Goal: Task Accomplishment & Management: Manage account settings

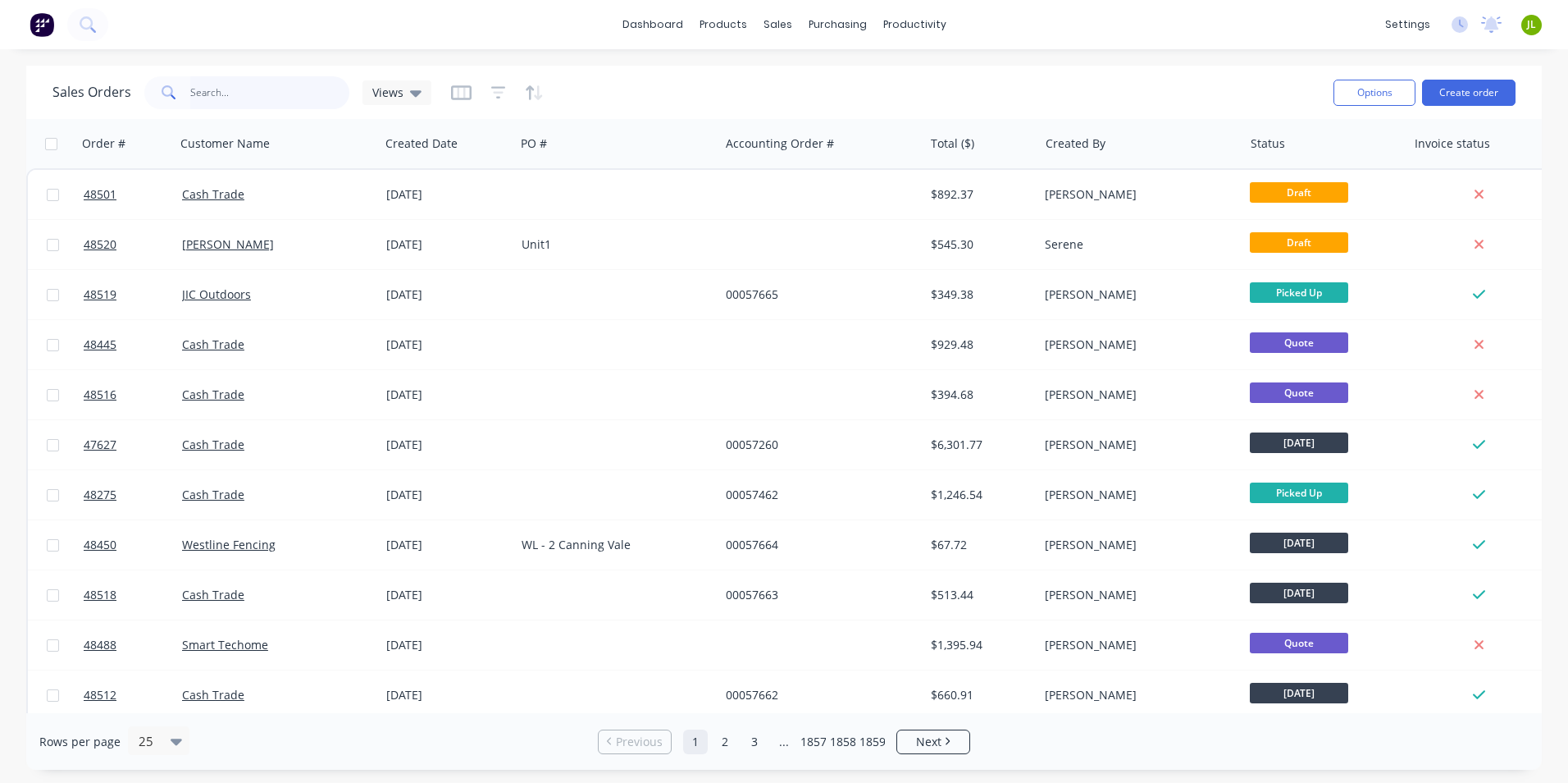
click at [296, 79] on input "text" at bounding box center [270, 93] width 160 height 33
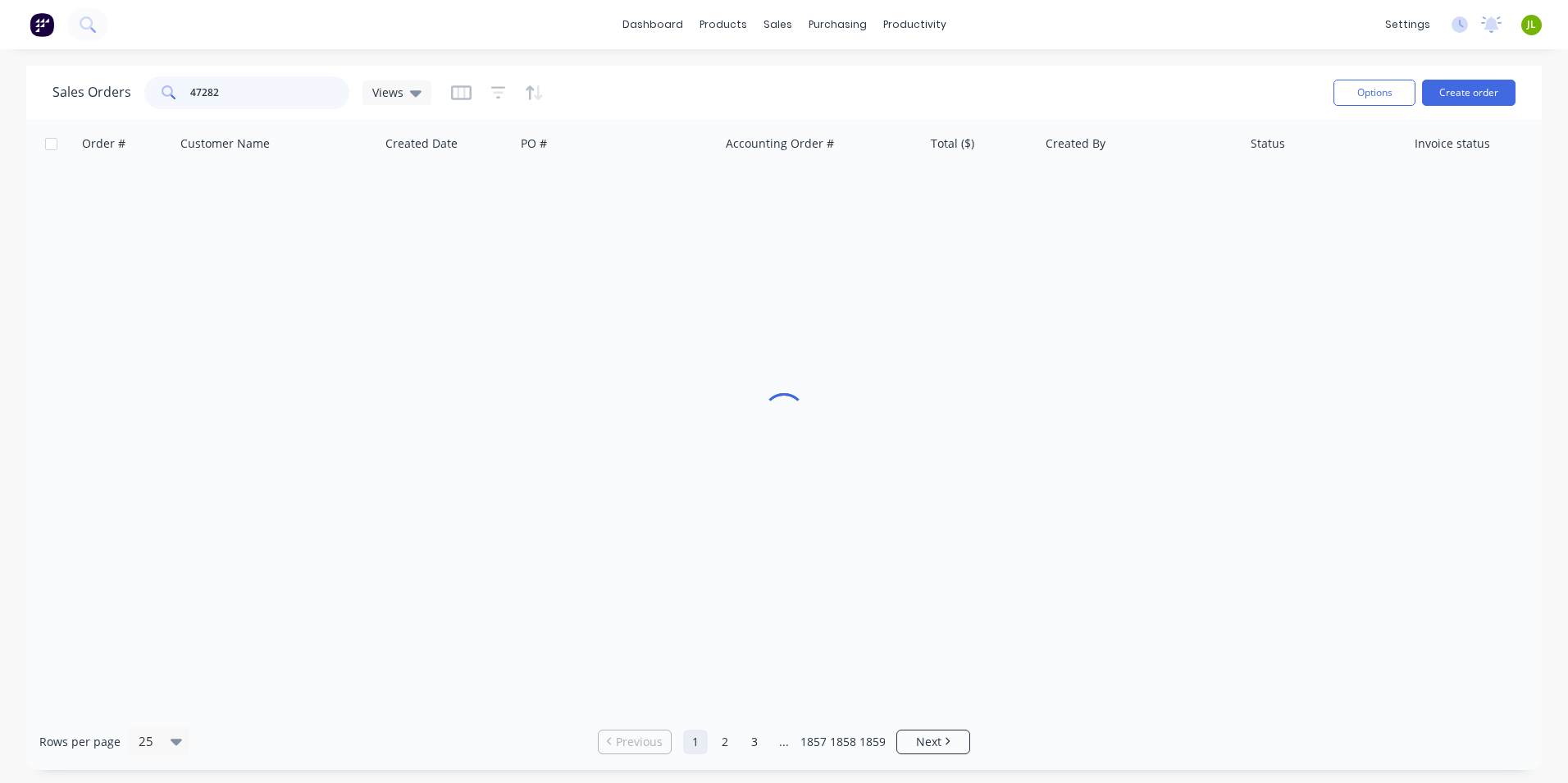
type input "47282"
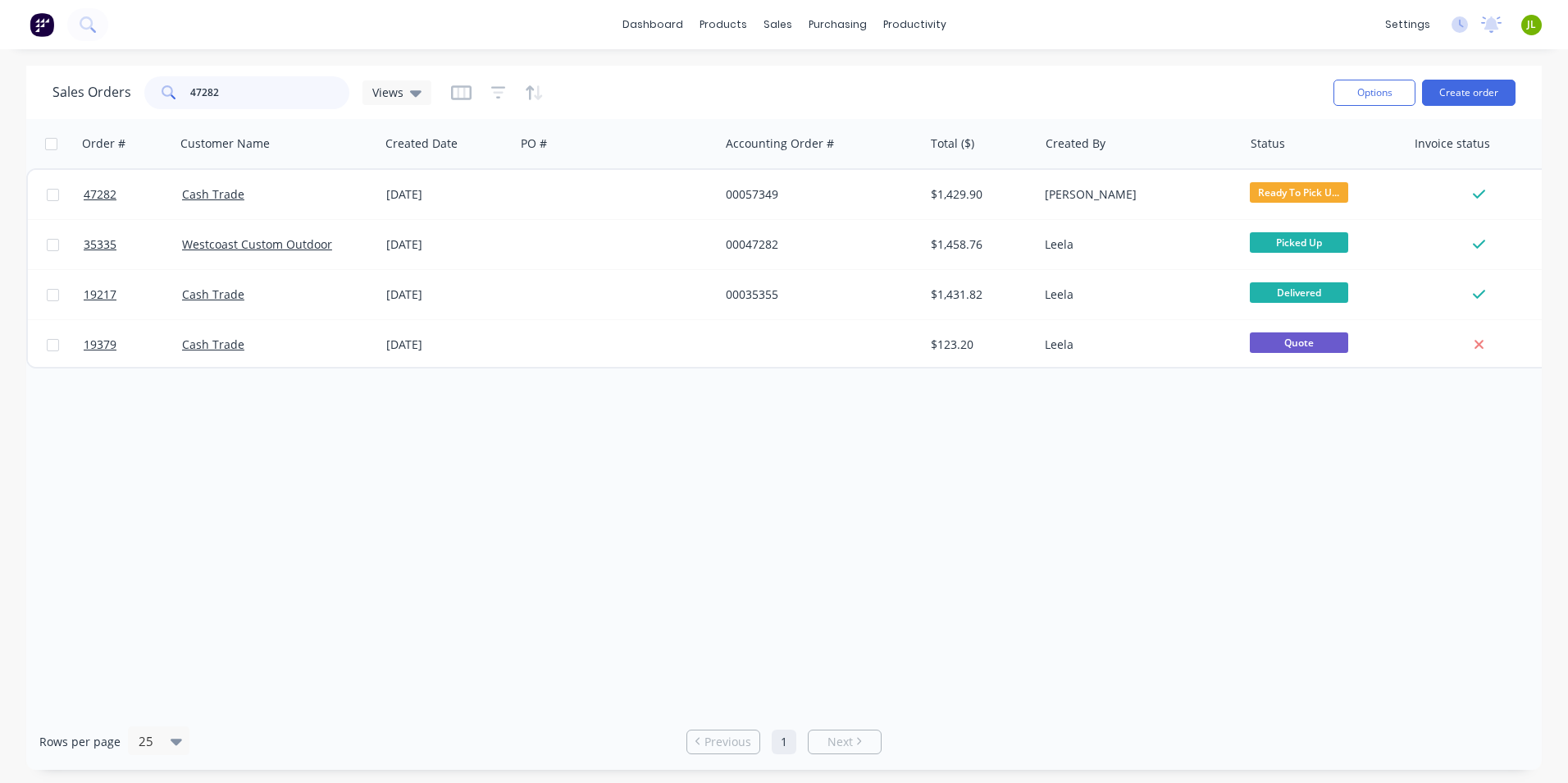
drag, startPoint x: 249, startPoint y: 97, endPoint x: 295, endPoint y: 85, distance: 47.5
click at [190, 95] on input "47282" at bounding box center [270, 93] width 160 height 33
click at [788, 106] on icon at bounding box center [783, 112] width 15 height 15
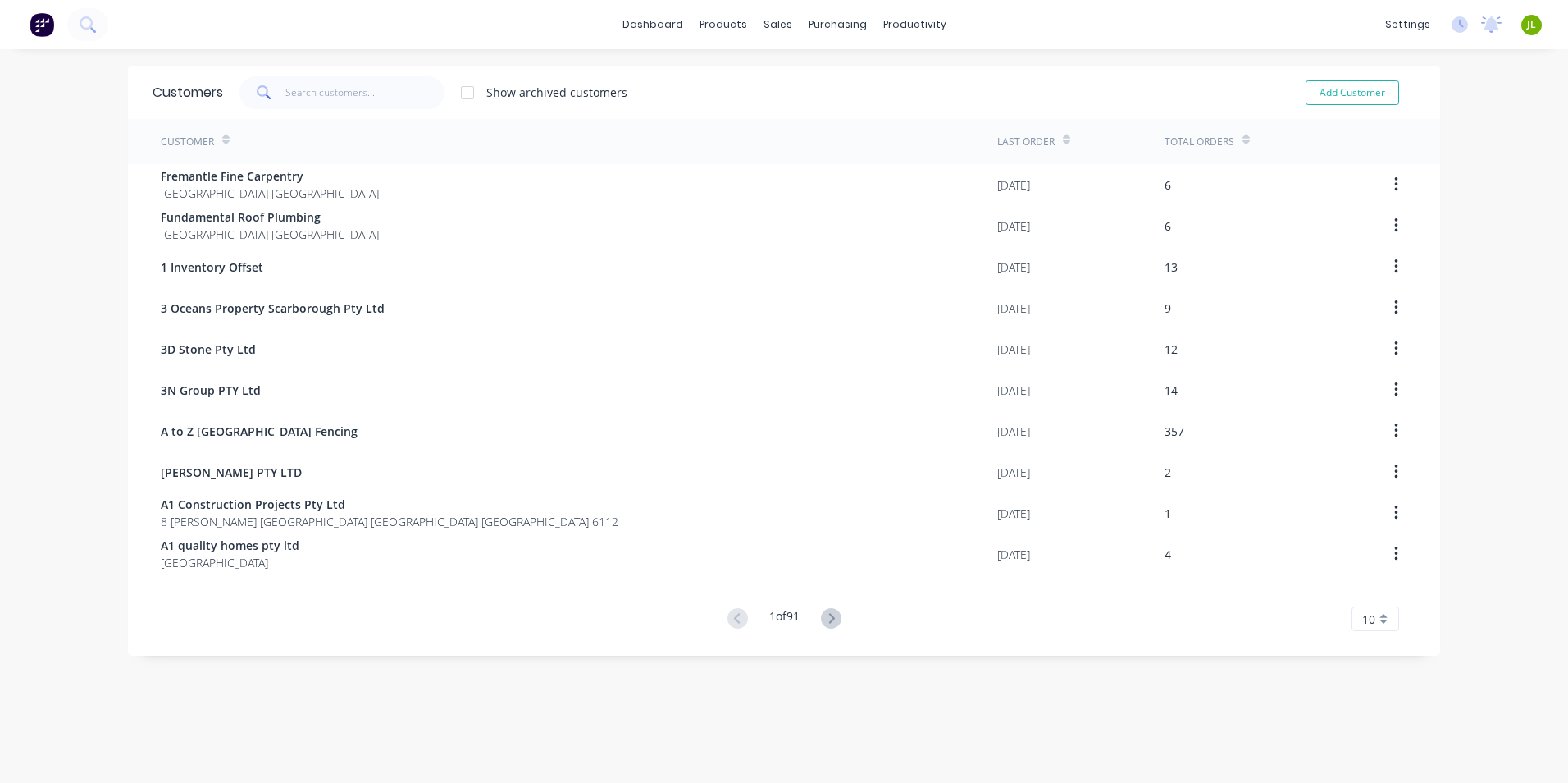
click at [270, 91] on span at bounding box center [262, 93] width 46 height 33
click at [321, 79] on input "text" at bounding box center [366, 93] width 160 height 33
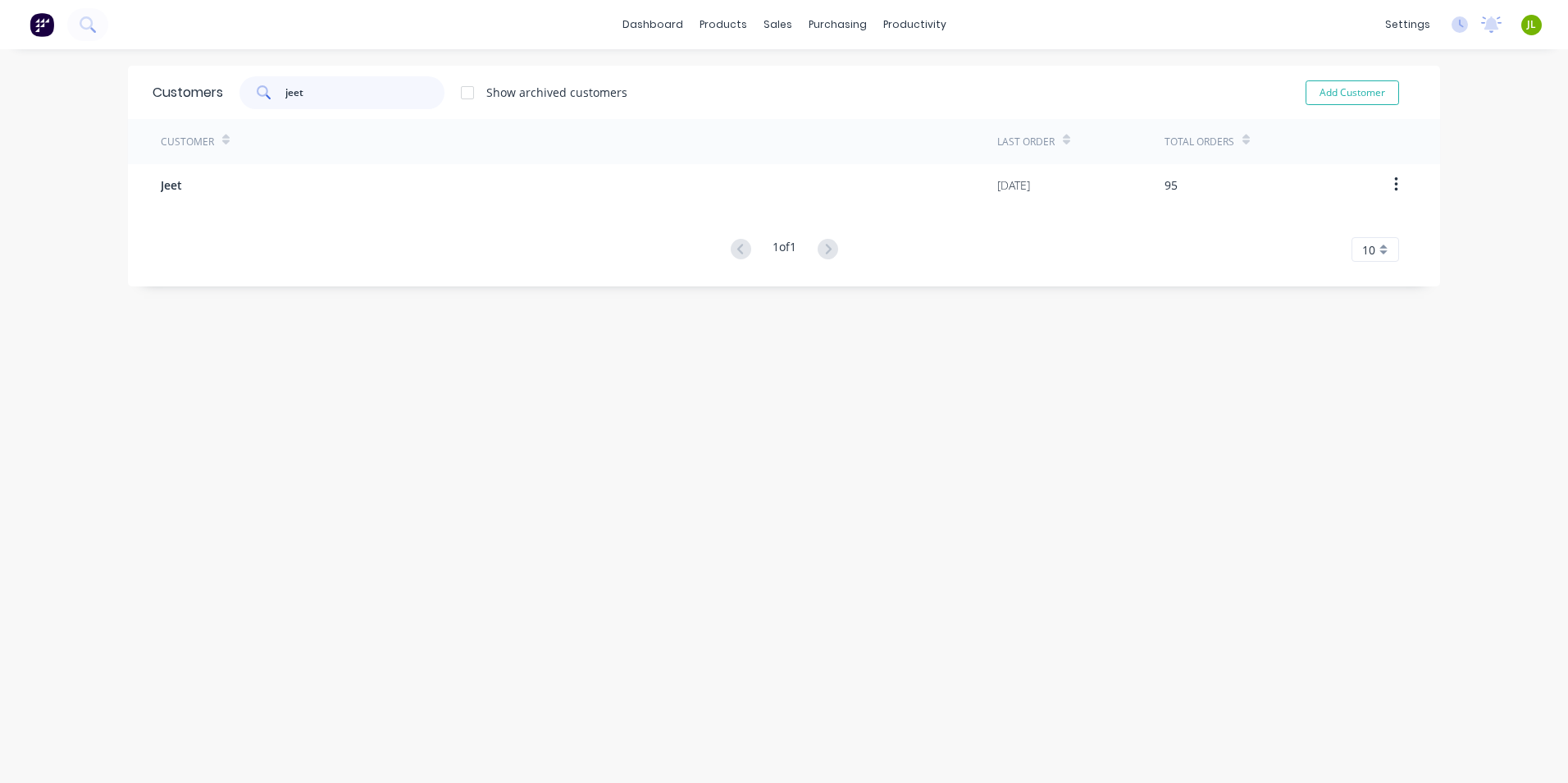
type input "jeet"
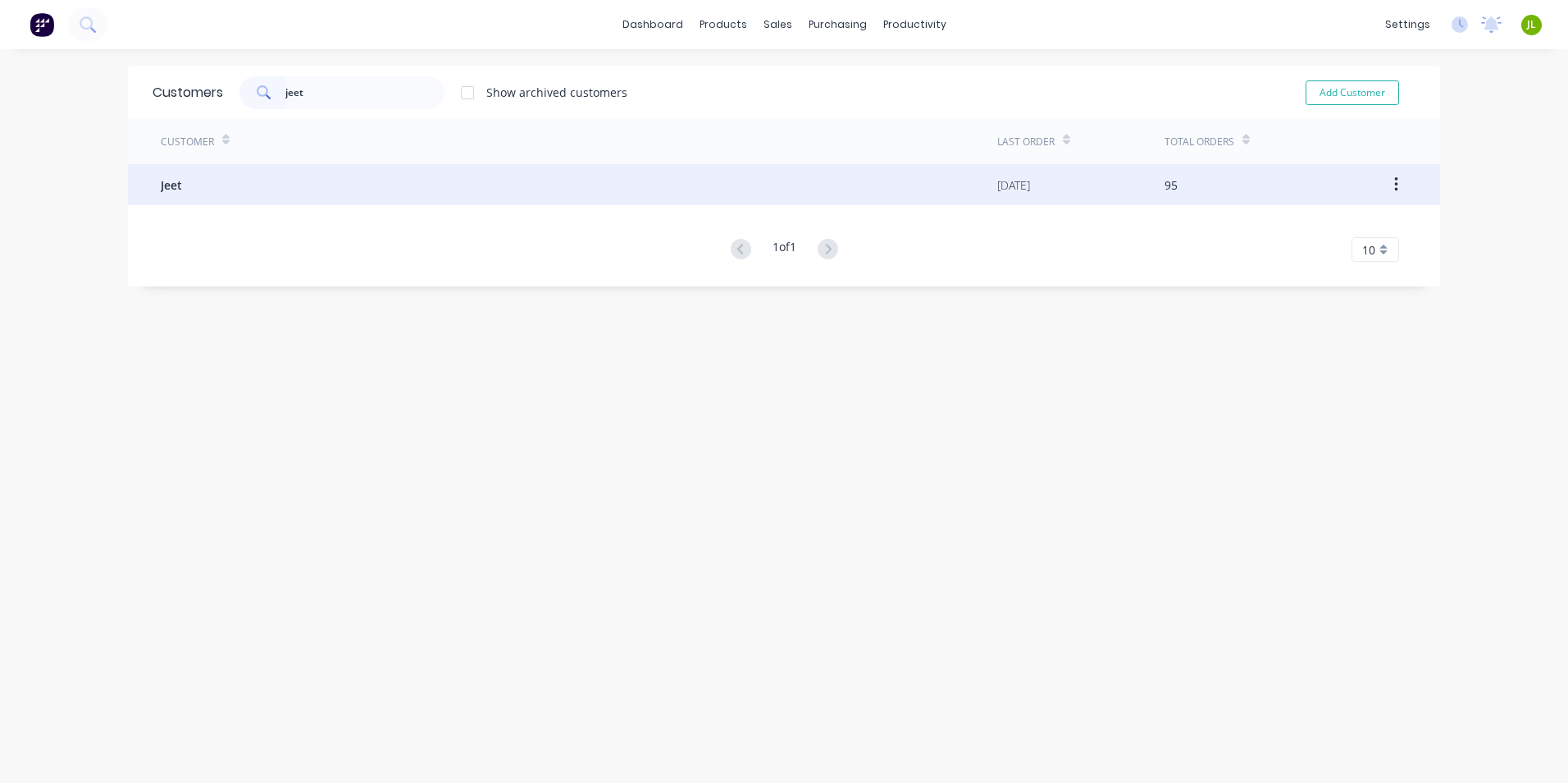
click at [416, 185] on div "Jeet" at bounding box center [579, 185] width 837 height 41
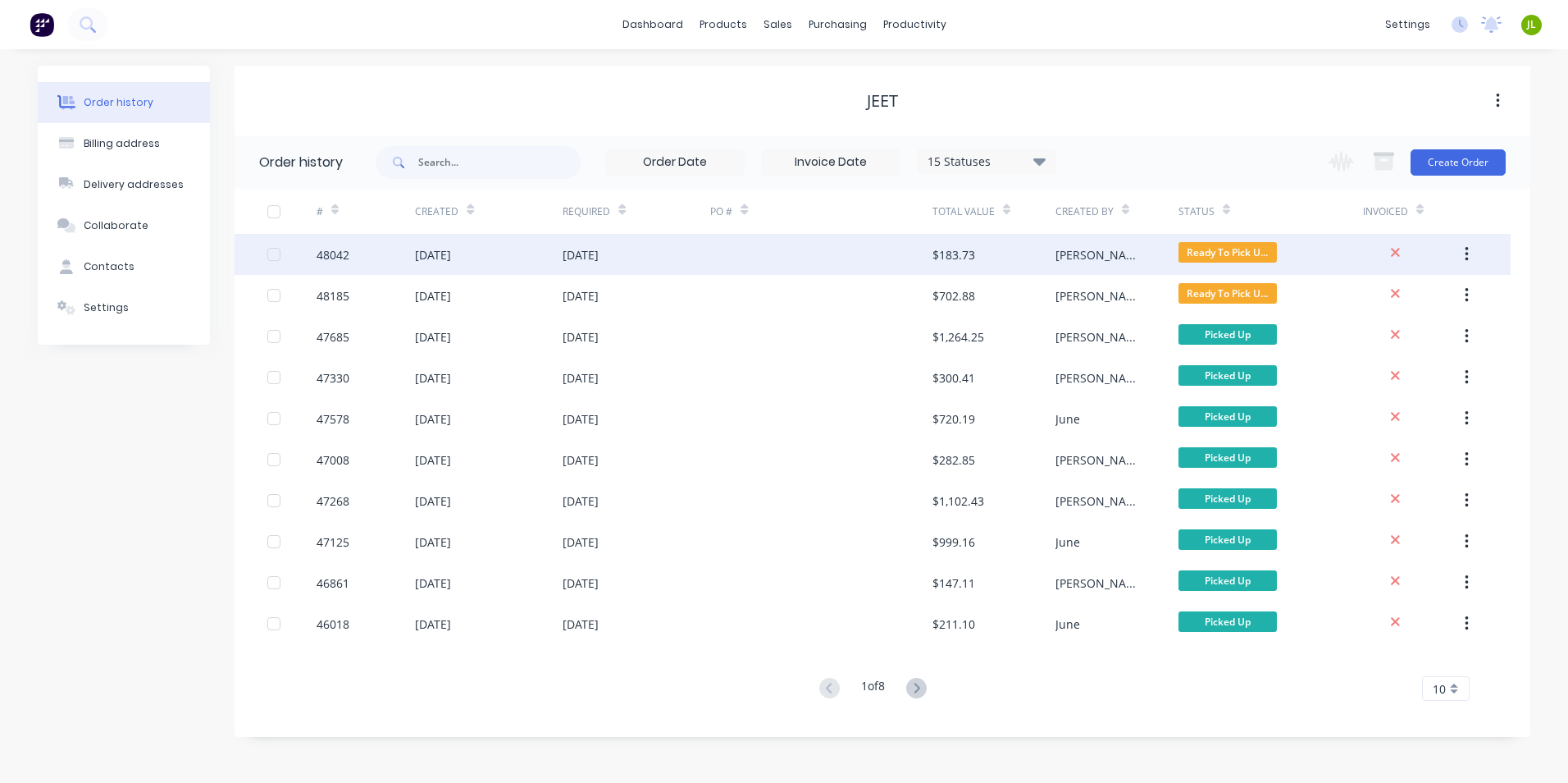
click at [500, 244] on div "14 Aug 2025" at bounding box center [489, 254] width 147 height 41
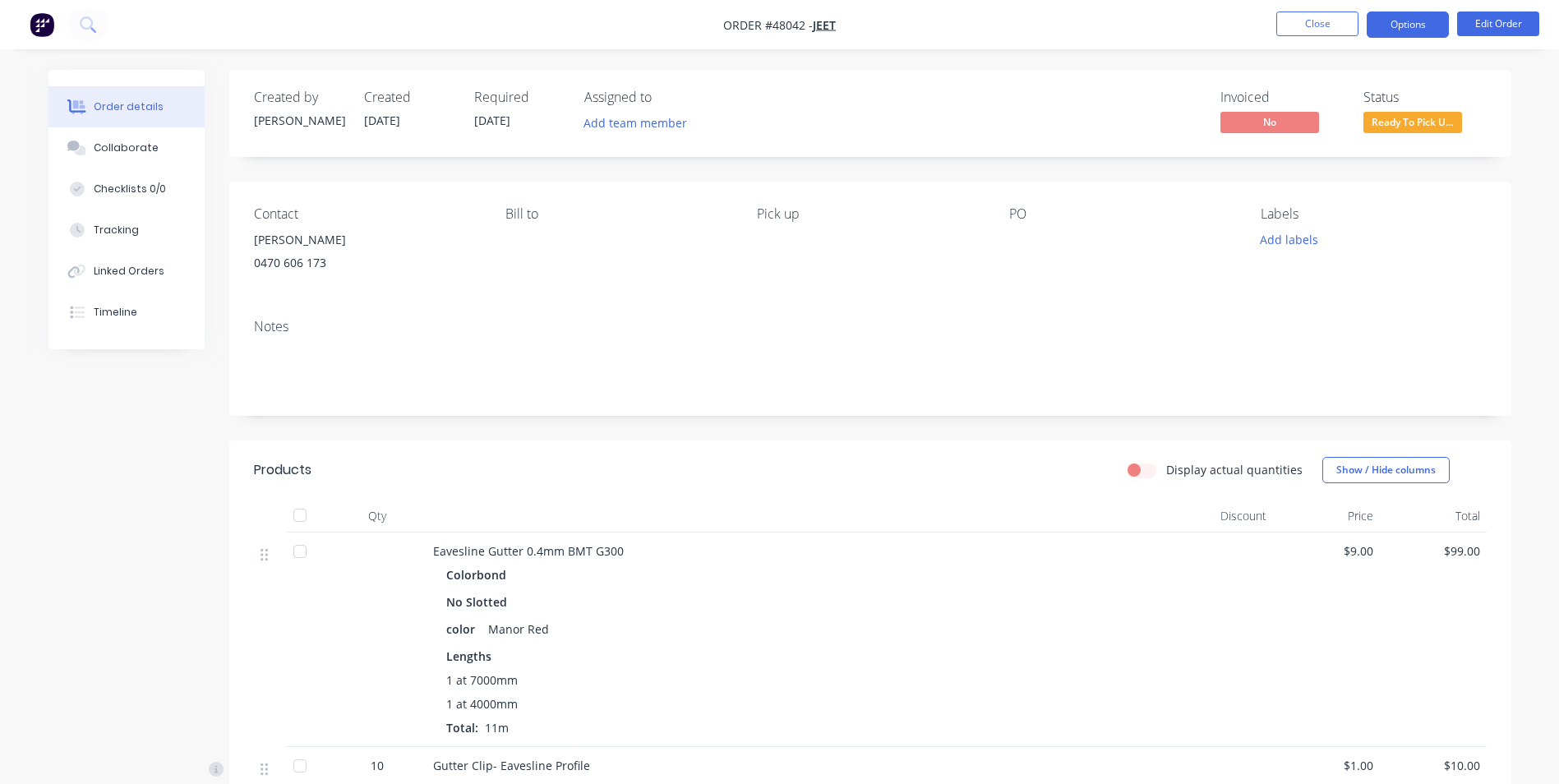
click at [1398, 31] on button "Options" at bounding box center [1407, 24] width 82 height 26
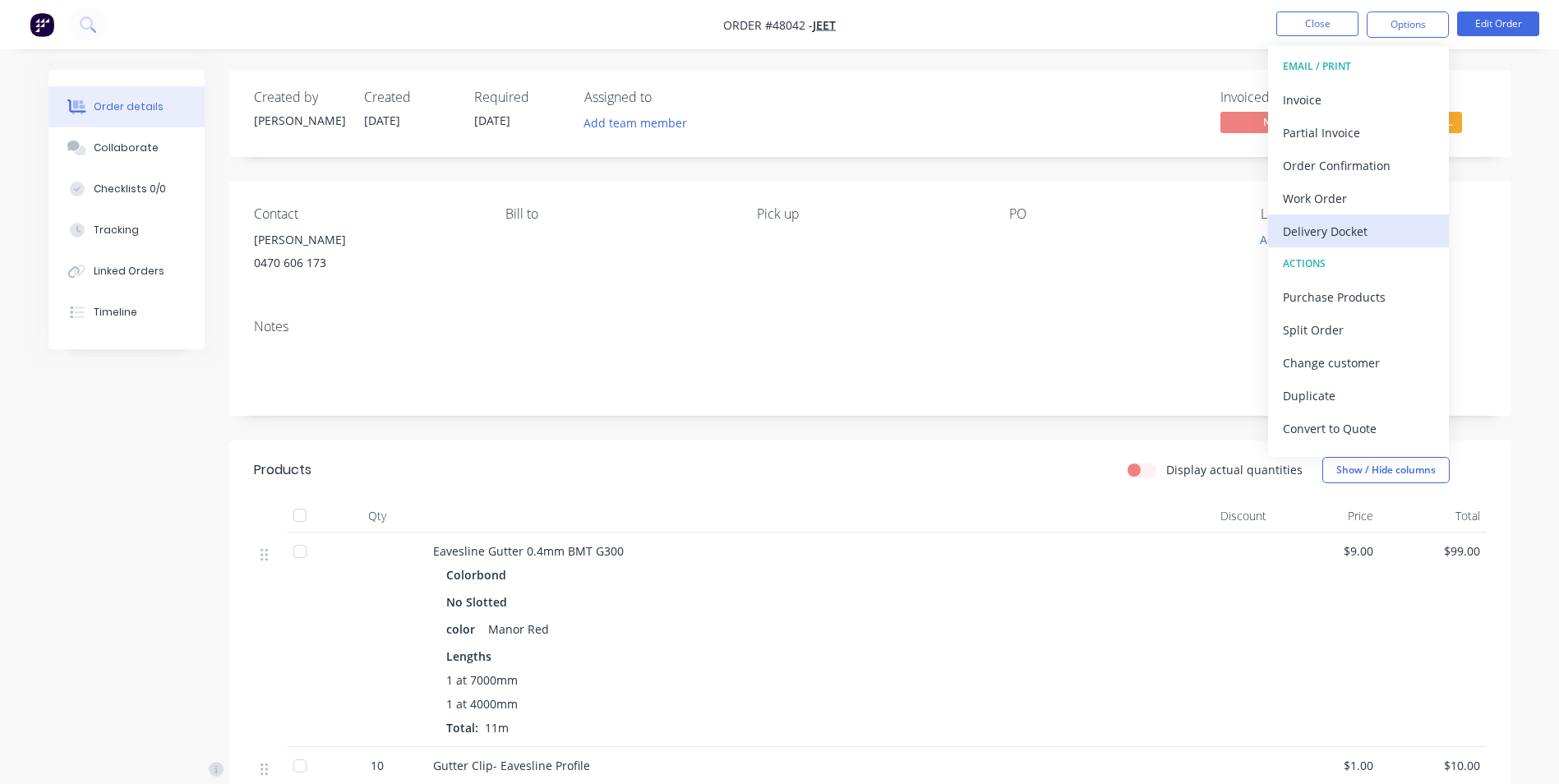
click at [1345, 230] on div "Delivery Docket" at bounding box center [1358, 231] width 151 height 24
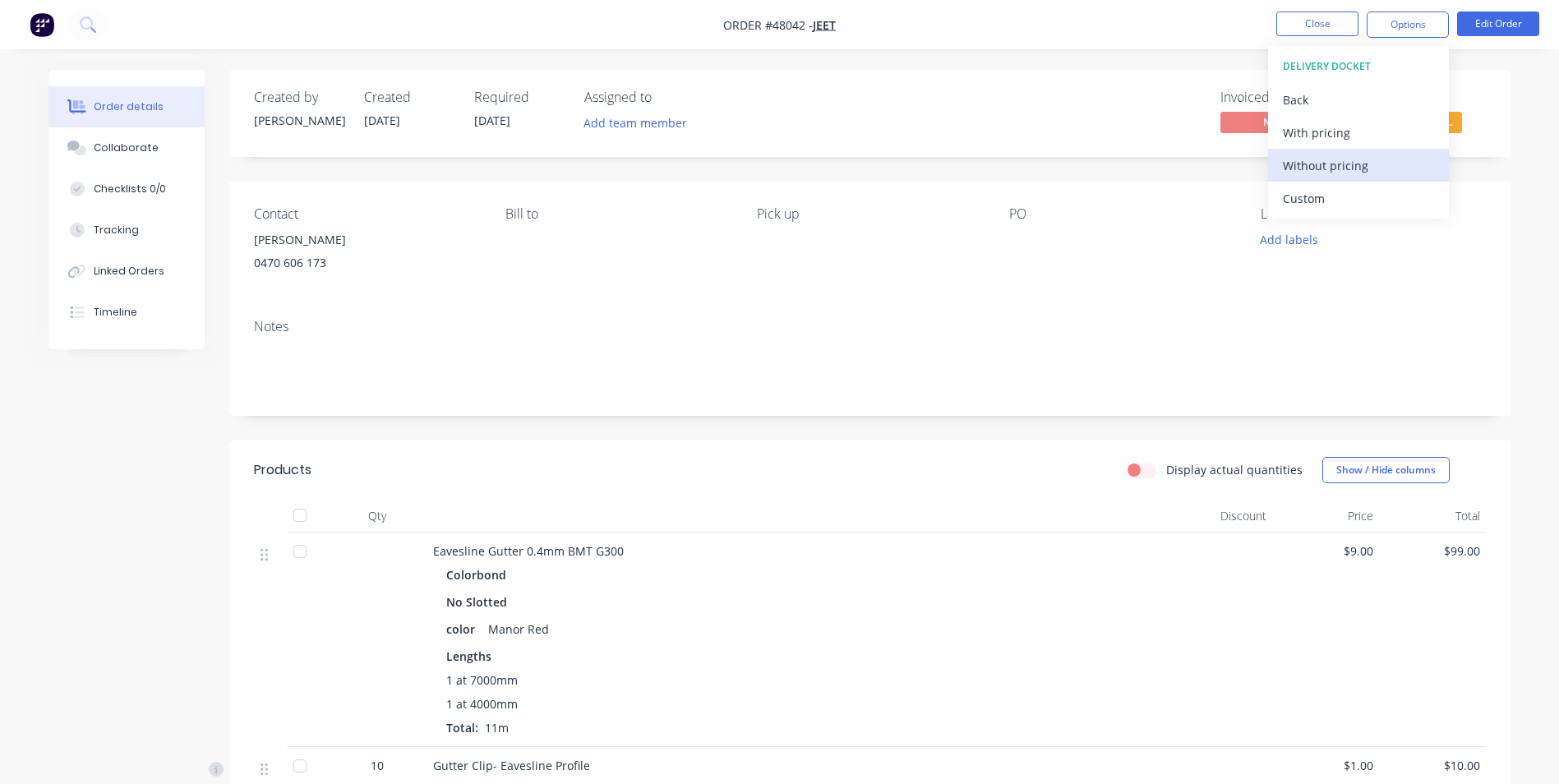
click at [1379, 172] on div "Without pricing" at bounding box center [1358, 165] width 151 height 24
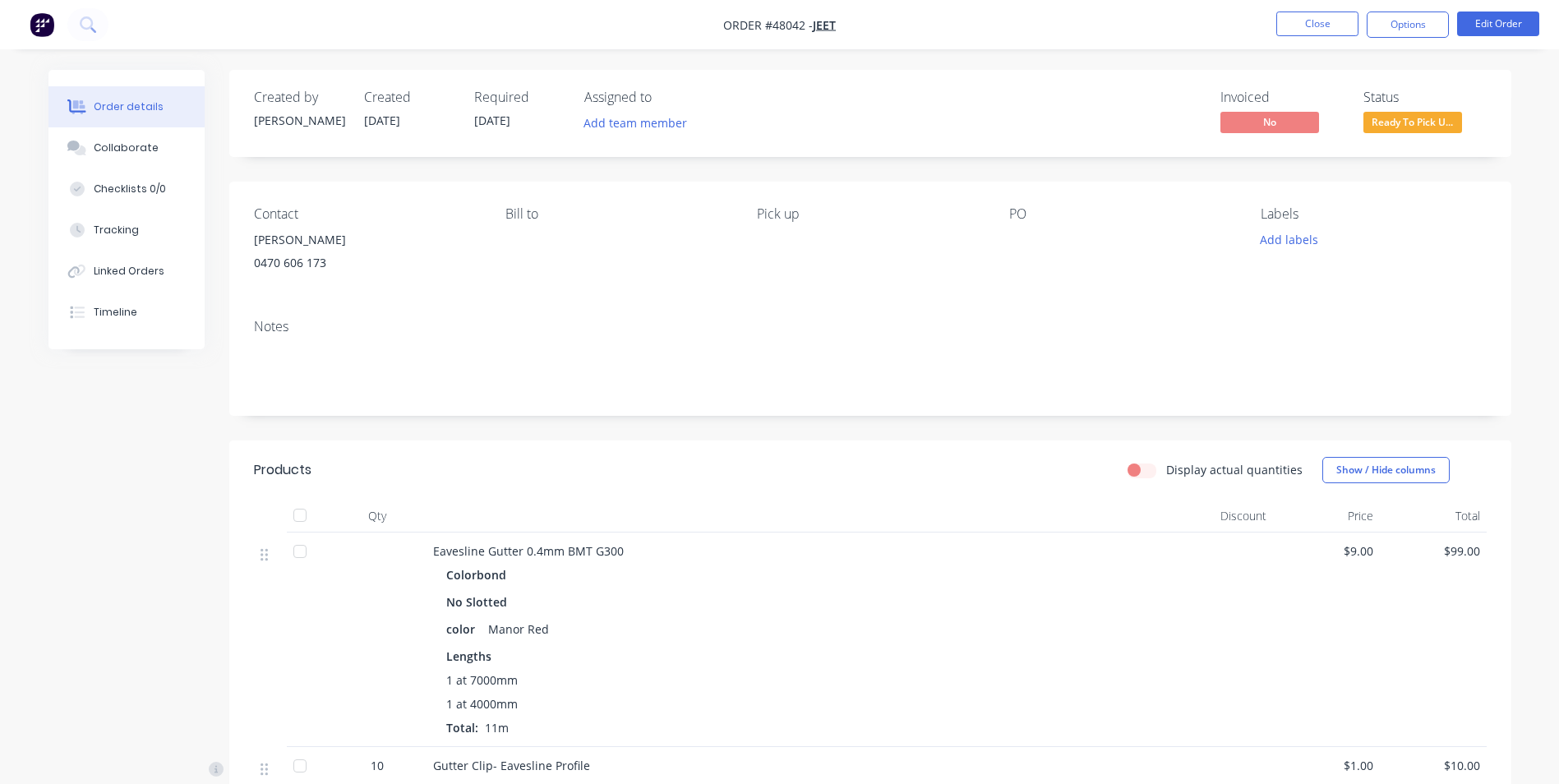
click at [674, 297] on div "Contact Jeet Singh 0470 606 173 Bill to Pick up PO Labels Add labels" at bounding box center [870, 243] width 1282 height 124
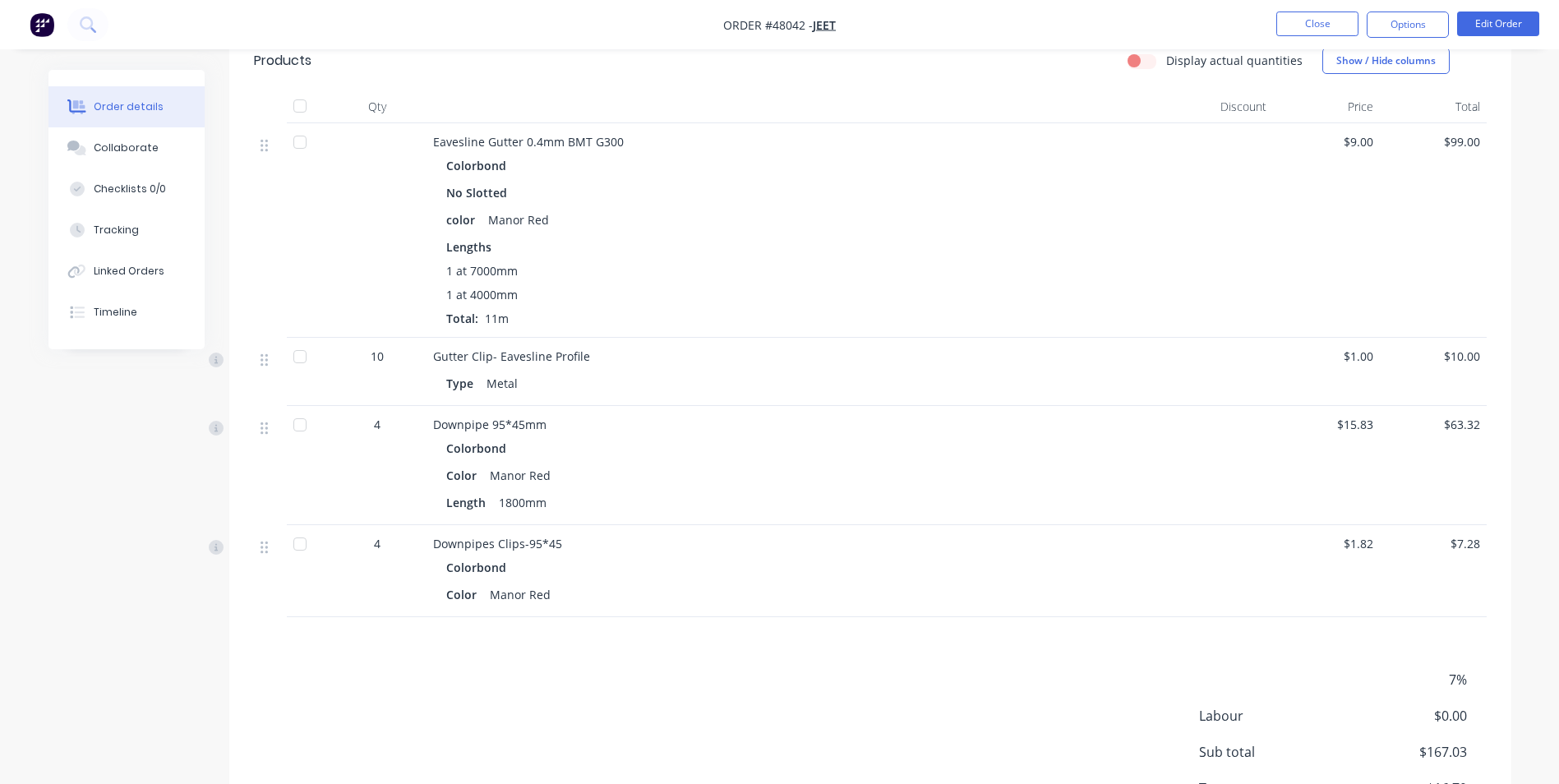
scroll to position [411, 0]
click at [112, 230] on div "Tracking" at bounding box center [116, 230] width 46 height 15
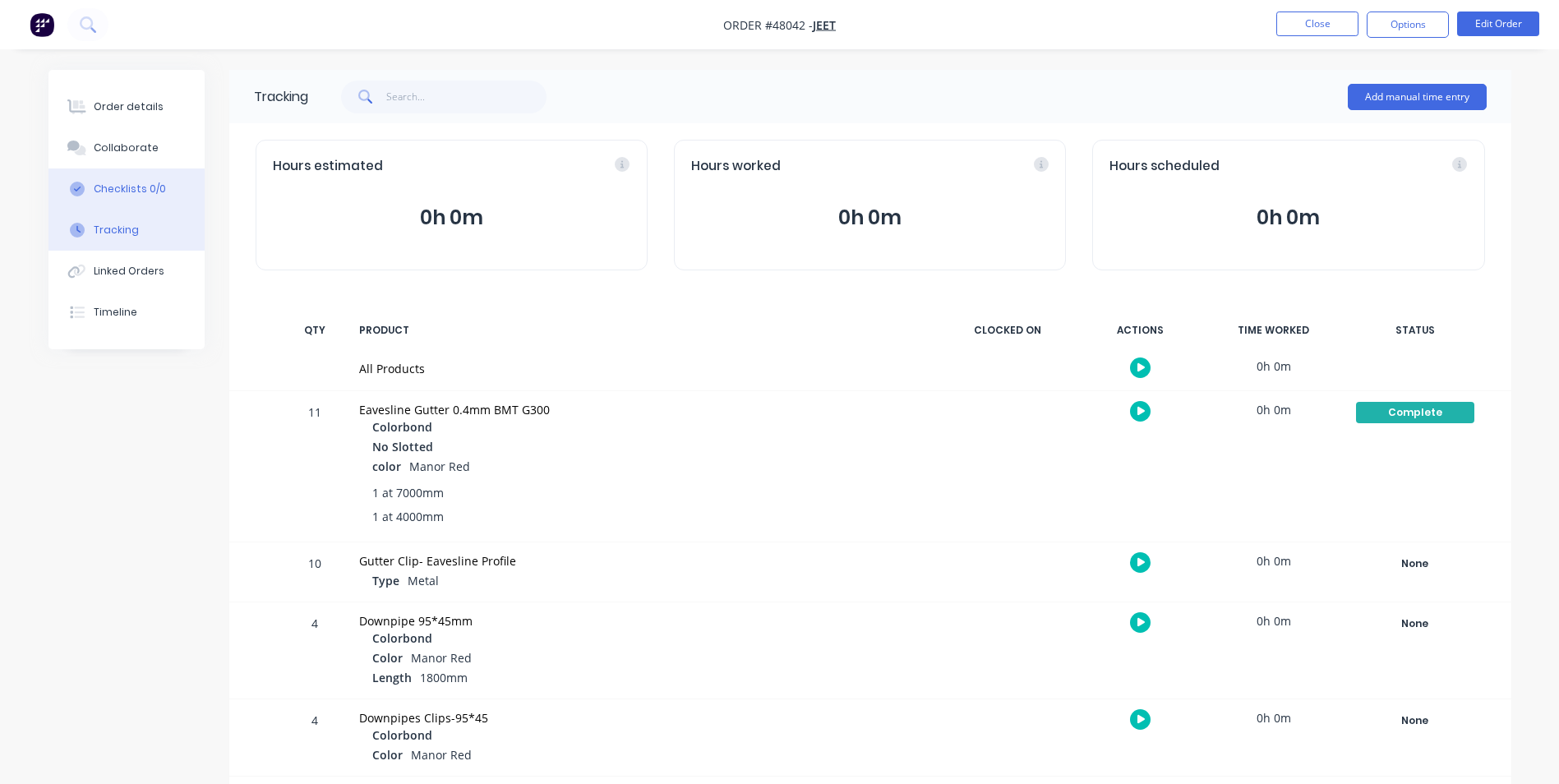
click at [114, 185] on div "Checklists 0/0" at bounding box center [130, 189] width 73 height 15
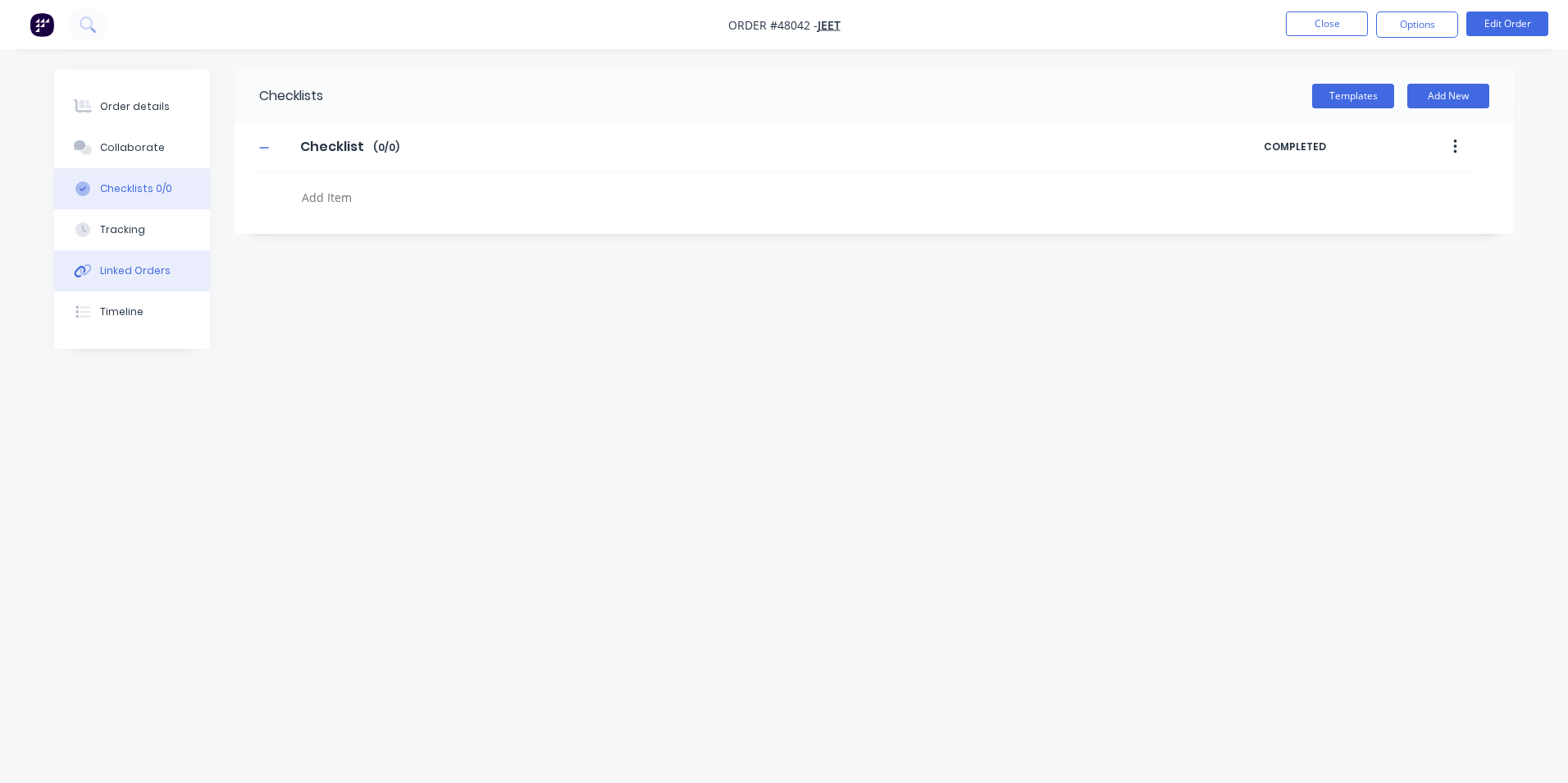
click at [126, 273] on div "Linked Orders" at bounding box center [136, 271] width 71 height 15
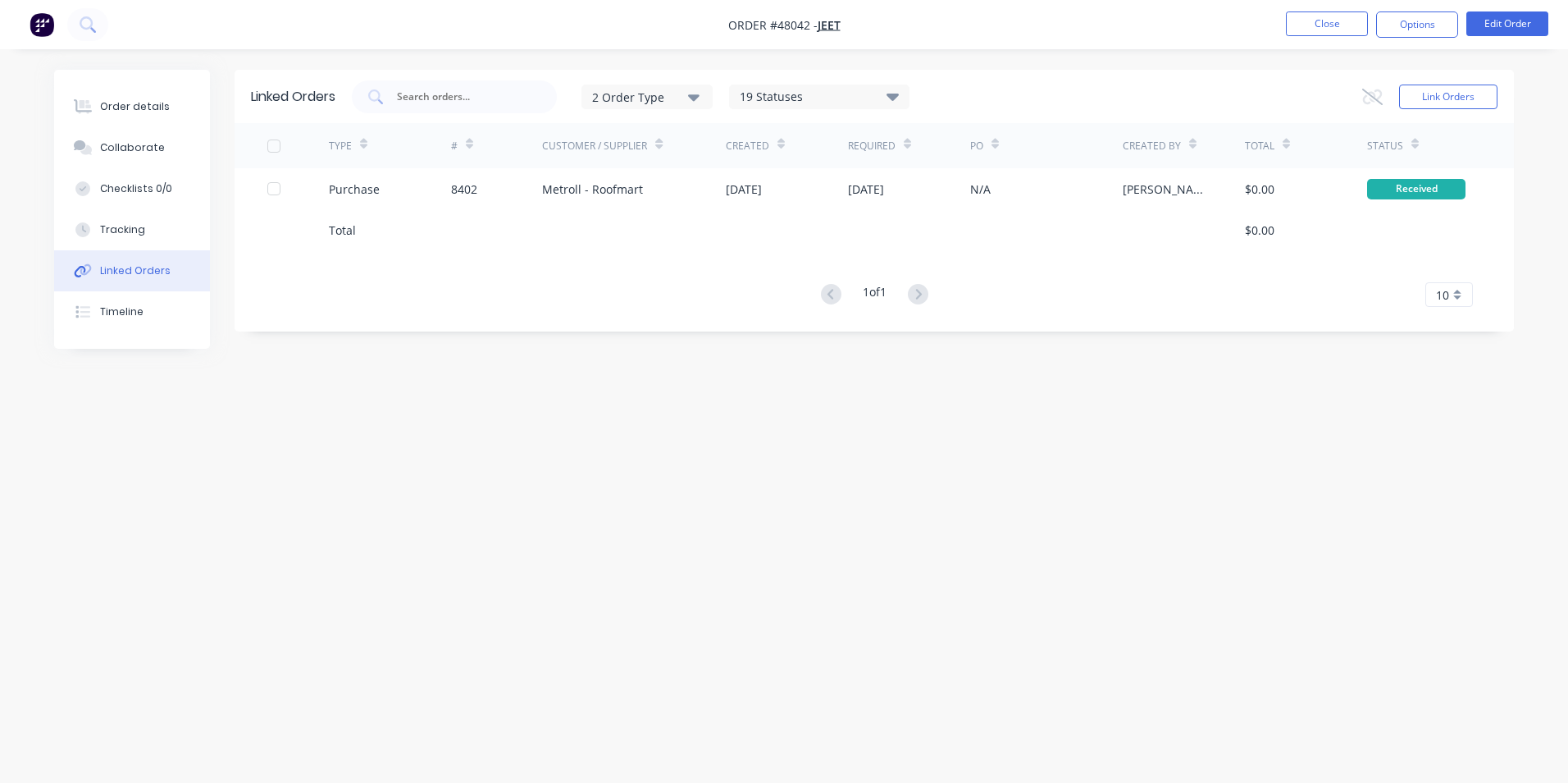
click at [928, 566] on div "Linked Orders 2 Order Type 19 Statuses Sales Order Status All Archived Draft Qu…" at bounding box center [784, 360] width 1460 height 581
click at [157, 109] on div "Order details" at bounding box center [135, 107] width 70 height 15
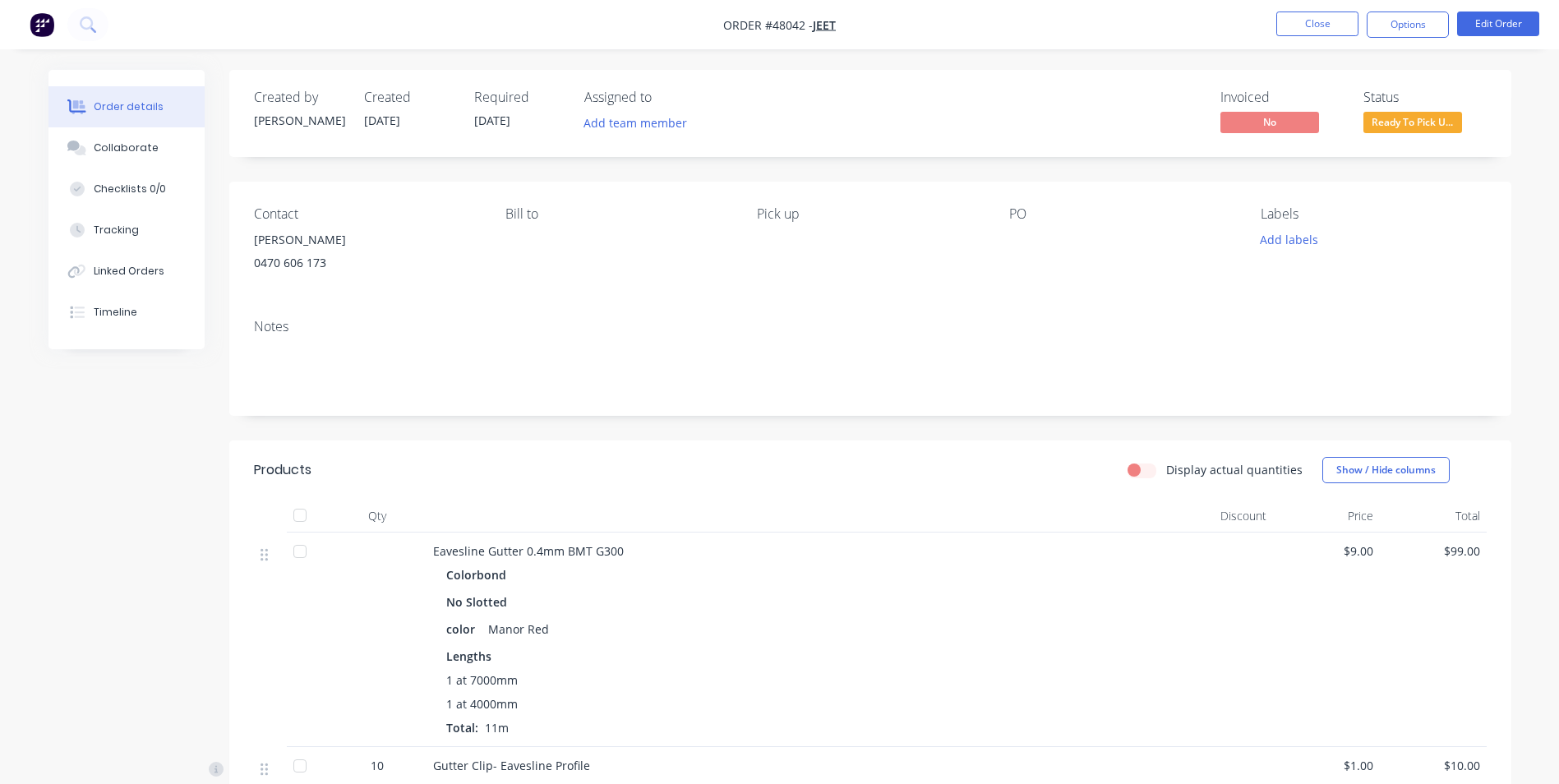
click at [1422, 119] on span "Ready To Pick U..." at bounding box center [1412, 122] width 99 height 20
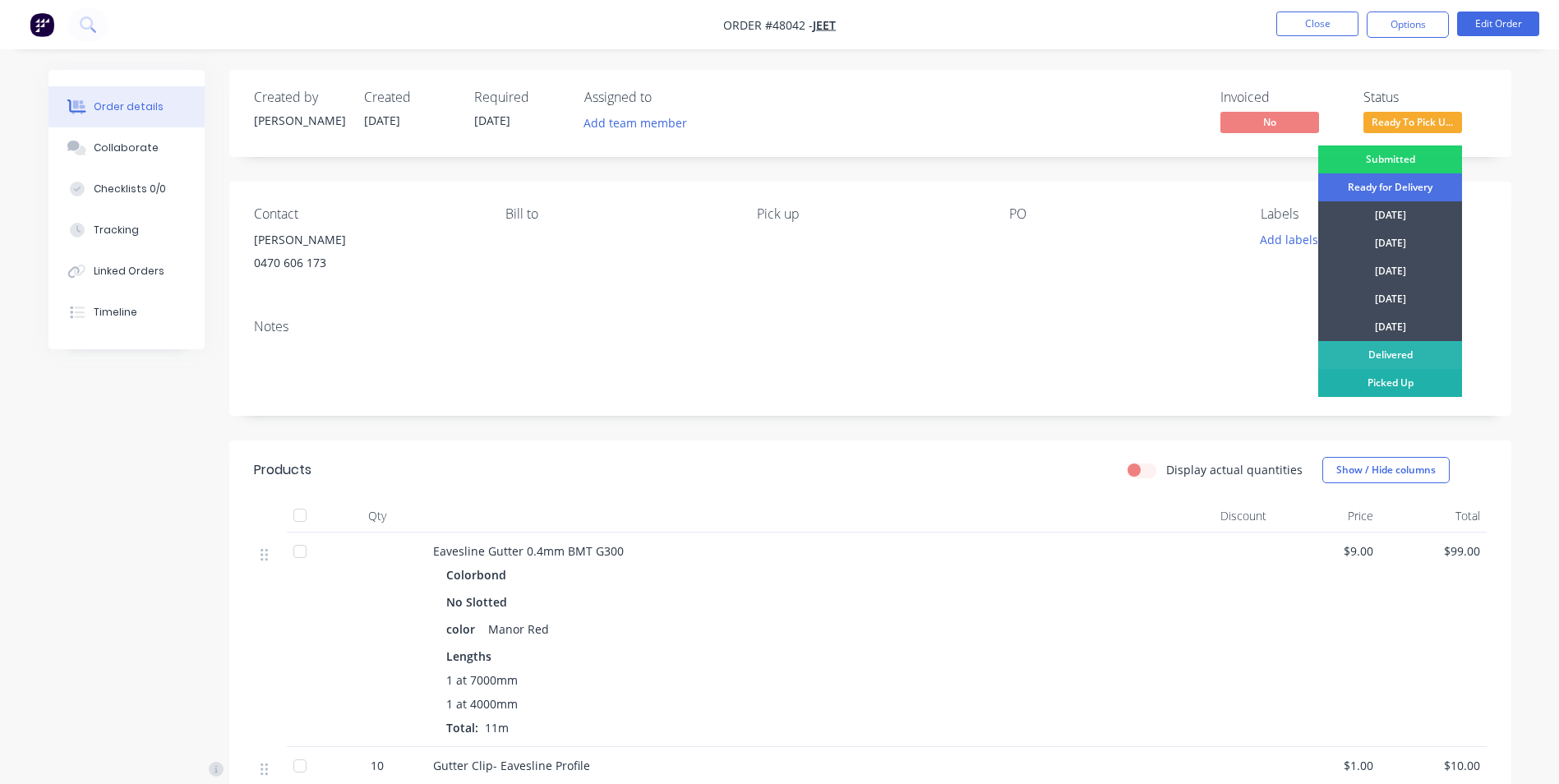
click at [1394, 387] on div "Picked Up" at bounding box center [1390, 382] width 143 height 28
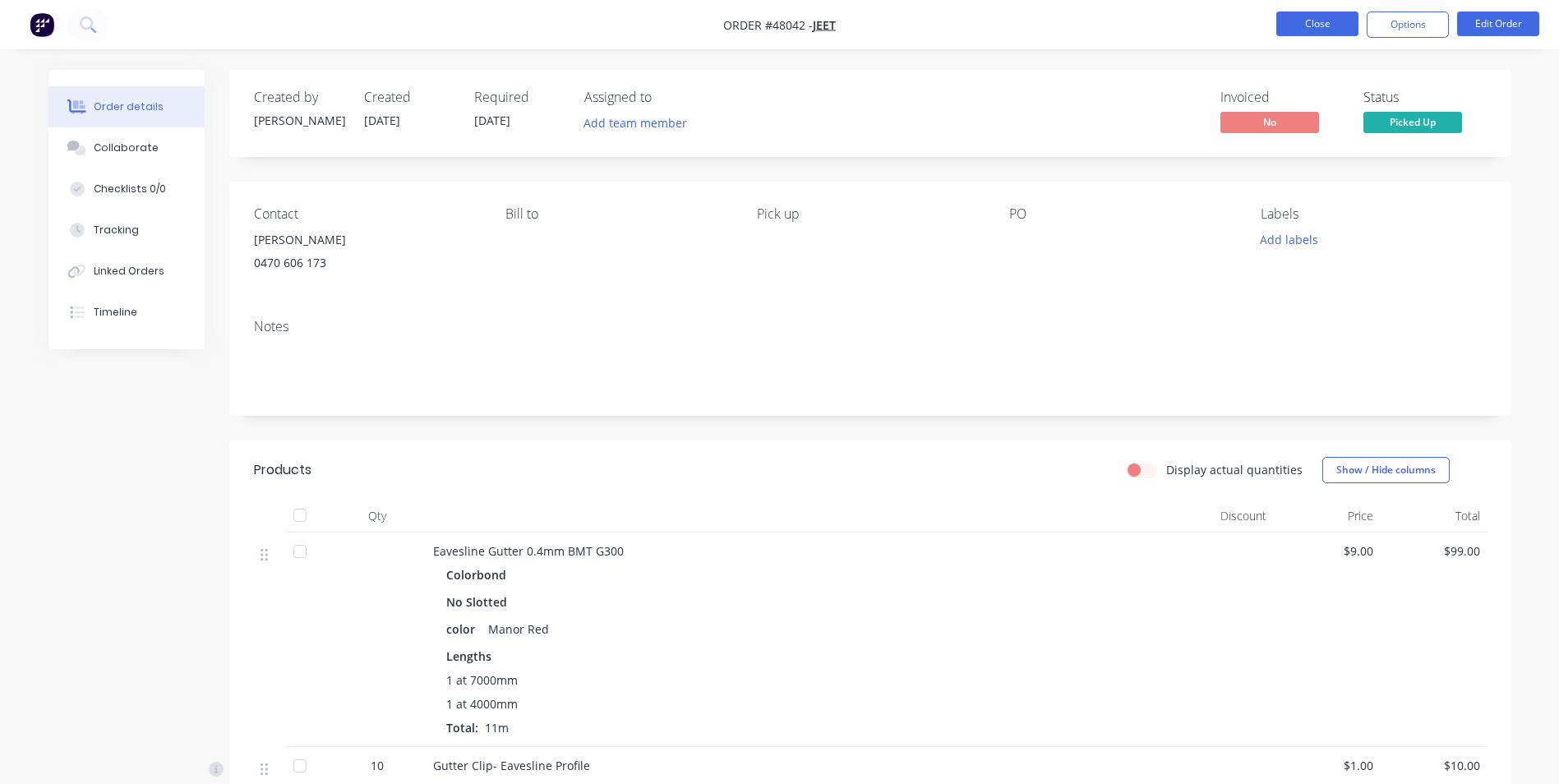
click at [1330, 31] on button "Close" at bounding box center [1317, 24] width 82 height 24
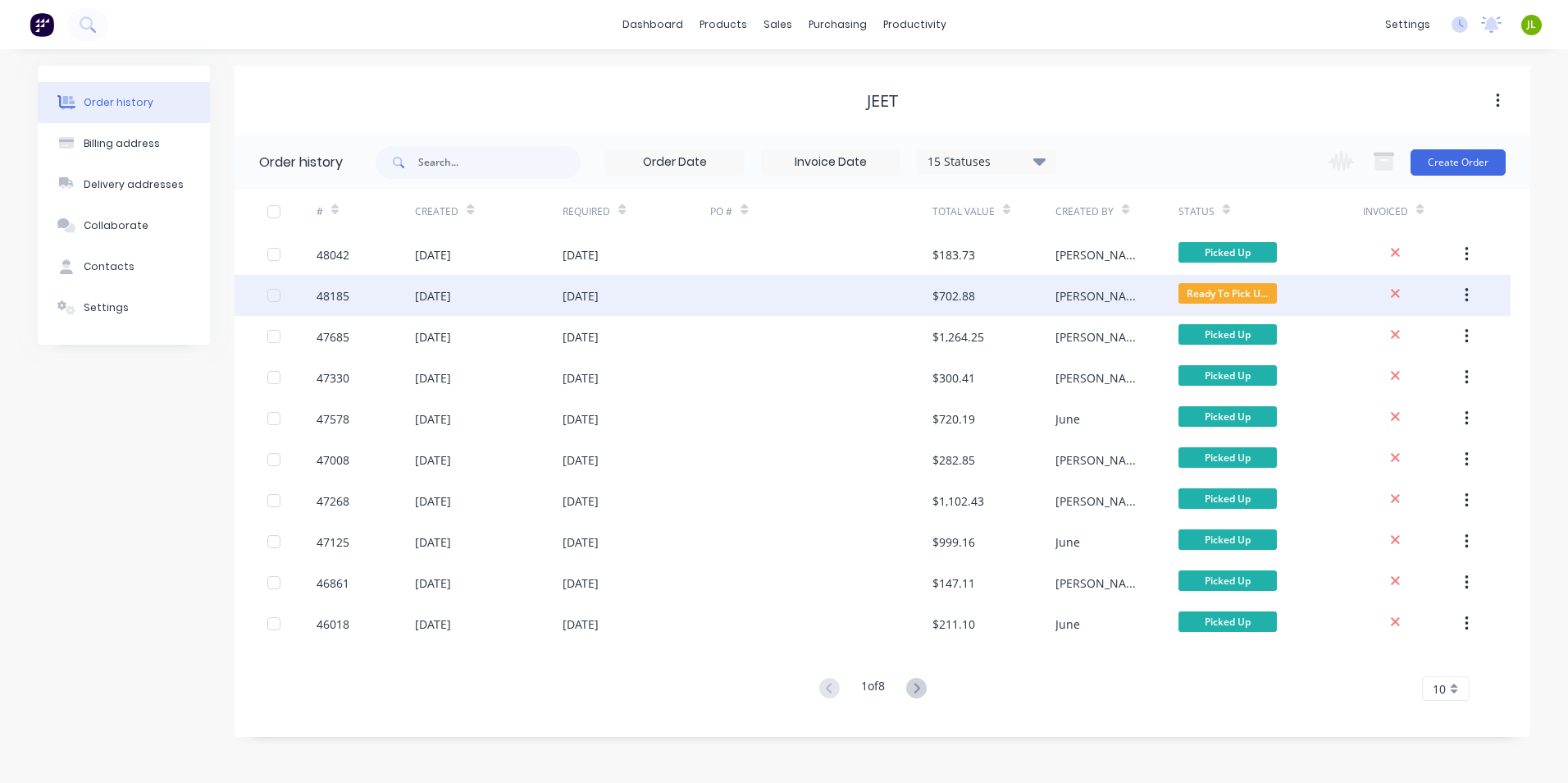
click at [1015, 297] on div "$702.88" at bounding box center [994, 295] width 123 height 41
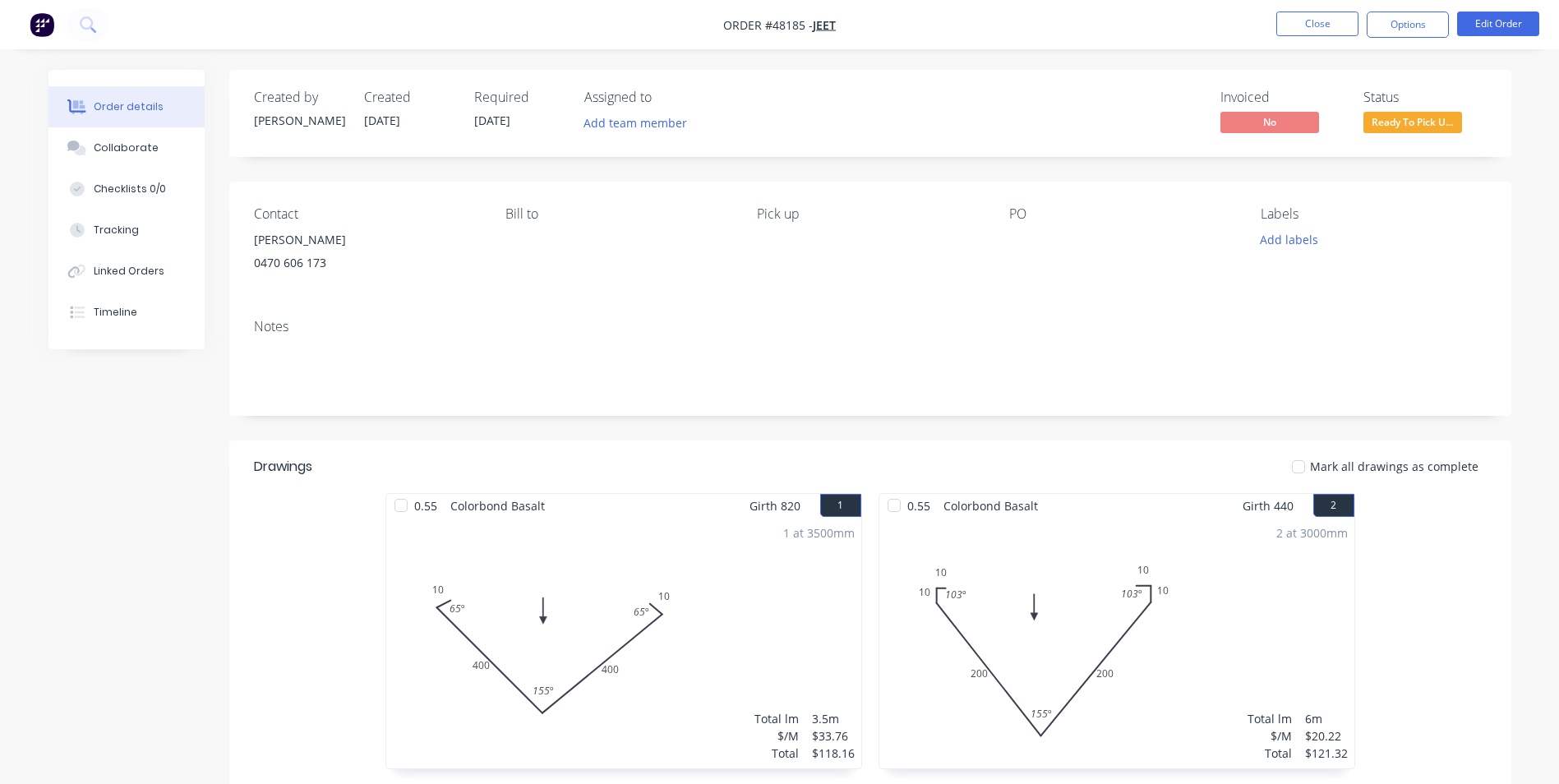
click at [1420, 123] on span "Ready To Pick U..." at bounding box center [1412, 122] width 99 height 20
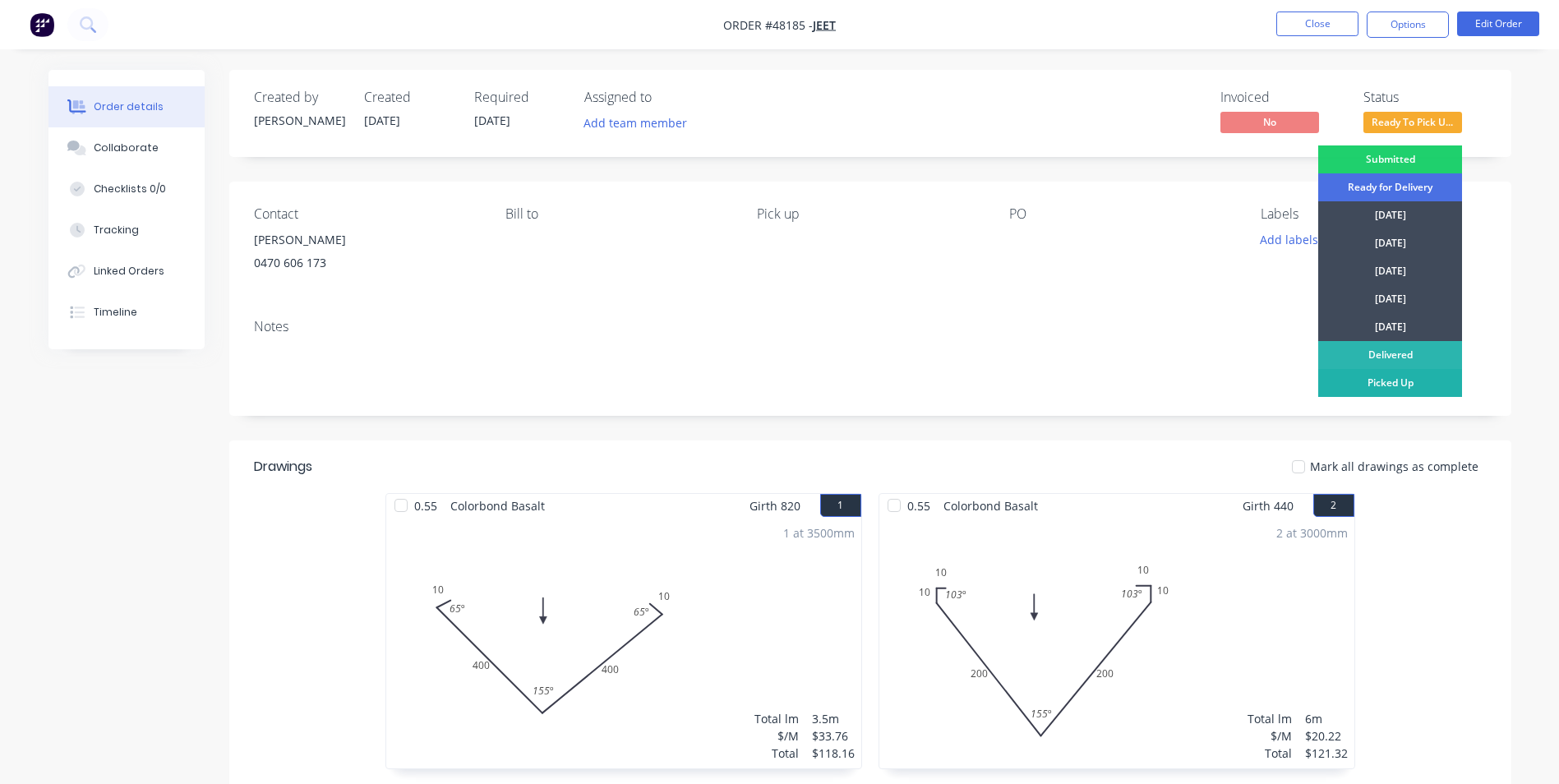
click at [1401, 376] on div "Picked Up" at bounding box center [1390, 382] width 143 height 28
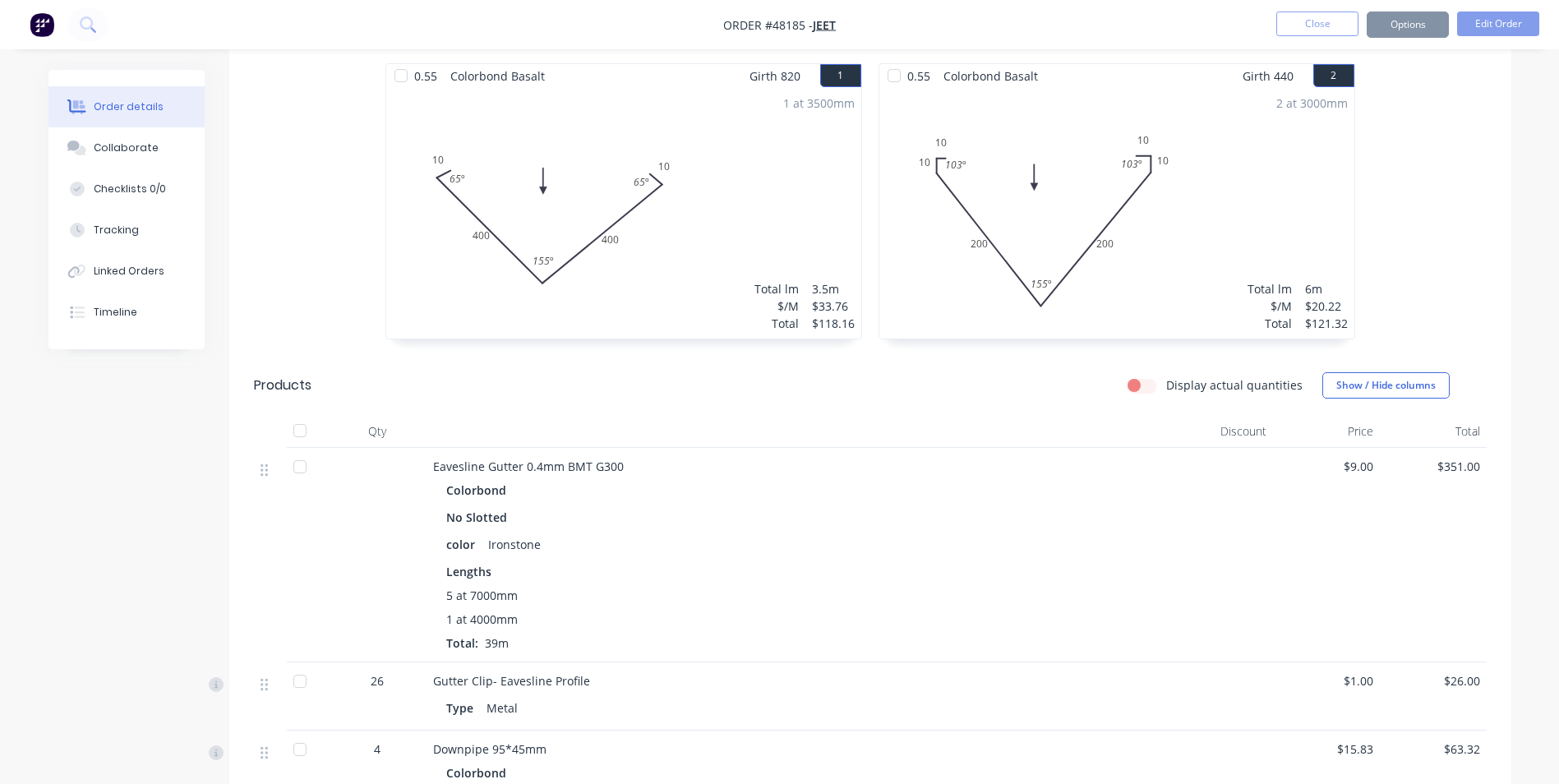
scroll to position [822, 0]
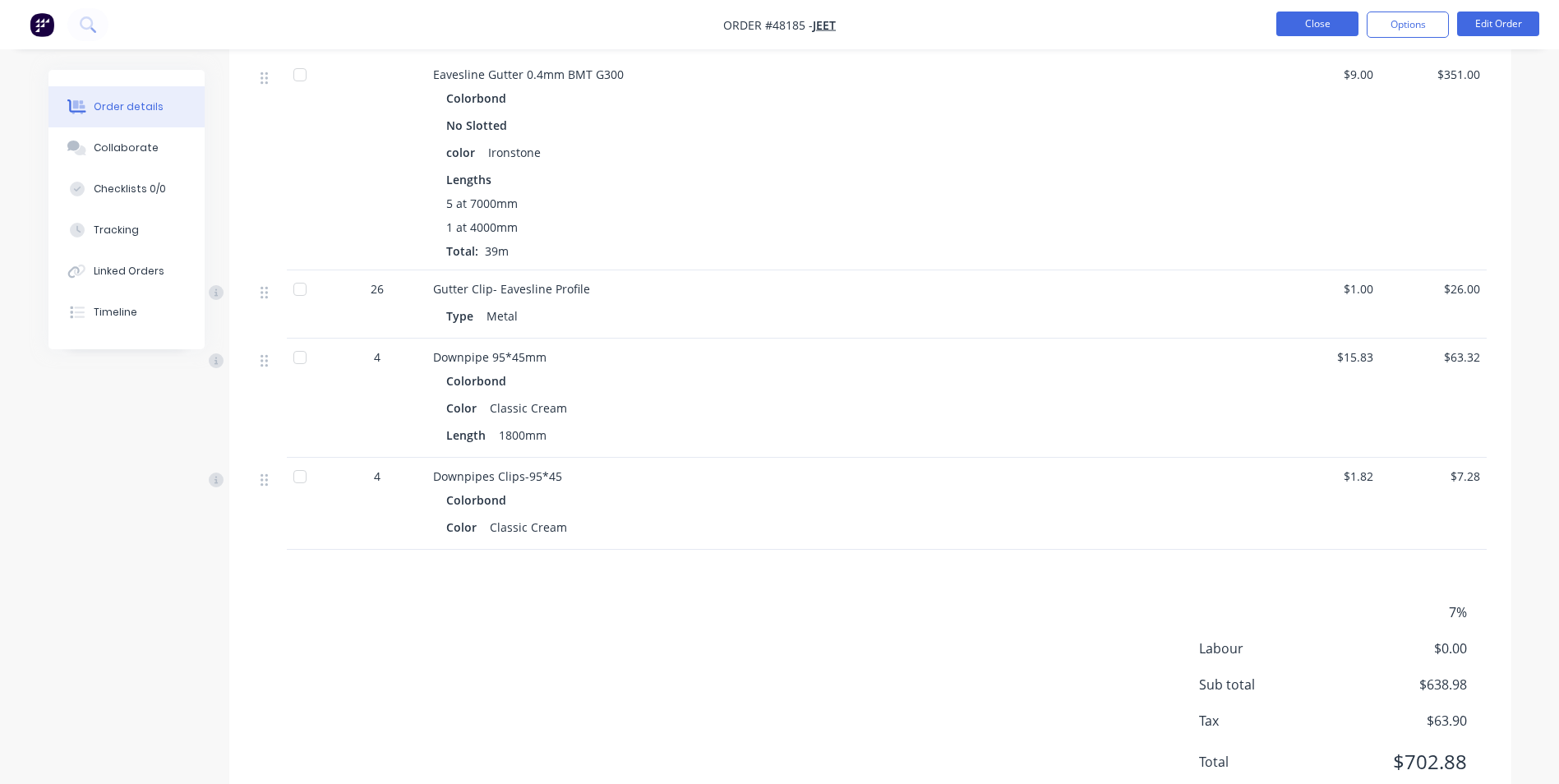
click at [1289, 30] on button "Close" at bounding box center [1317, 24] width 82 height 24
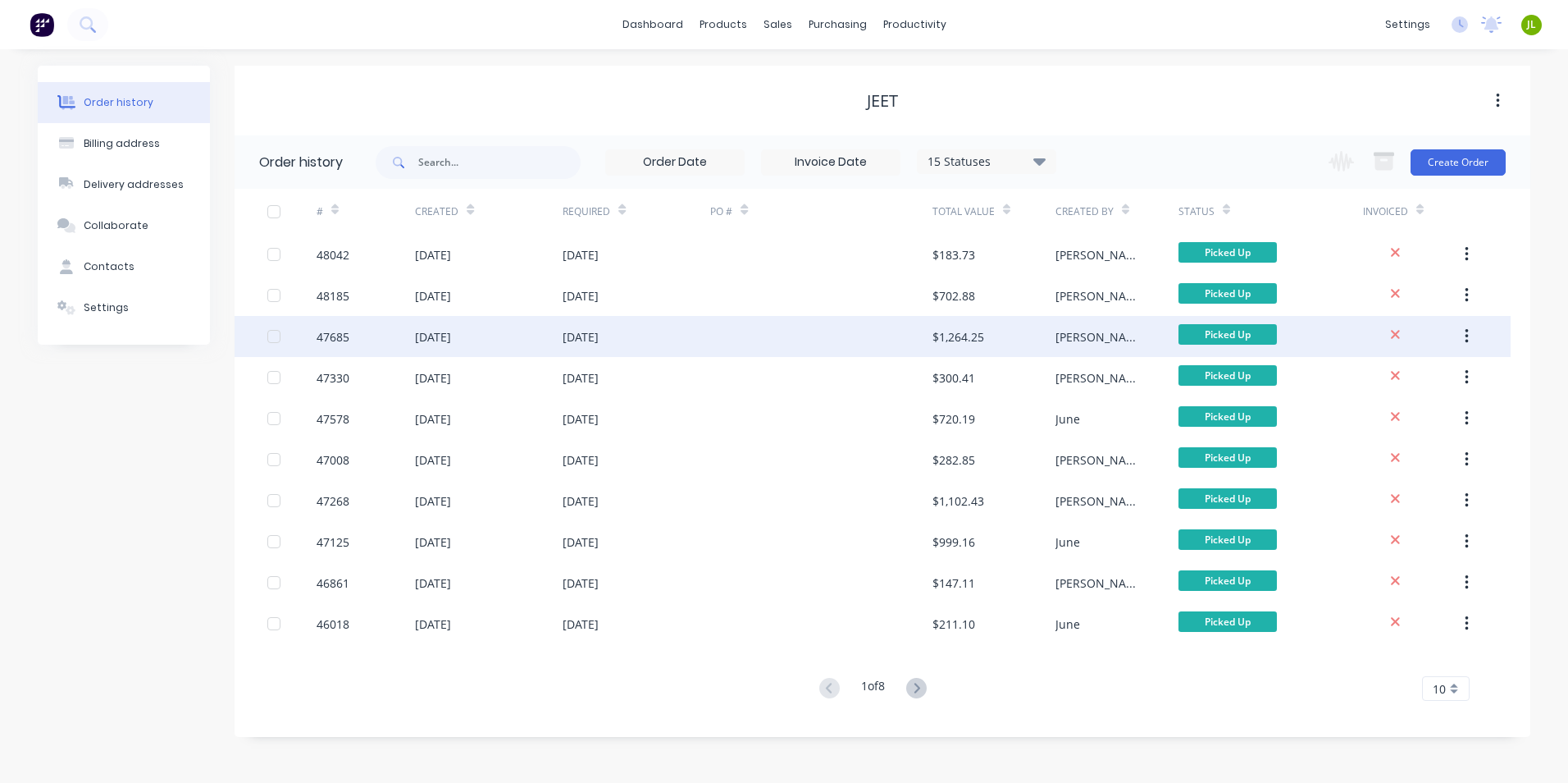
click at [841, 338] on div at bounding box center [821, 336] width 222 height 41
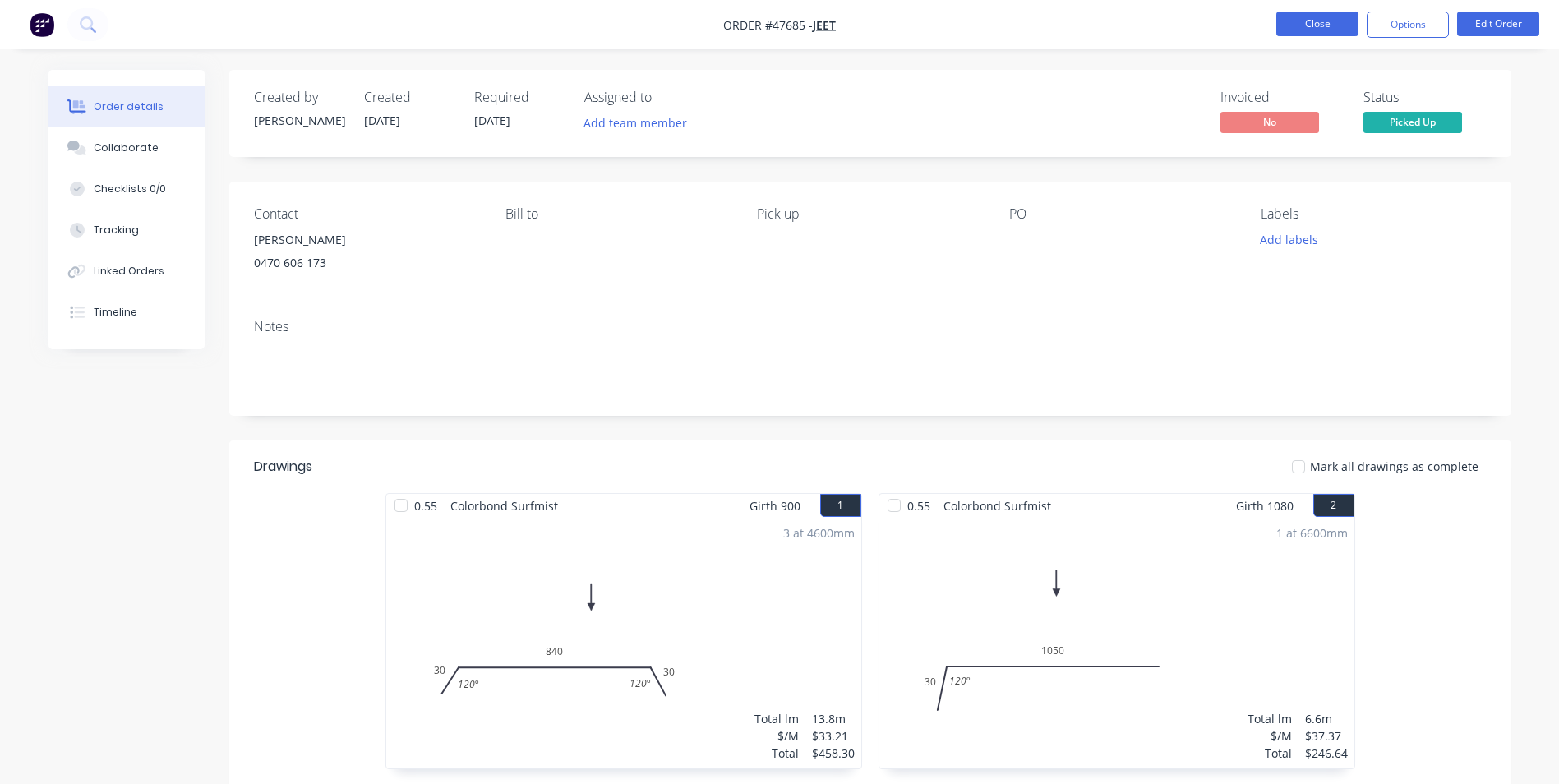
click at [1318, 22] on button "Close" at bounding box center [1317, 24] width 82 height 24
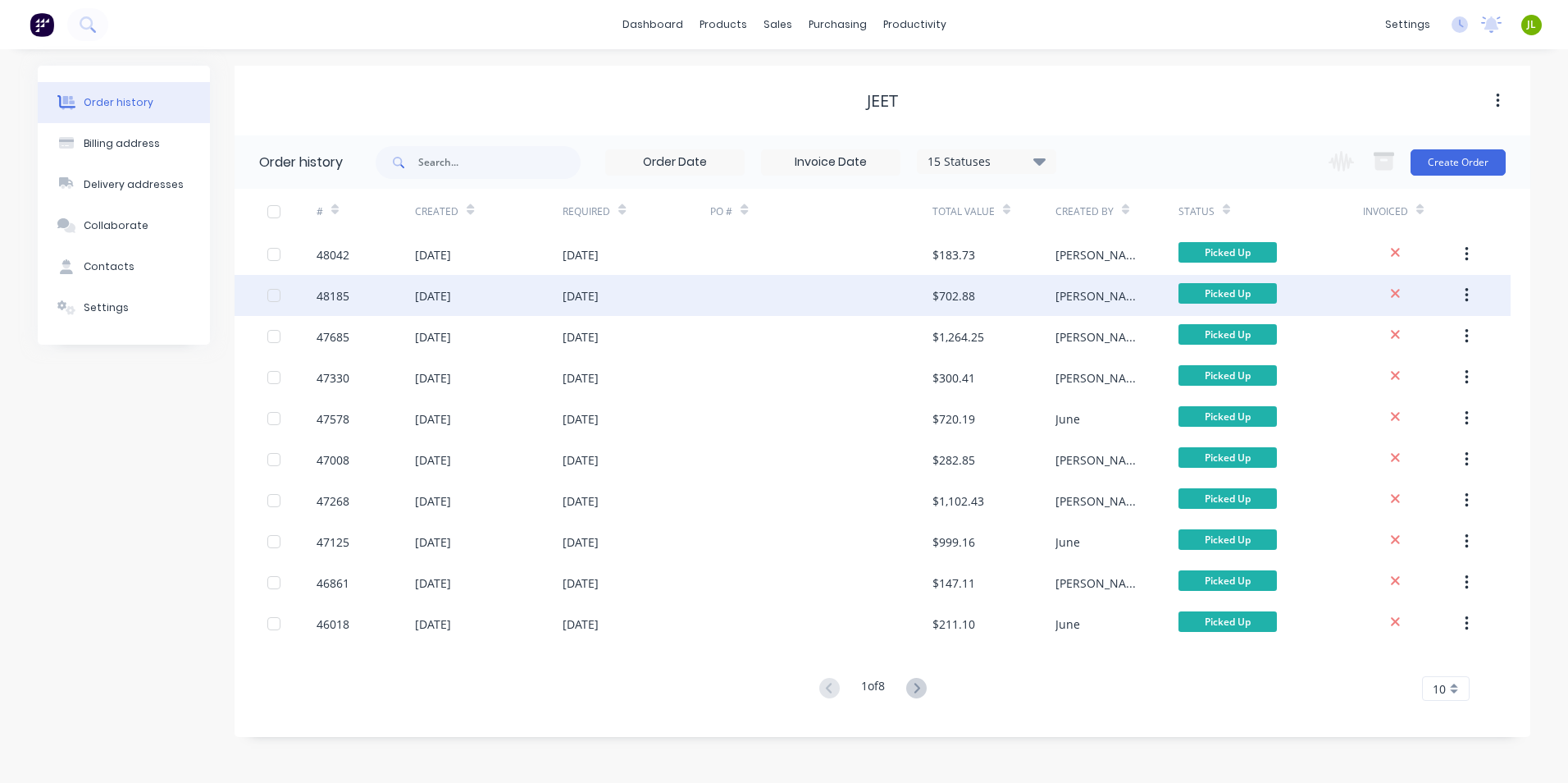
click at [659, 301] on div "[DATE]" at bounding box center [636, 295] width 147 height 41
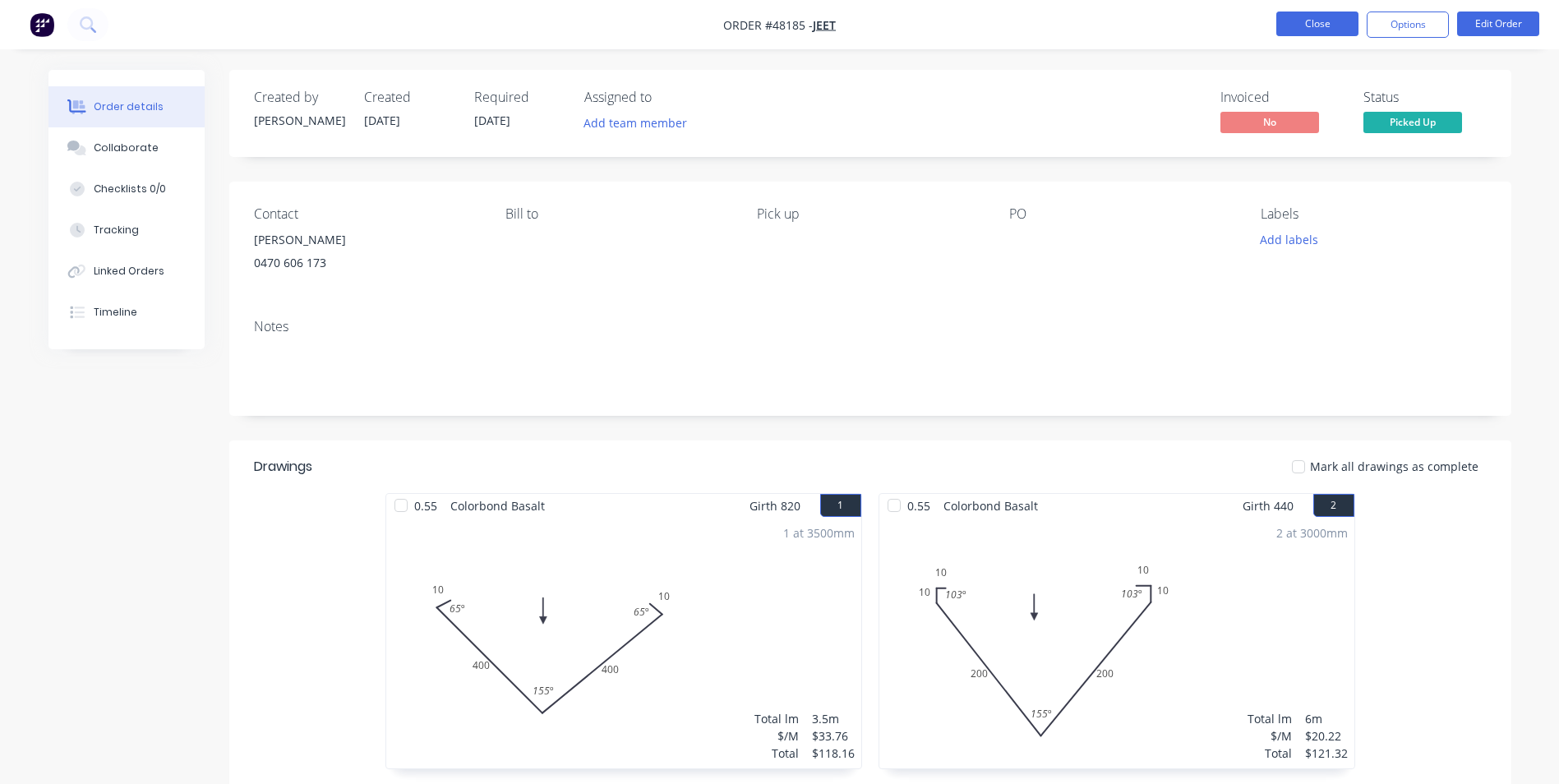
click at [1296, 18] on button "Close" at bounding box center [1317, 24] width 82 height 24
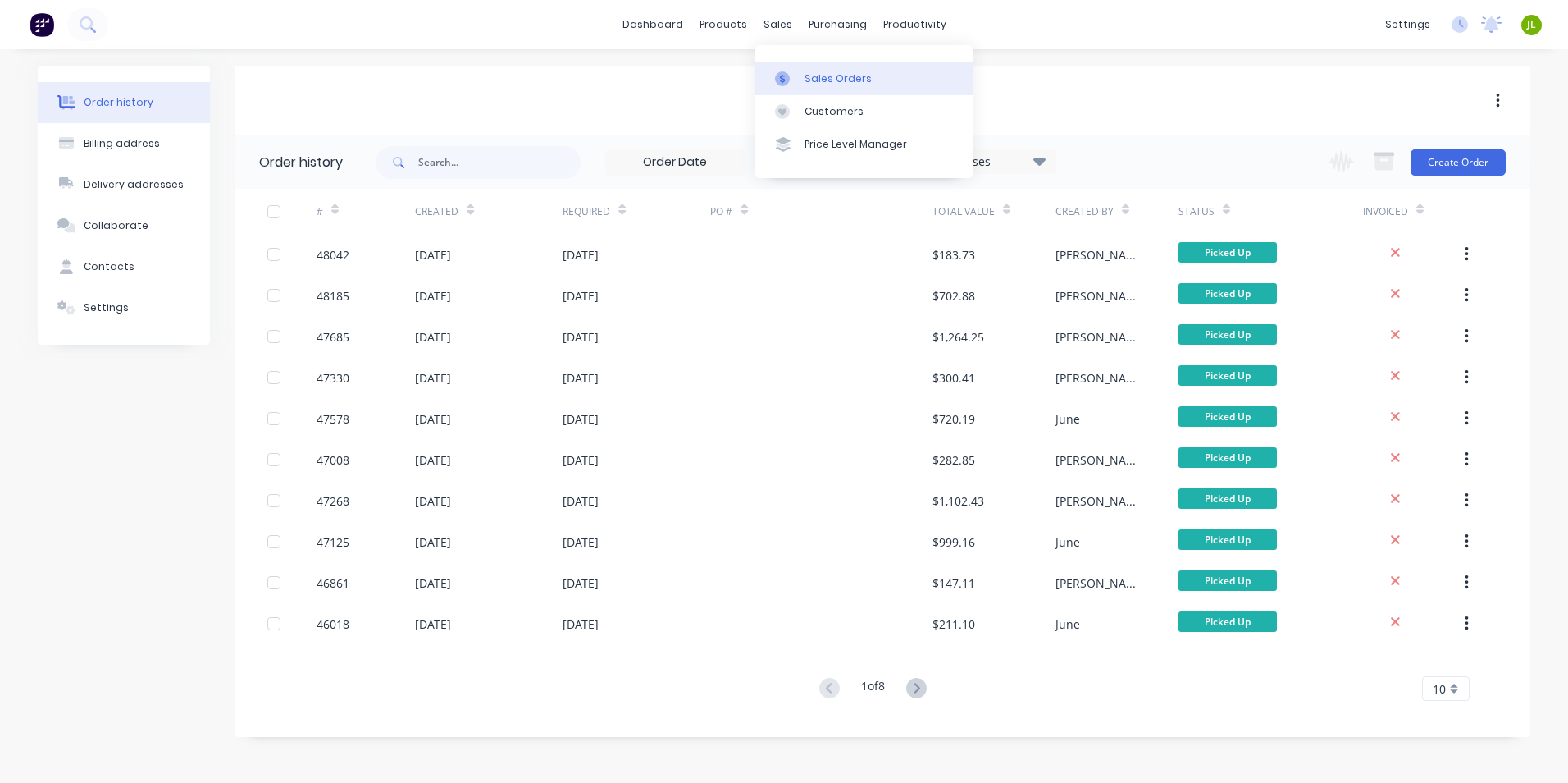
click at [786, 66] on link "Sales Orders" at bounding box center [864, 78] width 217 height 33
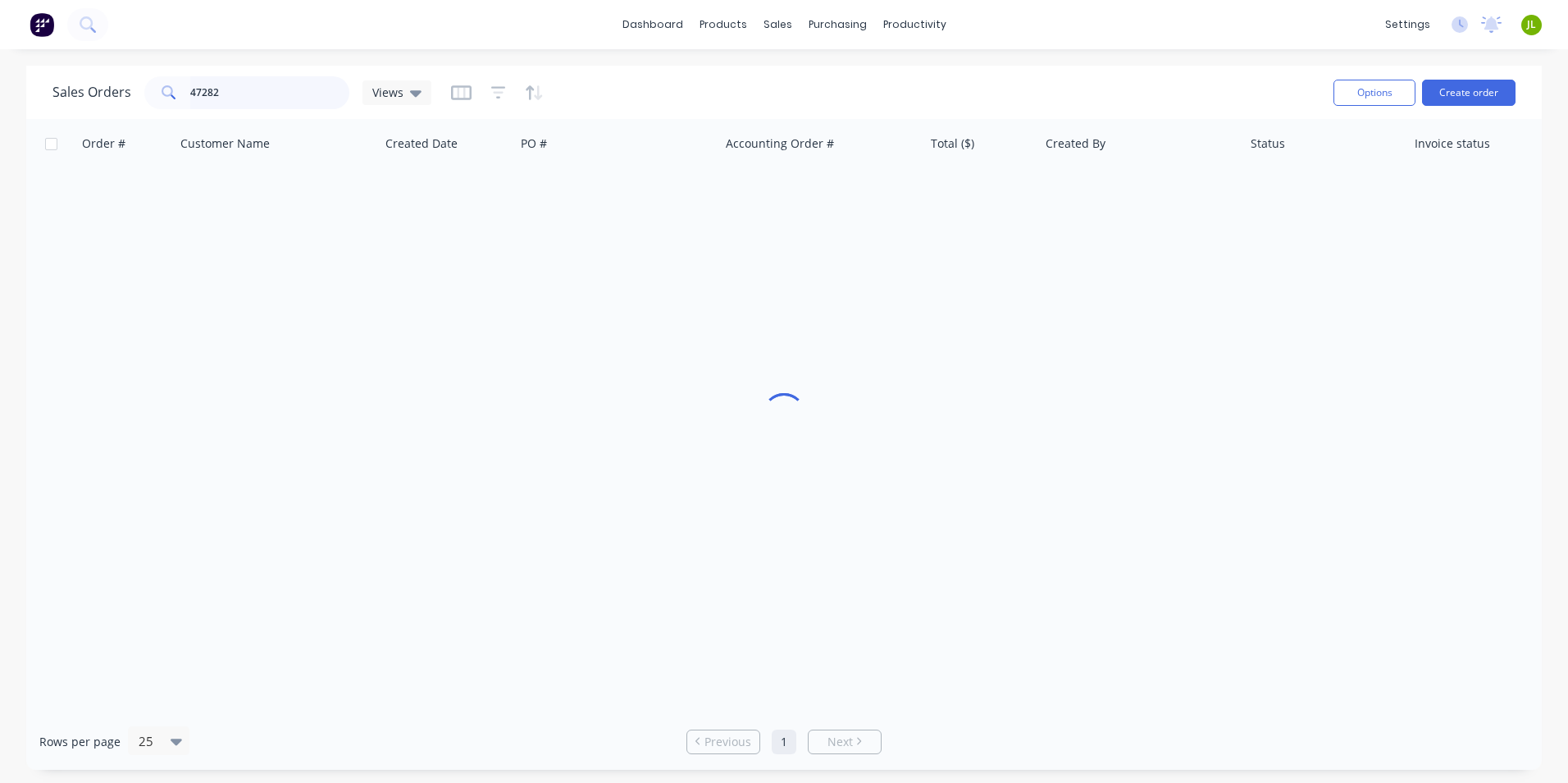
drag, startPoint x: 235, startPoint y: 99, endPoint x: 120, endPoint y: 99, distance: 115.0
click at [120, 99] on div "Sales Orders 47282 Views" at bounding box center [242, 93] width 379 height 33
type input "47991"
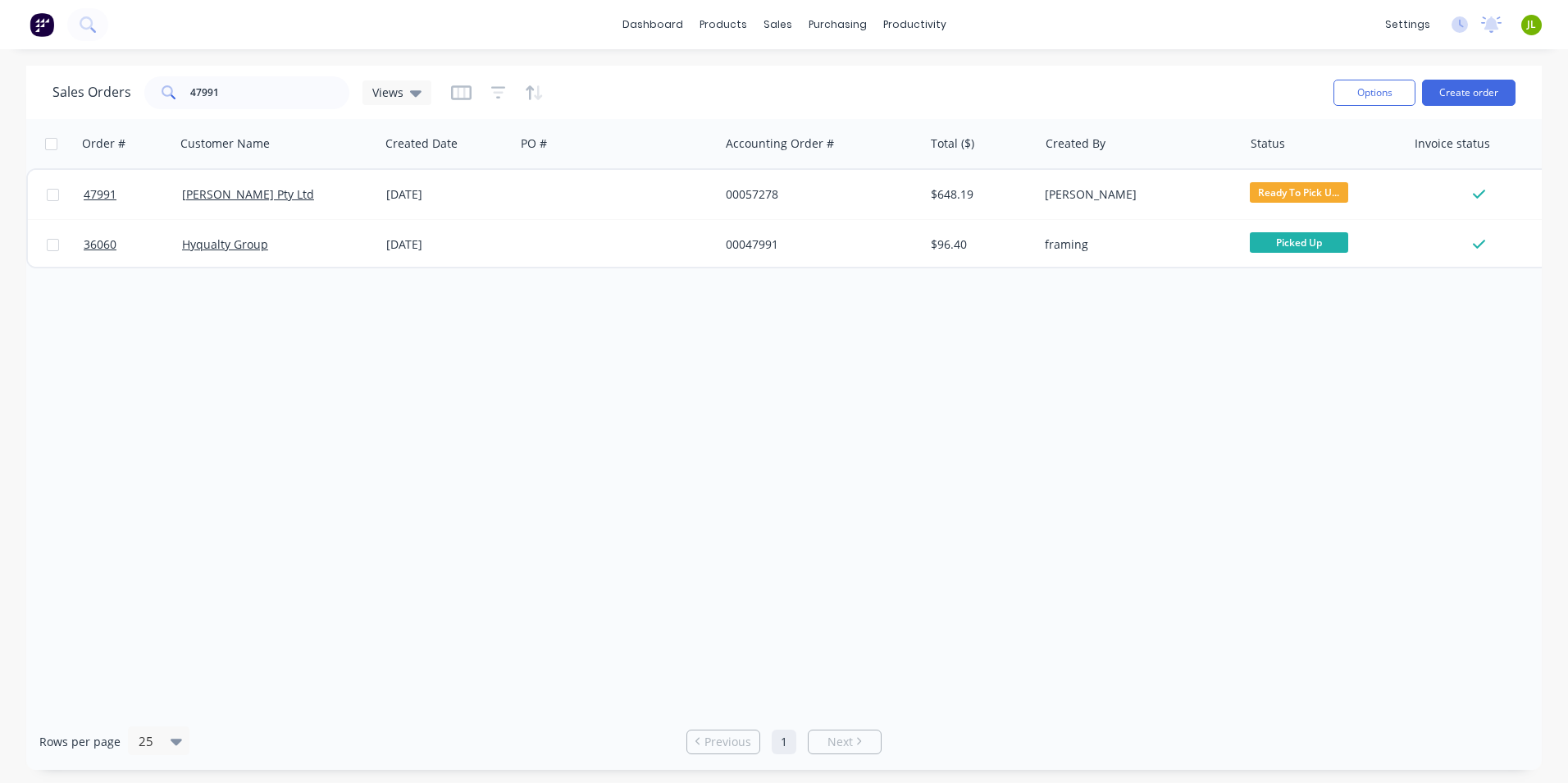
click at [275, 388] on div "Order # Customer Name Created Date PO # Accounting Order # Total ($) Created By…" at bounding box center [784, 416] width 1516 height 594
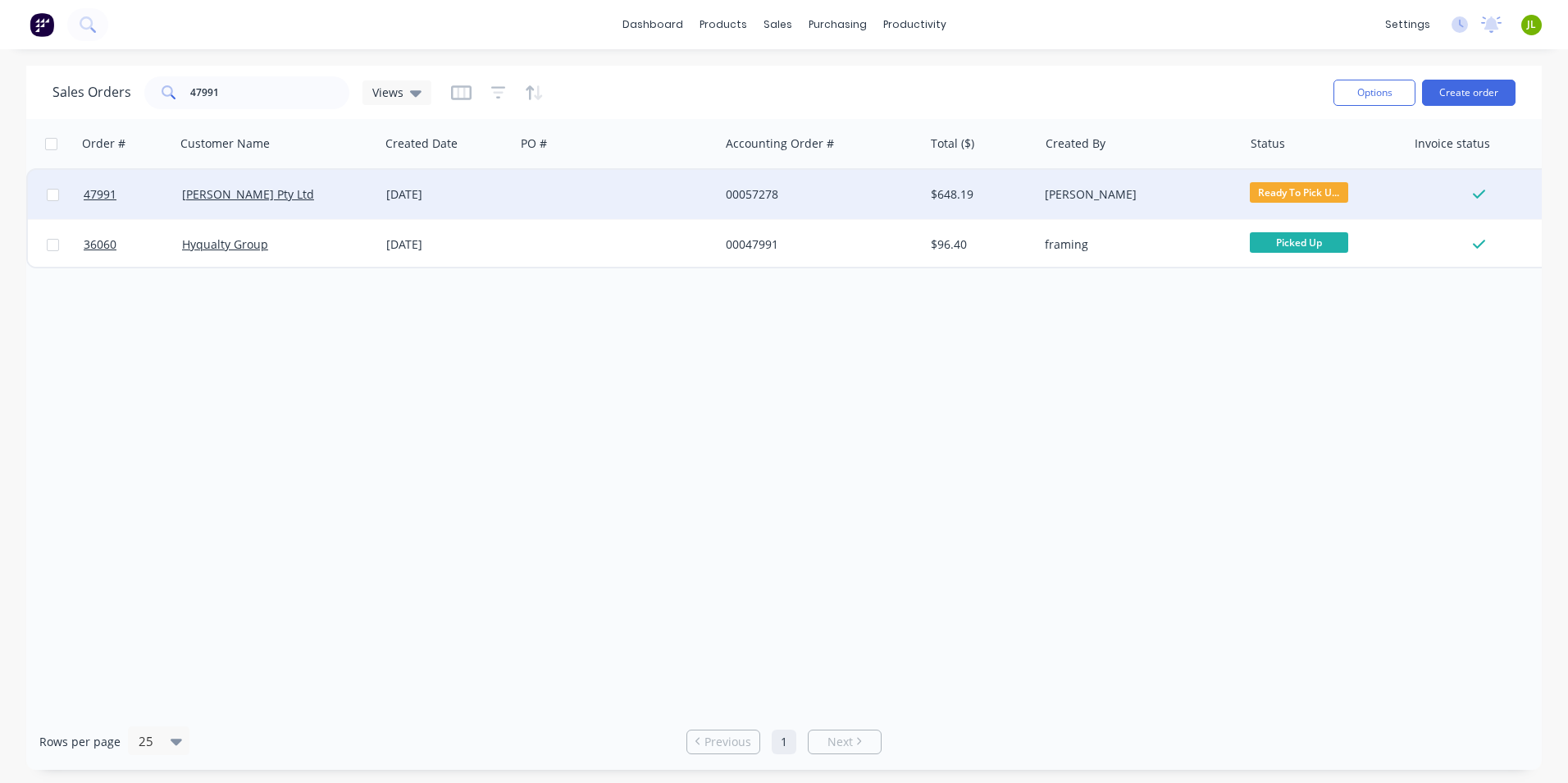
click at [564, 209] on div at bounding box center [617, 195] width 204 height 49
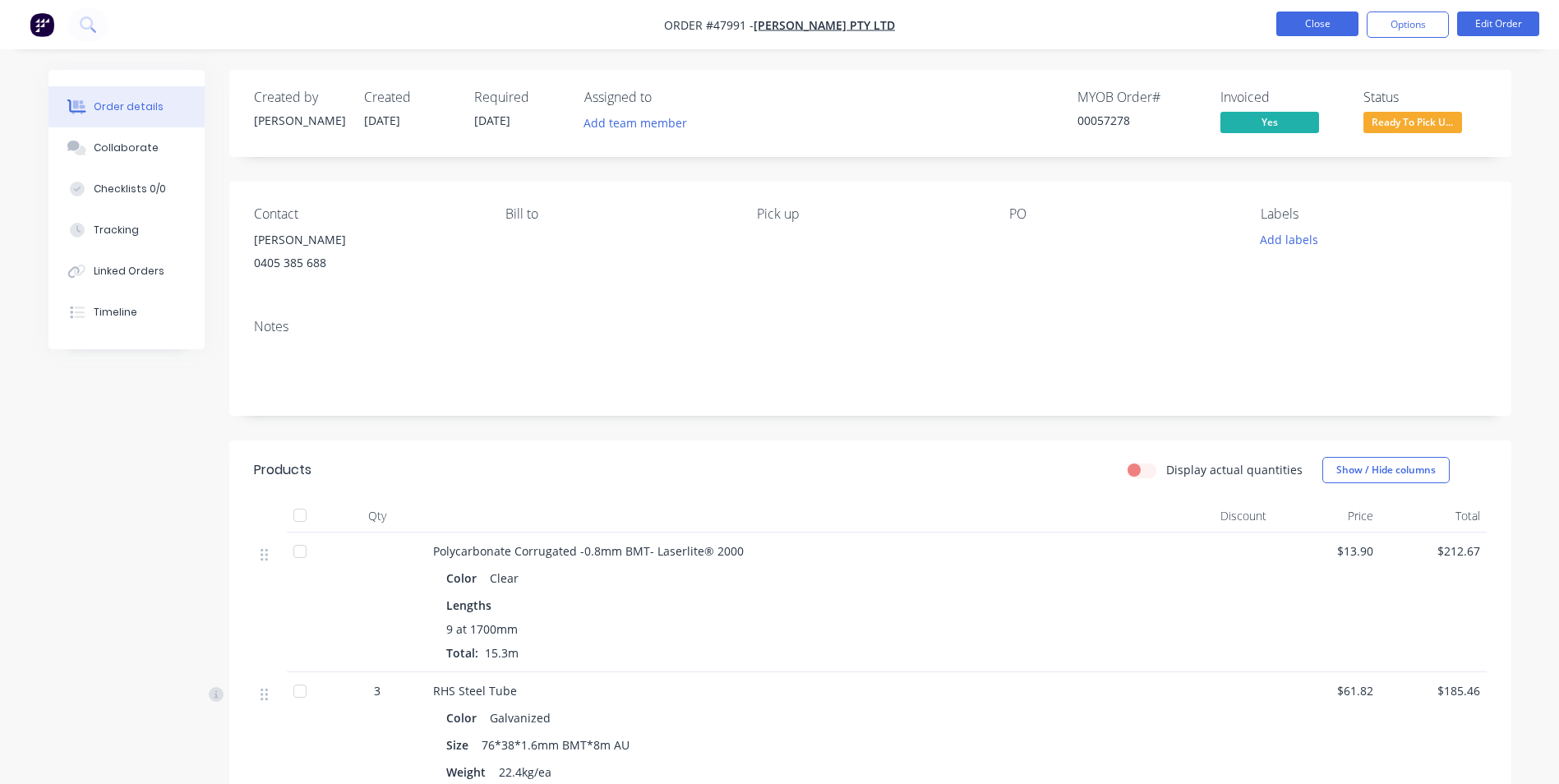
click at [1338, 28] on button "Close" at bounding box center [1317, 24] width 82 height 24
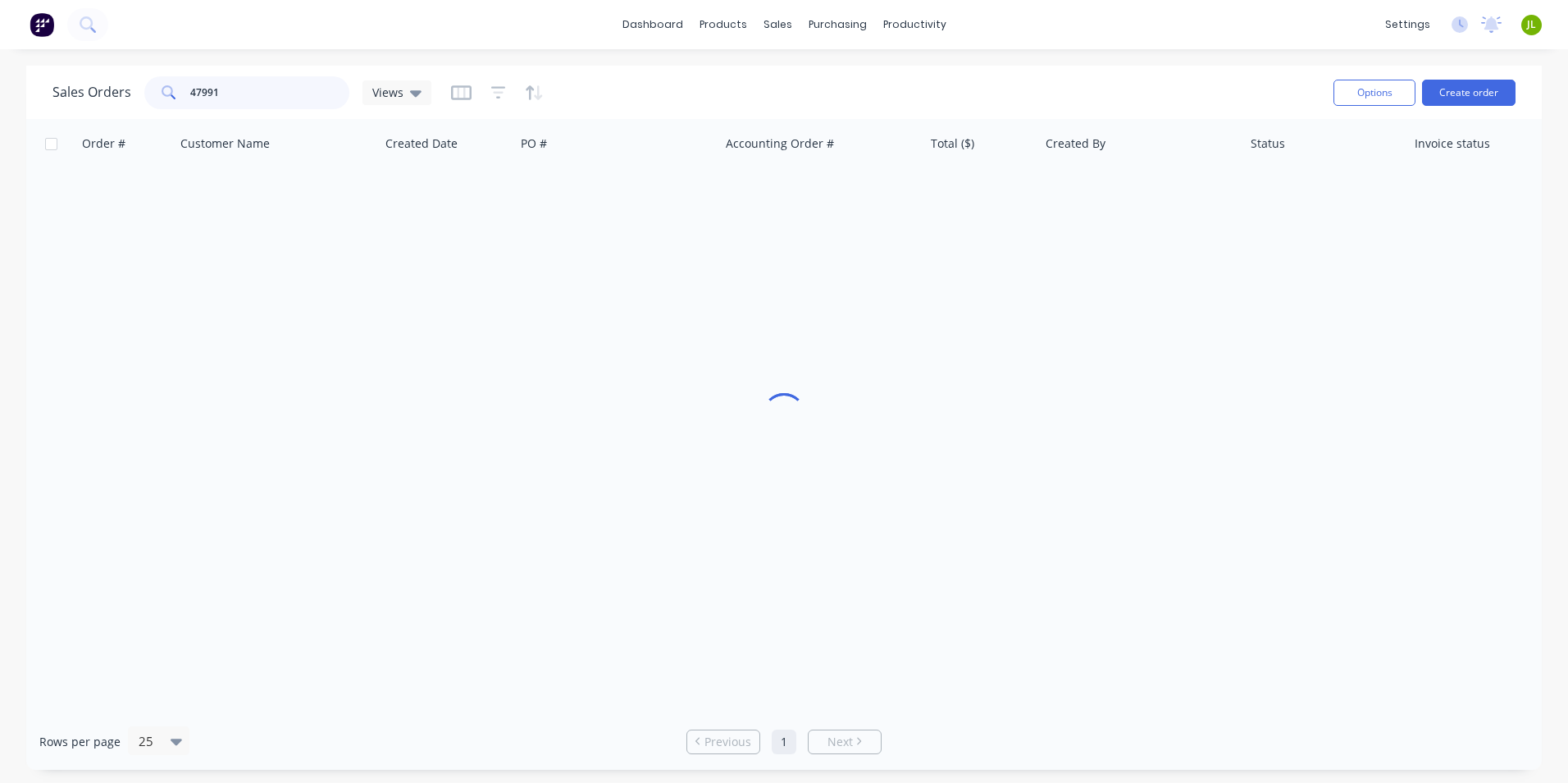
drag, startPoint x: 285, startPoint y: 99, endPoint x: 201, endPoint y: 99, distance: 84.0
click at [201, 99] on input "47991" at bounding box center [270, 93] width 160 height 33
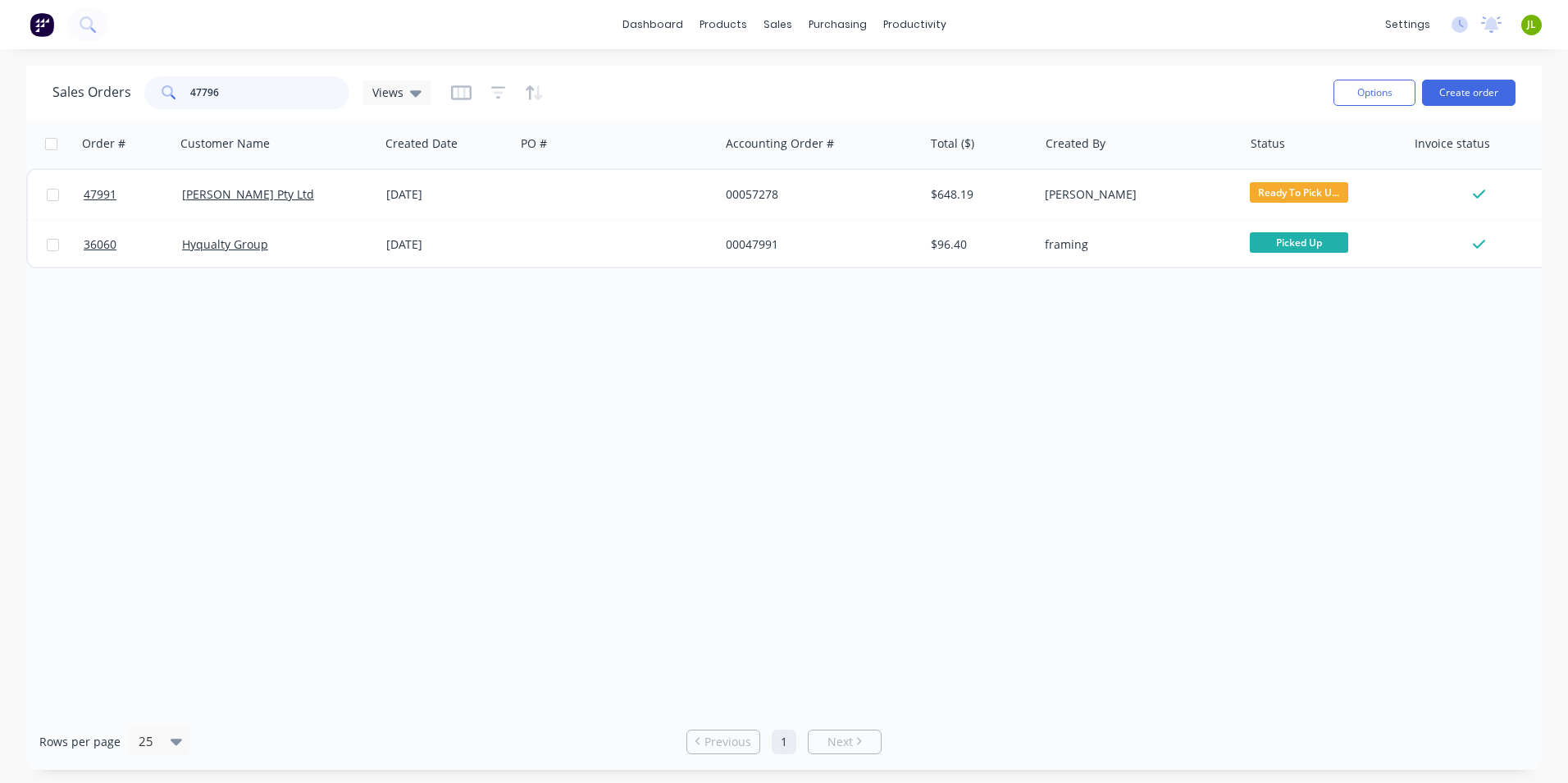
type input "47796"
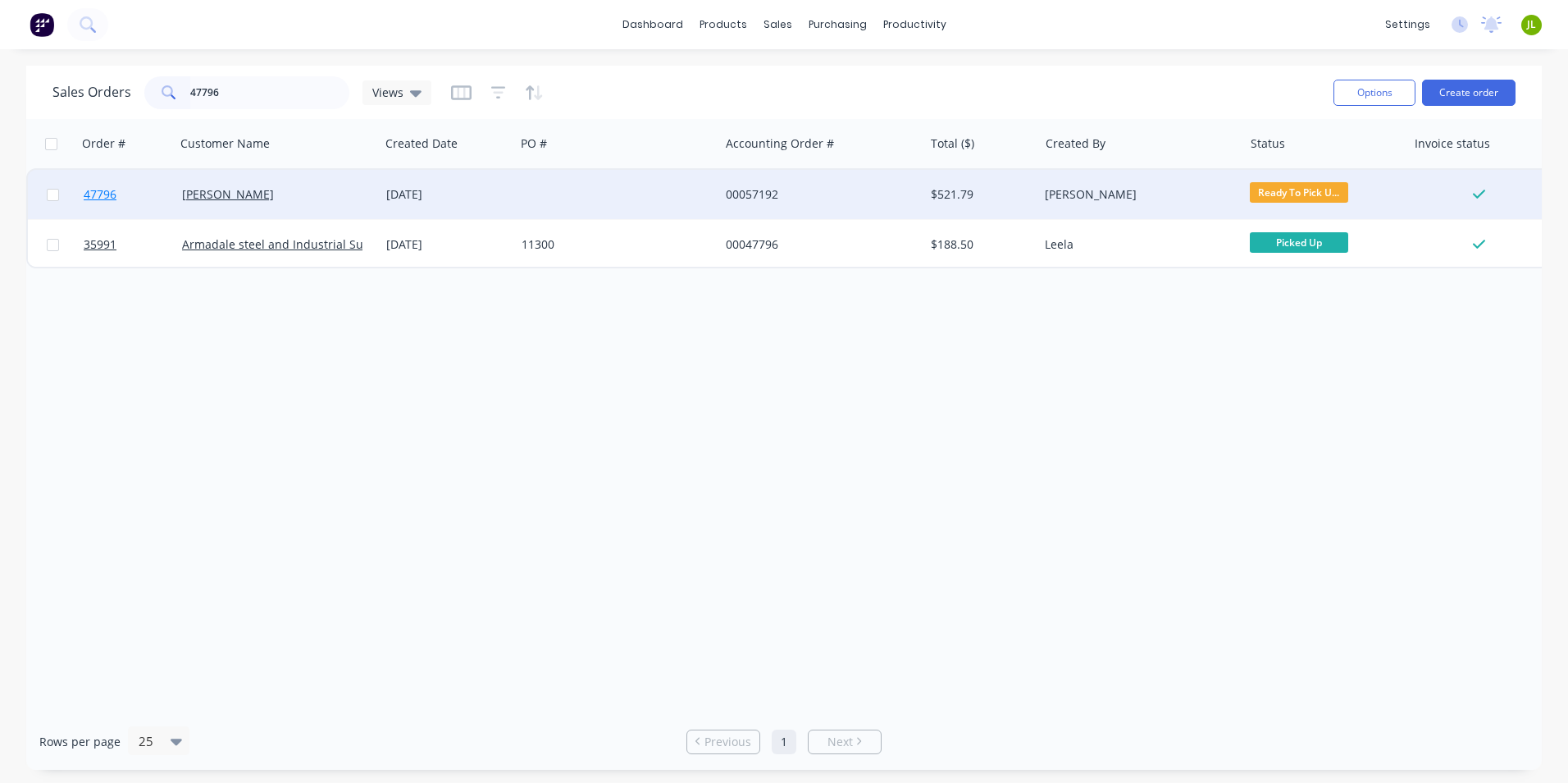
click at [86, 196] on span "47796" at bounding box center [99, 194] width 33 height 16
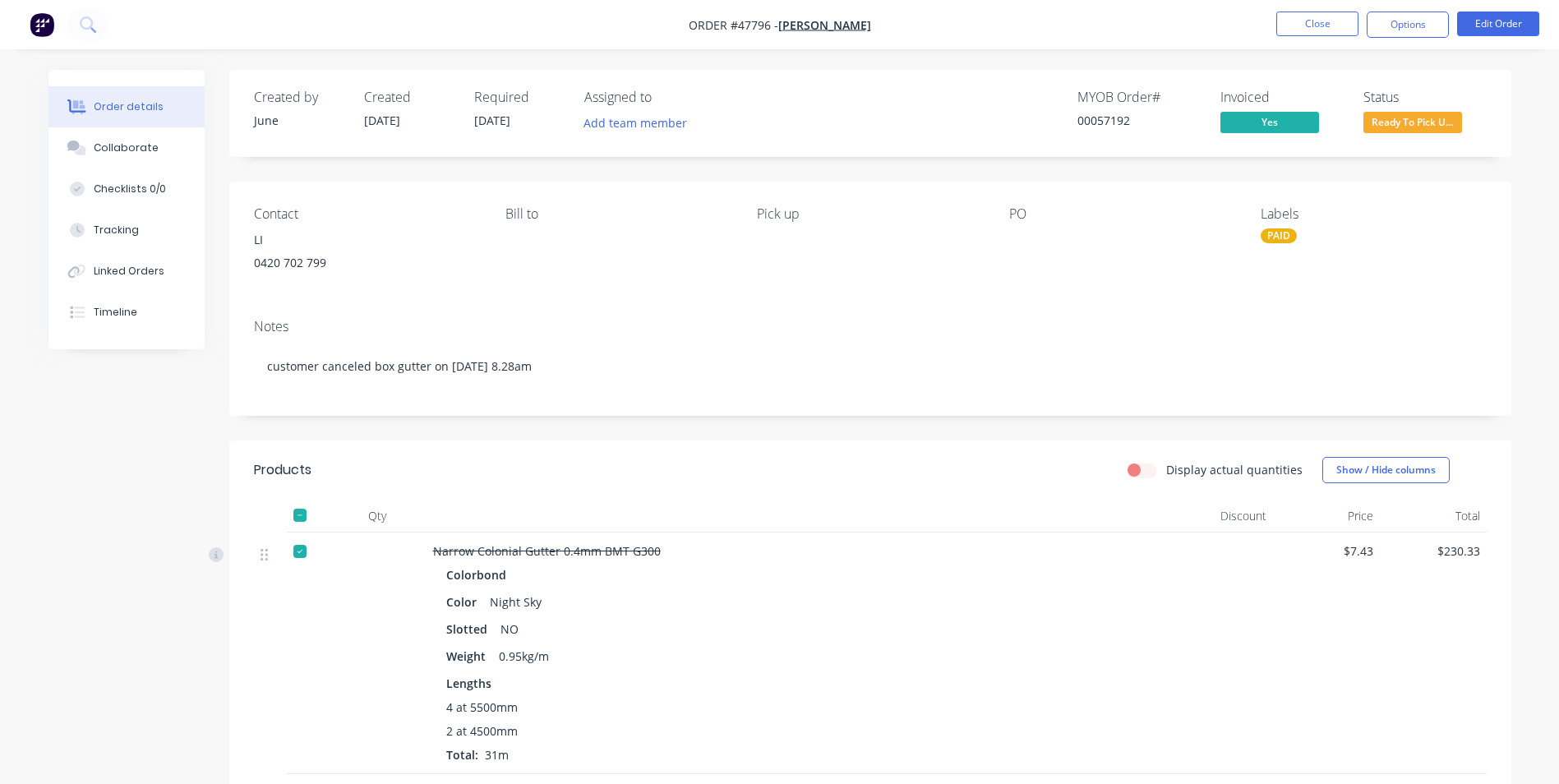
click at [1275, 30] on ul "Close Options Edit Order" at bounding box center [1408, 24] width 302 height 26
click at [1287, 23] on button "Close" at bounding box center [1317, 24] width 82 height 24
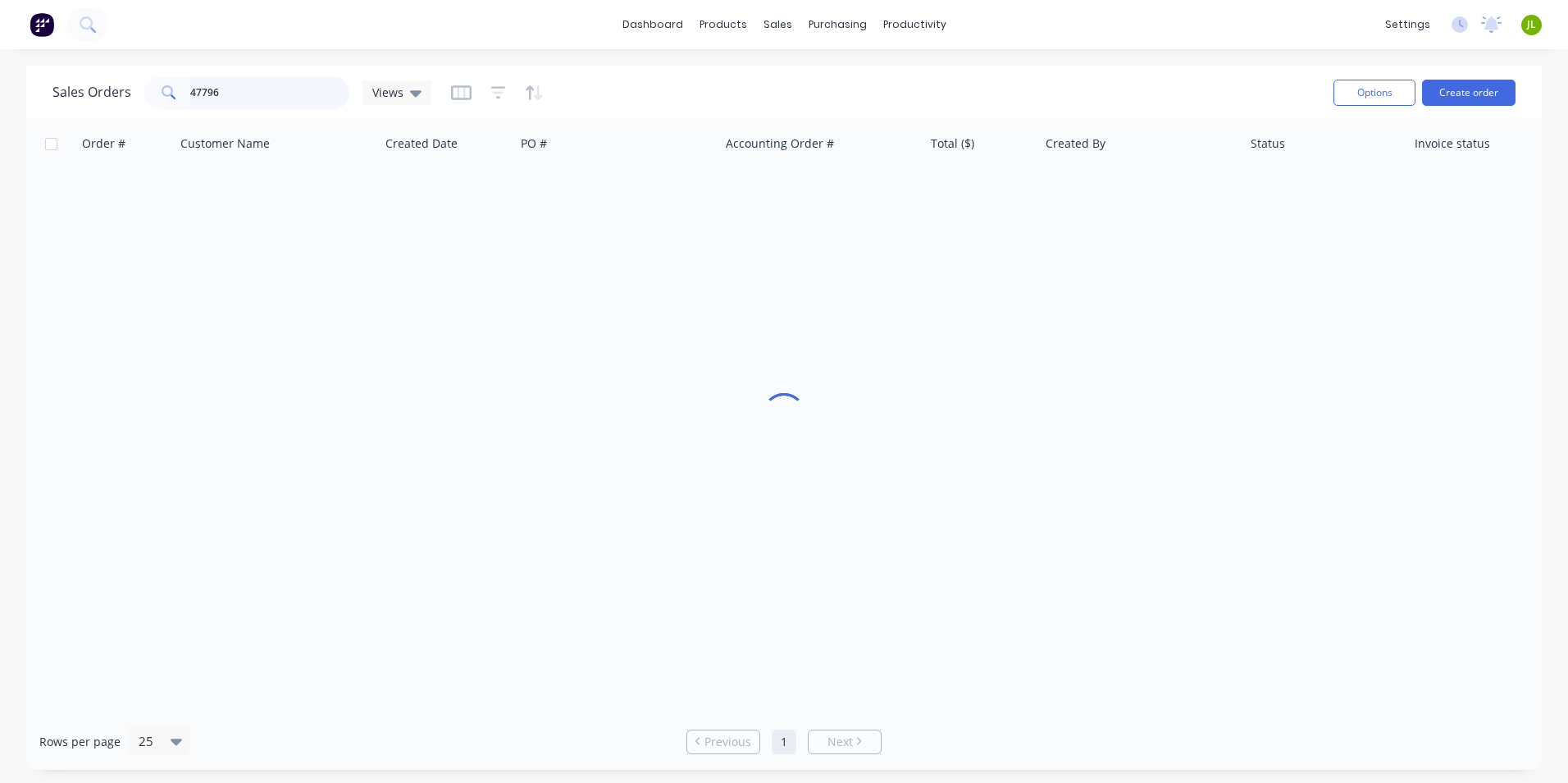
drag, startPoint x: 219, startPoint y: 106, endPoint x: 150, endPoint y: 107, distance: 69.0
click at [150, 107] on div "47796" at bounding box center [246, 93] width 205 height 33
type input "47891"
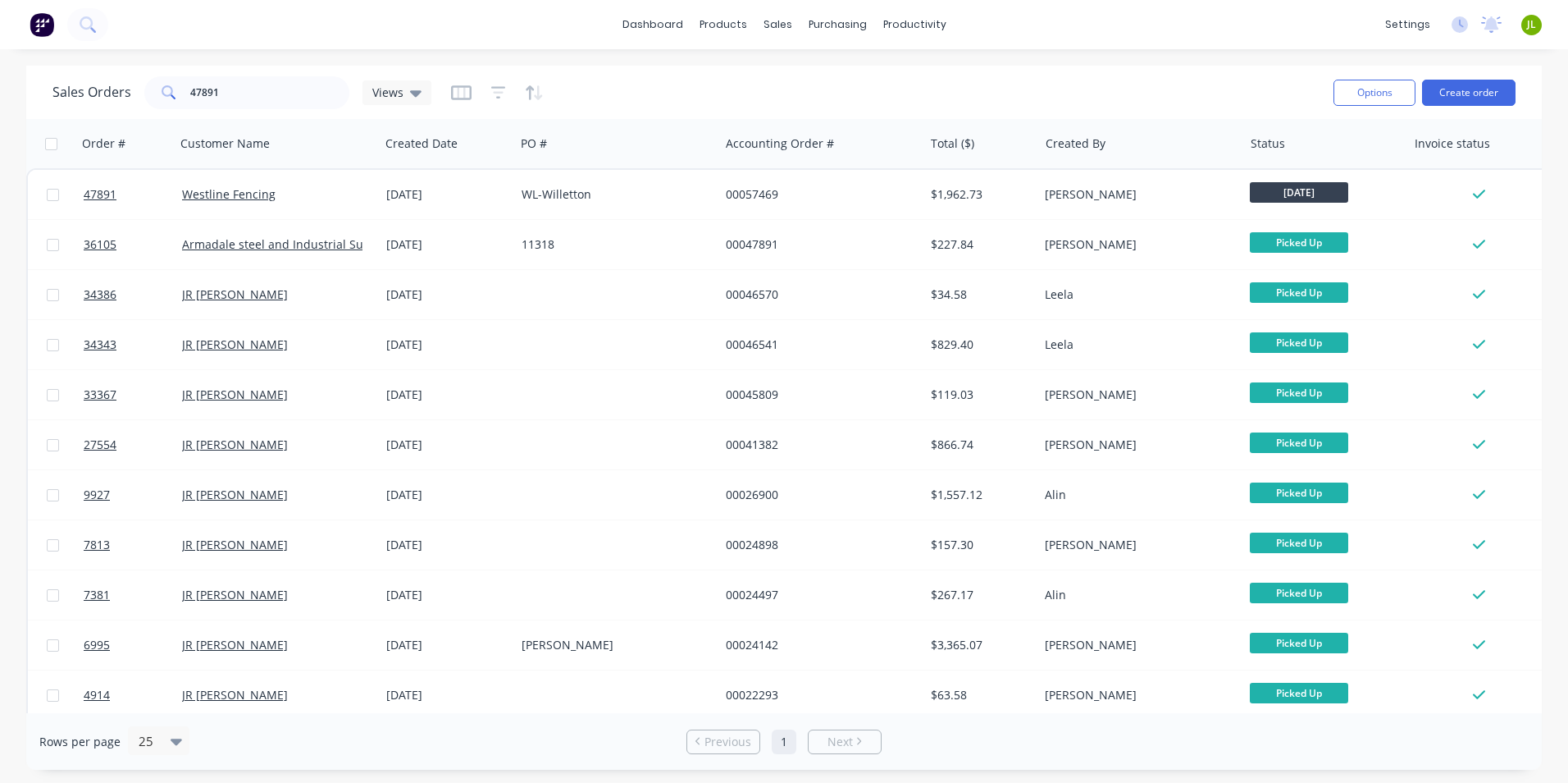
click at [419, 22] on div "dashboard products sales purchasing productivity dashboard products Product Cat…" at bounding box center [784, 24] width 1568 height 49
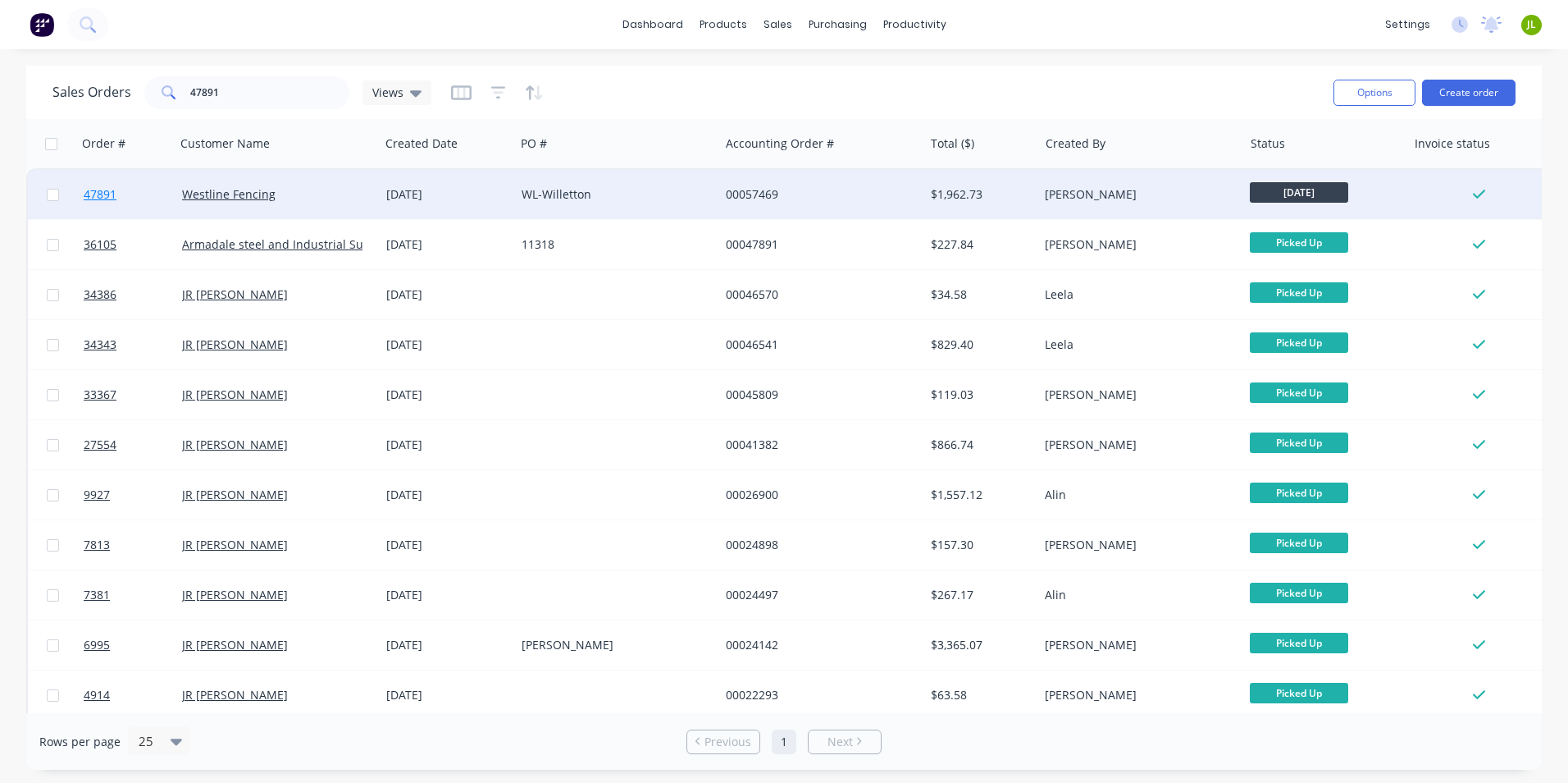
click at [115, 195] on span "47891" at bounding box center [99, 194] width 33 height 16
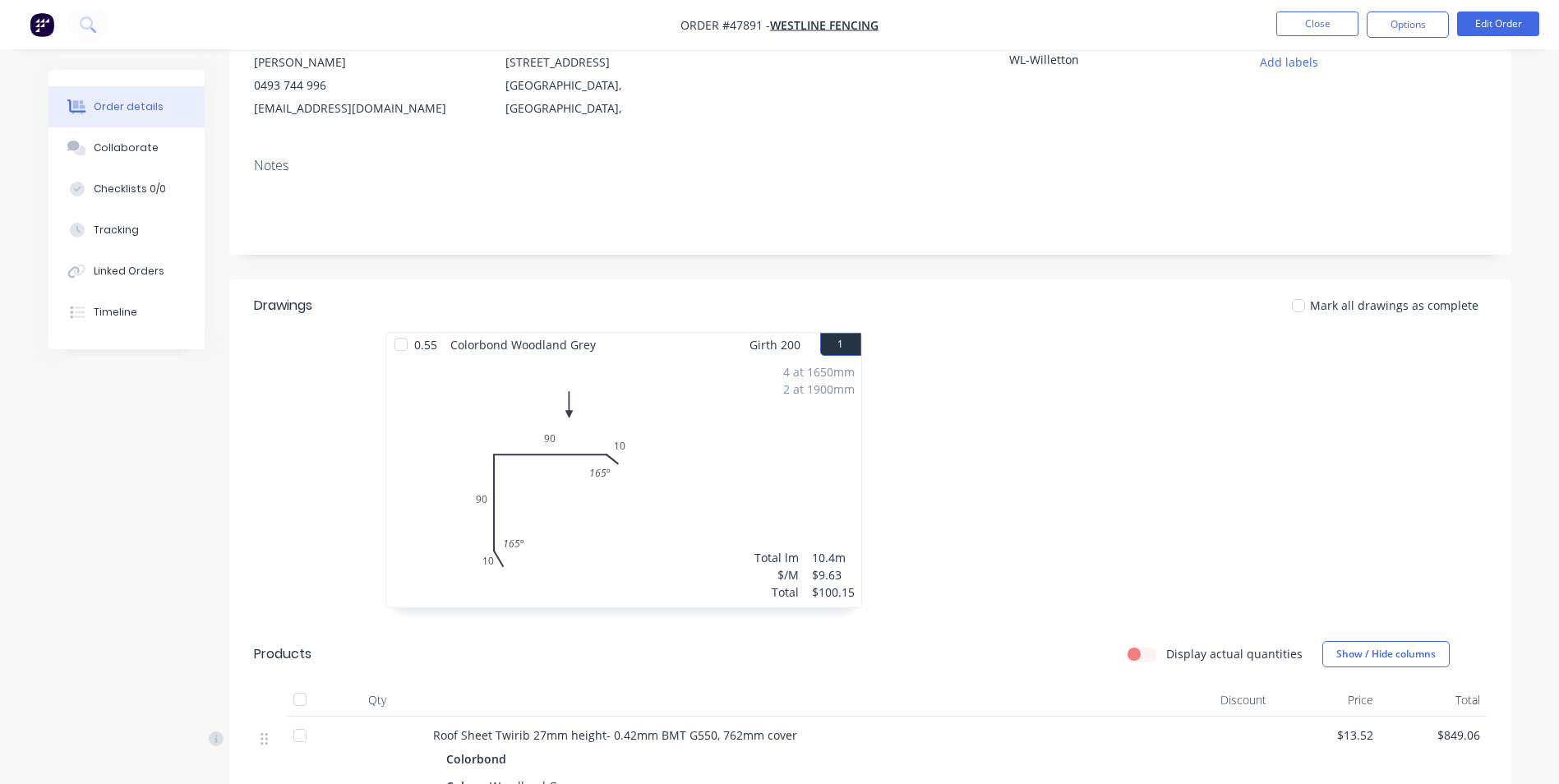
scroll to position [246, 0]
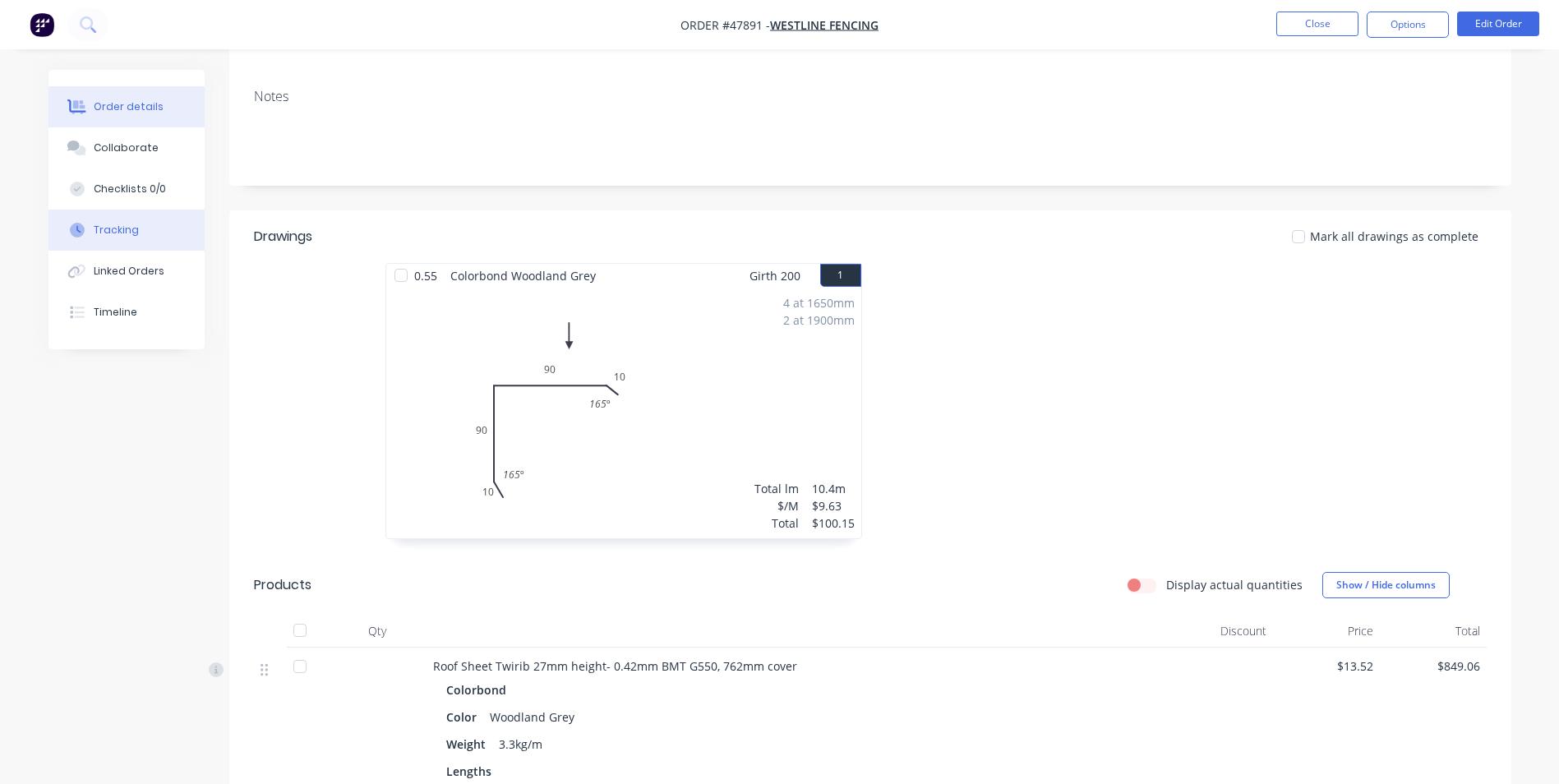
click at [114, 248] on button "Tracking" at bounding box center [126, 230] width 156 height 41
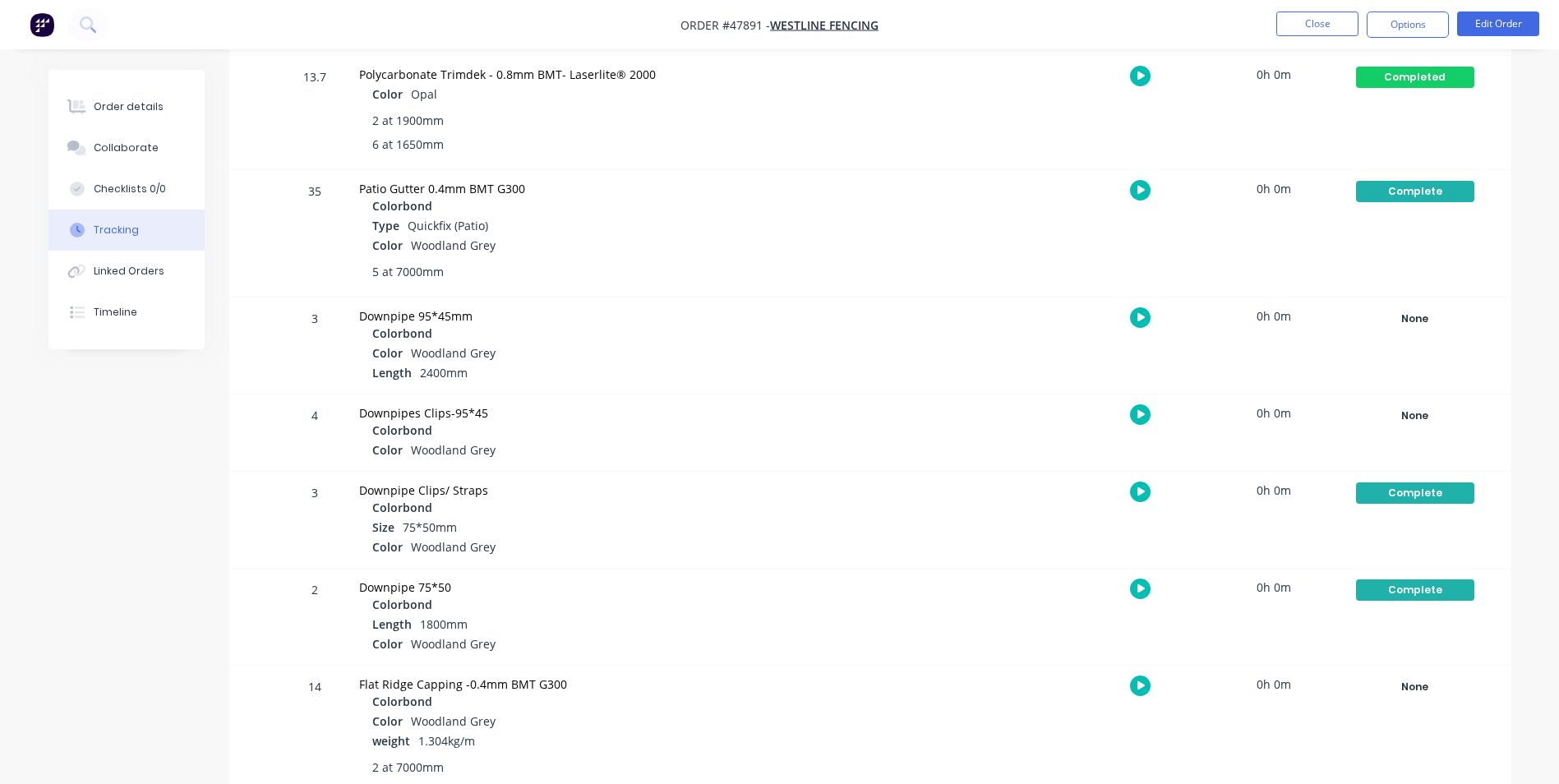
scroll to position [648, 0]
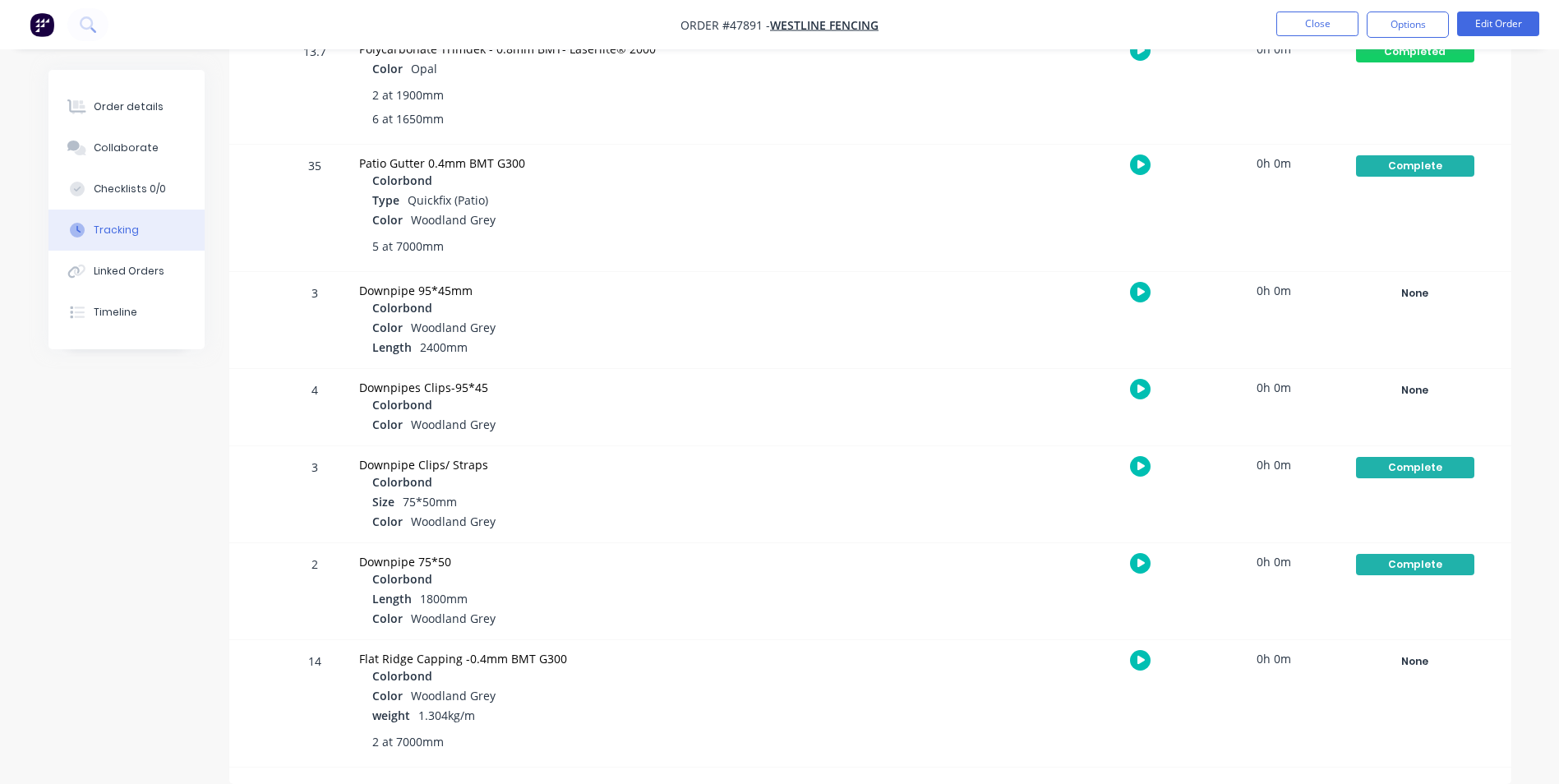
drag, startPoint x: 231, startPoint y: 484, endPoint x: 230, endPoint y: 475, distance: 9.1
click at [231, 484] on div "3 Downpipe Clips/ Straps Colorbond Size 75*50mm Color Woodland Grey 0h 0m Compl…" at bounding box center [870, 495] width 1282 height 96
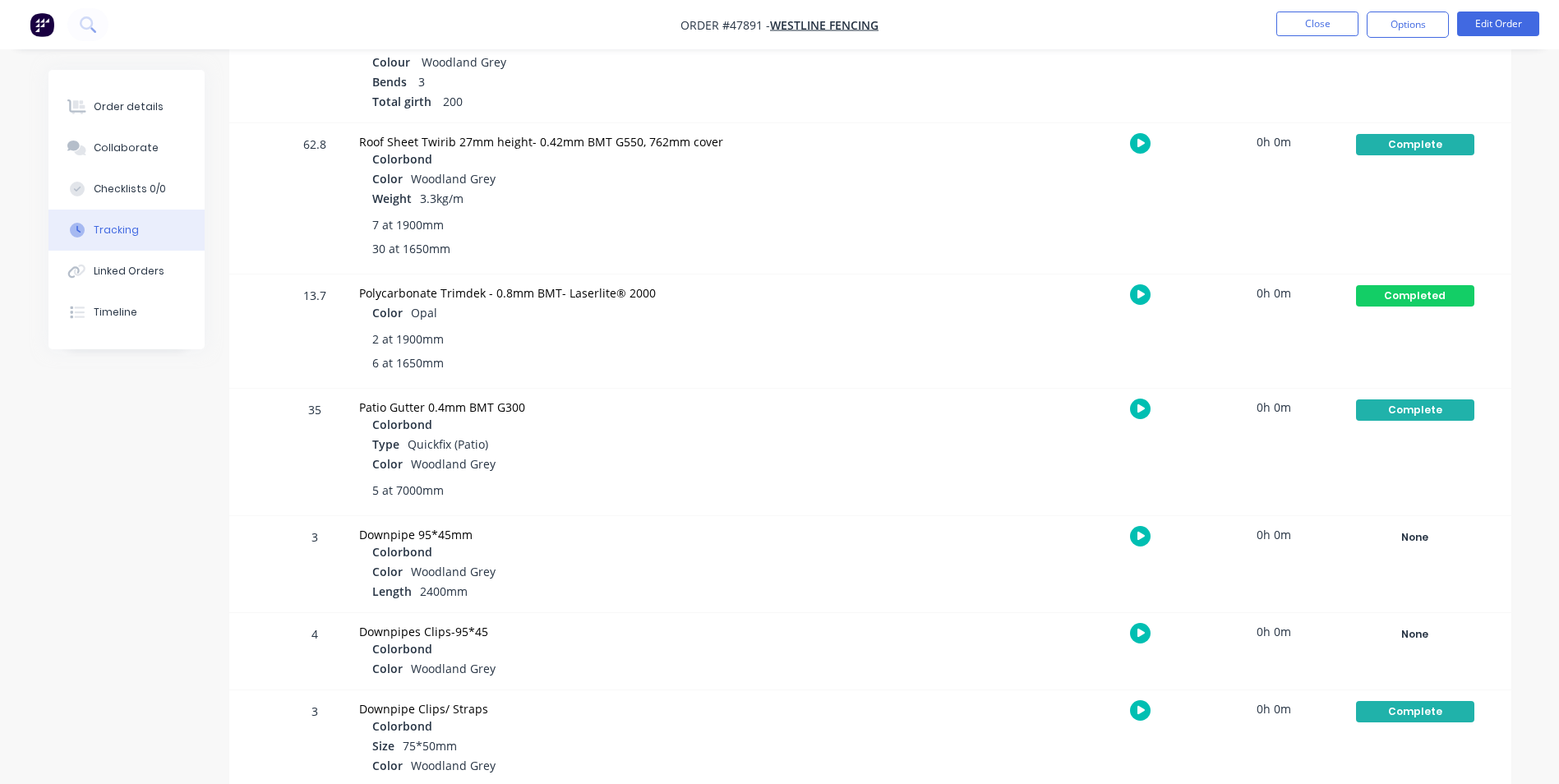
scroll to position [402, 0]
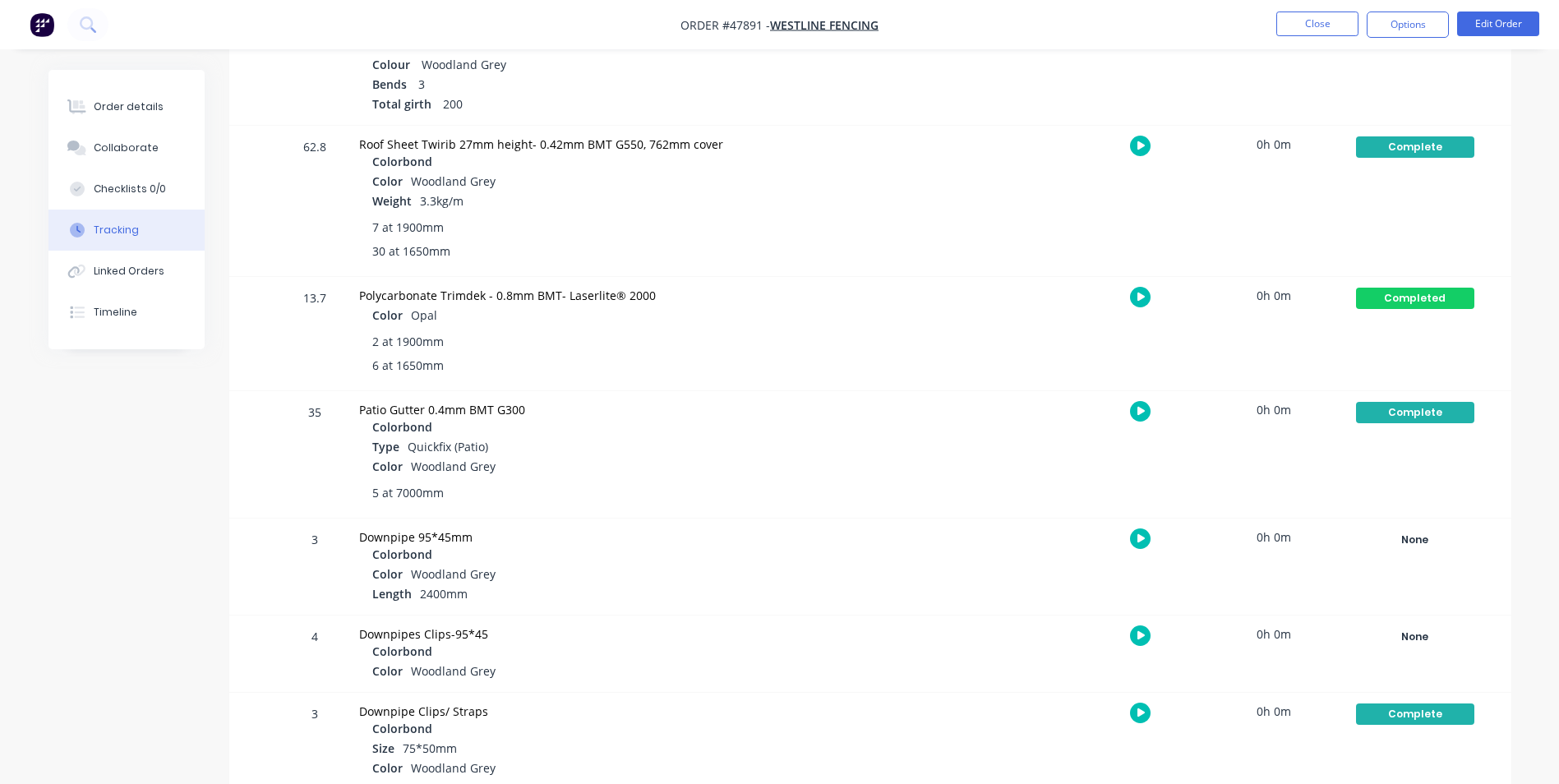
click at [1309, 37] on li "Close" at bounding box center [1317, 24] width 82 height 26
click at [1309, 35] on button "Close" at bounding box center [1317, 24] width 82 height 24
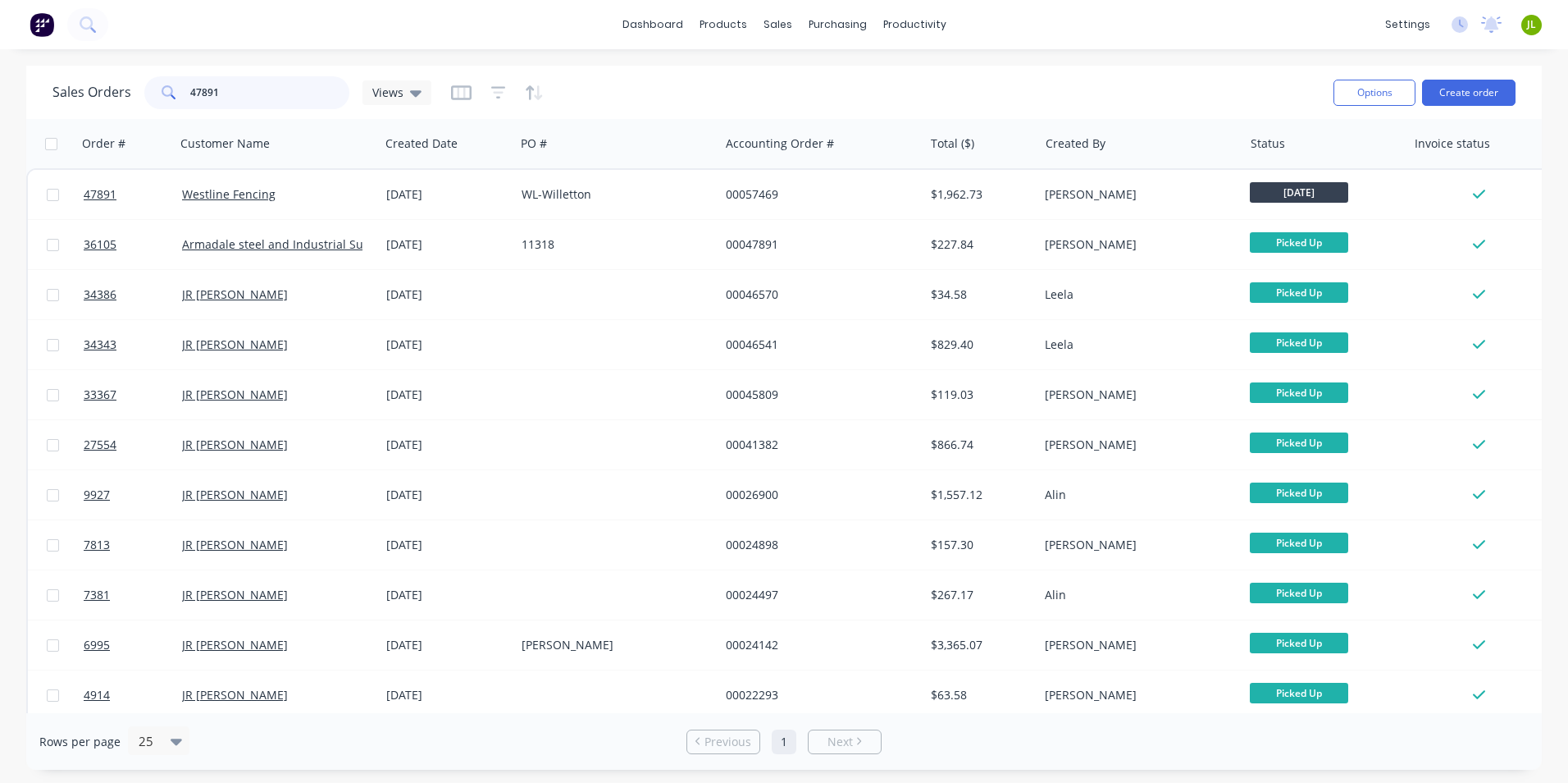
drag, startPoint x: 198, startPoint y: 91, endPoint x: 298, endPoint y: 71, distance: 102.0
click at [295, 71] on div "Sales Orders 47891 Views Options Create order" at bounding box center [784, 92] width 1516 height 53
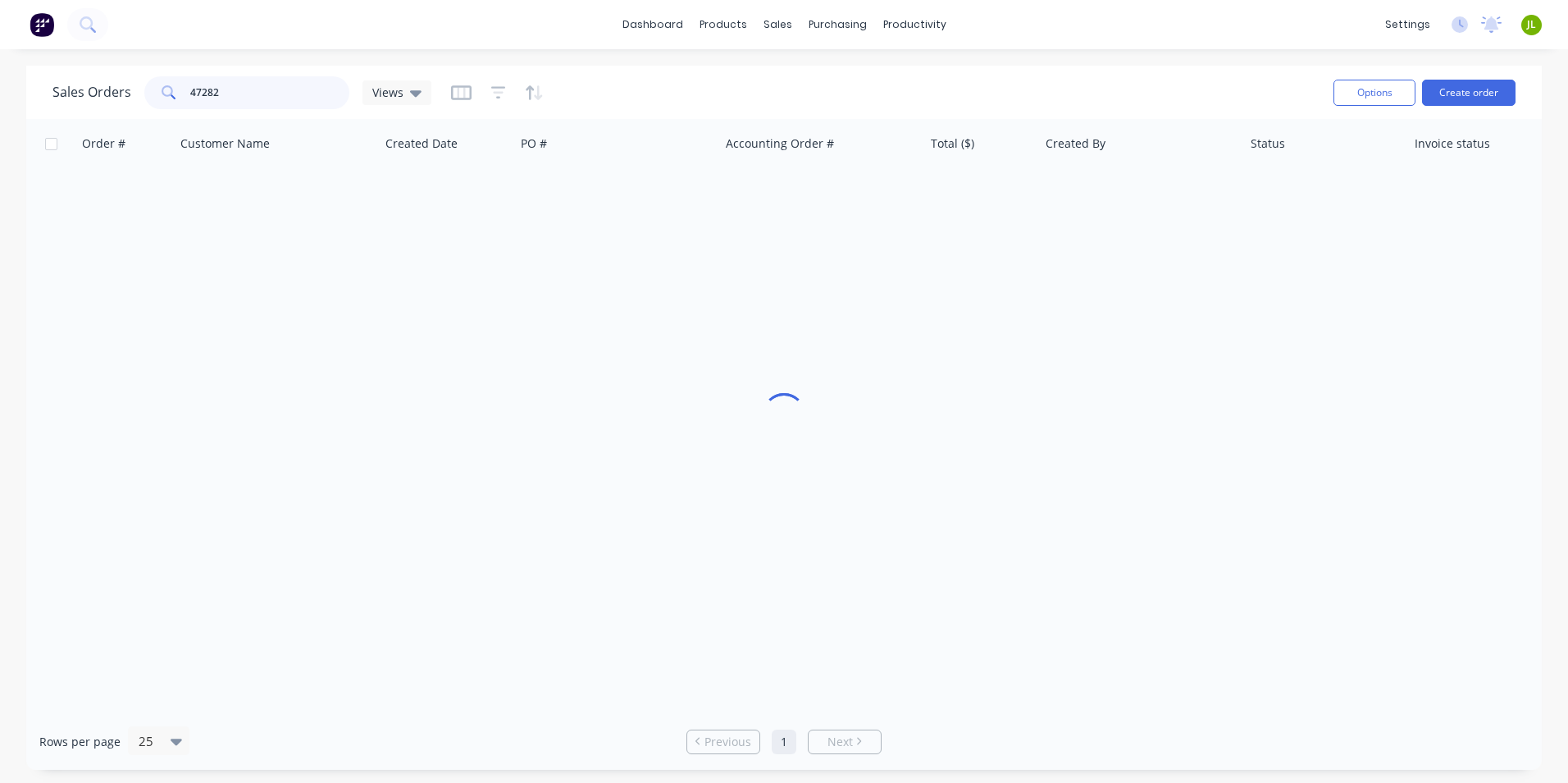
type input "47282"
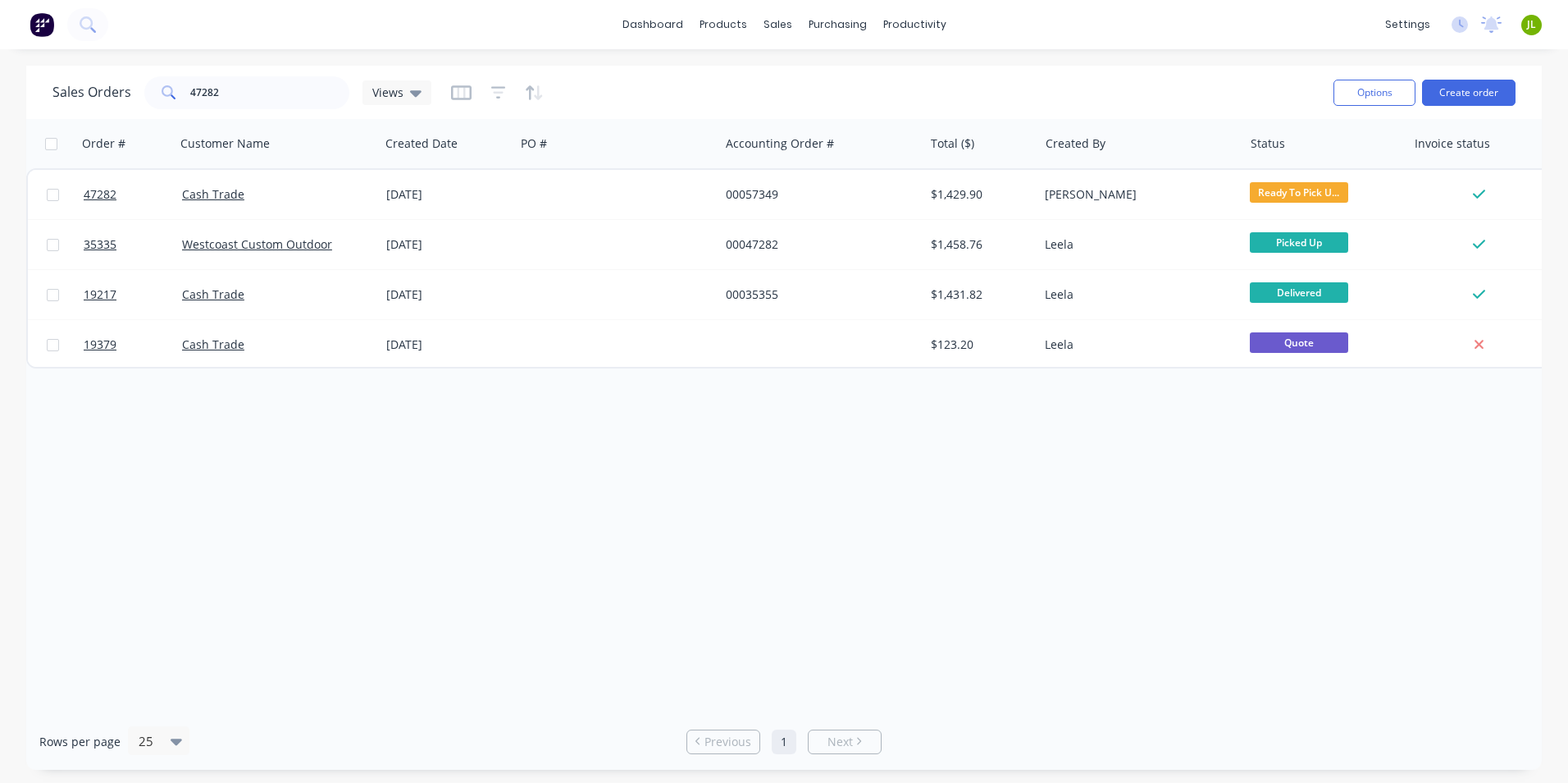
click at [489, 499] on div "Order # Customer Name Created Date PO # Accounting Order # Total ($) Created By…" at bounding box center [784, 416] width 1516 height 594
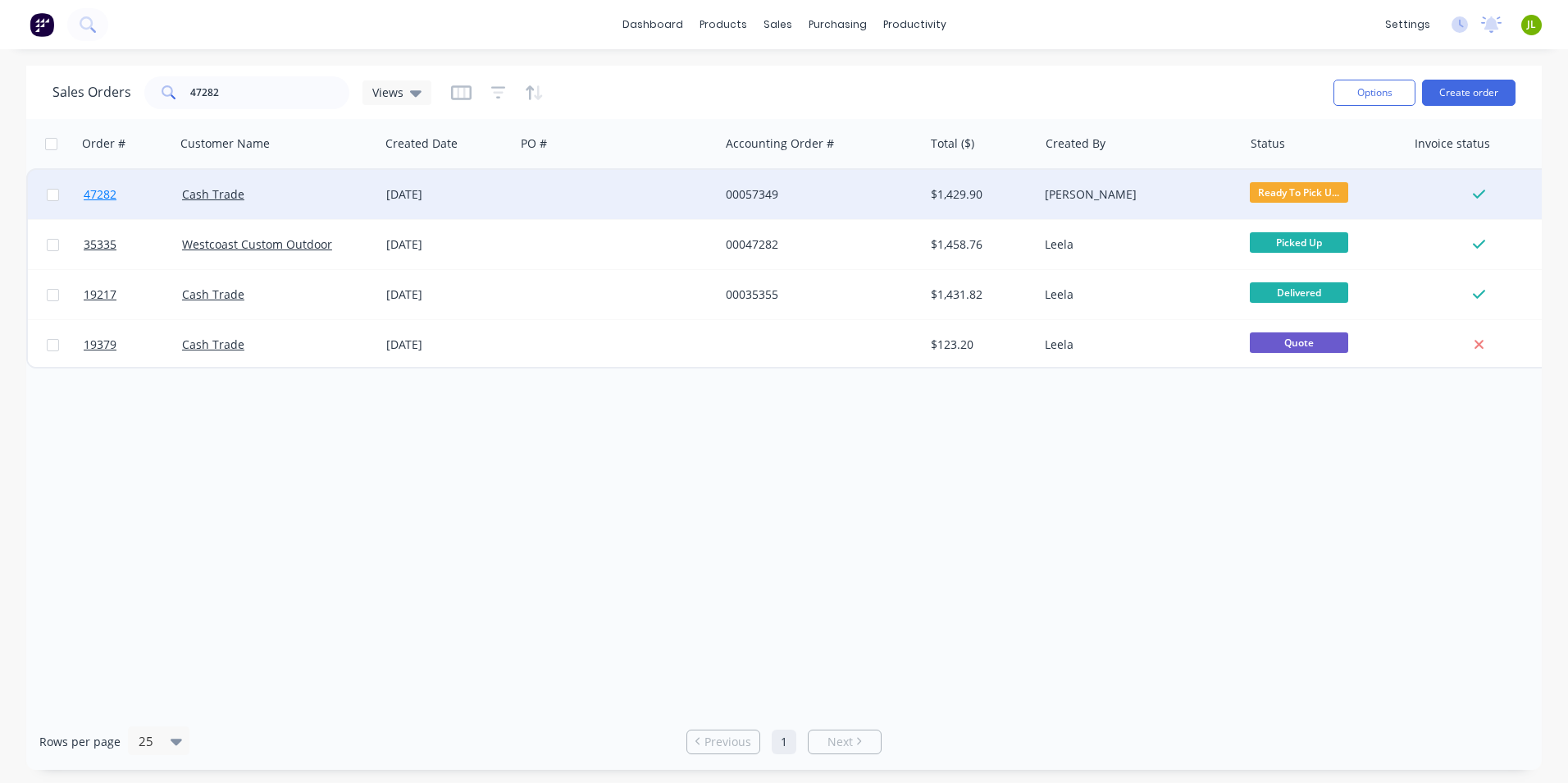
click at [109, 199] on span "47282" at bounding box center [99, 194] width 33 height 16
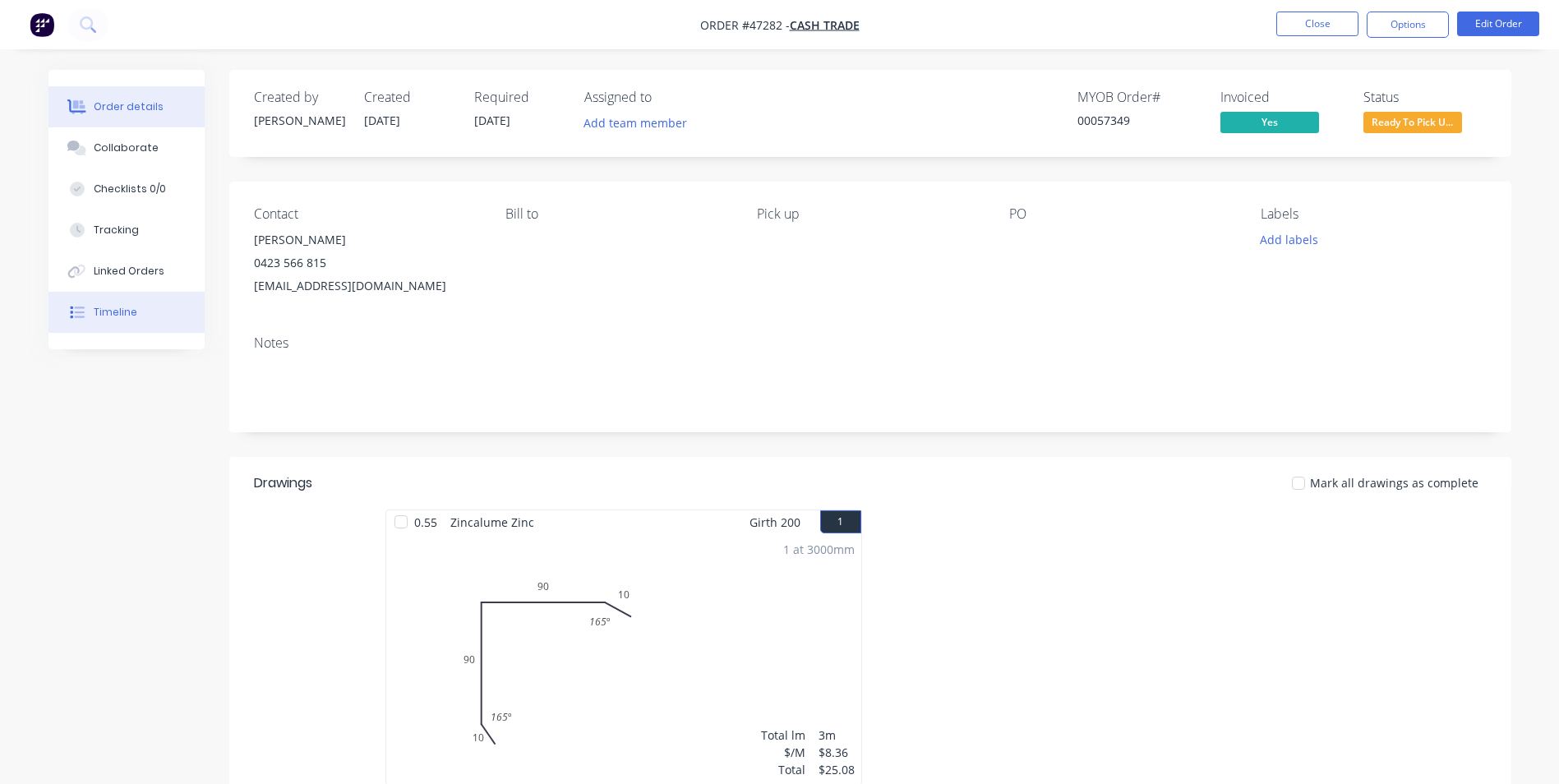
click at [103, 311] on div "Timeline" at bounding box center [116, 312] width 44 height 15
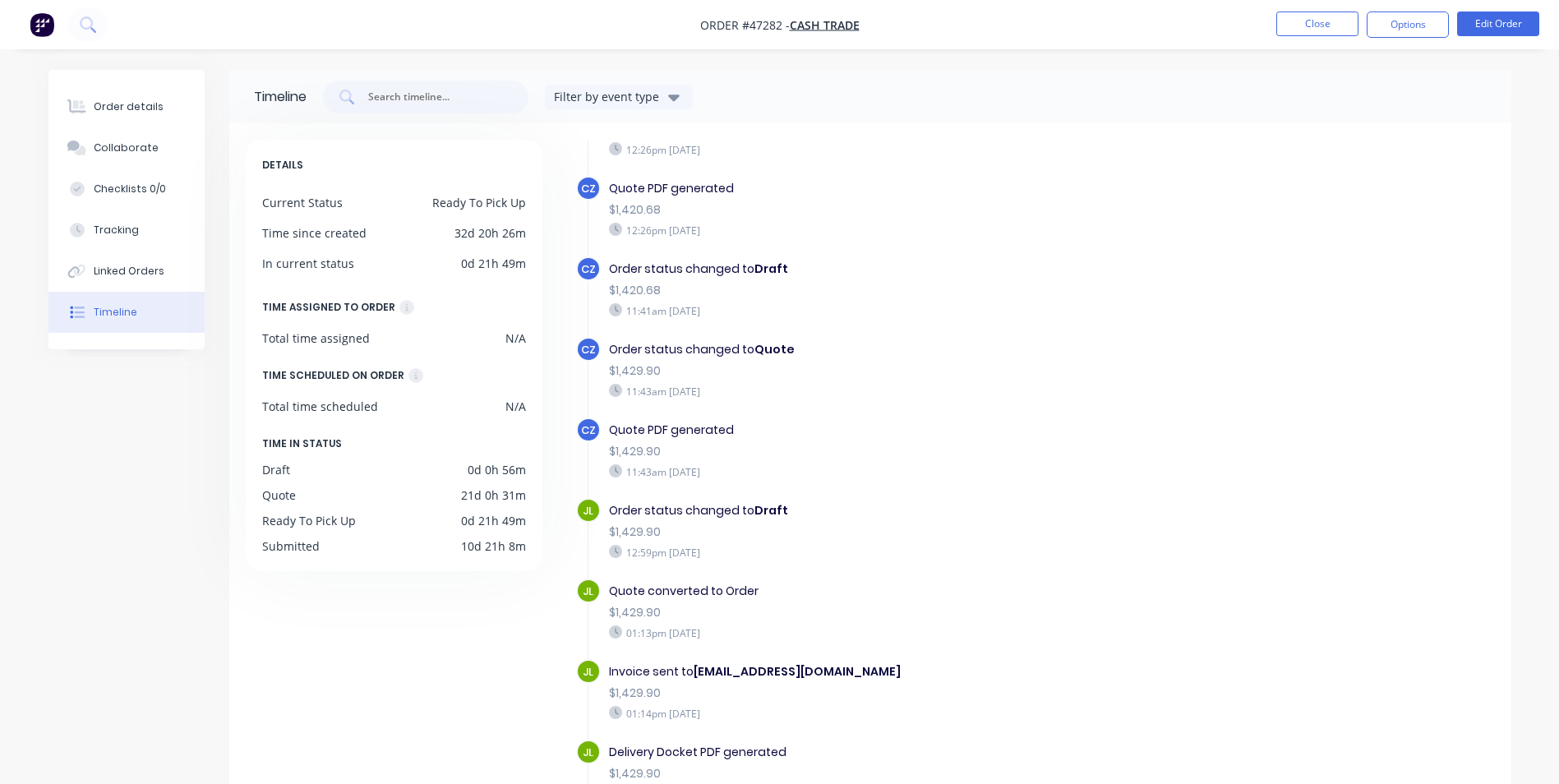
scroll to position [328, 0]
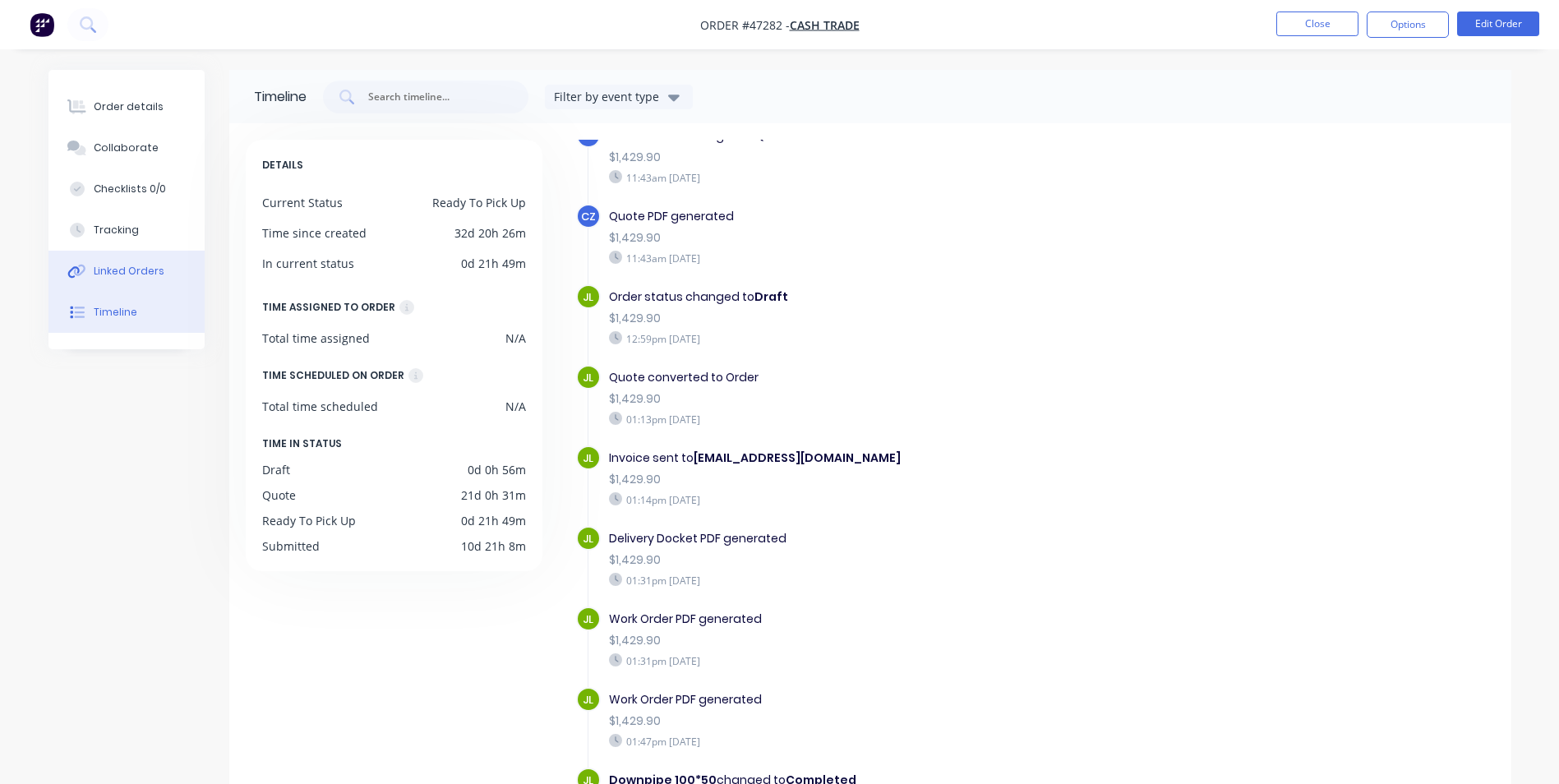
click at [113, 270] on div "Linked Orders" at bounding box center [129, 272] width 71 height 15
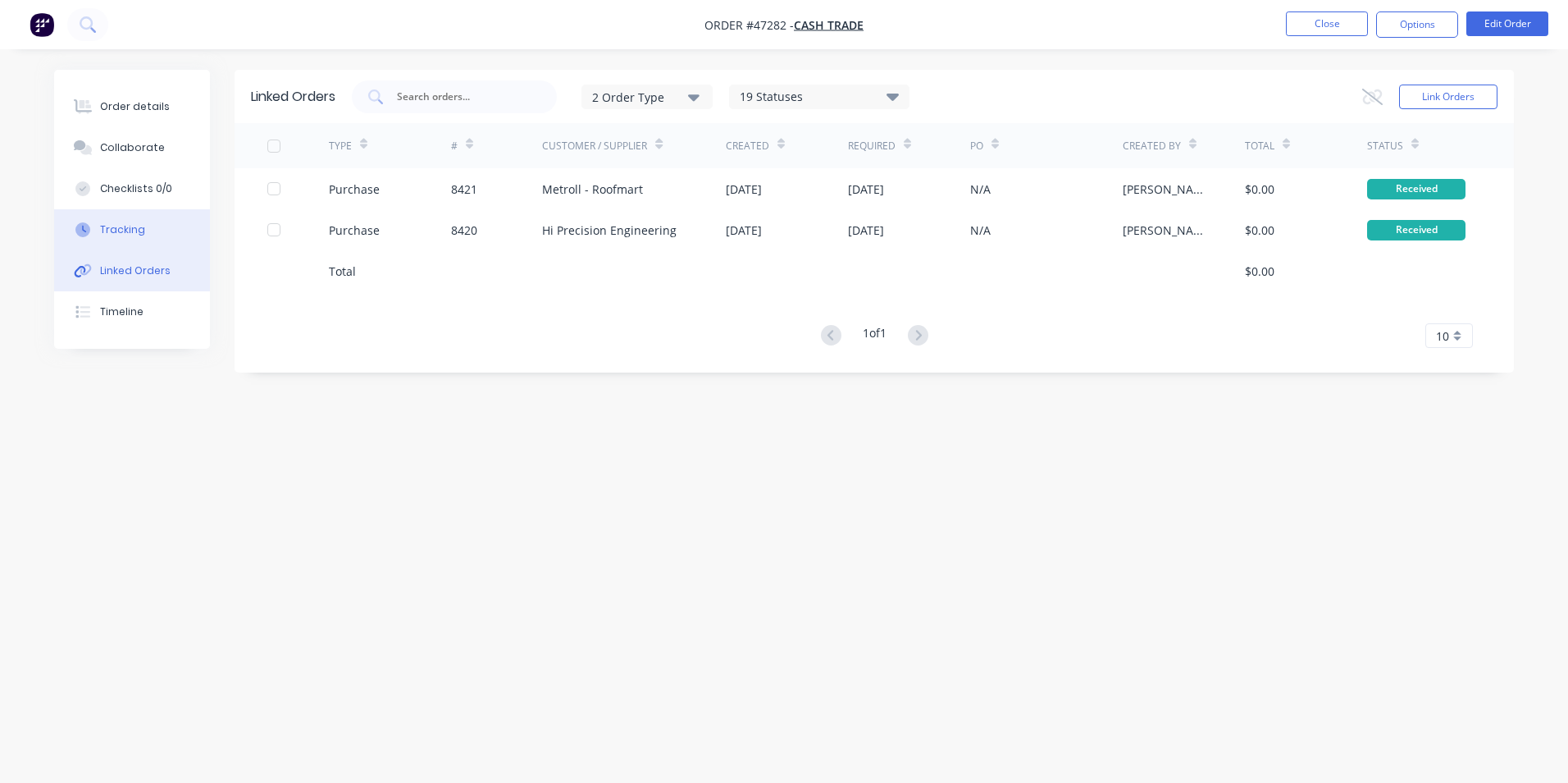
click at [134, 239] on button "Tracking" at bounding box center [131, 229] width 156 height 41
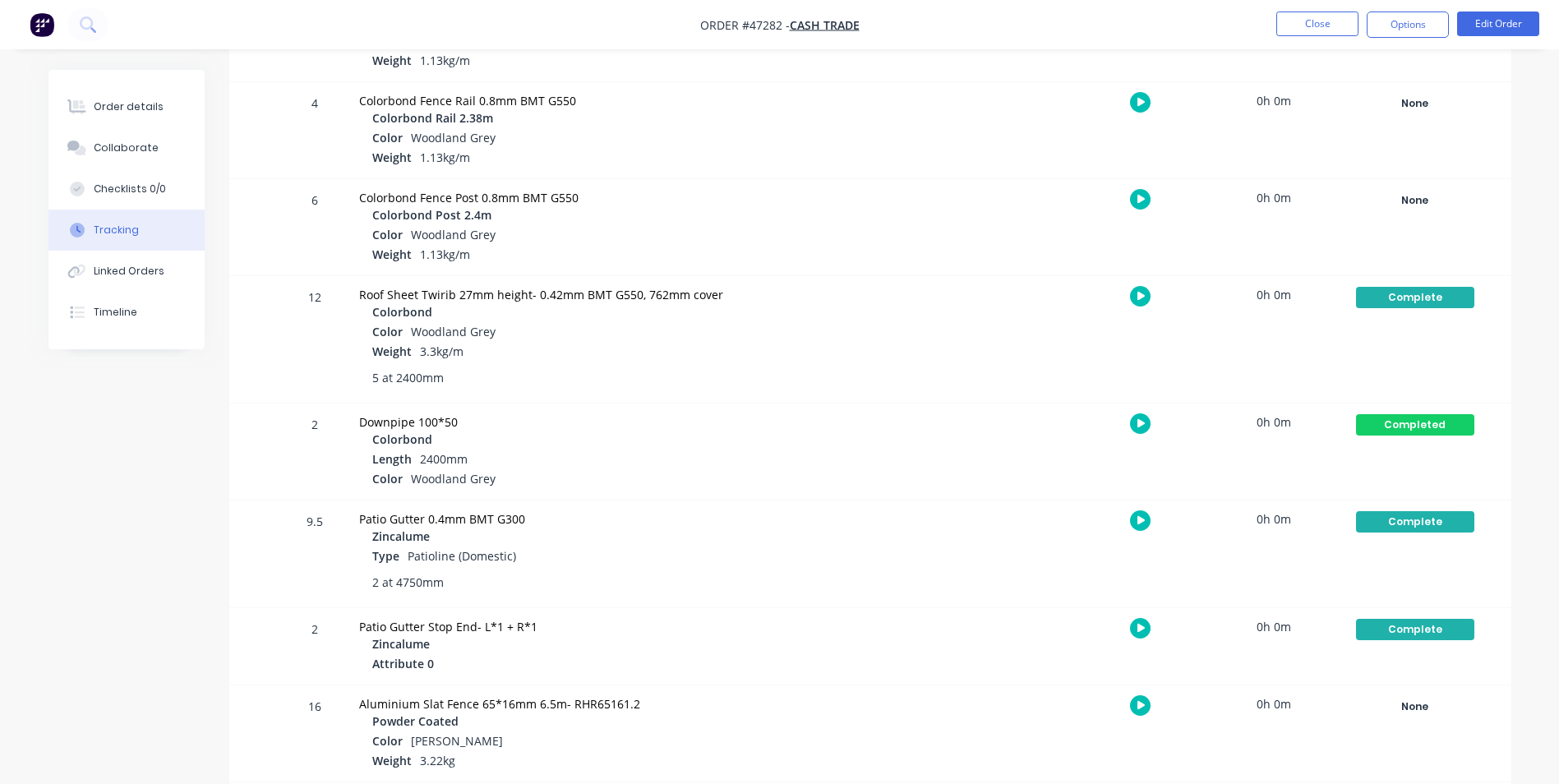
scroll to position [654, 0]
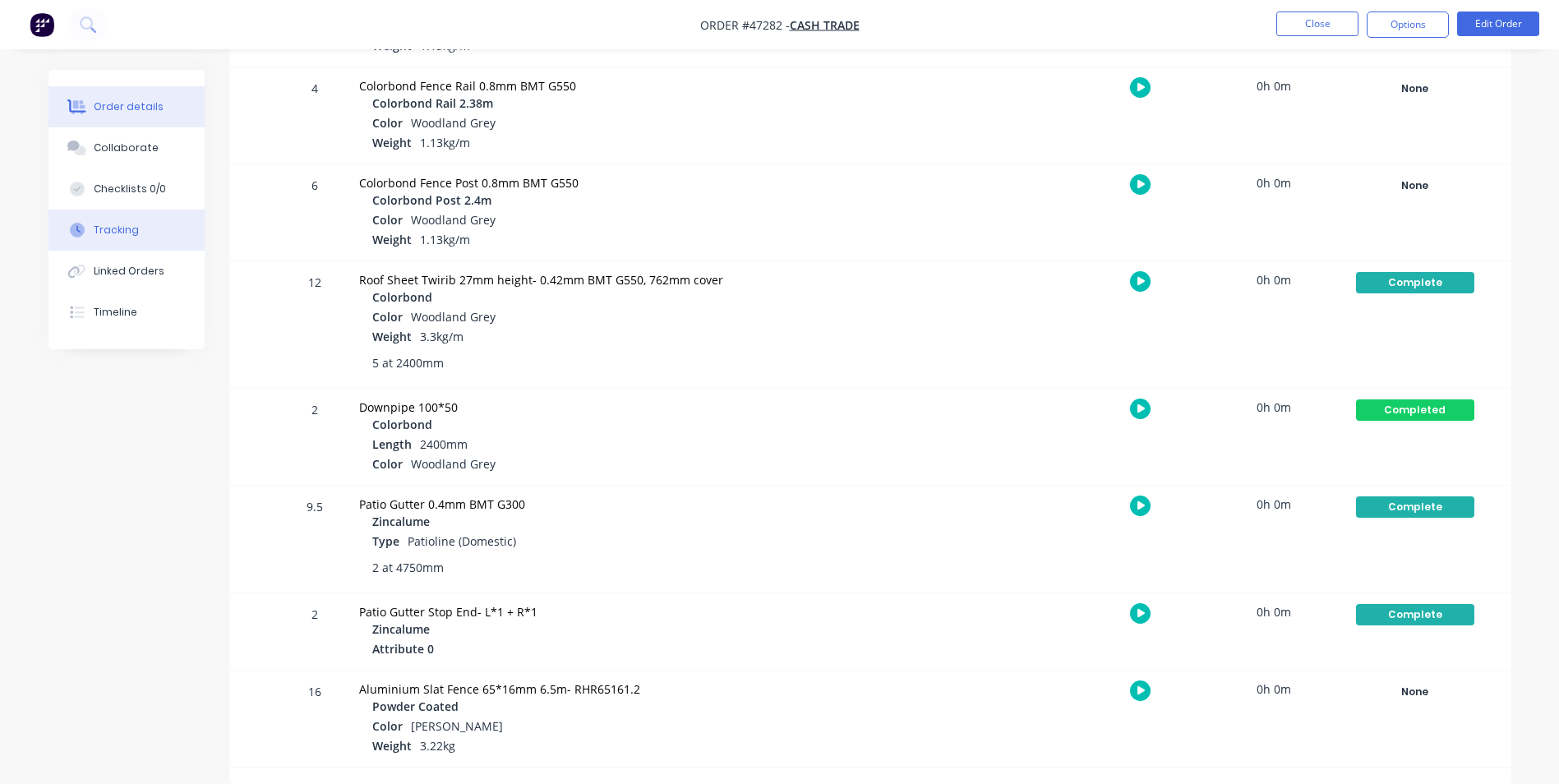
click at [138, 109] on div "Order details" at bounding box center [128, 107] width 70 height 15
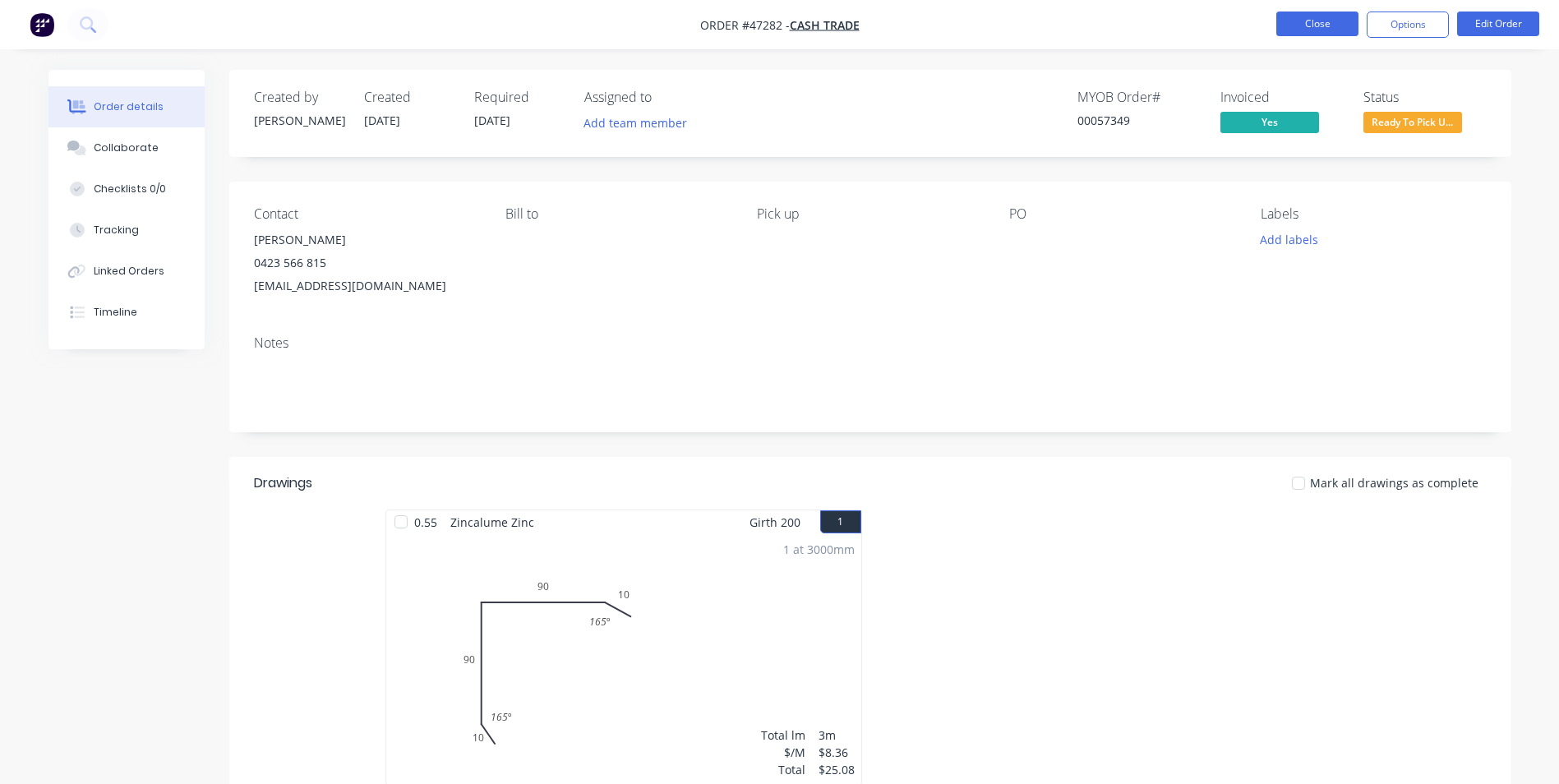
click at [1299, 15] on button "Close" at bounding box center [1317, 24] width 82 height 24
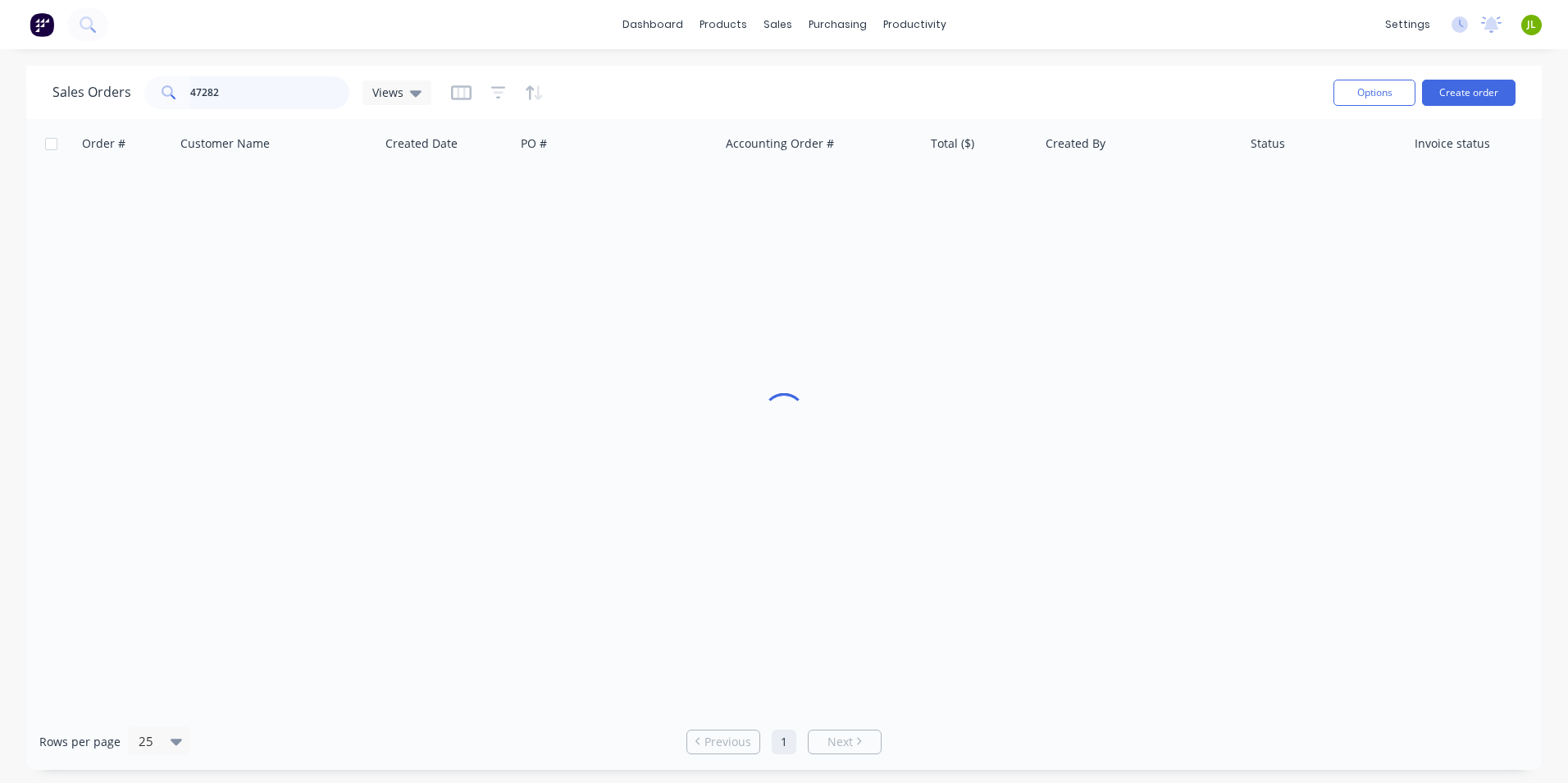
drag, startPoint x: 196, startPoint y: 94, endPoint x: 483, endPoint y: 110, distance: 287.4
click at [483, 110] on div "Sales Orders 47282 Views" at bounding box center [686, 93] width 1268 height 40
type input "46345"
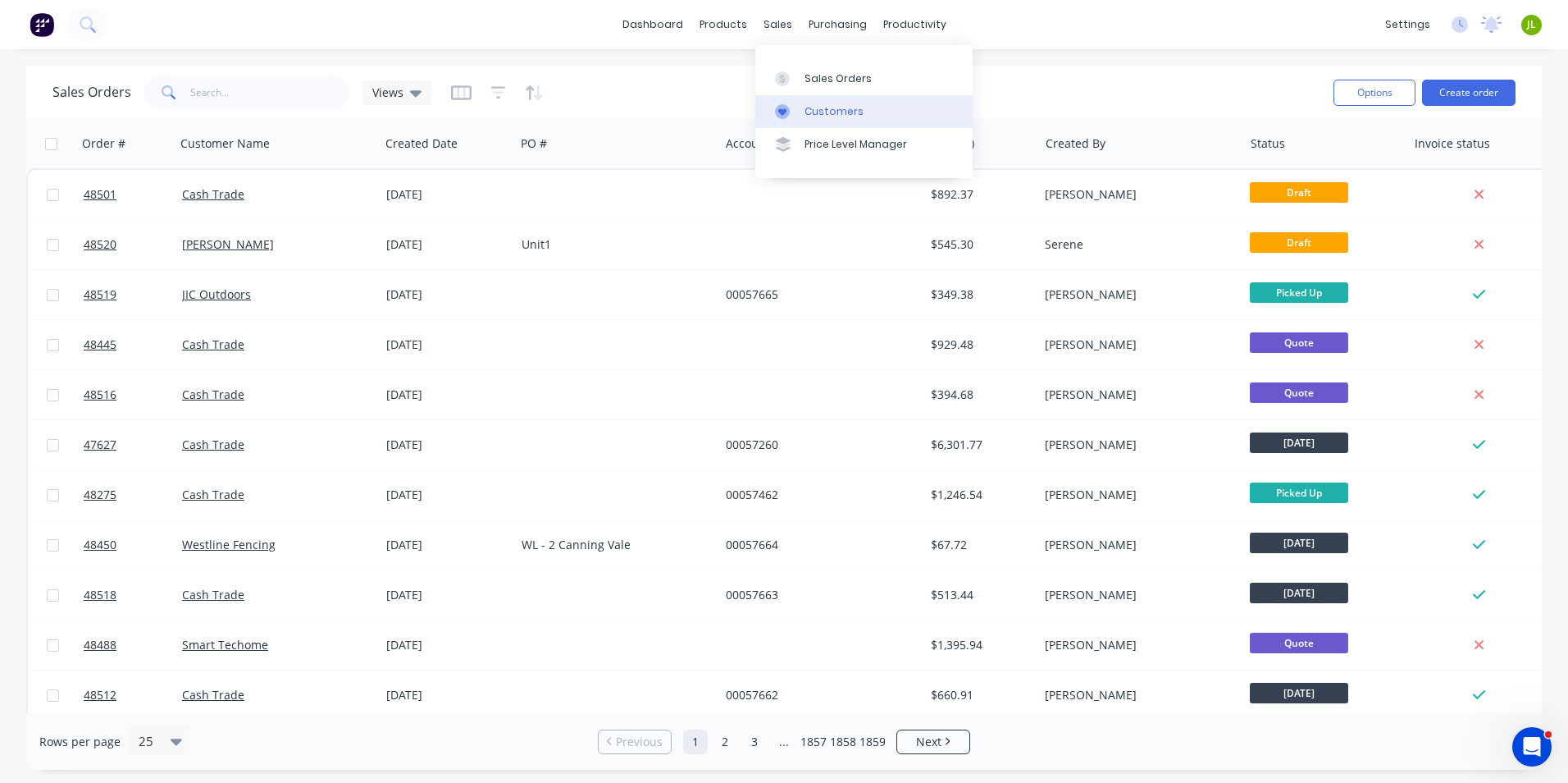
click at [806, 106] on div "Customers" at bounding box center [834, 112] width 59 height 15
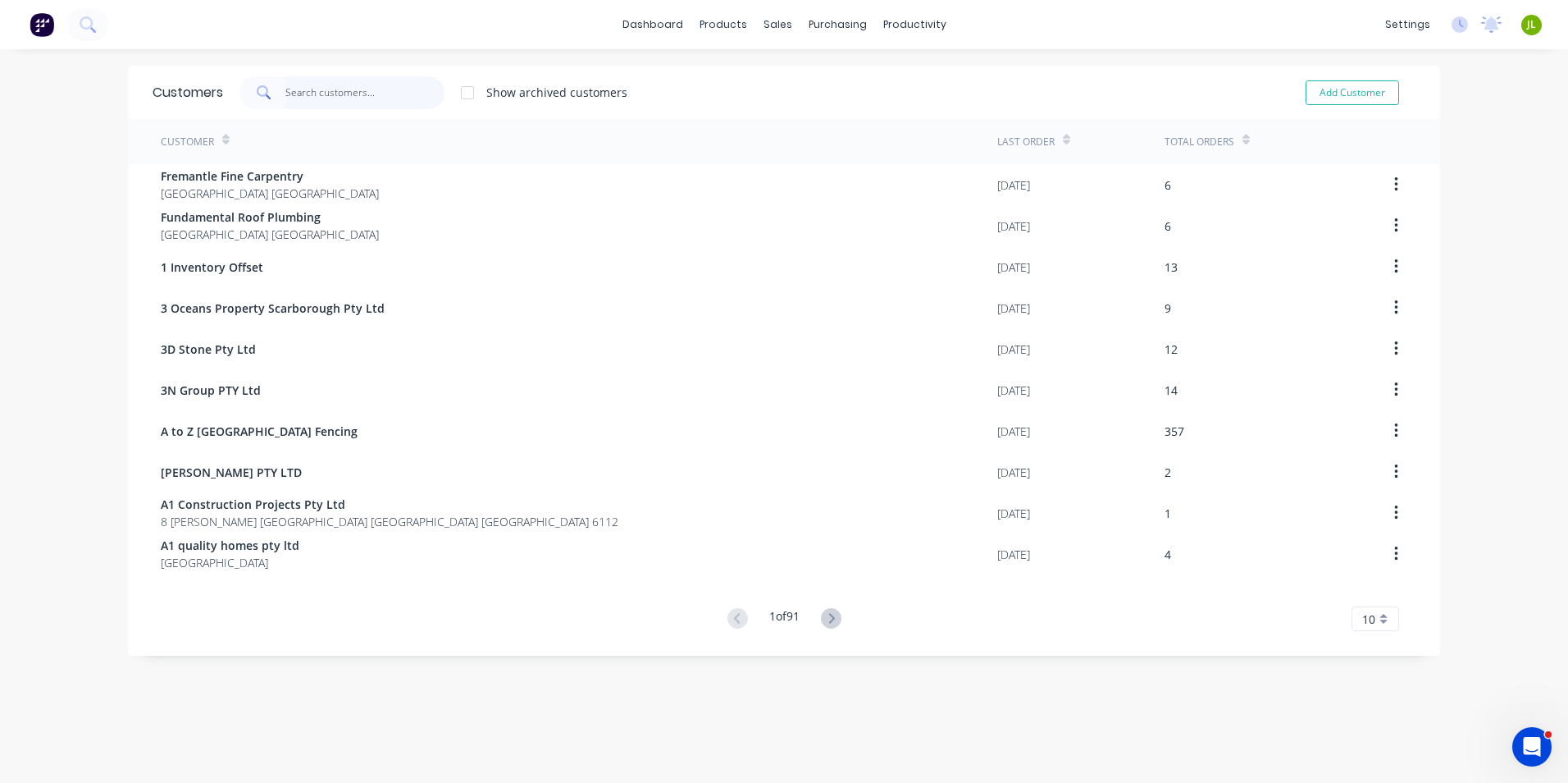
click at [336, 81] on input "text" at bounding box center [366, 93] width 160 height 33
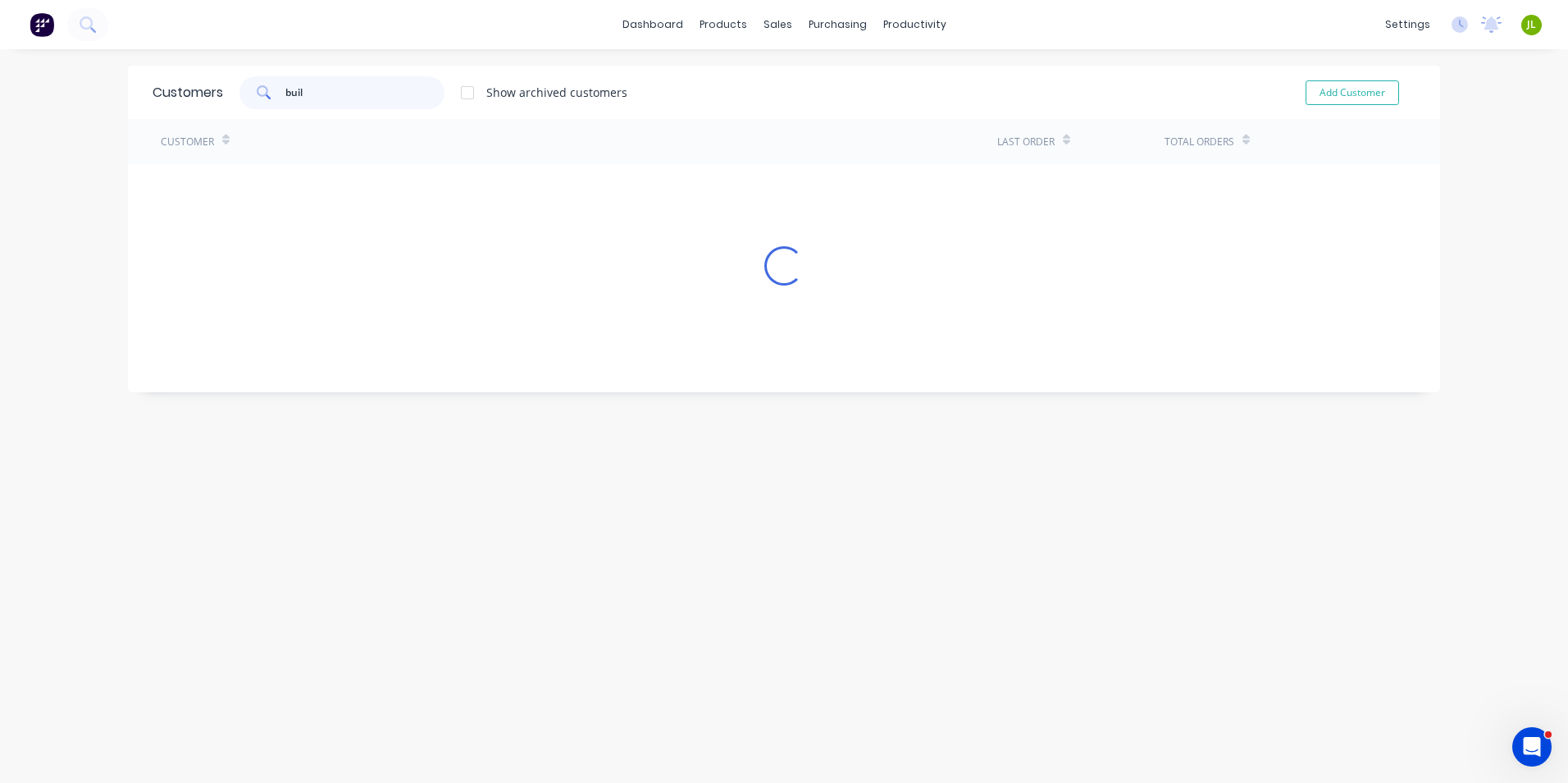
type input "built"
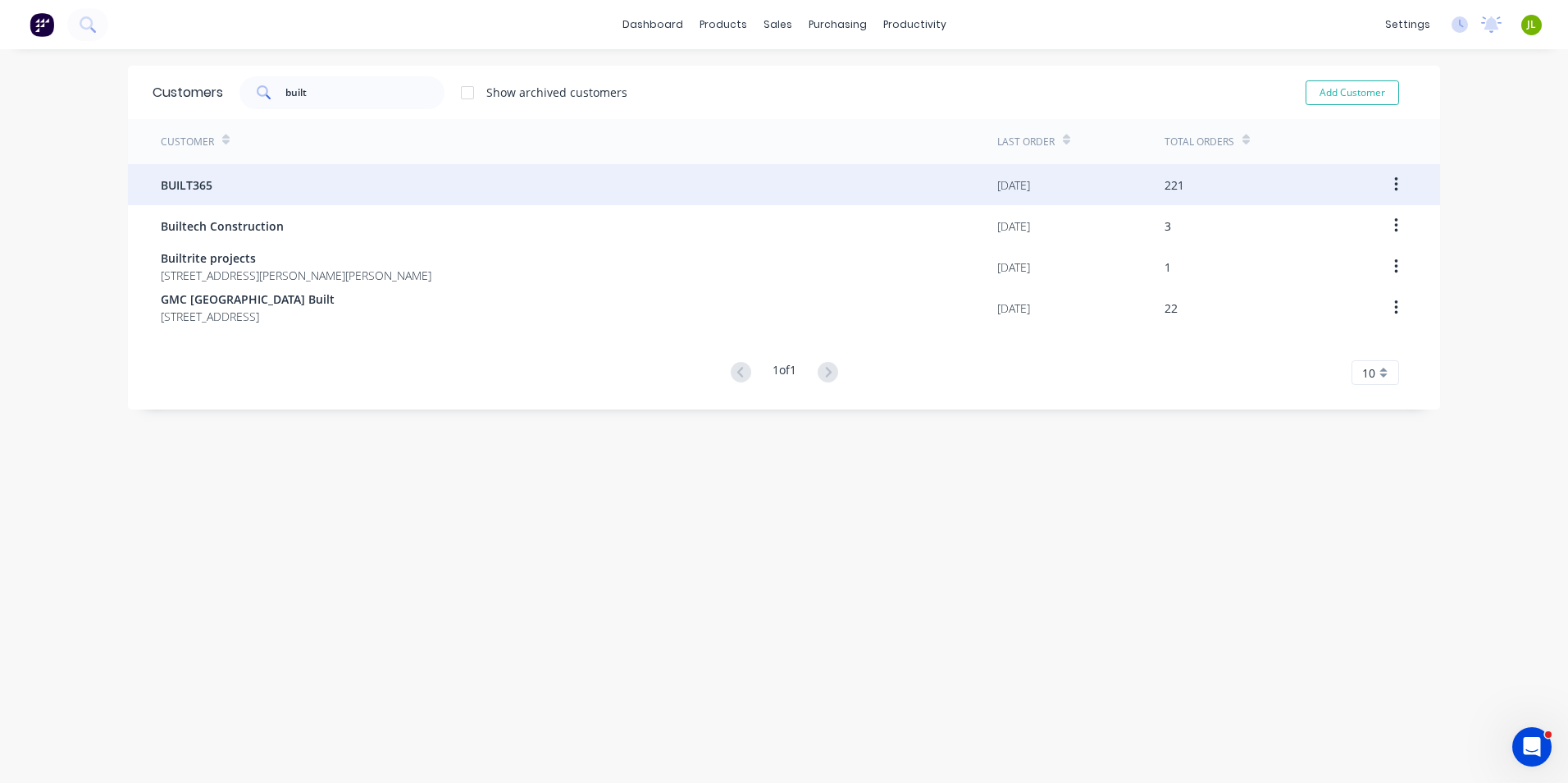
click at [283, 192] on div "BUILT365" at bounding box center [579, 185] width 837 height 41
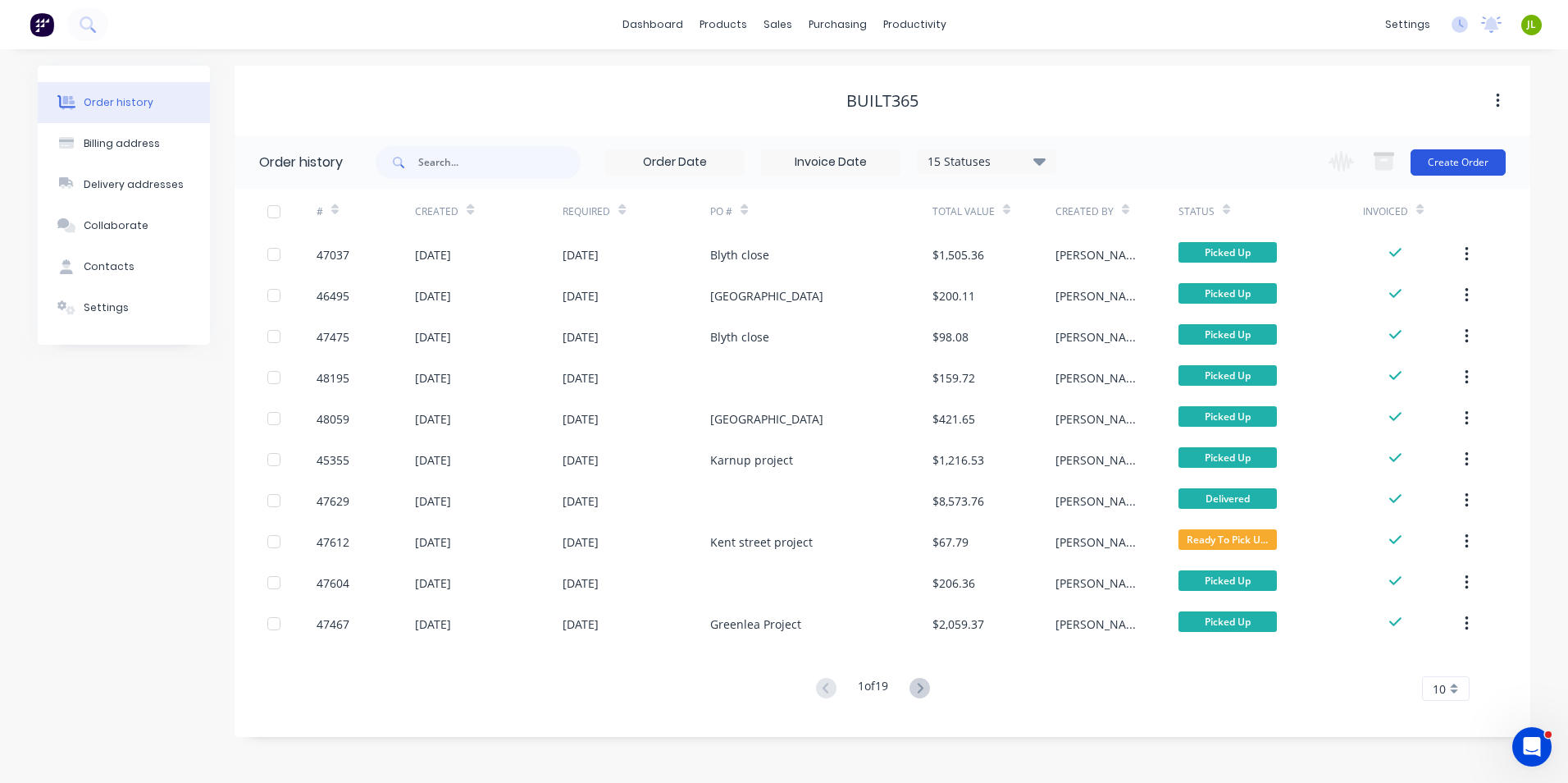
click at [1468, 170] on button "Create Order" at bounding box center [1458, 162] width 95 height 26
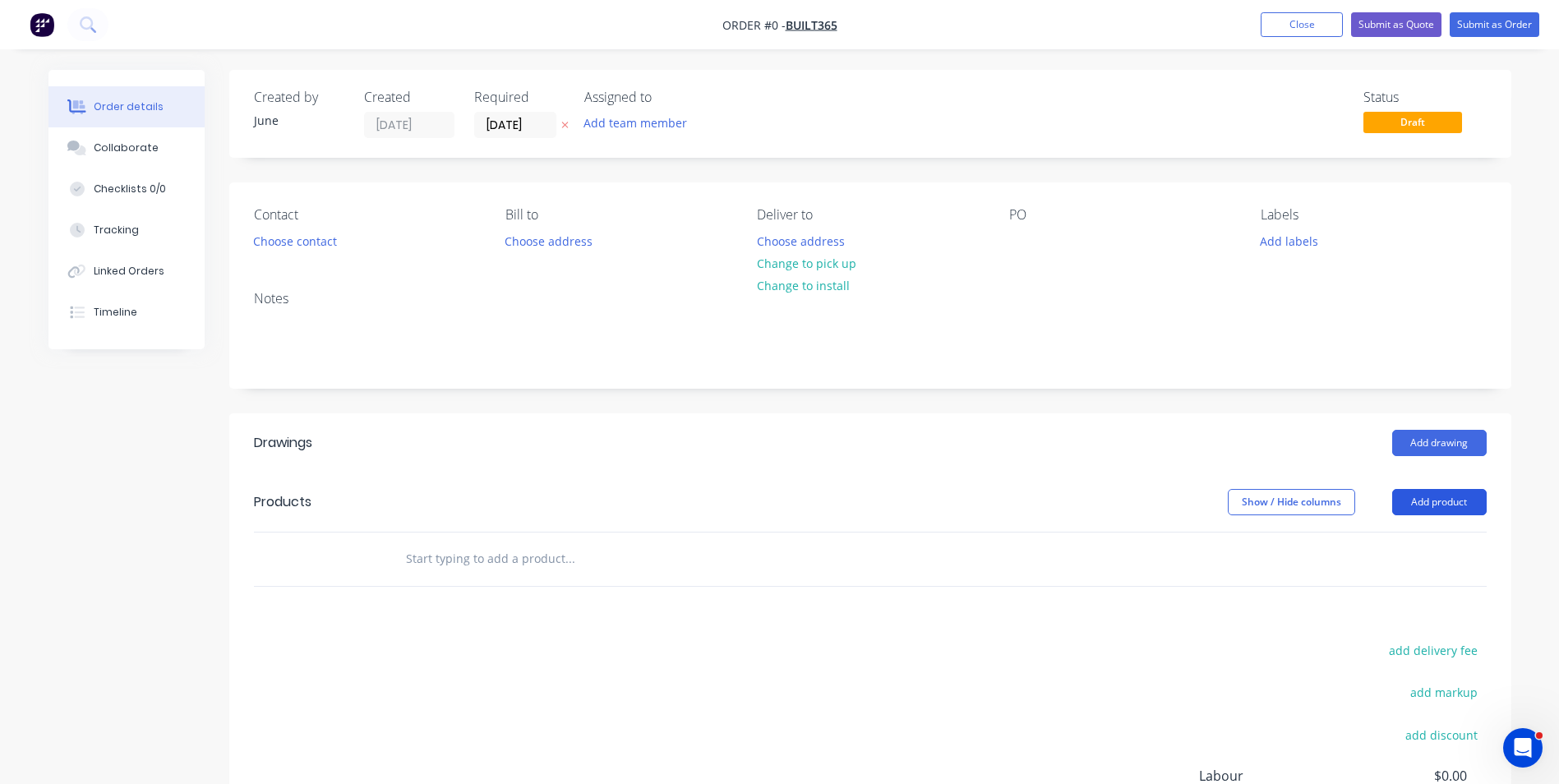
click at [1420, 502] on button "Add product" at bounding box center [1439, 501] width 95 height 26
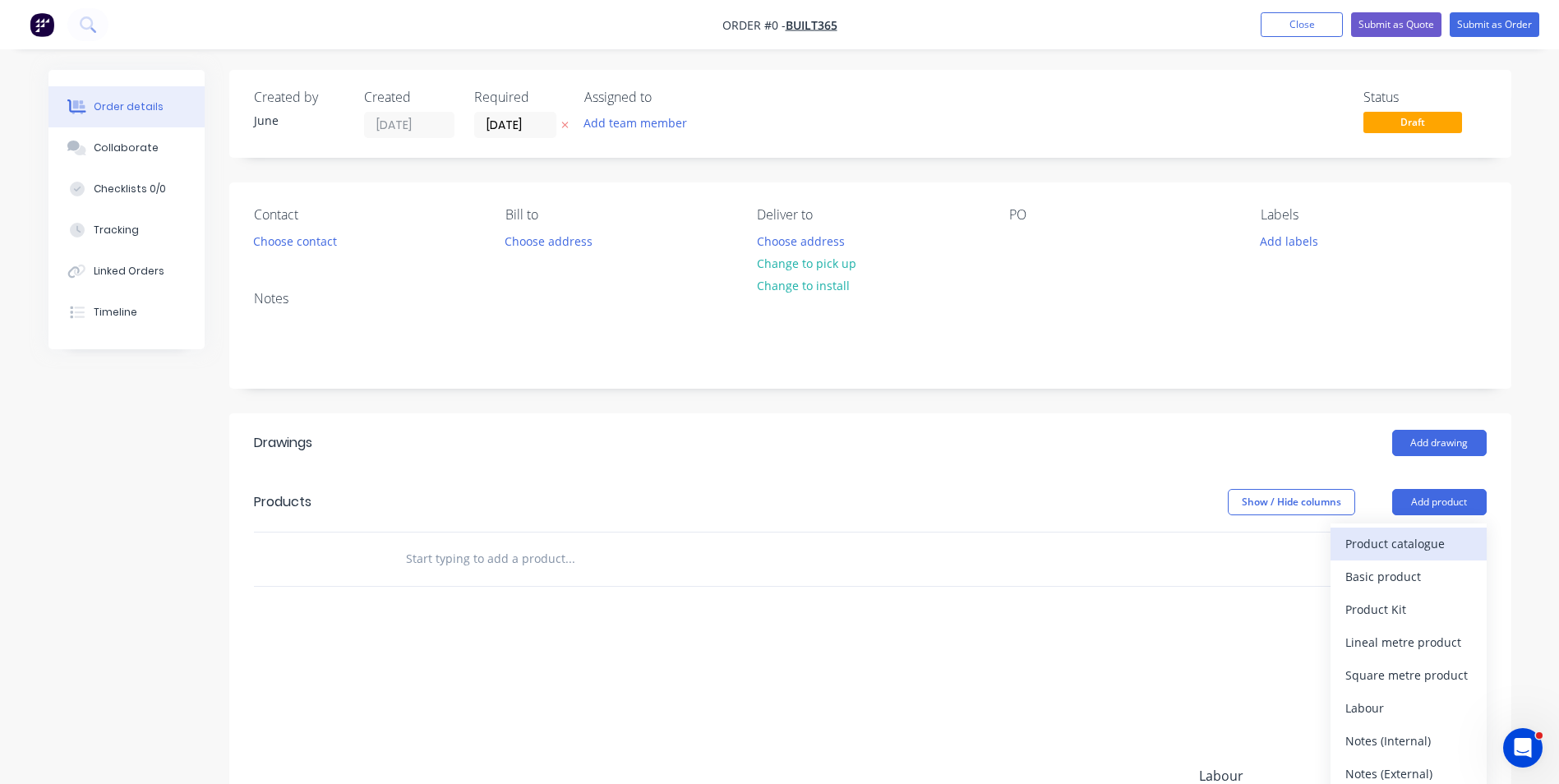
click at [1392, 550] on div "Product catalogue" at bounding box center [1409, 543] width 127 height 24
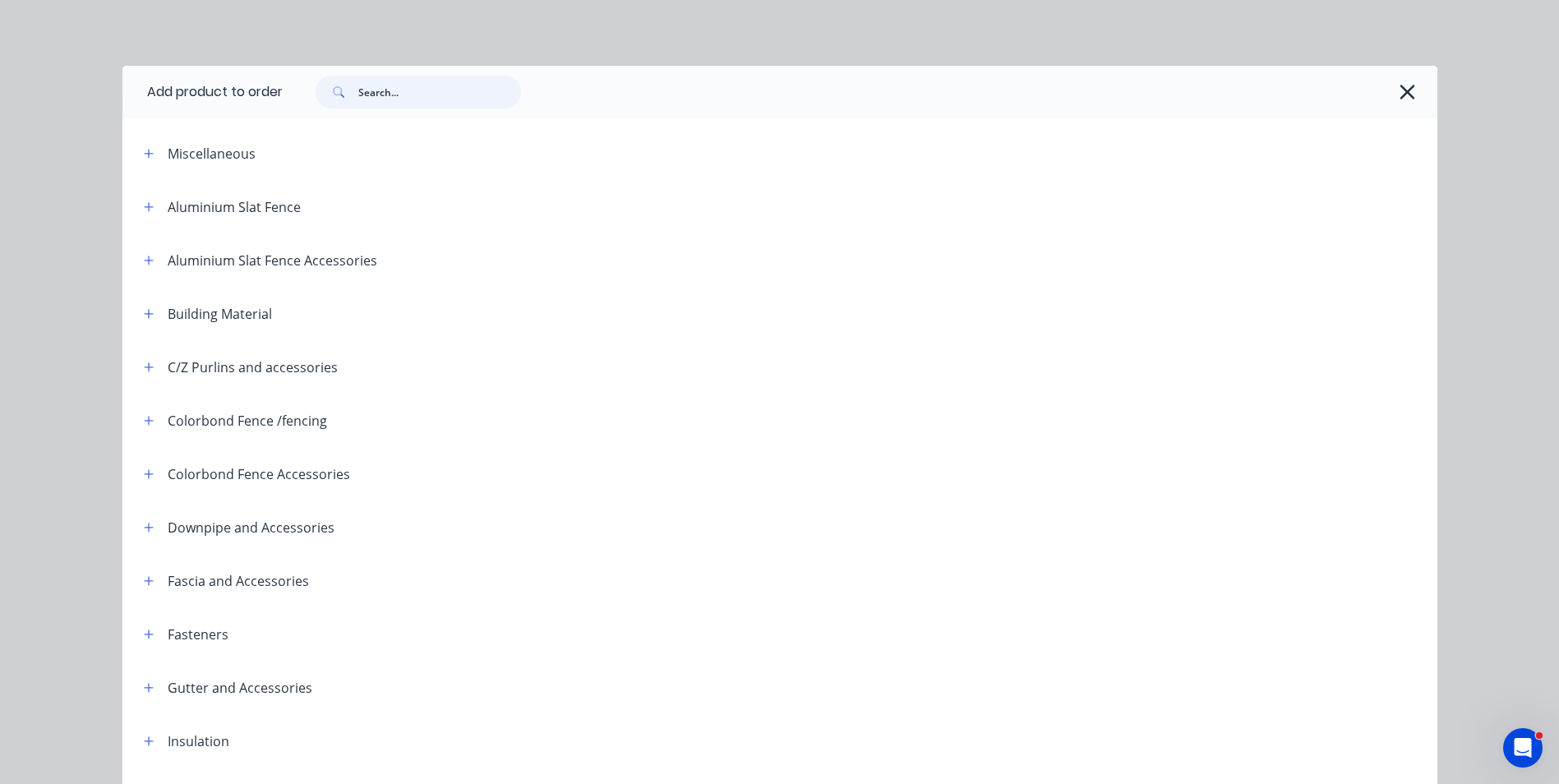
click at [390, 87] on input "text" at bounding box center [439, 92] width 163 height 33
type input "们"
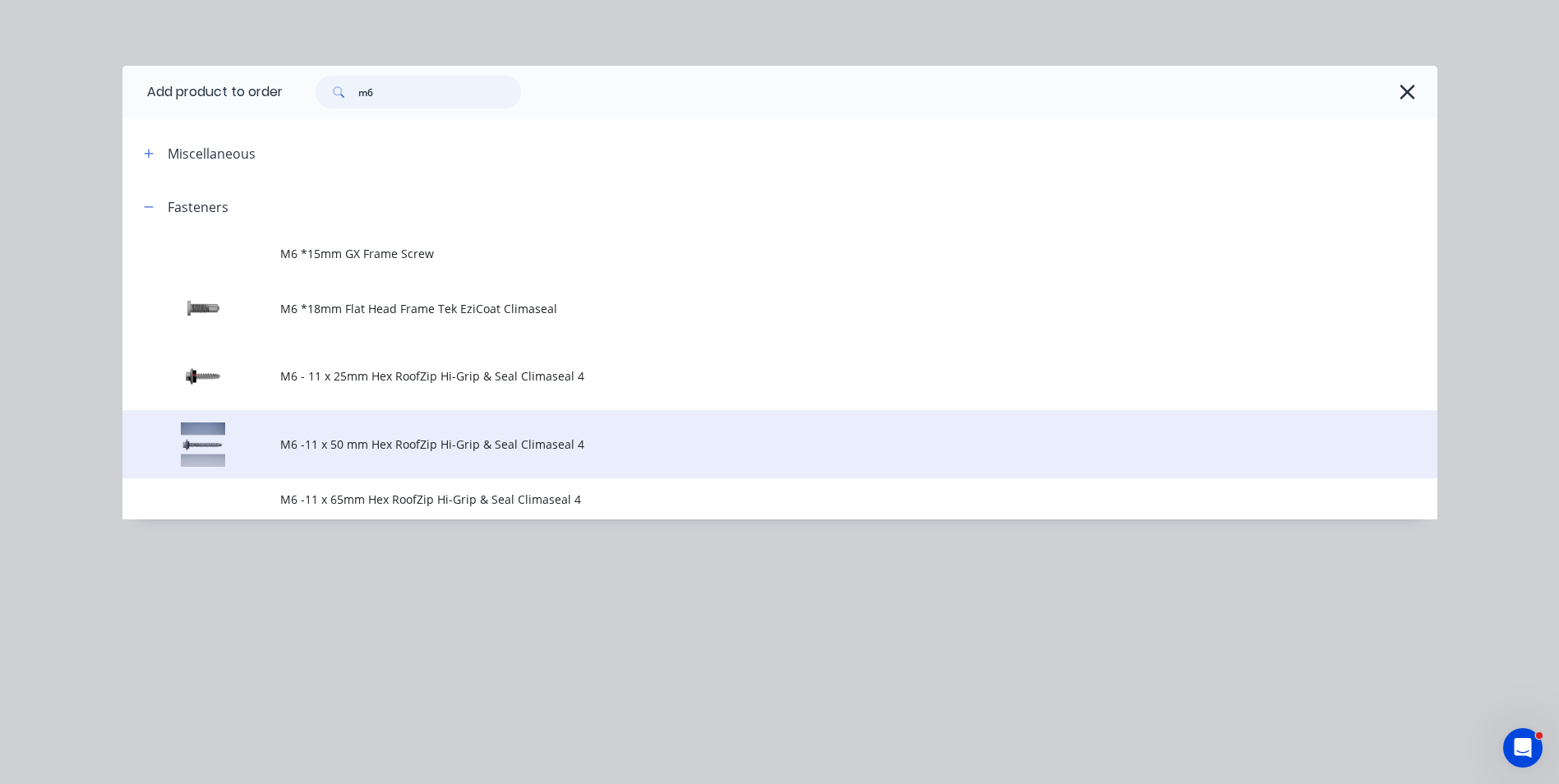
type input "m6"
click at [441, 455] on td "M6 -11 x 50 mm Hex RoofZip Hi-Grip & Seal Climaseal 4" at bounding box center [858, 444] width 1157 height 68
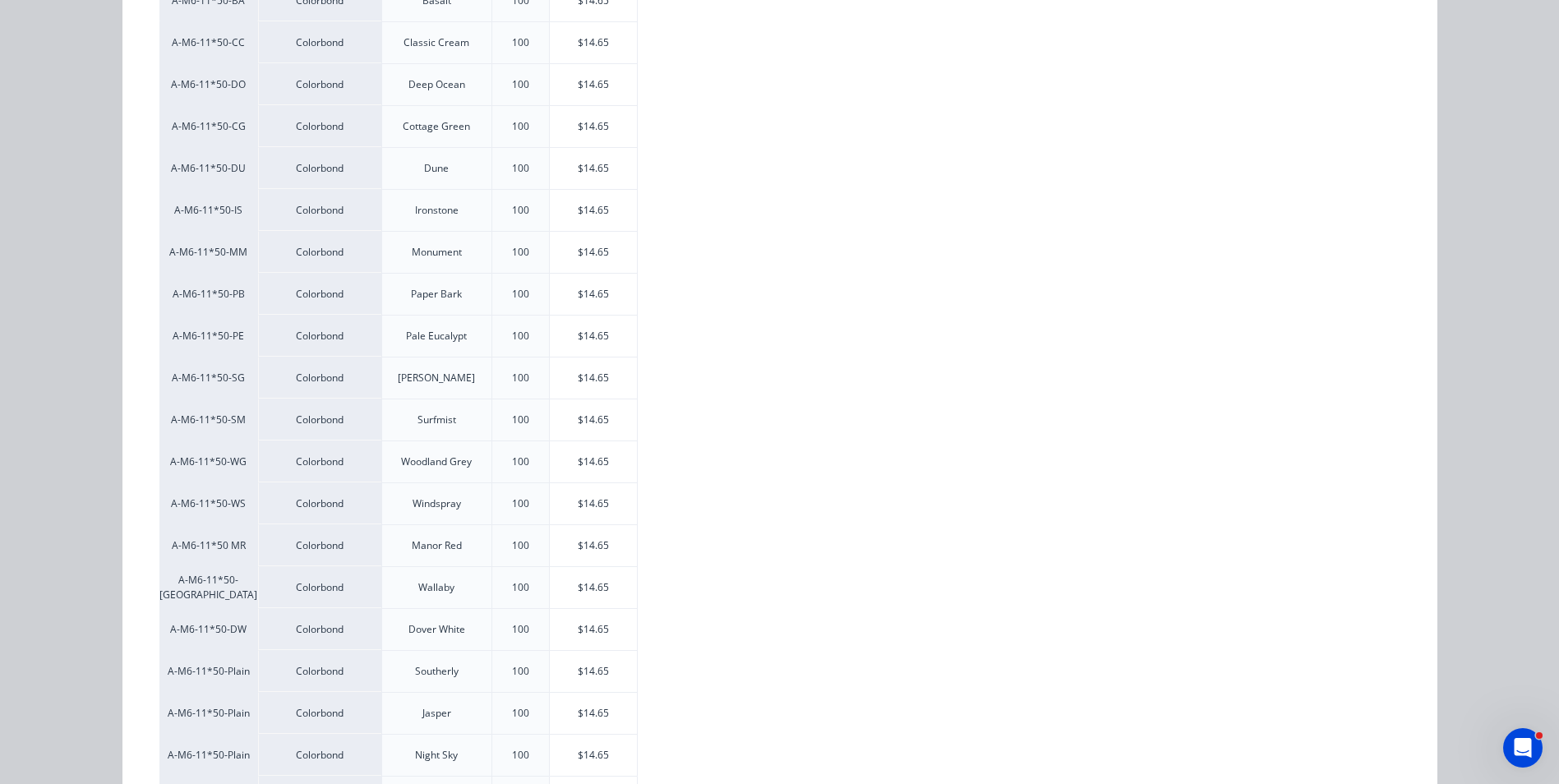
scroll to position [469, 0]
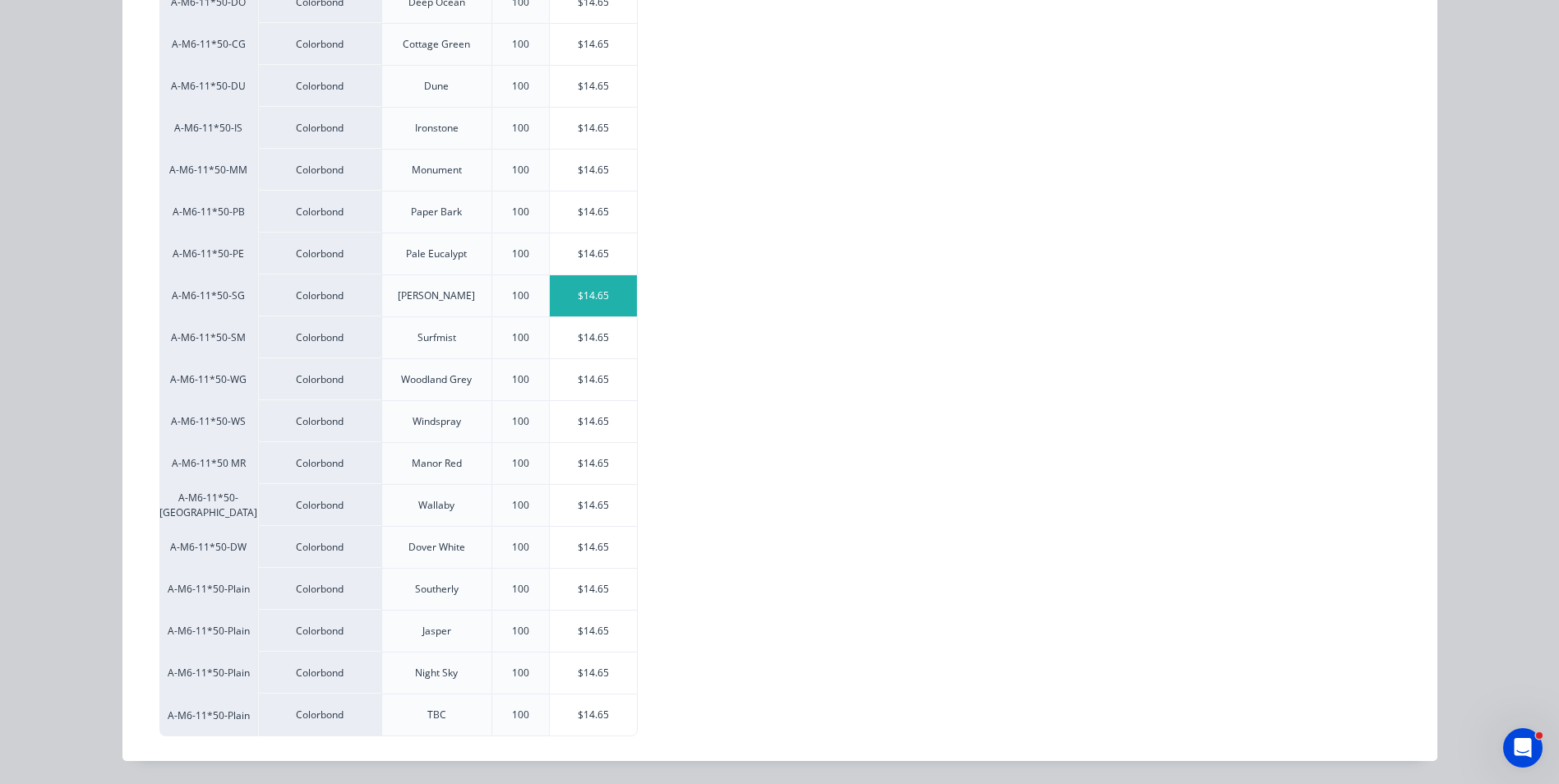
click at [562, 305] on div "$14.65" at bounding box center [593, 295] width 88 height 41
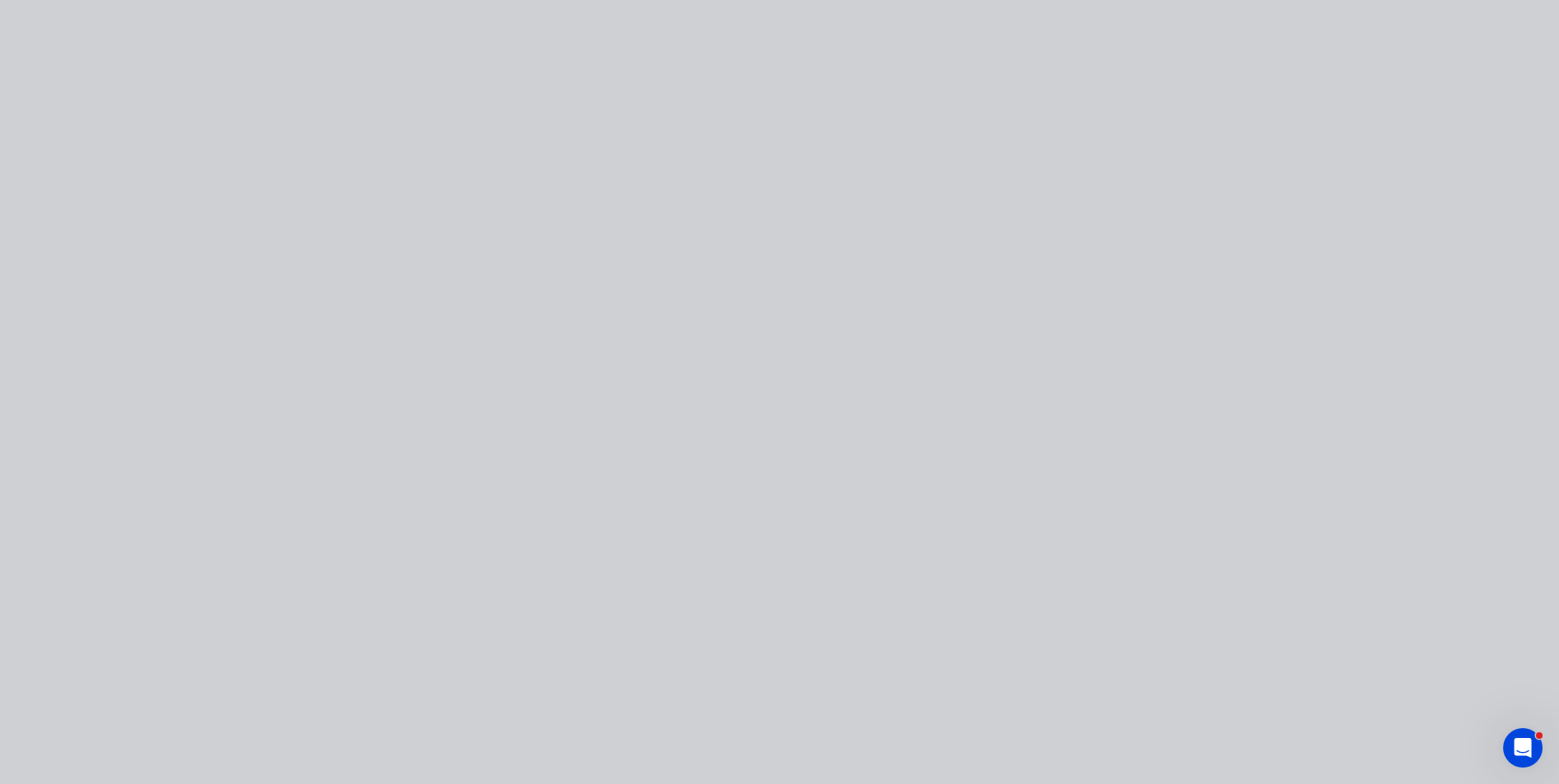
scroll to position [0, 0]
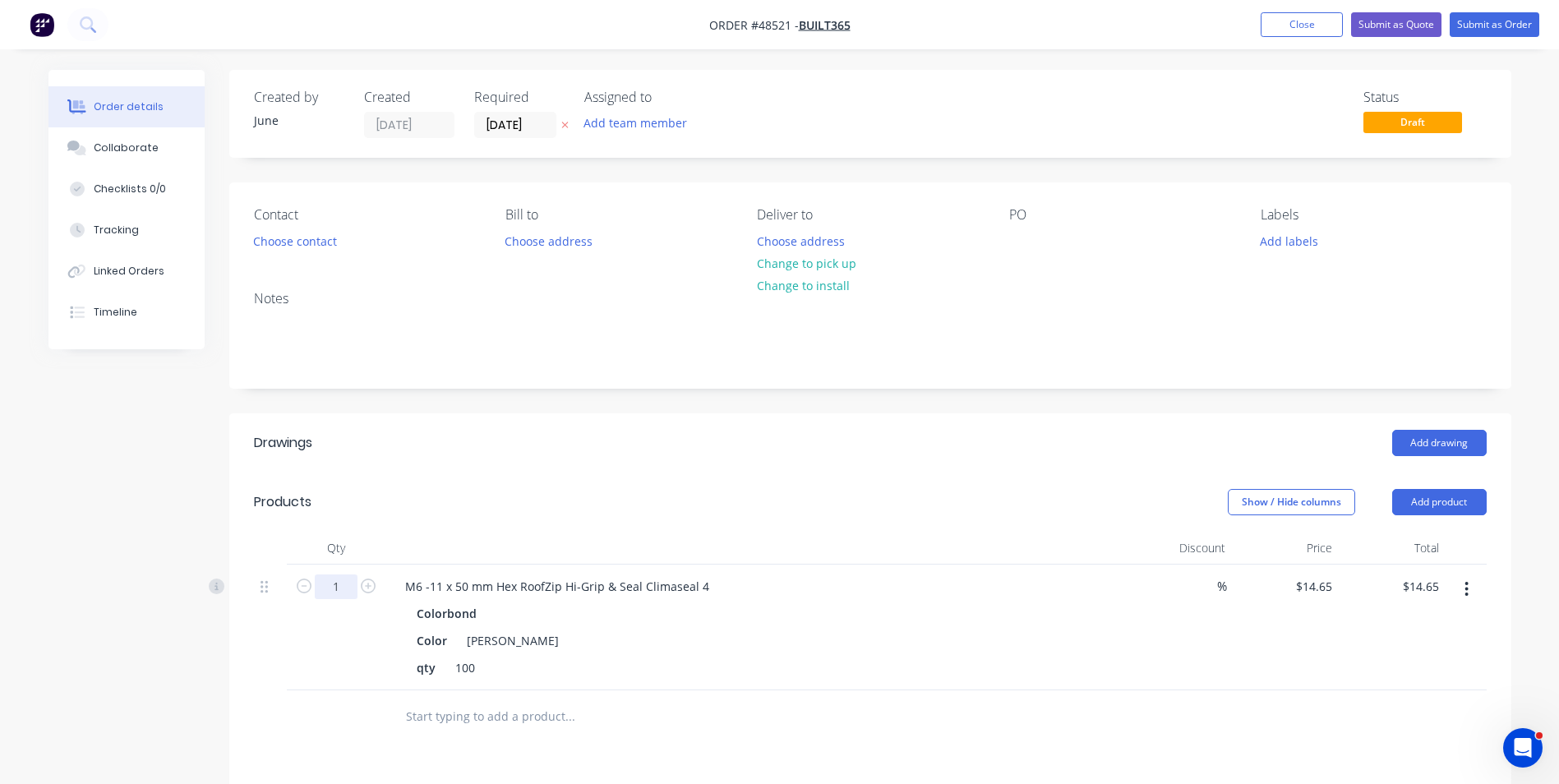
click at [347, 585] on input "1" at bounding box center [336, 587] width 43 height 24
type input "20"
type input "$293.00"
drag, startPoint x: 853, startPoint y: 481, endPoint x: 832, endPoint y: 491, distance: 23.3
click at [853, 481] on header "Products Show / Hide columns Add product" at bounding box center [870, 502] width 1282 height 59
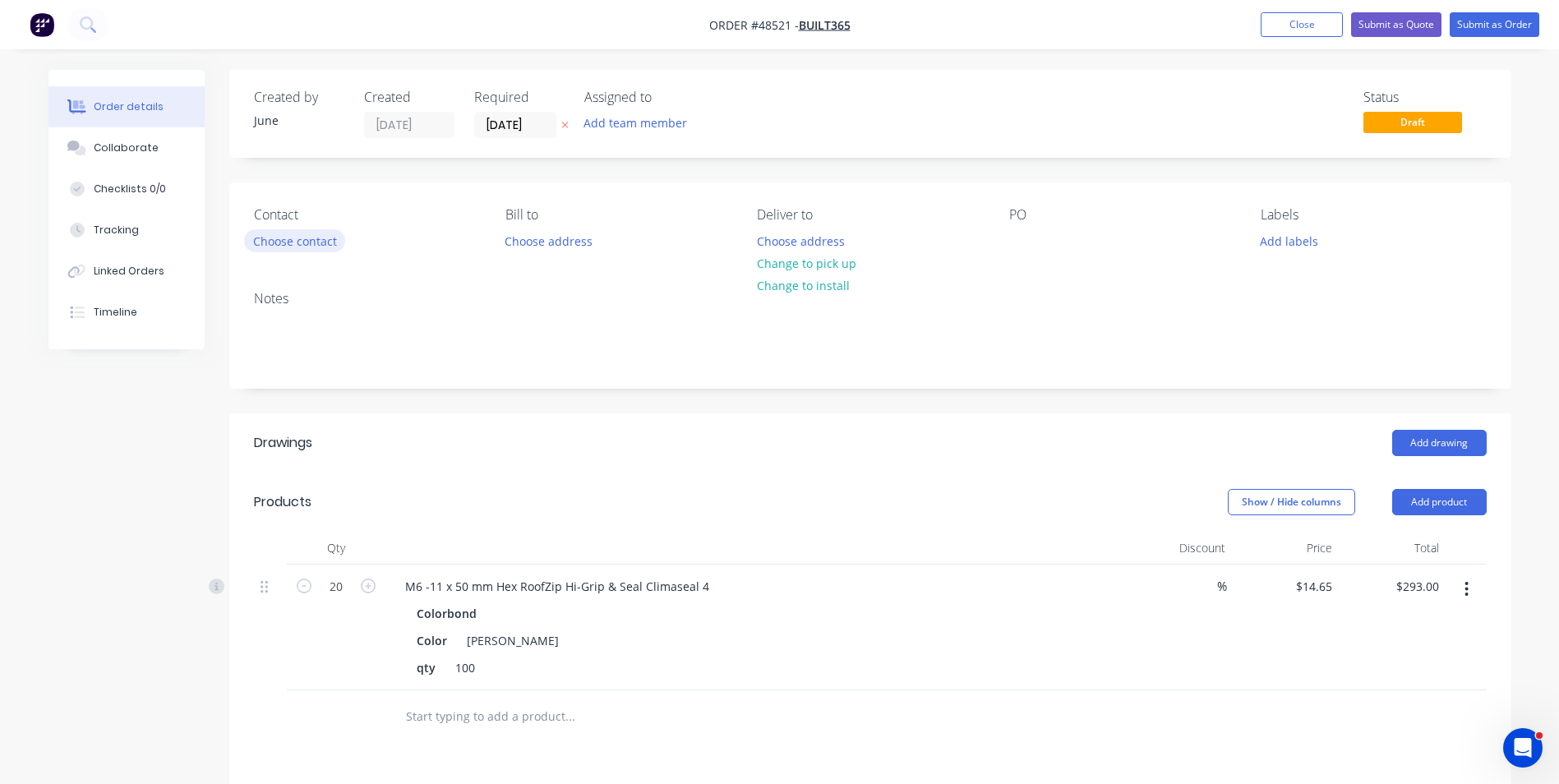
click at [290, 240] on button "Choose contact" at bounding box center [295, 241] width 101 height 22
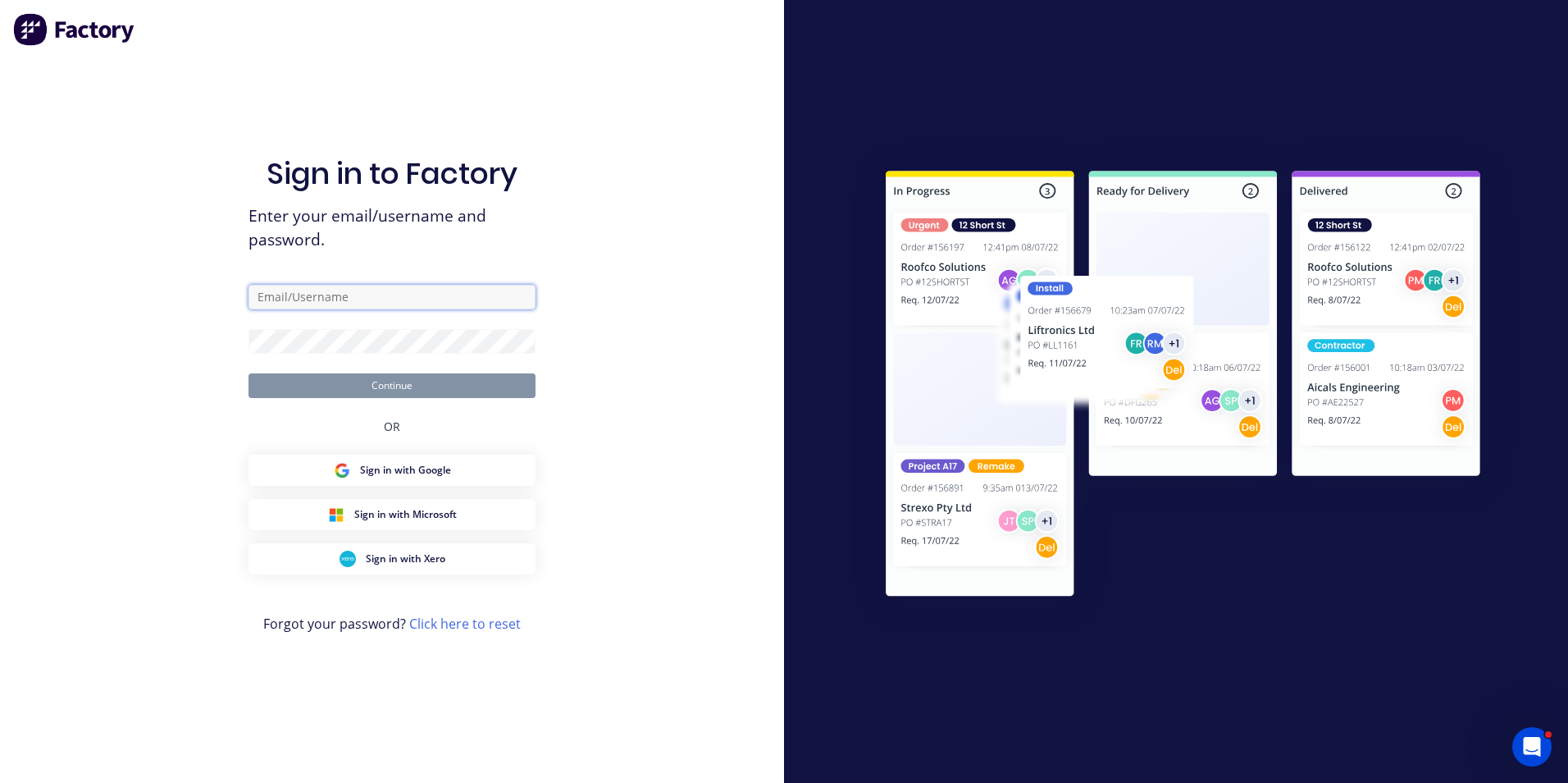
type input "ailing@dynamicsteelform.com.au"
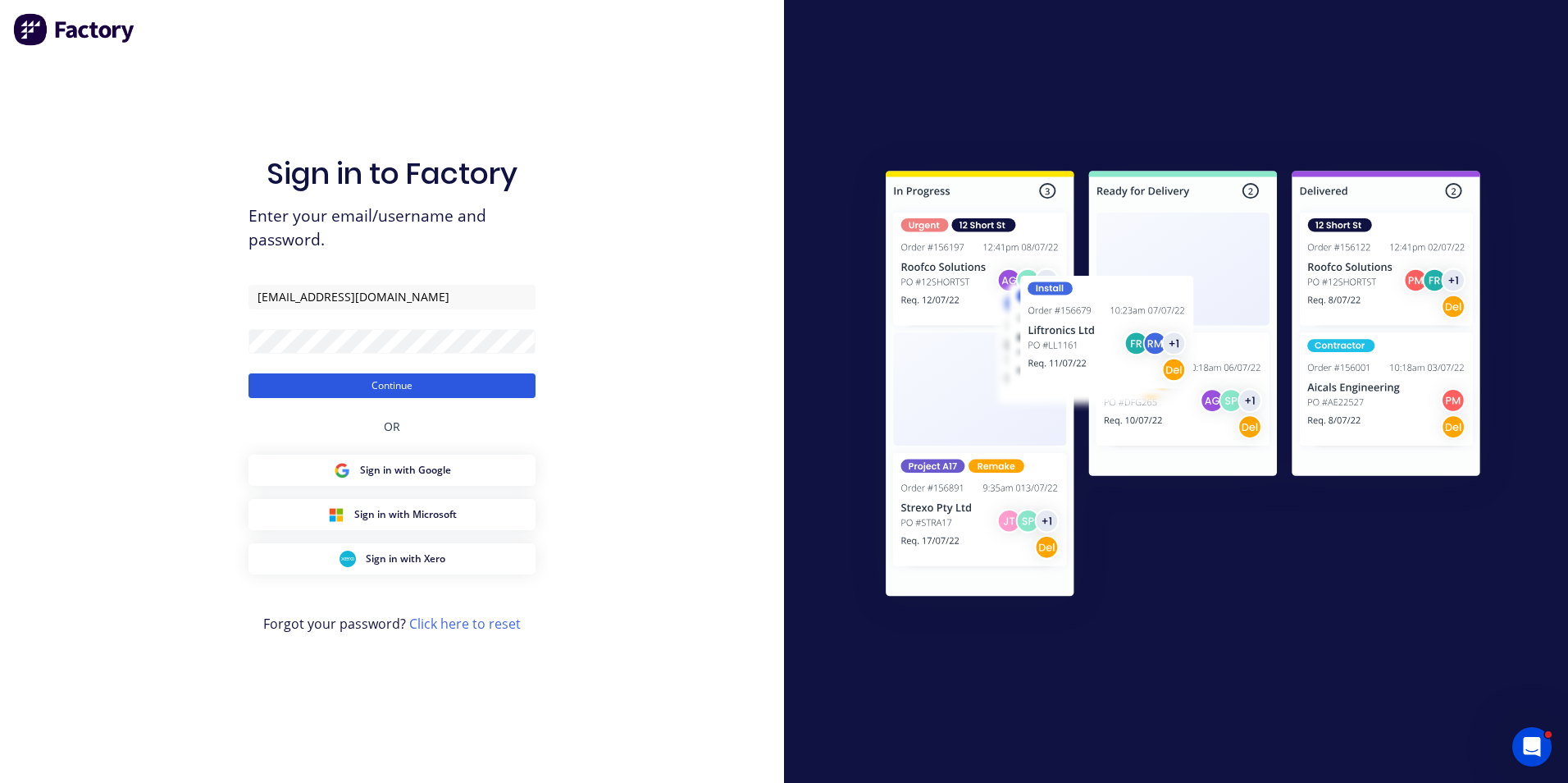
click at [415, 388] on button "Continue" at bounding box center [392, 385] width 287 height 24
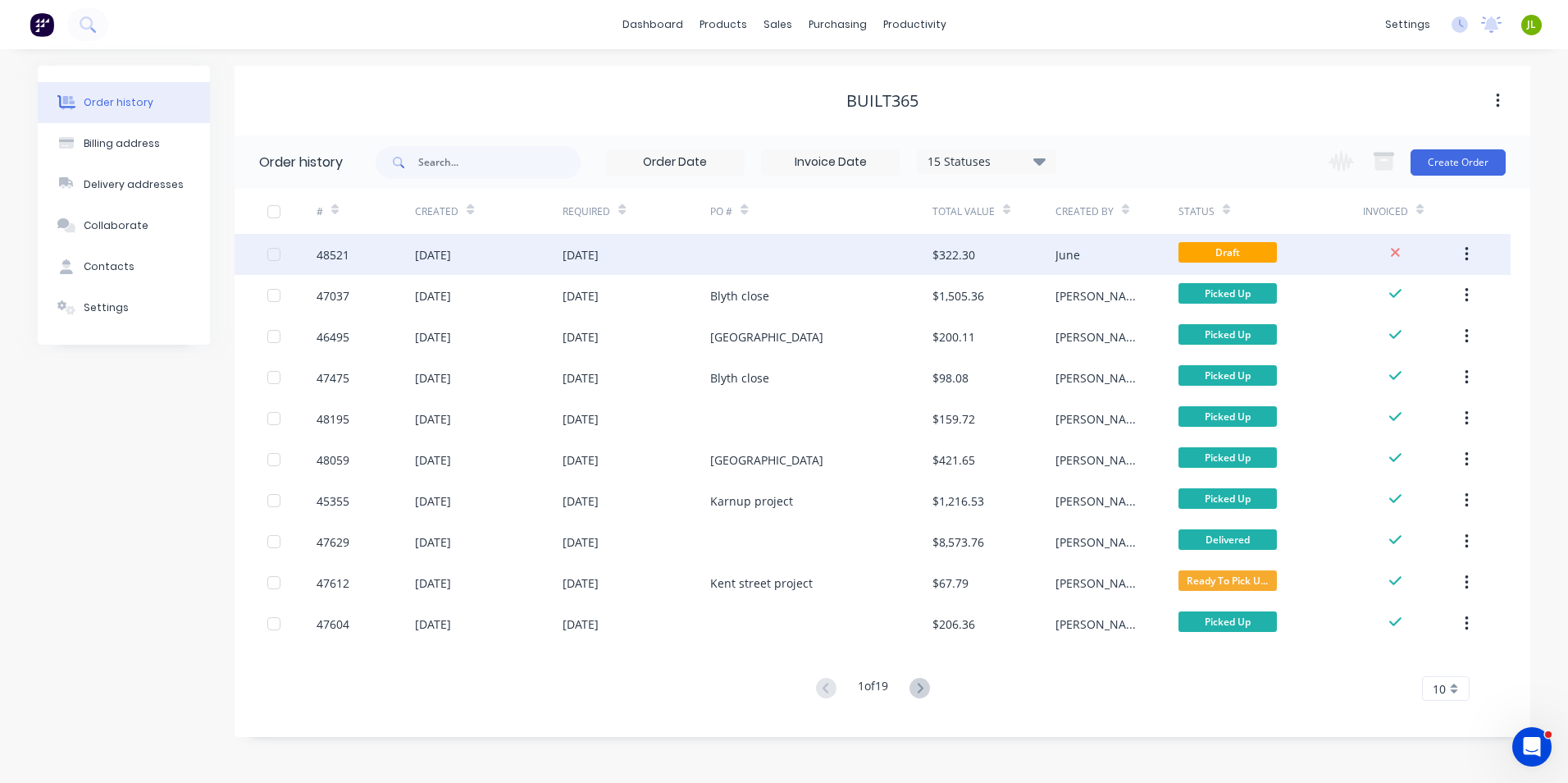
click at [1046, 249] on div "$322.30" at bounding box center [994, 254] width 123 height 41
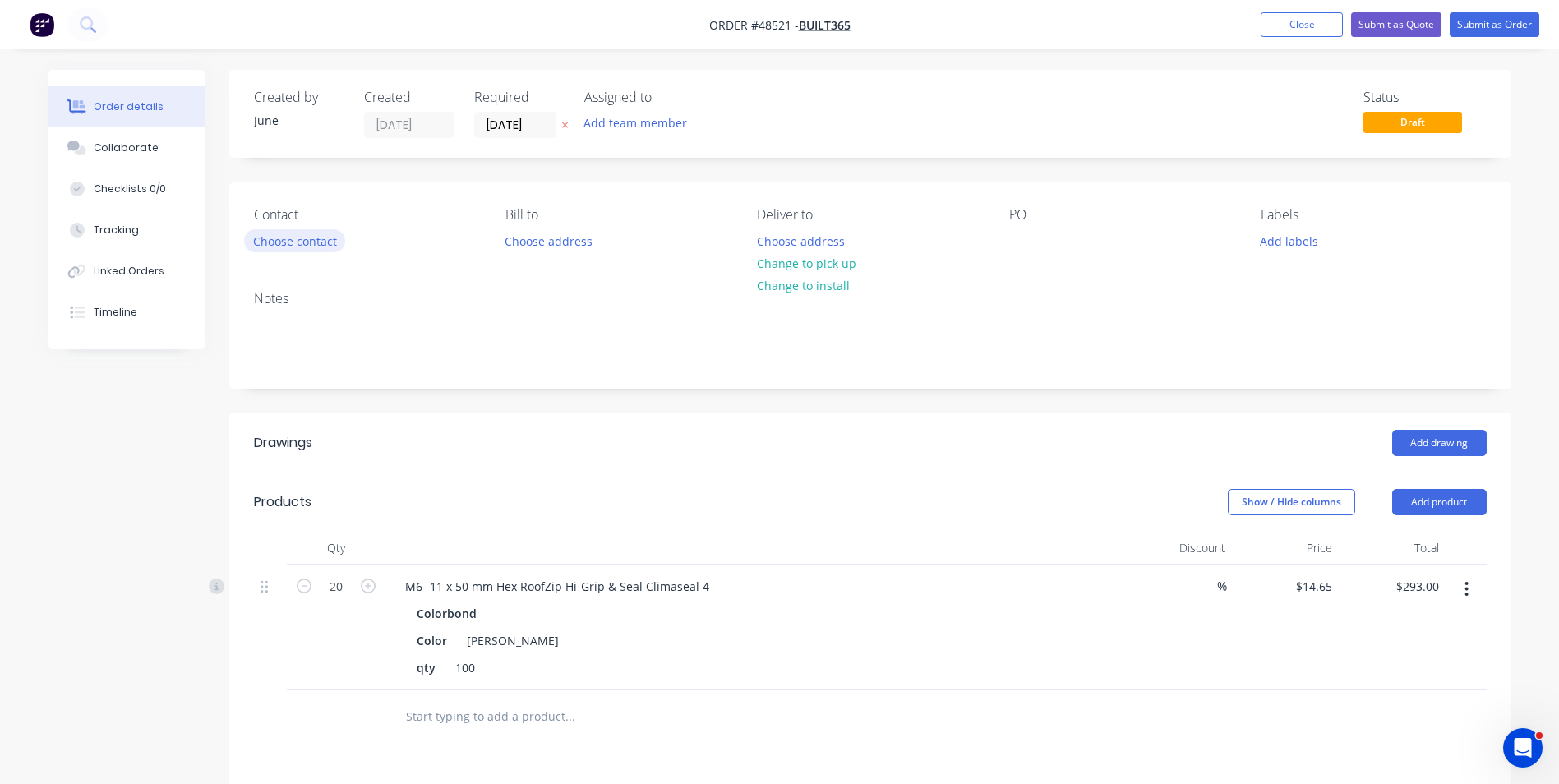
click at [326, 233] on button "Choose contact" at bounding box center [295, 241] width 101 height 22
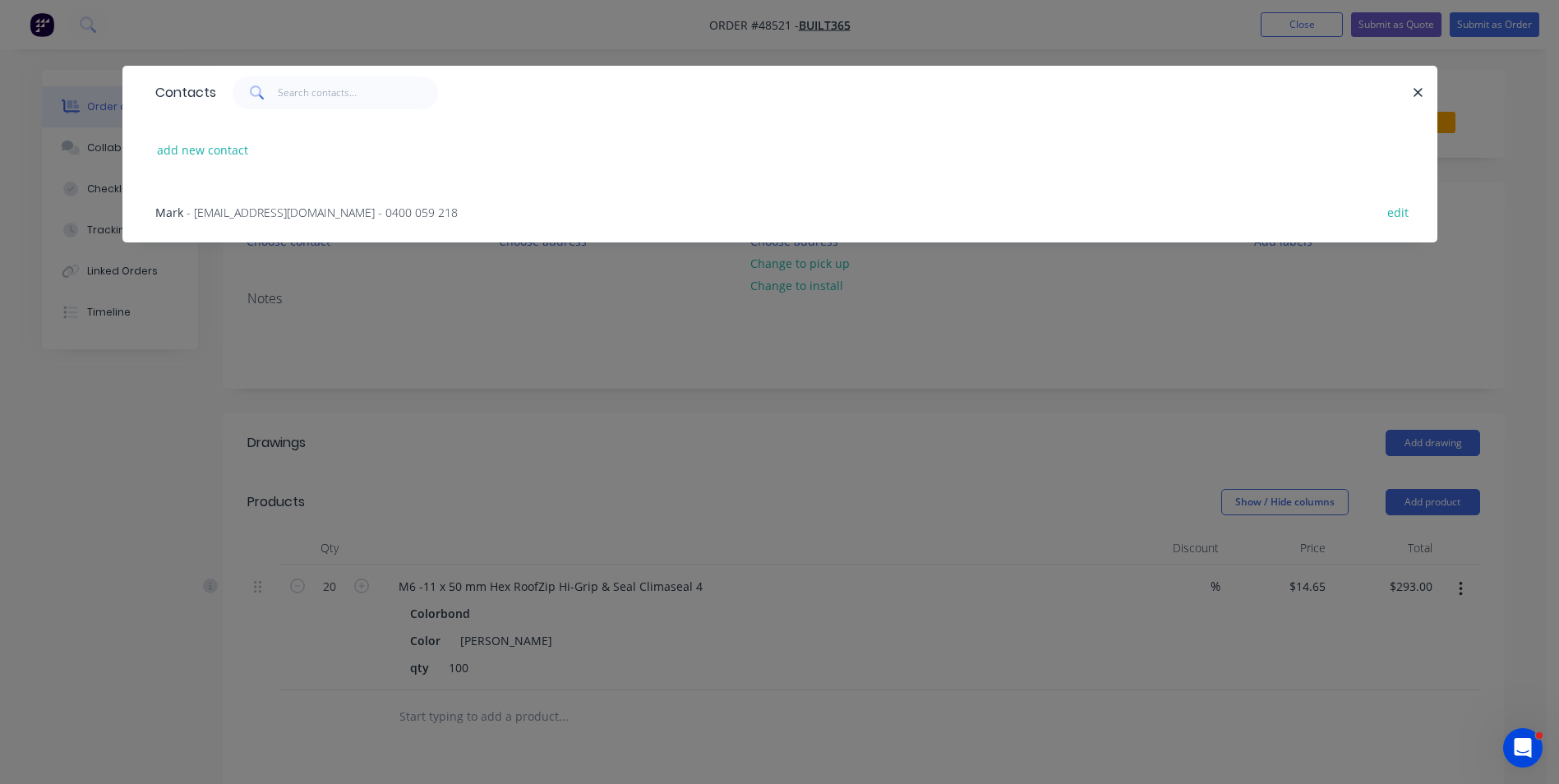
click at [253, 200] on div "Mark - built365@icloud.com - 0400 059 218 edit" at bounding box center [779, 211] width 1265 height 62
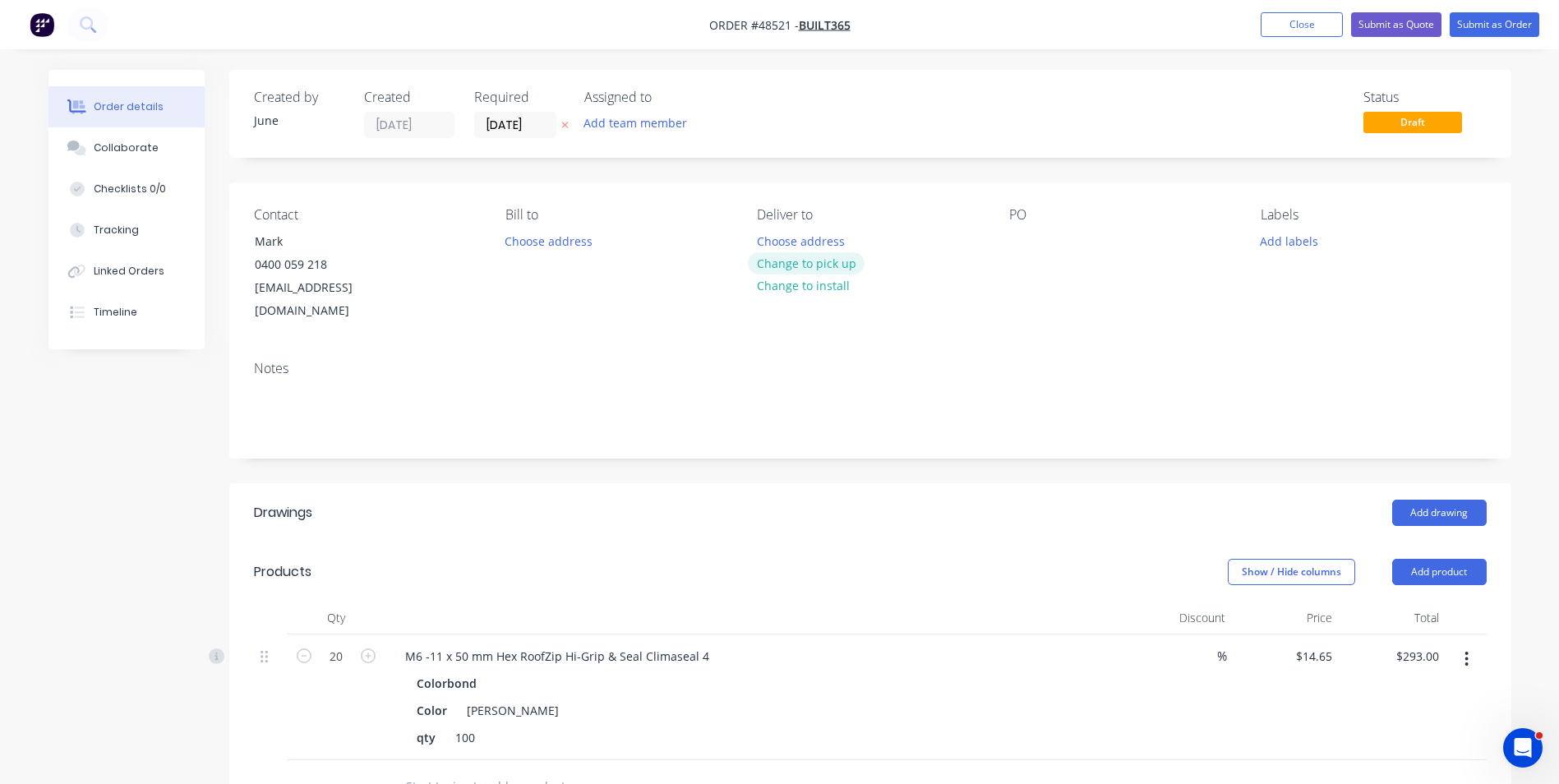
click at [788, 256] on button "Change to pick up" at bounding box center [806, 263] width 116 height 22
click at [1492, 24] on button "Submit as Order" at bounding box center [1494, 24] width 89 height 24
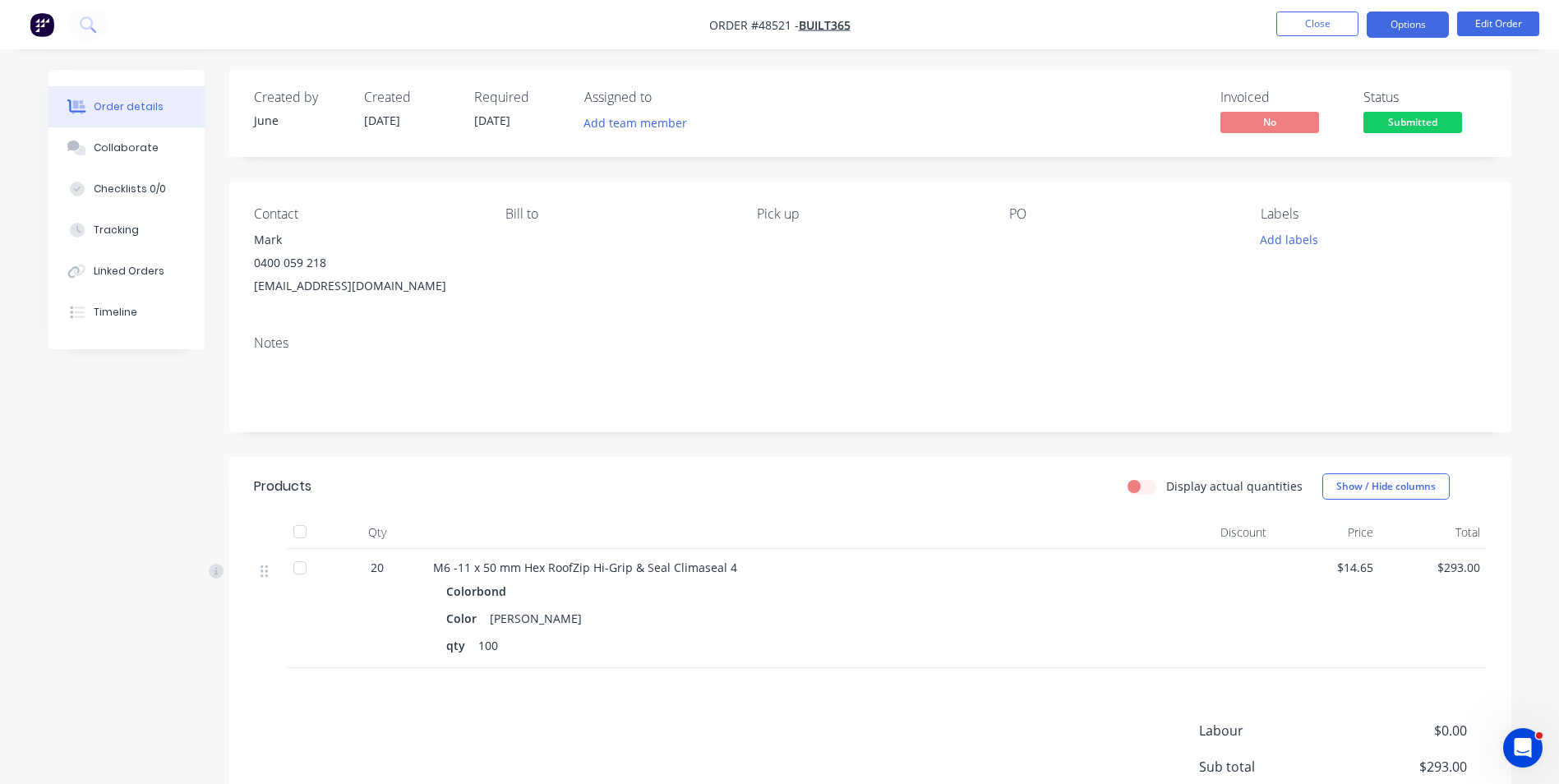
click at [1431, 27] on button "Options" at bounding box center [1407, 24] width 82 height 26
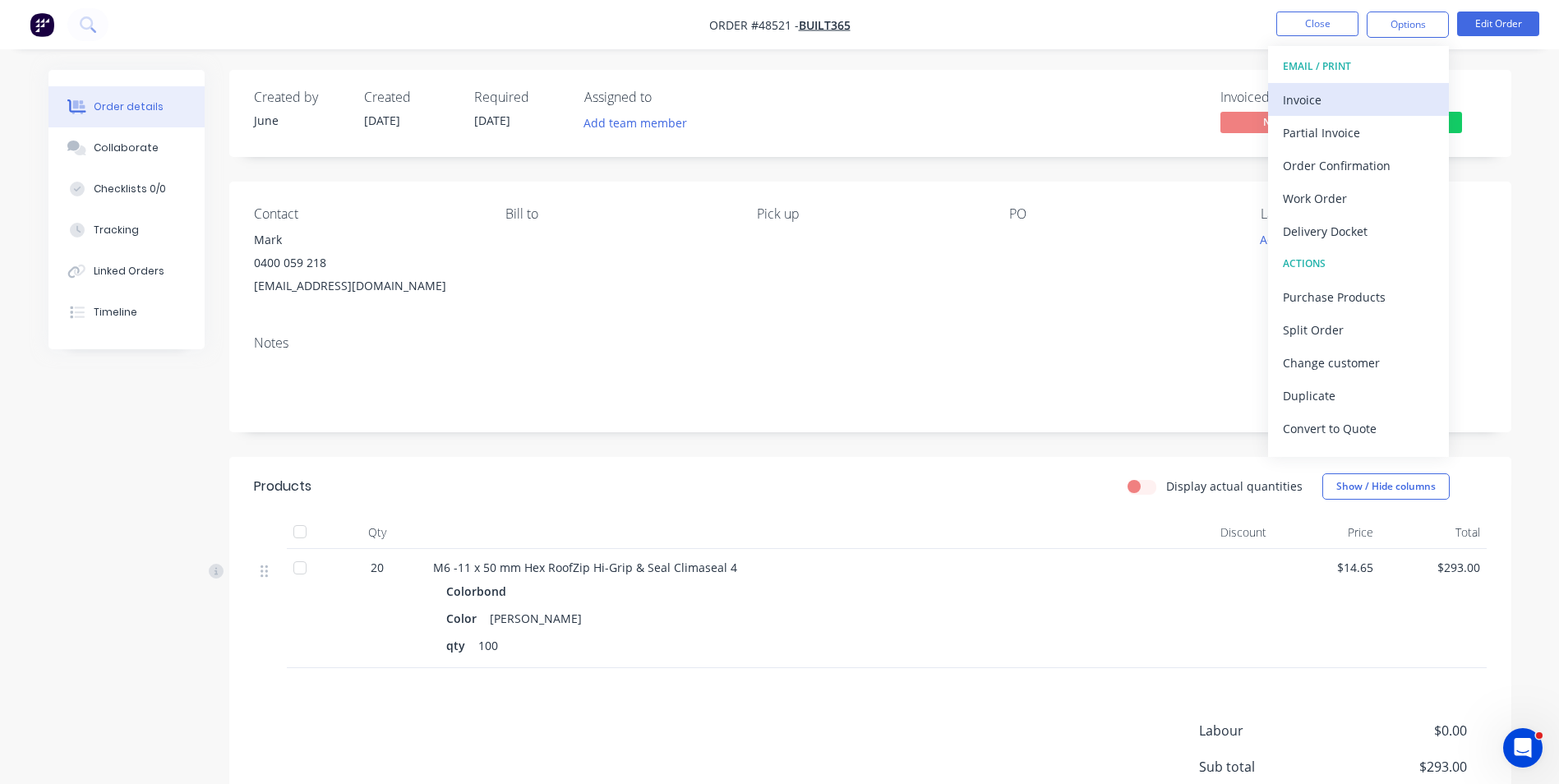
click at [1411, 84] on button "Invoice" at bounding box center [1358, 99] width 181 height 33
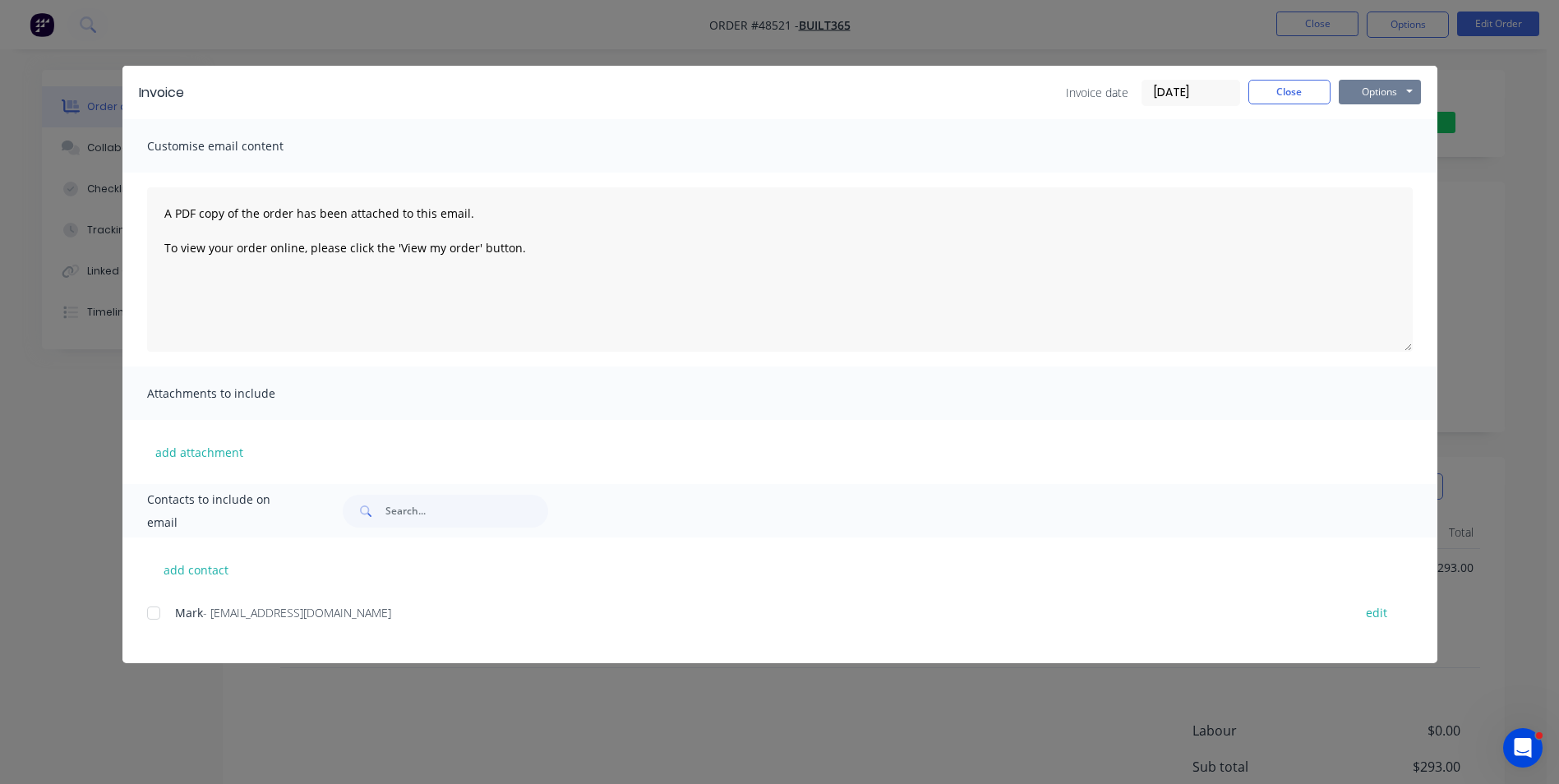
click at [1397, 104] on button "Options" at bounding box center [1379, 91] width 82 height 24
click at [1387, 147] on button "Print" at bounding box center [1391, 149] width 106 height 27
click at [1301, 92] on button "Close" at bounding box center [1289, 91] width 82 height 24
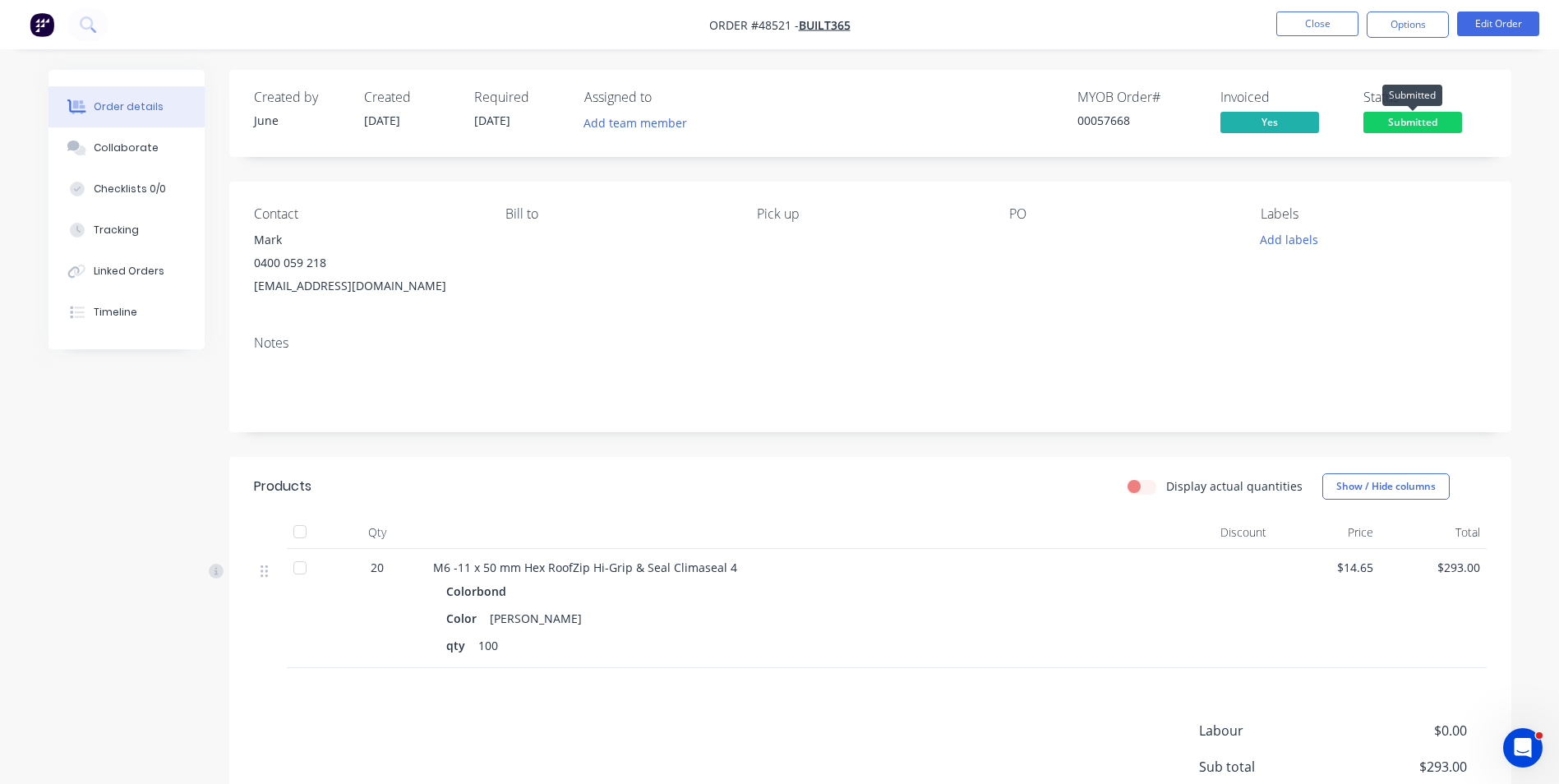
click at [1400, 123] on span "Submitted" at bounding box center [1412, 122] width 99 height 20
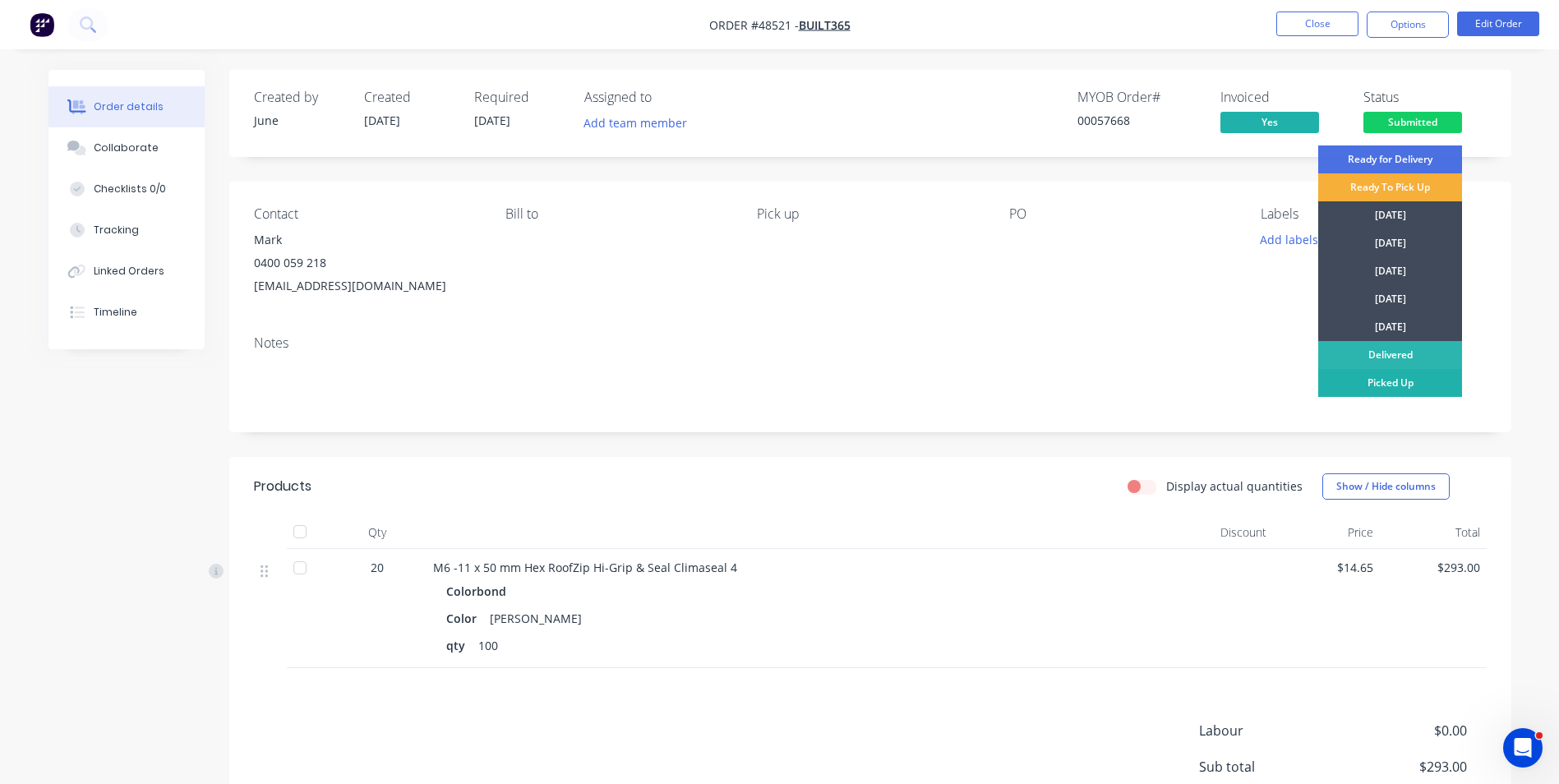
click at [1436, 385] on div "Picked Up" at bounding box center [1390, 382] width 143 height 28
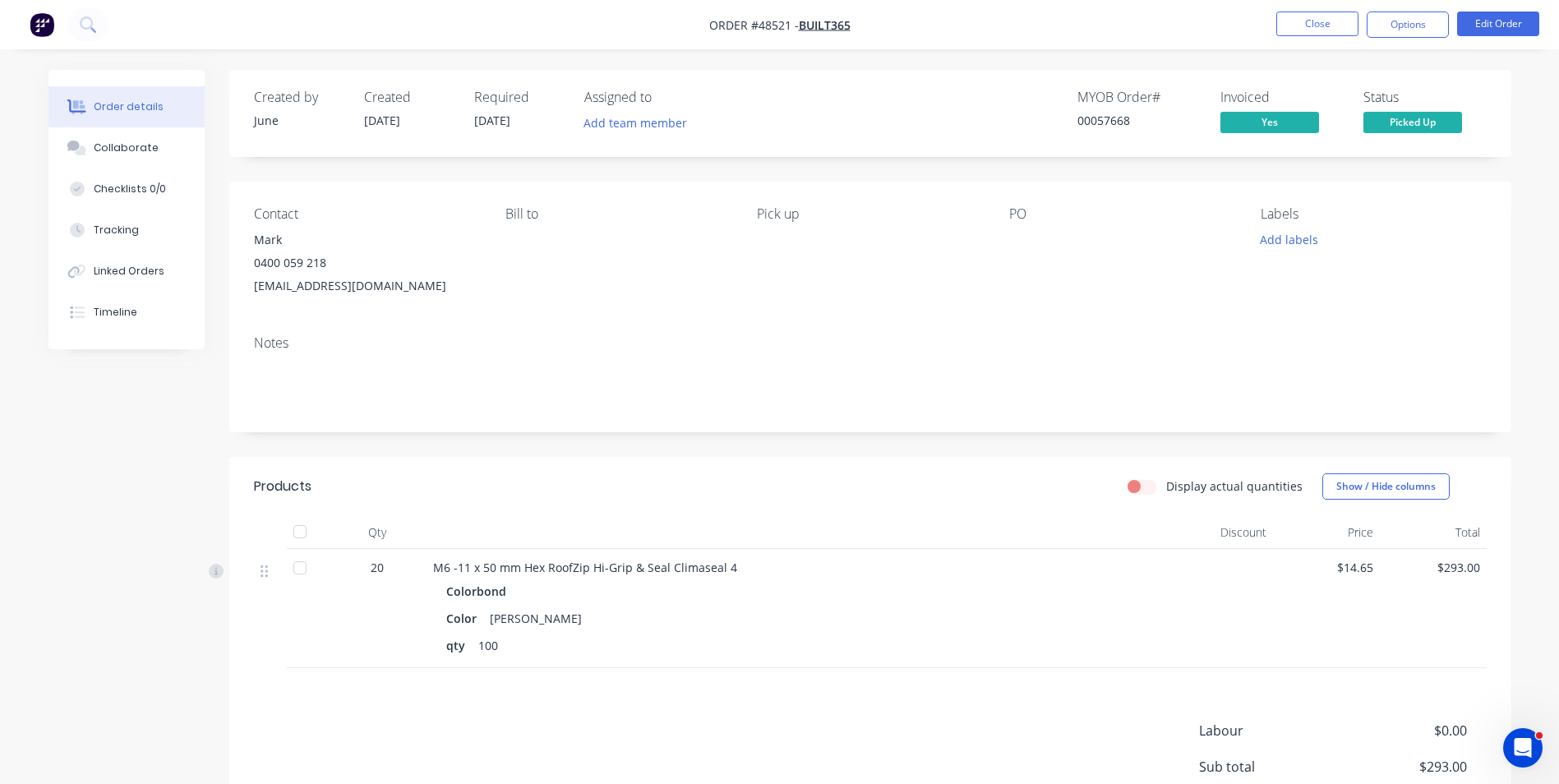
click at [790, 450] on div "Created by June Created 27/08/25 Required 27/08/25 Assigned to Add team member …" at bounding box center [870, 484] width 1282 height 830
click at [1318, 23] on button "Close" at bounding box center [1317, 24] width 82 height 24
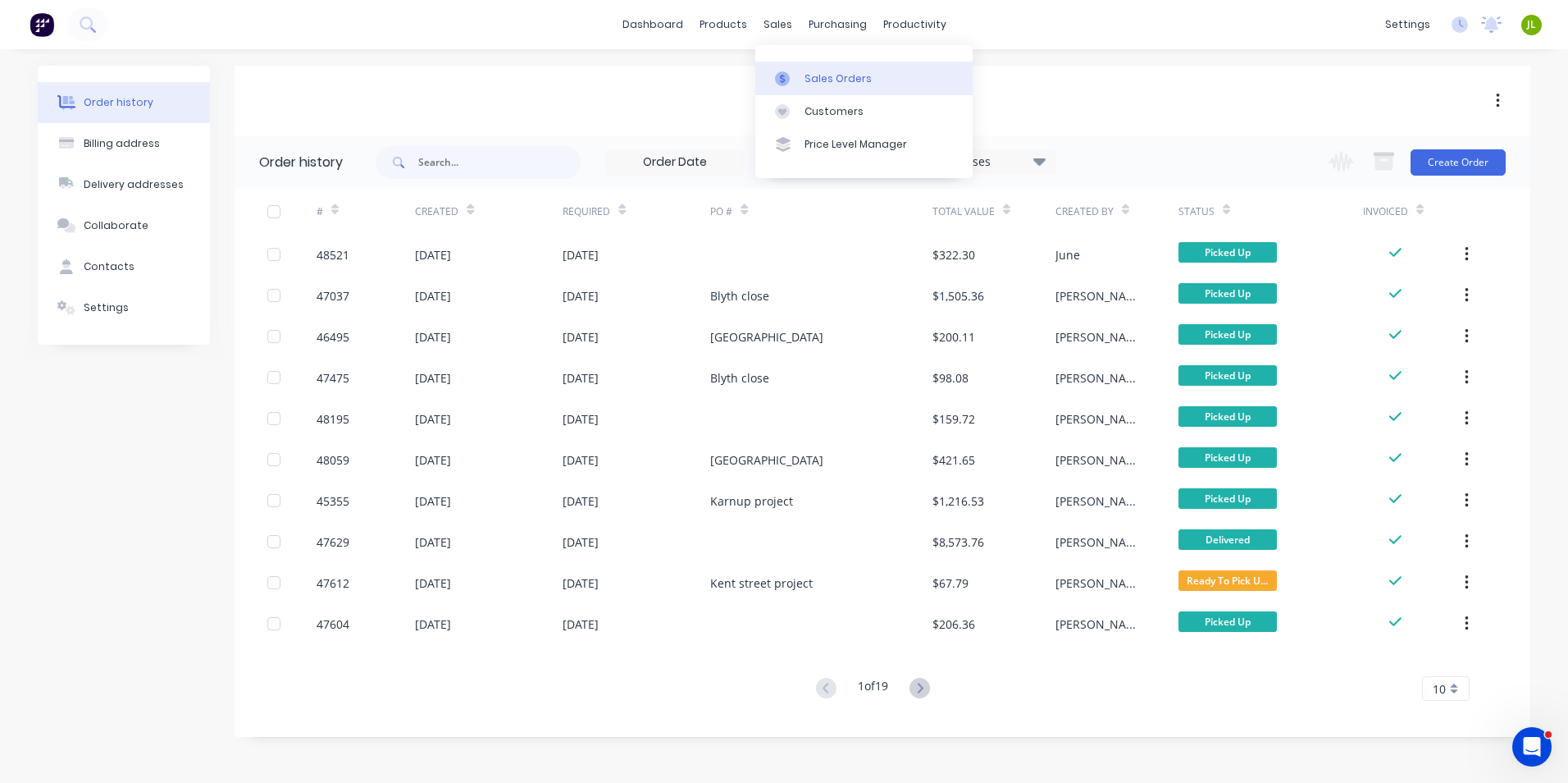
click at [791, 80] on div at bounding box center [787, 79] width 24 height 15
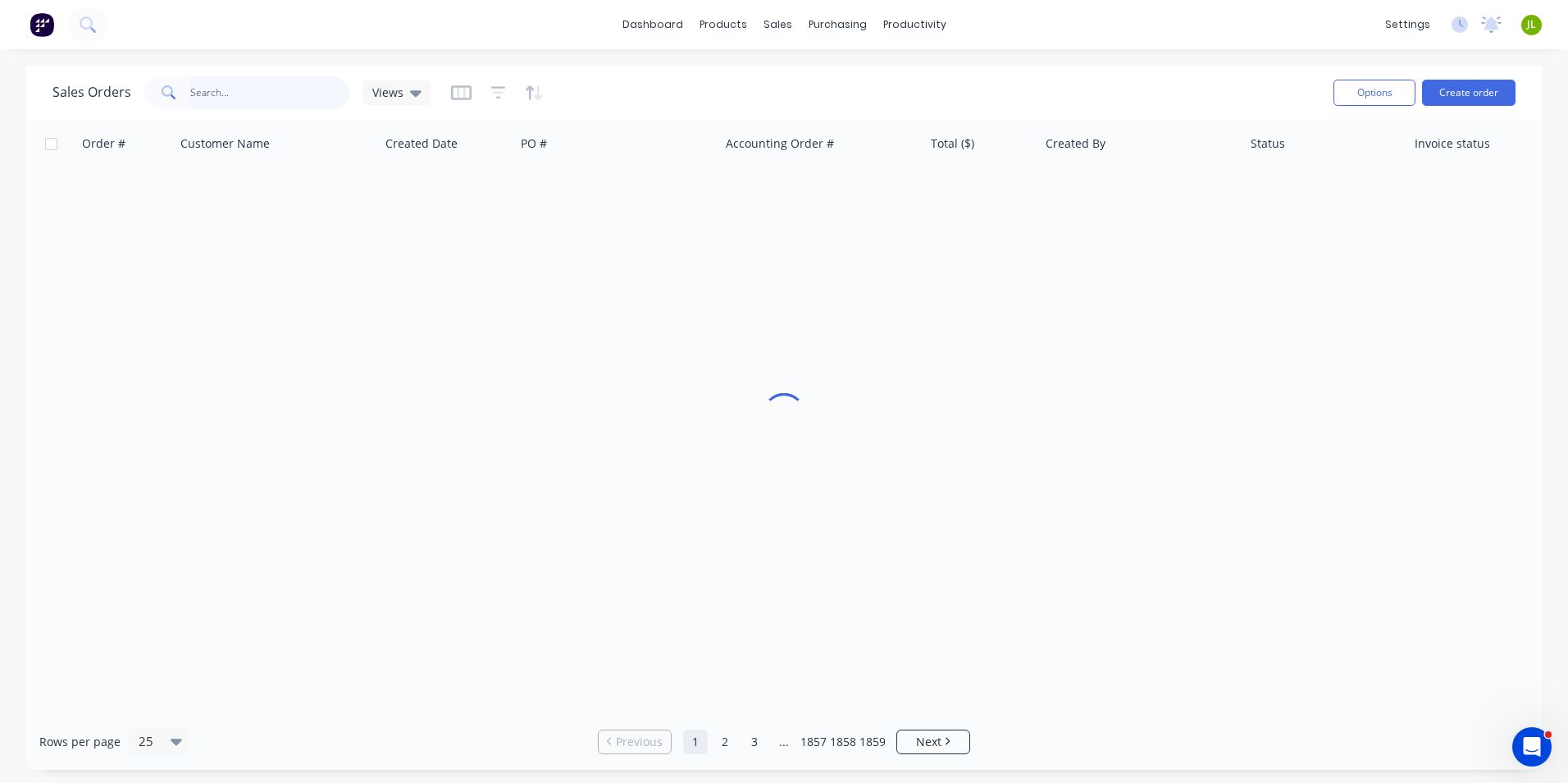
click at [316, 103] on input "text" at bounding box center [270, 93] width 160 height 33
type input "47991"
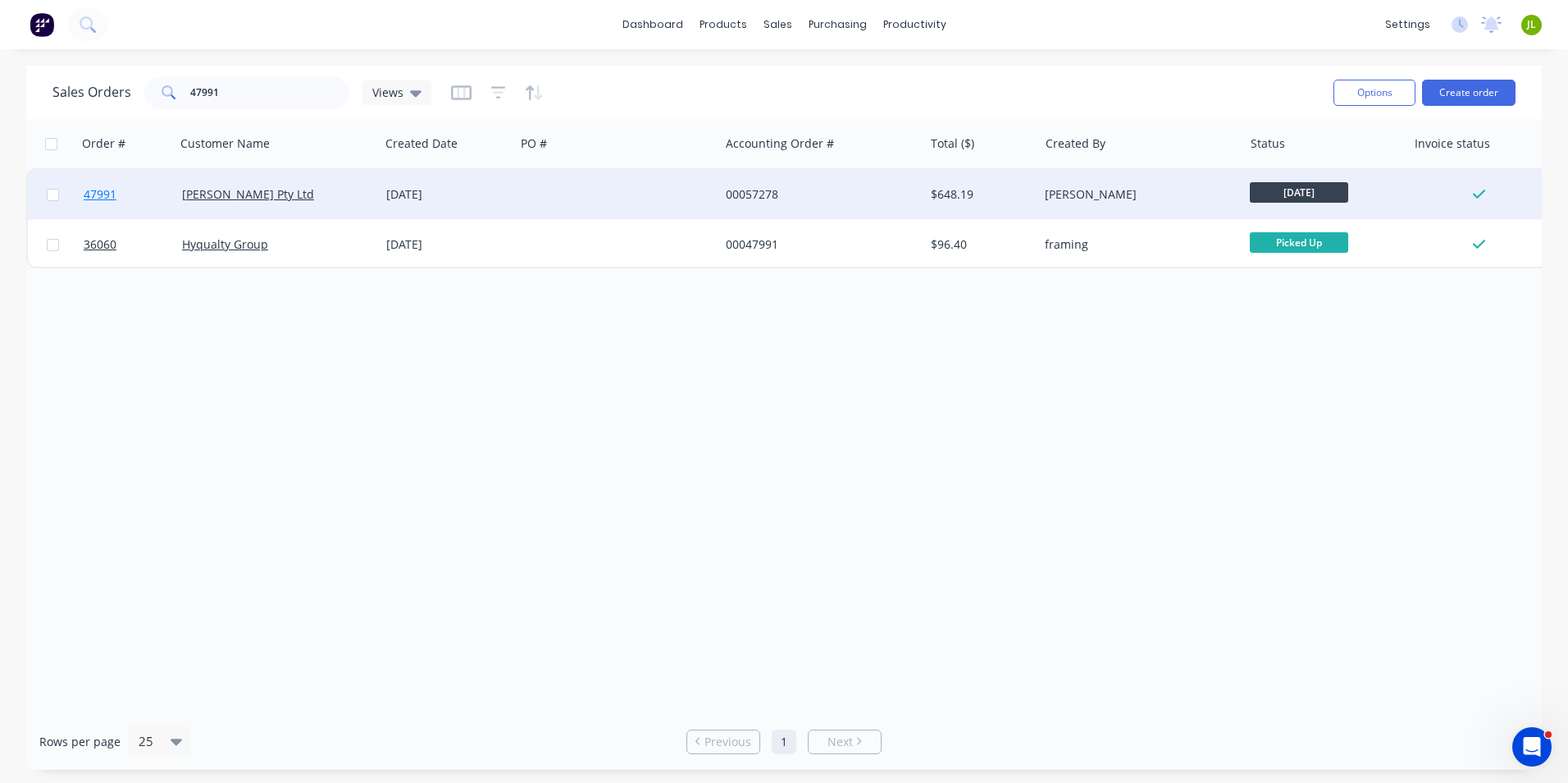
click at [107, 198] on span "47991" at bounding box center [99, 194] width 33 height 16
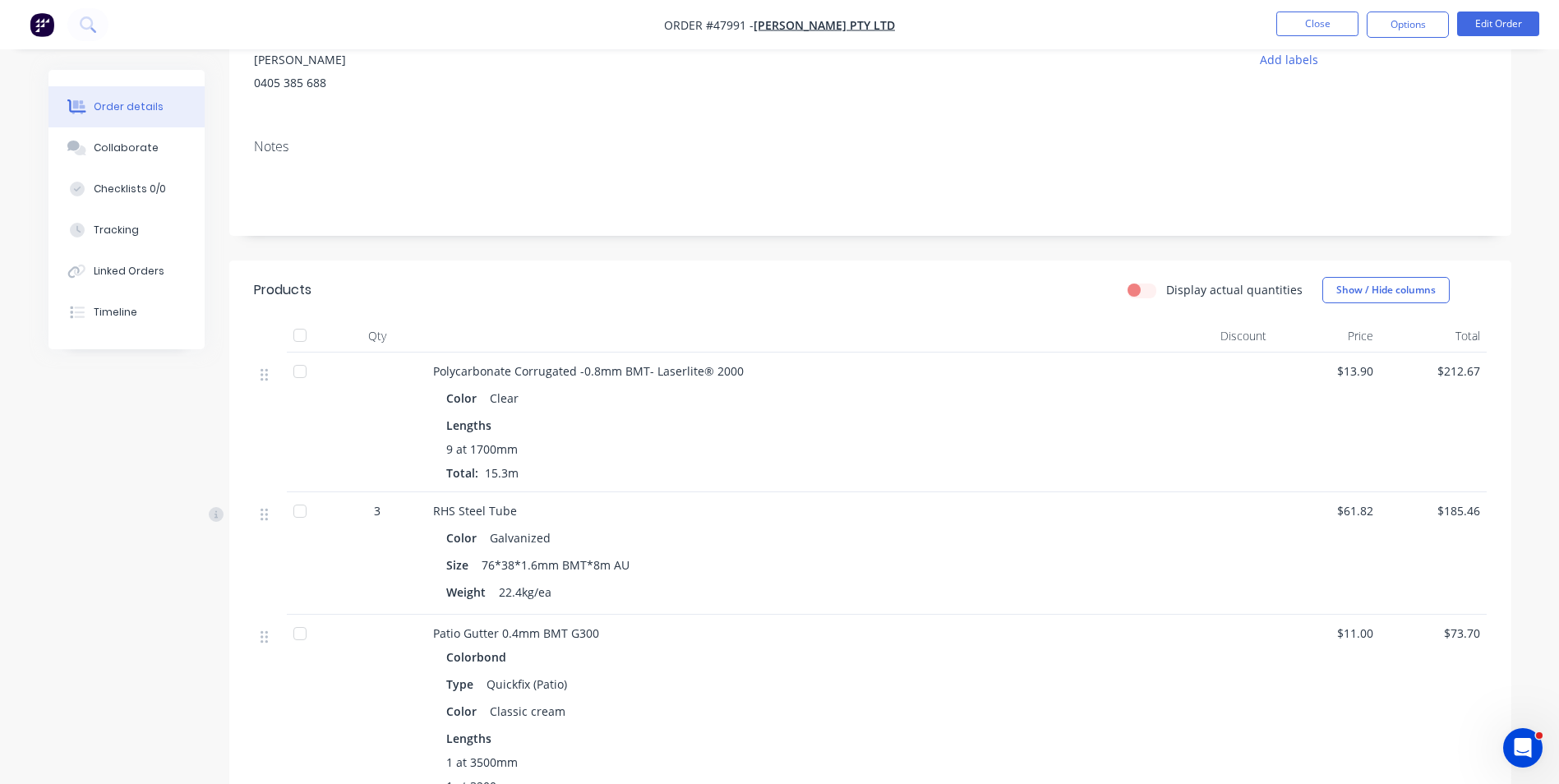
scroll to position [411, 0]
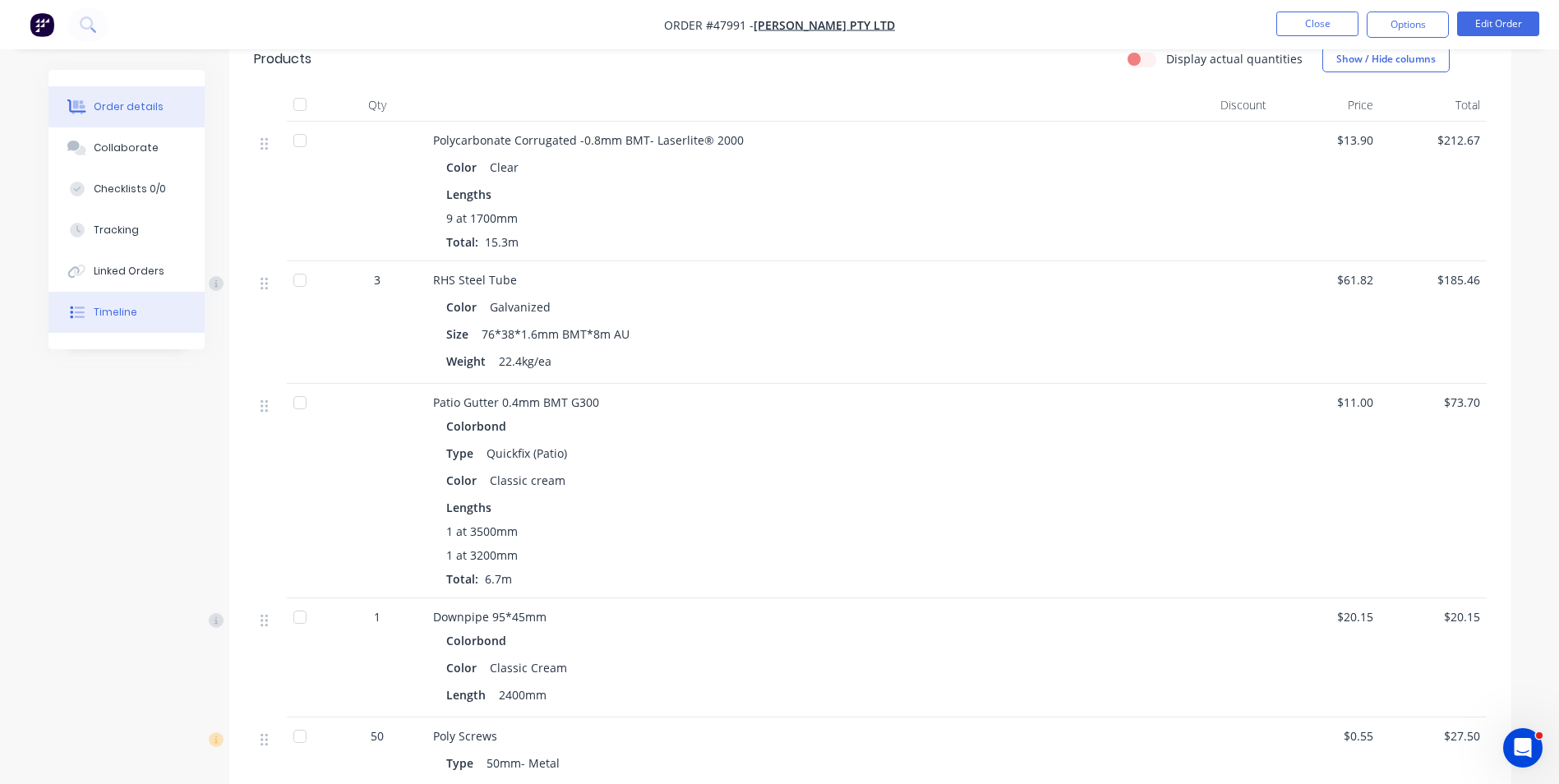
click at [159, 311] on button "Timeline" at bounding box center [126, 312] width 156 height 41
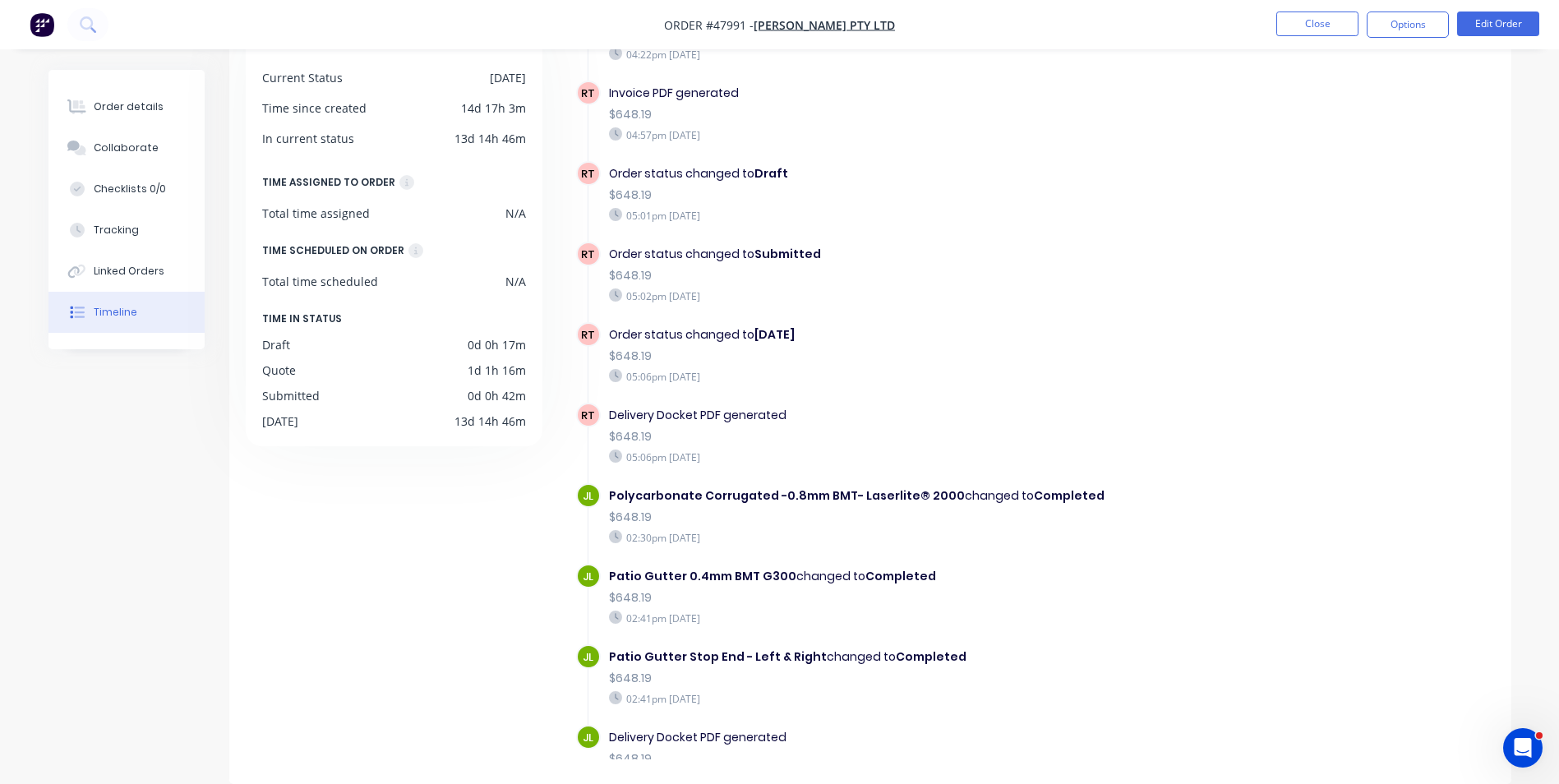
scroll to position [338, 0]
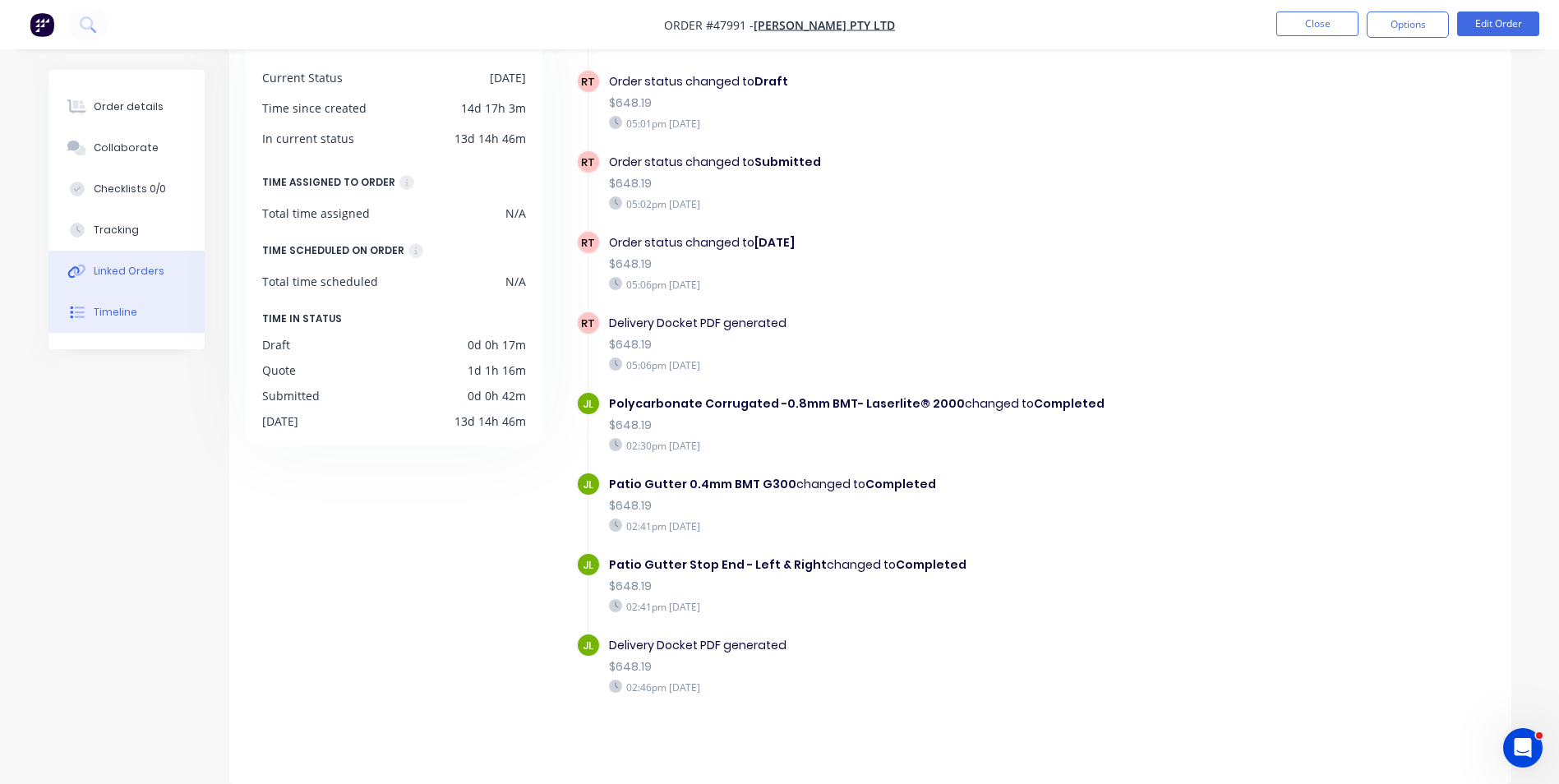
click at [88, 268] on div at bounding box center [77, 272] width 24 height 15
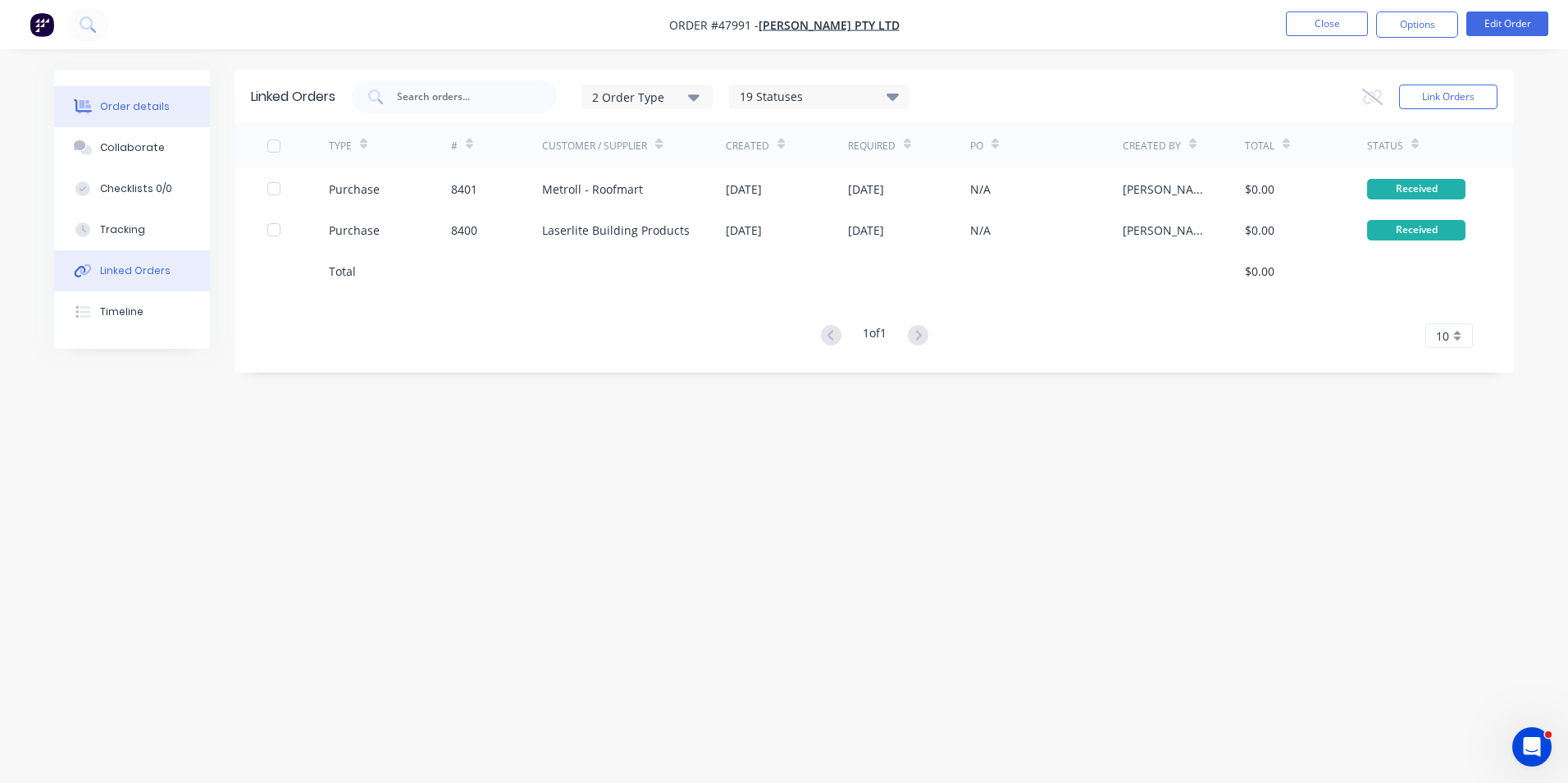
click at [158, 110] on div "Order details" at bounding box center [135, 107] width 70 height 15
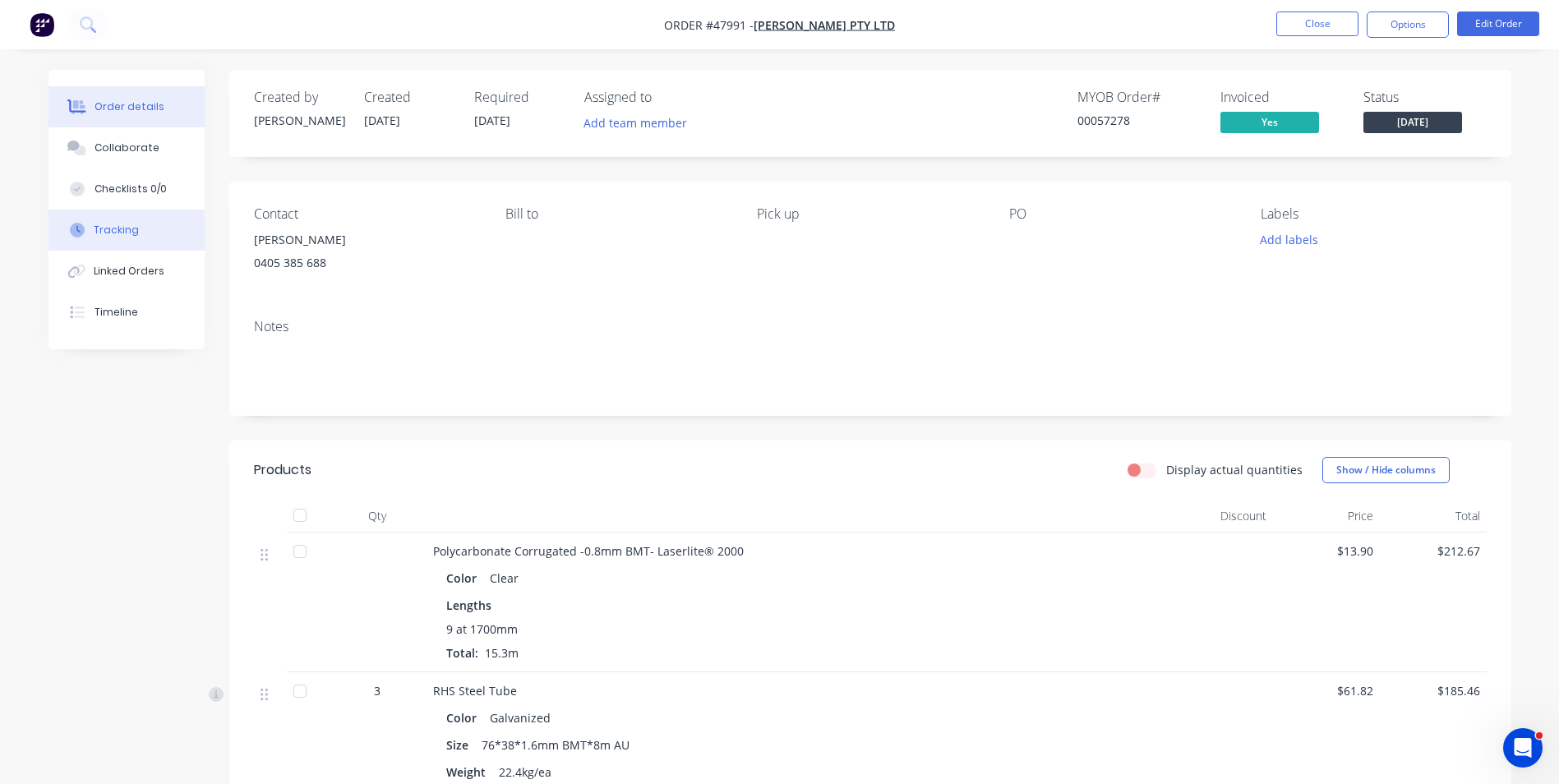
click at [154, 248] on button "Tracking" at bounding box center [126, 230] width 156 height 41
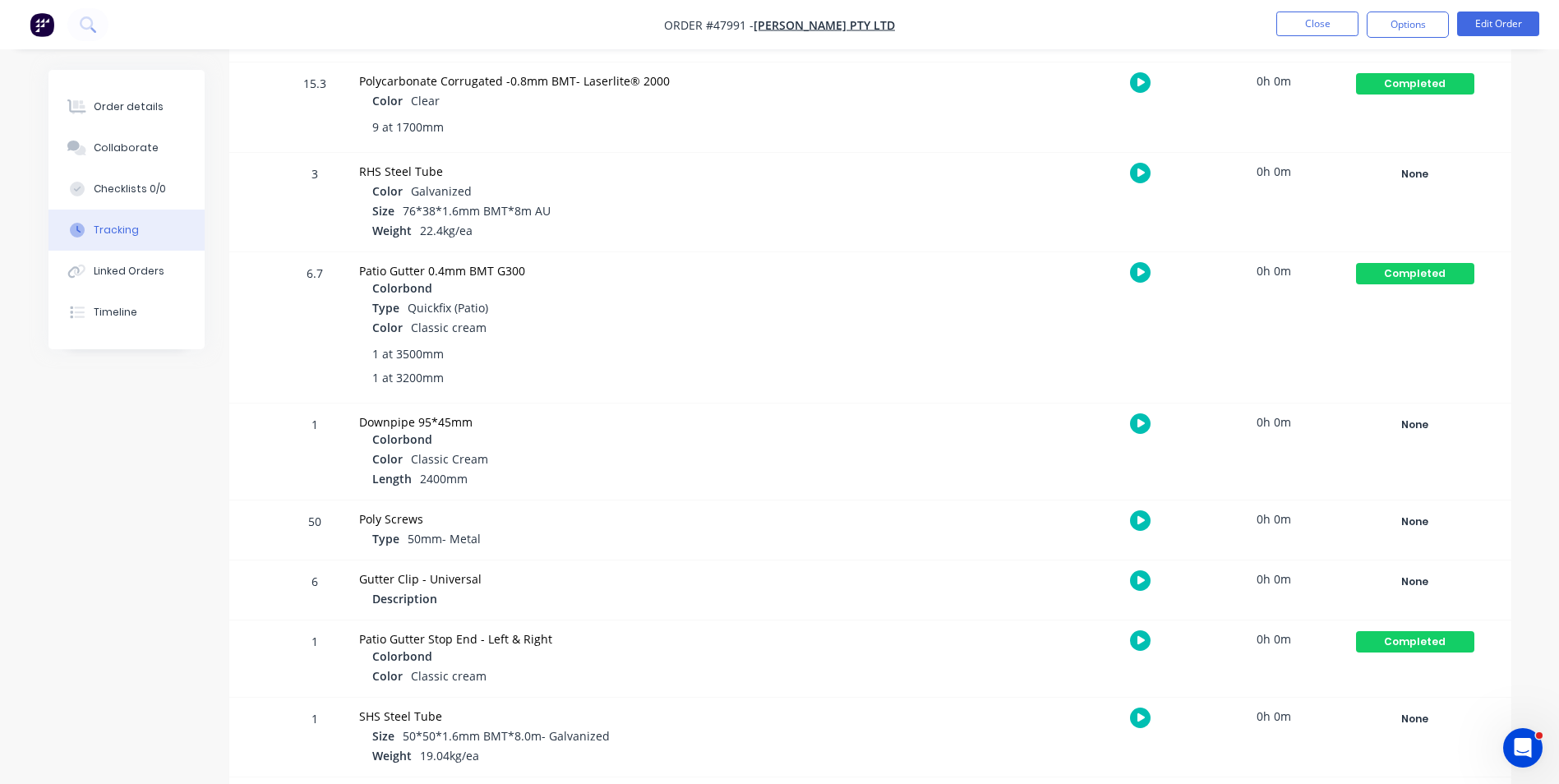
scroll to position [398, 0]
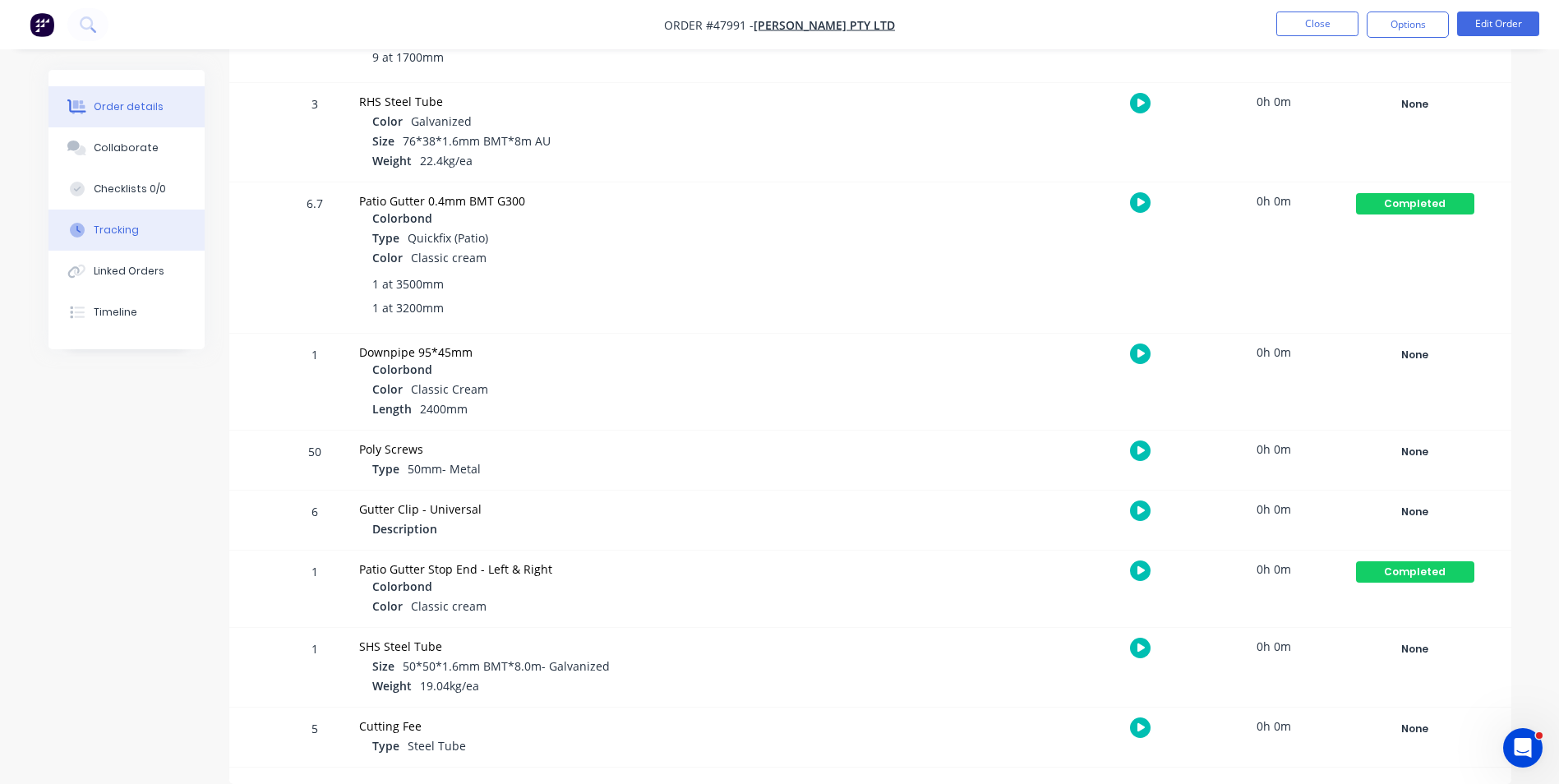
click at [140, 98] on button "Order details" at bounding box center [126, 106] width 156 height 41
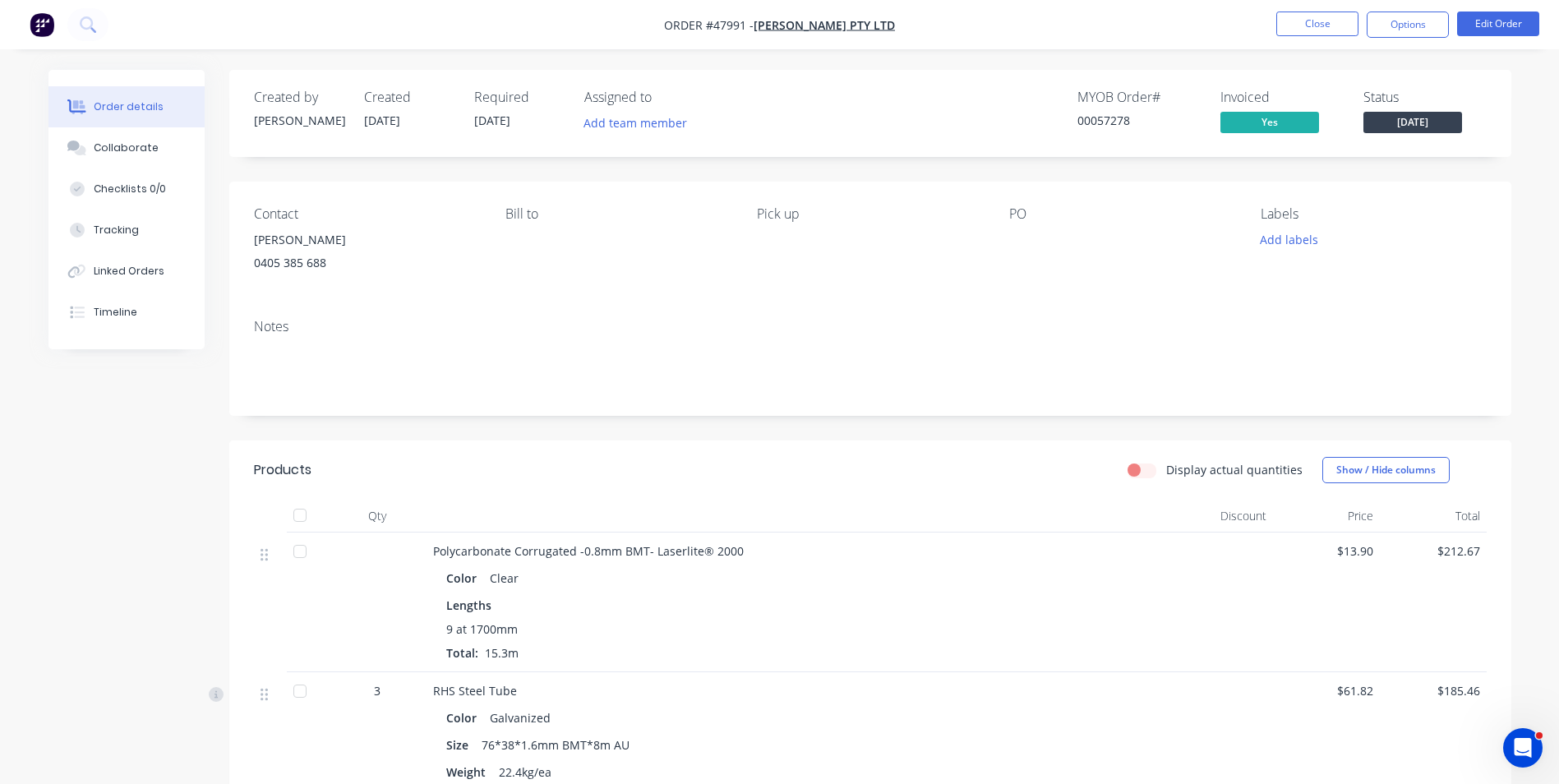
click at [1401, 119] on span "[DATE]" at bounding box center [1412, 122] width 99 height 20
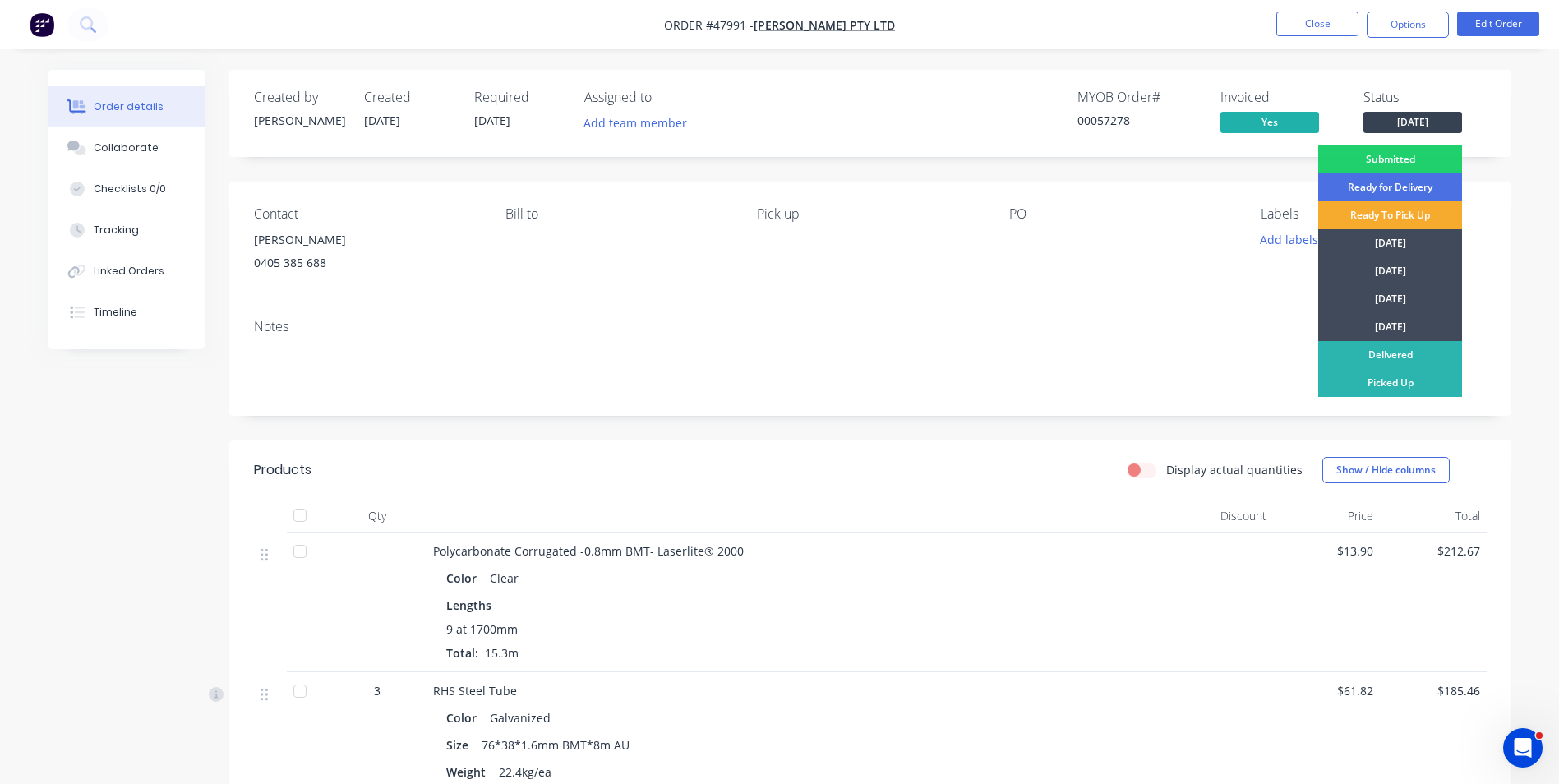
click at [1379, 219] on div "Ready To Pick Up" at bounding box center [1390, 215] width 143 height 28
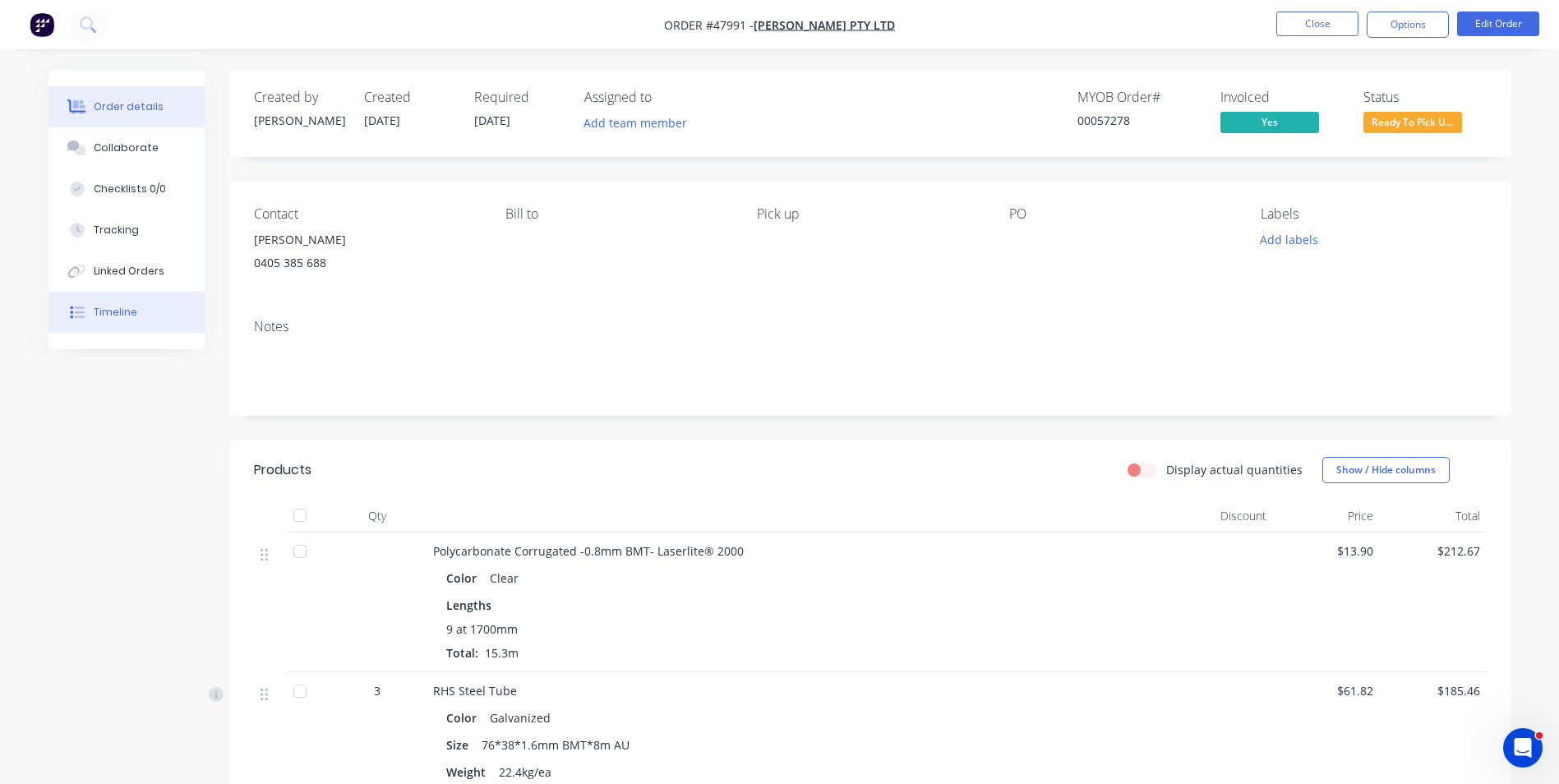
click at [157, 307] on button "Timeline" at bounding box center [126, 312] width 156 height 41
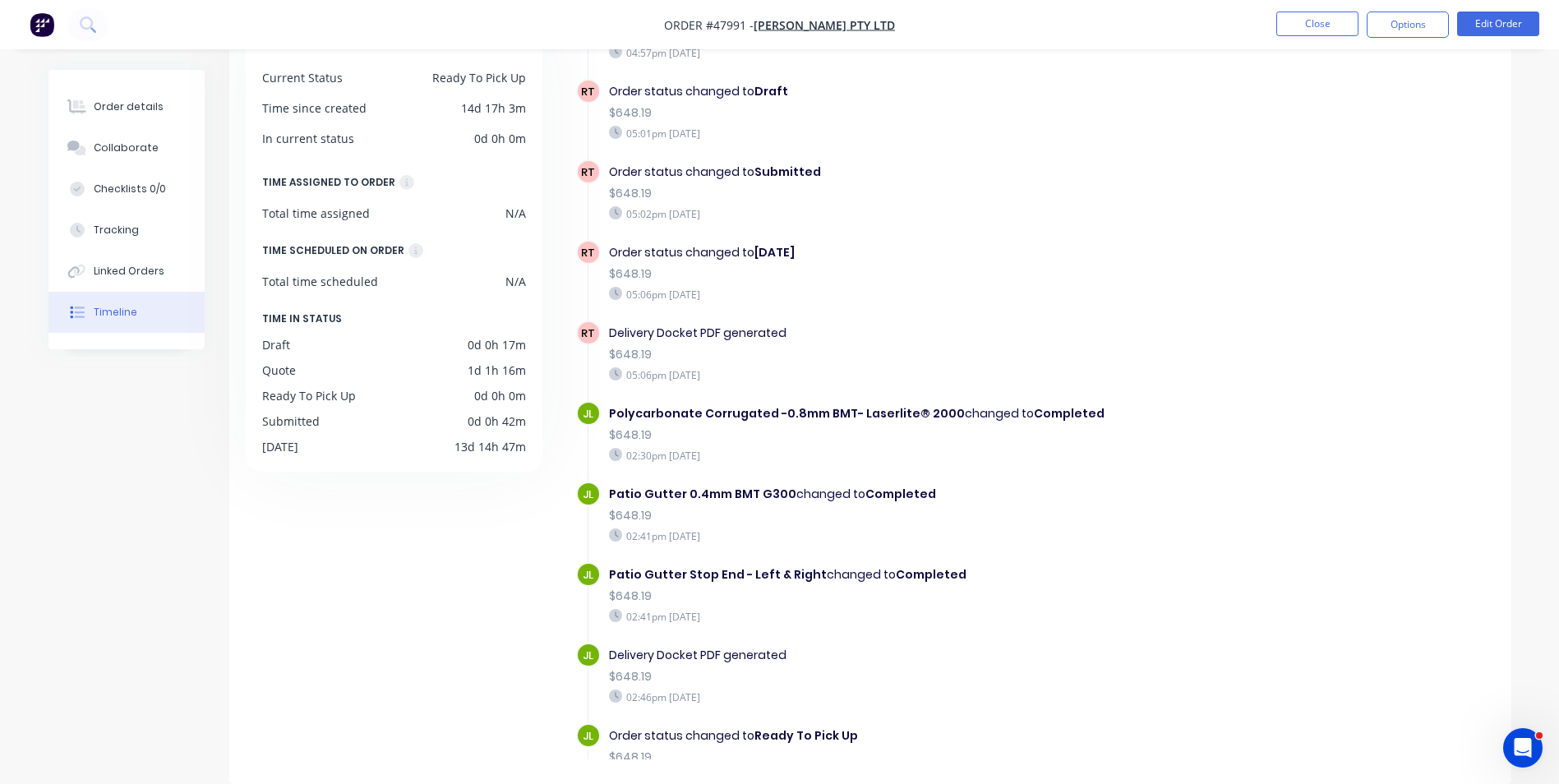
scroll to position [493, 0]
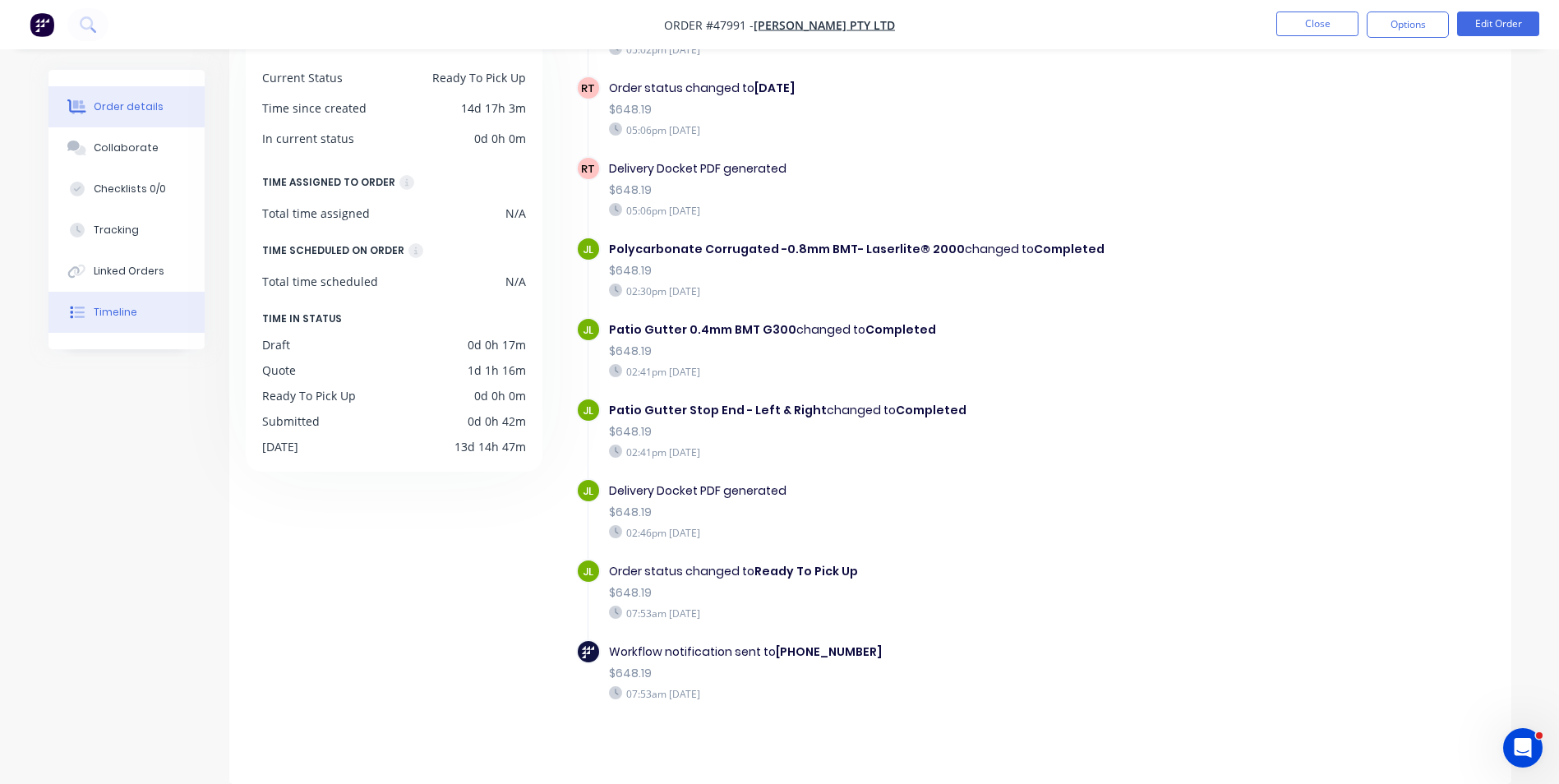
click at [106, 113] on div "Order details" at bounding box center [128, 107] width 70 height 15
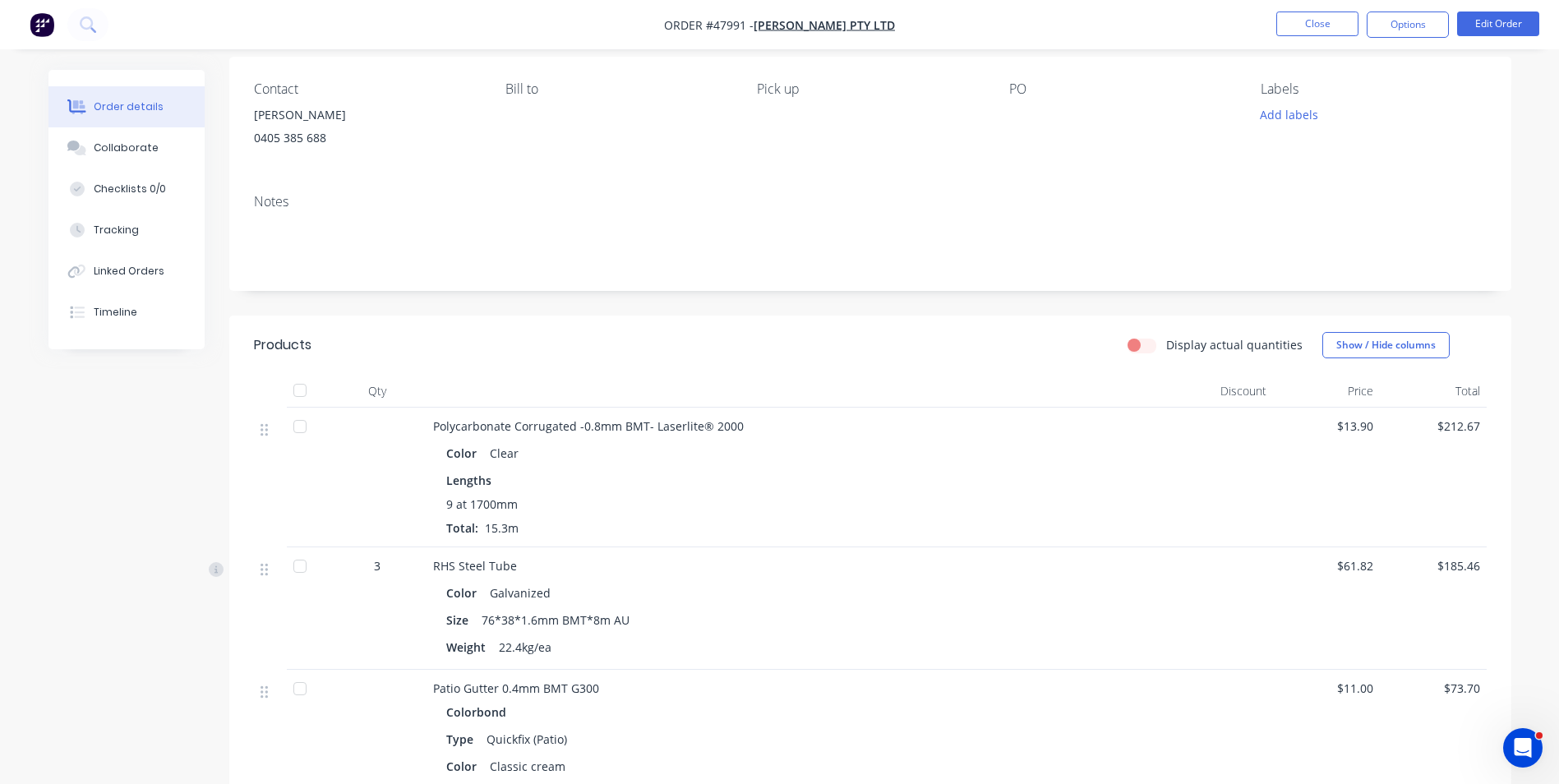
click at [524, 336] on div "Display actual quantities Show / Hide columns" at bounding box center [1000, 344] width 971 height 26
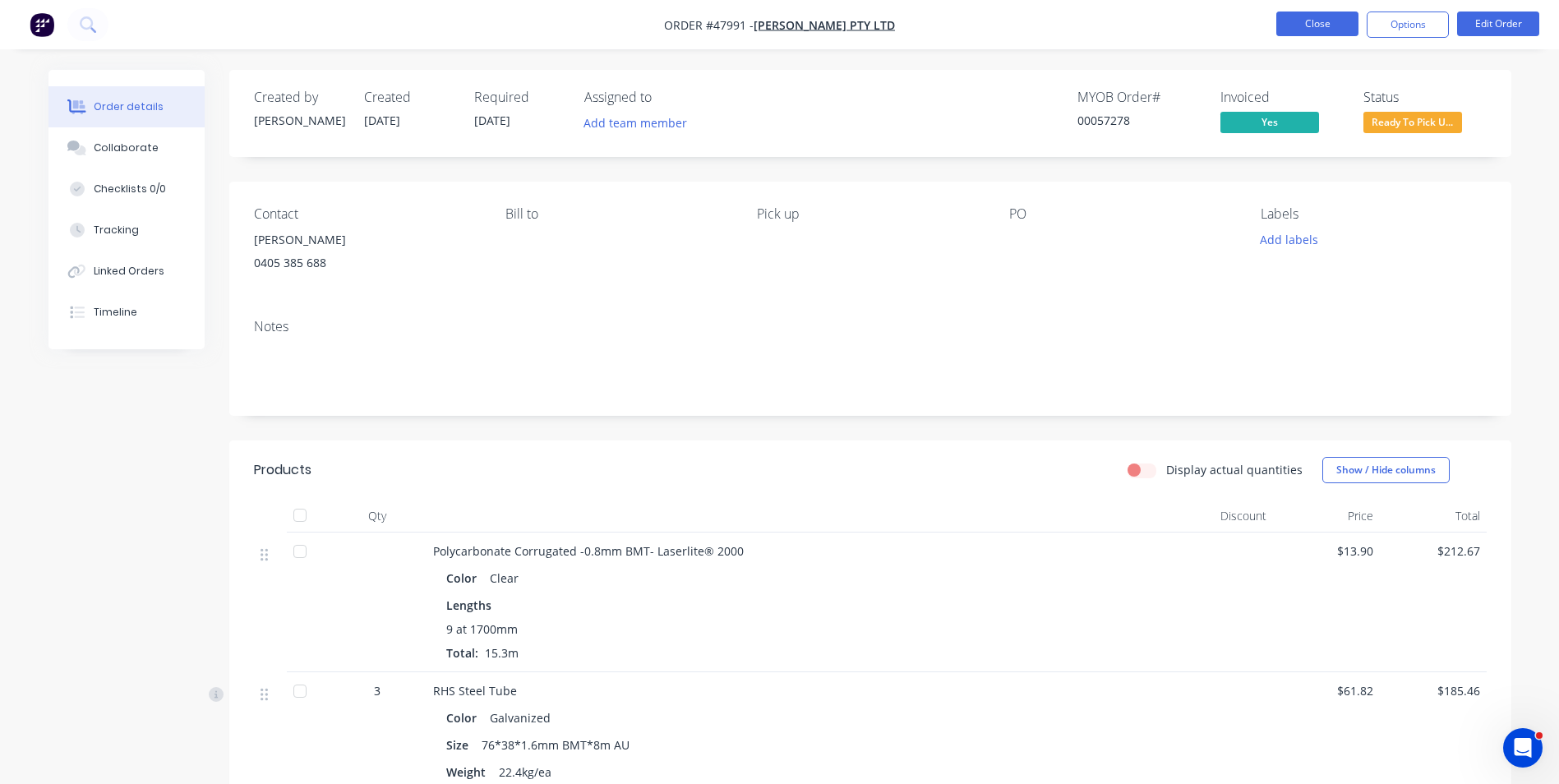
click at [1321, 32] on button "Close" at bounding box center [1317, 24] width 82 height 24
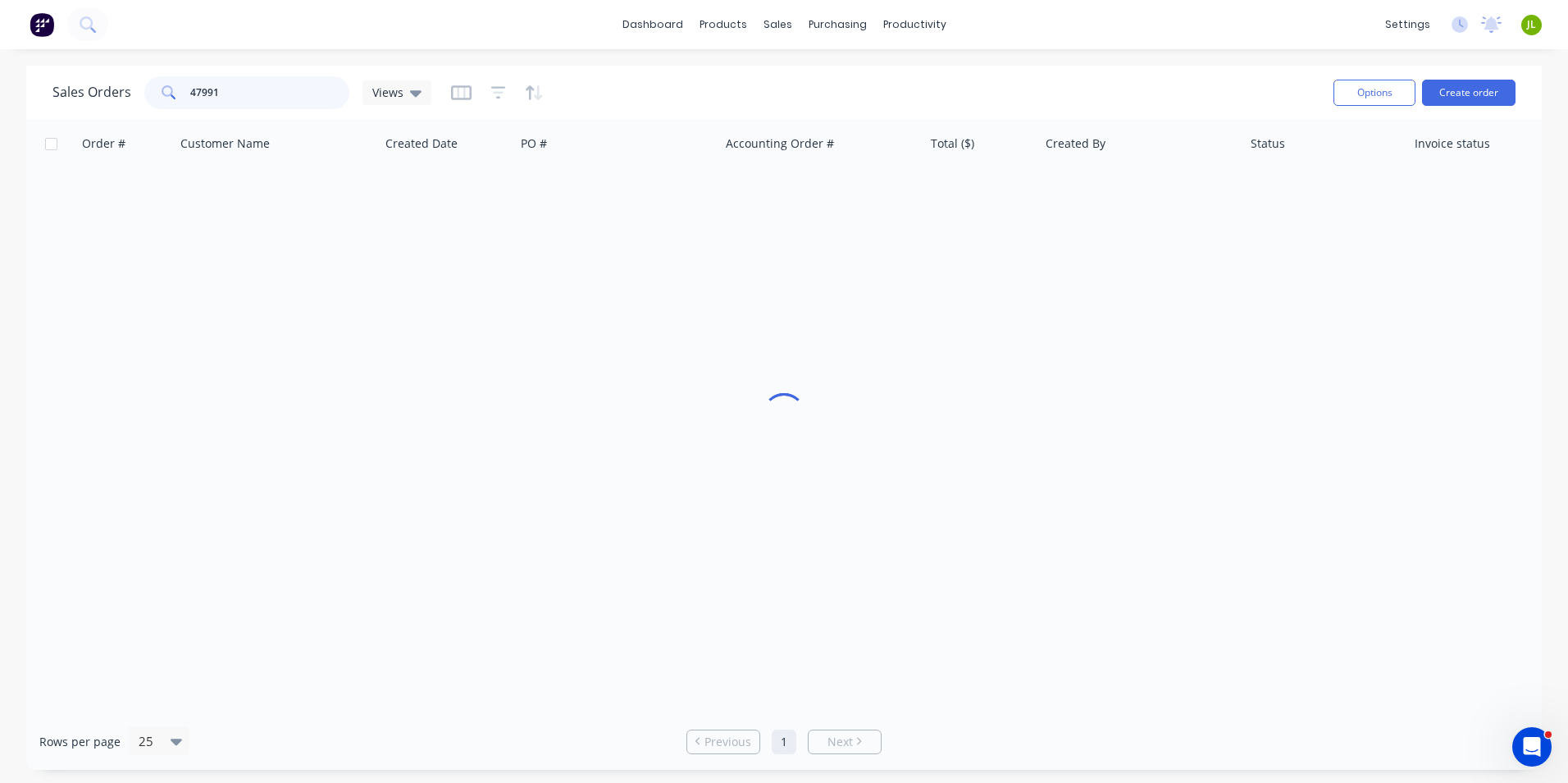
drag, startPoint x: 280, startPoint y: 98, endPoint x: 161, endPoint y: 101, distance: 119.0
click at [161, 101] on div "47991" at bounding box center [246, 93] width 205 height 33
type input "48478"
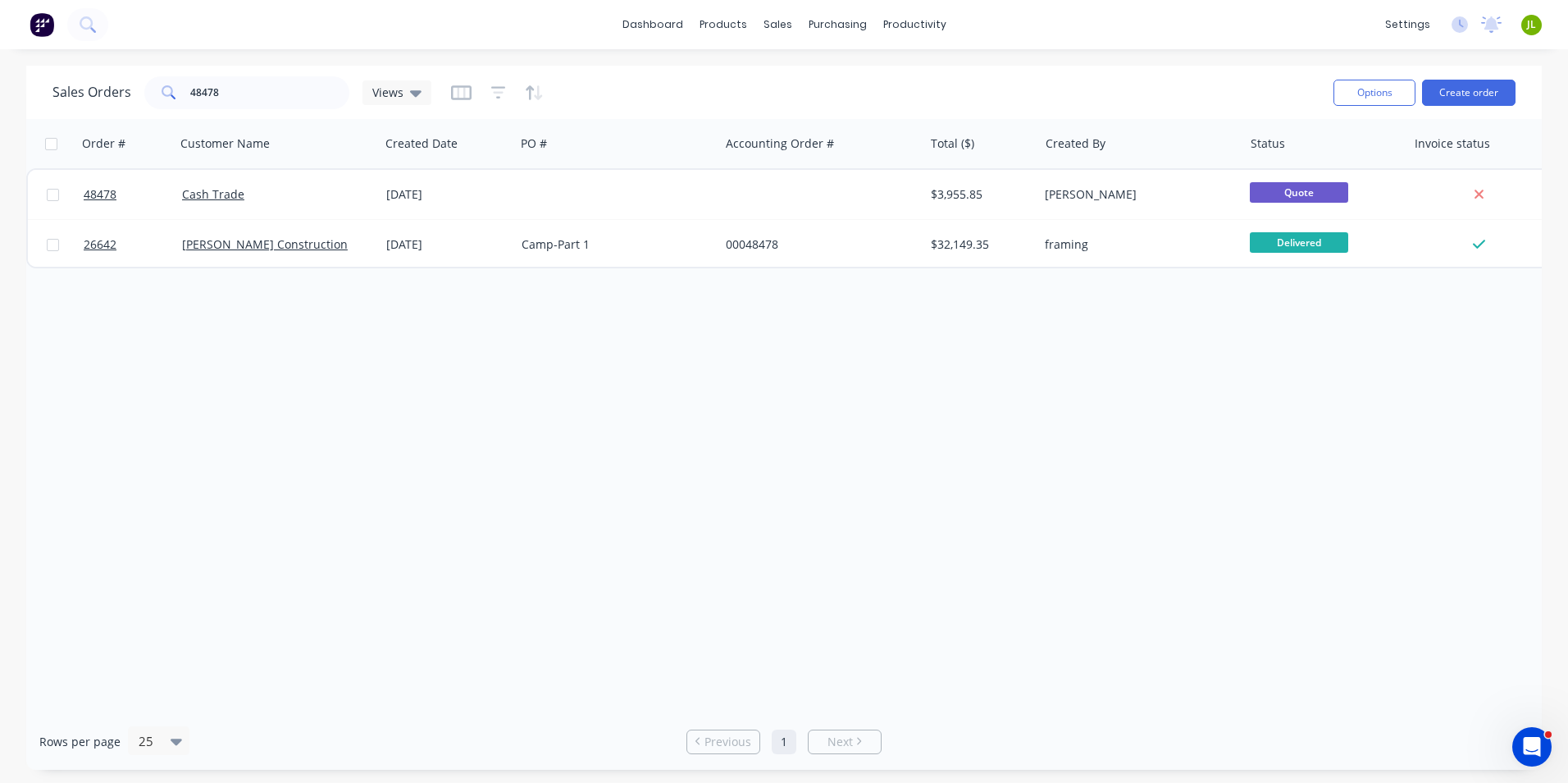
click at [239, 396] on div "Order # Customer Name Created Date PO # Accounting Order # Total ($) Created By…" at bounding box center [784, 416] width 1516 height 594
drag, startPoint x: 244, startPoint y: 85, endPoint x: 82, endPoint y: 87, distance: 162.0
click at [82, 91] on div "Sales Orders 48478 Views" at bounding box center [242, 93] width 379 height 33
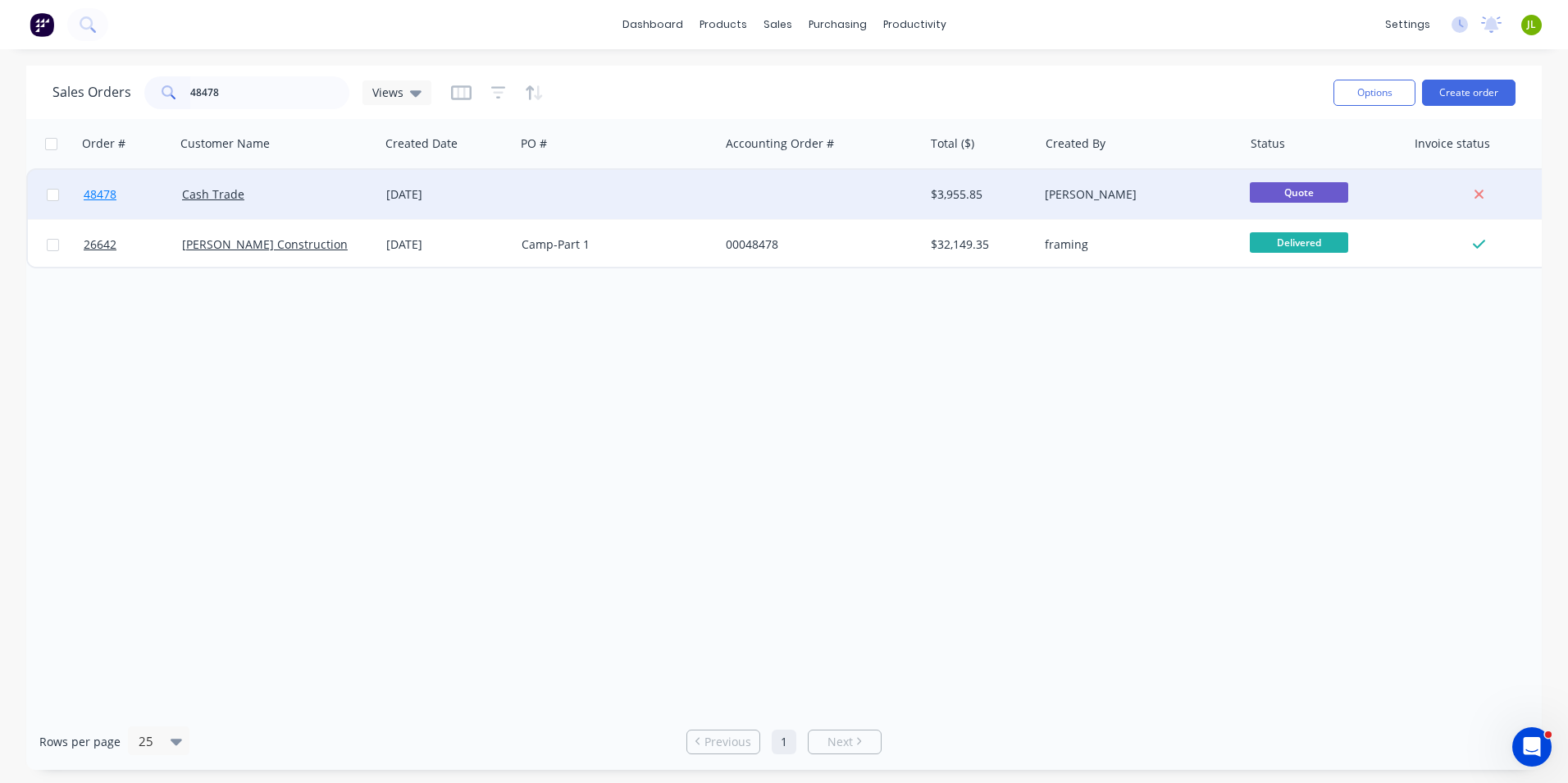
click at [99, 196] on span "48478" at bounding box center [99, 194] width 33 height 16
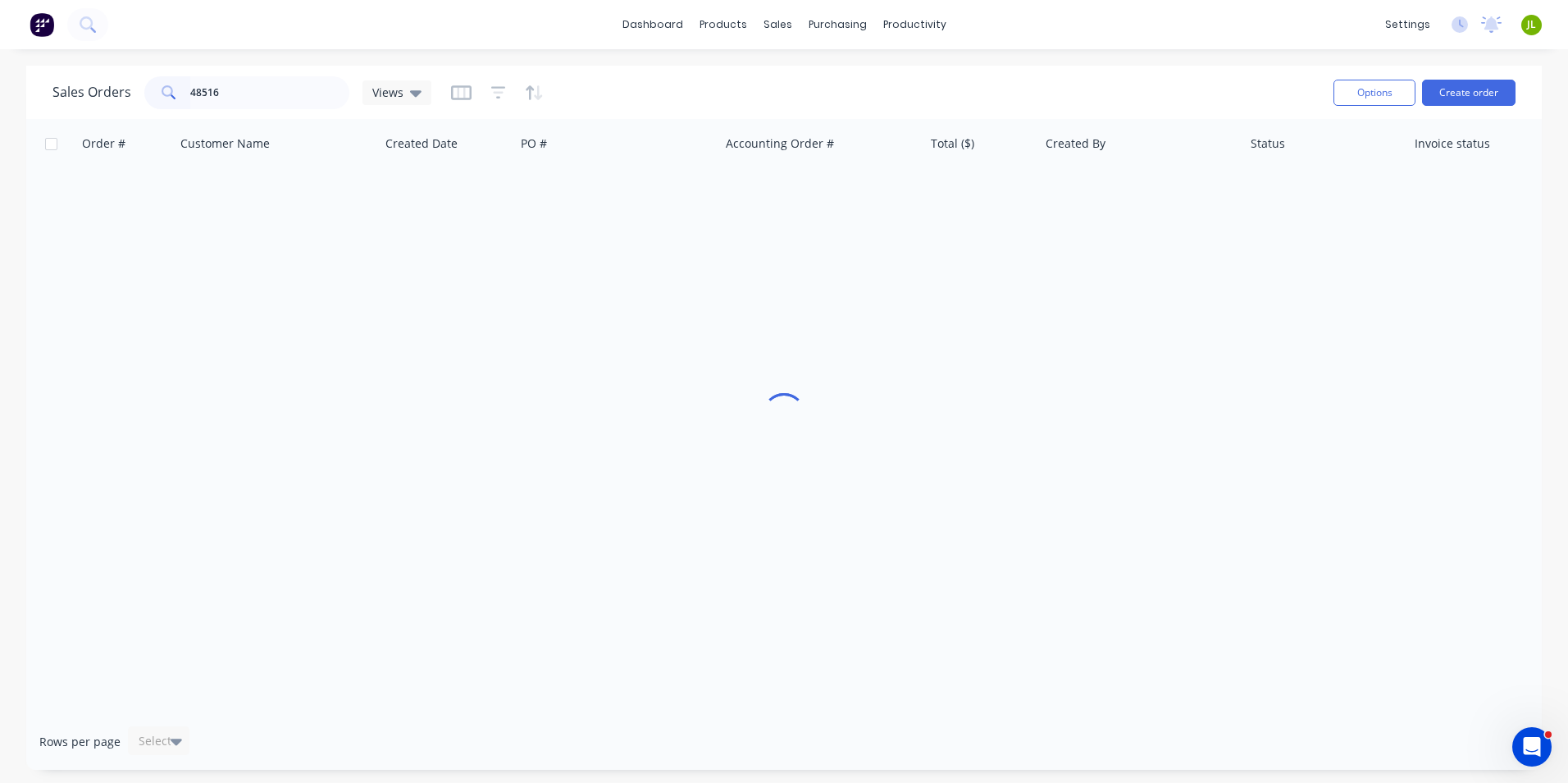
type input "48516"
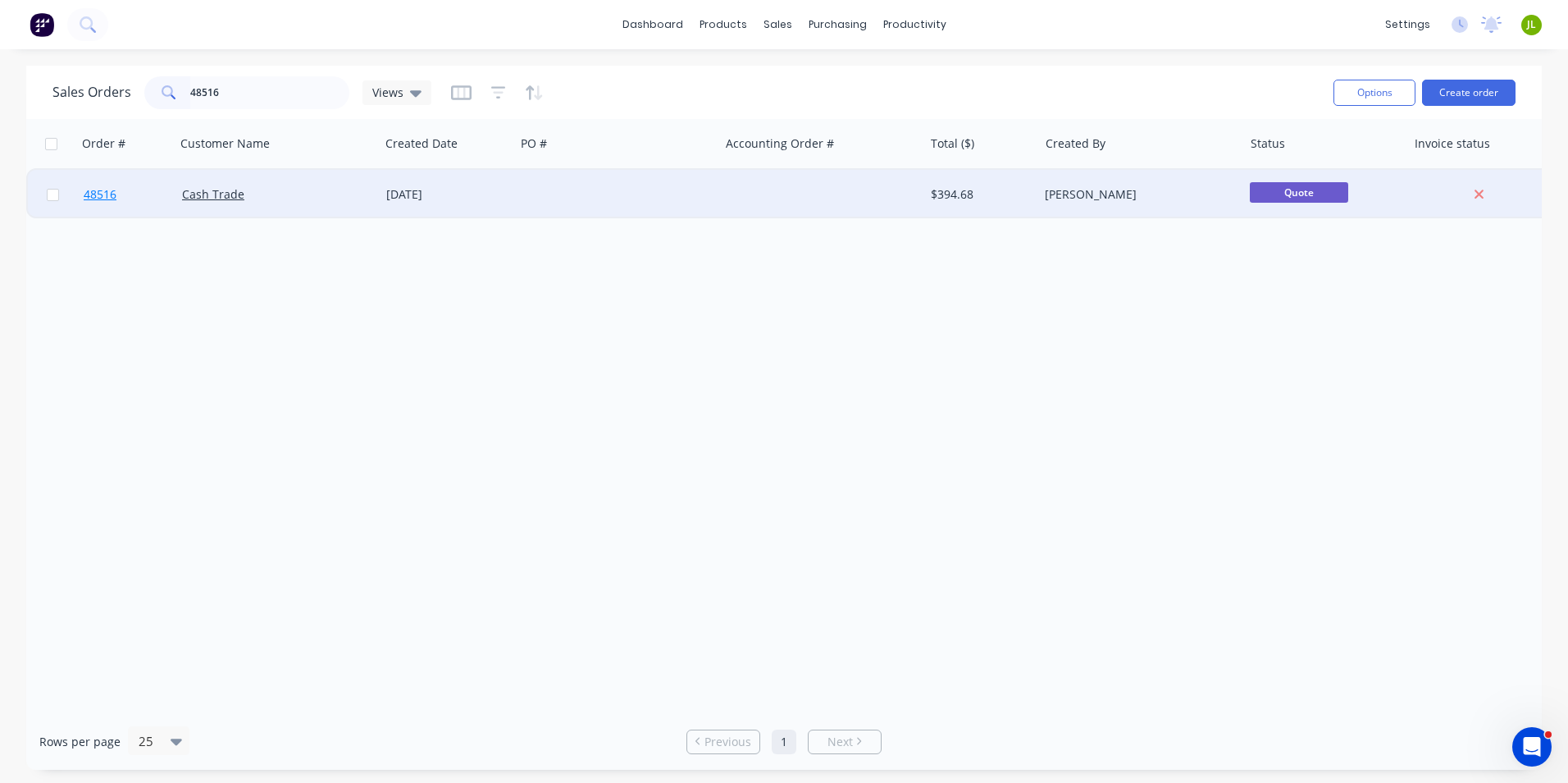
click at [107, 196] on span "48516" at bounding box center [99, 194] width 33 height 16
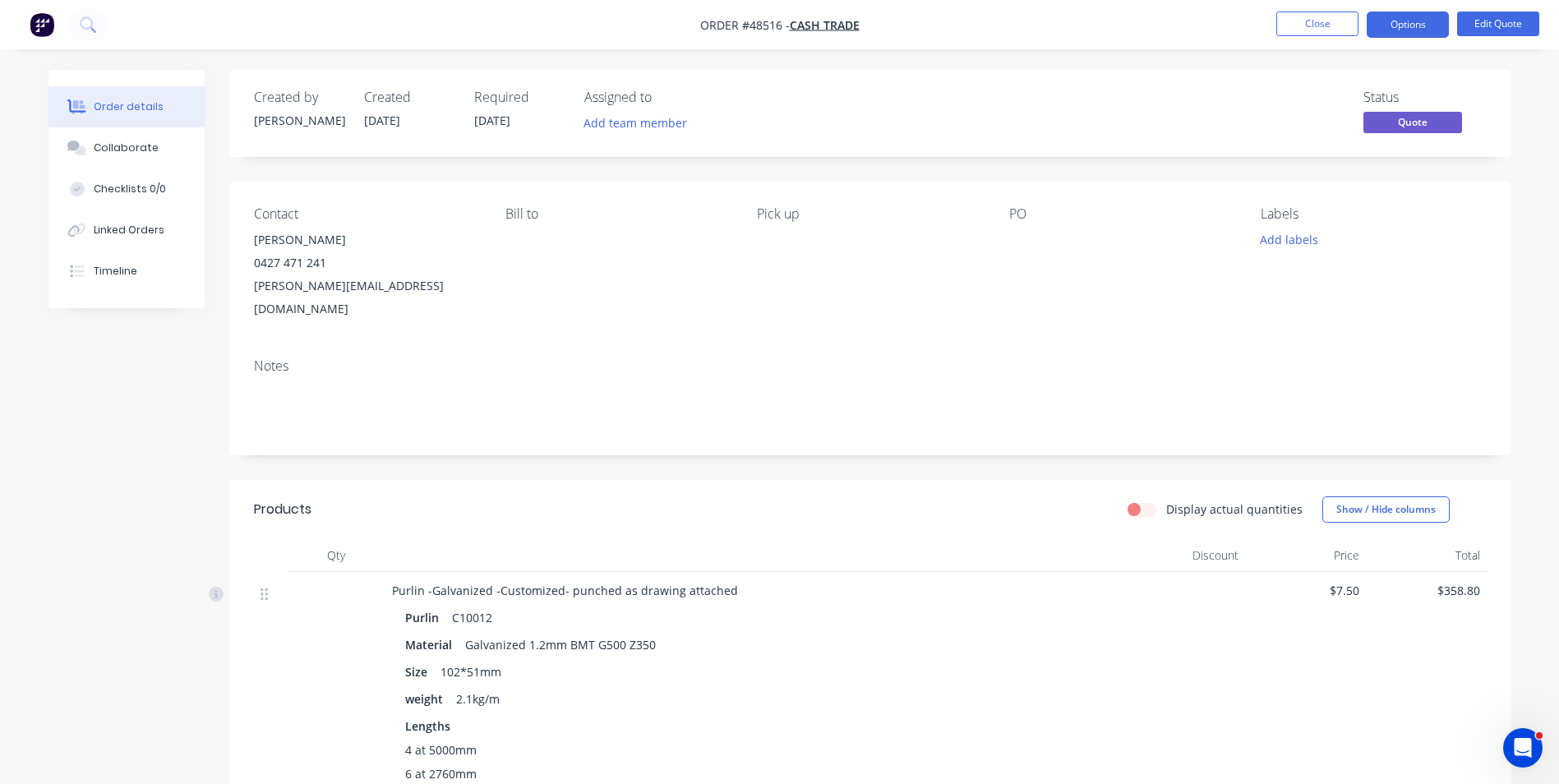
click at [1080, 314] on div "Contact Shaun Brouwer 0427 471 241 Shaun@WeldFabSolutions.com.au Bill to Pick u…" at bounding box center [870, 263] width 1282 height 164
click at [1515, 14] on button "Edit Quote" at bounding box center [1497, 24] width 82 height 24
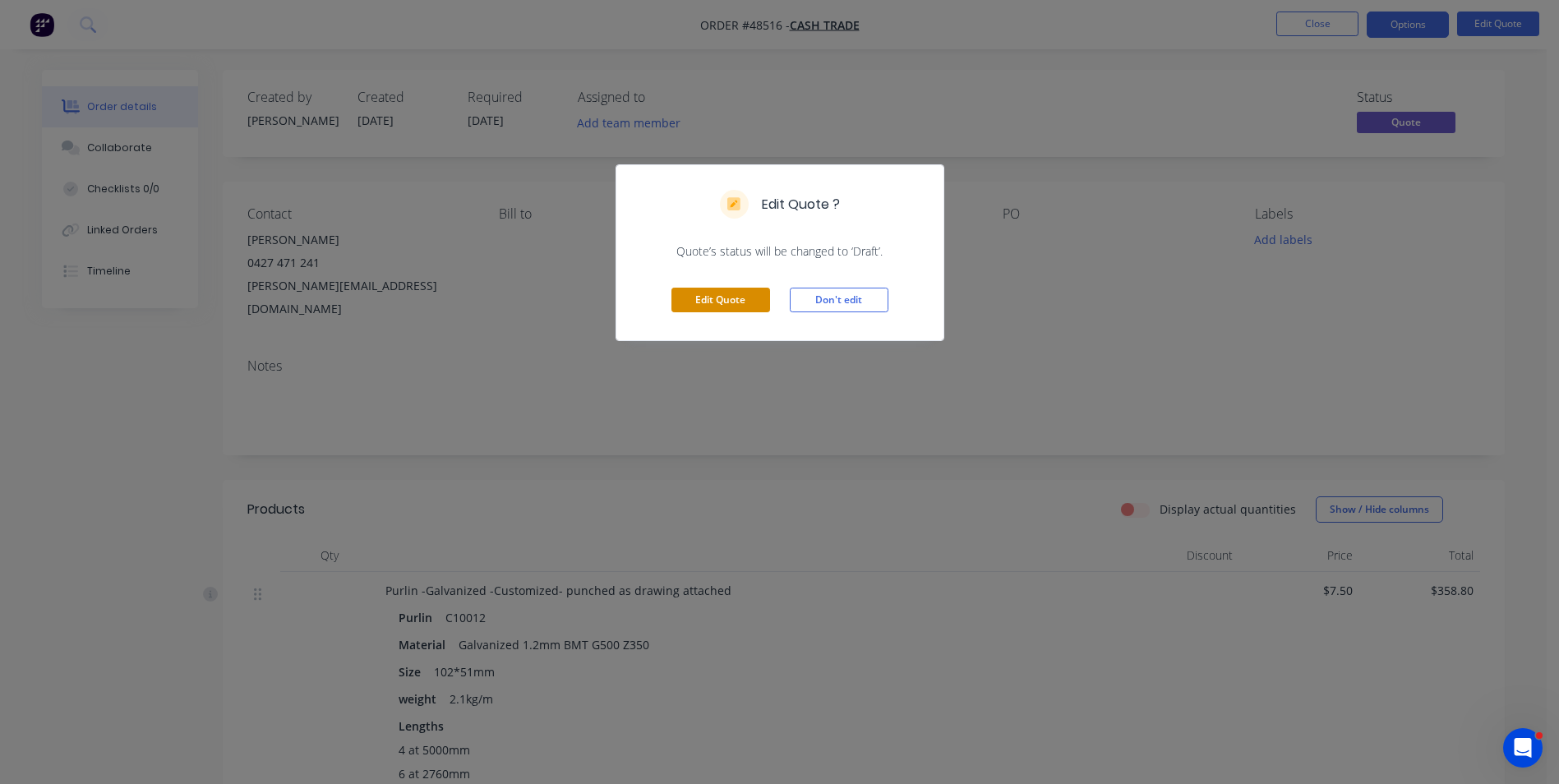
click at [736, 300] on button "Edit Quote" at bounding box center [720, 300] width 99 height 24
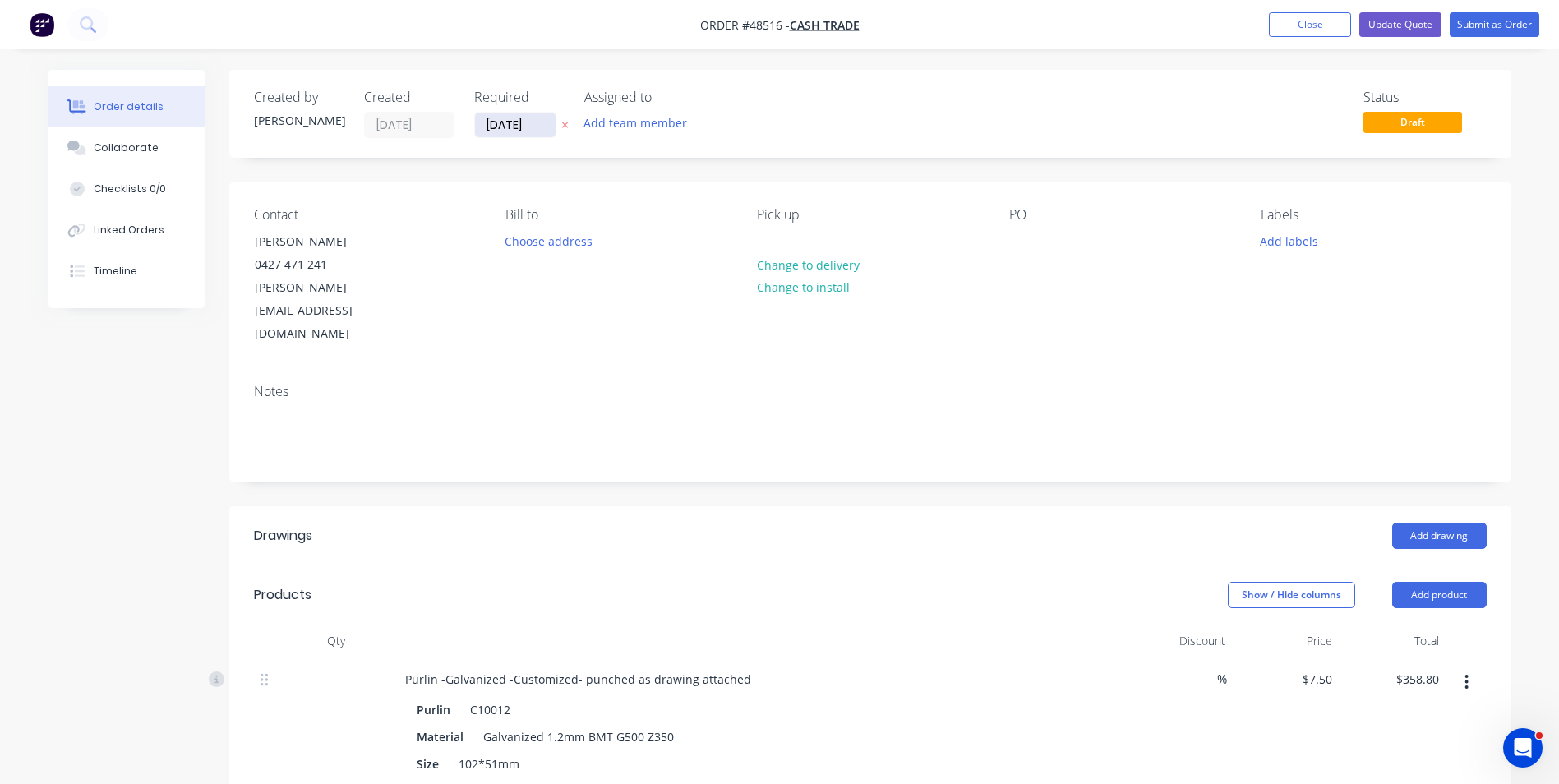
click at [507, 123] on input "[DATE]" at bounding box center [515, 124] width 80 height 24
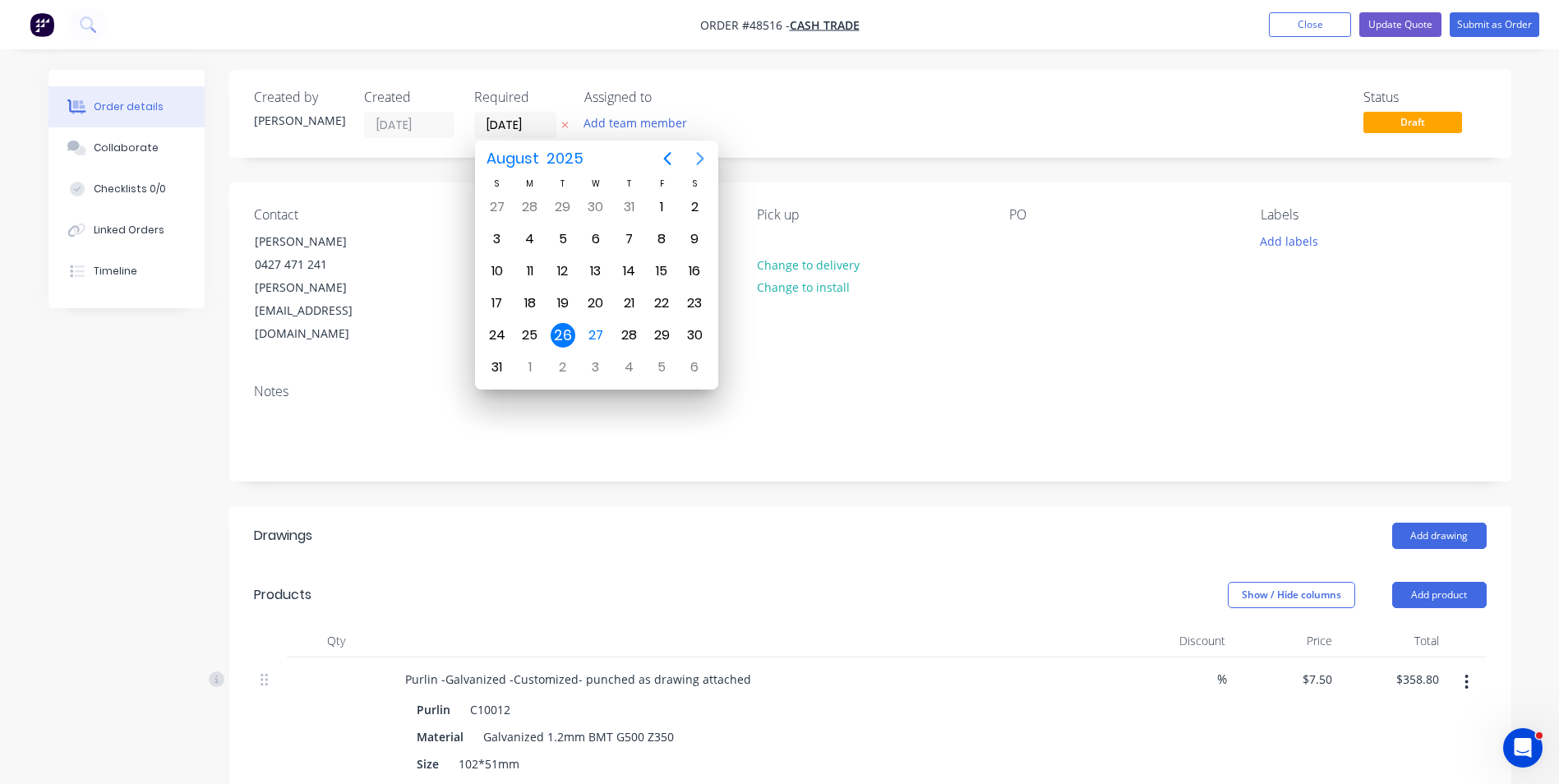
click at [694, 158] on icon "Next page" at bounding box center [700, 158] width 19 height 19
click at [598, 230] on div "10" at bounding box center [595, 239] width 24 height 24
type input "10/09/25"
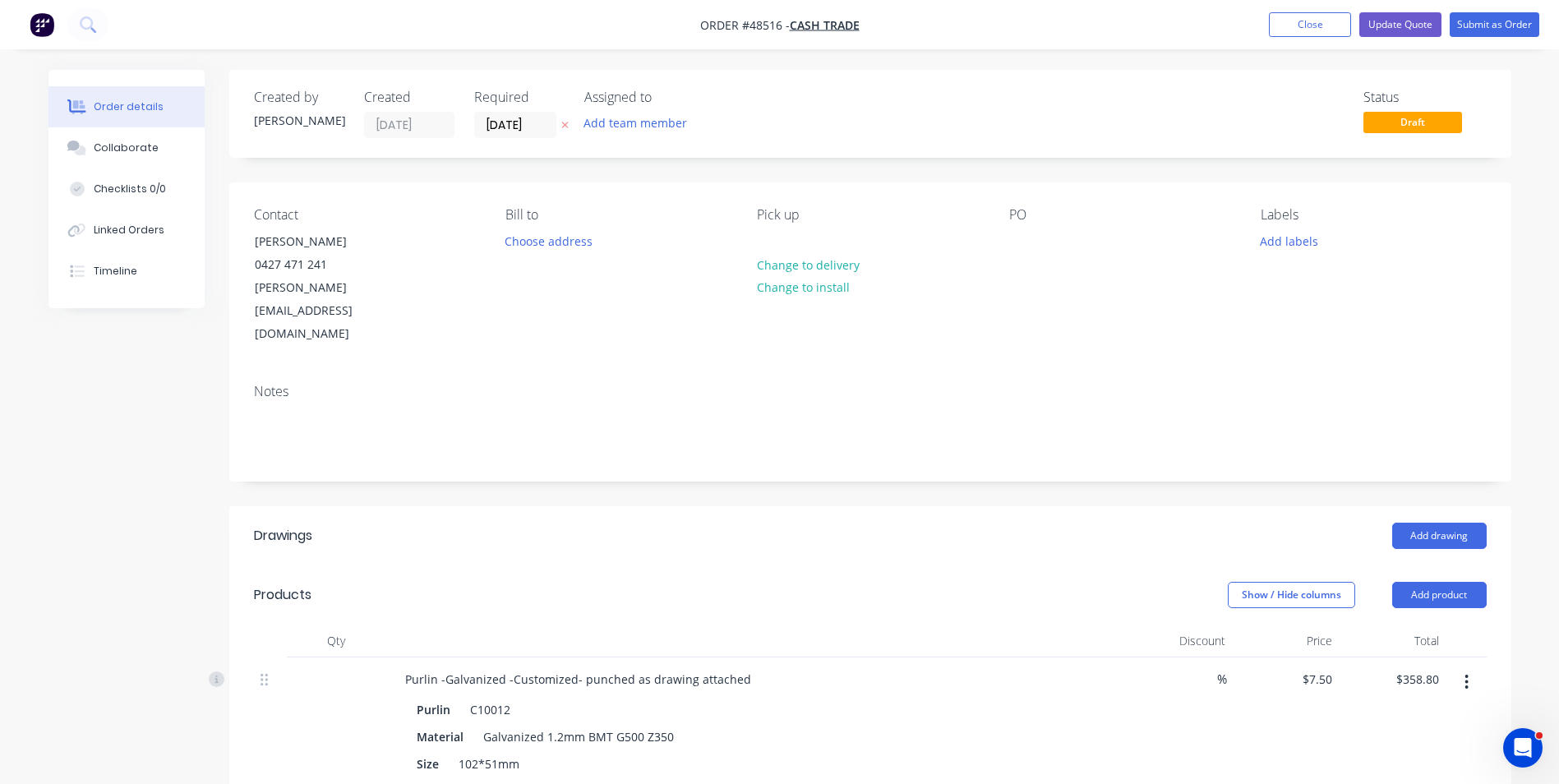
click at [902, 148] on div "Created by Cathy Created 26/08/25 Required 10/09/25 Assigned to Add team member…" at bounding box center [870, 114] width 1282 height 88
click at [1486, 24] on button "Submit as Order" at bounding box center [1494, 24] width 89 height 24
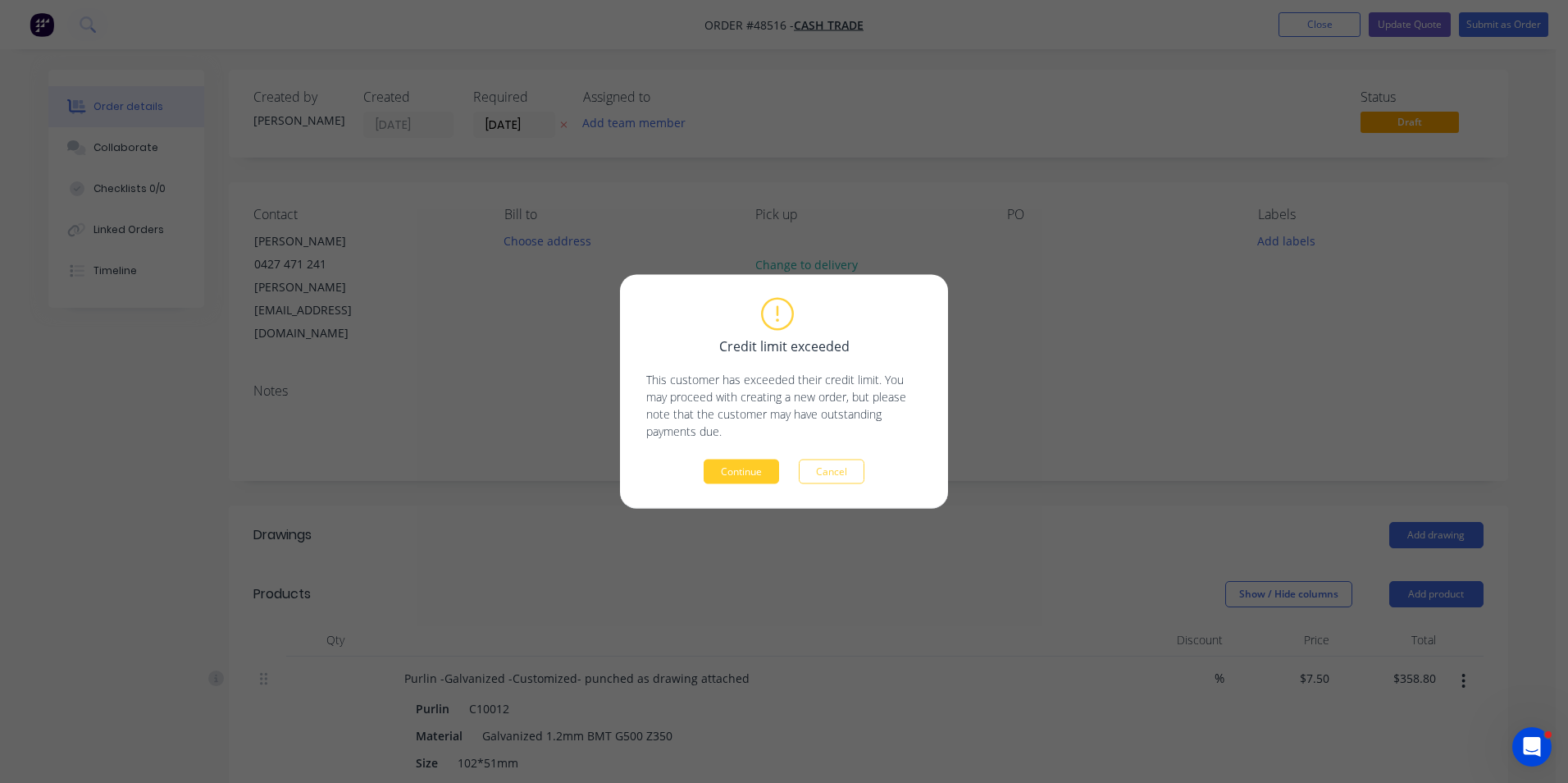
click at [725, 470] on button "Continue" at bounding box center [741, 471] width 76 height 24
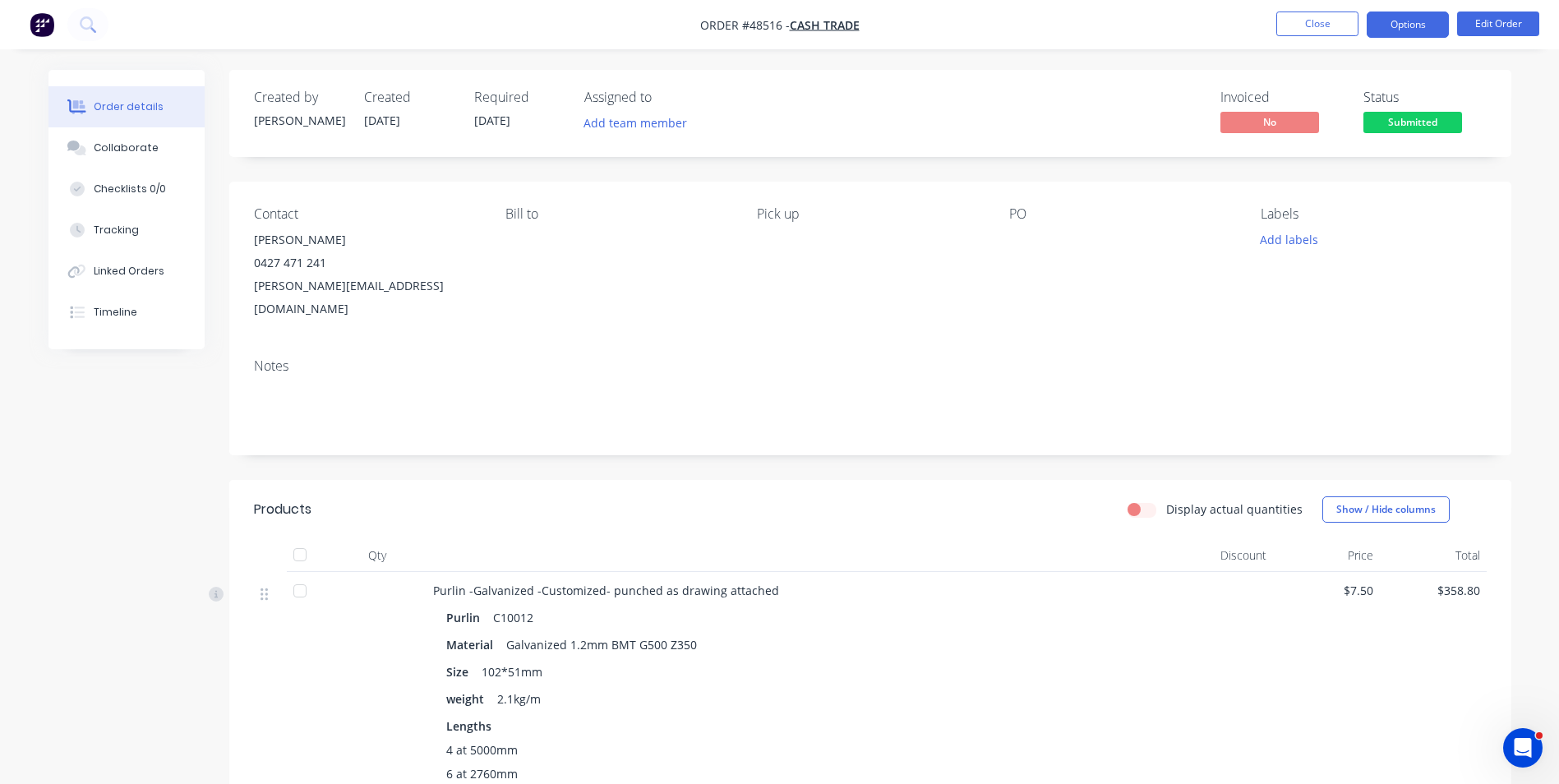
click at [1389, 29] on button "Options" at bounding box center [1407, 24] width 82 height 26
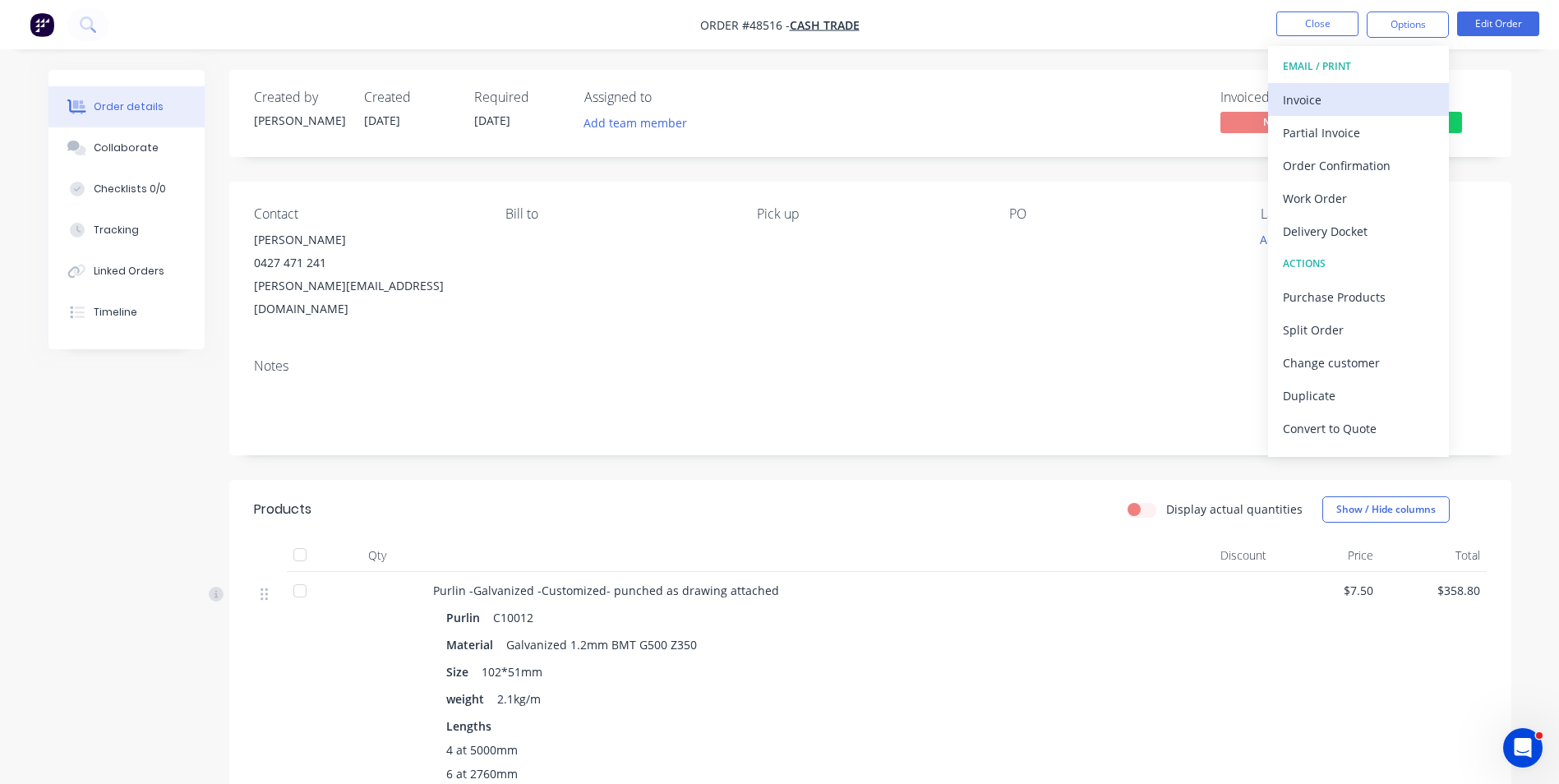
click at [1351, 109] on div "Invoice" at bounding box center [1358, 100] width 151 height 24
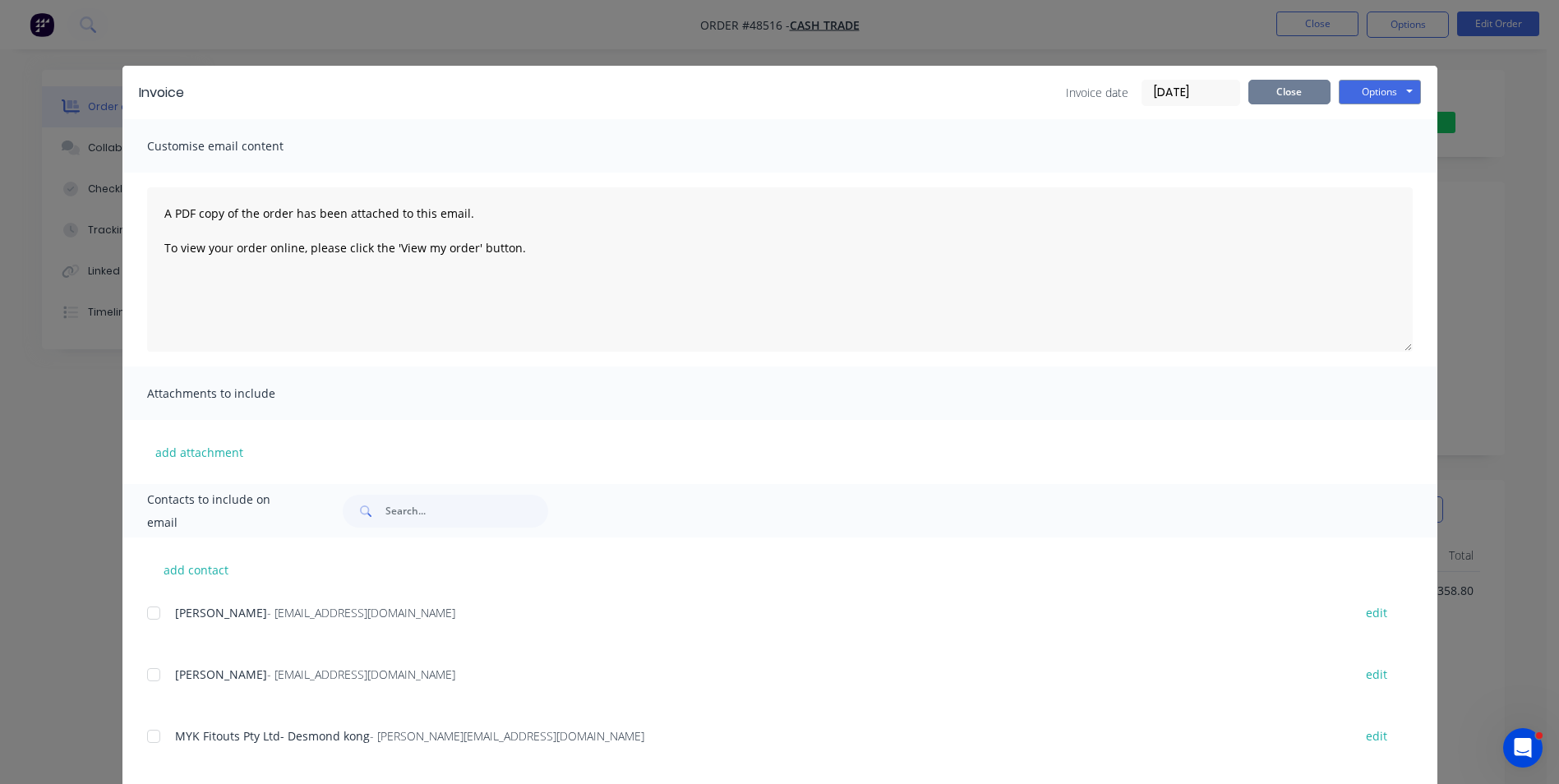
click at [1282, 100] on button "Close" at bounding box center [1289, 91] width 82 height 24
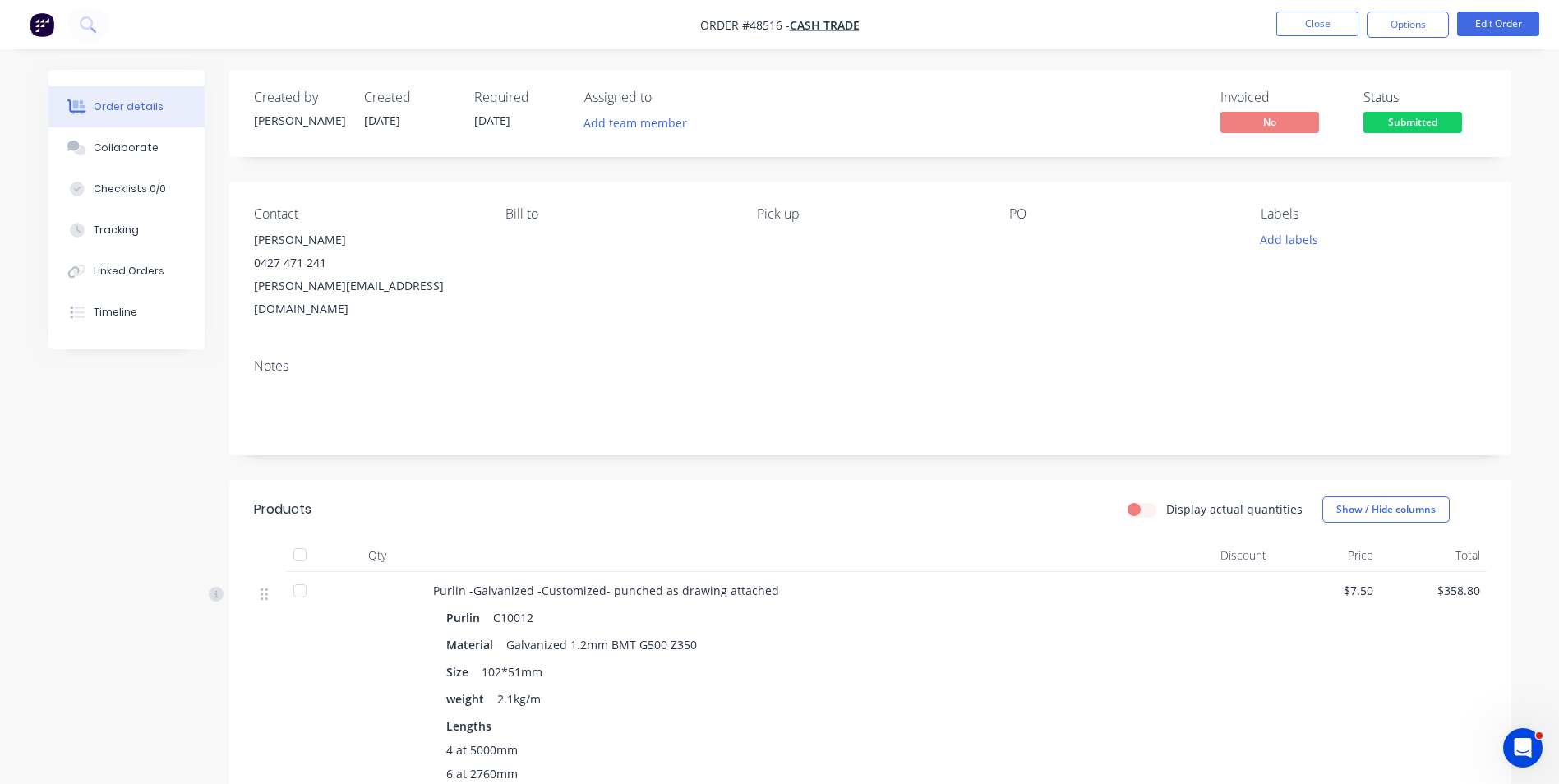
click at [1435, 358] on div "Notes" at bounding box center [870, 365] width 1232 height 15
click at [1055, 717] on div "Lengths" at bounding box center [796, 726] width 700 height 17
drag, startPoint x: 423, startPoint y: 408, endPoint x: 424, endPoint y: 393, distance: 15.0
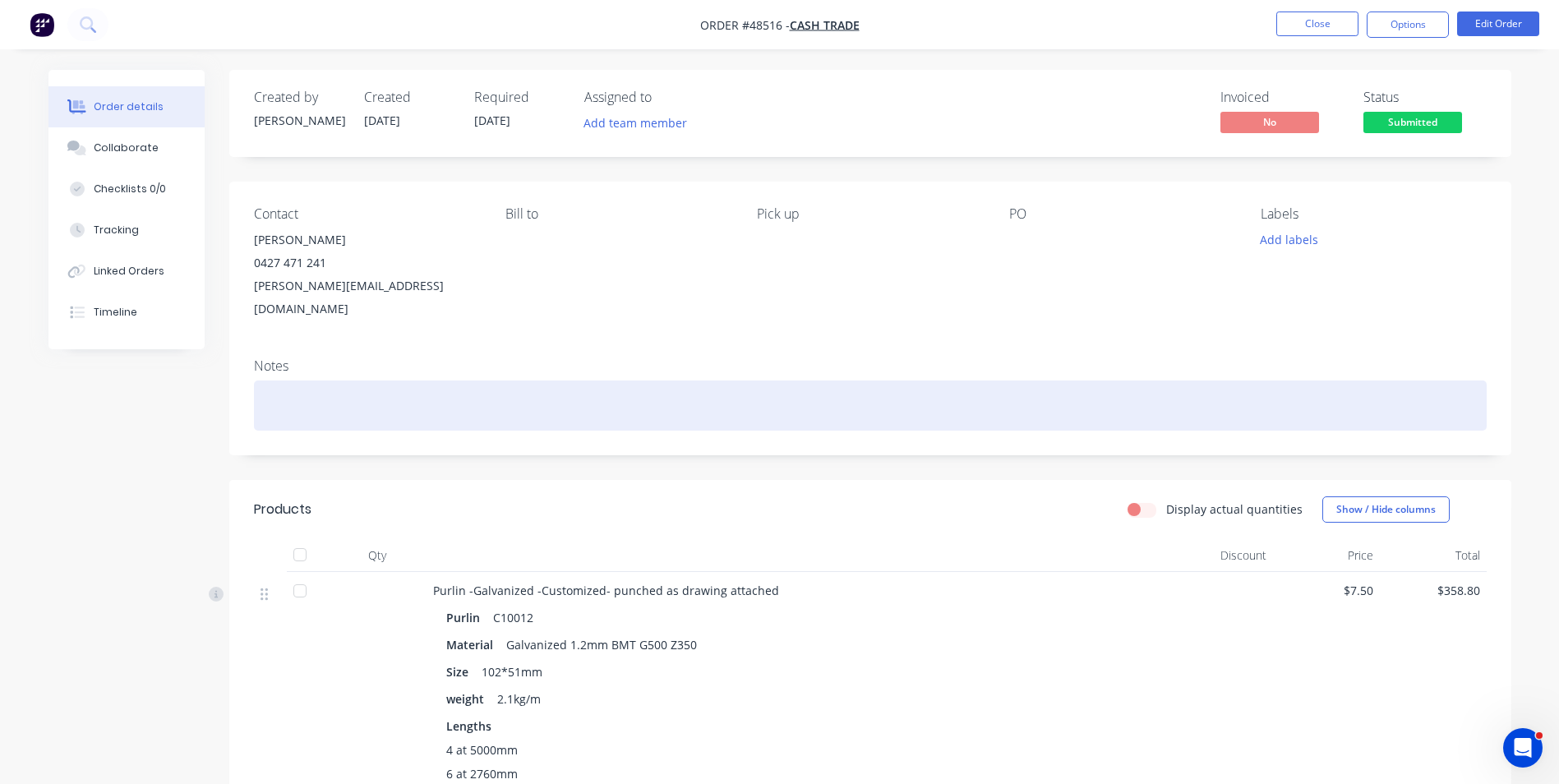
click at [425, 409] on div "Notes" at bounding box center [870, 400] width 1282 height 110
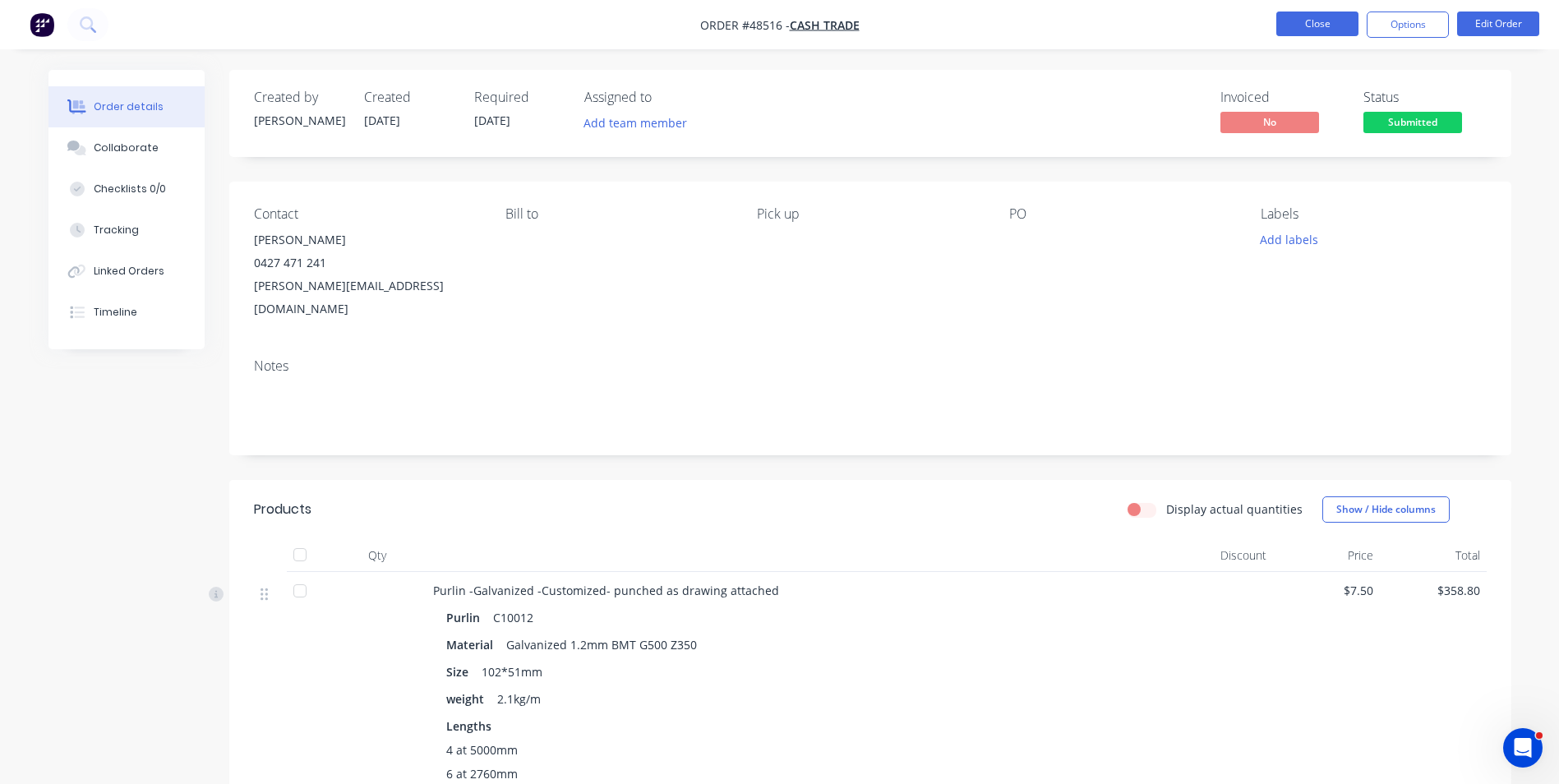
click at [1328, 31] on button "Close" at bounding box center [1317, 24] width 82 height 24
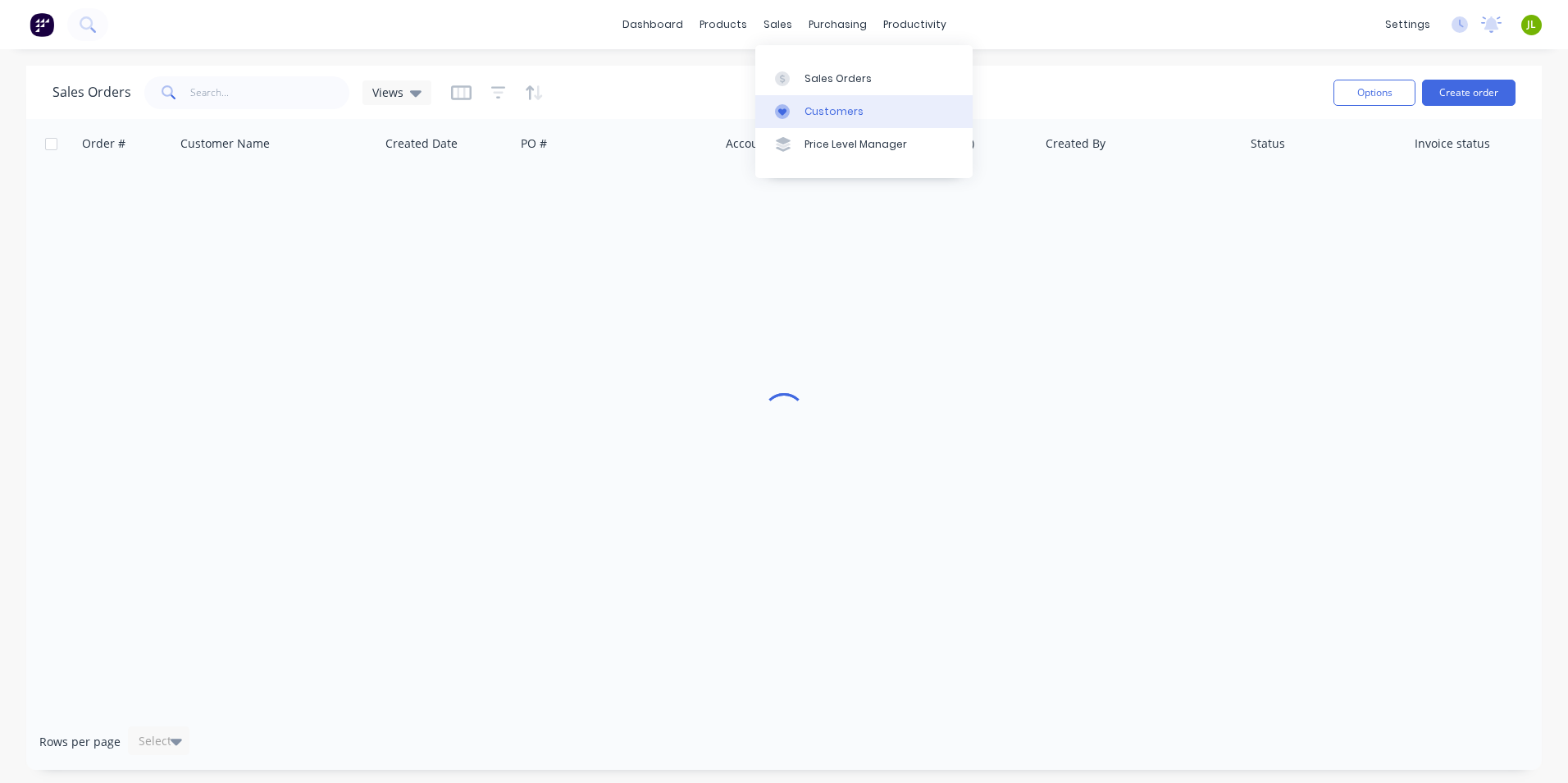
click at [795, 116] on div at bounding box center [787, 112] width 24 height 15
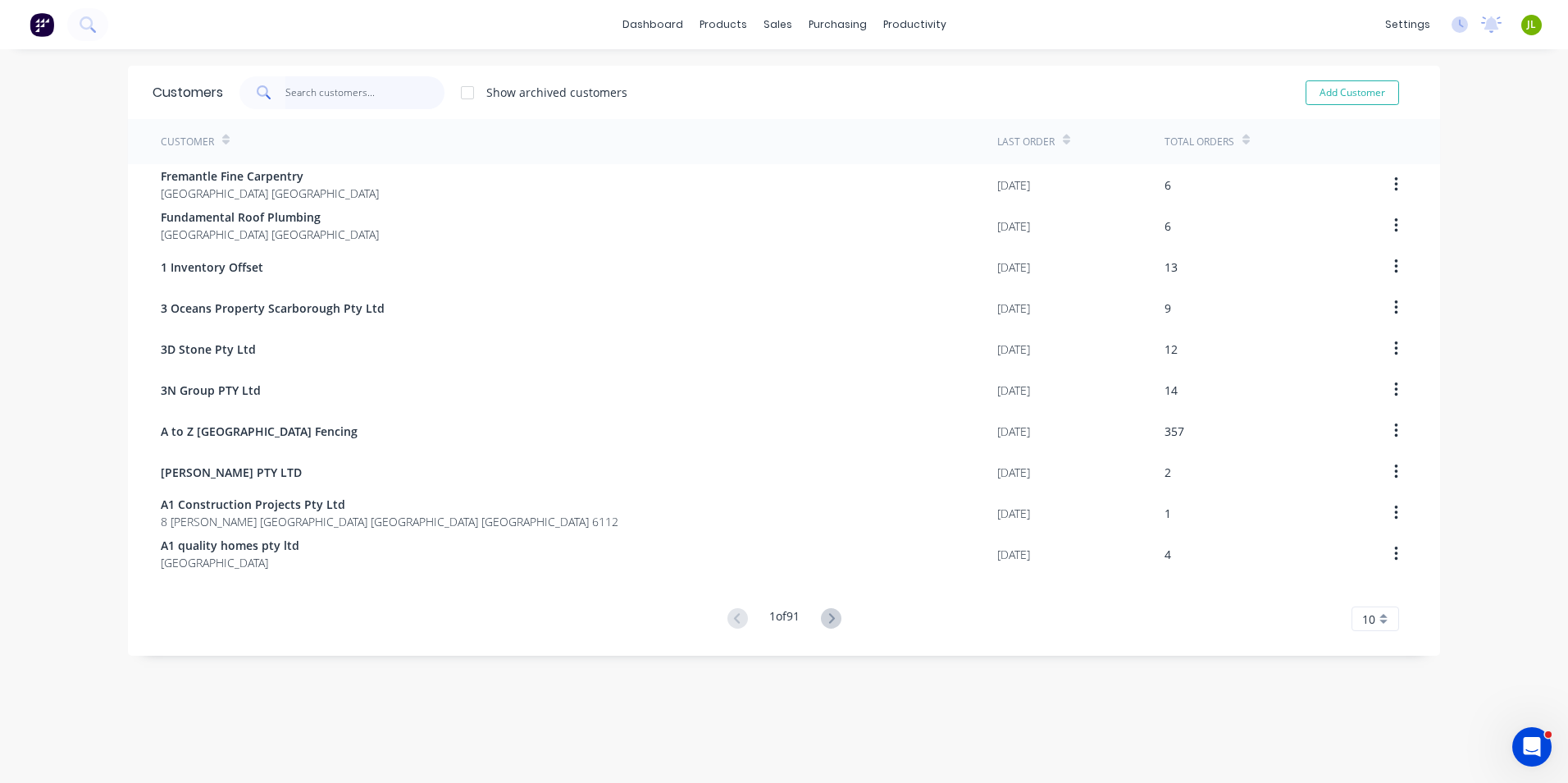
click at [326, 94] on input "text" at bounding box center [366, 93] width 160 height 33
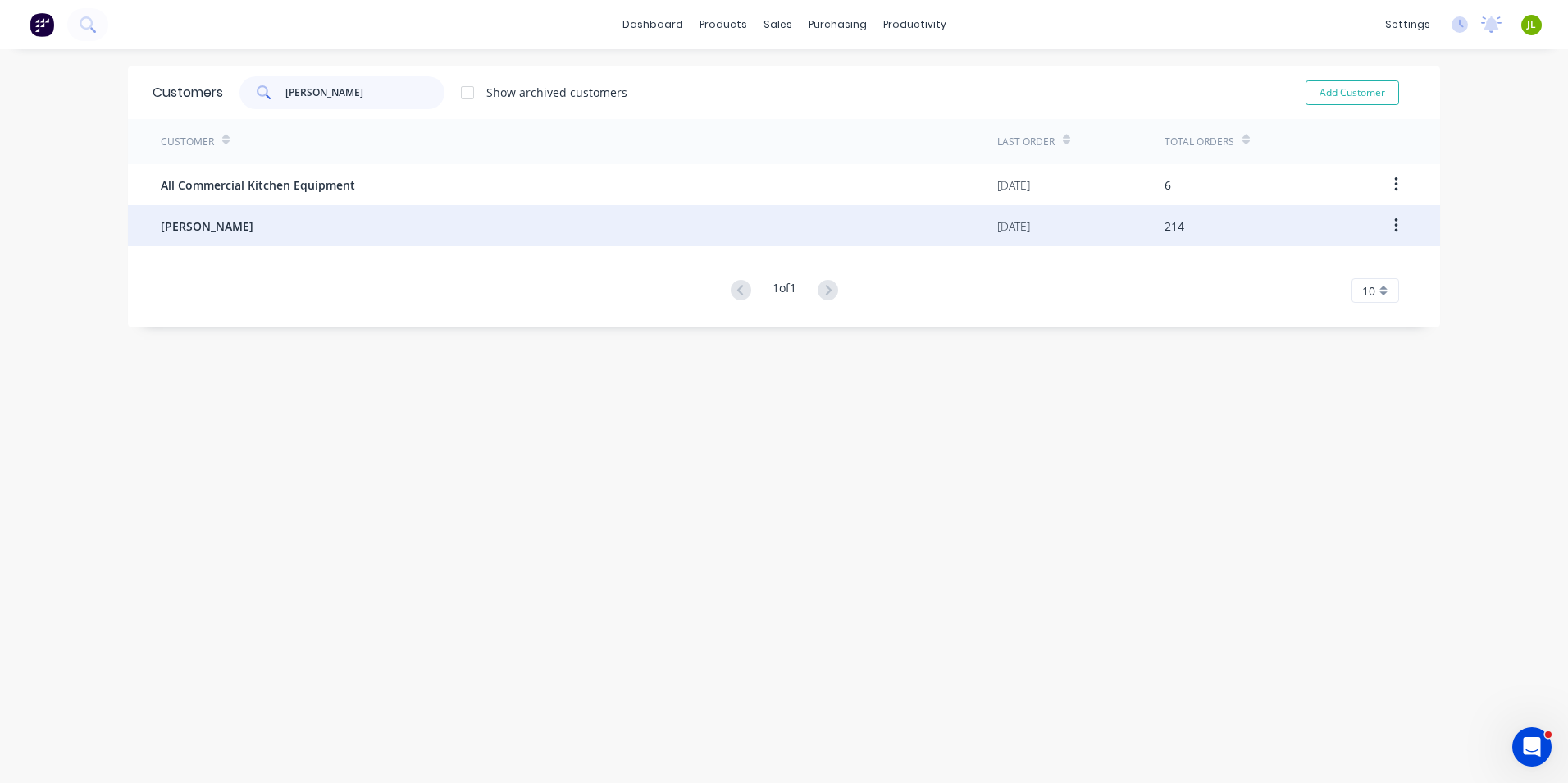
type input "chen"
click at [244, 226] on div "Jun Chen" at bounding box center [579, 225] width 837 height 41
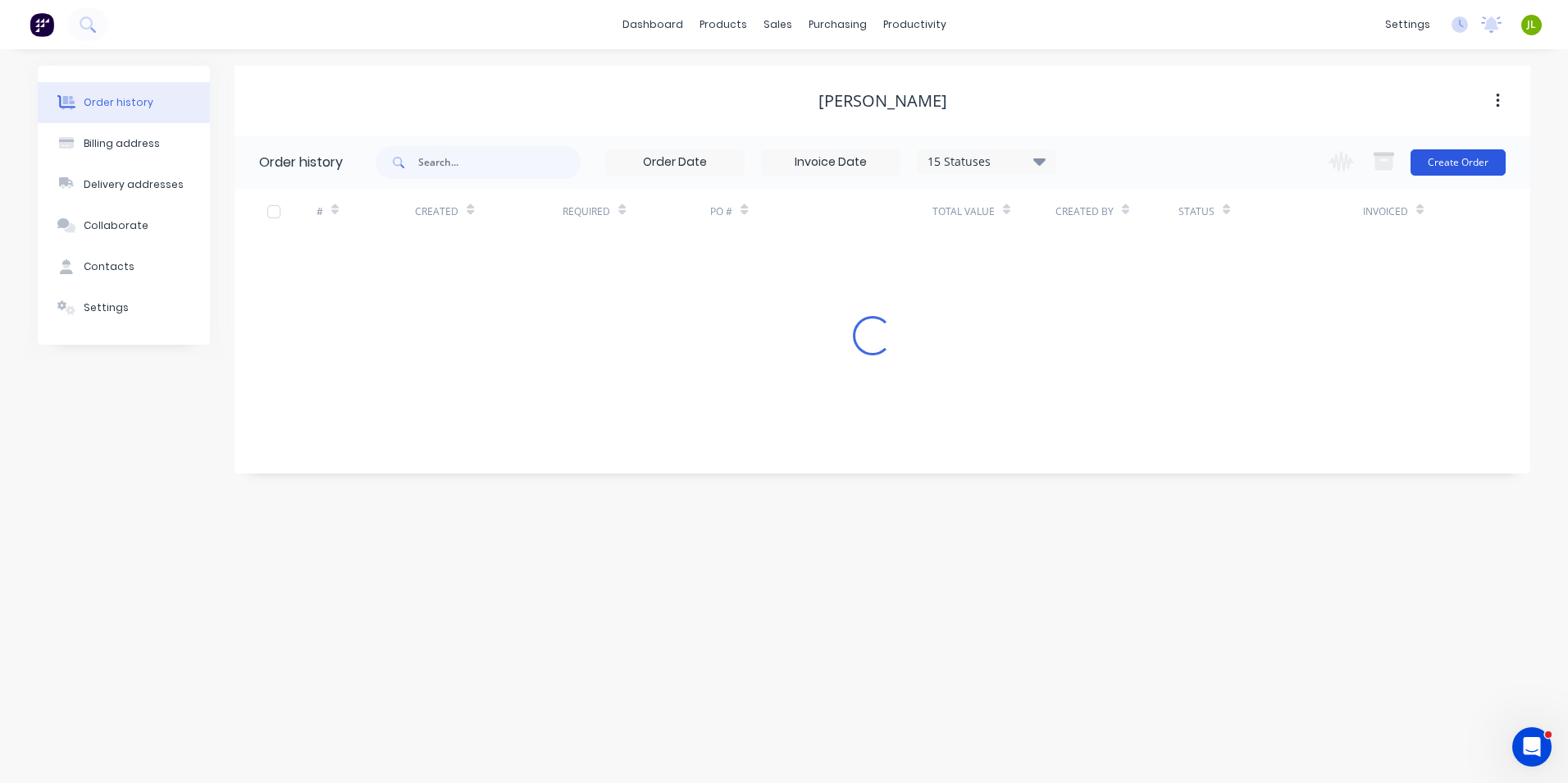
click at [1493, 167] on button "Create Order" at bounding box center [1458, 162] width 95 height 26
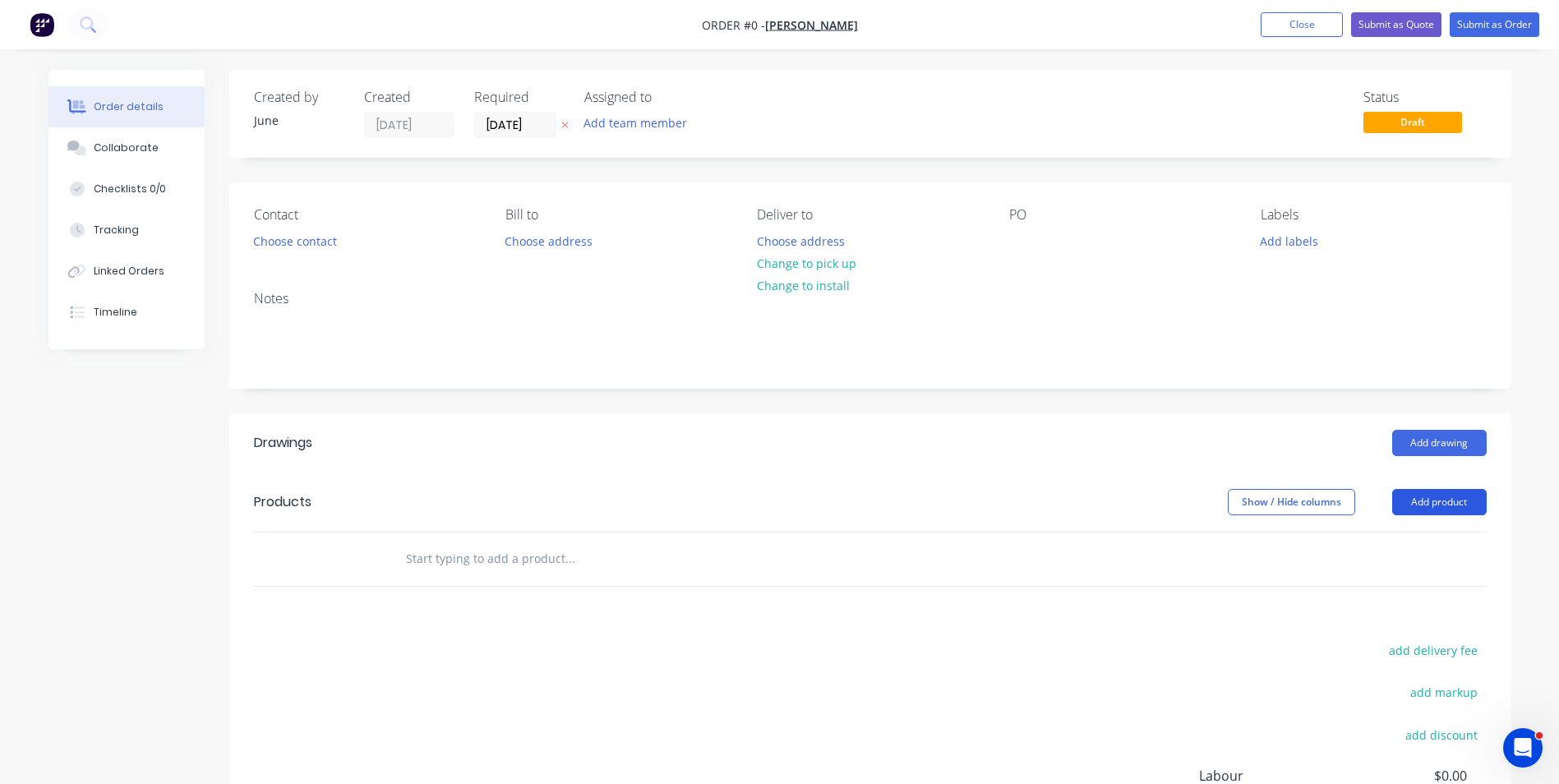
click at [1418, 509] on button "Add product" at bounding box center [1439, 501] width 95 height 26
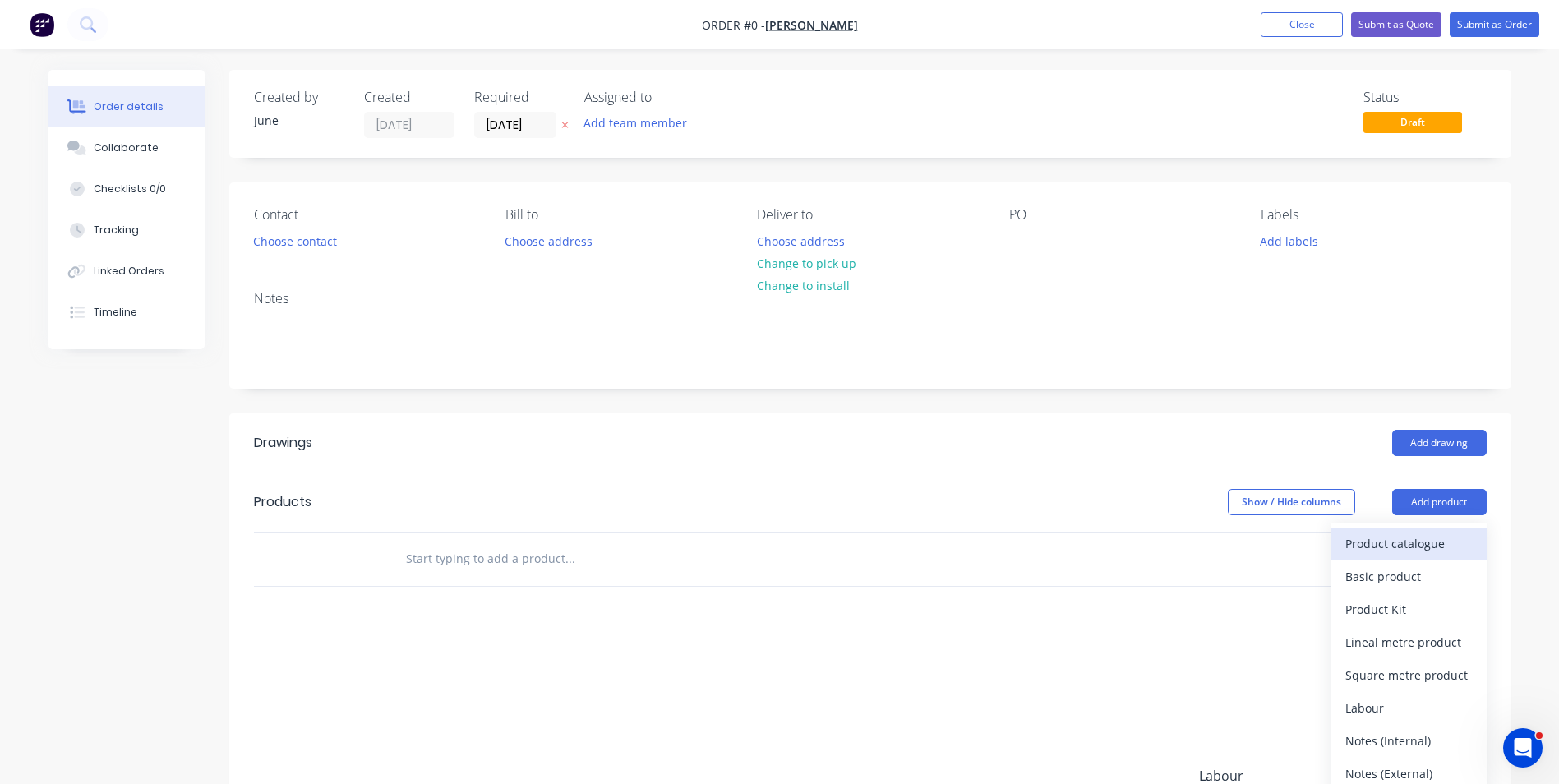
click at [1357, 546] on div "Product catalogue" at bounding box center [1409, 543] width 127 height 24
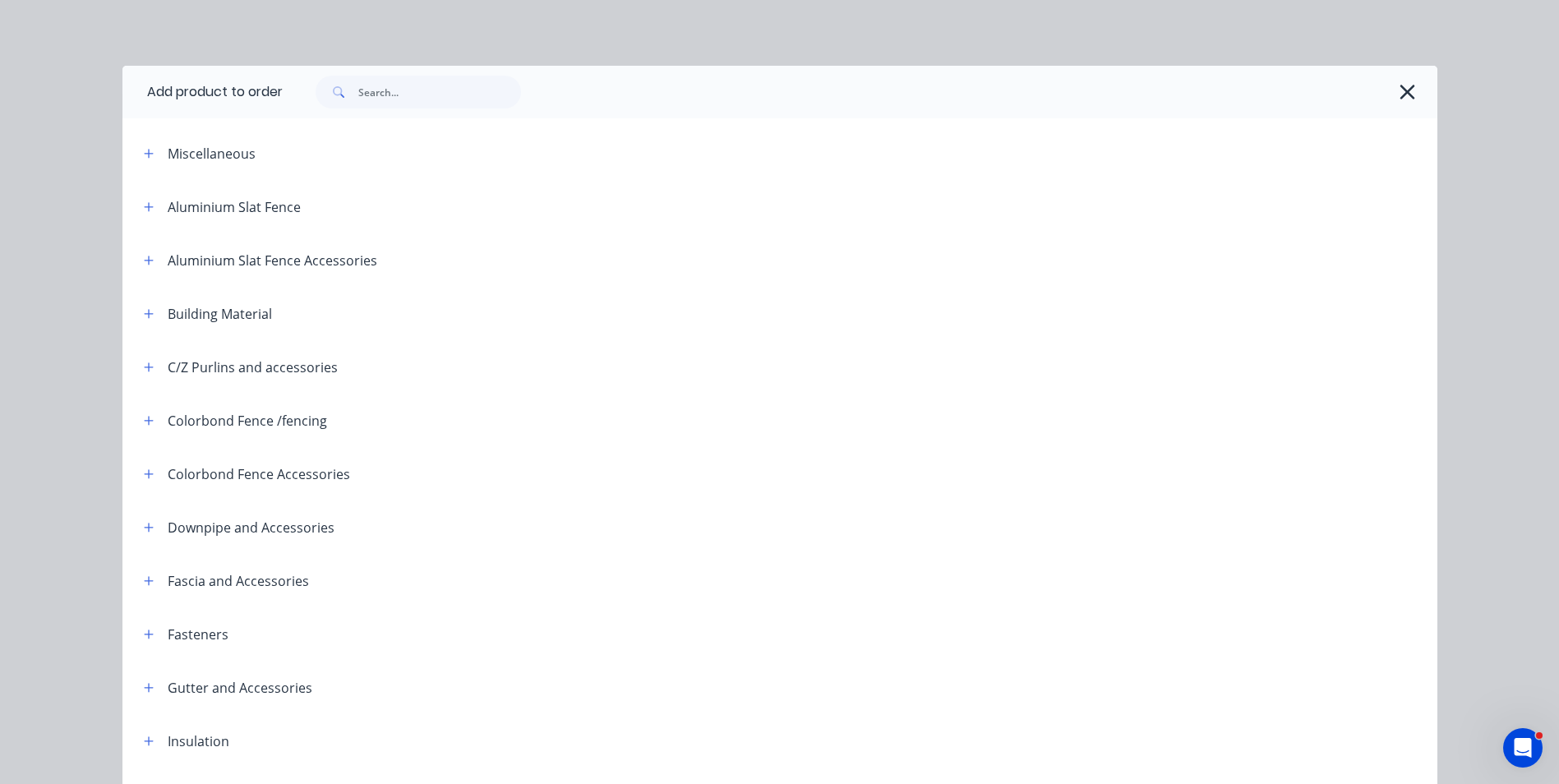
click at [419, 110] on div at bounding box center [860, 92] width 1155 height 52
click at [438, 94] on input "text" at bounding box center [439, 92] width 163 height 33
type input "post"
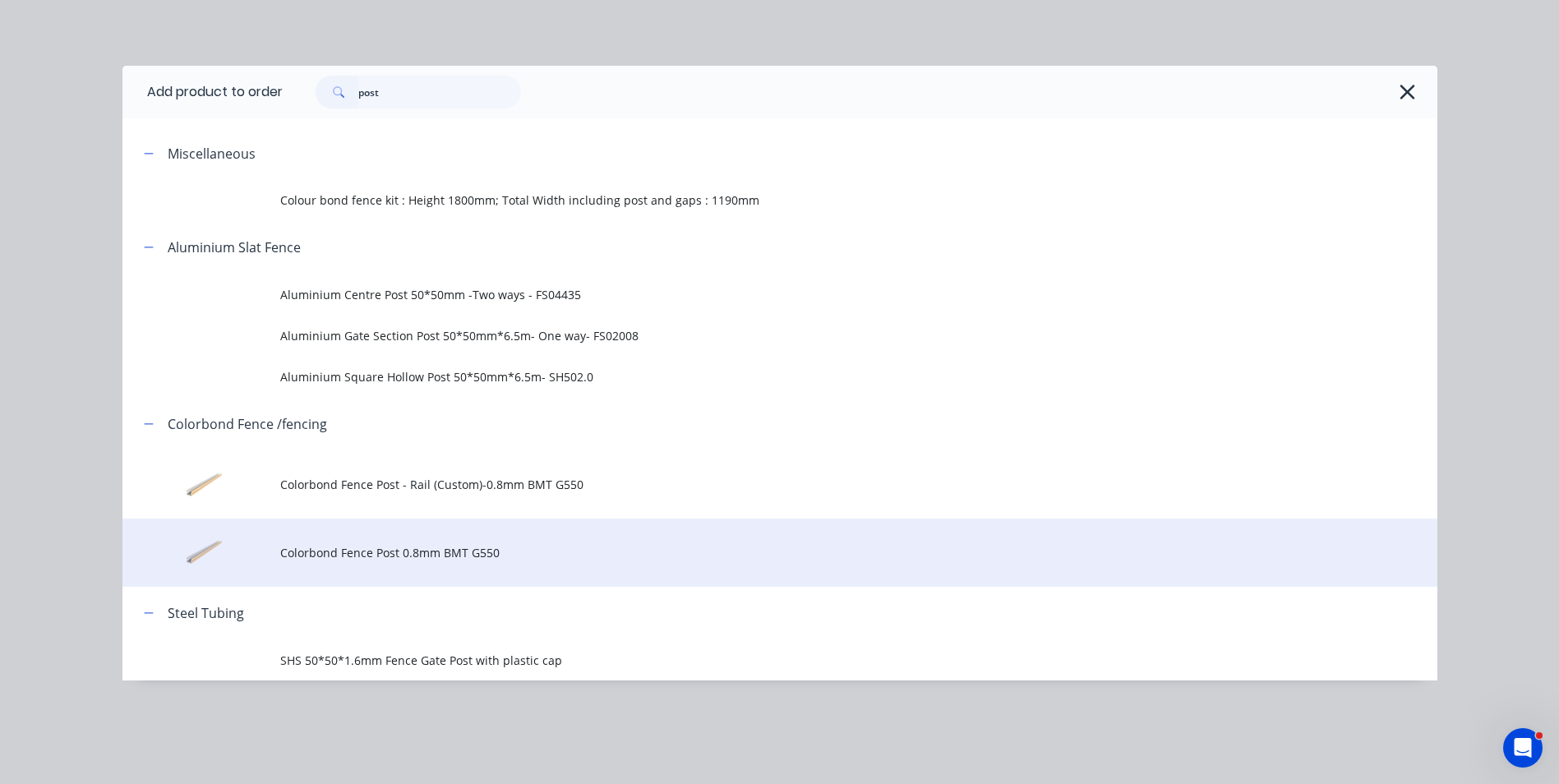
click at [379, 548] on span "Colorbond Fence Post 0.8mm BMT G550" at bounding box center [743, 552] width 925 height 17
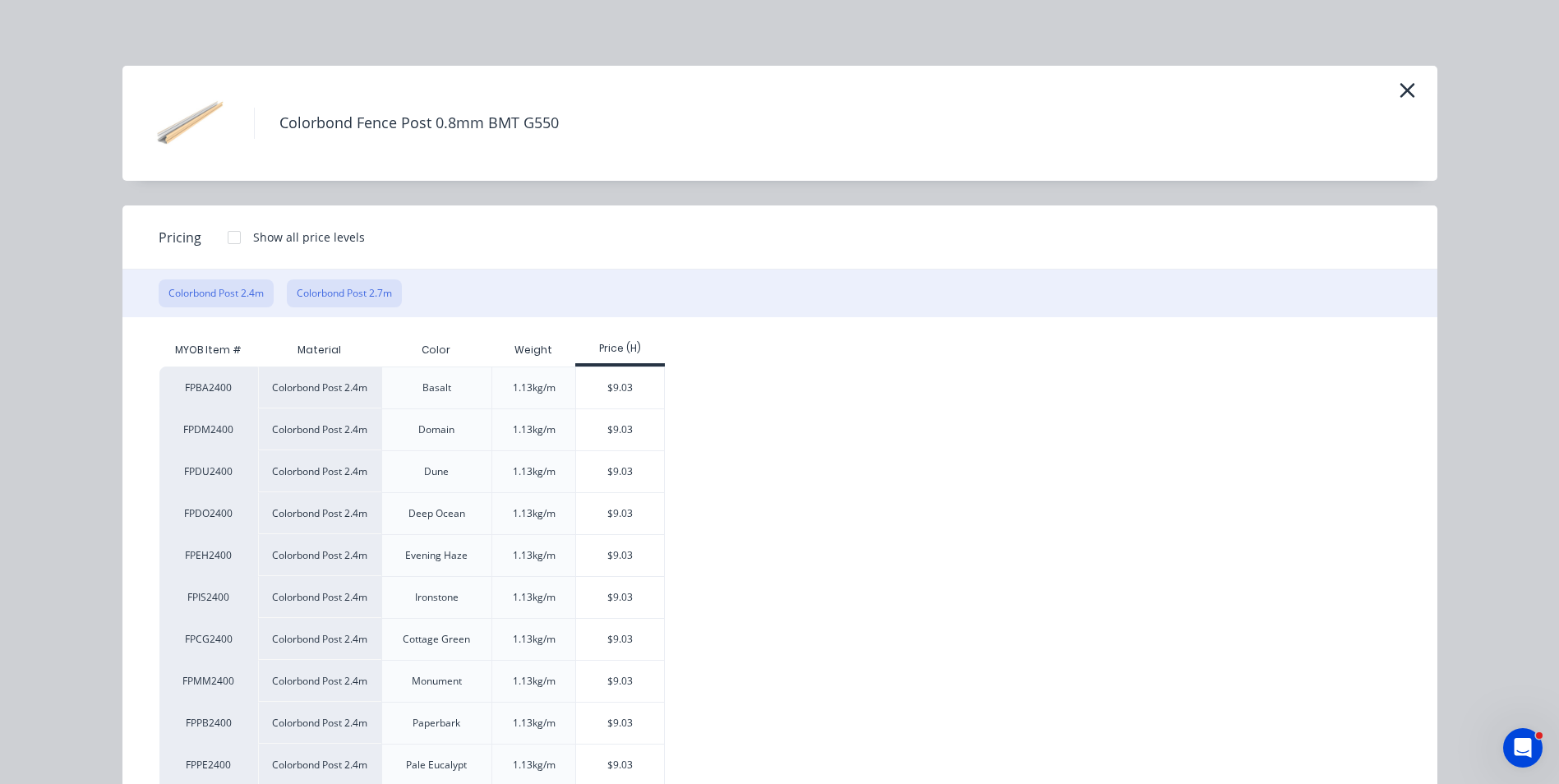
click at [381, 295] on button "Colorbond Post 2.7m" at bounding box center [344, 293] width 115 height 28
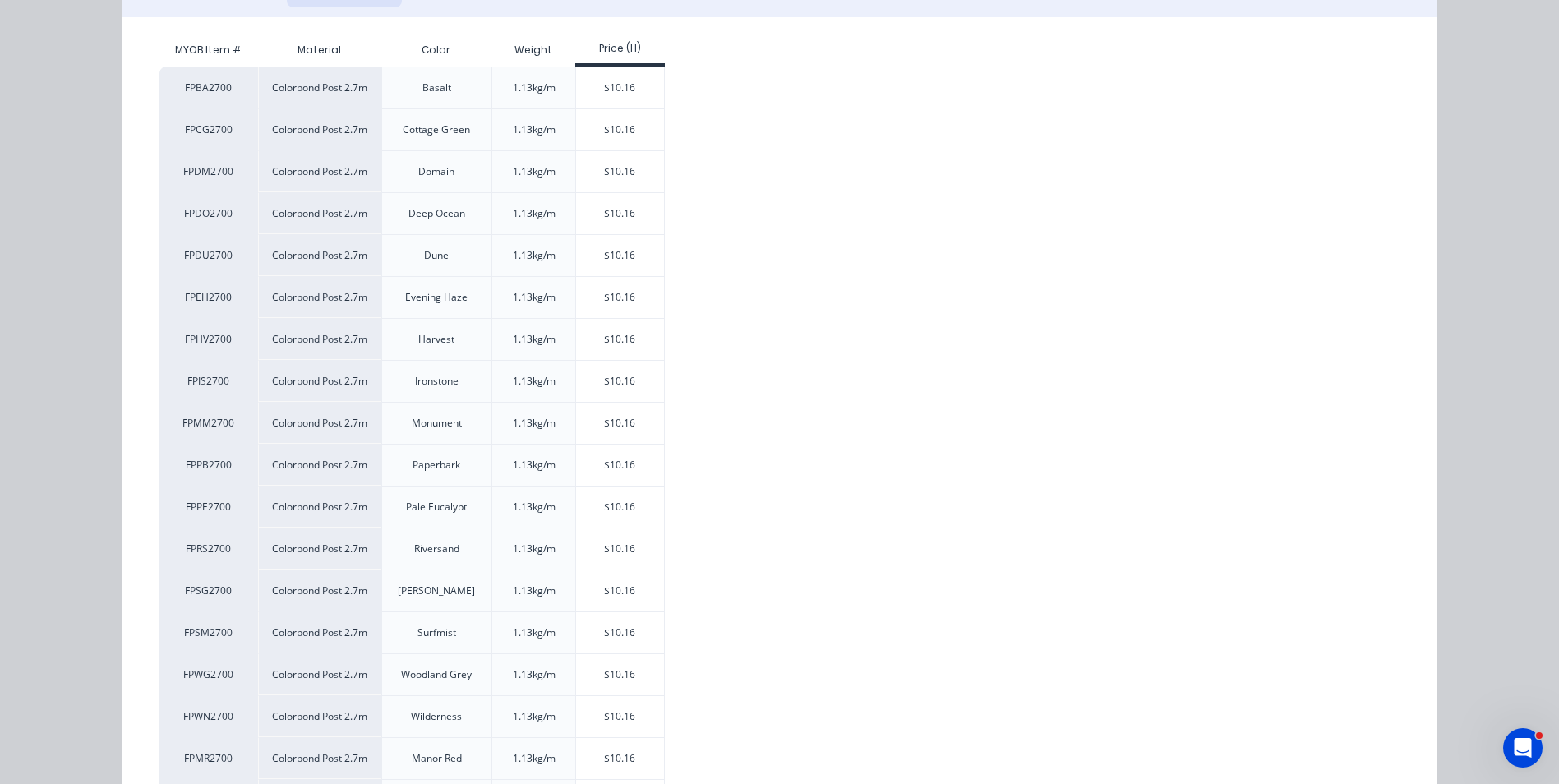
scroll to position [328, 0]
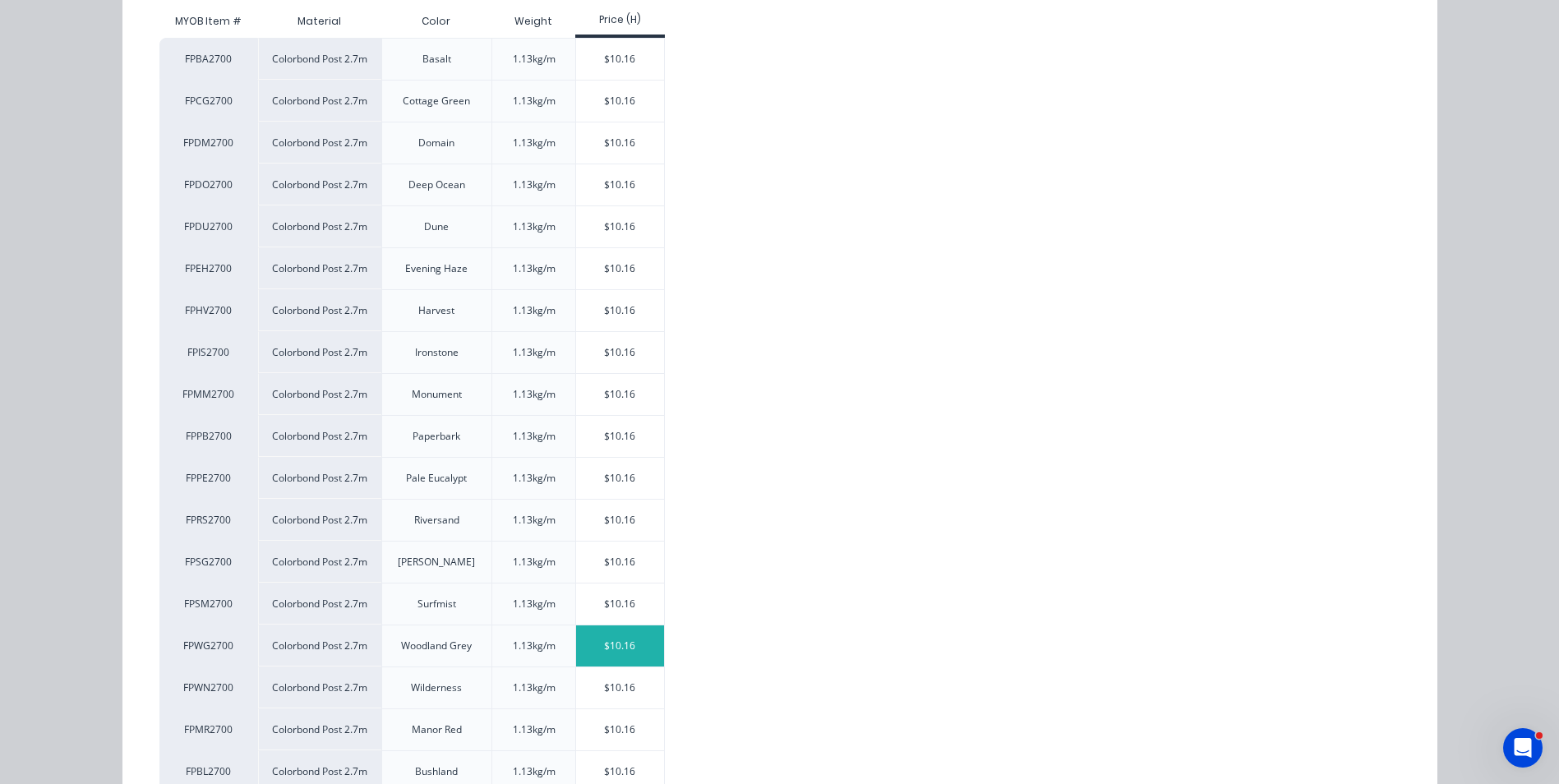
click at [588, 644] on div "$10.16" at bounding box center [620, 646] width 88 height 41
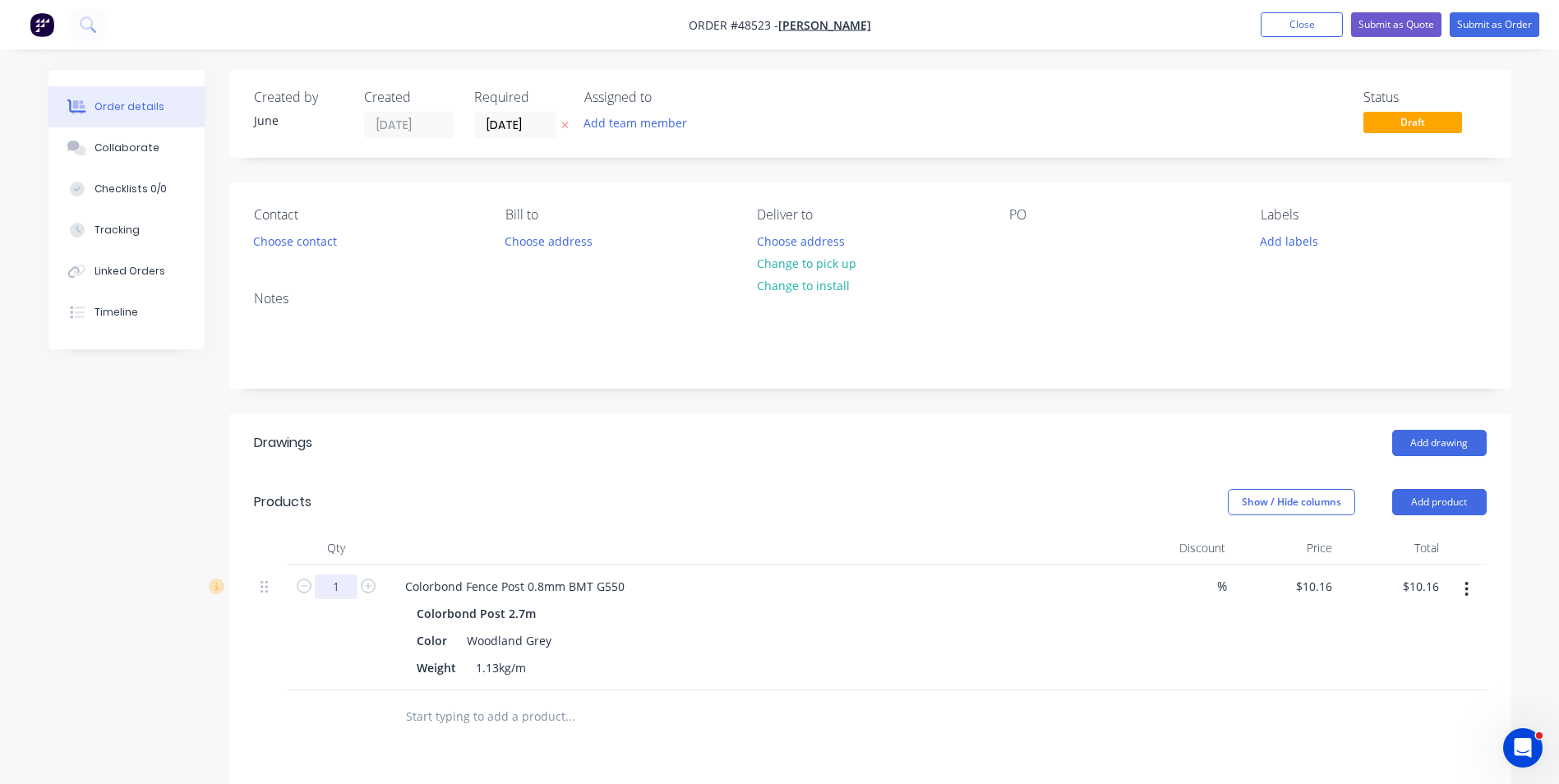
click at [338, 588] on input "1" at bounding box center [336, 587] width 43 height 24
type input "6"
type input "$60.96"
click at [685, 639] on div "Color Woodland Grey" at bounding box center [752, 641] width 684 height 24
click at [1476, 595] on button "button" at bounding box center [1466, 589] width 39 height 30
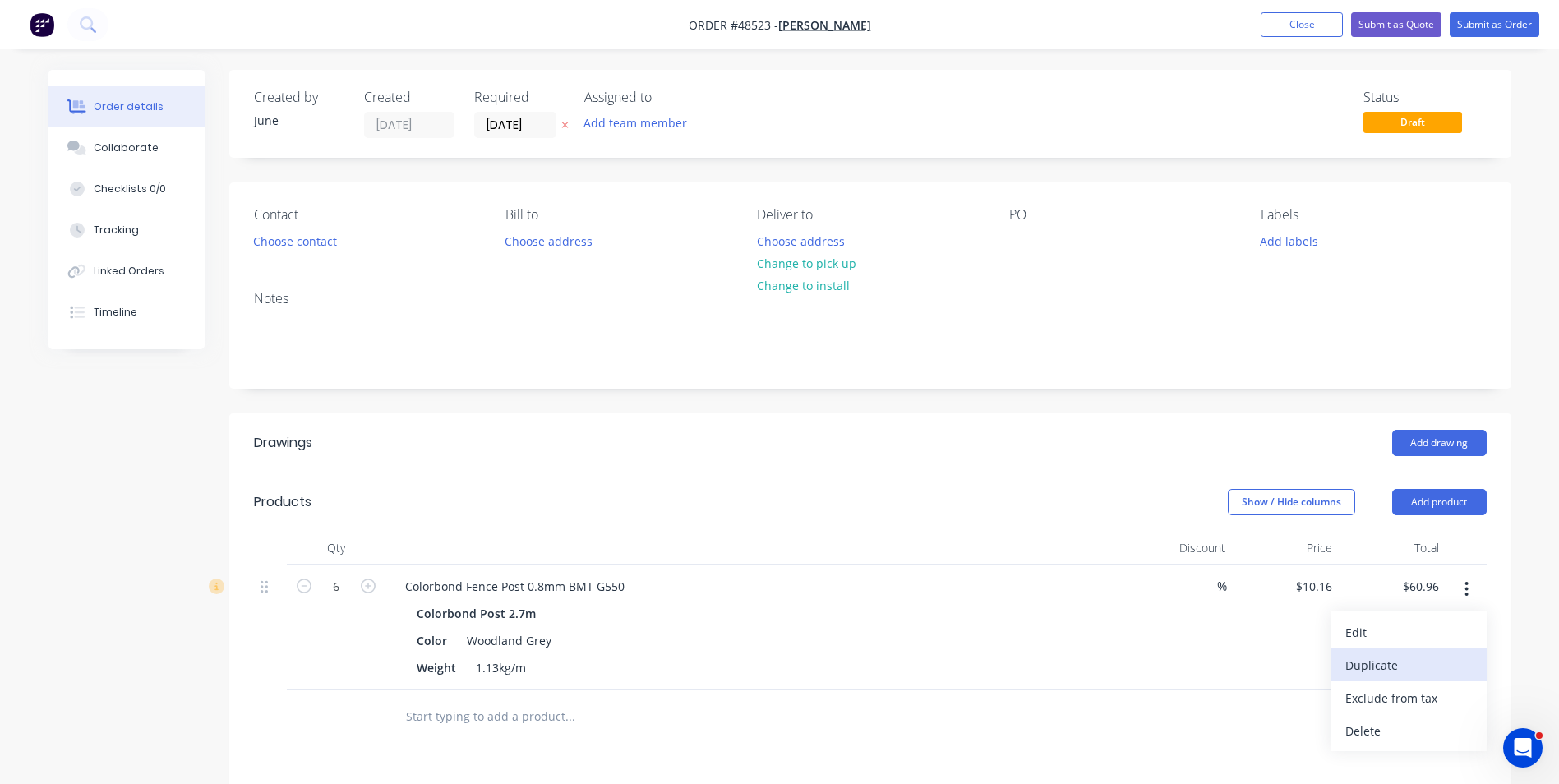
click at [1459, 674] on div "Duplicate" at bounding box center [1409, 665] width 127 height 24
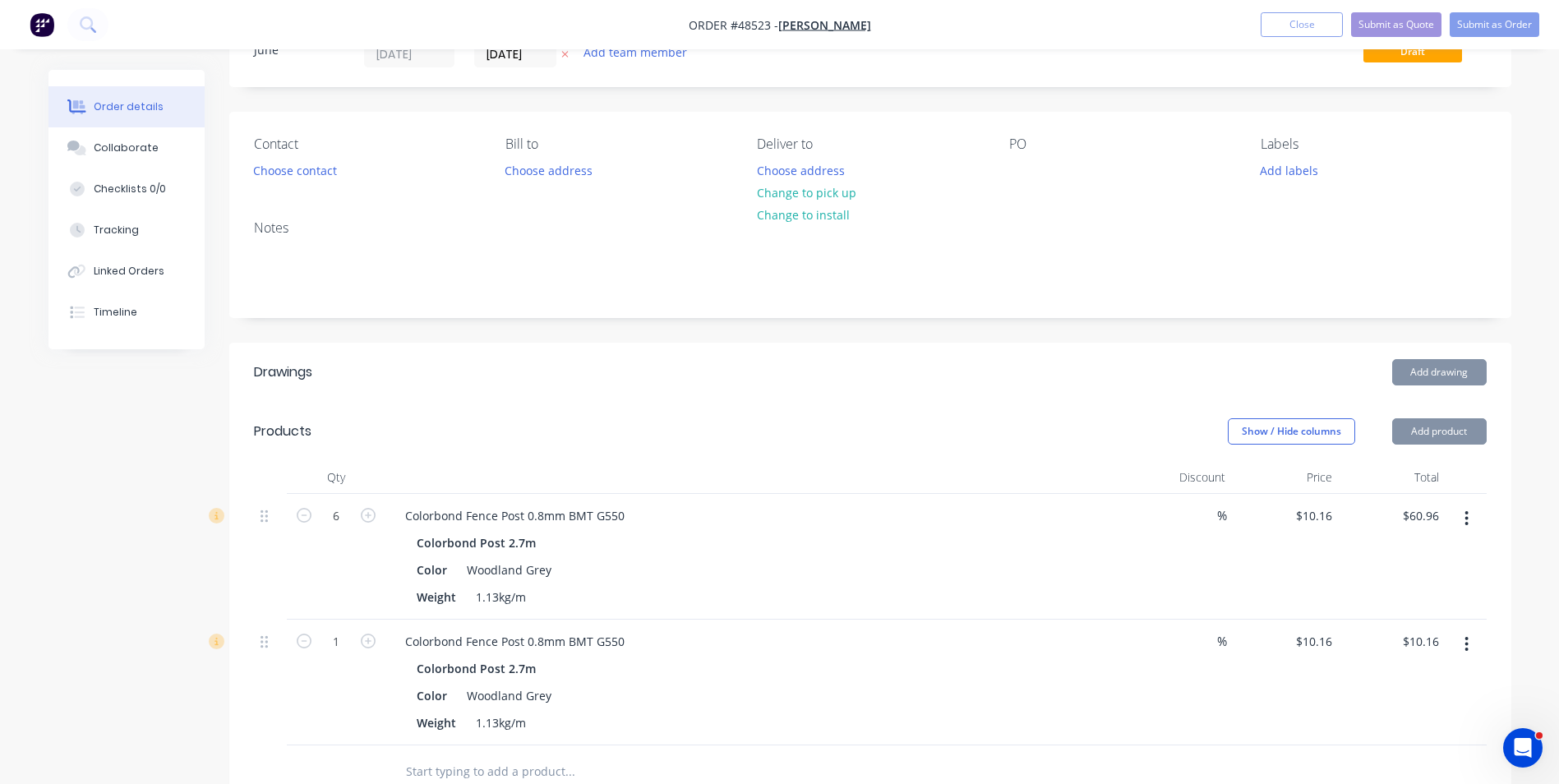
scroll to position [165, 0]
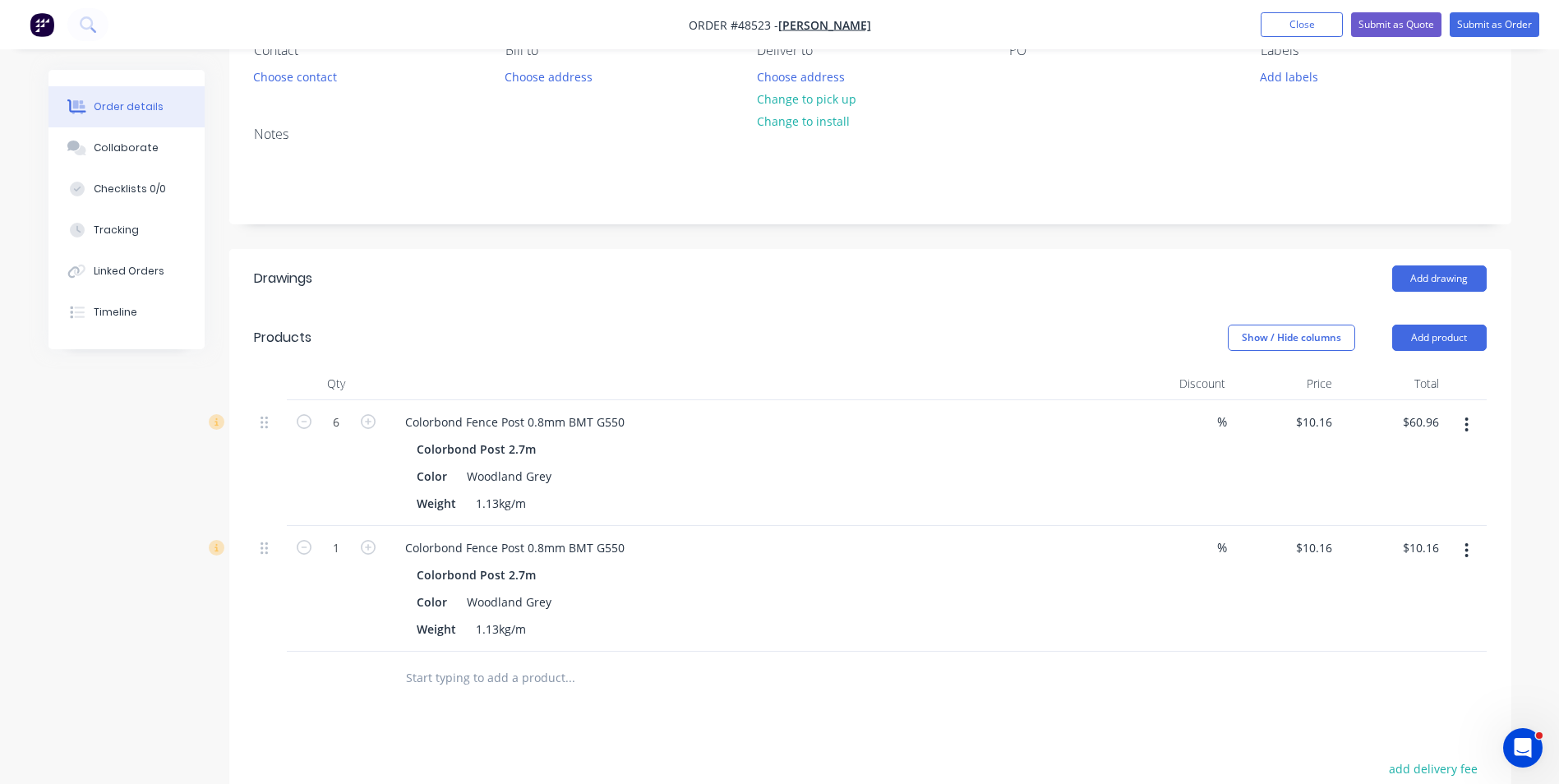
click at [1459, 558] on button "button" at bounding box center [1466, 550] width 39 height 30
click at [1437, 591] on div "Edit" at bounding box center [1409, 593] width 127 height 24
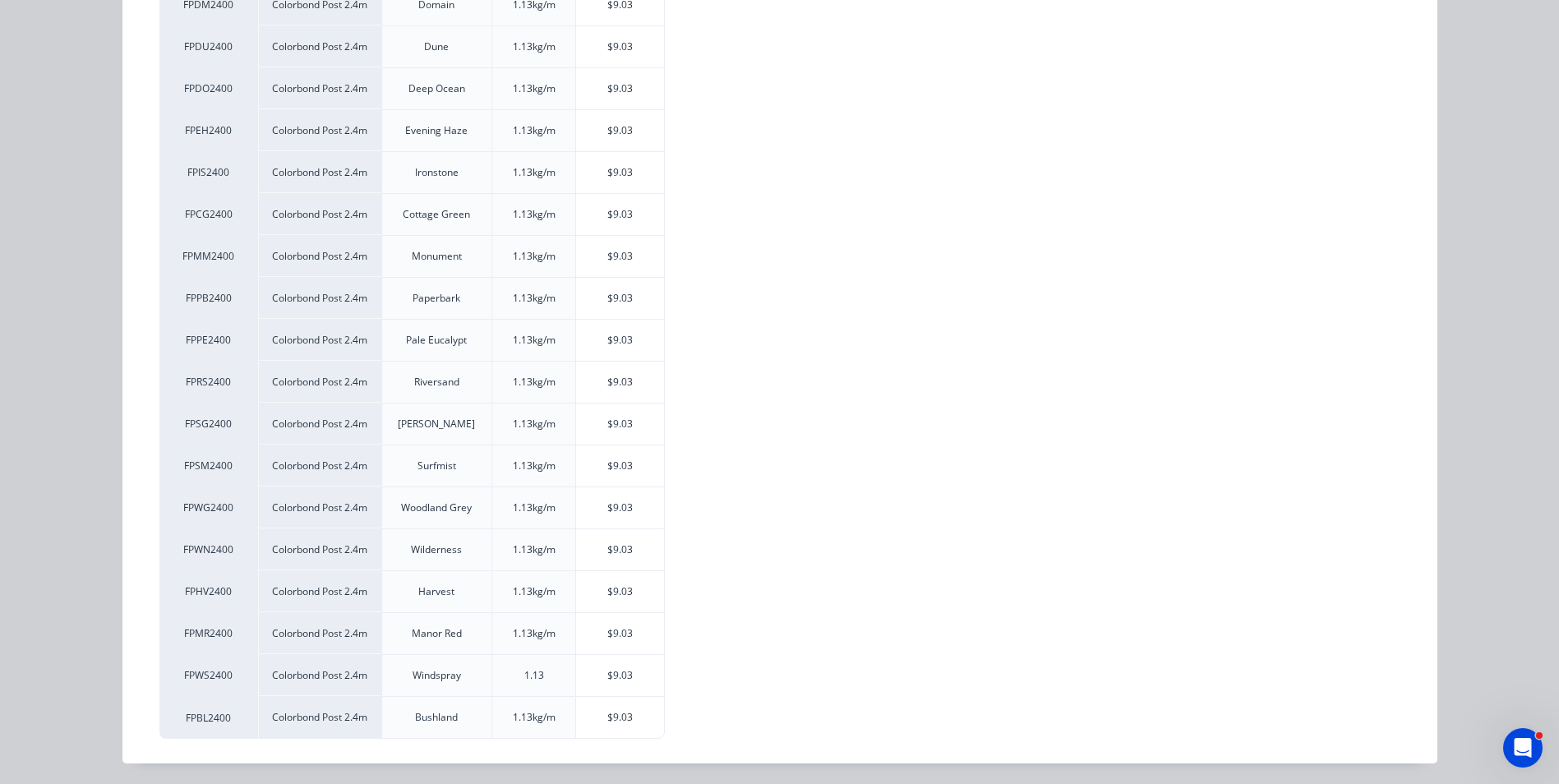
scroll to position [427, 0]
click at [646, 505] on div "$9.03" at bounding box center [620, 505] width 88 height 41
type input "$9.03"
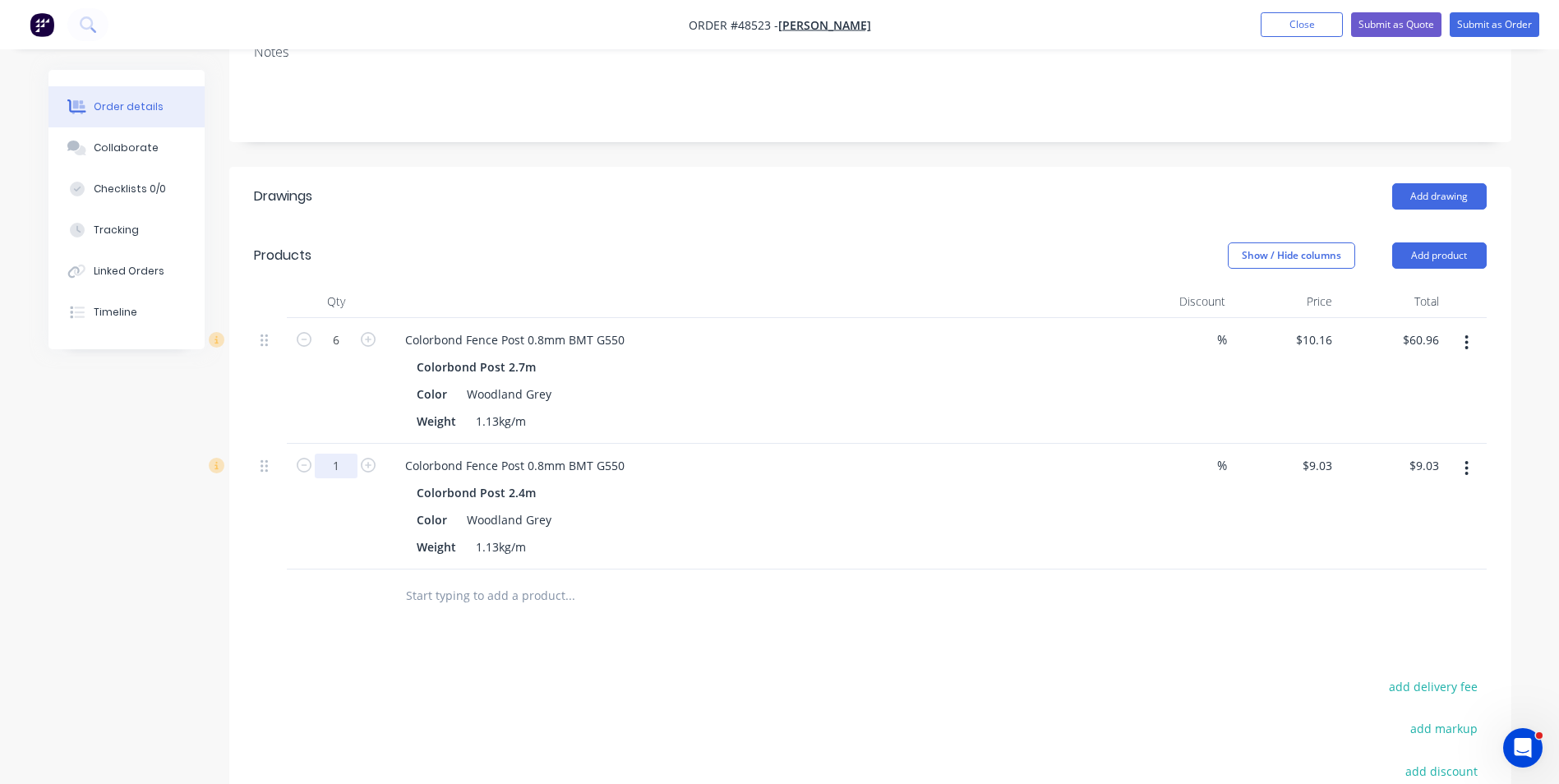
click at [342, 353] on input "1" at bounding box center [336, 339] width 43 height 24
type input "6"
type input "$54.18"
click at [907, 498] on div "Colorbond Post 2.4m" at bounding box center [755, 493] width 677 height 24
click at [1426, 257] on button "Add product" at bounding box center [1439, 255] width 95 height 26
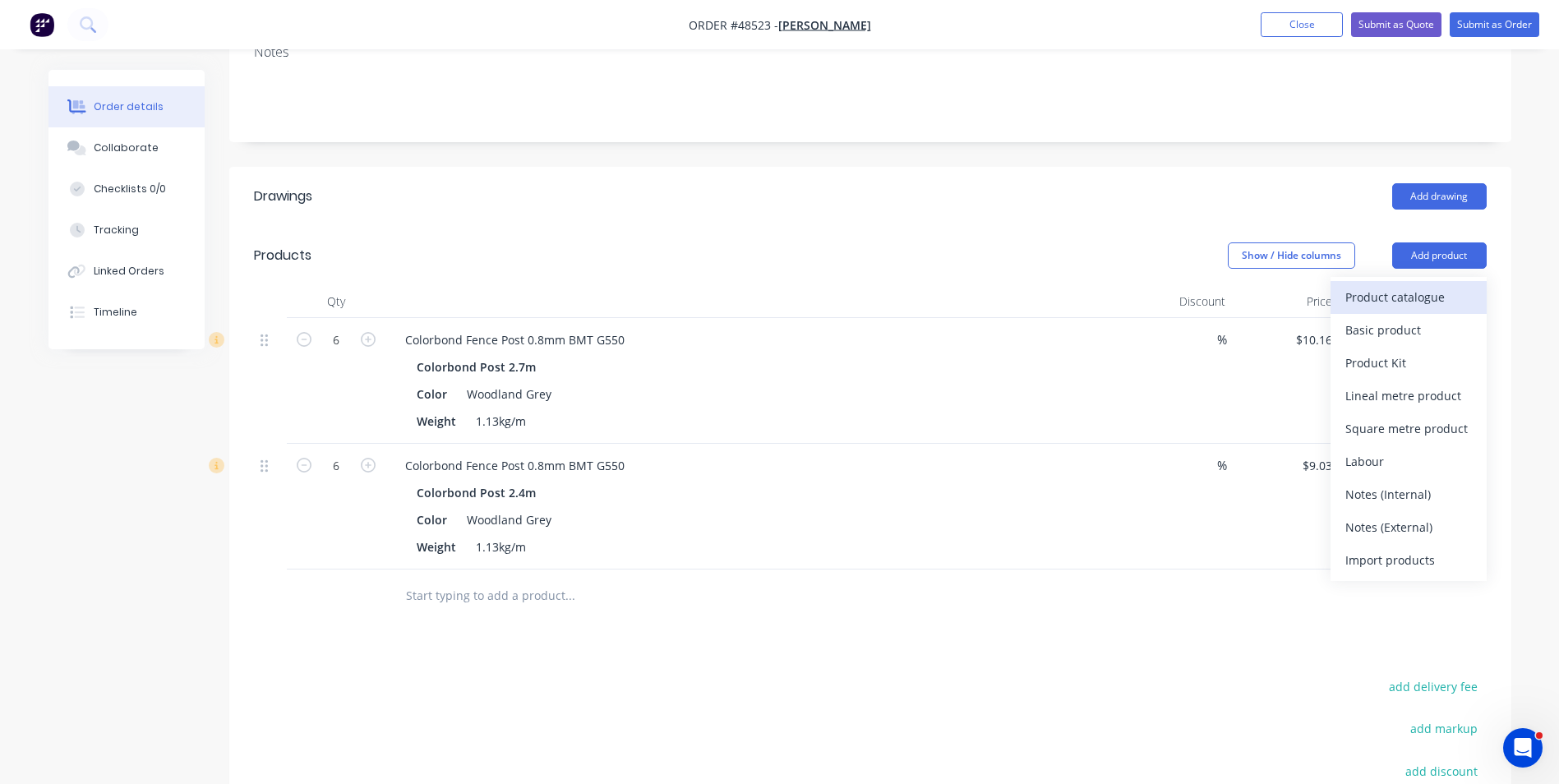
click at [1418, 283] on button "Product catalogue" at bounding box center [1408, 297] width 156 height 33
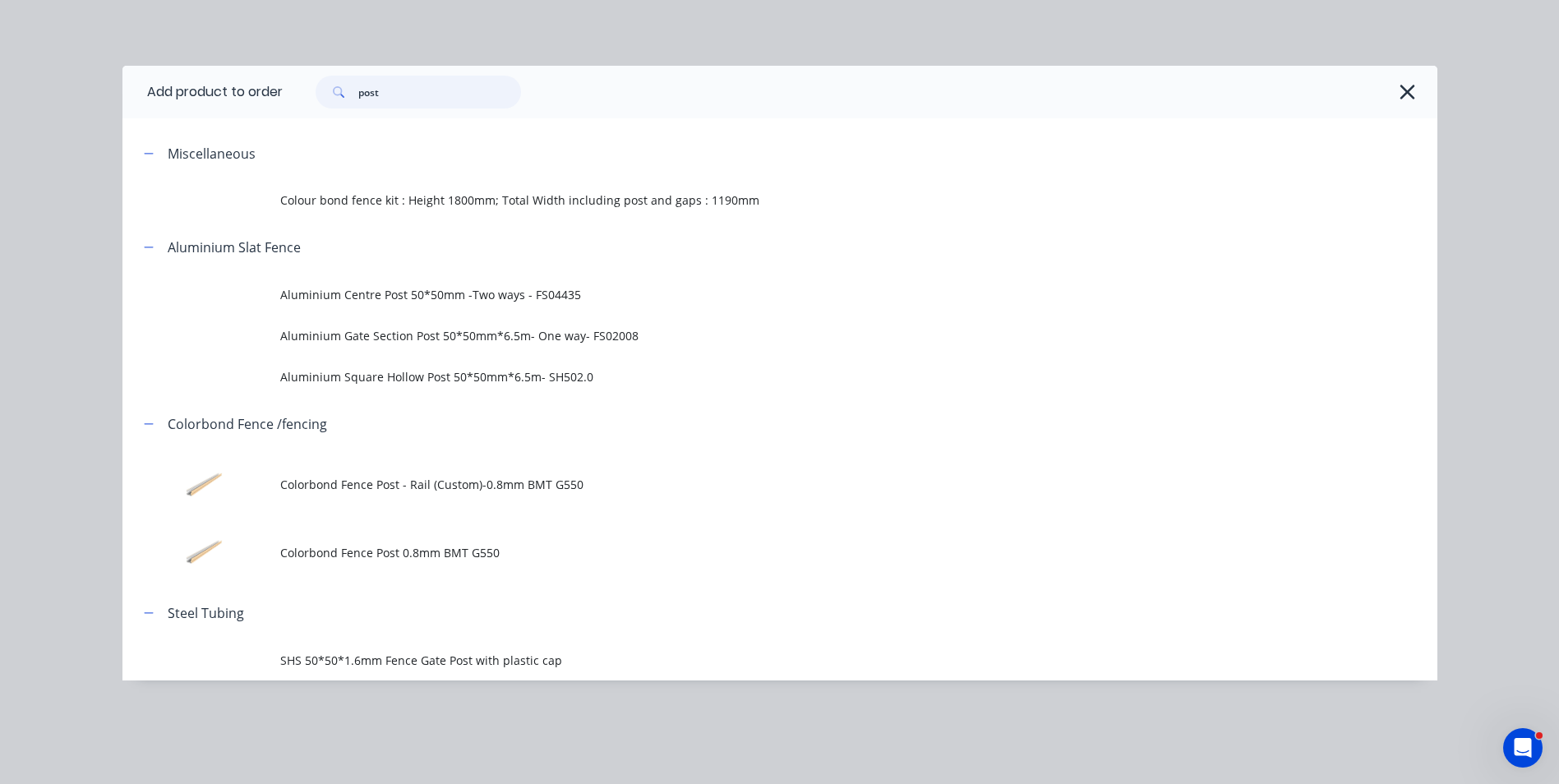
drag, startPoint x: 411, startPoint y: 90, endPoint x: 345, endPoint y: 95, distance: 66.2
click at [345, 95] on div "post" at bounding box center [418, 92] width 205 height 33
type input "rail"
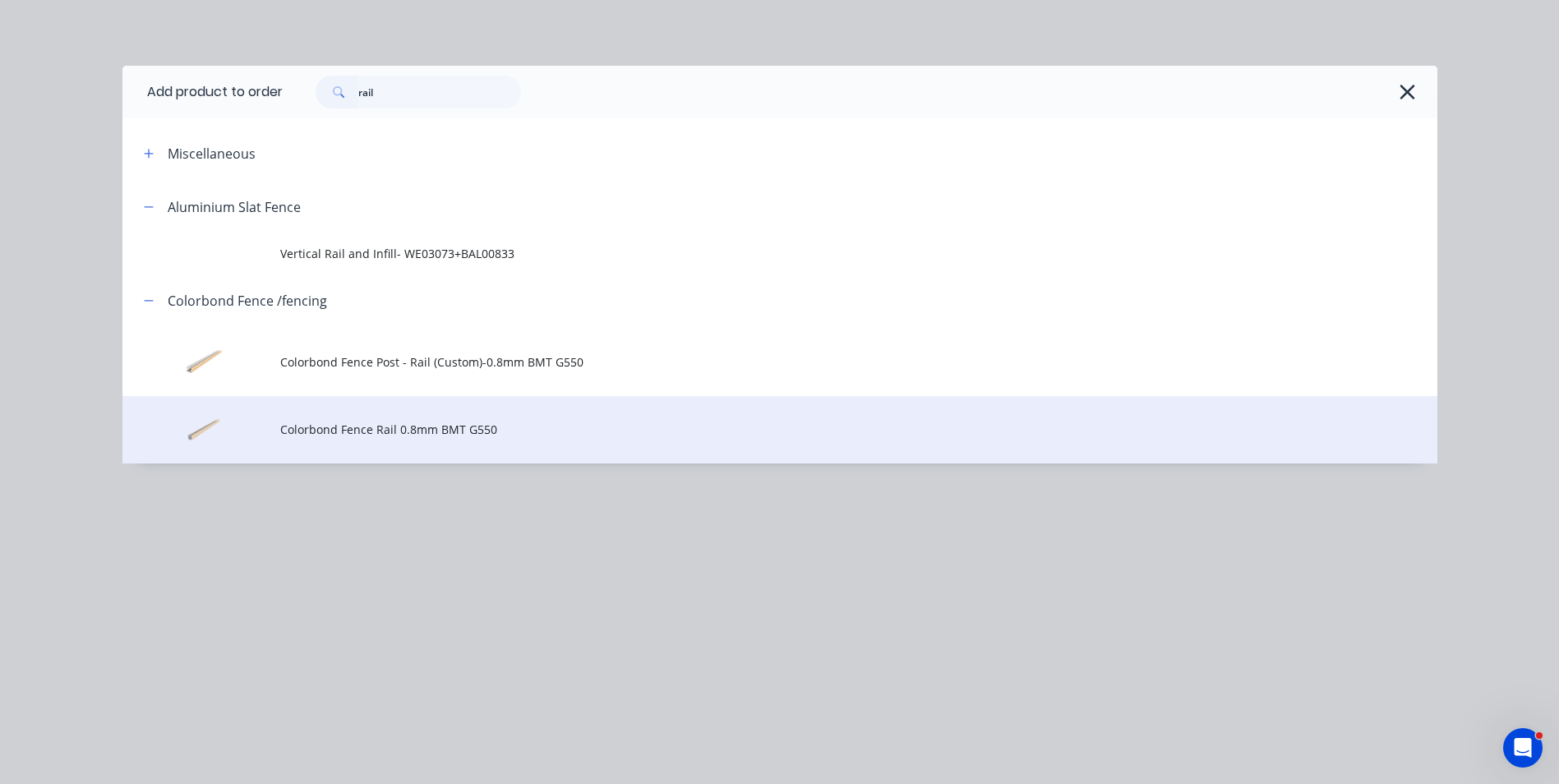
click at [508, 417] on td "Colorbond Fence Rail 0.8mm BMT G550" at bounding box center [858, 430] width 1157 height 68
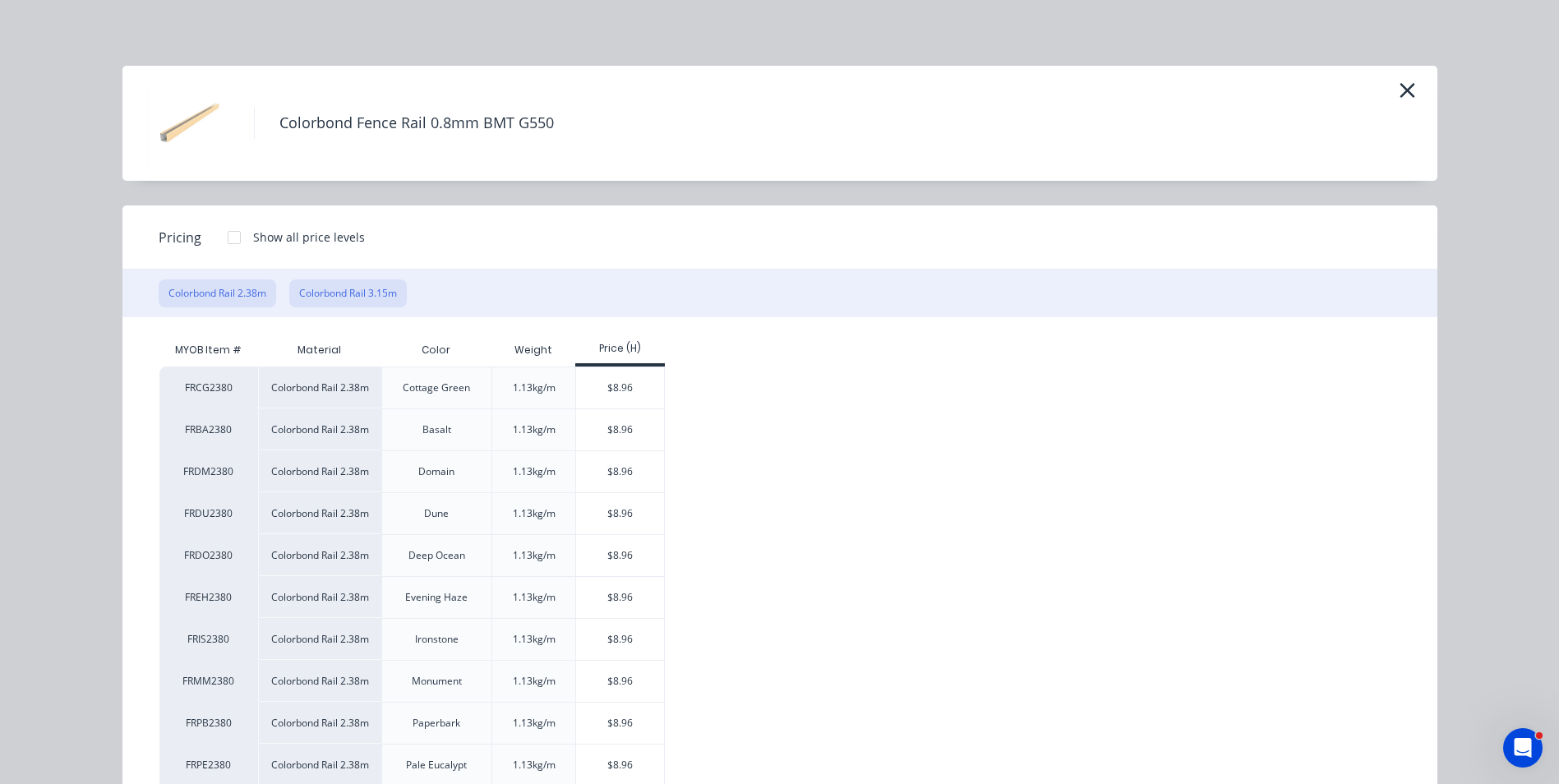
click at [339, 295] on button "Colorbond Rail 3.15m" at bounding box center [348, 293] width 117 height 28
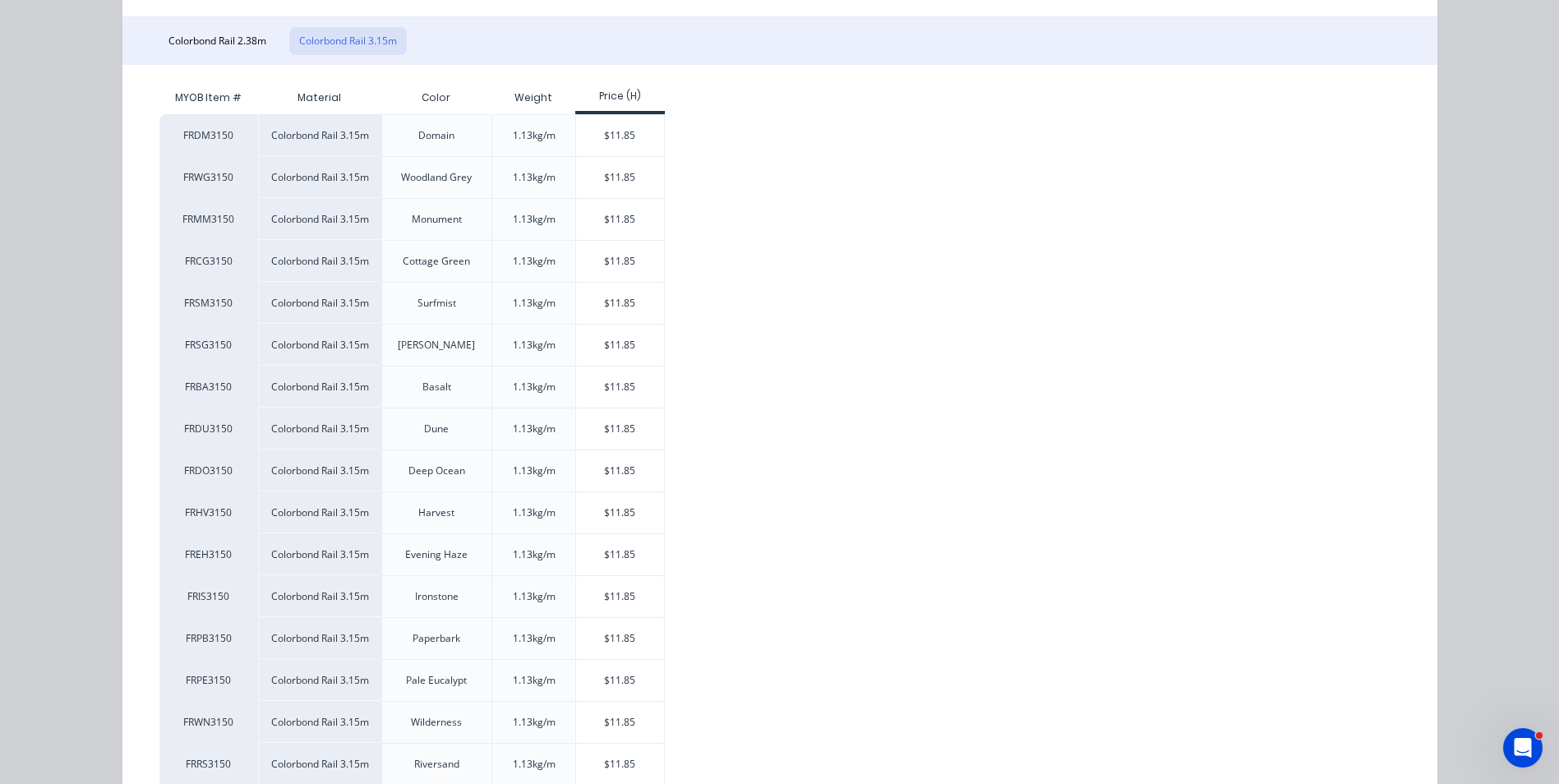
scroll to position [246, 0]
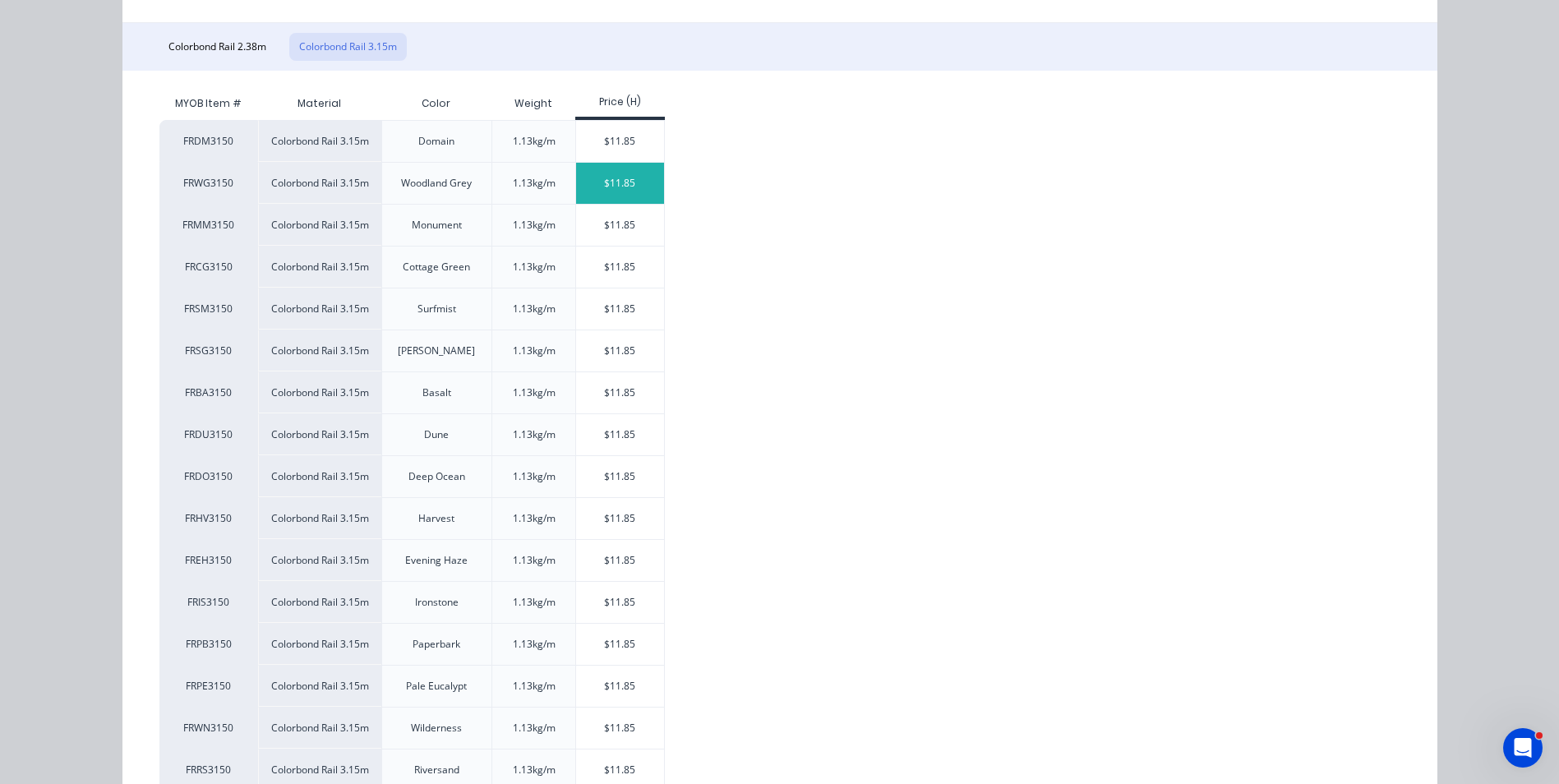
click at [587, 167] on div "$11.85" at bounding box center [620, 183] width 88 height 41
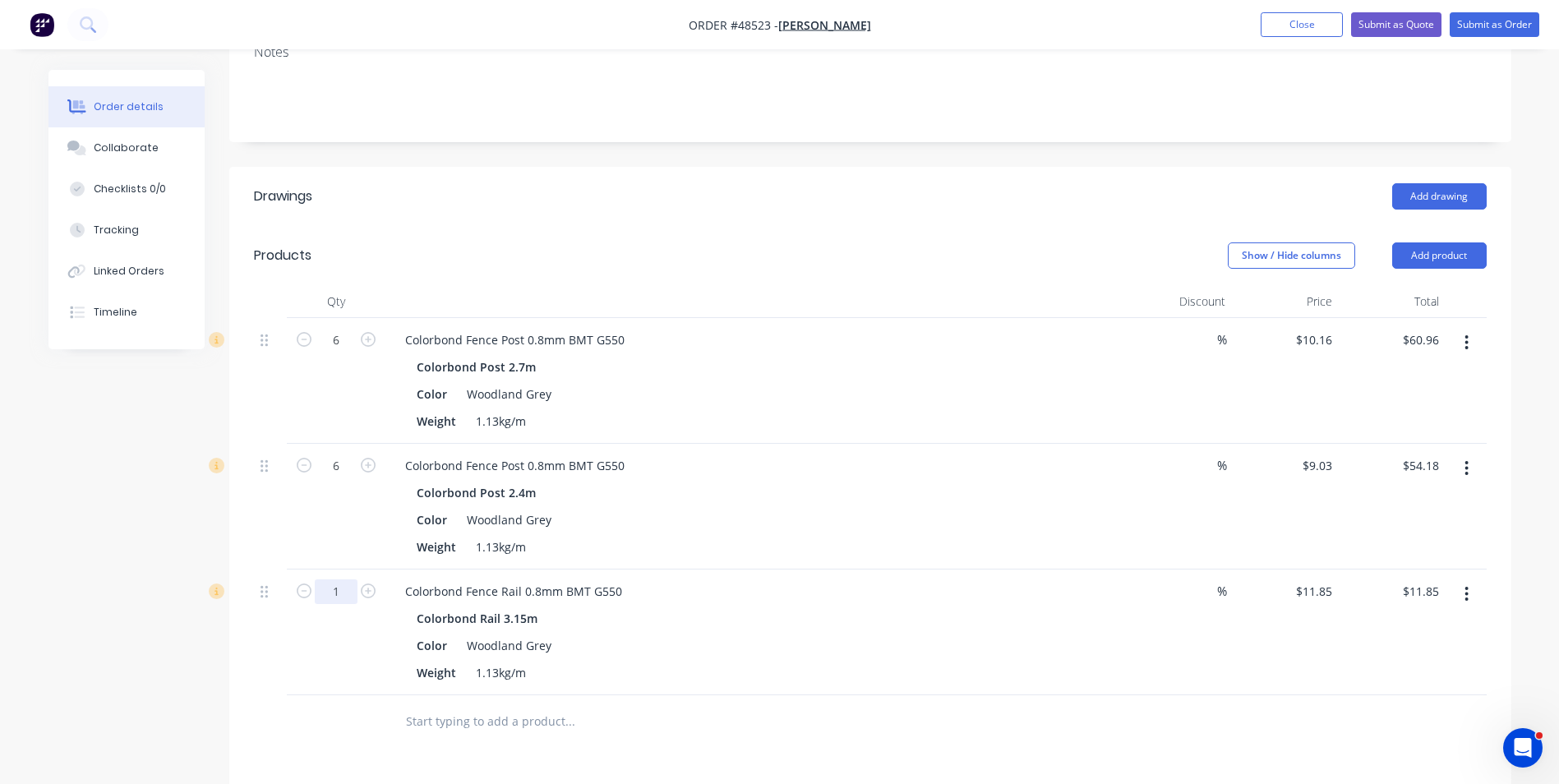
click at [326, 353] on input "1" at bounding box center [336, 339] width 43 height 24
type input "7"
type input "$82.95"
click at [821, 612] on div "Colorbond Rail 3.15m" at bounding box center [755, 618] width 677 height 24
click at [1482, 597] on button "button" at bounding box center [1466, 593] width 39 height 30
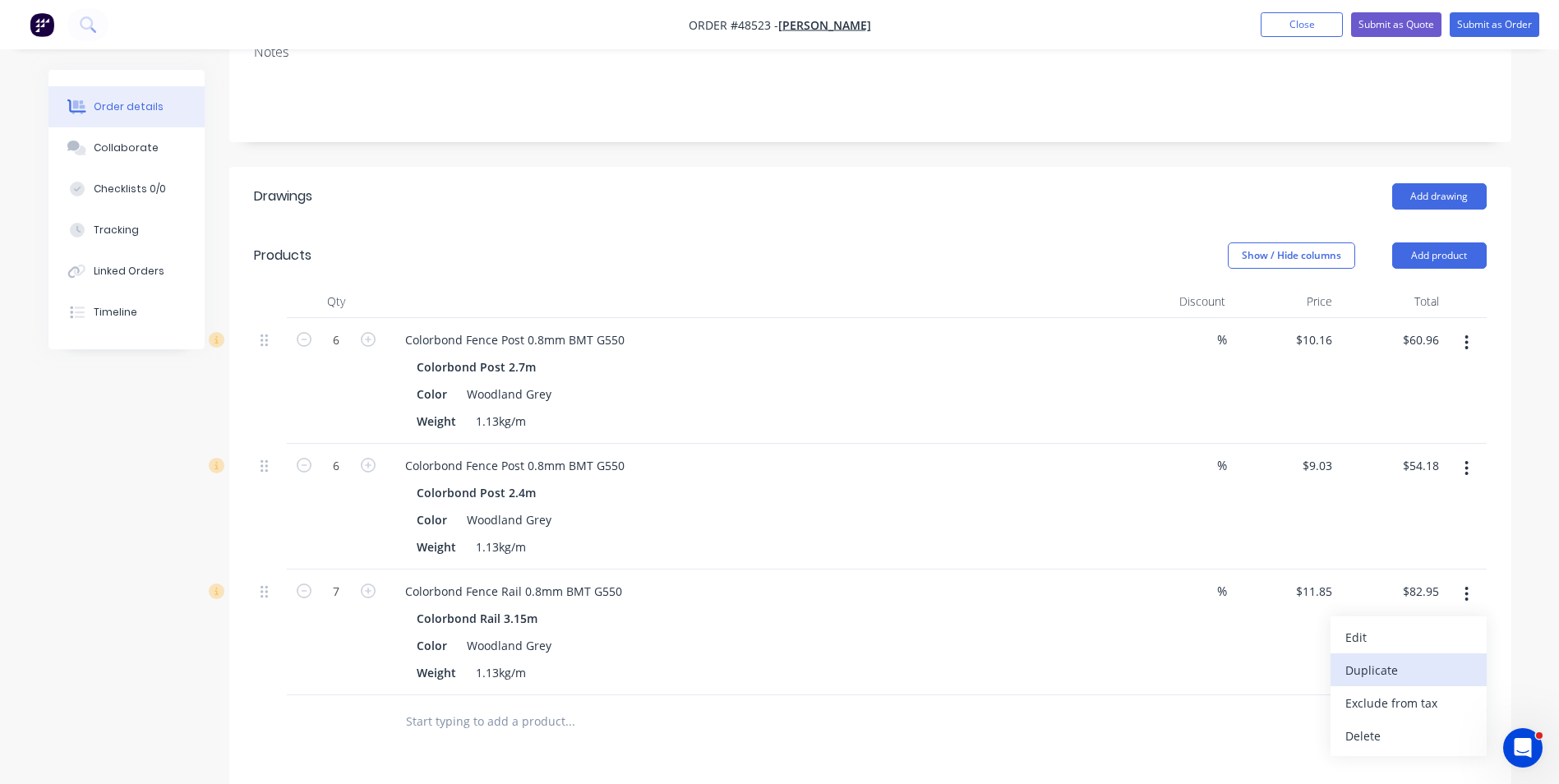
click at [1467, 662] on div "Duplicate" at bounding box center [1409, 670] width 127 height 24
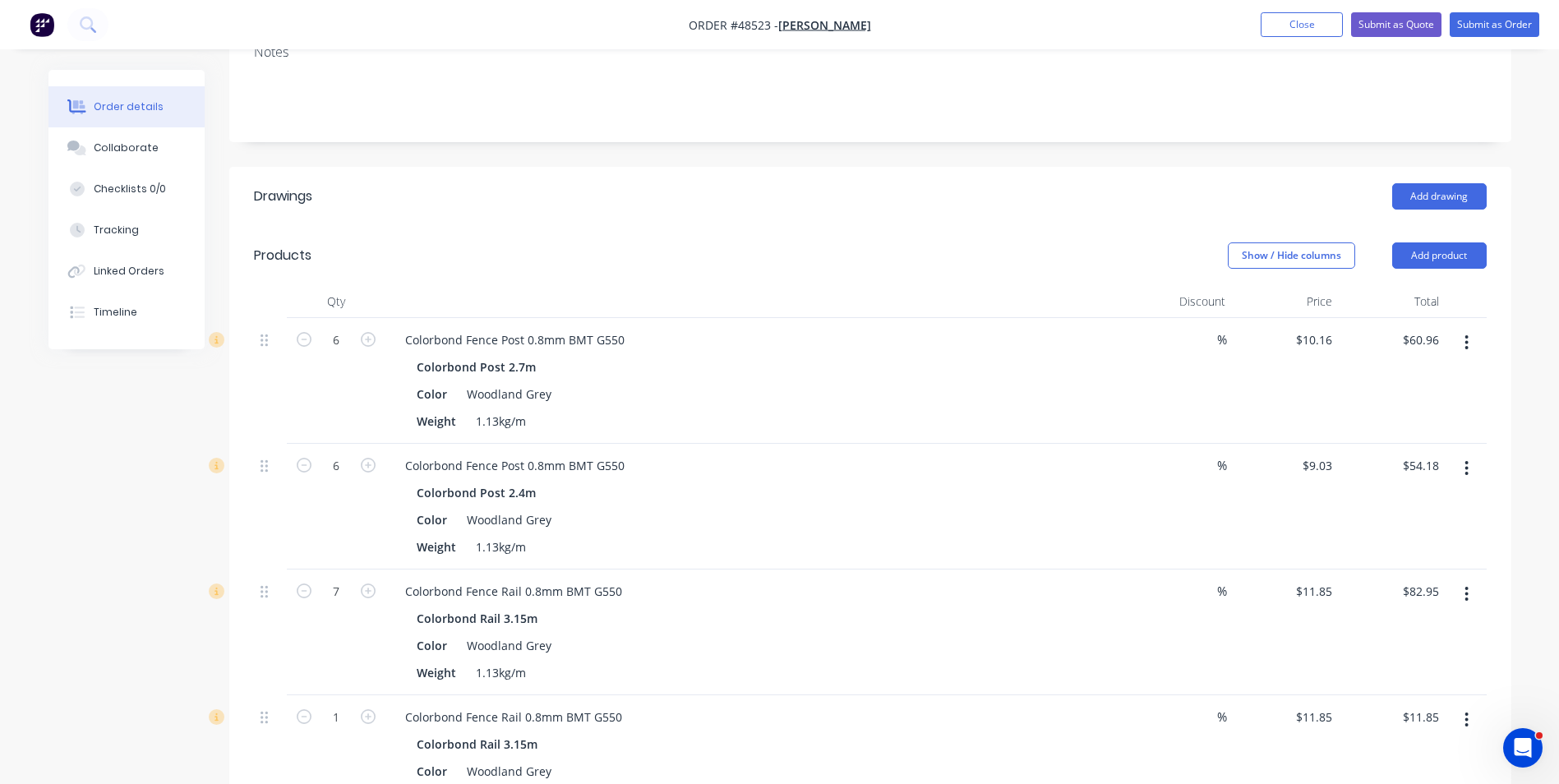
click at [1462, 723] on button "button" at bounding box center [1466, 719] width 39 height 30
click at [1454, 756] on div "Edit" at bounding box center [1409, 763] width 127 height 24
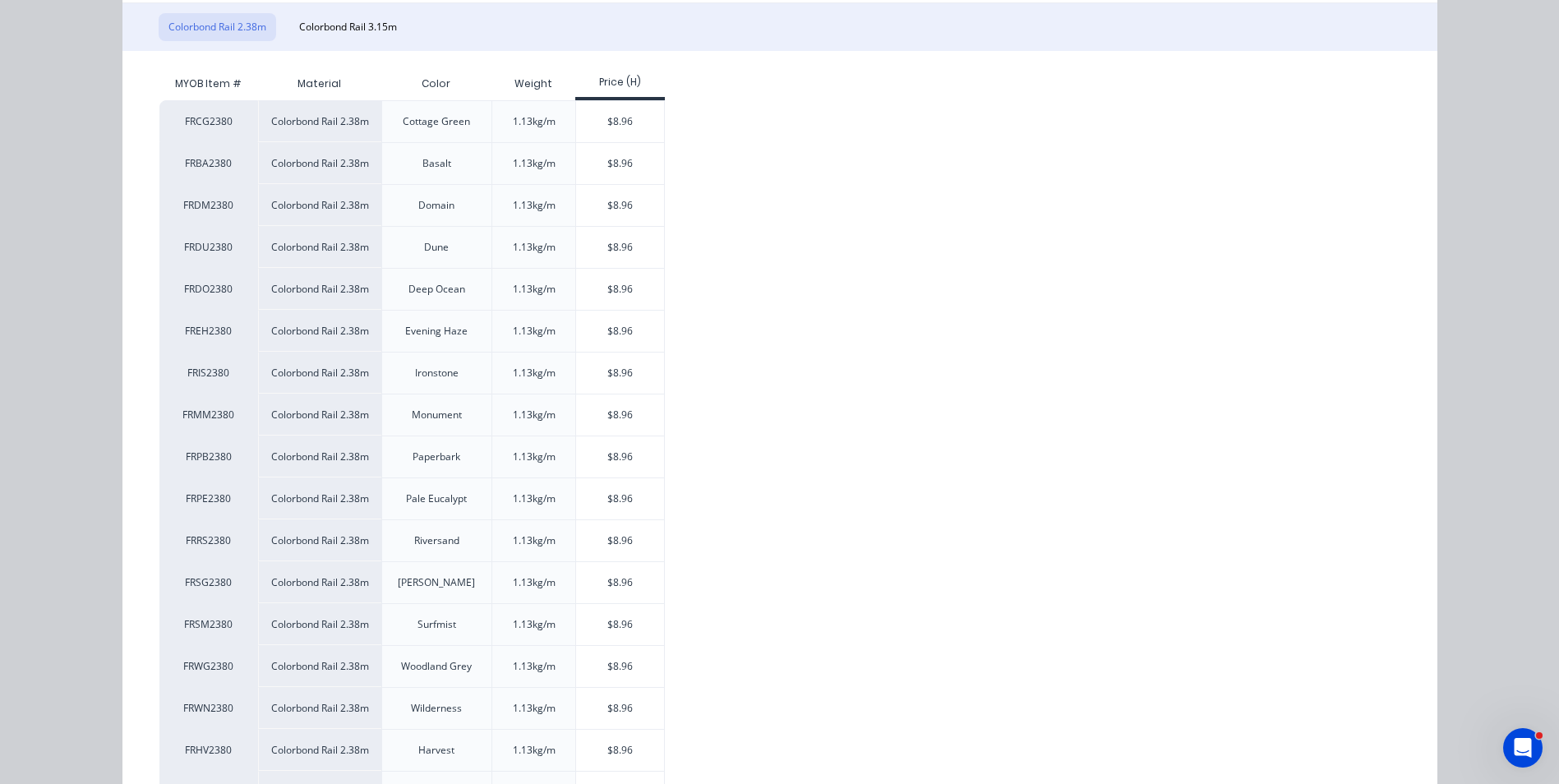
scroll to position [263, 0]
click at [583, 667] on div "$8.96" at bounding box center [620, 669] width 88 height 41
type input "$8.96"
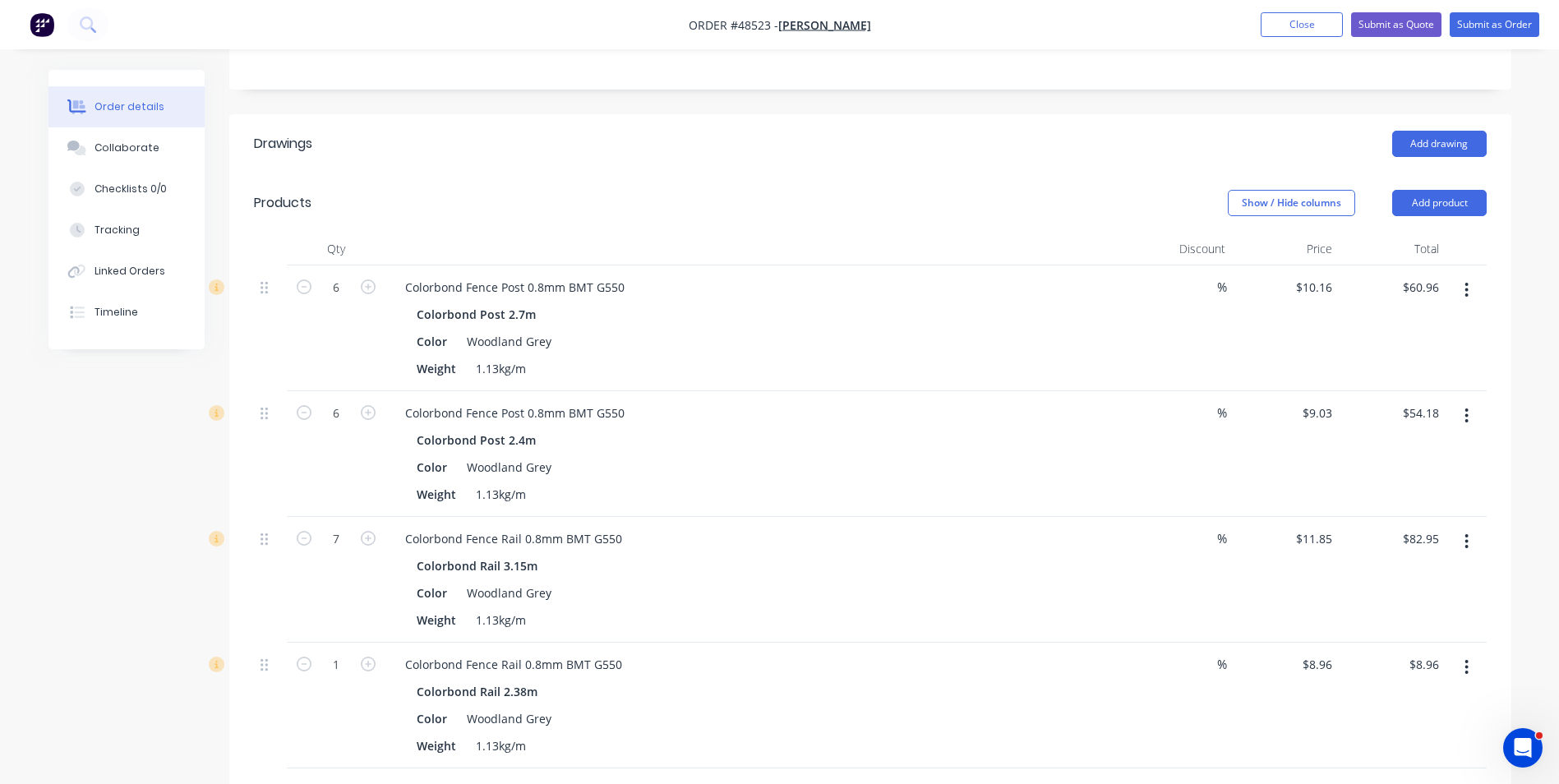
scroll to position [328, 0]
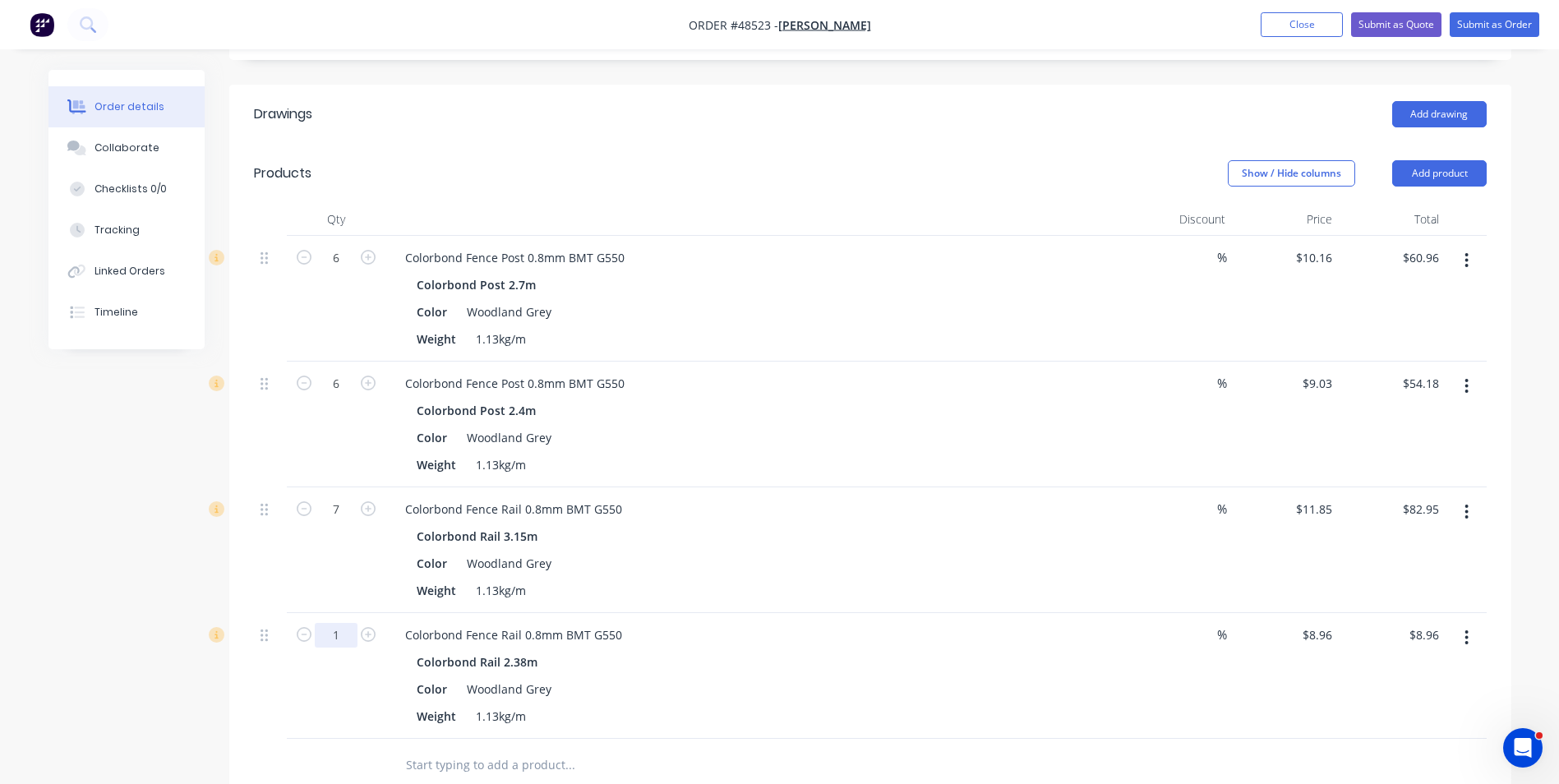
click at [342, 270] on input "1" at bounding box center [336, 257] width 43 height 24
type input "5"
type input "$44.80"
click at [715, 548] on div "Colorbond Rail 3.15m Color Woodland Grey Weight 1.13kg/m" at bounding box center [755, 563] width 727 height 78
click at [1476, 183] on button "Add product" at bounding box center [1439, 173] width 95 height 26
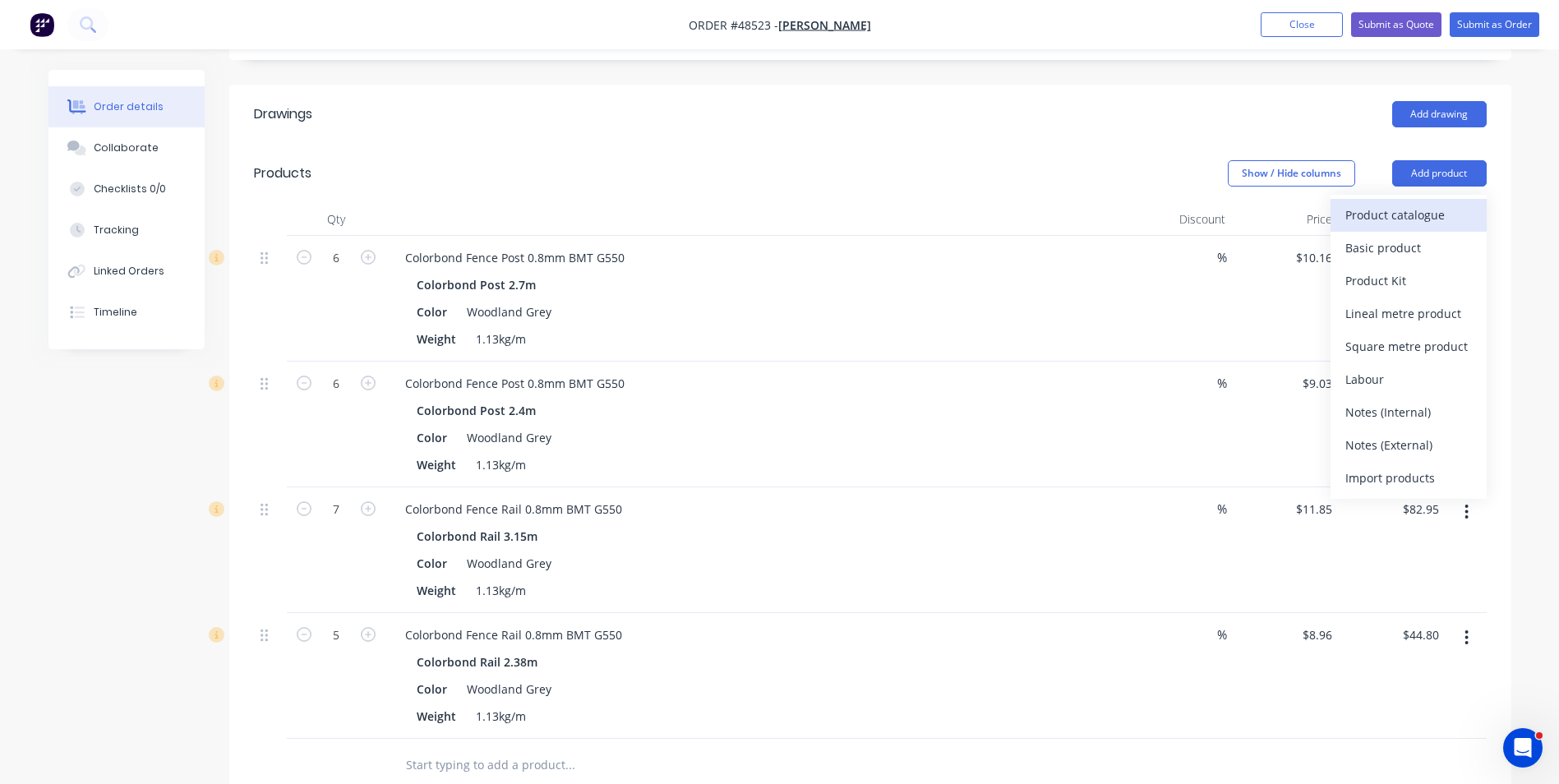
click at [1458, 219] on div "Product catalogue" at bounding box center [1409, 214] width 127 height 24
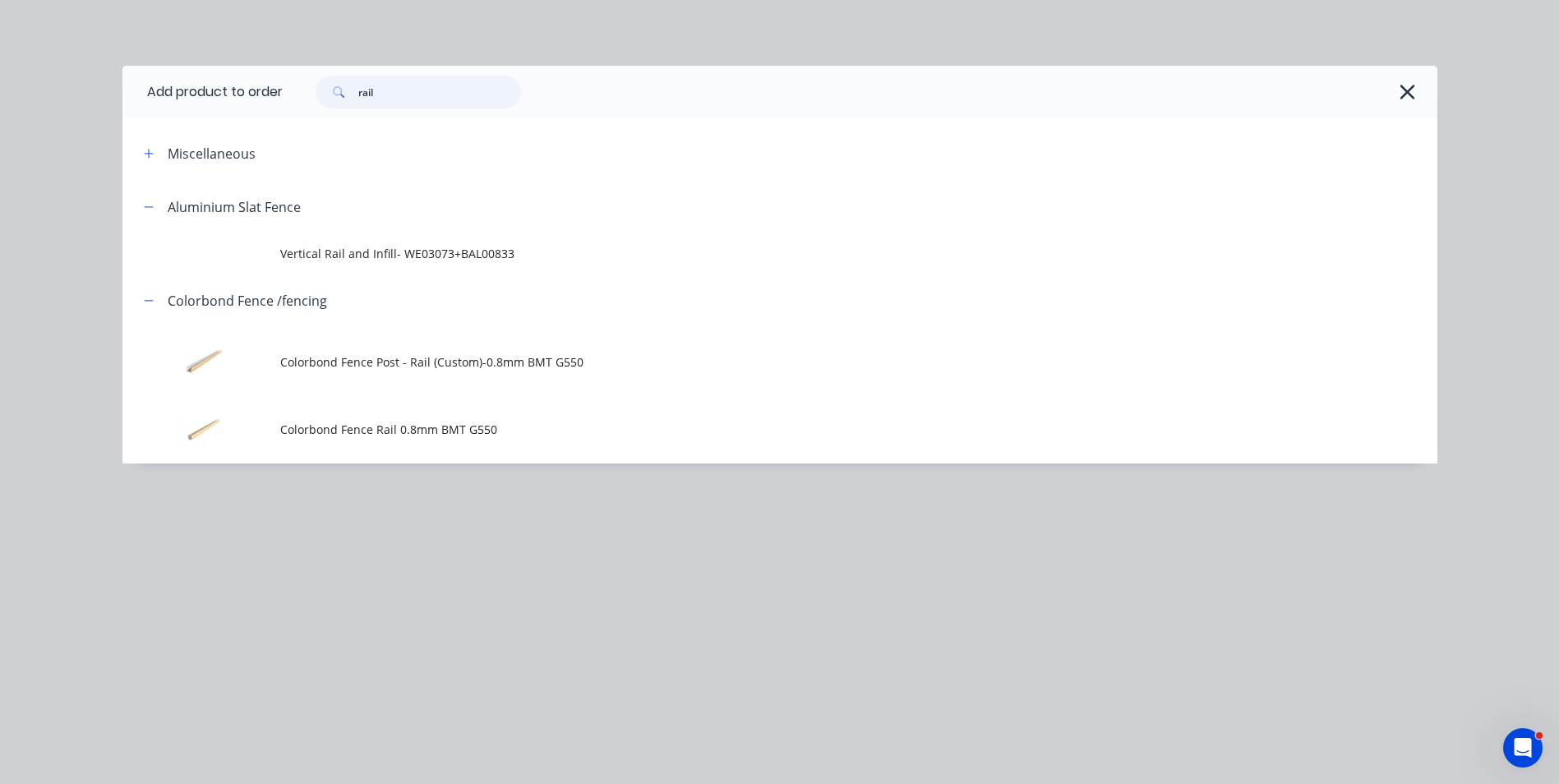
drag, startPoint x: 455, startPoint y: 90, endPoint x: 298, endPoint y: 105, distance: 157.7
click at [298, 105] on div "rail" at bounding box center [852, 92] width 1138 height 33
type input "h"
type input "sheet"
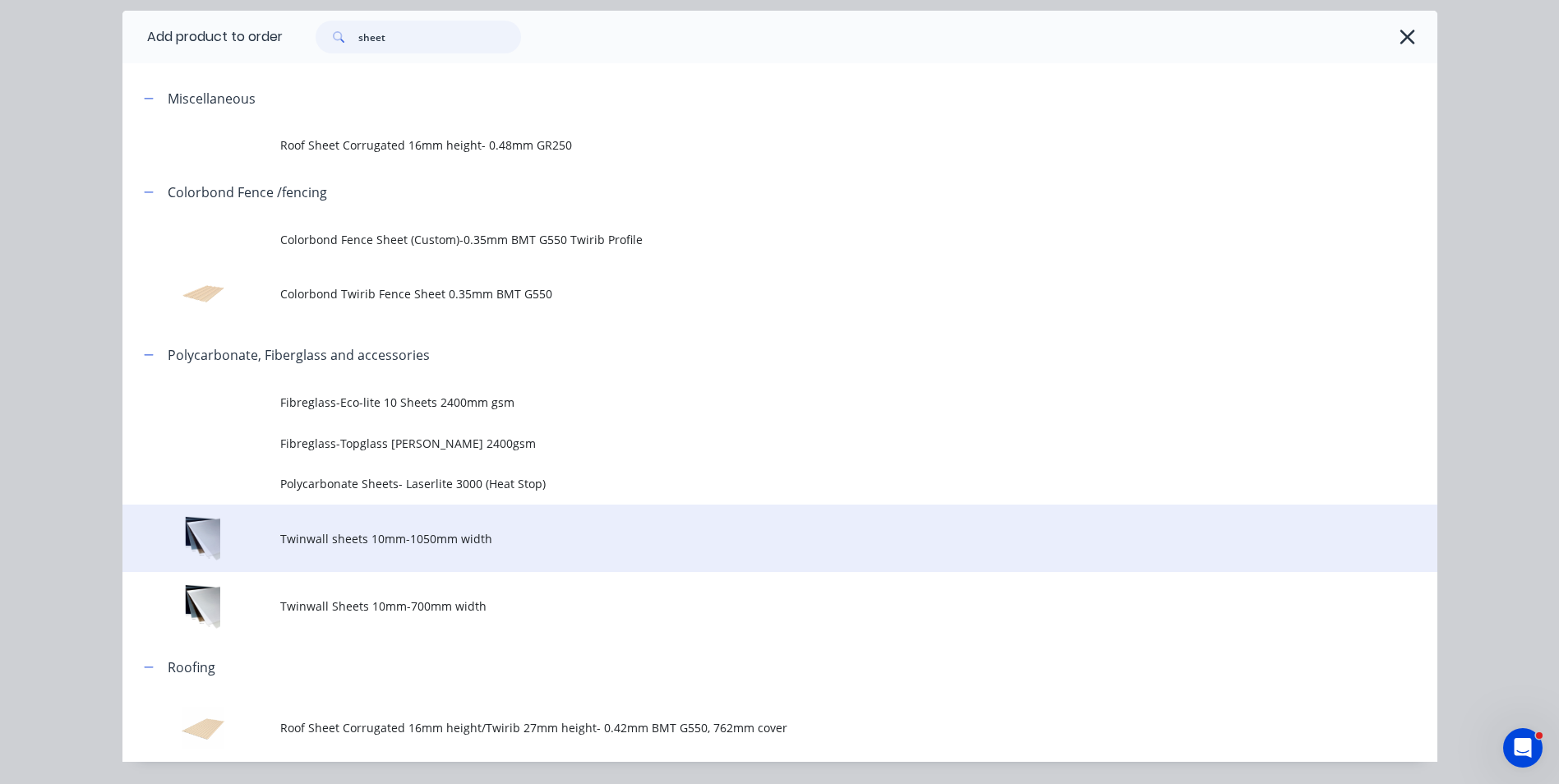
scroll to position [105, 0]
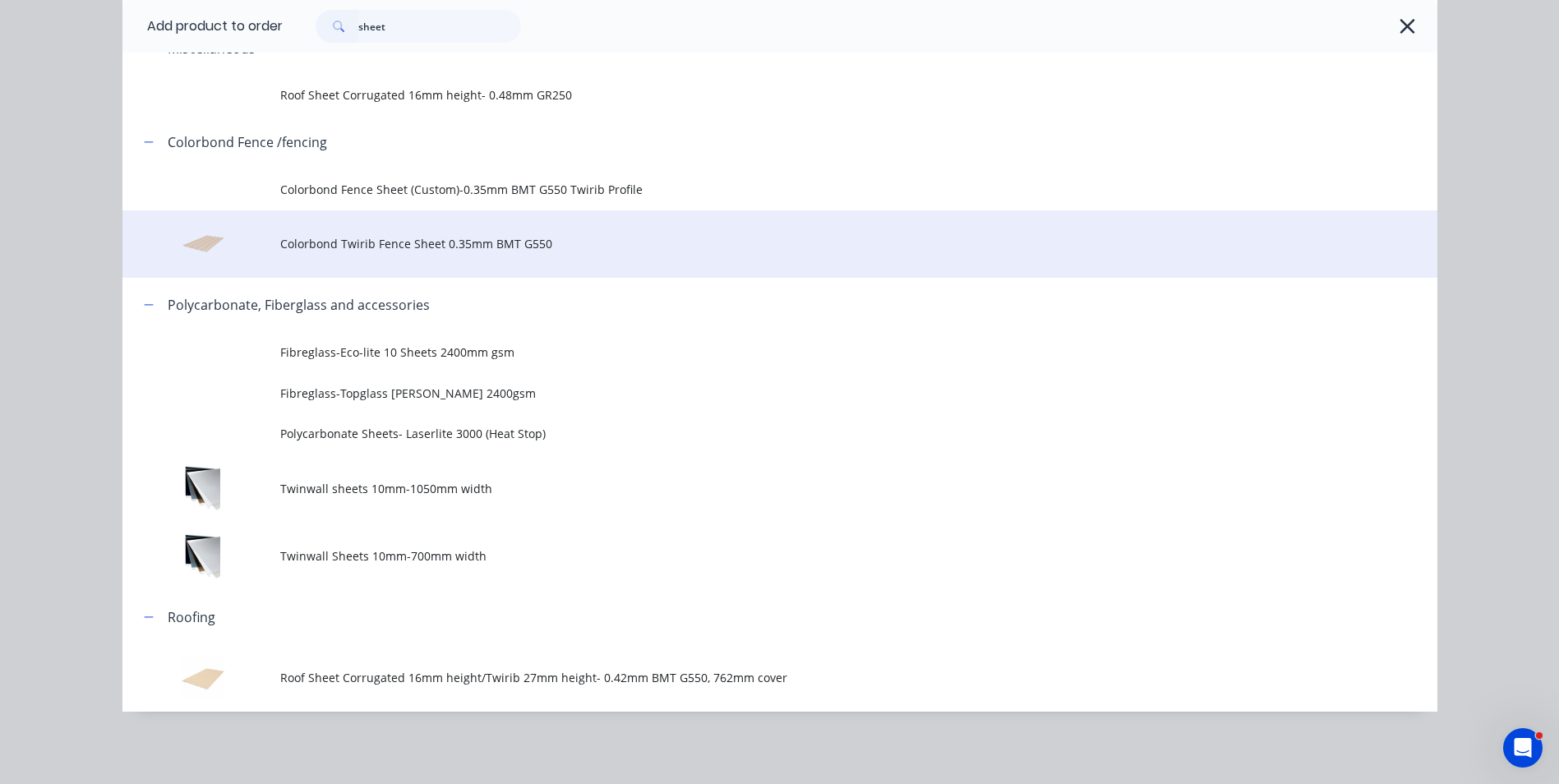
click at [473, 261] on td "Colorbond Twirib Fence Sheet 0.35mm BMT G550" at bounding box center [858, 244] width 1157 height 68
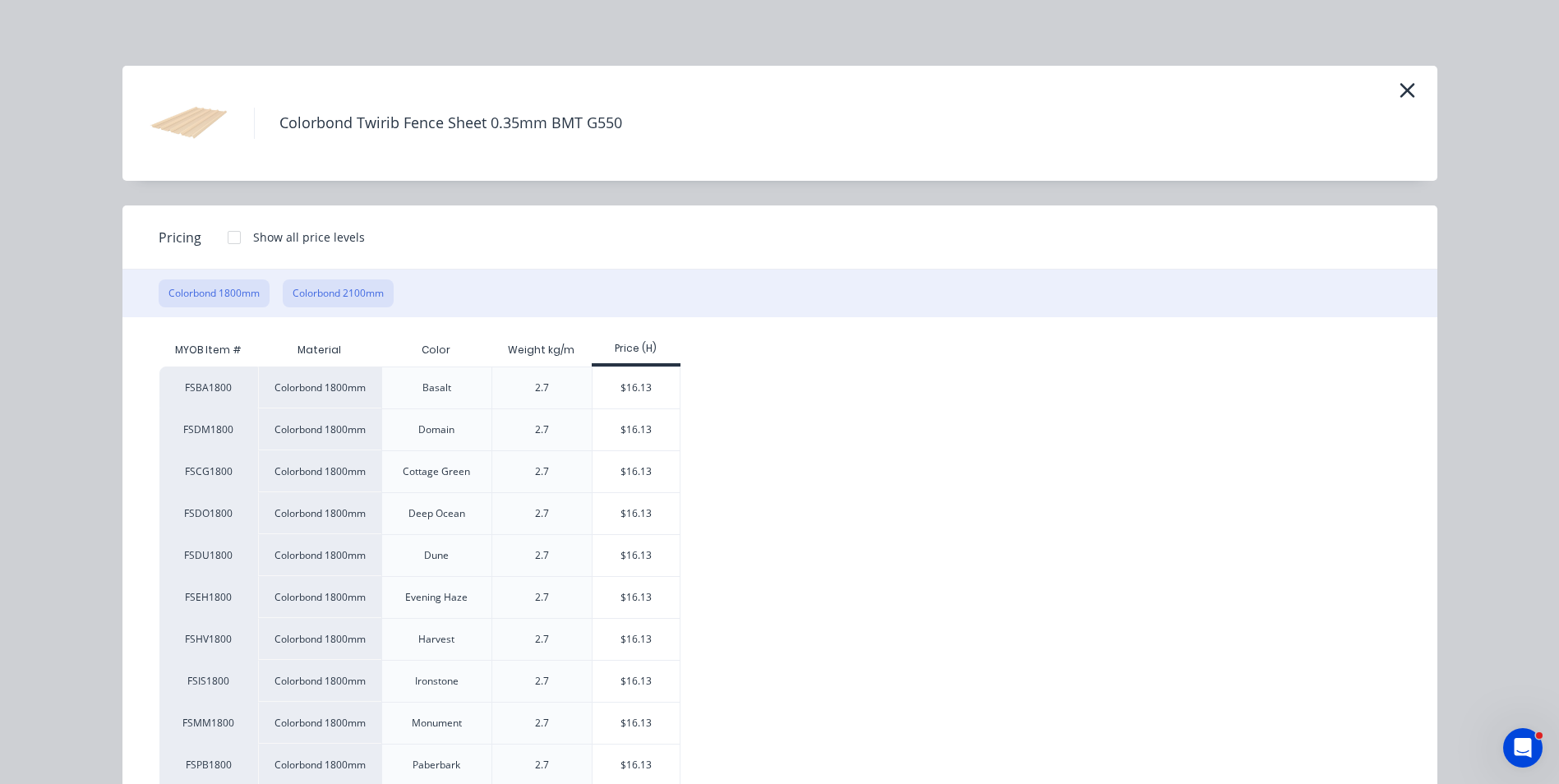
click at [349, 294] on button "Colorbond 2100mm" at bounding box center [338, 293] width 111 height 28
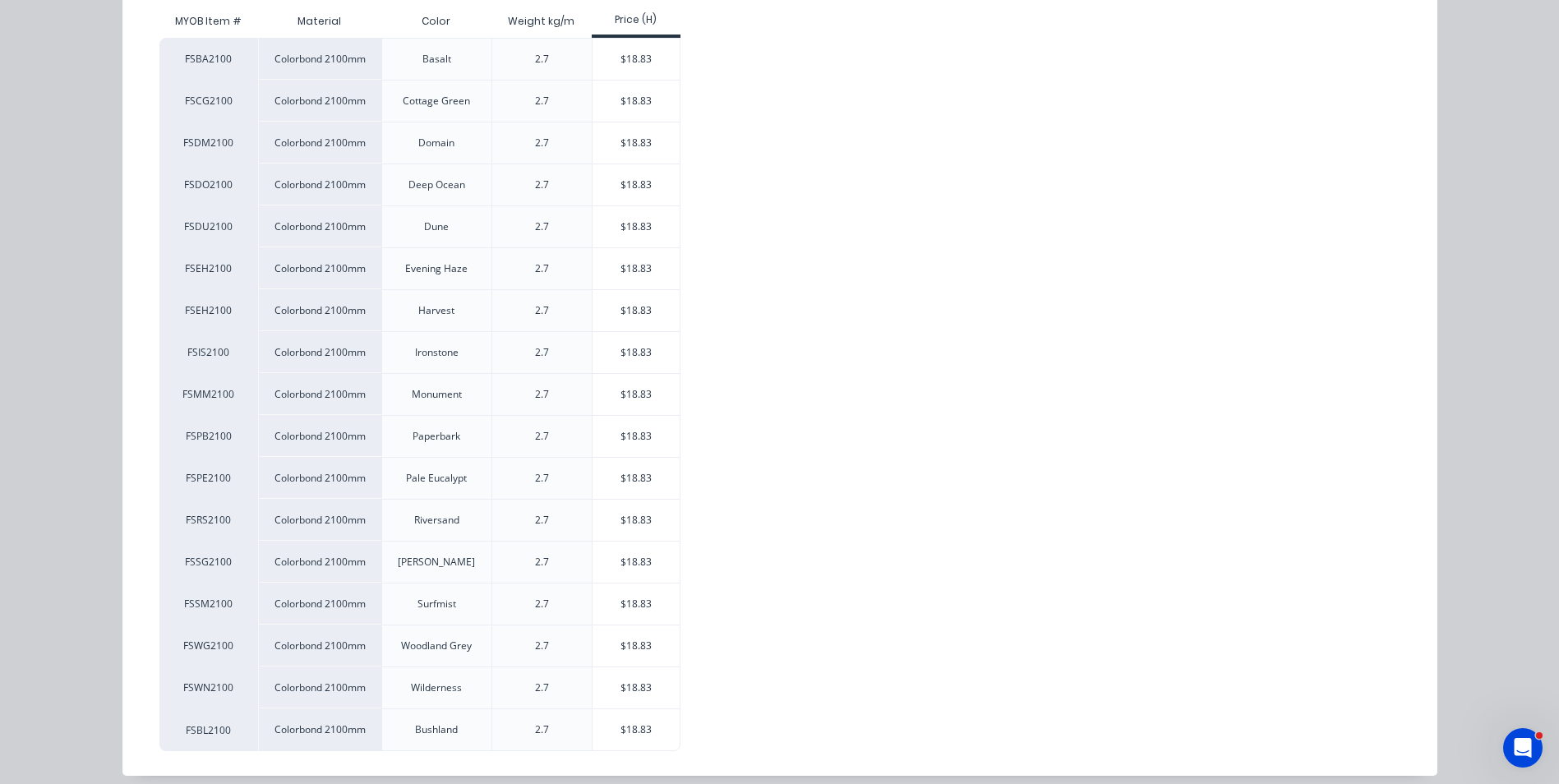
scroll to position [343, 0]
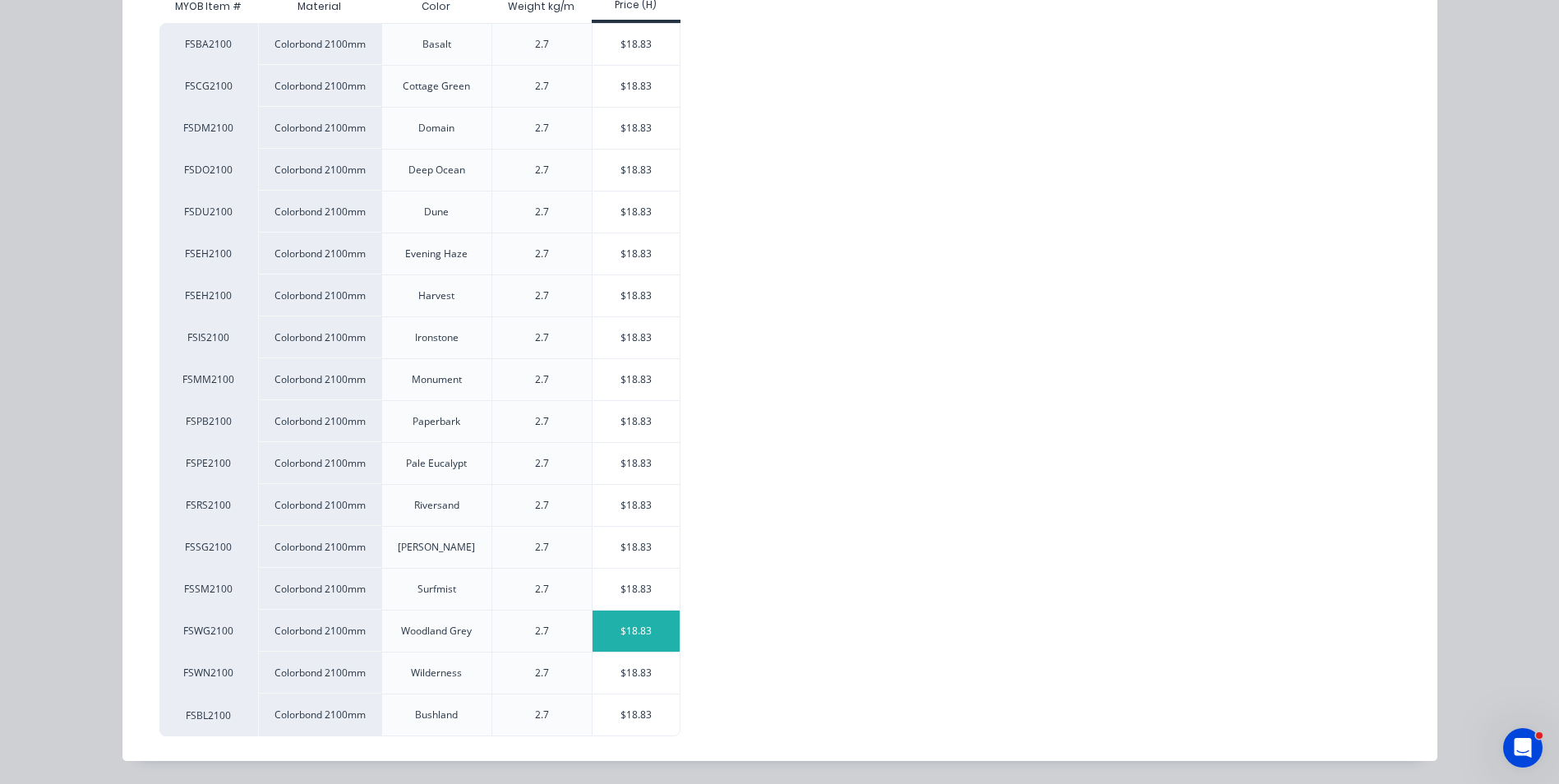
click at [639, 639] on div "$18.83" at bounding box center [636, 630] width 88 height 41
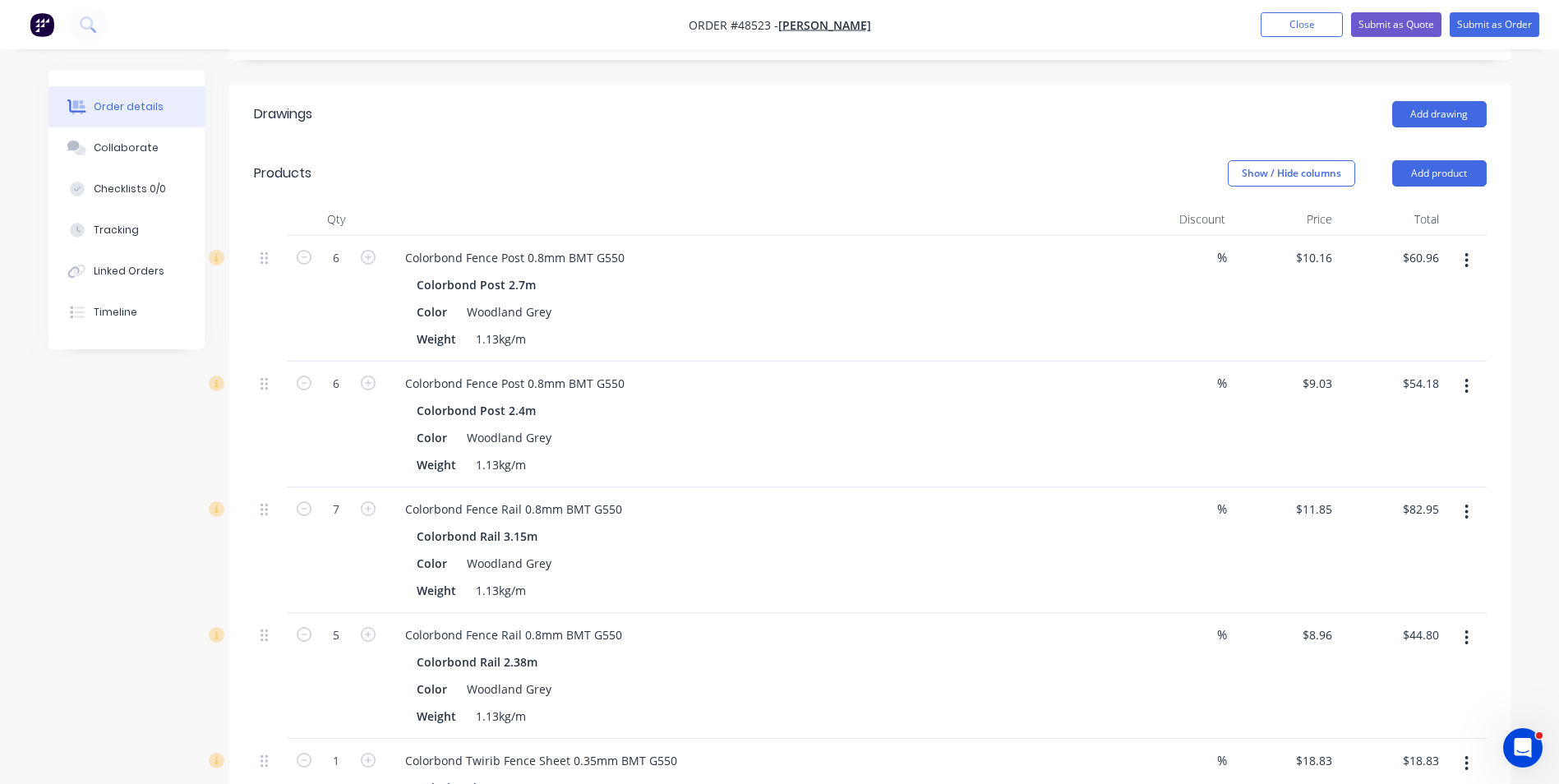
scroll to position [493, 0]
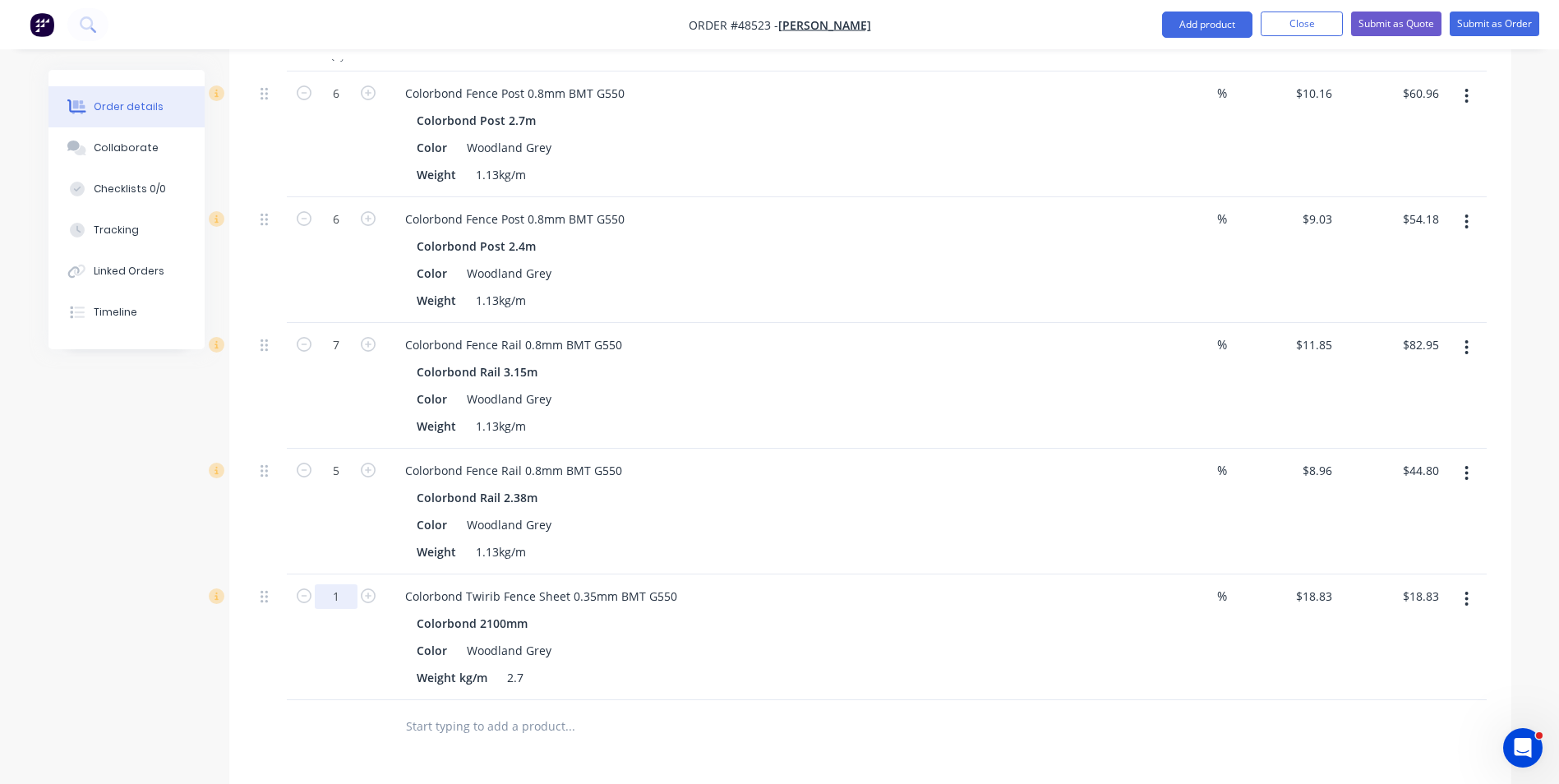
click at [344, 106] on input "1" at bounding box center [336, 93] width 43 height 24
type input "10"
type input "$188.30"
click at [731, 616] on div "Colorbond 2100mm" at bounding box center [755, 623] width 677 height 24
click at [1466, 602] on icon "button" at bounding box center [1466, 598] width 4 height 18
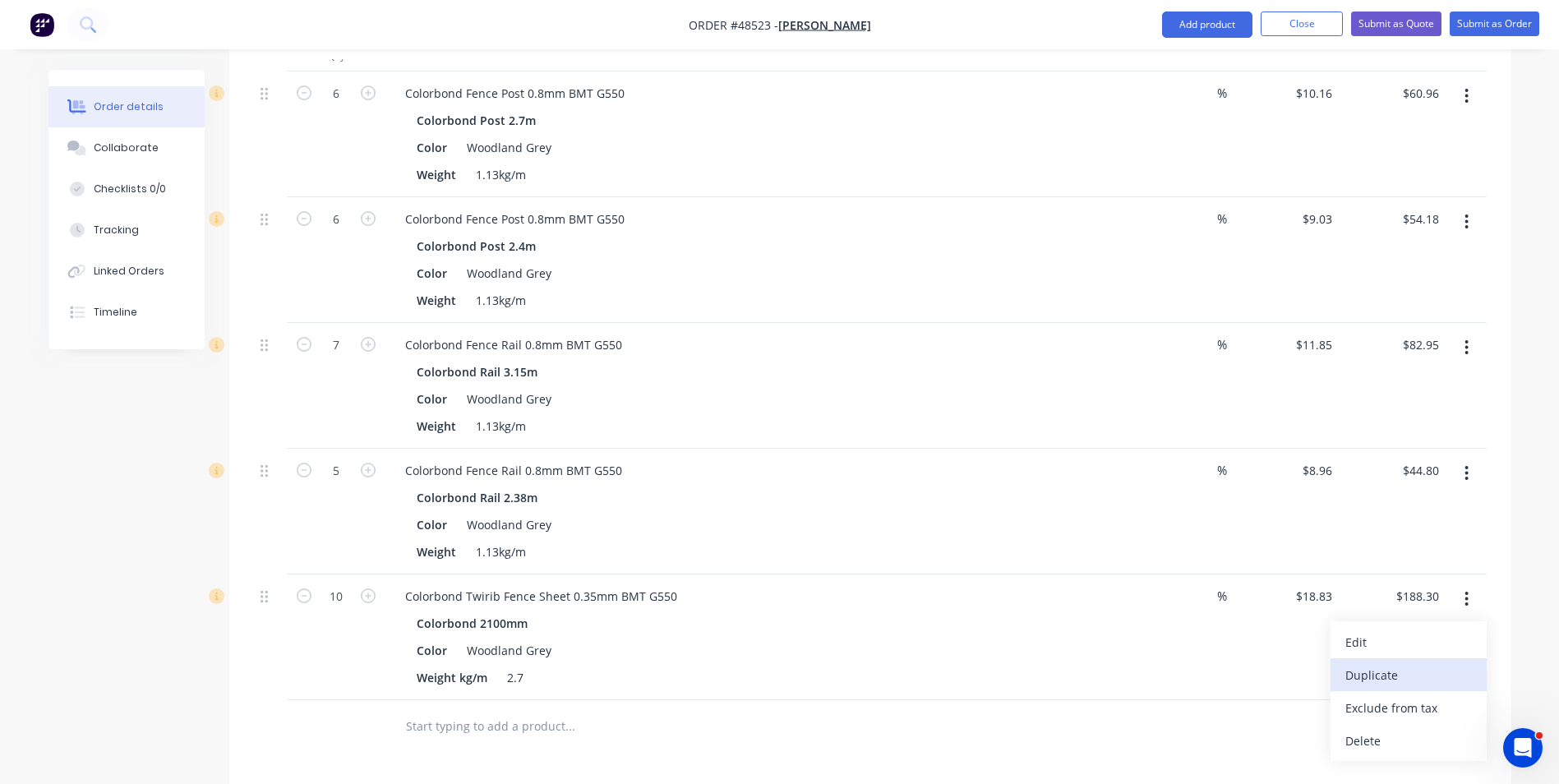
click at [1466, 672] on div "Duplicate" at bounding box center [1409, 675] width 127 height 24
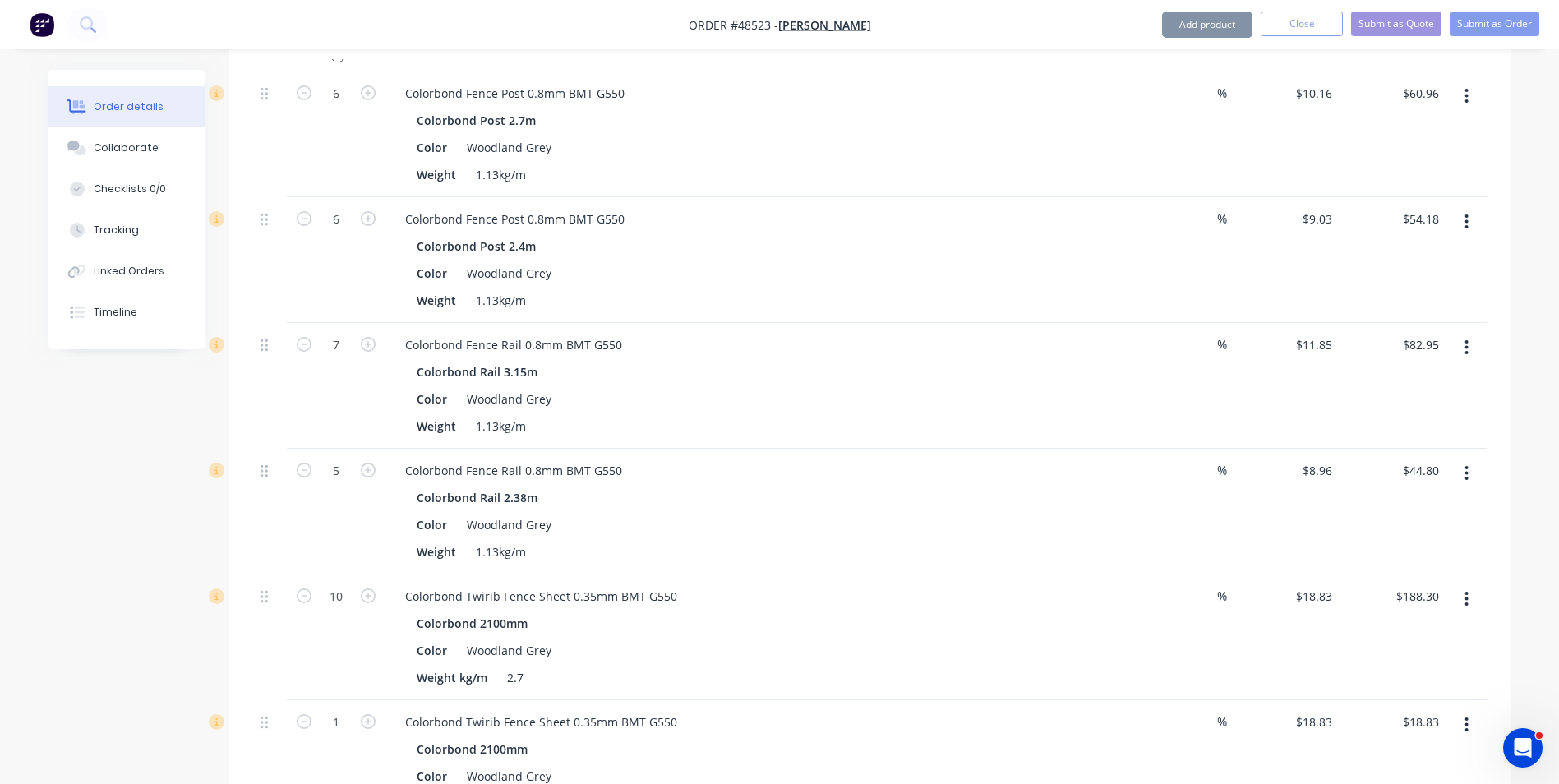
drag, startPoint x: 1467, startPoint y: 722, endPoint x: 1464, endPoint y: 738, distance: 16.3
click at [1467, 726] on icon "button" at bounding box center [1466, 724] width 4 height 18
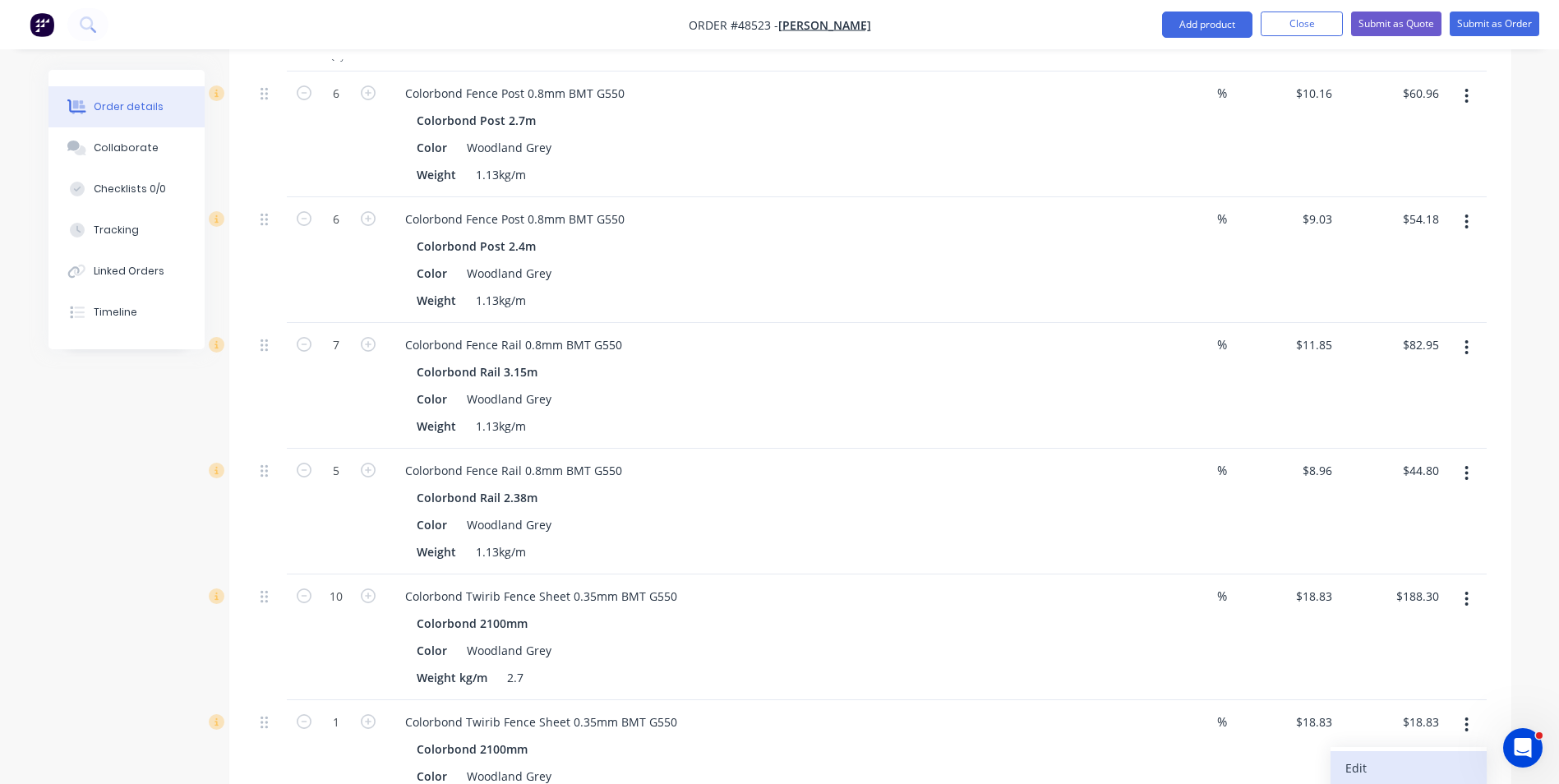
click at [1454, 757] on div "Edit" at bounding box center [1409, 768] width 127 height 24
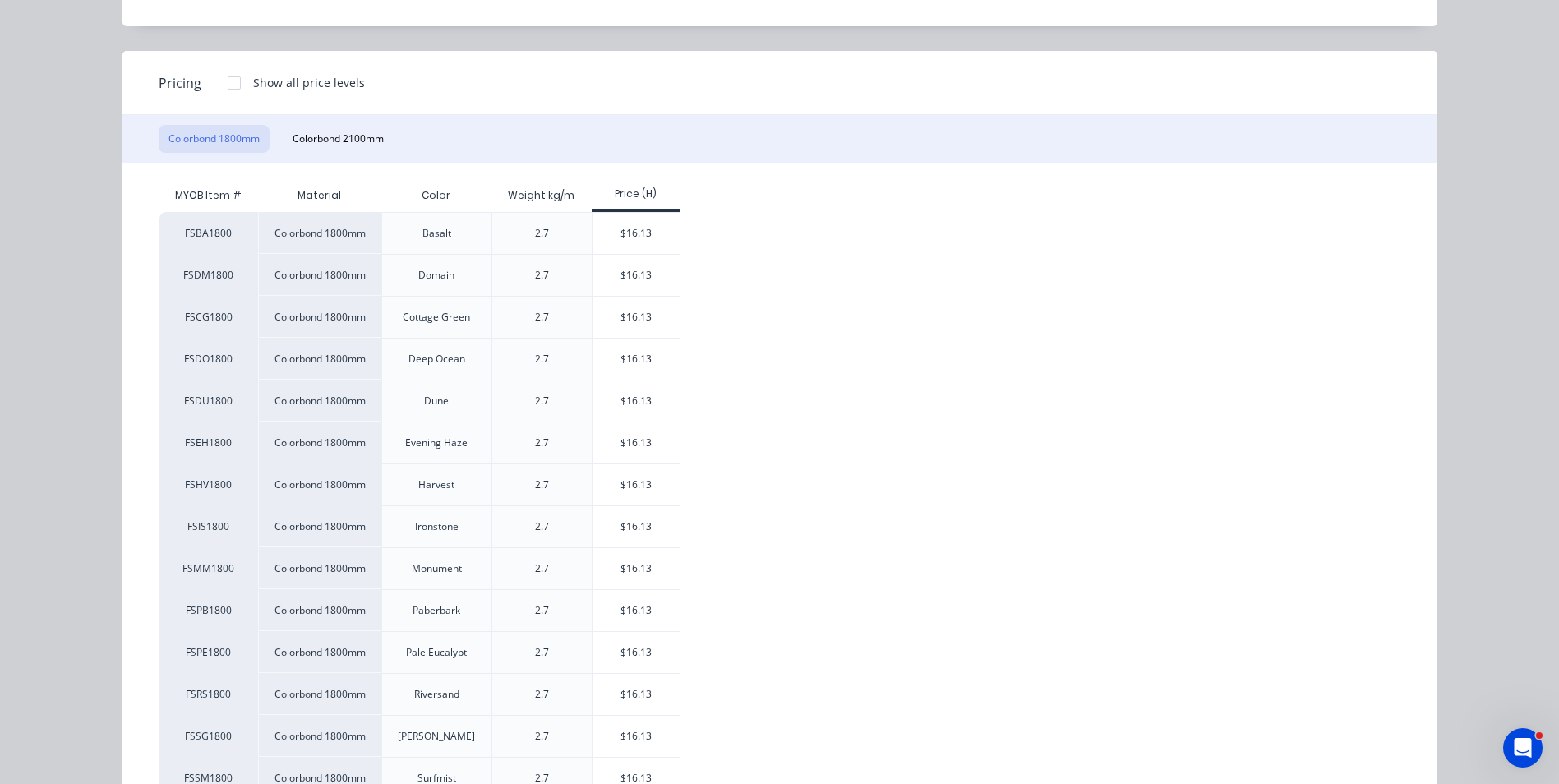
scroll to position [246, 0]
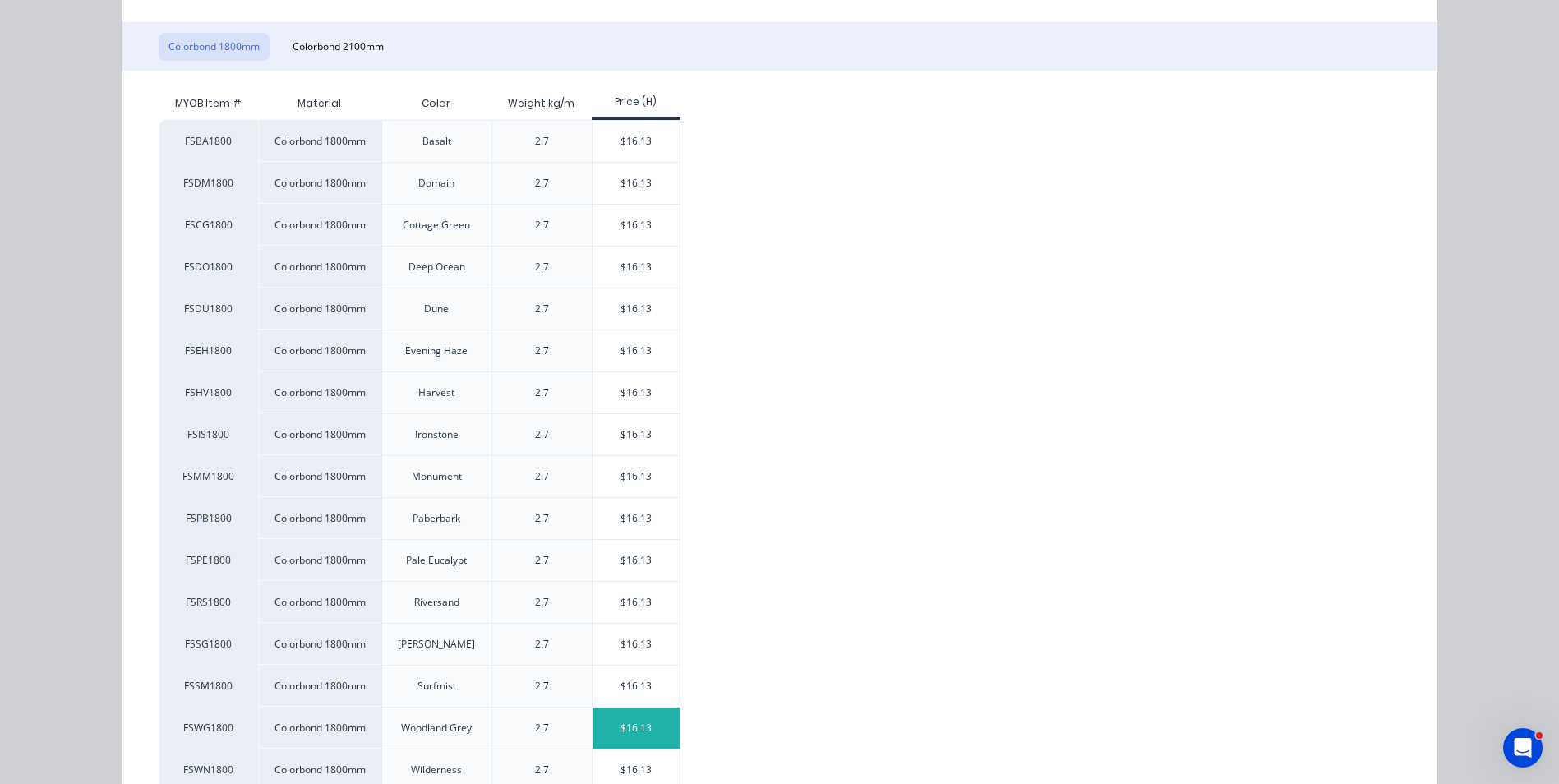
click at [627, 730] on div "$16.13" at bounding box center [636, 727] width 88 height 41
type input "$16.13"
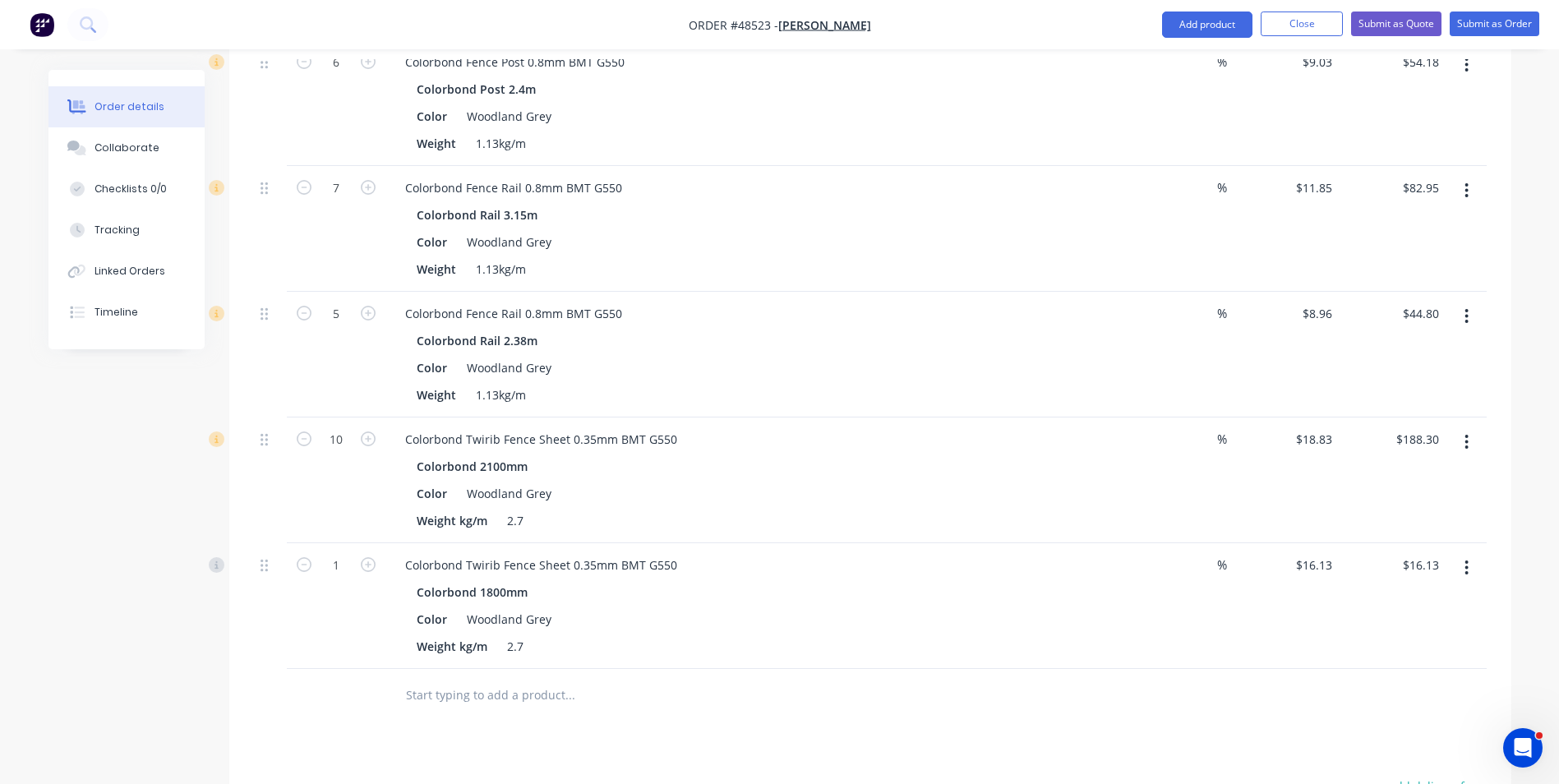
scroll to position [657, 0]
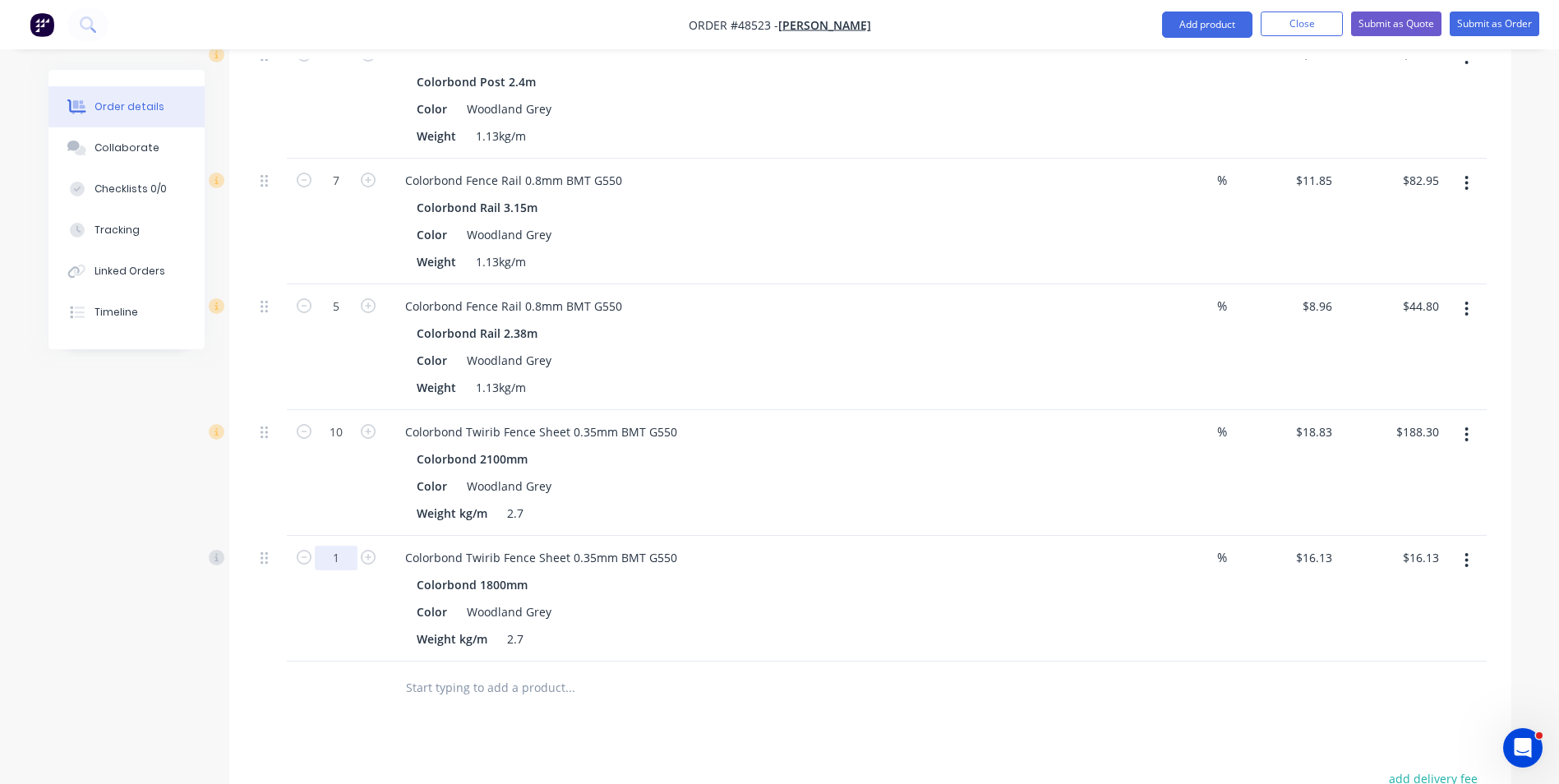
type input "11"
type input "$177.43"
click at [904, 625] on div "Colorbond 1800mm Color Woodland Grey Weight kg/m 2.7" at bounding box center [755, 612] width 727 height 78
drag, startPoint x: 1196, startPoint y: 19, endPoint x: 1196, endPoint y: 32, distance: 13.0
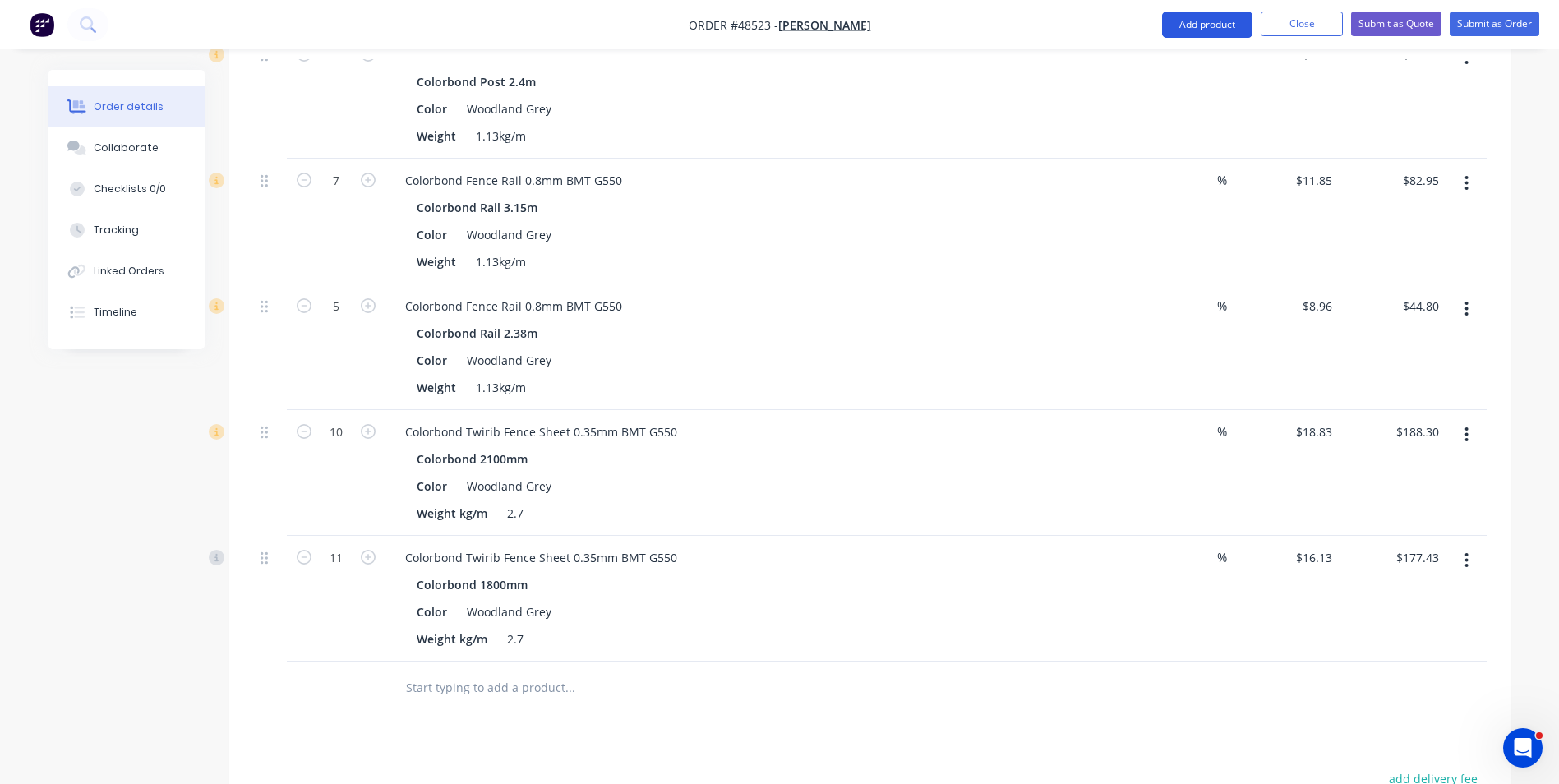
click at [1196, 20] on button "Add product" at bounding box center [1207, 24] width 90 height 26
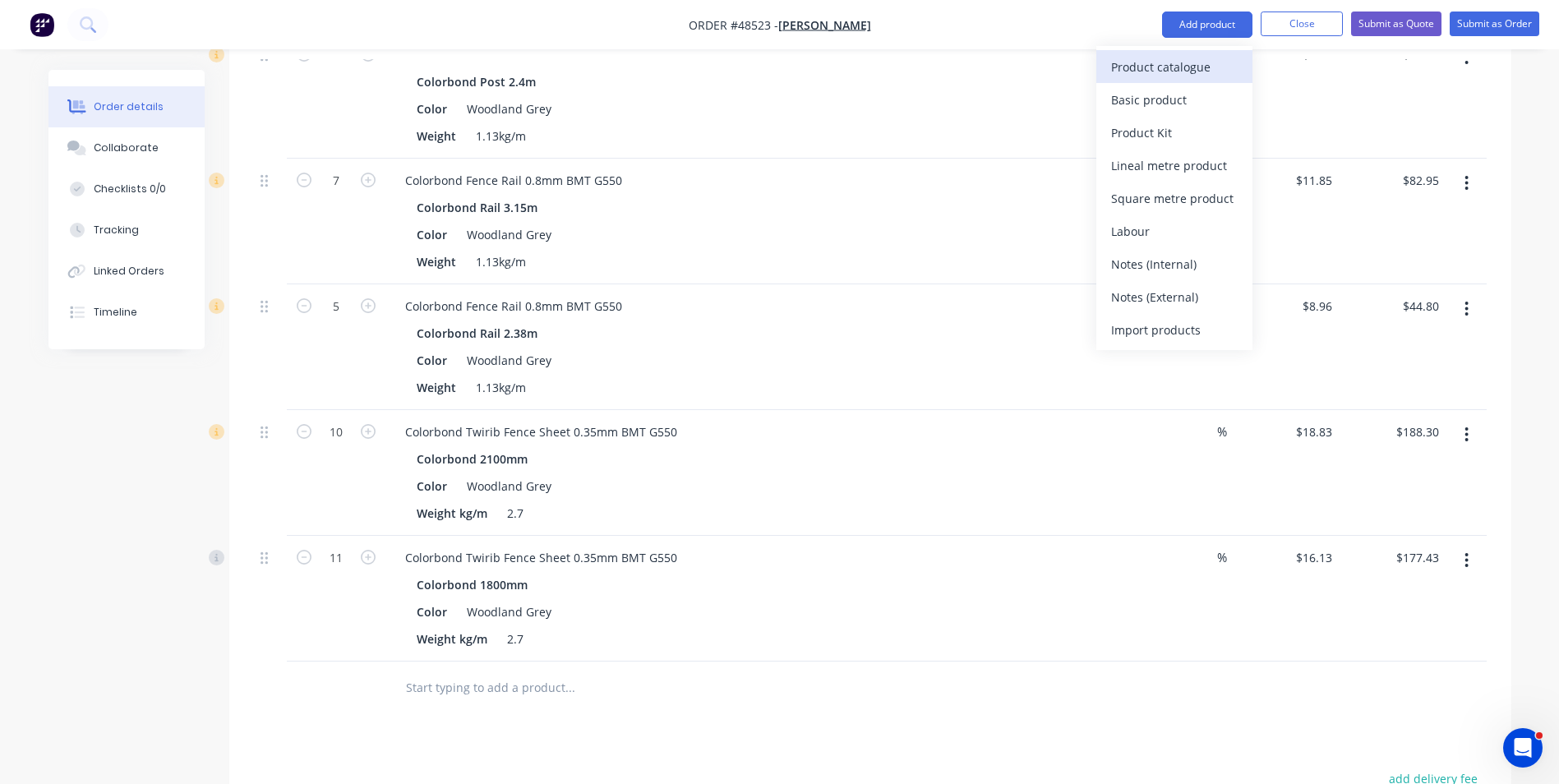
click at [1177, 75] on div "Product catalogue" at bounding box center [1174, 67] width 127 height 24
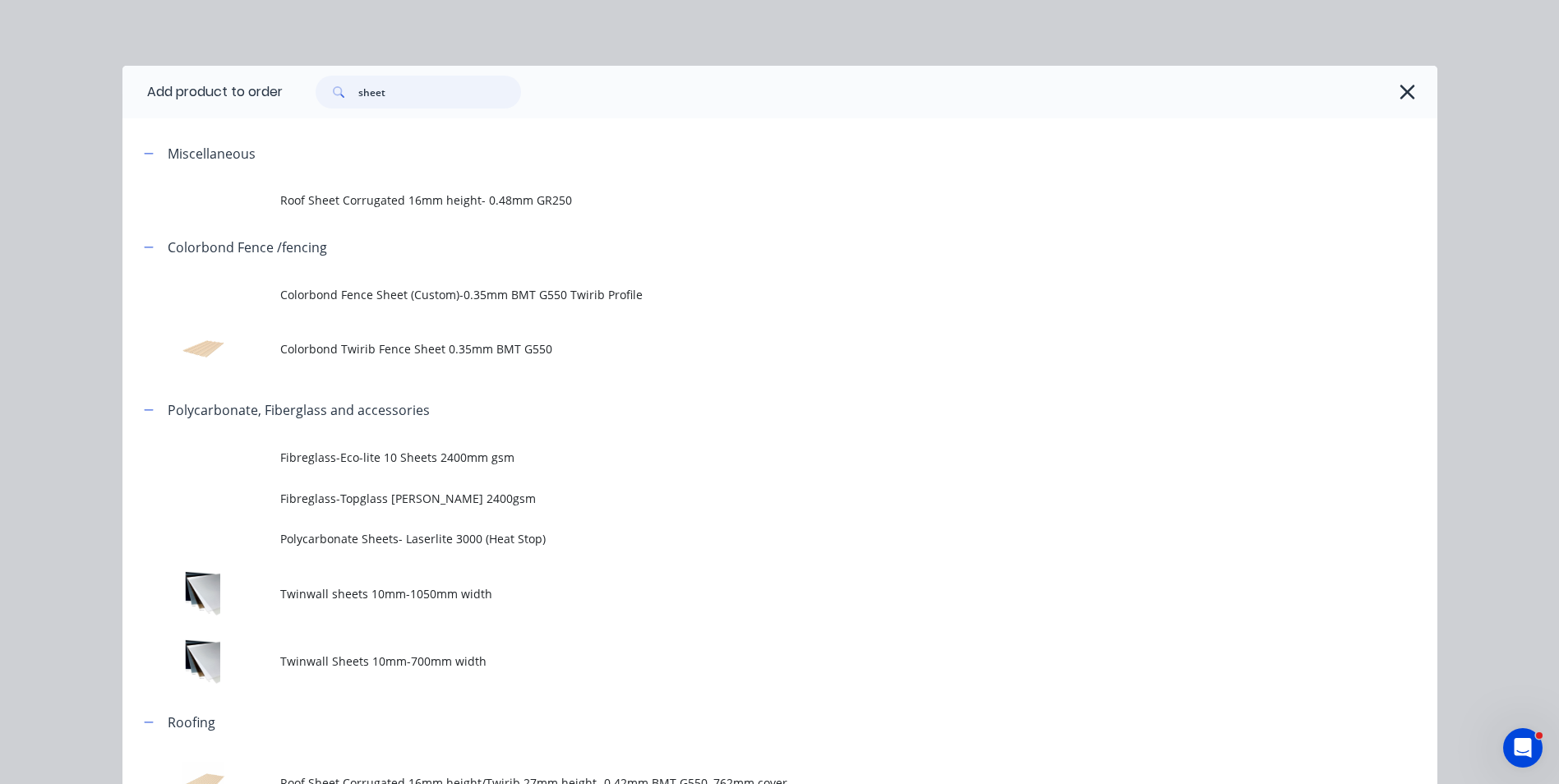
drag, startPoint x: 379, startPoint y: 84, endPoint x: 390, endPoint y: 88, distance: 11.7
click at [379, 84] on input "sheet" at bounding box center [439, 92] width 163 height 33
drag, startPoint x: 409, startPoint y: 89, endPoint x: 190, endPoint y: 91, distance: 219.0
click at [190, 91] on header "Add product to order sheet" at bounding box center [780, 92] width 1315 height 52
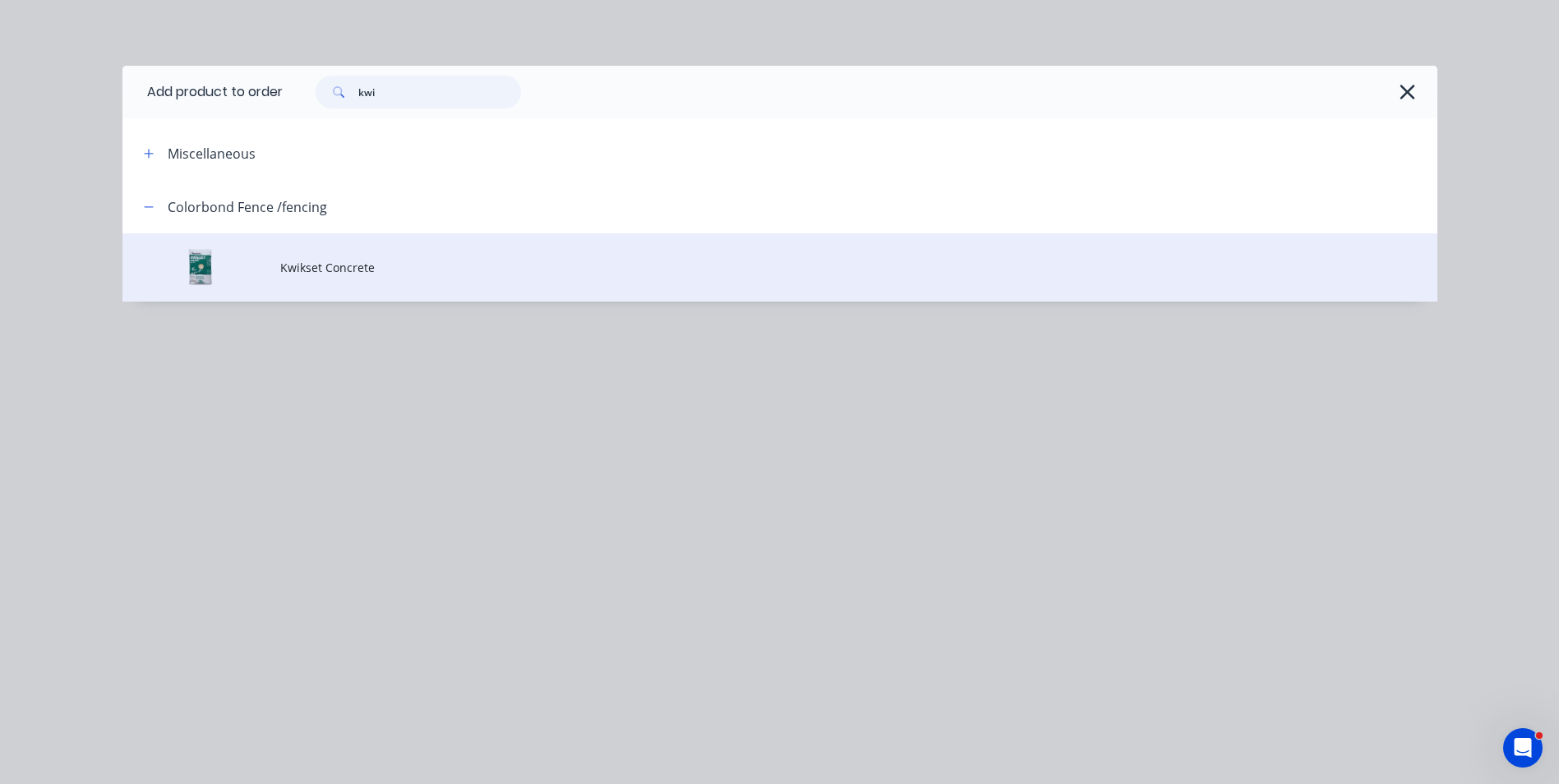
type input "kwi"
click at [520, 248] on td "Kwikset Concrete" at bounding box center [858, 267] width 1157 height 68
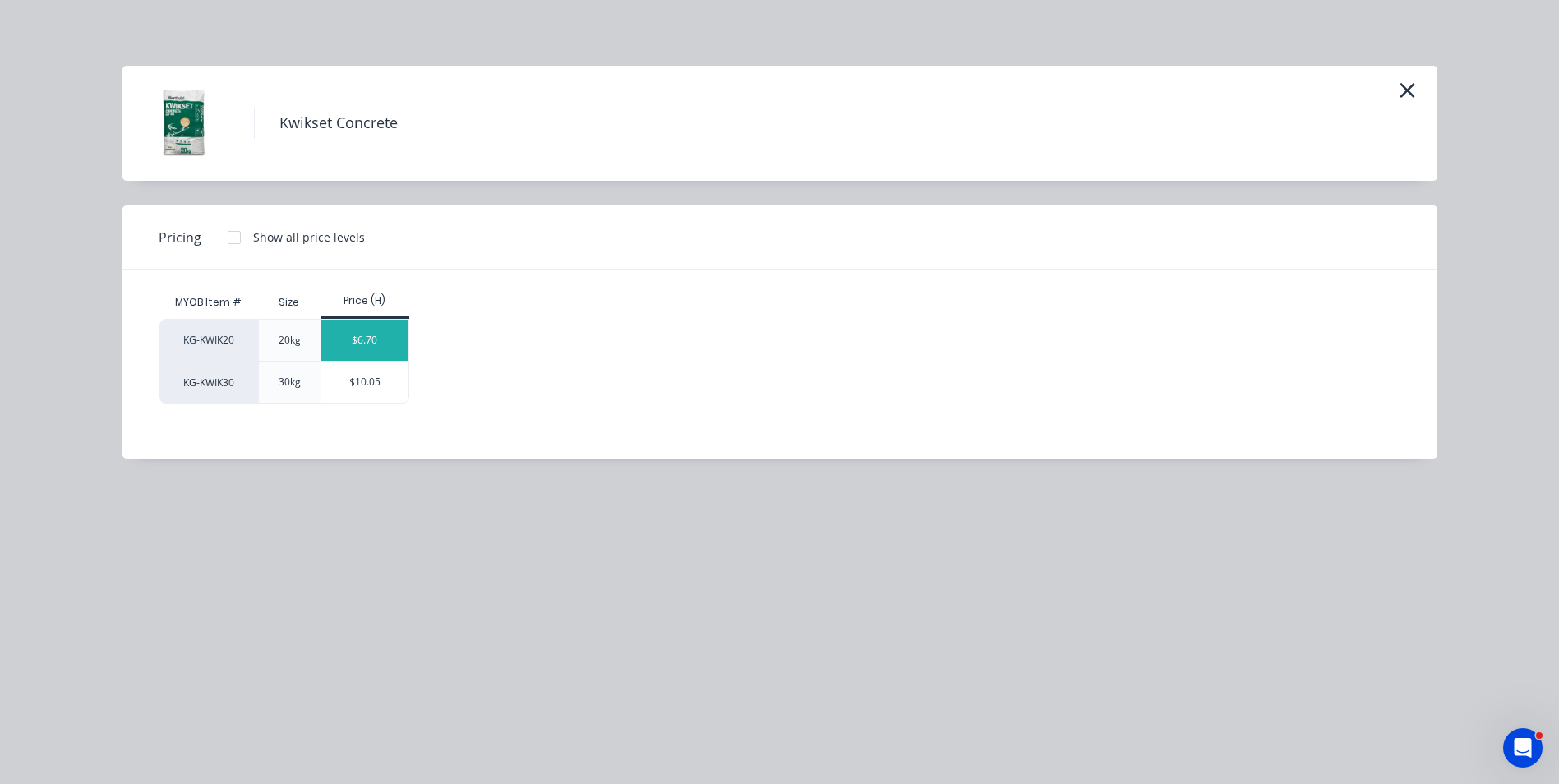
click at [372, 332] on div "$6.70" at bounding box center [365, 340] width 88 height 41
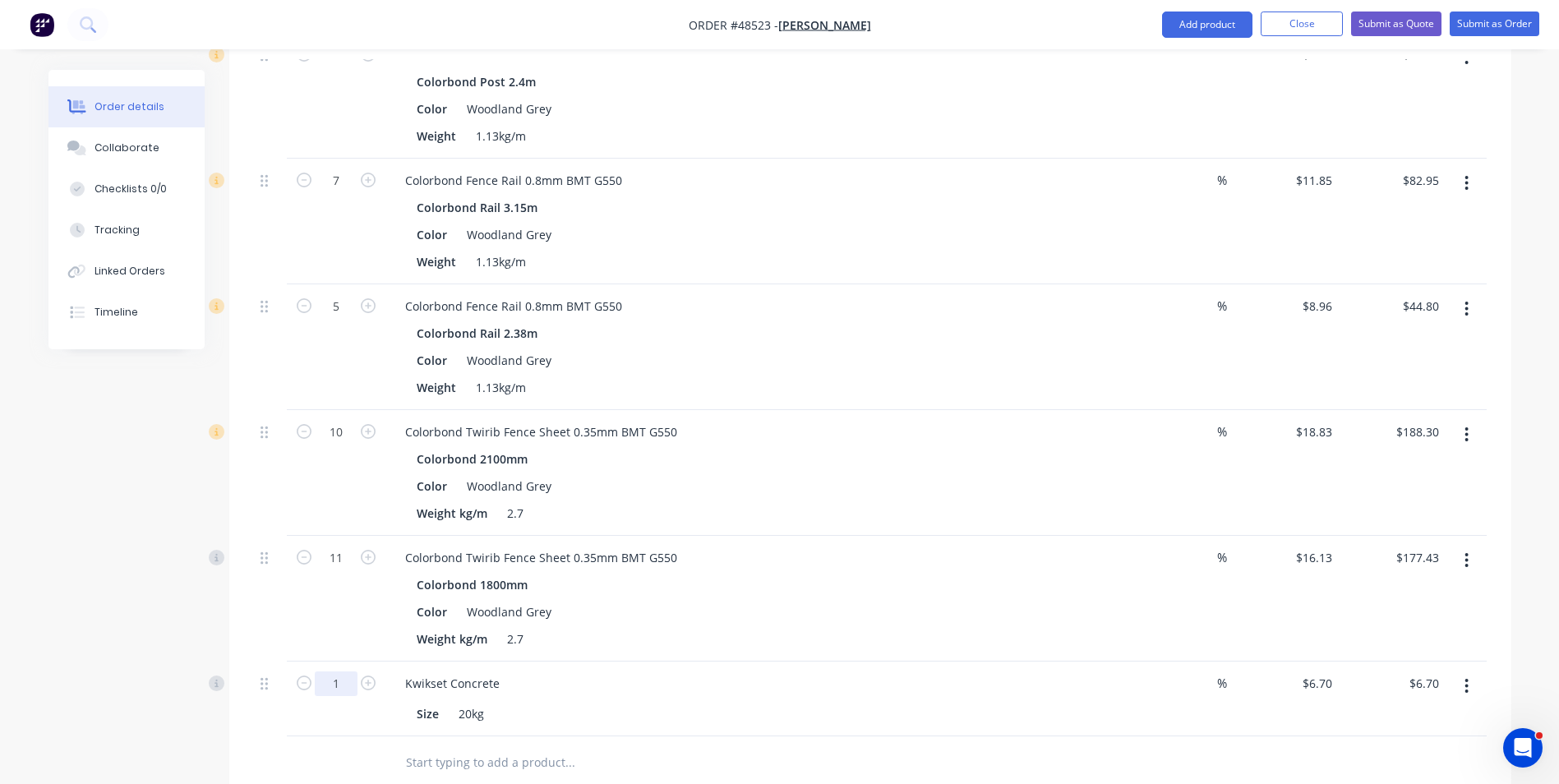
type input "10"
type input "$67.00"
click at [885, 646] on div "Weight kg/m 2.7" at bounding box center [752, 639] width 684 height 24
click at [1204, 16] on button "Add product" at bounding box center [1207, 24] width 90 height 26
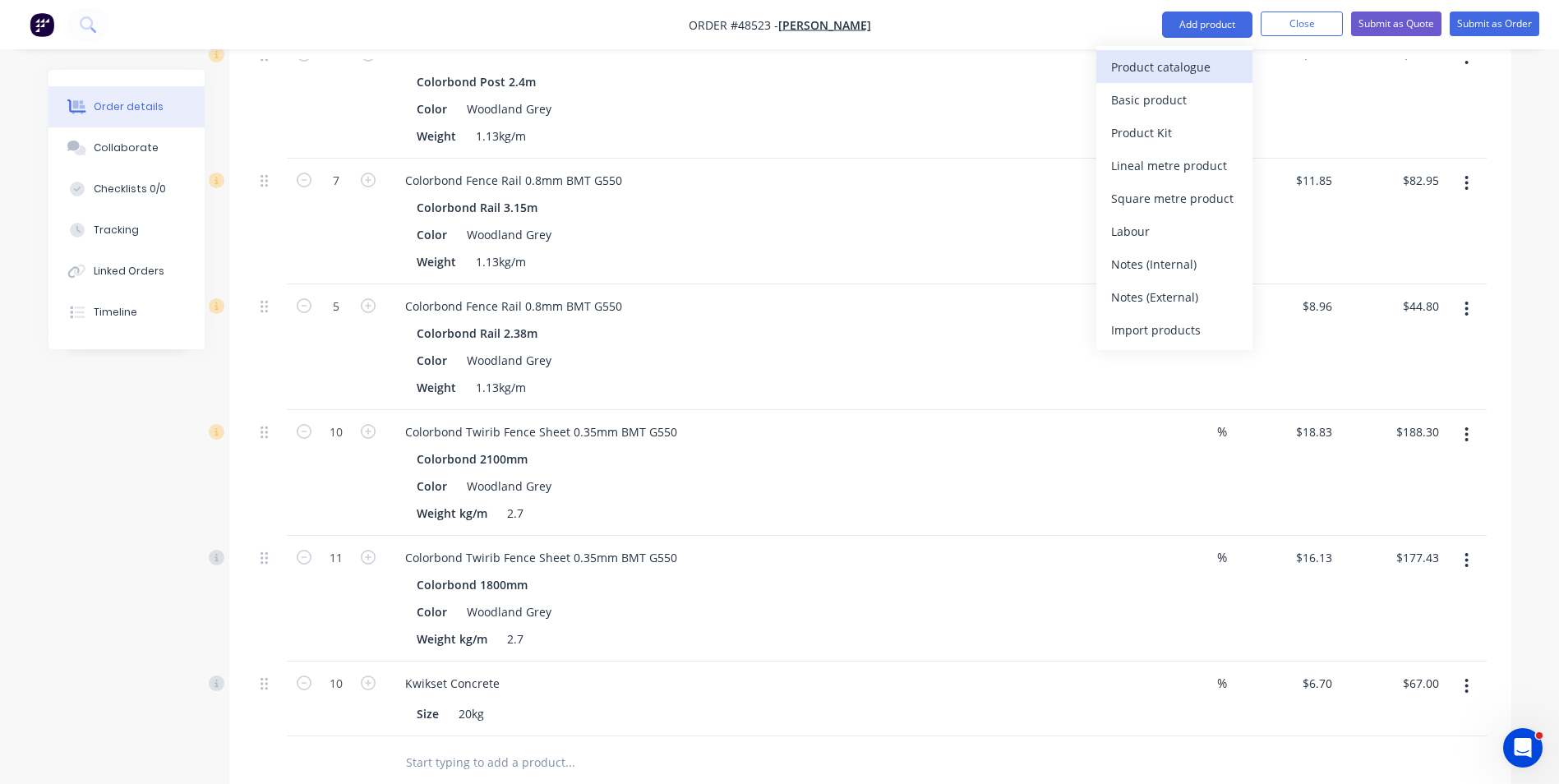
click at [1204, 52] on button "Product catalogue" at bounding box center [1174, 66] width 156 height 33
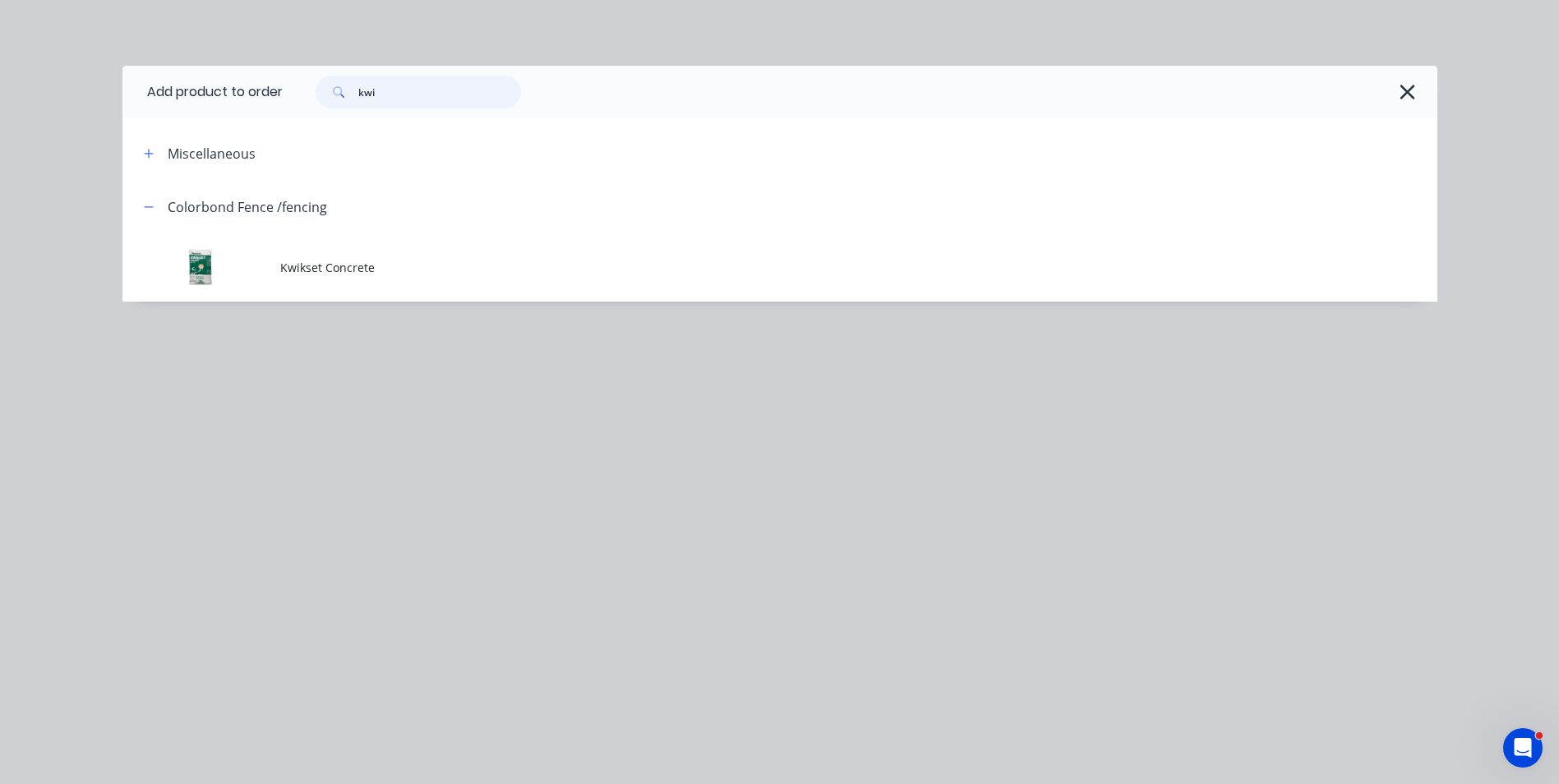
drag, startPoint x: 387, startPoint y: 100, endPoint x: 231, endPoint y: 112, distance: 156.5
click at [231, 112] on header "Add product to order kwi" at bounding box center [780, 92] width 1315 height 52
type input "16"
click at [840, 444] on div "Add product to order 16 Miscellaneous Colorbond Fence /fencing Kwikset Concrete" at bounding box center [779, 392] width 1559 height 784
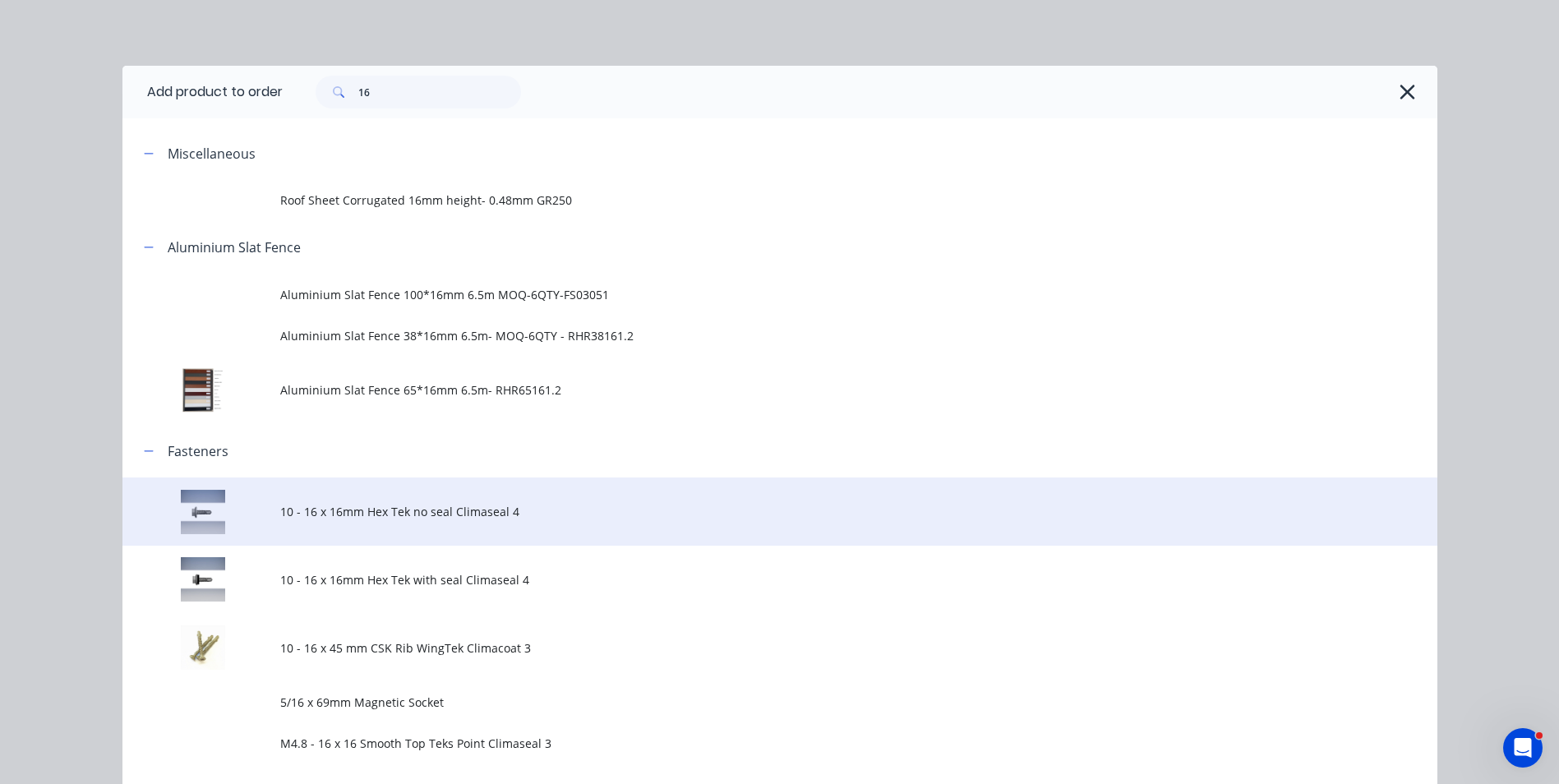
click at [451, 509] on span "10 - 16 x 16mm Hex Tek no seal Climaseal 4" at bounding box center [743, 511] width 925 height 17
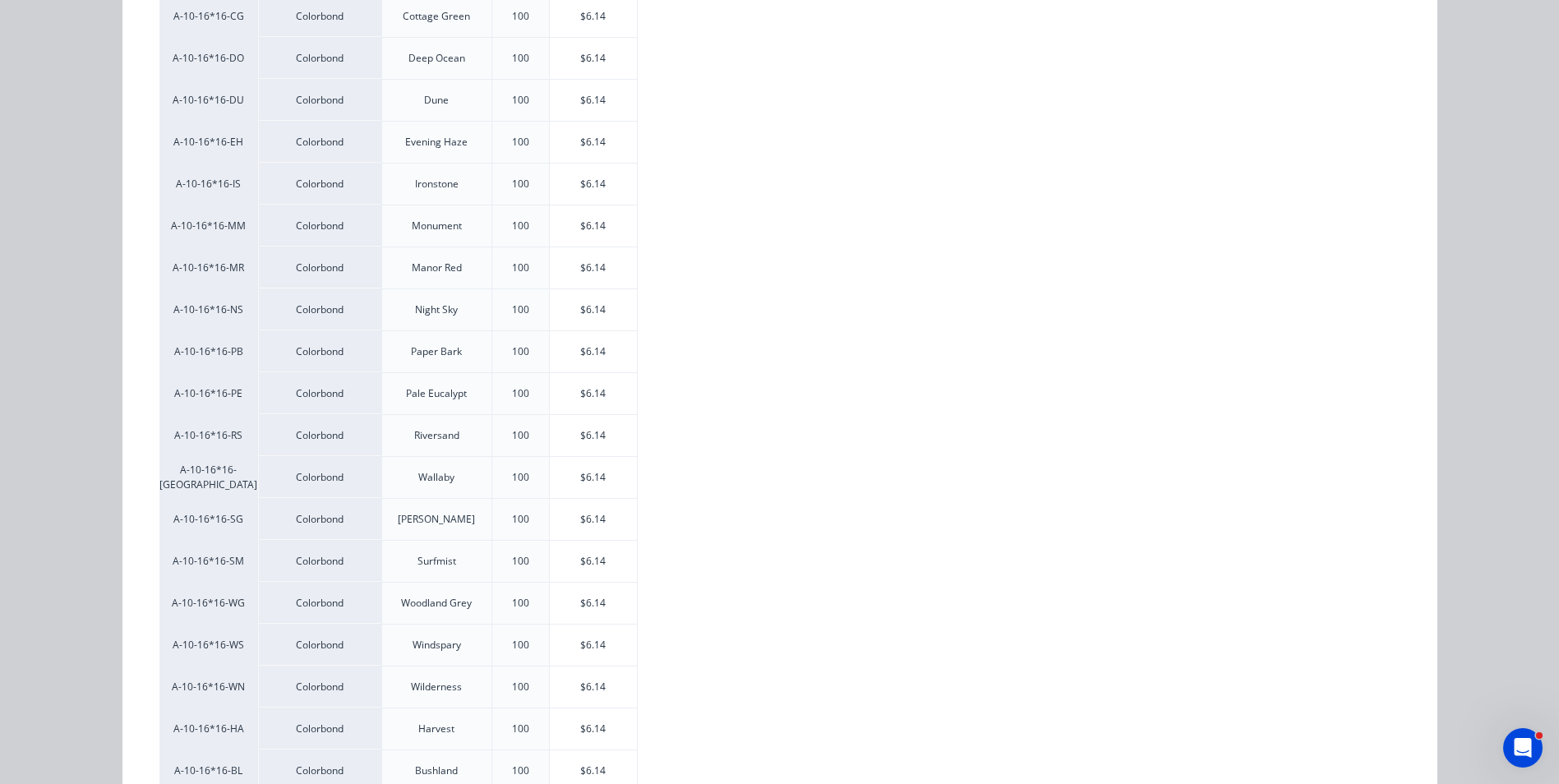
scroll to position [493, 0]
click at [556, 566] on div "$6.14" at bounding box center [593, 565] width 88 height 41
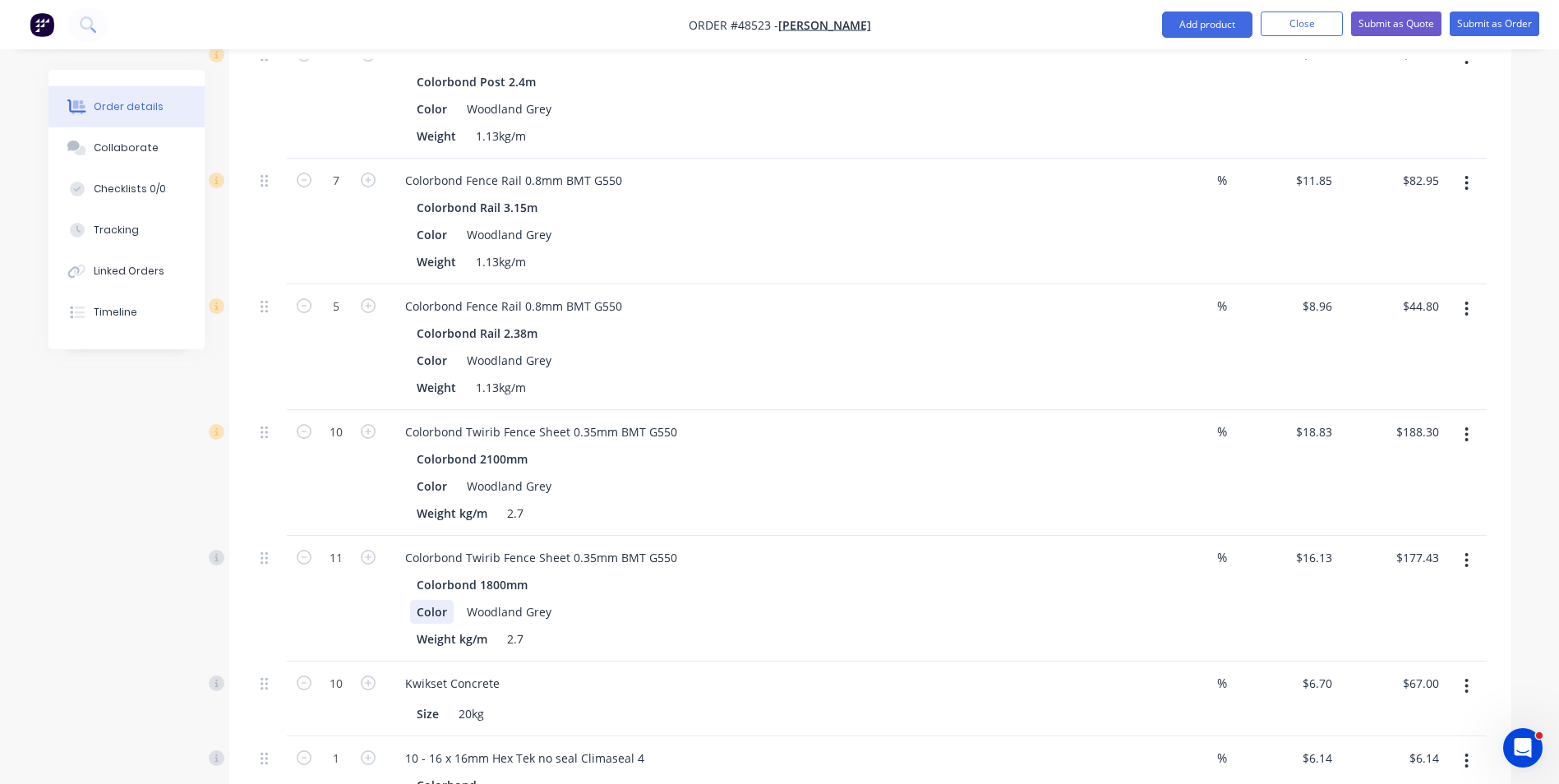
scroll to position [904, 0]
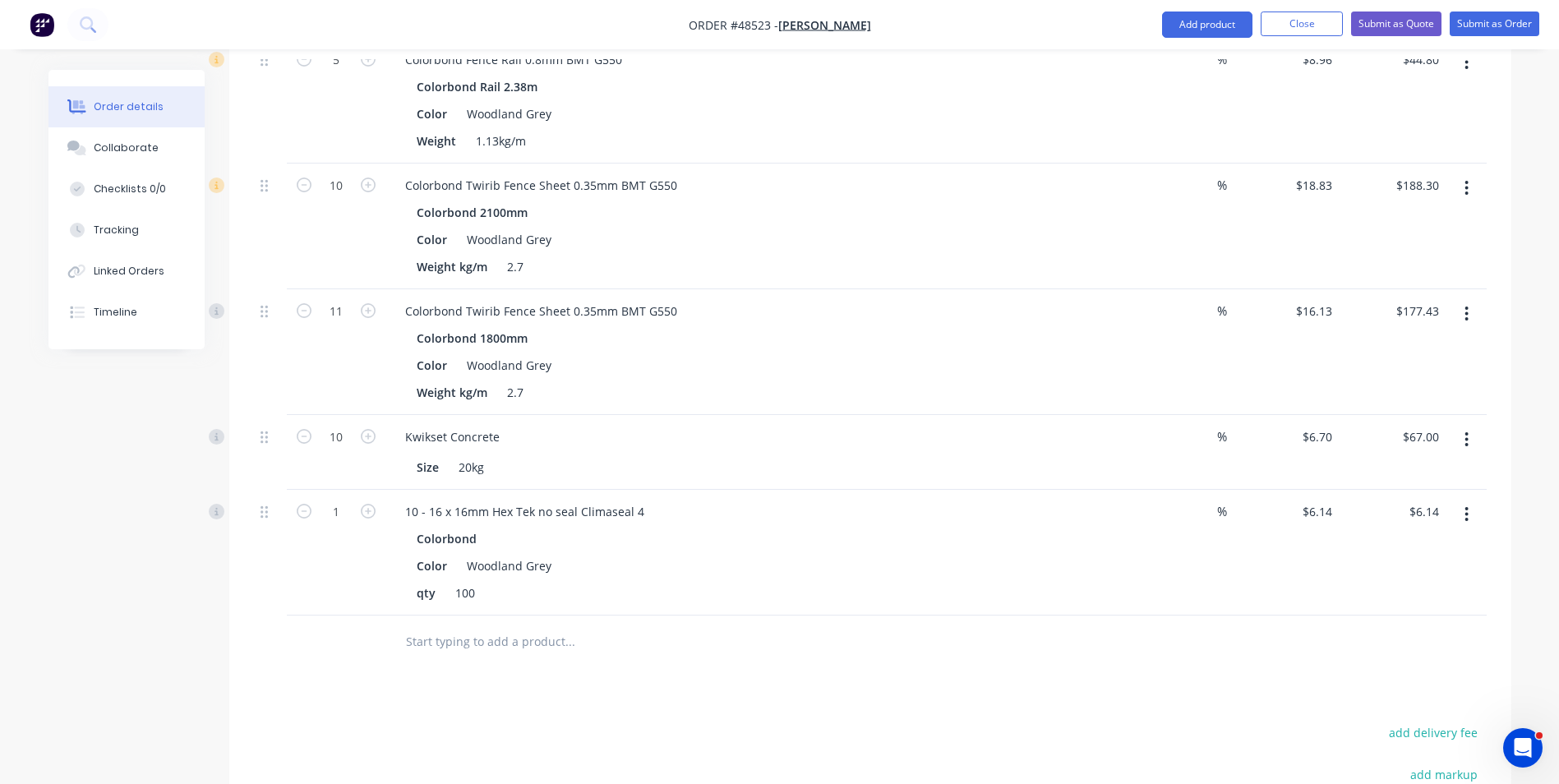
click at [969, 549] on div "Colorbond" at bounding box center [755, 538] width 677 height 24
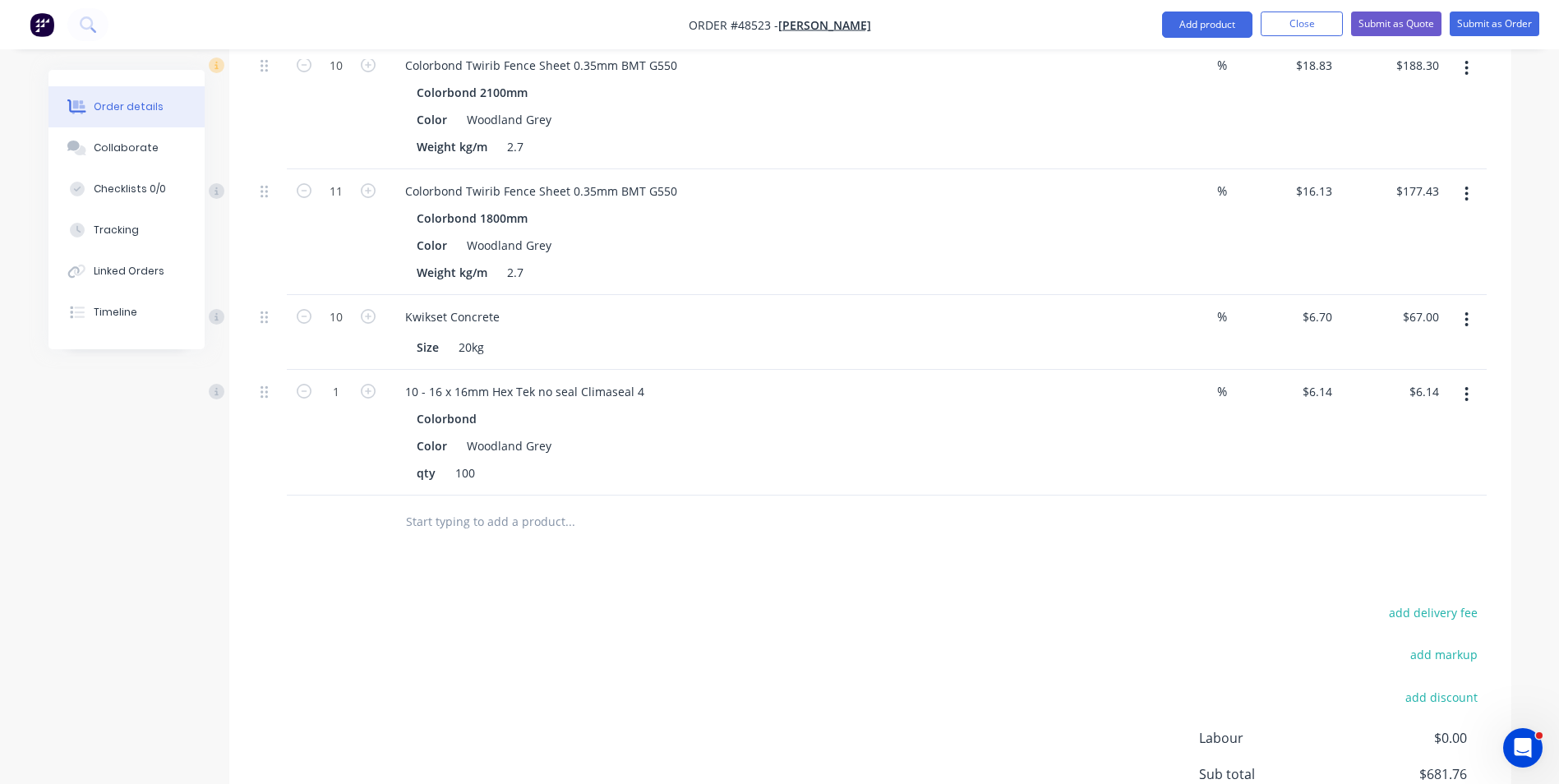
scroll to position [1171, 0]
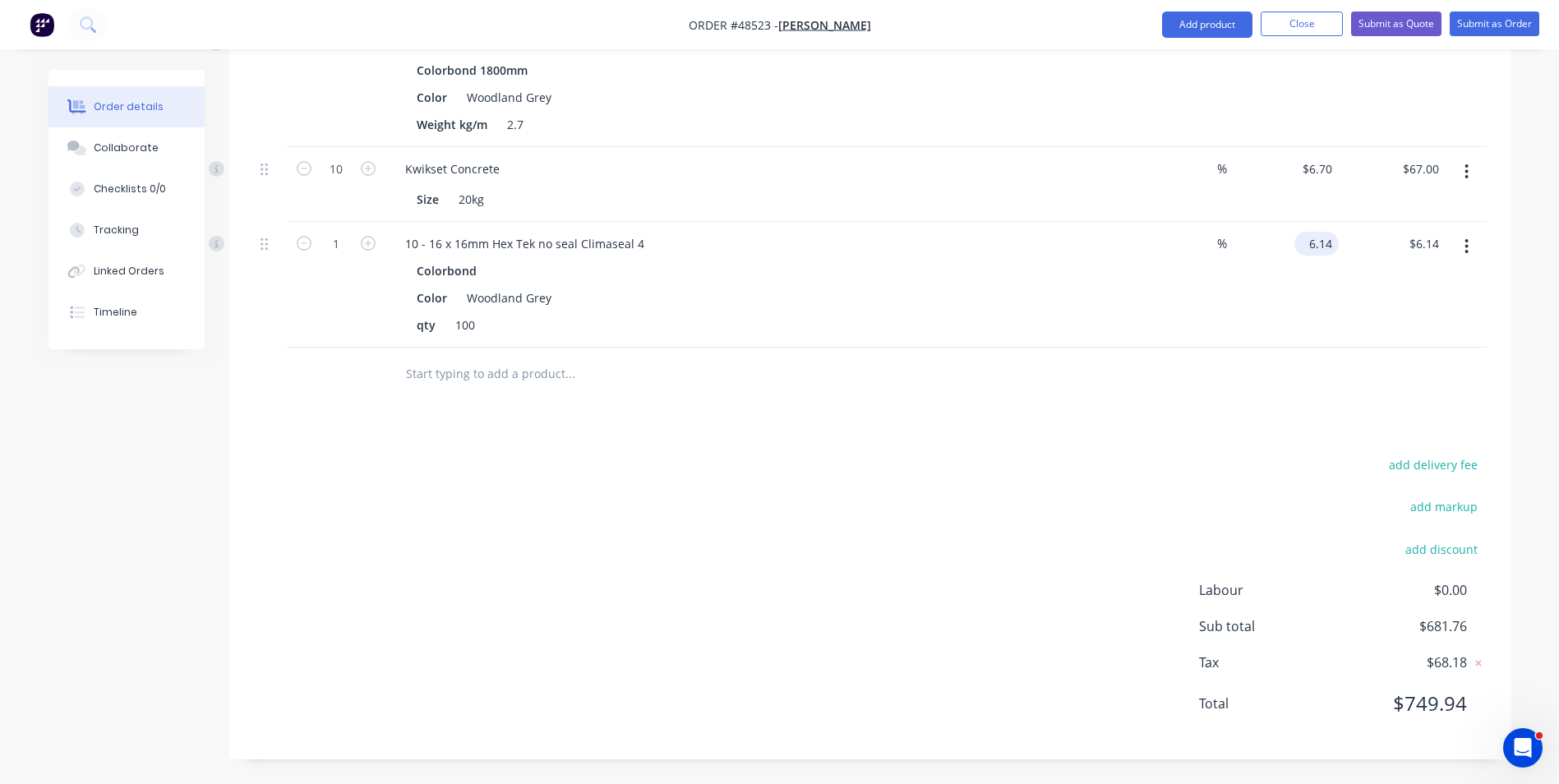
click at [1323, 241] on input "6.14" at bounding box center [1319, 244] width 38 height 24
type input "$0.00"
click at [1280, 357] on div at bounding box center [870, 374] width 1232 height 53
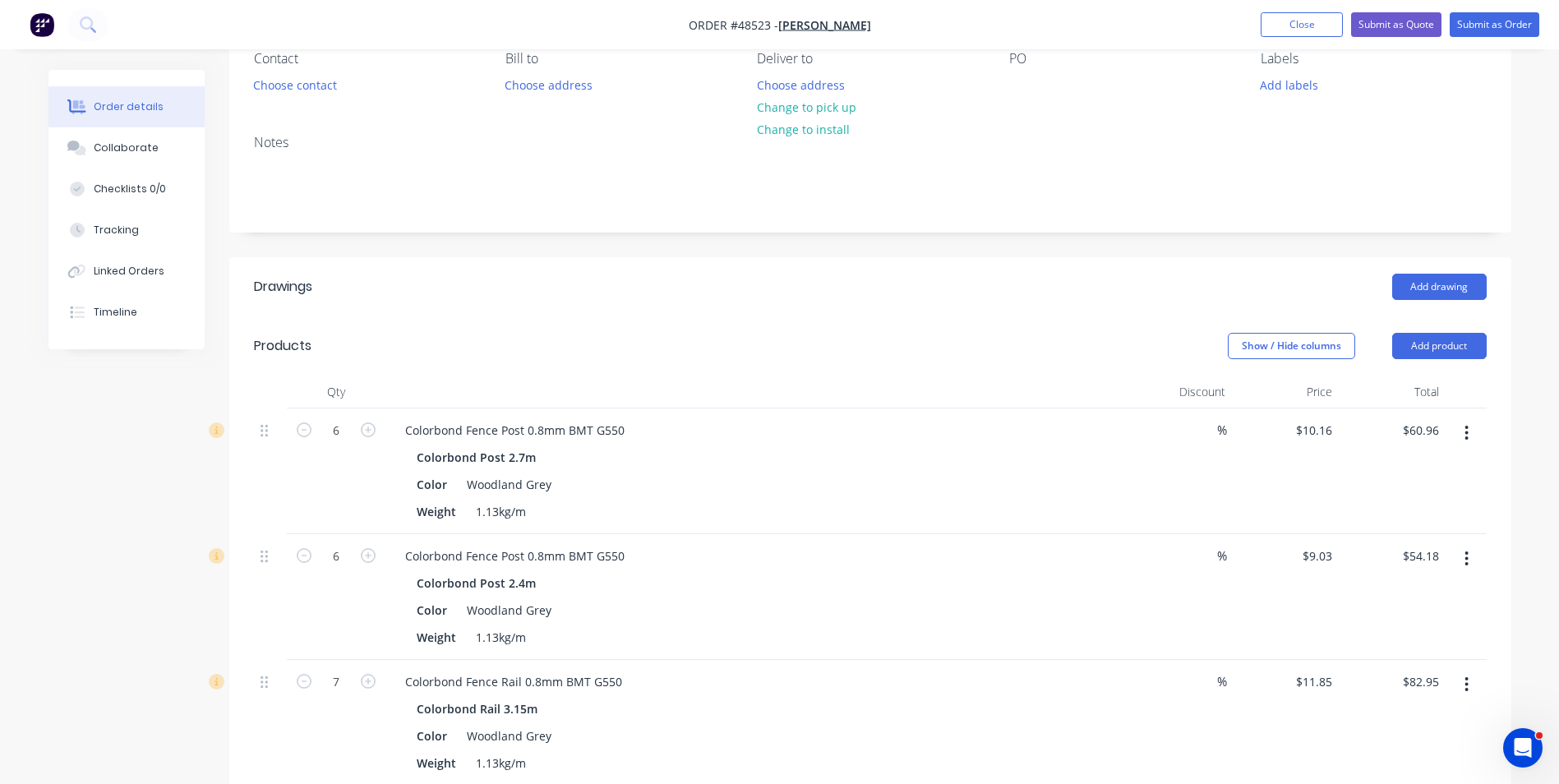
scroll to position [104, 0]
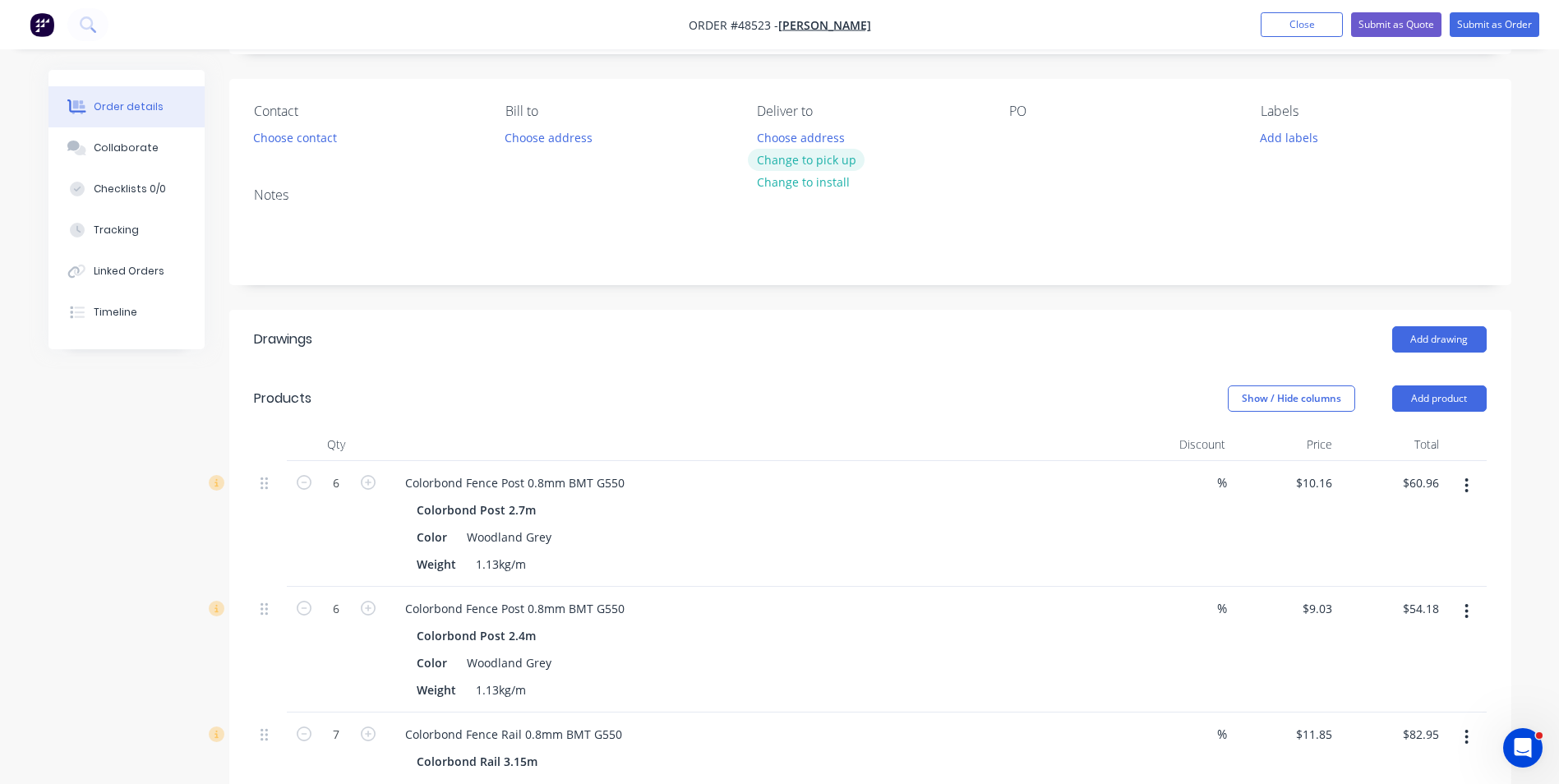
click at [836, 166] on button "Change to pick up" at bounding box center [806, 160] width 116 height 22
click at [315, 137] on button "Choose contact" at bounding box center [295, 137] width 101 height 22
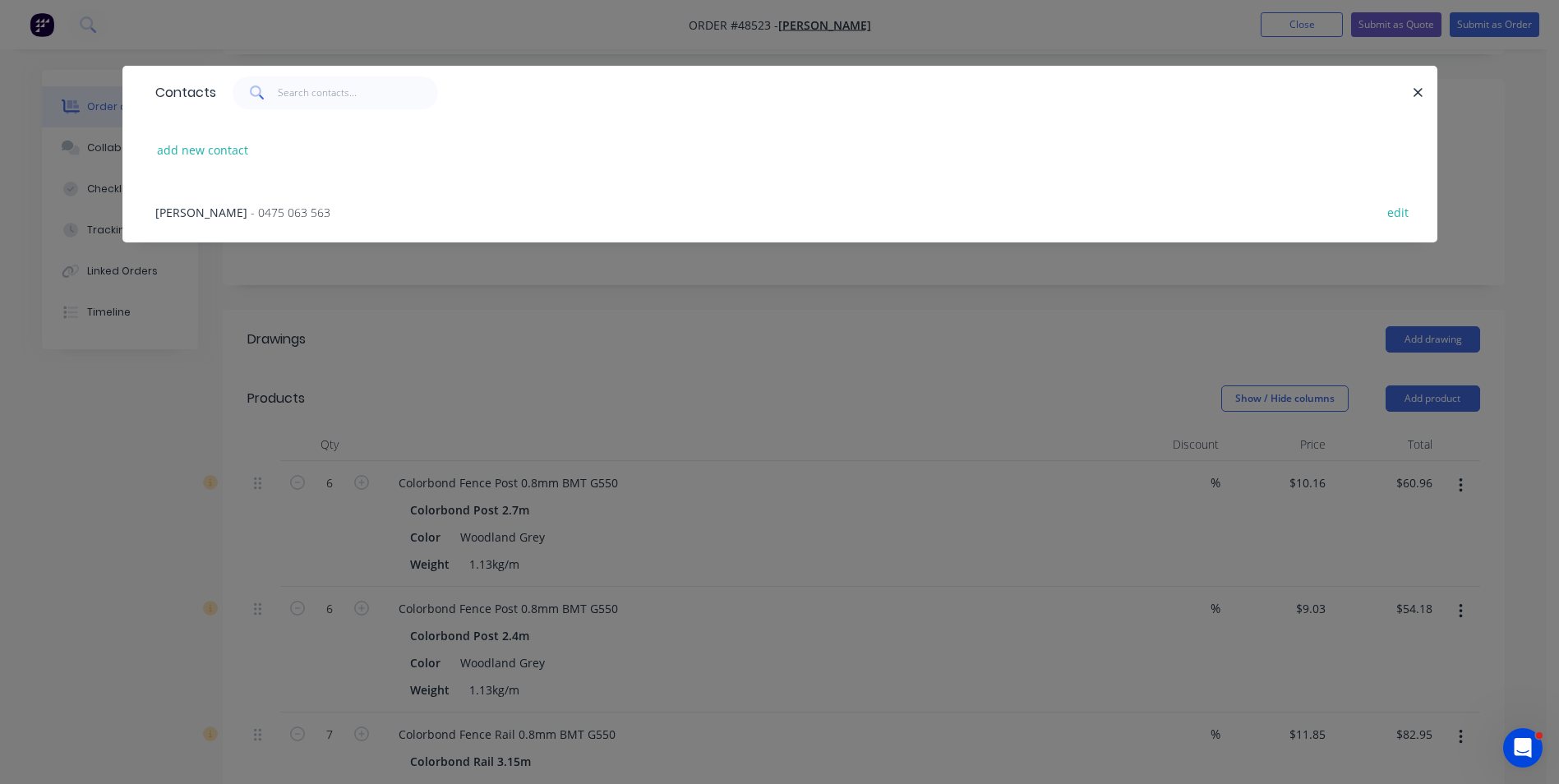
click at [251, 214] on span "- 0475 063 563" at bounding box center [290, 212] width 79 height 15
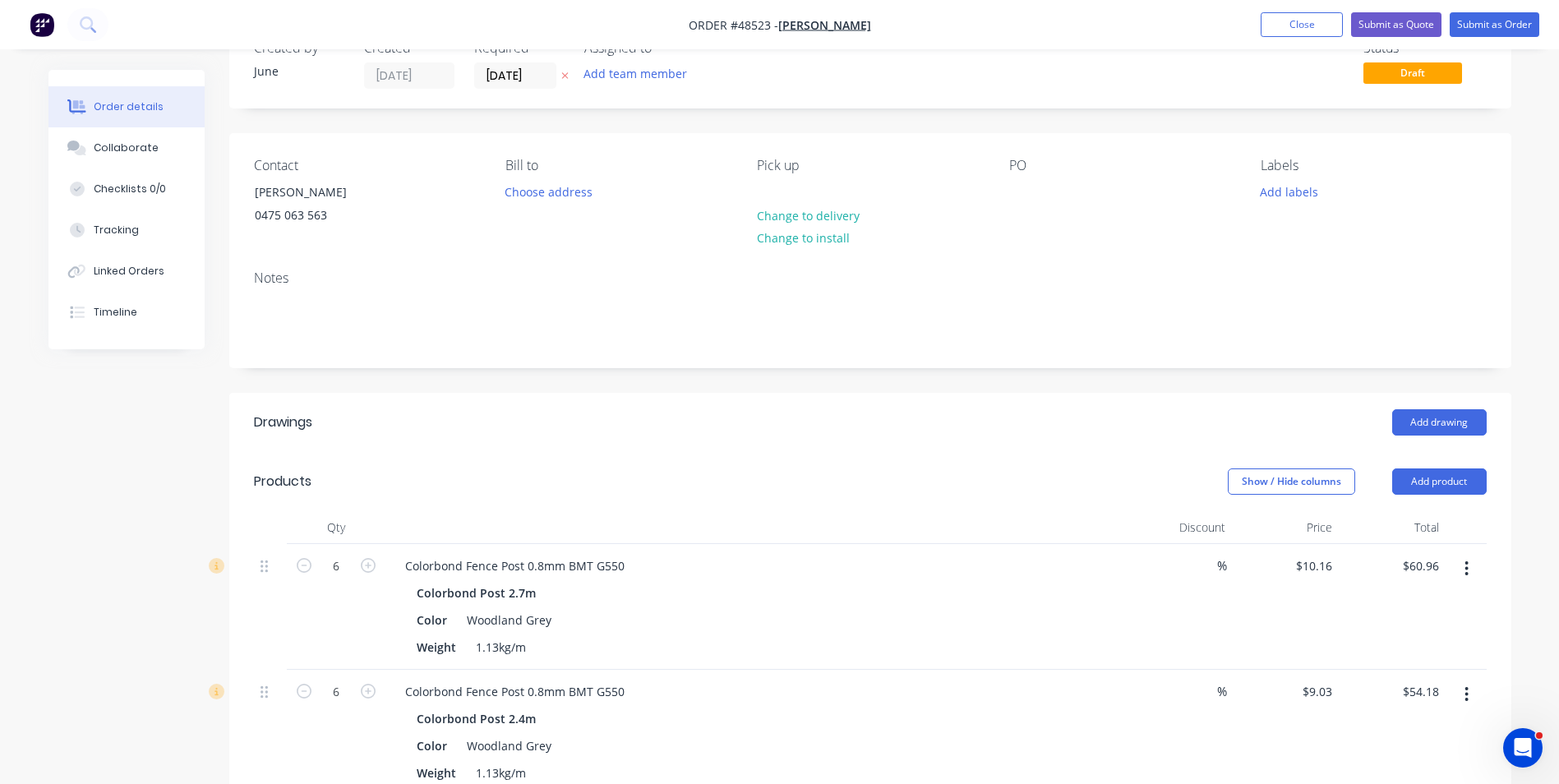
scroll to position [0, 0]
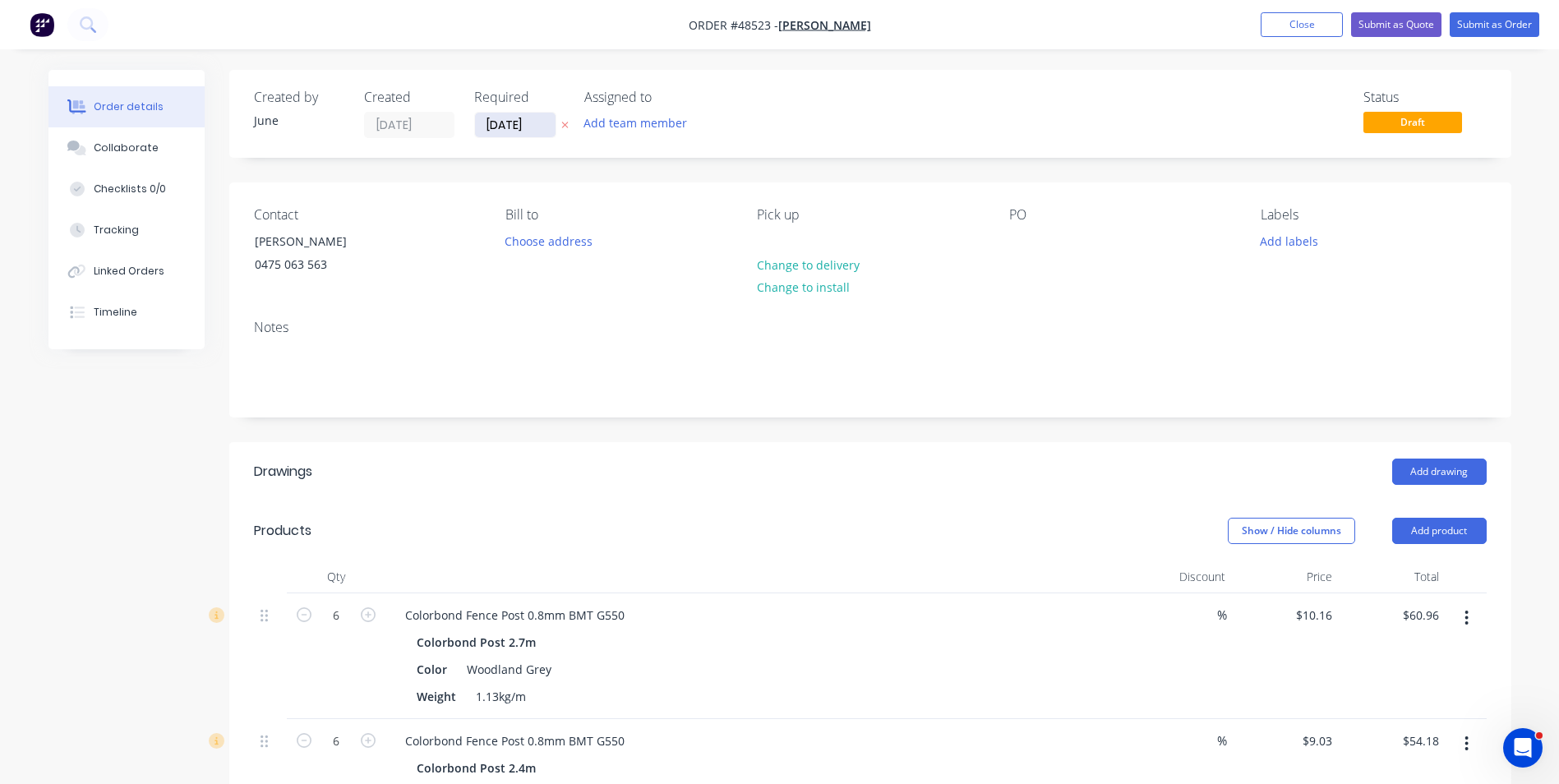
click at [528, 135] on input "[DATE]" at bounding box center [515, 124] width 80 height 24
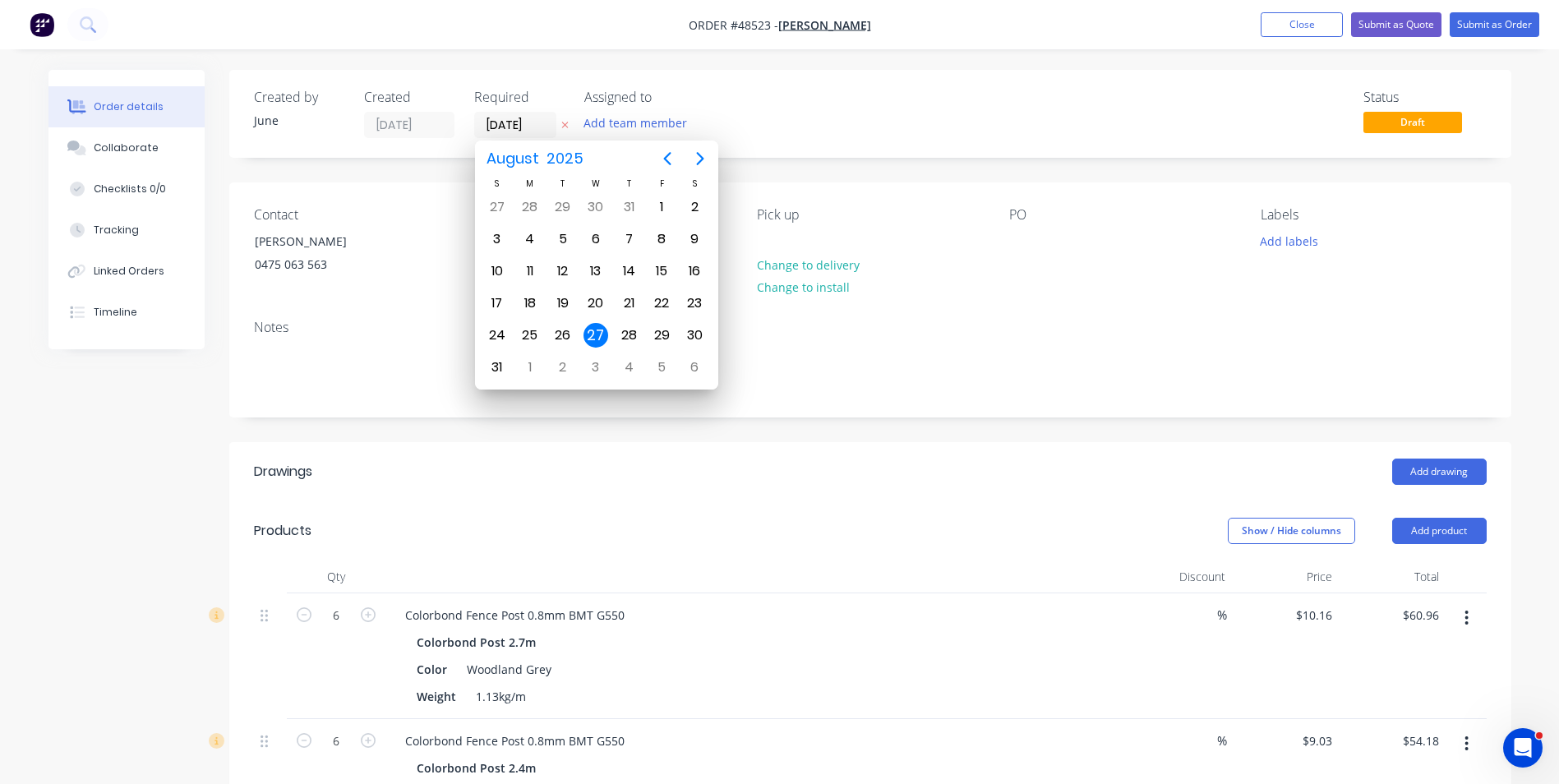
click at [878, 105] on div "Status Draft" at bounding box center [1118, 113] width 738 height 48
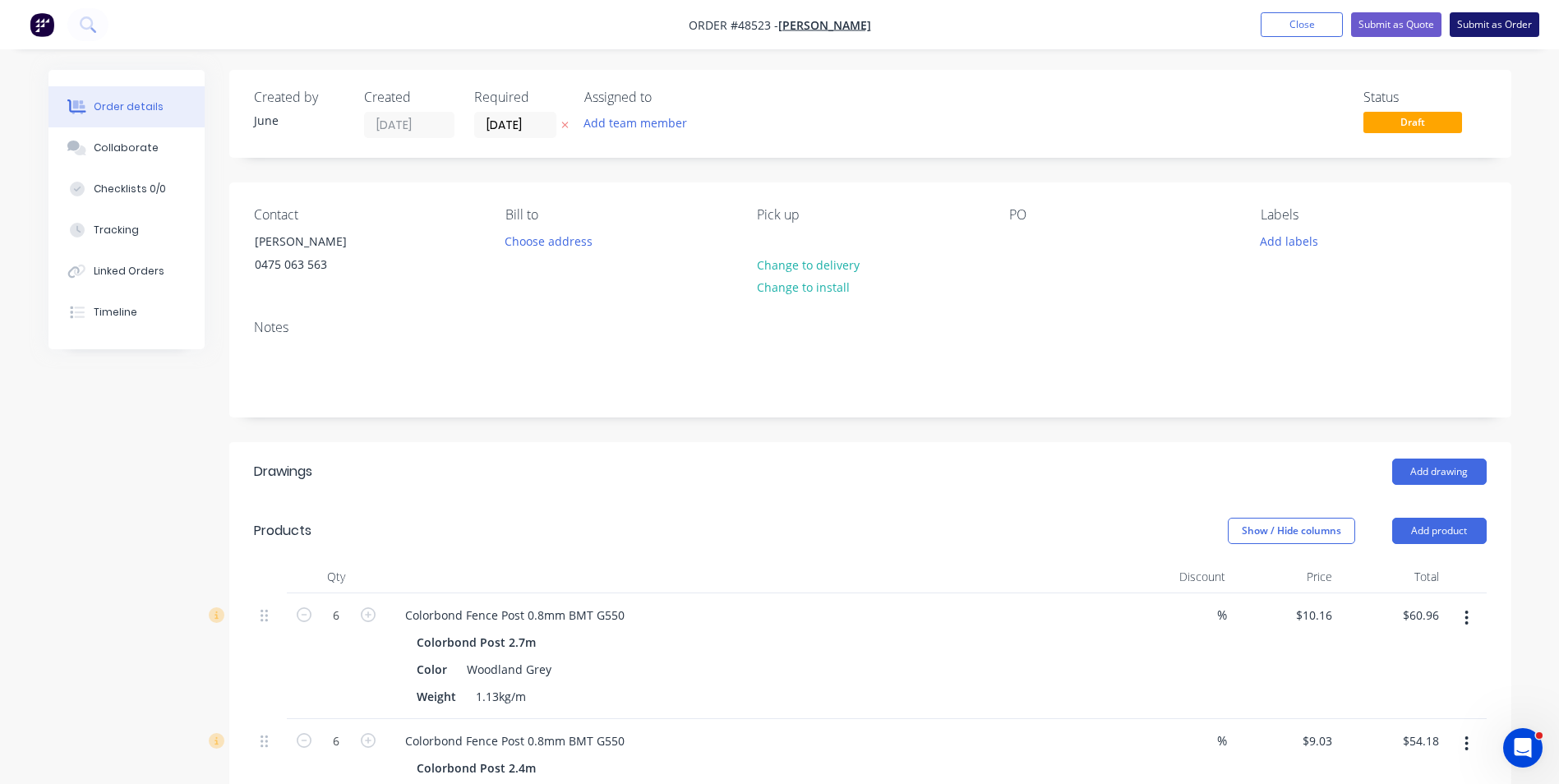
click at [1479, 30] on button "Submit as Order" at bounding box center [1494, 24] width 89 height 24
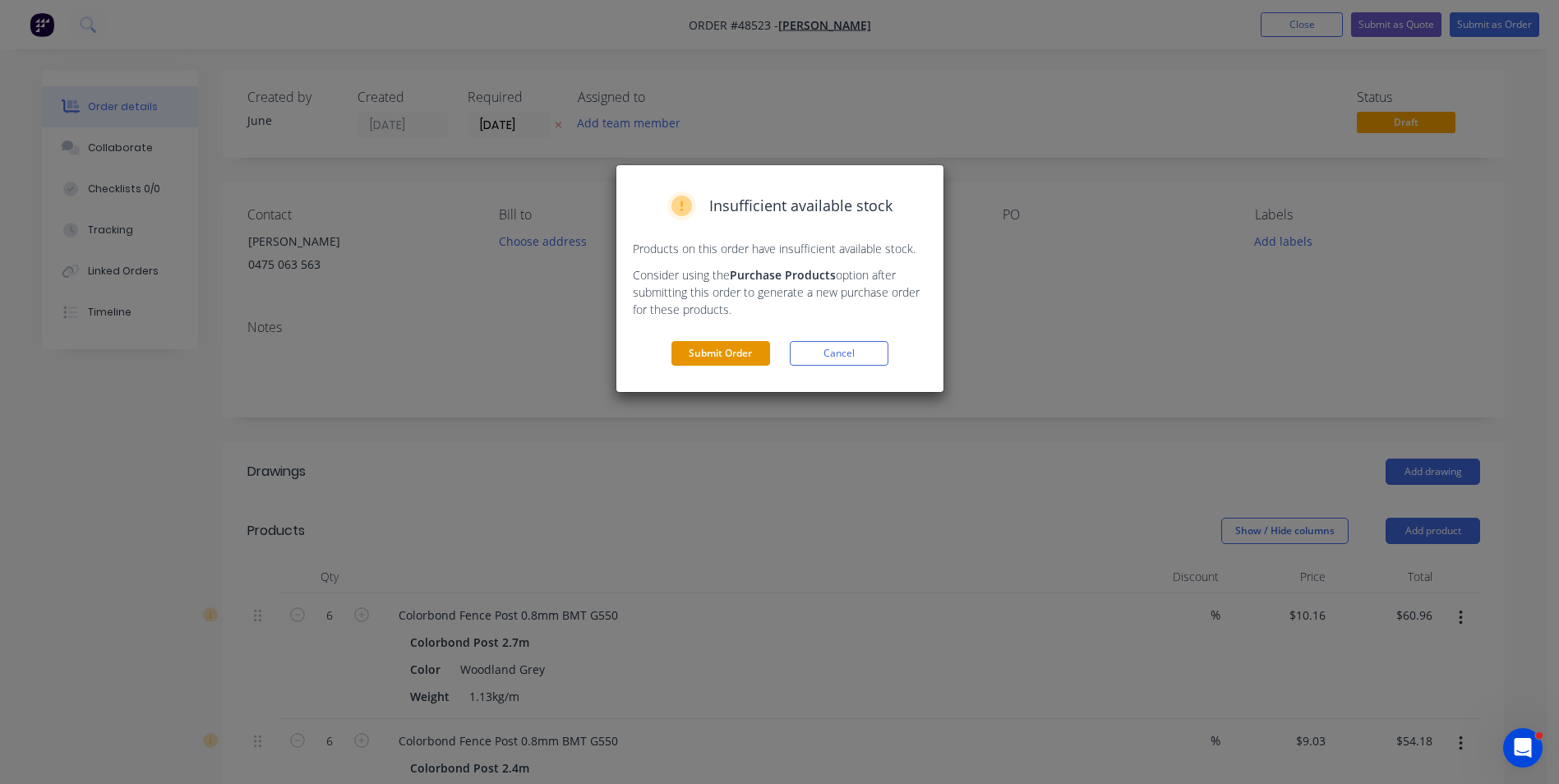
click at [742, 357] on button "Submit Order" at bounding box center [720, 353] width 99 height 24
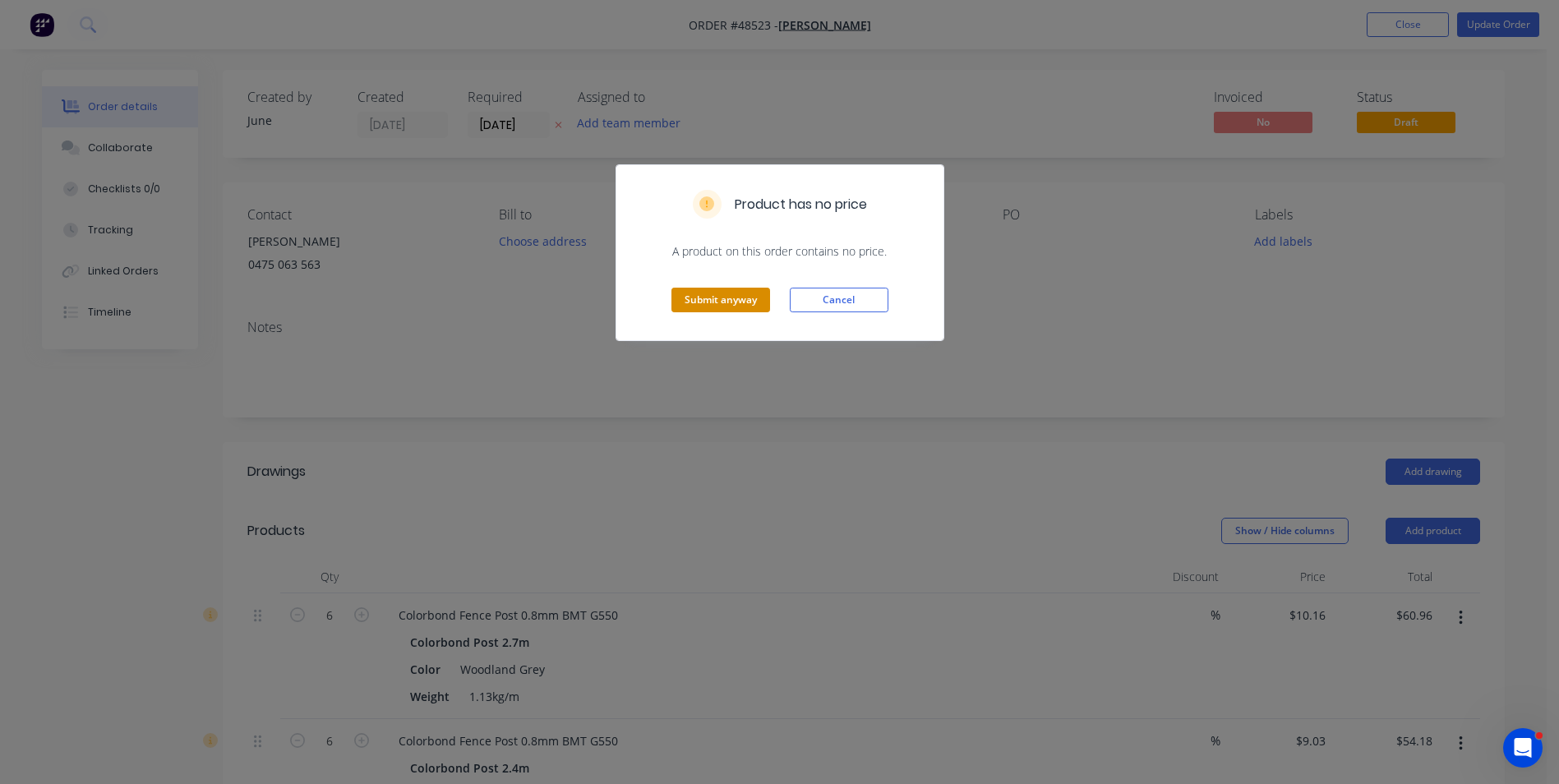
click at [737, 298] on button "Submit anyway" at bounding box center [720, 300] width 99 height 24
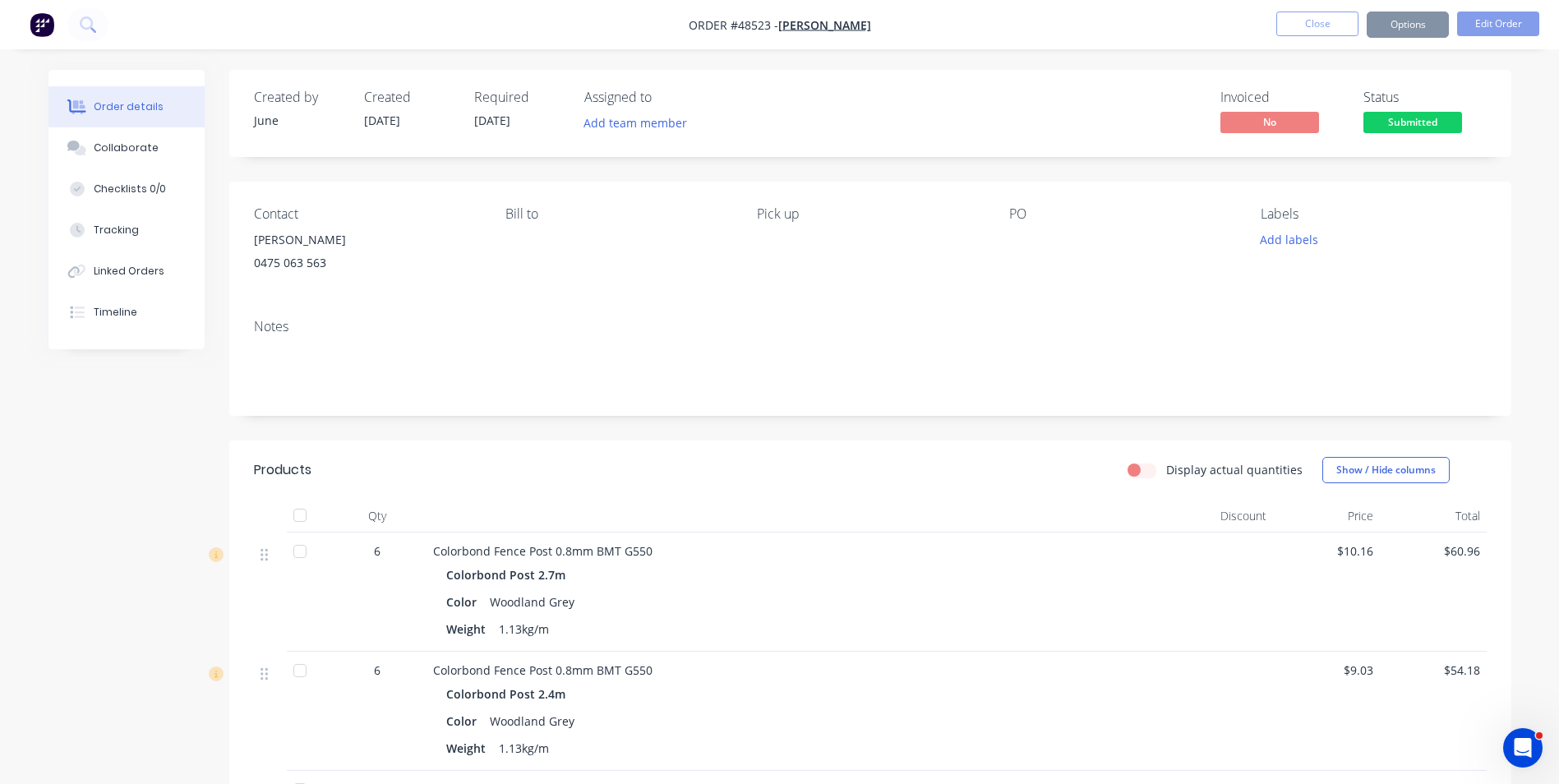
click at [1412, 25] on button "Options" at bounding box center [1407, 24] width 82 height 26
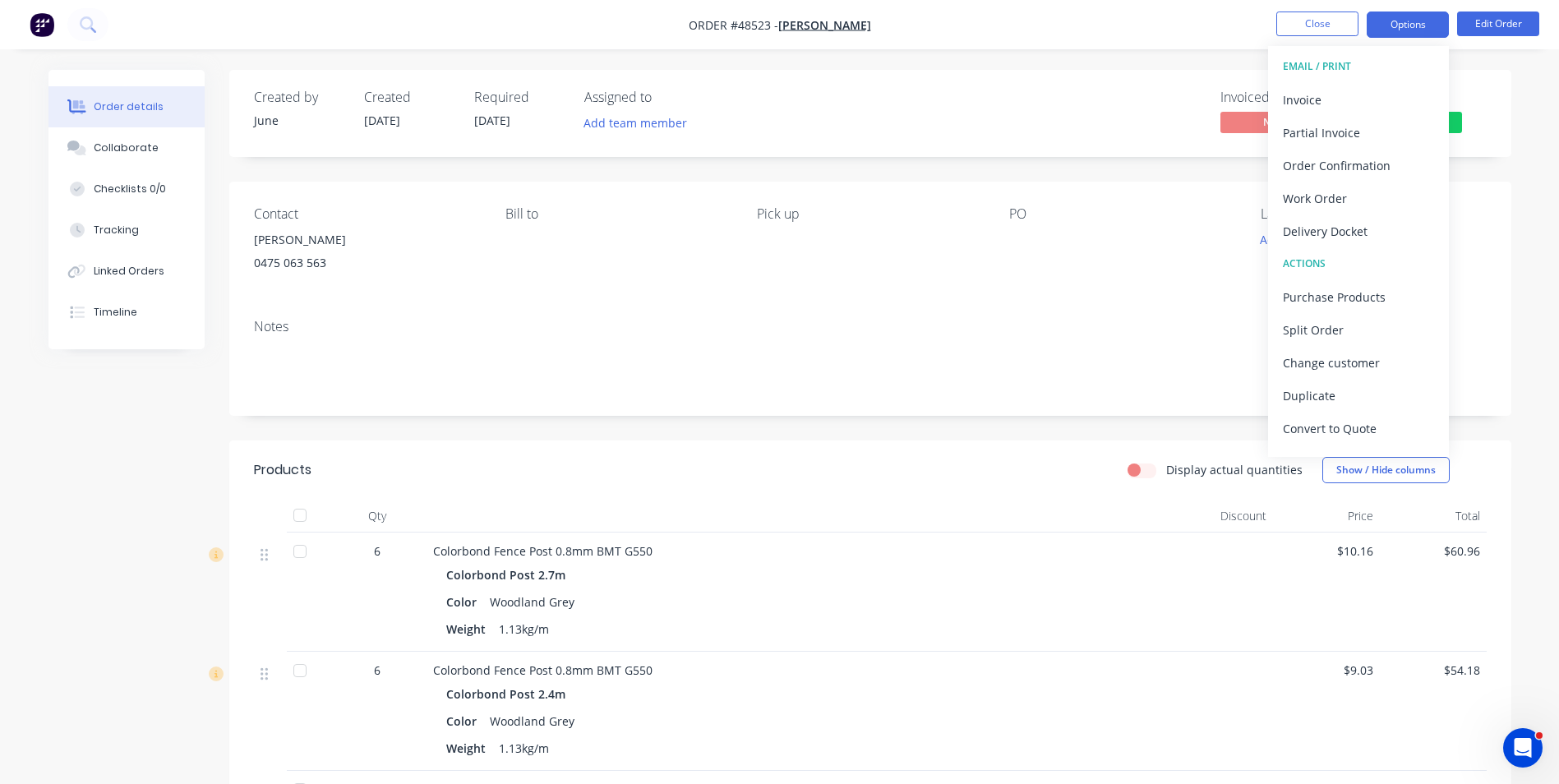
click at [1412, 25] on button "Options" at bounding box center [1407, 24] width 82 height 26
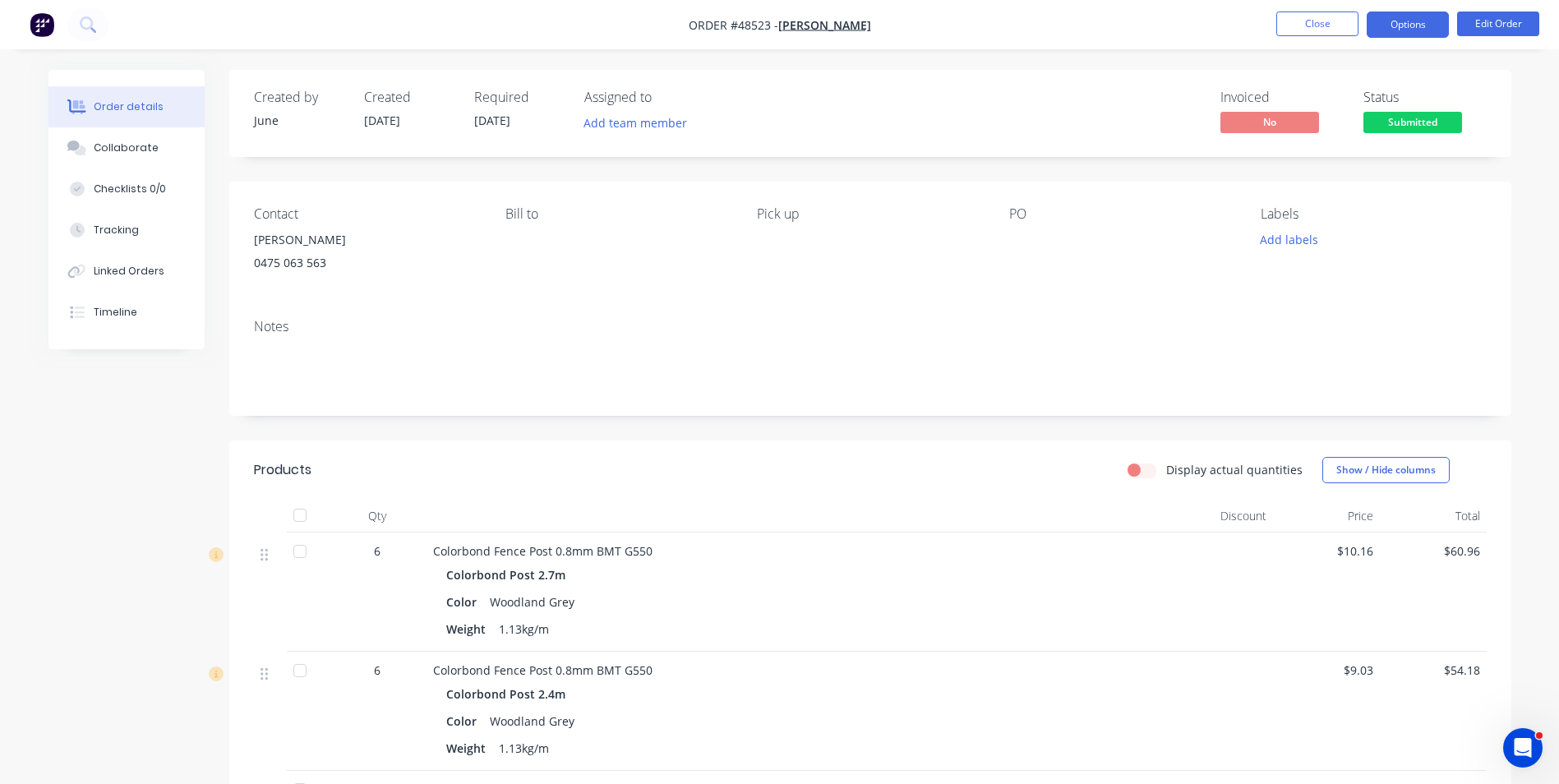
click at [1417, 24] on button "Options" at bounding box center [1407, 24] width 82 height 26
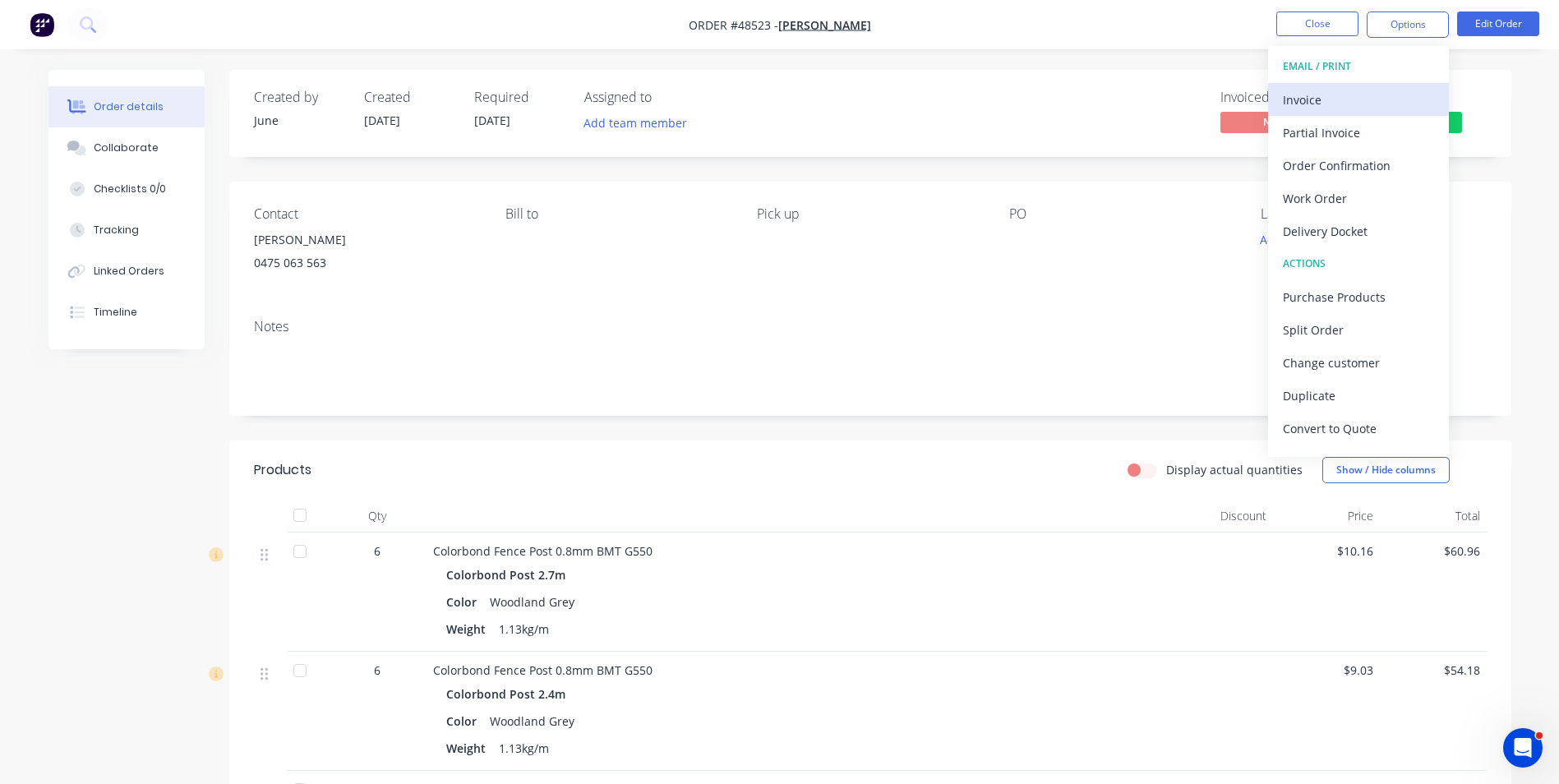
click at [1368, 108] on div "Invoice" at bounding box center [1358, 100] width 151 height 24
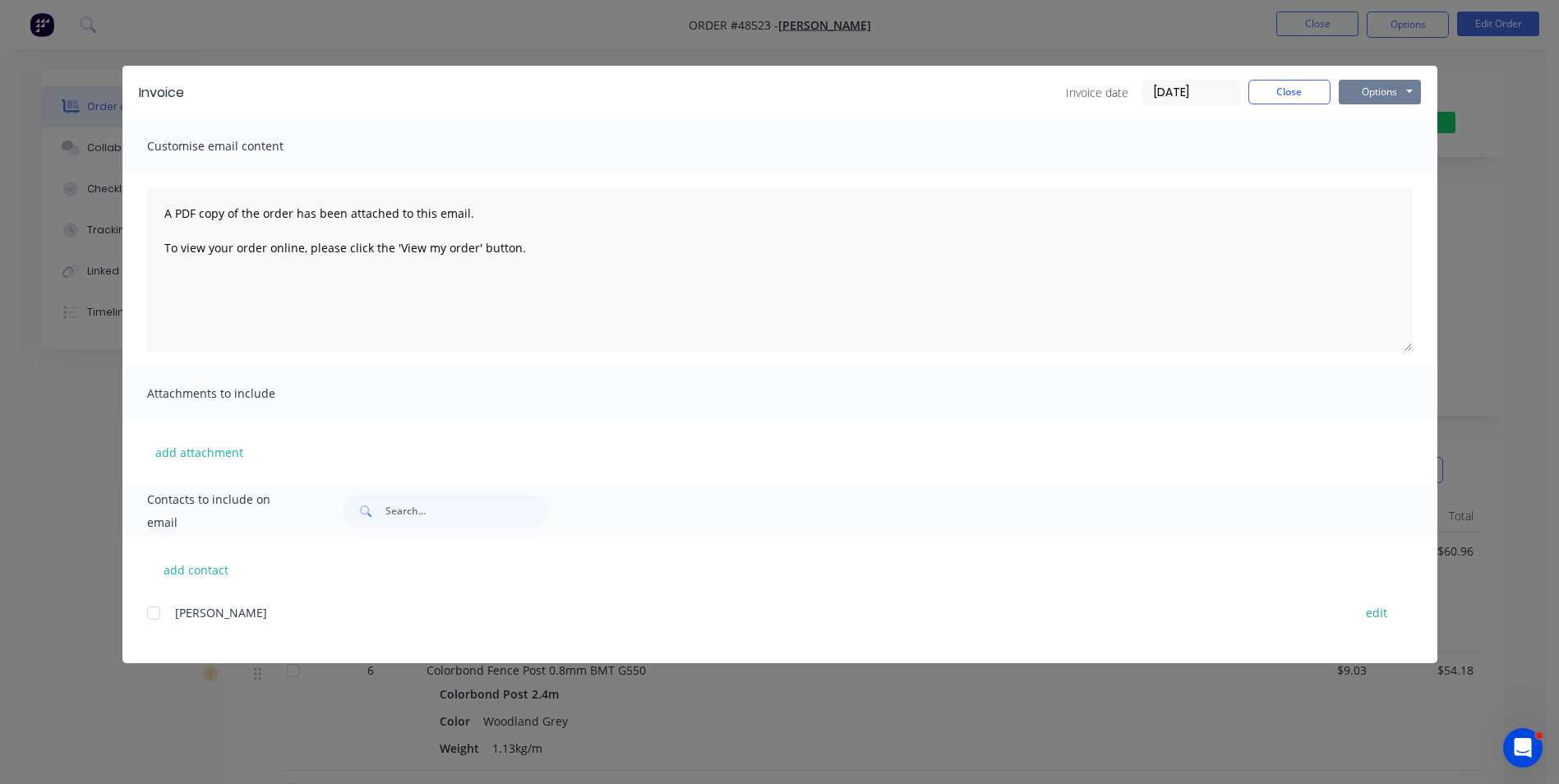
click at [1372, 98] on button "Options" at bounding box center [1379, 91] width 82 height 24
click at [1367, 150] on button "Print" at bounding box center [1391, 149] width 106 height 27
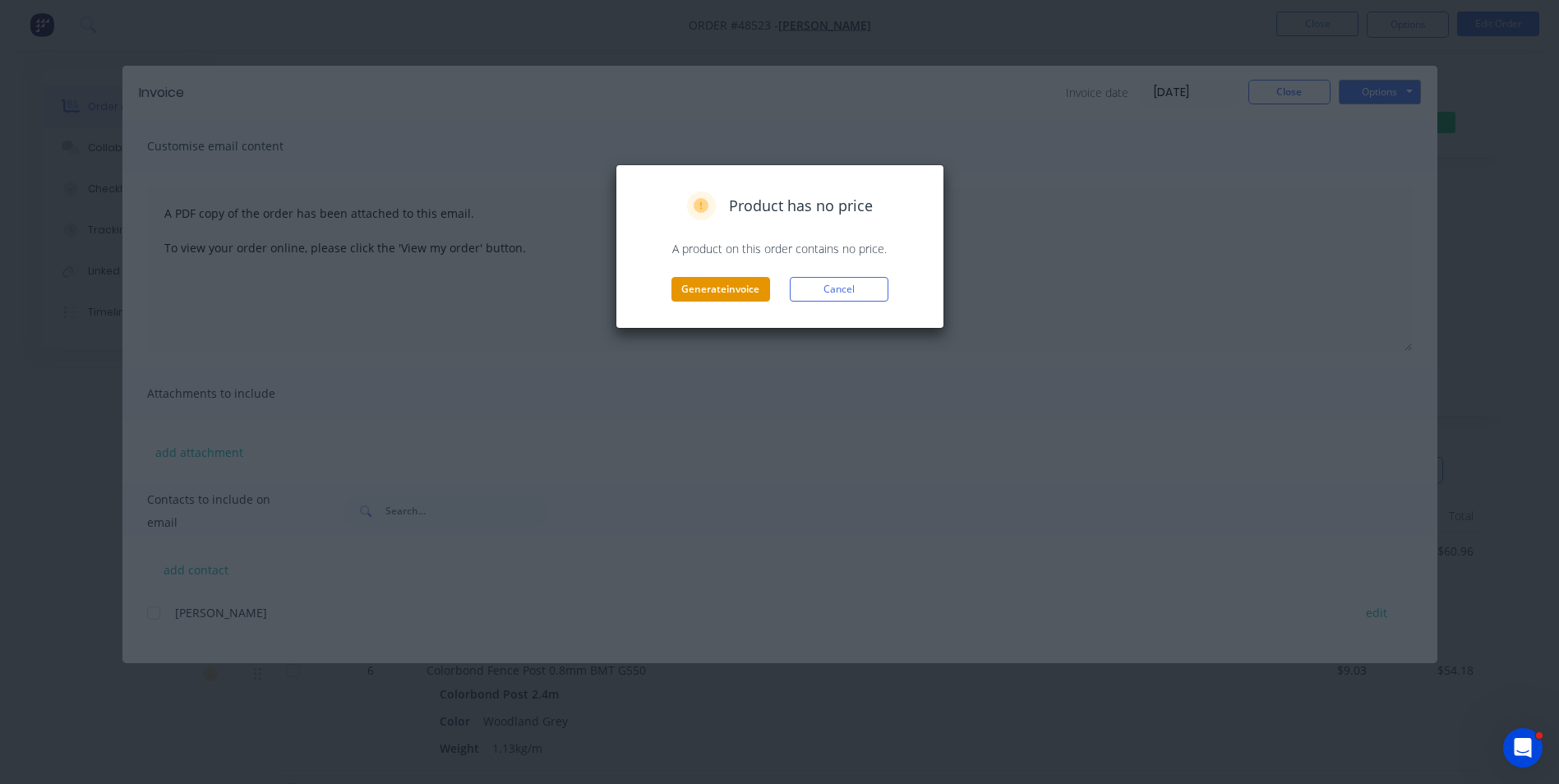
click at [760, 294] on button "Generate invoice" at bounding box center [720, 289] width 99 height 24
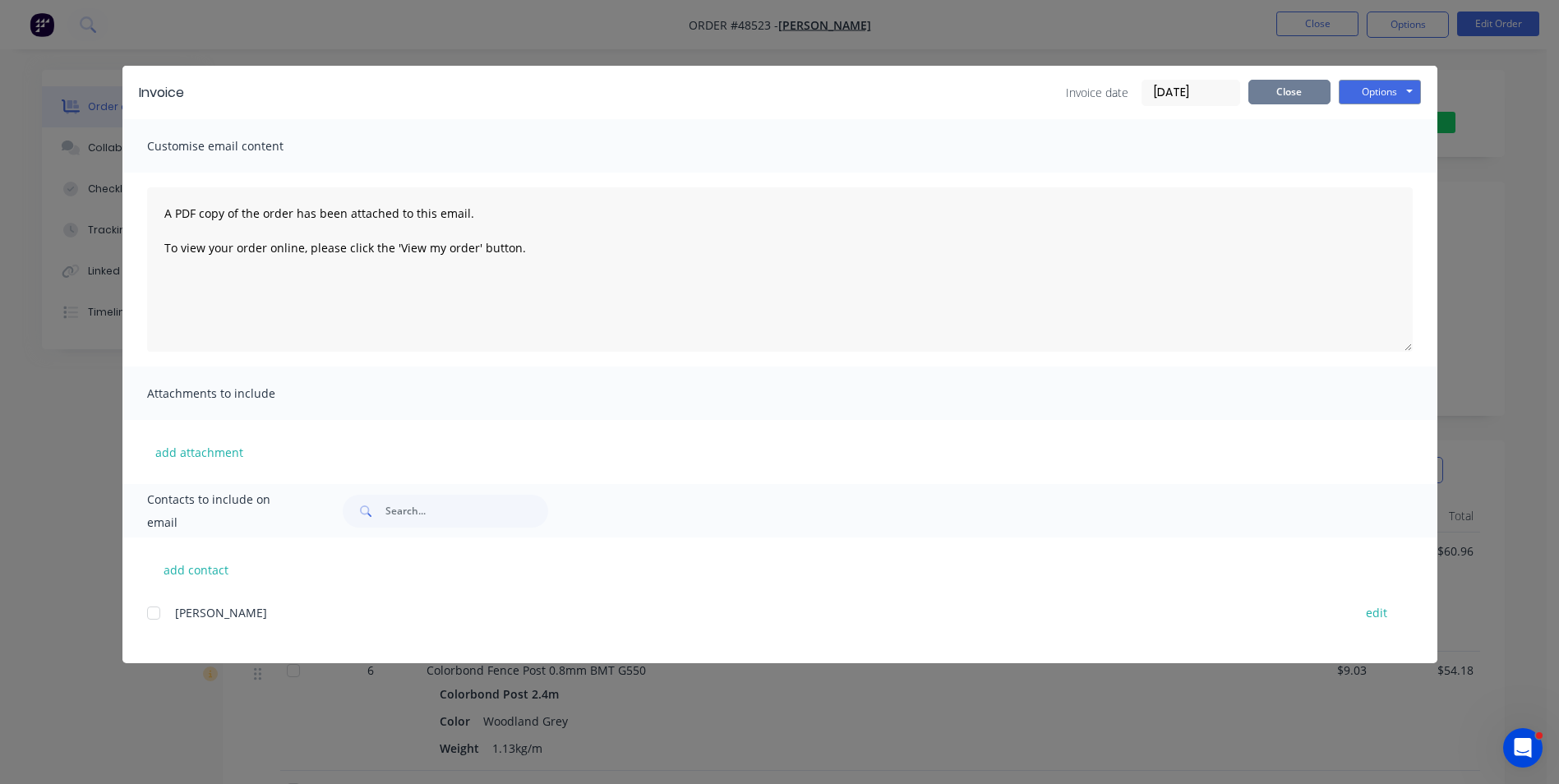
click at [1329, 96] on button "Close" at bounding box center [1289, 91] width 82 height 24
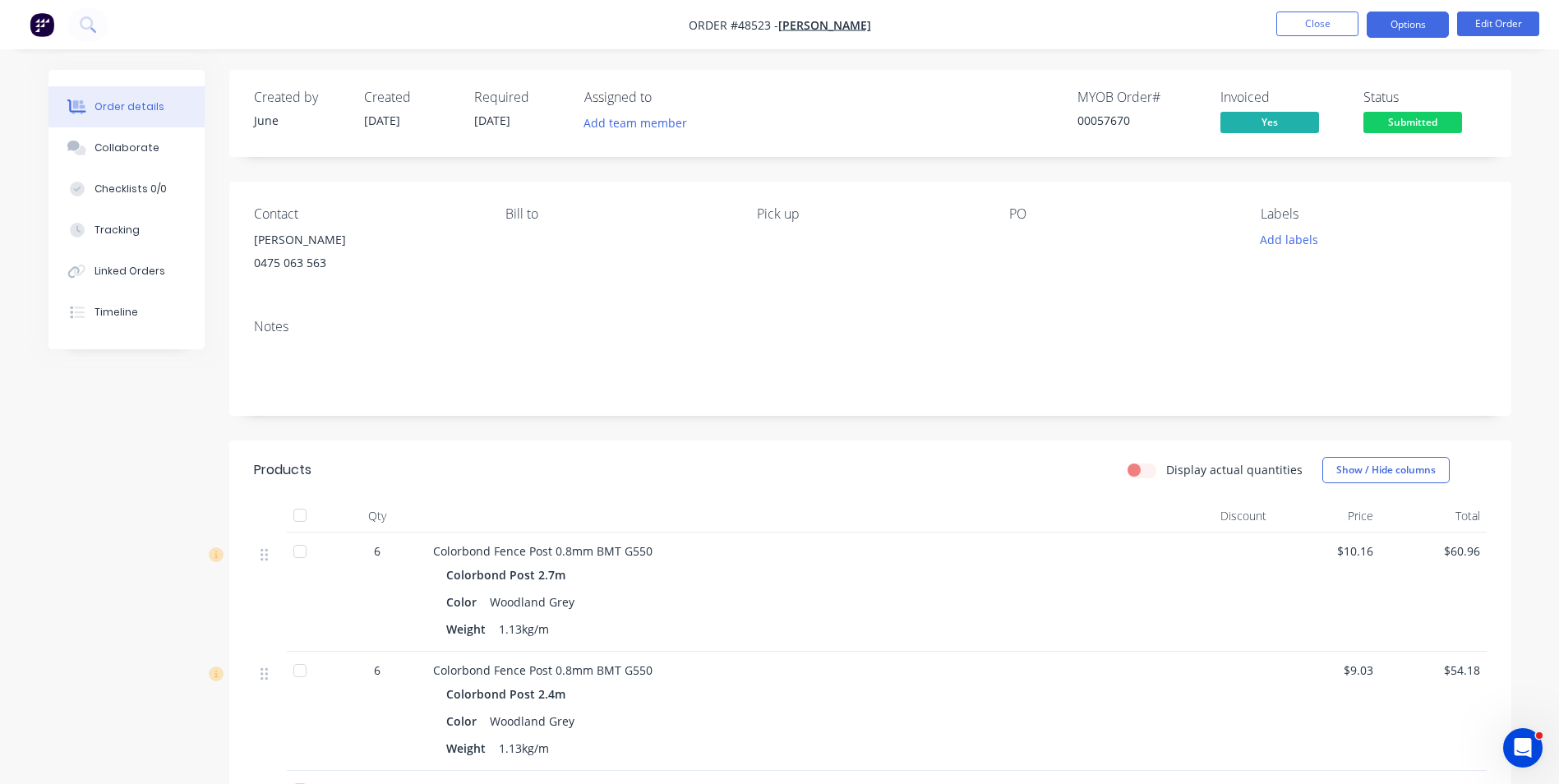
click at [1383, 20] on button "Options" at bounding box center [1407, 24] width 82 height 26
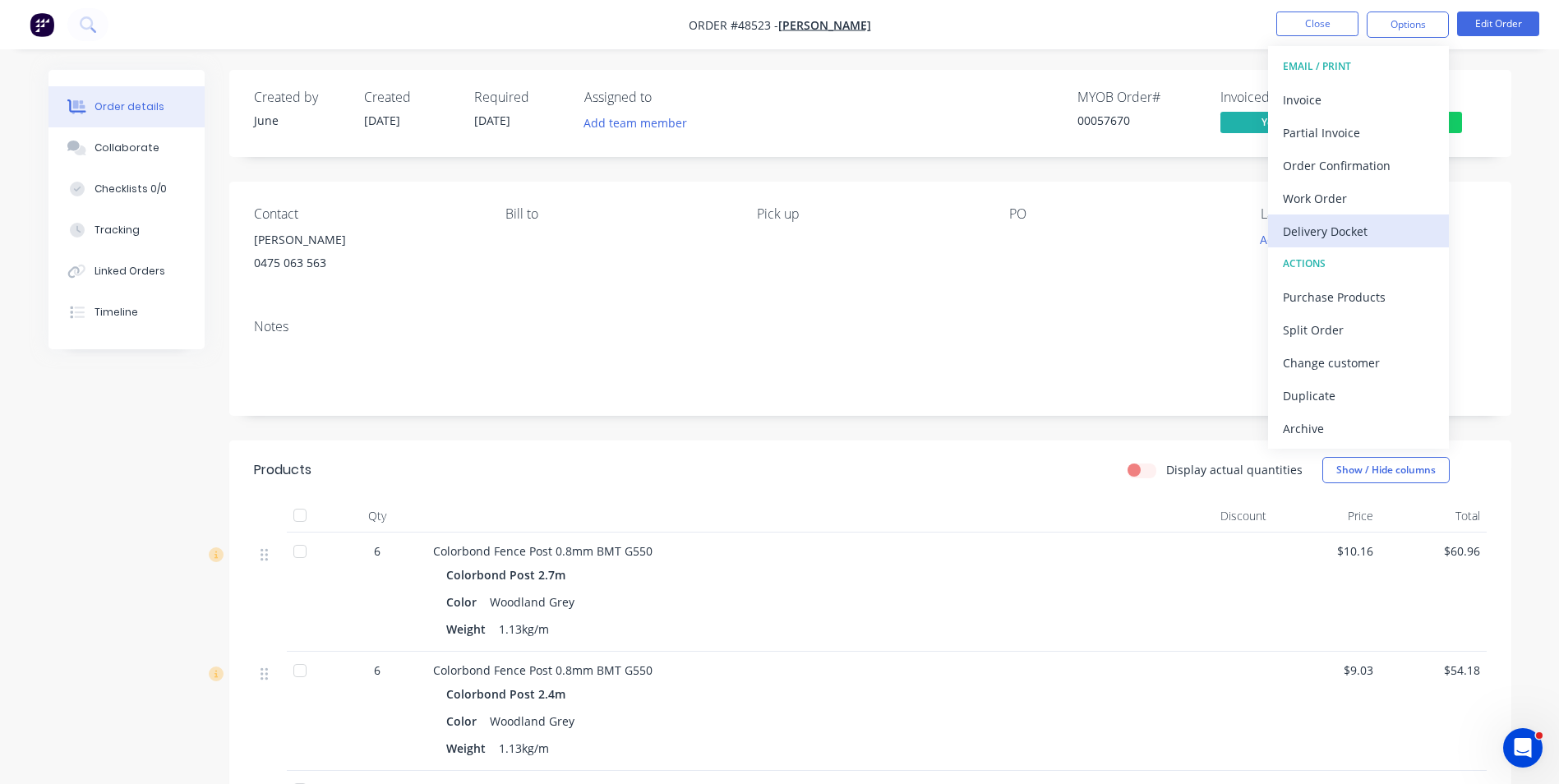
click at [1343, 235] on div "Delivery Docket" at bounding box center [1358, 231] width 151 height 24
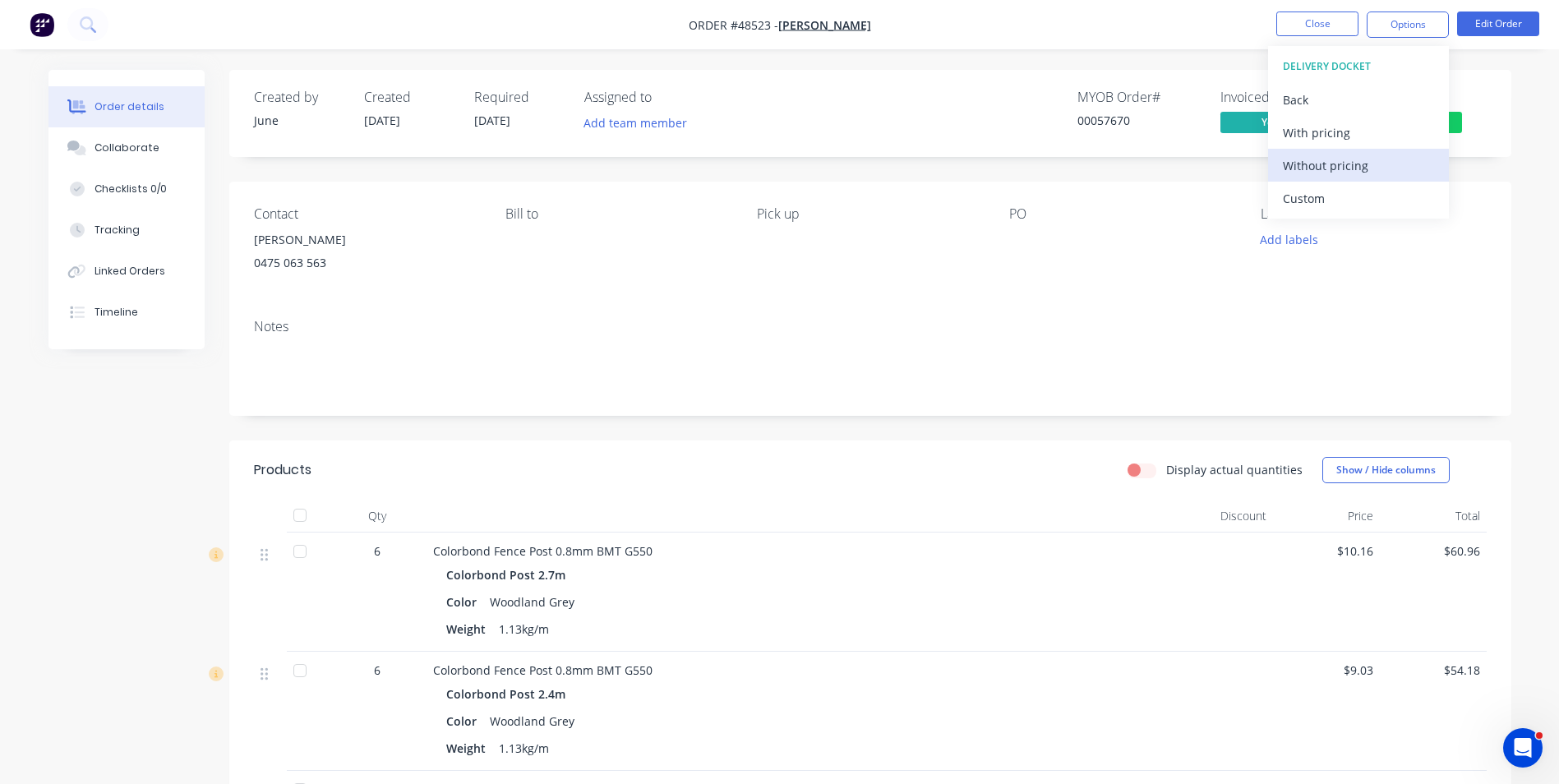
click at [1351, 165] on div "Without pricing" at bounding box center [1358, 165] width 151 height 24
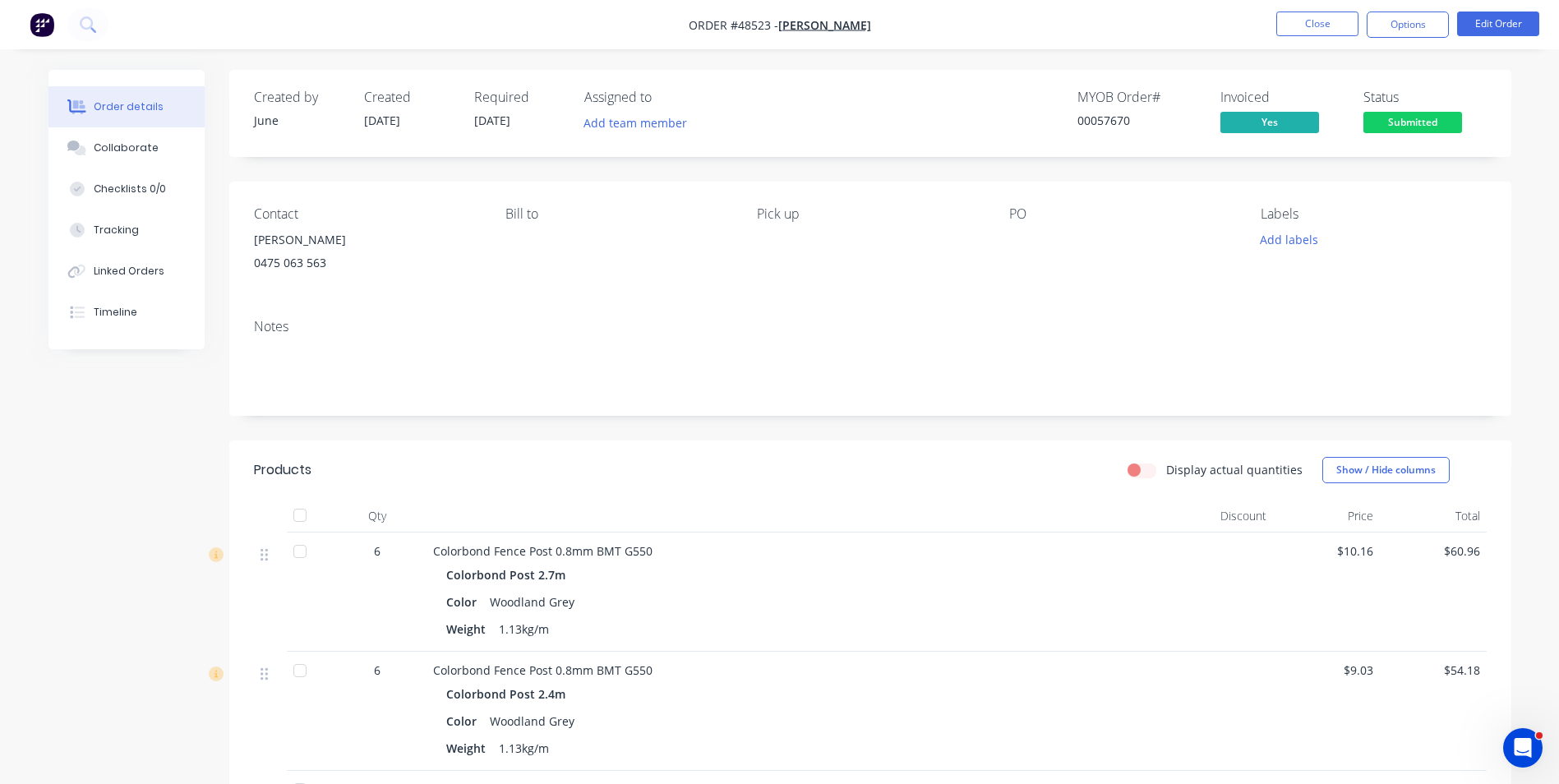
drag, startPoint x: 1024, startPoint y: 318, endPoint x: 1376, endPoint y: 183, distance: 377.0
click at [1025, 319] on div "Notes" at bounding box center [870, 327] width 1232 height 15
click at [1449, 119] on span "Submitted" at bounding box center [1412, 122] width 99 height 20
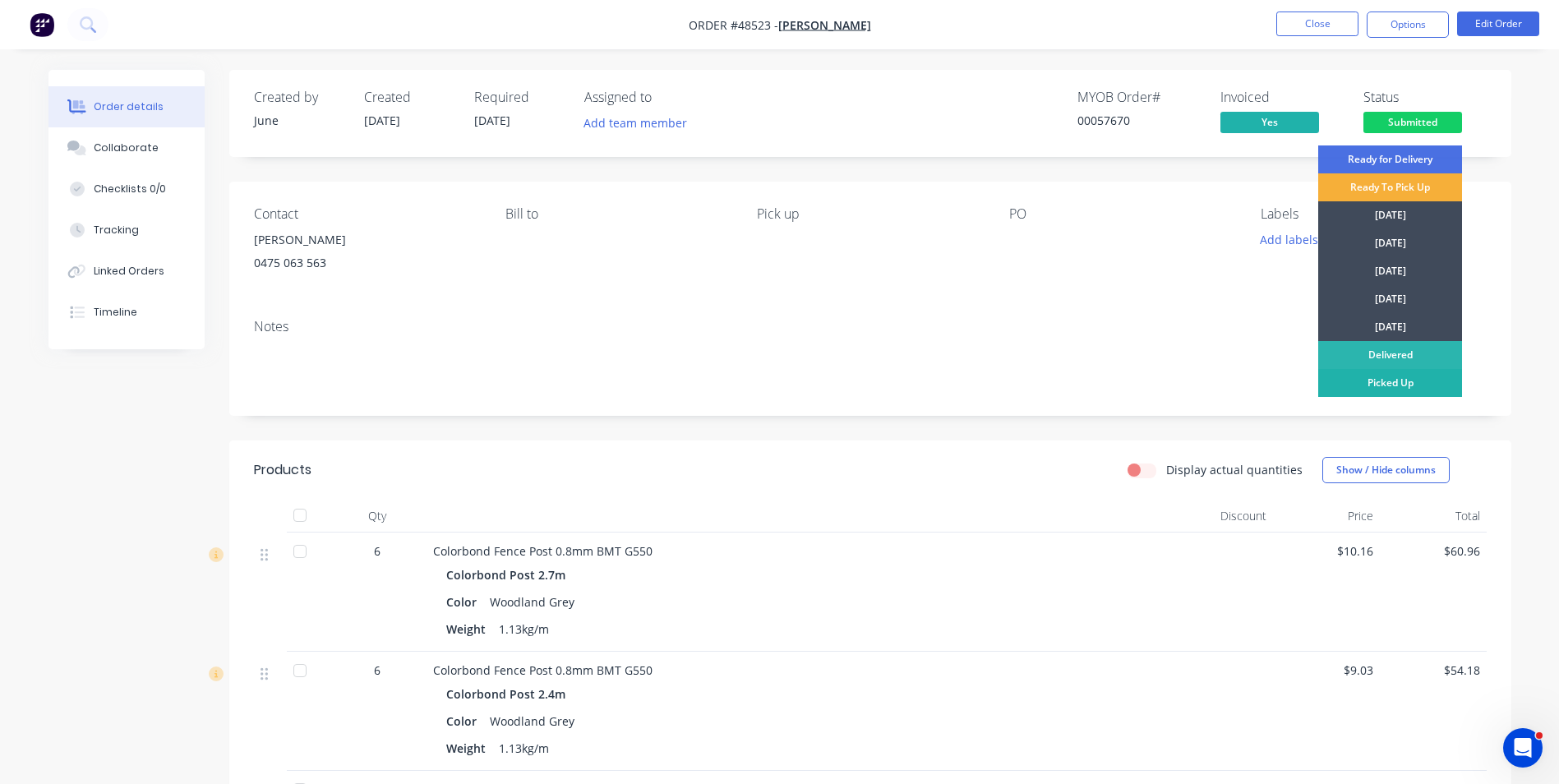
click at [1371, 378] on div "Picked Up" at bounding box center [1390, 382] width 143 height 28
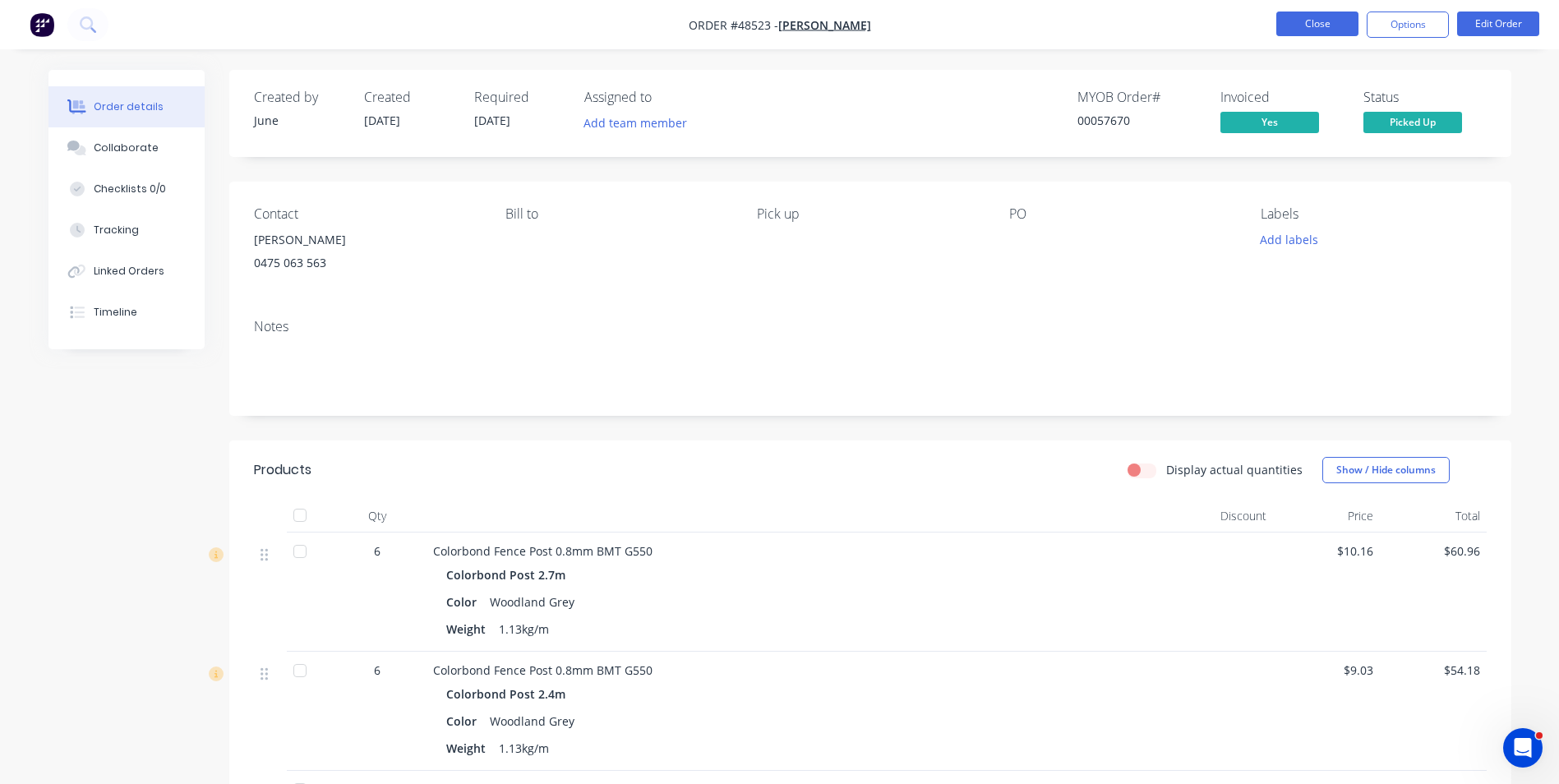
click at [1305, 30] on button "Close" at bounding box center [1317, 24] width 82 height 24
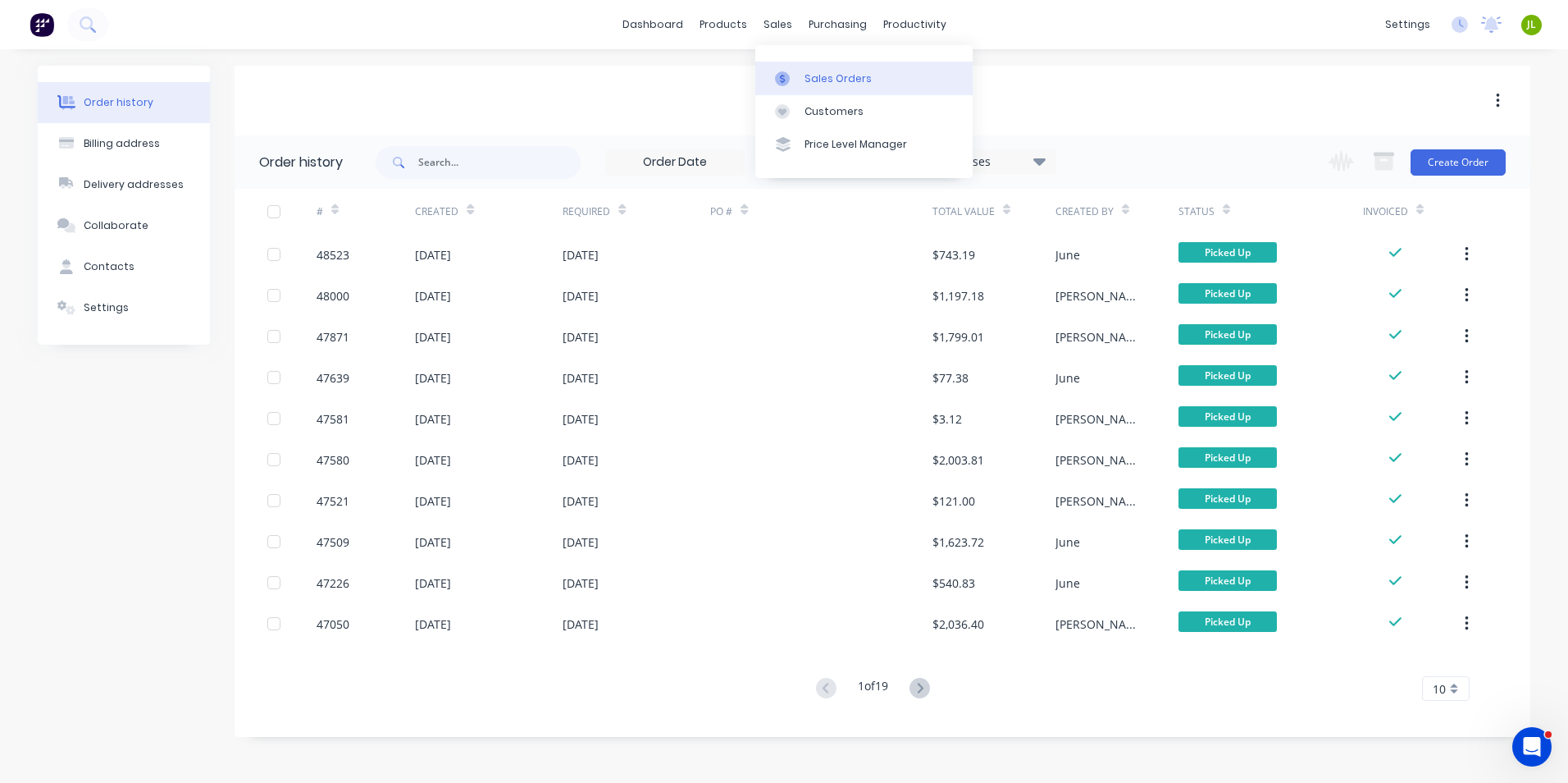
click at [788, 67] on link "Sales Orders" at bounding box center [864, 78] width 217 height 33
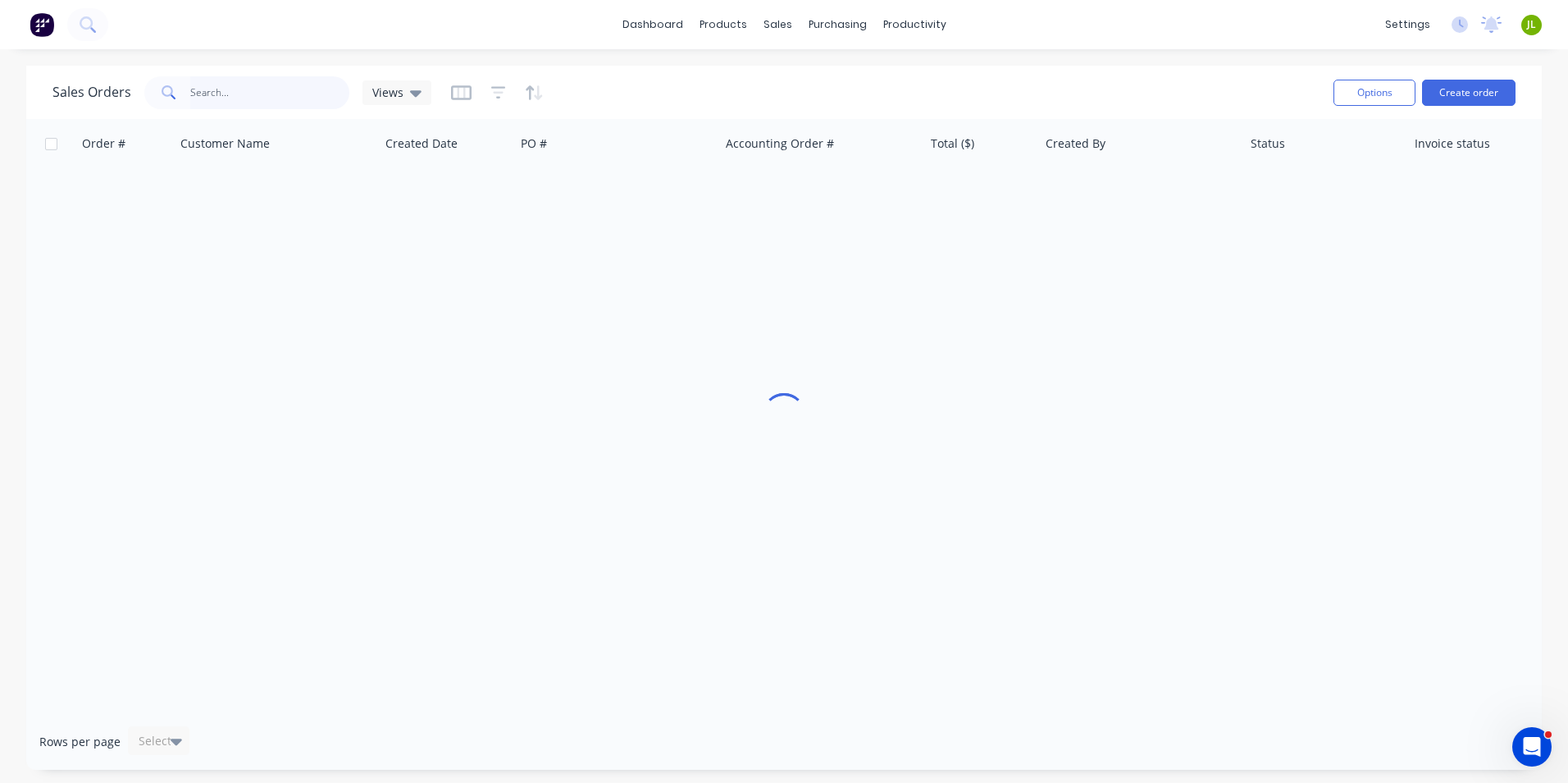
click at [270, 91] on input "text" at bounding box center [270, 93] width 160 height 33
type input "0415080806"
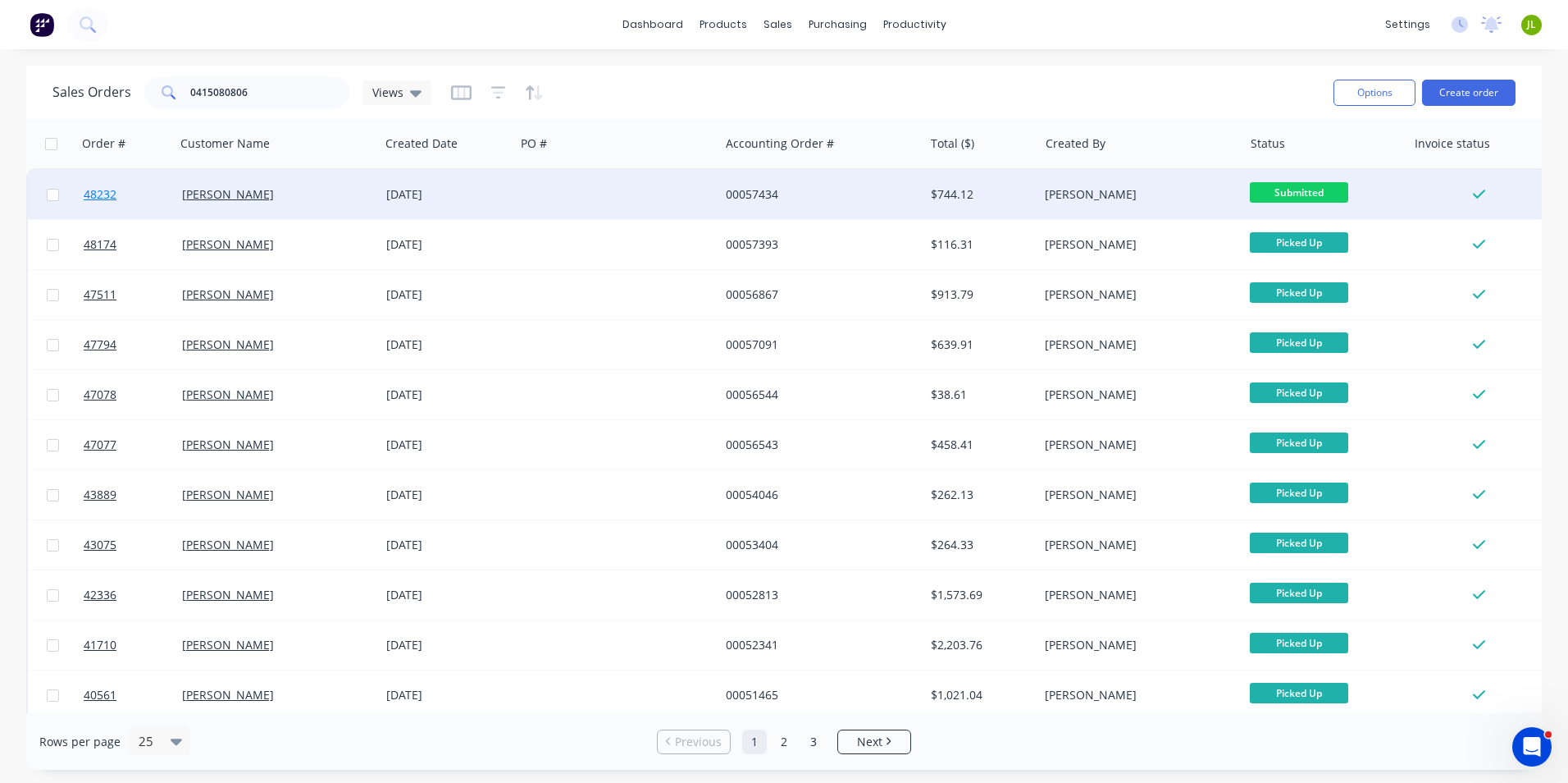
click at [94, 200] on span "48232" at bounding box center [99, 194] width 33 height 16
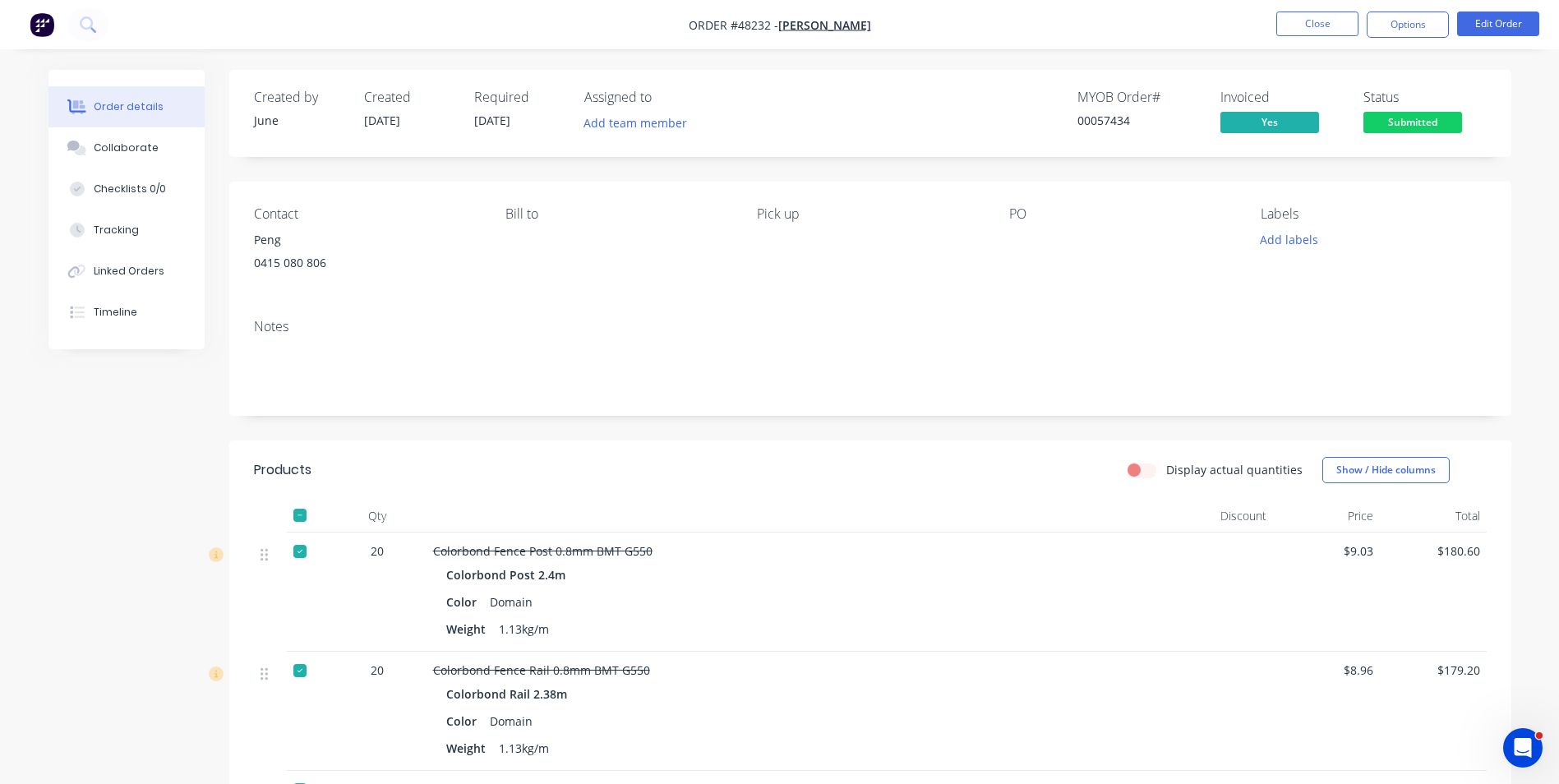
scroll to position [328, 0]
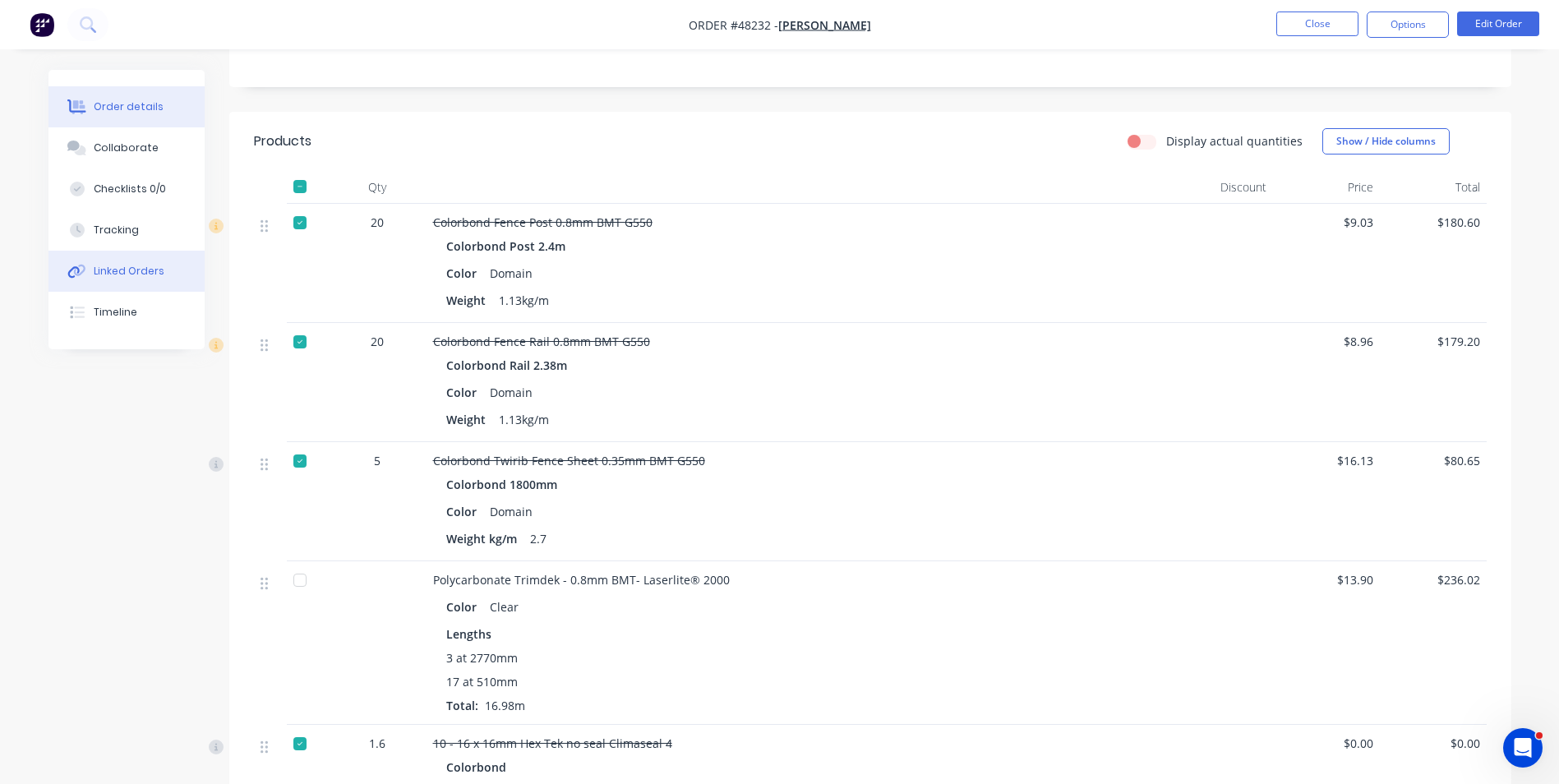
click at [89, 262] on button "Linked Orders" at bounding box center [126, 271] width 156 height 41
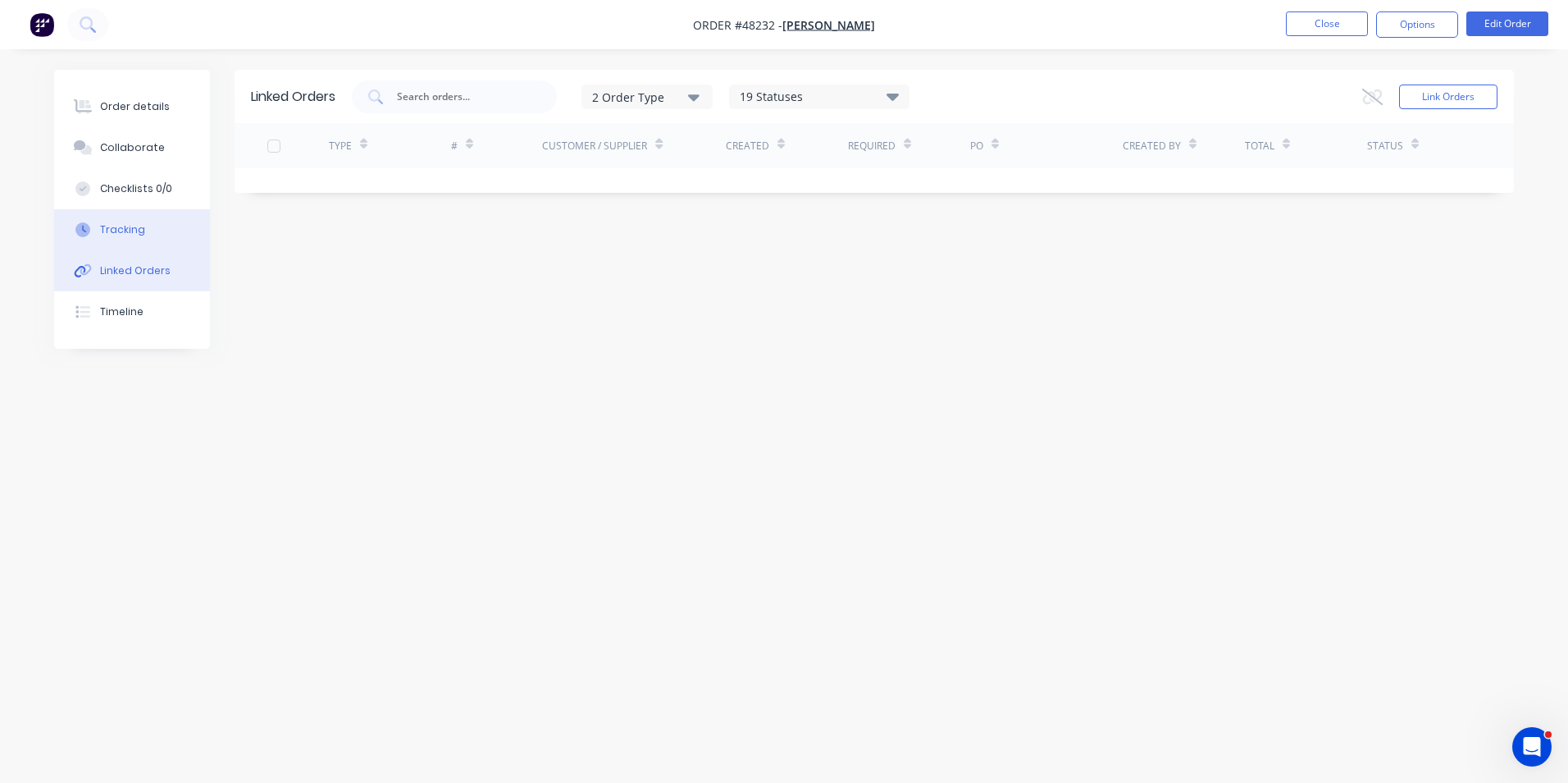
click at [120, 229] on div "Tracking" at bounding box center [123, 230] width 45 height 15
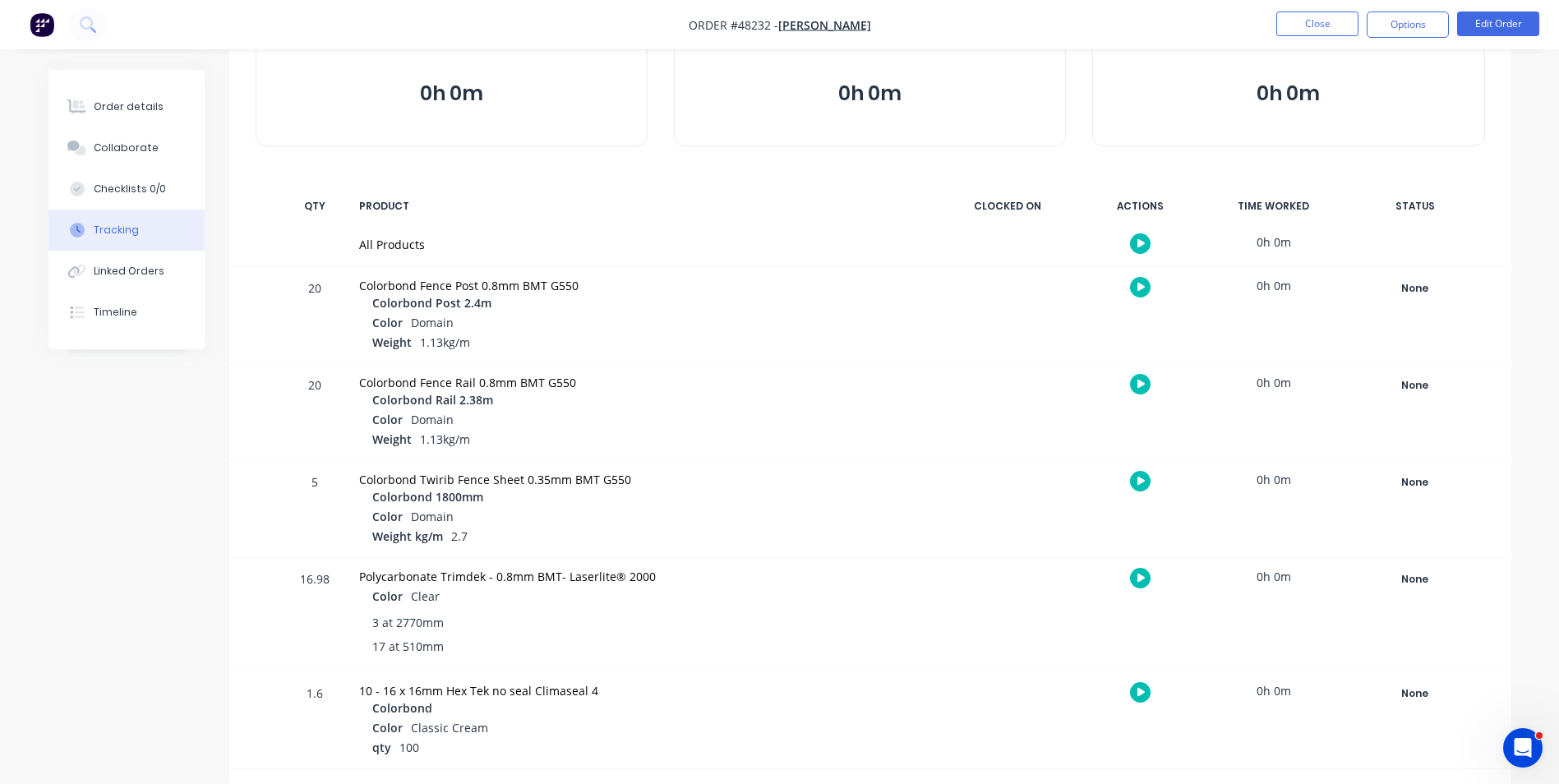
scroll to position [126, 0]
click at [110, 94] on button "Order details" at bounding box center [126, 106] width 156 height 41
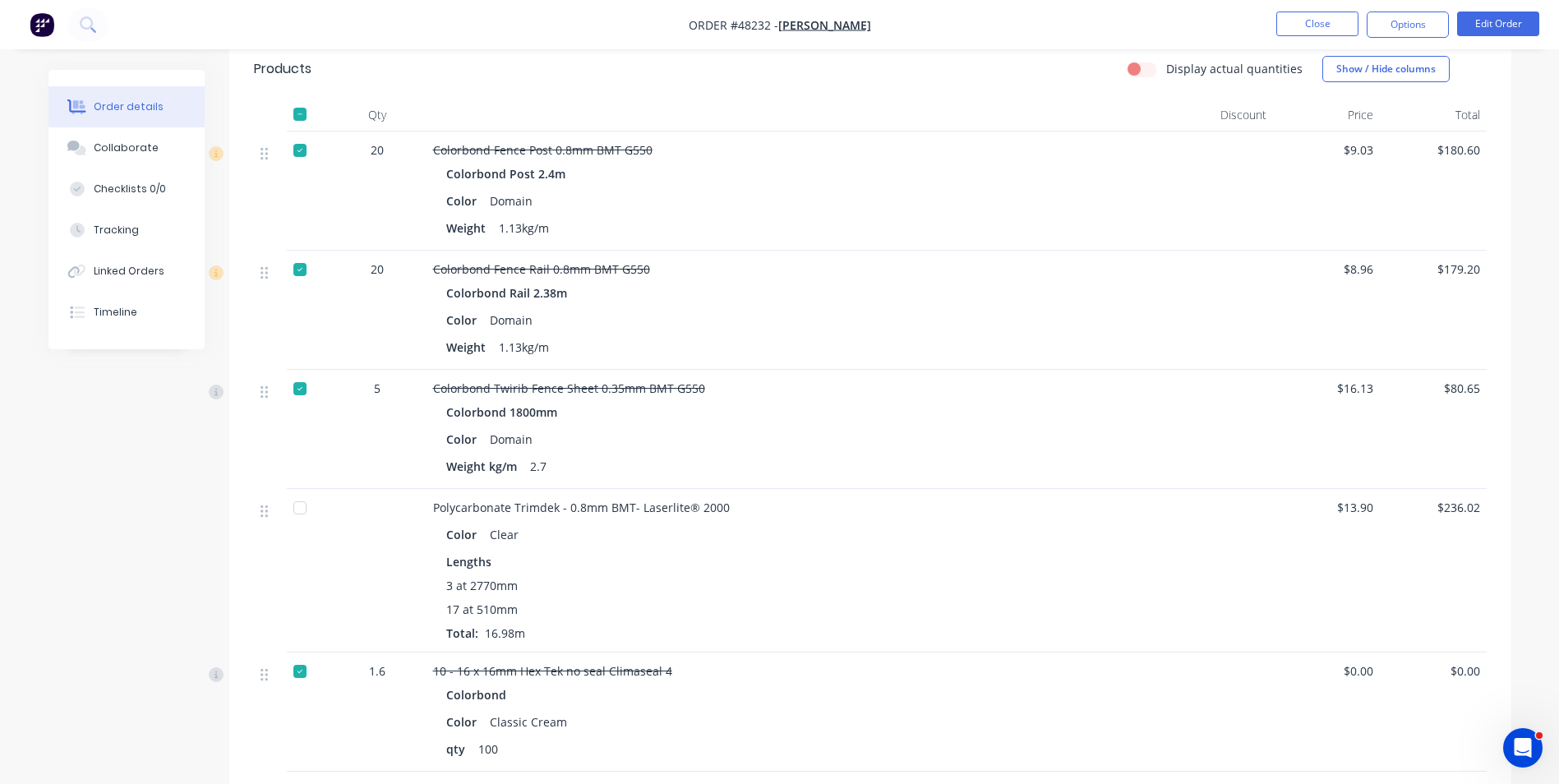
scroll to position [411, 0]
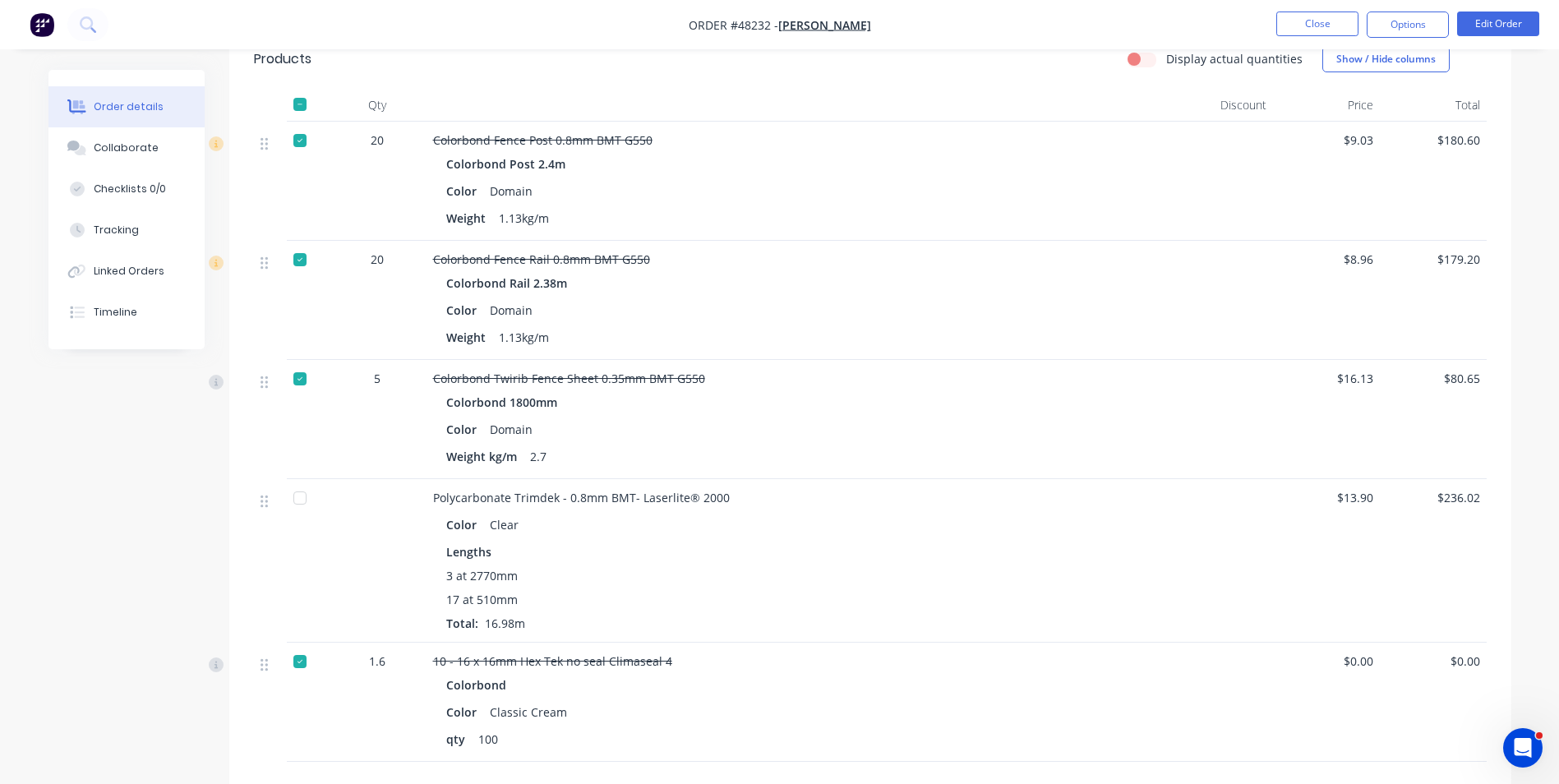
click at [835, 537] on div "Color Clear Lengths 3 at 2770mm 17 at 510mm Total: 16.98m" at bounding box center [796, 570] width 727 height 122
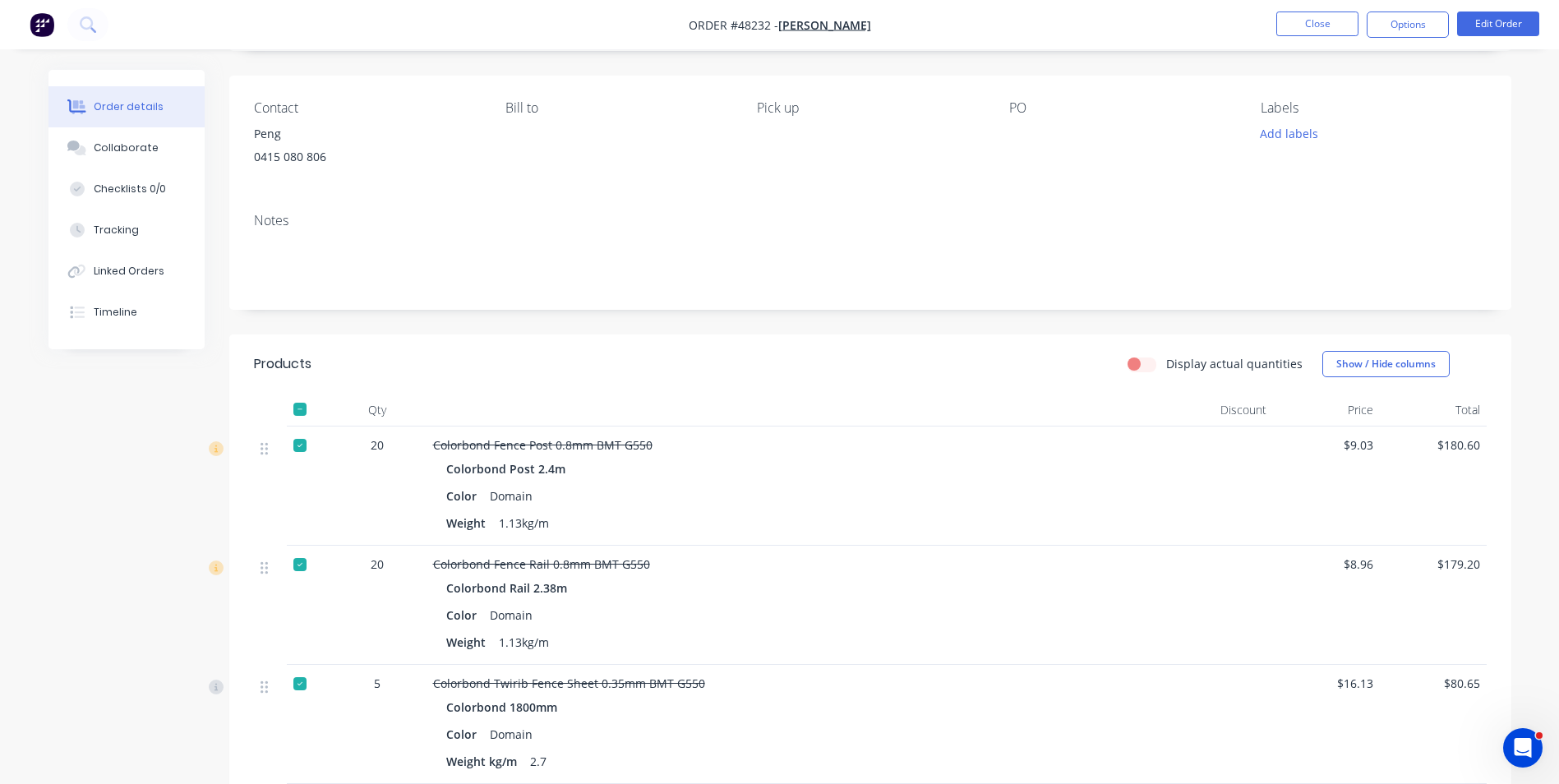
scroll to position [0, 0]
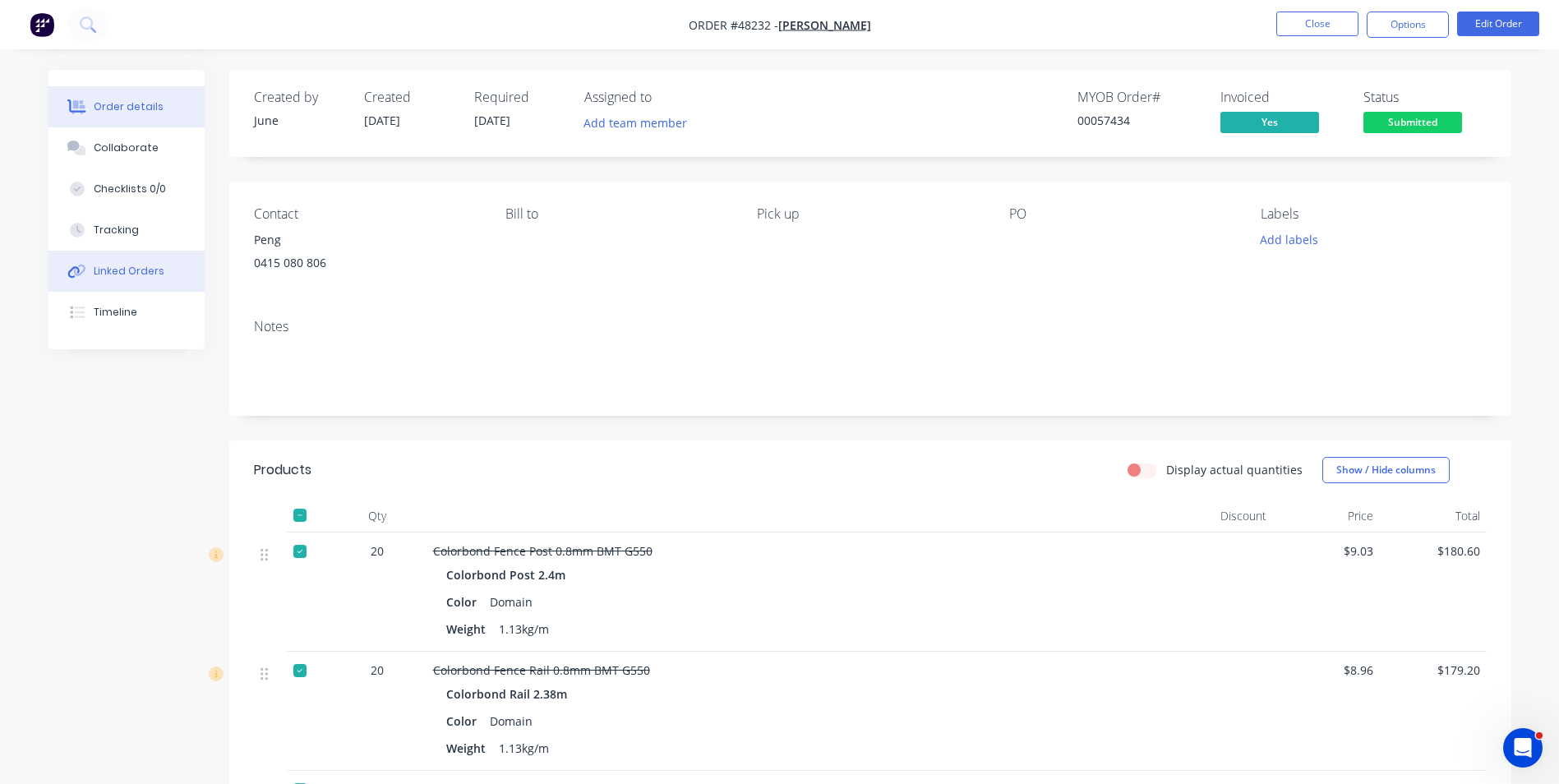
click at [134, 279] on button "Linked Orders" at bounding box center [126, 271] width 156 height 41
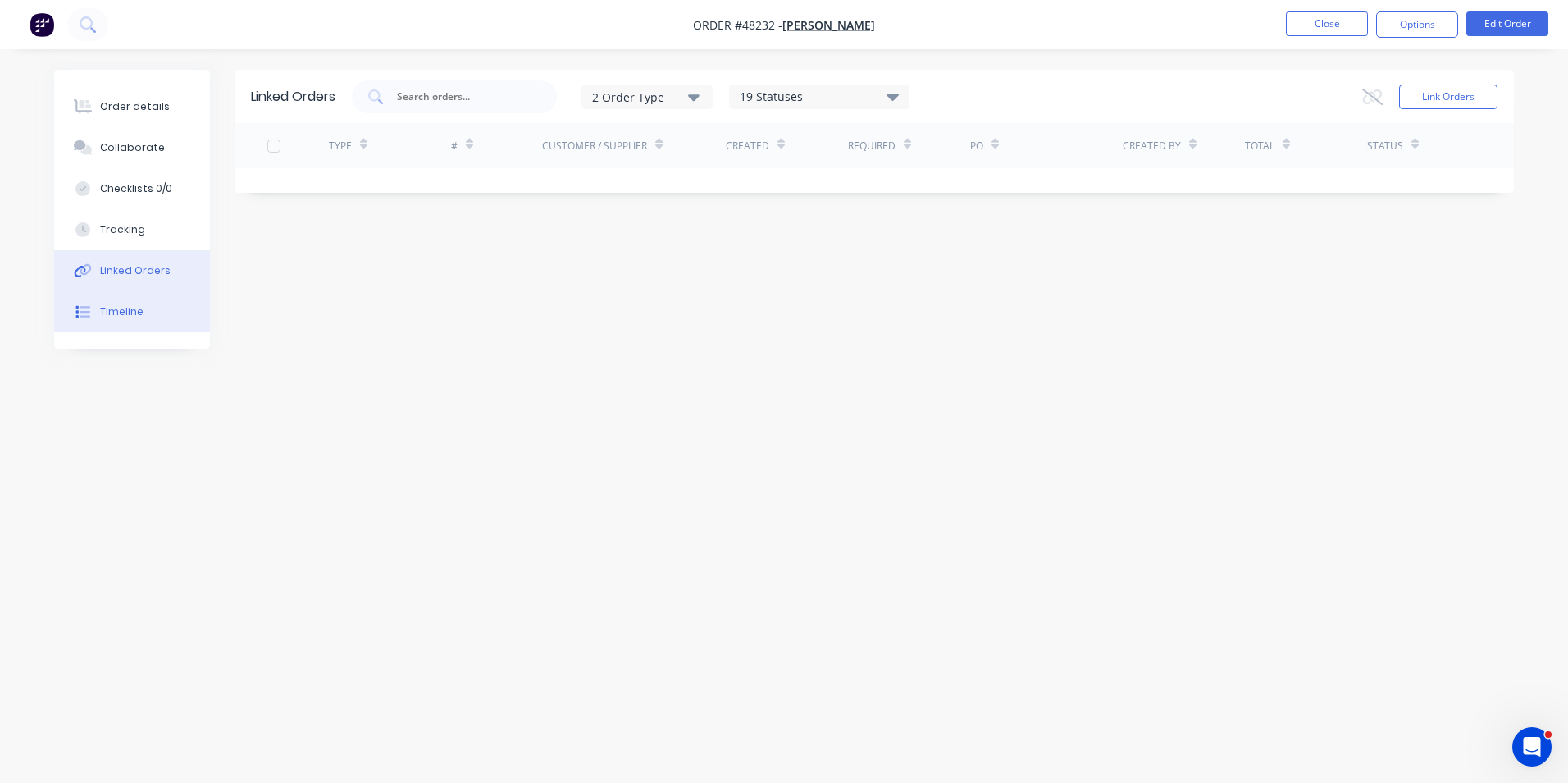
click at [108, 313] on div "Timeline" at bounding box center [122, 312] width 44 height 15
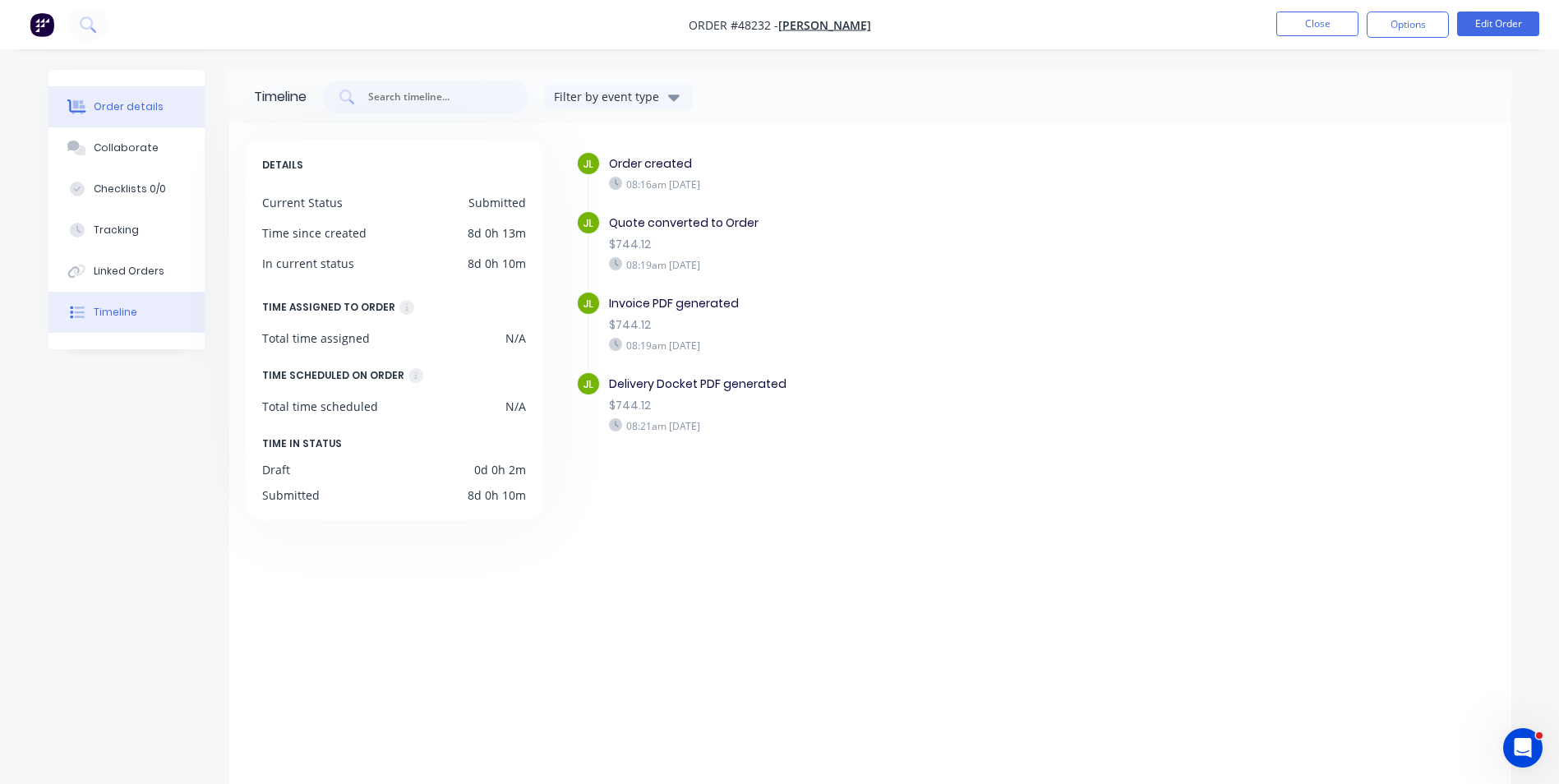
click at [115, 103] on div "Order details" at bounding box center [128, 107] width 70 height 15
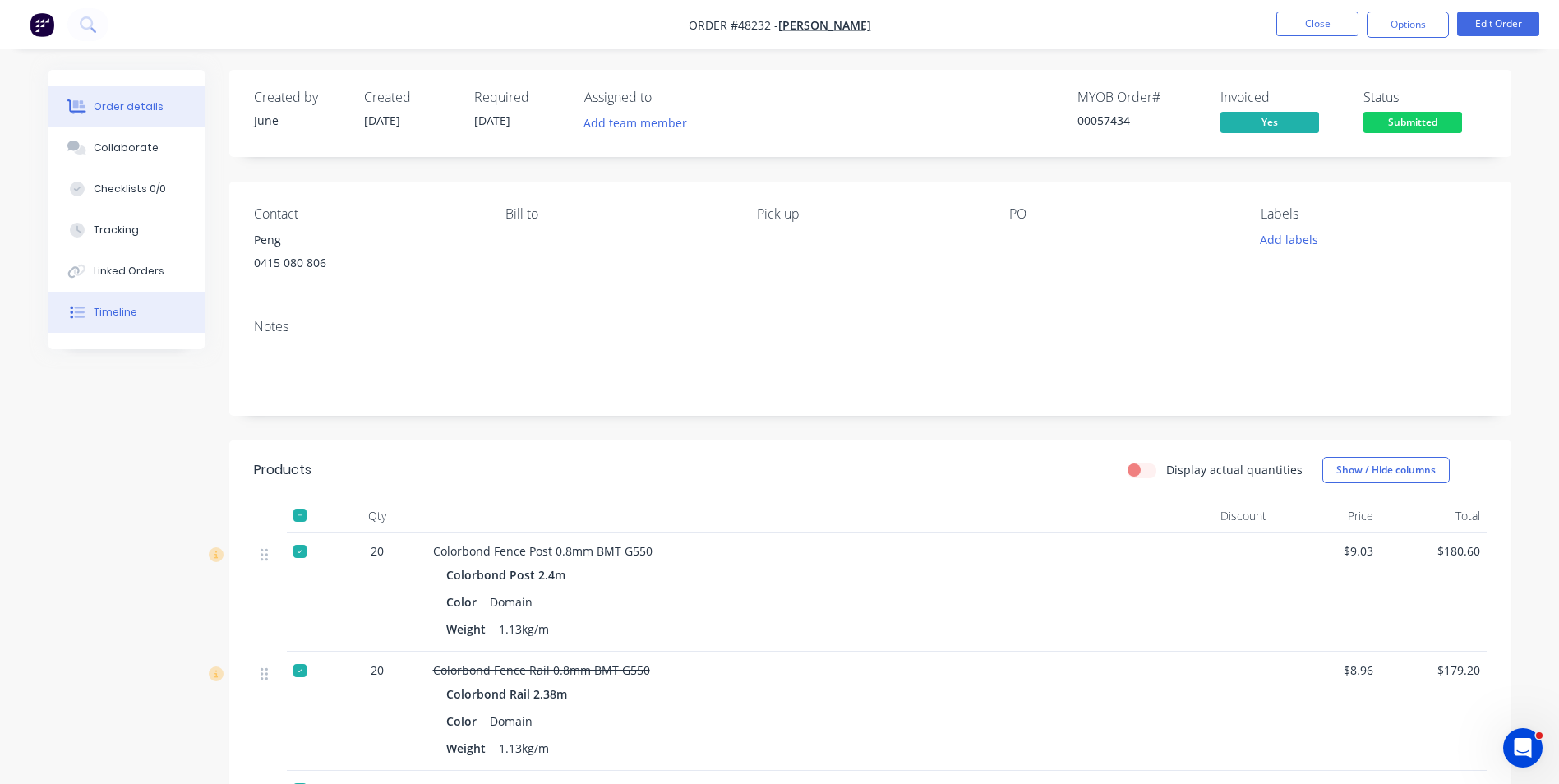
click at [106, 305] on div "Timeline" at bounding box center [116, 312] width 44 height 15
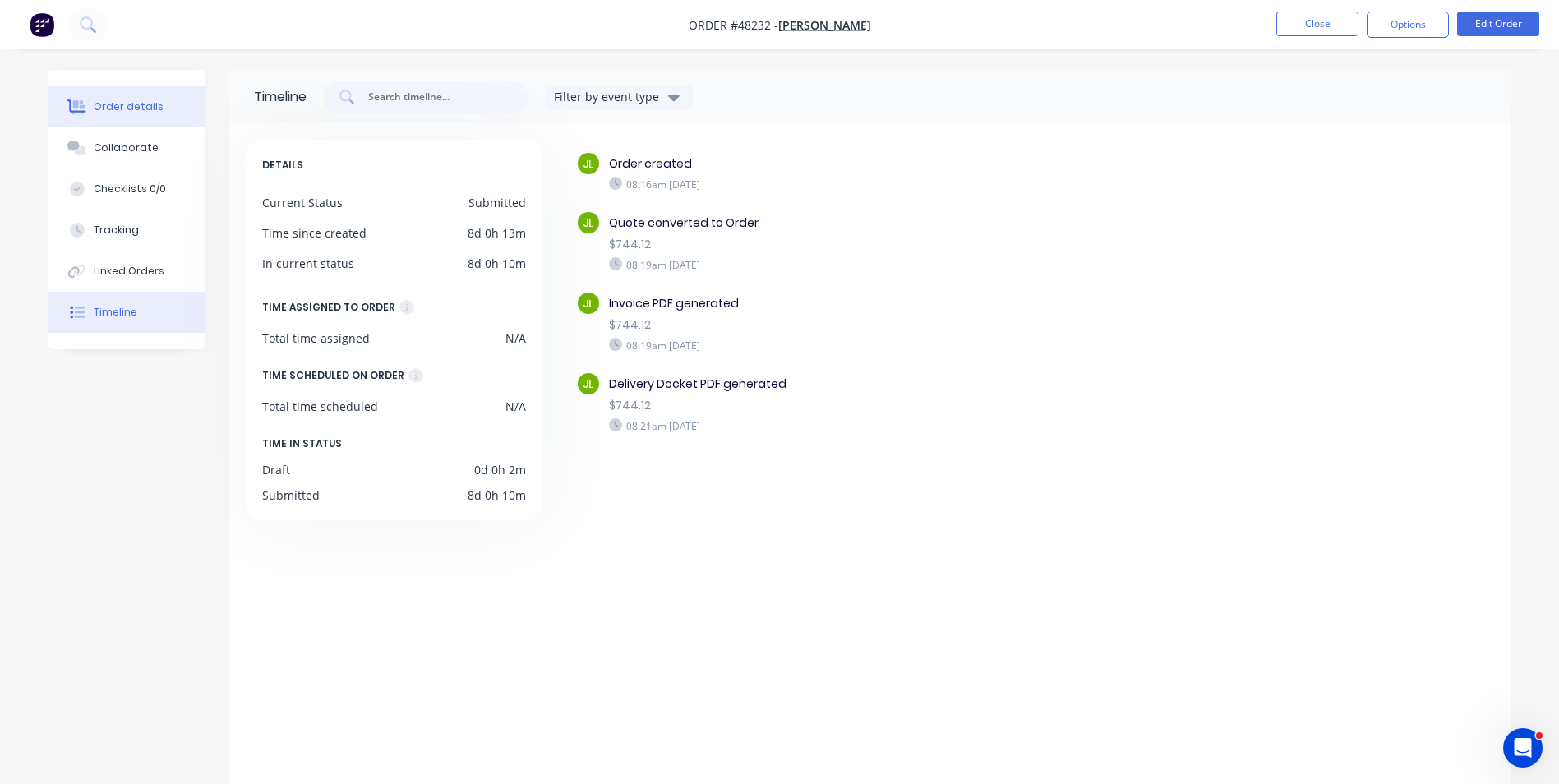
click at [128, 110] on div "Order details" at bounding box center [128, 107] width 70 height 15
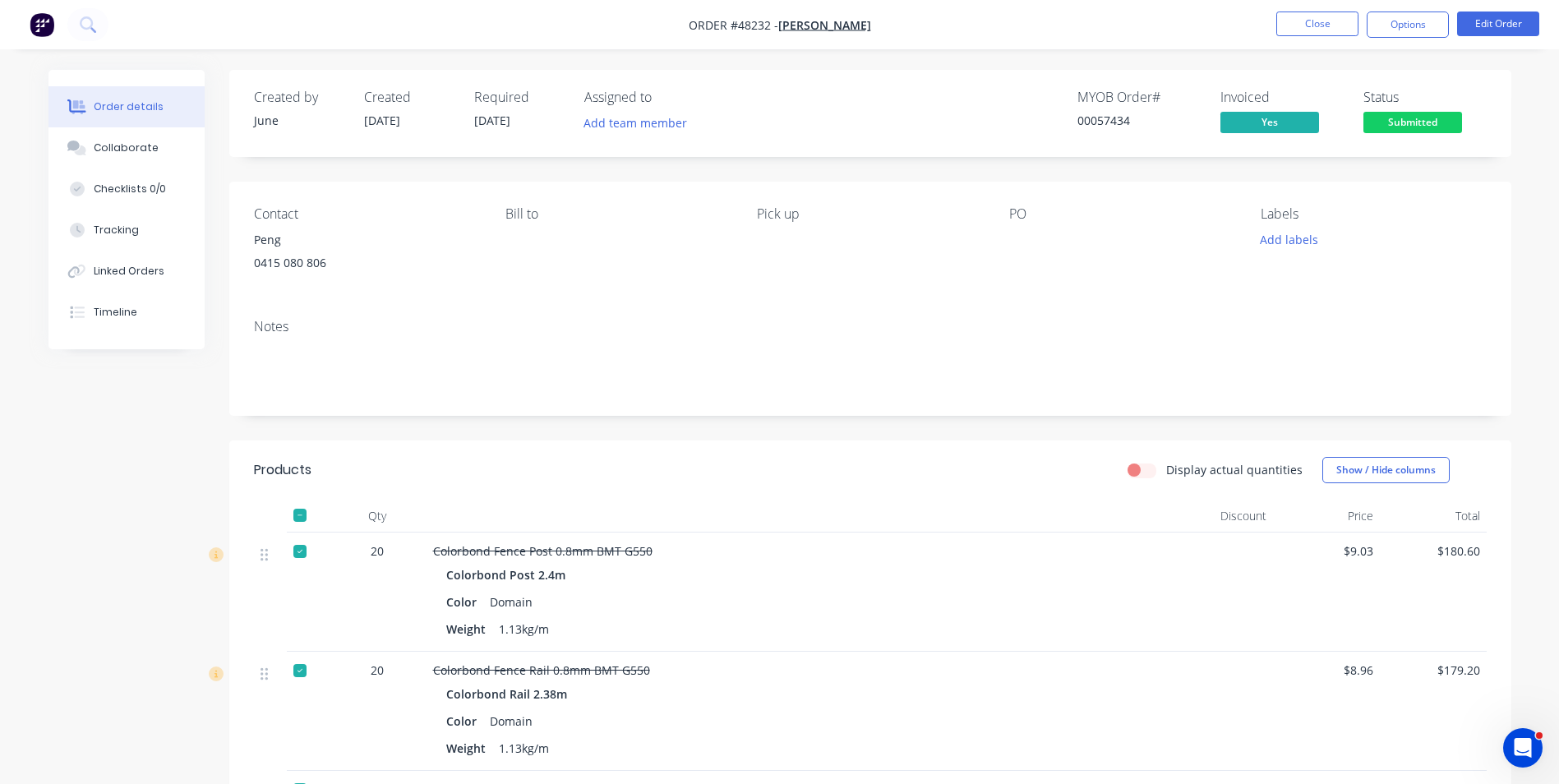
click at [1449, 34] on ul "Close Options Edit Order" at bounding box center [1408, 24] width 302 height 26
click at [1416, 29] on button "Options" at bounding box center [1407, 24] width 82 height 26
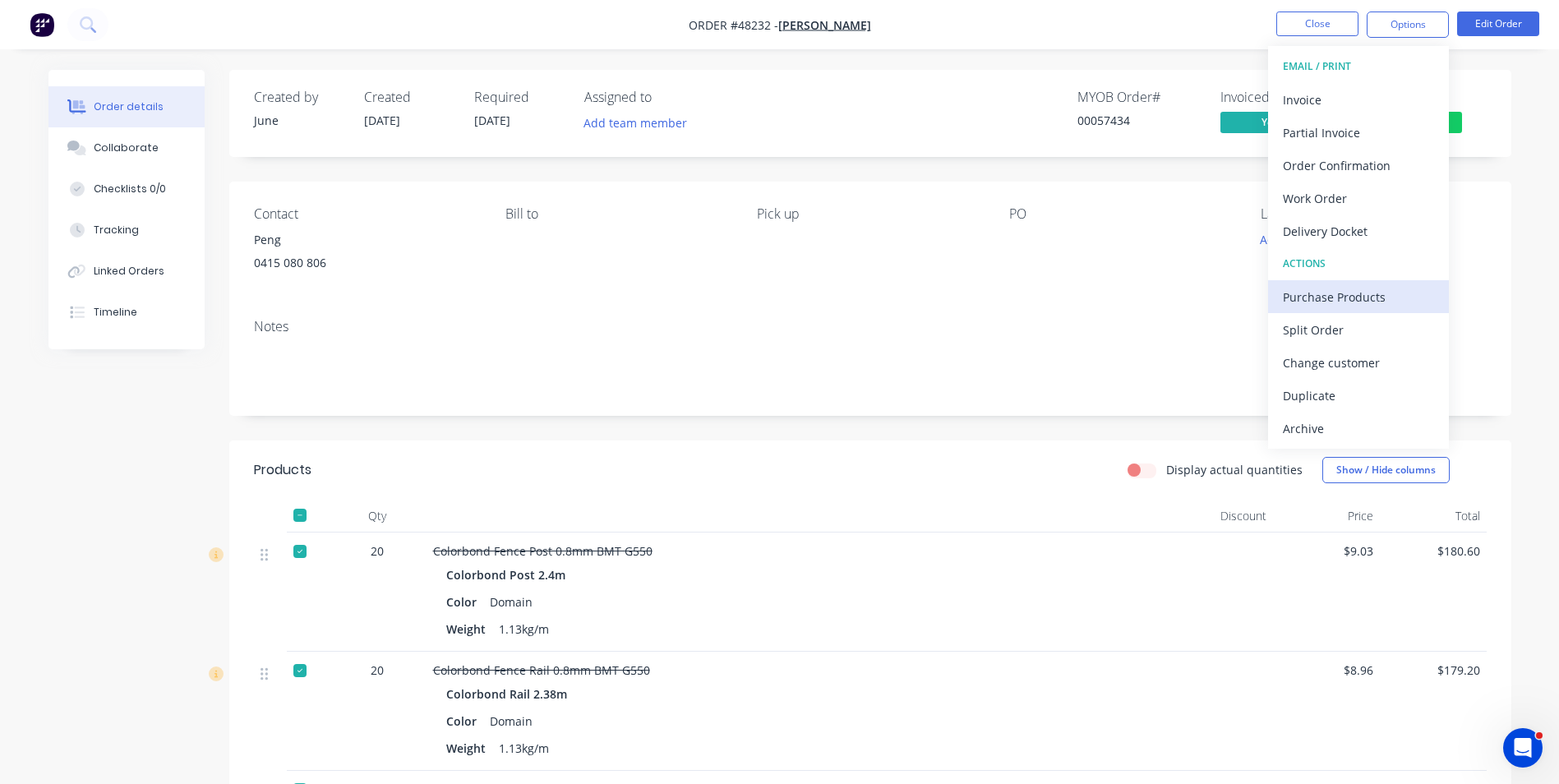
click at [1339, 305] on div "Purchase Products" at bounding box center [1358, 297] width 151 height 24
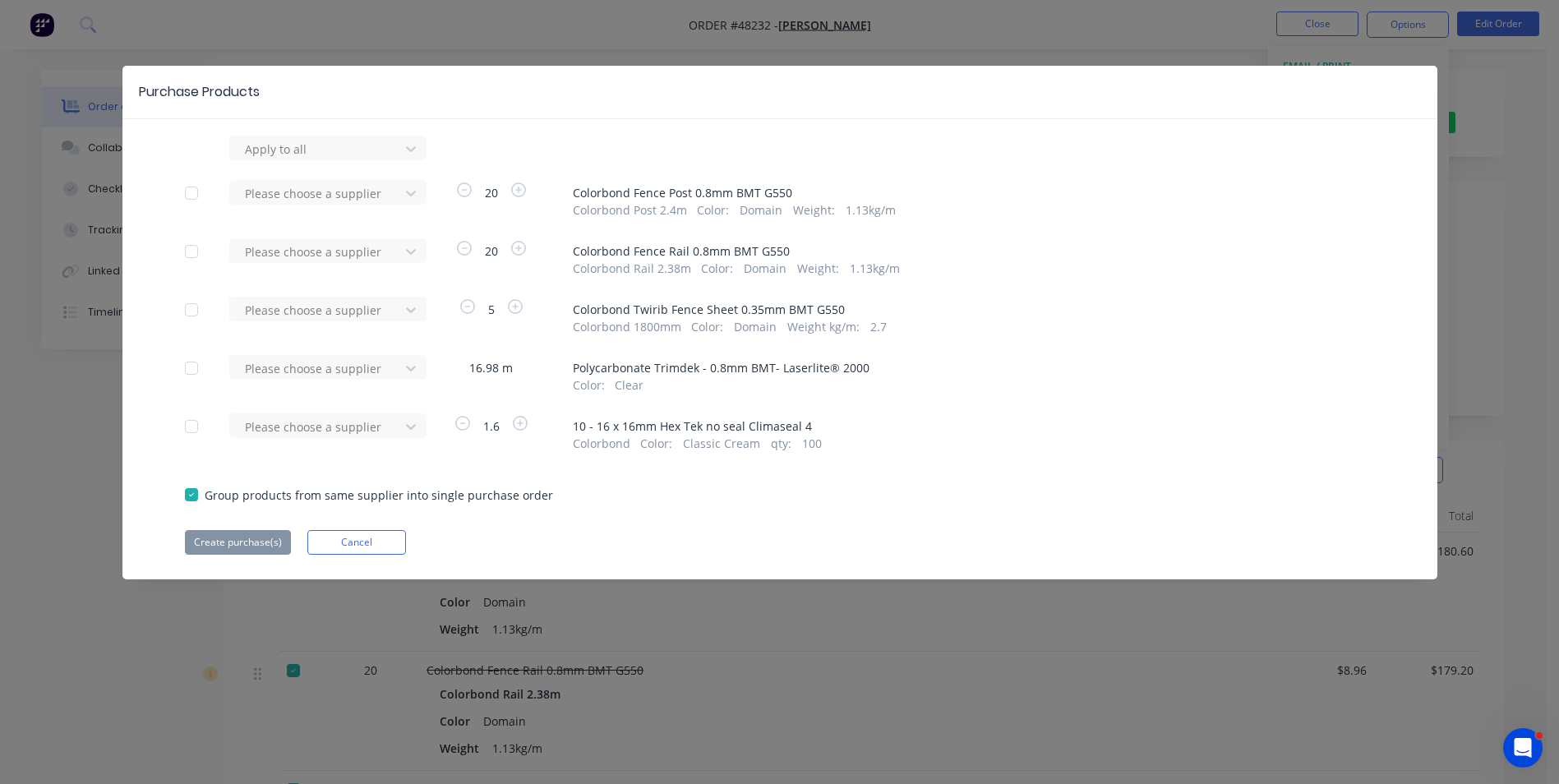
click at [190, 368] on div at bounding box center [191, 368] width 33 height 33
click at [325, 160] on div at bounding box center [317, 149] width 148 height 20
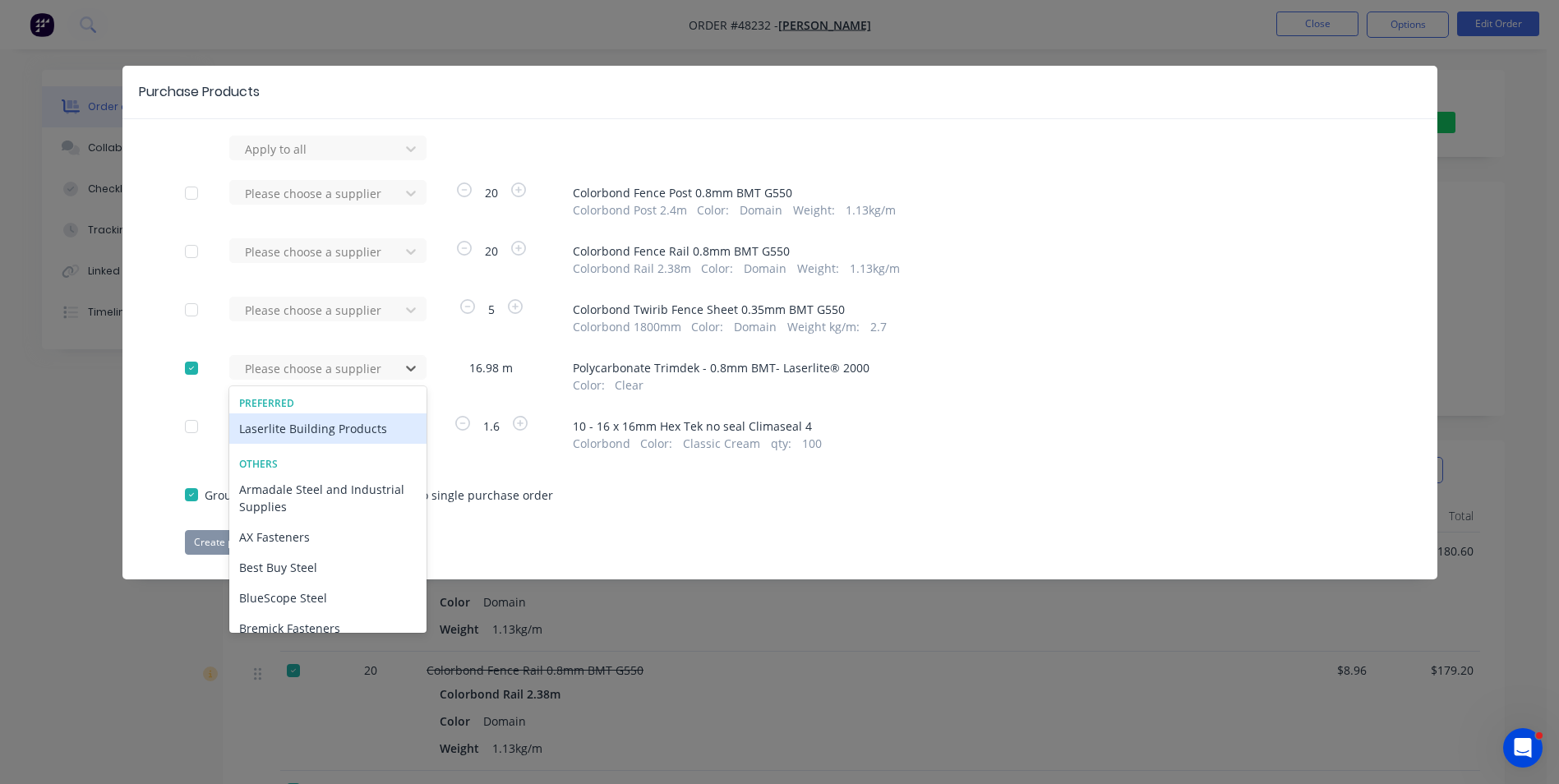
click at [312, 424] on div "Laserlite Building Products" at bounding box center [328, 429] width 198 height 30
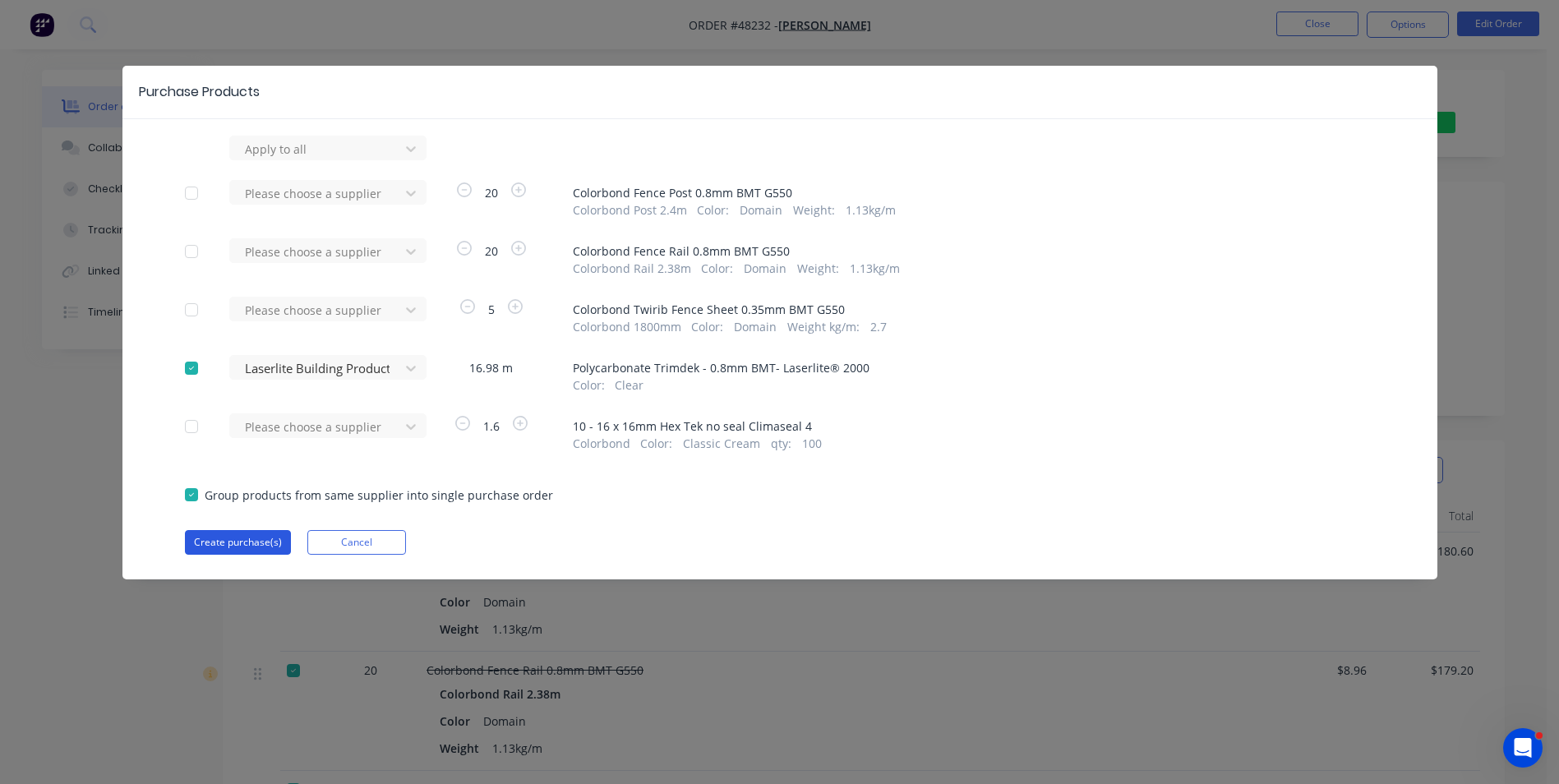
click at [245, 543] on button "Create purchase(s)" at bounding box center [238, 542] width 106 height 24
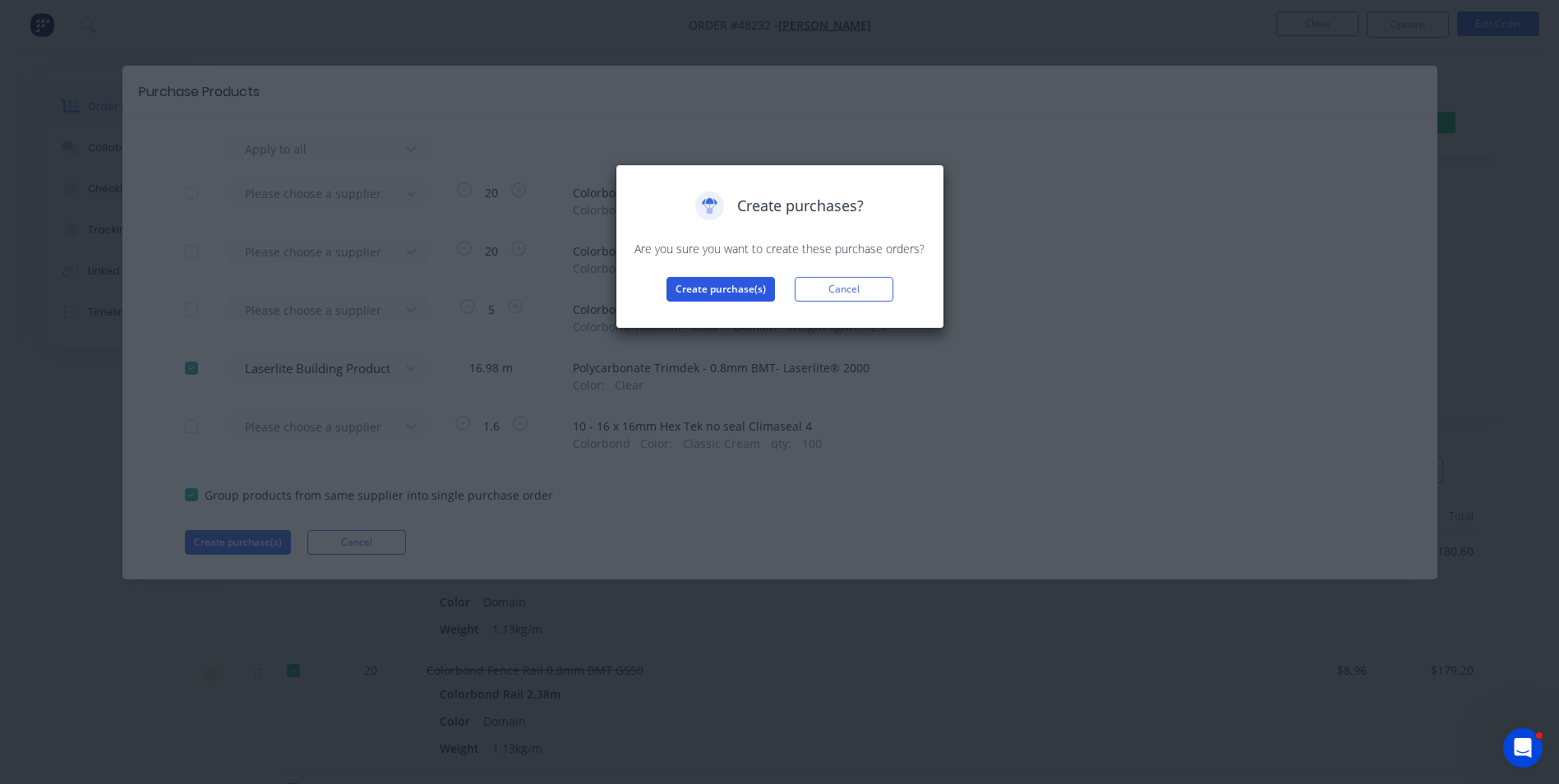
click at [695, 295] on button "Create purchase(s)" at bounding box center [721, 289] width 109 height 24
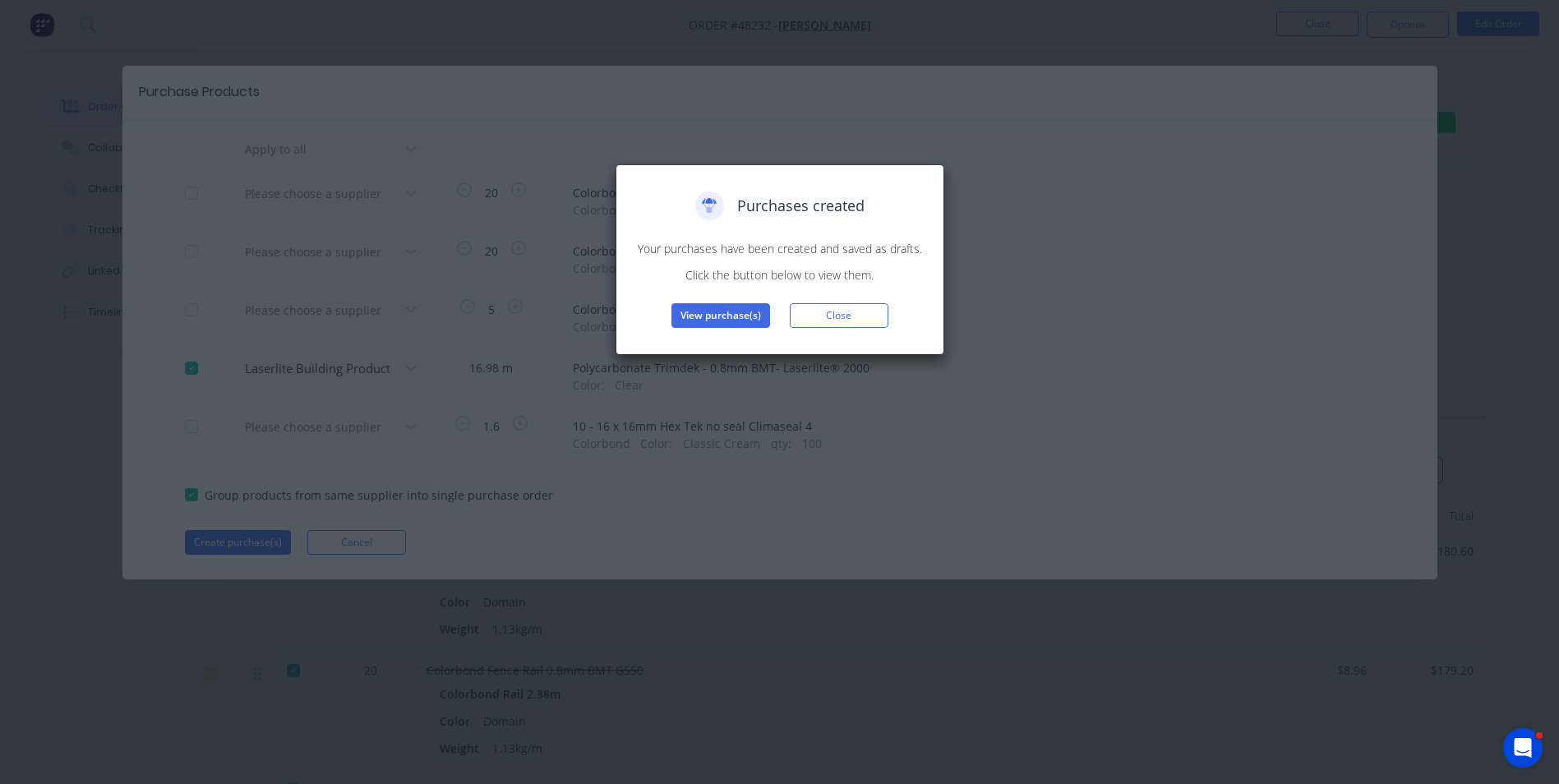
click at [780, 315] on div "View purchase(s) Close" at bounding box center [780, 315] width 295 height 24
click at [749, 319] on button "View purchase(s)" at bounding box center [720, 315] width 99 height 24
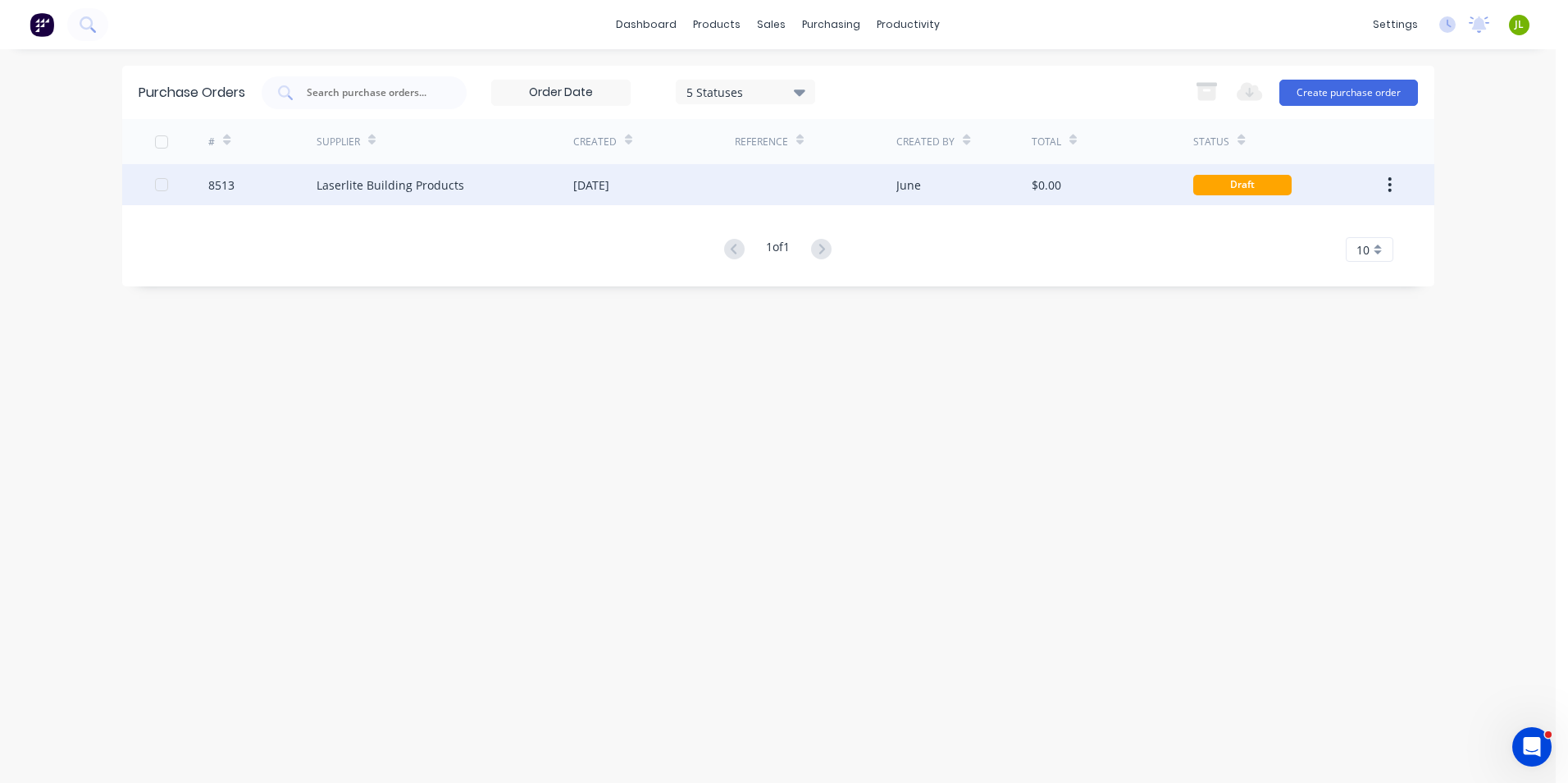
click at [1089, 182] on div "$0.00" at bounding box center [1113, 185] width 162 height 41
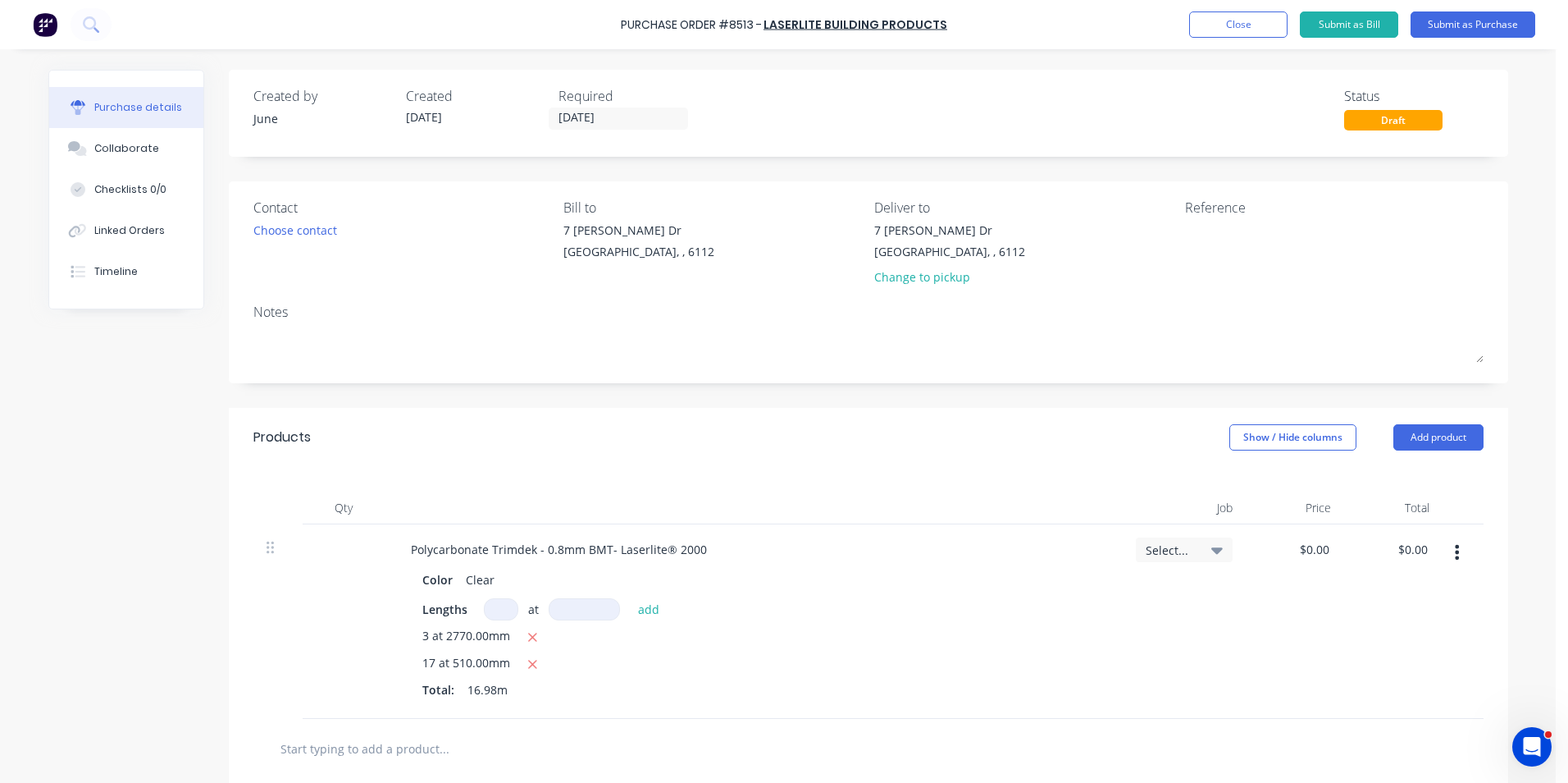
click at [1383, 127] on div "Draft" at bounding box center [1394, 120] width 99 height 20
click at [1385, 114] on div "Draft" at bounding box center [1394, 120] width 99 height 20
click at [899, 283] on div "Change to pickup" at bounding box center [950, 276] width 151 height 17
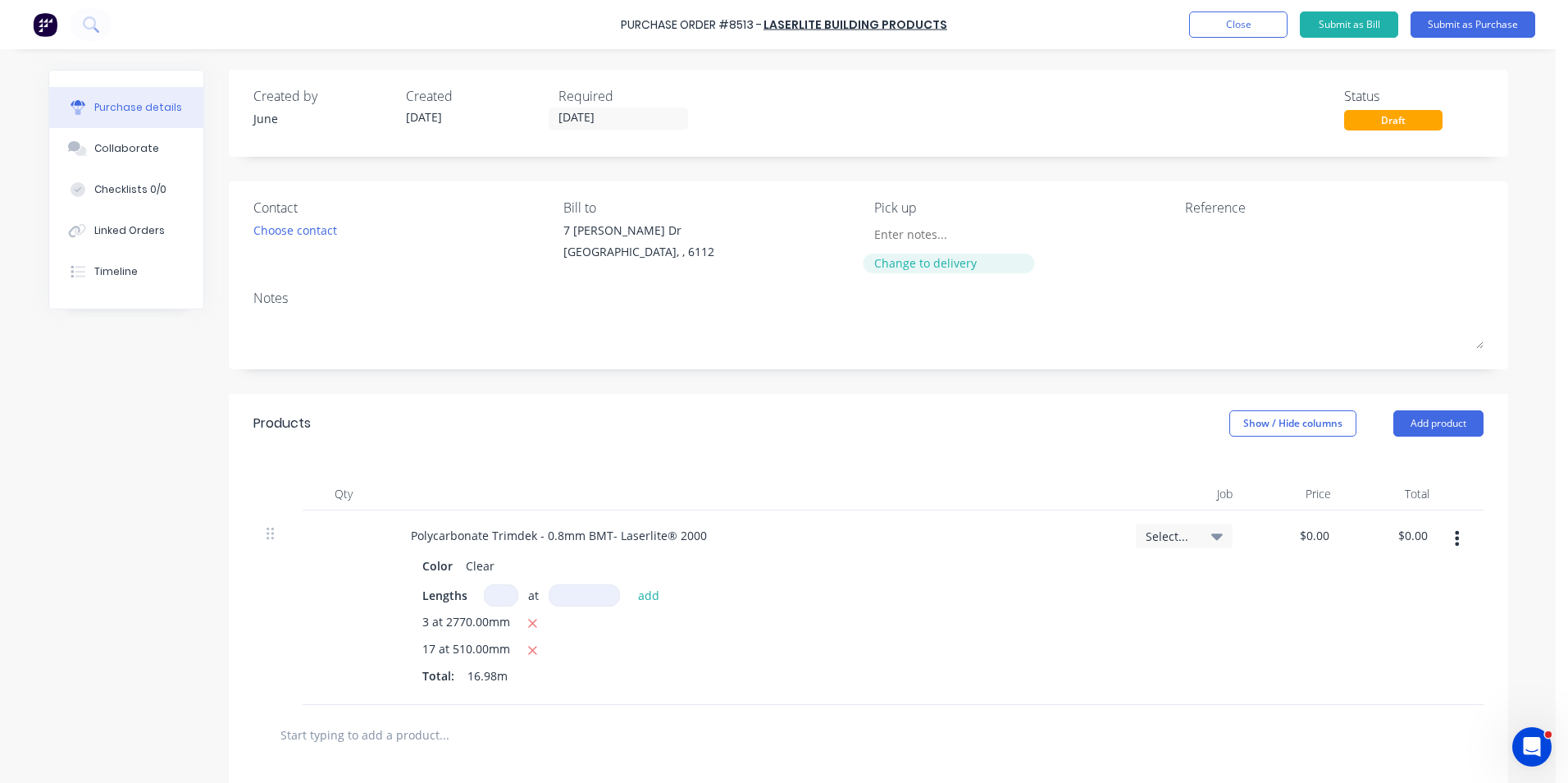
click at [907, 263] on div "Change to delivery" at bounding box center [949, 263] width 149 height 17
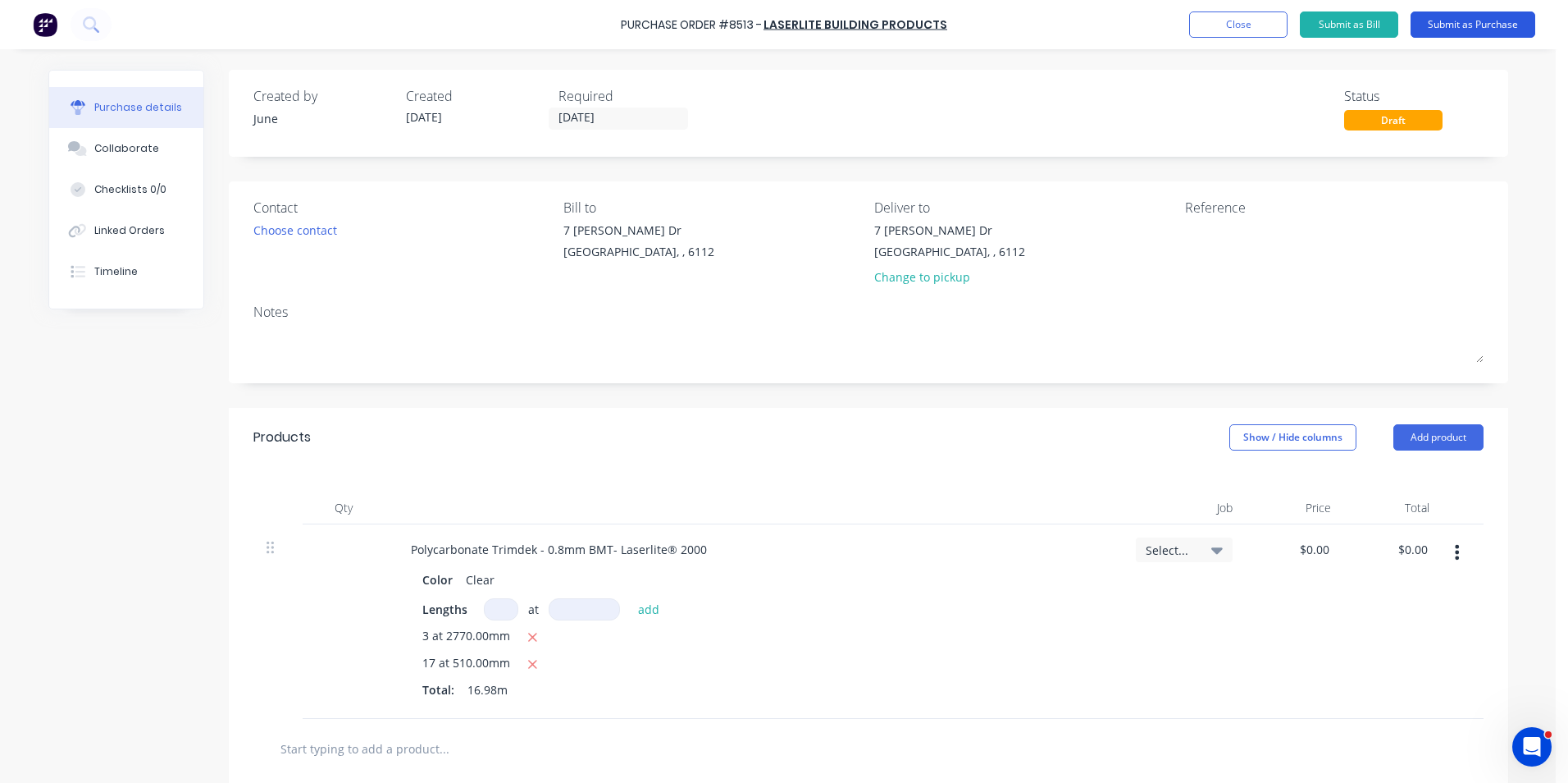
click at [1456, 27] on button "Submit as Purchase" at bounding box center [1474, 24] width 125 height 26
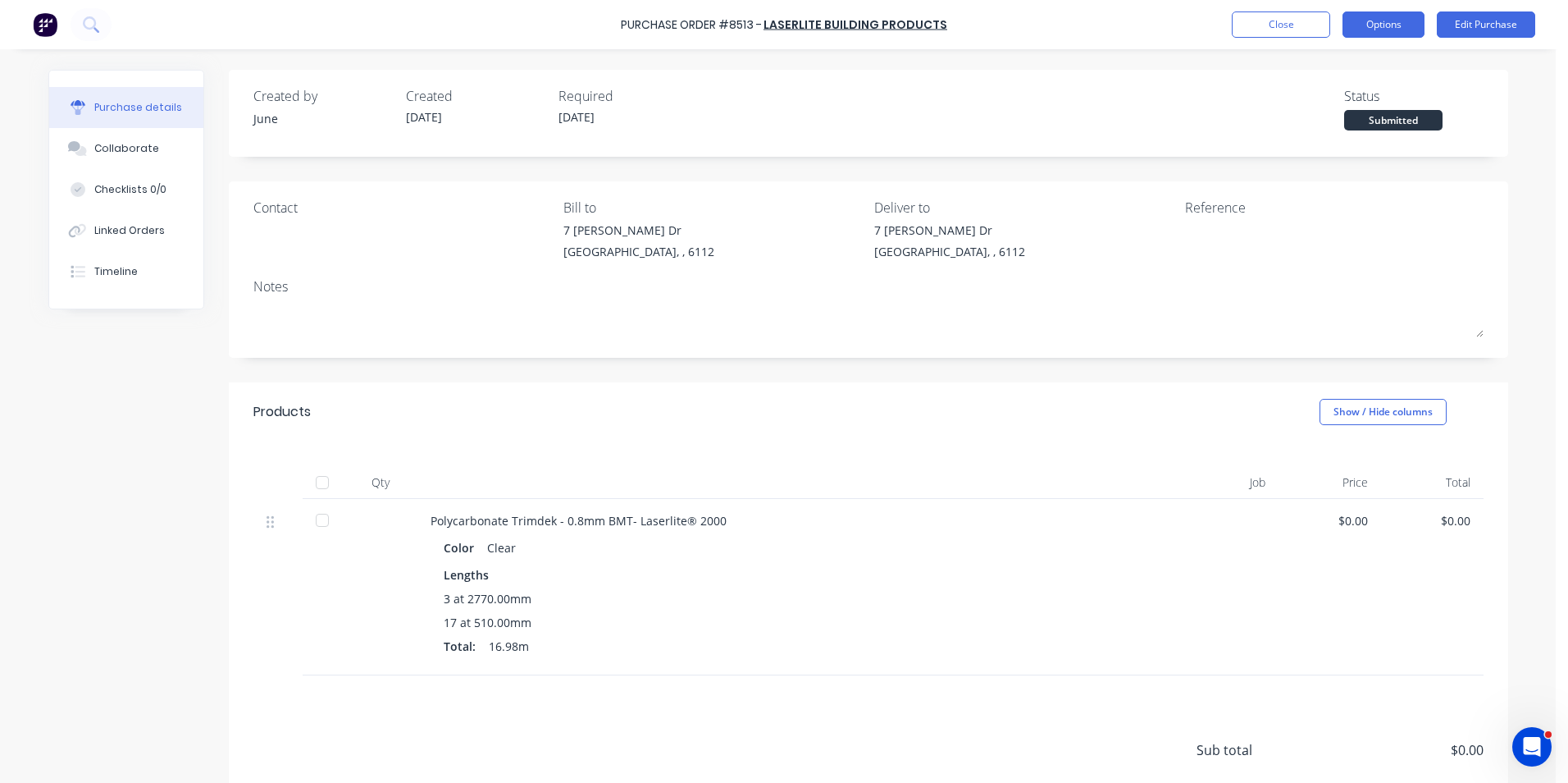
click at [1378, 19] on button "Options" at bounding box center [1383, 24] width 82 height 26
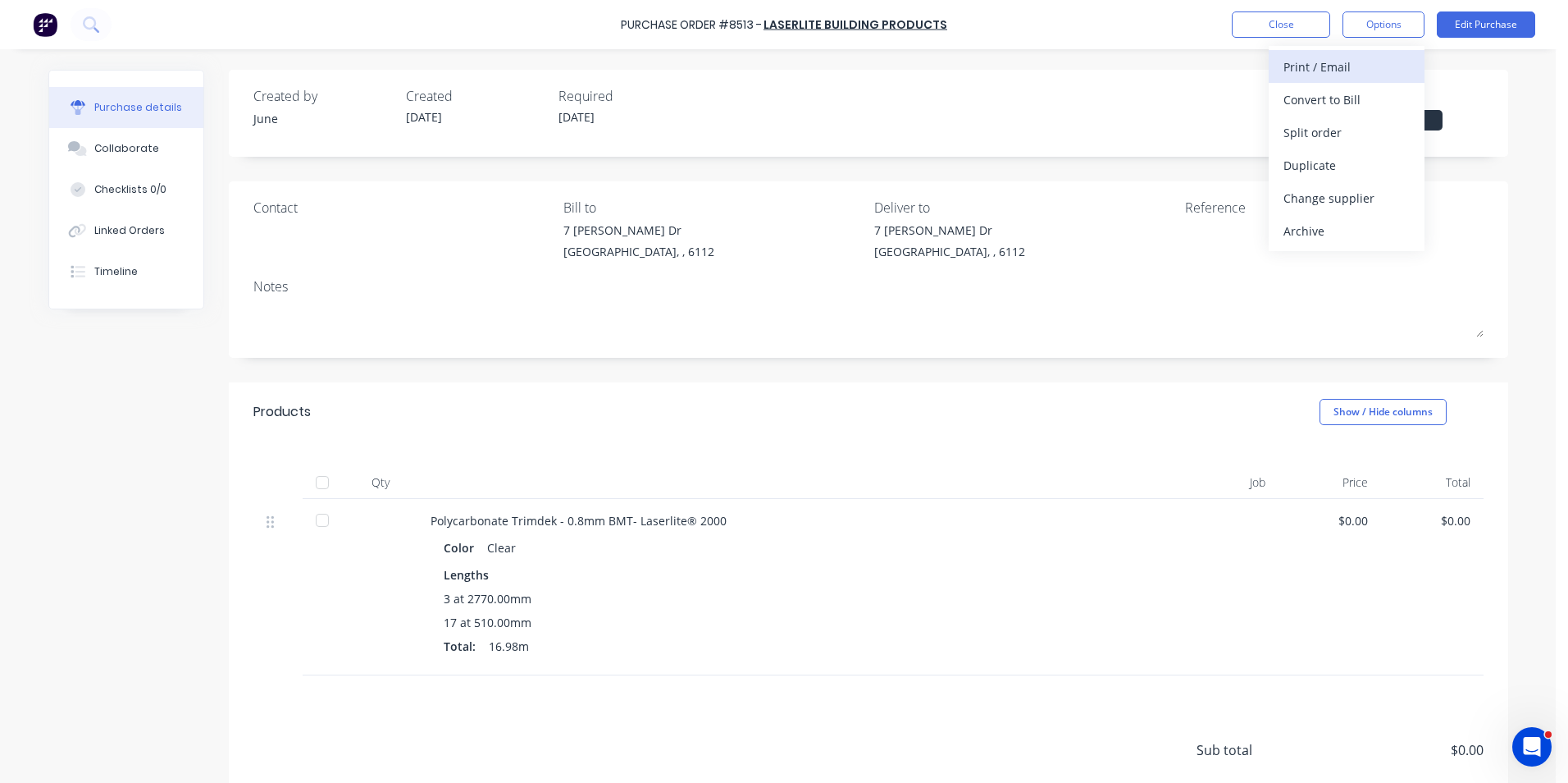
click at [1357, 77] on div "Print / Email" at bounding box center [1347, 67] width 126 height 24
click at [1320, 142] on div "Without pricing" at bounding box center [1347, 132] width 126 height 24
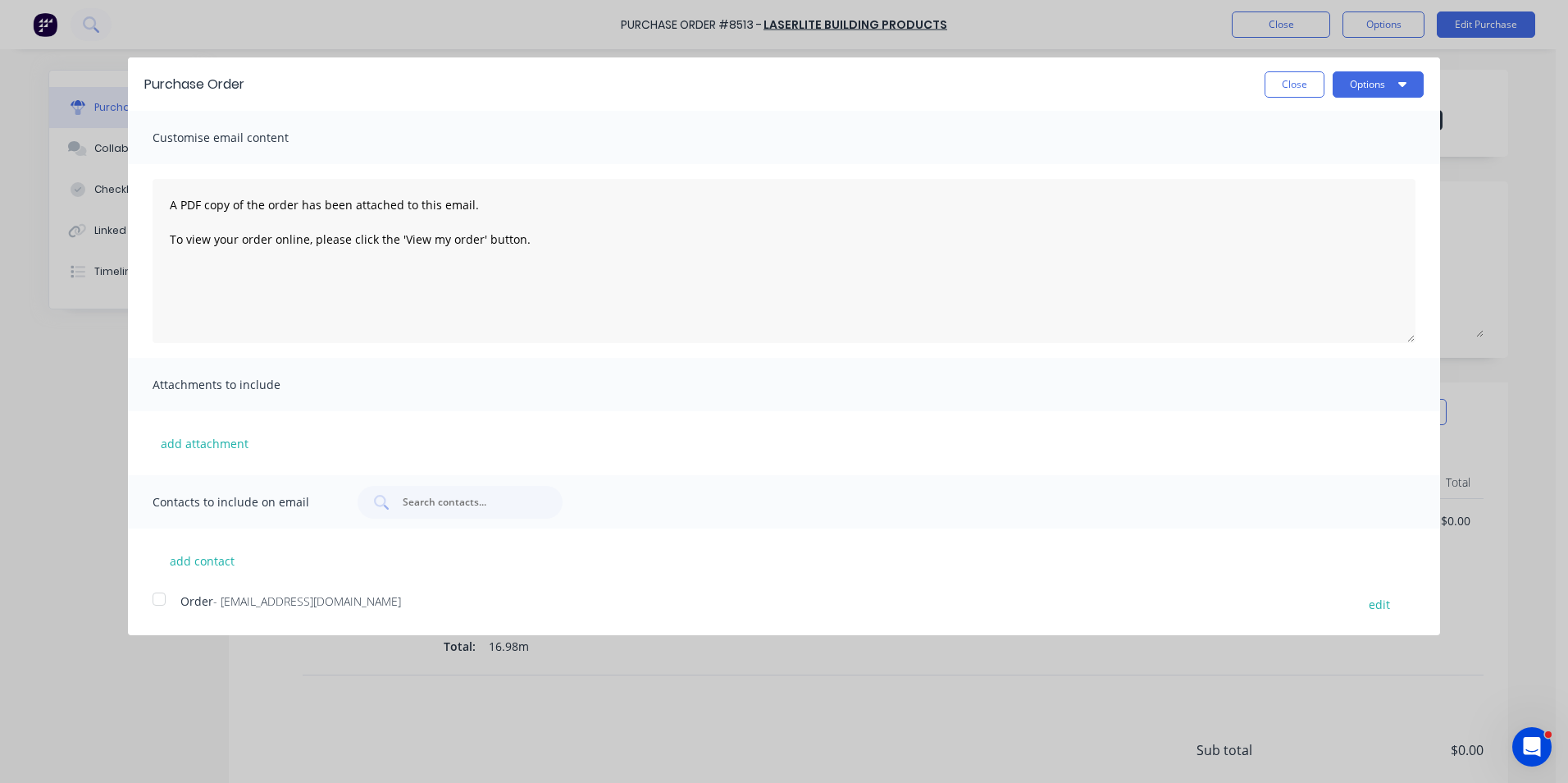
click at [201, 609] on span "Order" at bounding box center [196, 601] width 33 height 15
click at [1354, 86] on button "Options" at bounding box center [1378, 84] width 91 height 26
click at [1332, 155] on div "Email" at bounding box center [1346, 158] width 126 height 24
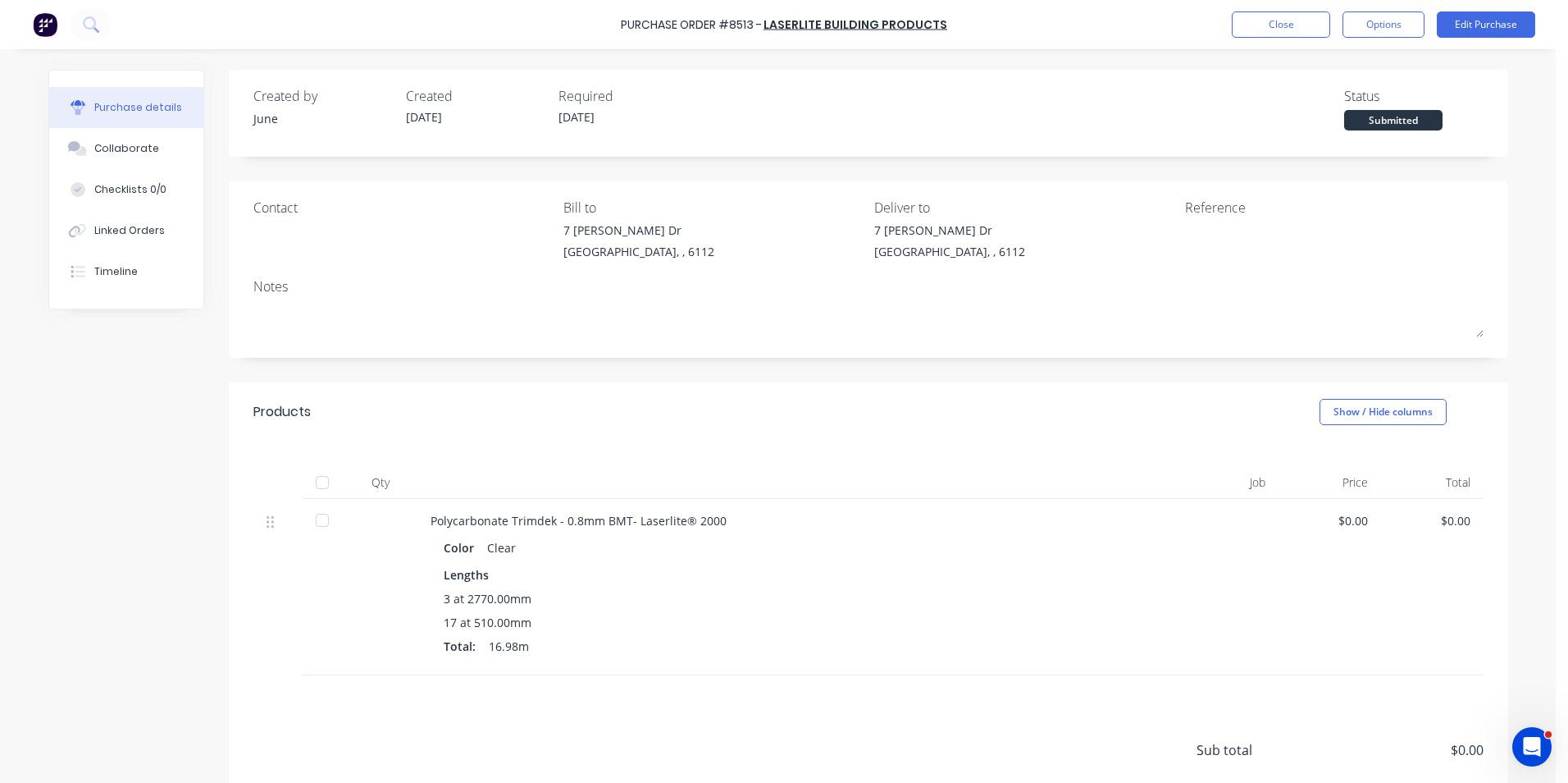
click at [1052, 61] on div "Purchase details Collaborate Checklists 0/0 Linked Orders Timeline Created by J…" at bounding box center [779, 366] width 1493 height 700
click at [1276, 19] on button "Close" at bounding box center [1281, 24] width 99 height 26
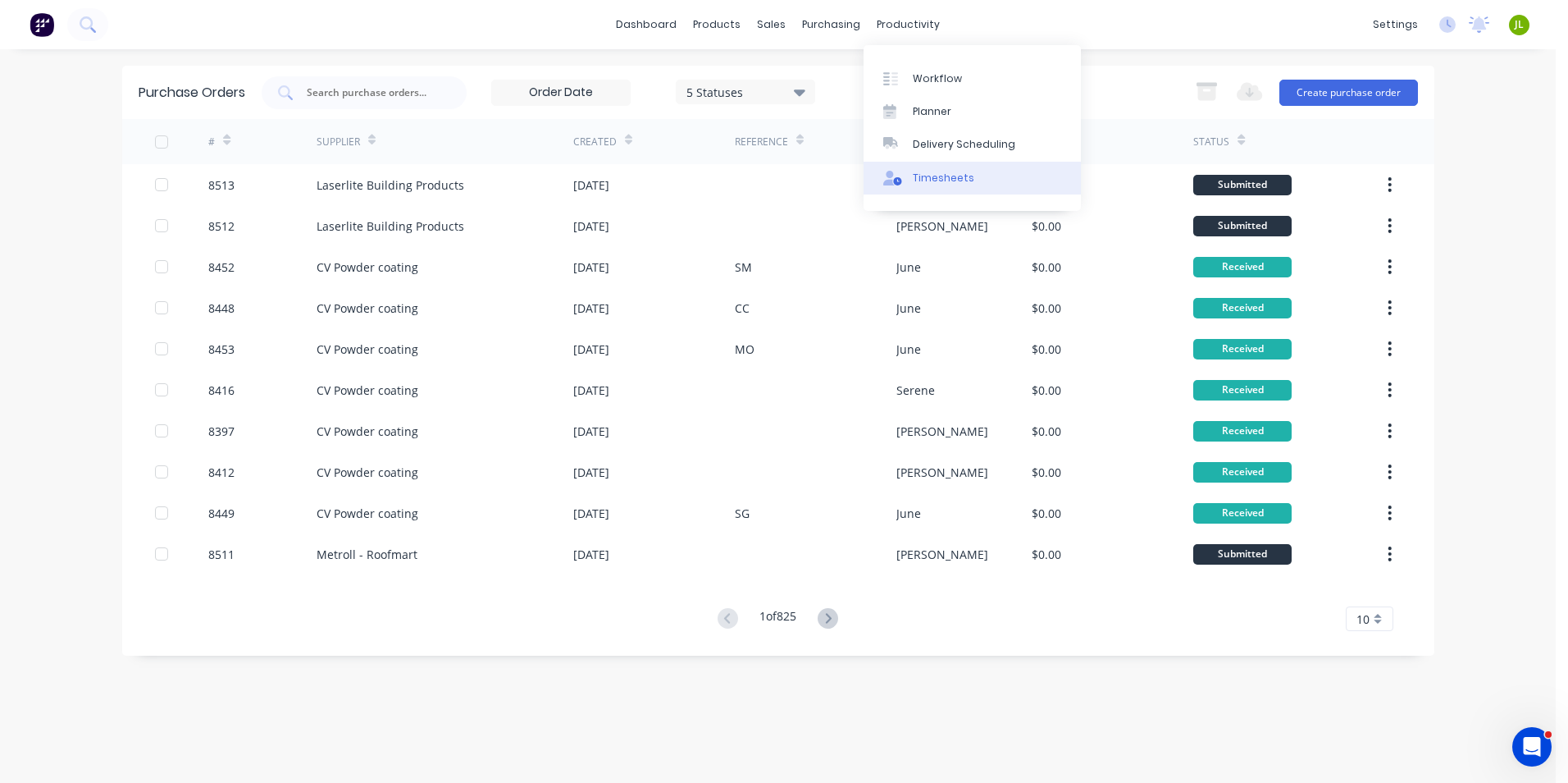
drag, startPoint x: 958, startPoint y: 174, endPoint x: 957, endPoint y: 164, distance: 10.0
click at [958, 174] on div "Timesheets" at bounding box center [944, 178] width 62 height 15
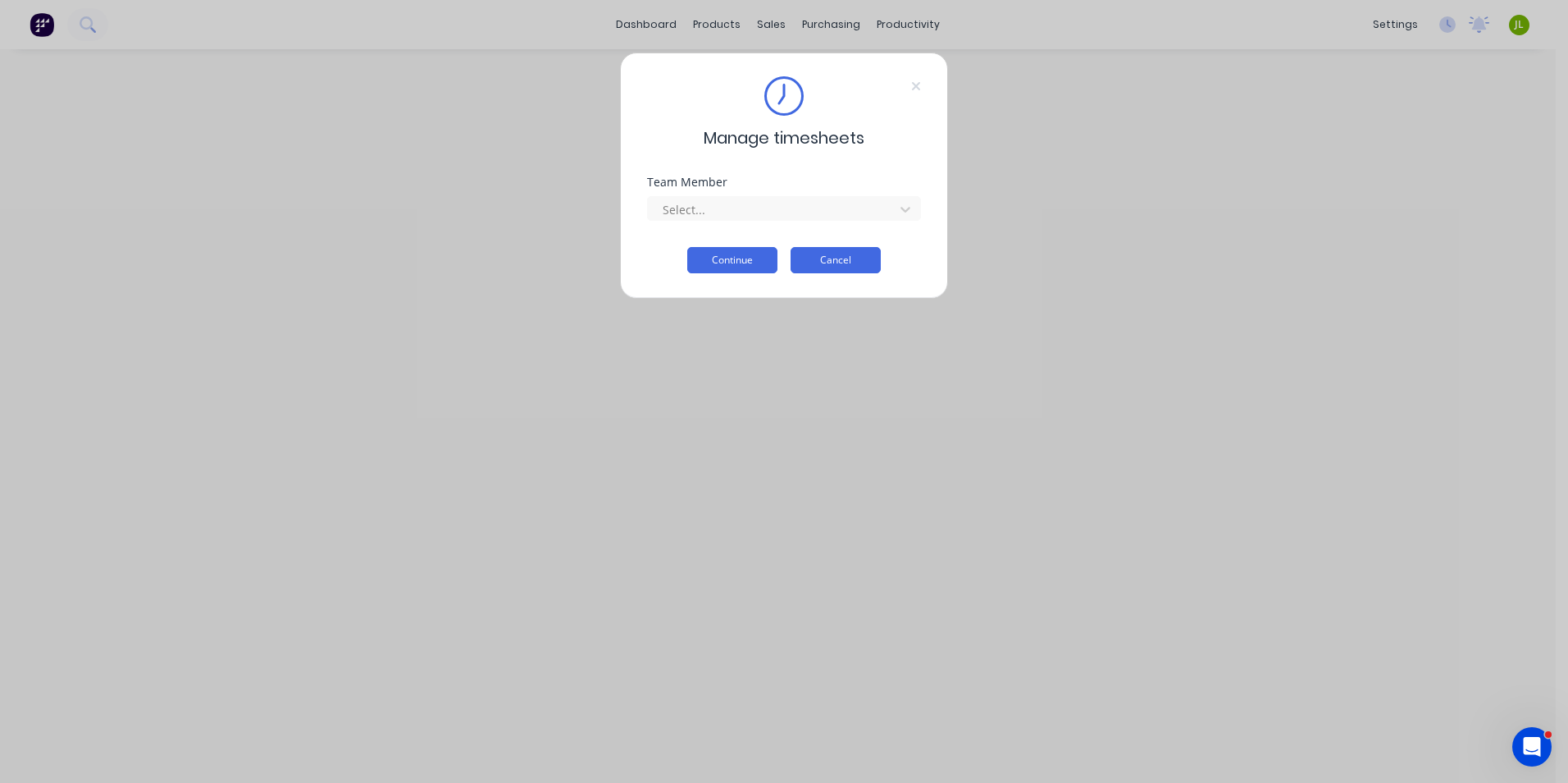
click at [841, 260] on button "Cancel" at bounding box center [836, 260] width 90 height 26
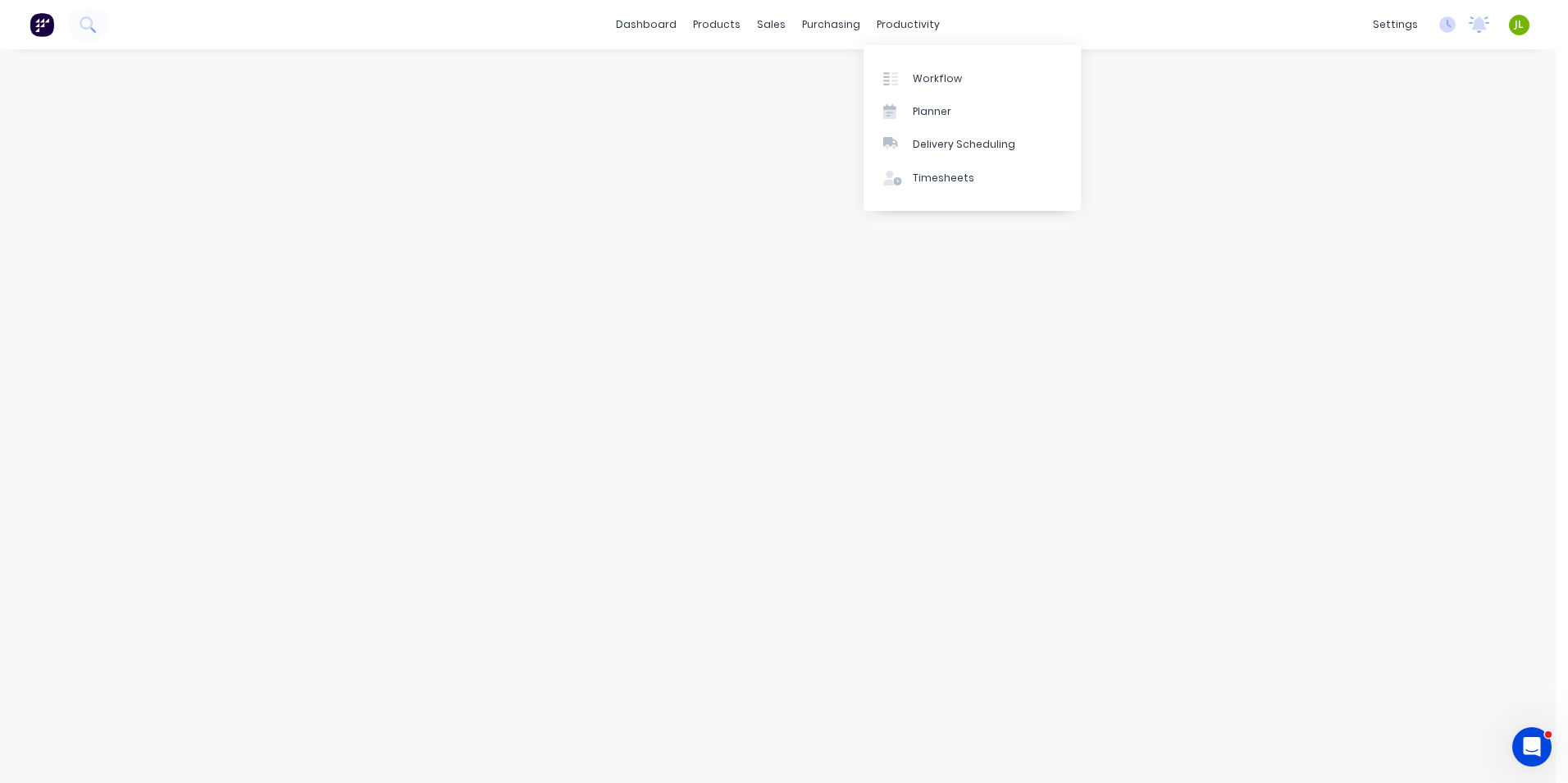
click at [906, 11] on div "dashboard products sales purchasing productivity dashboard products Product Cat…" at bounding box center [778, 24] width 1556 height 49
click at [844, 103] on link "Suppliers" at bounding box center [900, 111] width 217 height 33
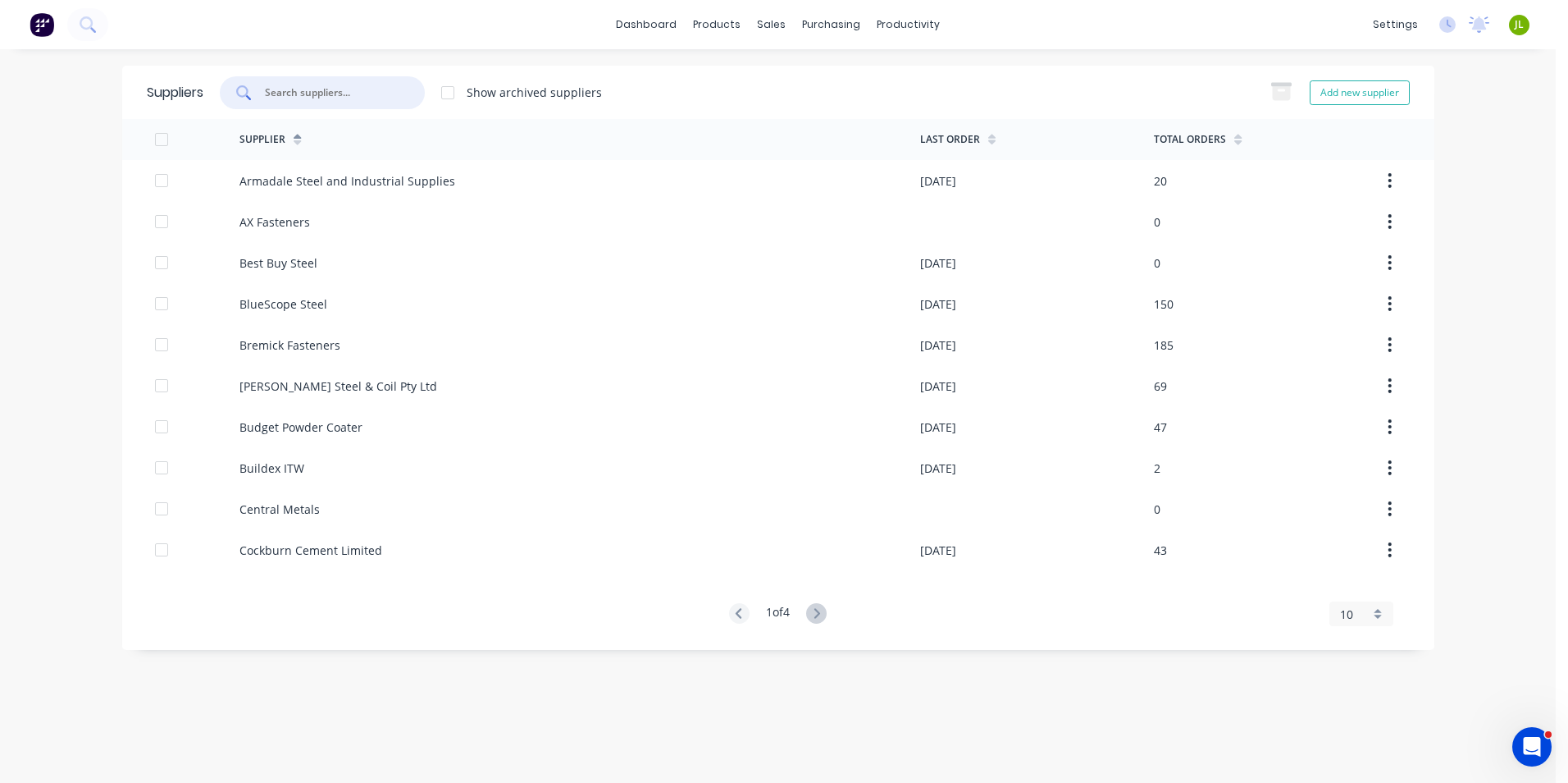
click at [359, 95] on input "text" at bounding box center [332, 92] width 136 height 16
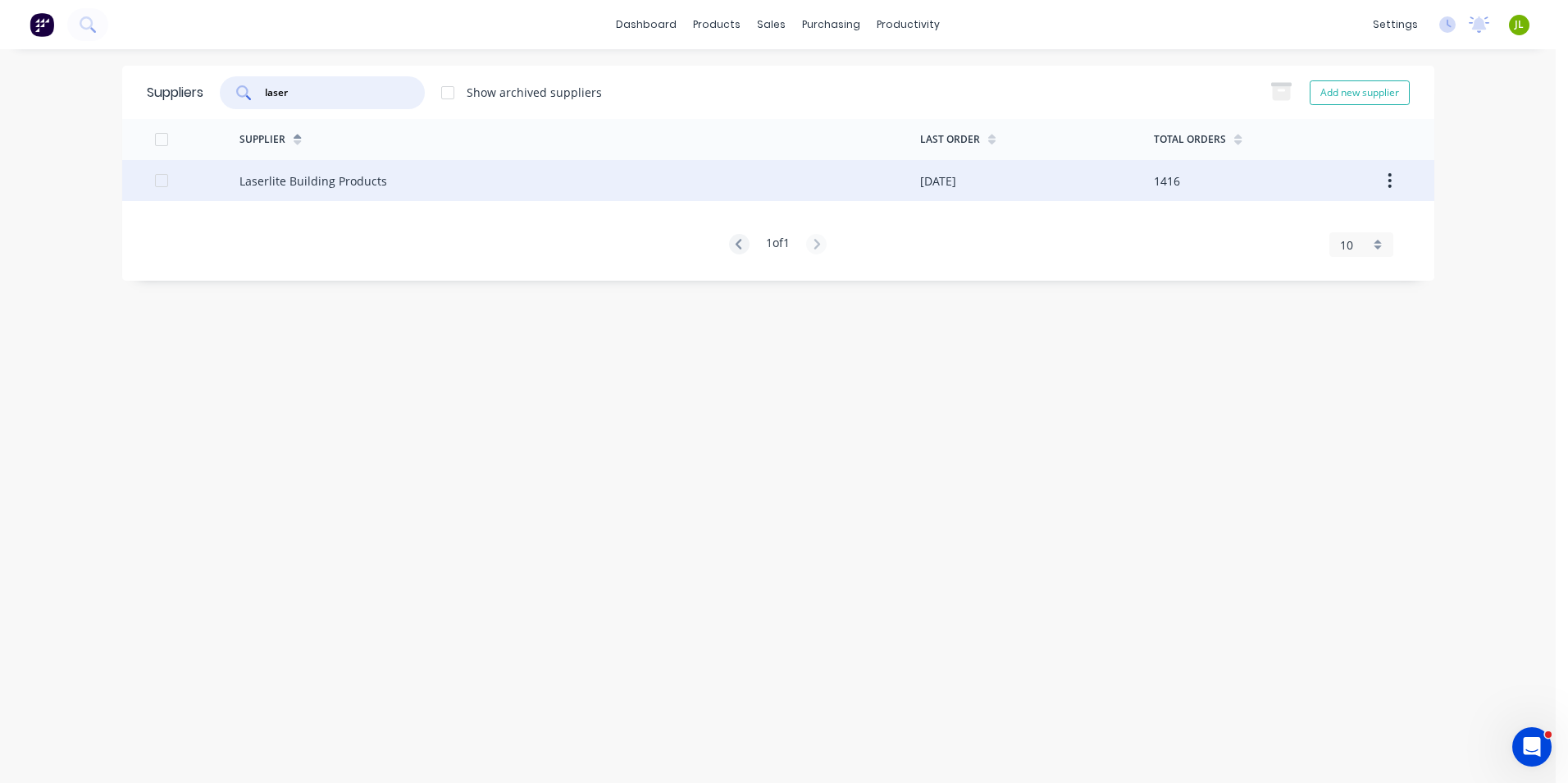
type input "laser"
click at [402, 177] on div "Laserlite Building Products" at bounding box center [580, 180] width 681 height 41
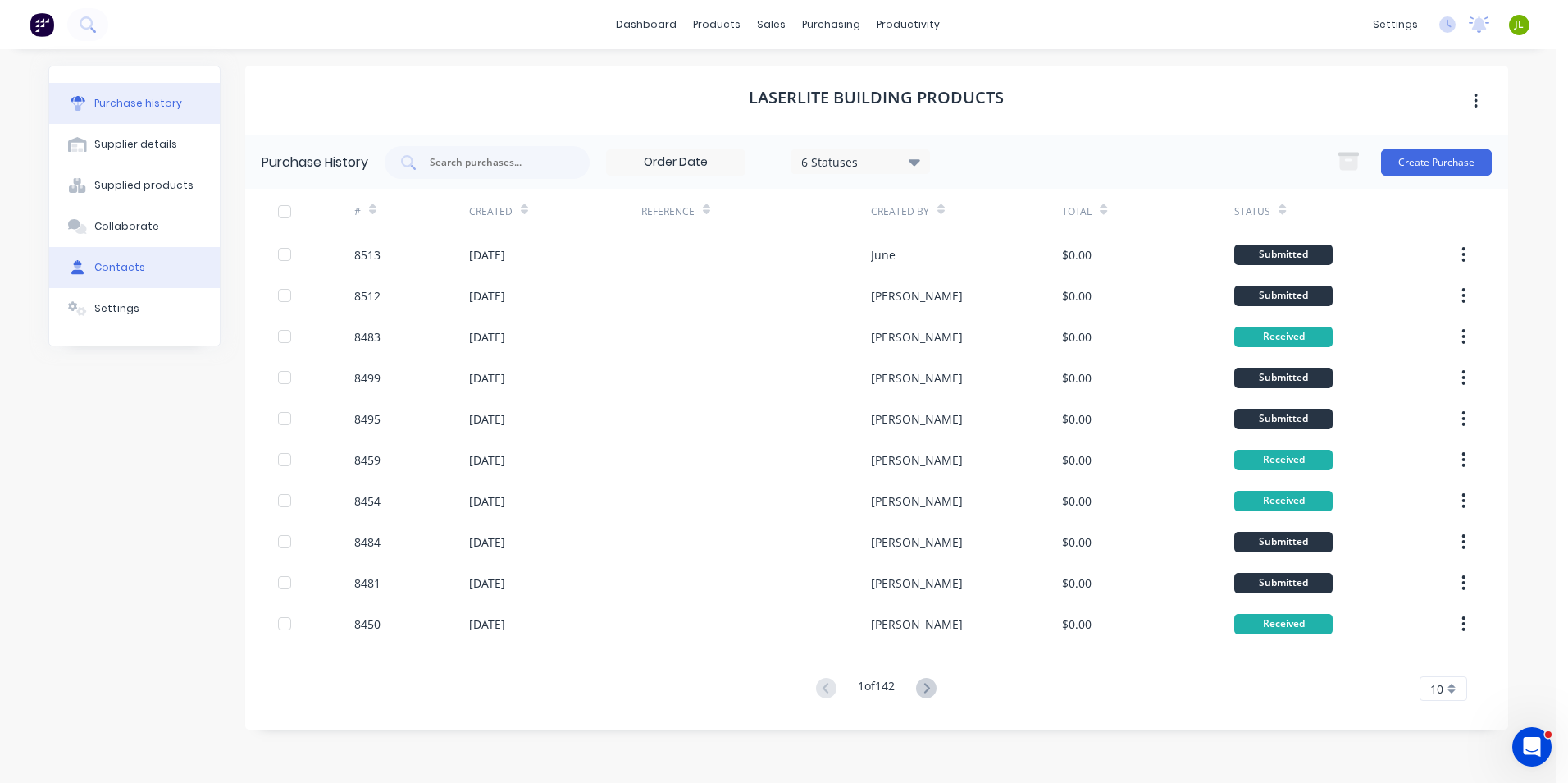
click at [128, 260] on div "Contacts" at bounding box center [120, 268] width 51 height 15
select select "AU"
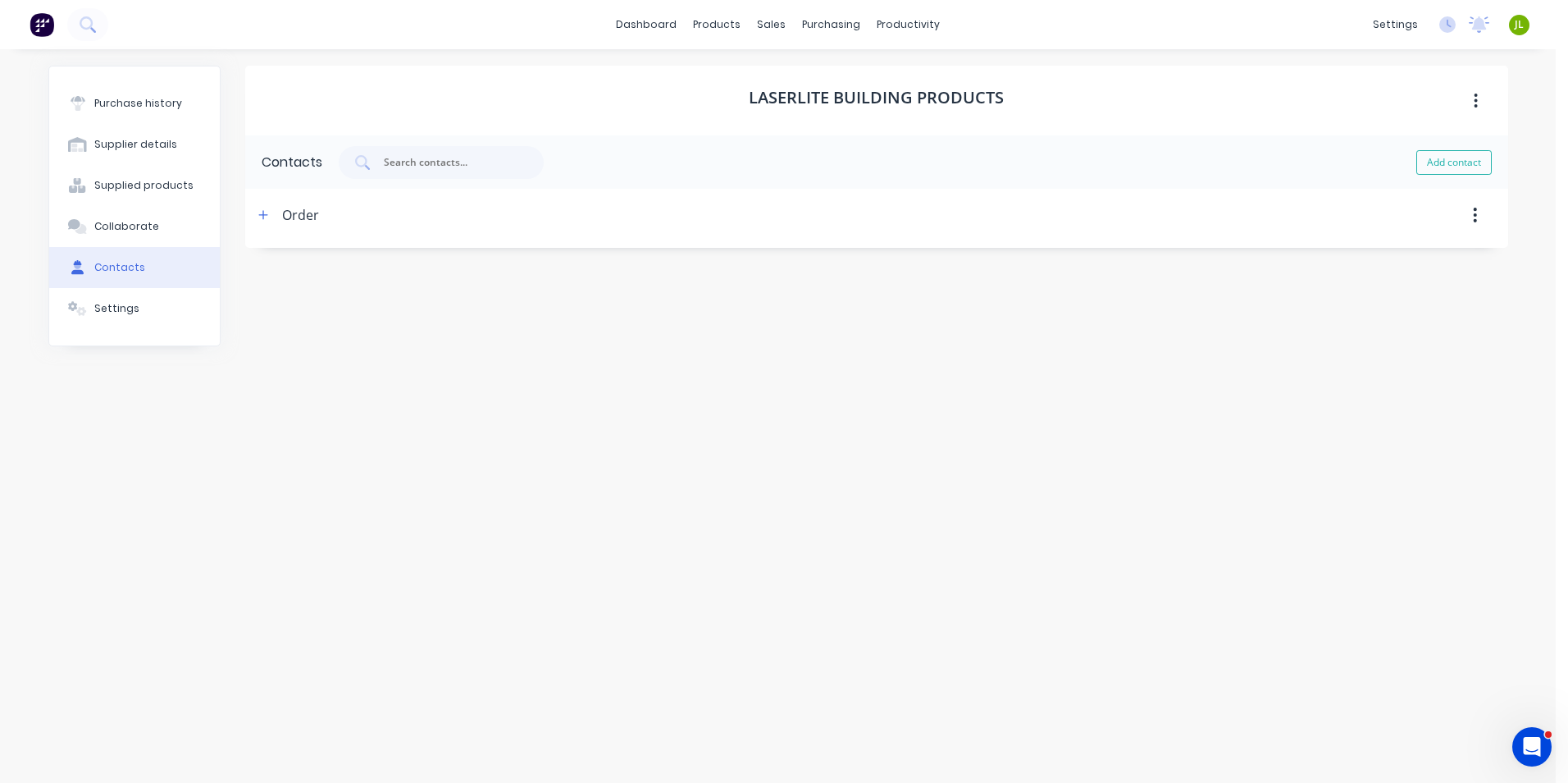
click at [266, 226] on div "Order" at bounding box center [286, 215] width 66 height 52
click at [265, 214] on icon "button" at bounding box center [264, 215] width 10 height 12
click at [170, 109] on div "Purchase history" at bounding box center [138, 104] width 88 height 15
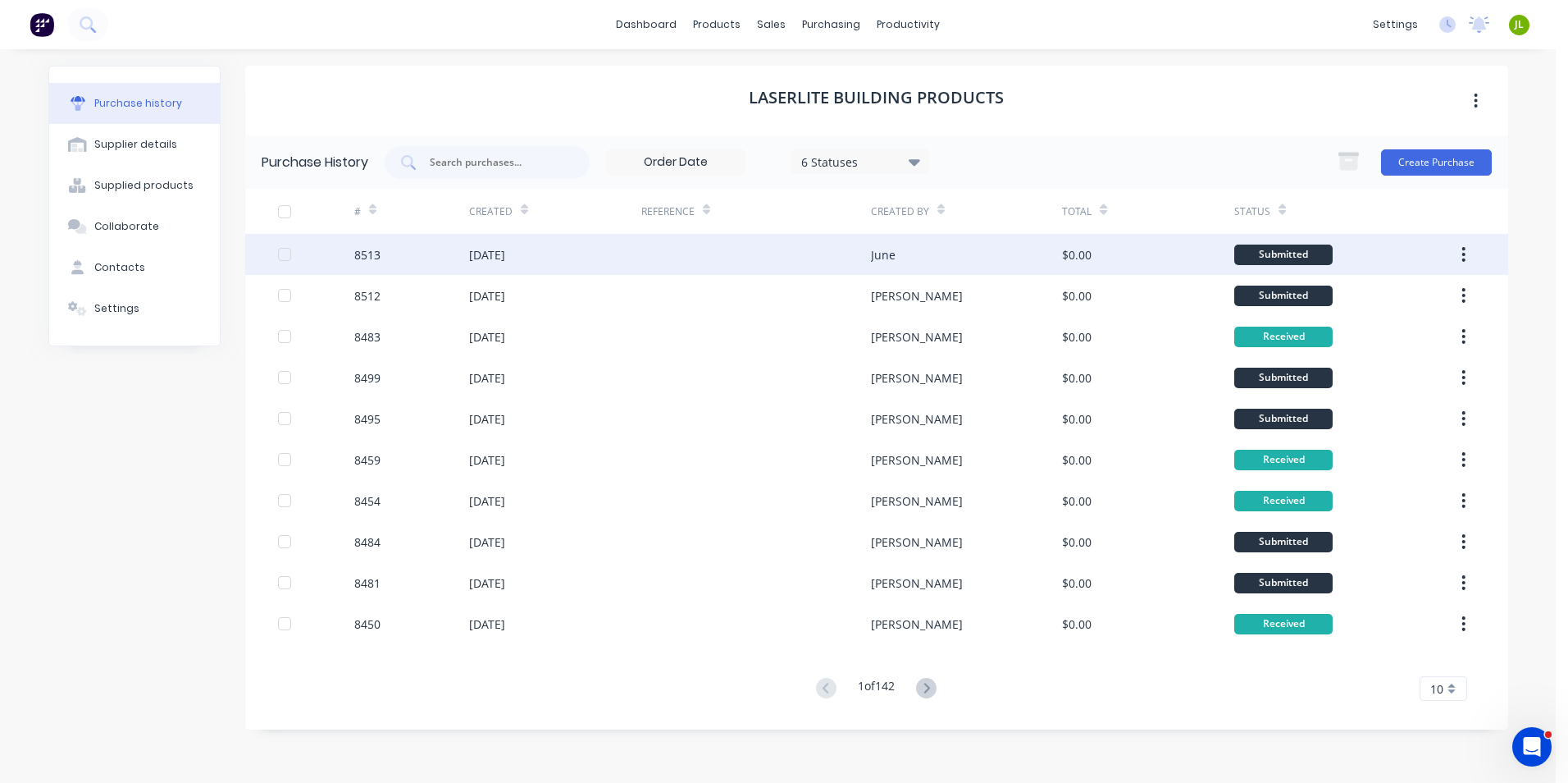
click at [692, 266] on div at bounding box center [756, 254] width 230 height 41
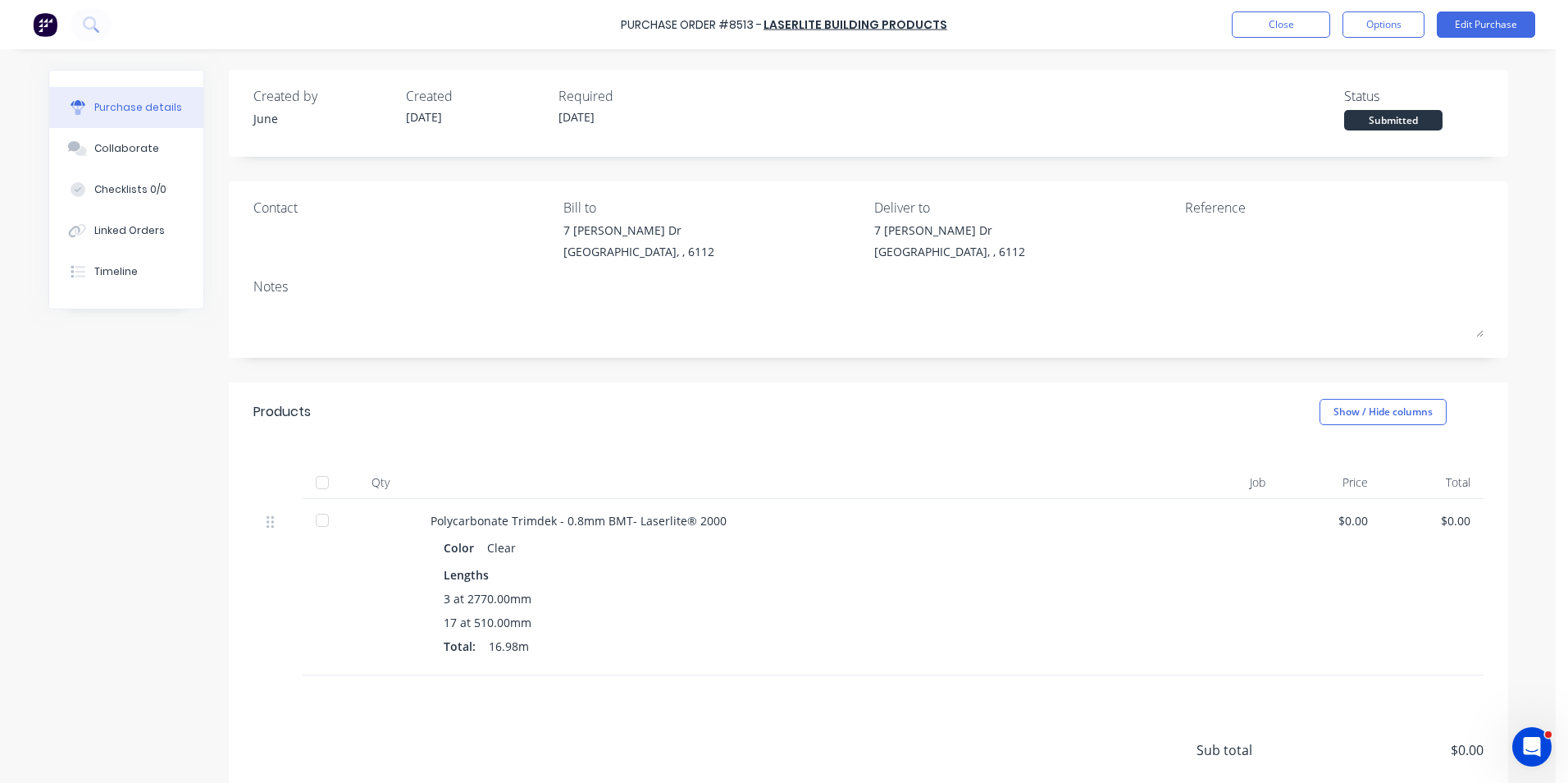
click at [134, 303] on div "Purchase details Collaborate Checklists 0/0 Linked Orders Timeline" at bounding box center [126, 190] width 154 height 238
click at [131, 284] on button "Timeline" at bounding box center [126, 271] width 154 height 41
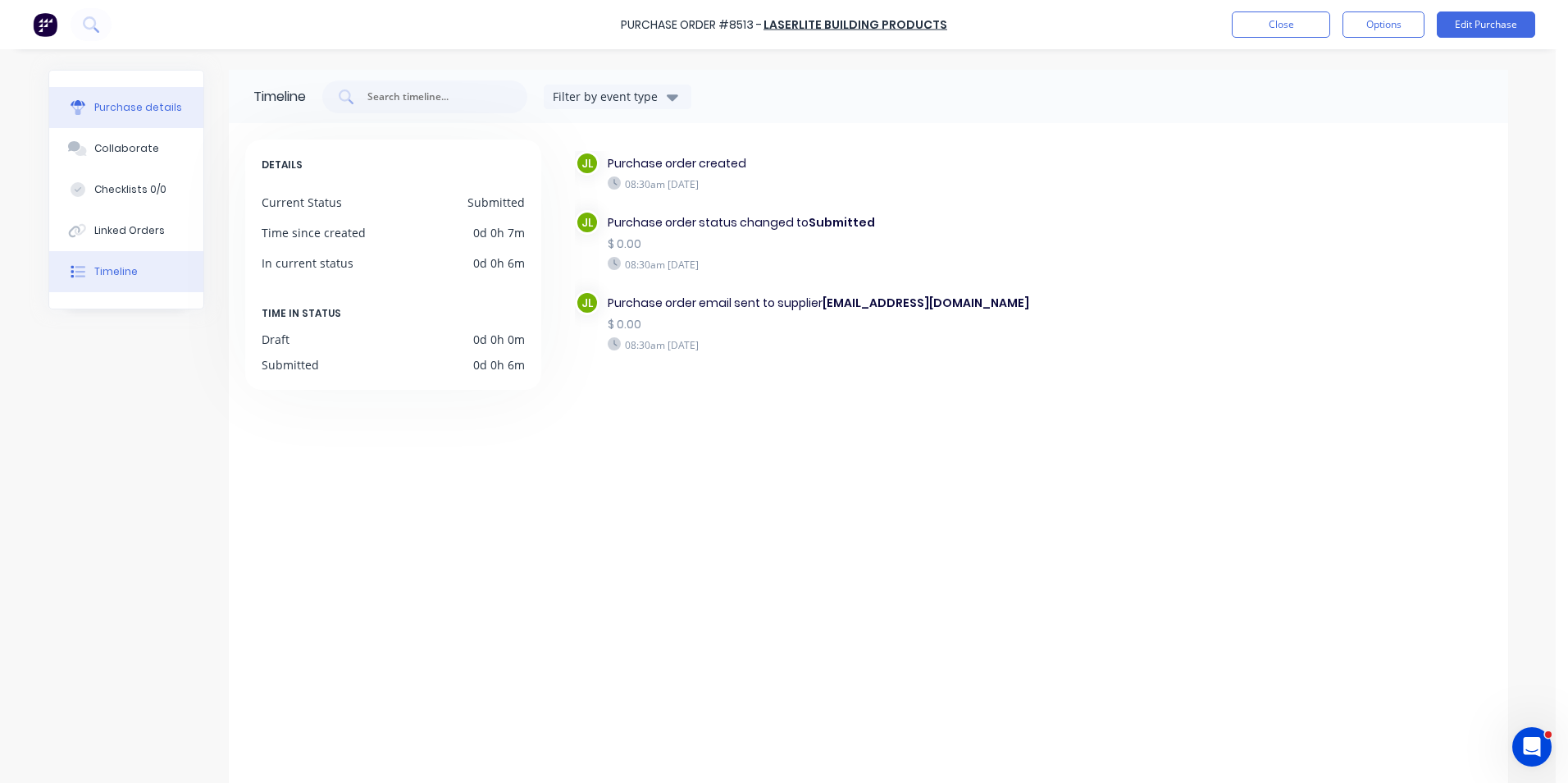
click at [85, 97] on button "Purchase details" at bounding box center [126, 107] width 154 height 41
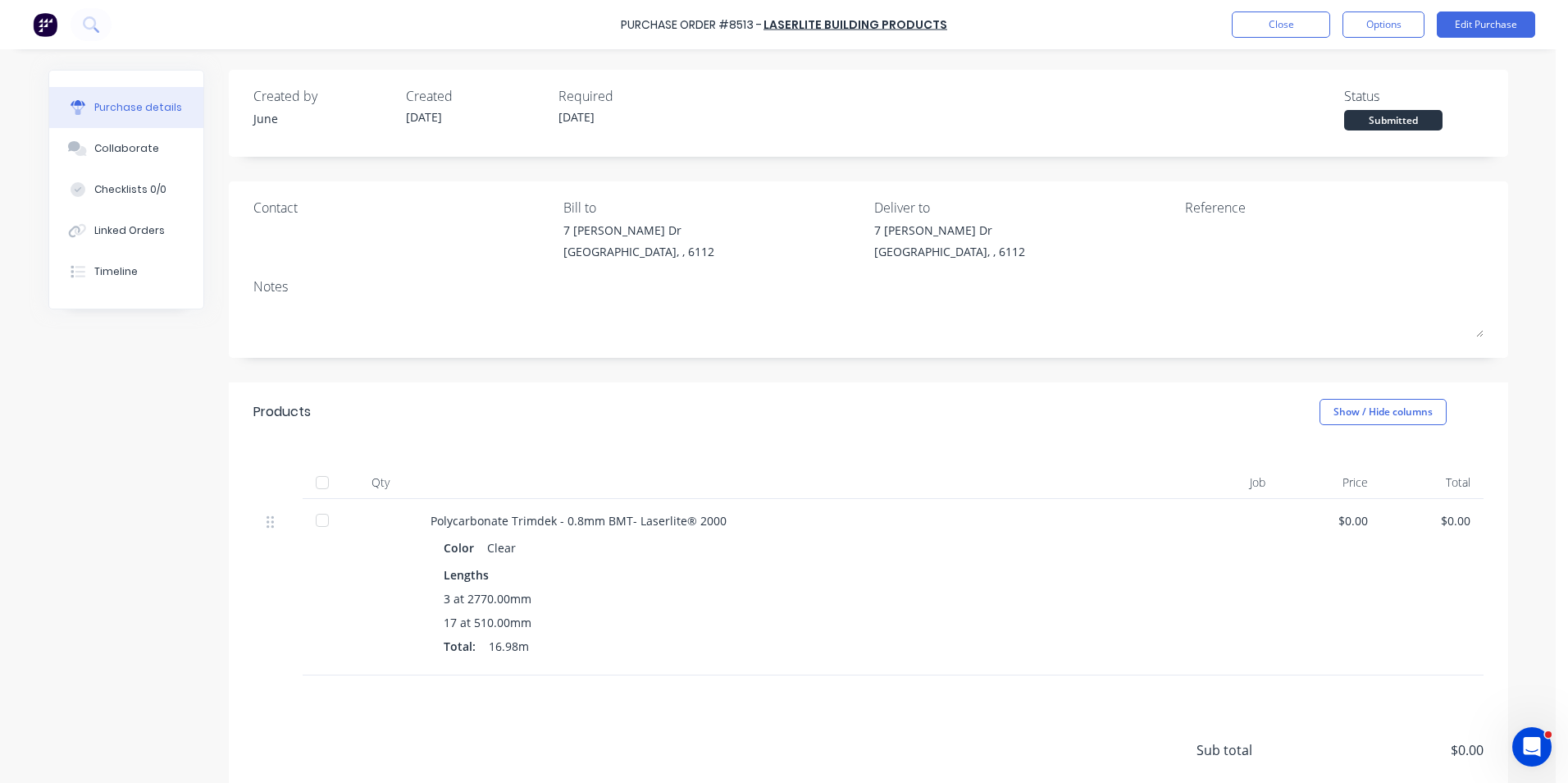
click at [382, 362] on div "Created by June Created 27/08/25 Required 27/08/25 Status Submitted Contact Bil…" at bounding box center [869, 481] width 1280 height 823
click at [112, 238] on button "Linked Orders" at bounding box center [126, 230] width 154 height 41
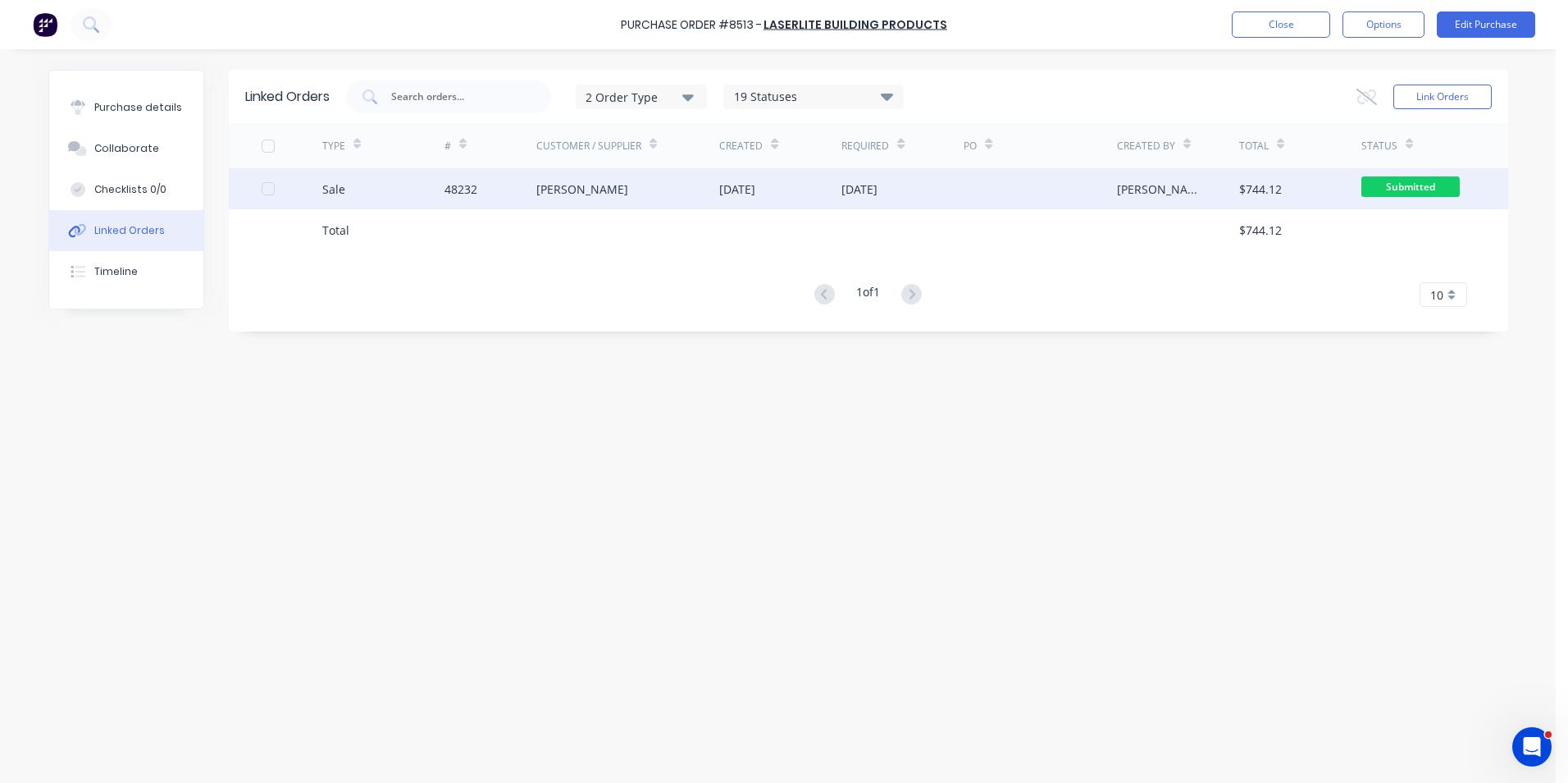
click at [435, 191] on div "Sale" at bounding box center [383, 189] width 122 height 41
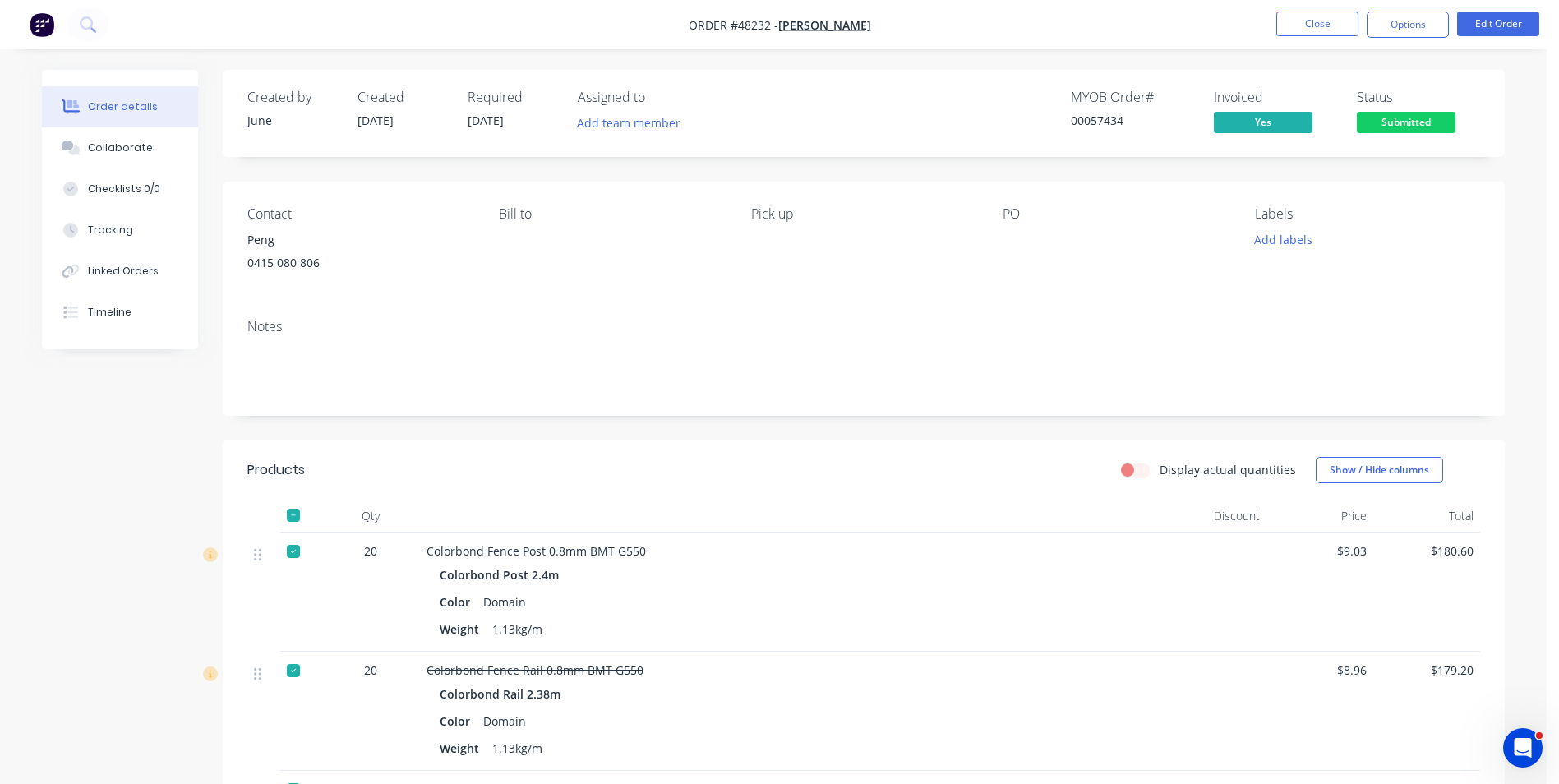
click at [420, 260] on div "0415 080 806" at bounding box center [360, 262] width 225 height 23
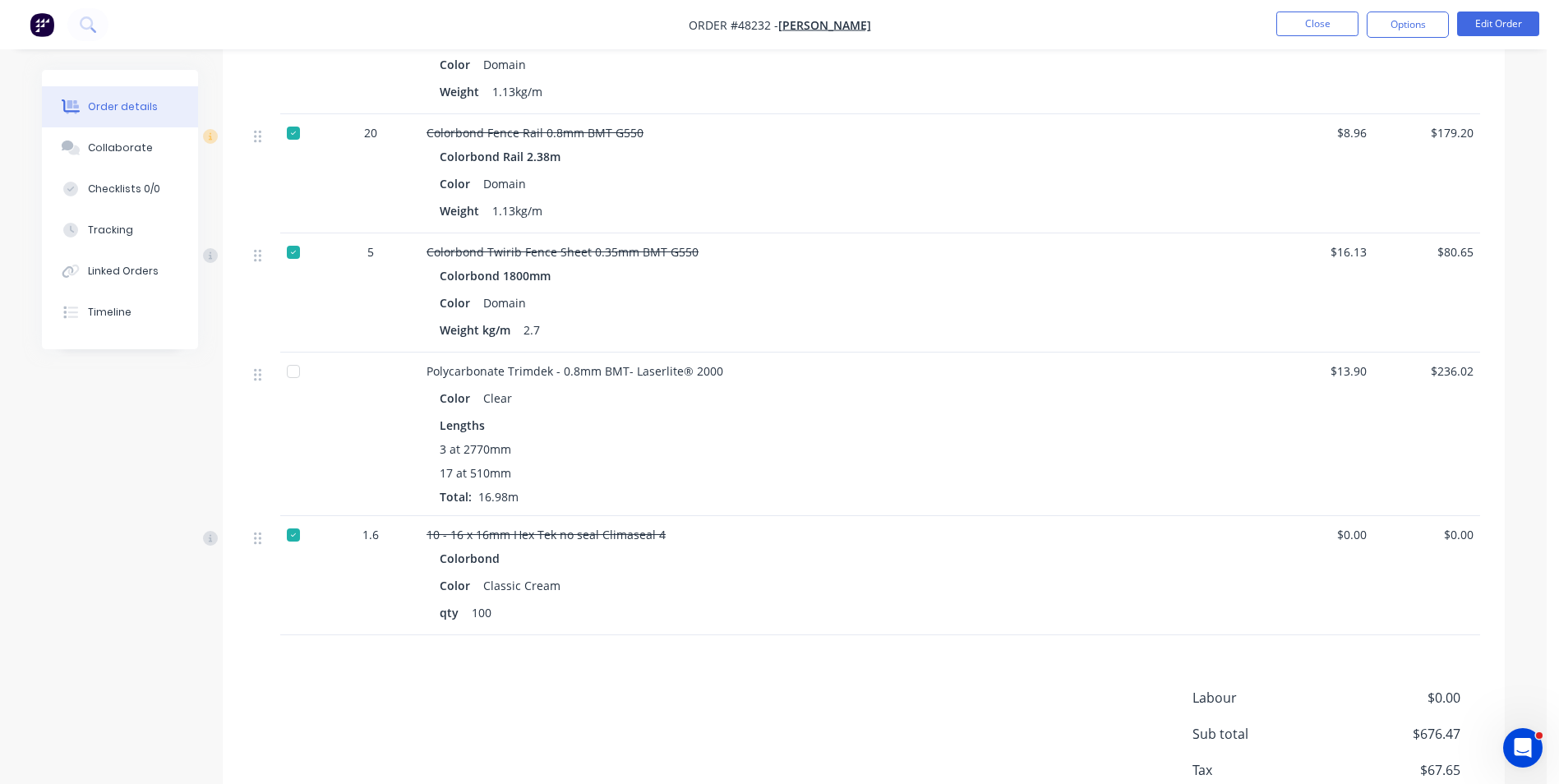
scroll to position [575, 0]
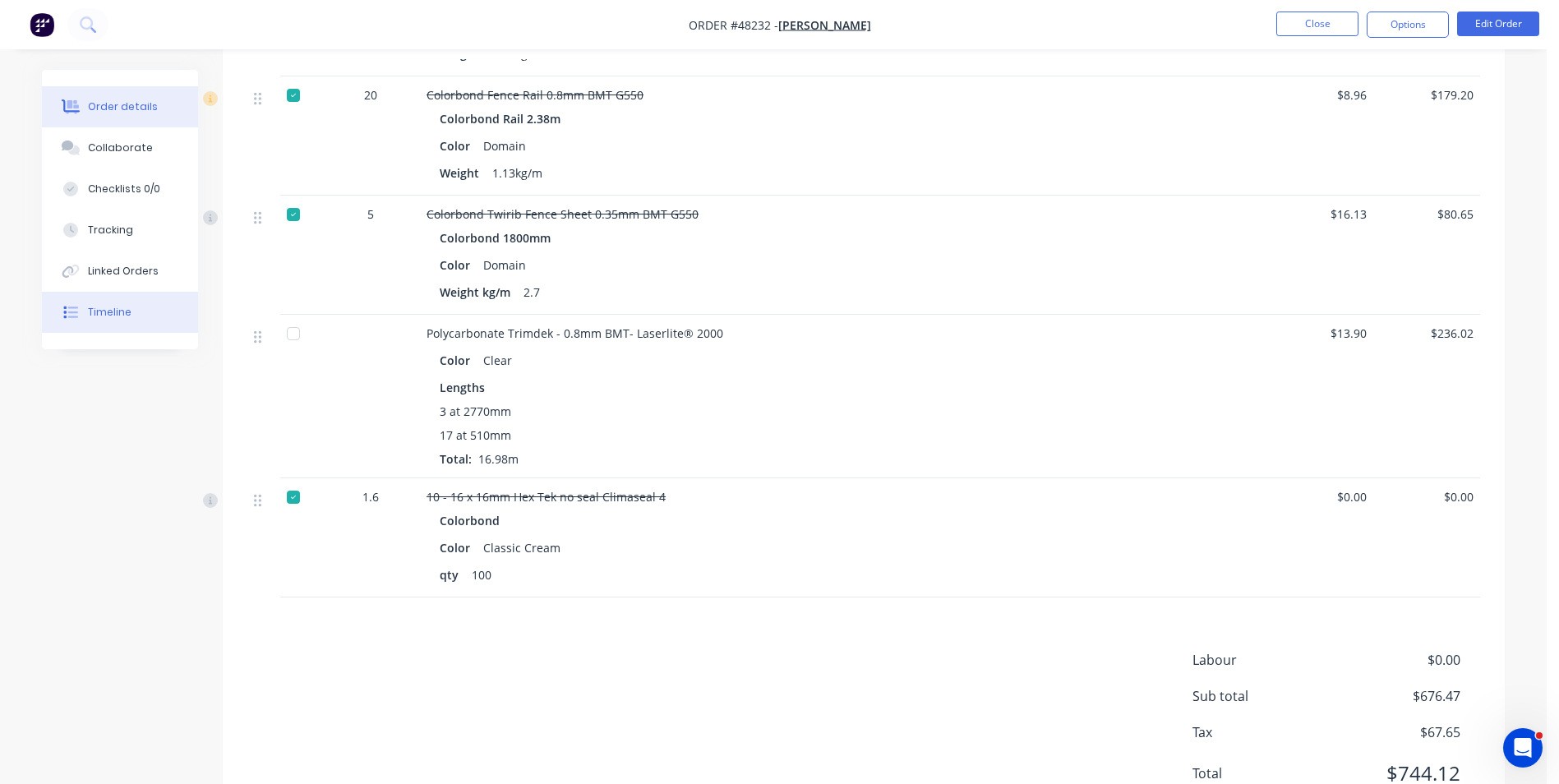
click at [114, 320] on button "Timeline" at bounding box center [120, 312] width 156 height 41
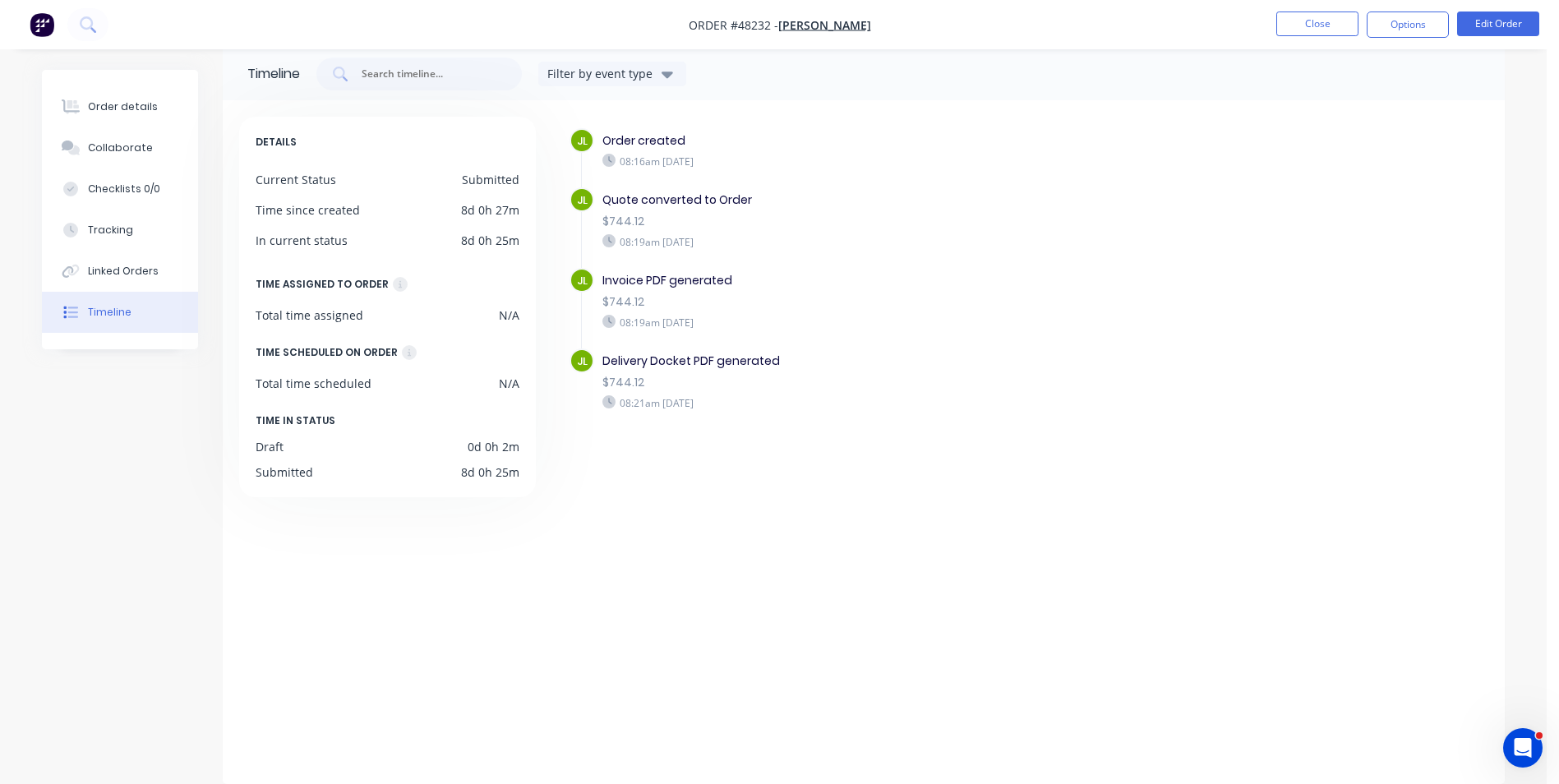
click at [850, 462] on div "JL Order created 08:16am Tuesday 19/08/25 JL Quote converted to Order $744.12 0…" at bounding box center [1029, 299] width 918 height 342
click at [1329, 26] on button "Close" at bounding box center [1317, 24] width 82 height 24
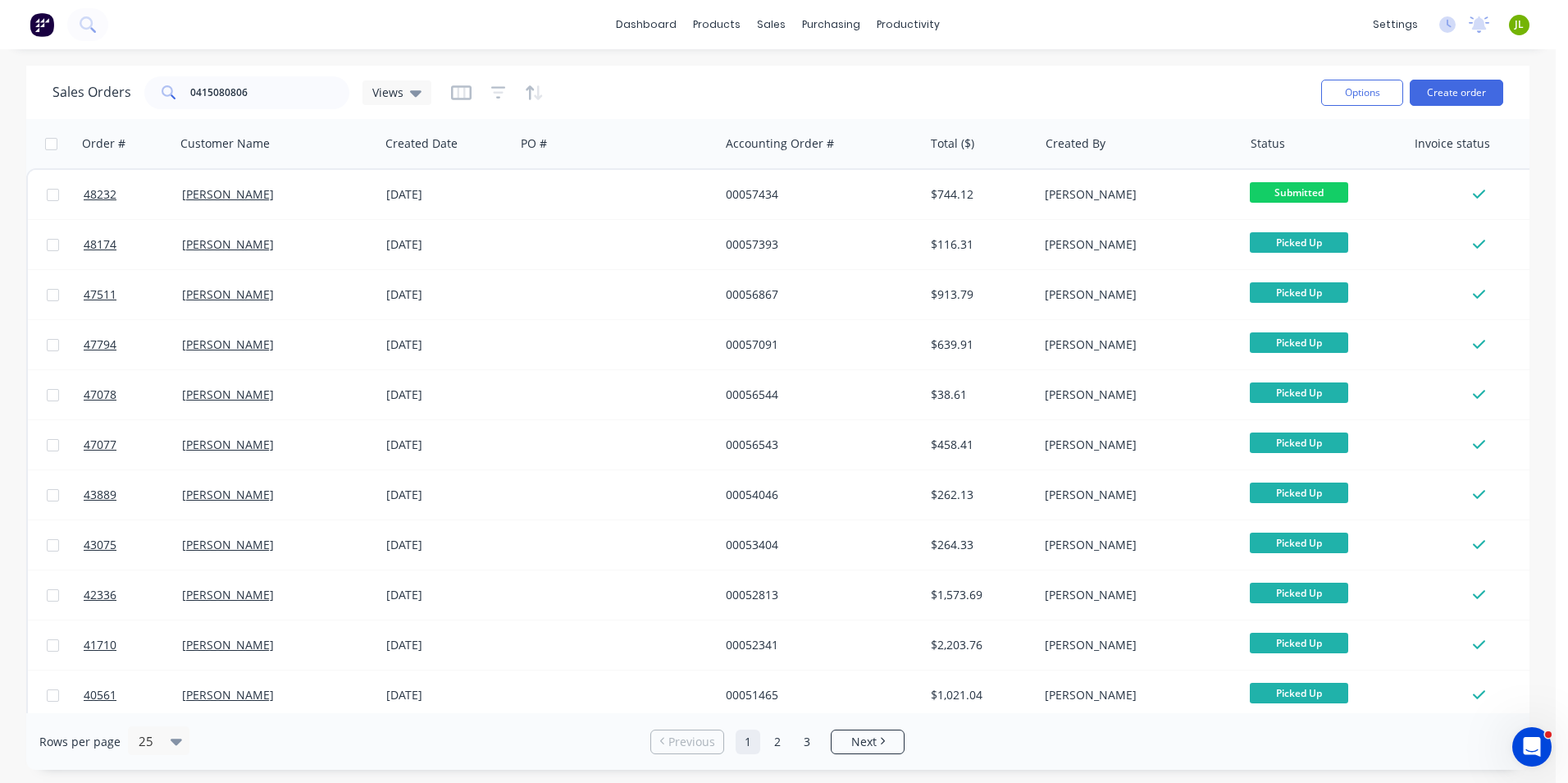
click at [1199, 177] on div "[PERSON_NAME]" at bounding box center [1141, 195] width 204 height 49
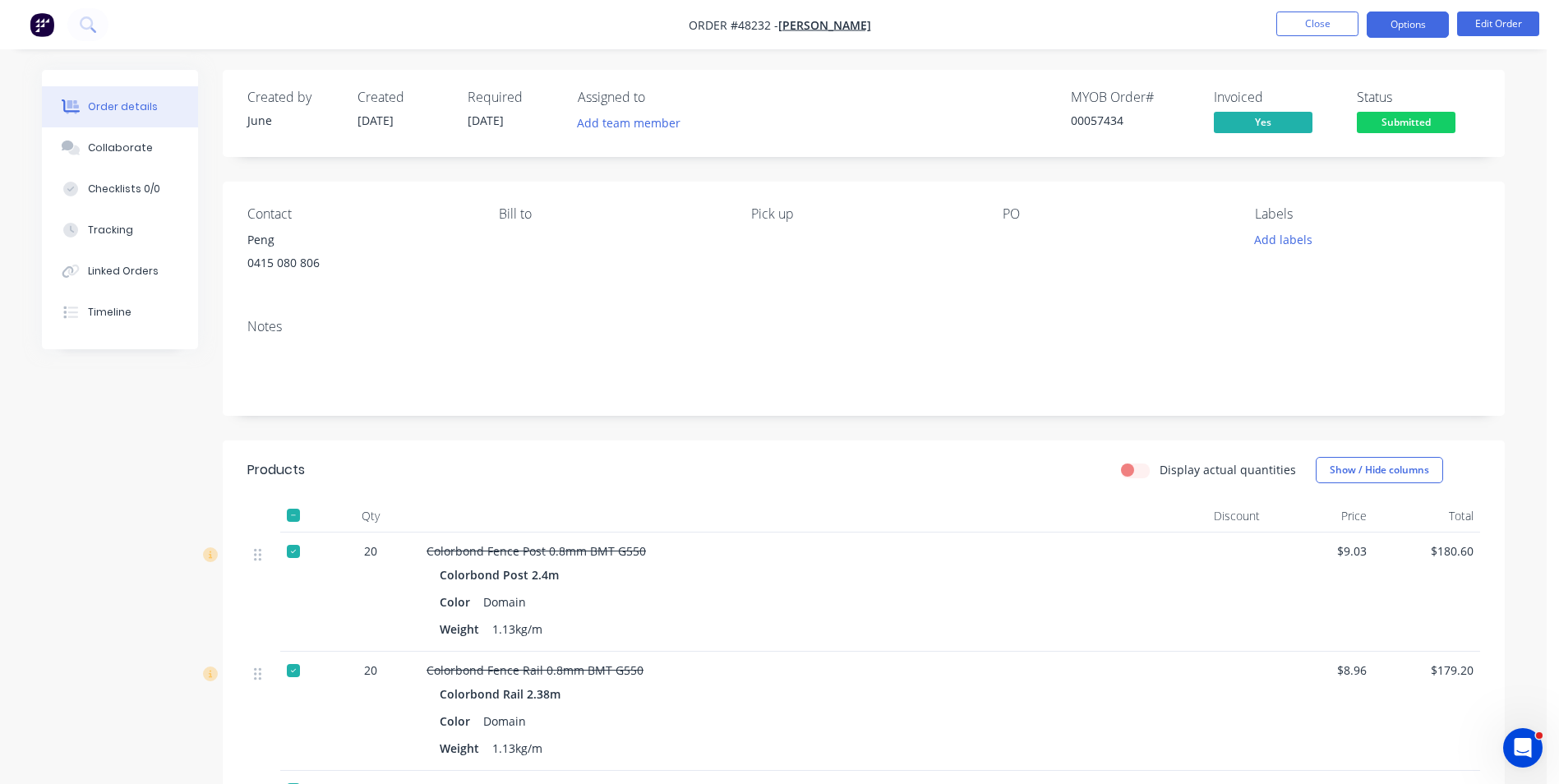
click at [1410, 22] on button "Options" at bounding box center [1407, 24] width 82 height 26
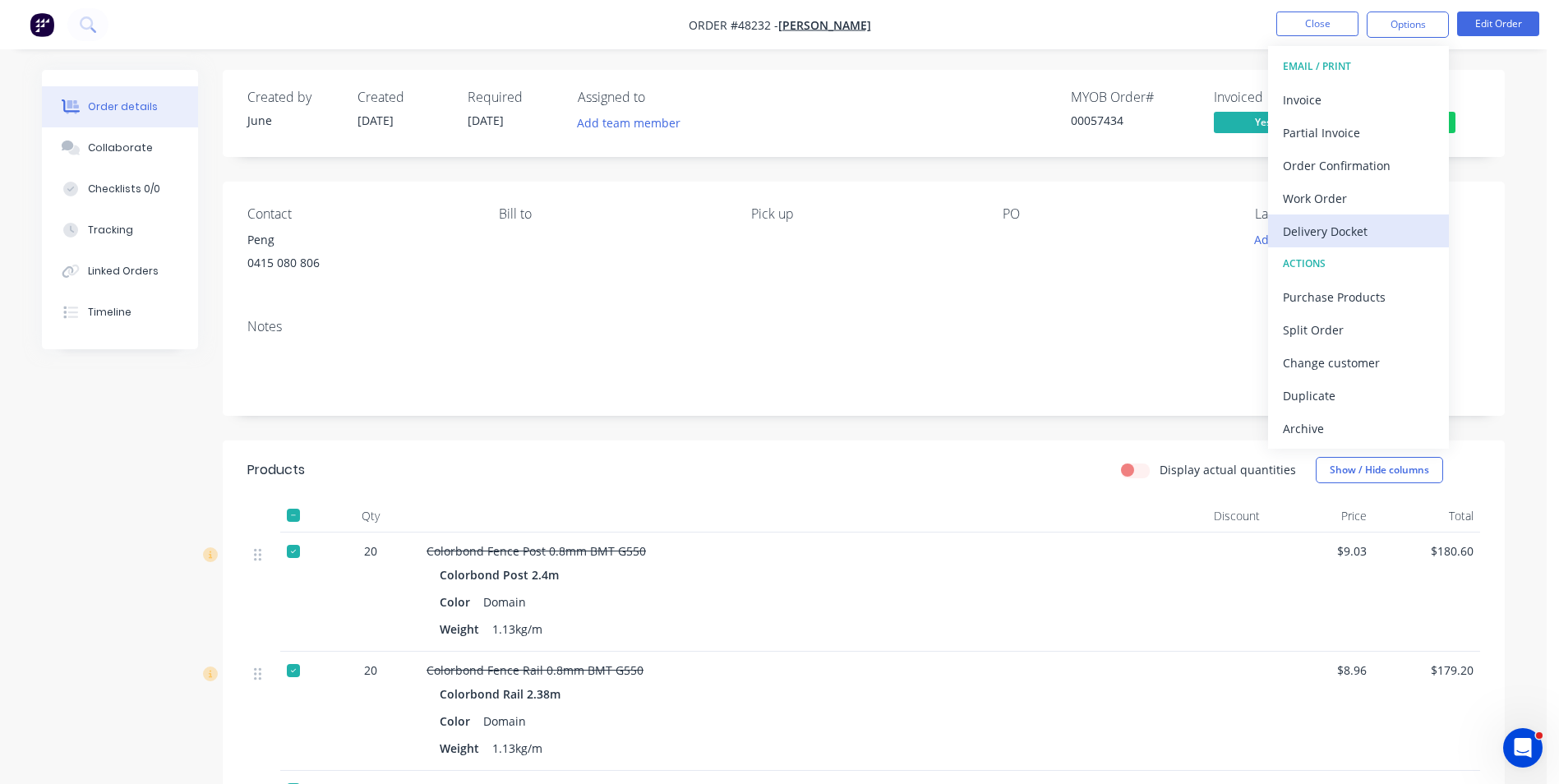
click at [1344, 228] on div "Delivery Docket" at bounding box center [1358, 231] width 151 height 24
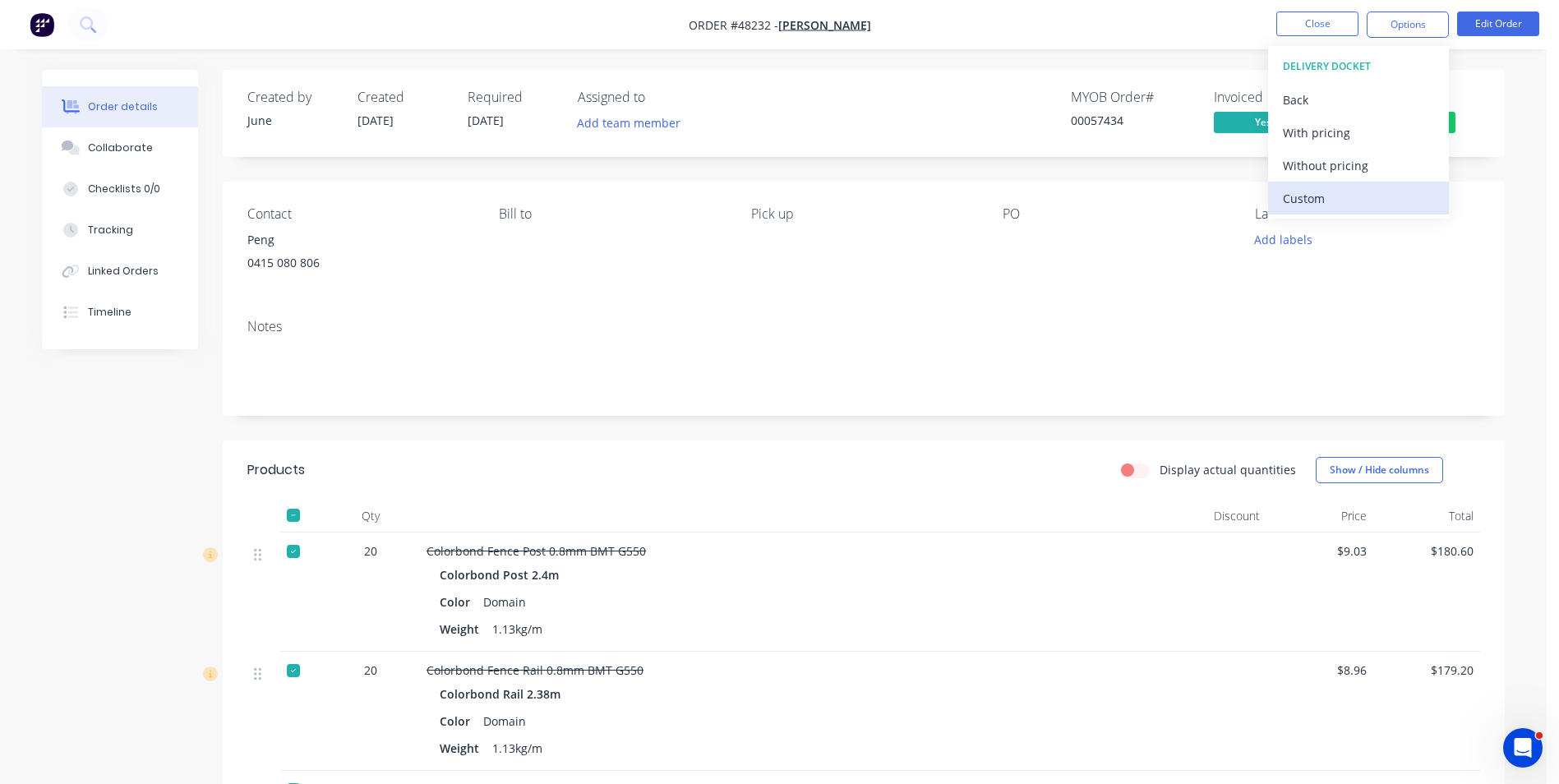
click at [1332, 192] on div "Custom" at bounding box center [1358, 198] width 151 height 24
click at [1334, 170] on div "Without pricing" at bounding box center [1358, 165] width 151 height 24
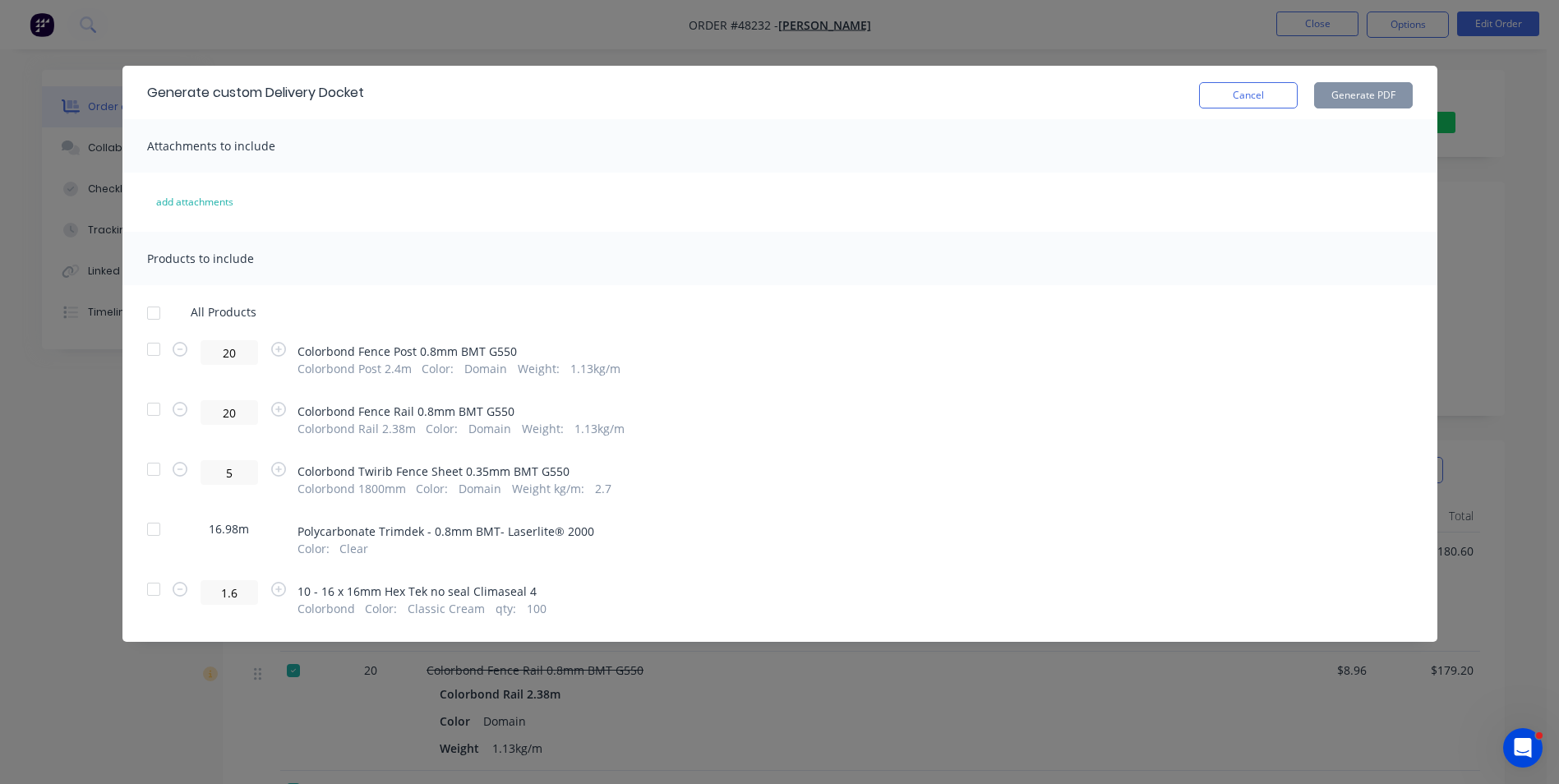
click at [159, 533] on div at bounding box center [154, 528] width 33 height 33
click at [1393, 84] on button "Generate PDF" at bounding box center [1363, 95] width 99 height 26
click at [1268, 105] on button "Cancel" at bounding box center [1248, 95] width 99 height 26
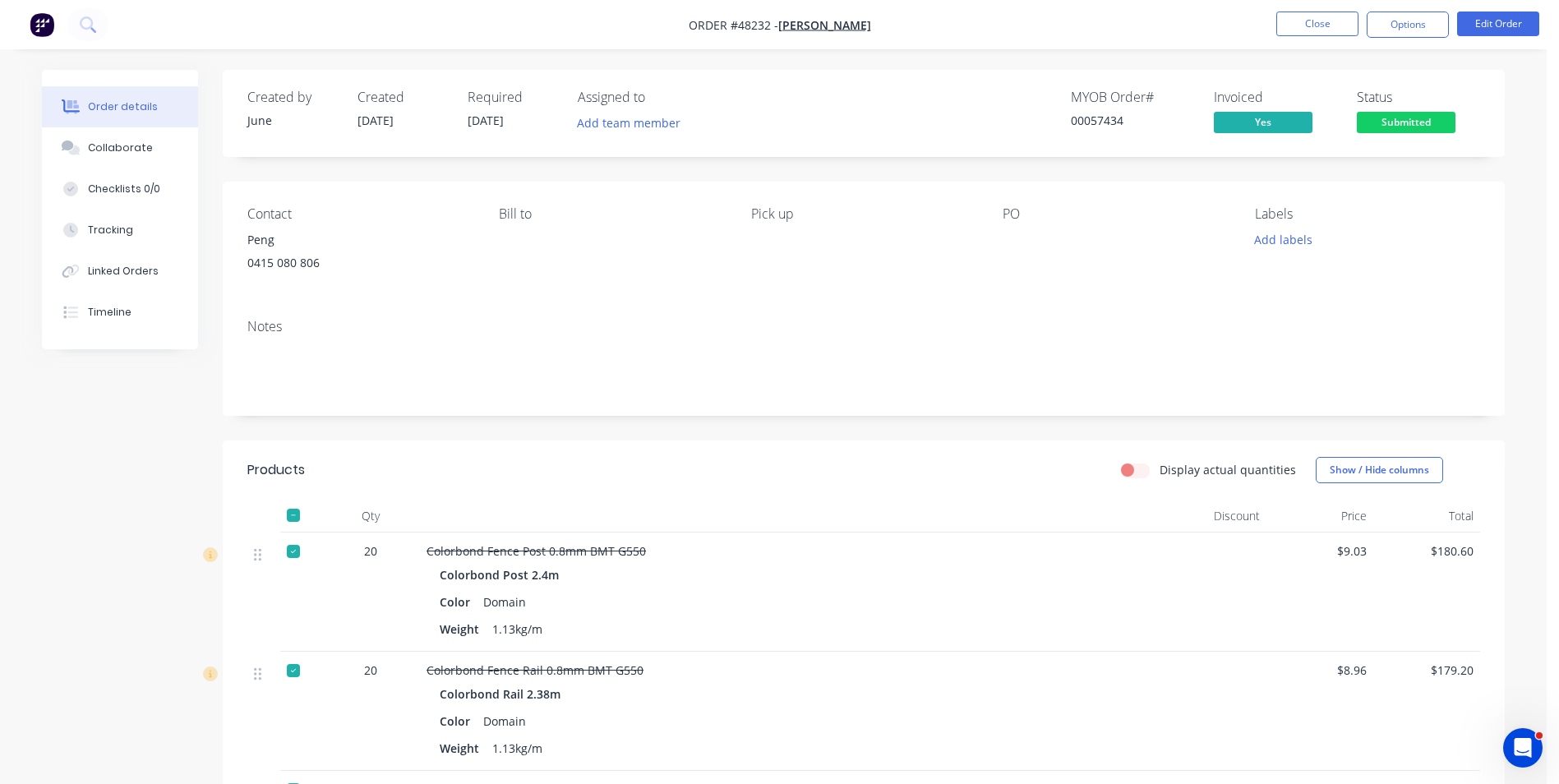
click at [1056, 259] on div "PO" at bounding box center [1115, 243] width 225 height 75
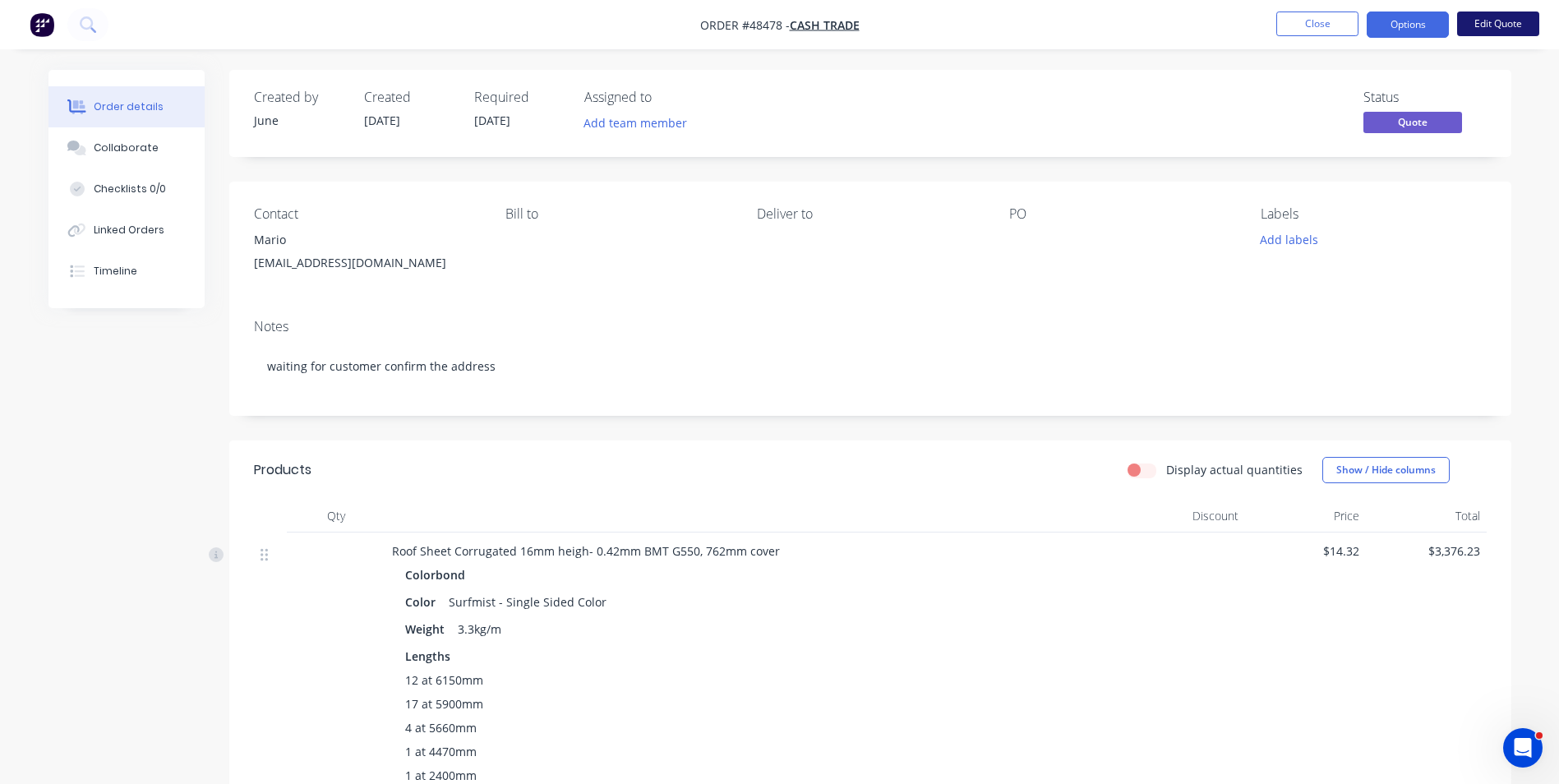
click at [1494, 32] on button "Edit Quote" at bounding box center [1497, 24] width 82 height 24
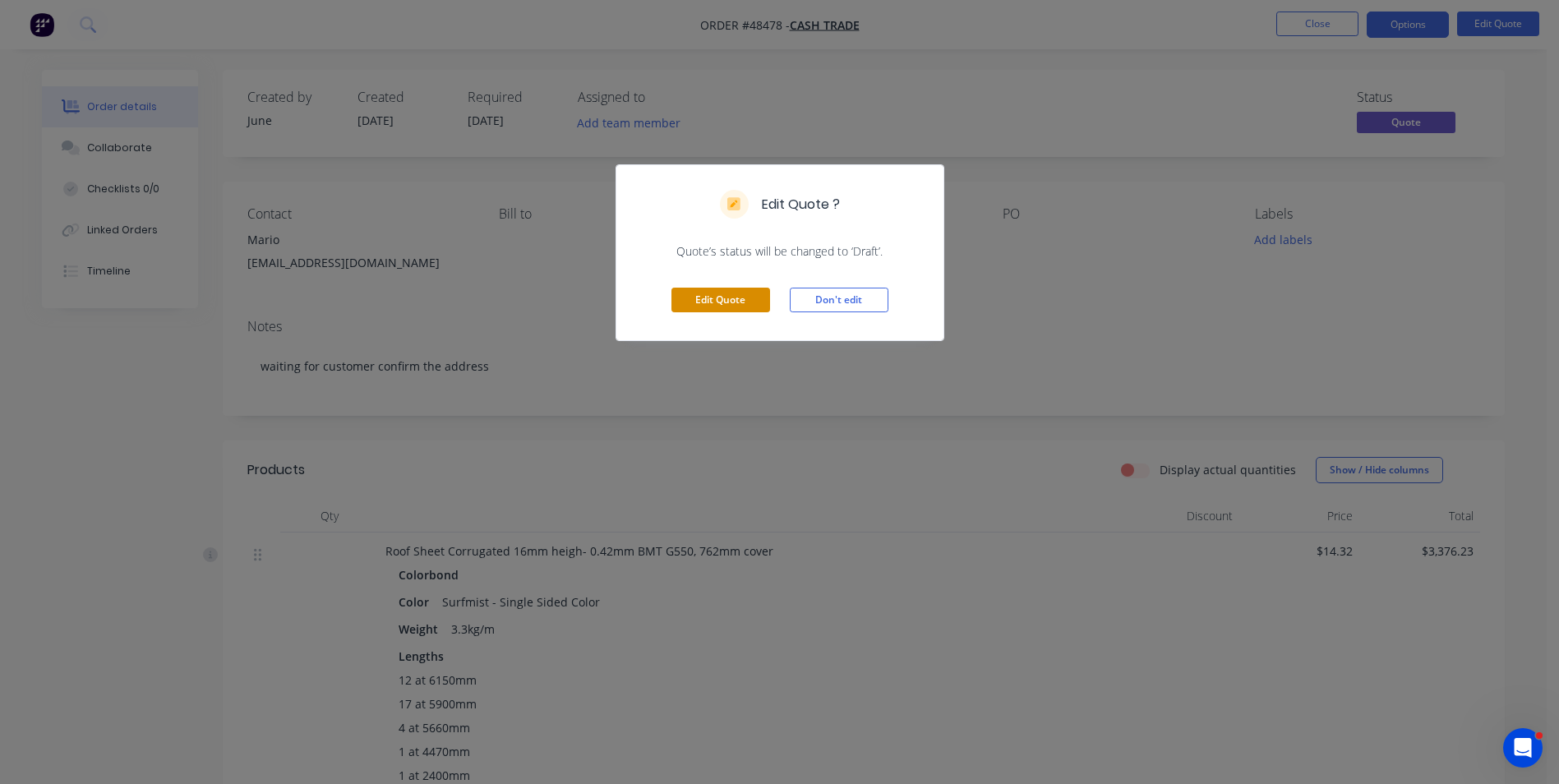
click at [739, 305] on button "Edit Quote" at bounding box center [720, 300] width 99 height 24
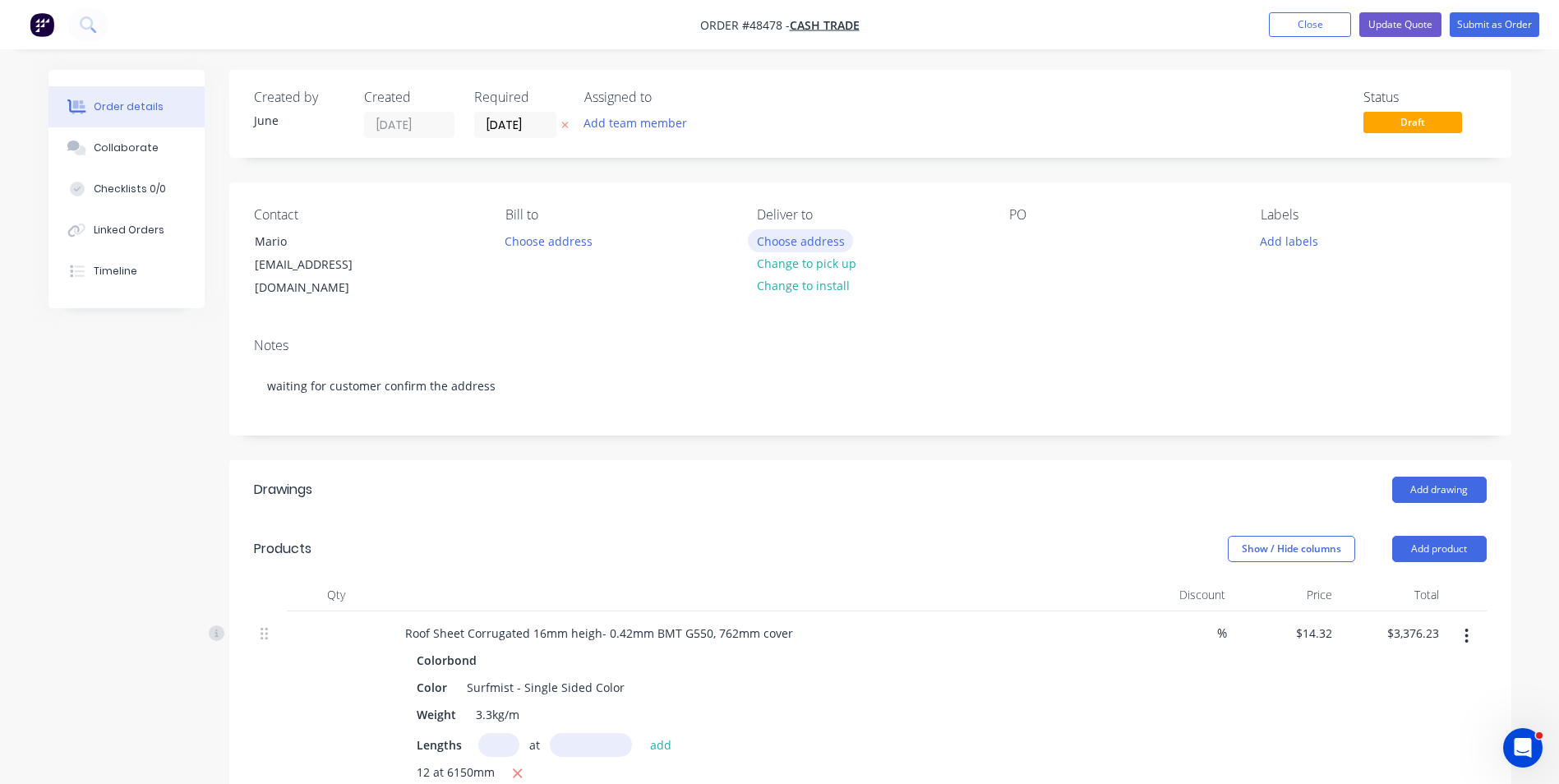
click at [796, 246] on button "Choose address" at bounding box center [800, 241] width 106 height 22
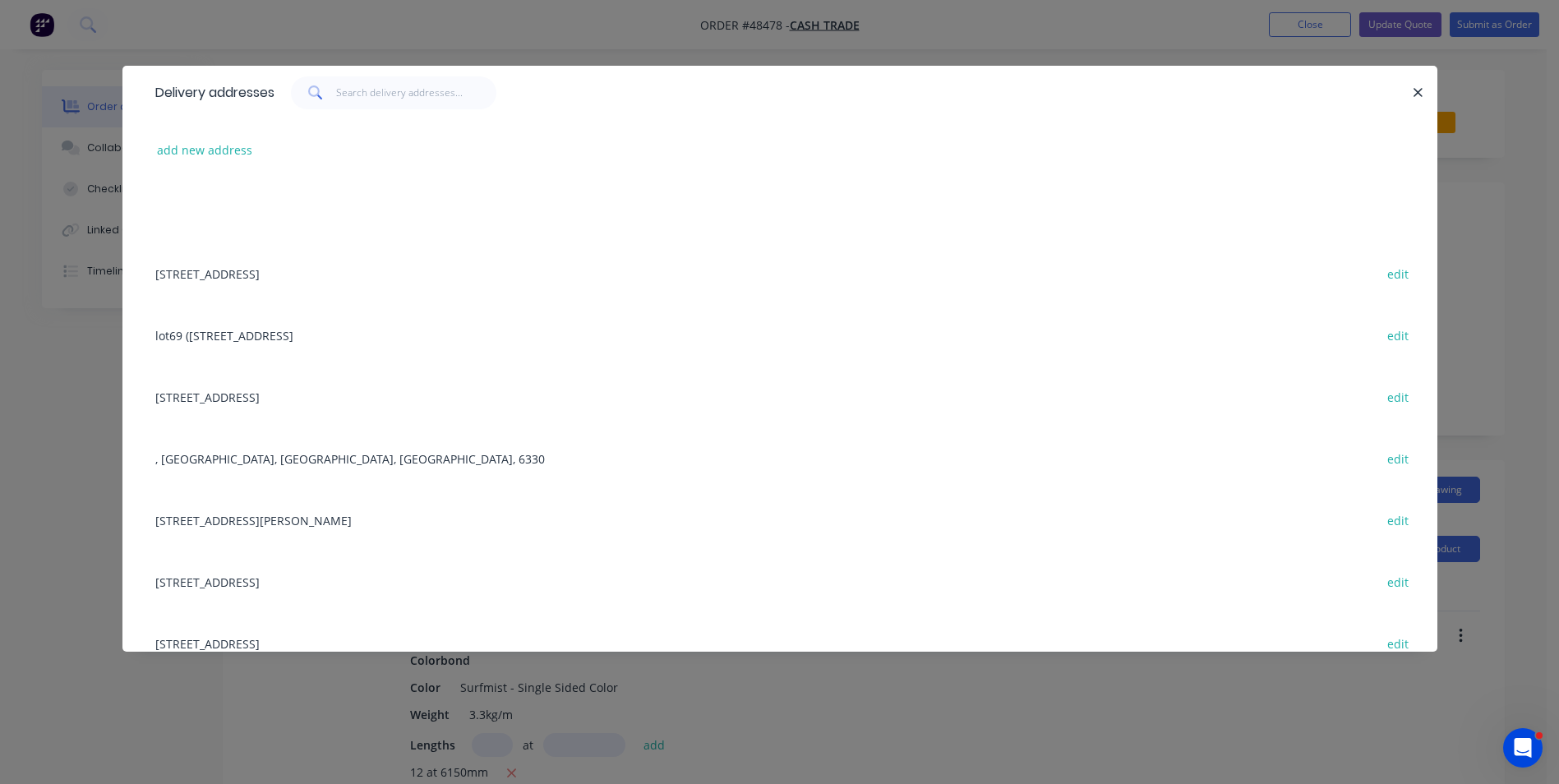
click at [238, 166] on div "add new address" at bounding box center [779, 149] width 1265 height 62
click at [235, 154] on button "add new address" at bounding box center [204, 150] width 112 height 22
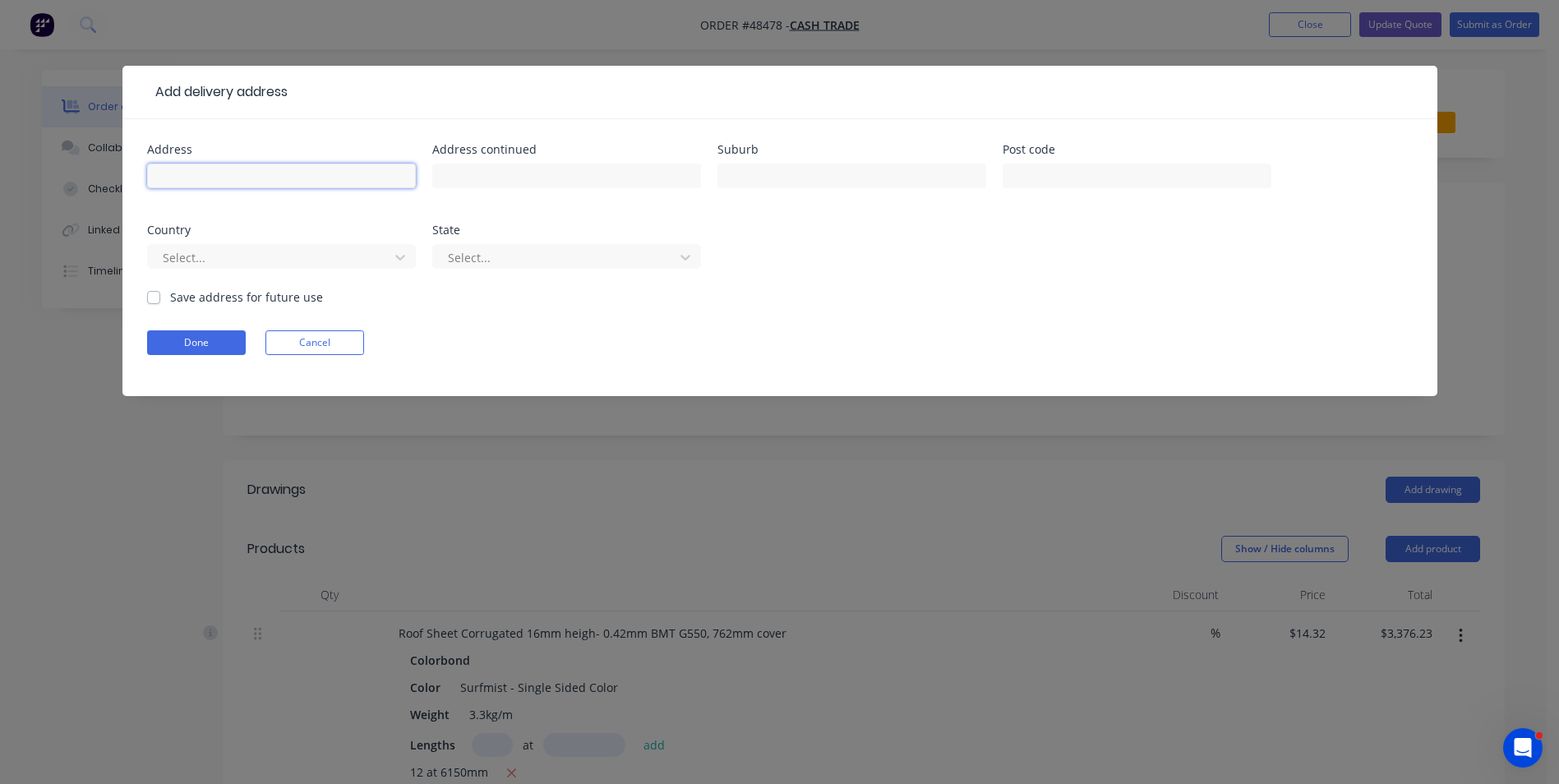
click at [295, 181] on input "text" at bounding box center [281, 176] width 268 height 24
paste input "[STREET_ADDRESS]"
type input "[STREET_ADDRESS]"
click at [181, 333] on button "Done" at bounding box center [196, 342] width 99 height 24
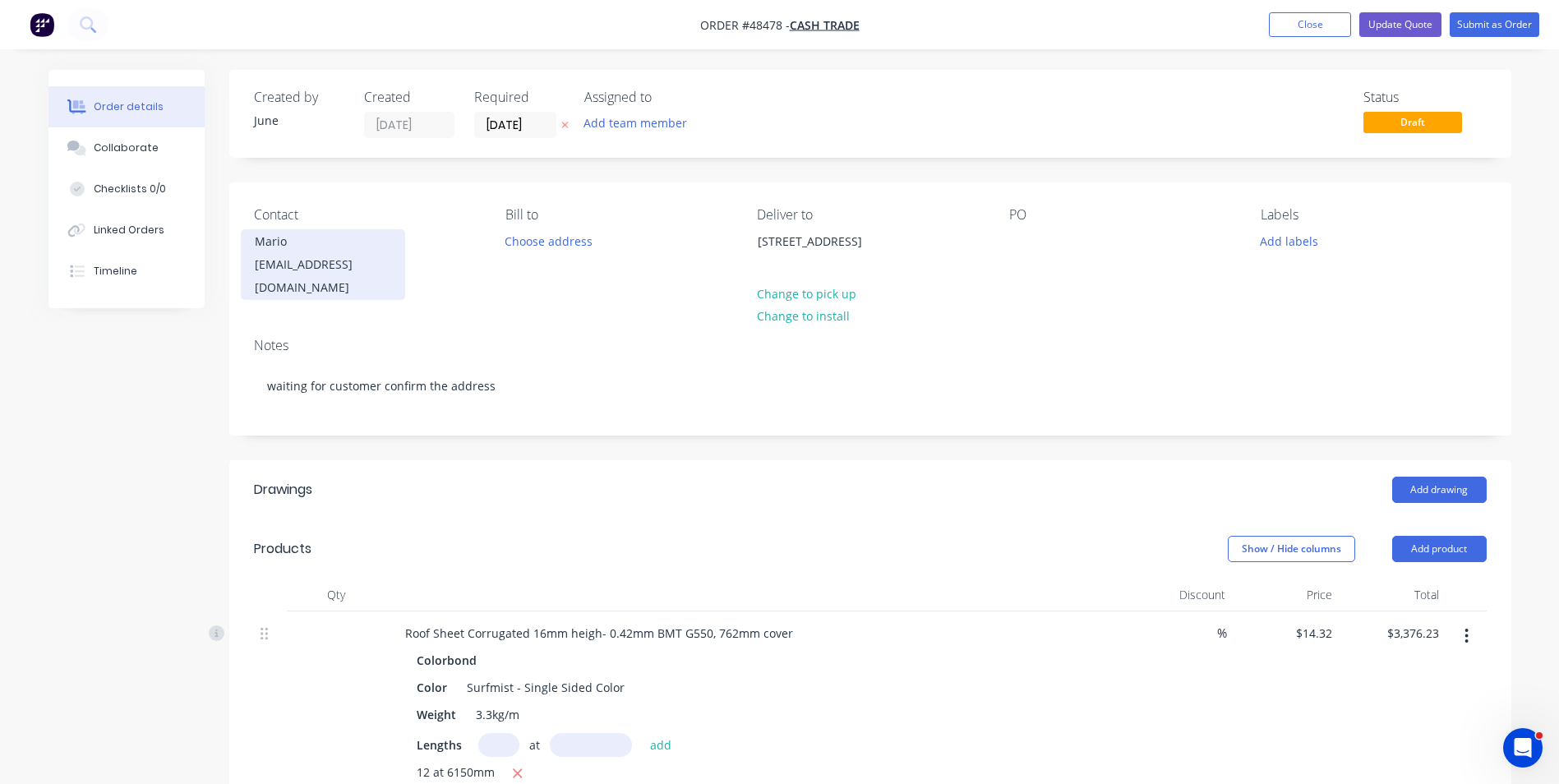
click at [327, 259] on div "[EMAIL_ADDRESS][DOMAIN_NAME]" at bounding box center [323, 276] width 137 height 46
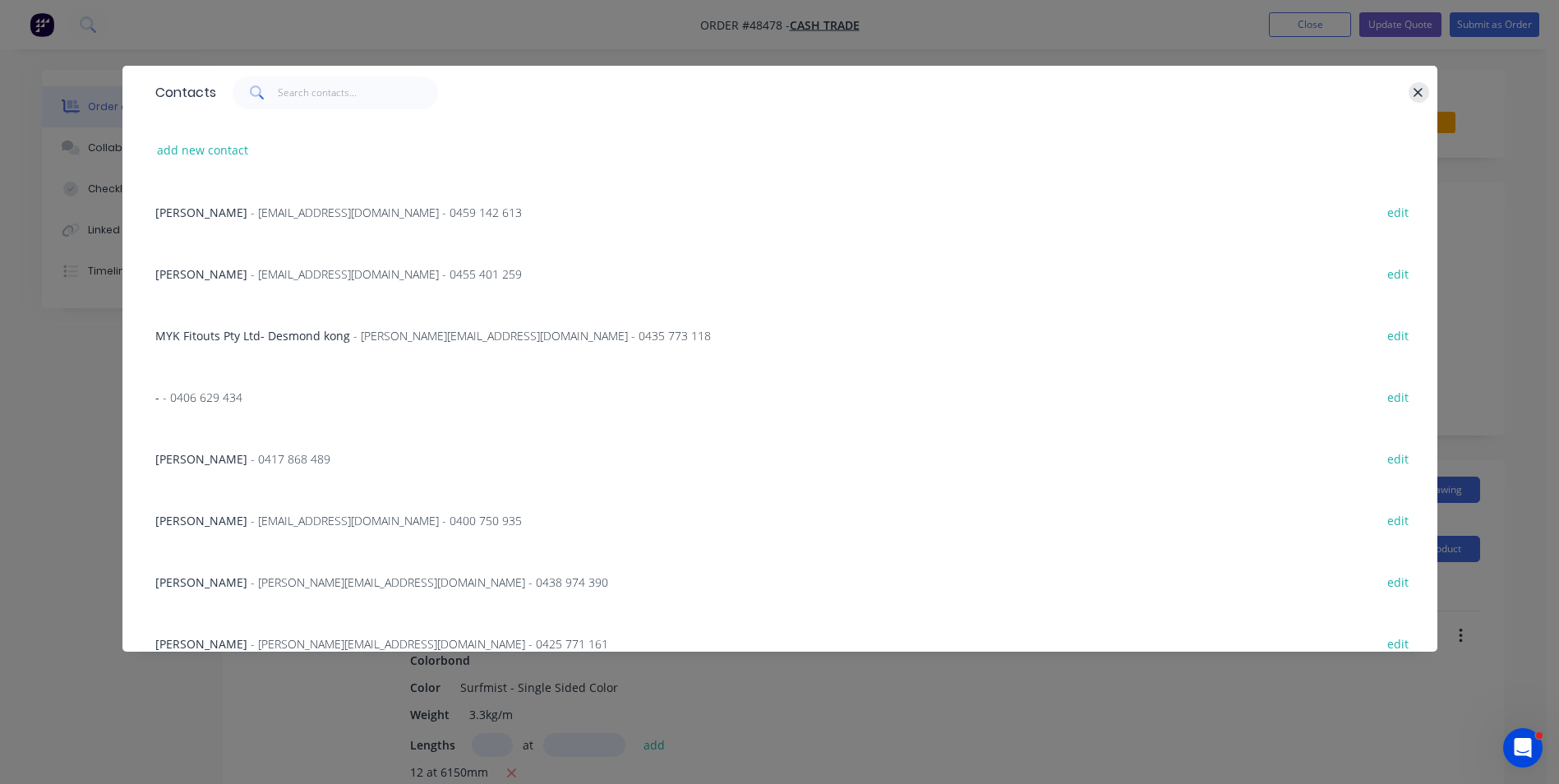
click at [1414, 88] on icon "button" at bounding box center [1418, 93] width 11 height 15
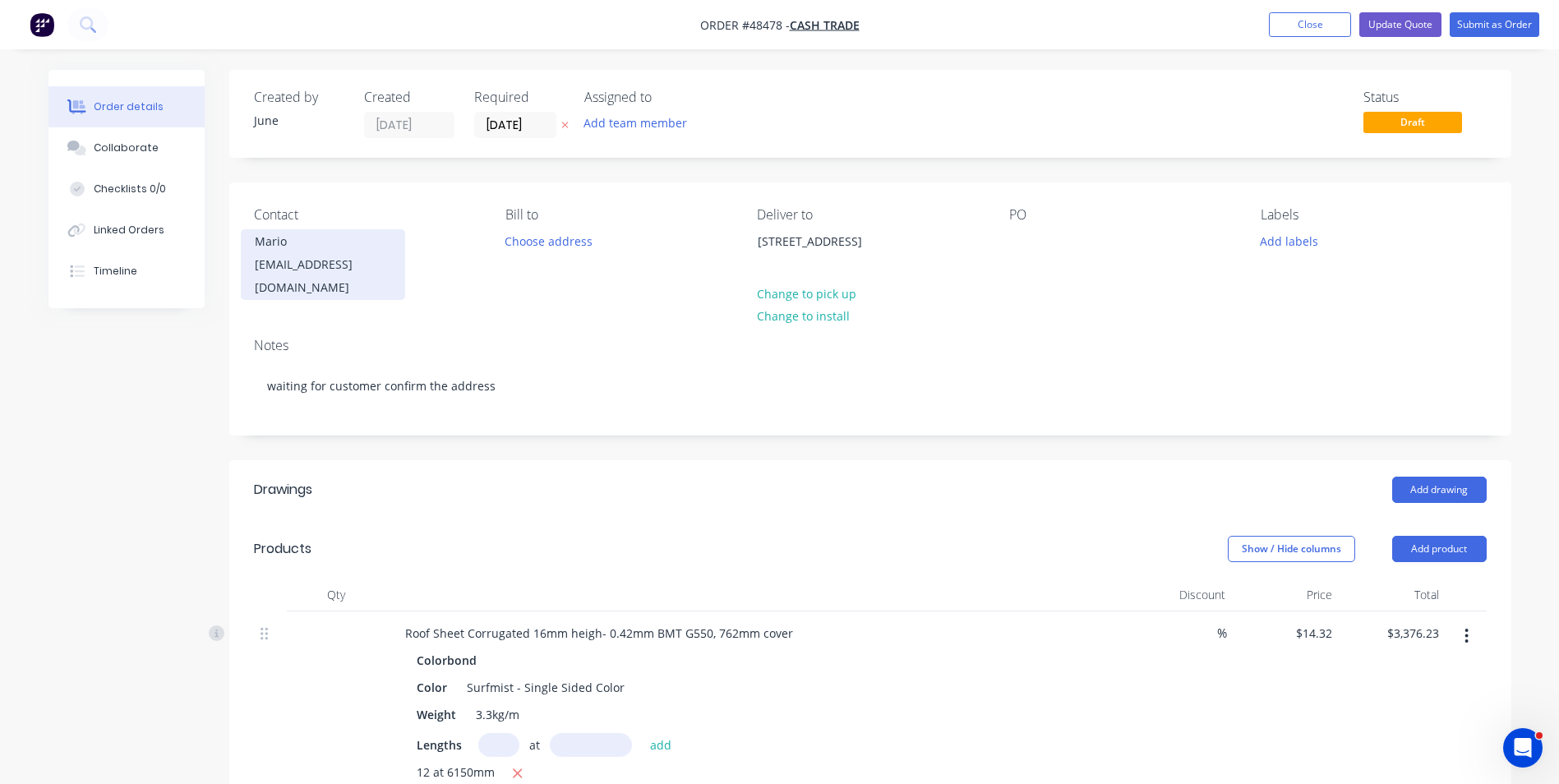
click at [327, 255] on div "[EMAIL_ADDRESS][DOMAIN_NAME]" at bounding box center [323, 276] width 137 height 46
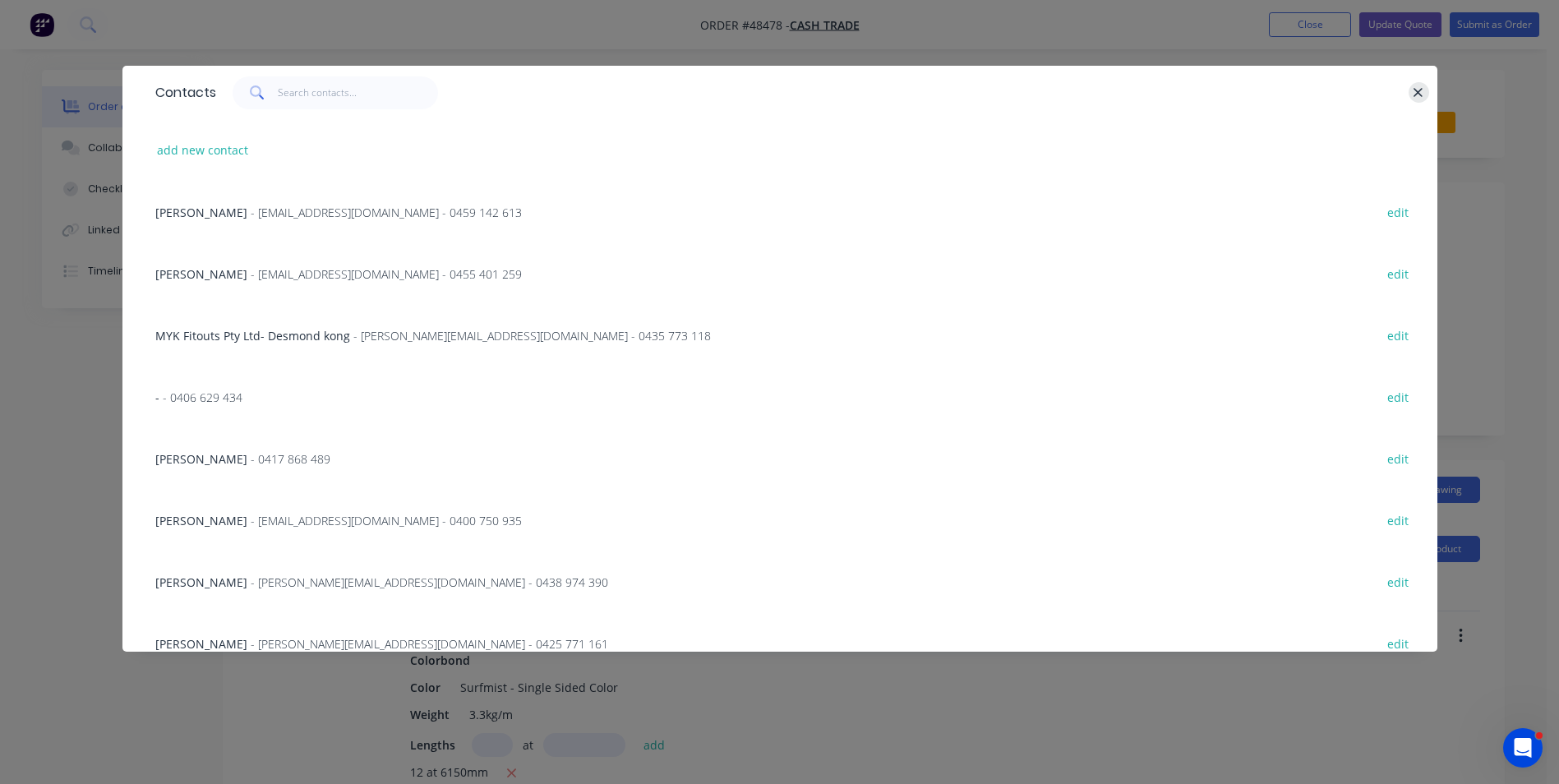
click at [1421, 89] on icon "button" at bounding box center [1418, 92] width 9 height 9
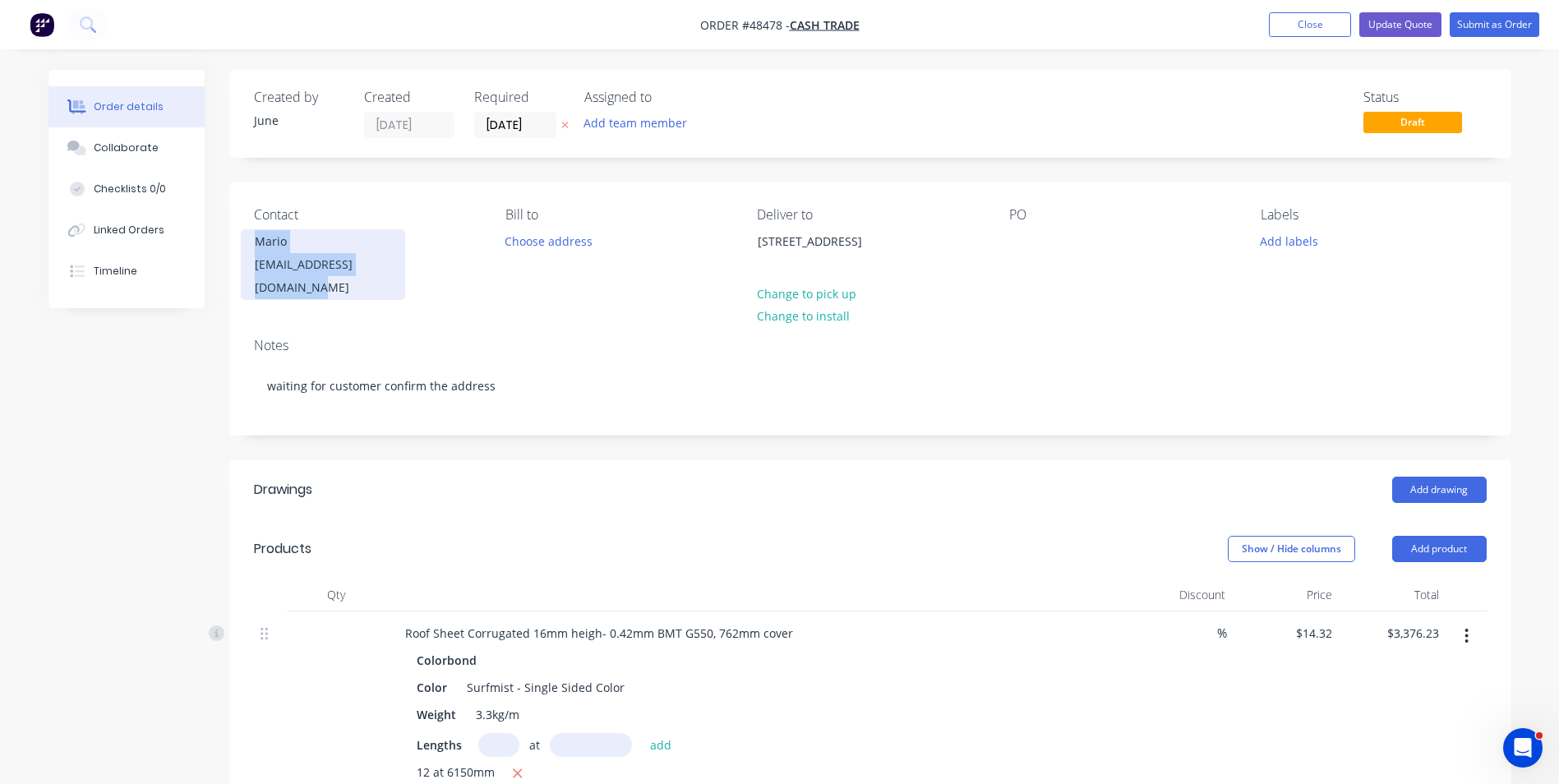
drag, startPoint x: 411, startPoint y: 266, endPoint x: 248, endPoint y: 237, distance: 165.6
click at [254, 237] on div "Contact [PERSON_NAME] [PERSON_NAME][EMAIL_ADDRESS][DOMAIN_NAME]" at bounding box center [366, 253] width 225 height 93
copy div "[PERSON_NAME] [PERSON_NAME][EMAIL_ADDRESS][DOMAIN_NAME]"
click at [365, 242] on div "Mario" at bounding box center [323, 241] width 137 height 23
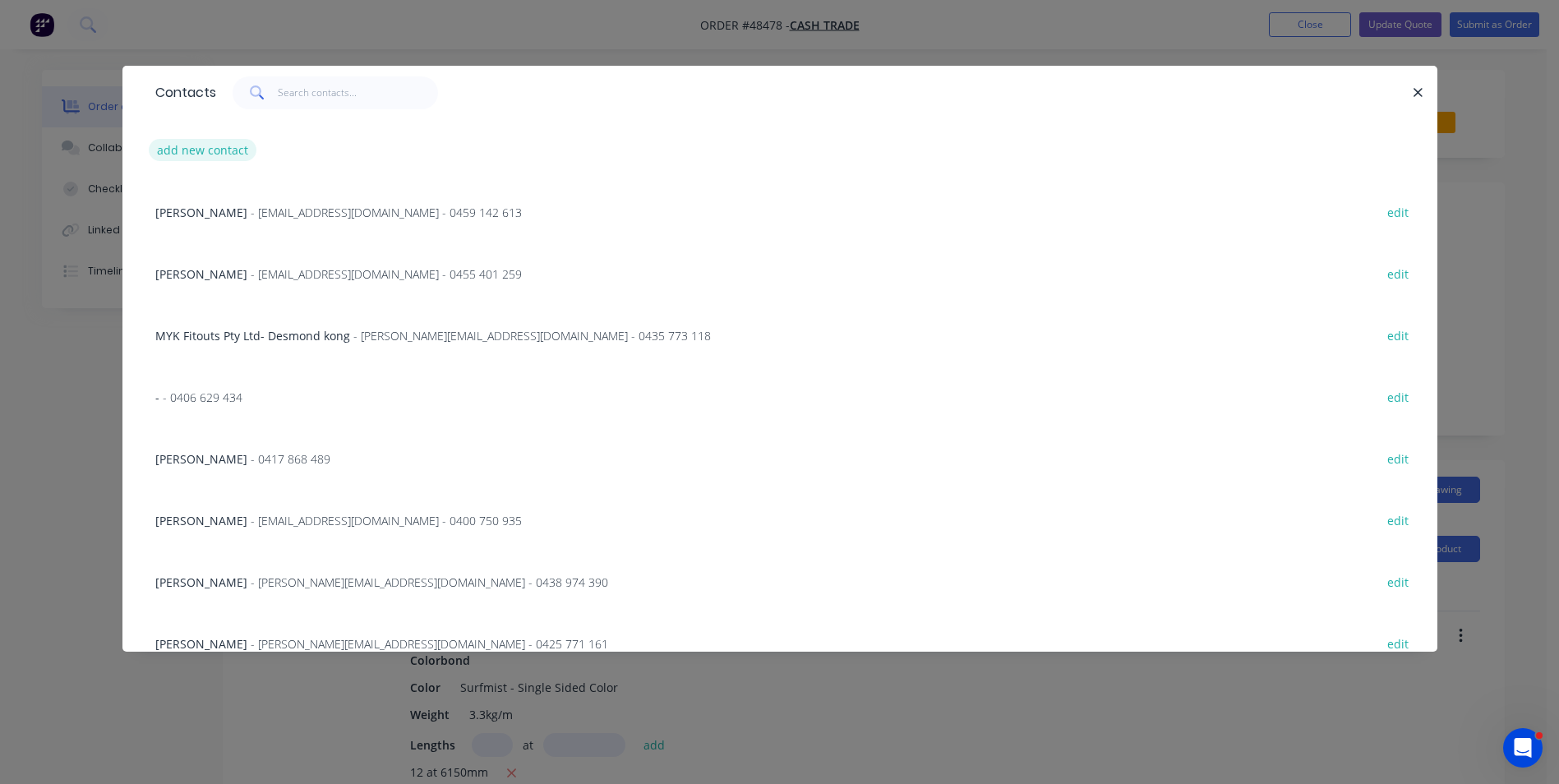
click at [226, 155] on button "add new contact" at bounding box center [203, 150] width 109 height 22
select select "AU"
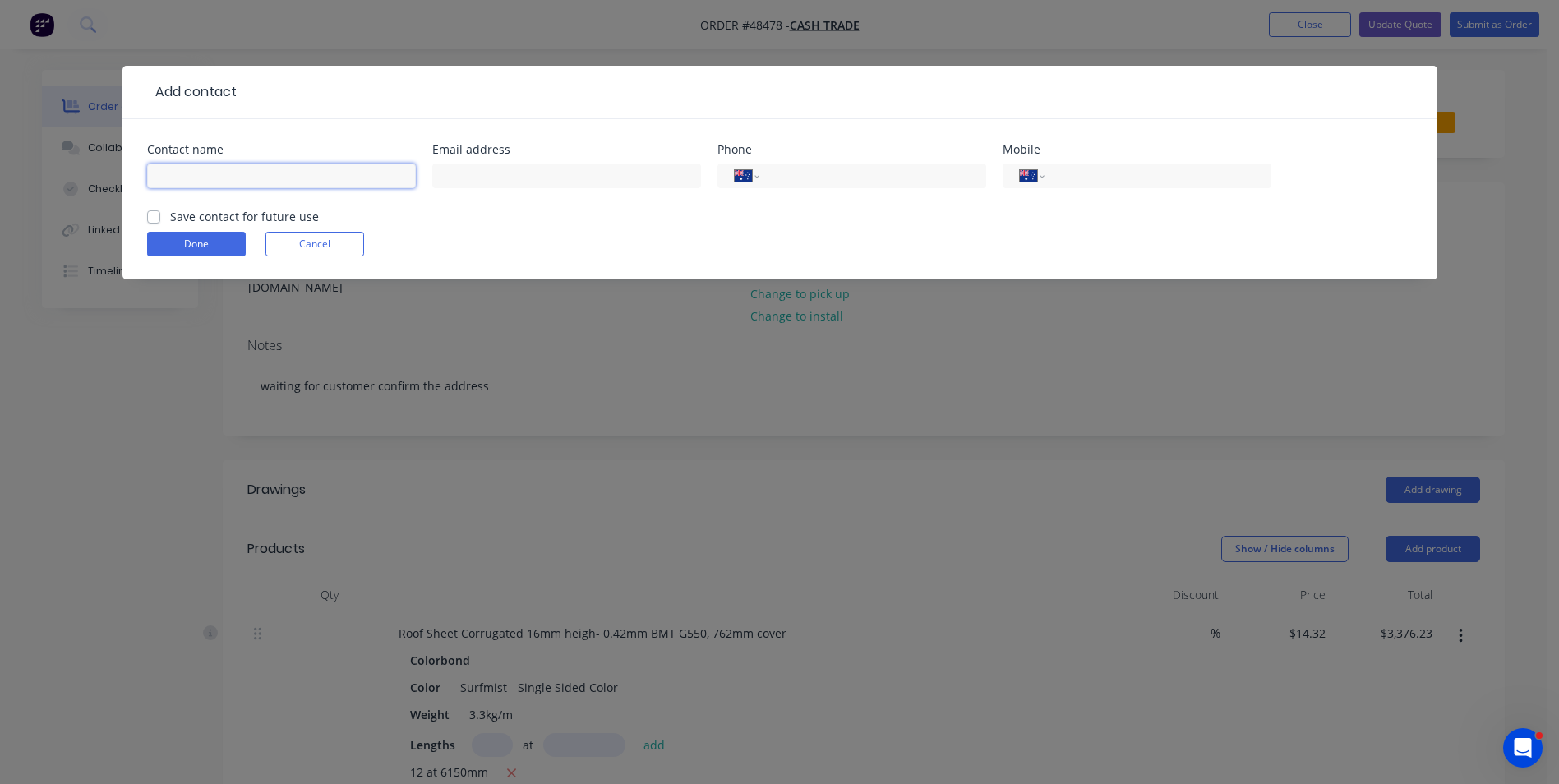
click at [208, 176] on input "text" at bounding box center [281, 176] width 268 height 24
paste input "[PERSON_NAME] [PERSON_NAME][EMAIL_ADDRESS][DOMAIN_NAME]"
drag, startPoint x: 352, startPoint y: 179, endPoint x: 193, endPoint y: 179, distance: 159.0
click at [193, 179] on input "[PERSON_NAME] [PERSON_NAME][EMAIL_ADDRESS][DOMAIN_NAME]" at bounding box center [281, 176] width 268 height 24
type input "Mario"
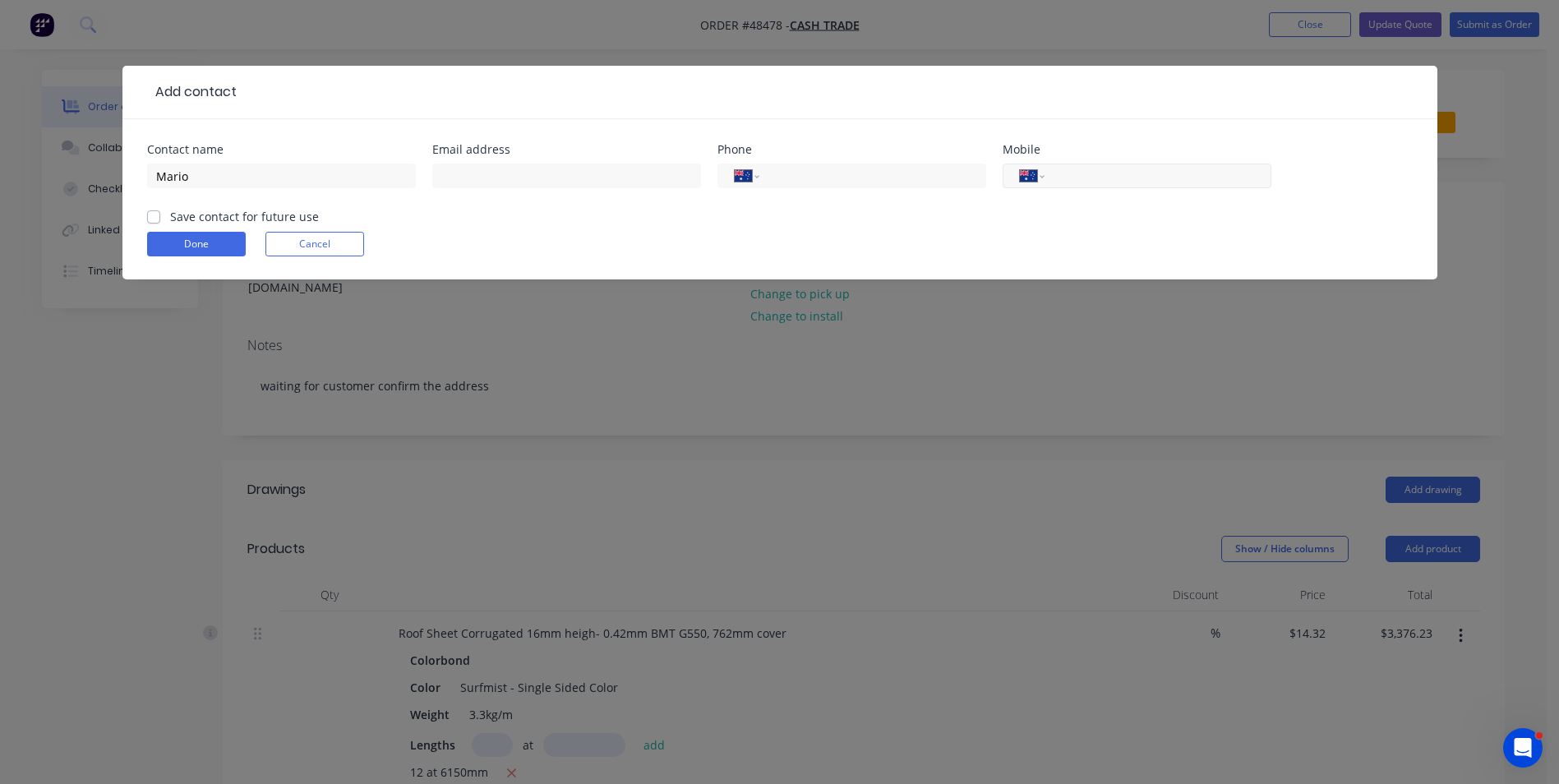
click at [1082, 175] on input "tel" at bounding box center [1155, 176] width 198 height 19
click at [564, 193] on div at bounding box center [566, 183] width 268 height 48
click at [567, 183] on input "text" at bounding box center [566, 176] width 268 height 24
paste input "[EMAIL_ADDRESS][DOMAIN_NAME]"
type input "[EMAIL_ADDRESS][DOMAIN_NAME]"
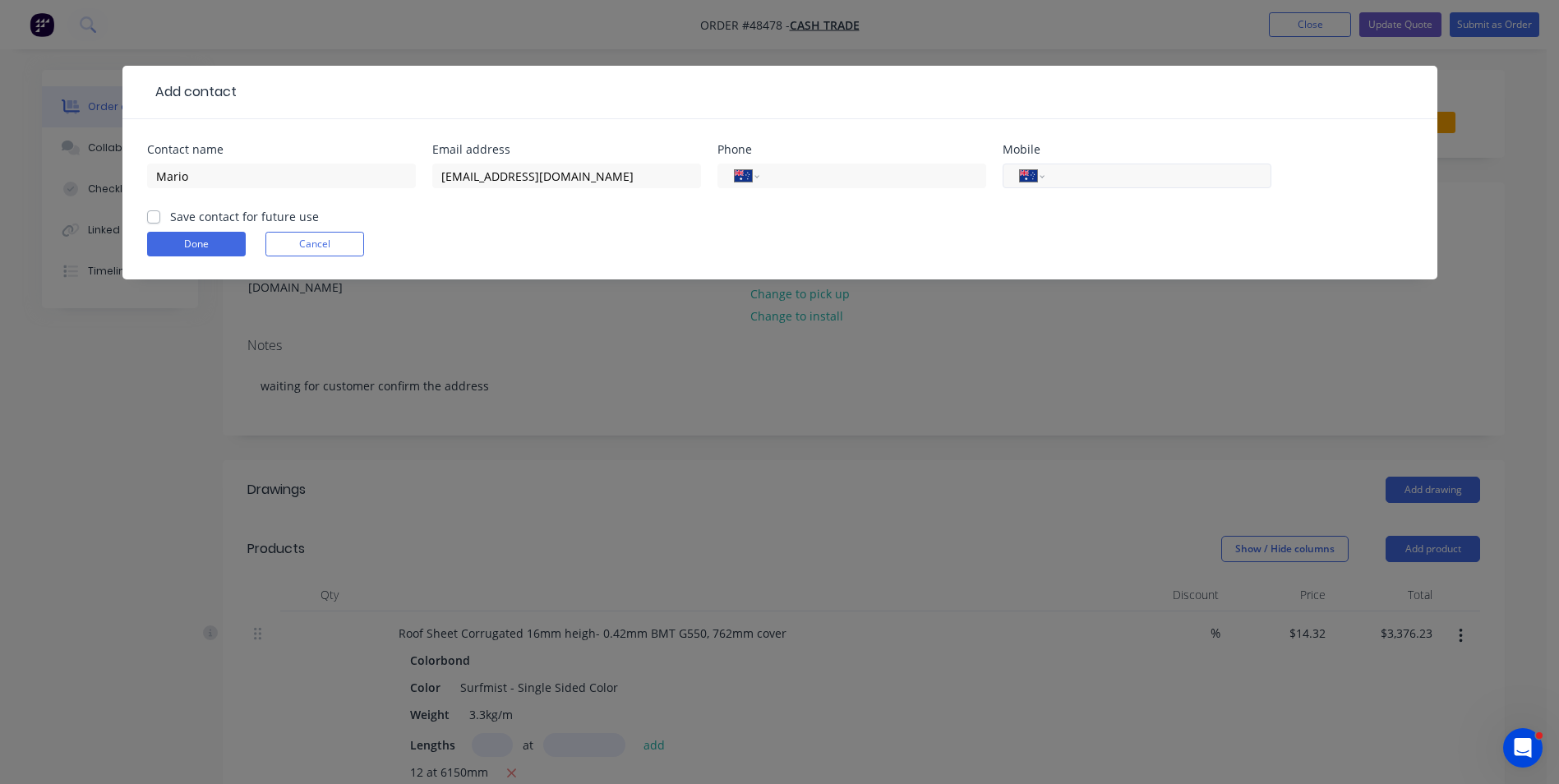
click at [1088, 170] on input "tel" at bounding box center [1155, 176] width 198 height 19
paste input "0401 062 029"
type input "0401 062 029"
click at [174, 232] on button "Done" at bounding box center [196, 244] width 99 height 24
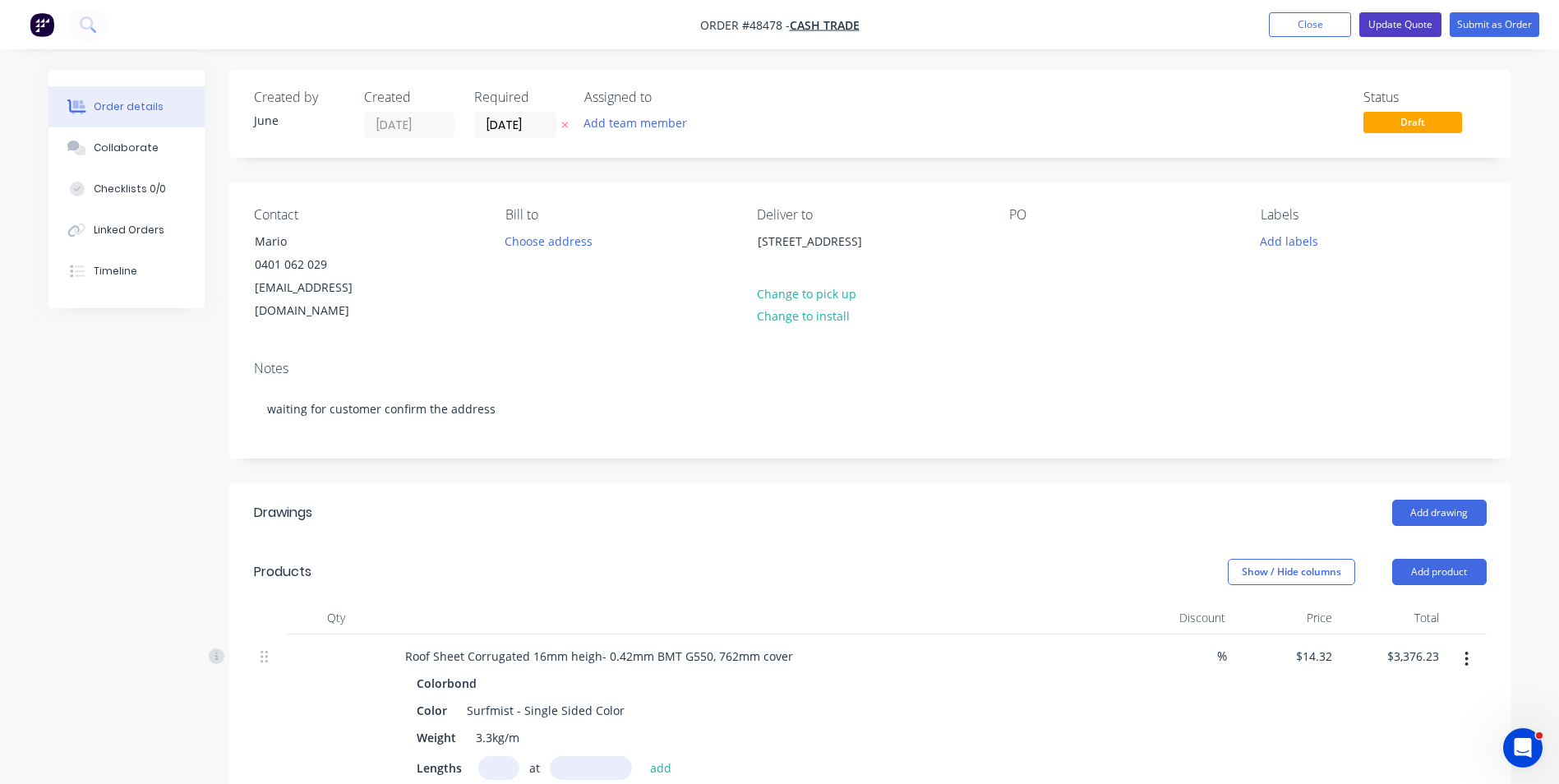
click at [1405, 32] on button "Update Quote" at bounding box center [1399, 24] width 82 height 24
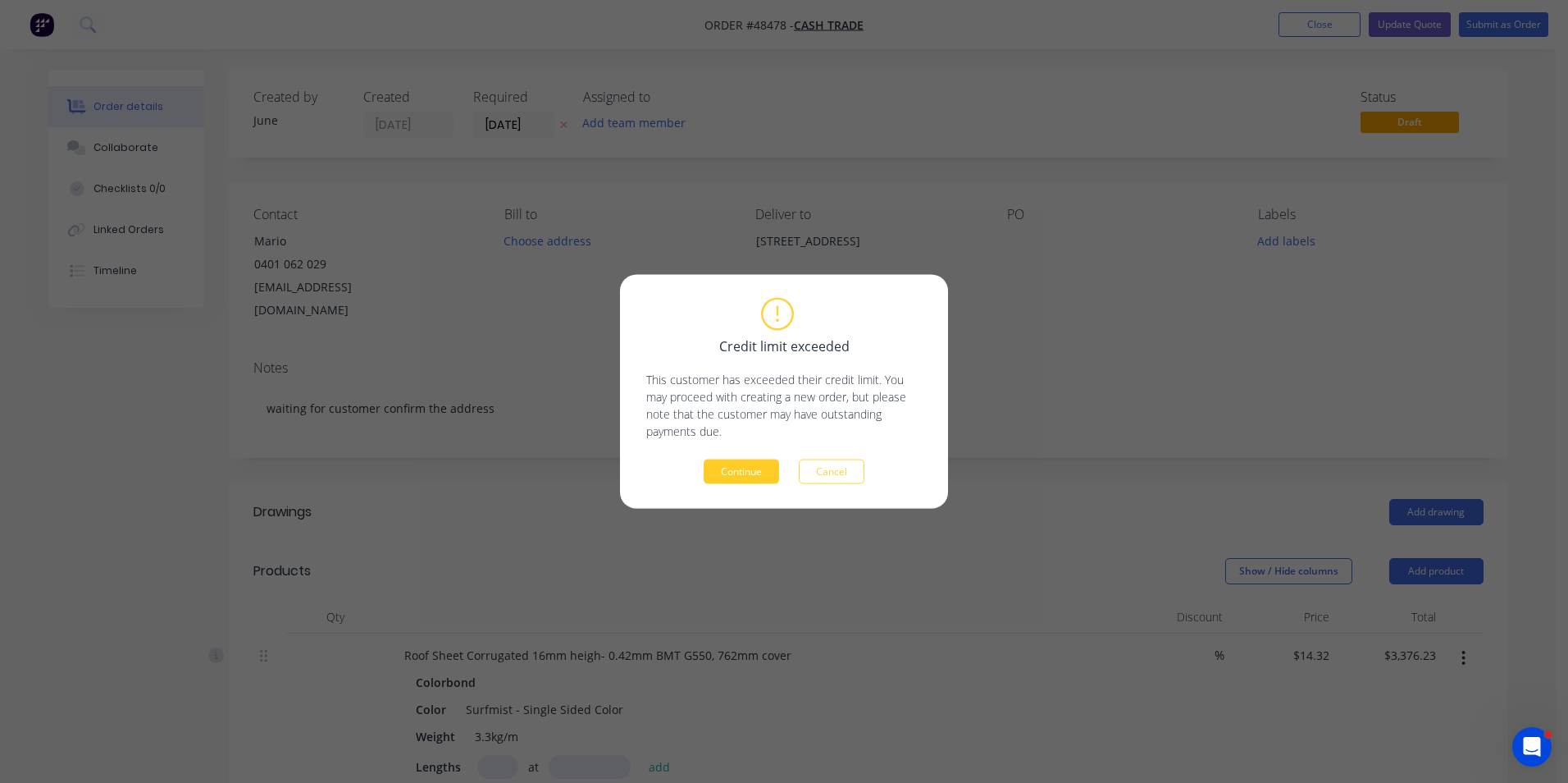
click at [760, 480] on button "Continue" at bounding box center [741, 471] width 76 height 24
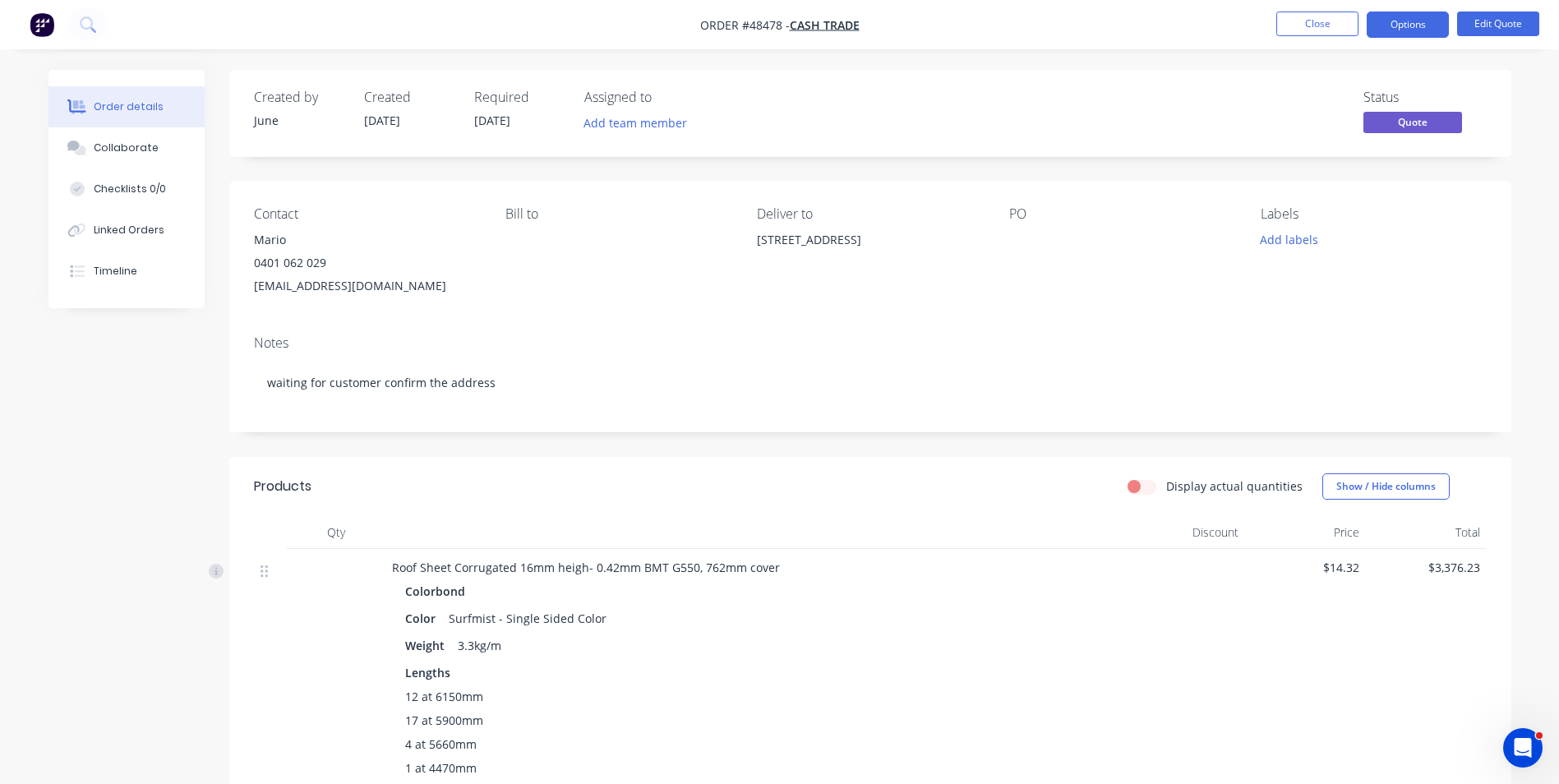
click at [1182, 173] on div "Created by June Created [DATE] Required [DATE] Assigned to Add team member Stat…" at bounding box center [870, 622] width 1282 height 1104
click at [1333, 21] on button "Close" at bounding box center [1317, 24] width 82 height 24
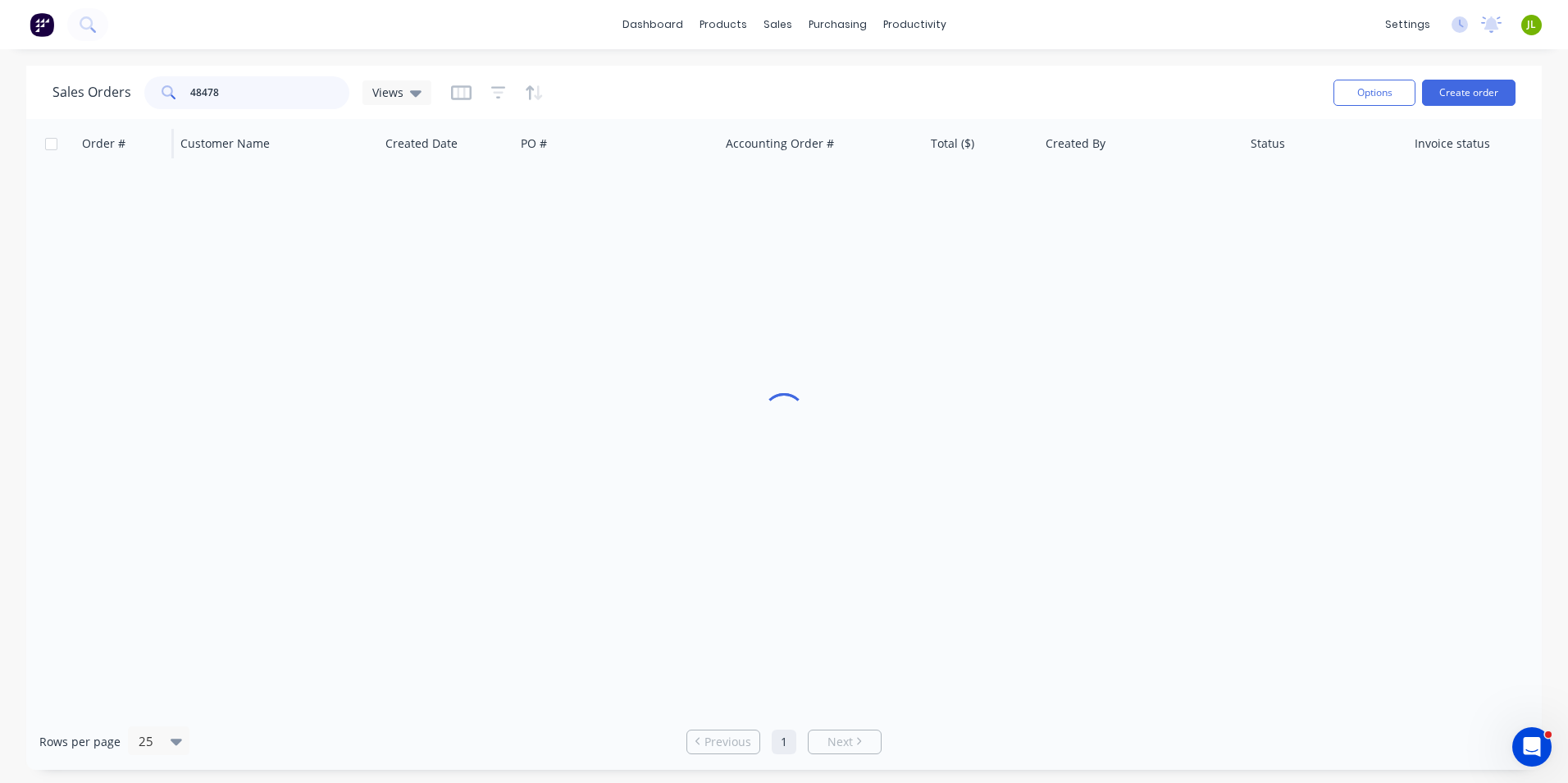
drag, startPoint x: 276, startPoint y: 87, endPoint x: 103, endPoint y: 120, distance: 176.1
click at [103, 120] on div "Sales Orders 48478 Views Options Create order Order # Customer Name Created Dat…" at bounding box center [784, 417] width 1516 height 704
drag, startPoint x: 201, startPoint y: 91, endPoint x: 377, endPoint y: 91, distance: 176.0
click at [377, 91] on div "Sales Orders 48686 Views" at bounding box center [242, 93] width 379 height 33
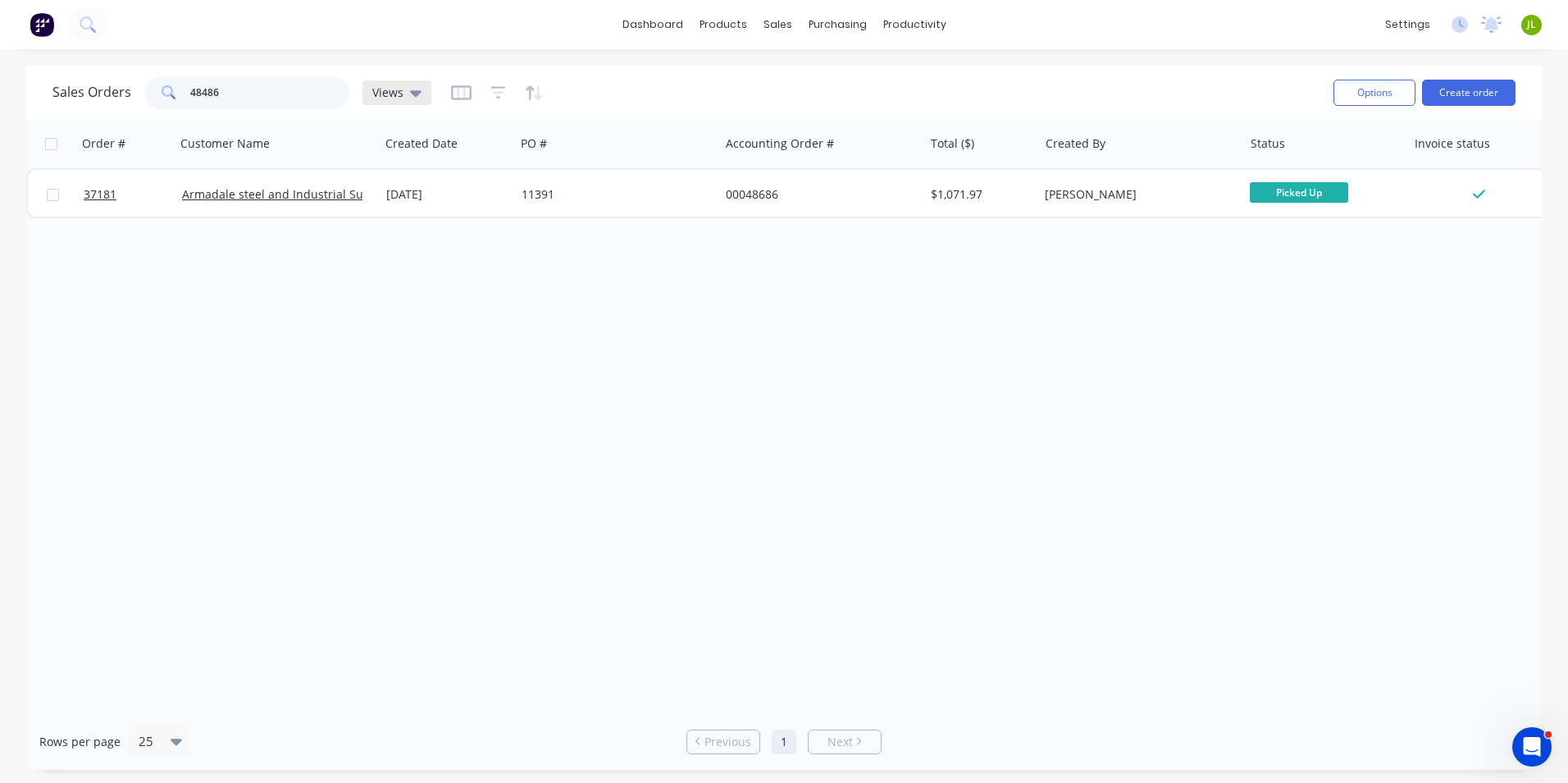
type input "48486"
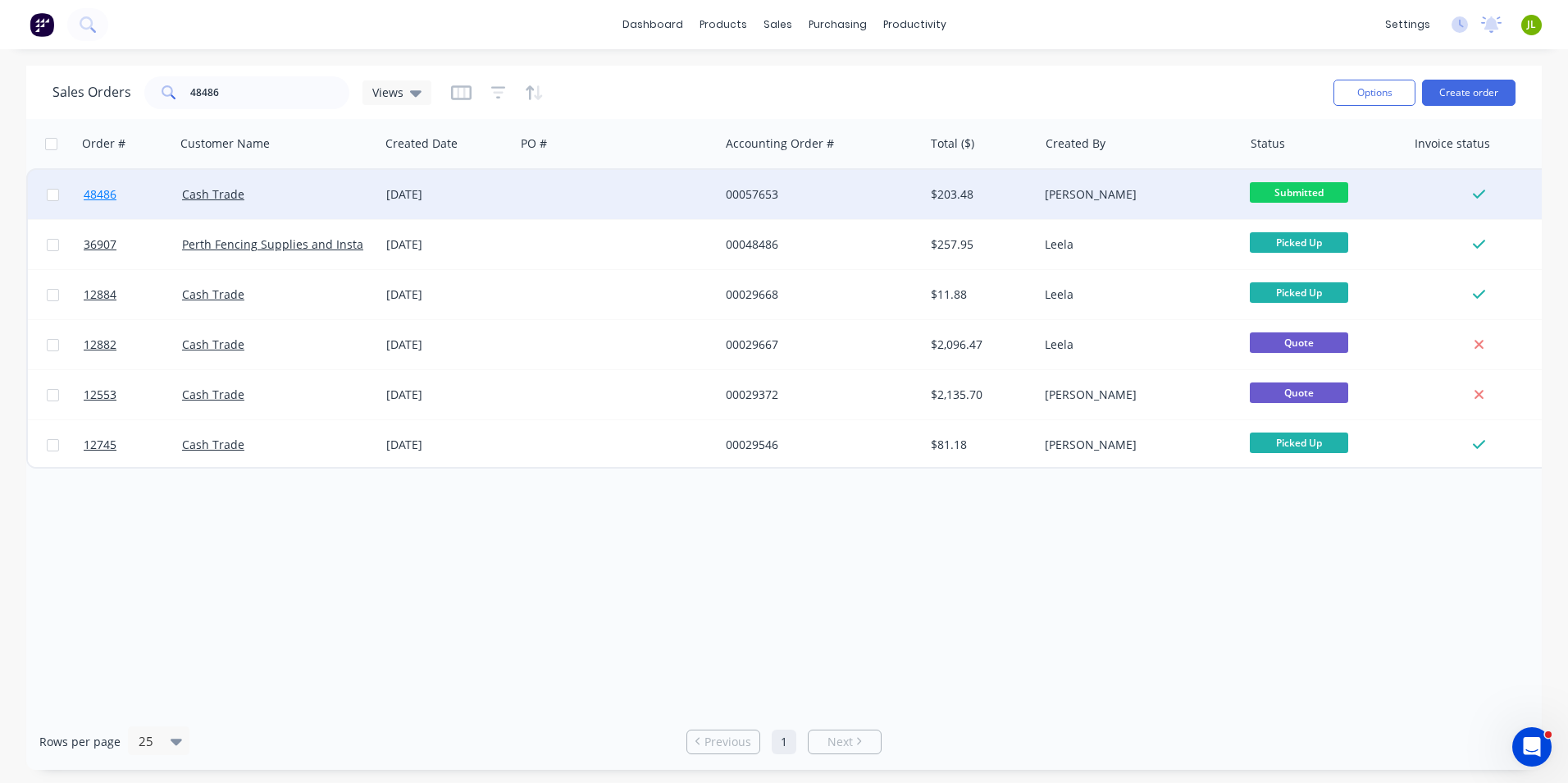
click at [116, 184] on link "48486" at bounding box center [132, 195] width 99 height 49
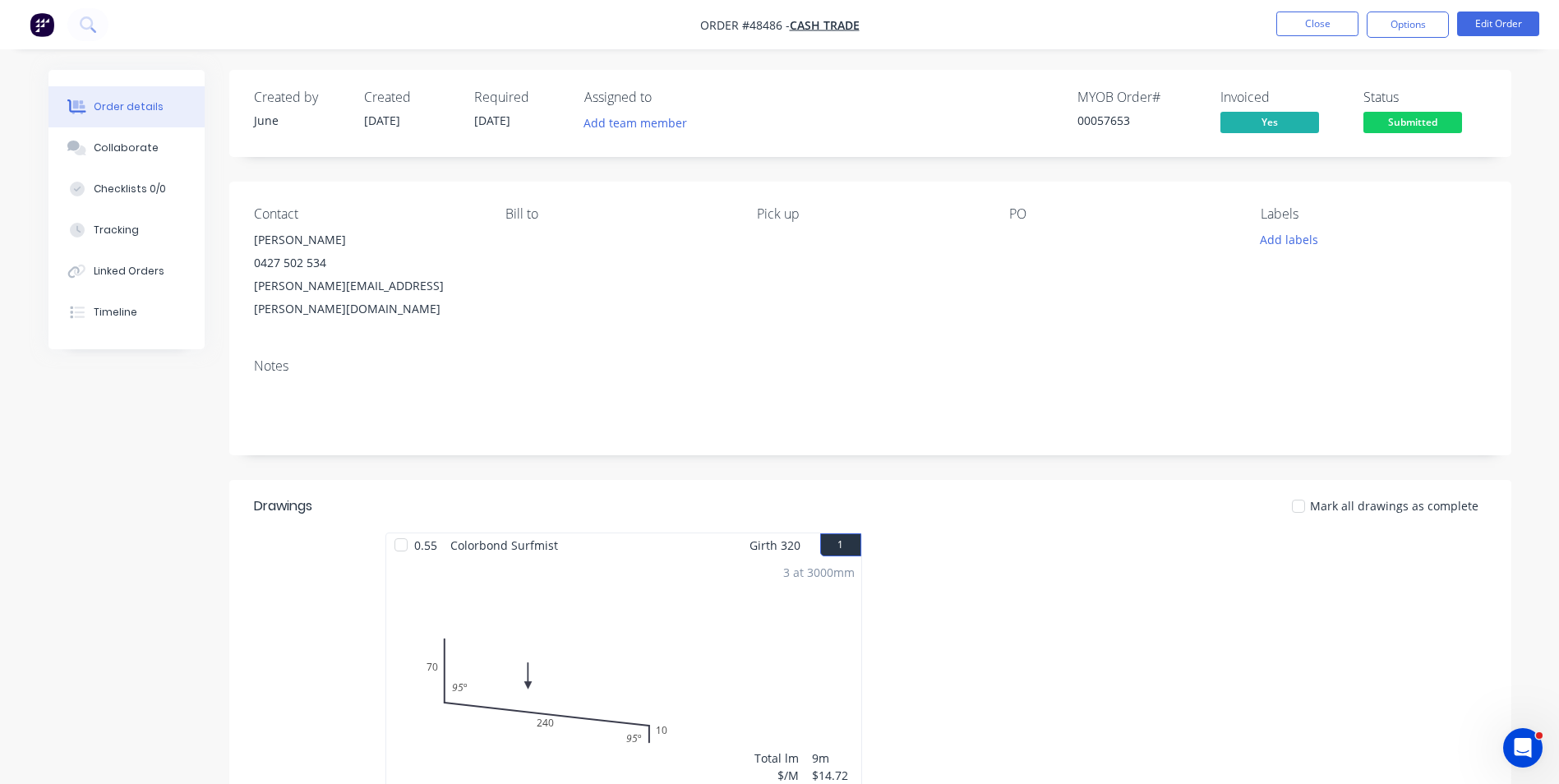
click at [411, 149] on div "Created by June Created [DATE] Required [DATE] Assigned to Add team member MYOB…" at bounding box center [870, 113] width 1282 height 87
click at [1303, 23] on button "Close" at bounding box center [1317, 24] width 82 height 24
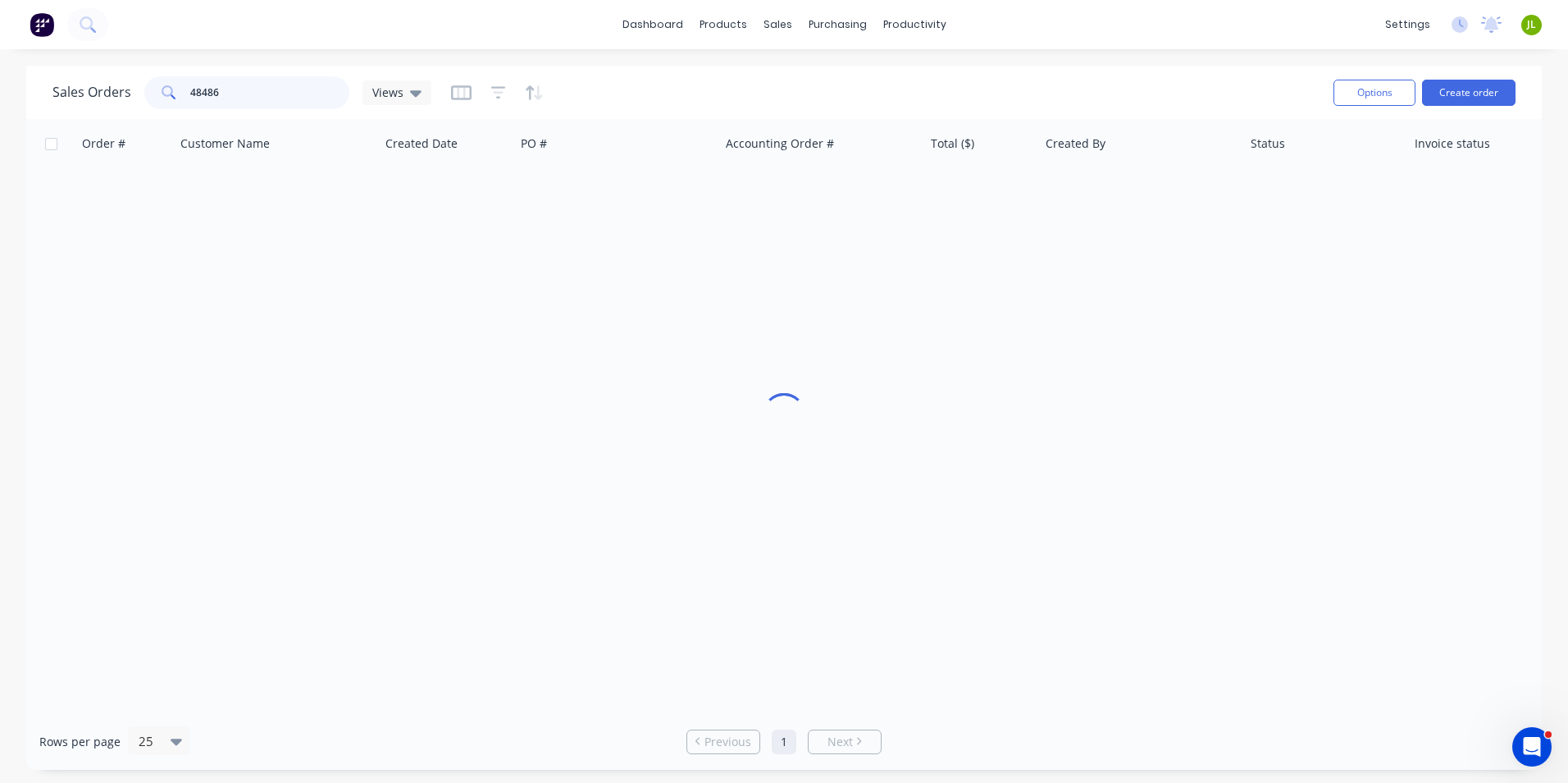
drag, startPoint x: 292, startPoint y: 85, endPoint x: 147, endPoint y: 91, distance: 145.1
click at [147, 91] on div "48486" at bounding box center [246, 93] width 205 height 33
type input "47891"
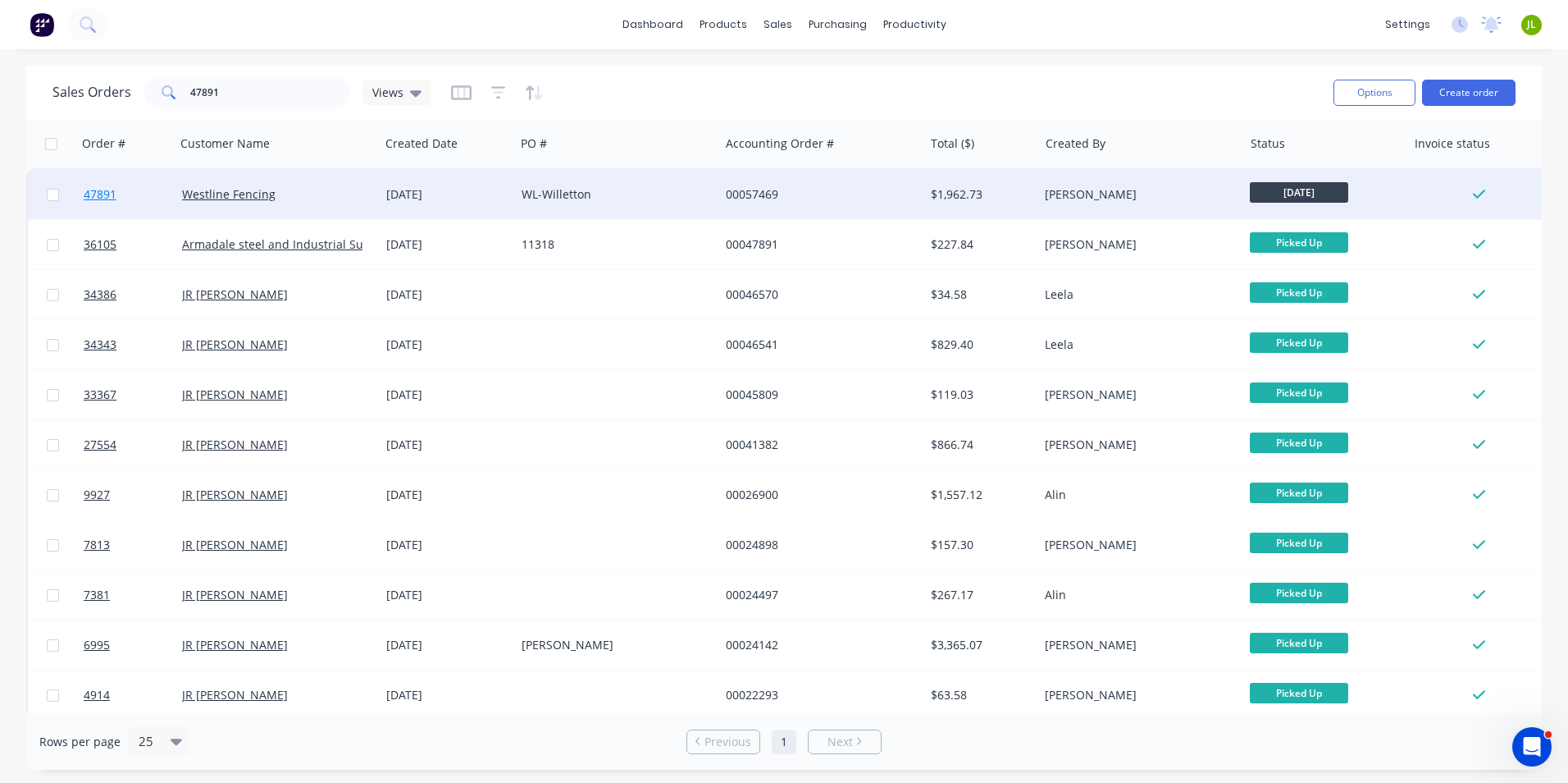
click at [109, 201] on span "47891" at bounding box center [99, 194] width 33 height 16
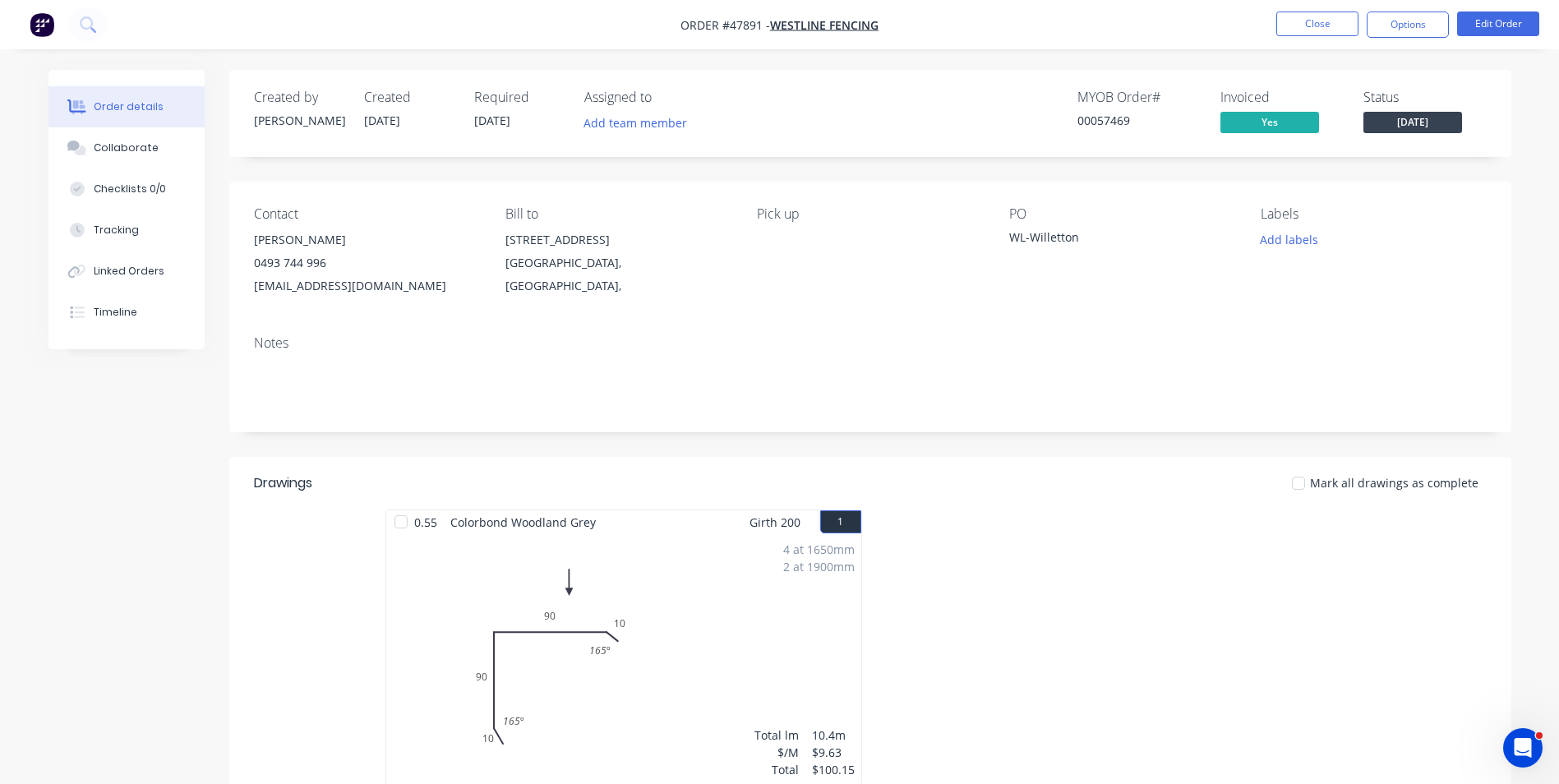
click at [1406, 112] on span "[DATE]" at bounding box center [1412, 122] width 99 height 20
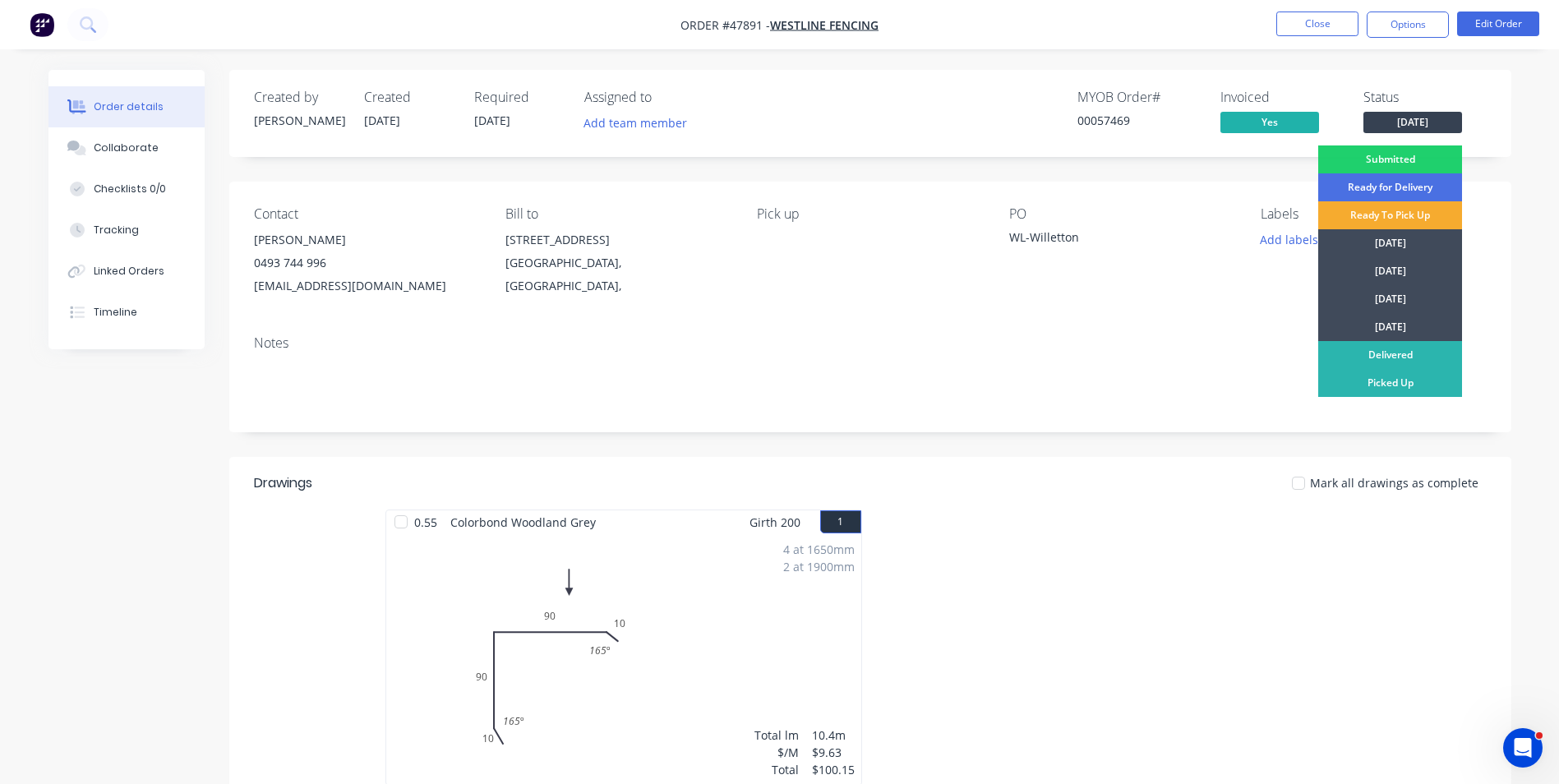
click at [1406, 213] on div "Ready To Pick Up" at bounding box center [1390, 215] width 143 height 28
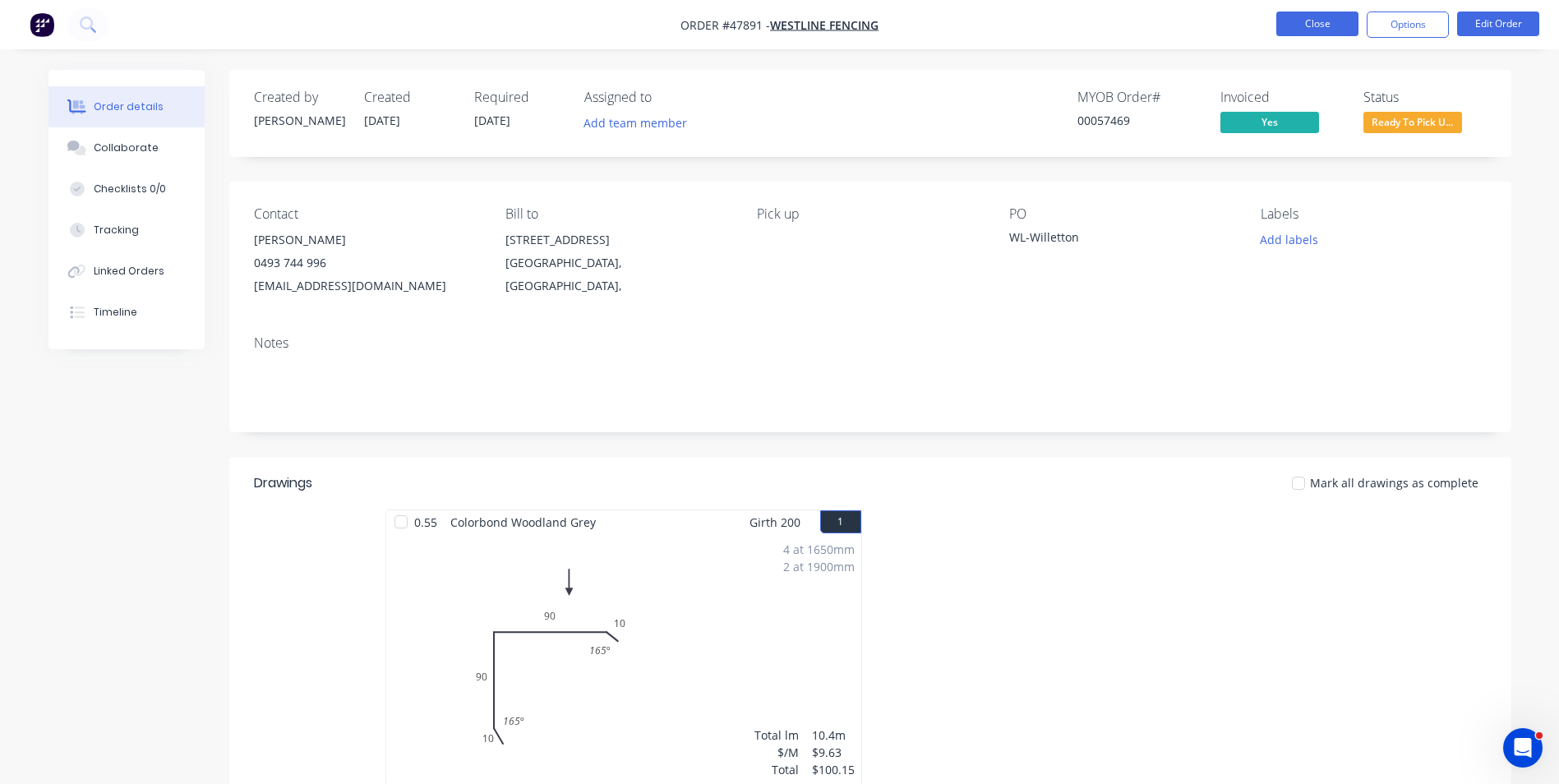
click at [1296, 24] on button "Close" at bounding box center [1317, 24] width 82 height 24
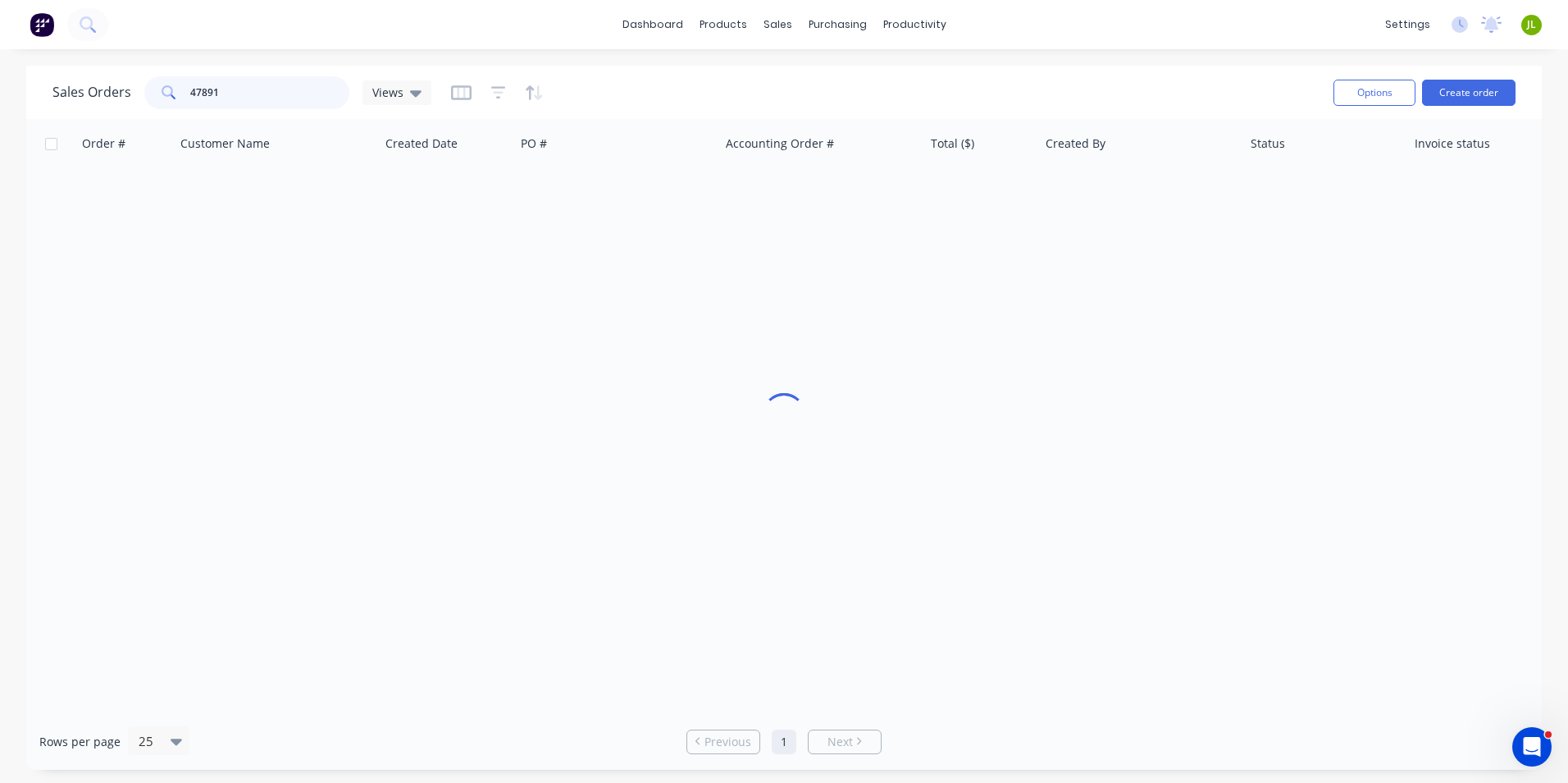
drag, startPoint x: 267, startPoint y: 96, endPoint x: 179, endPoint y: 101, distance: 88.1
click at [179, 101] on div "47891" at bounding box center [246, 93] width 205 height 33
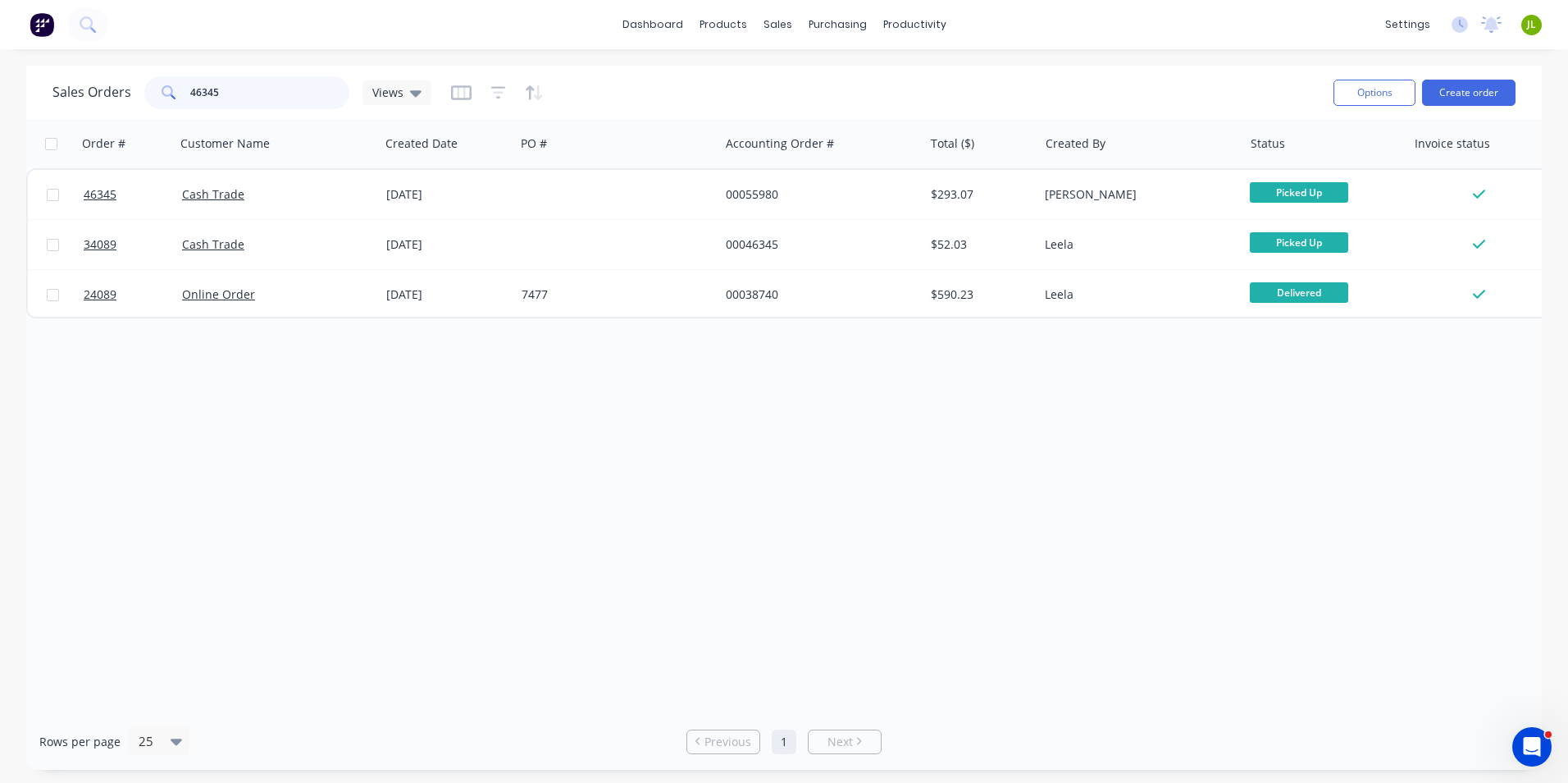
drag, startPoint x: 217, startPoint y: 94, endPoint x: 140, endPoint y: 94, distance: 77.0
click at [140, 94] on div "Sales Orders 46345 Views" at bounding box center [242, 93] width 379 height 33
type input "47960"
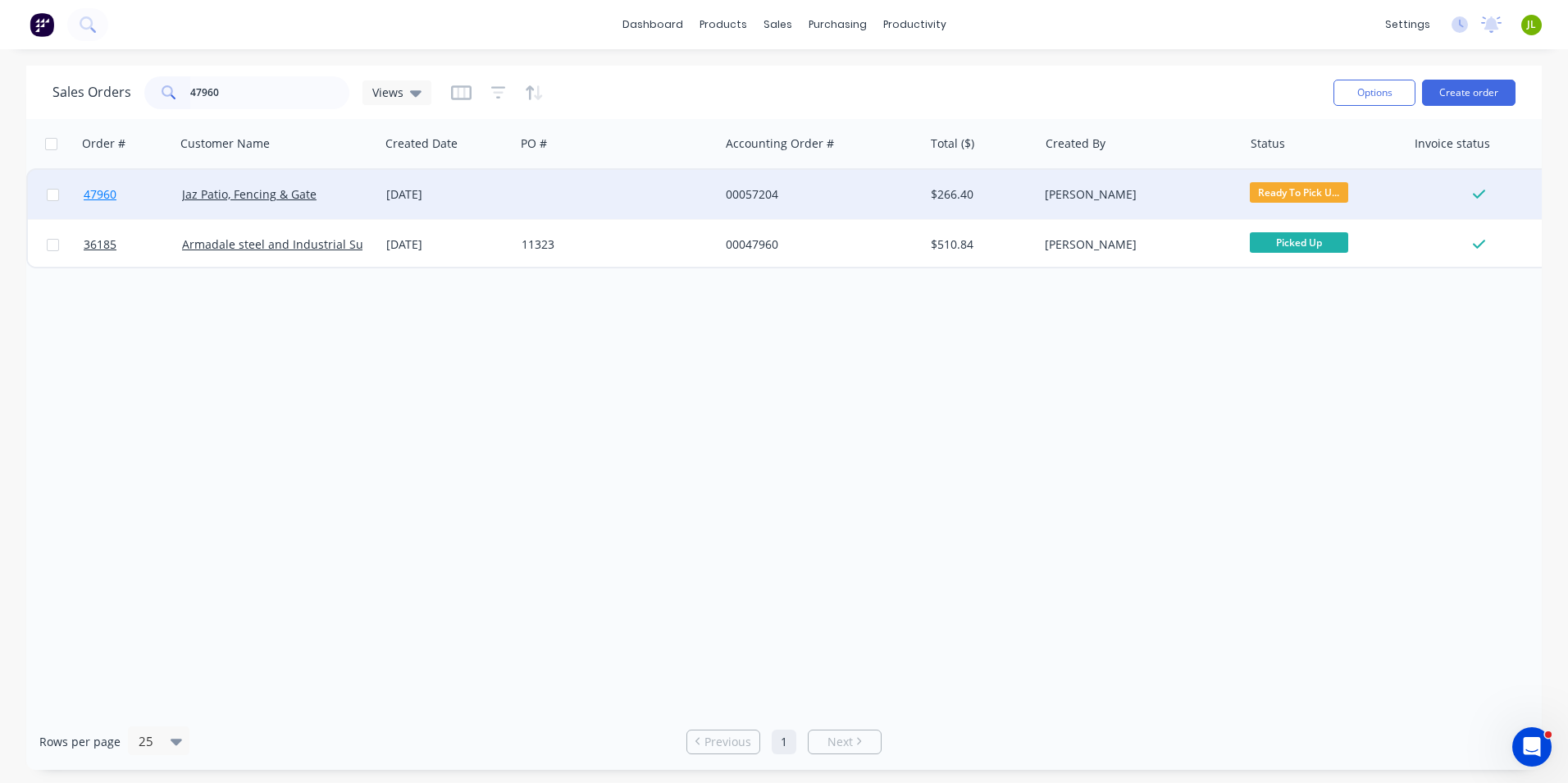
click at [95, 183] on link "47960" at bounding box center [132, 195] width 99 height 49
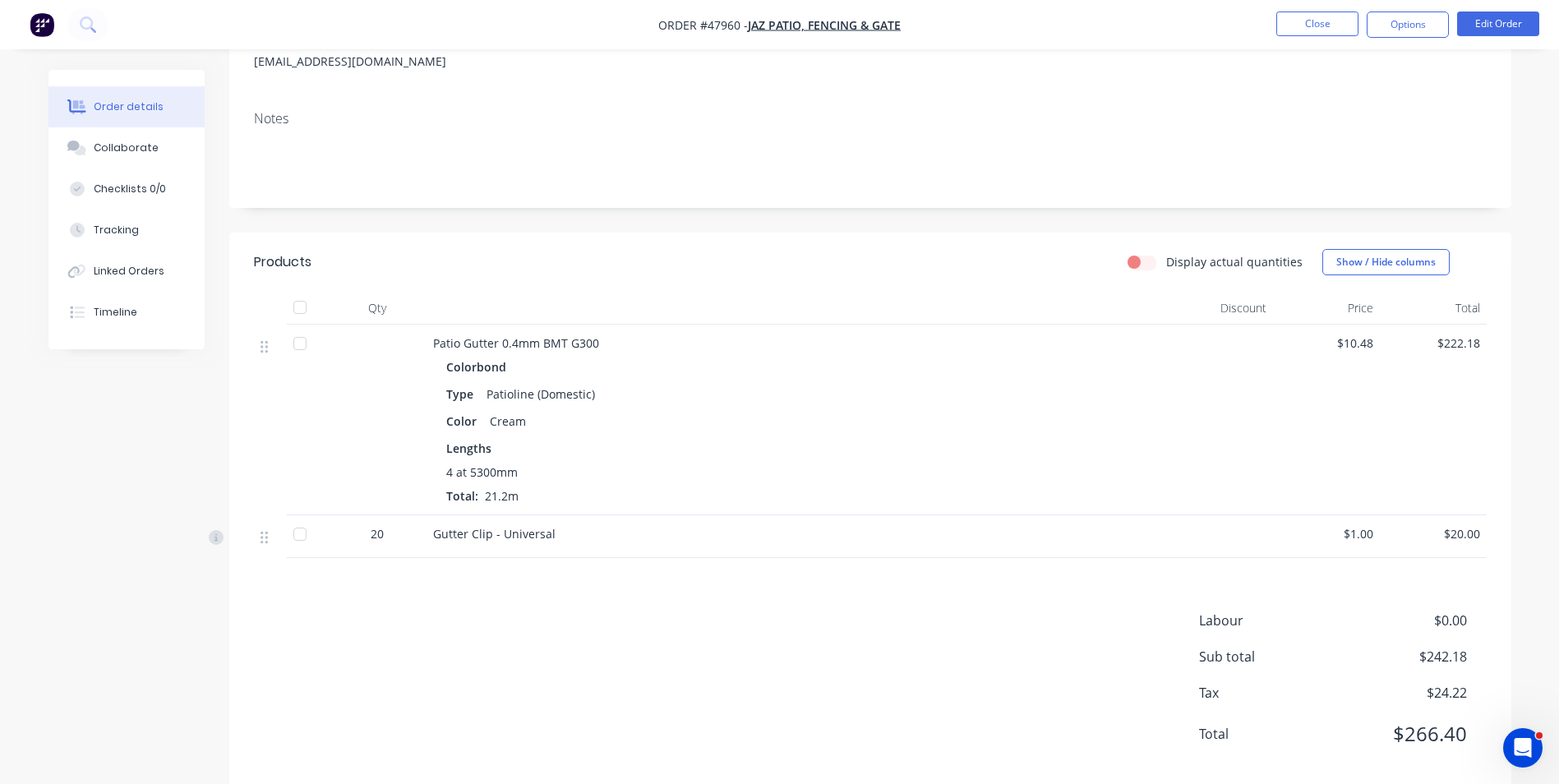
scroll to position [246, 0]
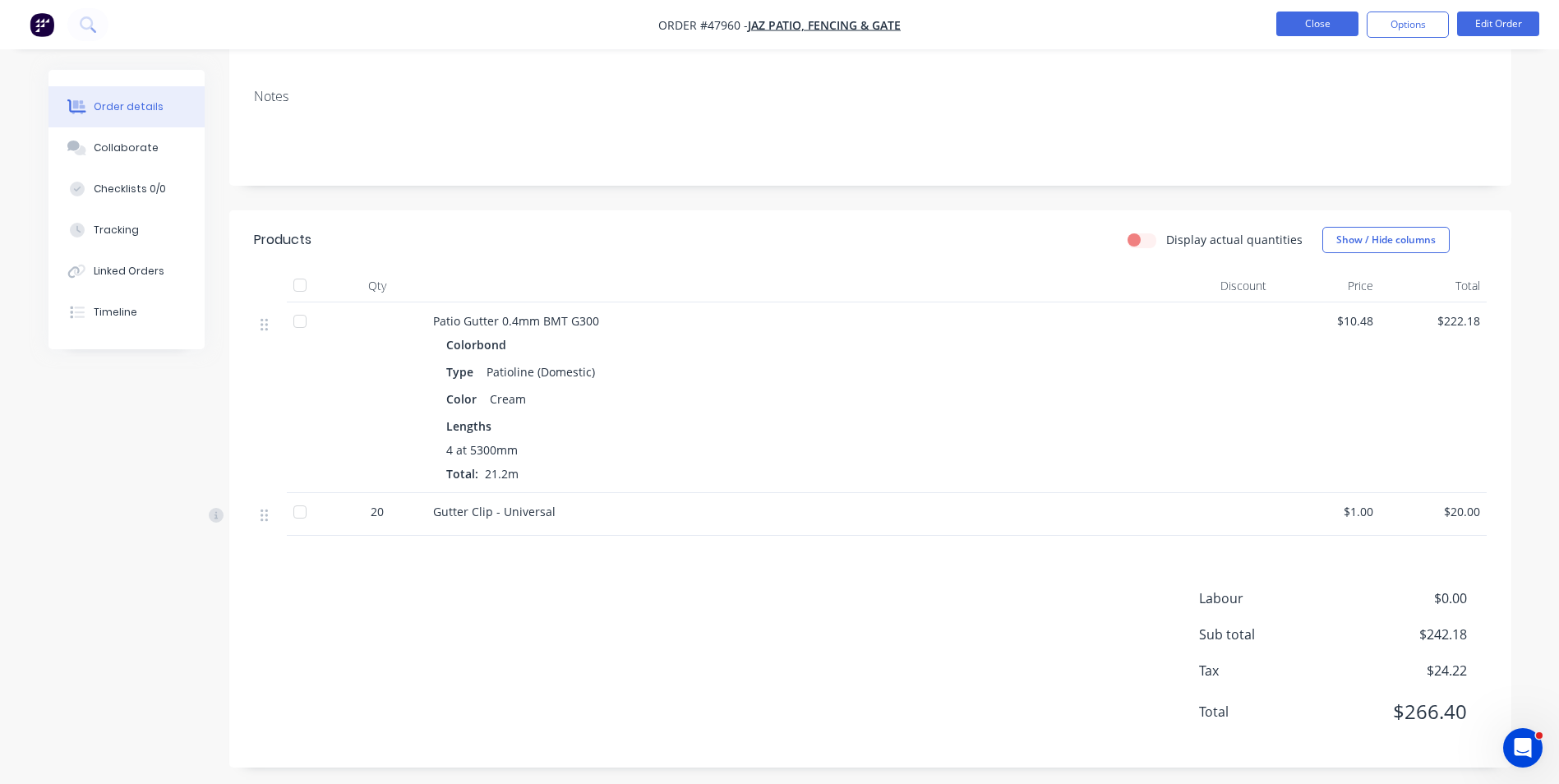
click at [1319, 23] on button "Close" at bounding box center [1317, 24] width 82 height 24
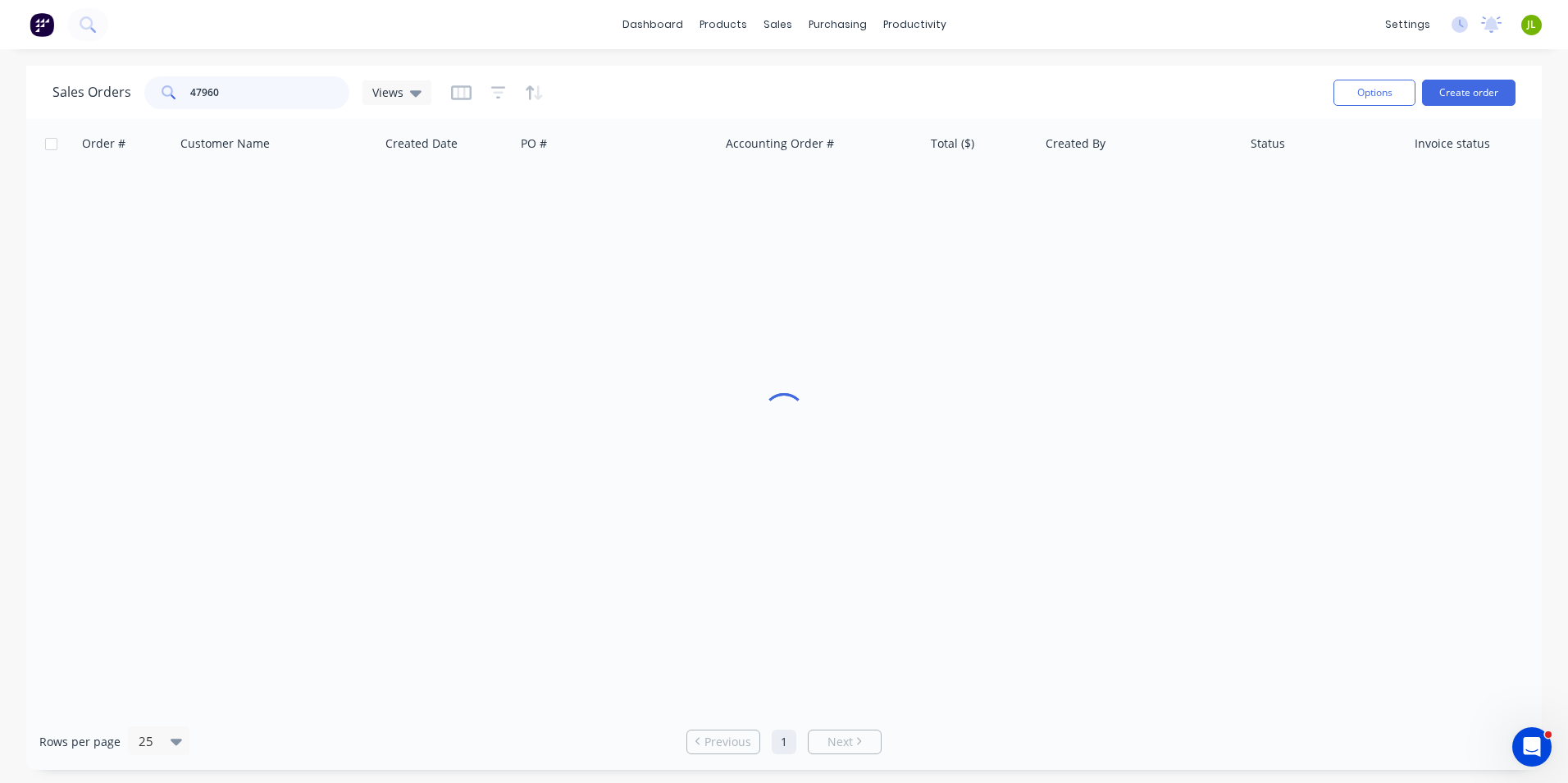
drag, startPoint x: 234, startPoint y: 96, endPoint x: 165, endPoint y: 99, distance: 69.1
click at [165, 99] on div "47960" at bounding box center [246, 93] width 205 height 33
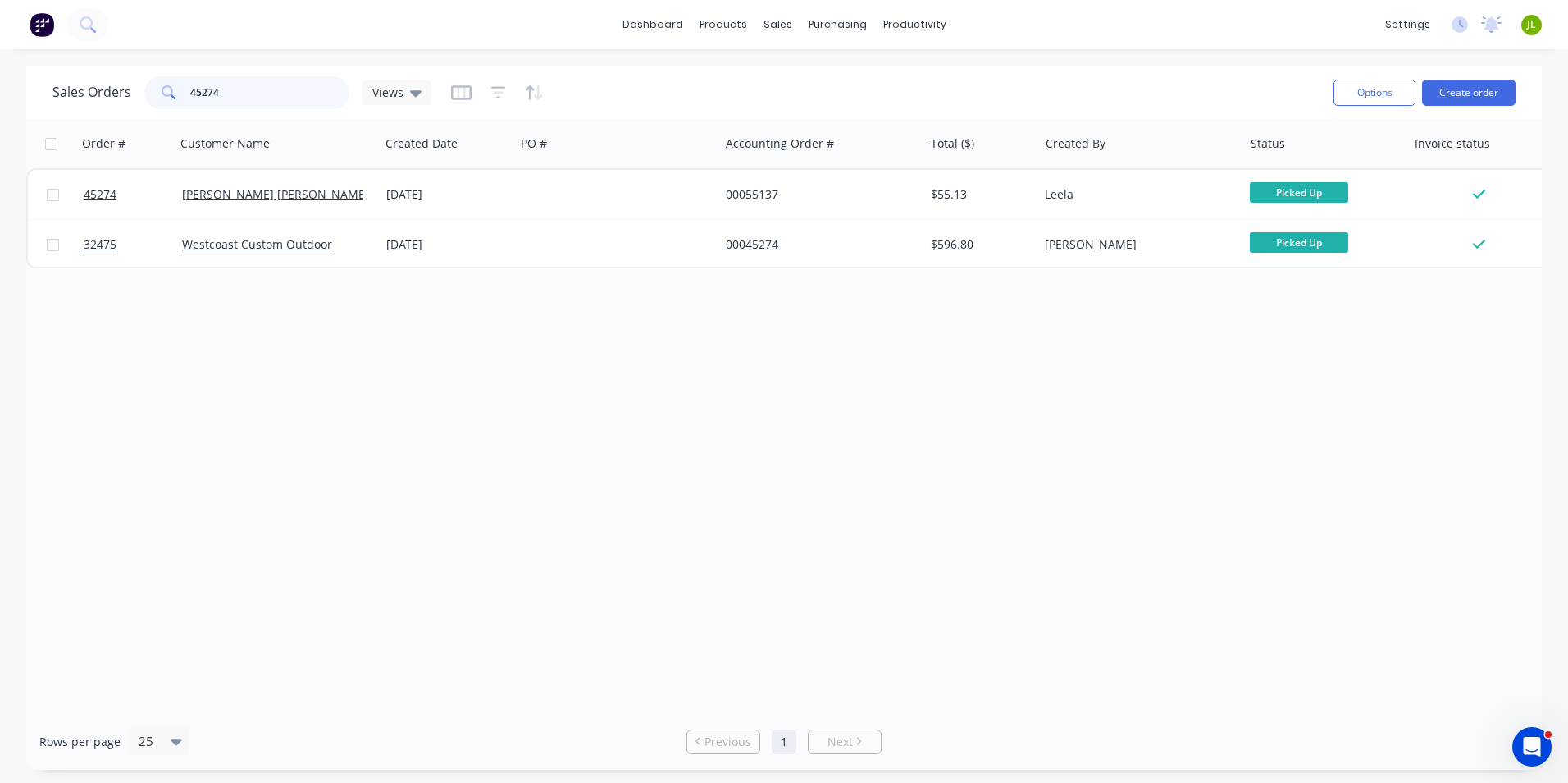
drag, startPoint x: 228, startPoint y: 94, endPoint x: 186, endPoint y: 88, distance: 42.4
click at [180, 99] on div "45274" at bounding box center [246, 93] width 205 height 33
type input "46179"
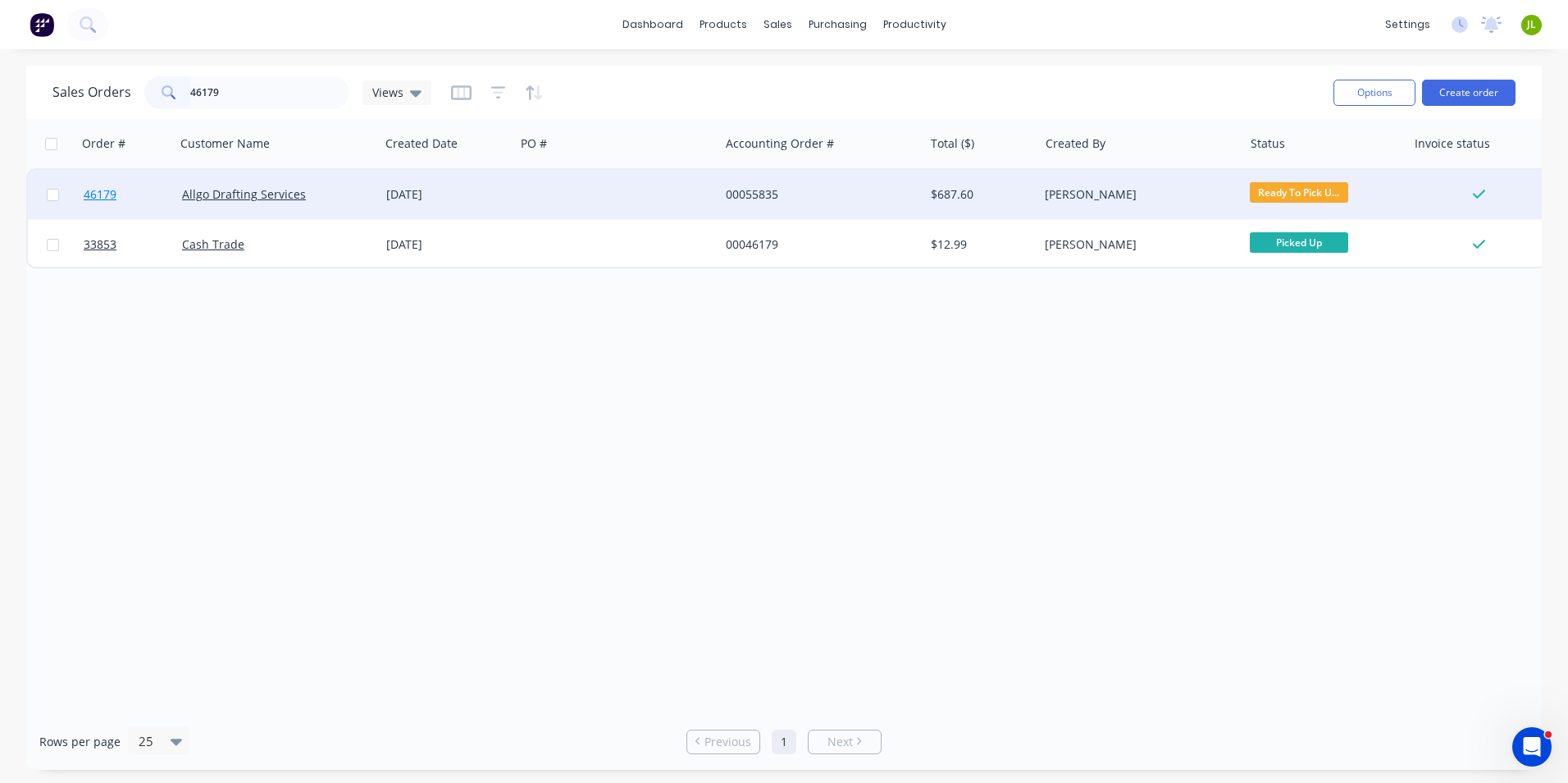
click at [111, 195] on span "46179" at bounding box center [99, 194] width 33 height 16
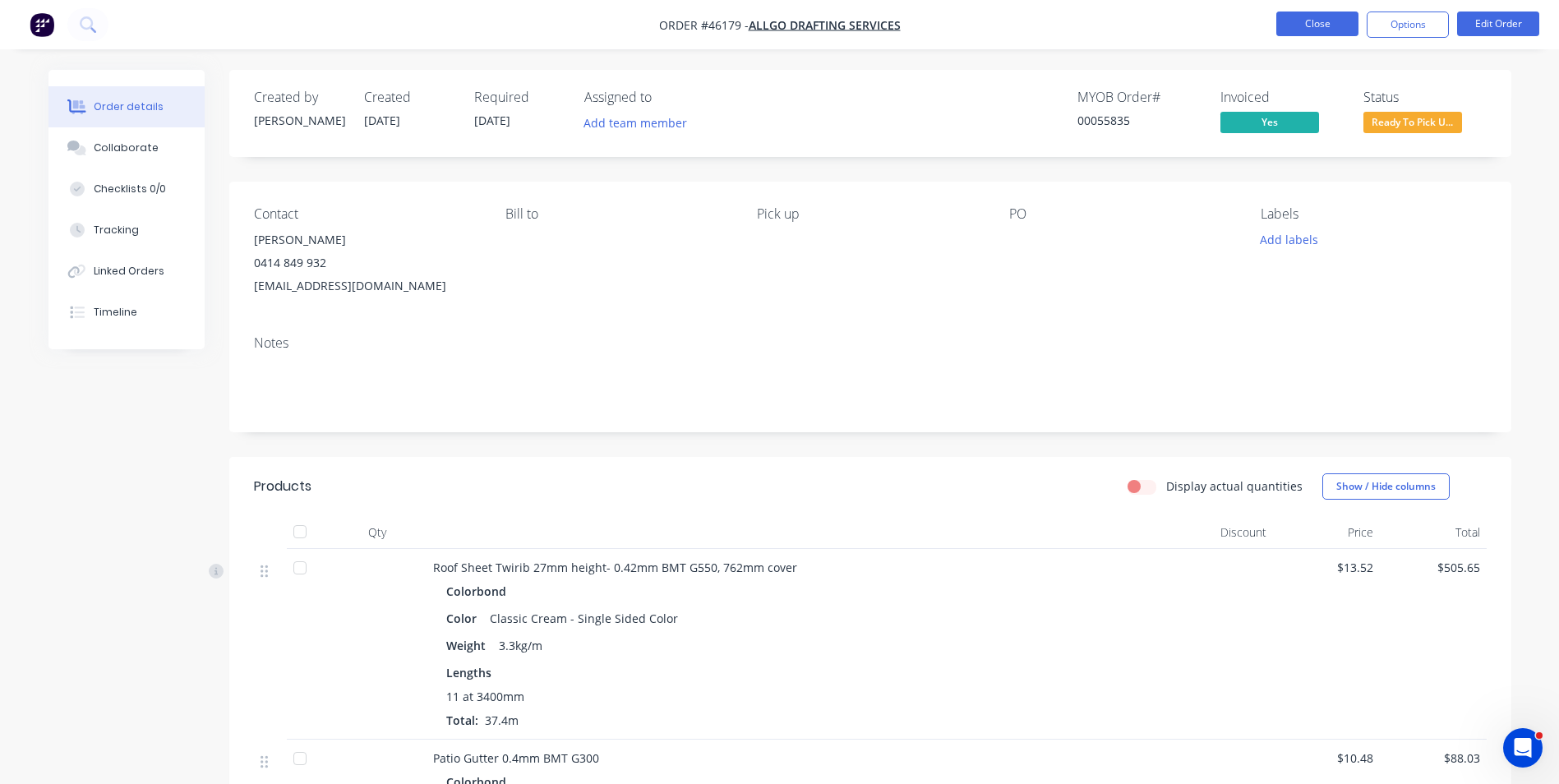
click at [1329, 28] on button "Close" at bounding box center [1317, 24] width 82 height 24
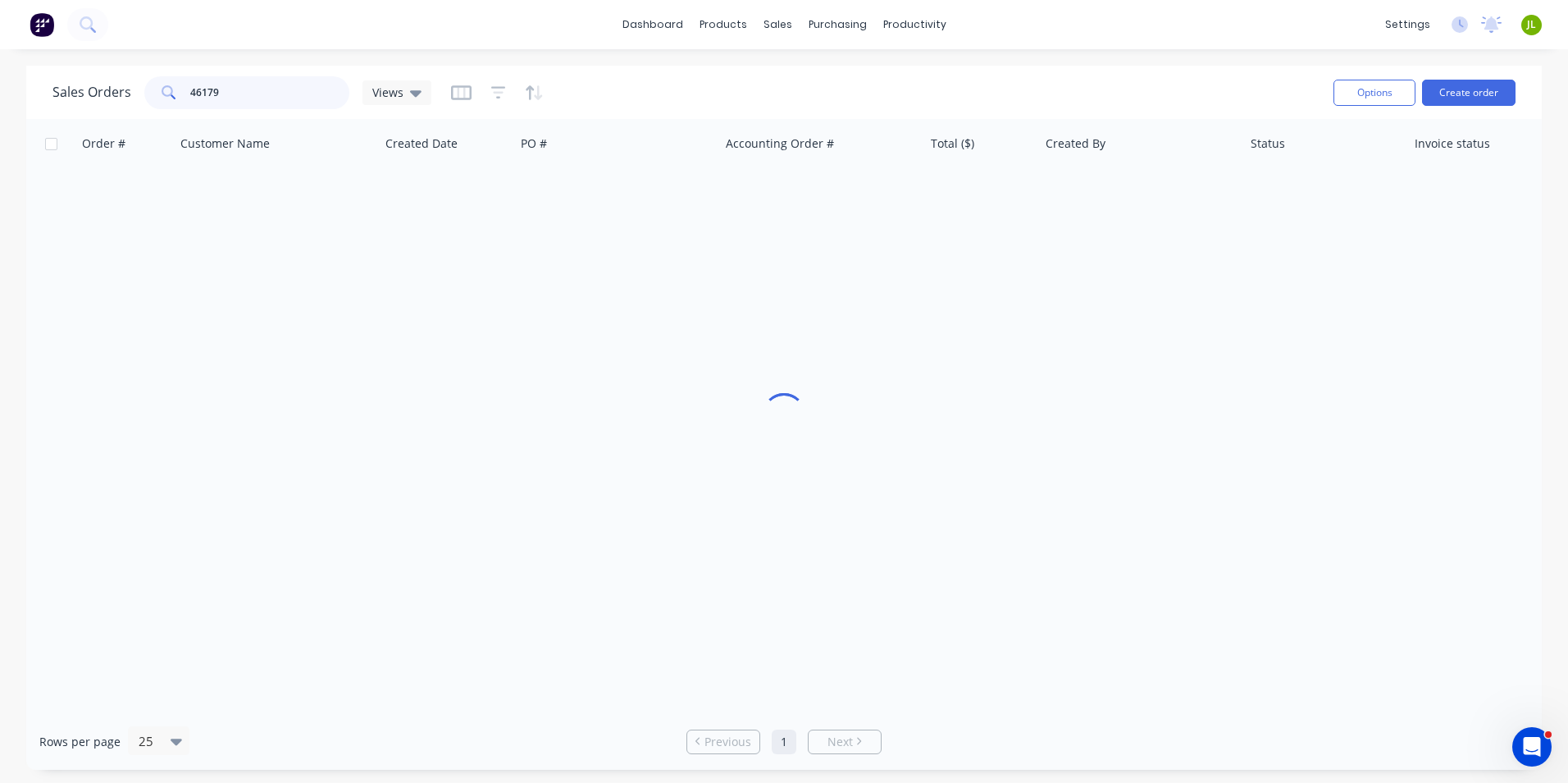
drag, startPoint x: 246, startPoint y: 87, endPoint x: 195, endPoint y: 92, distance: 51.2
click at [195, 92] on input "46179" at bounding box center [270, 93] width 160 height 33
type input "46910"
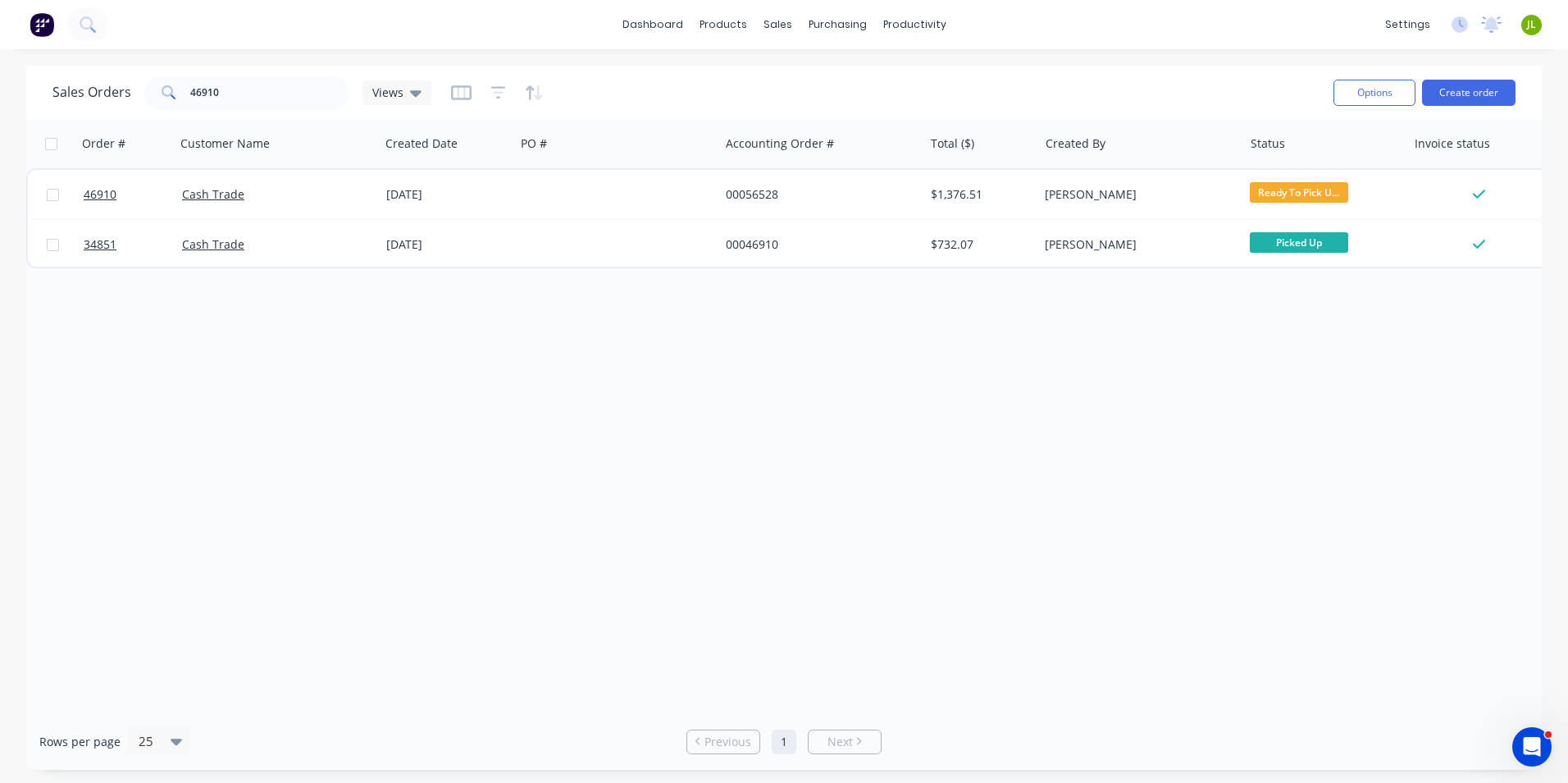
click at [246, 368] on div "Order # Customer Name Created Date PO # Accounting Order # Total ($) Created By…" at bounding box center [784, 416] width 1516 height 594
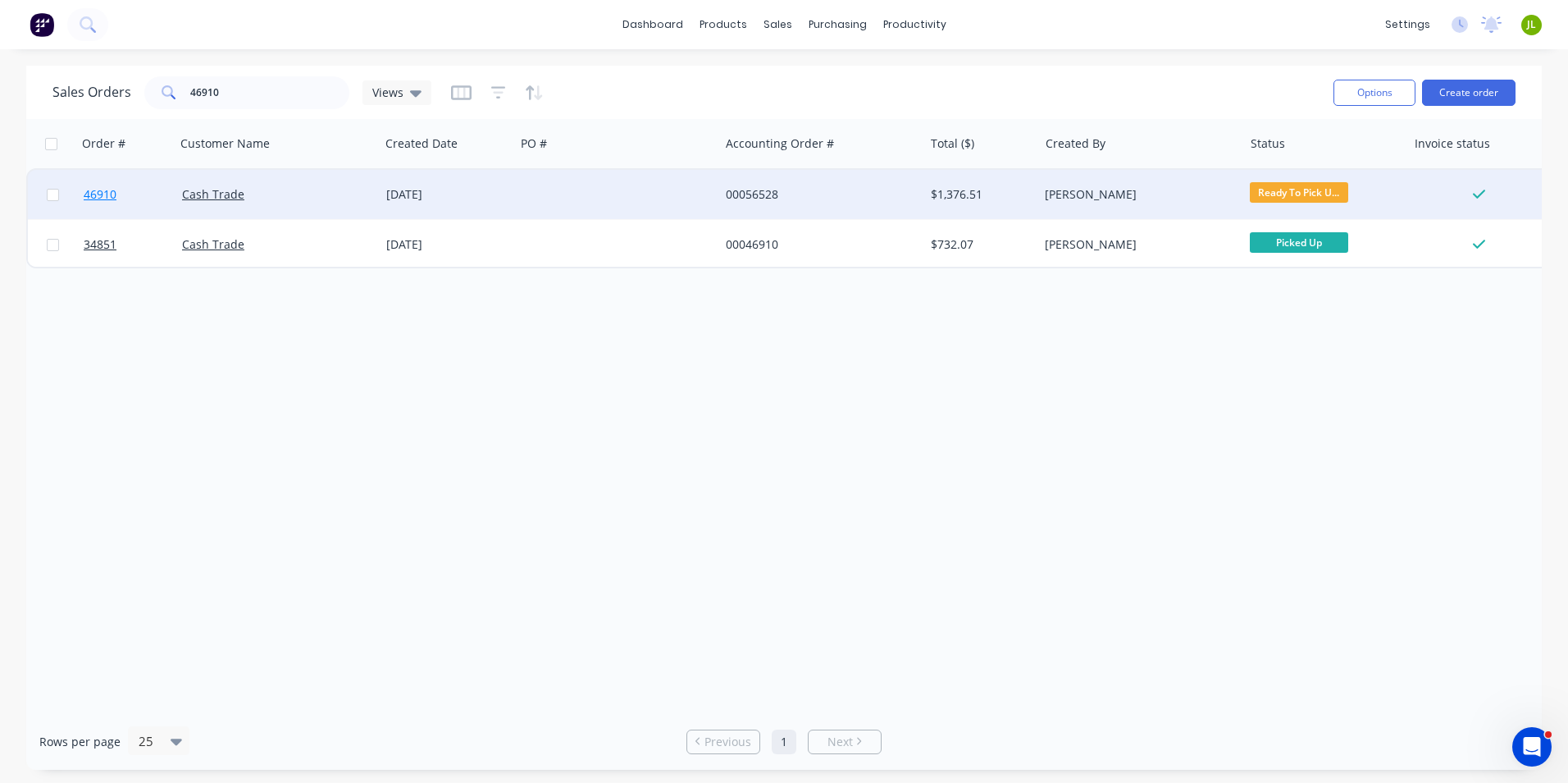
click at [119, 191] on link "46910" at bounding box center [132, 195] width 99 height 49
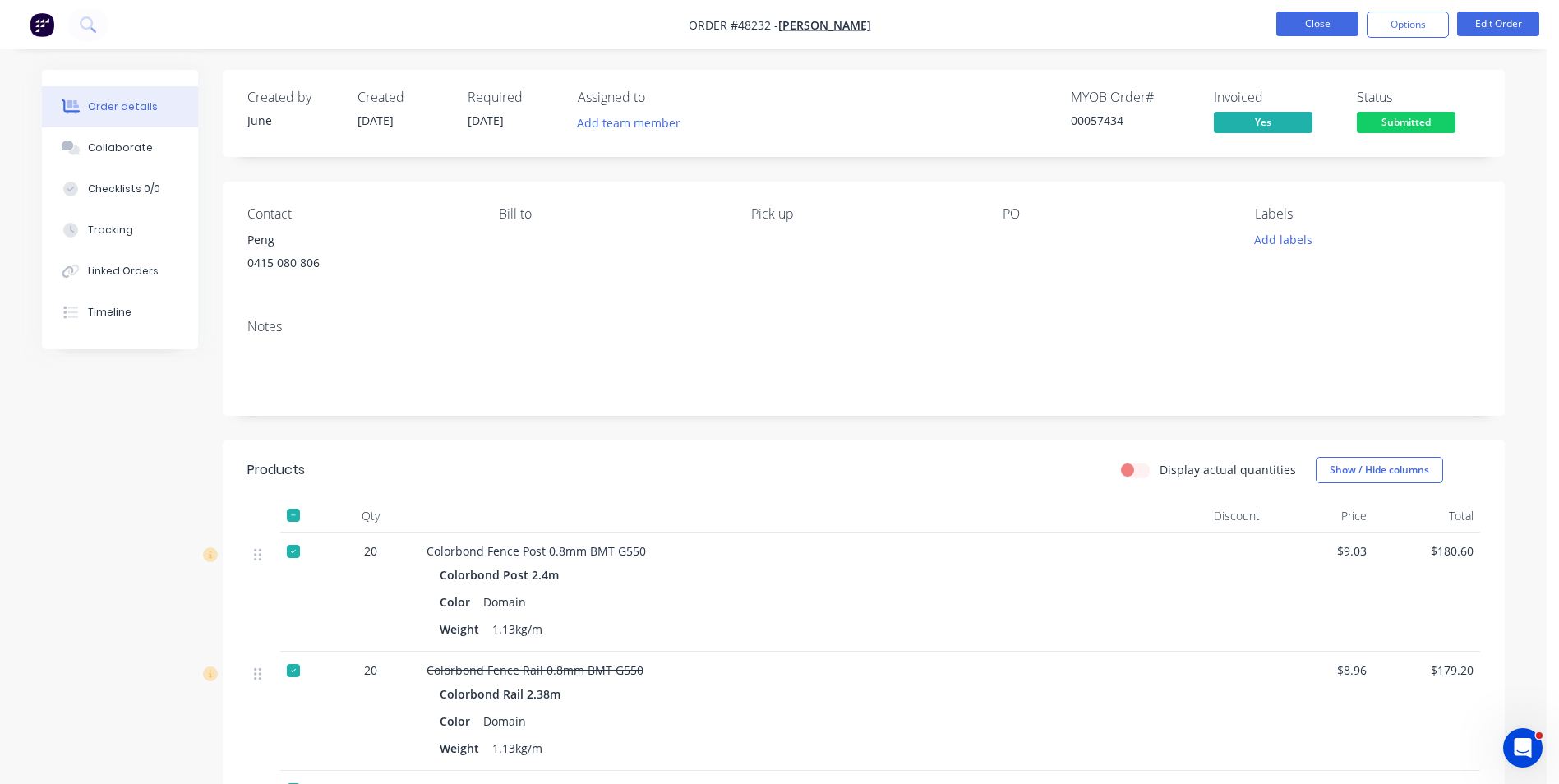
click at [1302, 27] on button "Close" at bounding box center [1317, 24] width 82 height 24
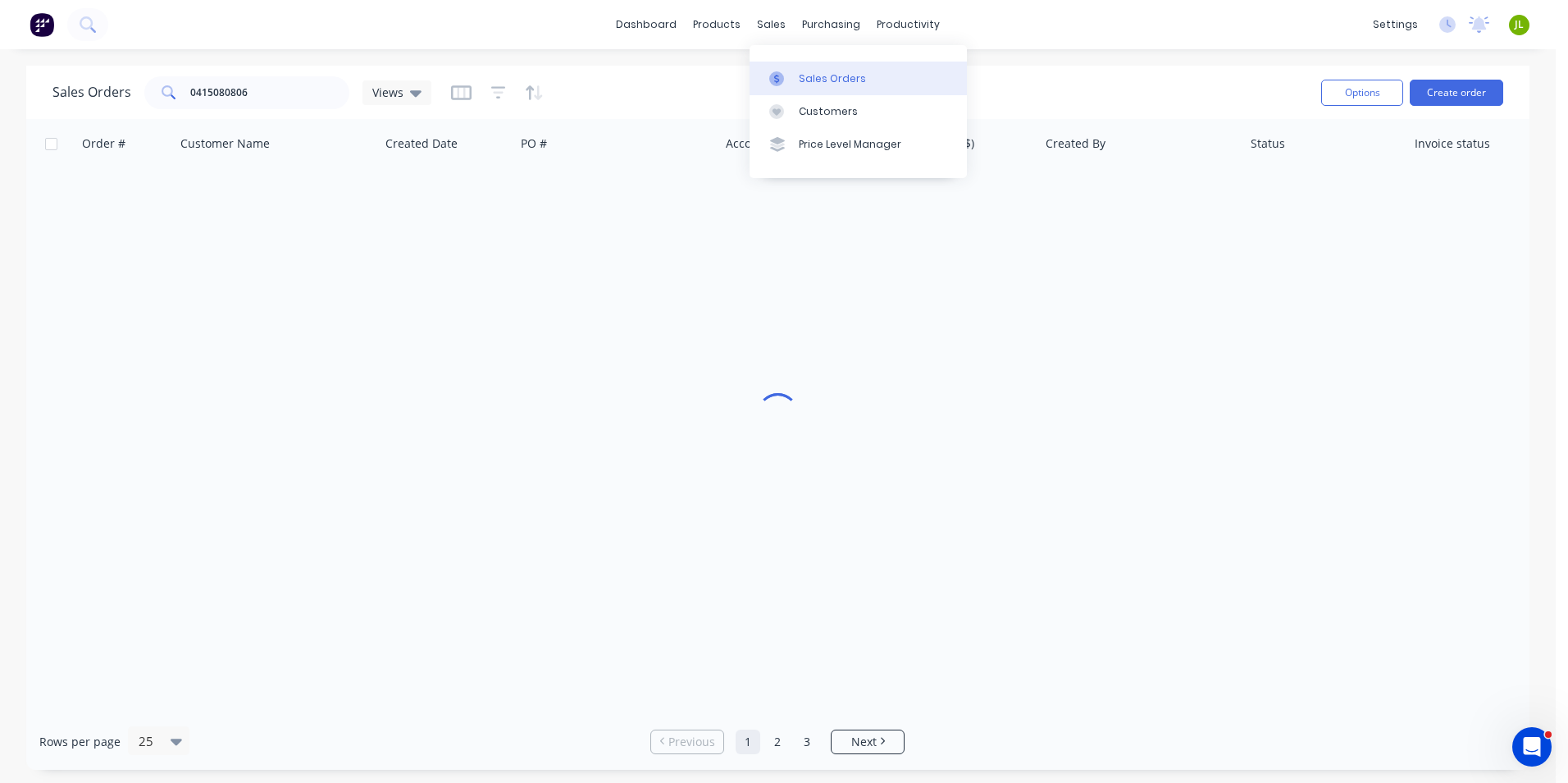
click at [796, 74] on link "Sales Orders" at bounding box center [859, 78] width 217 height 33
drag, startPoint x: 283, startPoint y: 93, endPoint x: 100, endPoint y: 99, distance: 183.1
click at [100, 100] on div "Sales Orders 0415080806 Views" at bounding box center [242, 93] width 379 height 33
type input "48384"
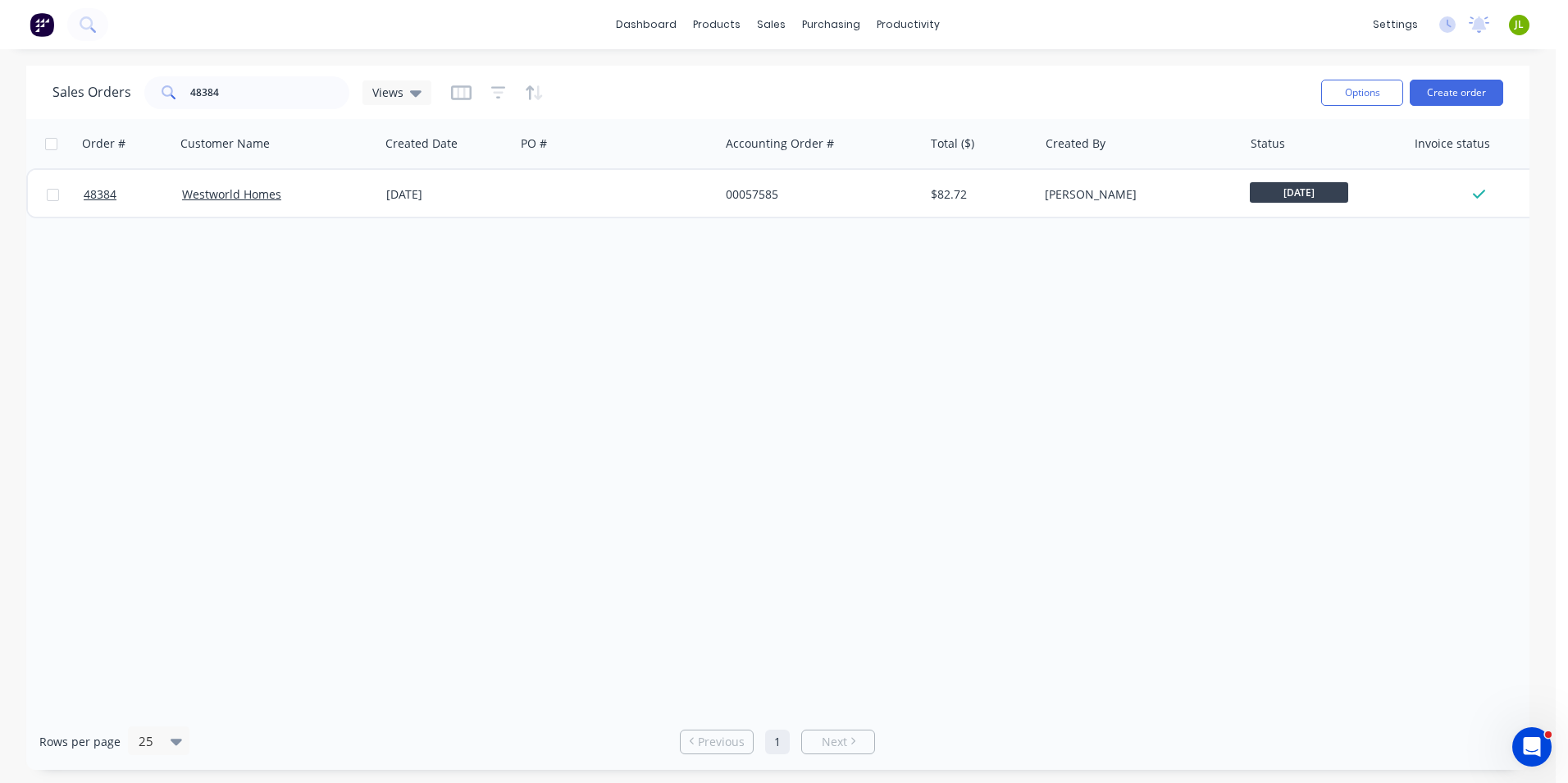
click at [1095, 190] on div "[PERSON_NAME]" at bounding box center [1136, 194] width 182 height 16
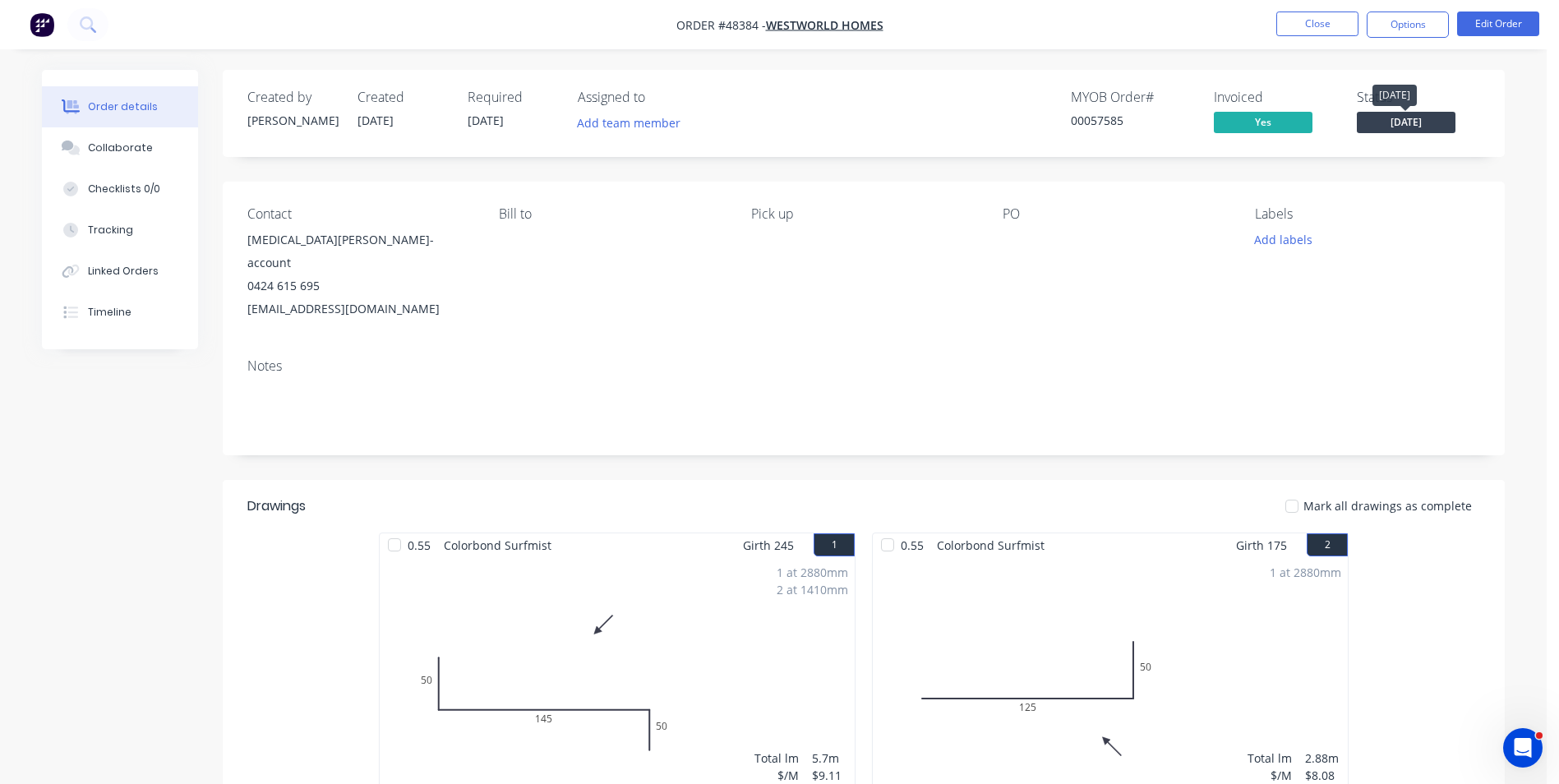
click at [1433, 114] on span "[DATE]" at bounding box center [1405, 122] width 99 height 20
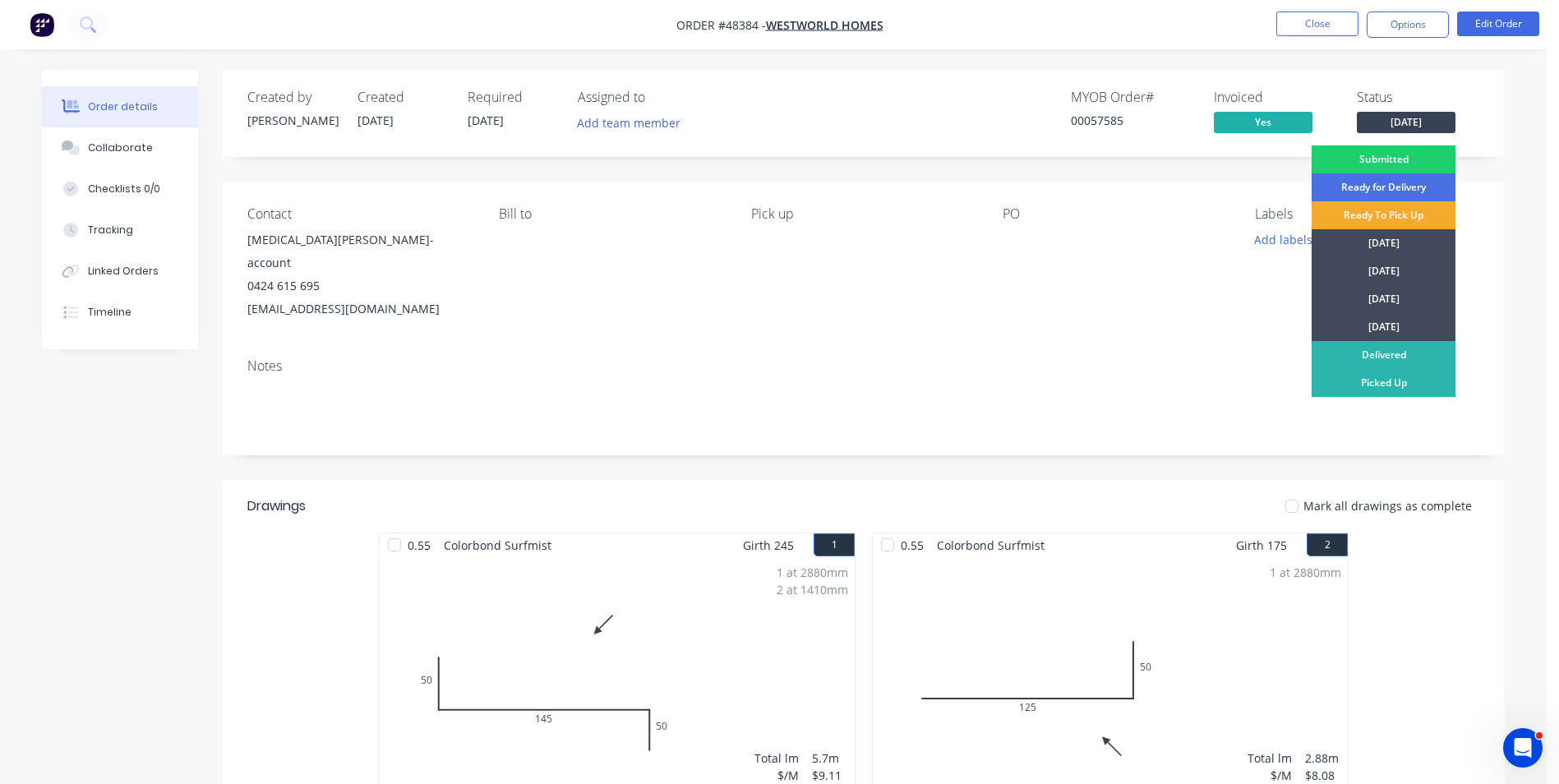
click at [1400, 214] on div "Ready To Pick Up" at bounding box center [1383, 215] width 143 height 28
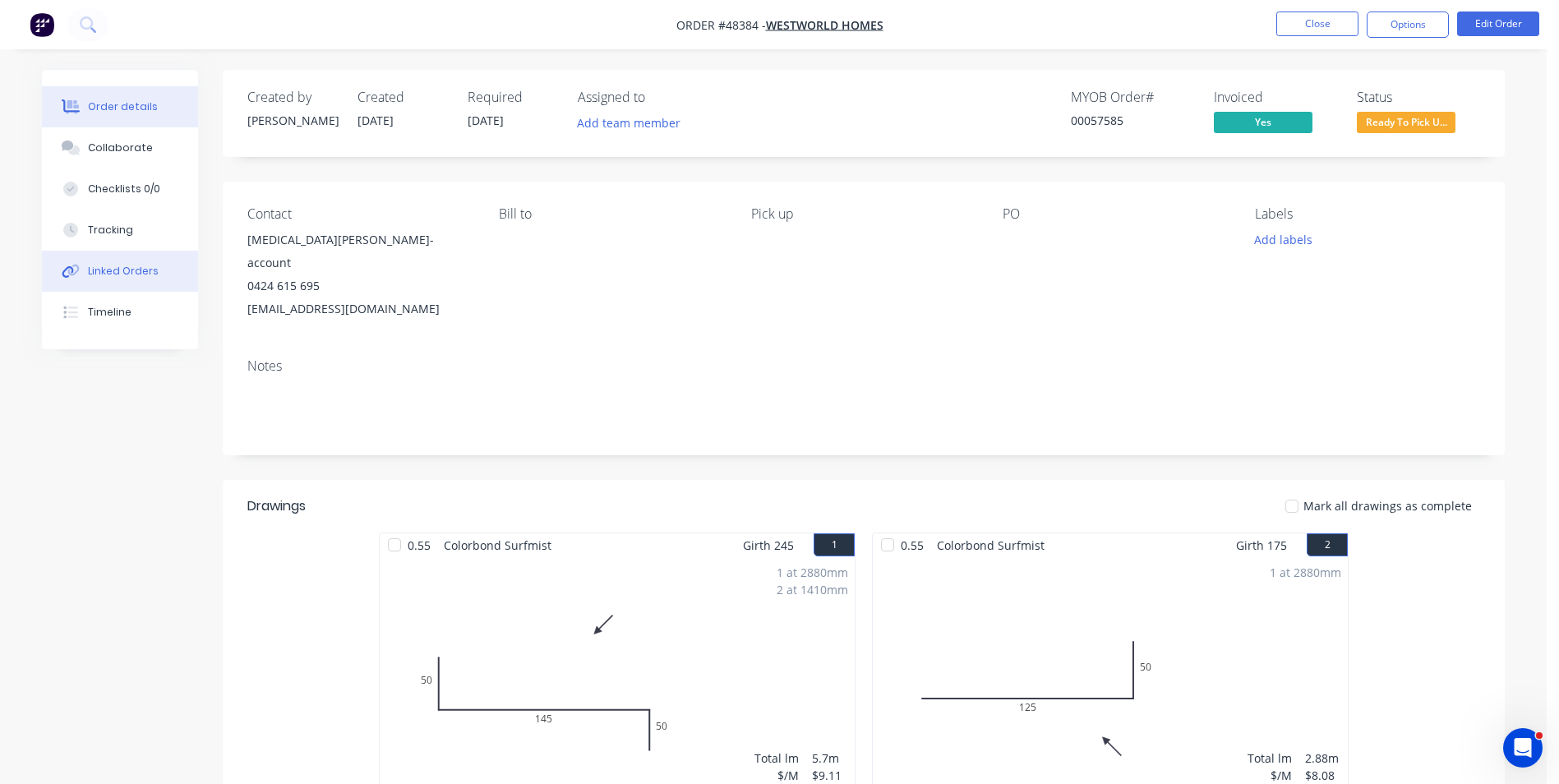
click at [112, 260] on button "Linked Orders" at bounding box center [120, 271] width 156 height 41
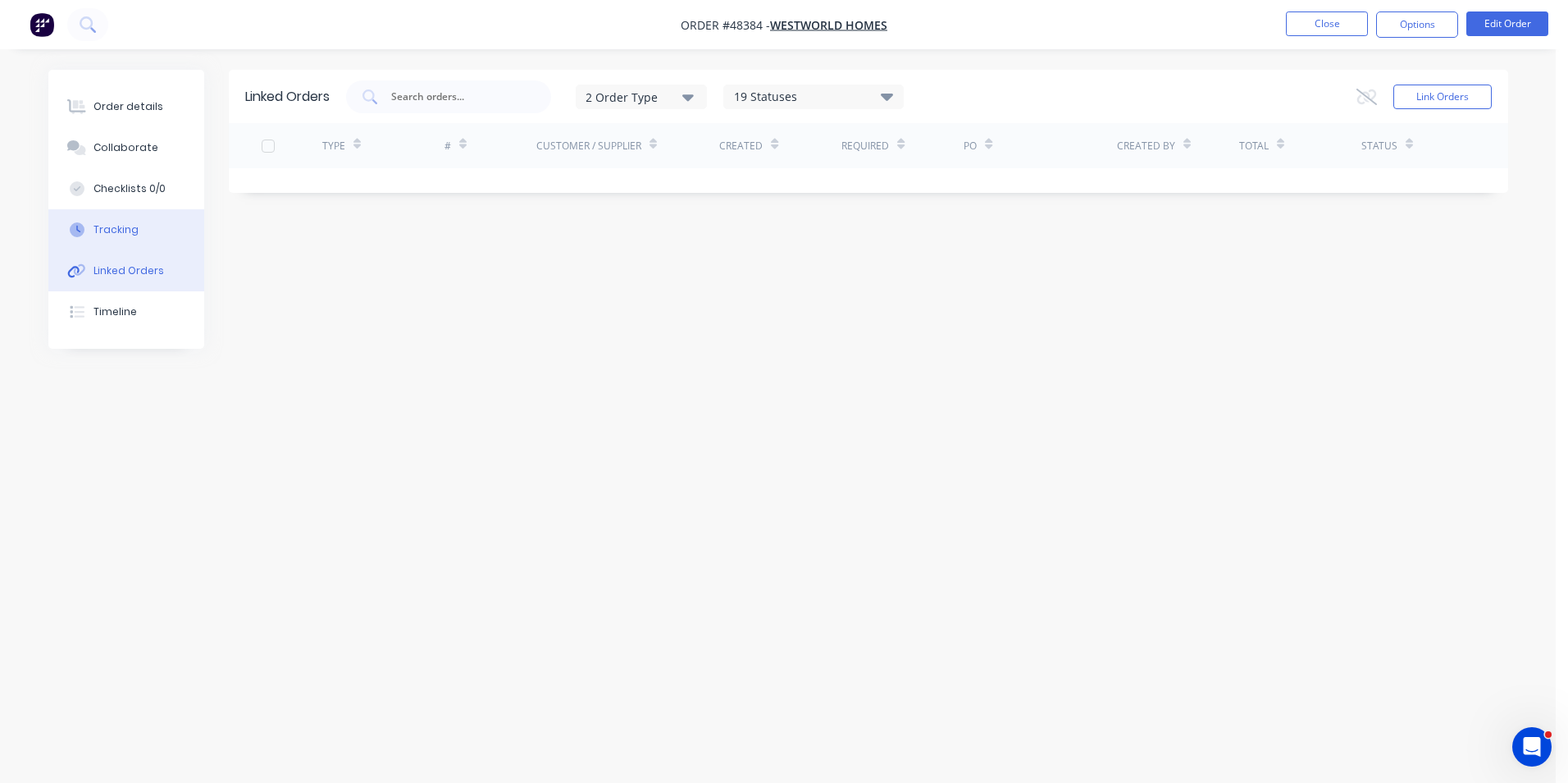
click at [122, 225] on div "Tracking" at bounding box center [116, 230] width 45 height 15
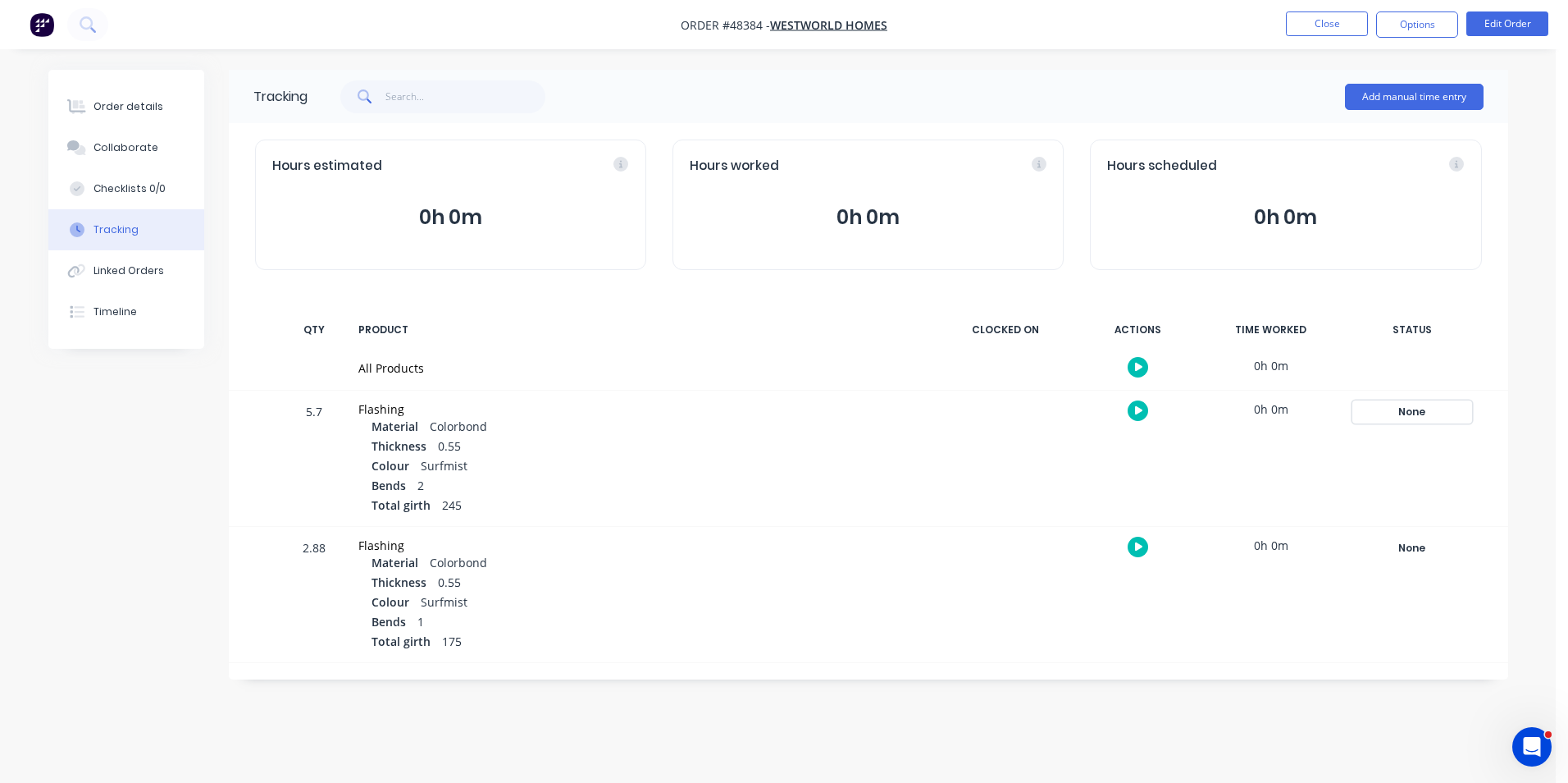
click at [1430, 411] on div "None" at bounding box center [1412, 411] width 118 height 21
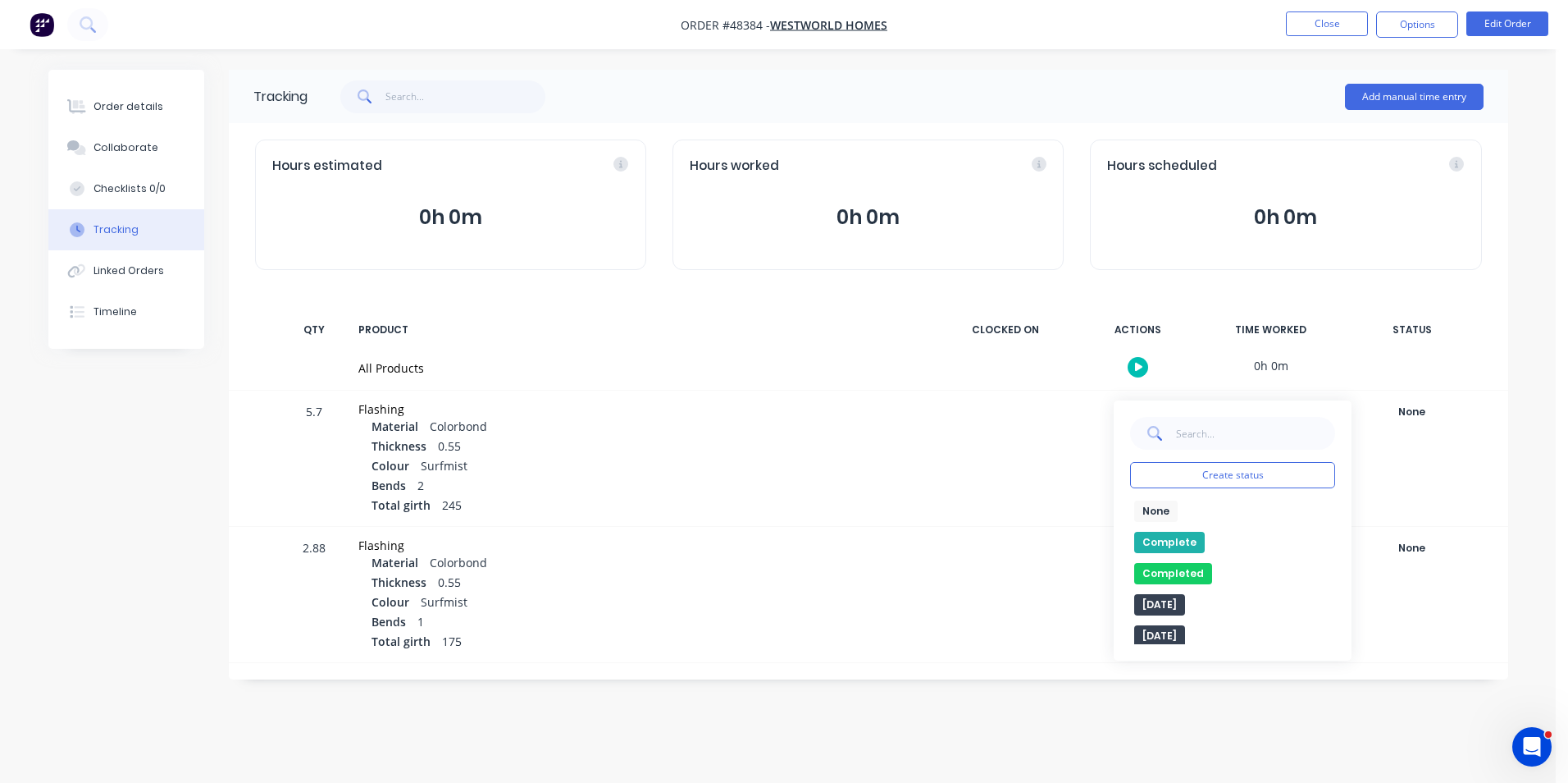
click at [1194, 538] on button "Complete" at bounding box center [1169, 542] width 71 height 21
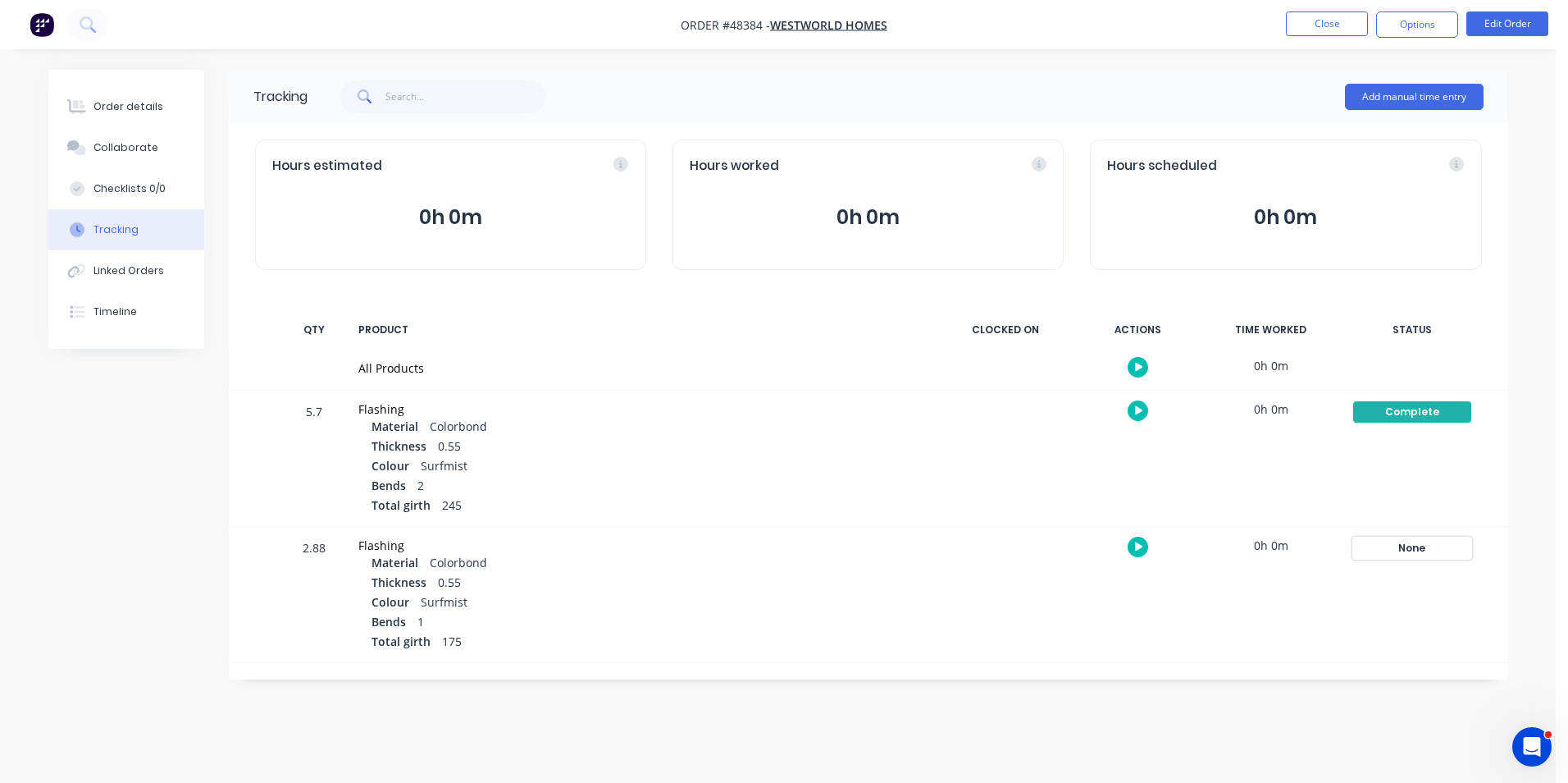
click at [1420, 540] on div "None" at bounding box center [1412, 548] width 118 height 21
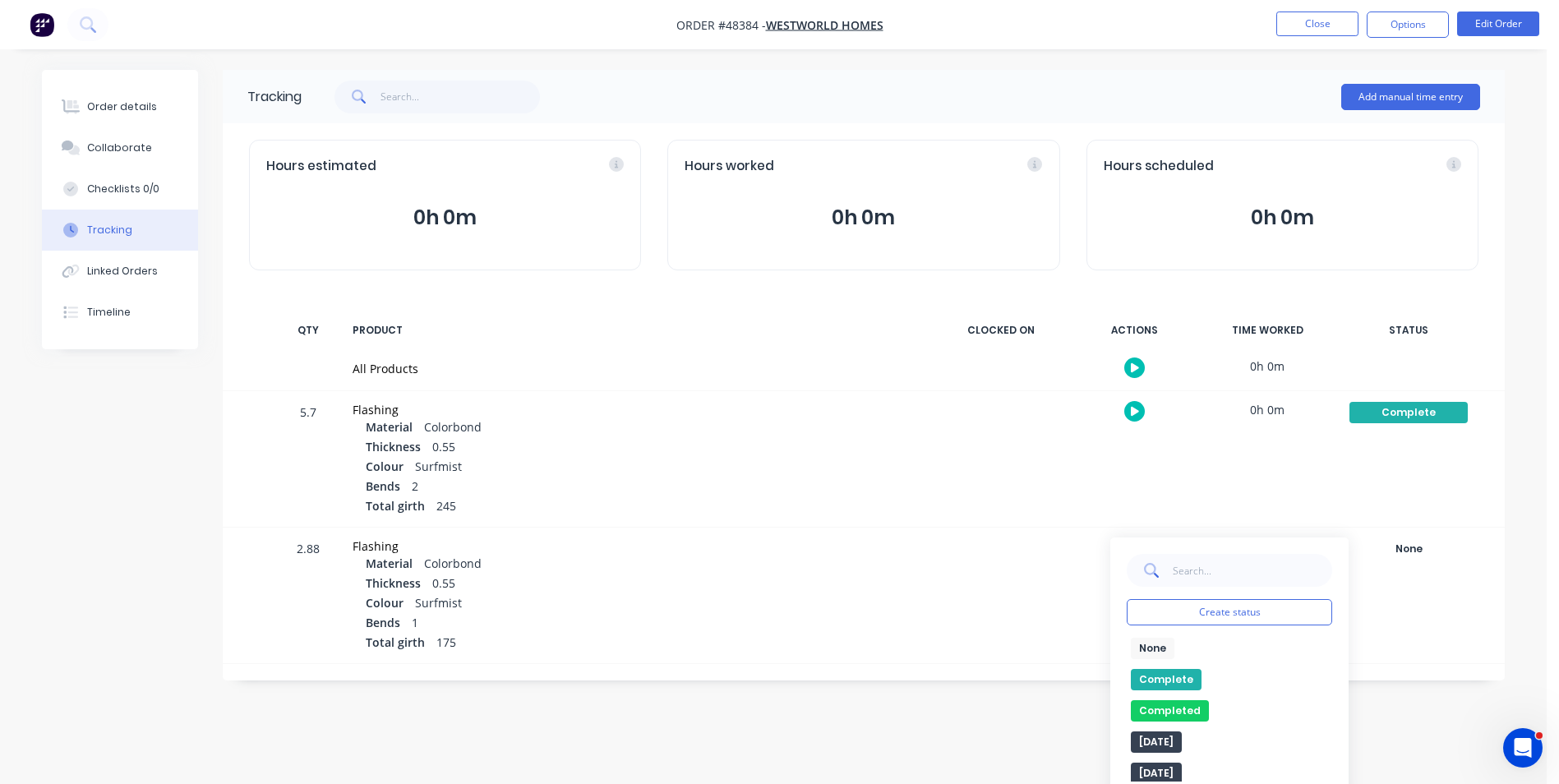
click at [1180, 670] on button "Complete" at bounding box center [1167, 679] width 71 height 21
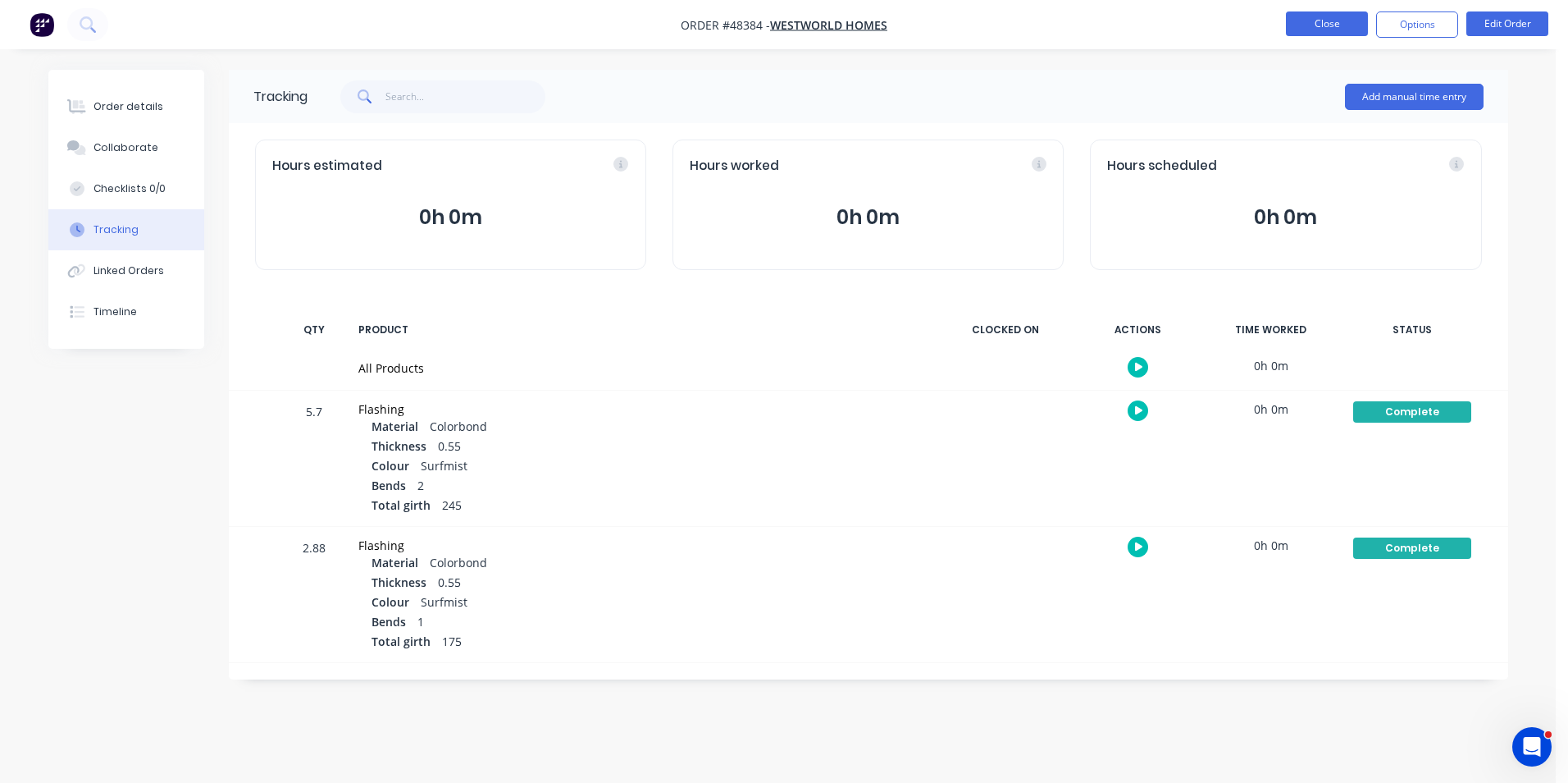
click at [1313, 29] on button "Close" at bounding box center [1327, 24] width 82 height 24
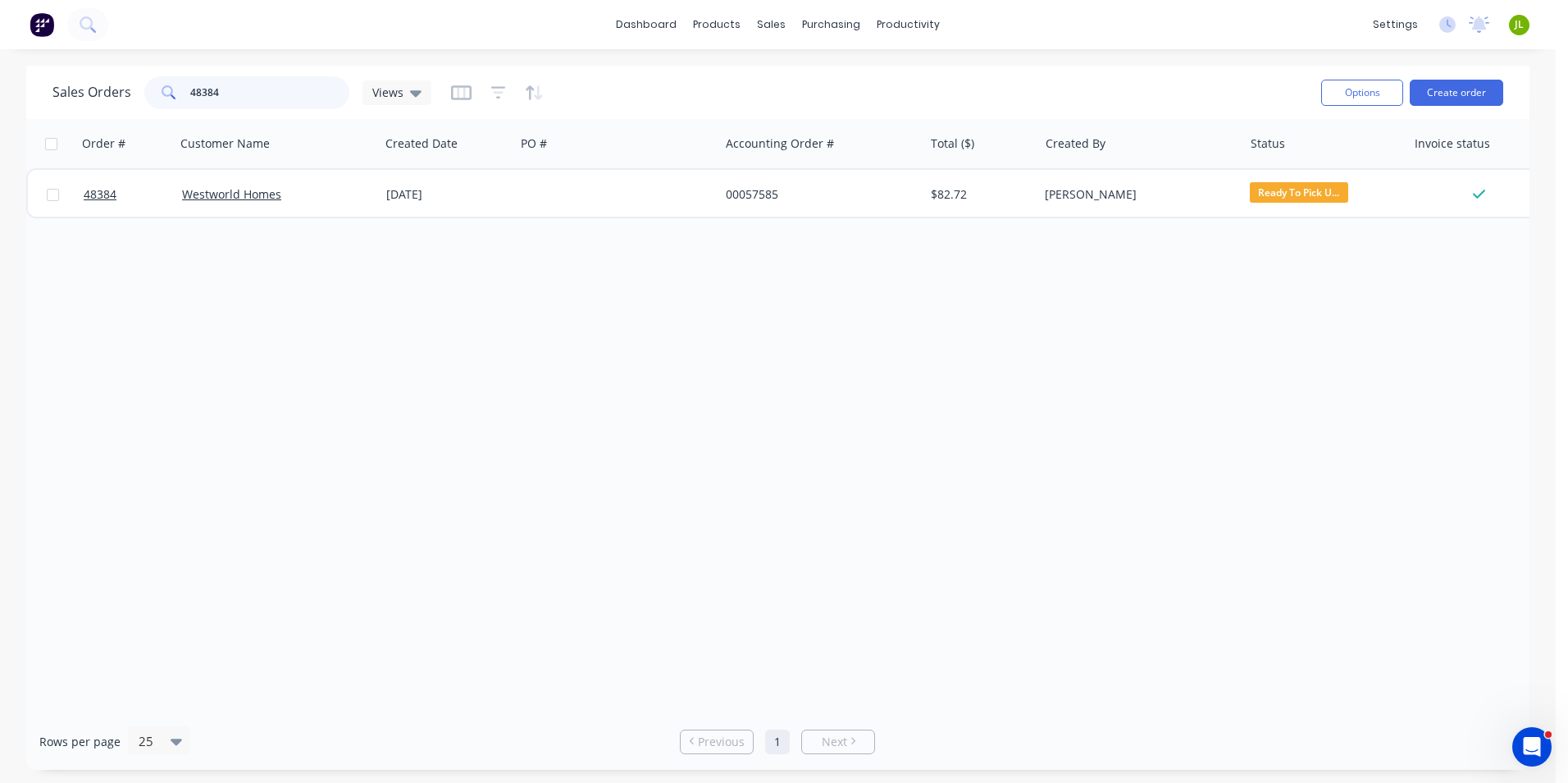
drag, startPoint x: 250, startPoint y: 98, endPoint x: 169, endPoint y: 103, distance: 81.2
click at [169, 103] on div "48384" at bounding box center [246, 93] width 205 height 33
type input "48438"
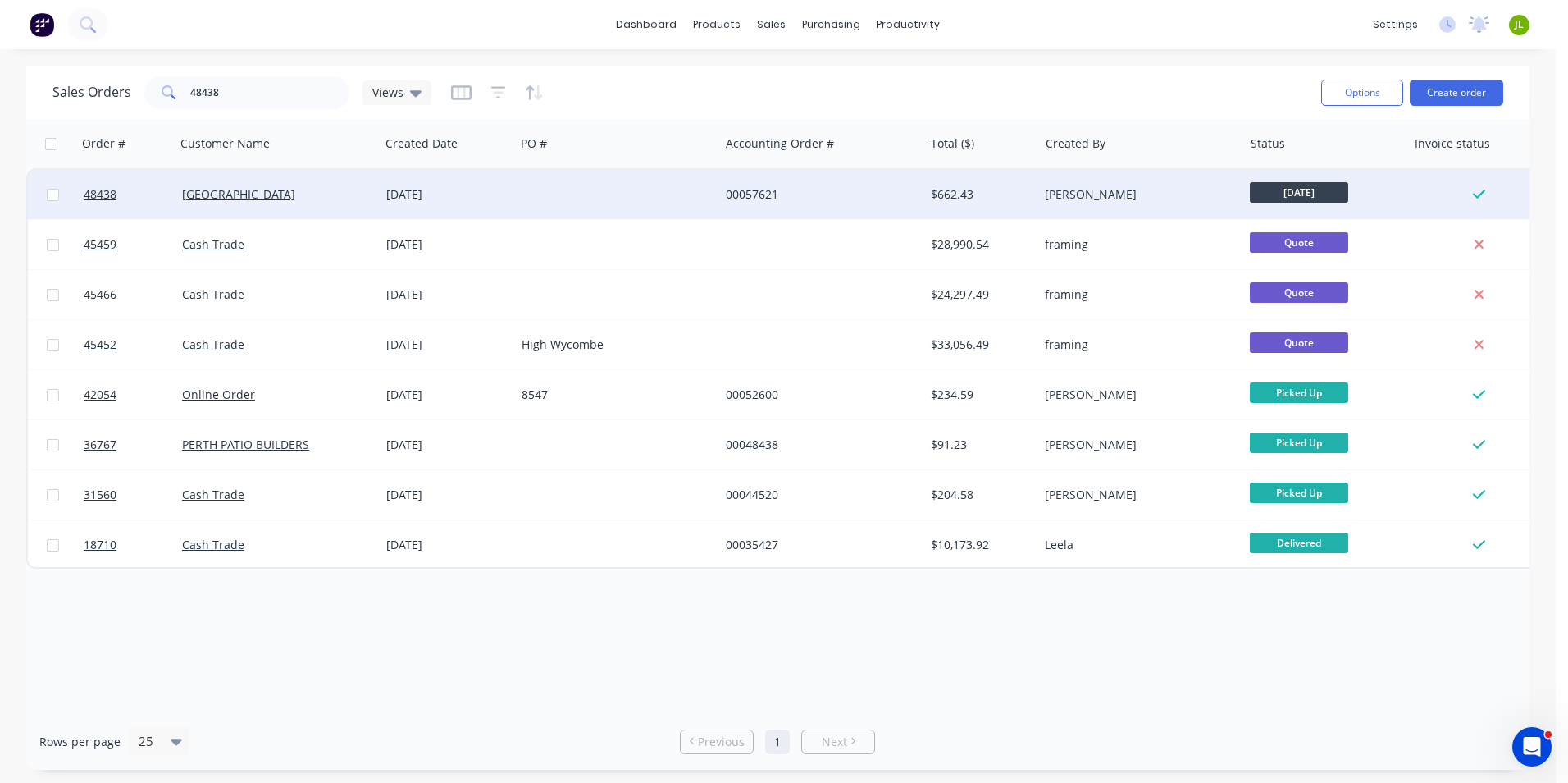
click at [604, 182] on div at bounding box center [617, 195] width 204 height 49
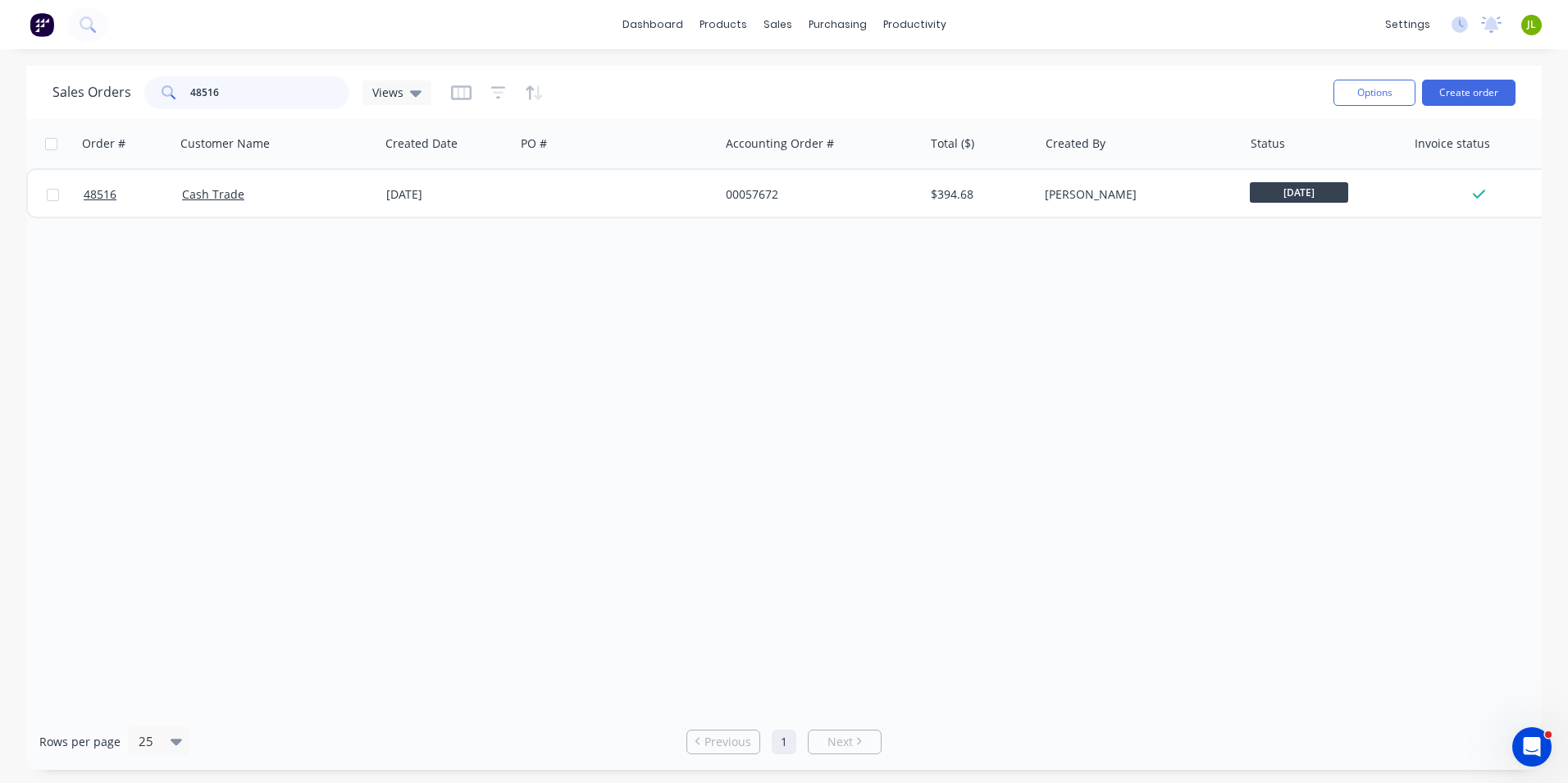
drag, startPoint x: 254, startPoint y: 89, endPoint x: 170, endPoint y: 88, distance: 84.0
click at [170, 88] on div "48516" at bounding box center [246, 93] width 205 height 33
drag, startPoint x: 198, startPoint y: 93, endPoint x: 470, endPoint y: 94, distance: 272.0
click at [470, 94] on div "Sales Orders 48275 Views" at bounding box center [686, 93] width 1268 height 40
type input "48209"
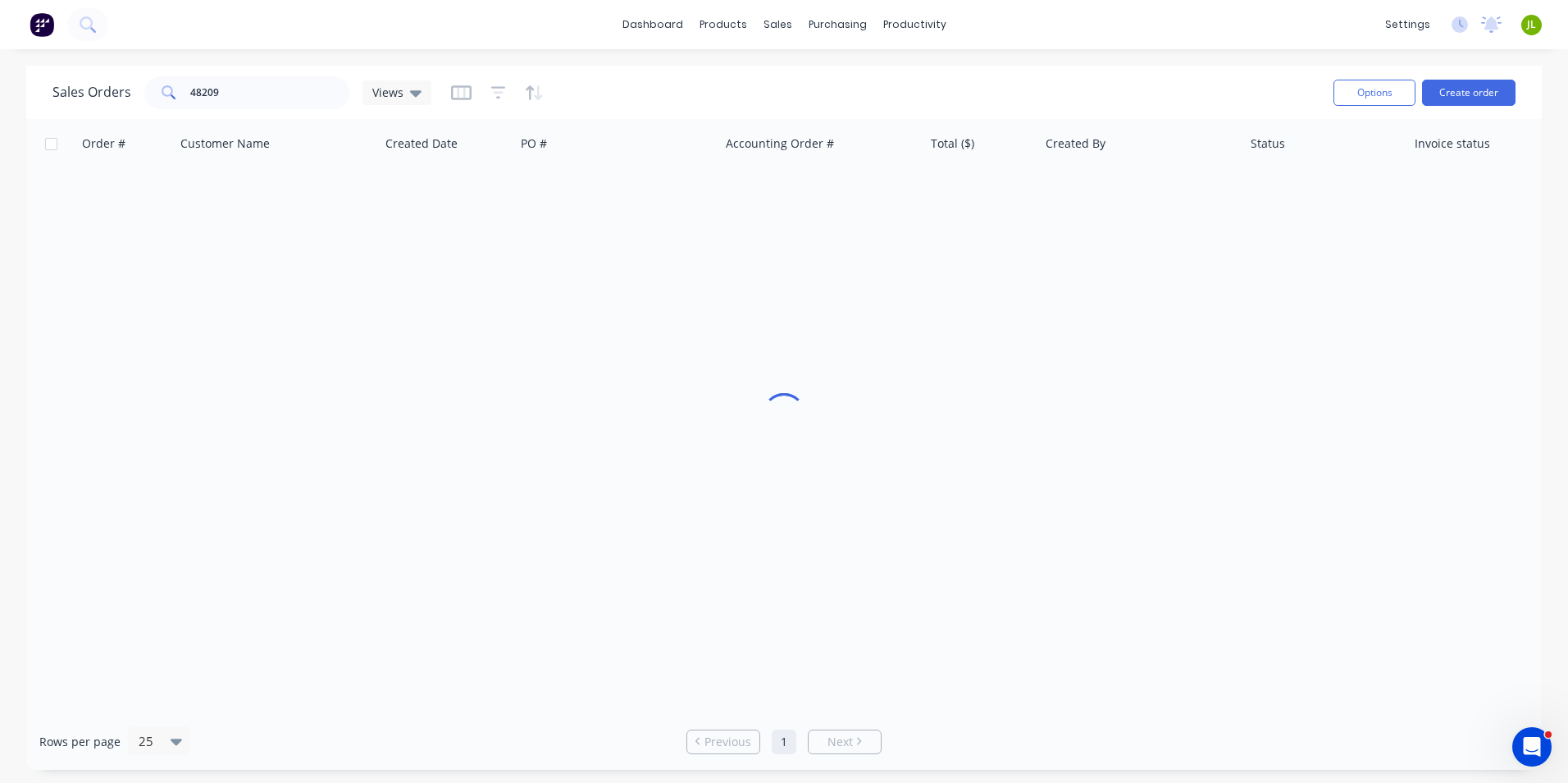
click at [511, 456] on div "Order # Customer Name Created Date PO # Accounting Order # Total ($) Created By…" at bounding box center [784, 416] width 1516 height 594
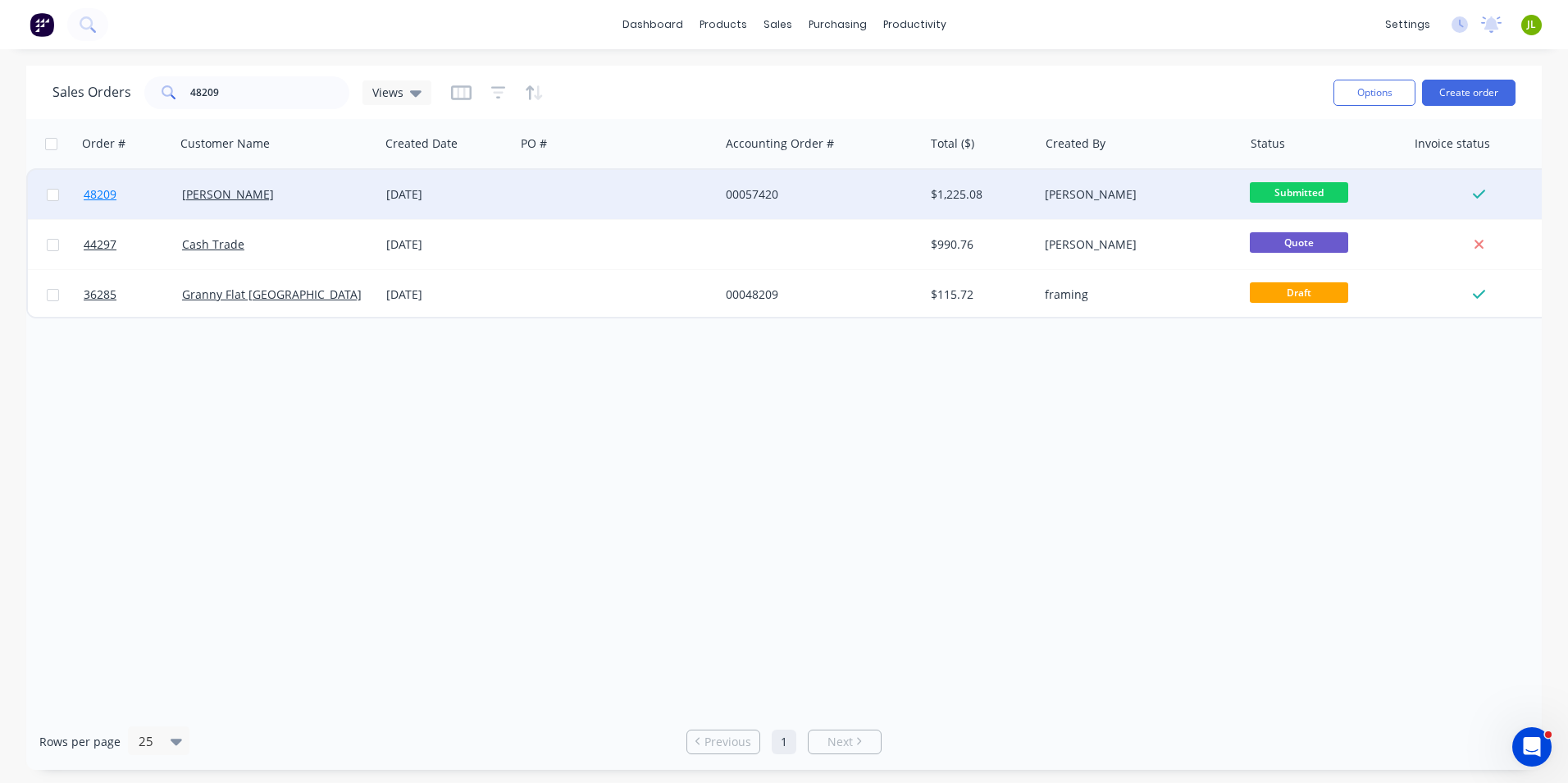
click at [112, 198] on span "48209" at bounding box center [99, 194] width 33 height 16
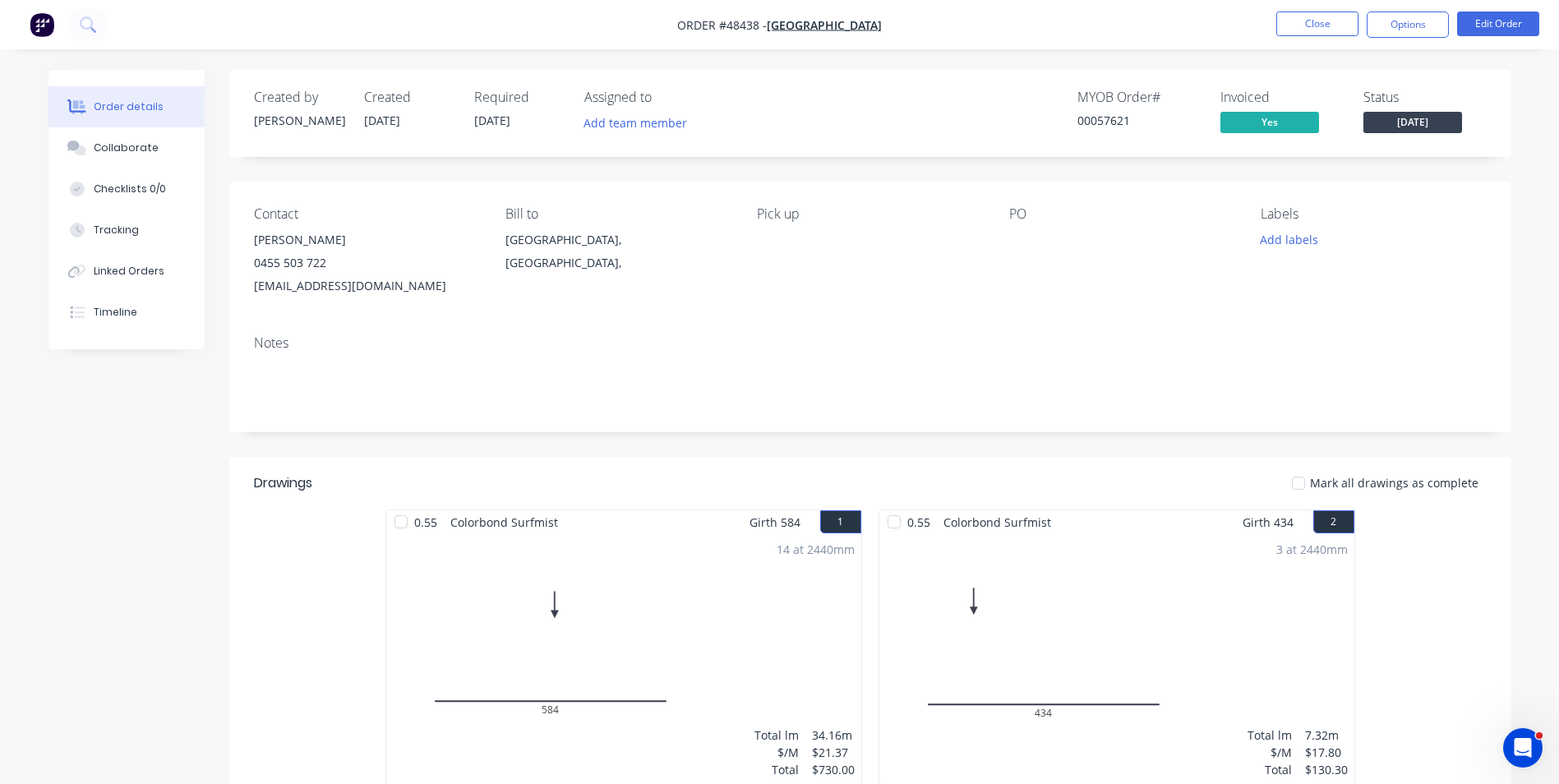
click at [1428, 118] on span "[DATE]" at bounding box center [1412, 122] width 99 height 20
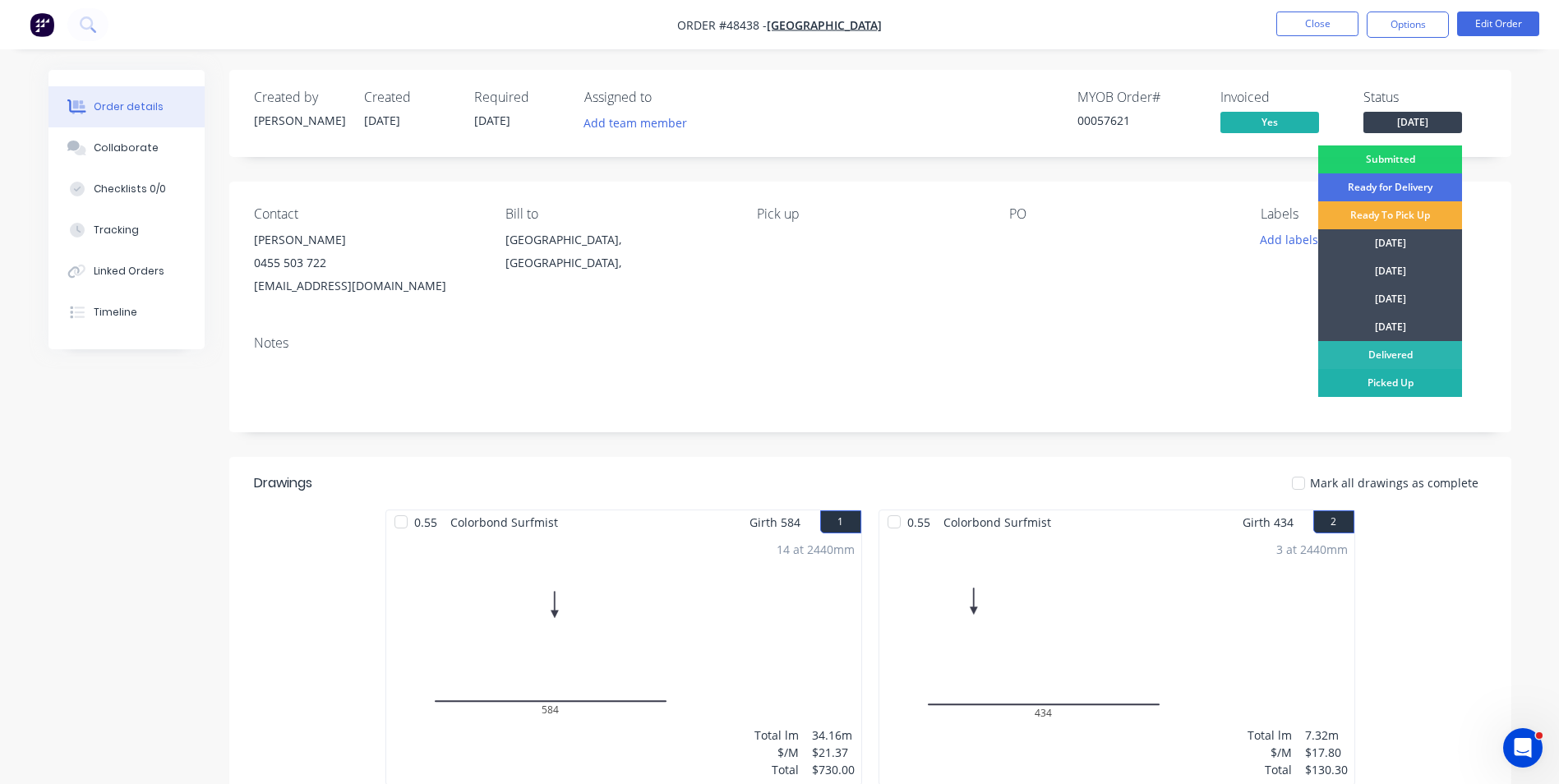
click at [1357, 382] on div "Picked Up" at bounding box center [1390, 382] width 143 height 28
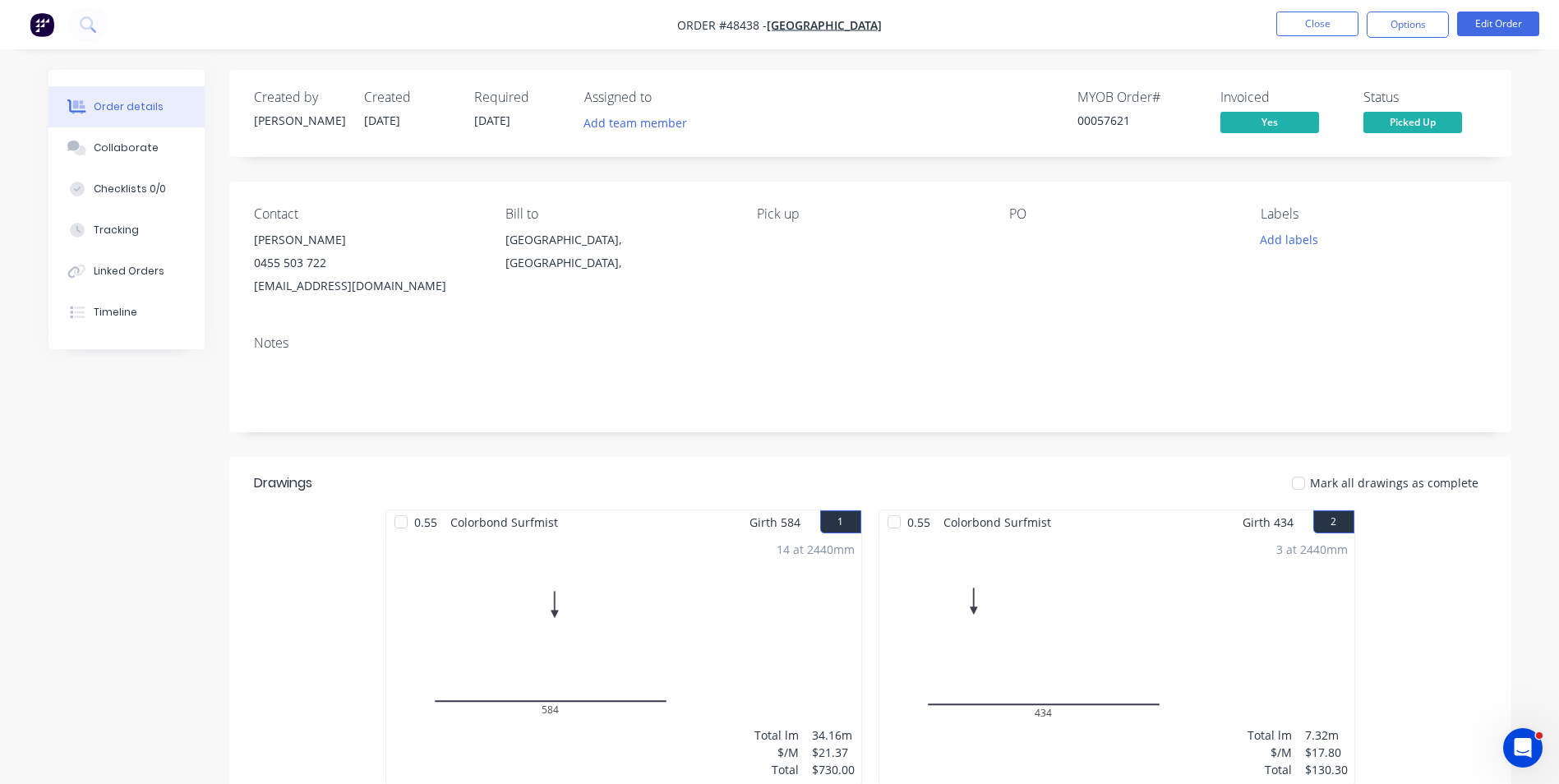
click at [1308, 36] on li "Close" at bounding box center [1317, 24] width 82 height 26
click at [1309, 27] on button "Close" at bounding box center [1317, 24] width 82 height 24
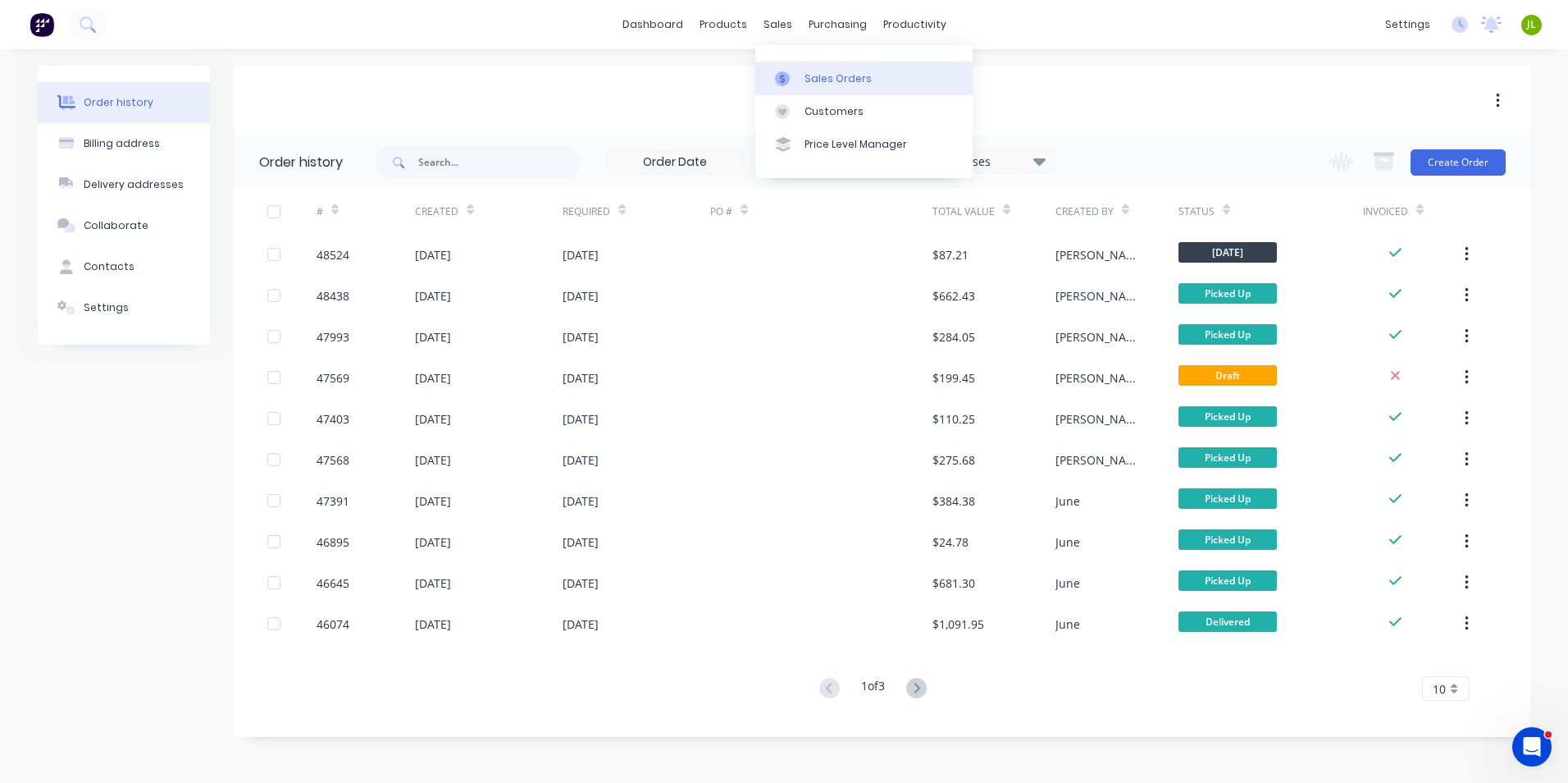
click at [794, 68] on link "Sales Orders" at bounding box center [864, 78] width 217 height 33
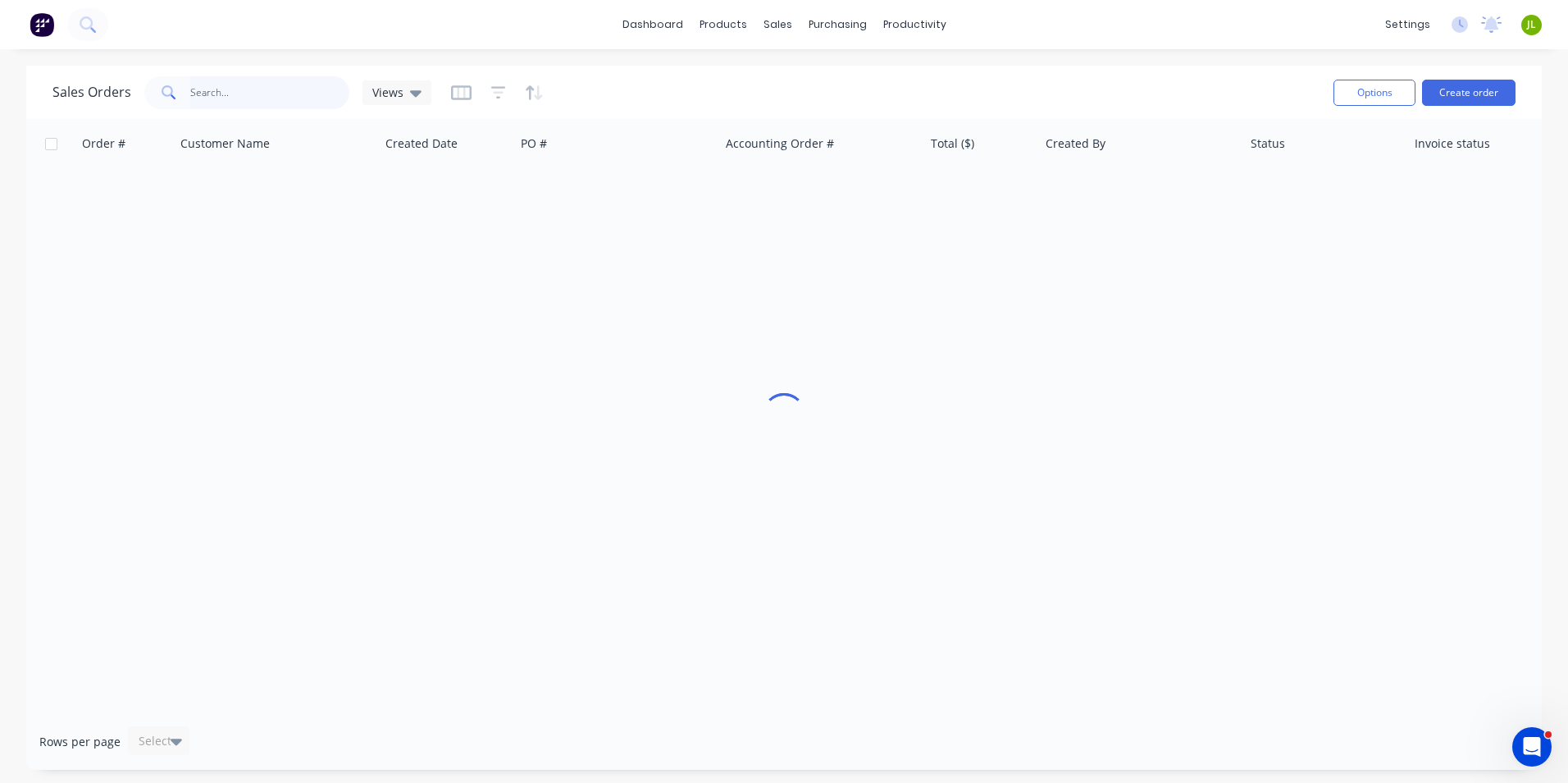
click at [272, 98] on input "text" at bounding box center [270, 93] width 160 height 33
click at [190, 90] on input "8473" at bounding box center [270, 93] width 160 height 33
type input "48473"
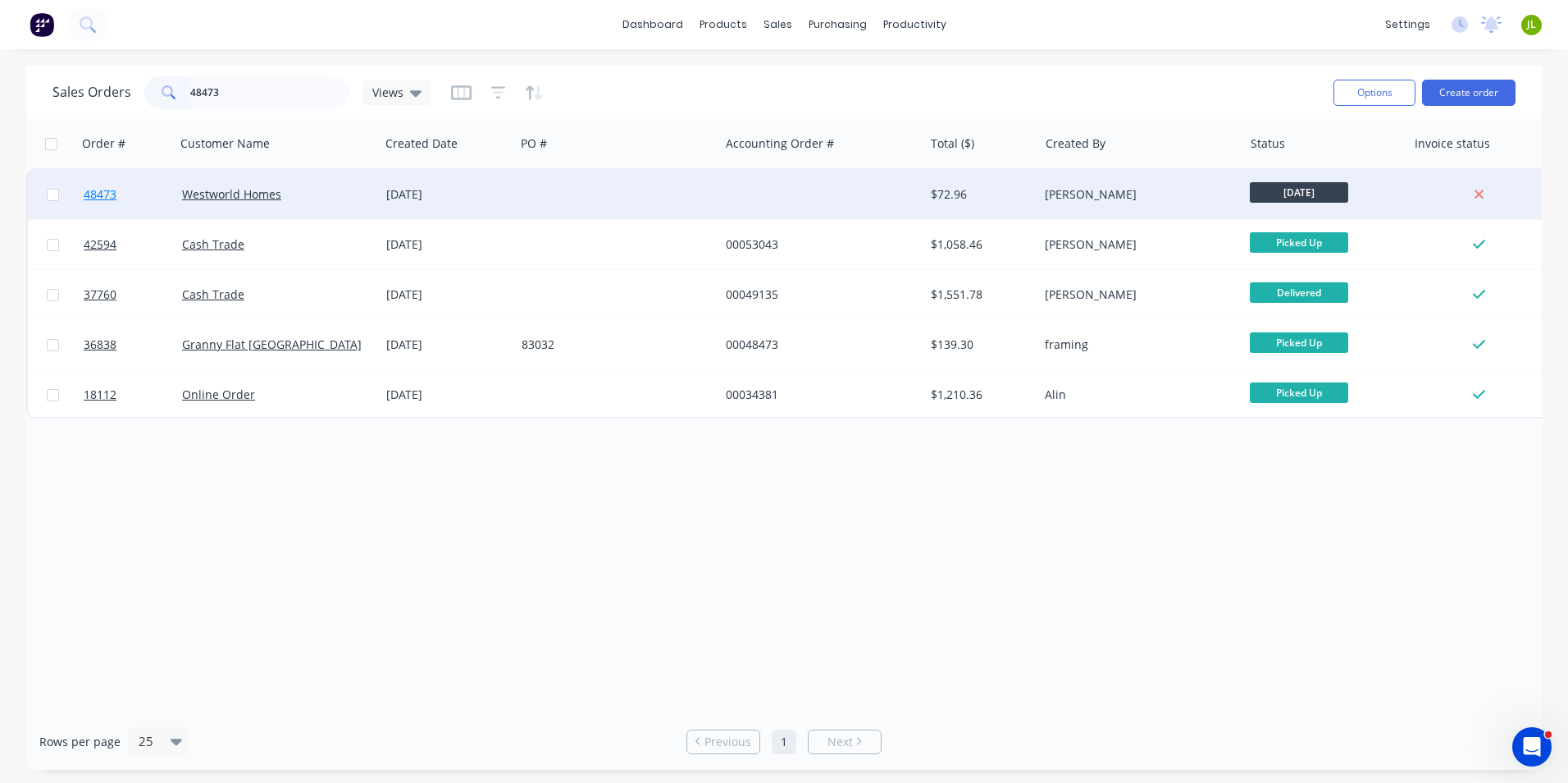
click at [101, 189] on span "48473" at bounding box center [99, 194] width 33 height 16
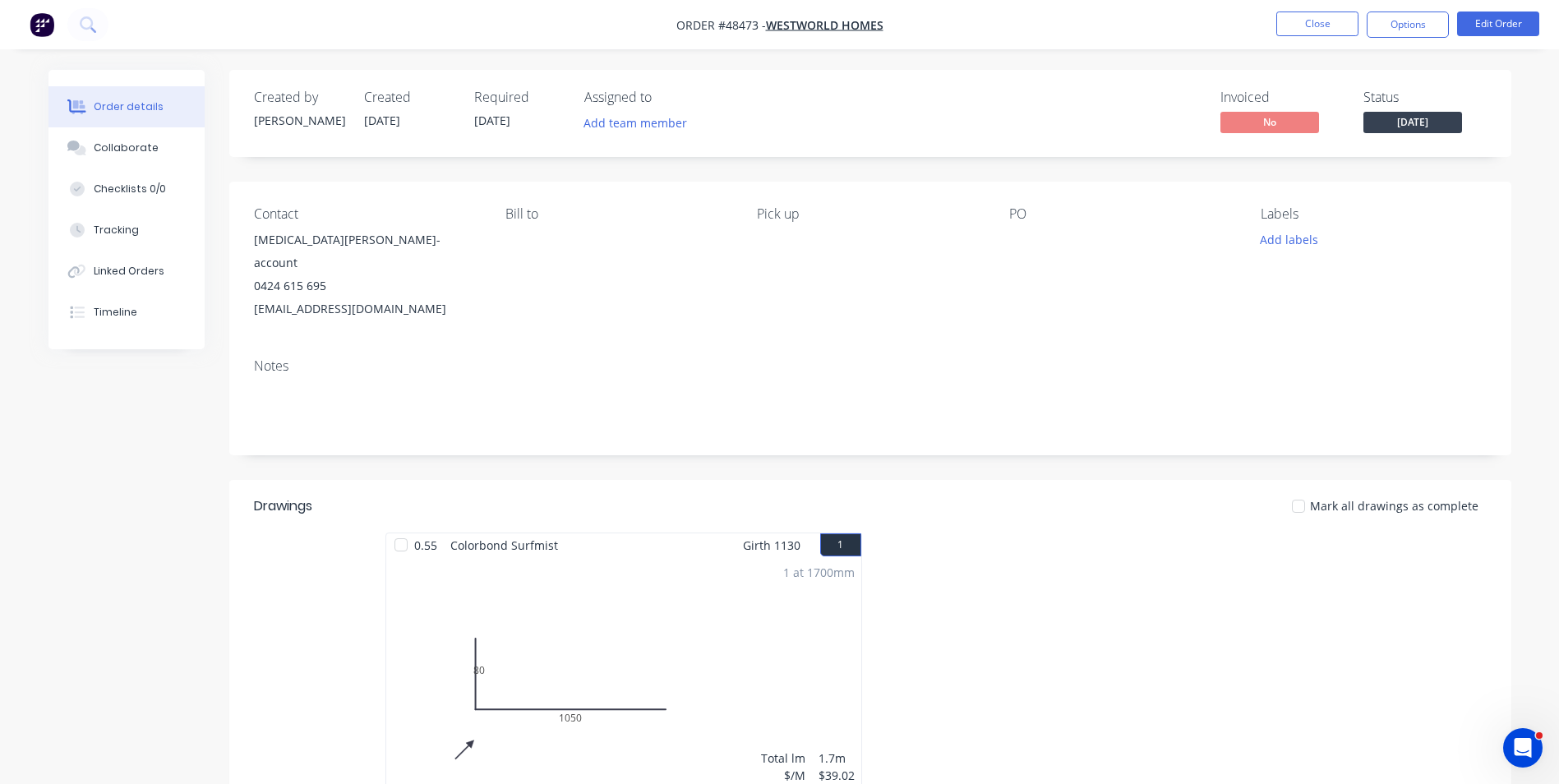
click at [1437, 135] on button "[DATE]" at bounding box center [1412, 123] width 99 height 24
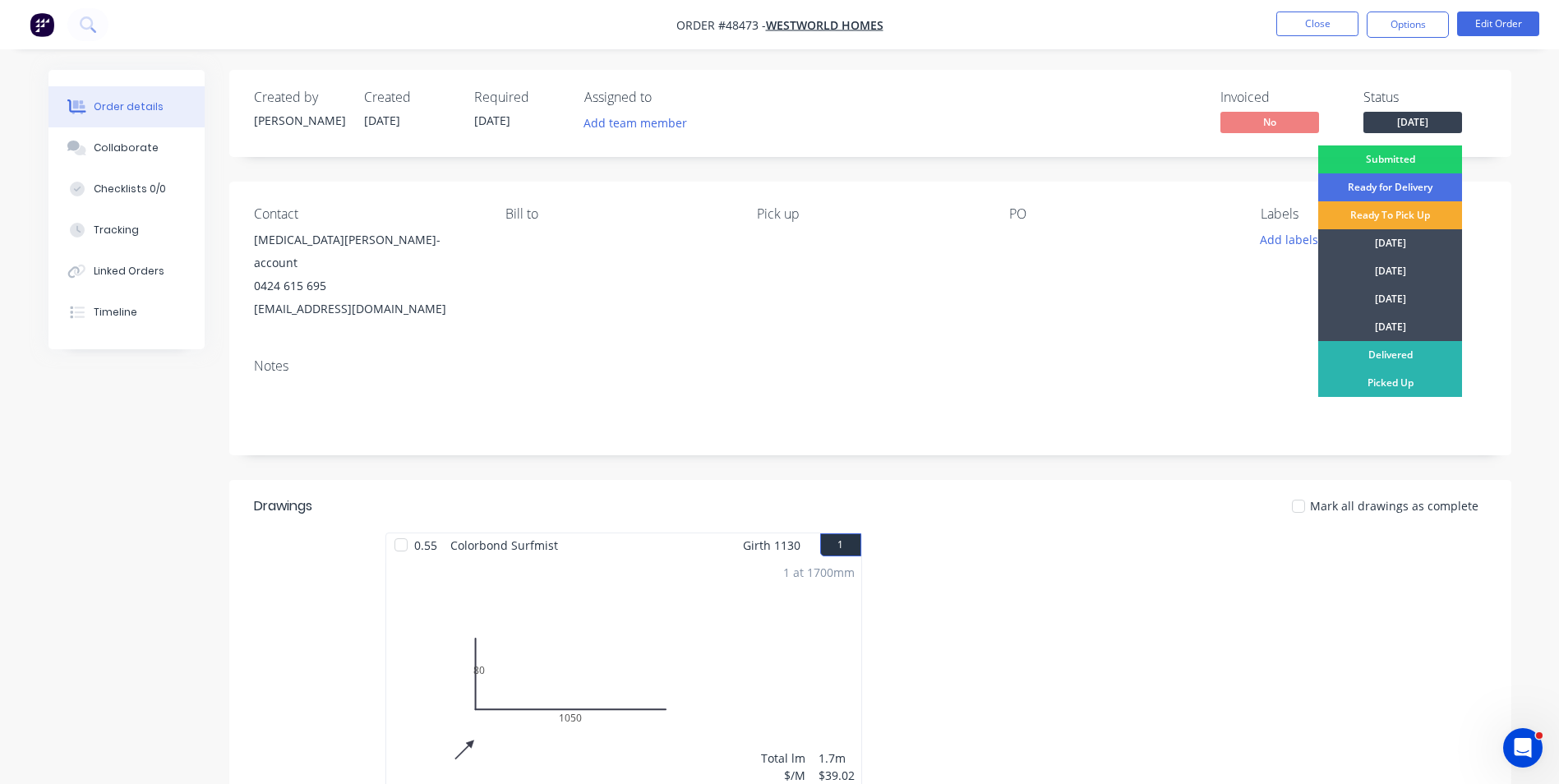
click at [1426, 213] on div "Ready To Pick Up" at bounding box center [1390, 215] width 143 height 28
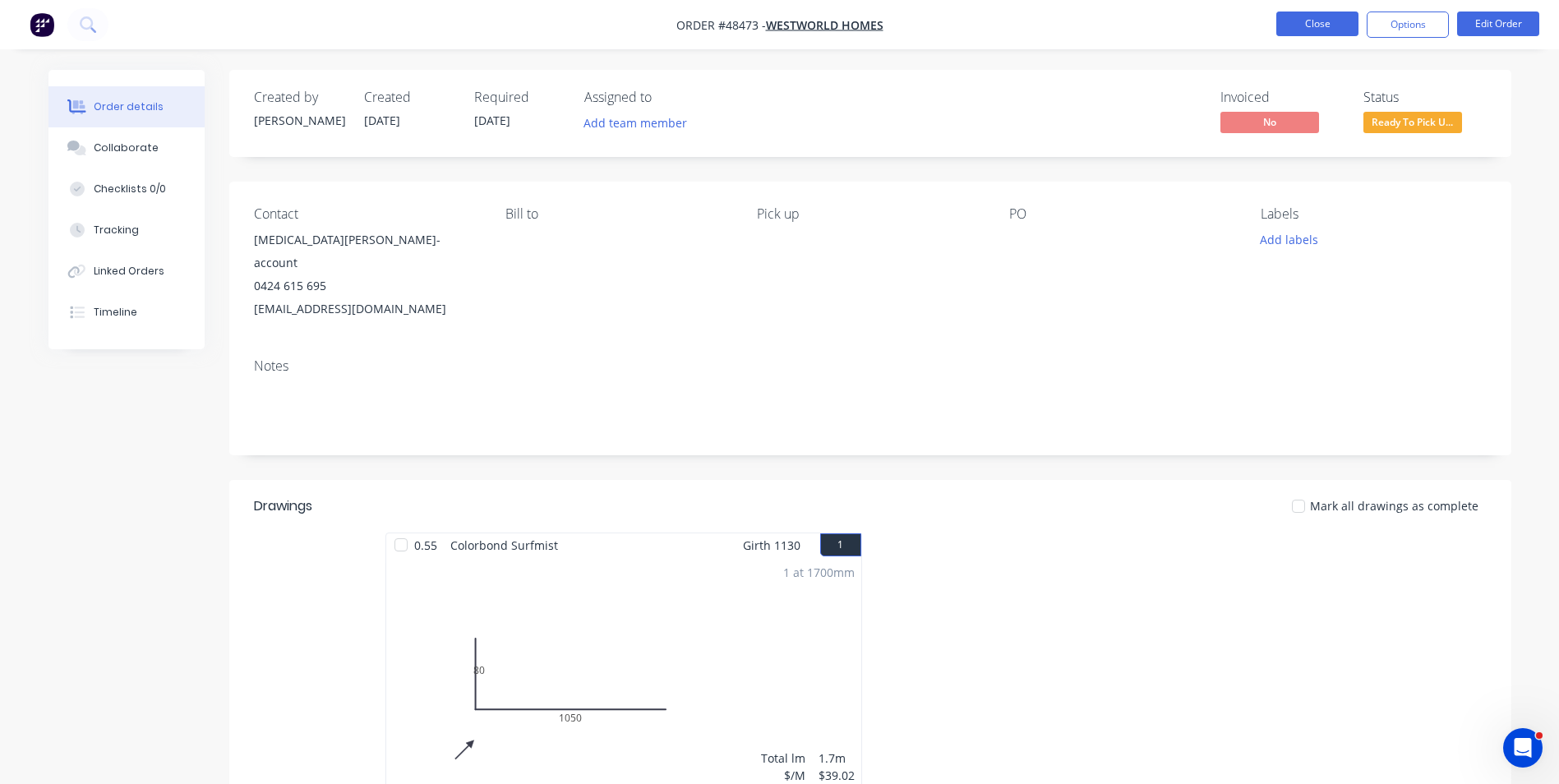
click at [1288, 29] on button "Close" at bounding box center [1317, 24] width 82 height 24
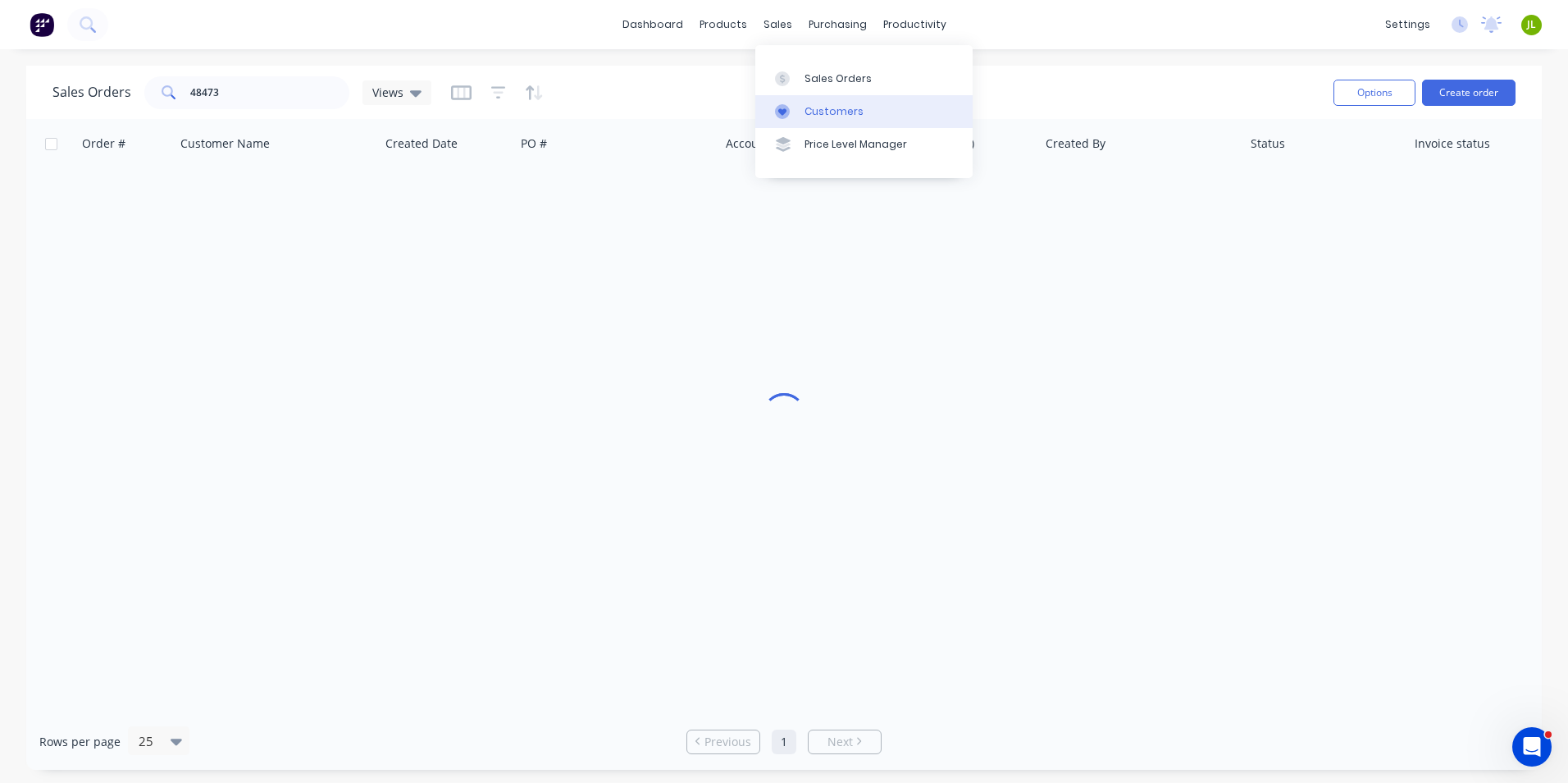
click at [802, 110] on link "Customers" at bounding box center [864, 111] width 217 height 33
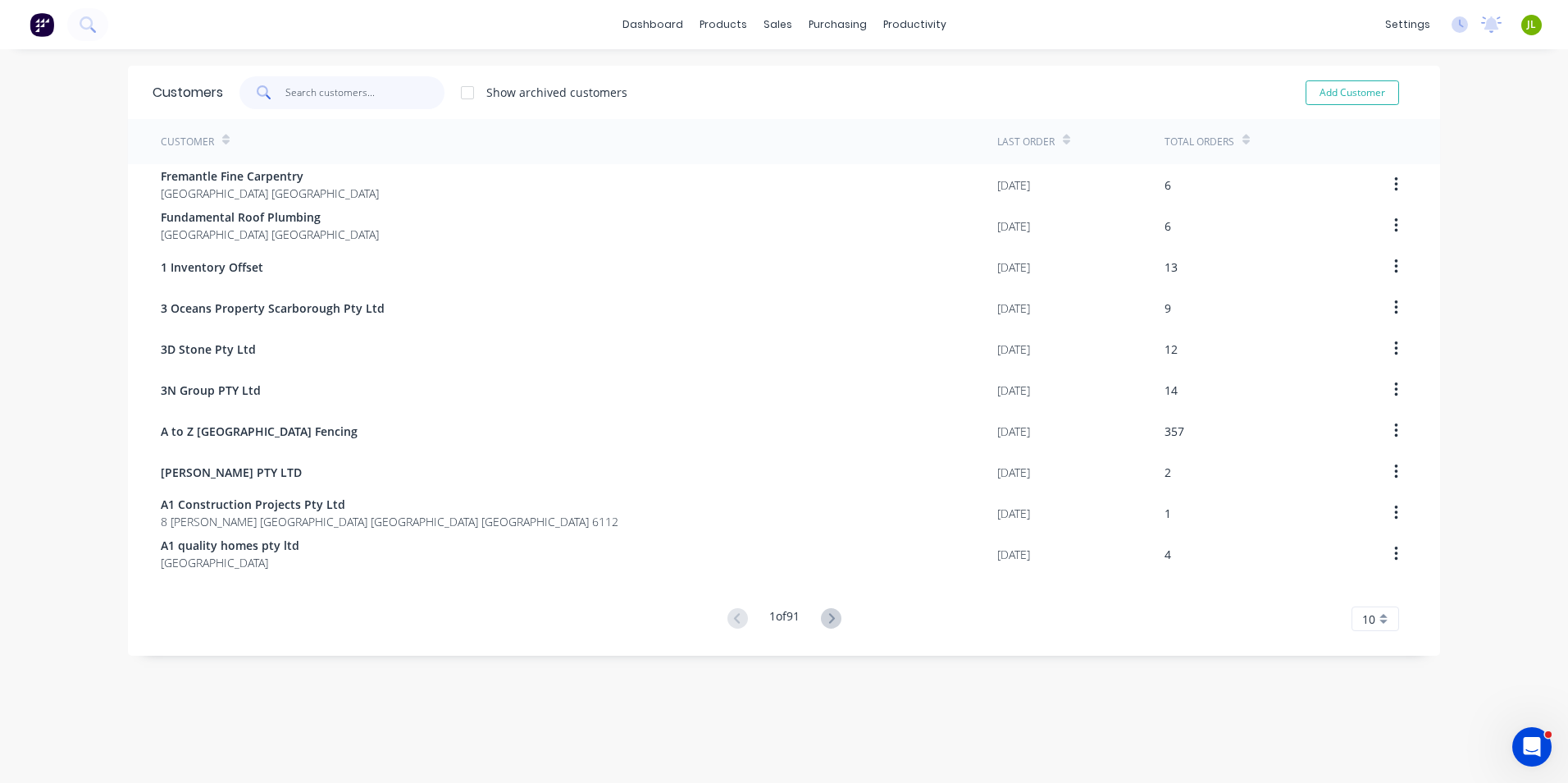
click at [332, 85] on input "text" at bounding box center [366, 93] width 160 height 33
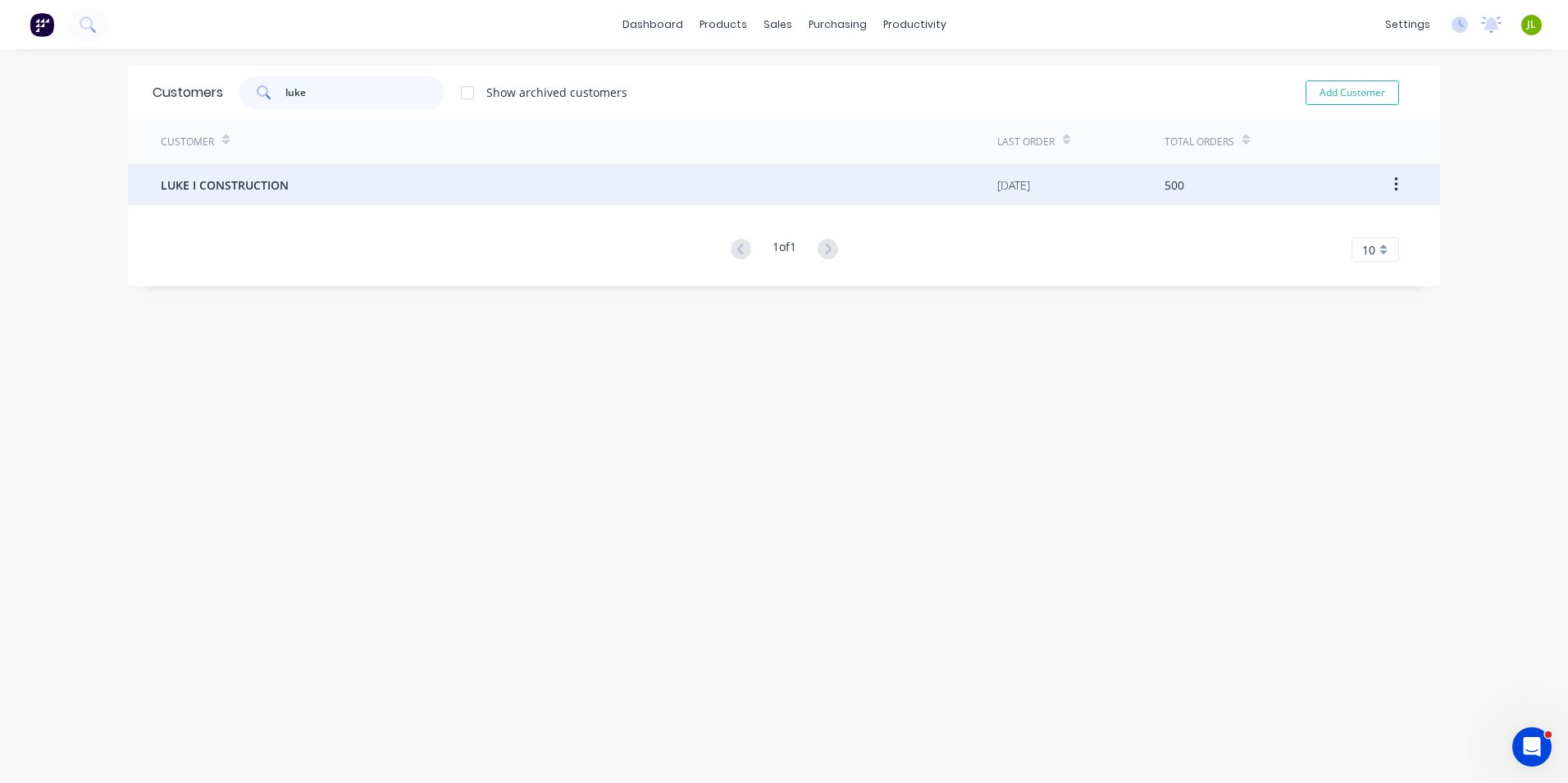
type input "luke"
click at [396, 166] on div "LUKE I CONSTRUCTION" at bounding box center [579, 185] width 837 height 41
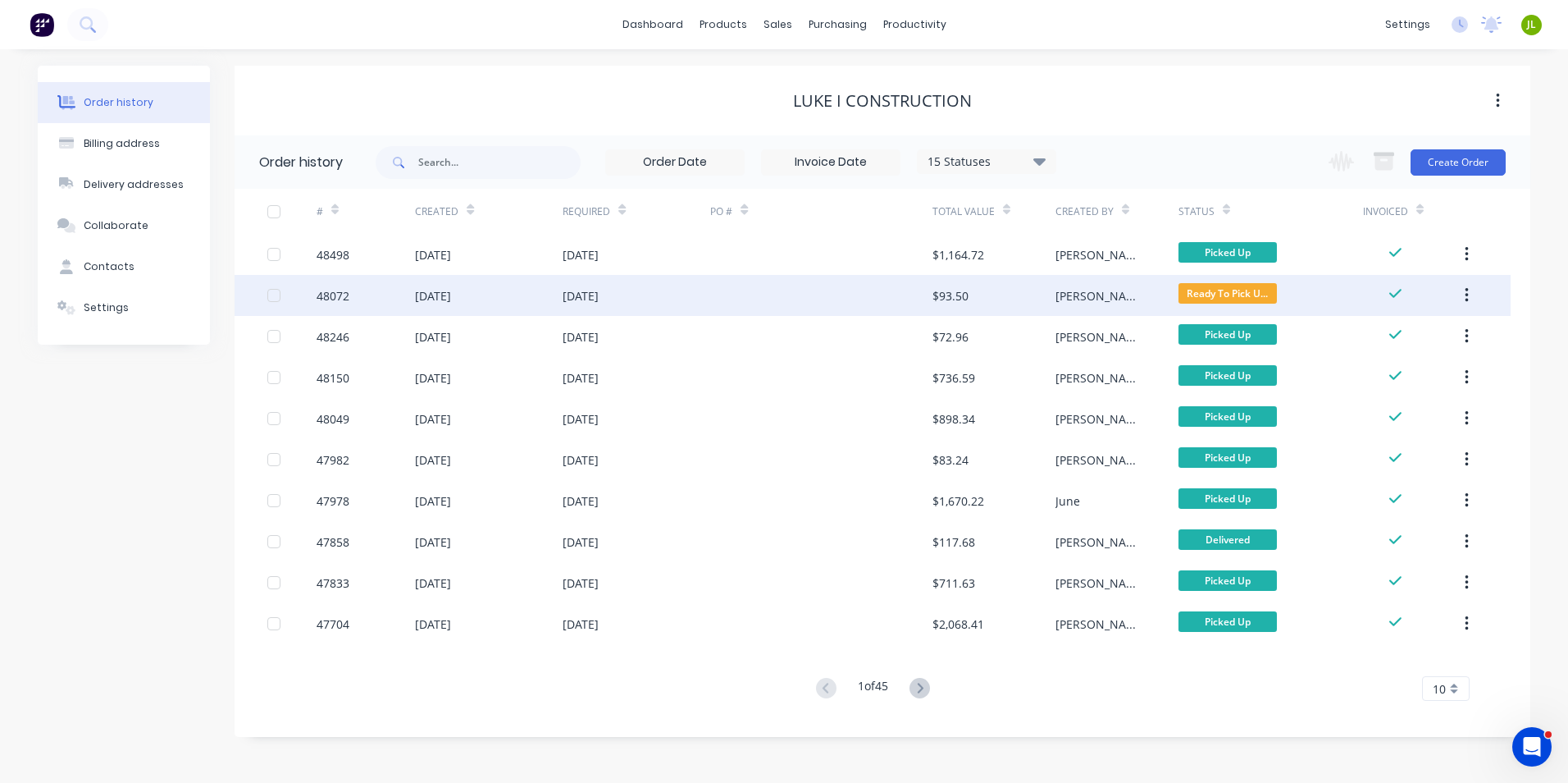
click at [692, 295] on div "14 Aug 2025" at bounding box center [636, 295] width 147 height 41
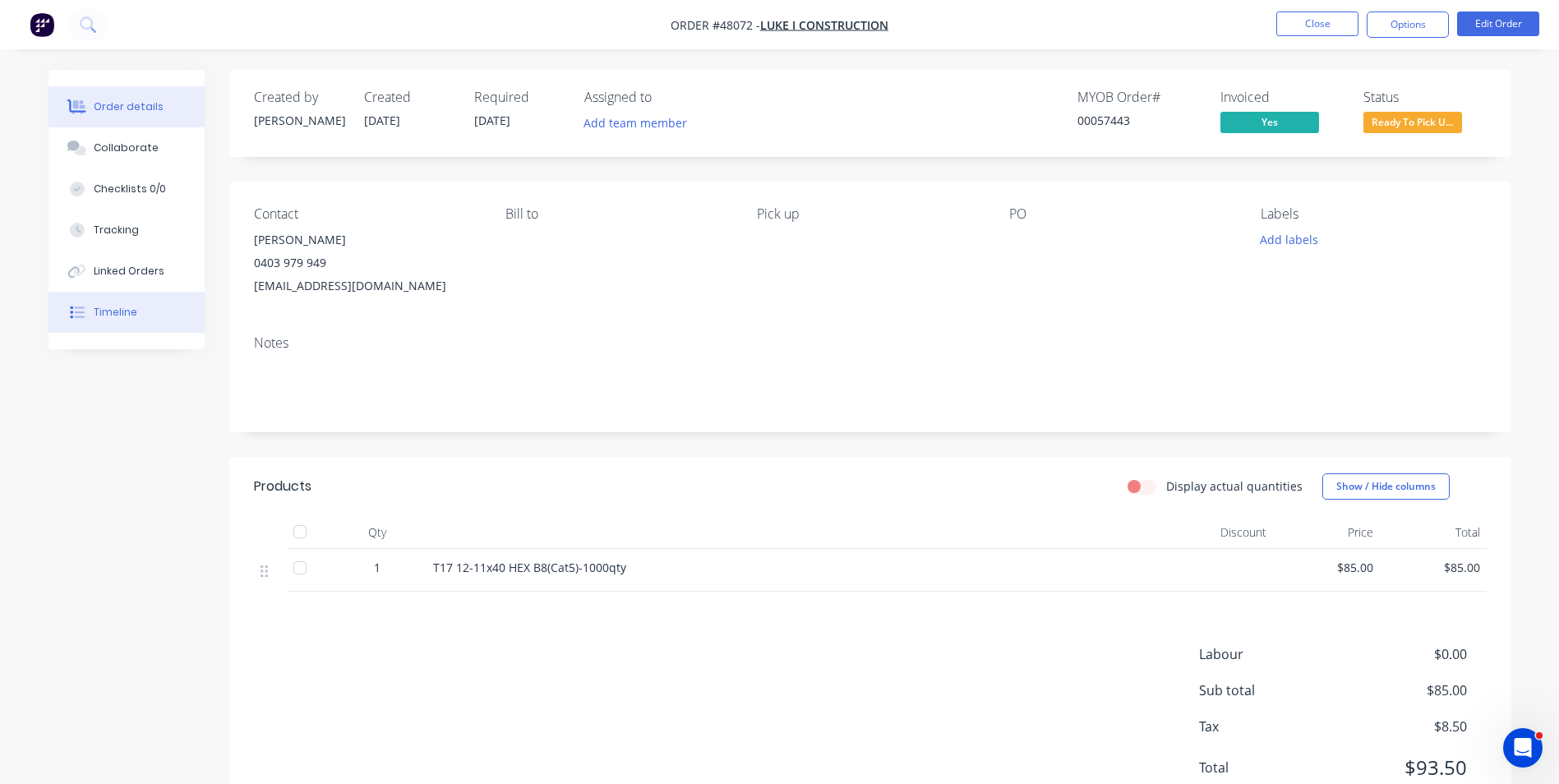
click at [94, 304] on button "Timeline" at bounding box center [126, 312] width 156 height 41
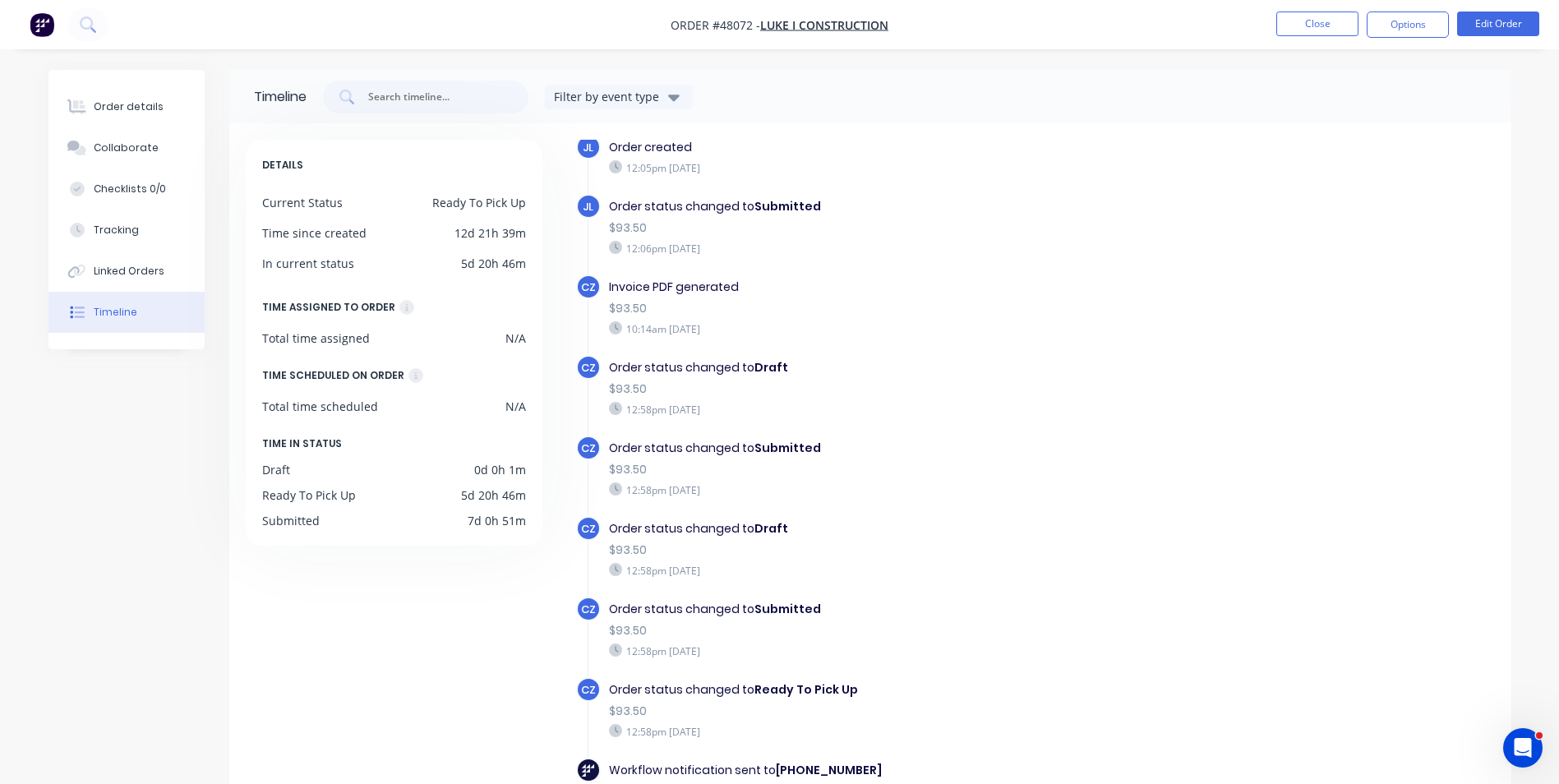
scroll to position [125, 0]
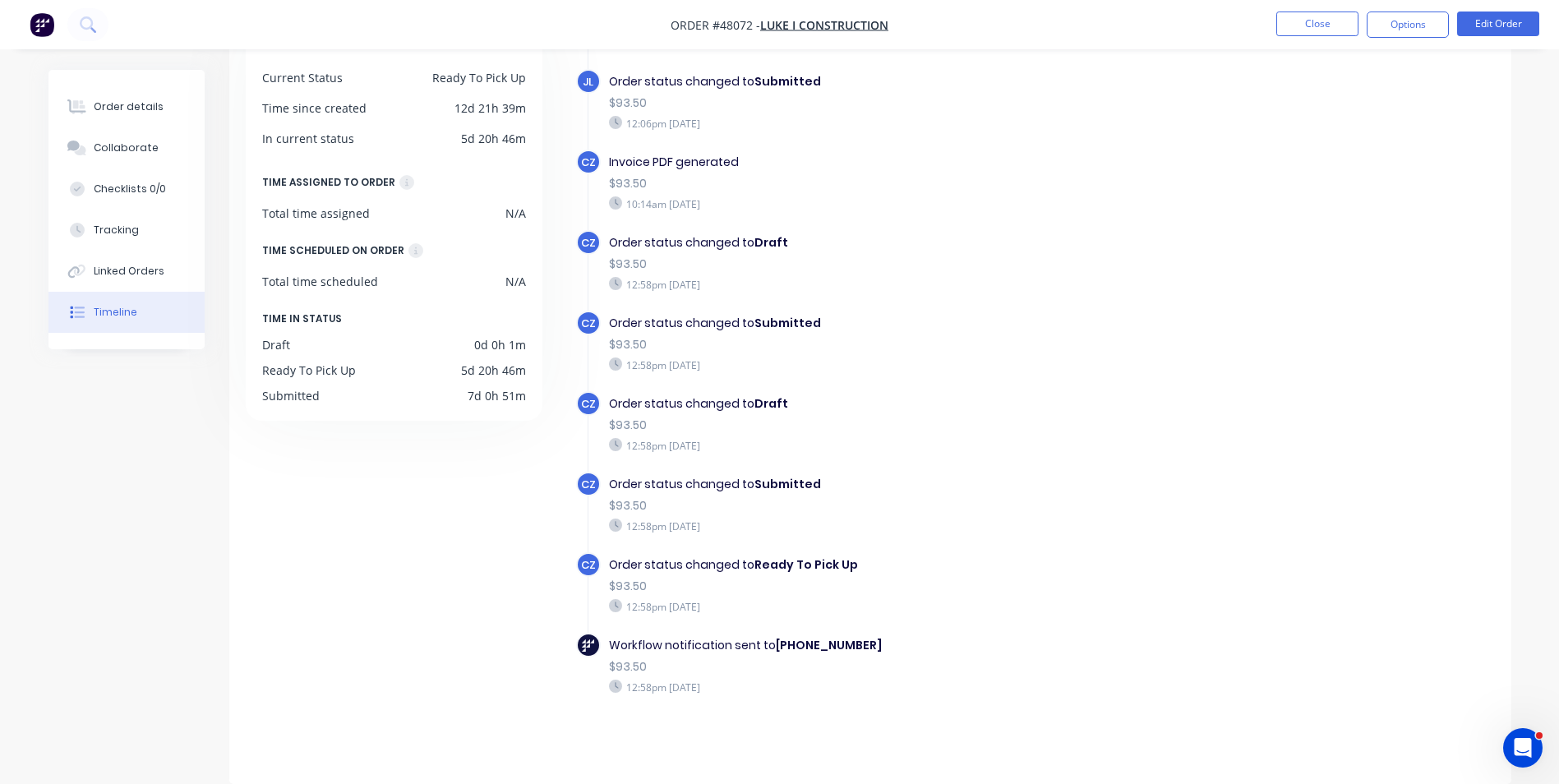
click at [116, 47] on nav "Order #48072 - LUKE I CONSTRUCTION Close Options Edit Order" at bounding box center [779, 24] width 1559 height 49
click at [1215, 109] on div "JL Order status changed to Submitted $93.50 12:06pm Thursday 14/08/25" at bounding box center [901, 109] width 650 height 80
click at [1300, 29] on button "Close" at bounding box center [1317, 24] width 82 height 24
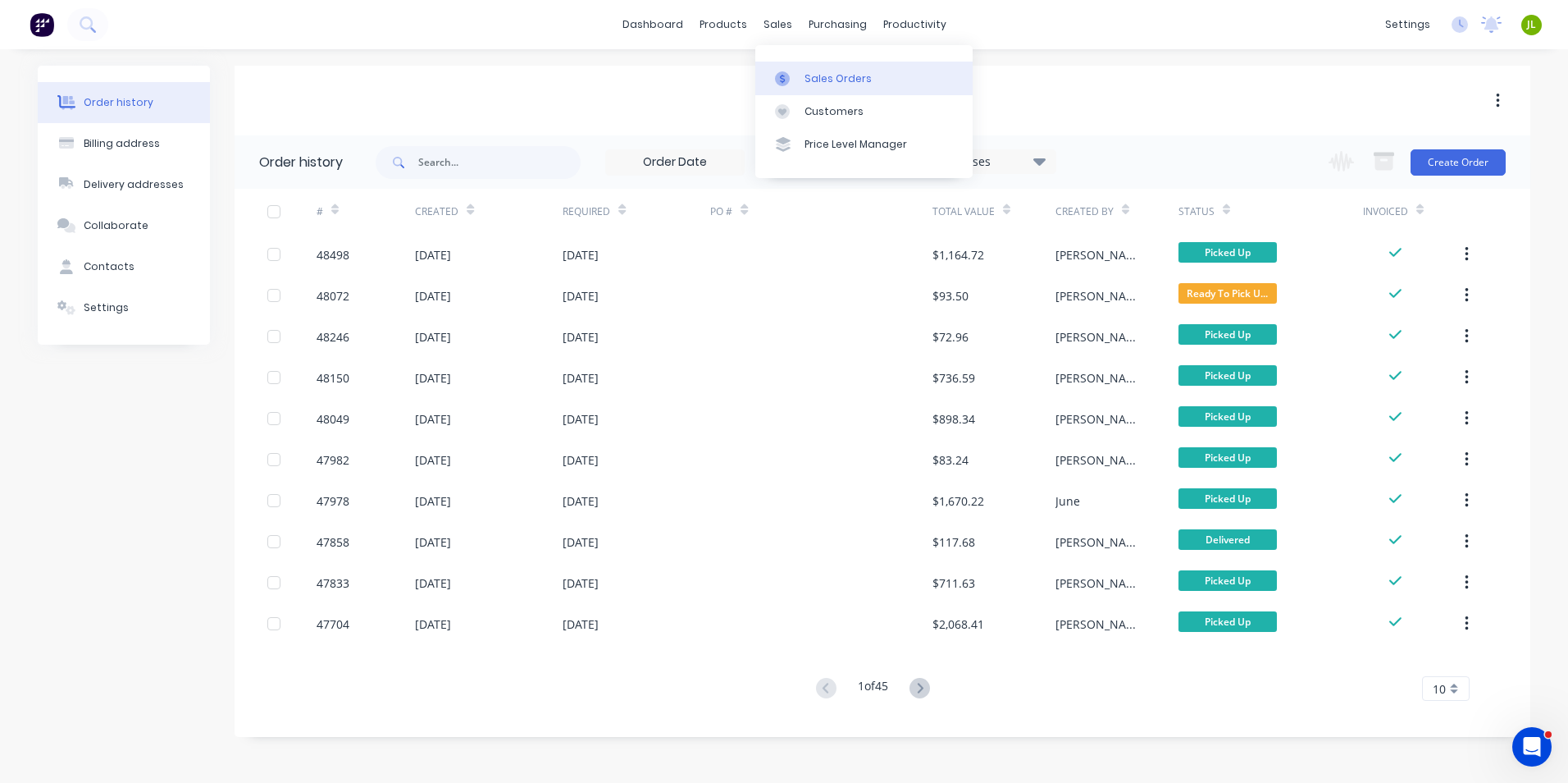
click at [801, 76] on link "Sales Orders" at bounding box center [864, 78] width 217 height 33
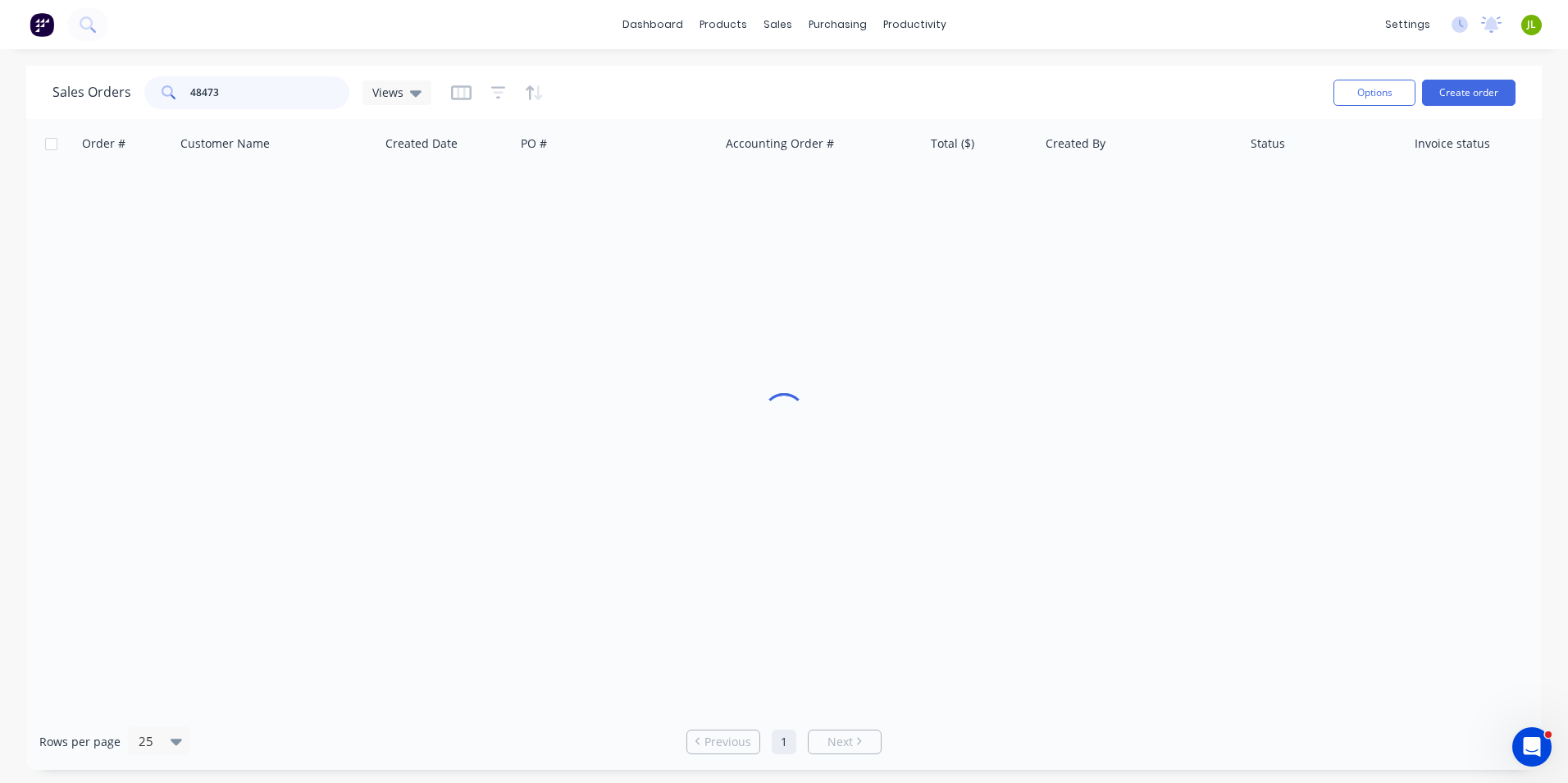
drag, startPoint x: 227, startPoint y: 84, endPoint x: 118, endPoint y: 83, distance: 109.0
click at [108, 95] on div "Sales Orders 48473 Views" at bounding box center [242, 93] width 379 height 33
type input "48445"
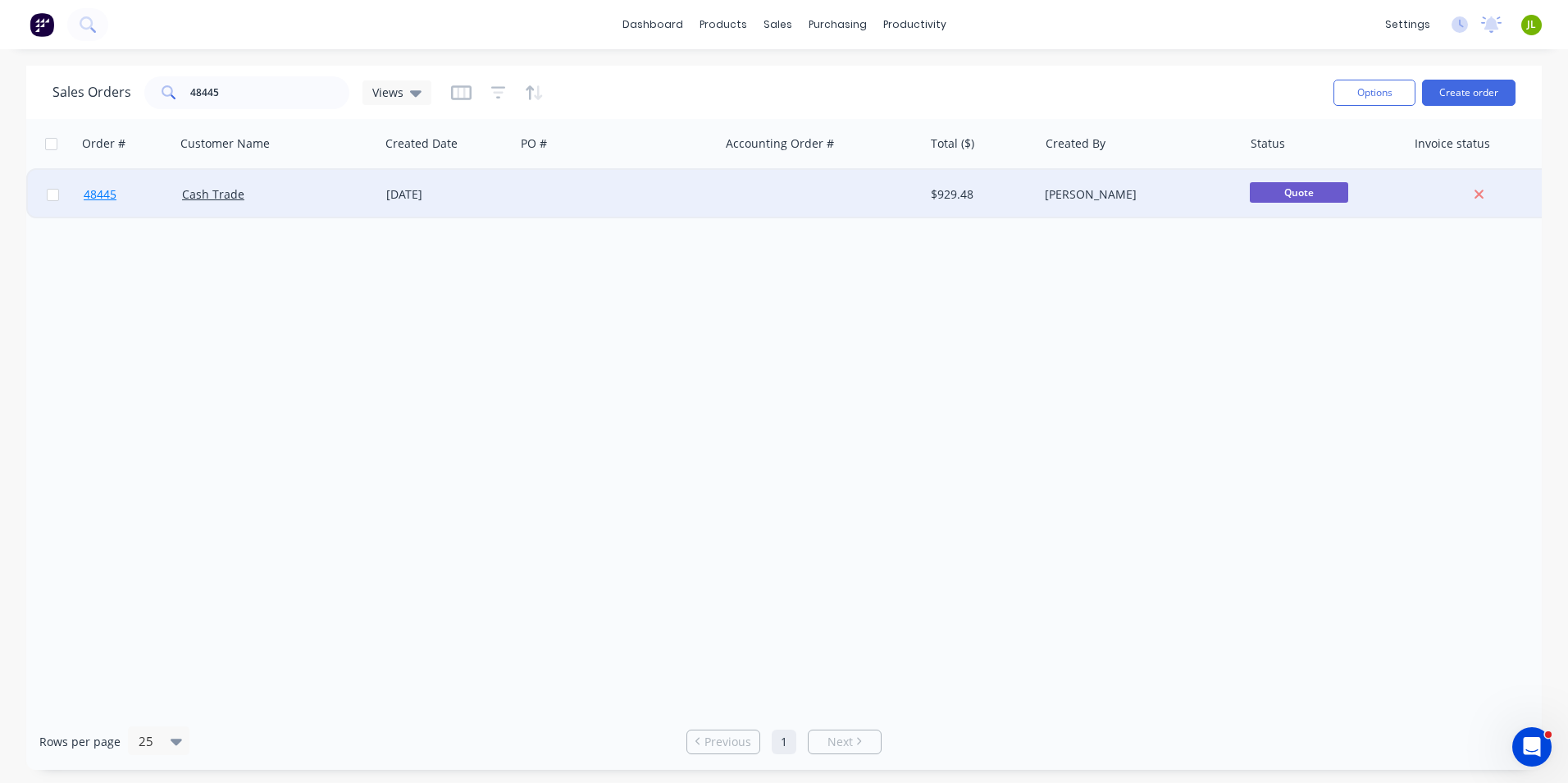
click at [88, 194] on span "48445" at bounding box center [99, 194] width 33 height 16
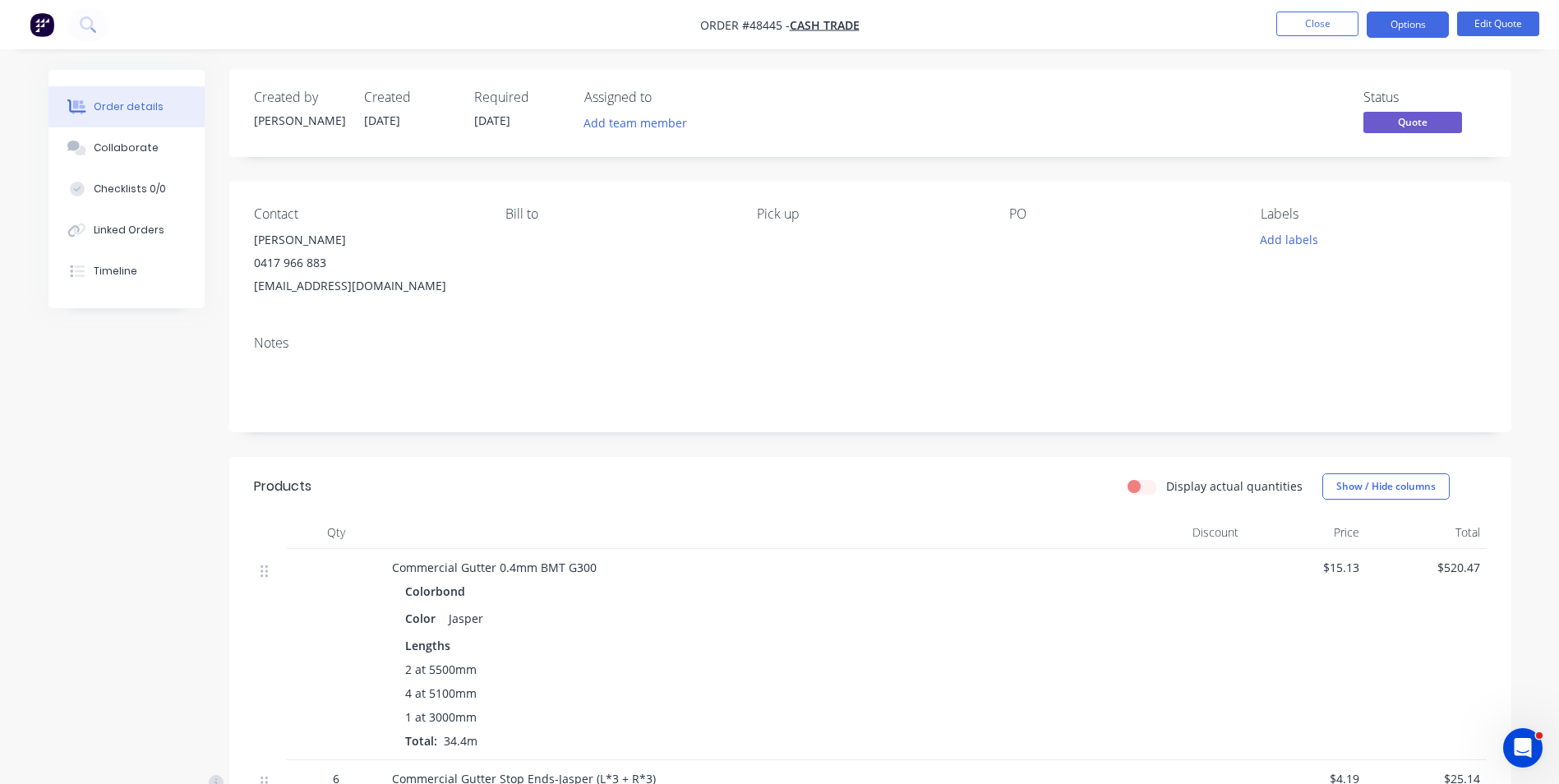
click at [1123, 608] on div "Commercial Gutter 0.4mm BMT G300 Colorbond Color Jasper Lengths 2 at 5500mm 4 a…" at bounding box center [755, 654] width 739 height 211
click at [420, 484] on div "Products" at bounding box center [385, 486] width 263 height 26
click at [1490, 26] on button "Edit Quote" at bounding box center [1497, 24] width 82 height 24
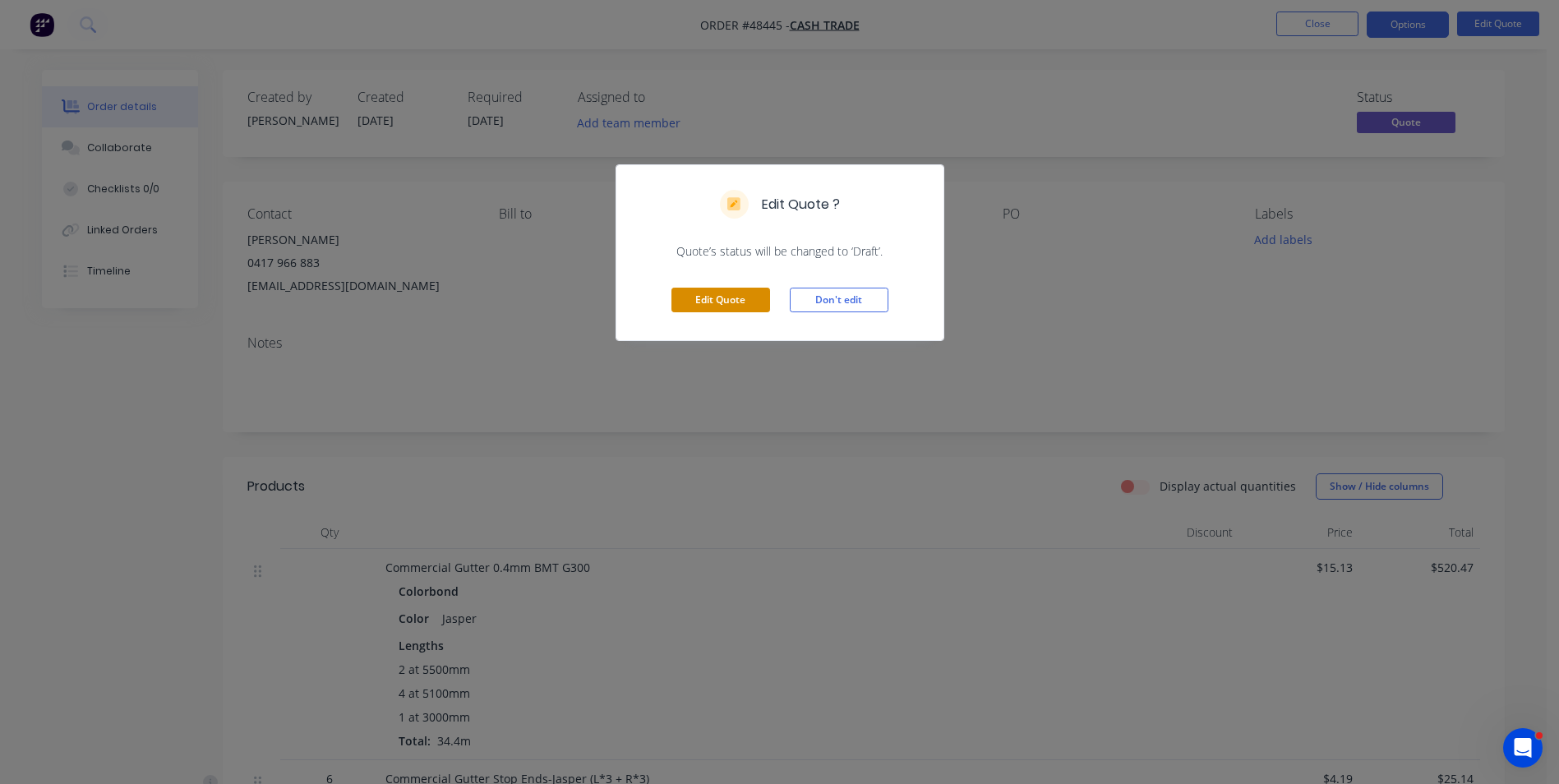
click at [722, 302] on button "Edit Quote" at bounding box center [720, 300] width 99 height 24
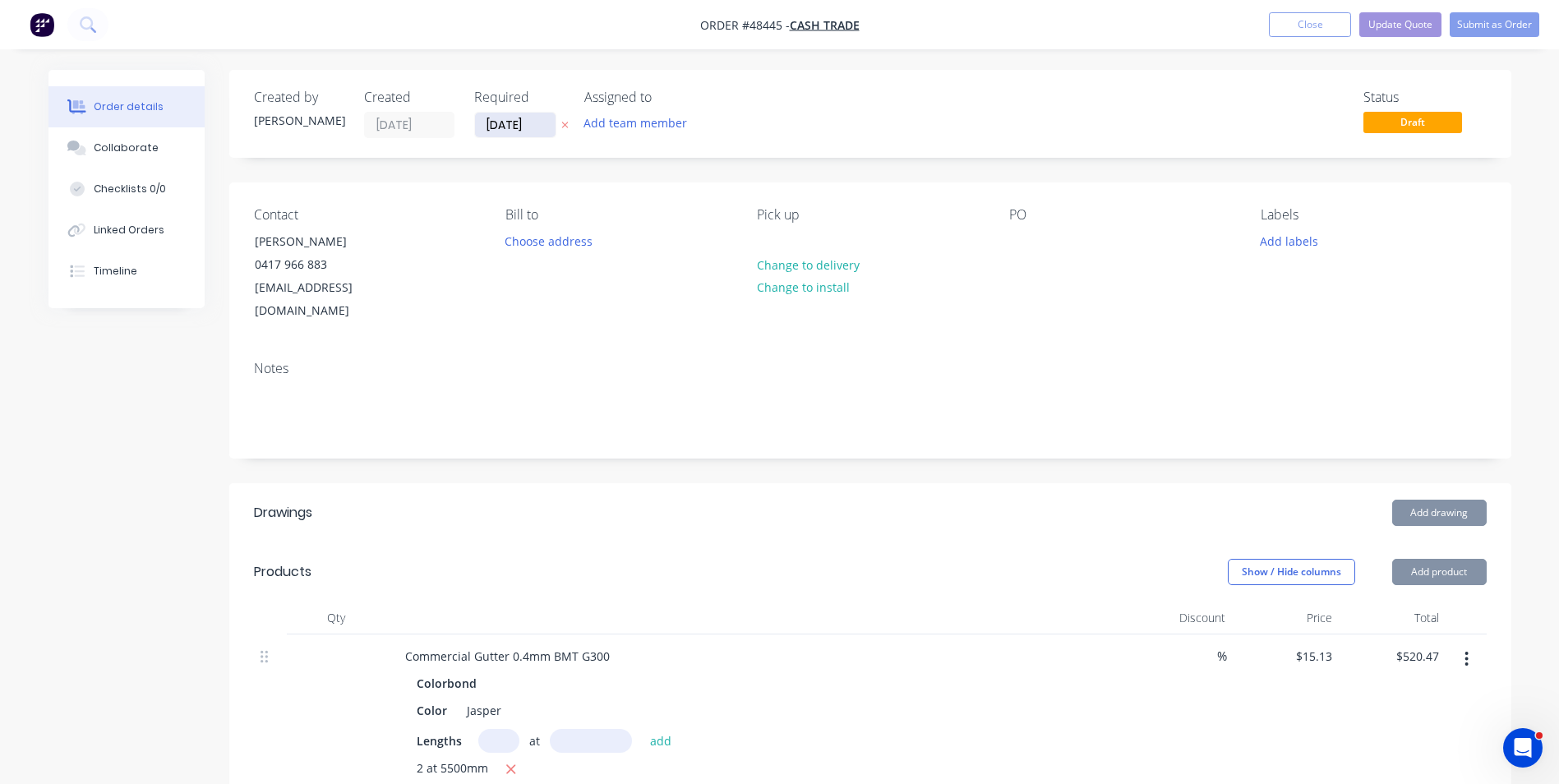
click at [512, 135] on input "[DATE]" at bounding box center [515, 124] width 80 height 24
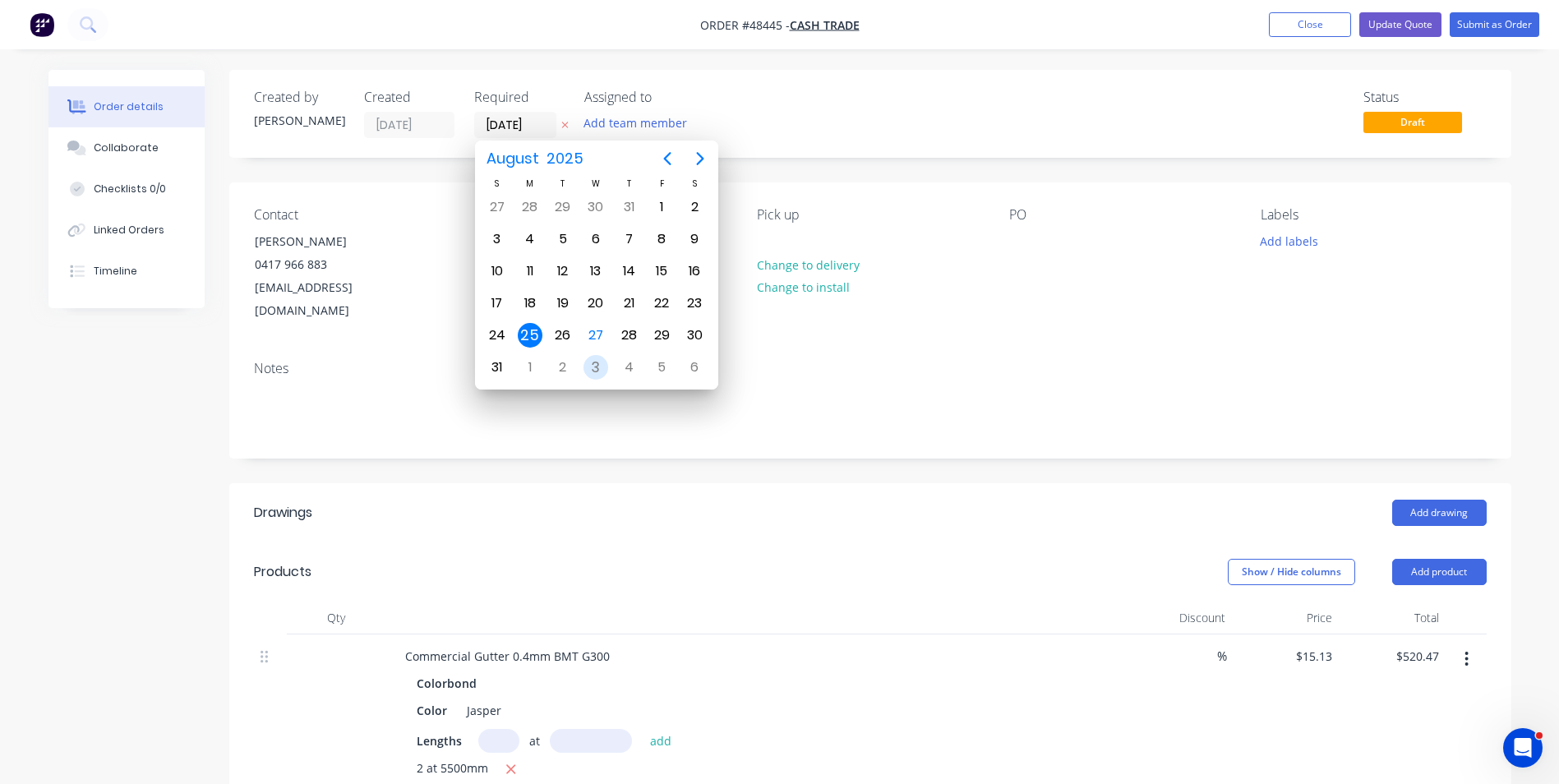
click at [582, 365] on div "3" at bounding box center [595, 367] width 33 height 31
type input "[DATE]"
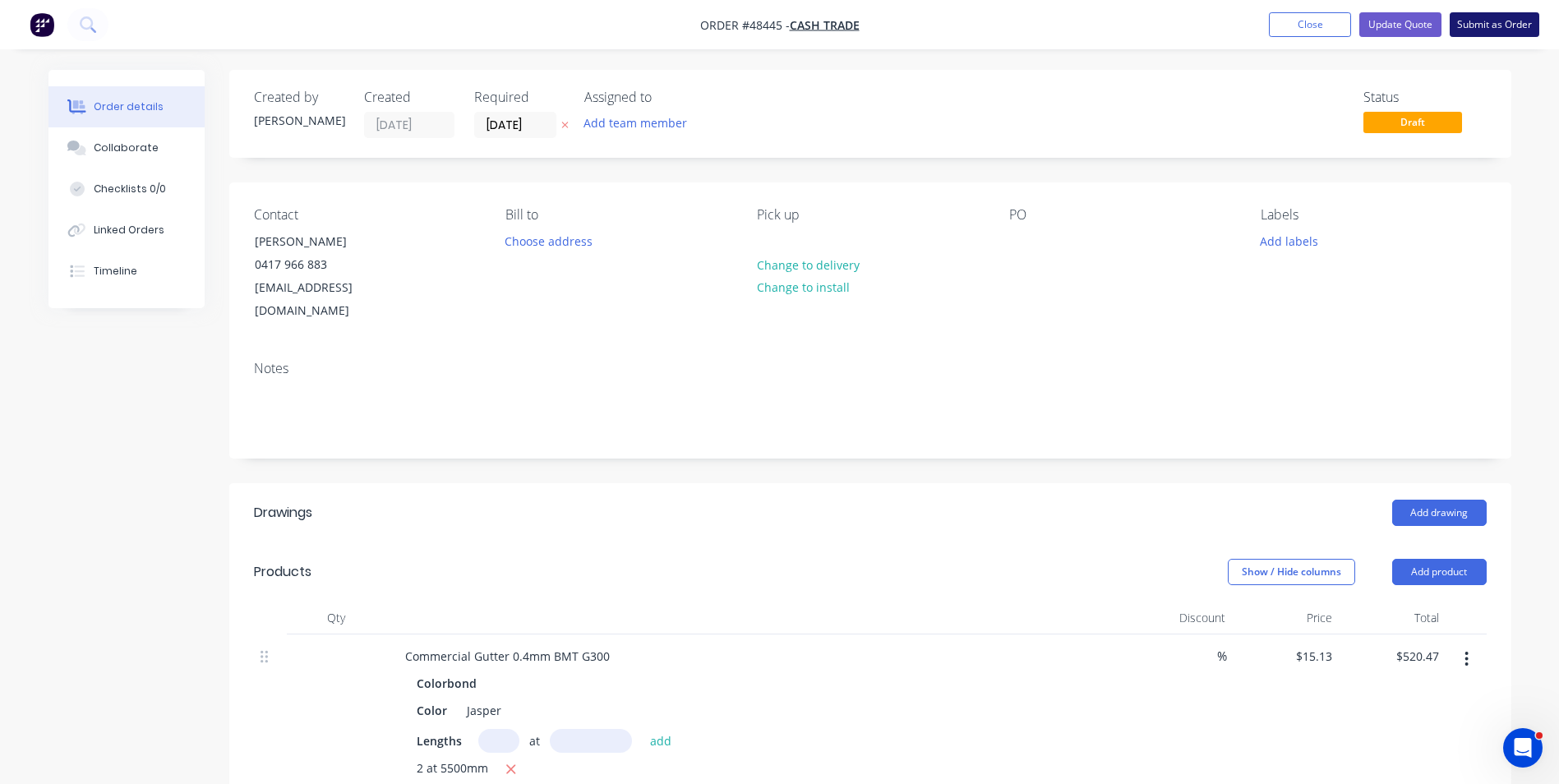
click at [1513, 24] on button "Submit as Order" at bounding box center [1494, 24] width 89 height 24
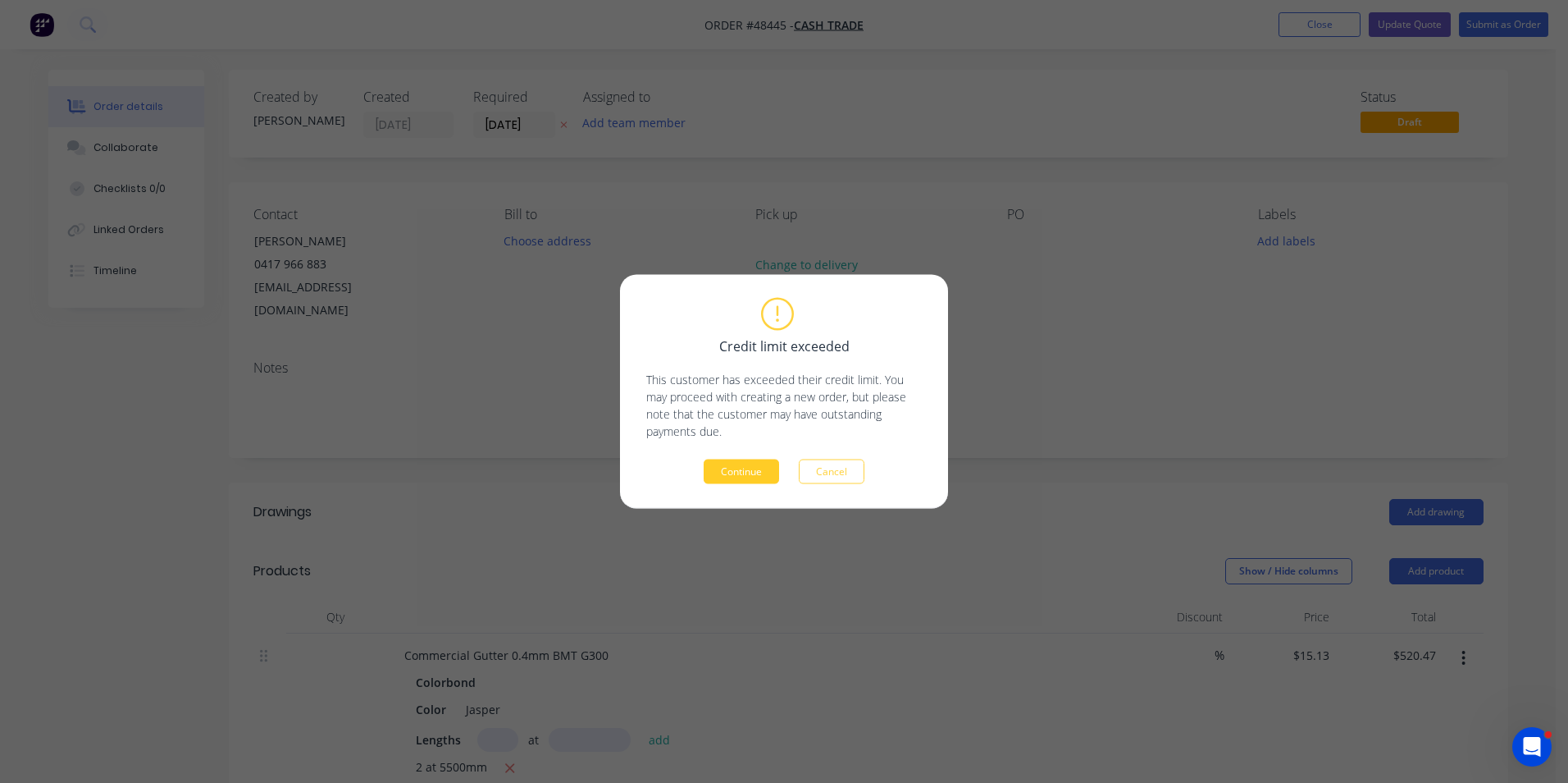
click at [736, 459] on button "Continue" at bounding box center [741, 471] width 76 height 24
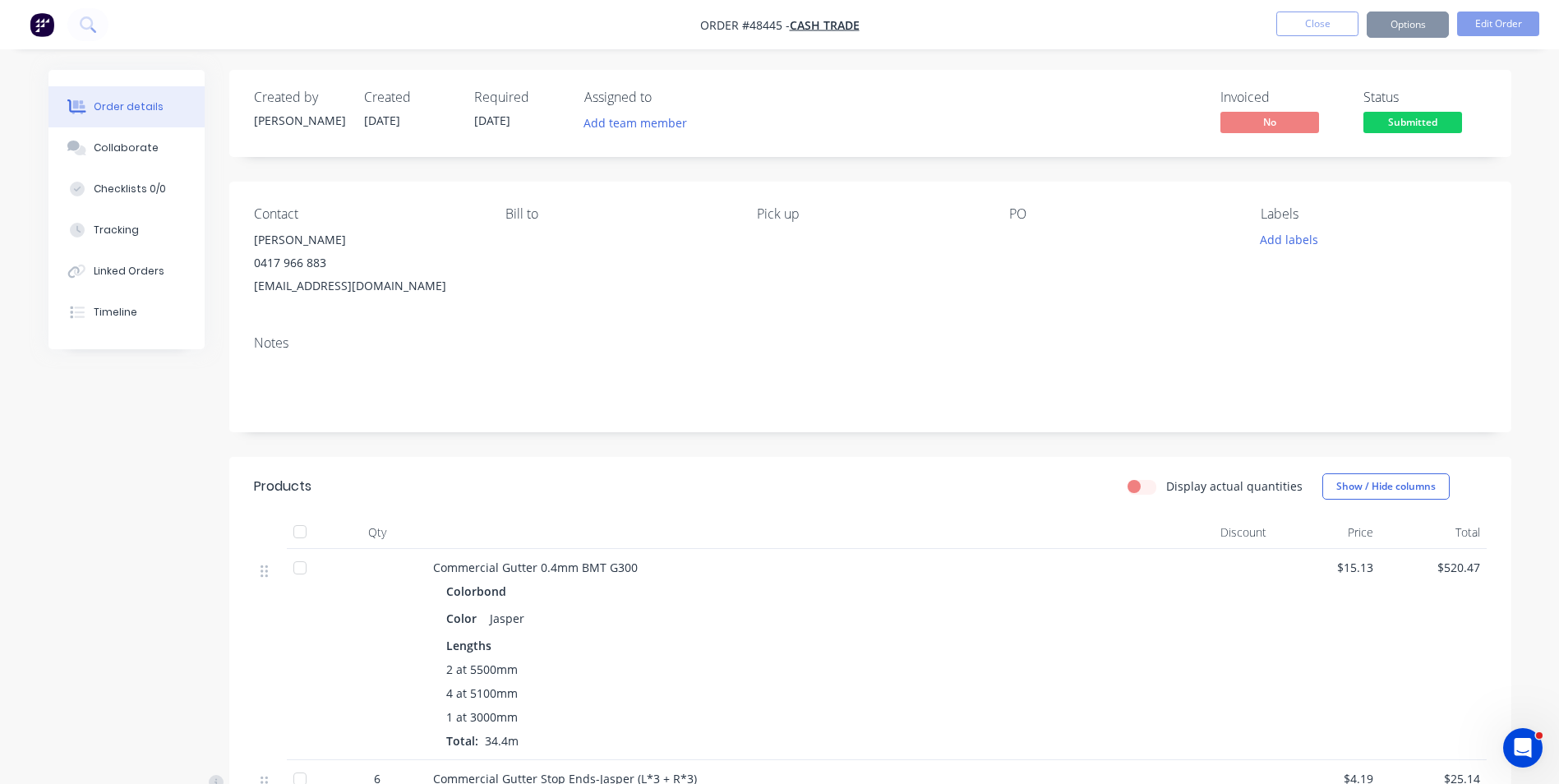
click at [1426, 24] on button "Options" at bounding box center [1407, 24] width 82 height 26
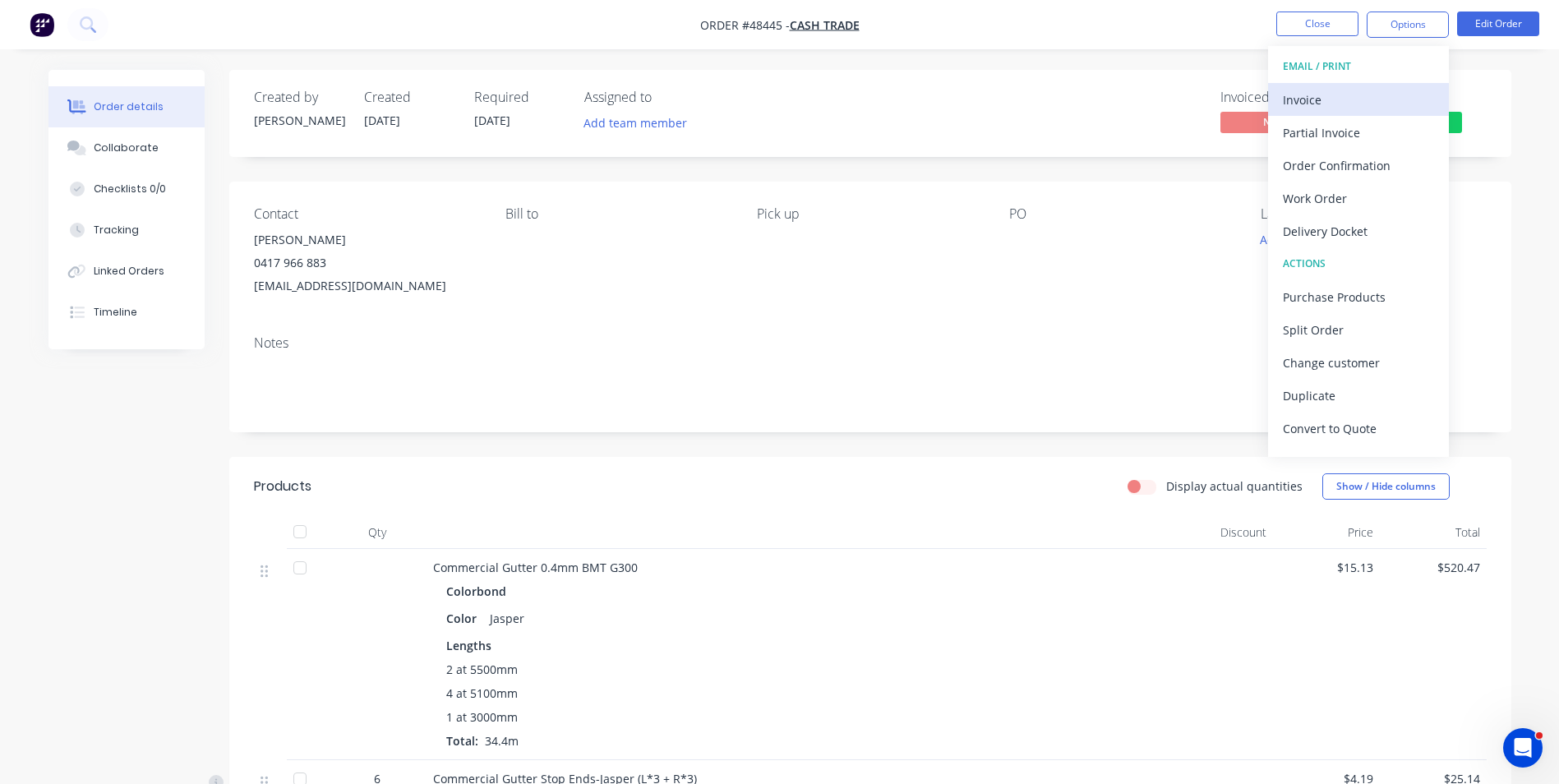
click at [1382, 103] on div "Invoice" at bounding box center [1358, 100] width 151 height 24
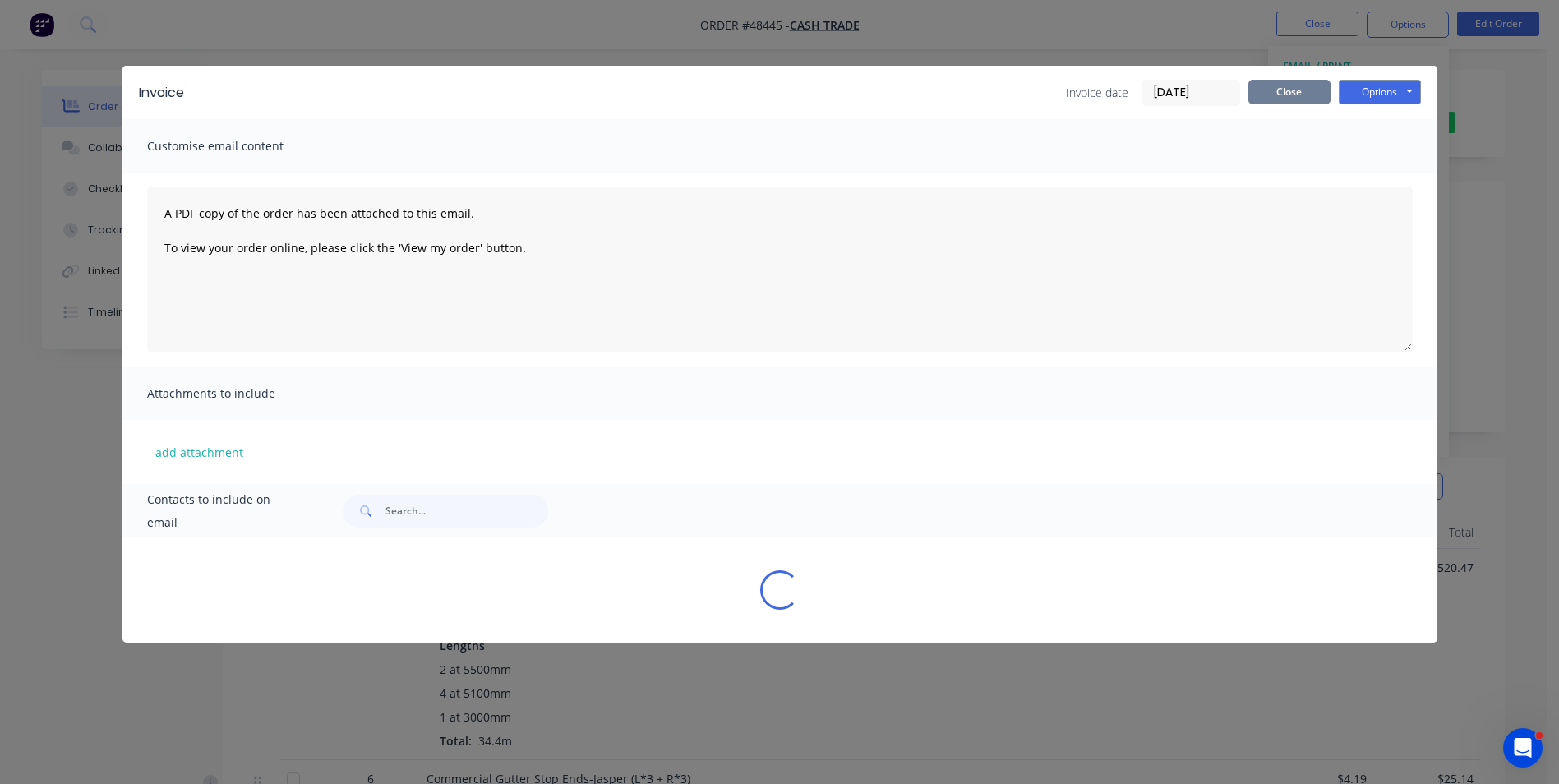
click at [1280, 93] on button "Close" at bounding box center [1289, 91] width 82 height 24
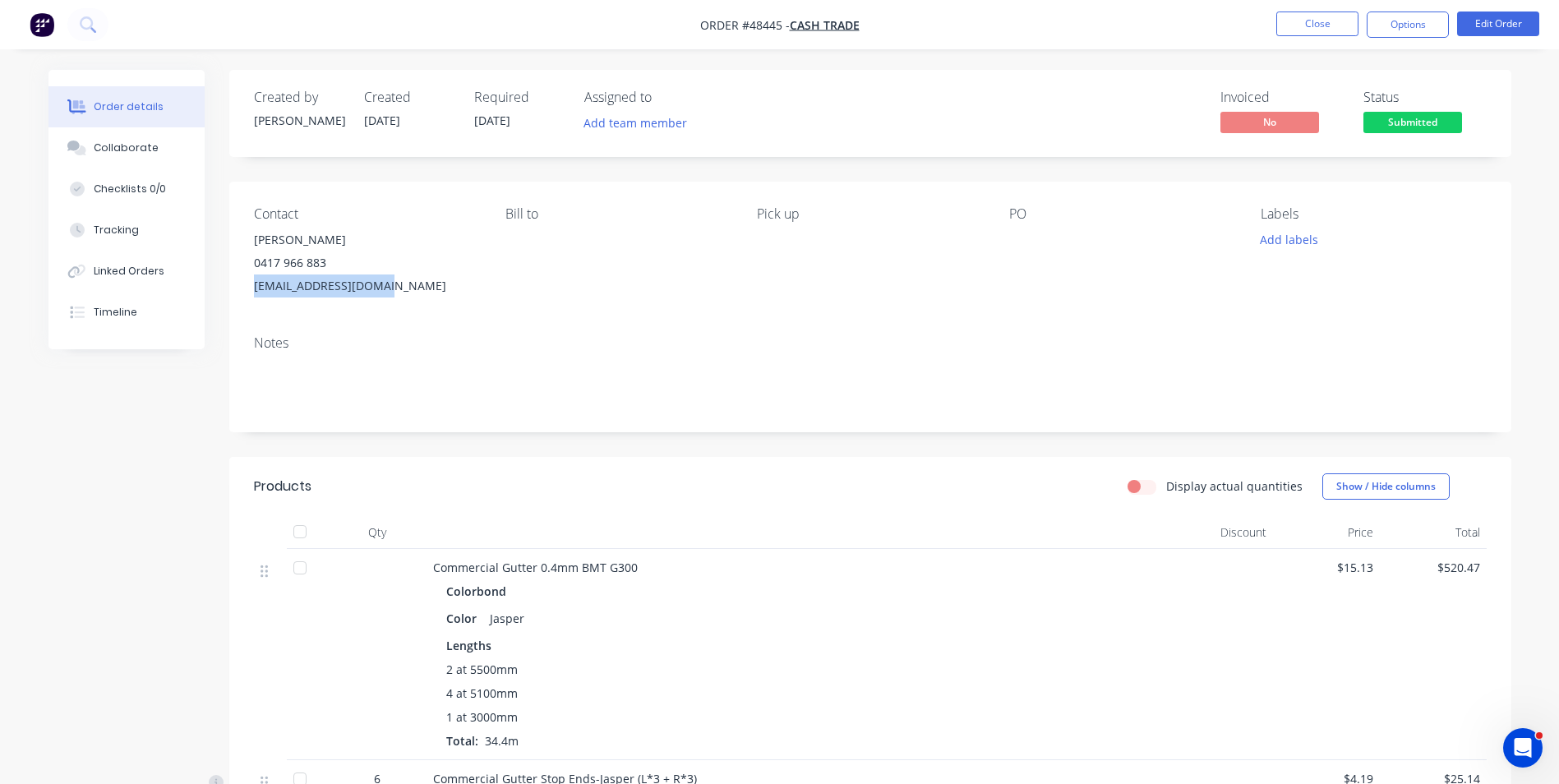
drag, startPoint x: 398, startPoint y: 289, endPoint x: 242, endPoint y: 293, distance: 156.1
click at [242, 293] on div "Contact Brett Mills 0417 966 883 paperose1@hotmail.com Bill to Pick up PO Label…" at bounding box center [870, 251] width 1282 height 140
copy div "[EMAIL_ADDRESS][DOMAIN_NAME]"
click at [1508, 23] on button "Edit Order" at bounding box center [1497, 24] width 82 height 24
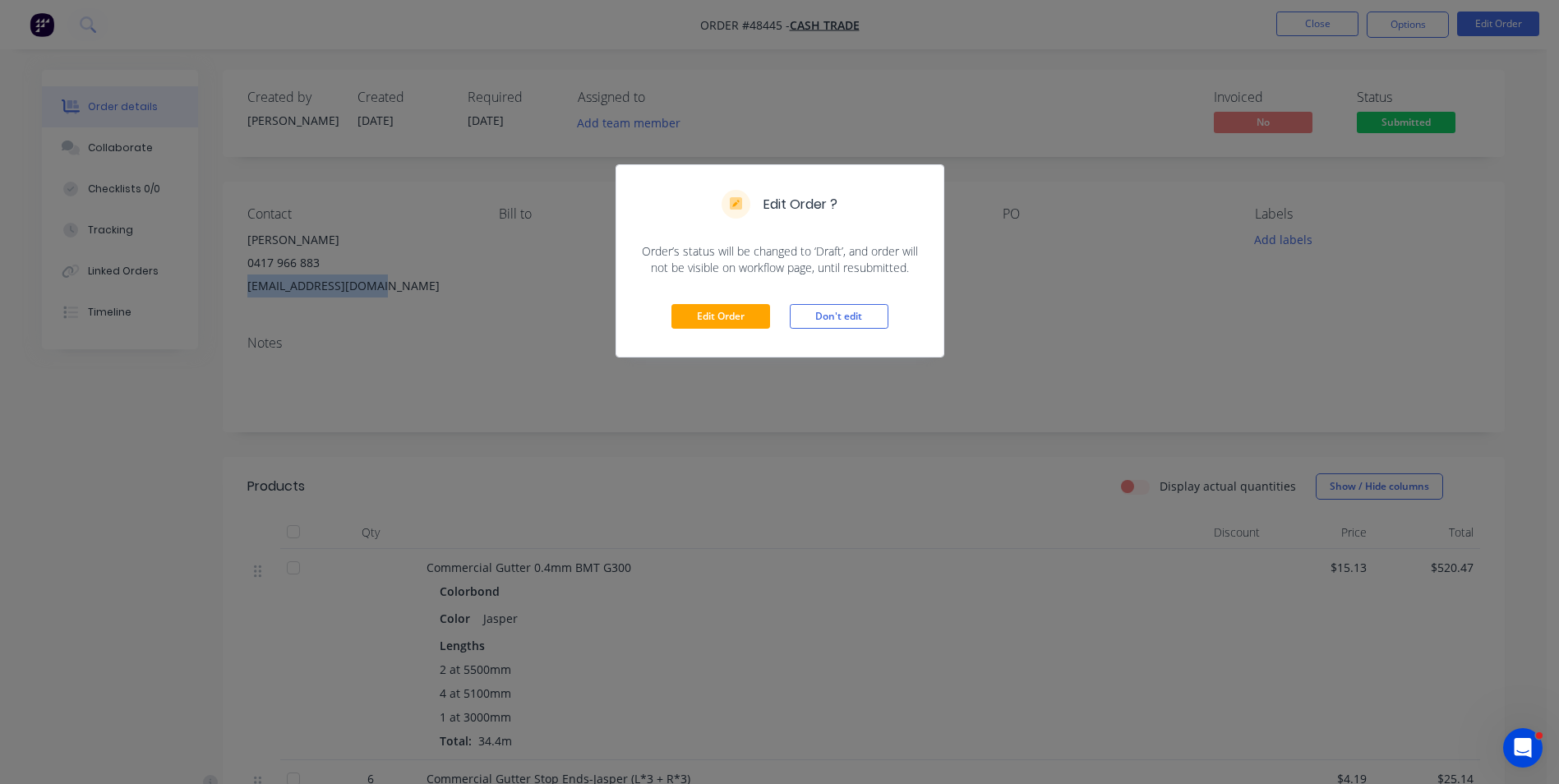
click at [842, 310] on button "Don't edit" at bounding box center [839, 316] width 99 height 24
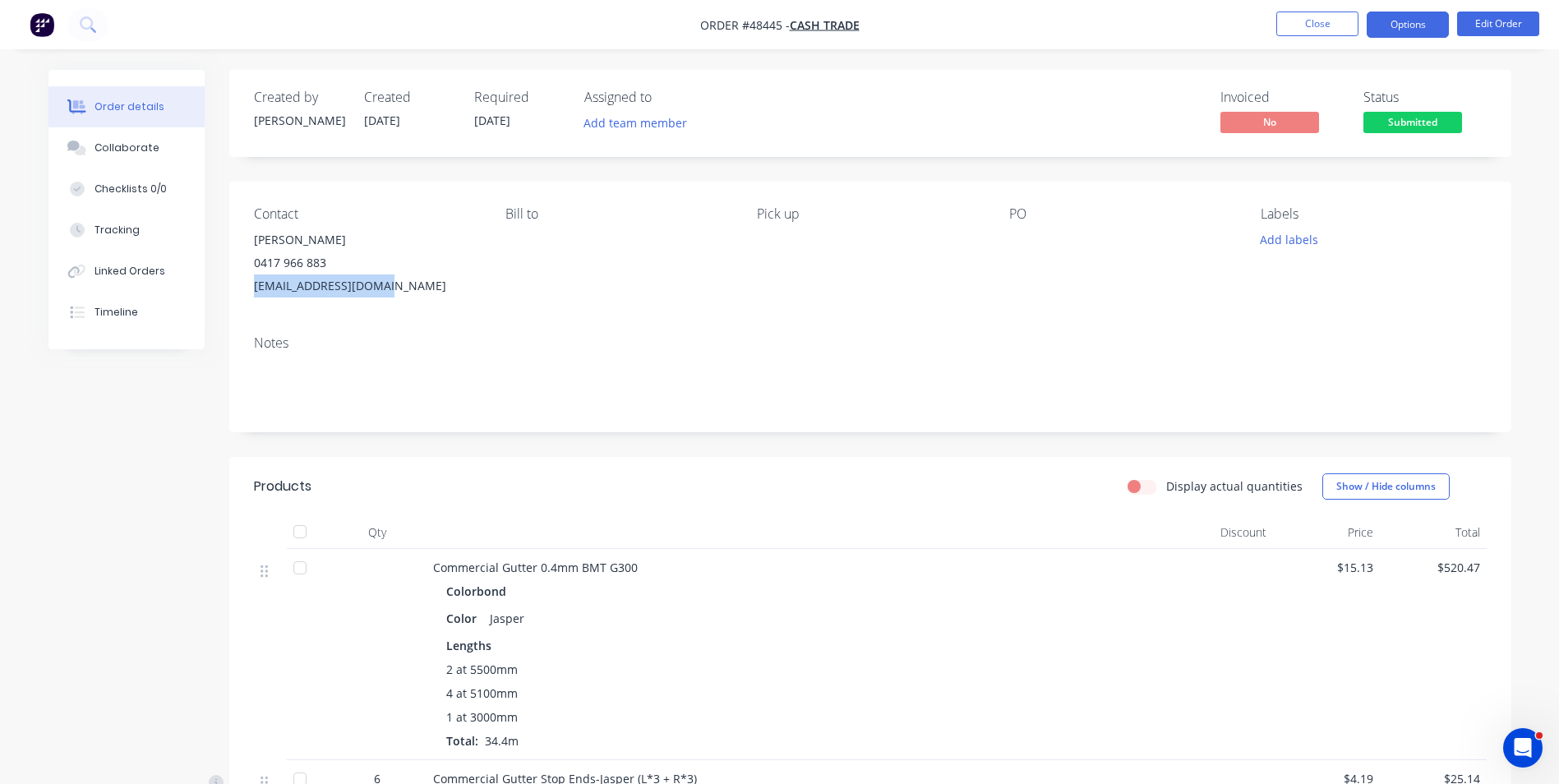
click at [1406, 32] on button "Options" at bounding box center [1407, 24] width 82 height 26
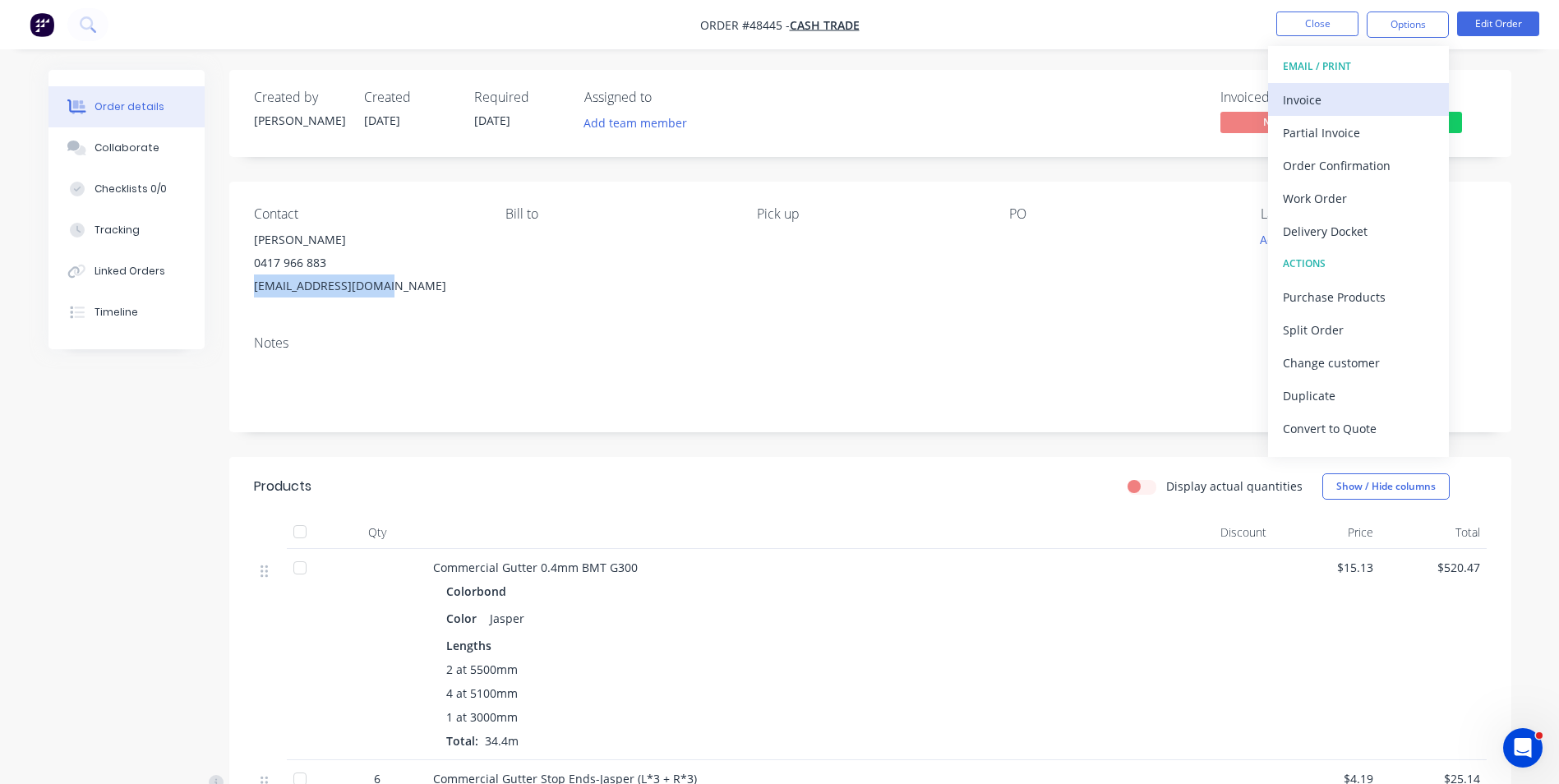
click at [1328, 92] on div "Invoice" at bounding box center [1358, 100] width 151 height 24
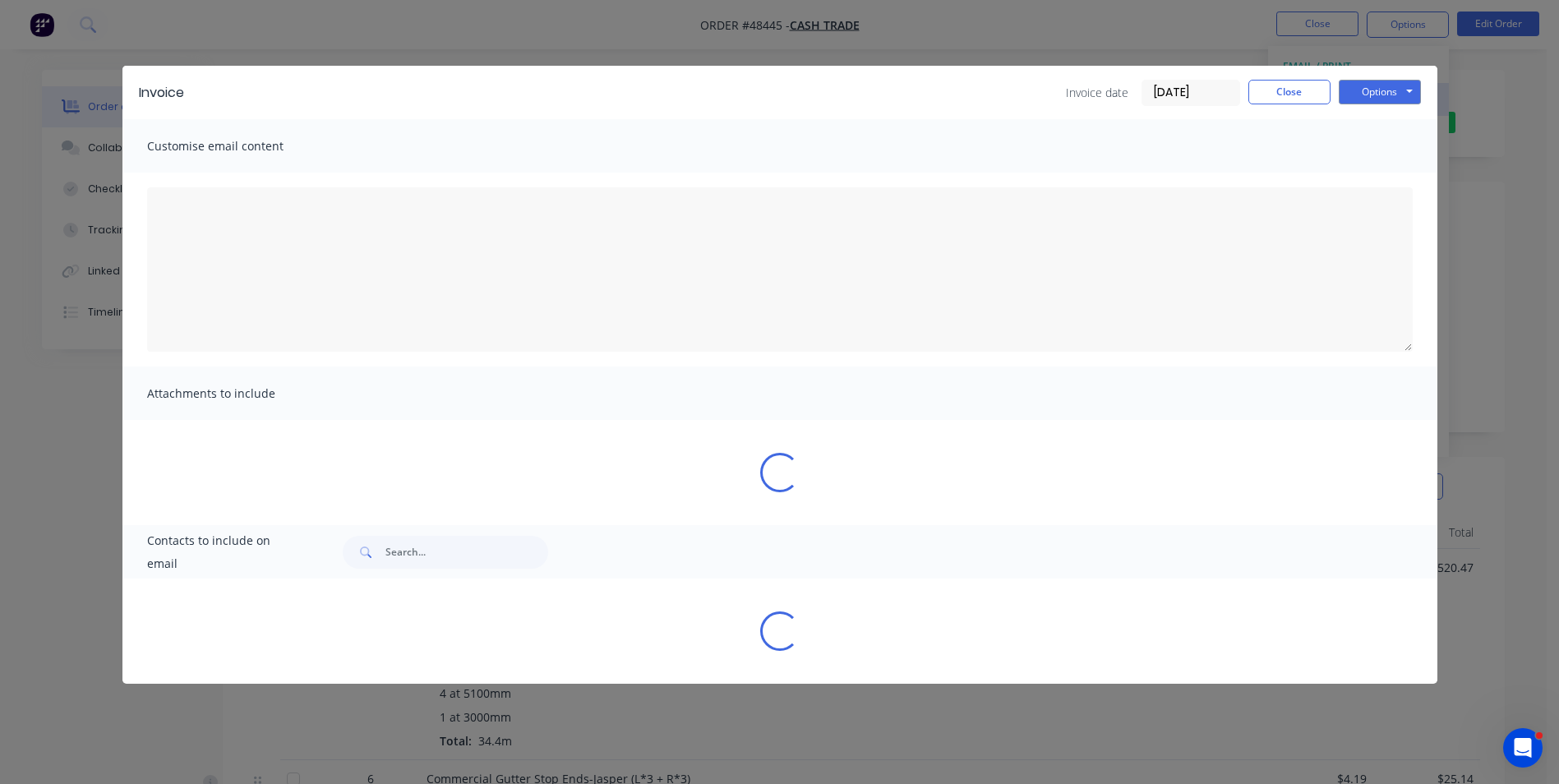
type textarea "A PDF copy of the order has been attached to this email. To view your order onl…"
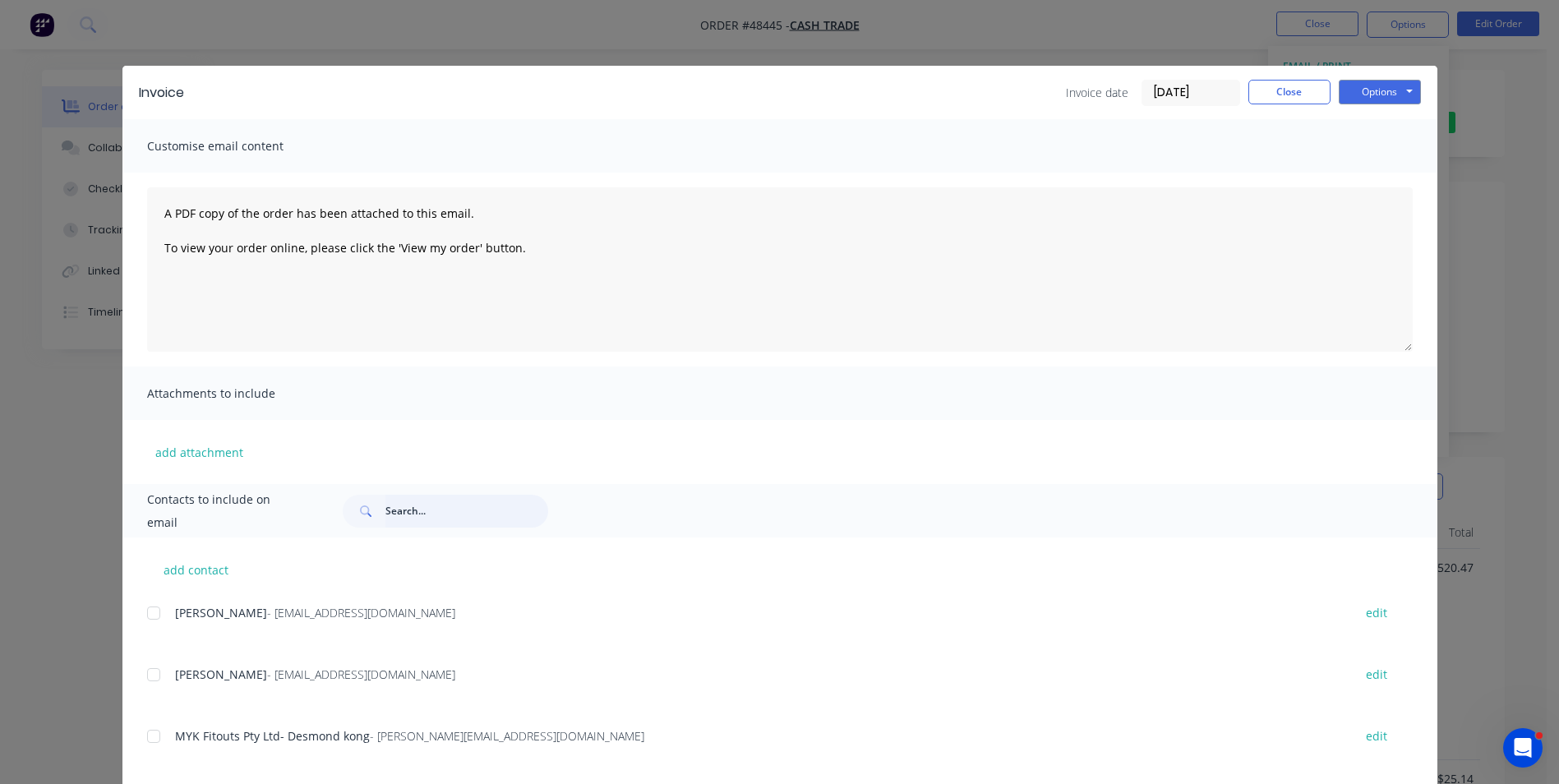
click at [409, 511] on input "text" at bounding box center [467, 511] width 163 height 33
paste input "[EMAIL_ADDRESS][DOMAIN_NAME]"
type input "[EMAIL_ADDRESS][DOMAIN_NAME]"
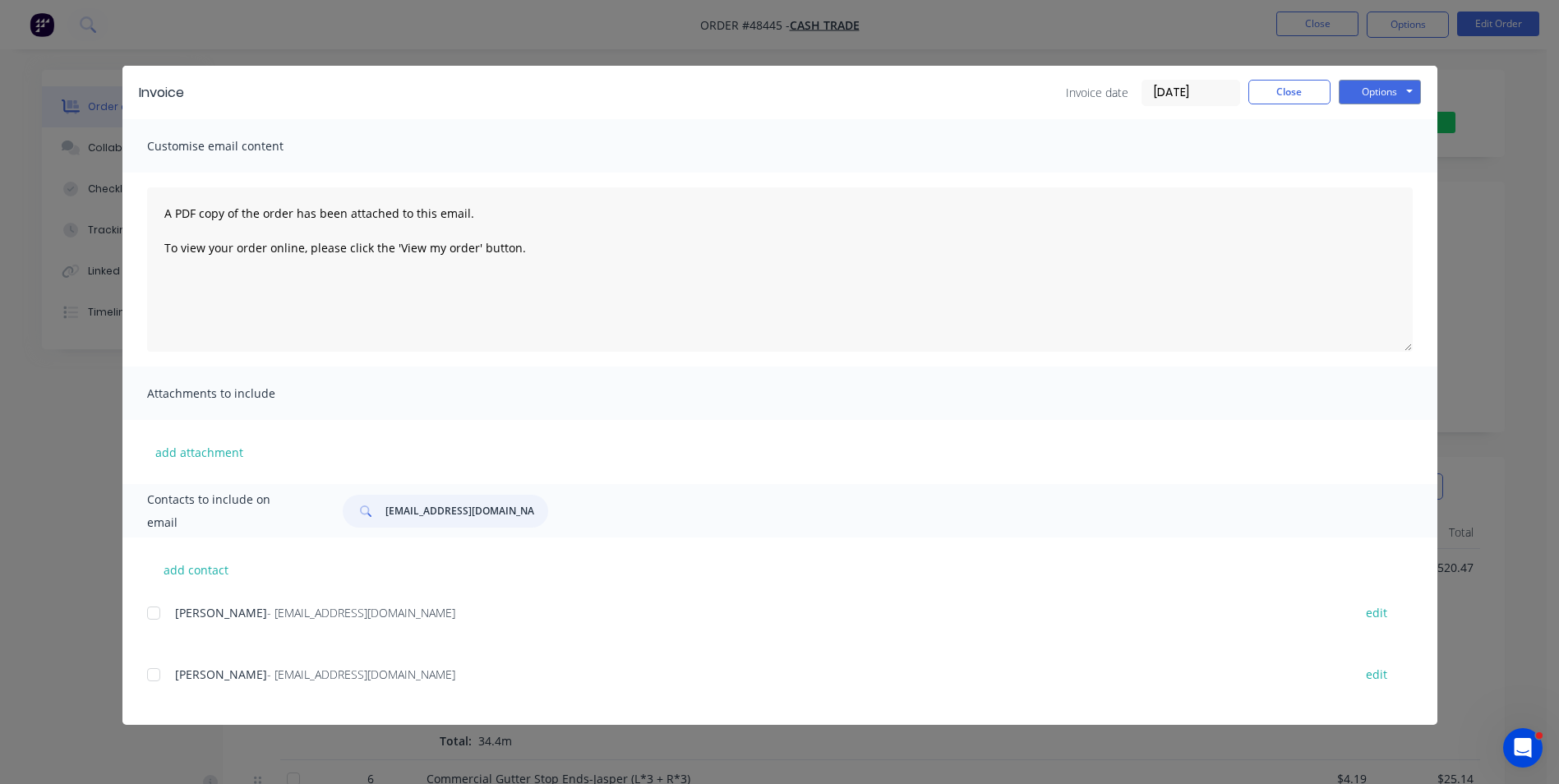
click at [149, 616] on div at bounding box center [154, 613] width 33 height 33
click at [1393, 94] on button "Options" at bounding box center [1379, 91] width 82 height 24
click at [1388, 177] on button "Email" at bounding box center [1391, 176] width 106 height 27
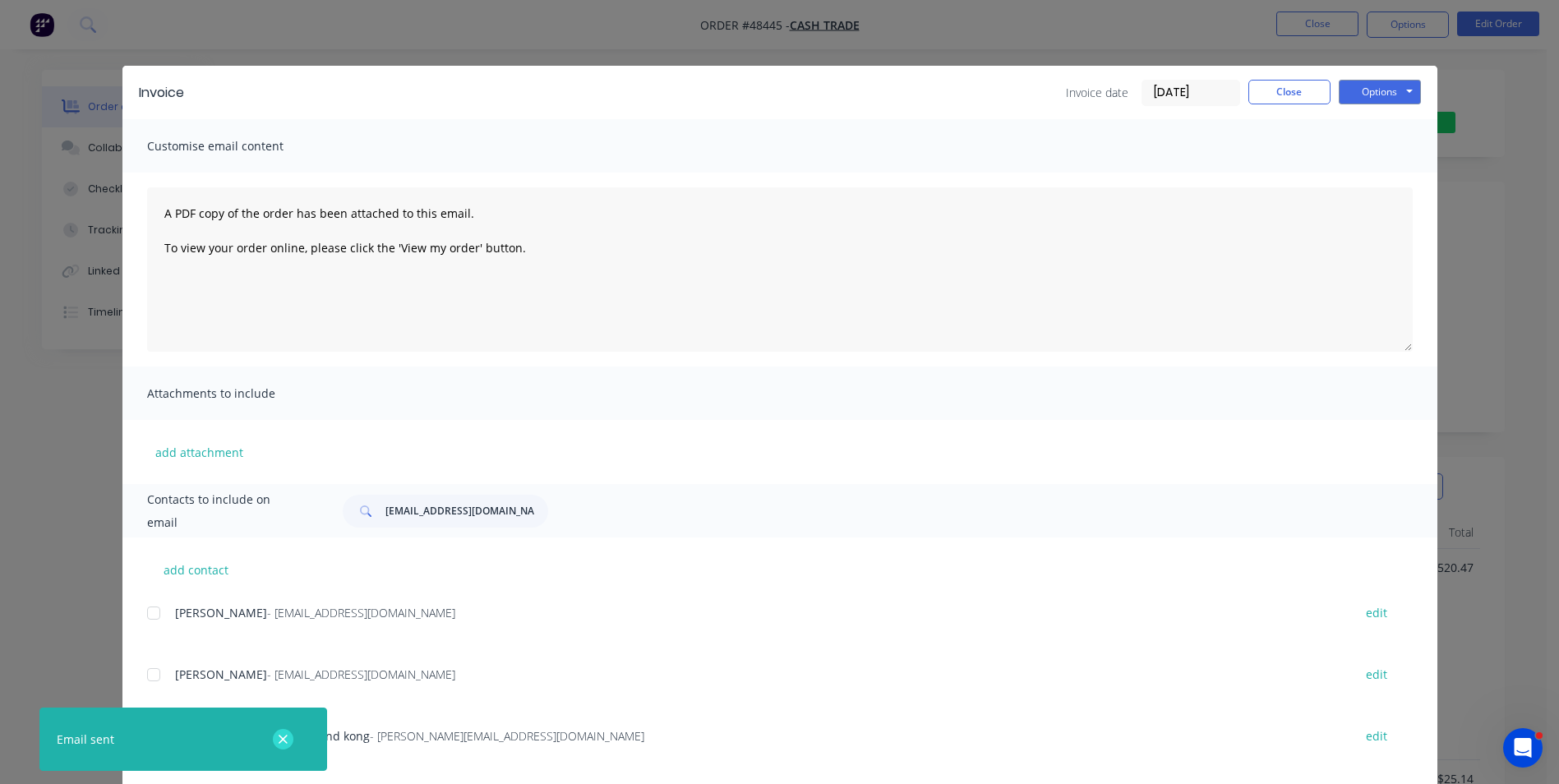
click at [278, 746] on icon "button" at bounding box center [283, 739] width 11 height 15
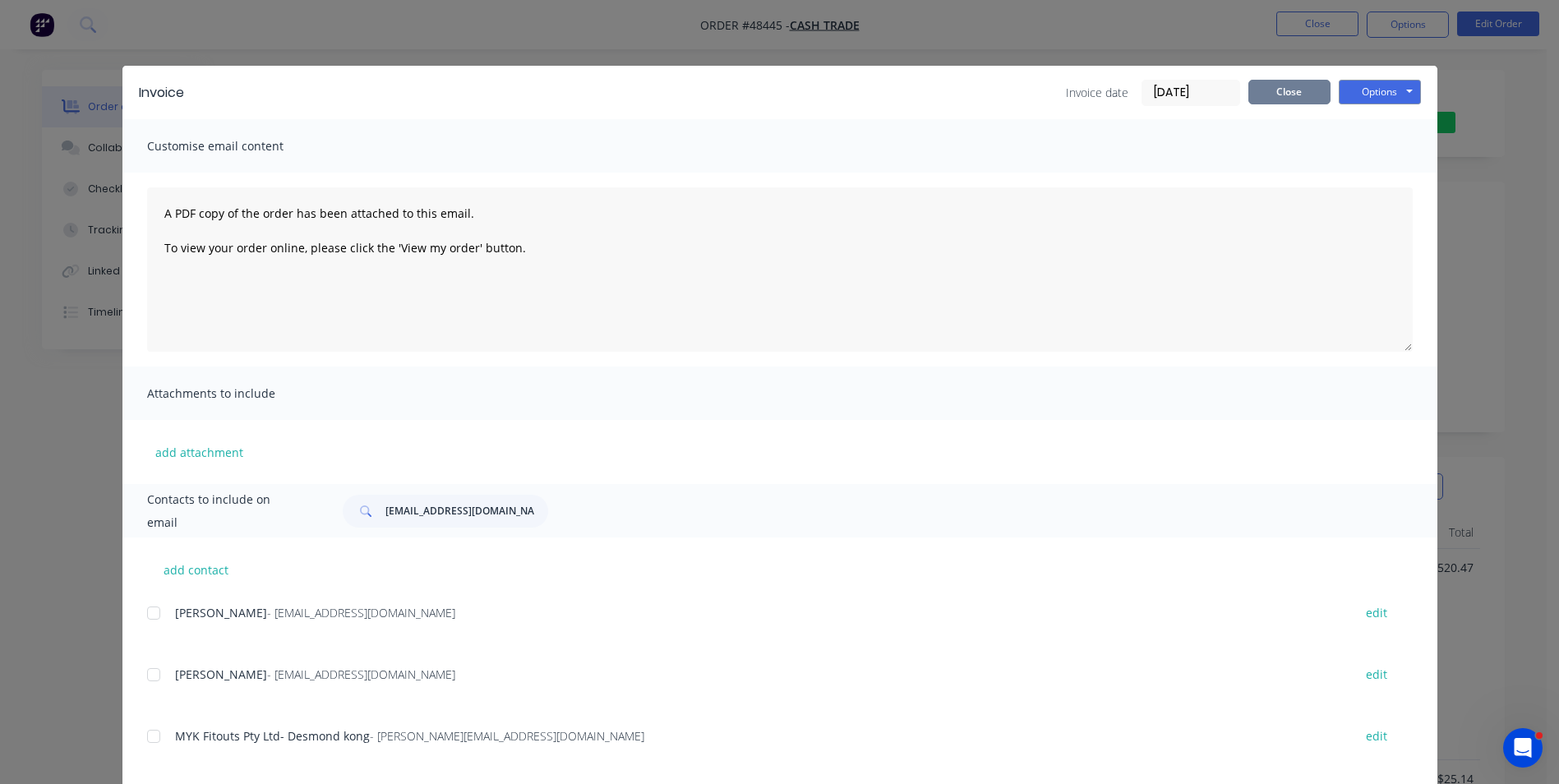
click at [1304, 98] on button "Close" at bounding box center [1289, 91] width 82 height 24
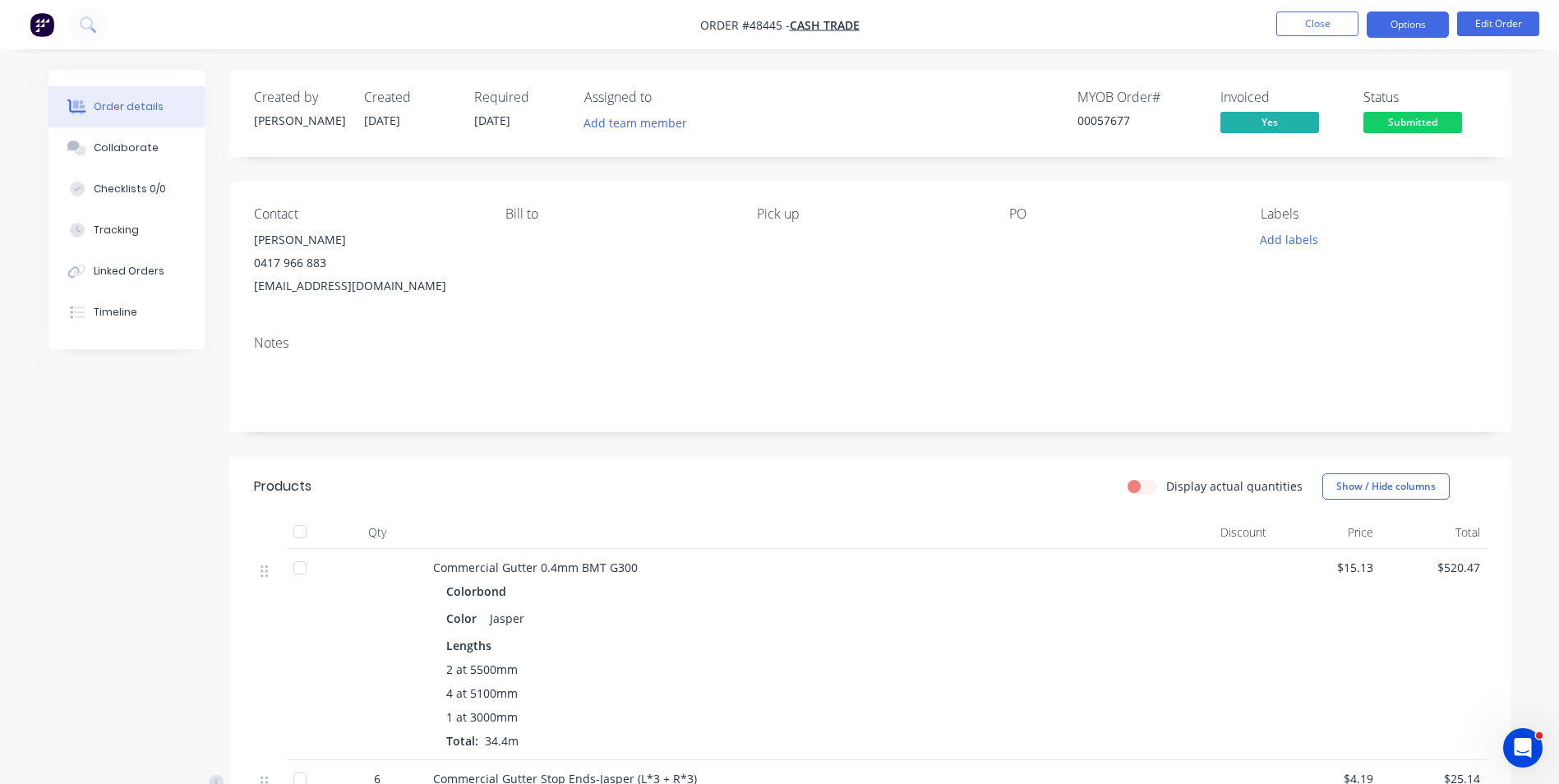
click at [1407, 24] on button "Options" at bounding box center [1407, 24] width 82 height 26
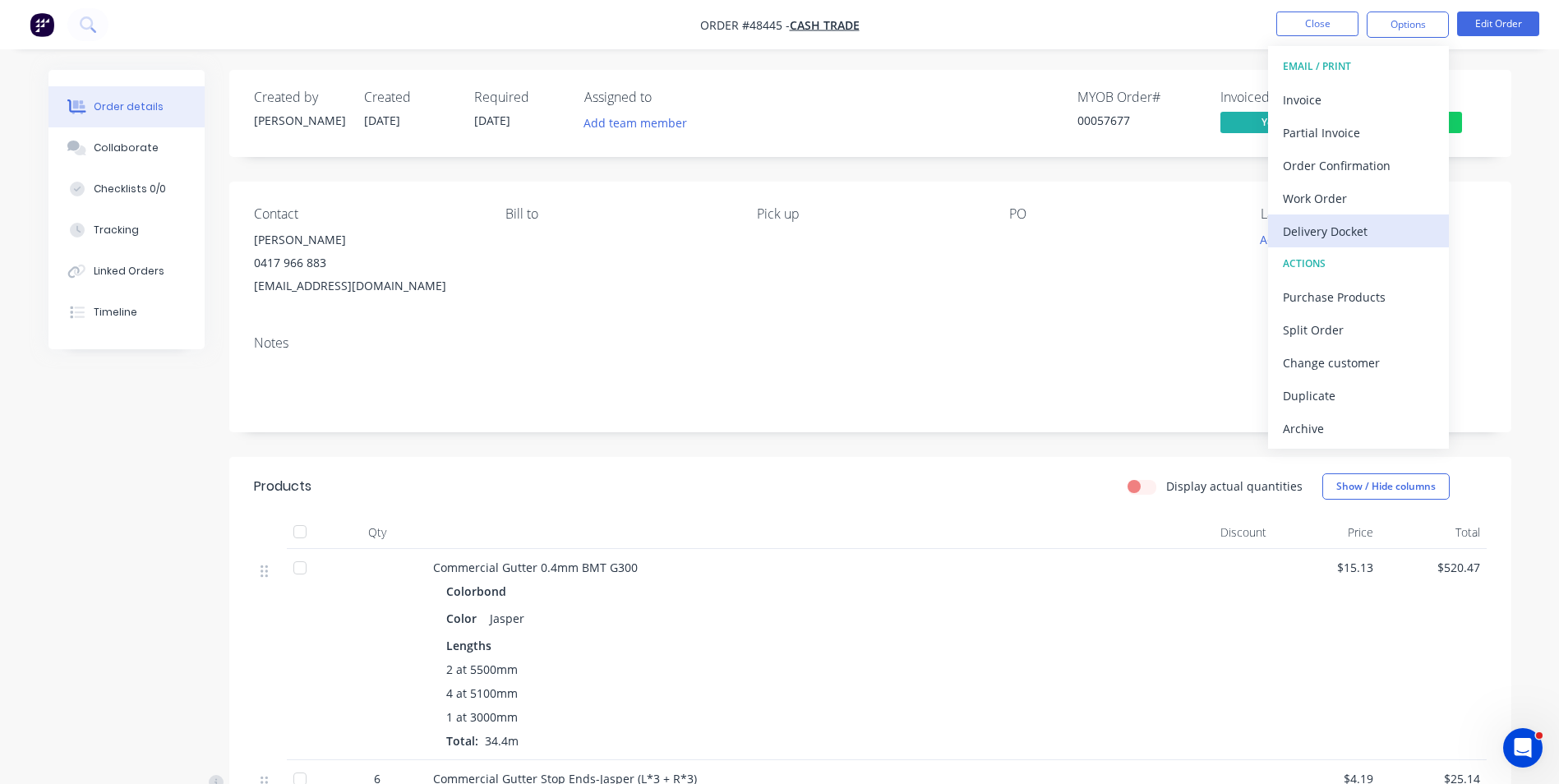
click at [1338, 230] on div "Delivery Docket" at bounding box center [1358, 231] width 151 height 24
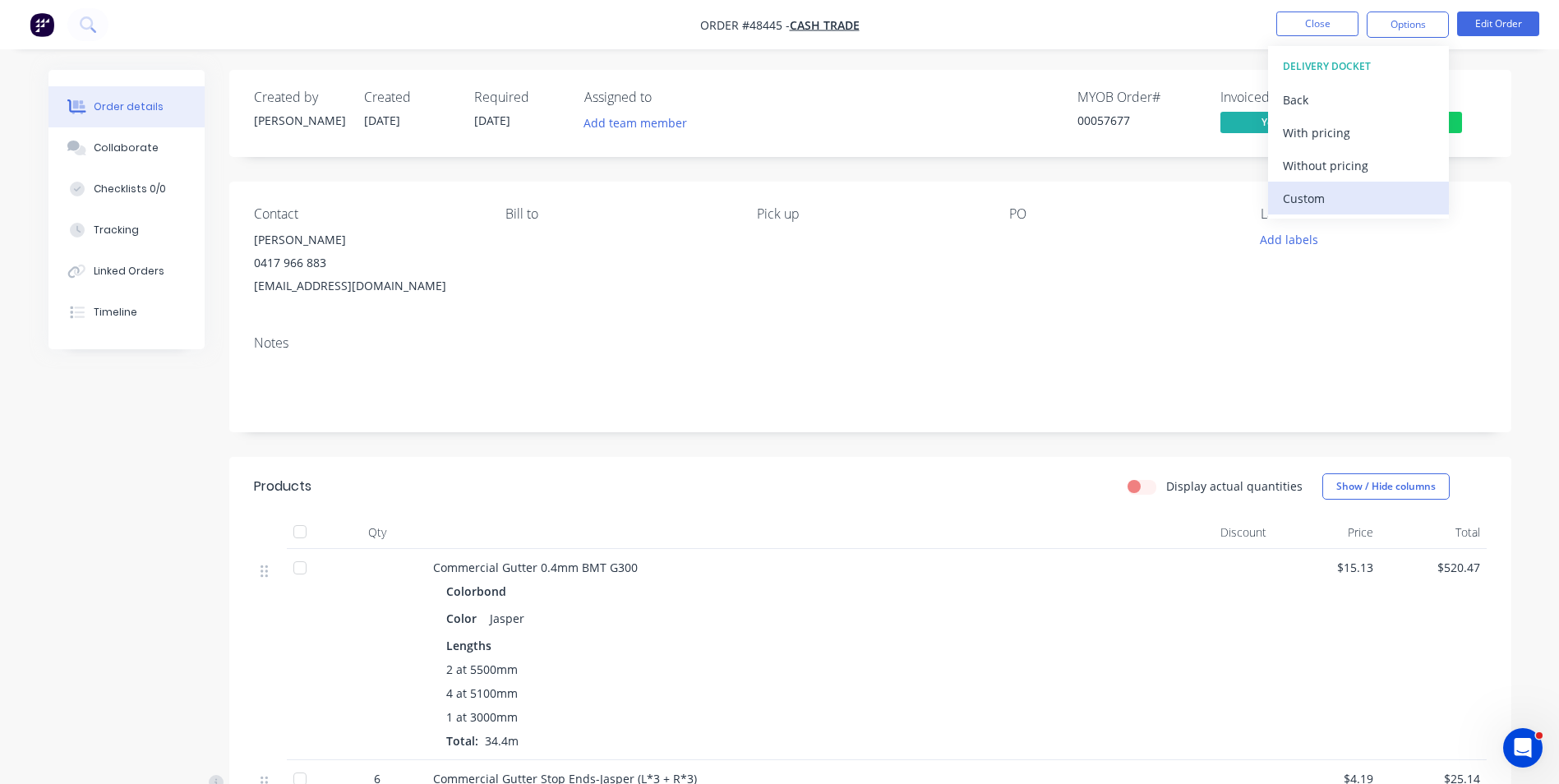
click at [1328, 200] on div "Custom" at bounding box center [1358, 198] width 151 height 24
click at [1329, 167] on div "Without pricing" at bounding box center [1358, 165] width 151 height 24
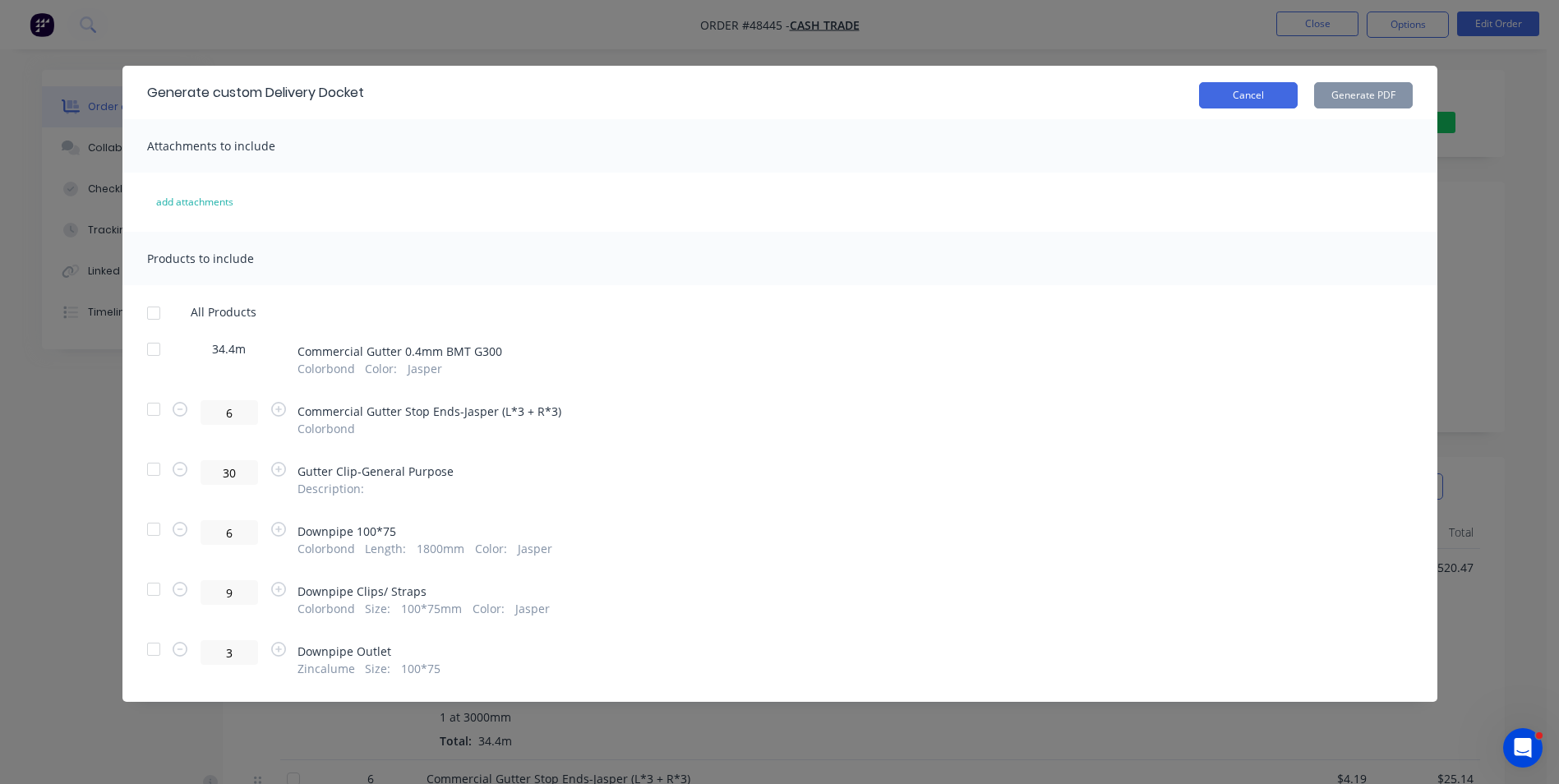
click at [1263, 99] on button "Cancel" at bounding box center [1248, 95] width 99 height 26
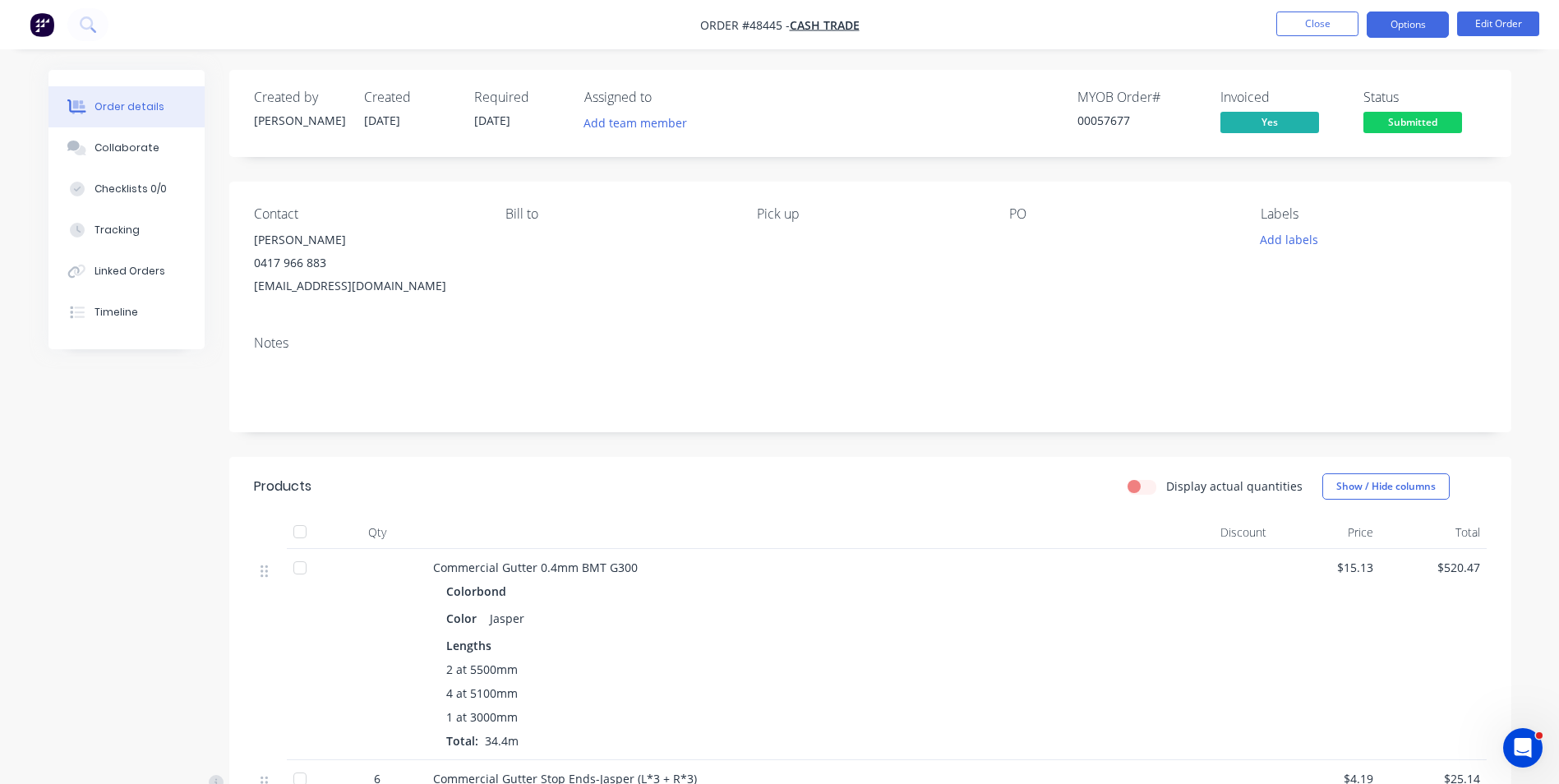
click at [1415, 27] on button "Options" at bounding box center [1407, 24] width 82 height 26
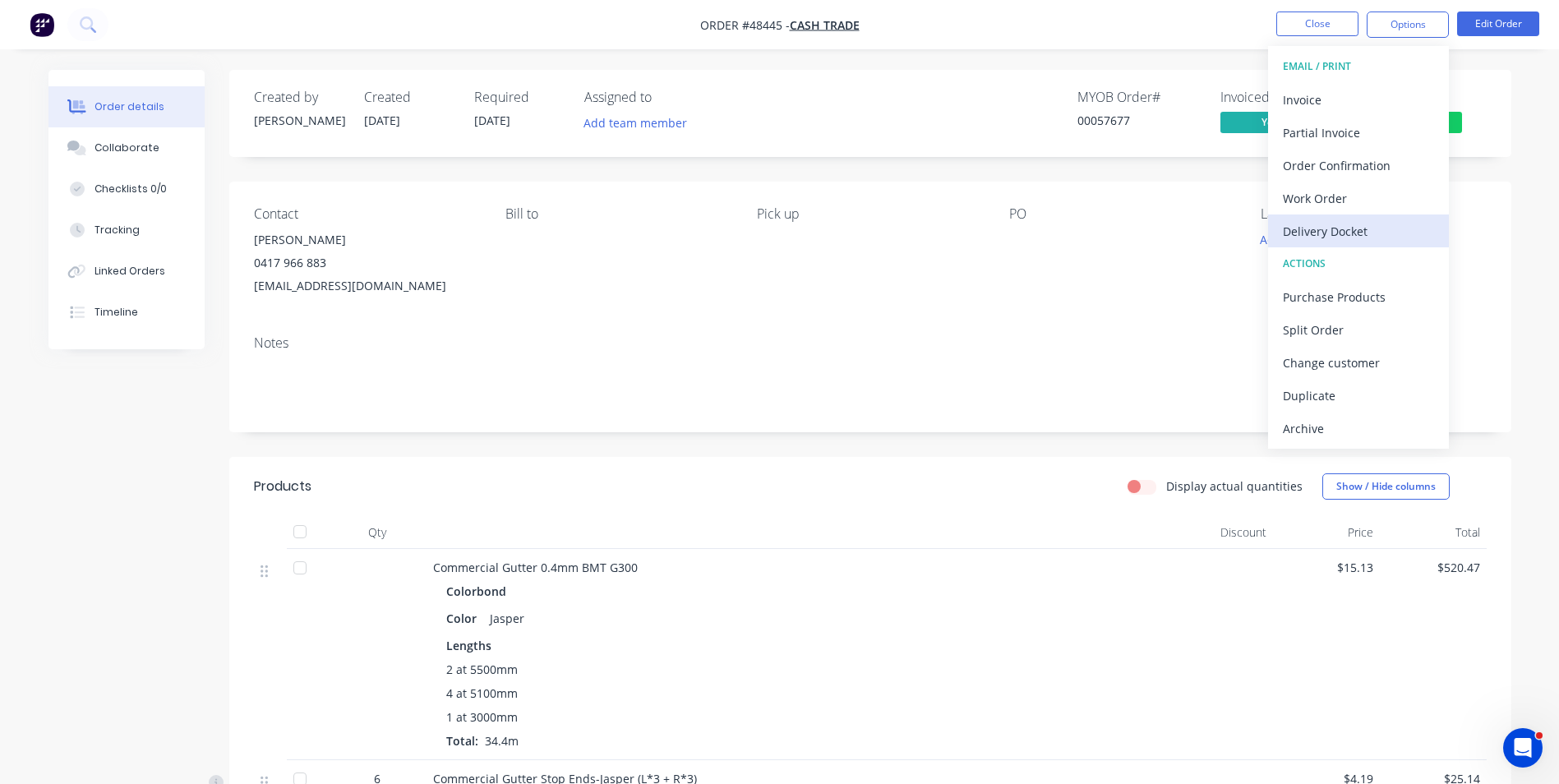
click at [1378, 221] on div "Delivery Docket" at bounding box center [1358, 231] width 151 height 24
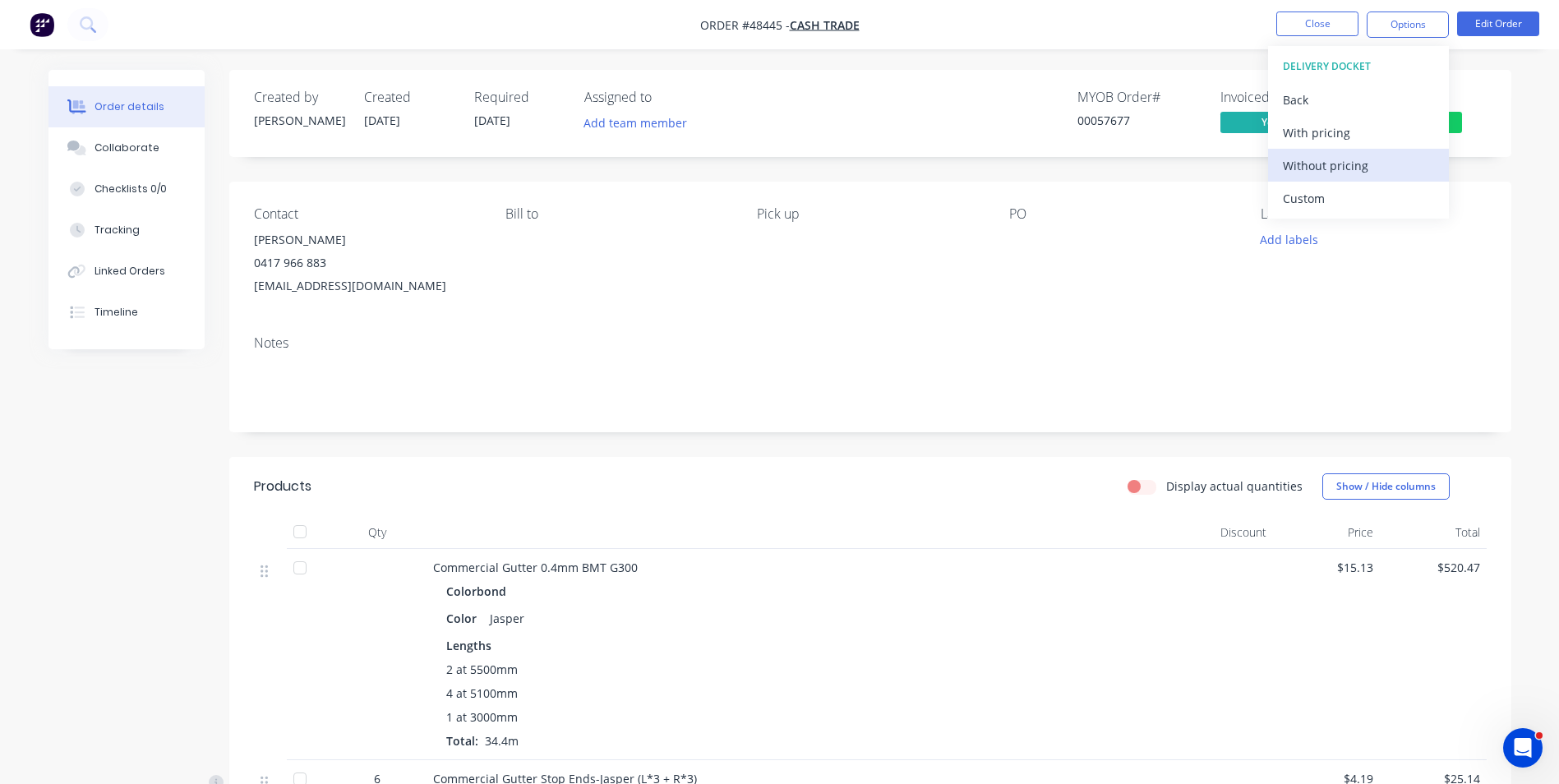
click at [1373, 168] on div "Without pricing" at bounding box center [1358, 165] width 151 height 24
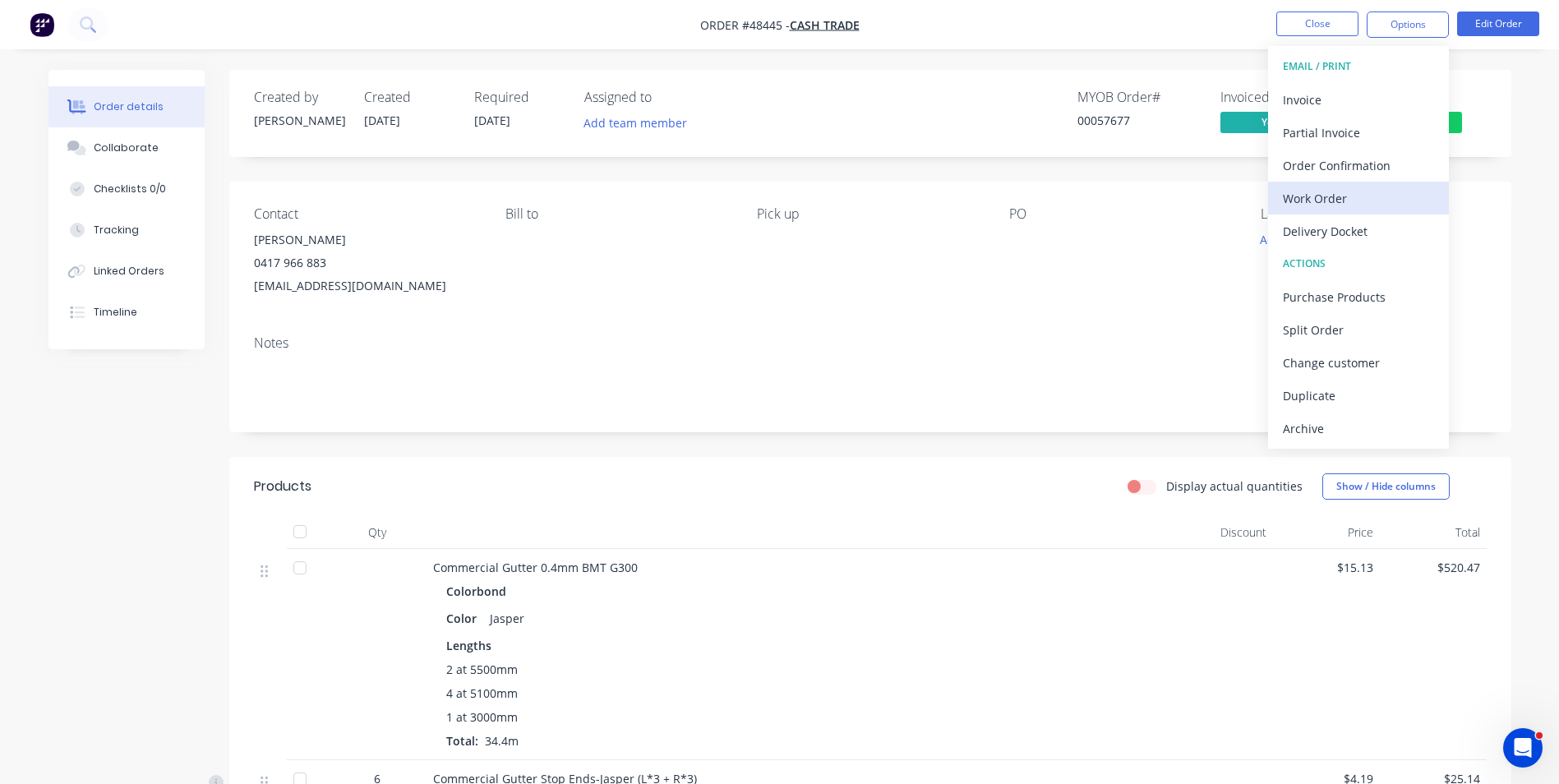
click at [1308, 203] on div "Work Order" at bounding box center [1358, 198] width 151 height 24
click at [1309, 191] on div "Custom" at bounding box center [1358, 198] width 151 height 24
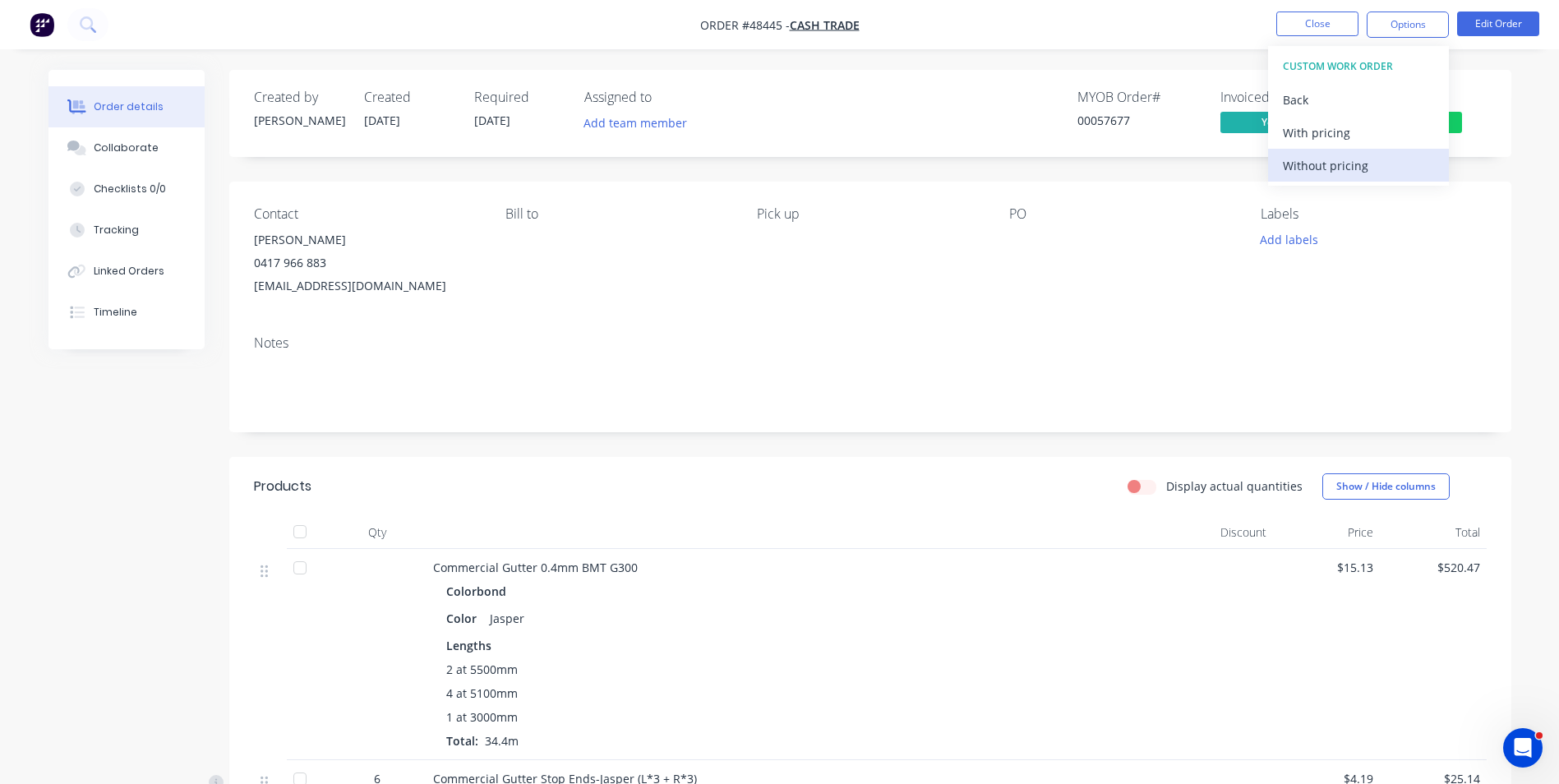
click at [1321, 162] on div "Without pricing" at bounding box center [1358, 165] width 151 height 24
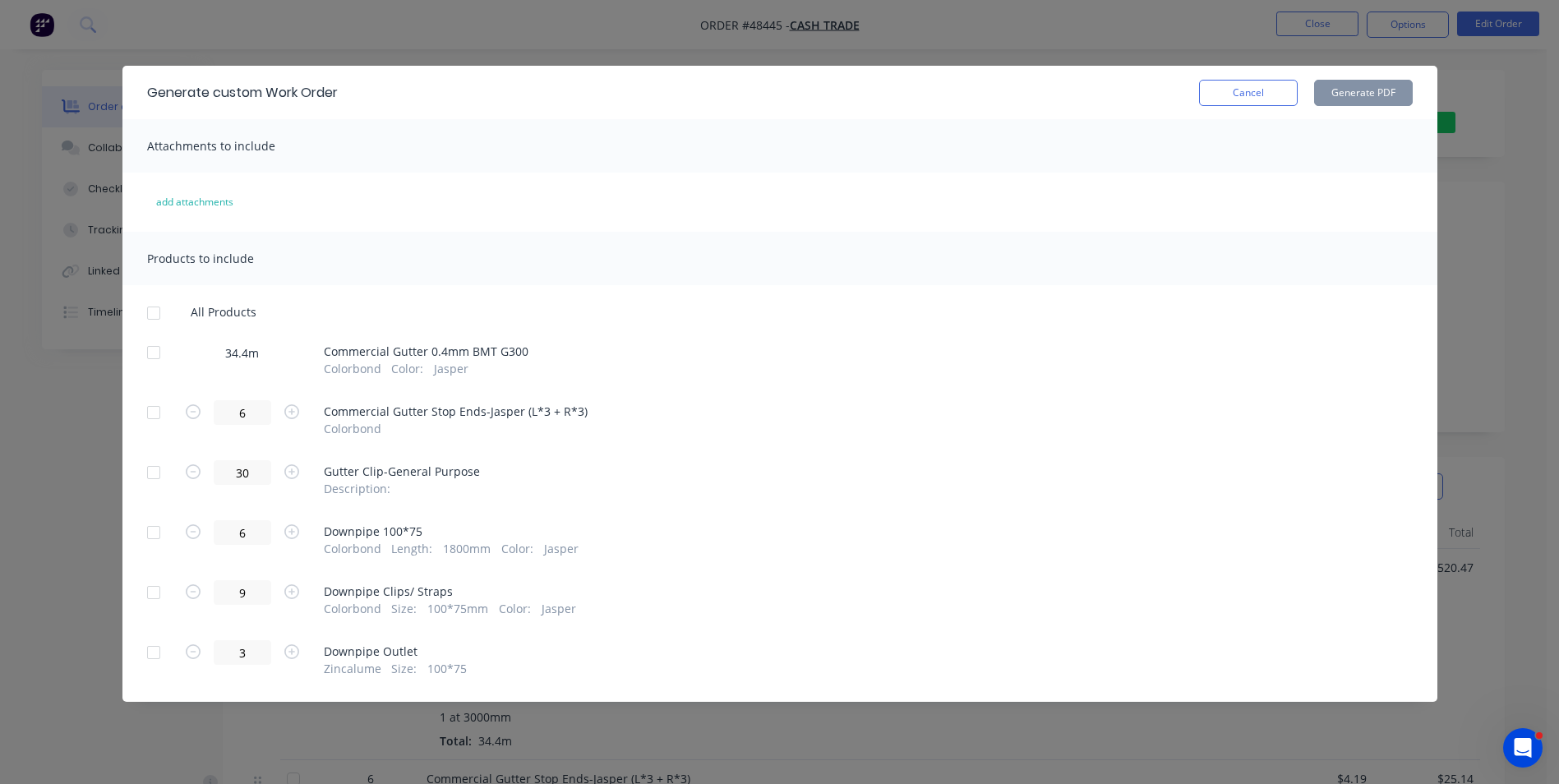
click at [165, 353] on div at bounding box center [154, 352] width 33 height 33
click at [1345, 97] on button "Generate PDF" at bounding box center [1363, 92] width 99 height 26
click at [1240, 88] on button "Cancel" at bounding box center [1248, 92] width 99 height 26
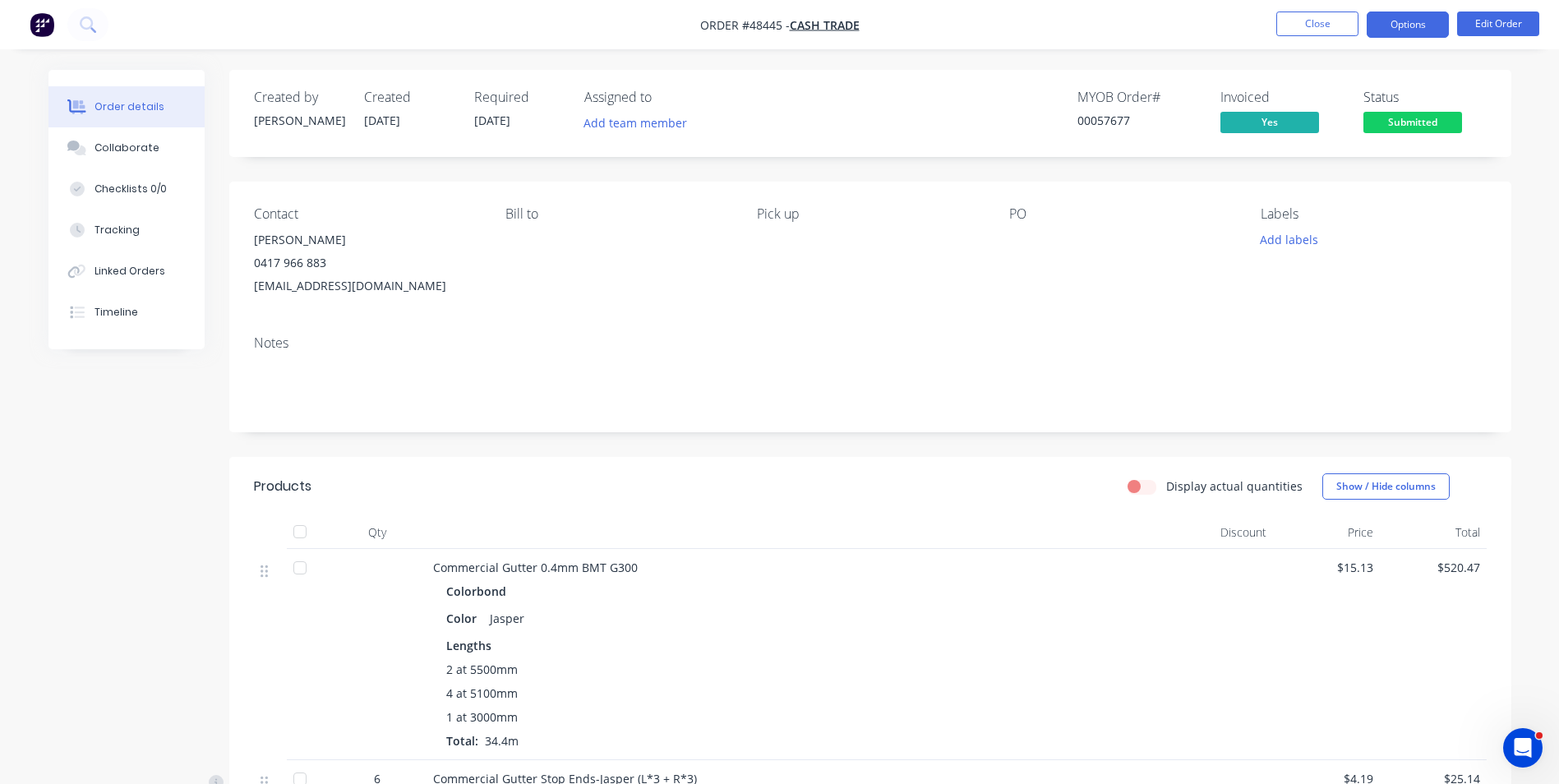
click at [1393, 24] on button "Options" at bounding box center [1407, 24] width 82 height 26
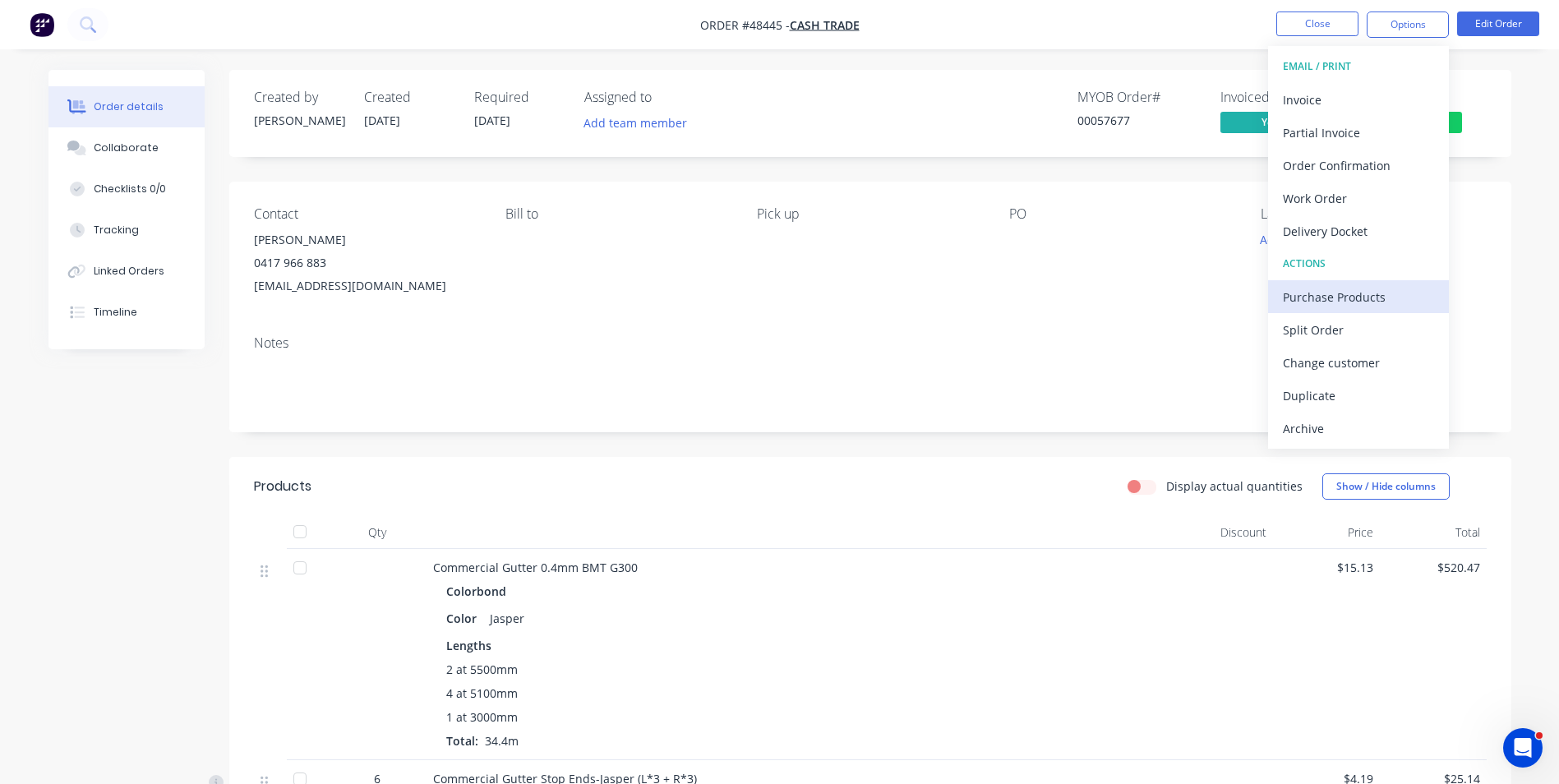
click at [1332, 288] on div "Purchase Products" at bounding box center [1358, 297] width 151 height 24
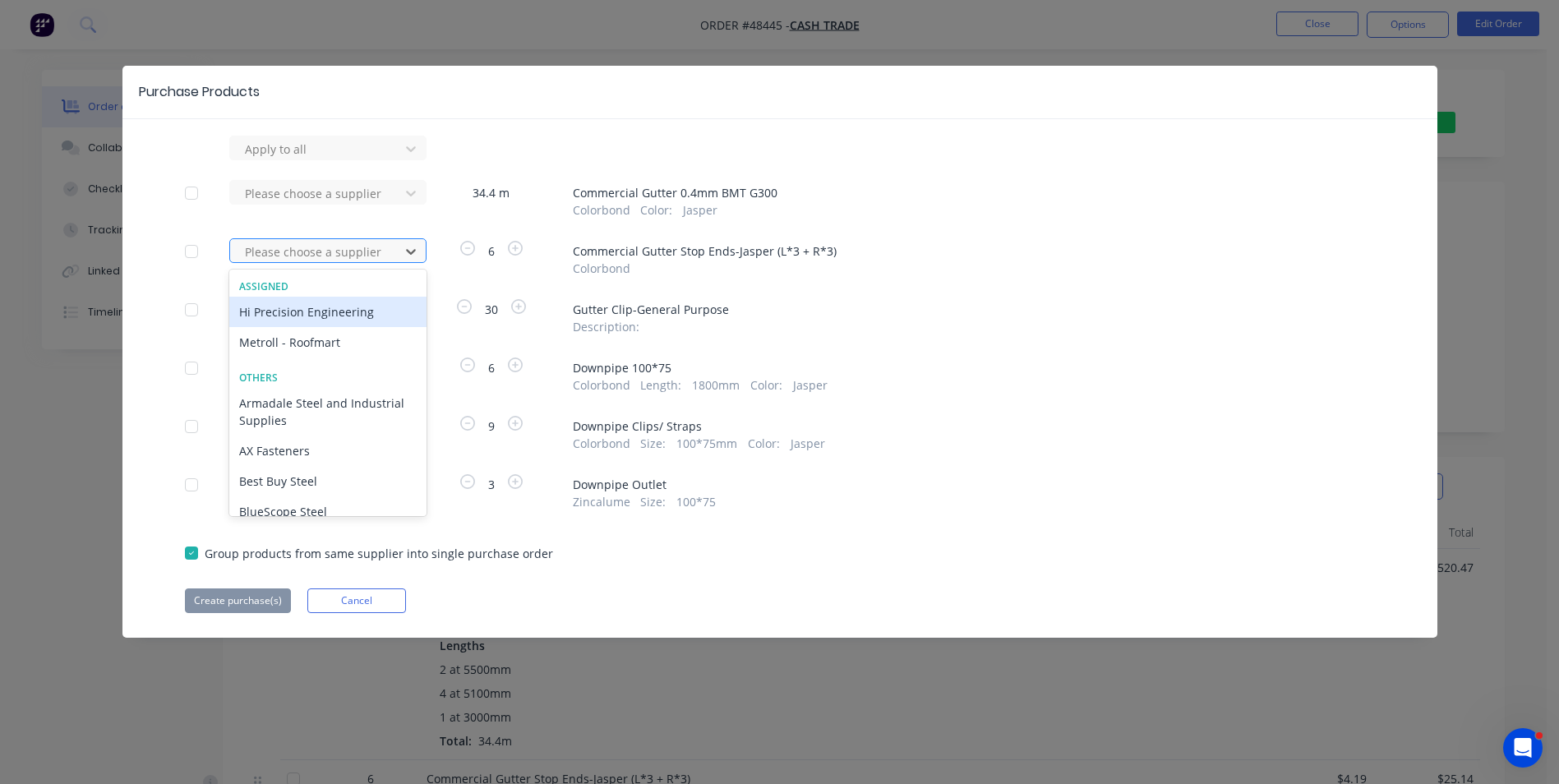
click at [357, 249] on div at bounding box center [317, 251] width 148 height 20
click at [327, 333] on div "Metroll - Roofmart" at bounding box center [328, 342] width 198 height 30
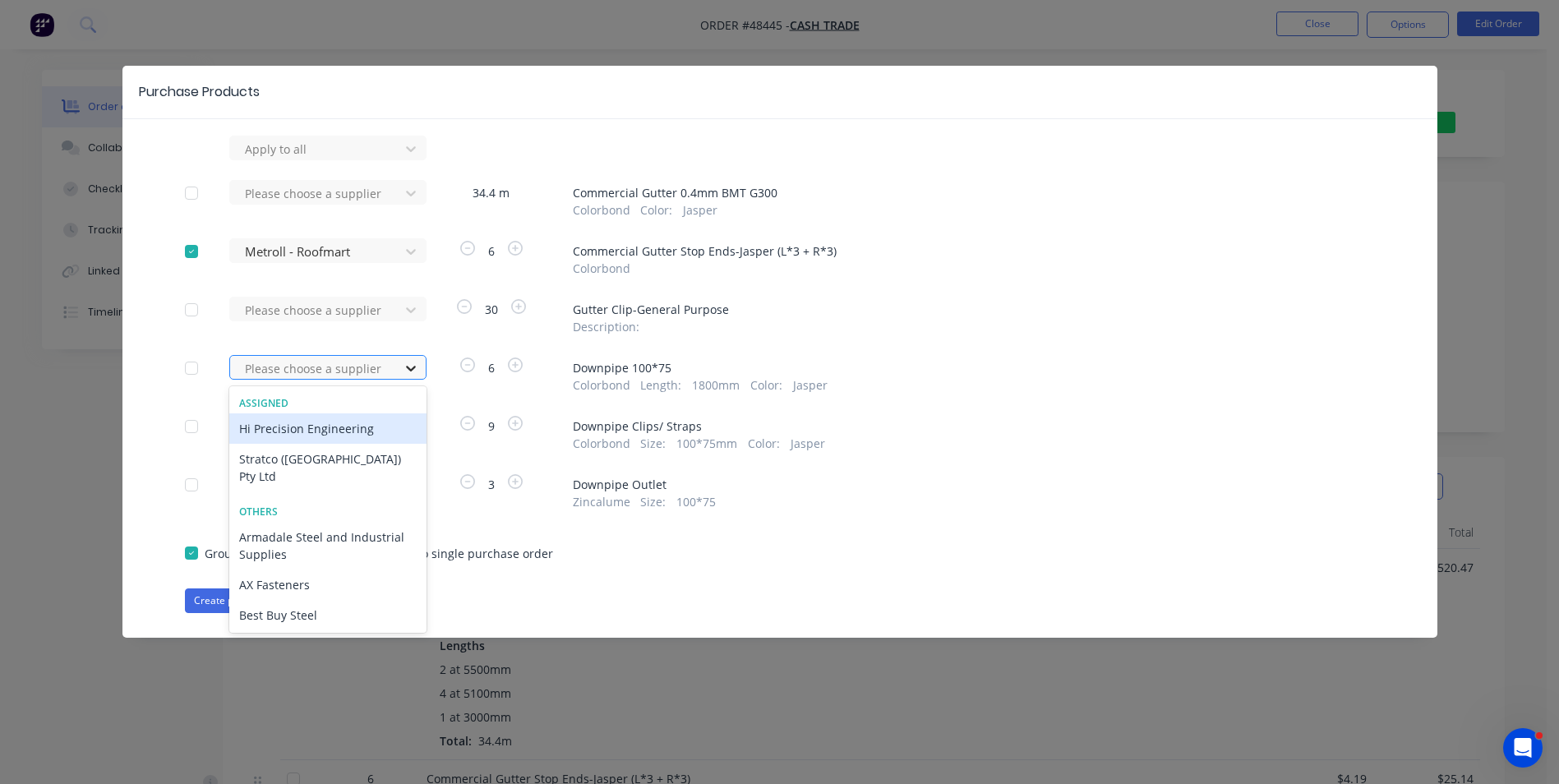
click at [406, 374] on icon at bounding box center [410, 367] width 16 height 16
click at [367, 430] on div "Hi Precision Engineering" at bounding box center [328, 429] width 198 height 30
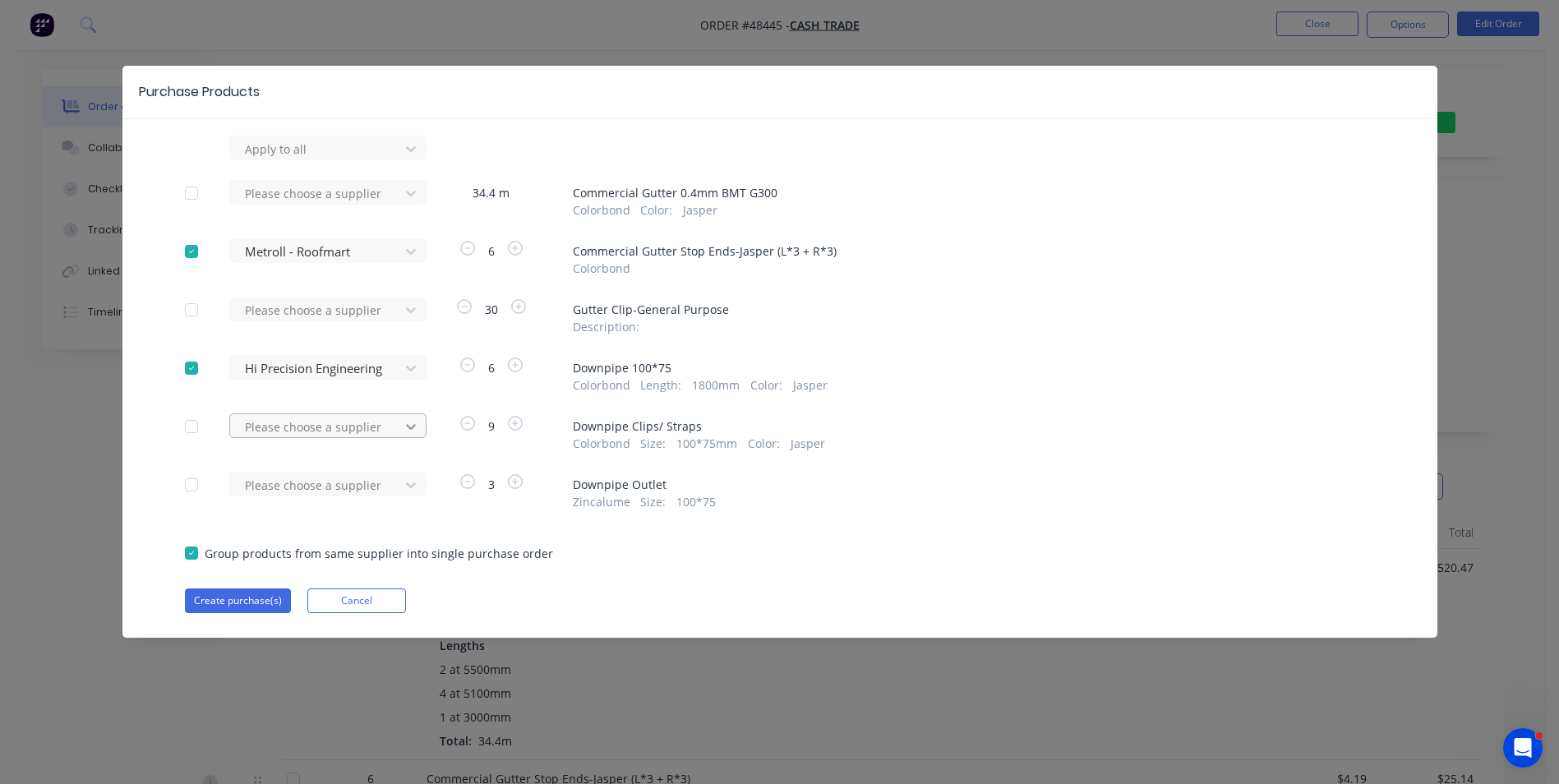
click at [398, 162] on div at bounding box center [410, 149] width 30 height 26
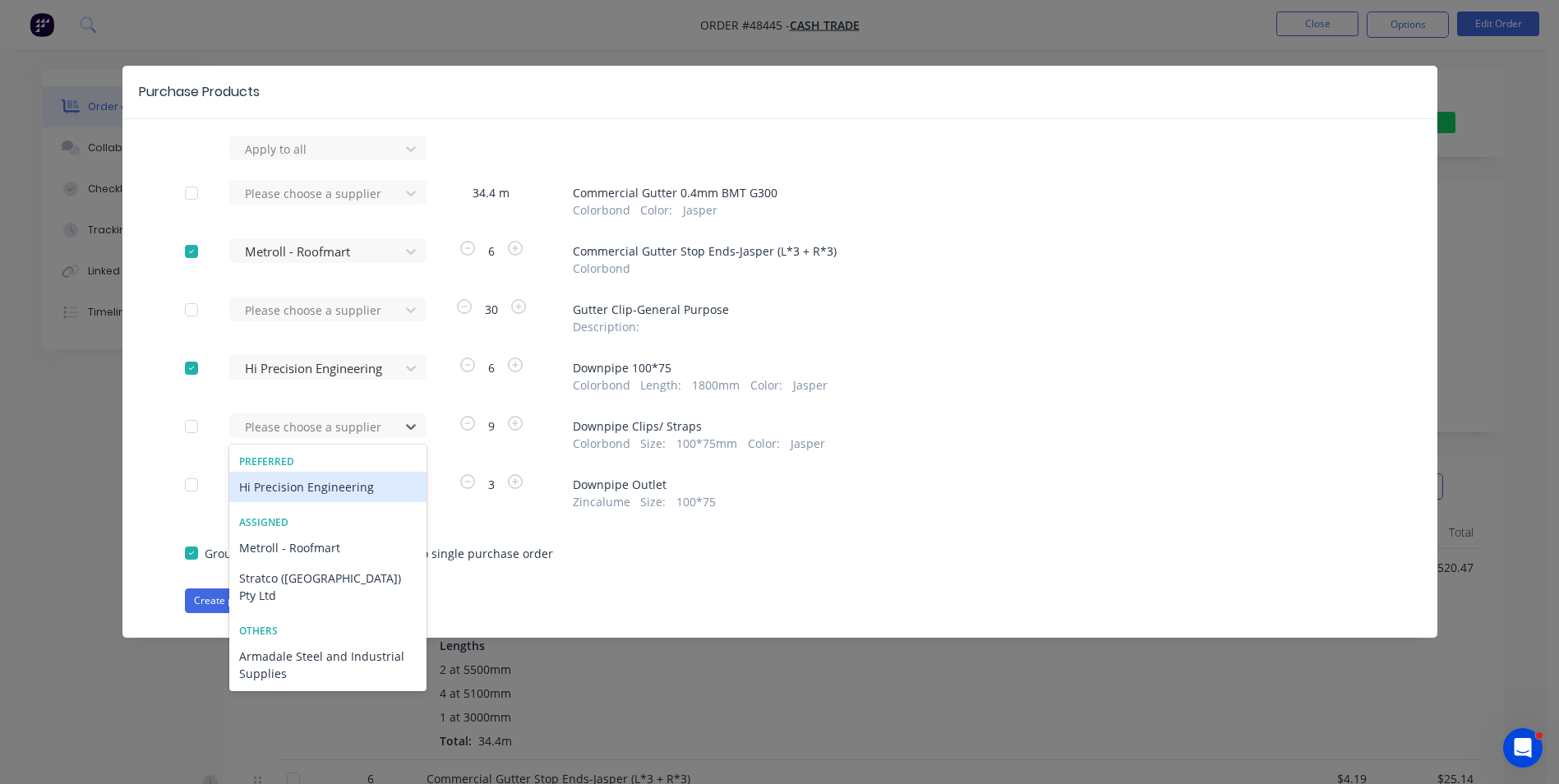
click at [319, 489] on div "Hi Precision Engineering" at bounding box center [328, 487] width 198 height 30
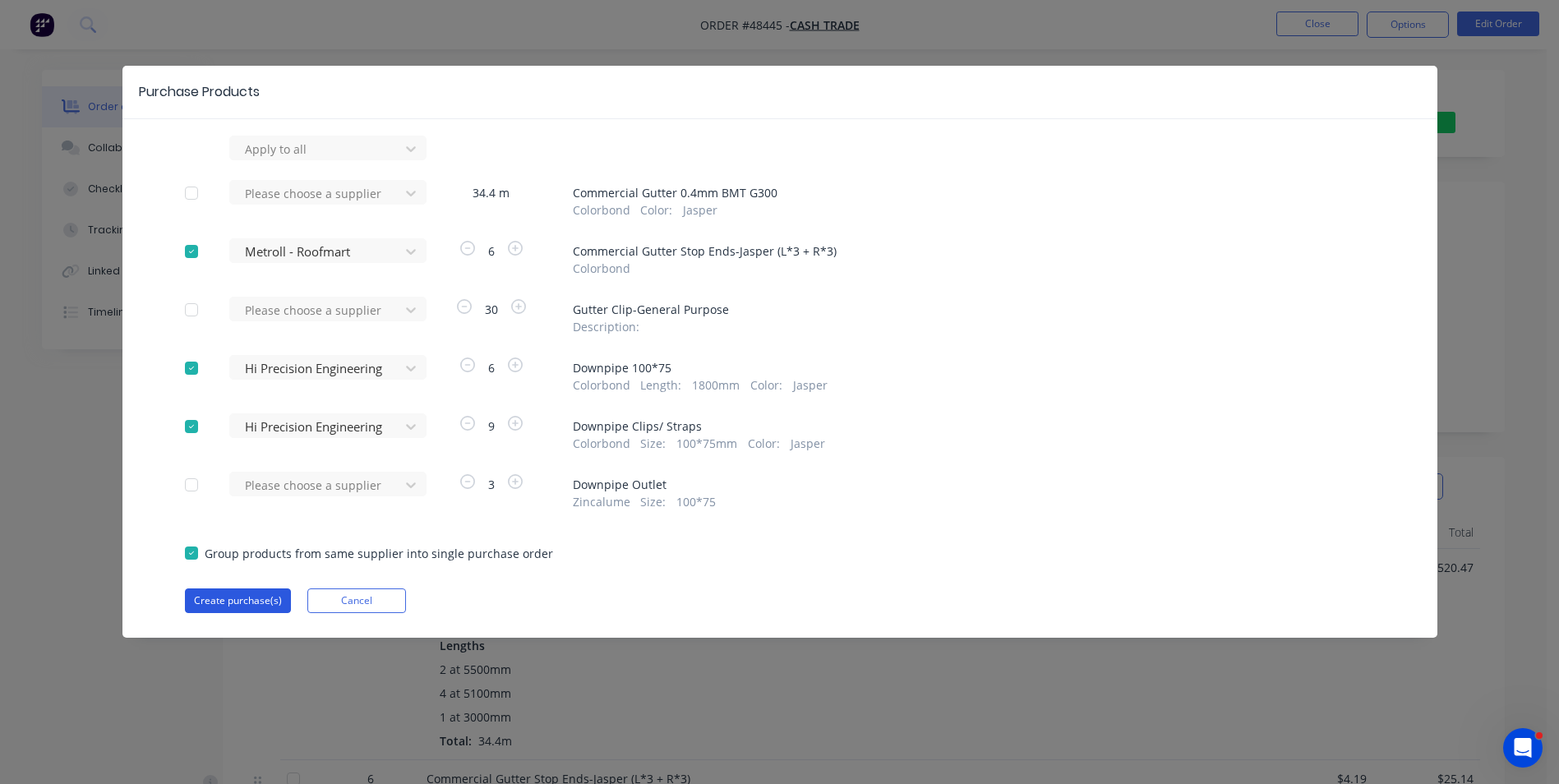
click at [239, 600] on button "Create purchase(s)" at bounding box center [238, 600] width 106 height 24
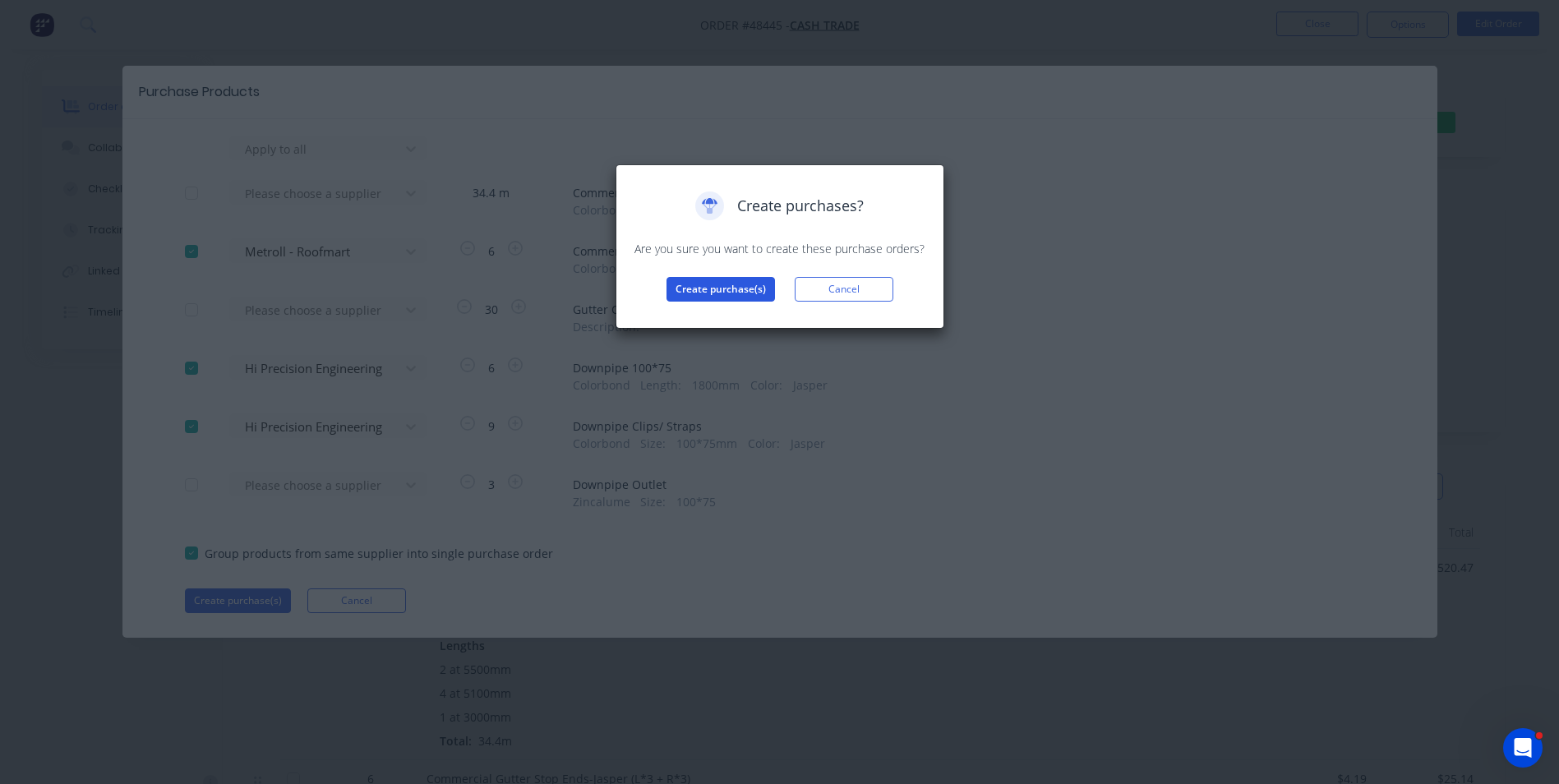
click at [744, 285] on button "Create purchase(s)" at bounding box center [721, 289] width 109 height 24
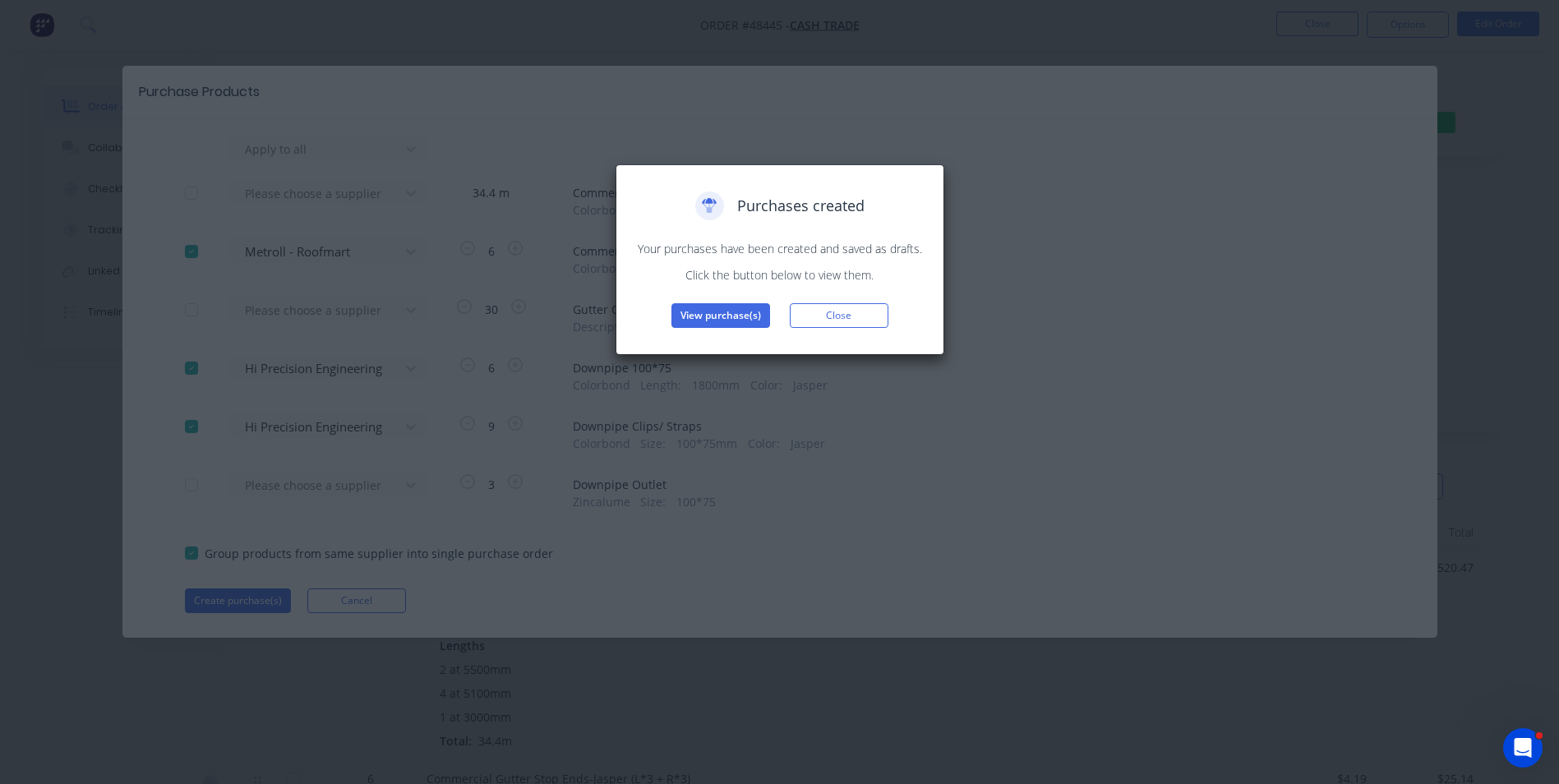
click at [734, 305] on button "View purchase(s)" at bounding box center [720, 315] width 99 height 24
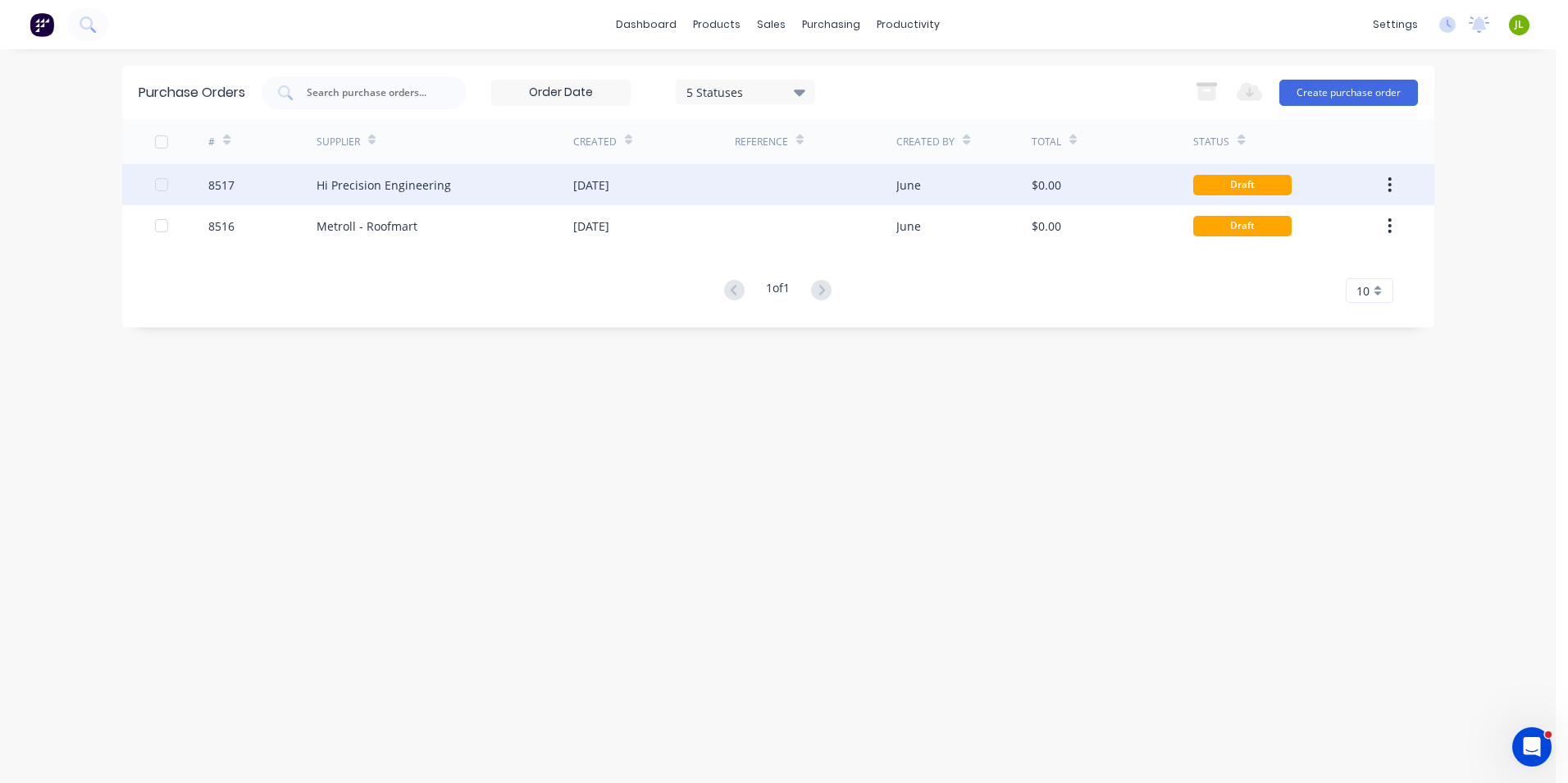
click at [699, 192] on div "[DATE]" at bounding box center [655, 185] width 162 height 41
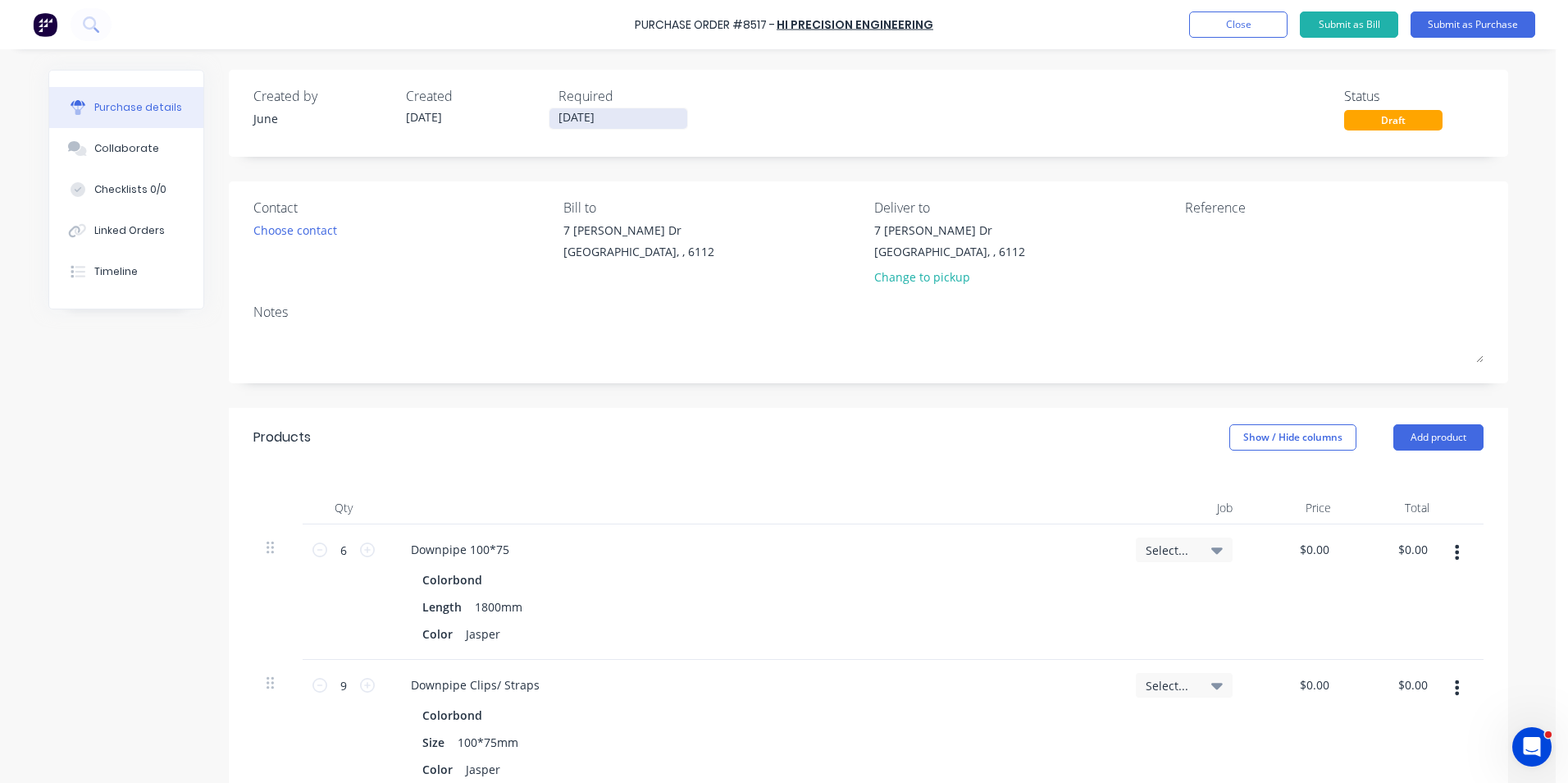
click at [634, 124] on input "[DATE]" at bounding box center [618, 119] width 138 height 20
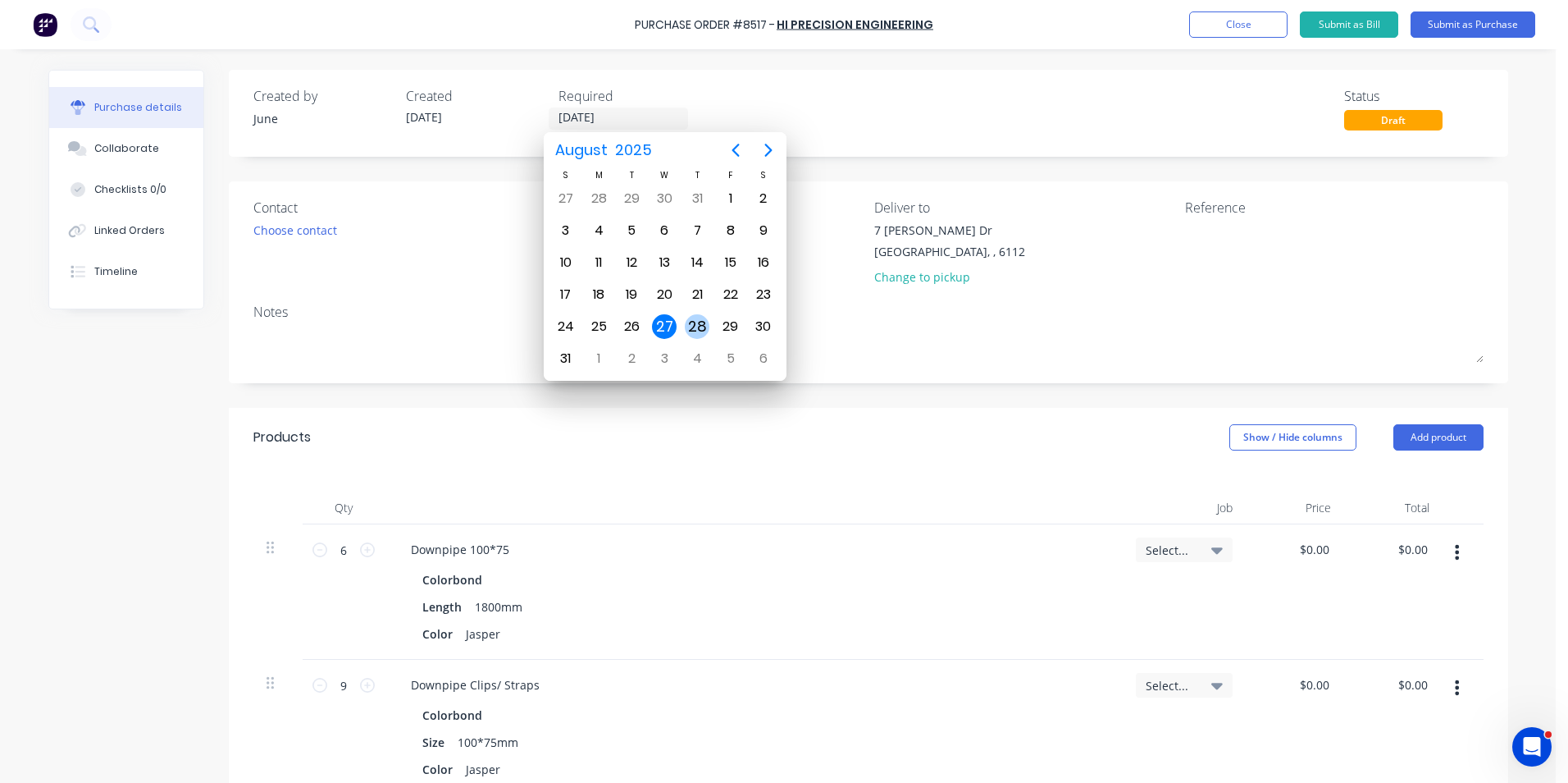
click at [685, 322] on div "28" at bounding box center [697, 326] width 33 height 31
type input "[DATE]"
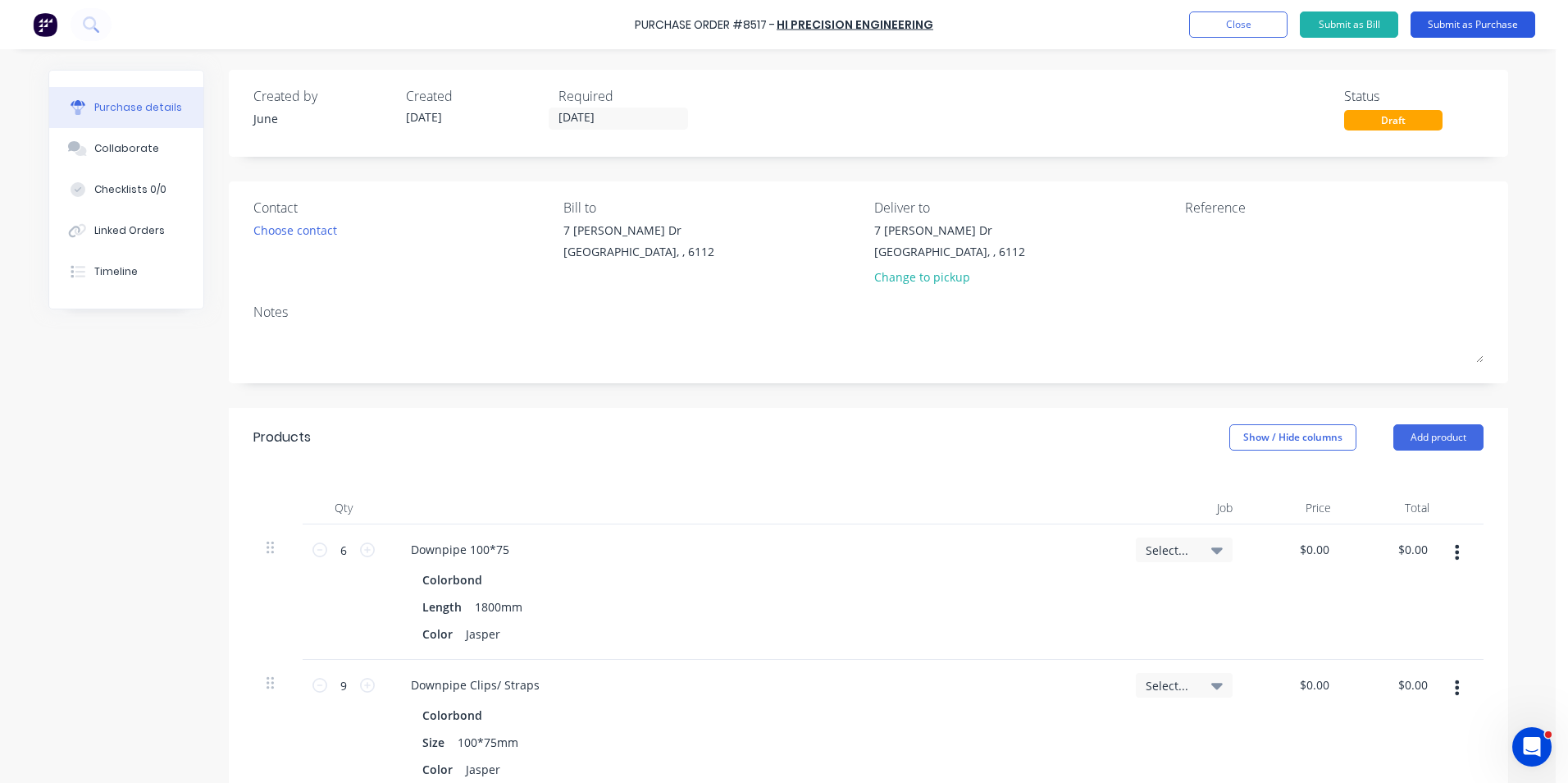
click at [1468, 29] on button "Submit as Purchase" at bounding box center [1474, 24] width 125 height 26
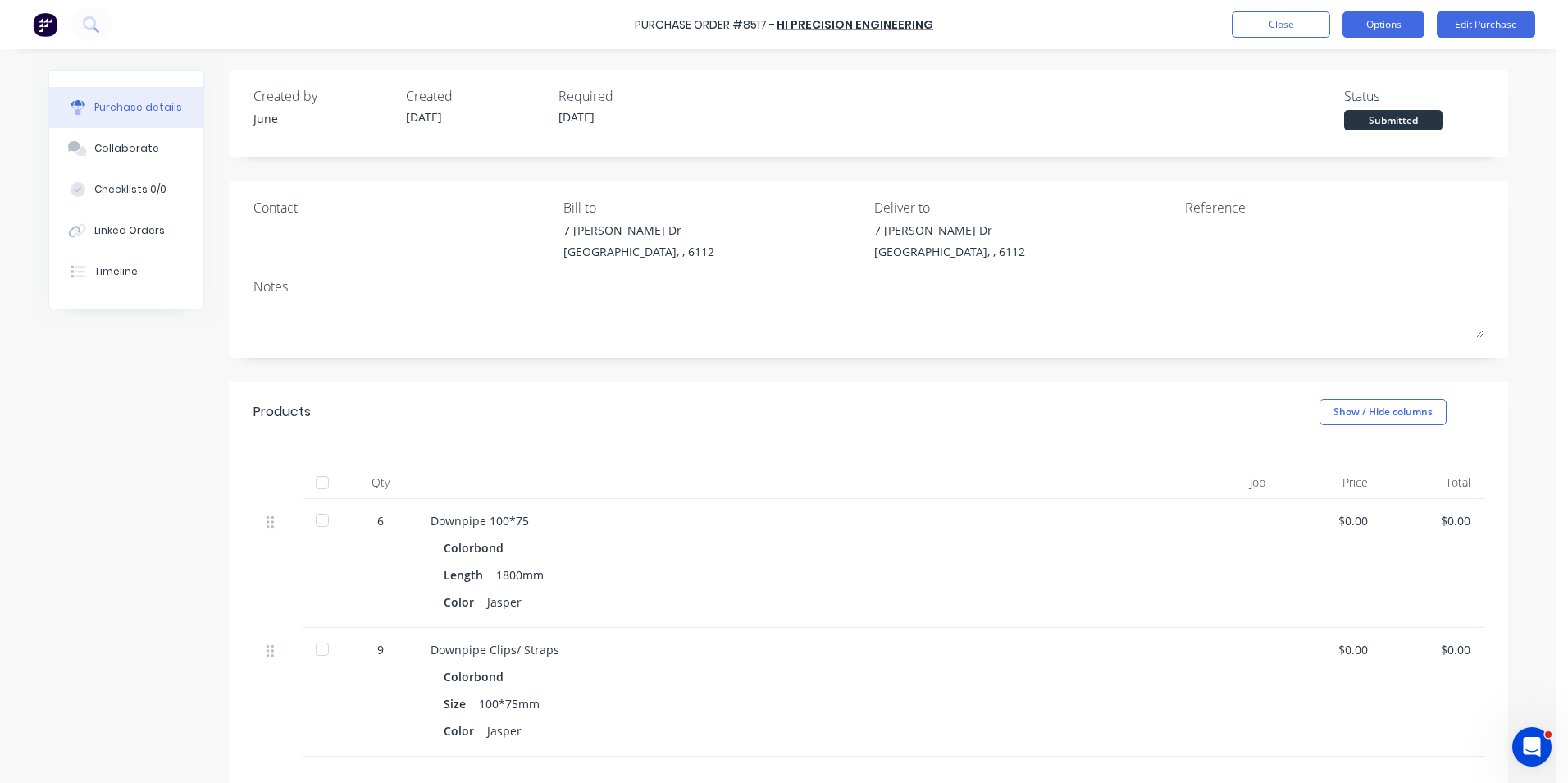
click at [1378, 31] on button "Options" at bounding box center [1383, 24] width 82 height 26
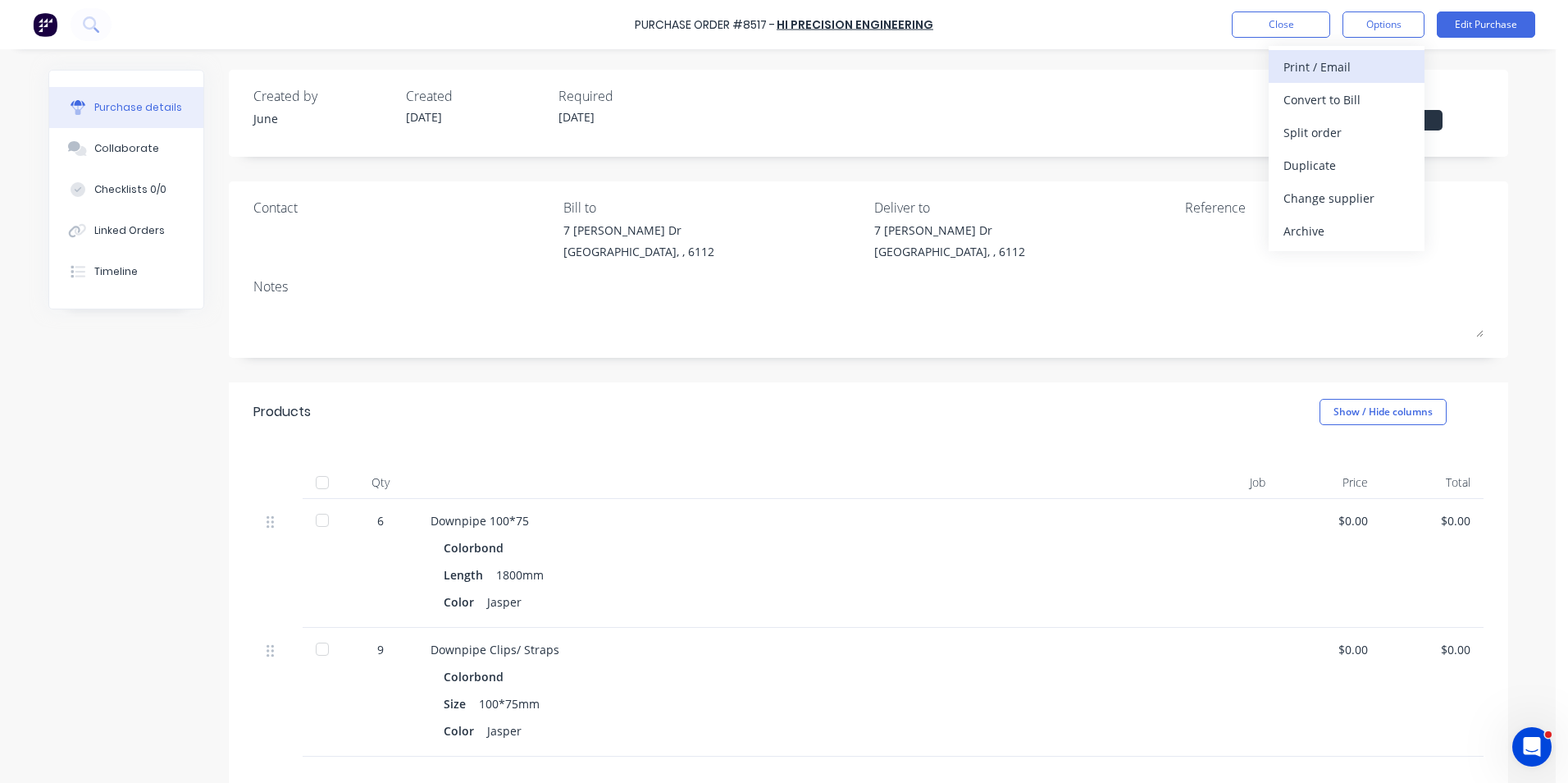
click at [1362, 77] on div "Print / Email" at bounding box center [1347, 67] width 126 height 24
click at [1335, 129] on div "Without pricing" at bounding box center [1347, 132] width 126 height 24
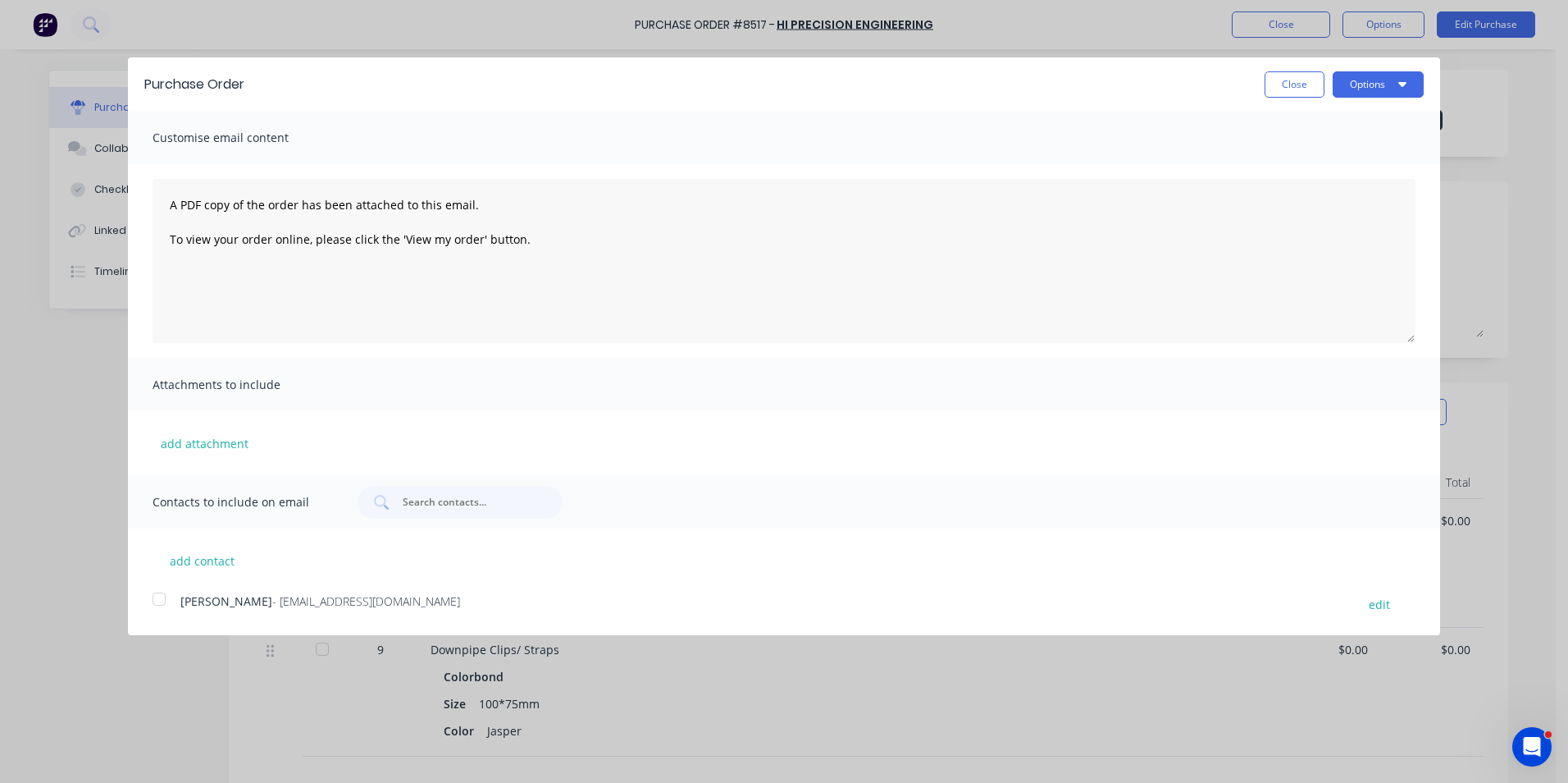
click at [170, 595] on div at bounding box center [158, 598] width 33 height 33
click at [1402, 85] on icon "button" at bounding box center [1403, 84] width 8 height 5
click at [1376, 170] on div "Email" at bounding box center [1346, 158] width 126 height 24
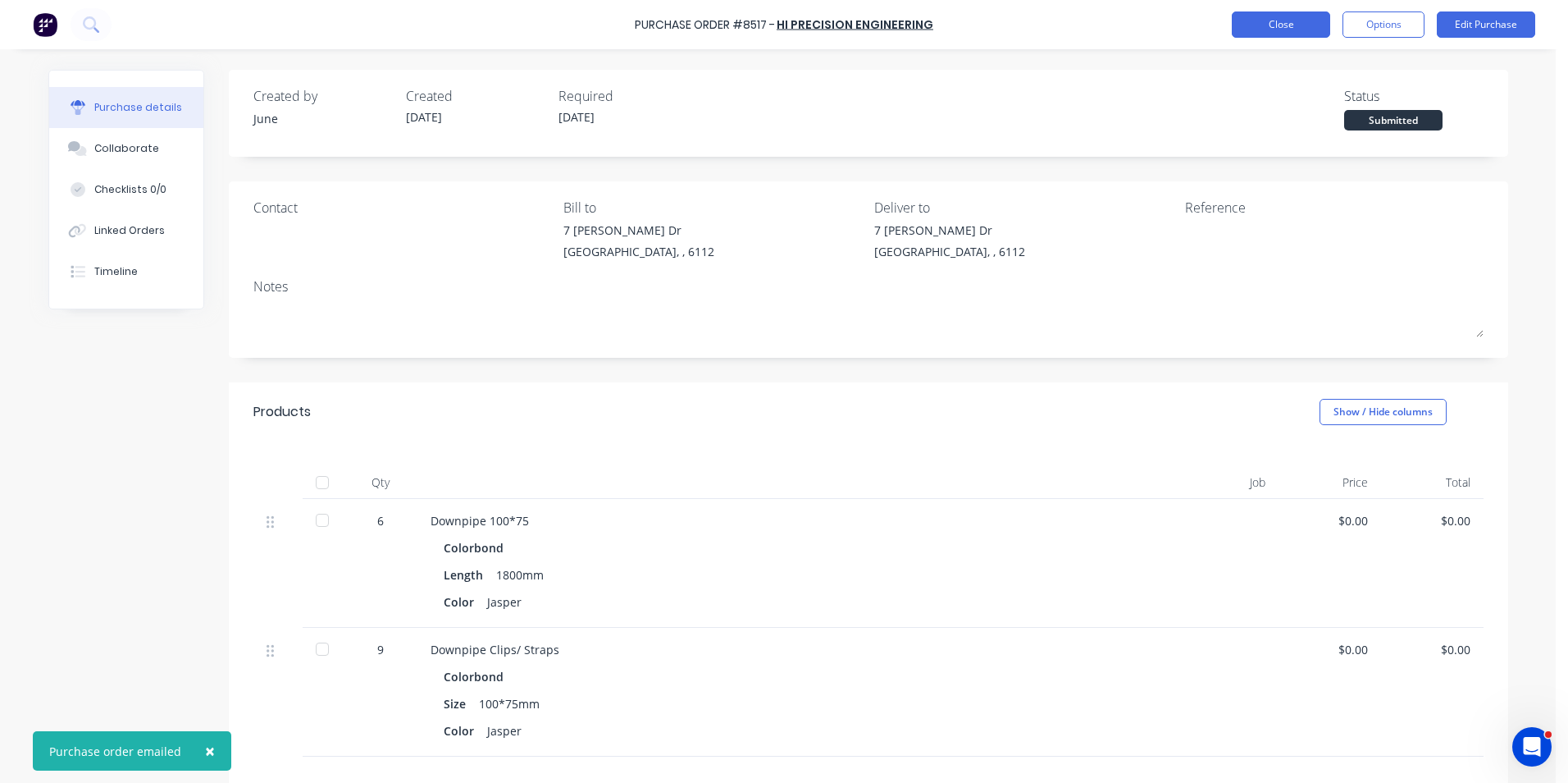
click at [1258, 26] on button "Close" at bounding box center [1281, 24] width 99 height 26
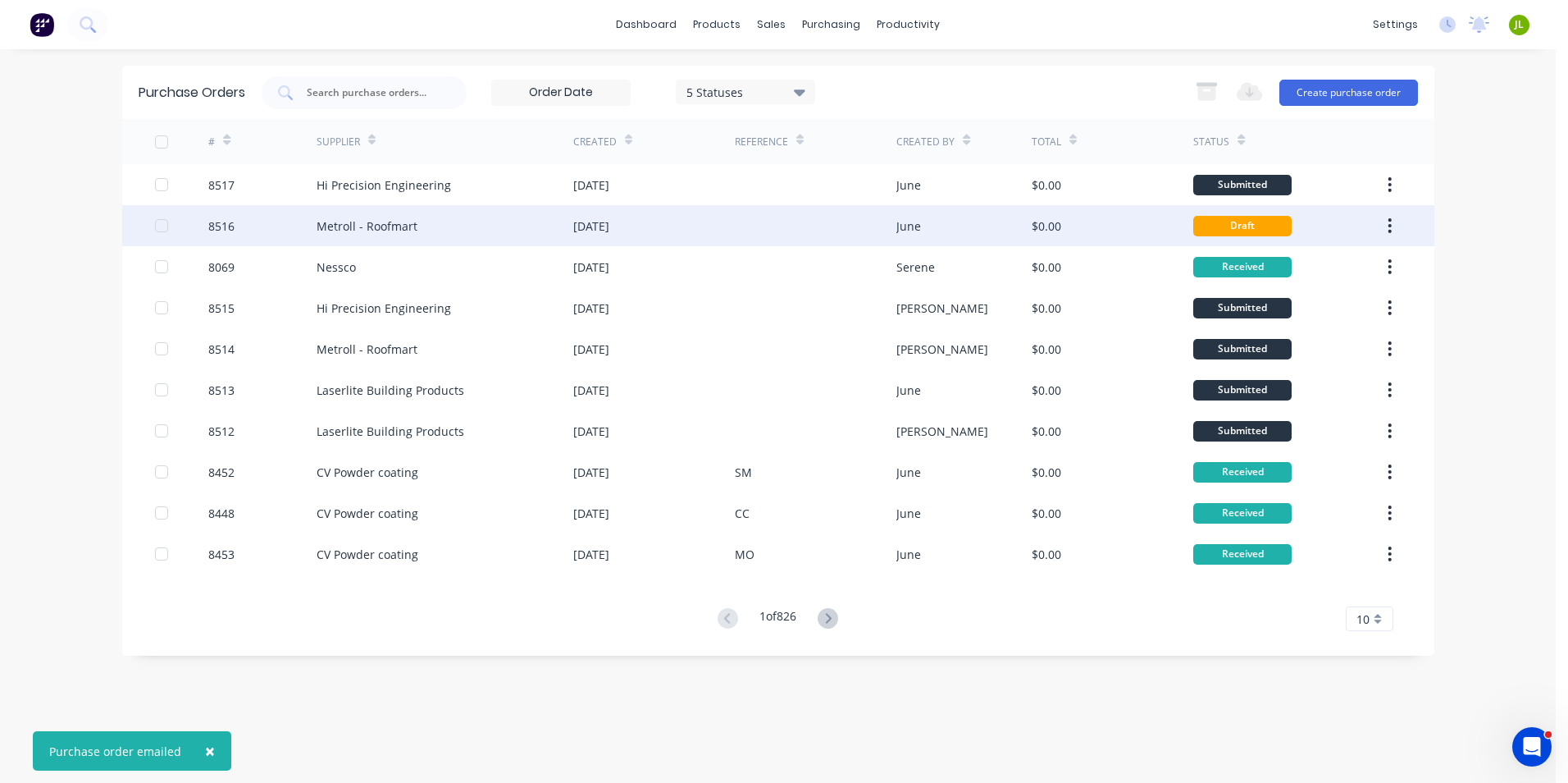
click at [751, 223] on div at bounding box center [816, 225] width 162 height 41
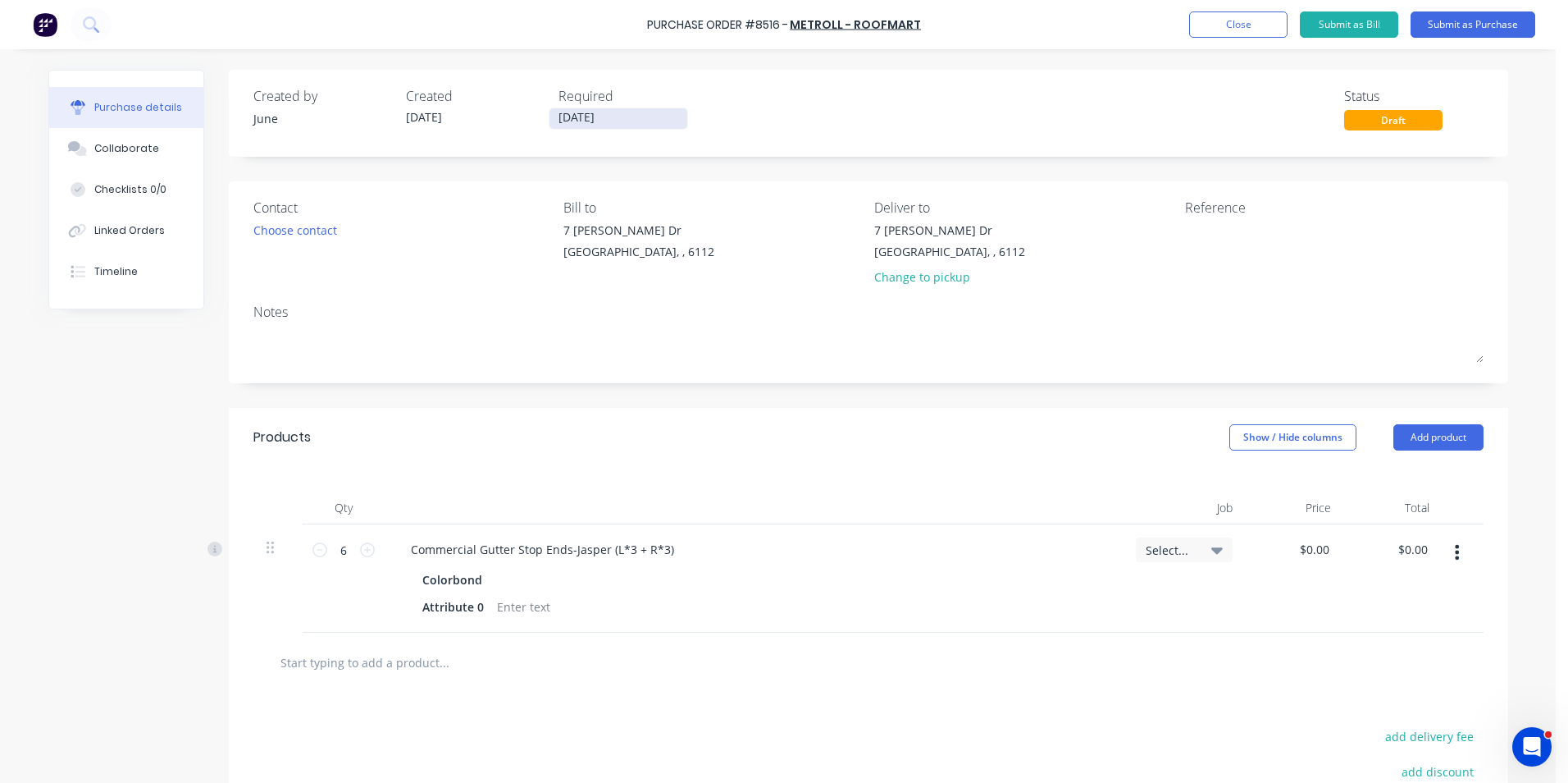
click at [603, 115] on input "[DATE]" at bounding box center [618, 119] width 138 height 20
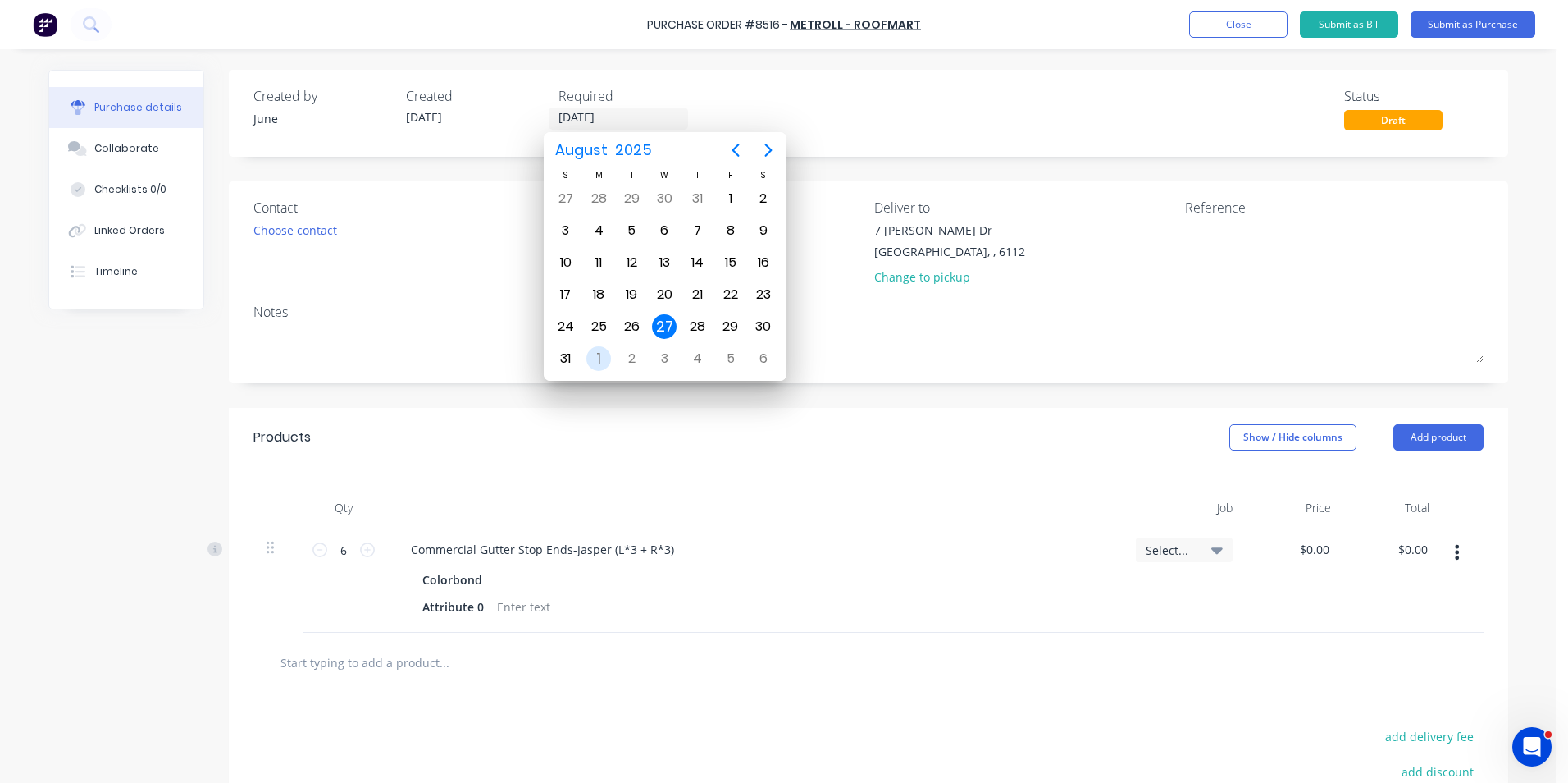
click at [597, 357] on div "1" at bounding box center [598, 358] width 24 height 24
type input "01/09/25"
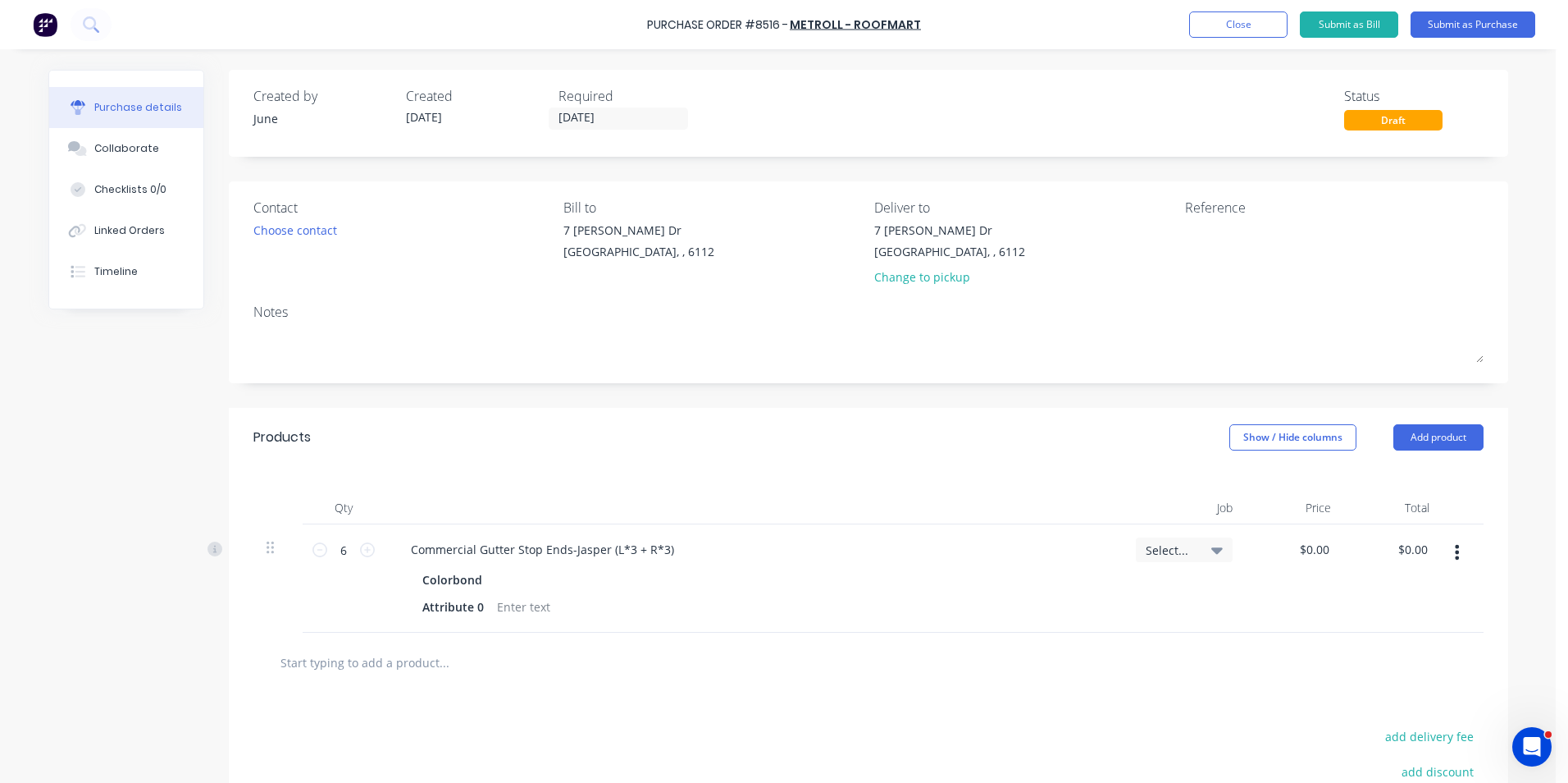
click at [997, 77] on div "Created by June Created 27/08/25 Required 01/09/25 Status Draft" at bounding box center [869, 113] width 1280 height 87
click at [1512, 23] on button "Submit as Purchase" at bounding box center [1474, 24] width 125 height 26
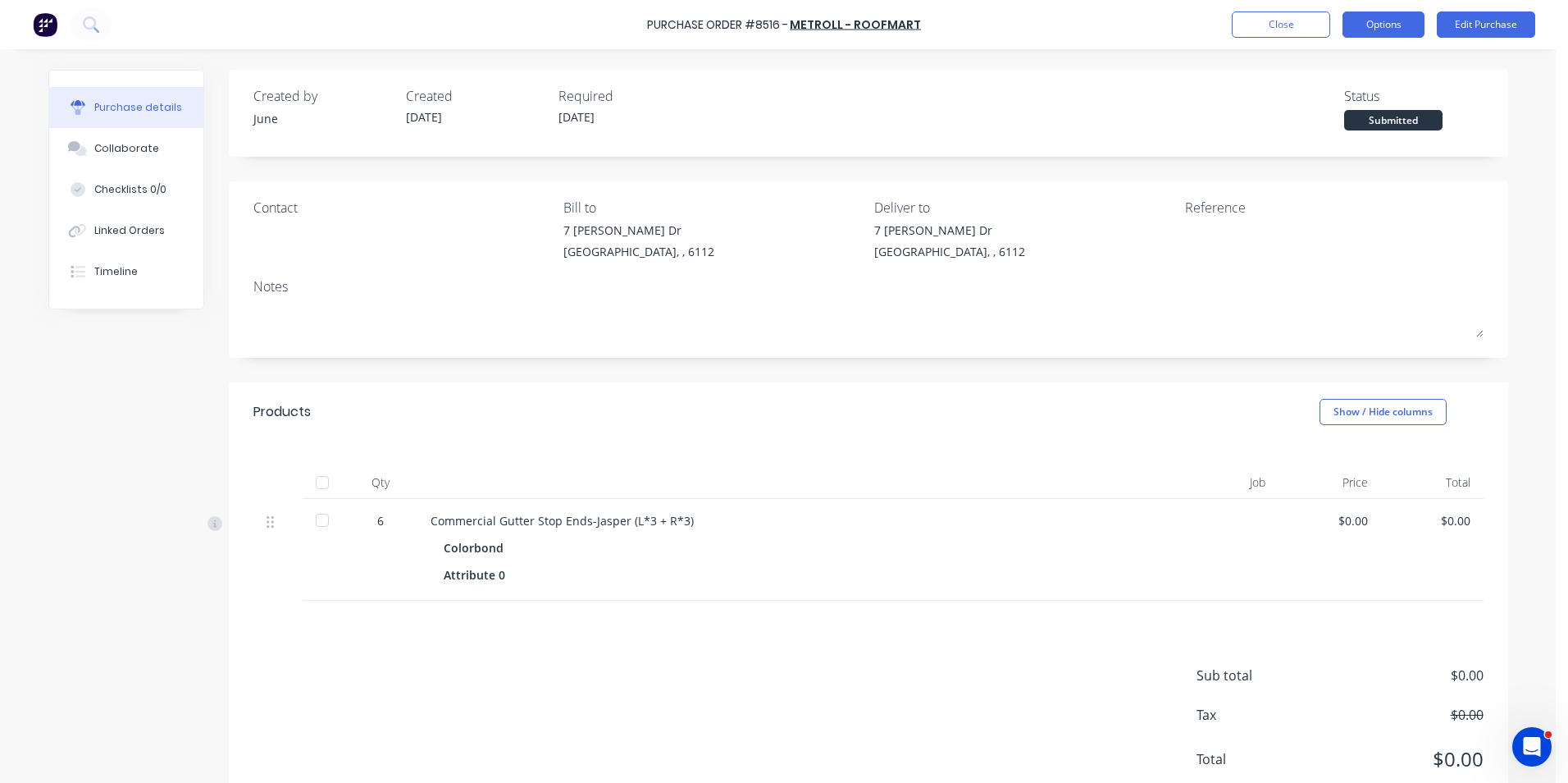
click at [1409, 37] on button "Options" at bounding box center [1383, 24] width 82 height 26
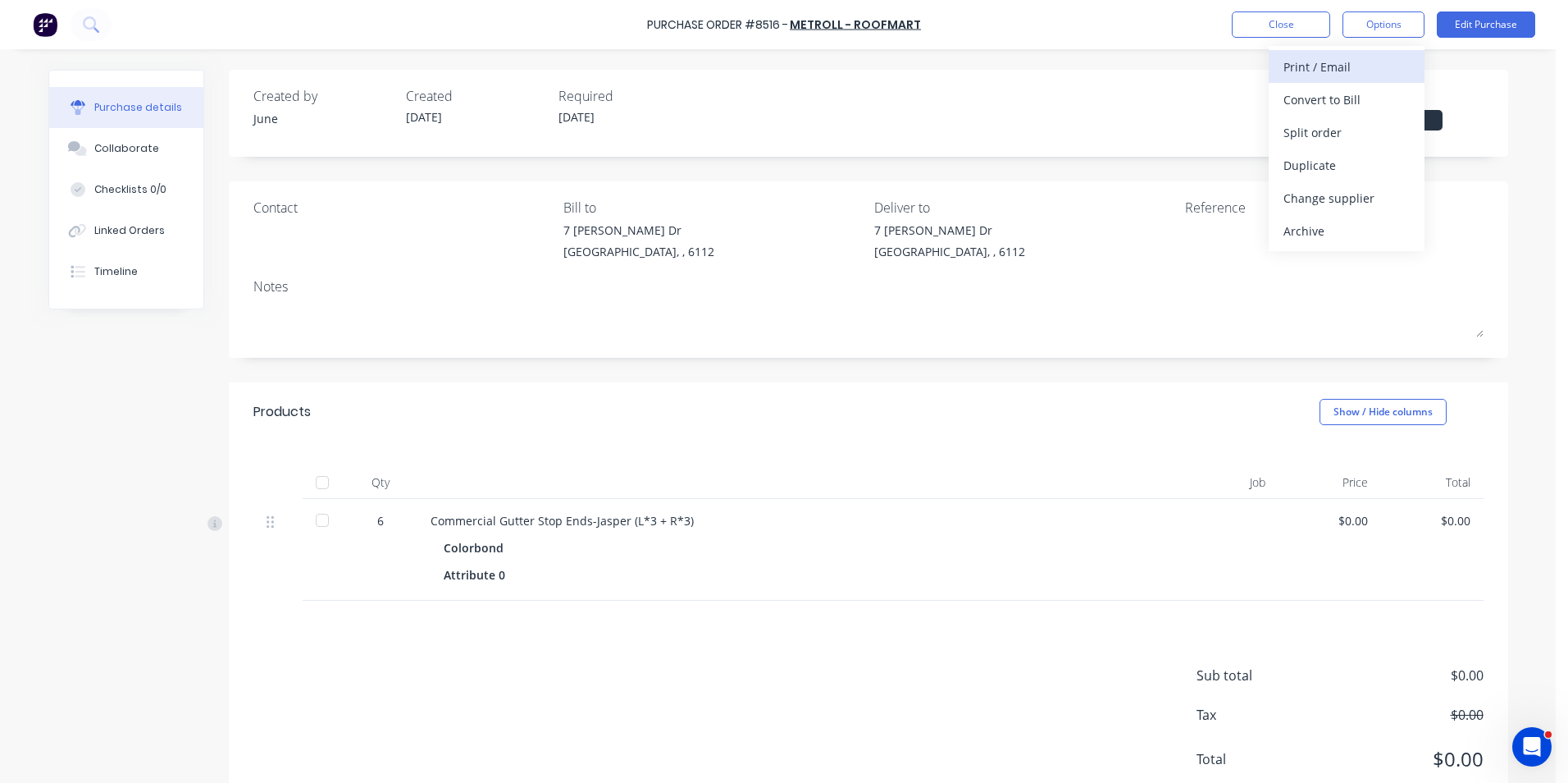
click at [1362, 78] on div "Print / Email" at bounding box center [1347, 67] width 126 height 24
click at [1334, 134] on div "Without pricing" at bounding box center [1347, 132] width 126 height 24
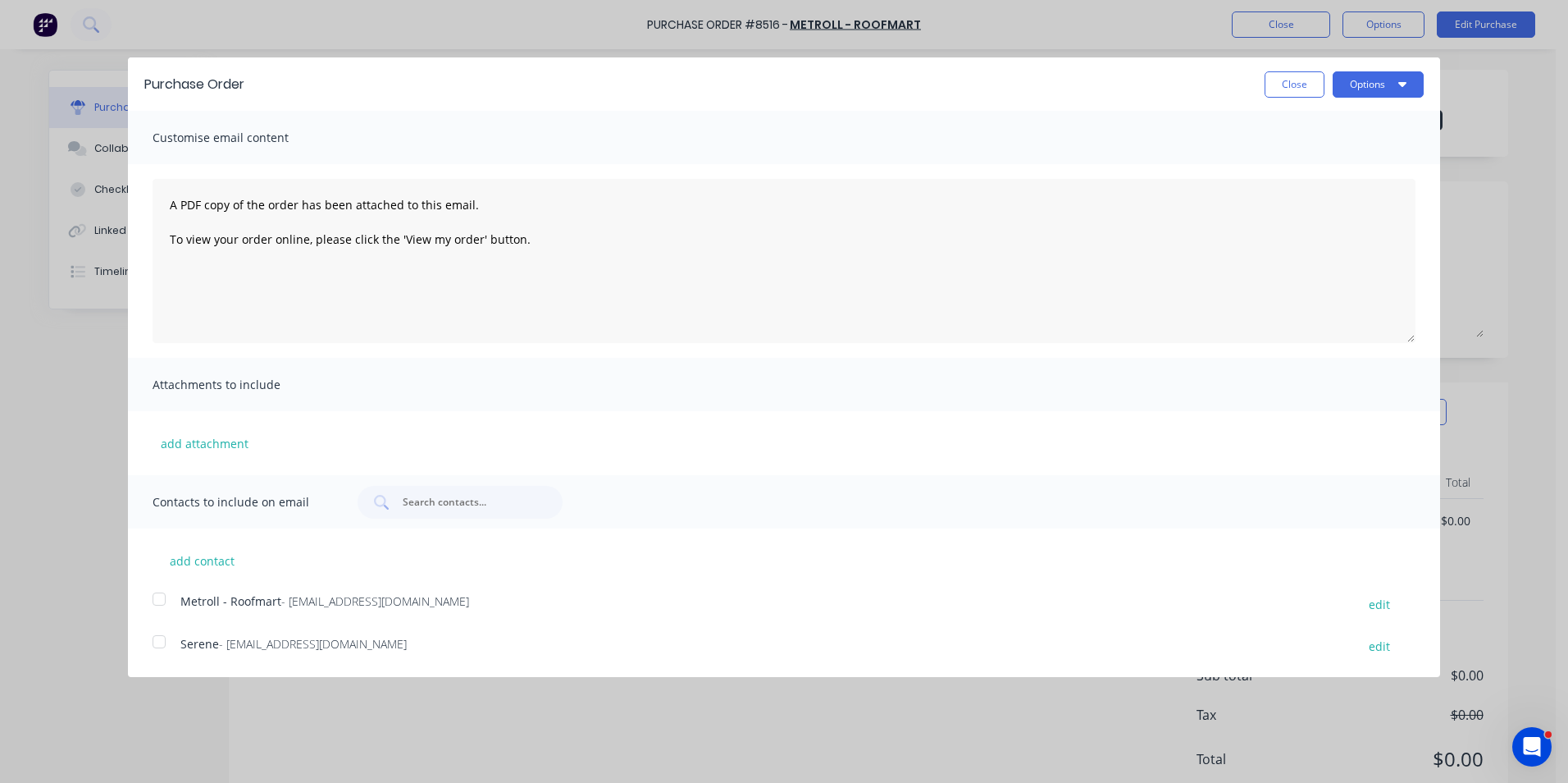
click at [179, 602] on div "Metroll - Roofmart - orders@perth.metroll.com.au edit" at bounding box center [796, 603] width 1287 height 22
click at [1357, 83] on button "Options" at bounding box center [1378, 84] width 91 height 26
click at [1334, 162] on div "Email" at bounding box center [1346, 158] width 126 height 24
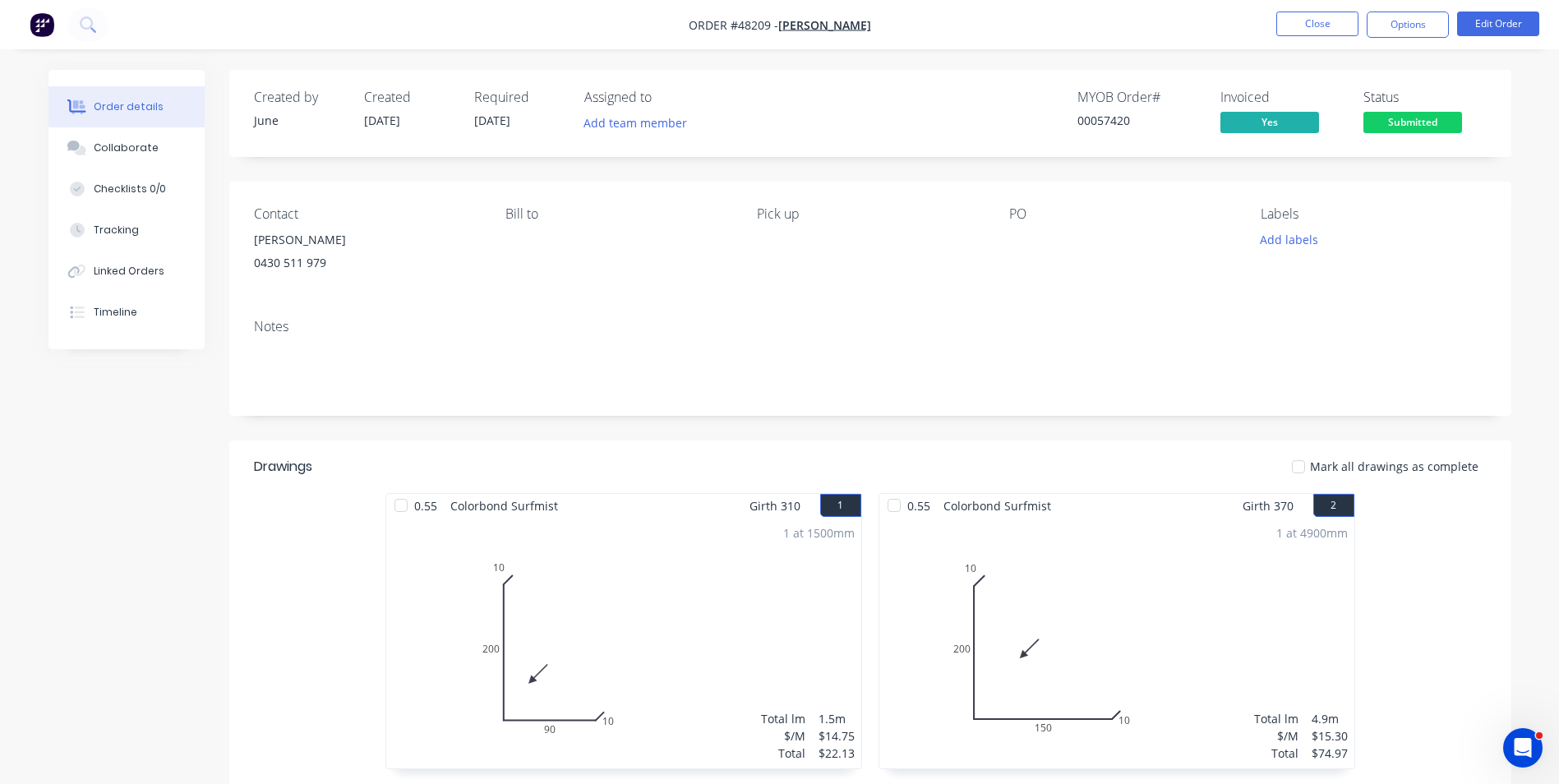
click at [863, 128] on div "MYOB Order # 00057420 Invoiced Yes Status Submitted" at bounding box center [1118, 113] width 738 height 47
click at [1302, 17] on button "Close" at bounding box center [1317, 24] width 82 height 24
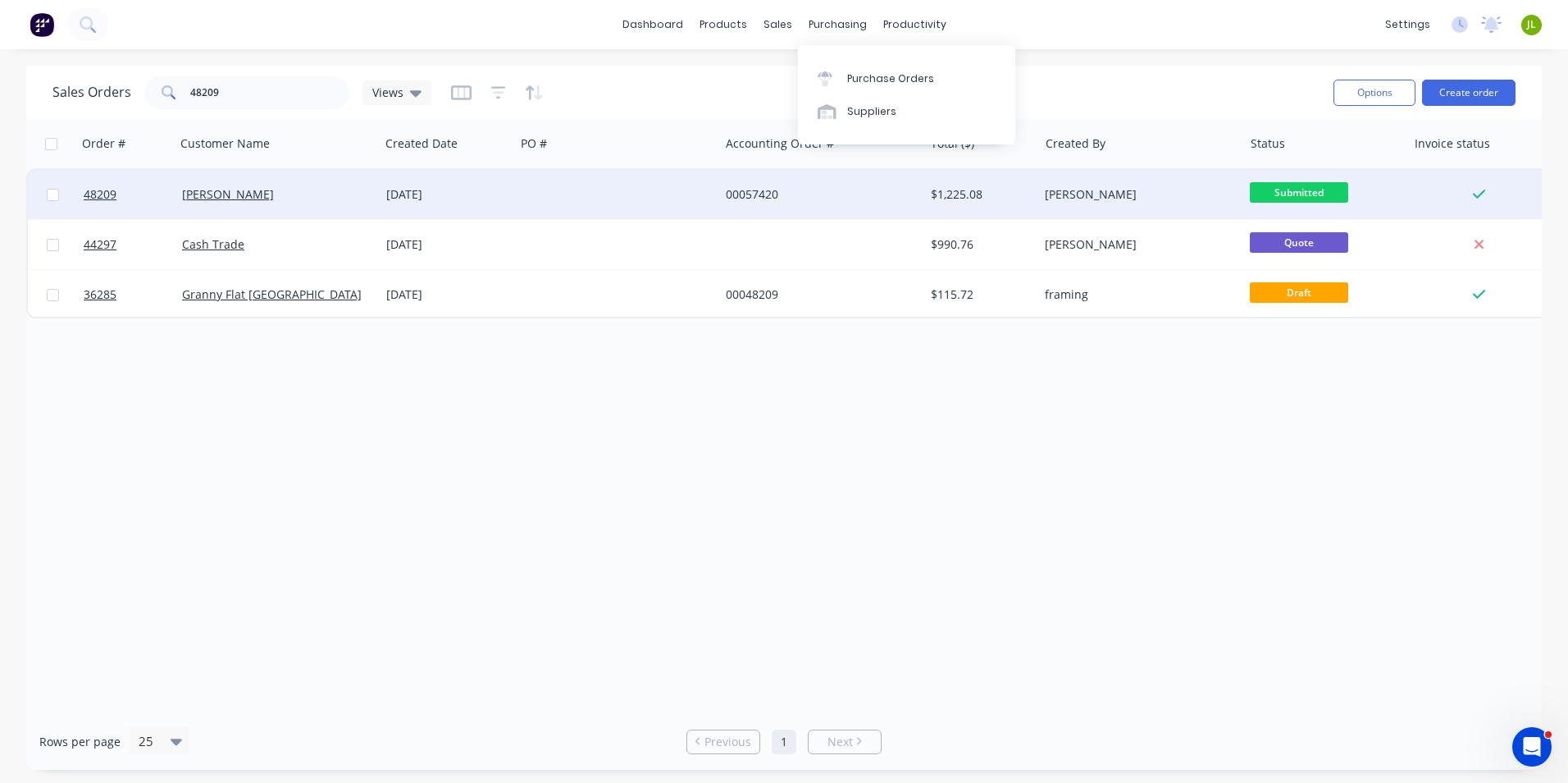
click at [811, 189] on div "00057420" at bounding box center [817, 194] width 182 height 16
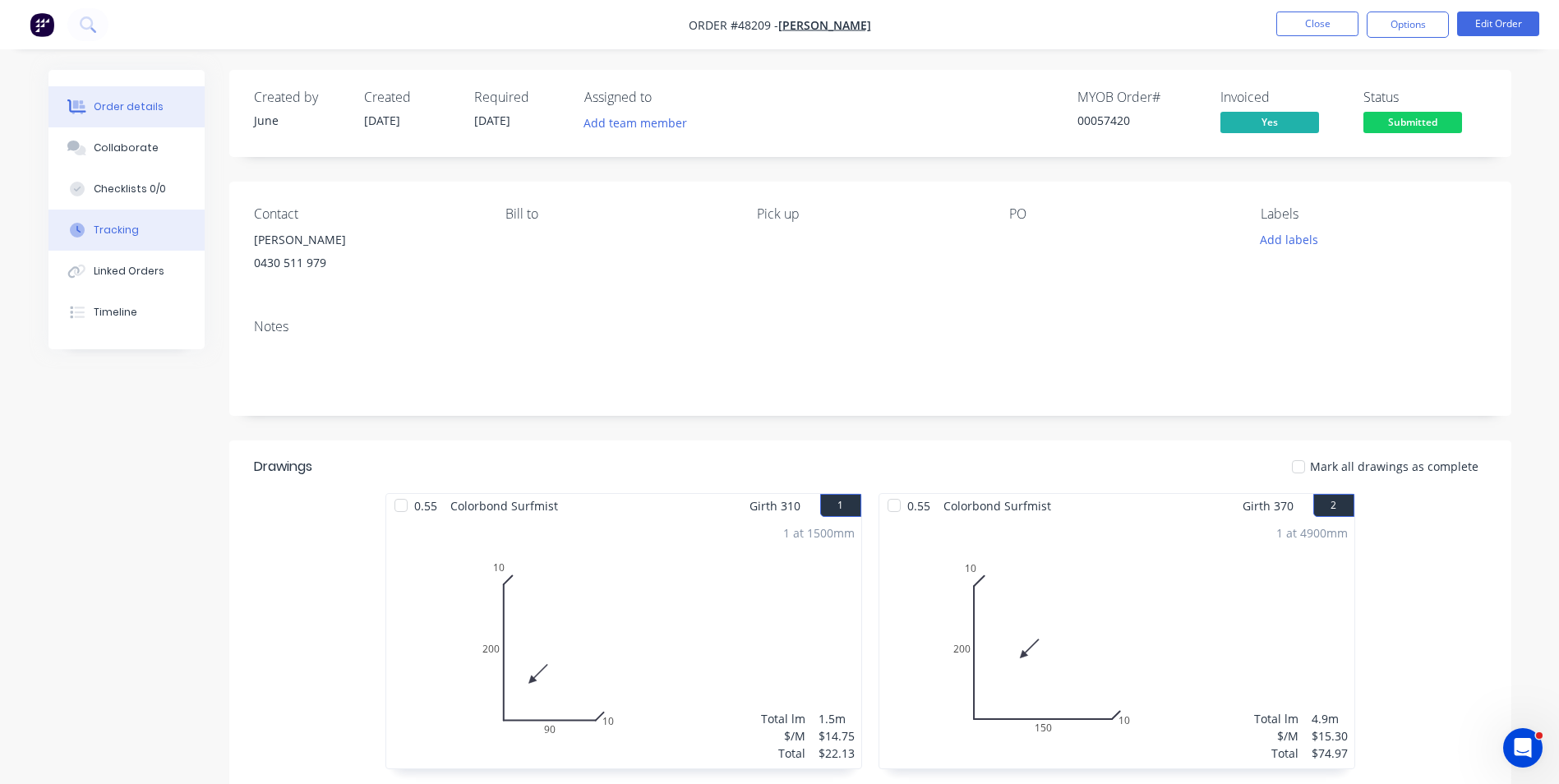
click at [138, 236] on button "Tracking" at bounding box center [126, 230] width 156 height 41
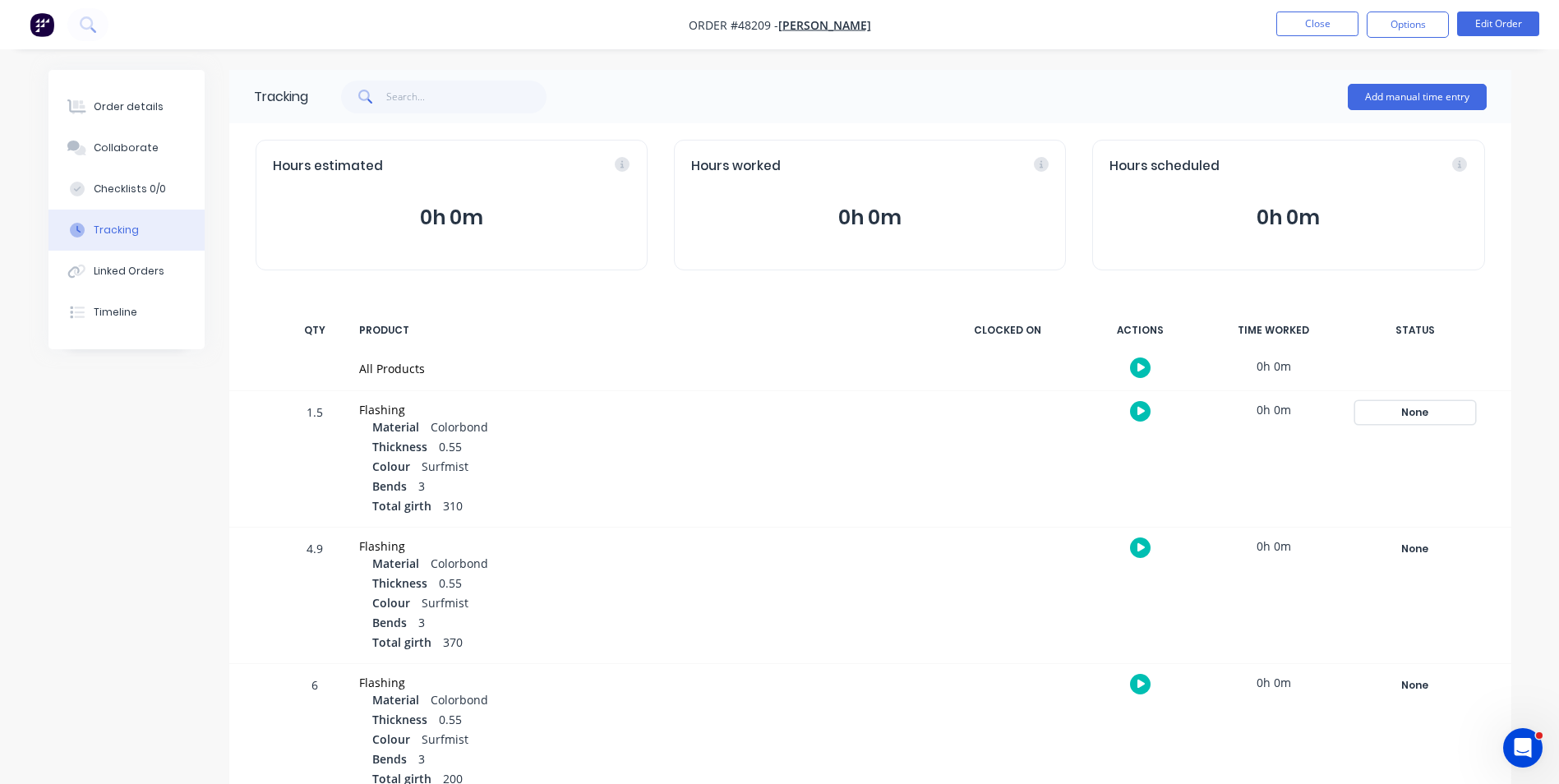
click at [1463, 411] on div "None" at bounding box center [1415, 412] width 118 height 21
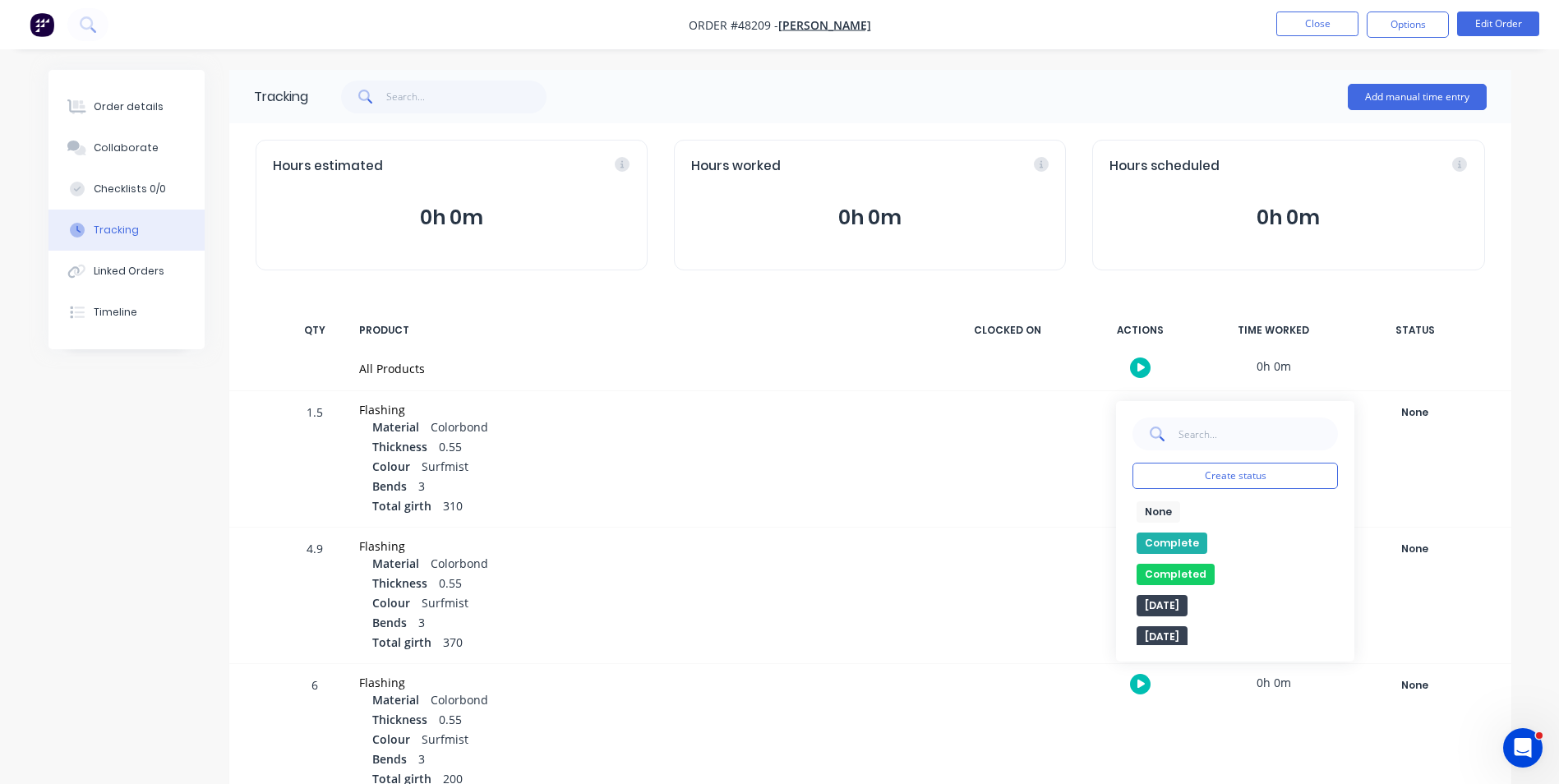
click at [1171, 542] on button "Complete" at bounding box center [1172, 543] width 71 height 21
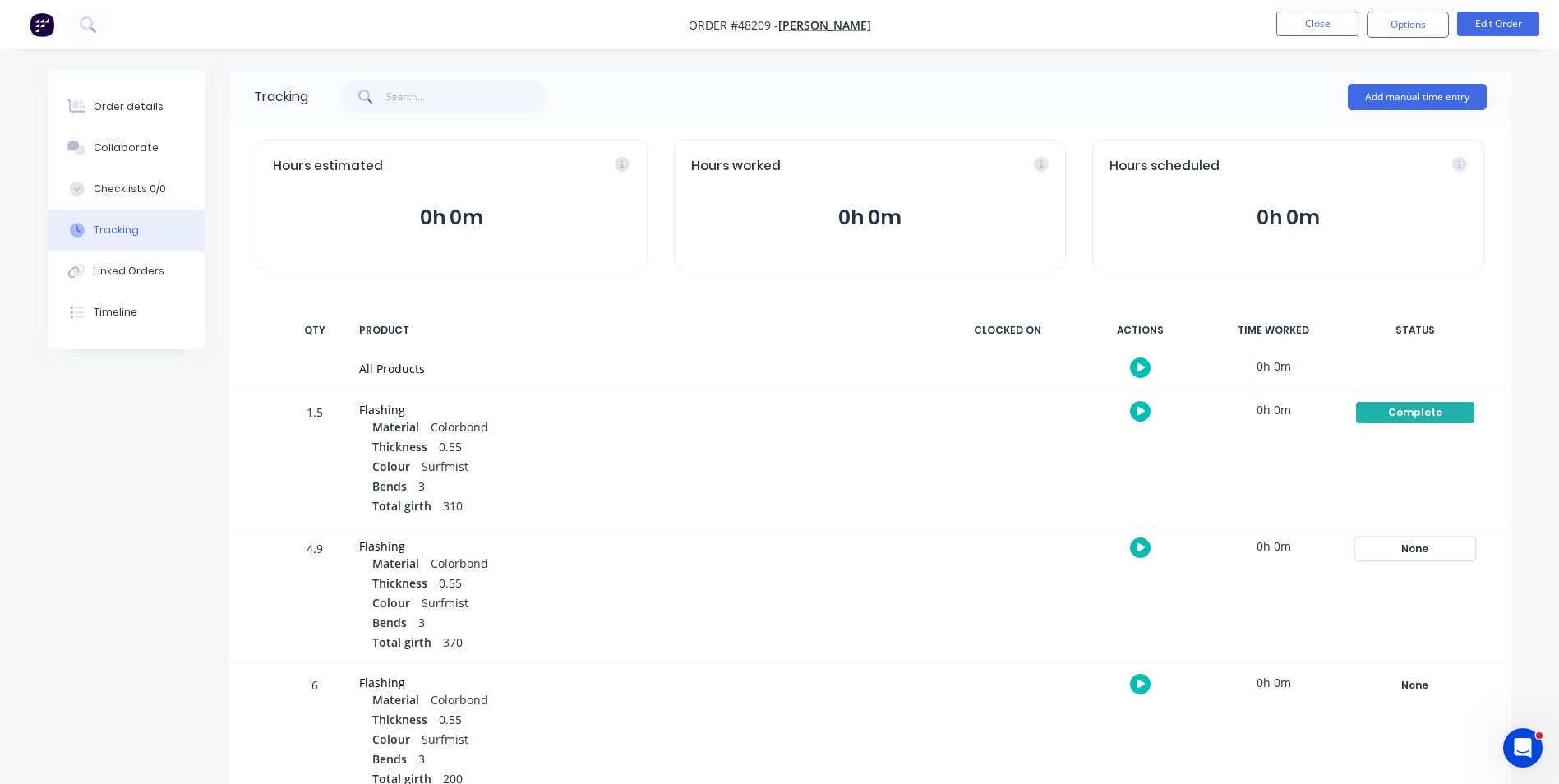
click at [1442, 545] on div "None" at bounding box center [1415, 549] width 118 height 21
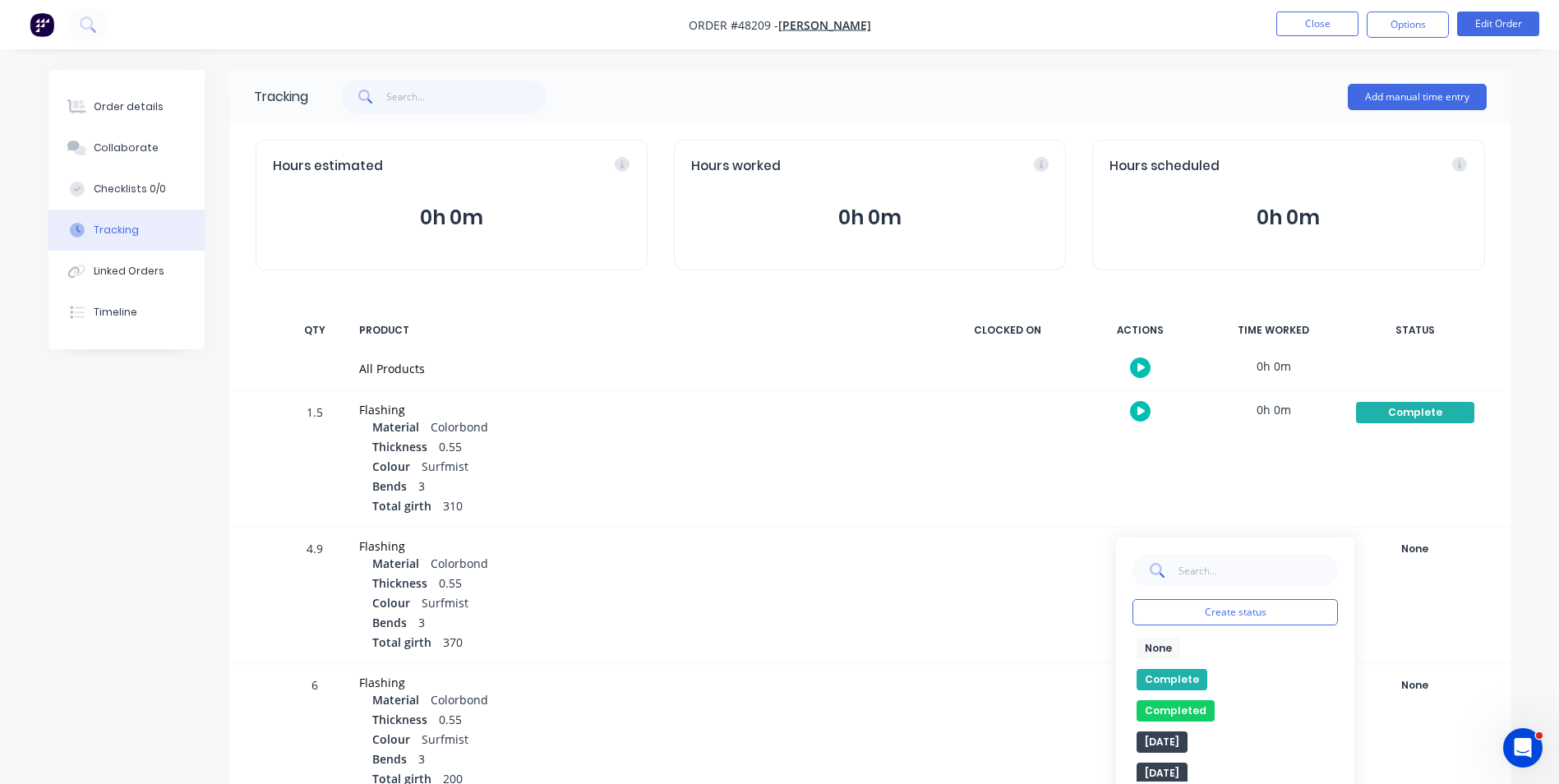
click at [1172, 668] on div "None edit Complete Completed edit [DATE] [DATE] Ready for Delivery Ready To Pic…" at bounding box center [1235, 709] width 205 height 143
click at [1154, 681] on button "Complete" at bounding box center [1172, 679] width 71 height 21
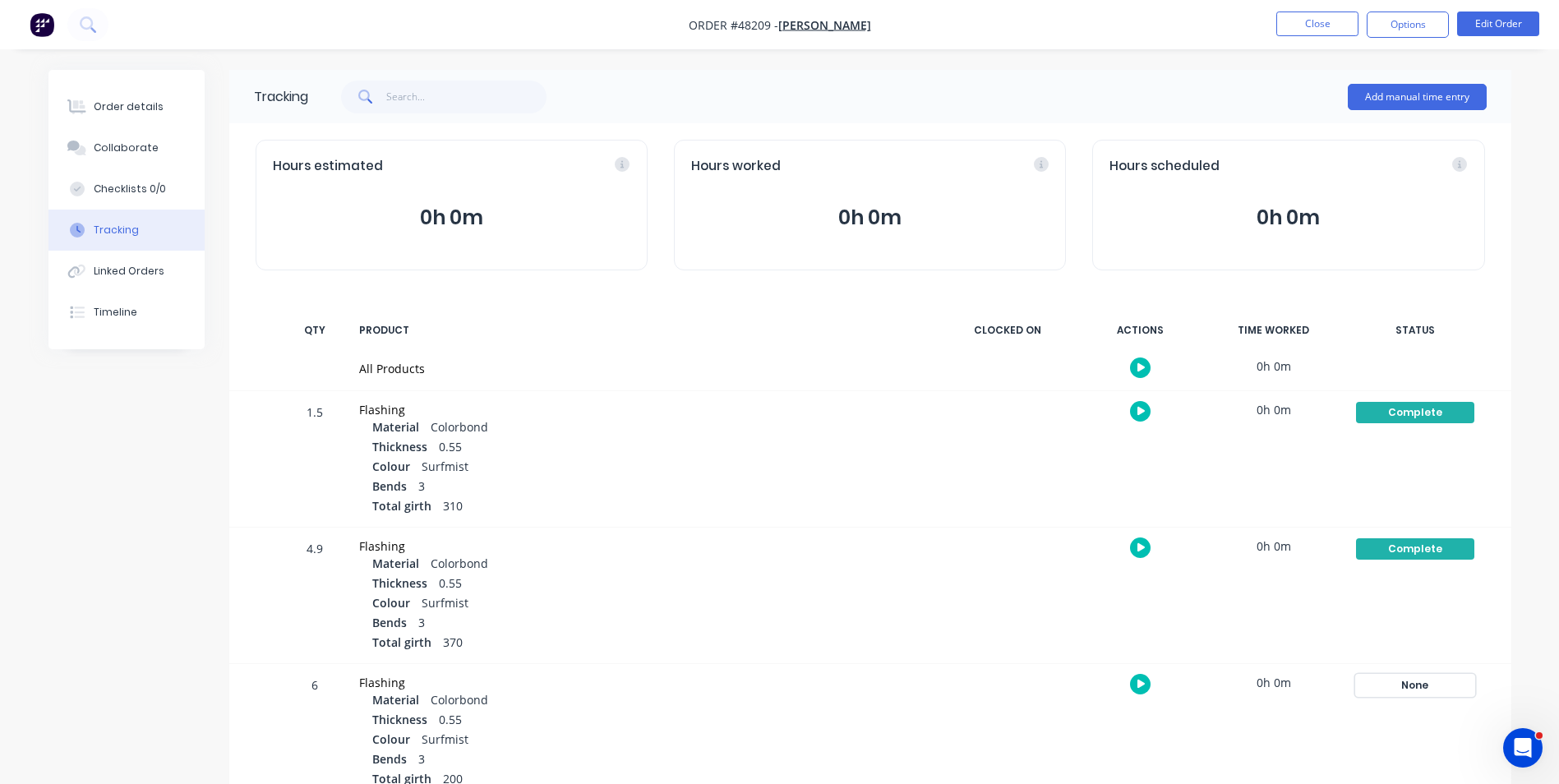
click at [1388, 687] on div "None" at bounding box center [1415, 684] width 118 height 21
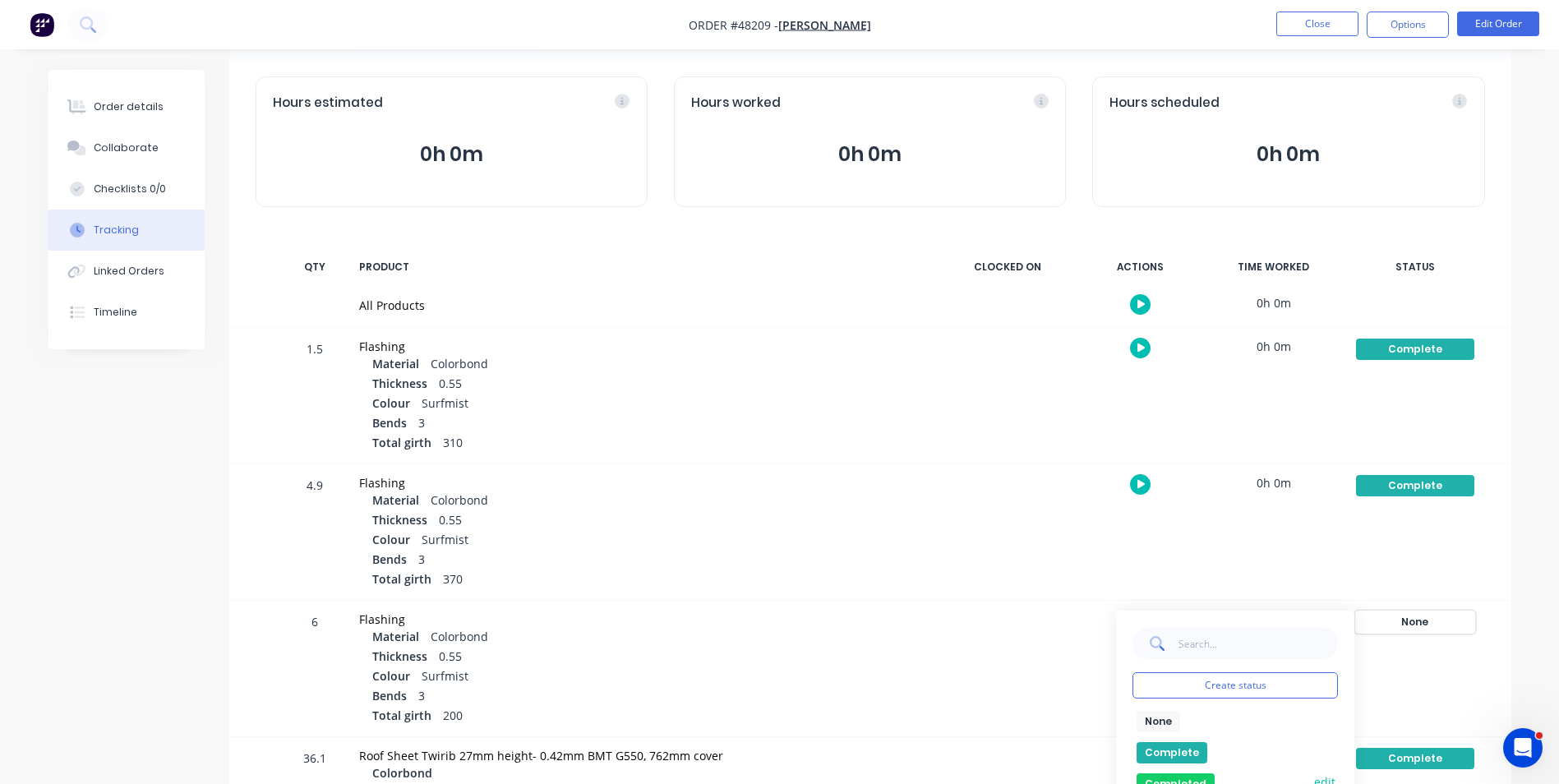
scroll to position [165, 0]
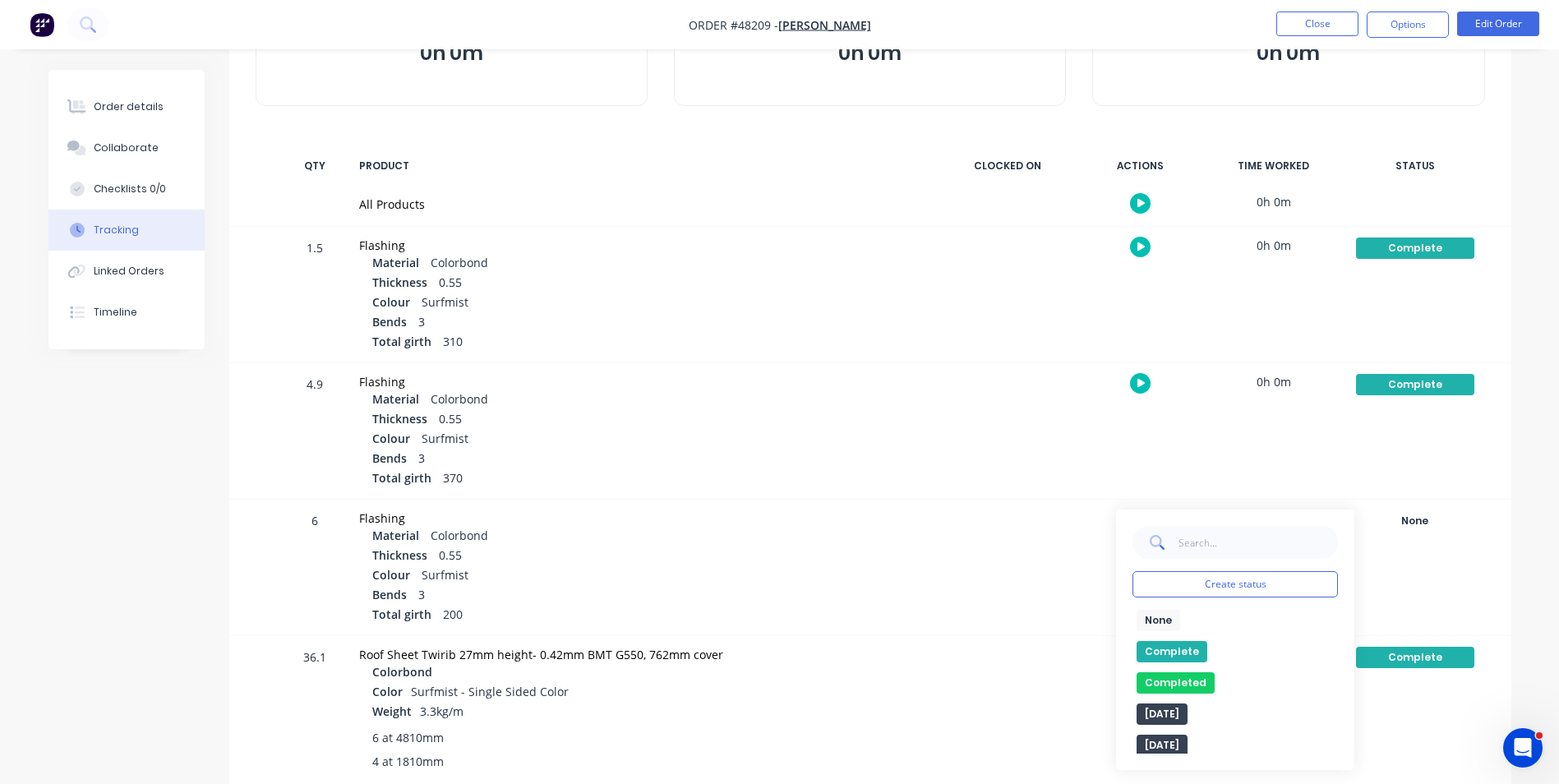
click at [1179, 643] on button "Complete" at bounding box center [1172, 651] width 71 height 21
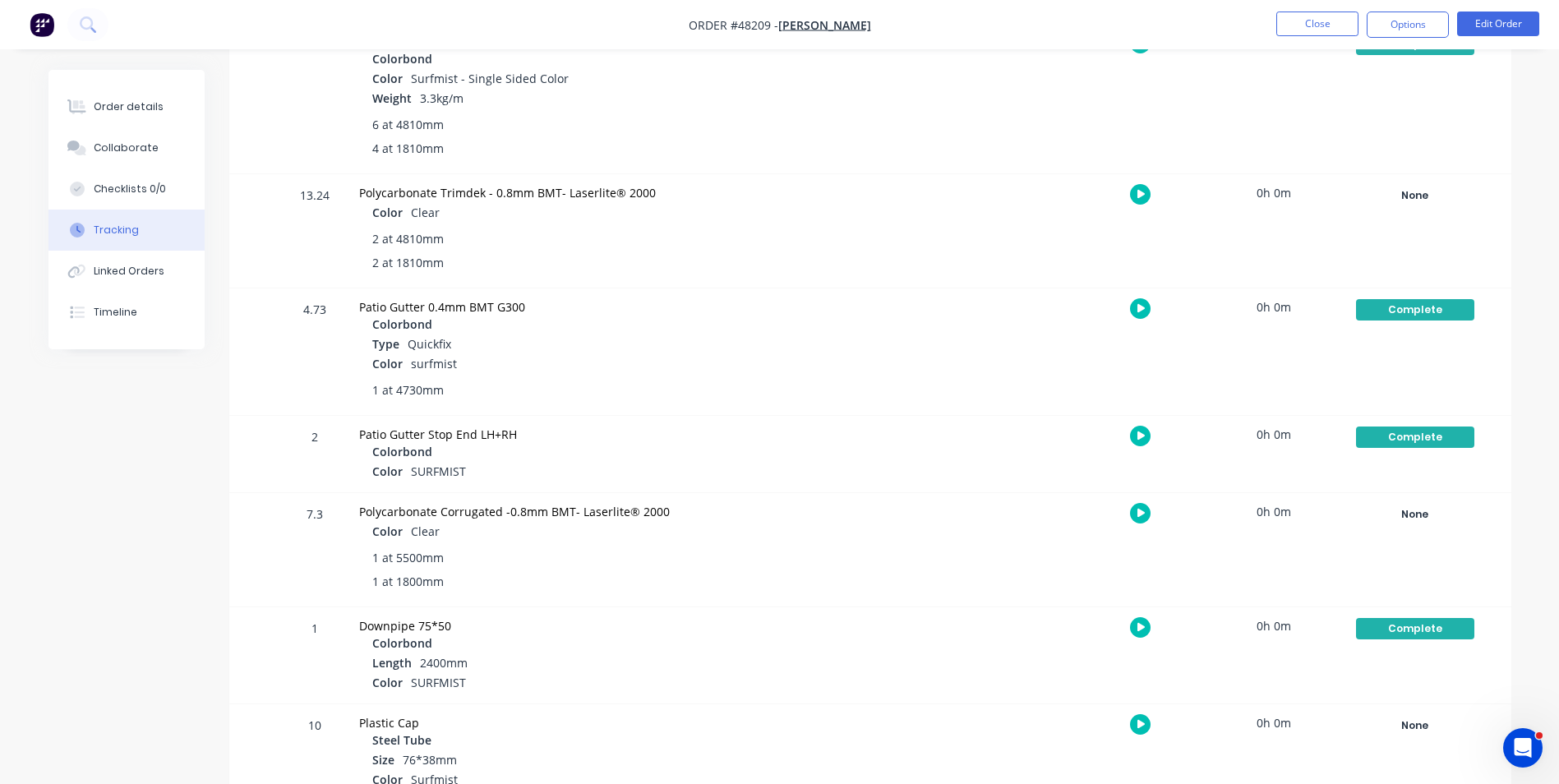
scroll to position [890, 0]
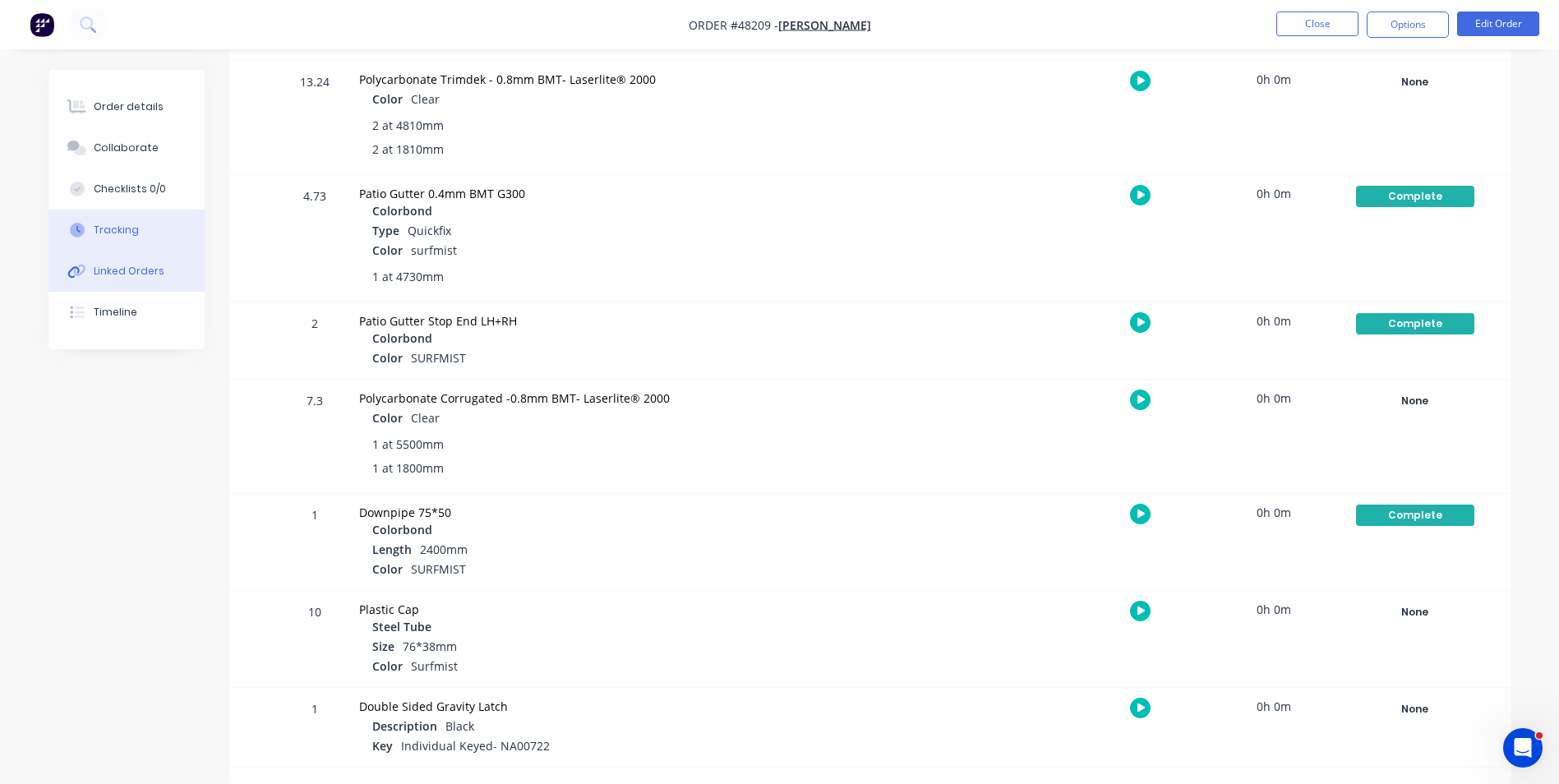
click at [121, 273] on div "Linked Orders" at bounding box center [129, 272] width 71 height 15
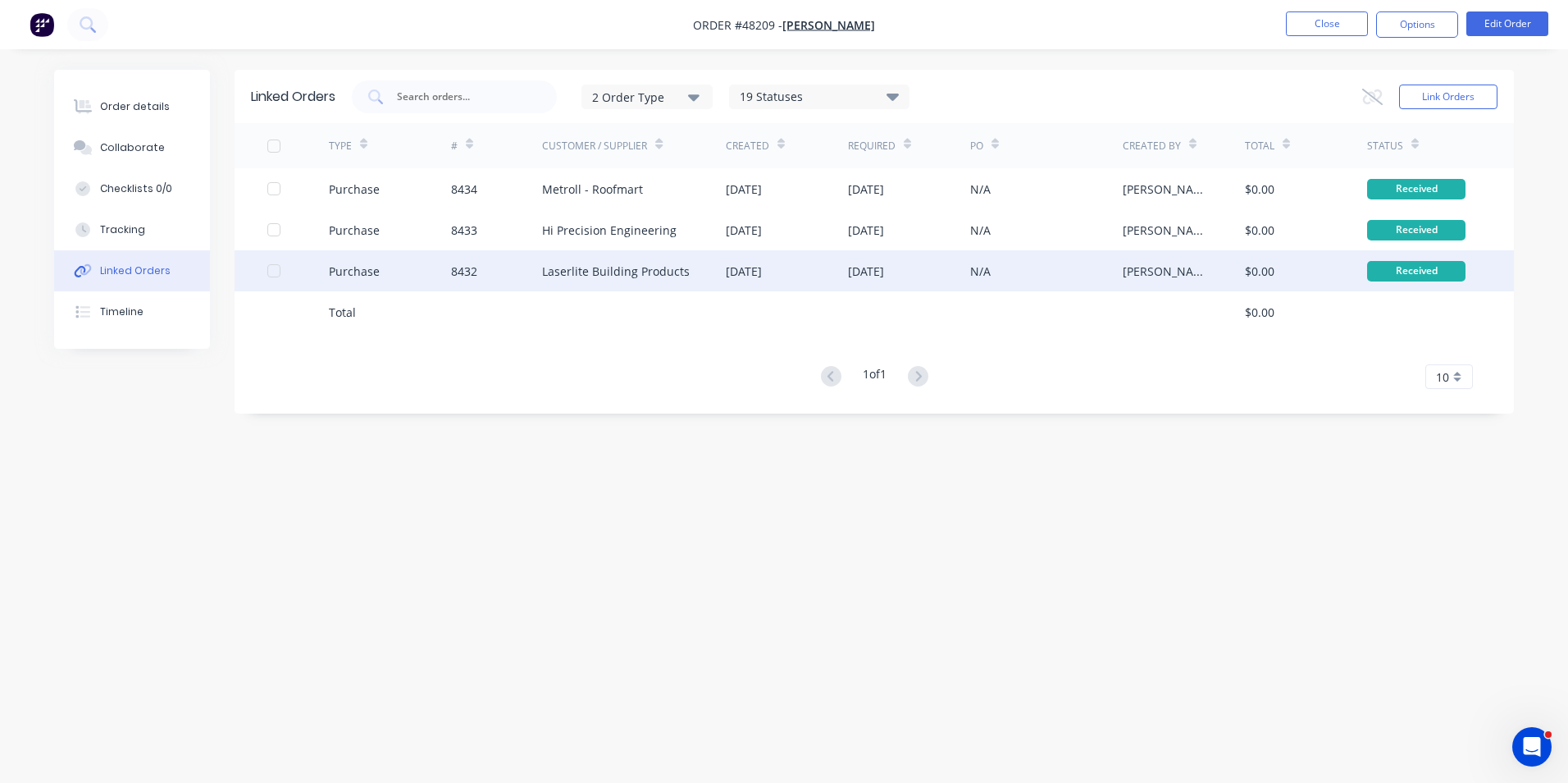
click at [693, 273] on div "Laserlite Building Products" at bounding box center [634, 271] width 184 height 41
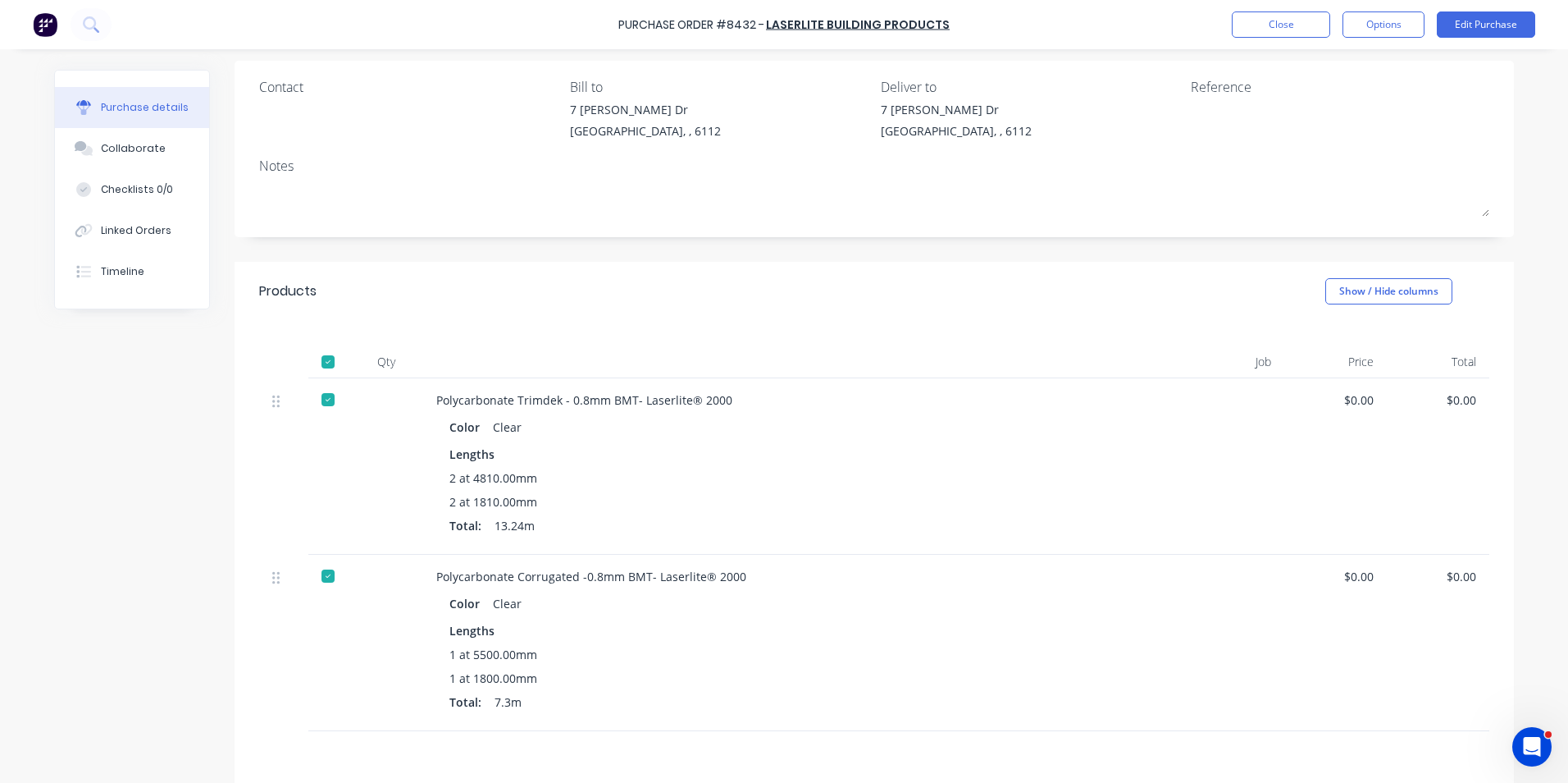
scroll to position [246, 0]
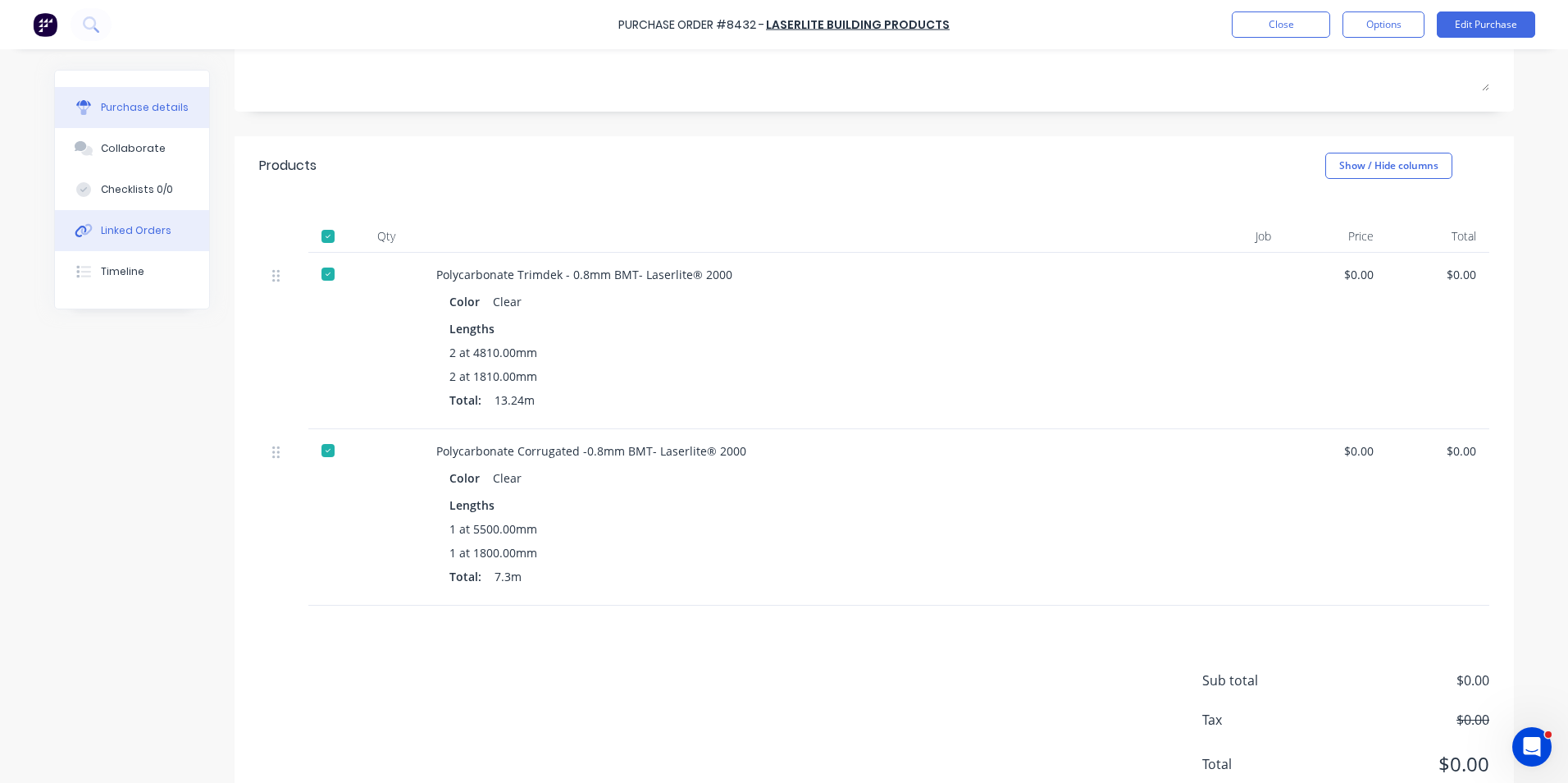
click at [115, 233] on div "Linked Orders" at bounding box center [136, 231] width 71 height 15
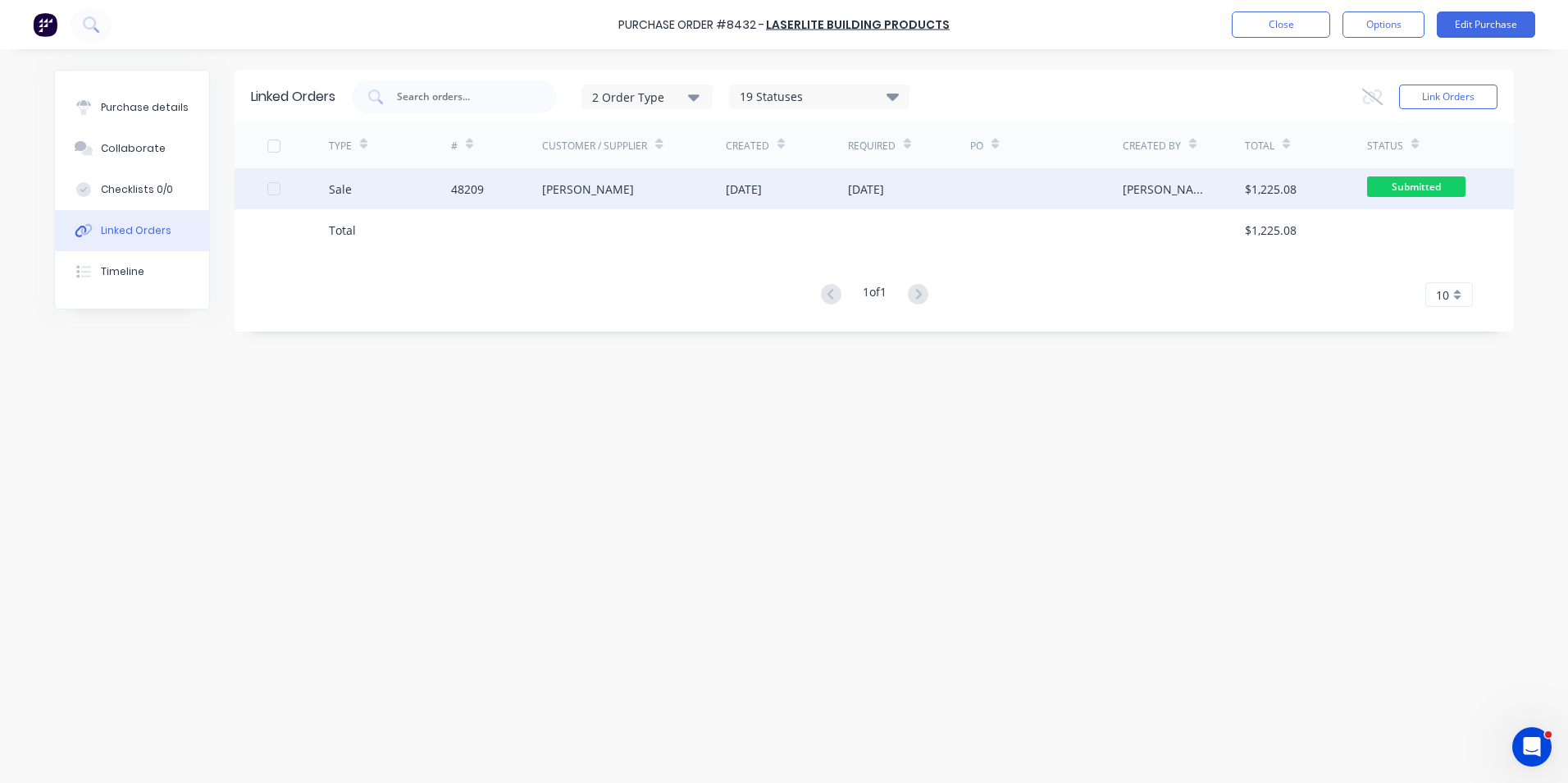
click at [635, 183] on div "[PERSON_NAME]" at bounding box center [634, 189] width 184 height 41
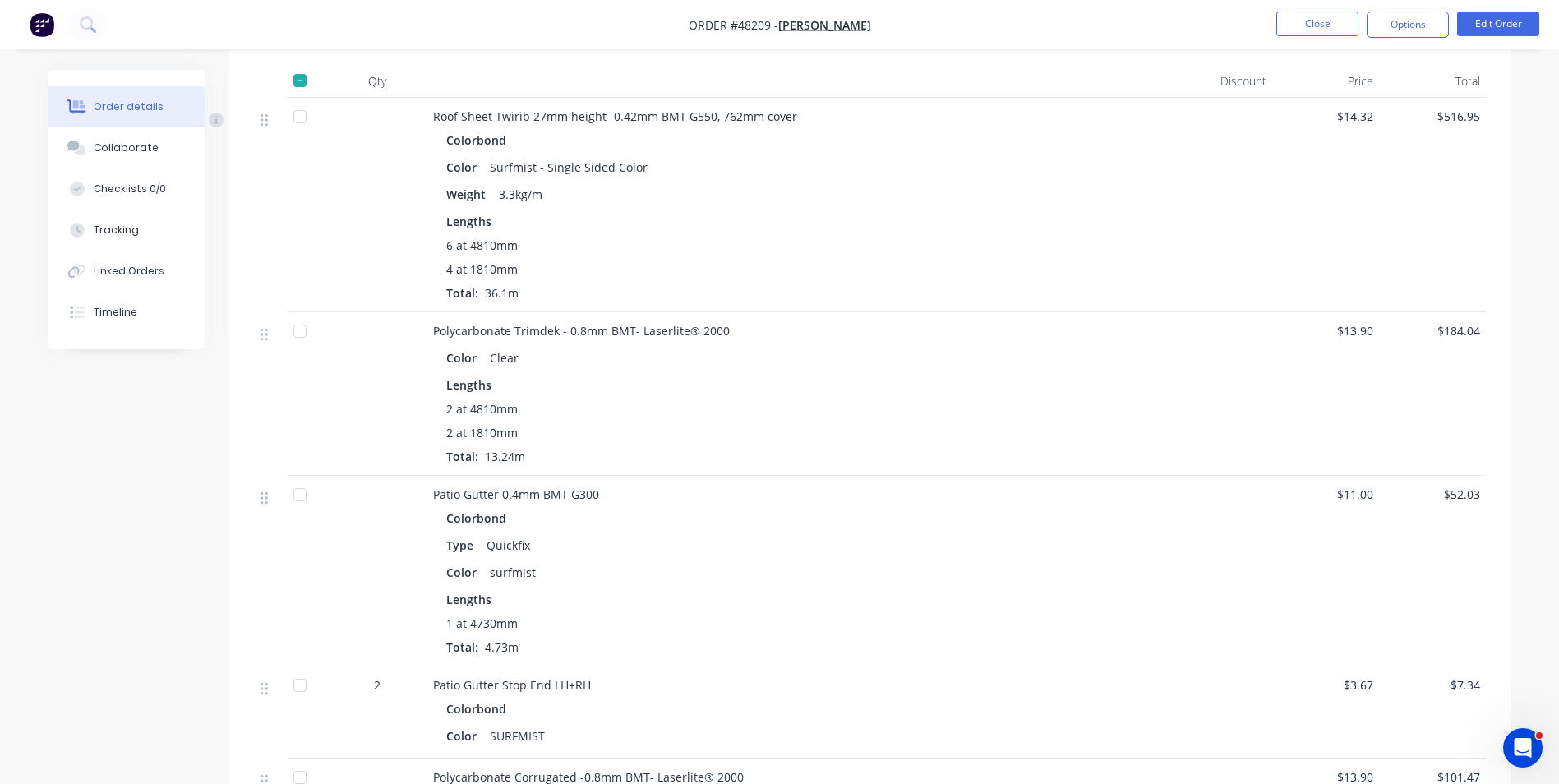
scroll to position [1232, 0]
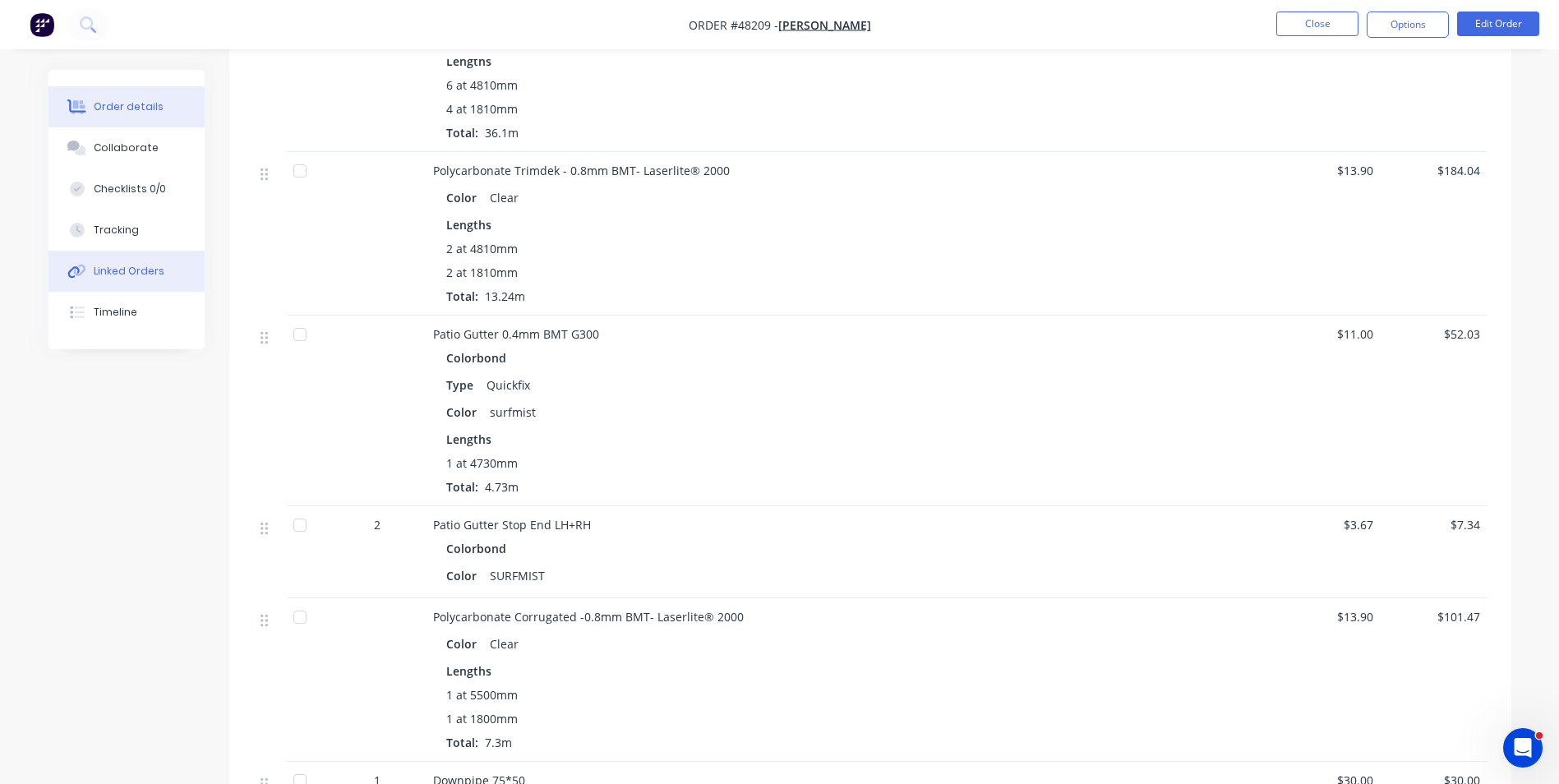
click at [53, 255] on button "Linked Orders" at bounding box center [126, 271] width 156 height 41
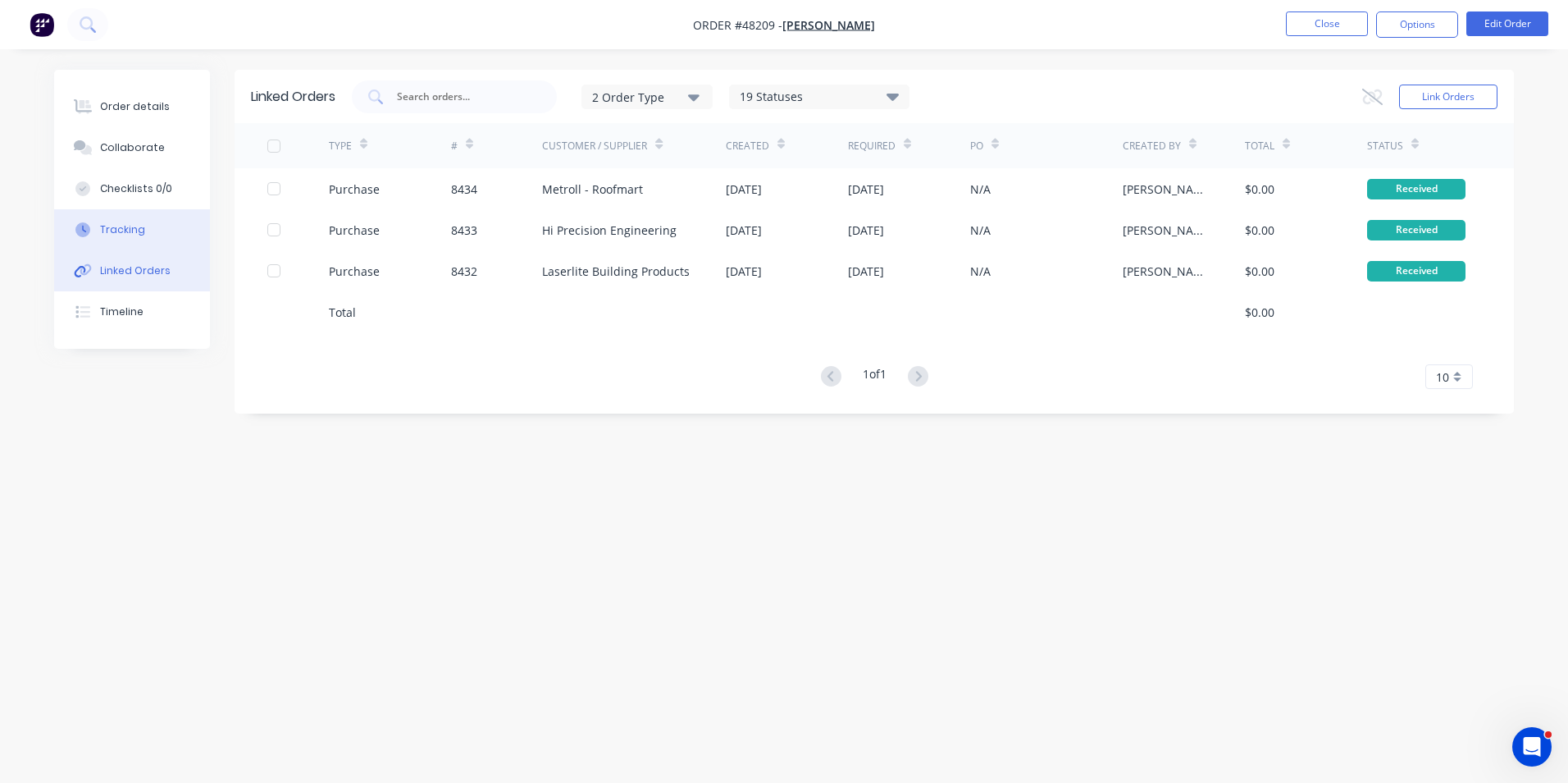
click at [81, 230] on icon at bounding box center [83, 230] width 15 height 15
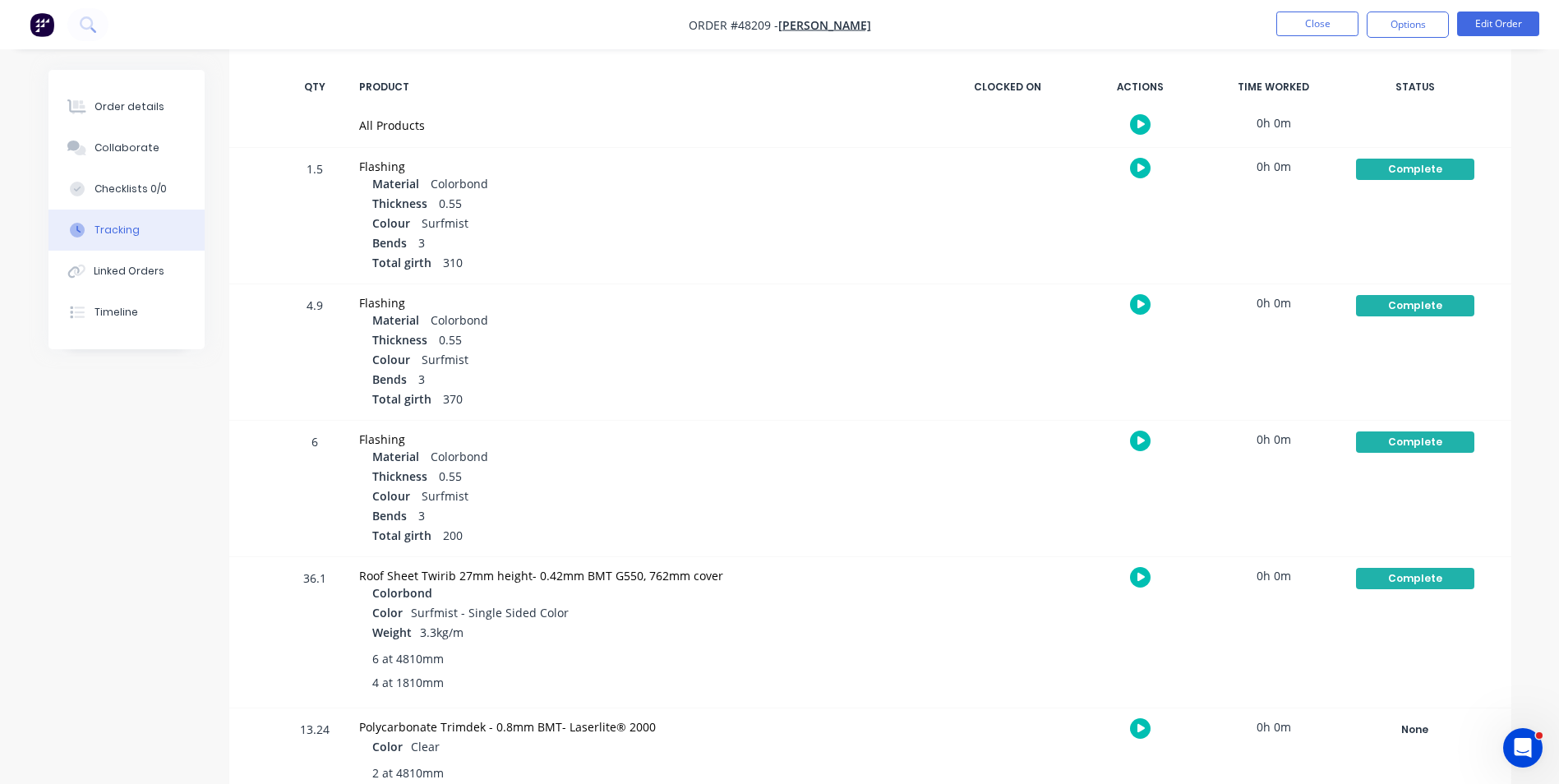
scroll to position [411, 0]
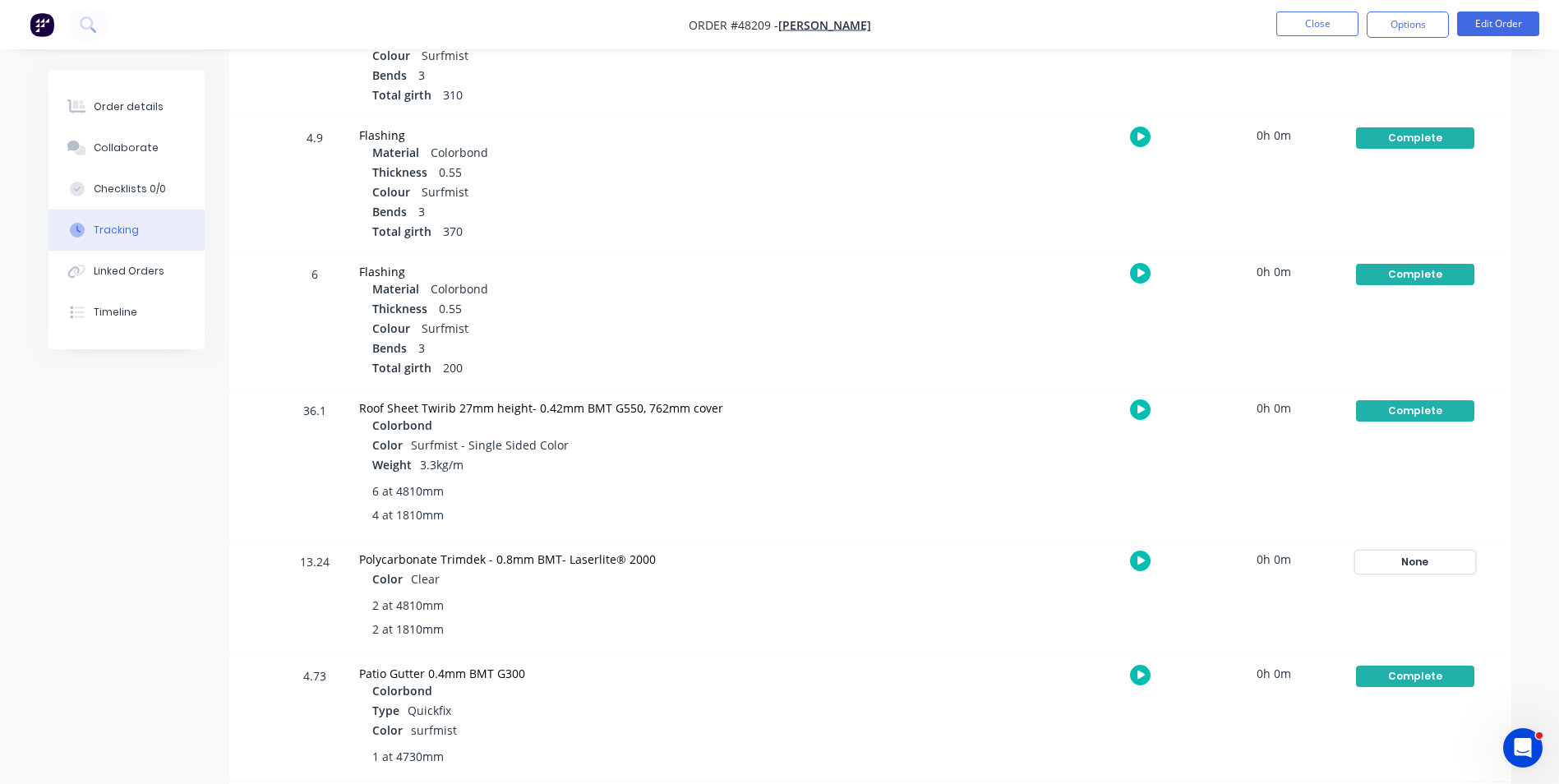
click at [1382, 557] on div "None" at bounding box center [1415, 561] width 118 height 21
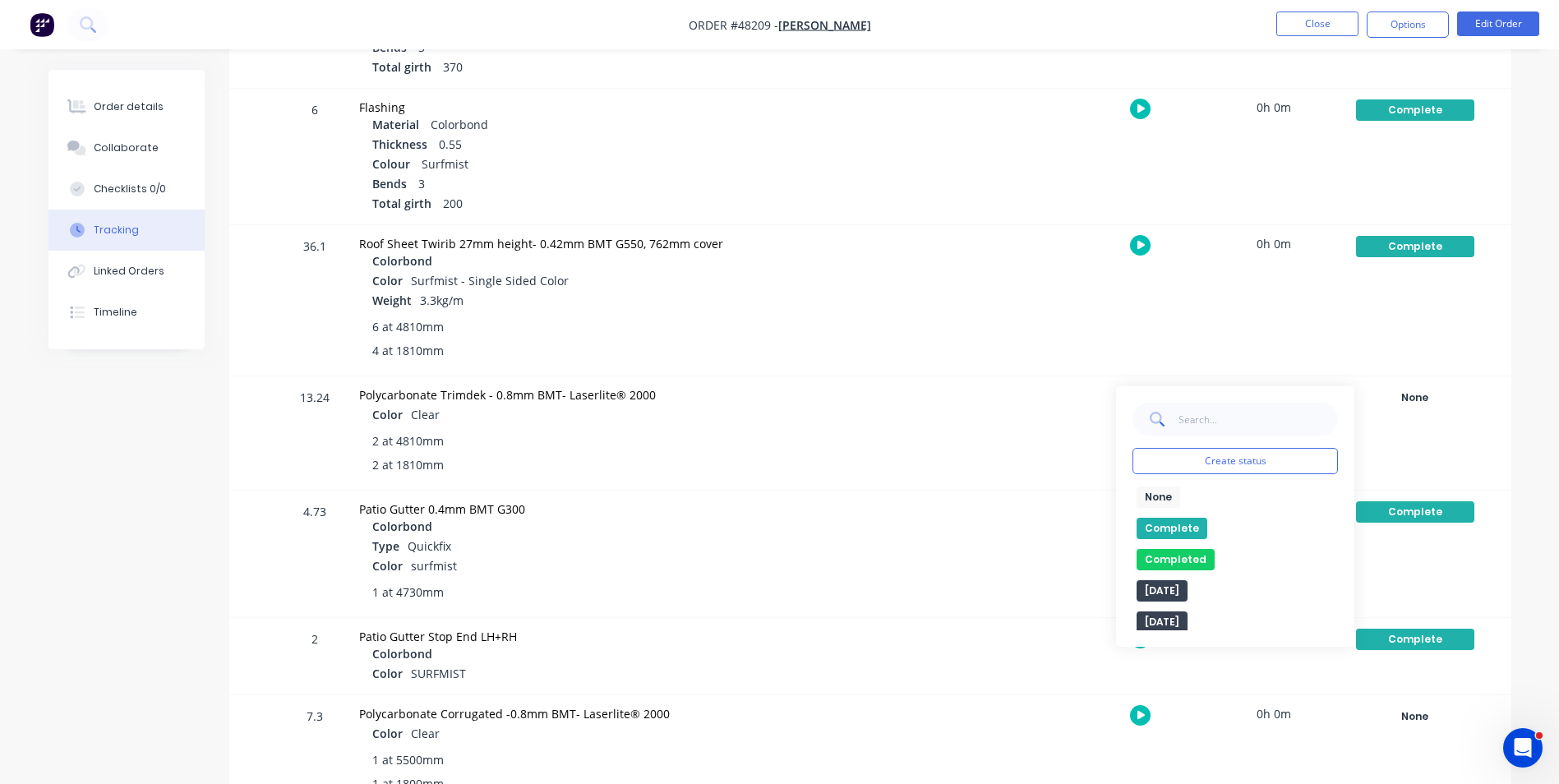
click at [1184, 527] on button "Complete" at bounding box center [1172, 527] width 71 height 21
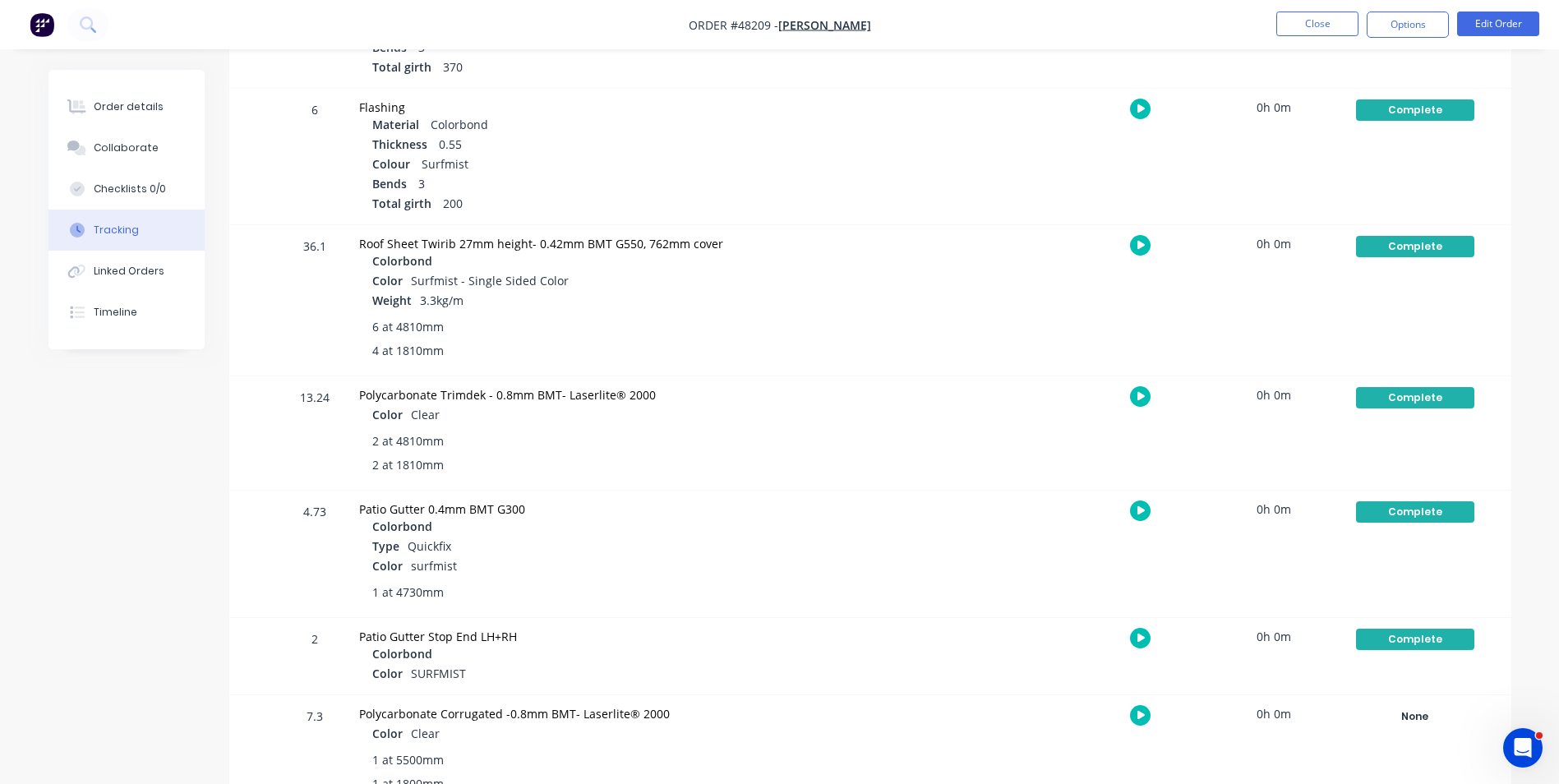
scroll to position [822, 0]
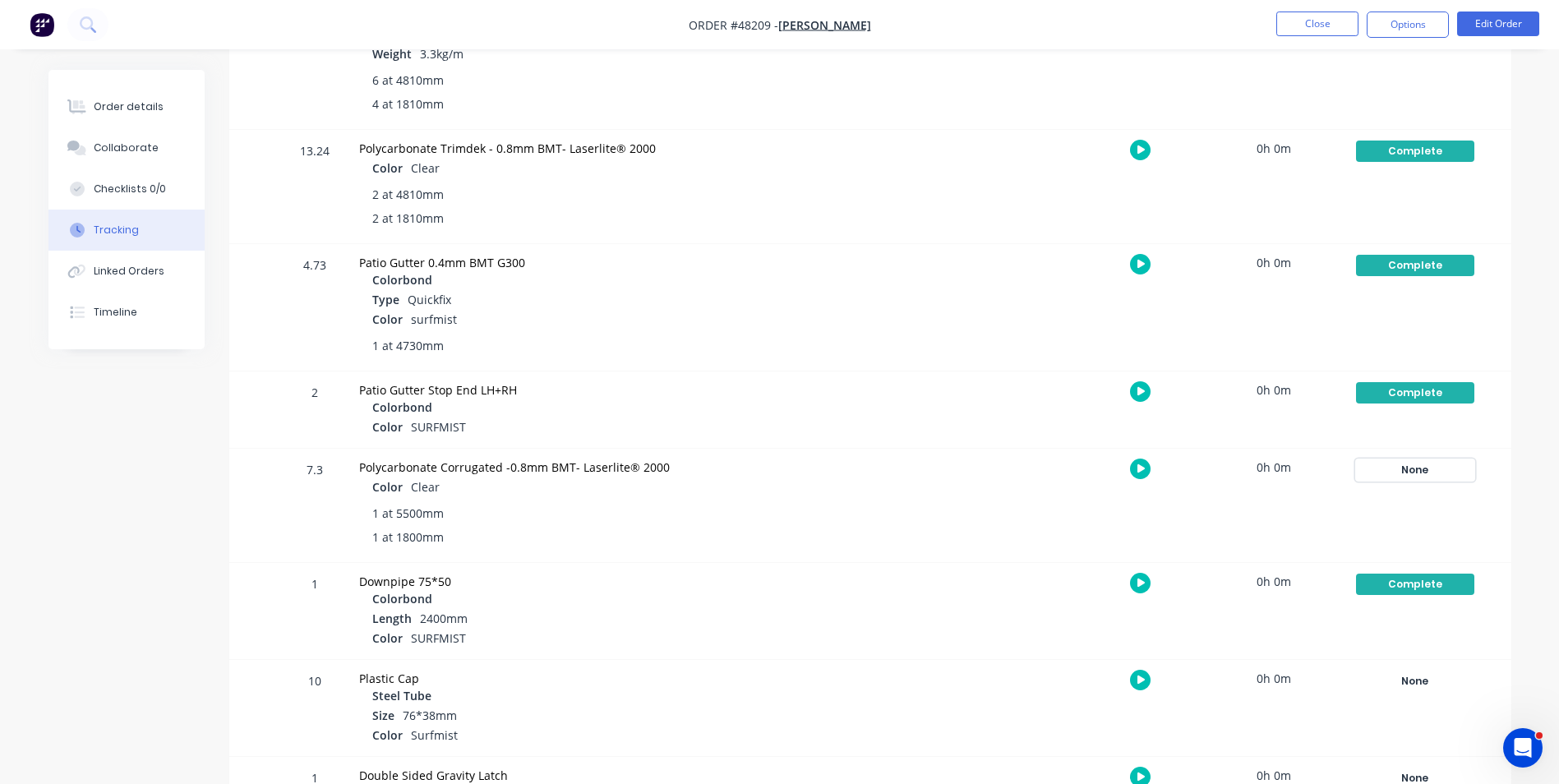
click at [1426, 479] on div "None" at bounding box center [1415, 469] width 118 height 21
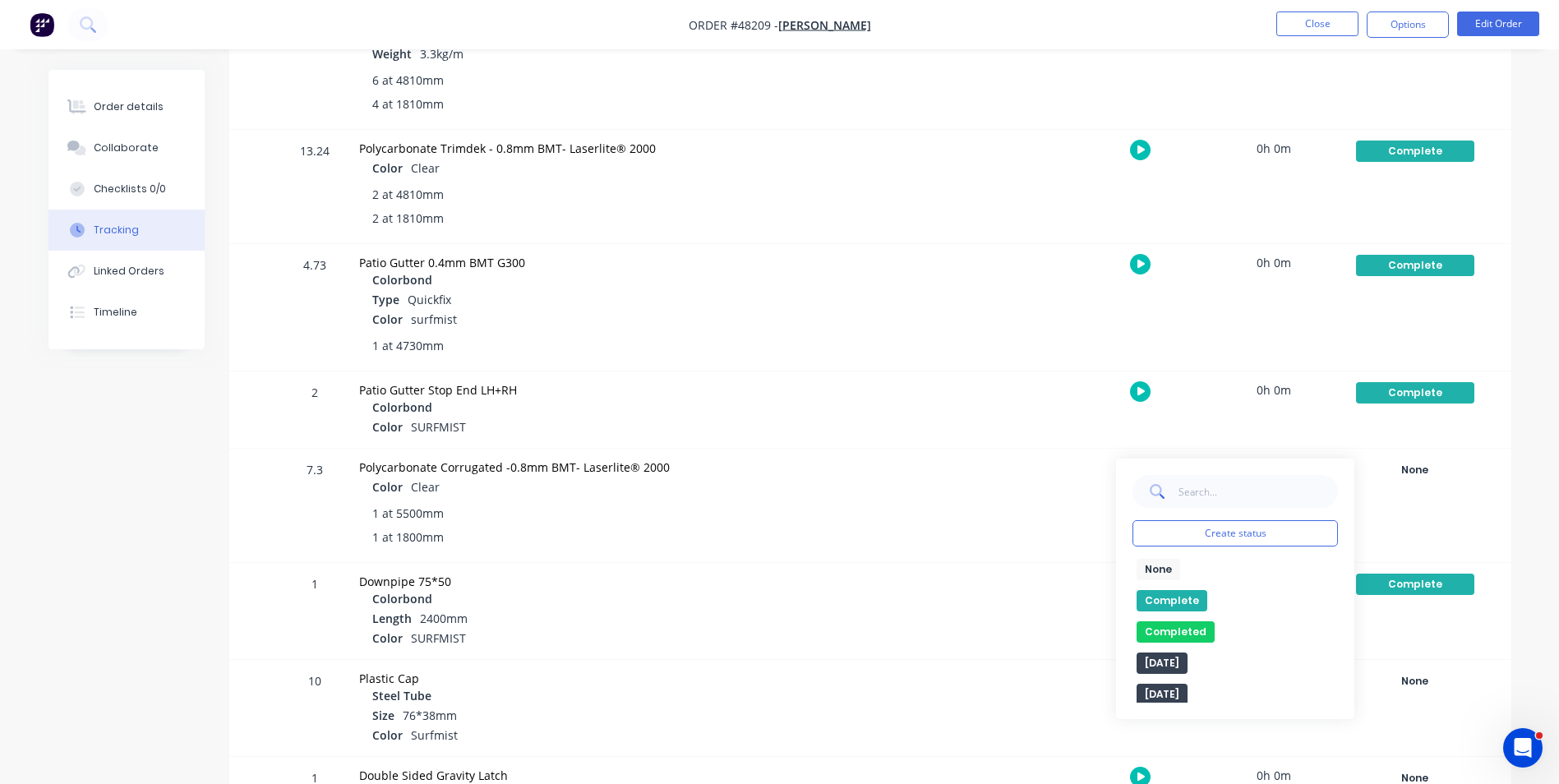
click at [1191, 598] on button "Complete" at bounding box center [1172, 600] width 71 height 21
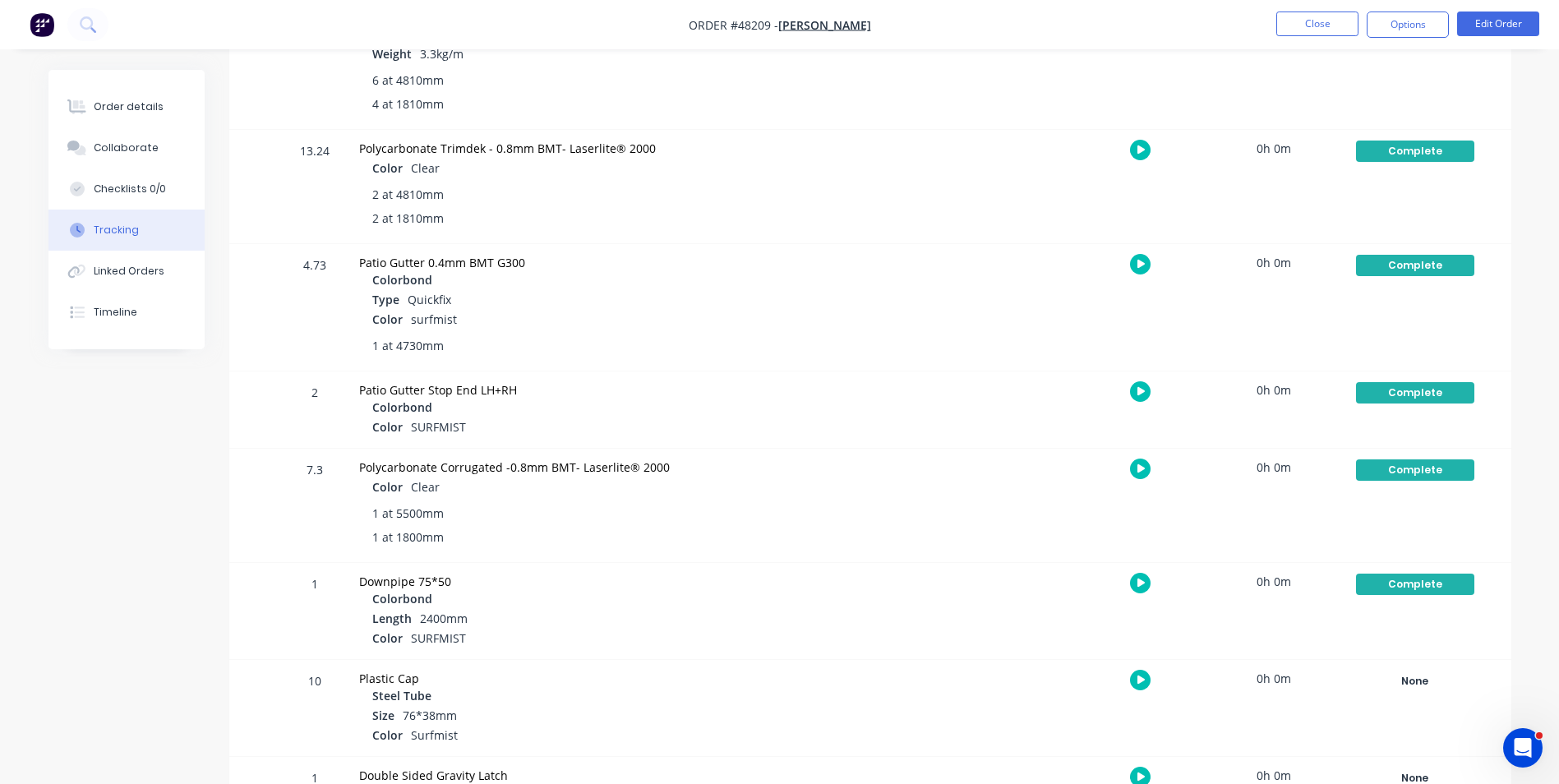
scroll to position [890, 0]
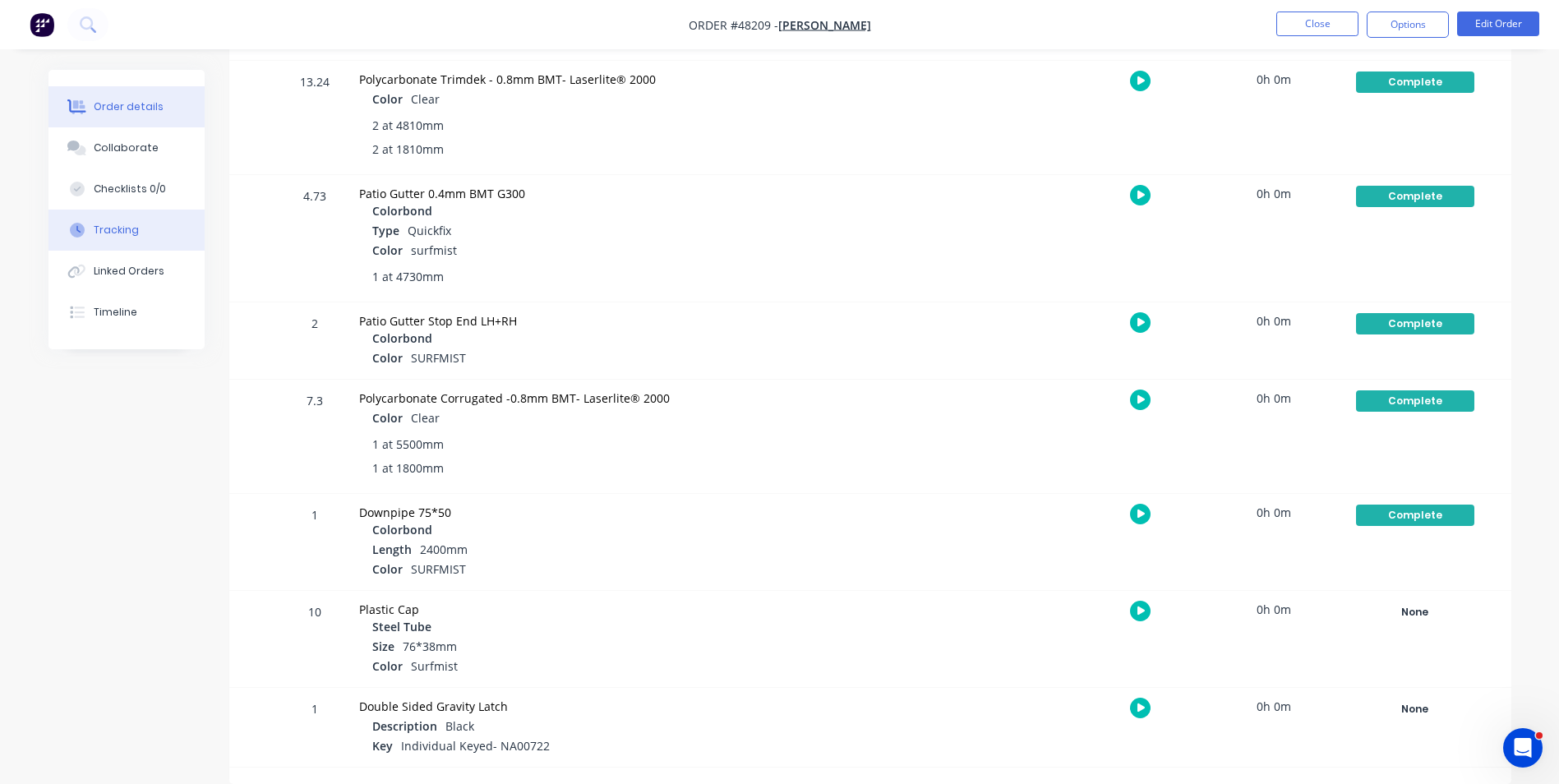
click at [134, 107] on div "Order details" at bounding box center [128, 107] width 70 height 15
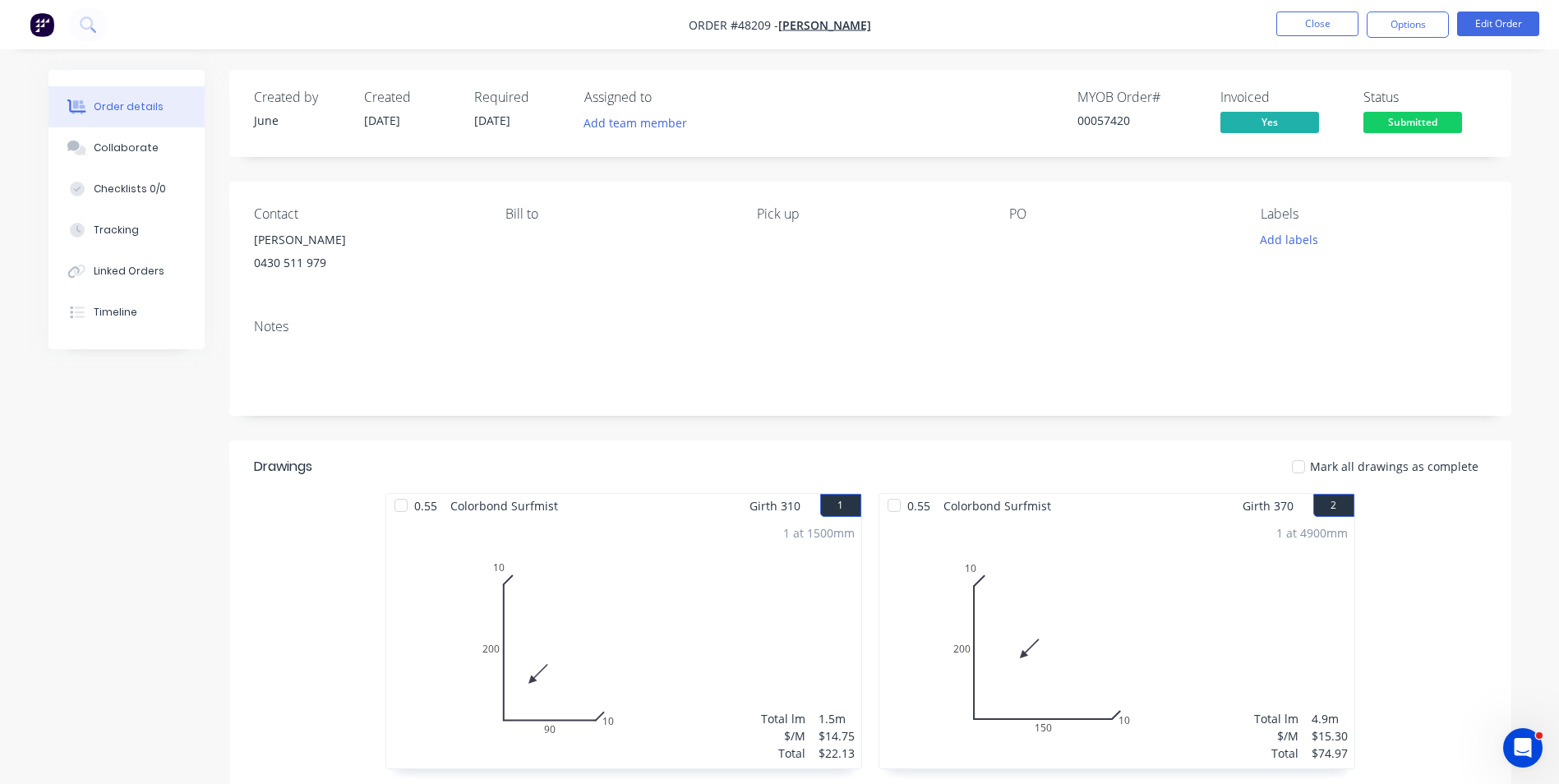
click at [1368, 128] on span "Submitted" at bounding box center [1412, 122] width 99 height 20
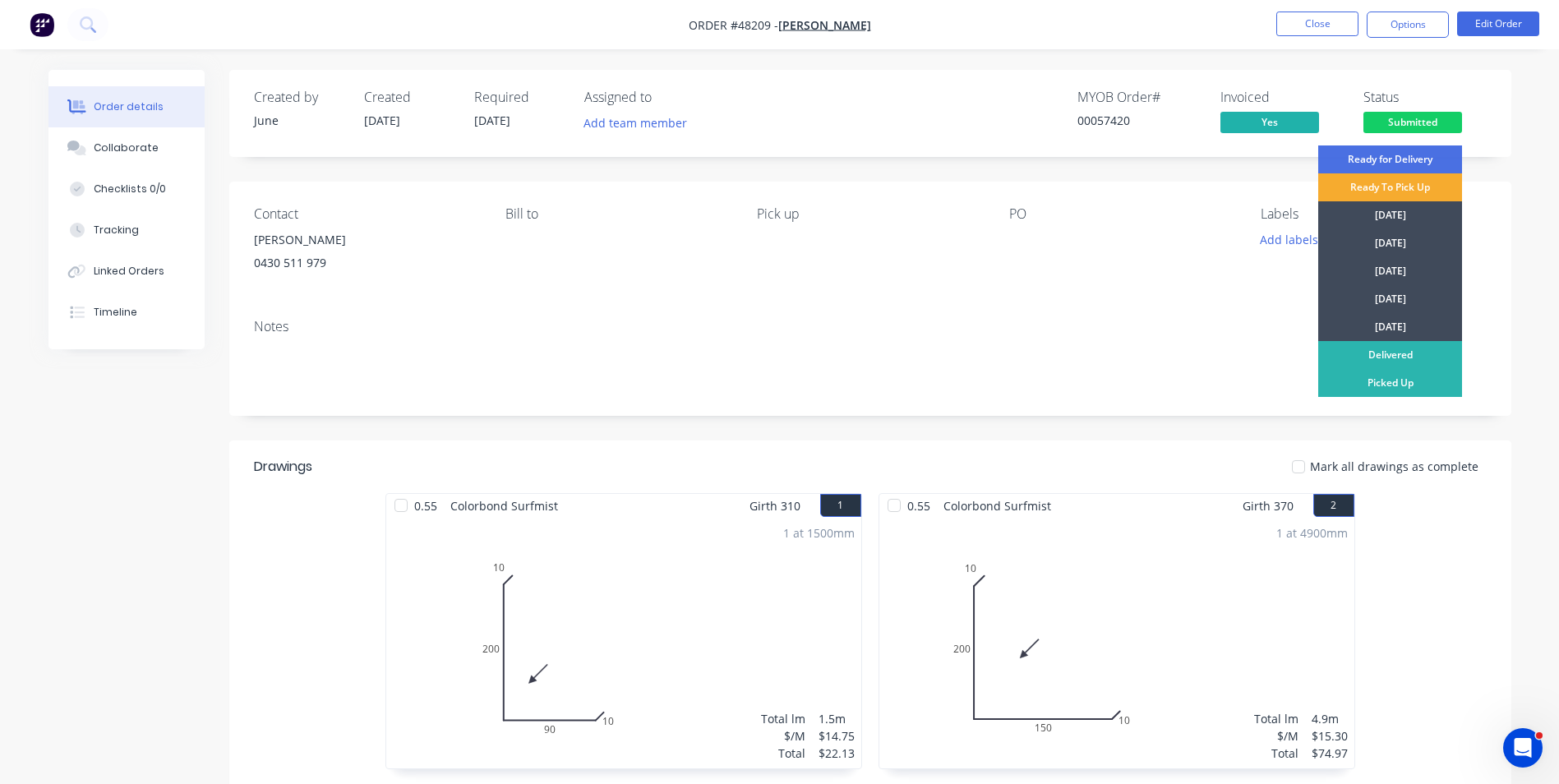
click at [1365, 190] on div "Ready To Pick Up" at bounding box center [1390, 187] width 143 height 28
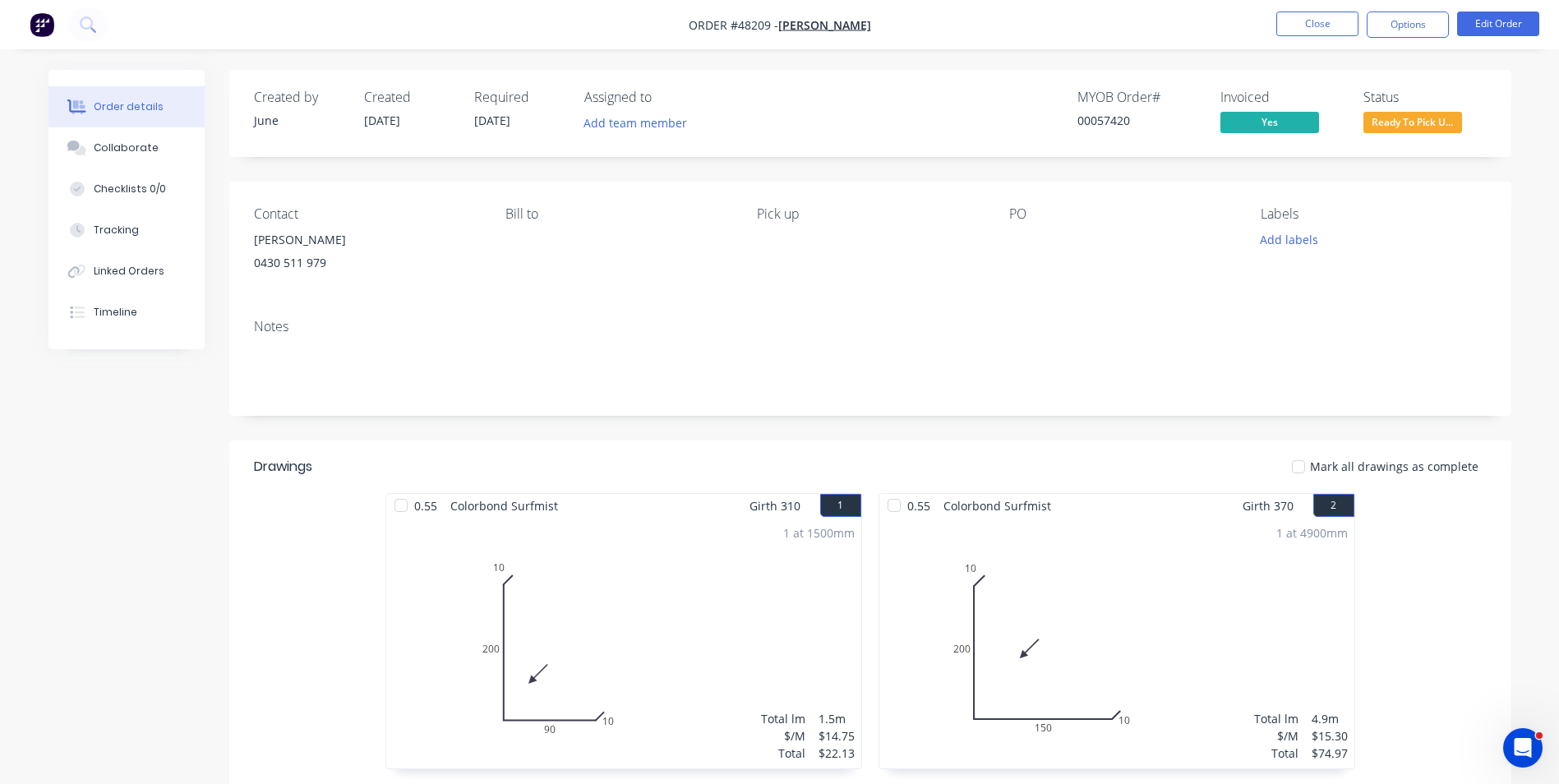
click at [1321, 7] on nav "Order #48209 - [PERSON_NAME] Close Options Edit Order" at bounding box center [779, 24] width 1559 height 49
click at [1315, 14] on button "Close" at bounding box center [1317, 24] width 82 height 24
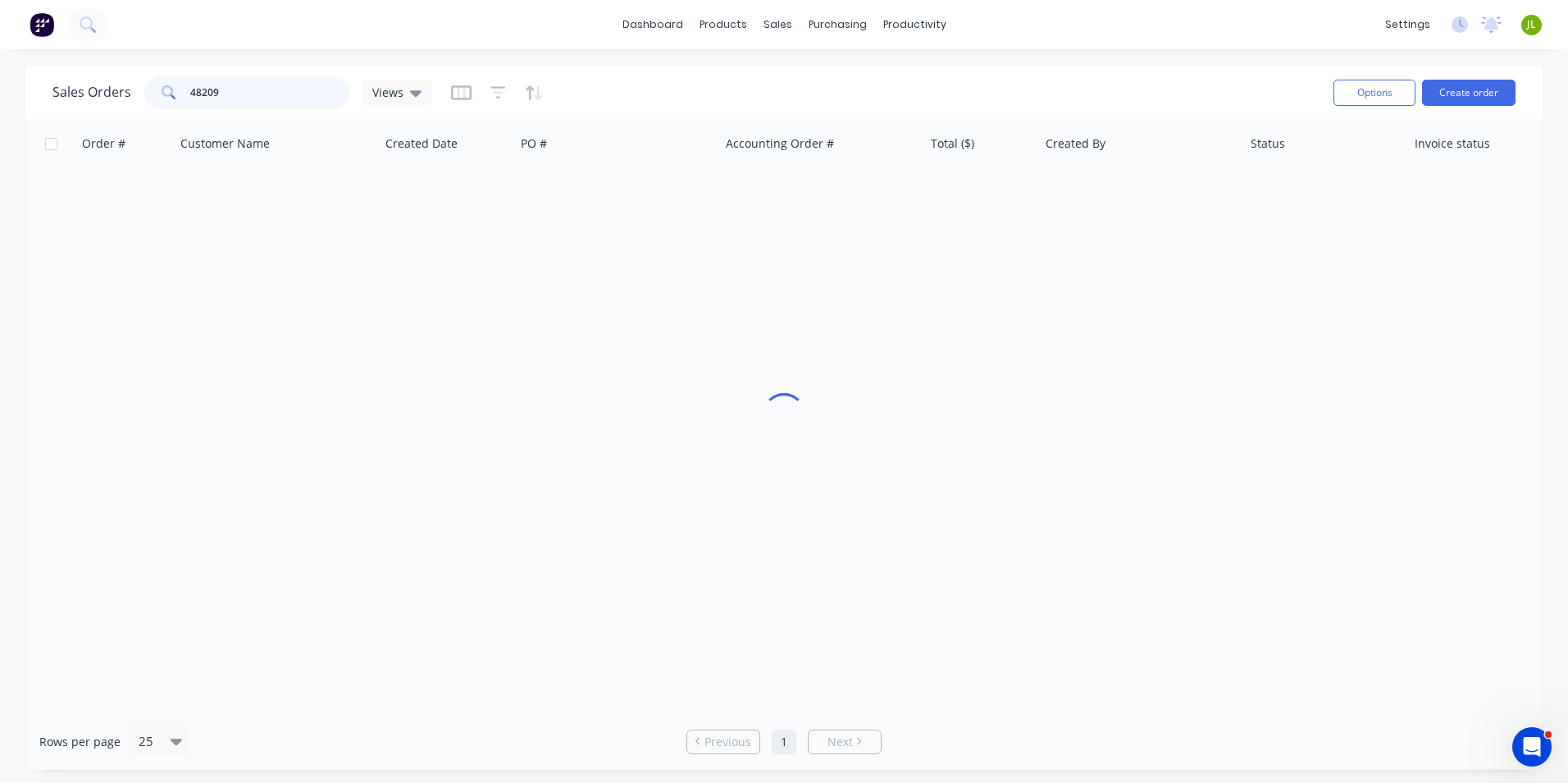
drag, startPoint x: 259, startPoint y: 101, endPoint x: 160, endPoint y: 114, distance: 99.8
click at [160, 114] on div "Sales Orders 48209 Views Options Create order" at bounding box center [784, 92] width 1516 height 53
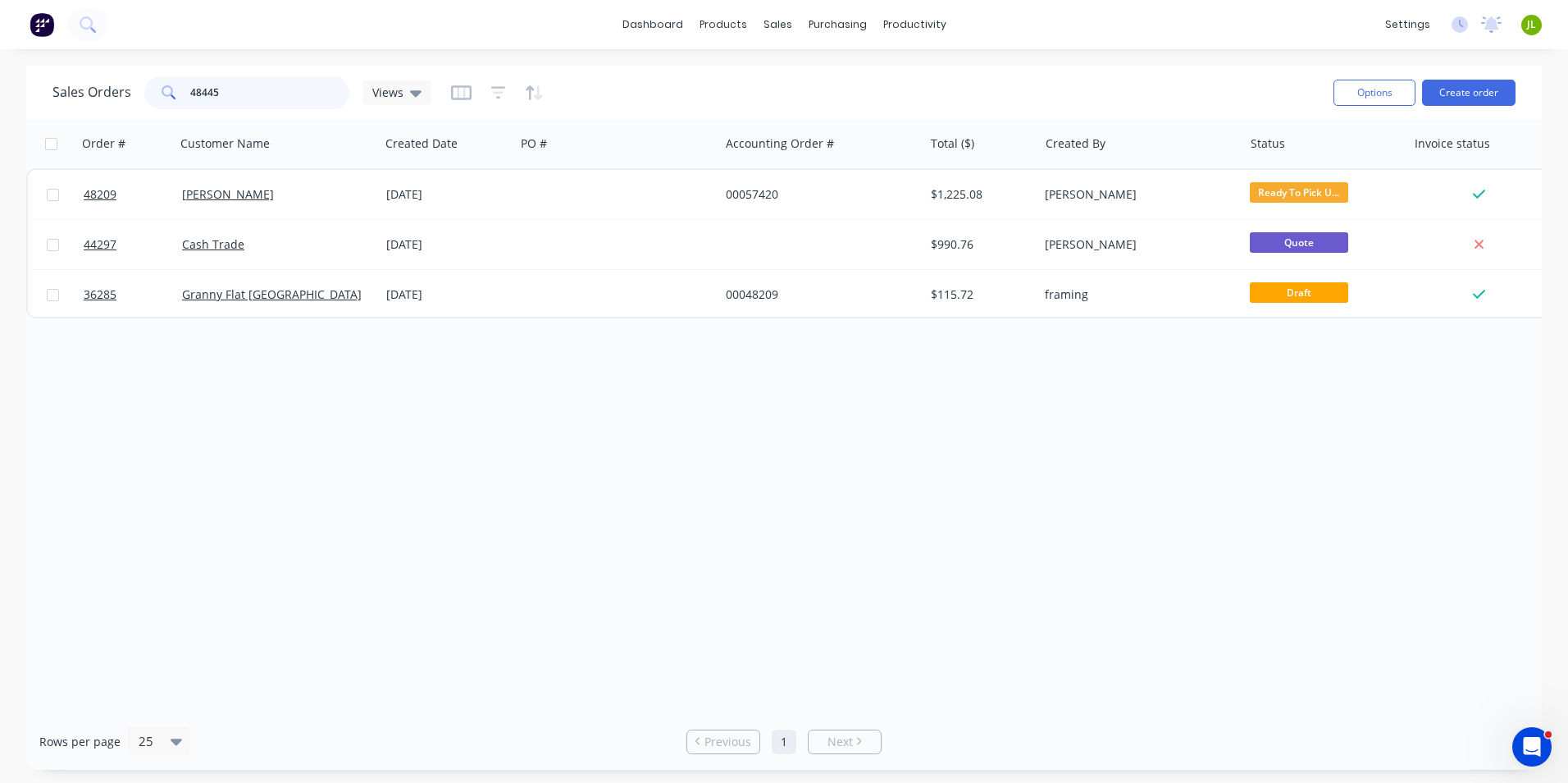
type input "48445"
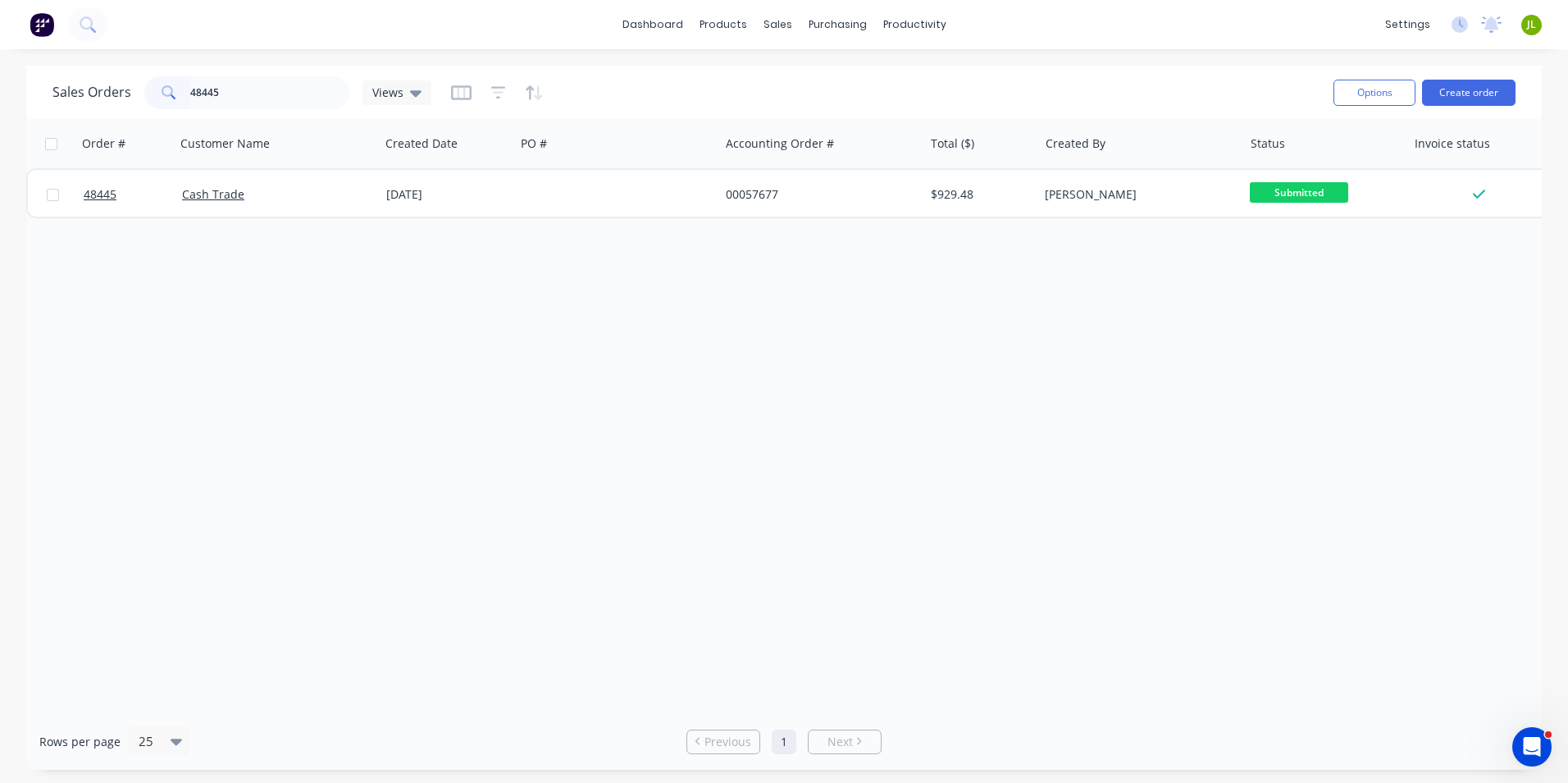
click at [417, 193] on div "[DATE]" at bounding box center [447, 194] width 122 height 16
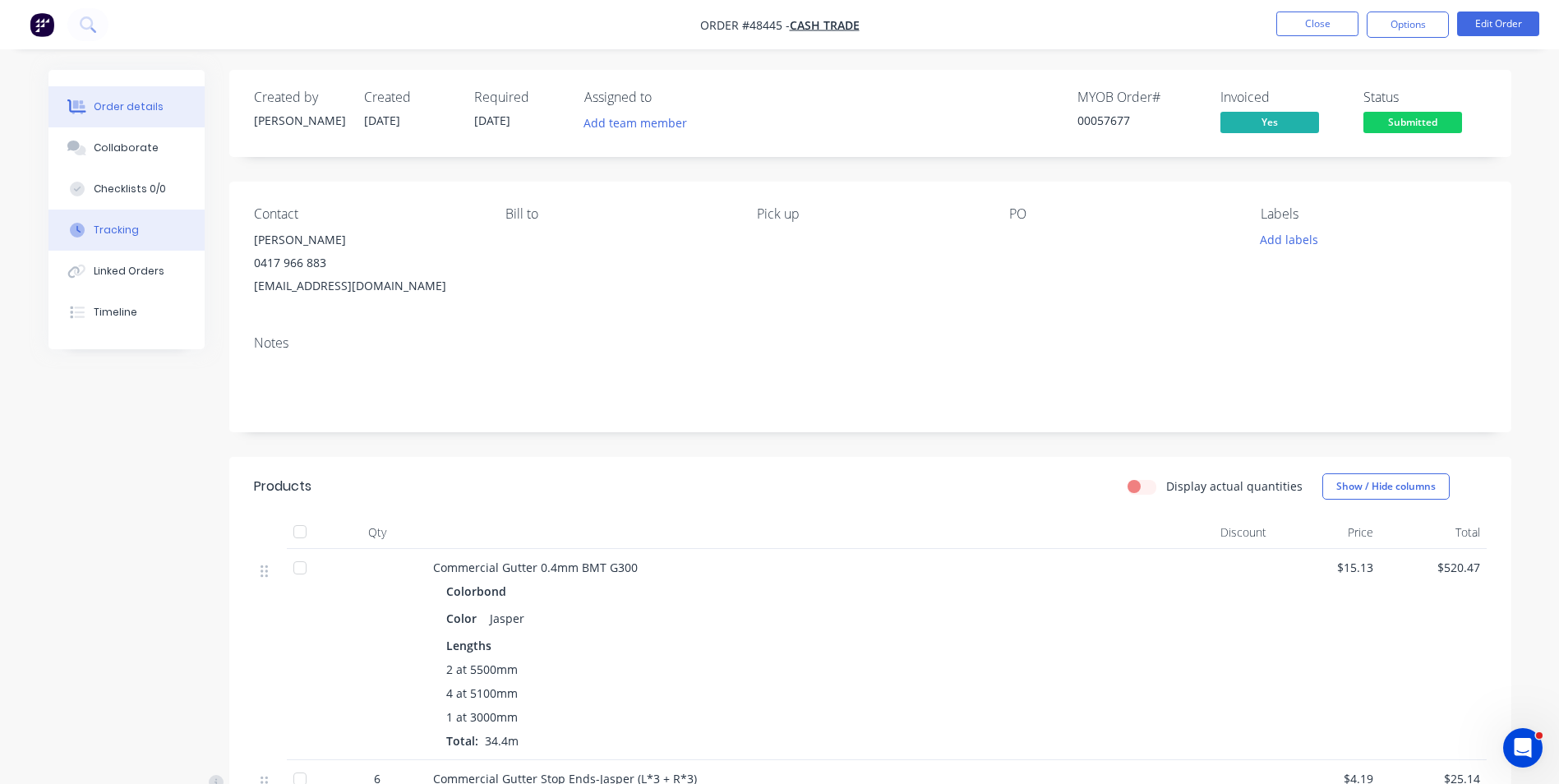
click at [133, 233] on div "Tracking" at bounding box center [116, 230] width 46 height 15
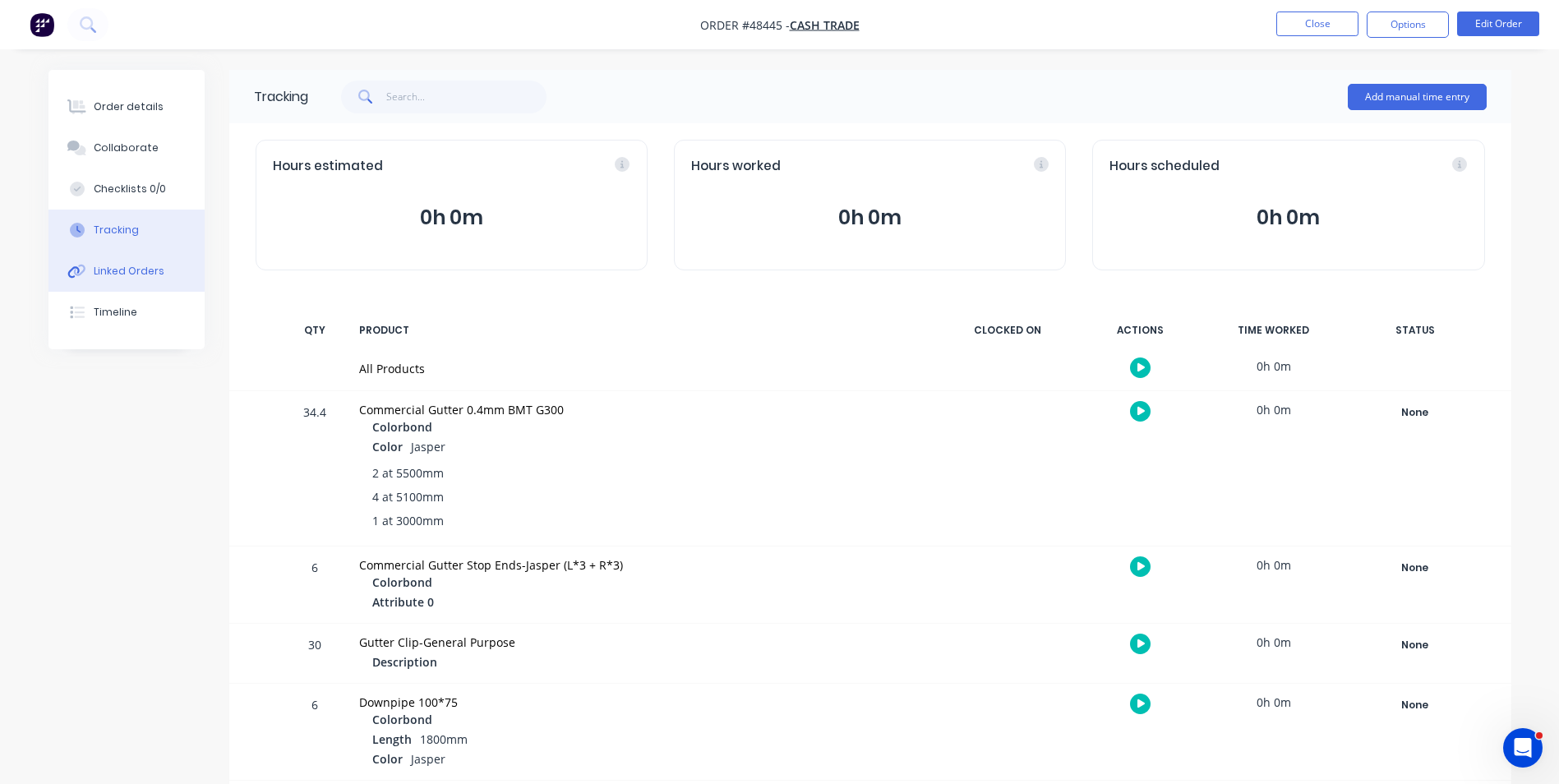
click at [139, 281] on button "Linked Orders" at bounding box center [126, 271] width 156 height 41
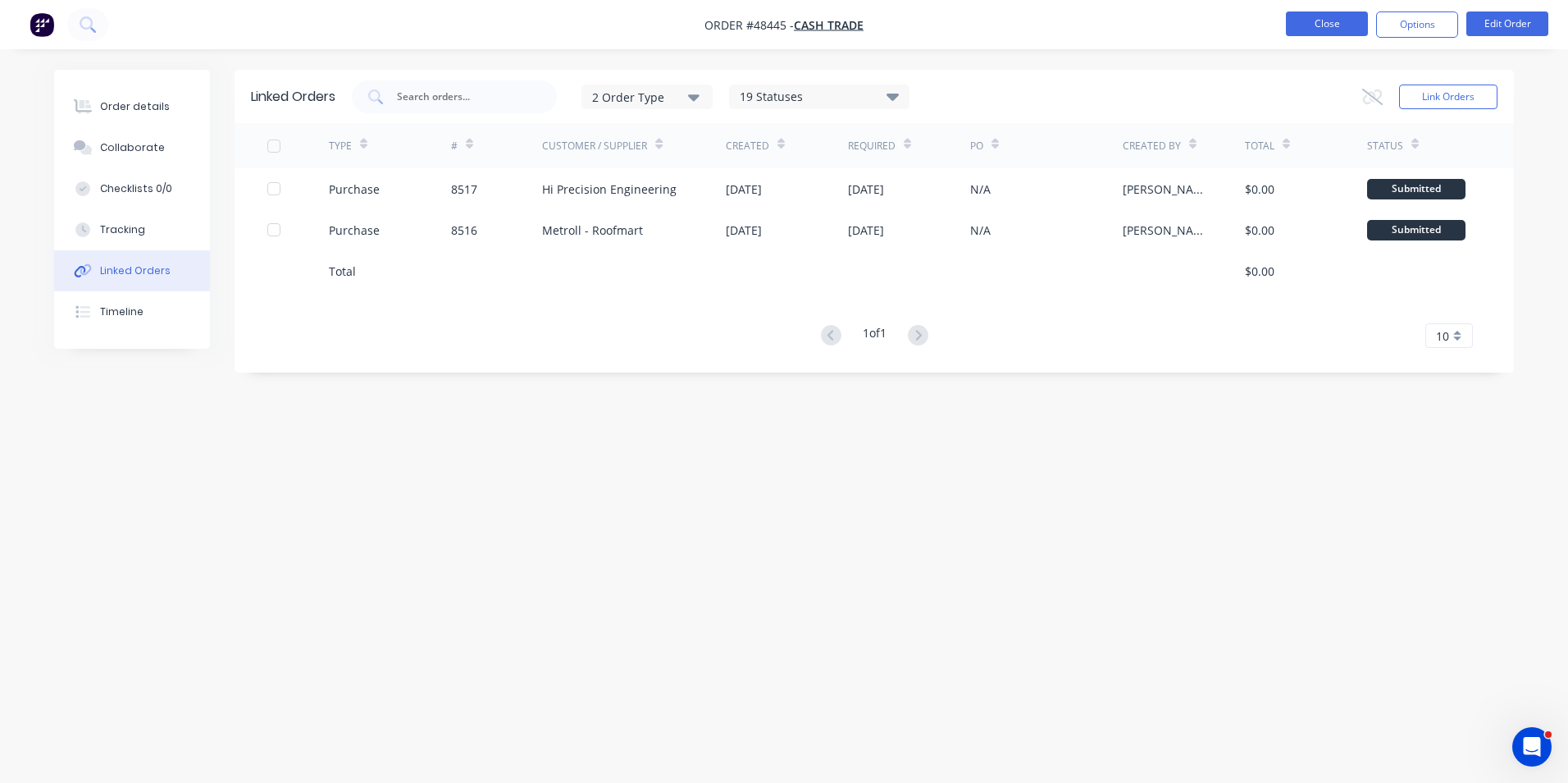
click at [1325, 24] on button "Close" at bounding box center [1327, 24] width 82 height 24
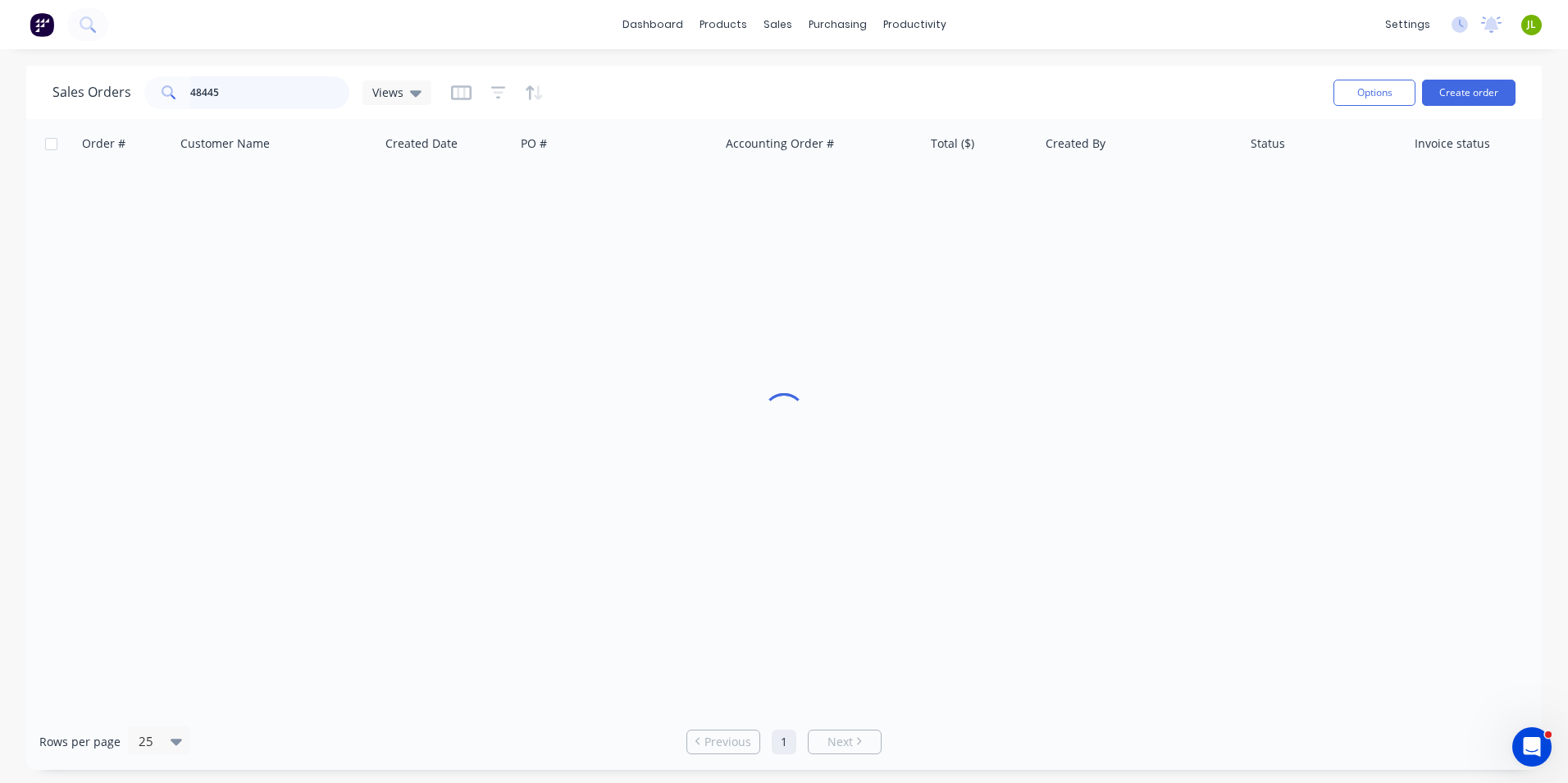
drag, startPoint x: 291, startPoint y: 93, endPoint x: 30, endPoint y: 107, distance: 261.4
click at [30, 107] on div "Sales Orders 48445 Views Options Create order" at bounding box center [784, 92] width 1516 height 53
type input "48376"
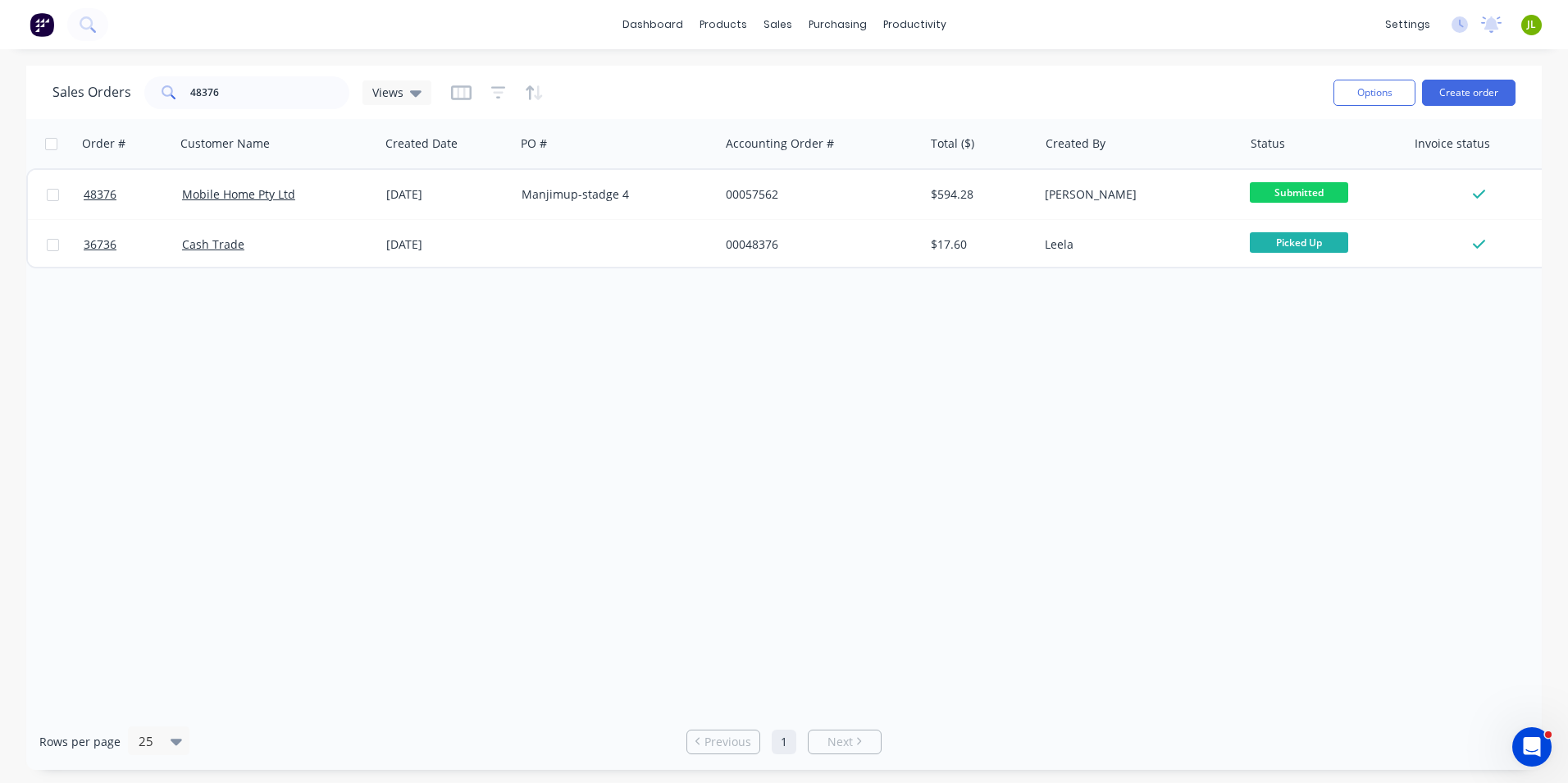
click at [292, 464] on div "Order # Customer Name Created Date PO # Accounting Order # Total ($) Created By…" at bounding box center [784, 416] width 1516 height 594
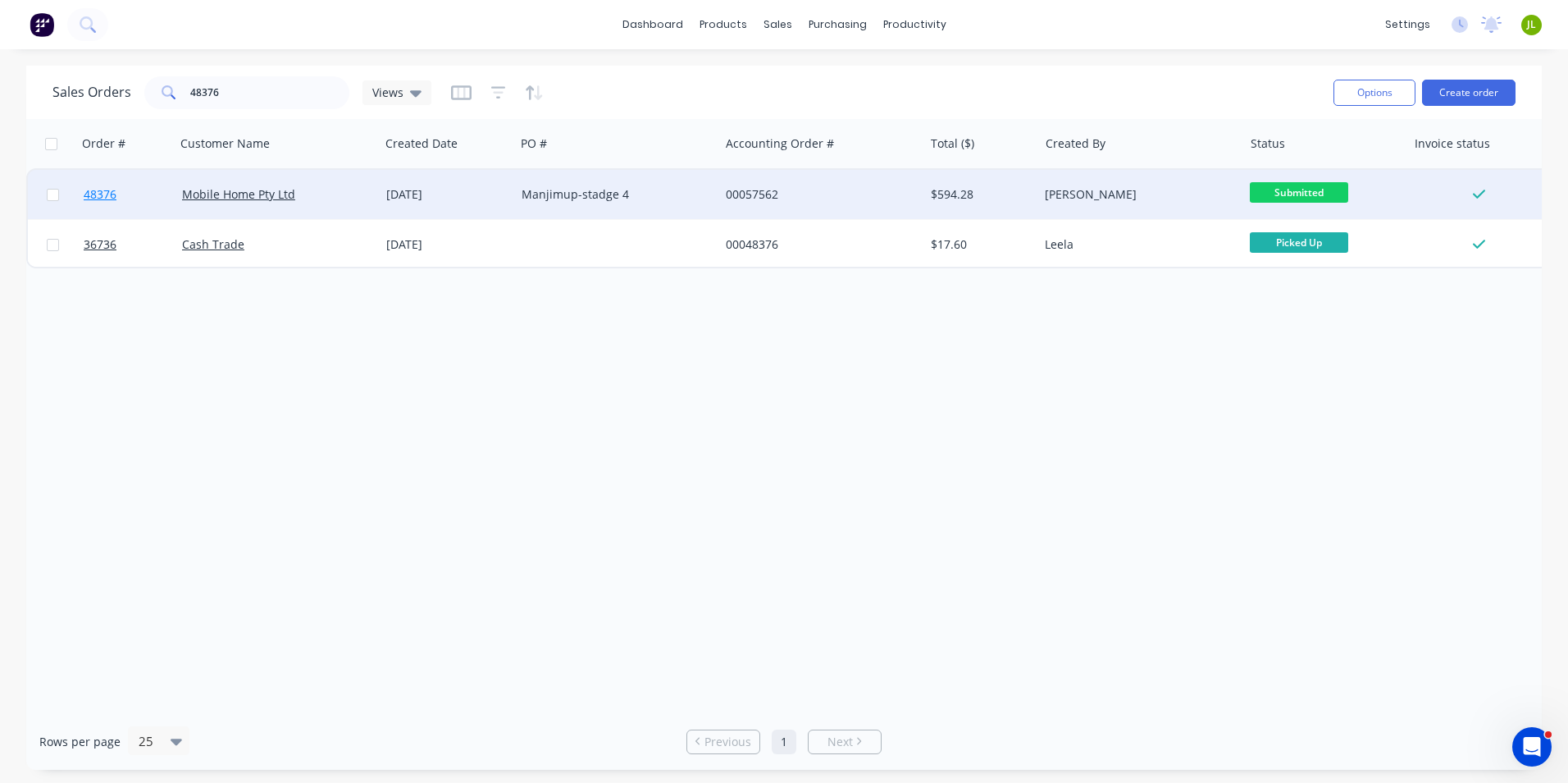
click at [94, 197] on span "48376" at bounding box center [99, 194] width 33 height 16
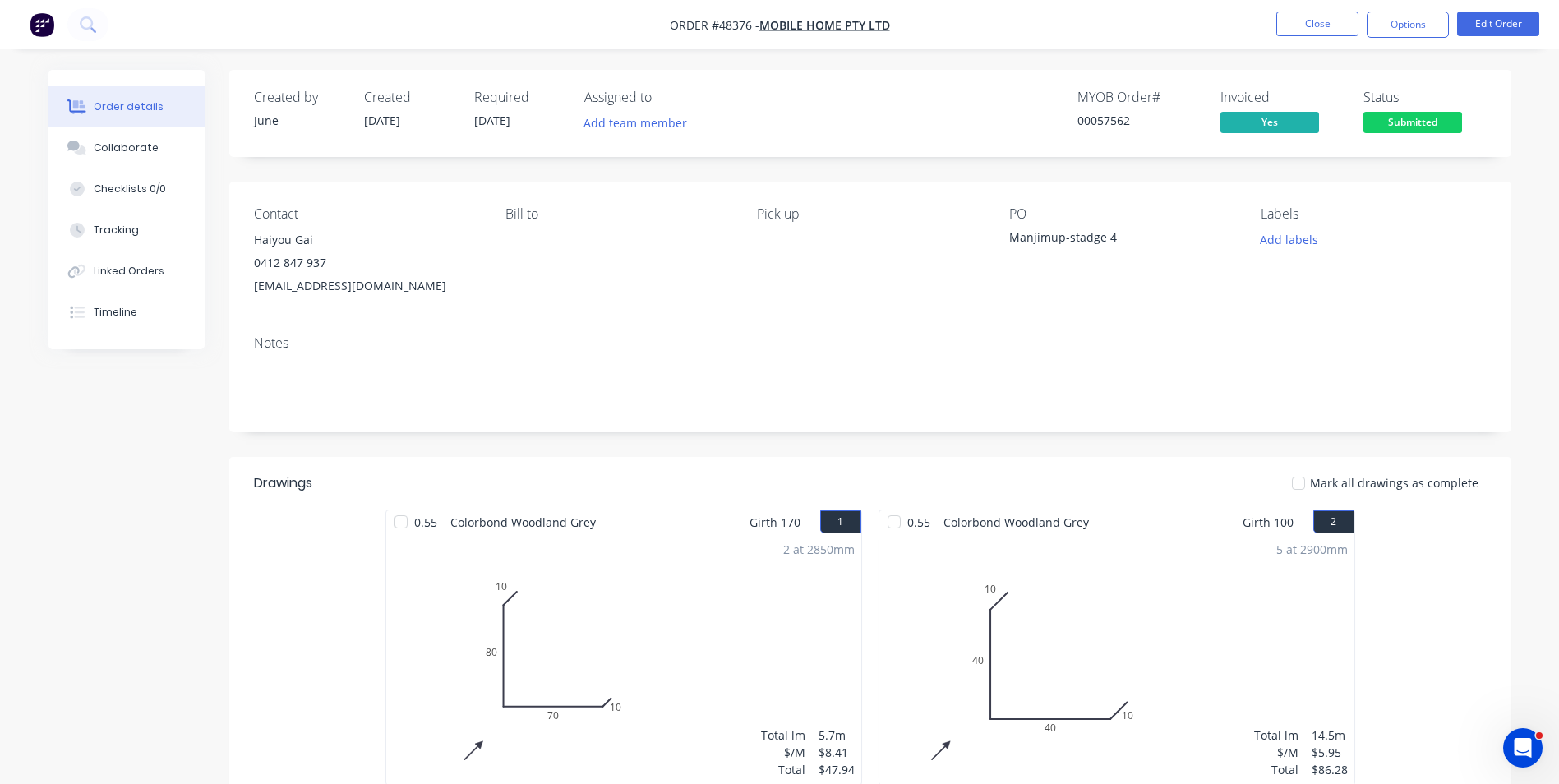
click at [1416, 114] on span "Submitted" at bounding box center [1412, 122] width 99 height 20
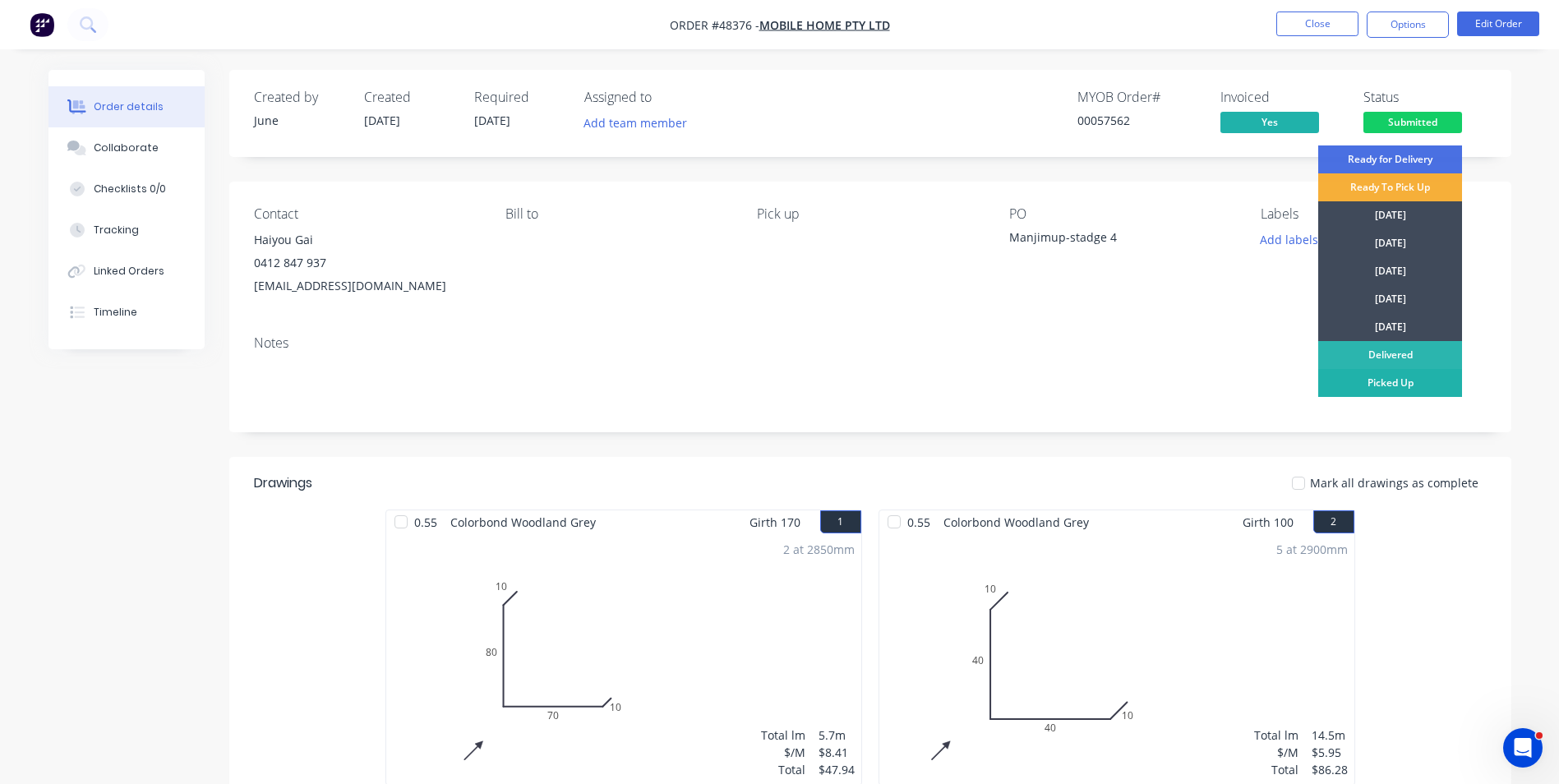
click at [1423, 375] on div "Picked Up" at bounding box center [1390, 382] width 143 height 28
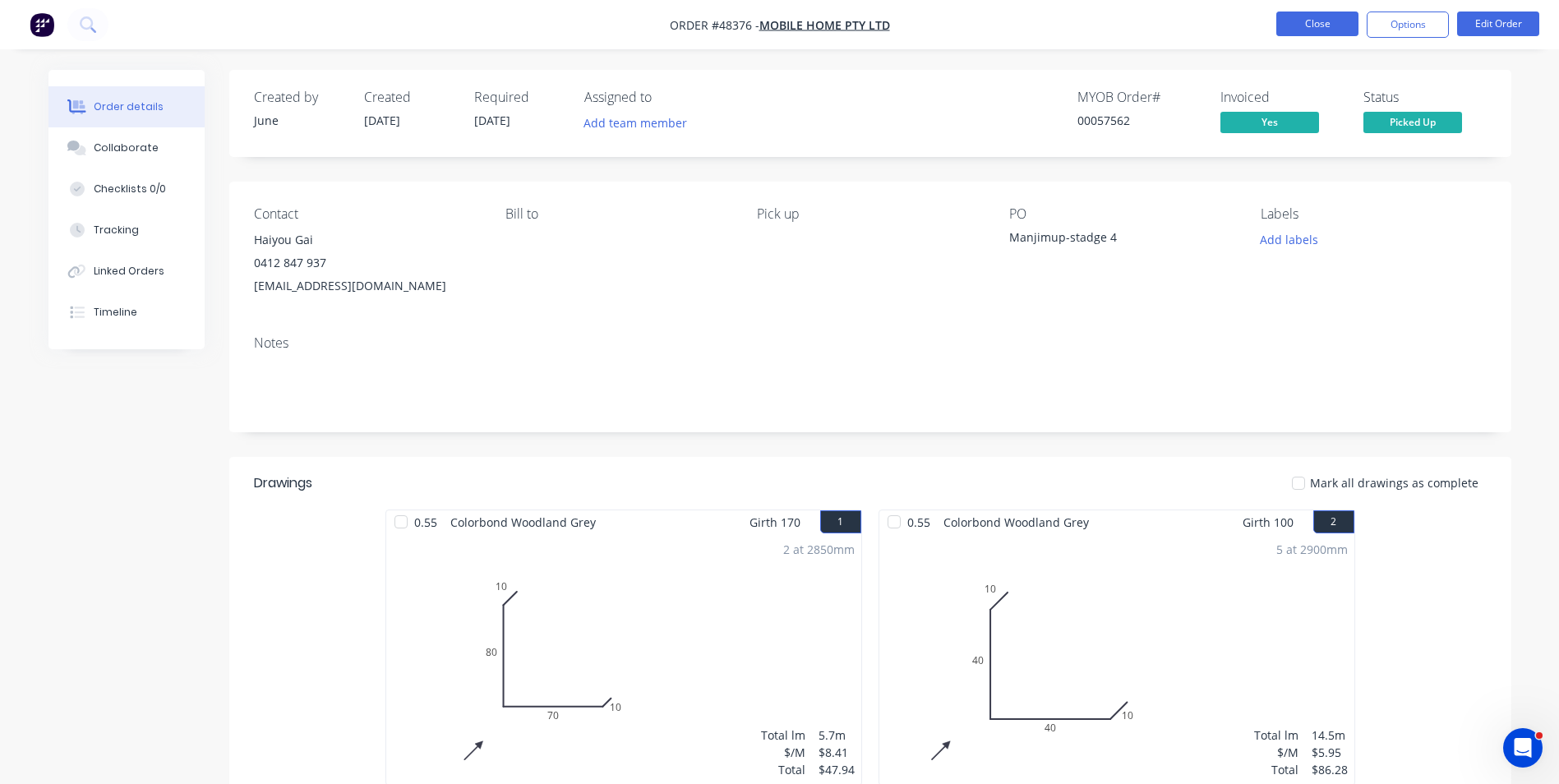
click at [1287, 25] on button "Close" at bounding box center [1317, 24] width 82 height 24
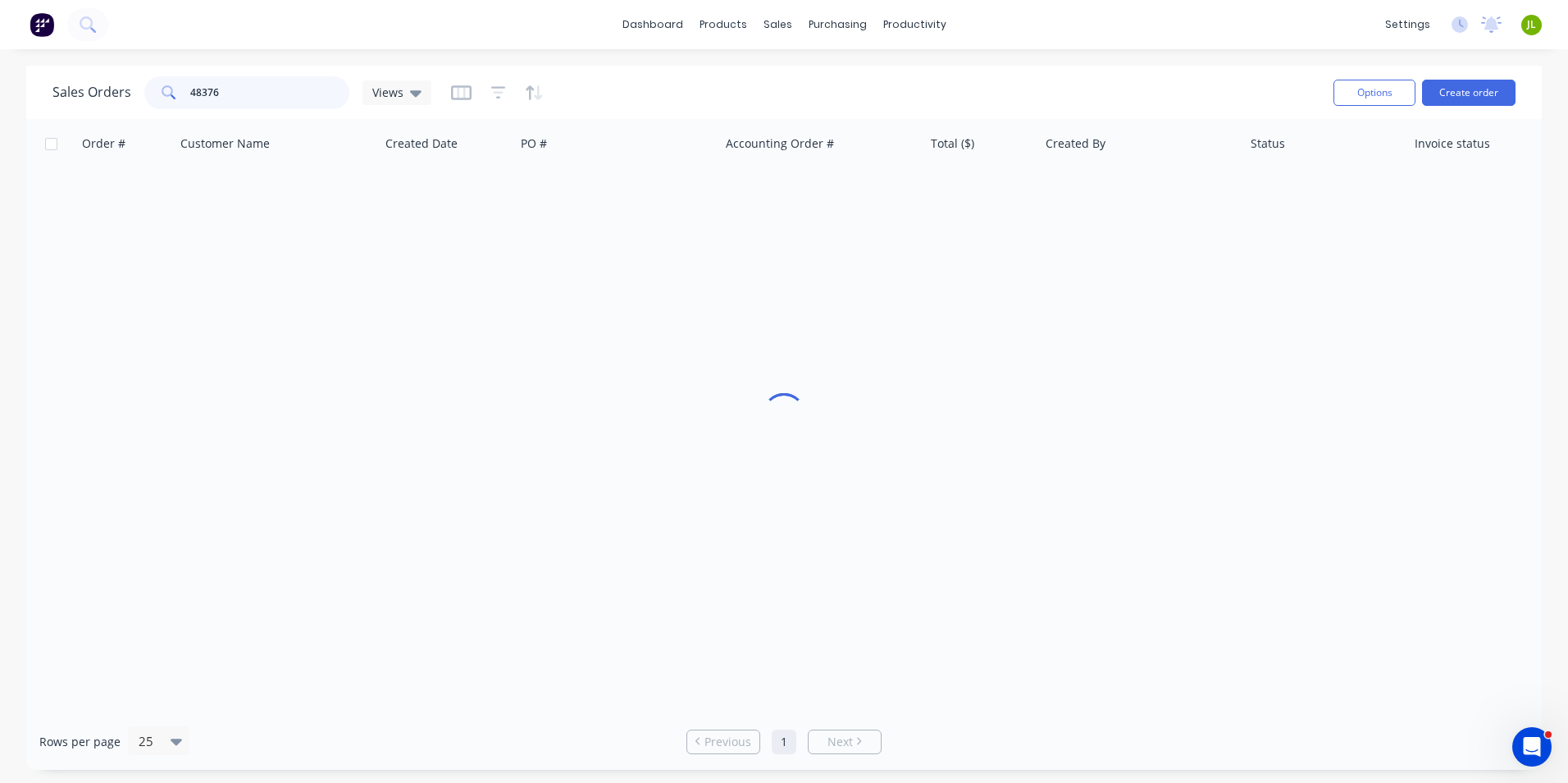
drag, startPoint x: 82, startPoint y: 96, endPoint x: 48, endPoint y: 96, distance: 34.0
click at [48, 96] on div "Sales Orders 48376 Views Options Create order" at bounding box center [784, 92] width 1516 height 53
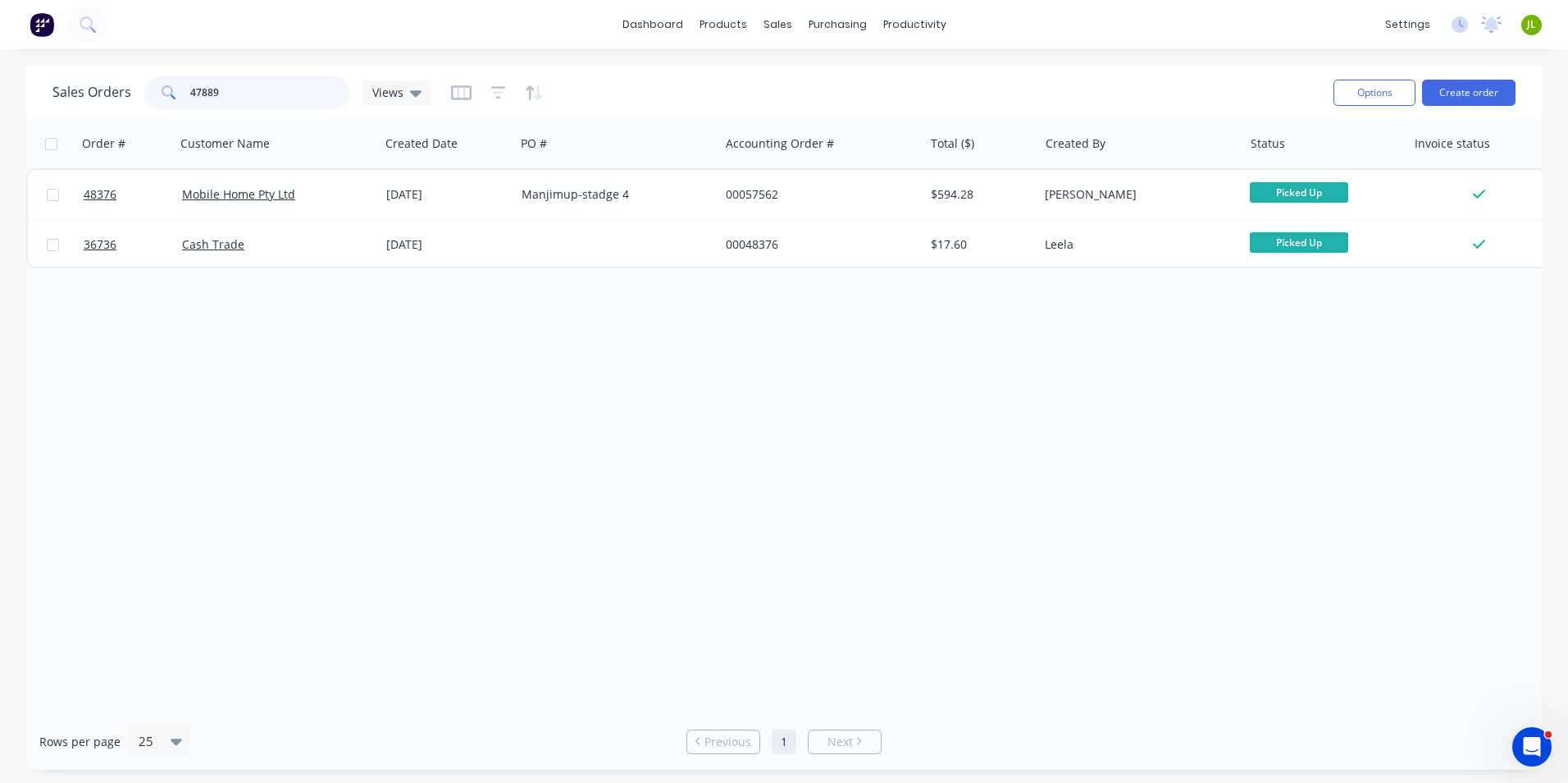
type input "47889"
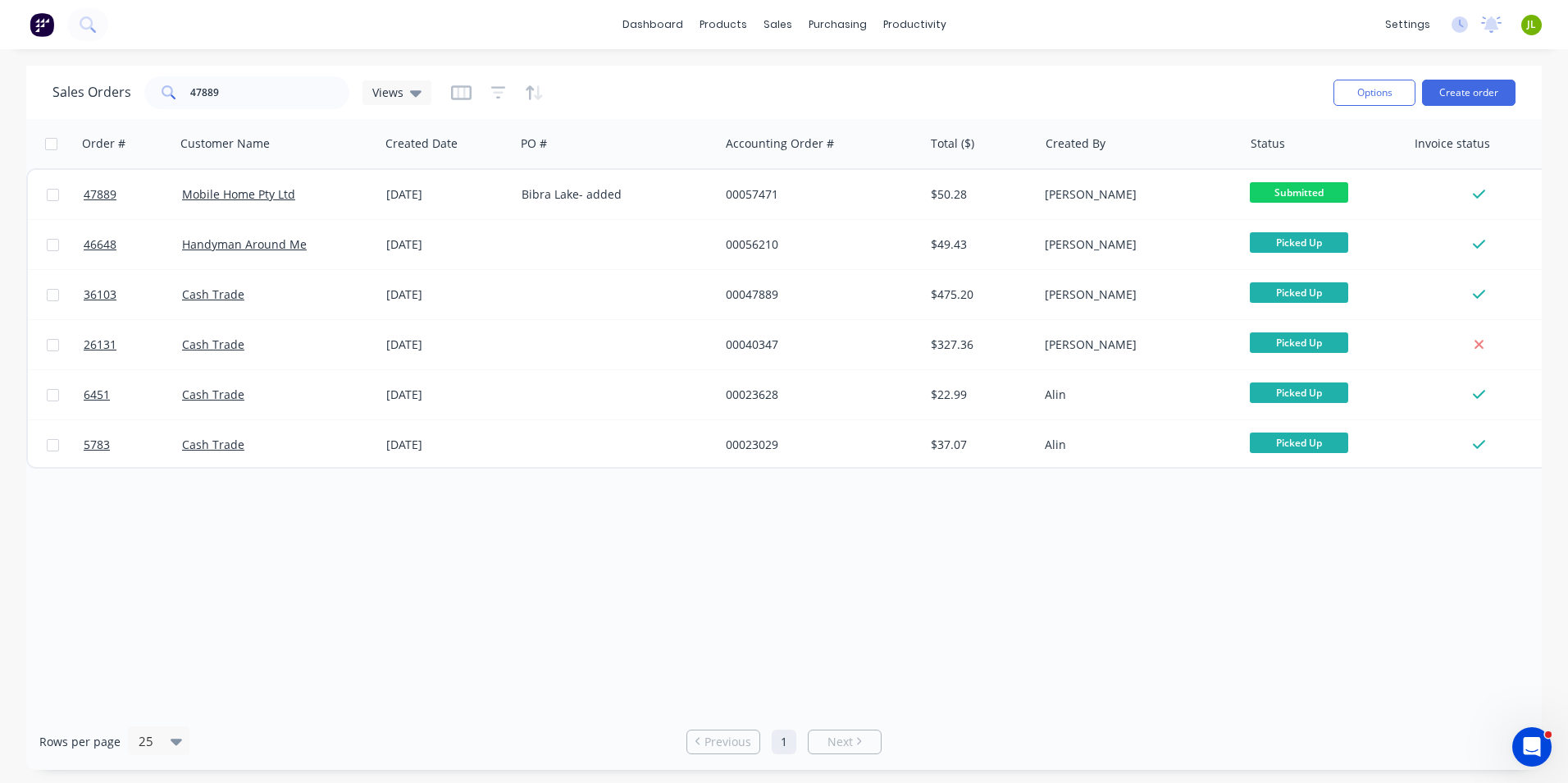
click at [441, 508] on div "Order # Customer Name Created Date PO # Accounting Order # Total ($) Created By…" at bounding box center [784, 416] width 1516 height 594
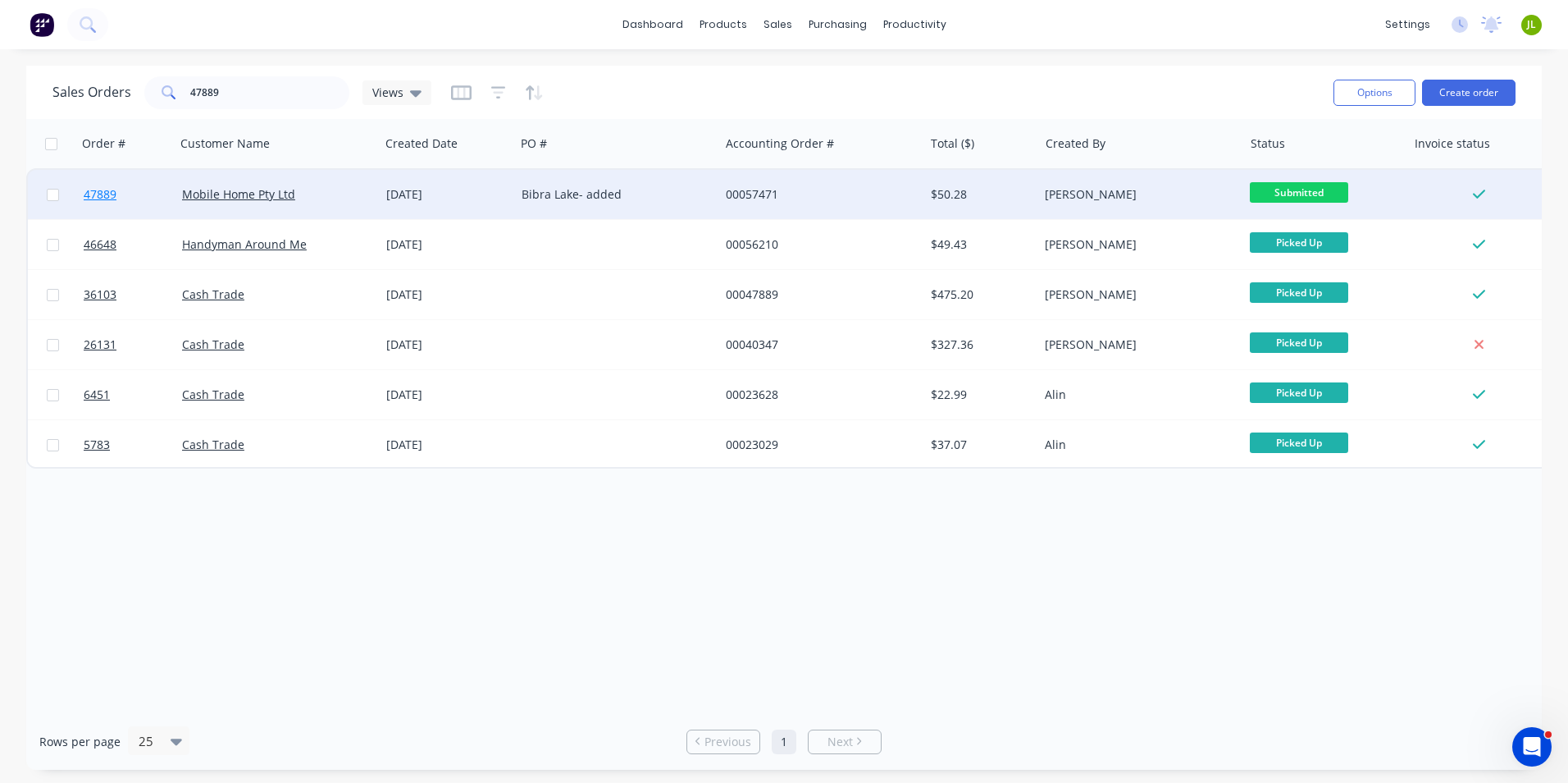
click at [94, 190] on span "47889" at bounding box center [99, 194] width 33 height 16
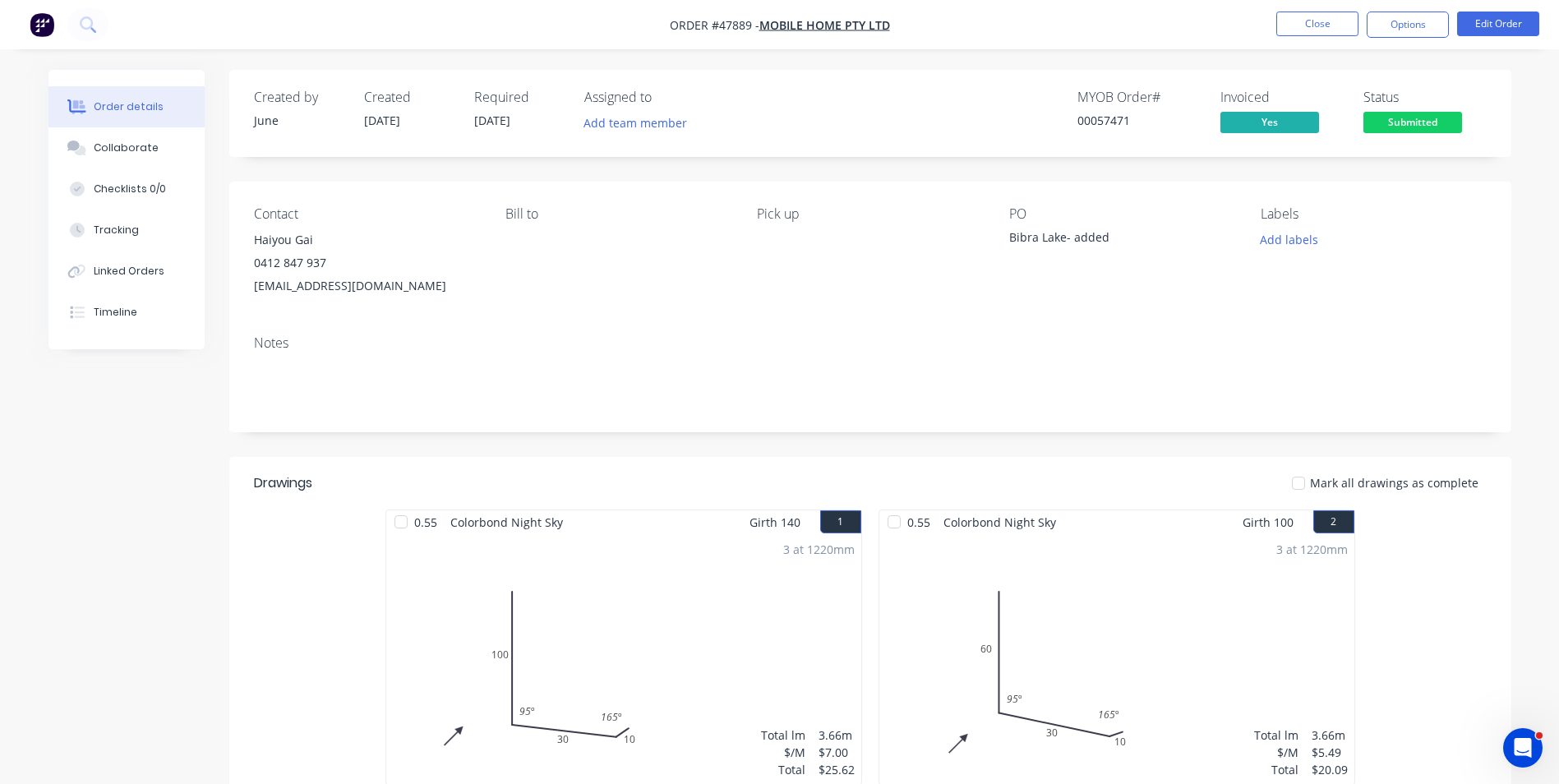
click at [1421, 124] on span "Submitted" at bounding box center [1412, 122] width 99 height 20
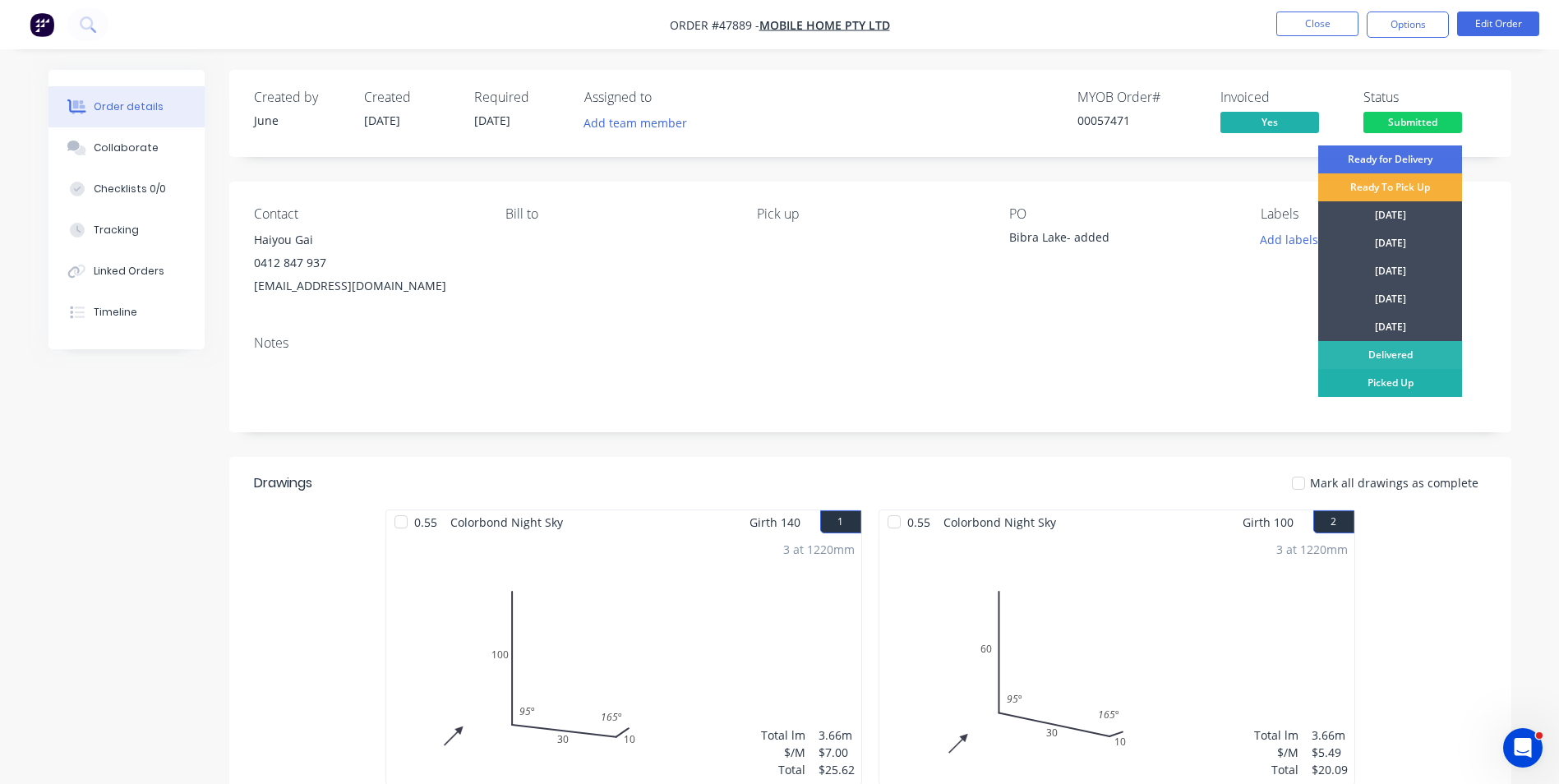
click at [1400, 388] on div "Picked Up" at bounding box center [1390, 382] width 143 height 28
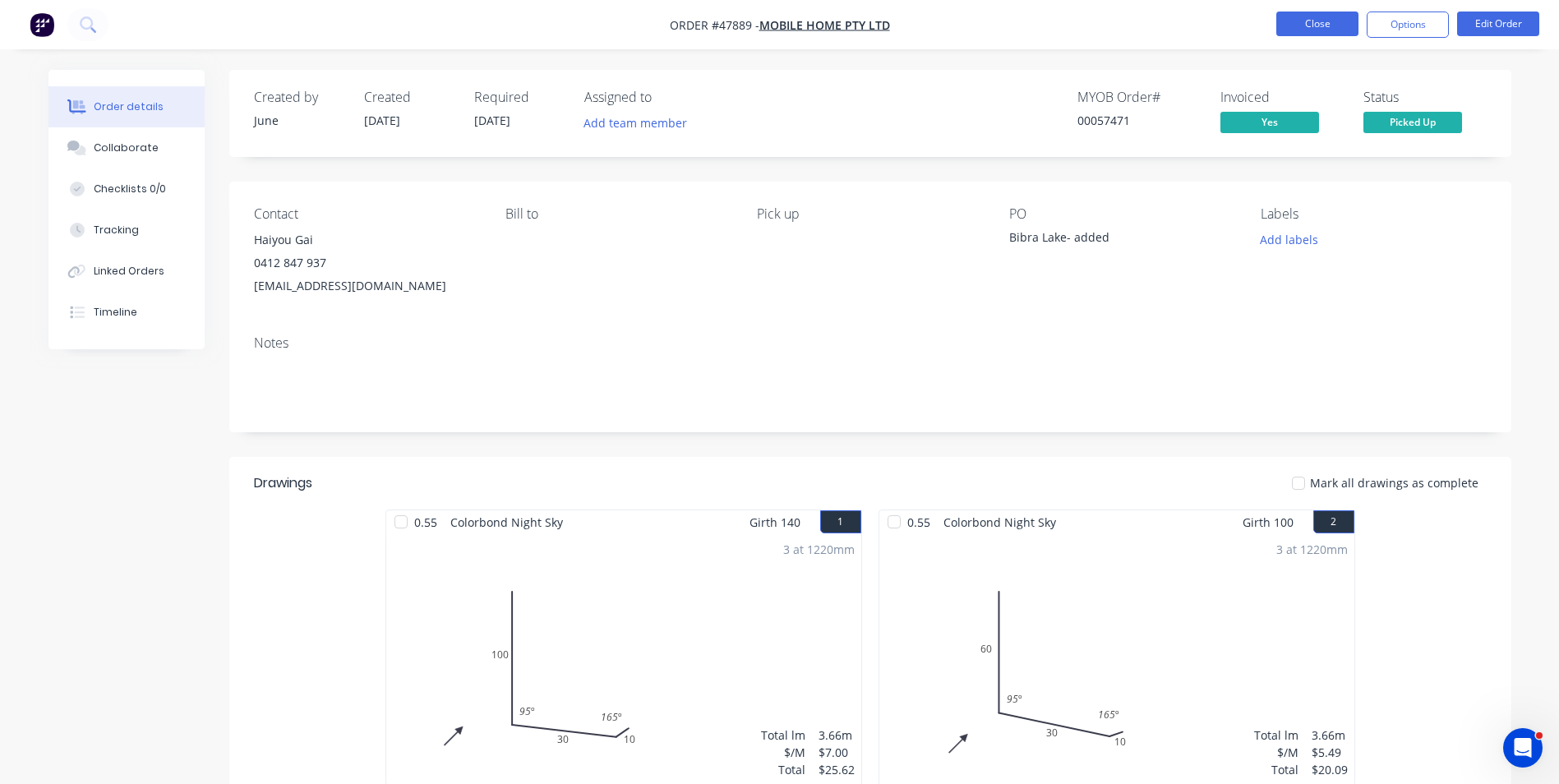
click at [1296, 28] on button "Close" at bounding box center [1317, 24] width 82 height 24
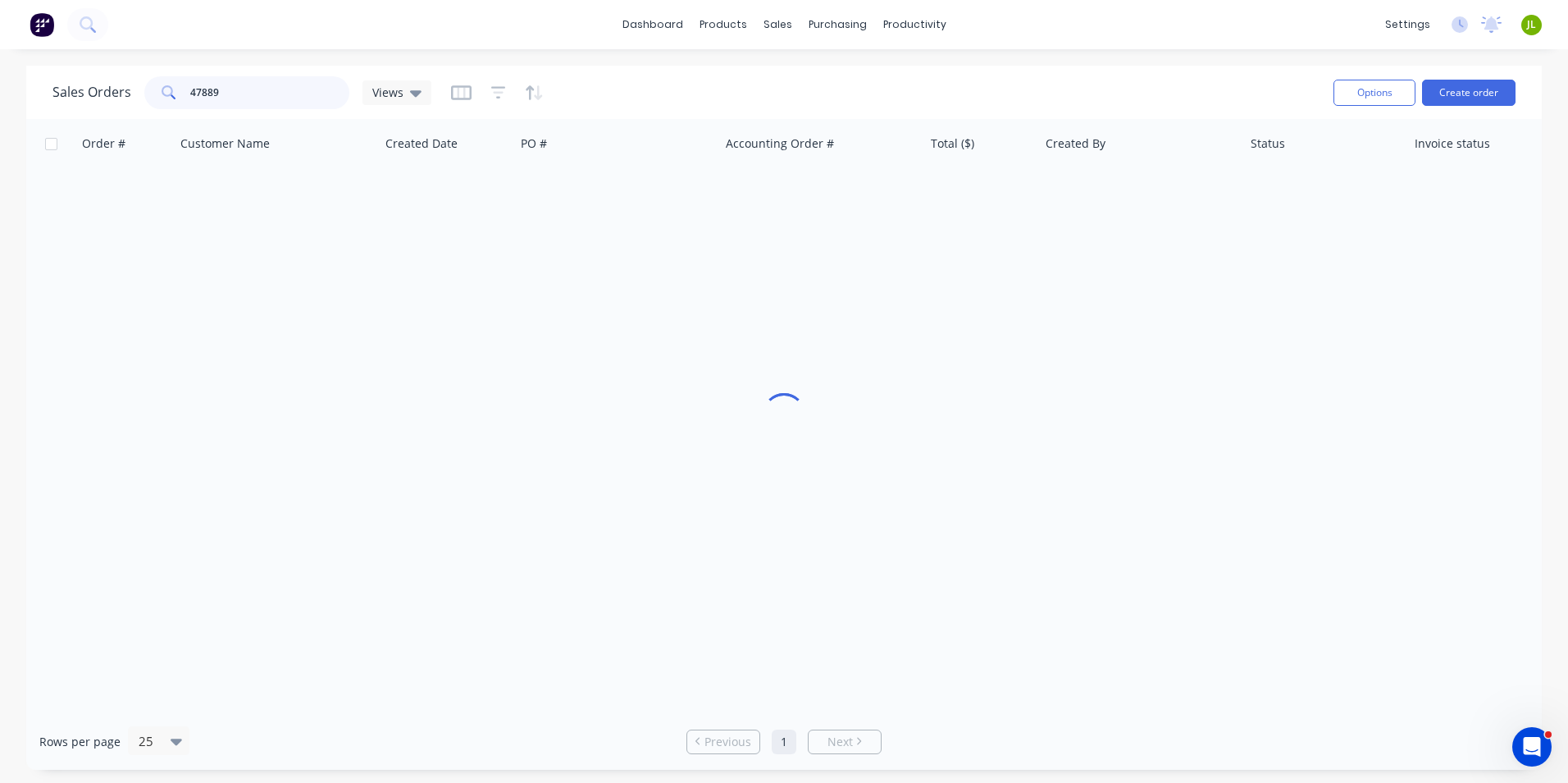
drag, startPoint x: 195, startPoint y: 103, endPoint x: 102, endPoint y: 100, distance: 93.0
click at [102, 100] on div "Sales Orders 47889 Views" at bounding box center [242, 93] width 379 height 33
type input "48233"
click at [250, 254] on div at bounding box center [784, 416] width 1516 height 594
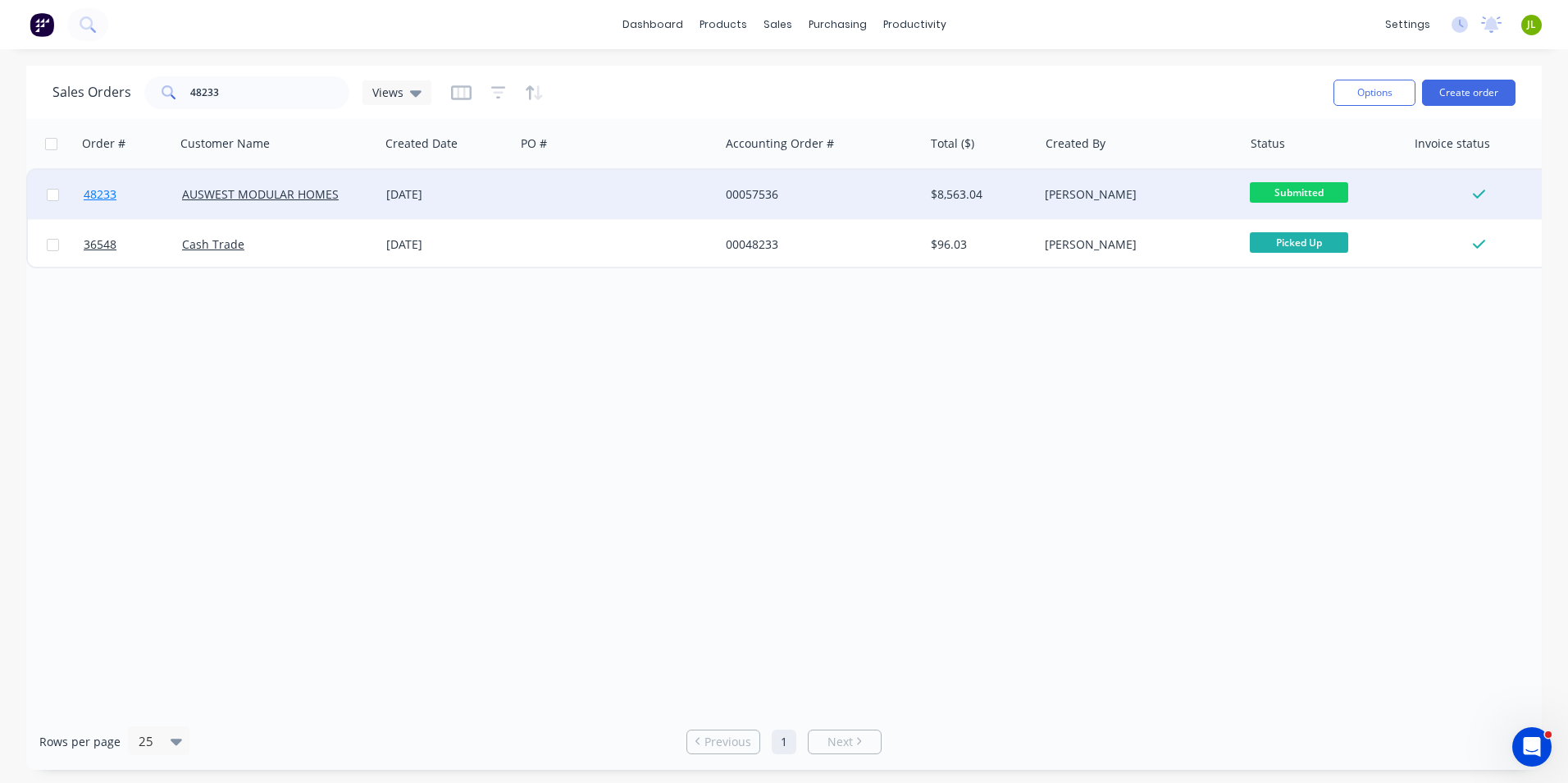
click at [108, 190] on span "48233" at bounding box center [99, 194] width 33 height 16
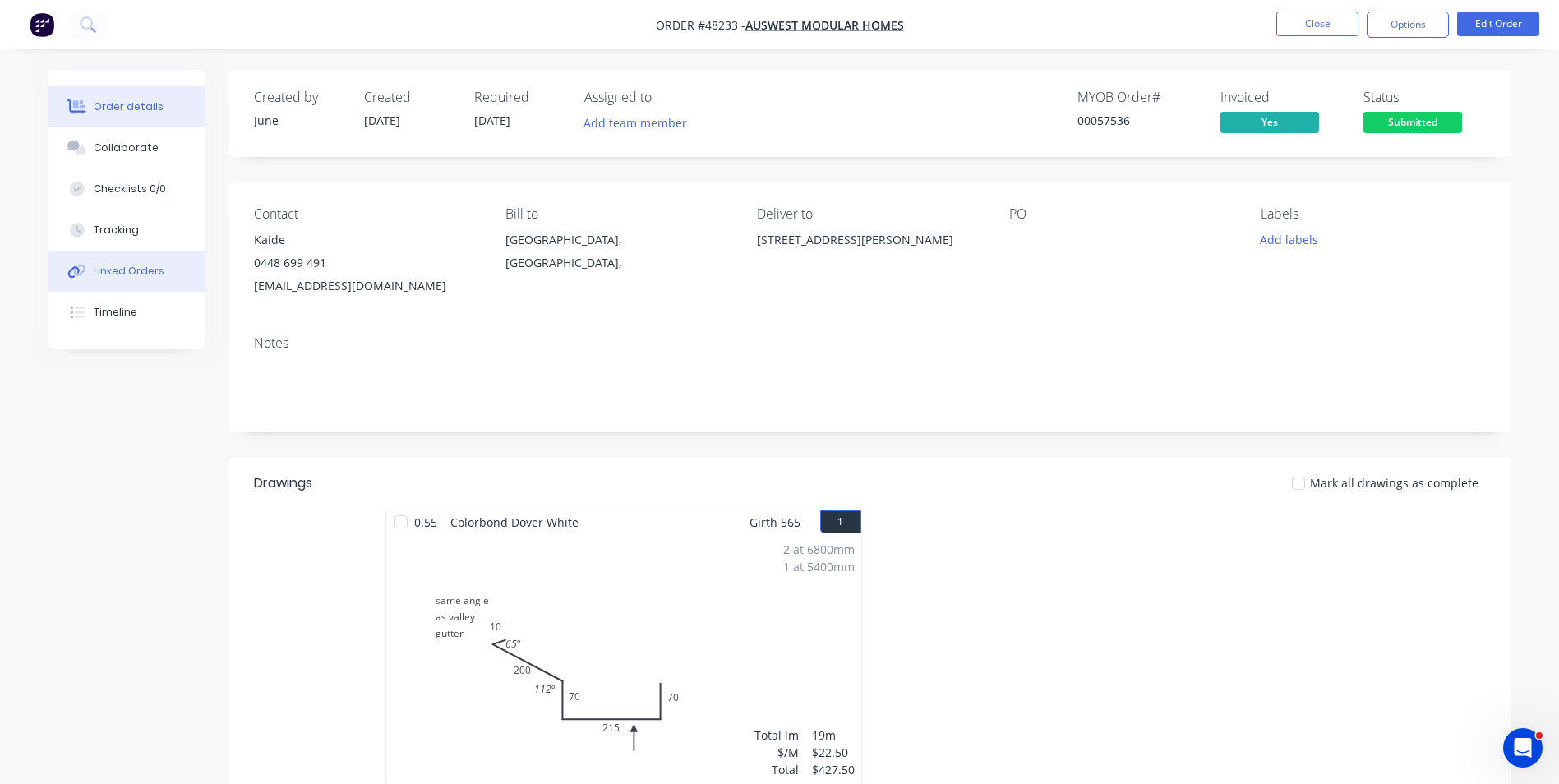
click at [92, 259] on button "Linked Orders" at bounding box center [126, 271] width 156 height 41
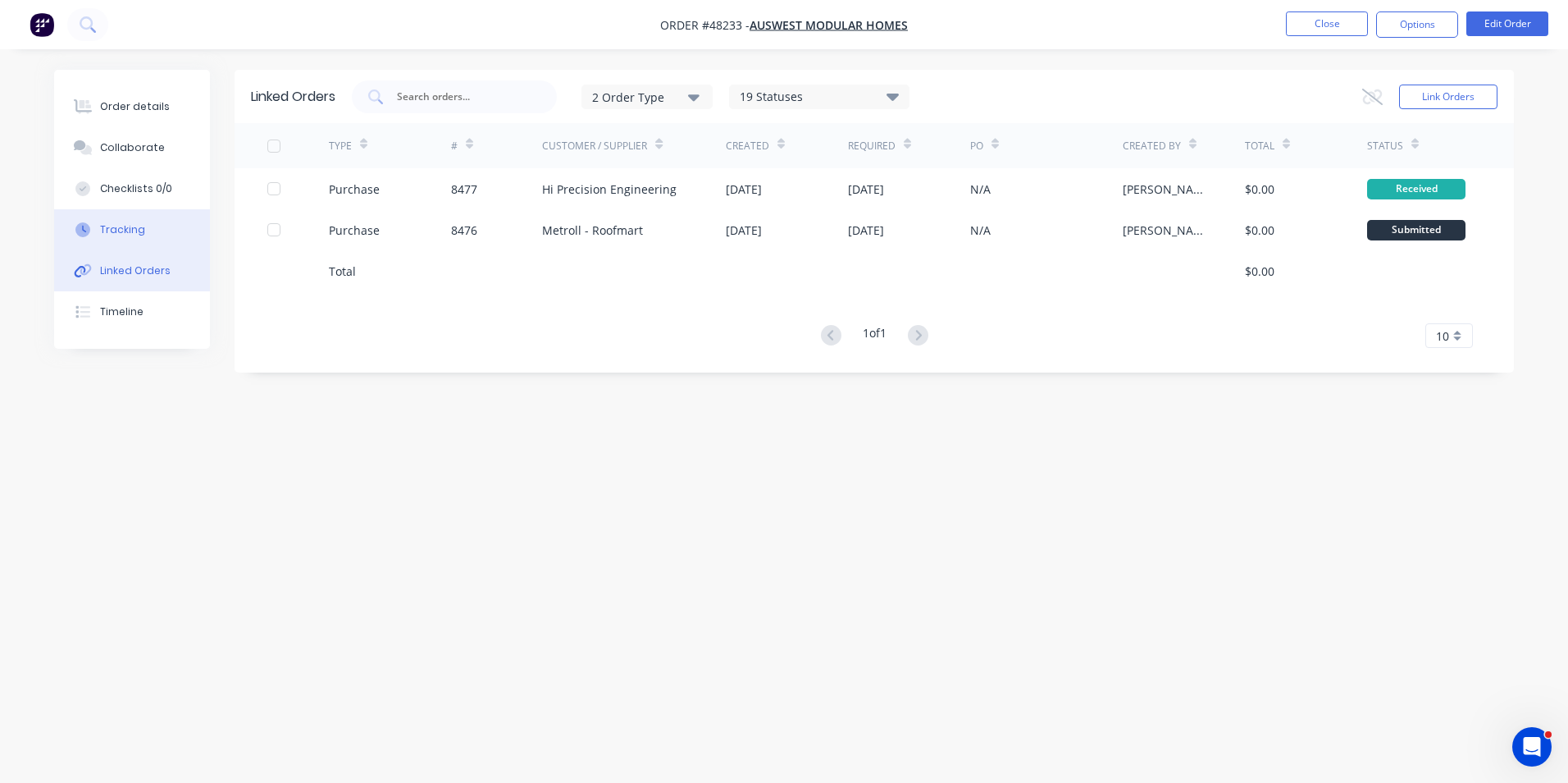
click at [143, 229] on button "Tracking" at bounding box center [131, 229] width 156 height 41
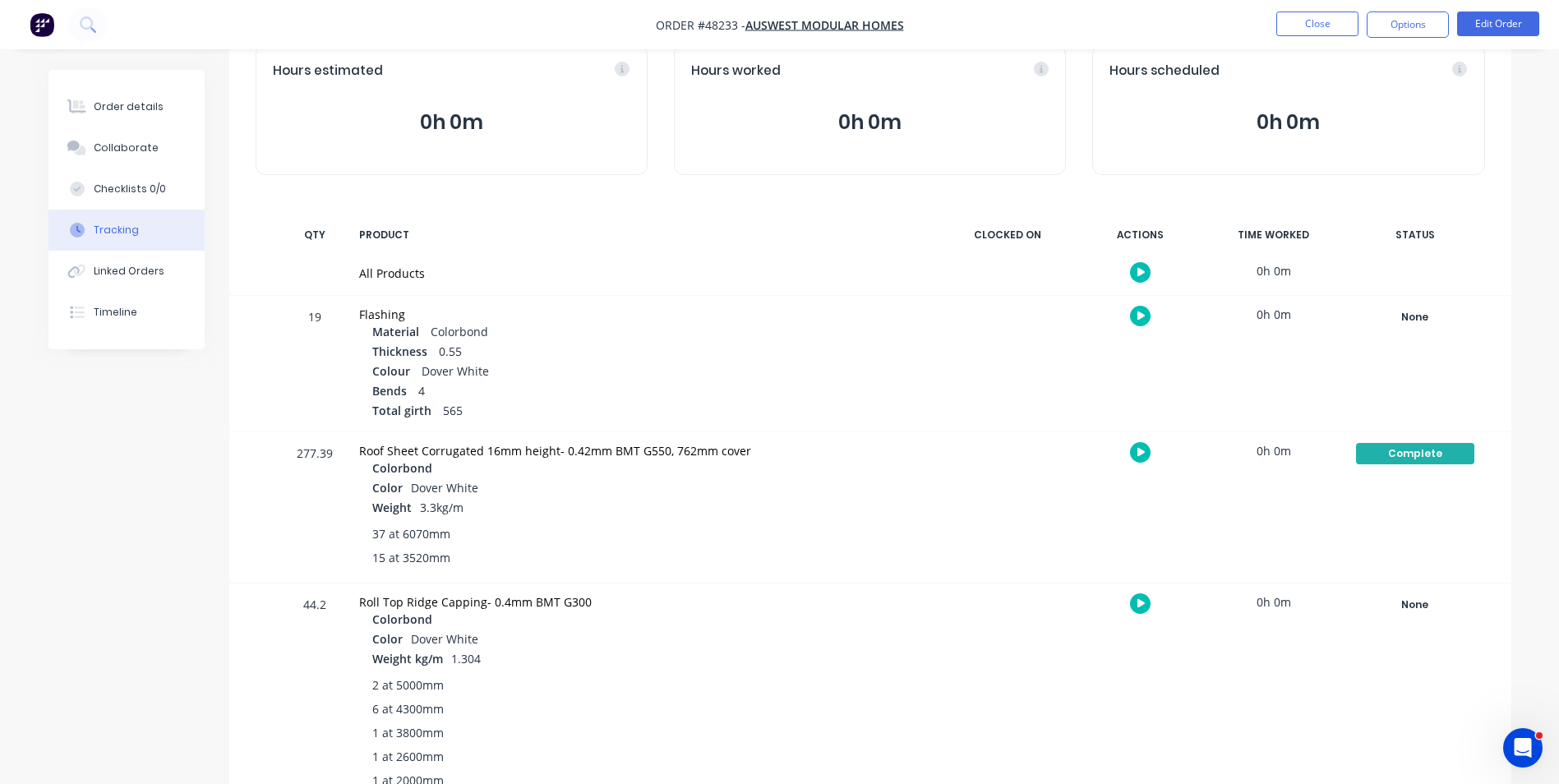
scroll to position [246, 0]
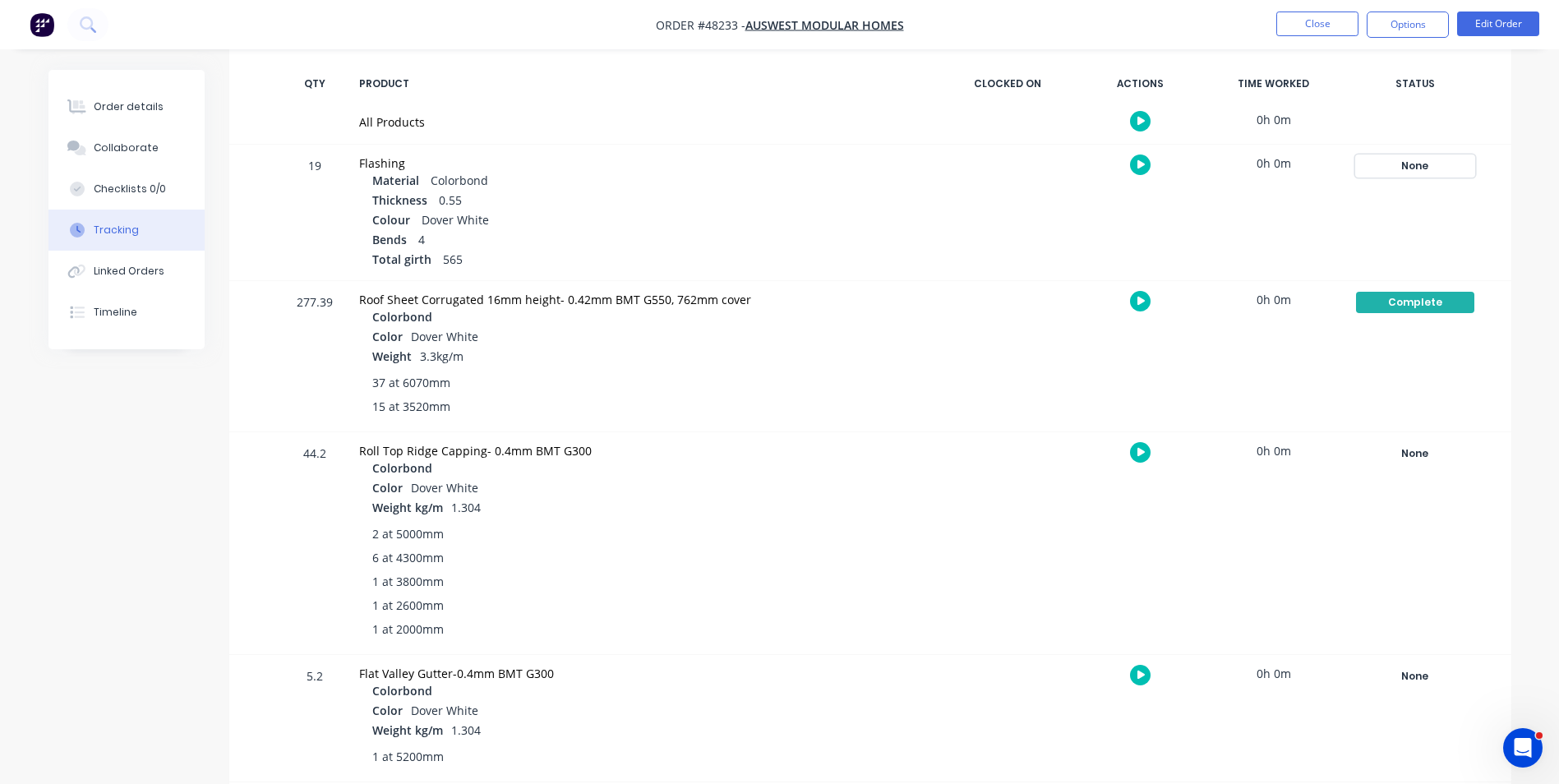
click at [1391, 166] on div "None" at bounding box center [1415, 165] width 118 height 21
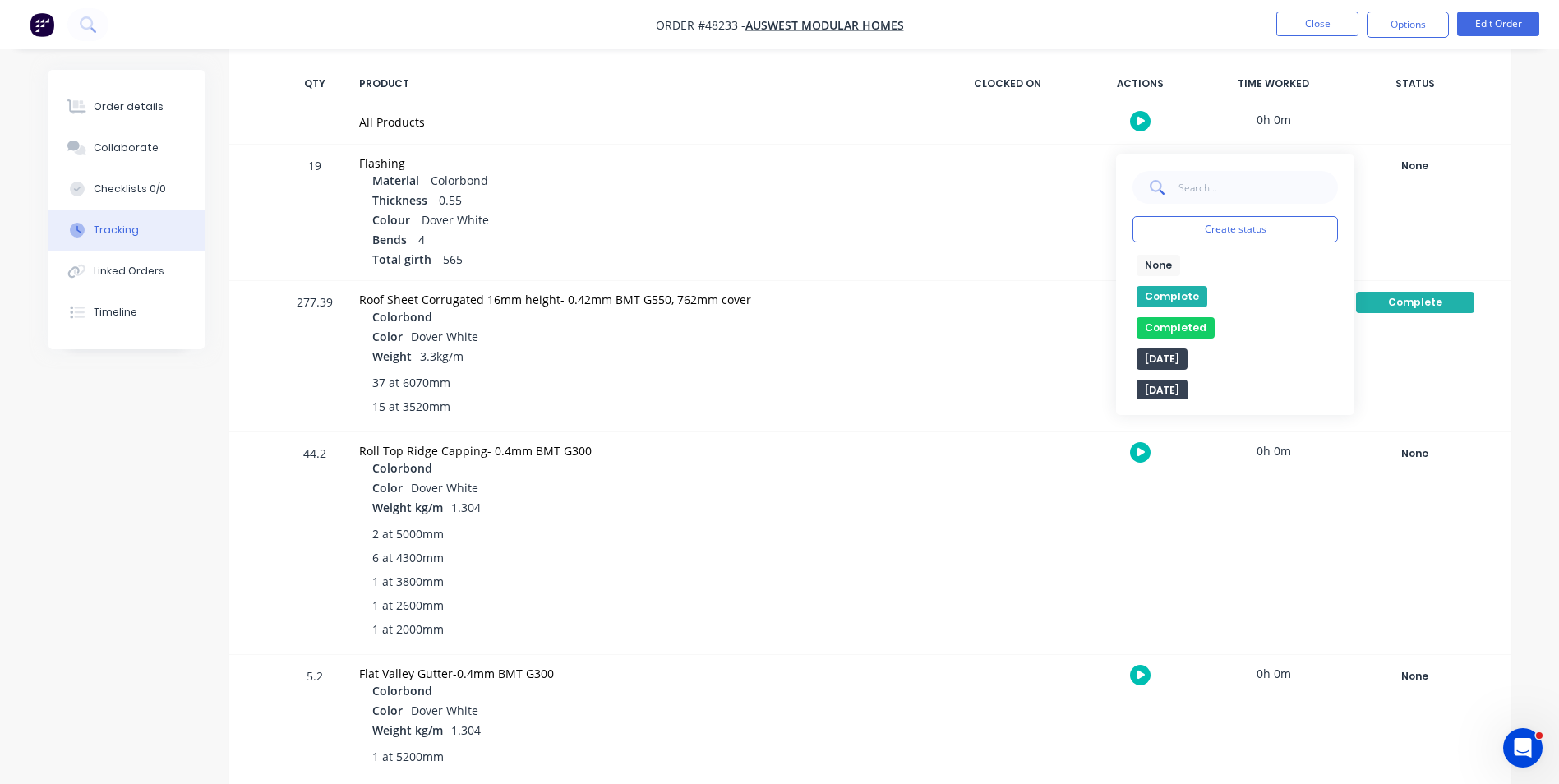
click at [1144, 295] on button "Complete" at bounding box center [1172, 296] width 71 height 21
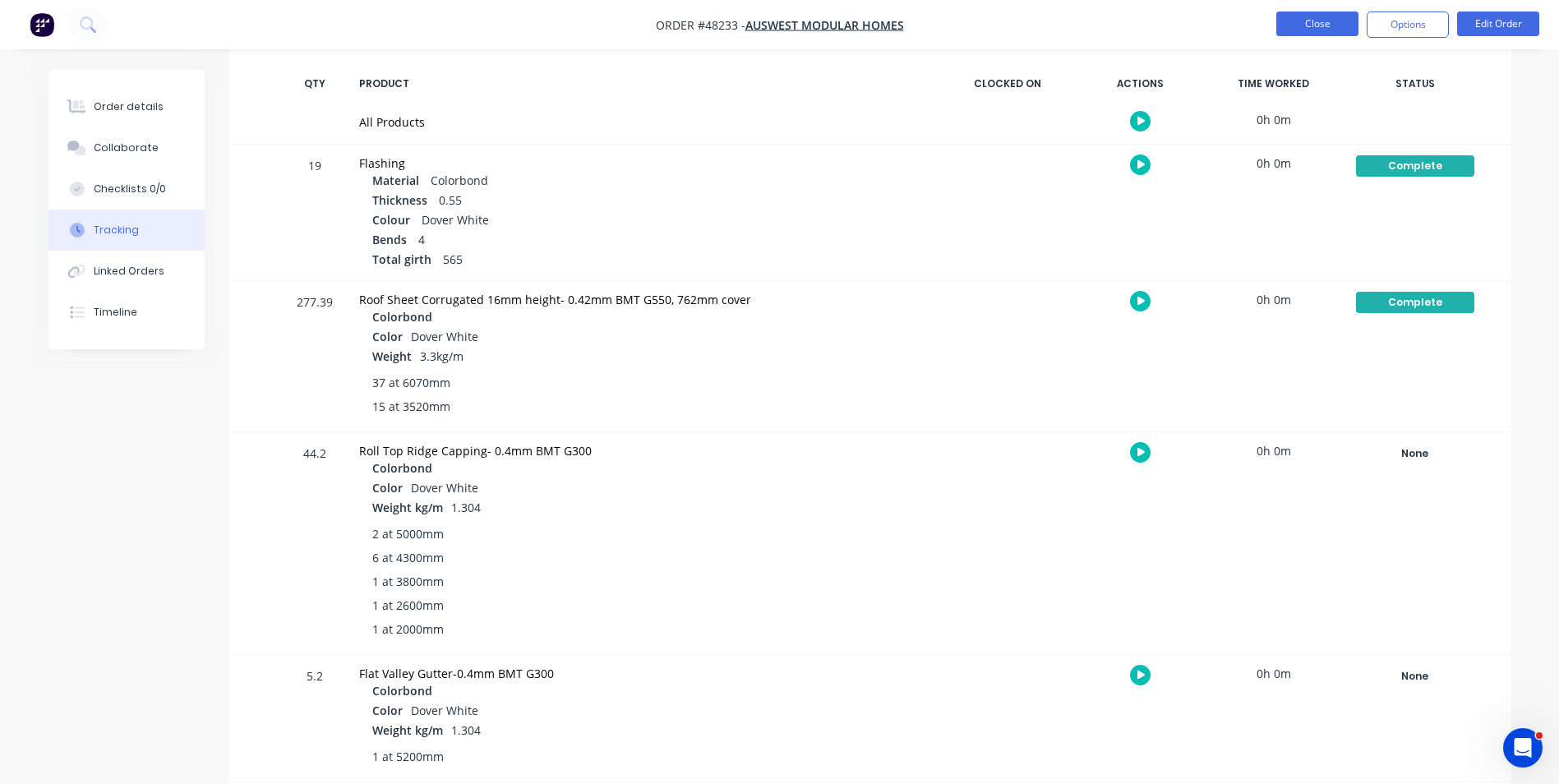
click at [1331, 30] on button "Close" at bounding box center [1317, 24] width 82 height 24
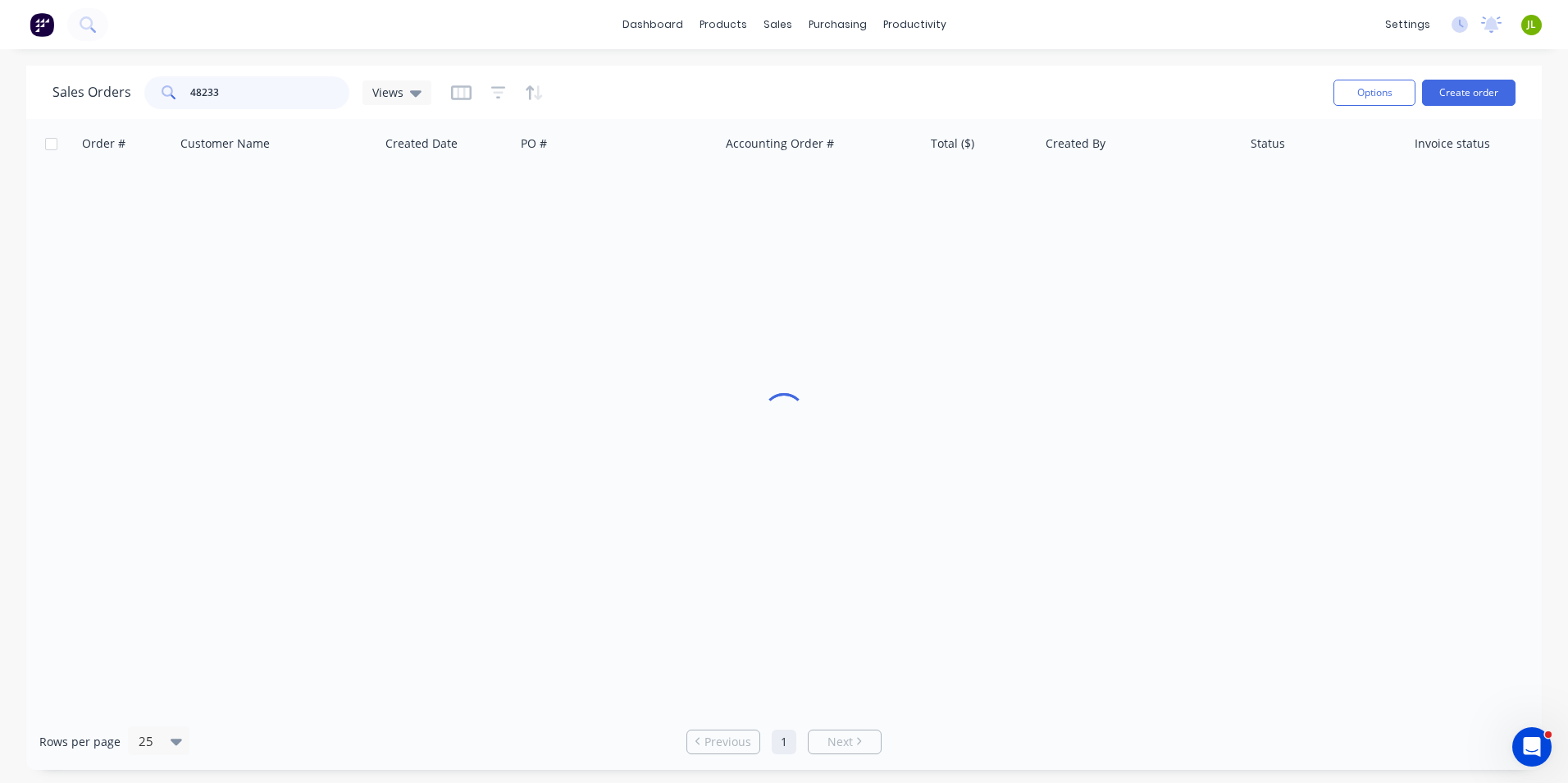
drag, startPoint x: 250, startPoint y: 83, endPoint x: 151, endPoint y: 83, distance: 99.0
click at [151, 83] on div "48233" at bounding box center [246, 93] width 205 height 33
type input "48034"
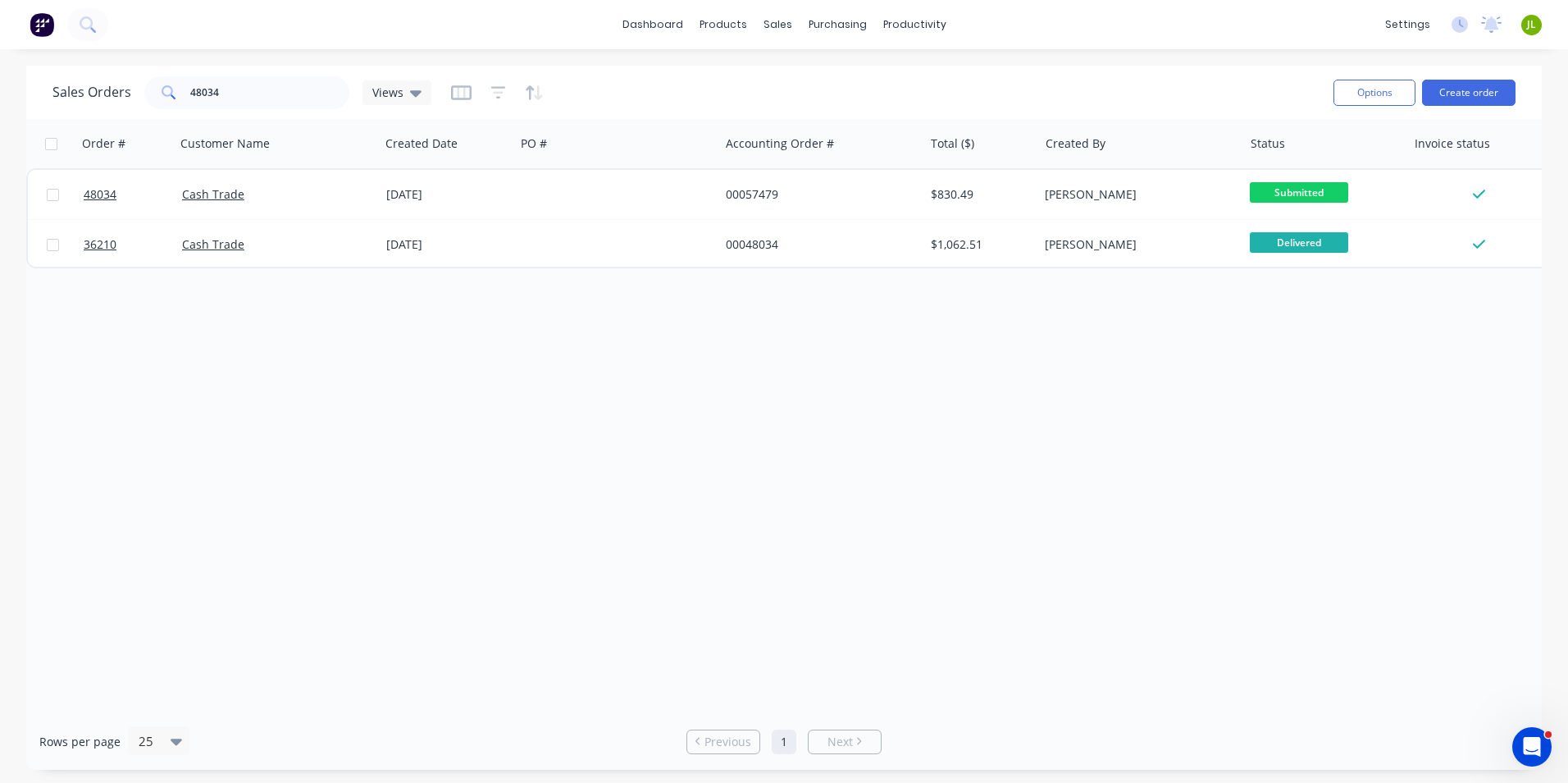
click at [383, 488] on div "Order # Customer Name Created Date PO # Accounting Order # Total ($) Created By…" at bounding box center [784, 416] width 1516 height 594
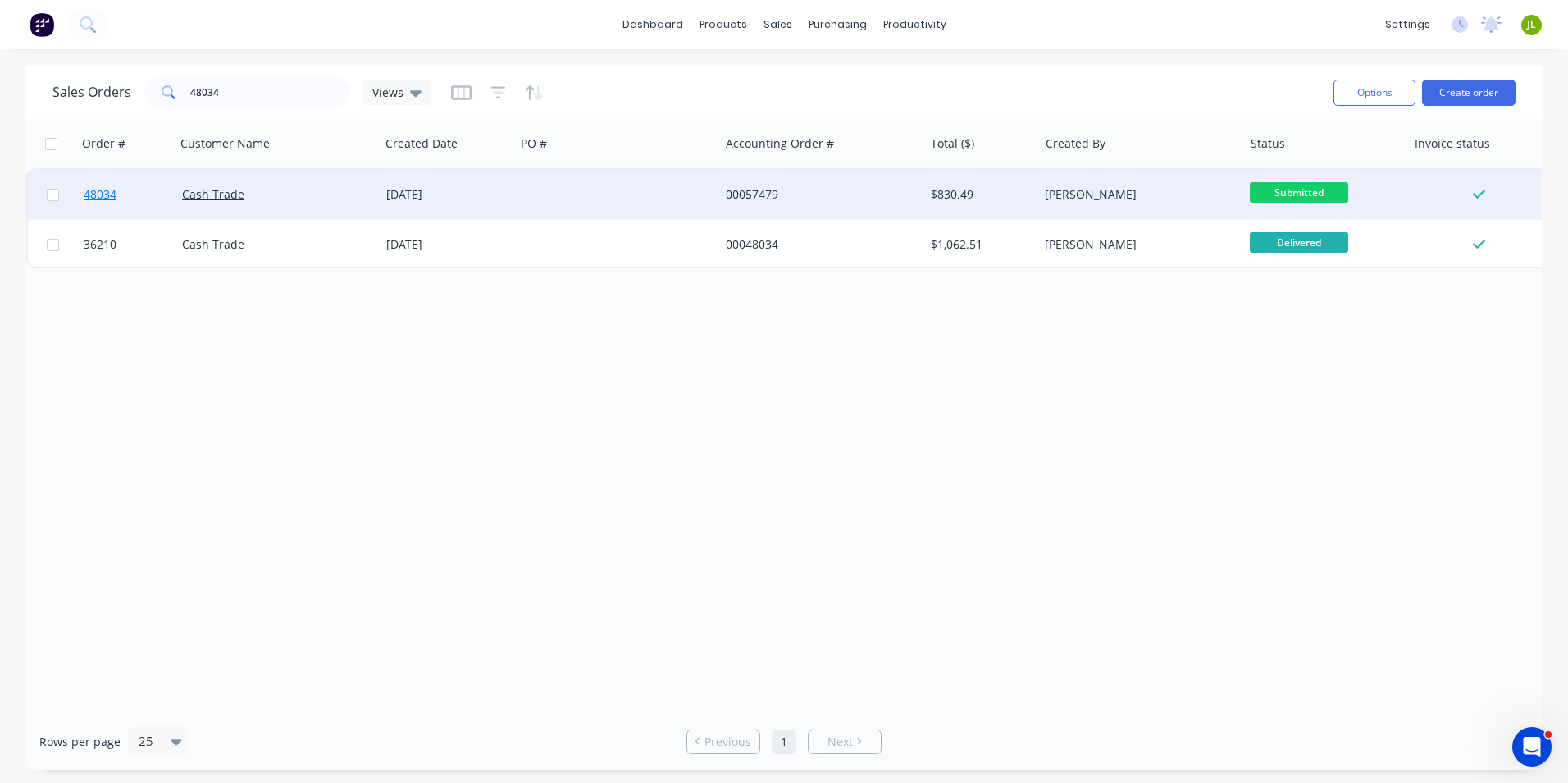
click at [91, 191] on span "48034" at bounding box center [99, 194] width 33 height 16
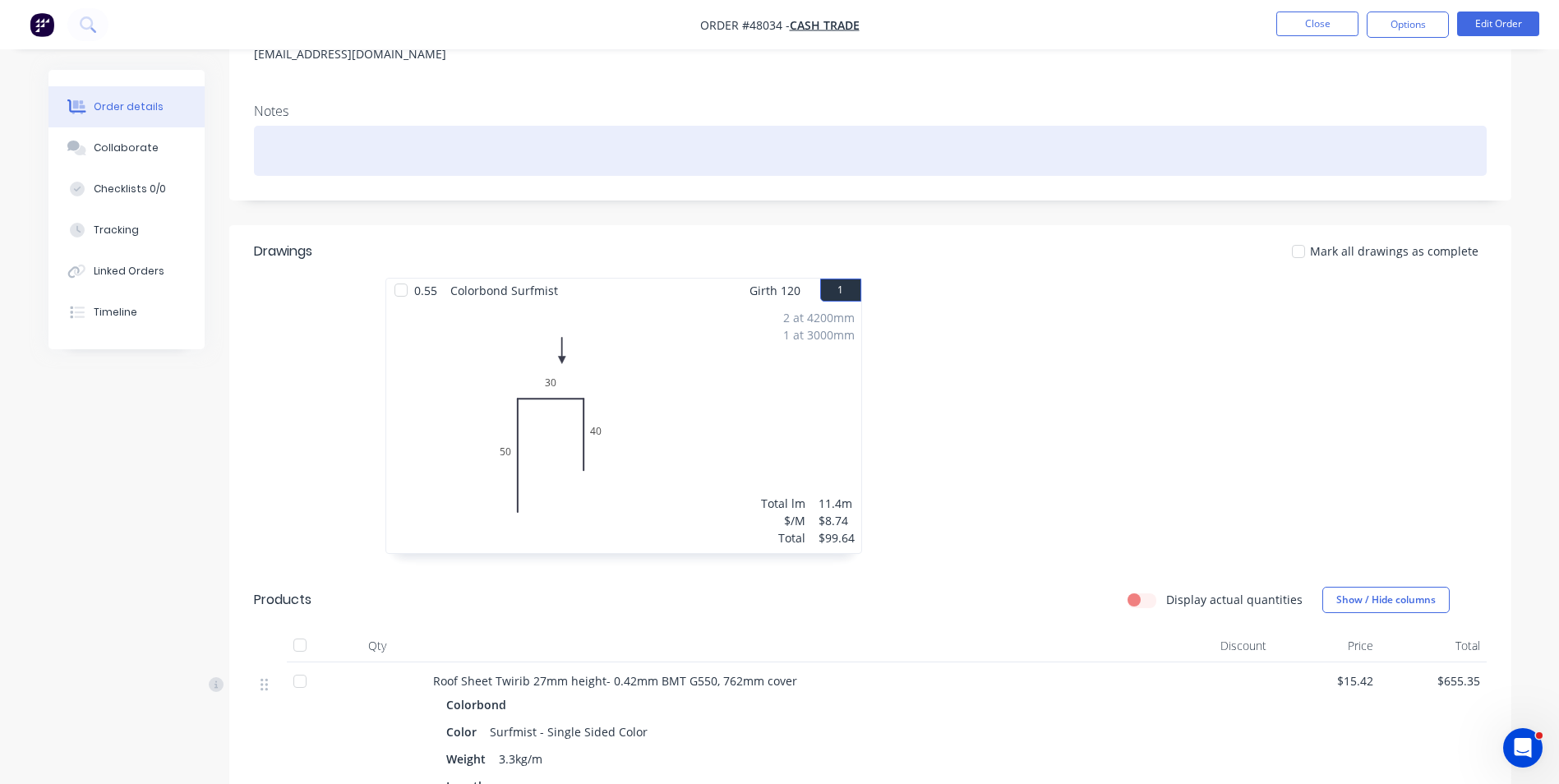
scroll to position [246, 0]
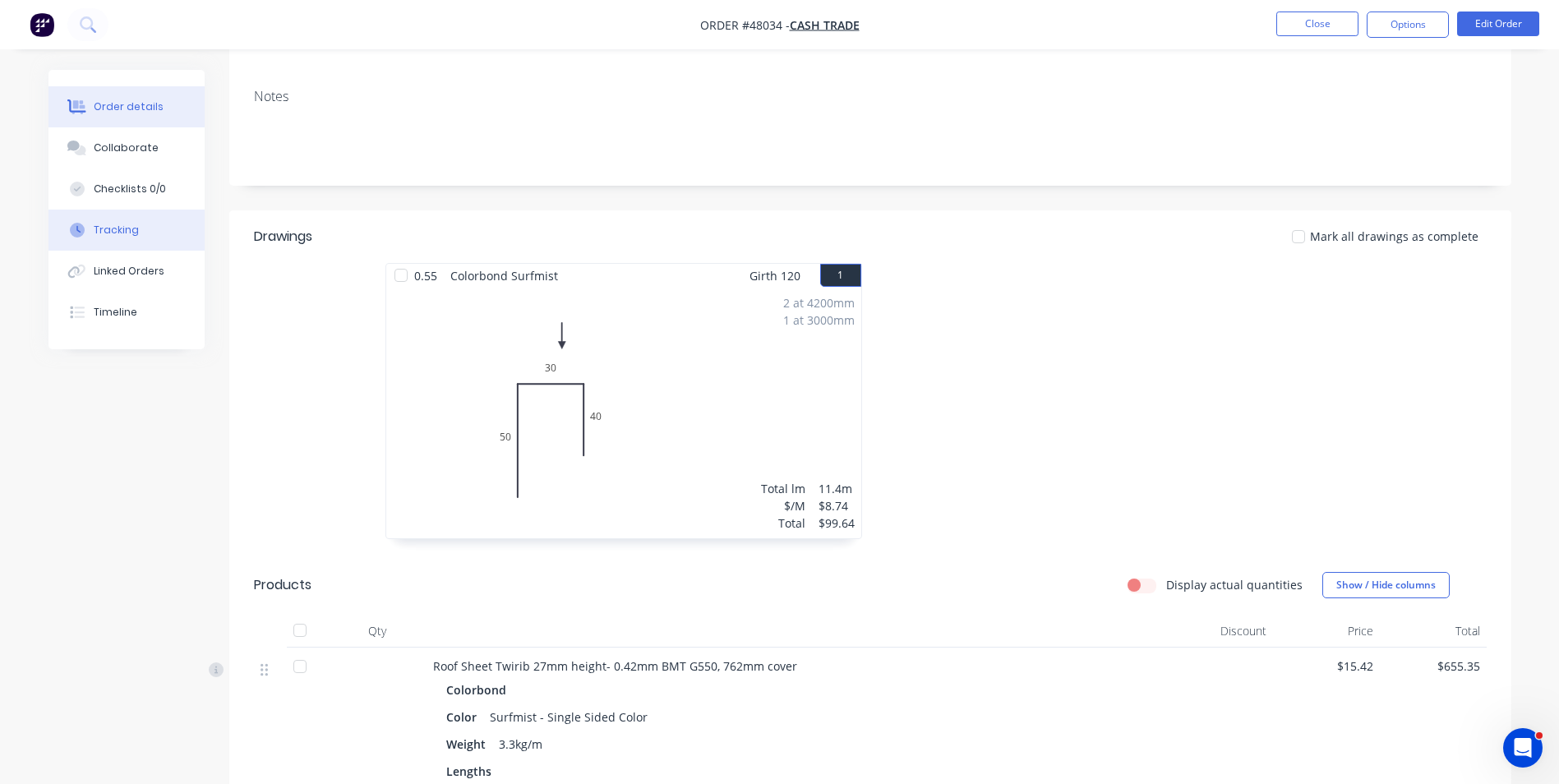
click at [109, 228] on div "Tracking" at bounding box center [116, 230] width 46 height 15
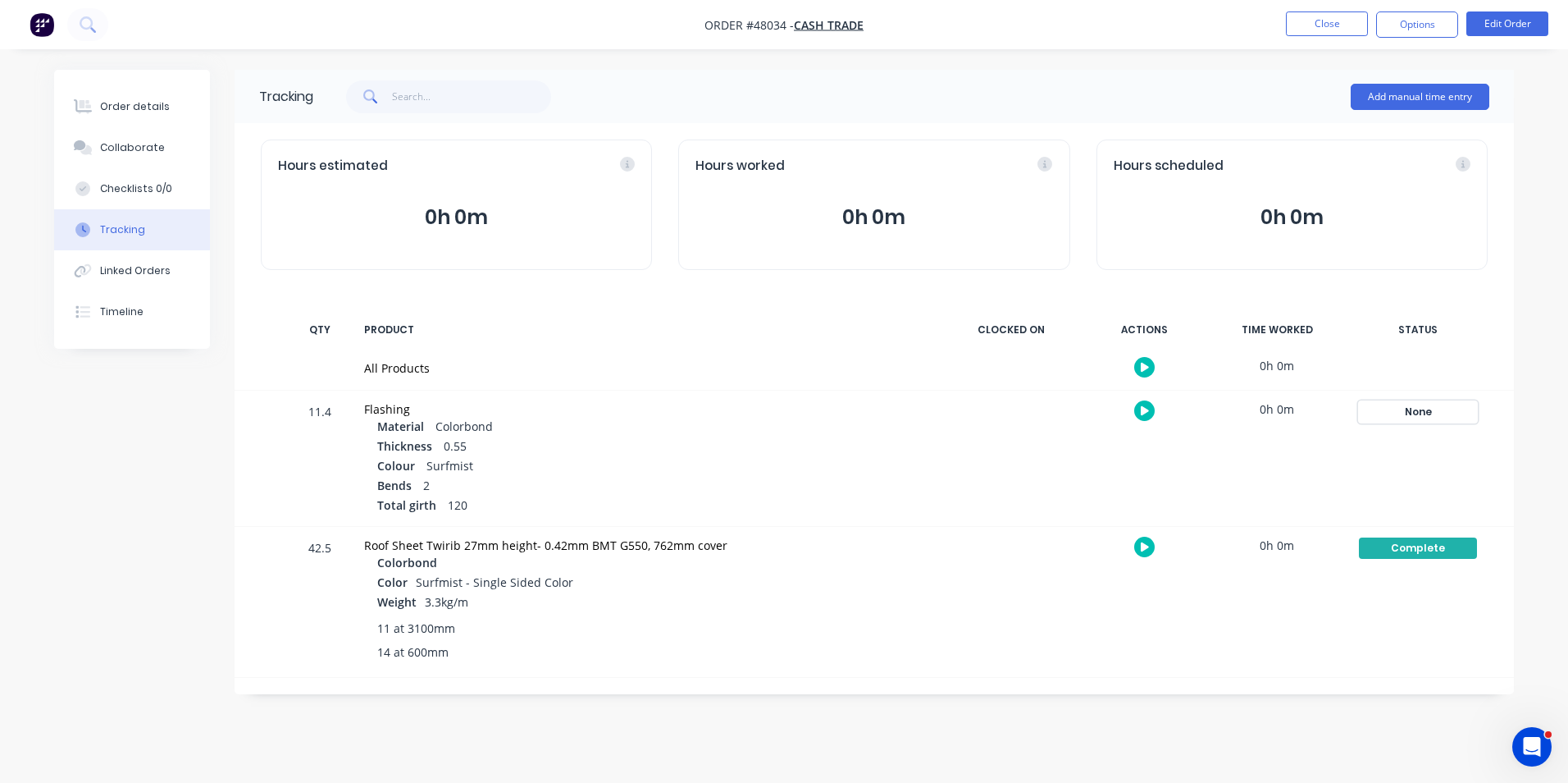
click at [1453, 413] on div "None" at bounding box center [1418, 411] width 118 height 21
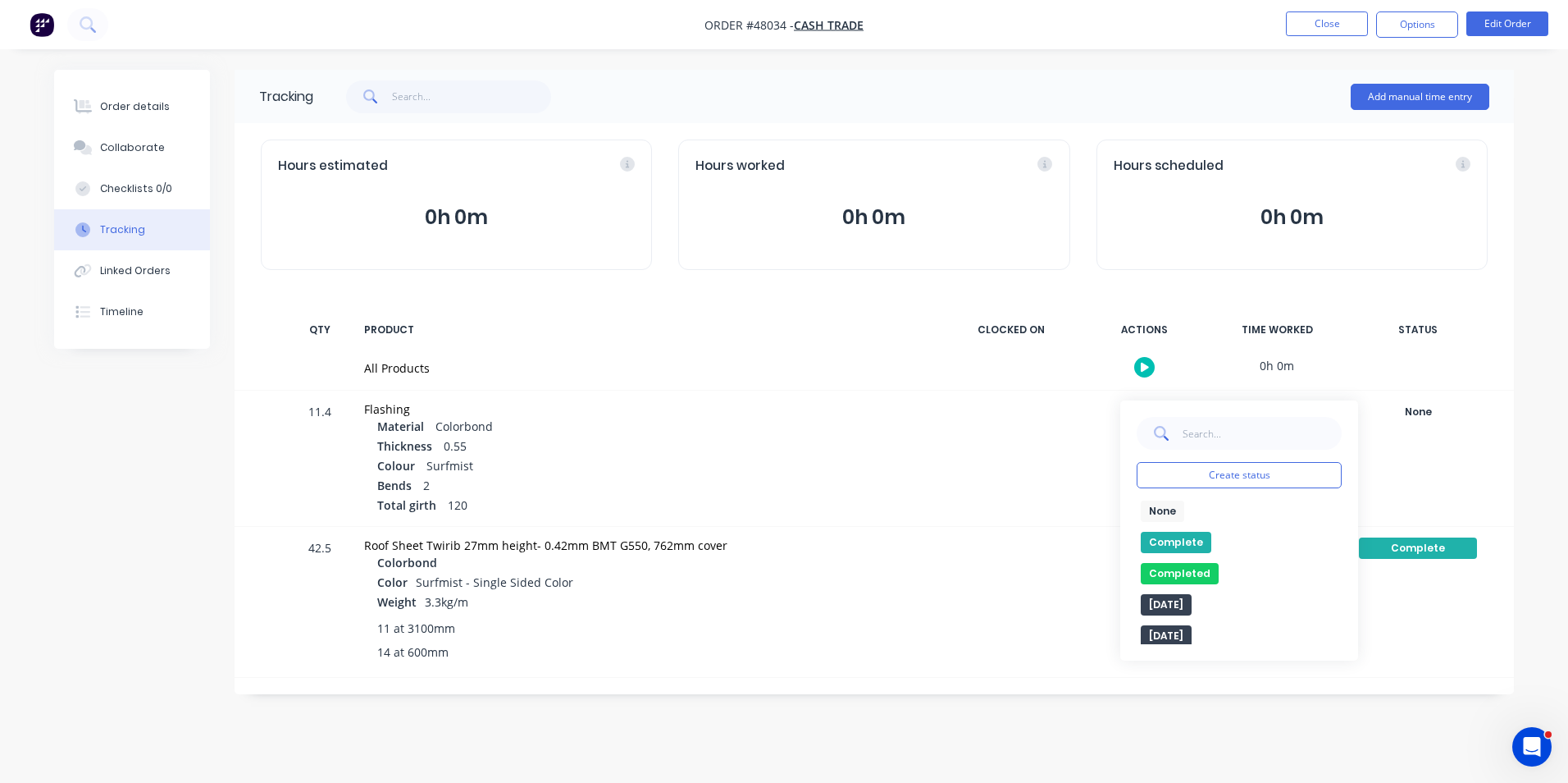
click at [1188, 534] on button "Complete" at bounding box center [1176, 542] width 71 height 21
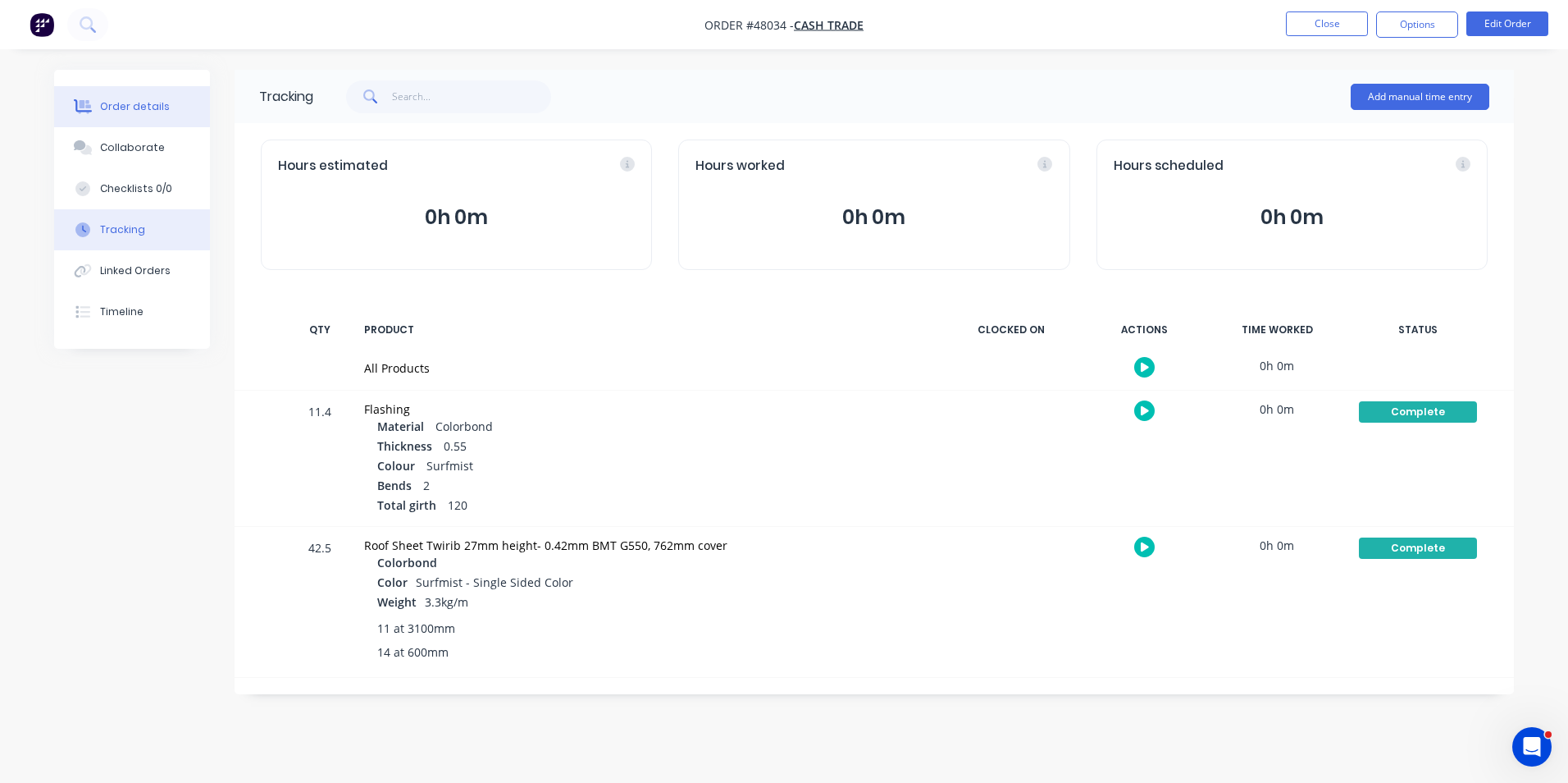
drag, startPoint x: 147, startPoint y: 78, endPoint x: 144, endPoint y: 115, distance: 37.1
click at [144, 98] on div "Order details Collaborate Checklists 0/0 Tracking Linked Orders Timeline" at bounding box center [131, 209] width 156 height 279
click at [144, 115] on button "Order details" at bounding box center [131, 106] width 156 height 41
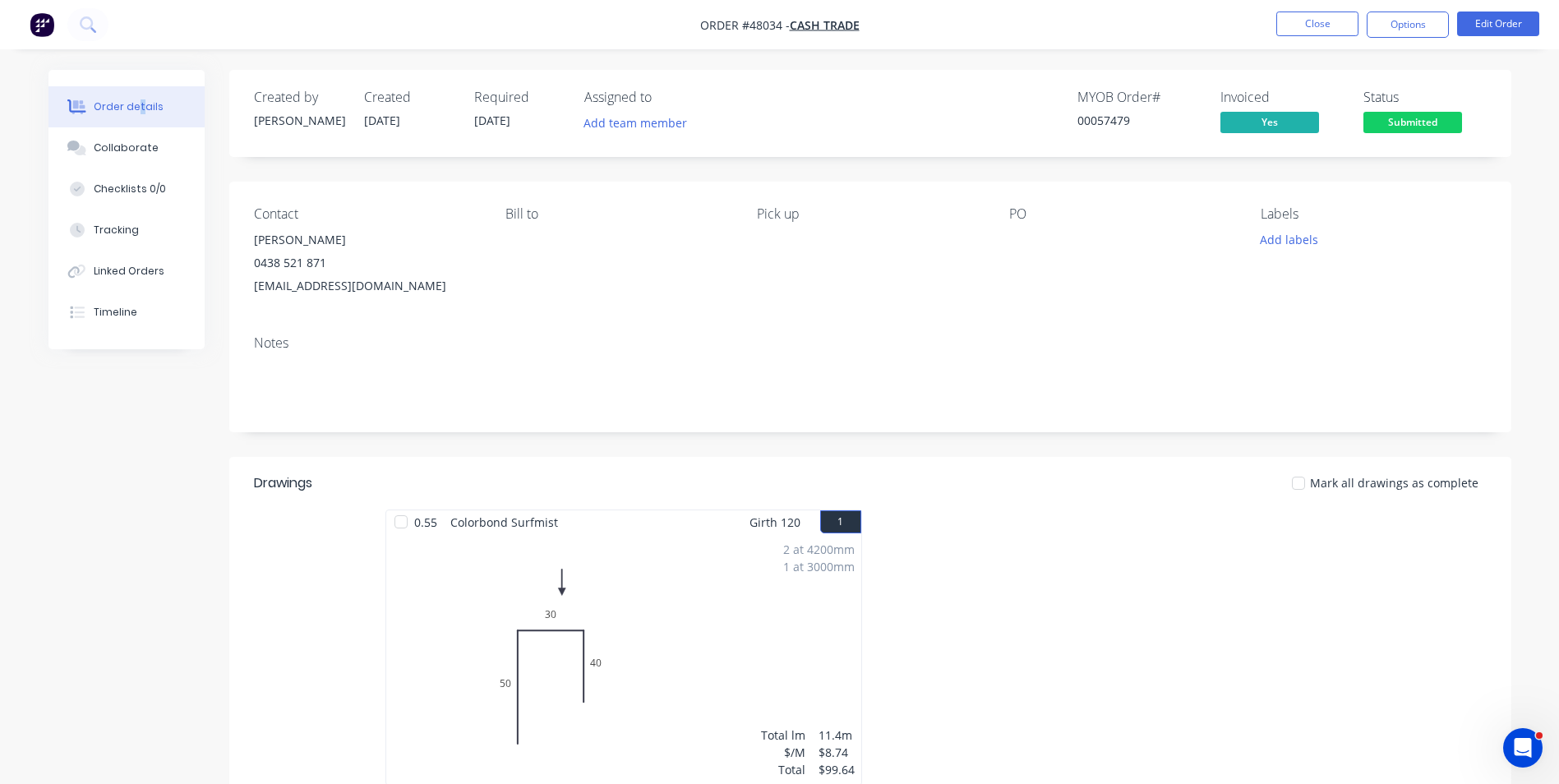
click at [1422, 127] on span "Submitted" at bounding box center [1412, 122] width 99 height 20
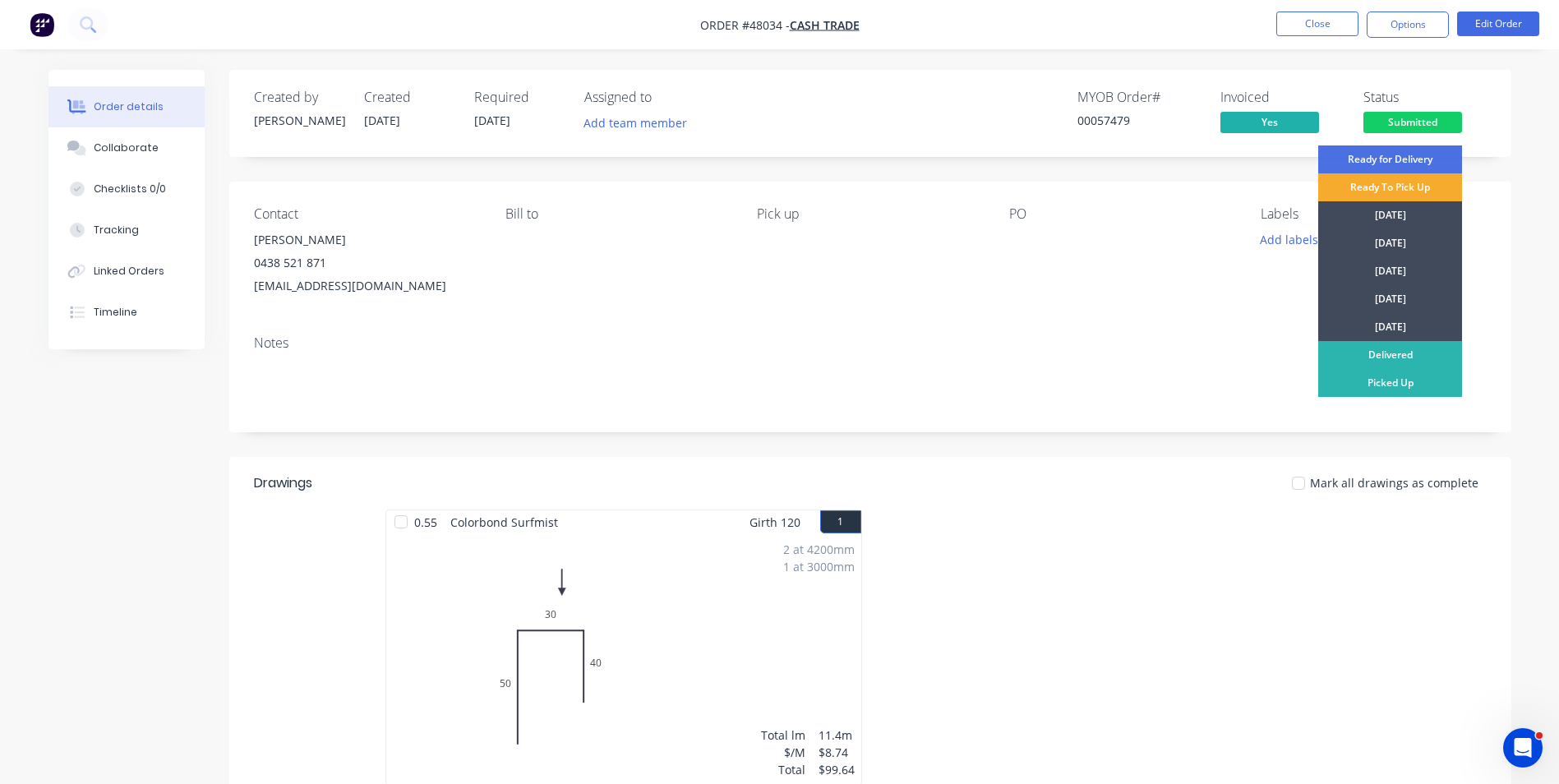
click at [1378, 182] on div "Ready To Pick Up" at bounding box center [1390, 187] width 143 height 28
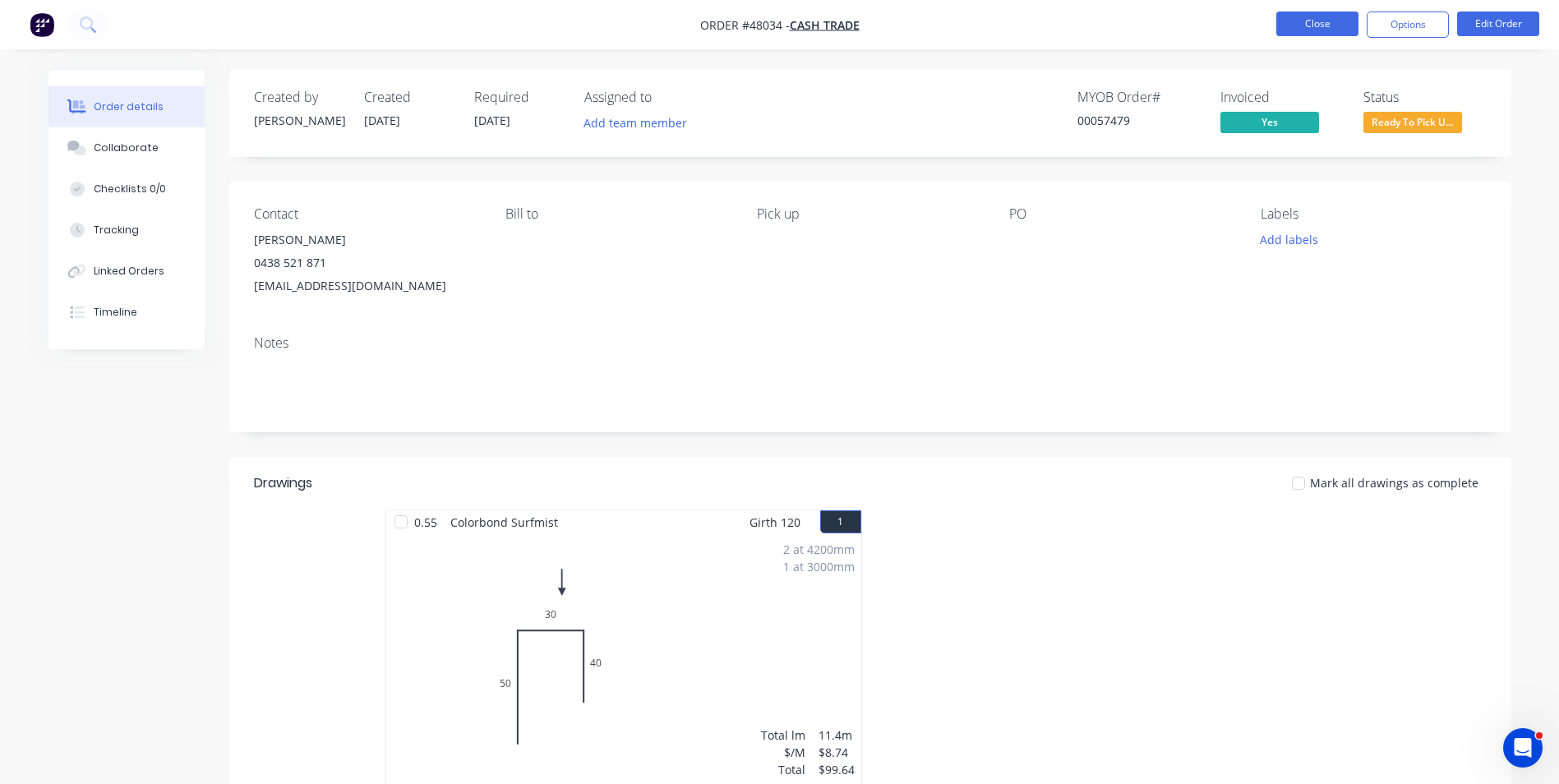
click at [1284, 26] on button "Close" at bounding box center [1317, 24] width 82 height 24
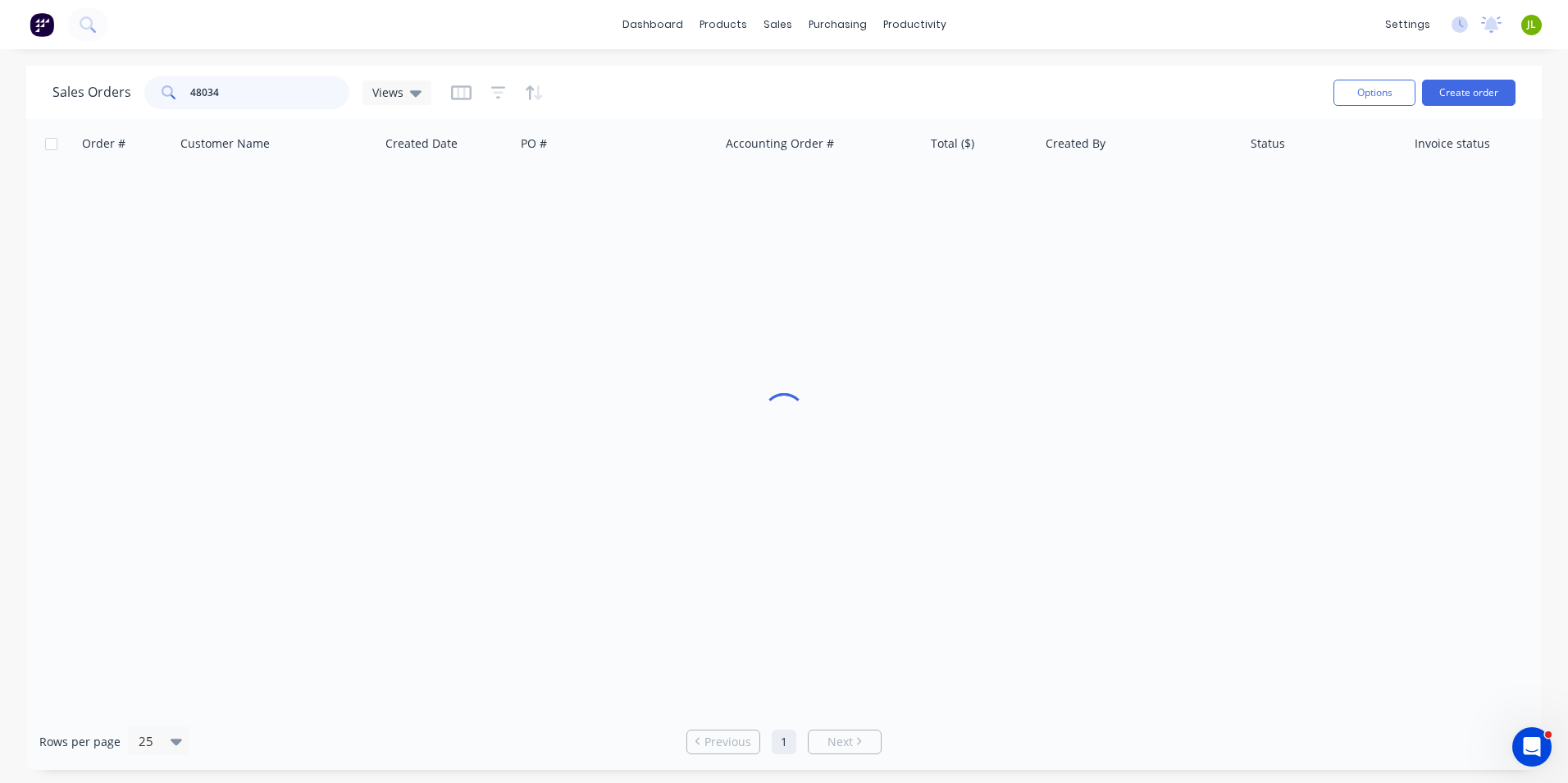
drag, startPoint x: 245, startPoint y: 91, endPoint x: 135, endPoint y: 97, distance: 110.2
click at [135, 97] on div "Sales Orders 48034 Views" at bounding box center [242, 93] width 379 height 33
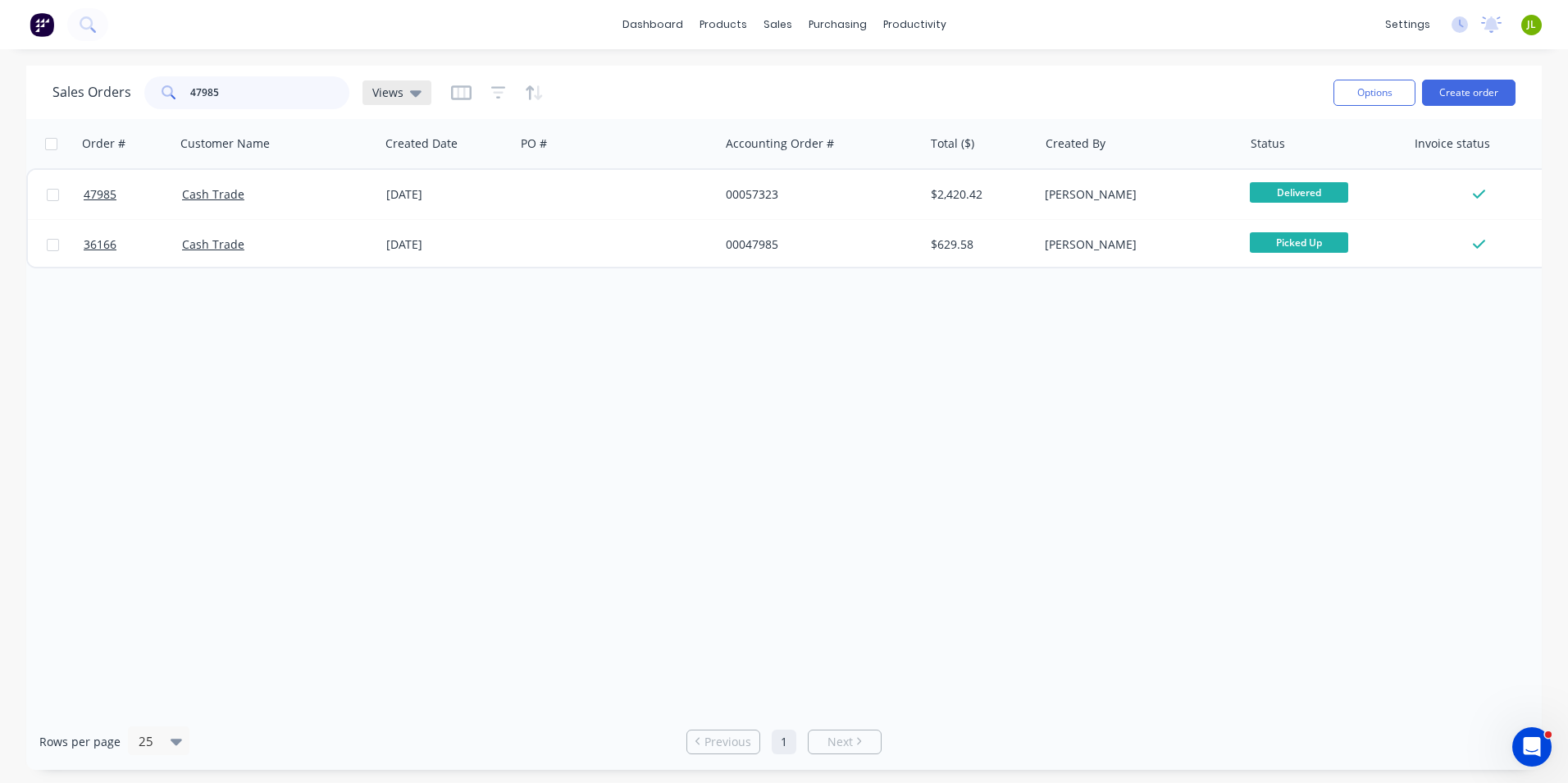
drag, startPoint x: 191, startPoint y: 92, endPoint x: 414, endPoint y: 94, distance: 223.0
click at [414, 94] on div "Sales Orders 47985 Views" at bounding box center [242, 93] width 379 height 33
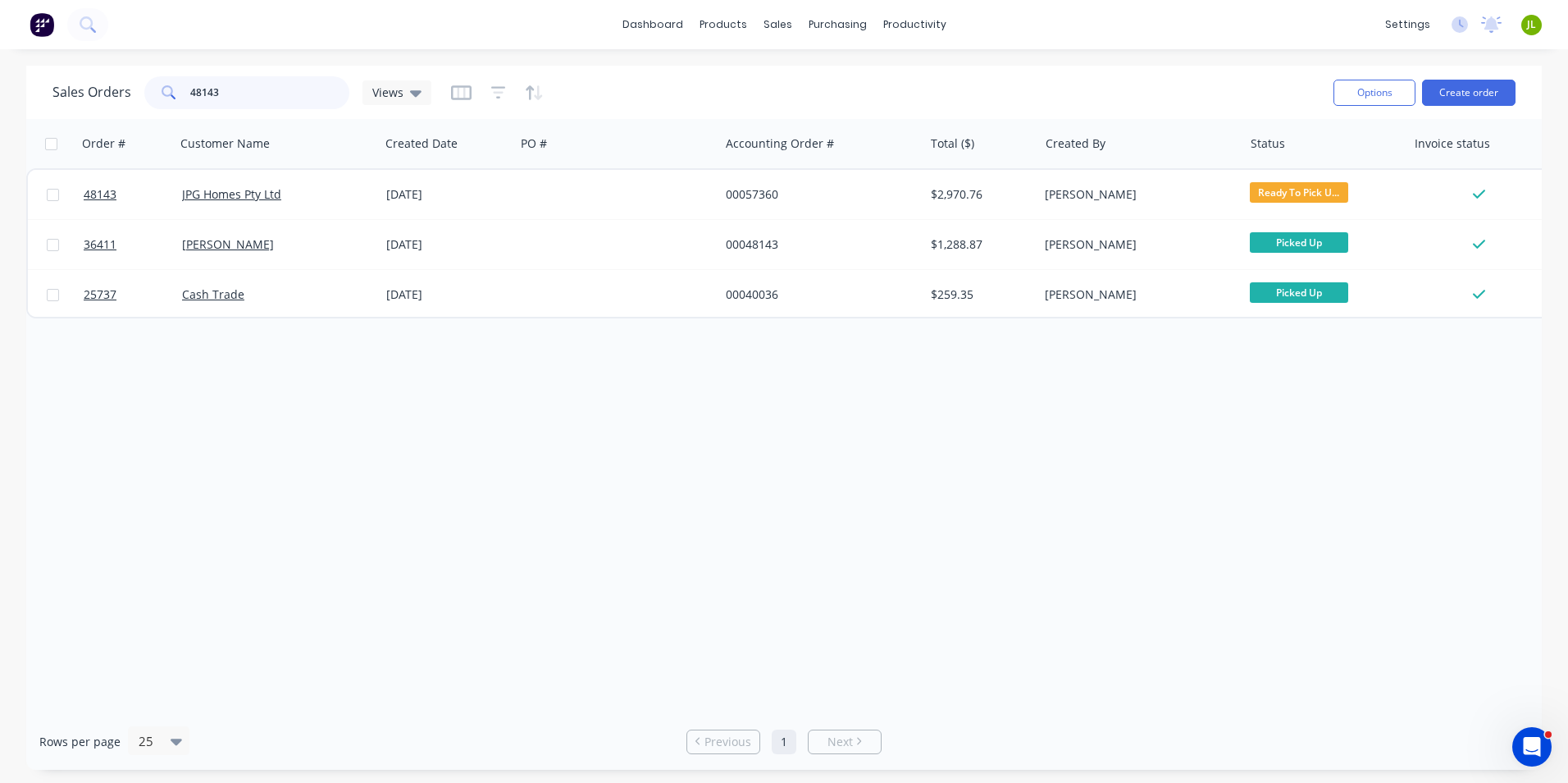
drag, startPoint x: 267, startPoint y: 97, endPoint x: 88, endPoint y: 91, distance: 179.1
click at [88, 91] on div "Sales Orders 48143 Views" at bounding box center [242, 93] width 379 height 33
type input "48325"
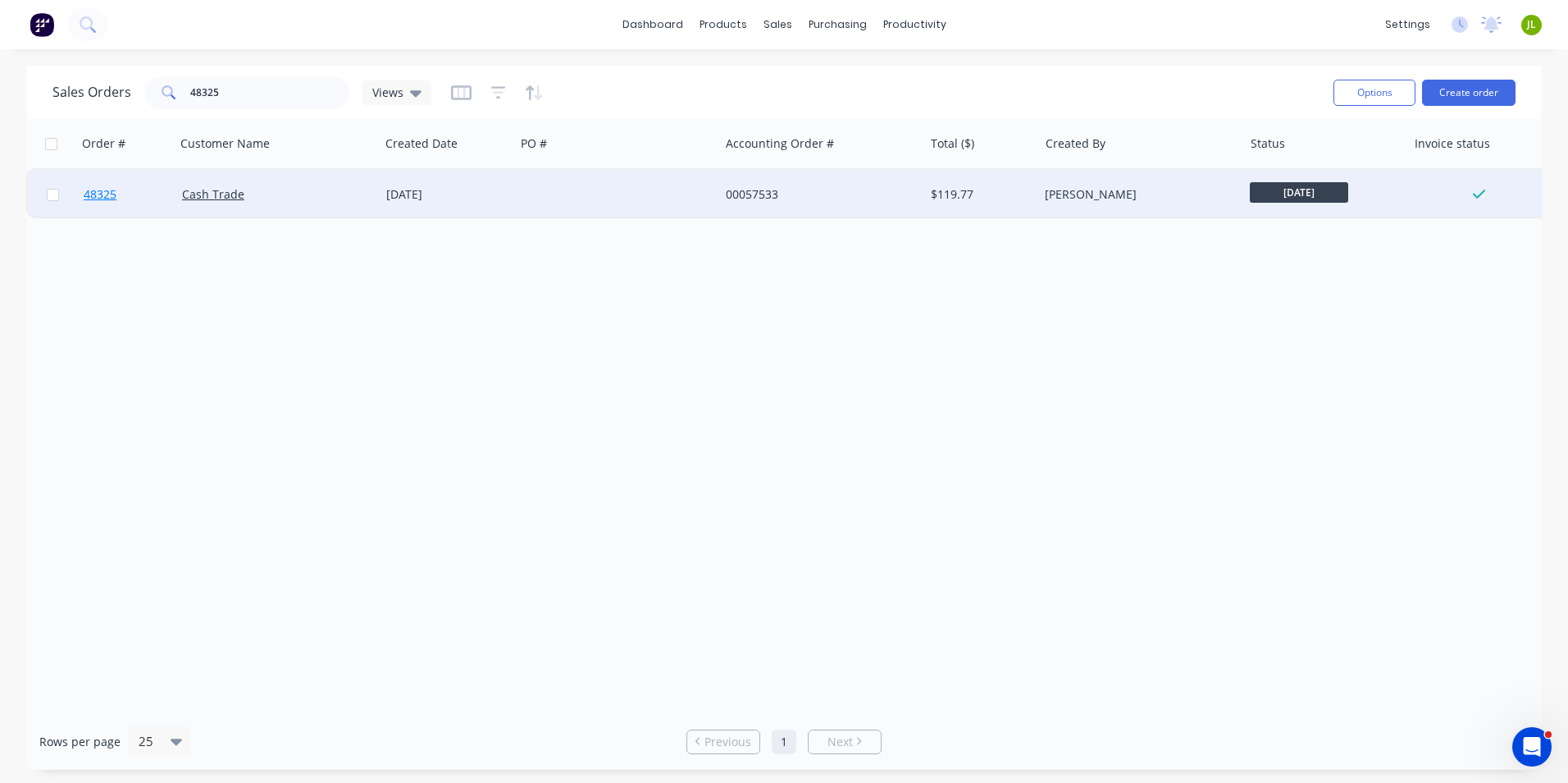
click at [93, 180] on link "48325" at bounding box center [132, 195] width 99 height 49
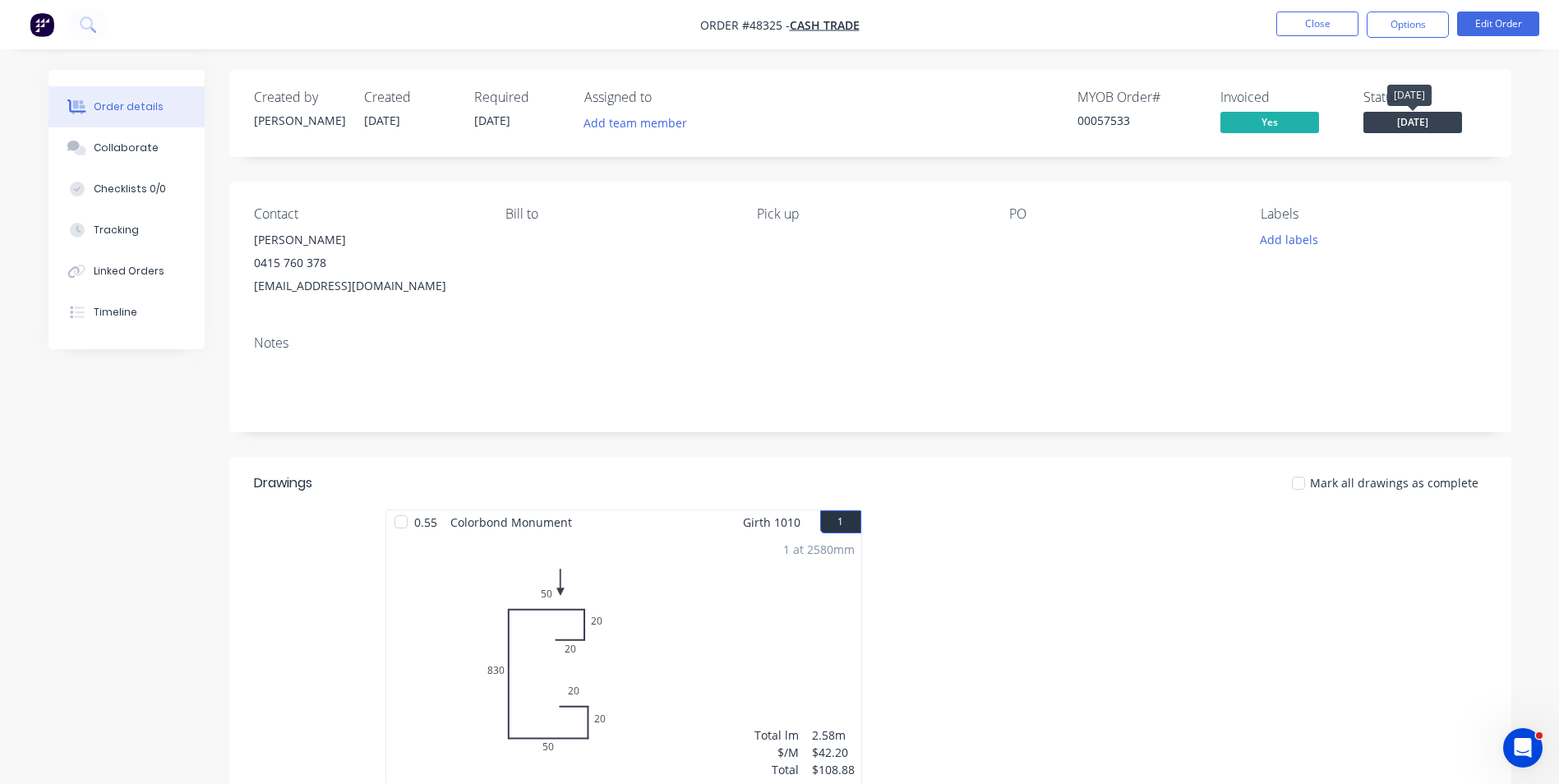
click at [1400, 118] on span "[DATE]" at bounding box center [1412, 122] width 99 height 20
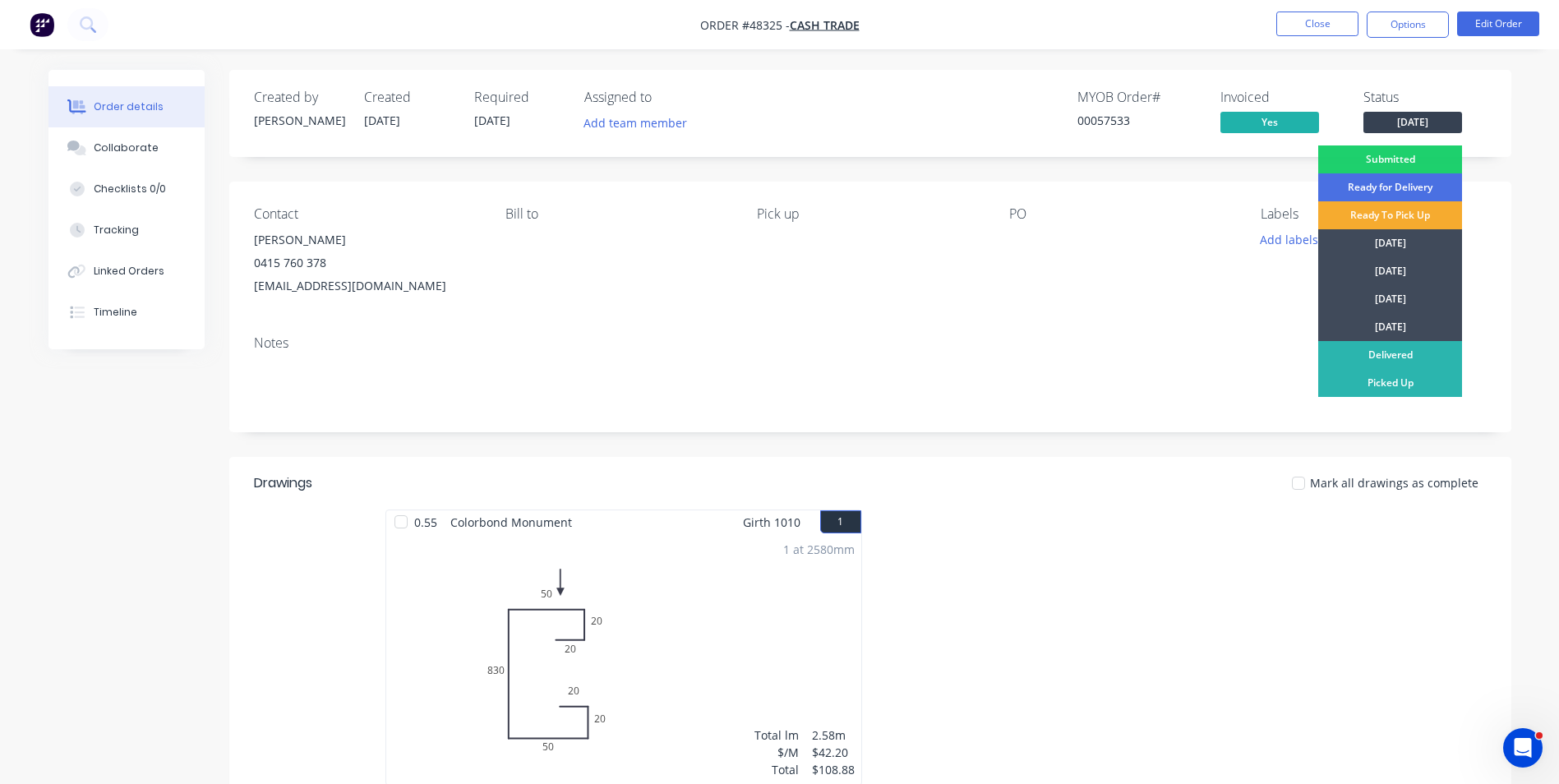
click at [1386, 213] on div "Ready To Pick Up" at bounding box center [1390, 215] width 143 height 28
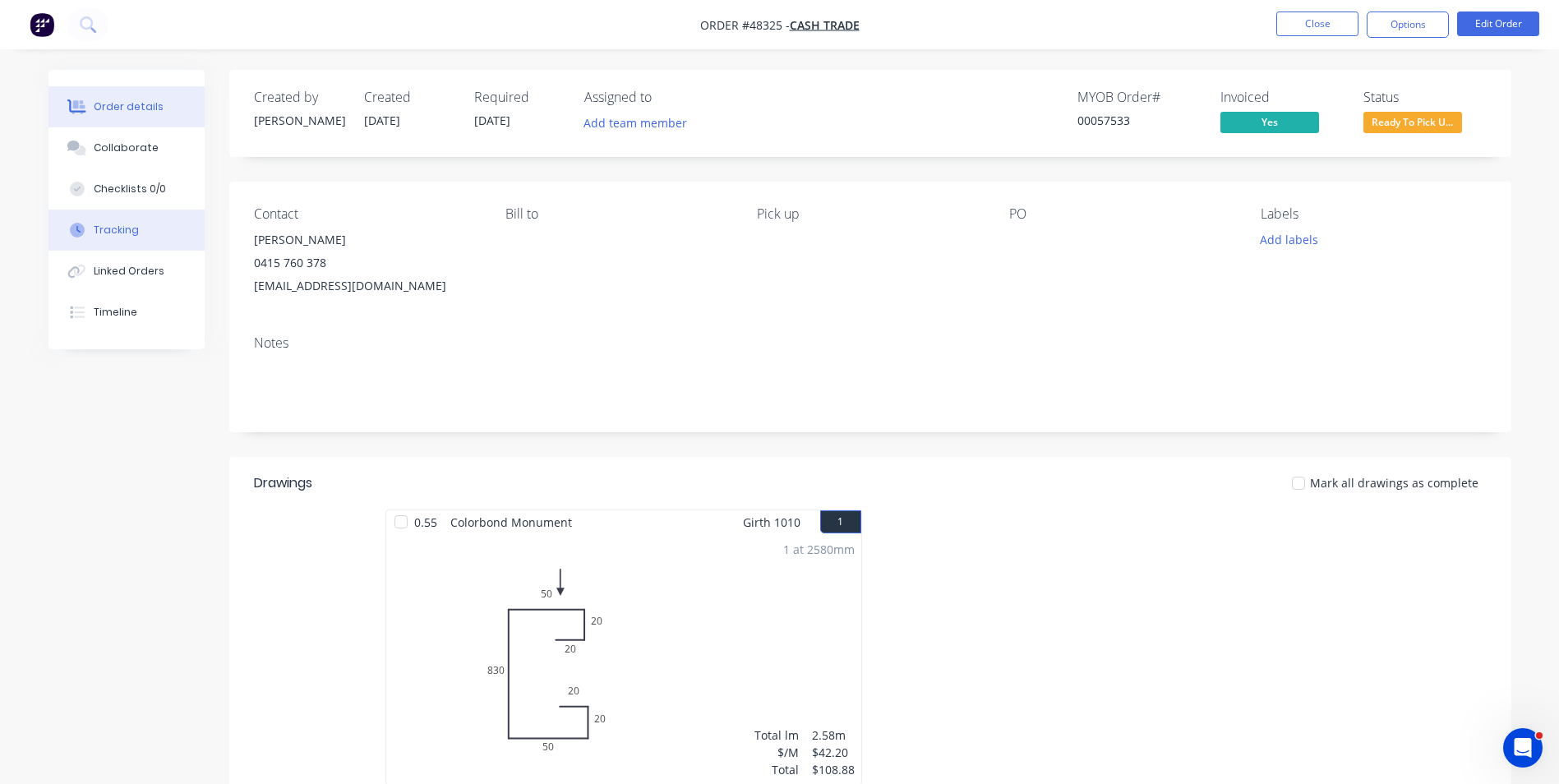
click at [142, 230] on button "Tracking" at bounding box center [126, 230] width 156 height 41
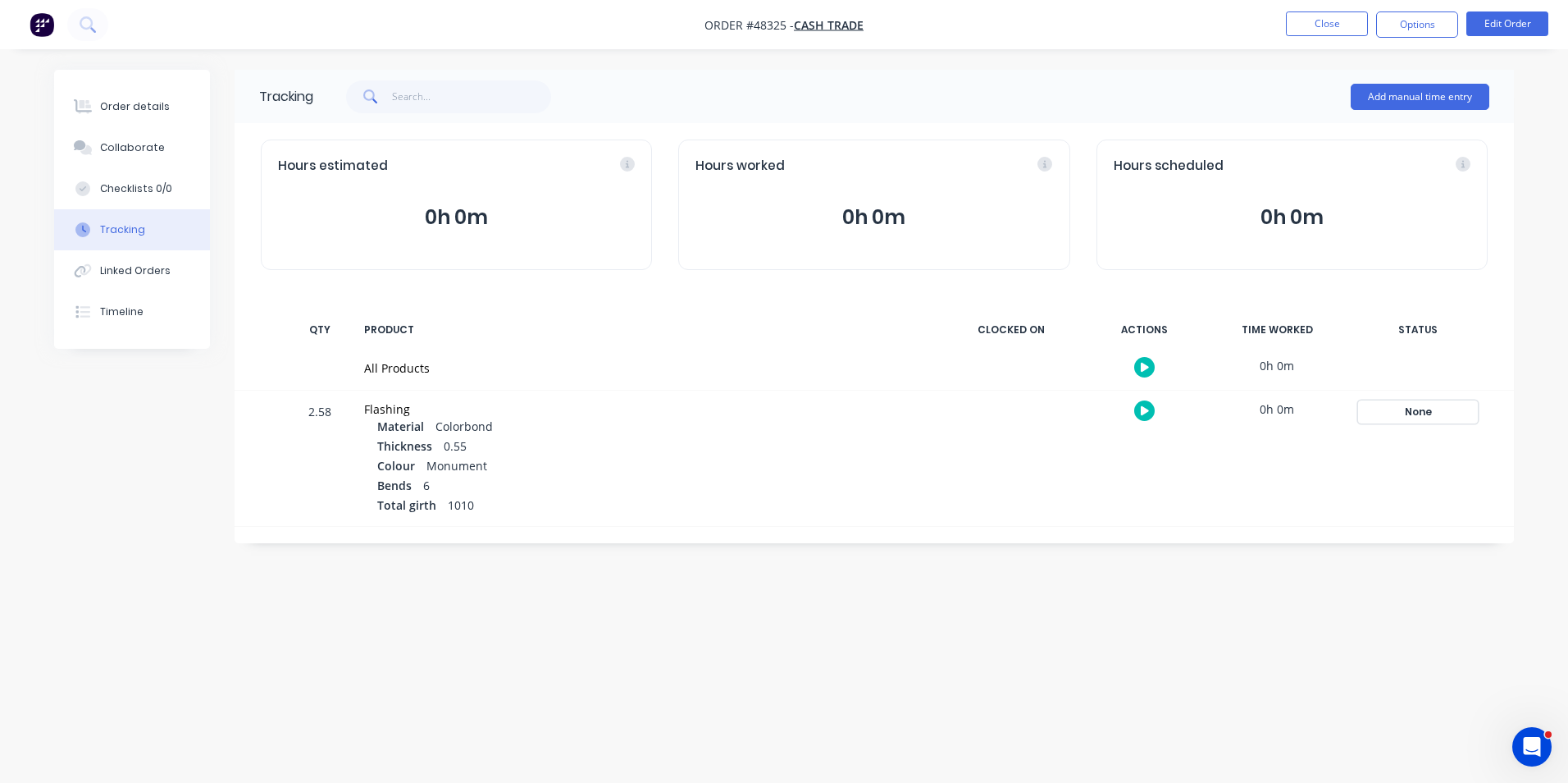
click at [1433, 420] on div "None" at bounding box center [1418, 411] width 118 height 21
click at [1191, 539] on button "Complete" at bounding box center [1176, 542] width 71 height 21
click at [1315, 29] on button "Close" at bounding box center [1327, 24] width 82 height 24
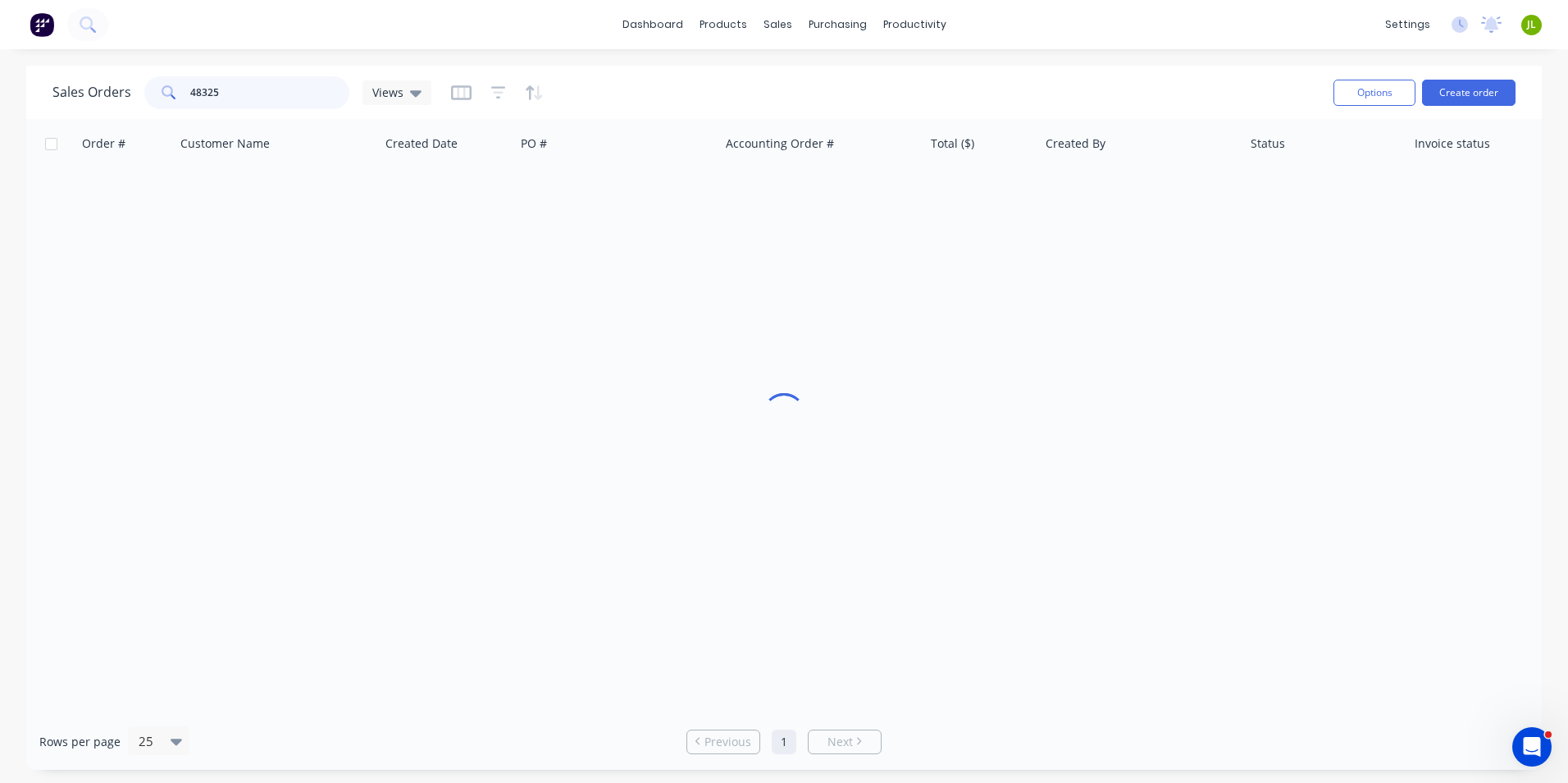
drag, startPoint x: 222, startPoint y: 89, endPoint x: 115, endPoint y: 92, distance: 107.0
click at [115, 92] on div "Sales Orders 48325 Views" at bounding box center [242, 93] width 379 height 33
type input "48286"
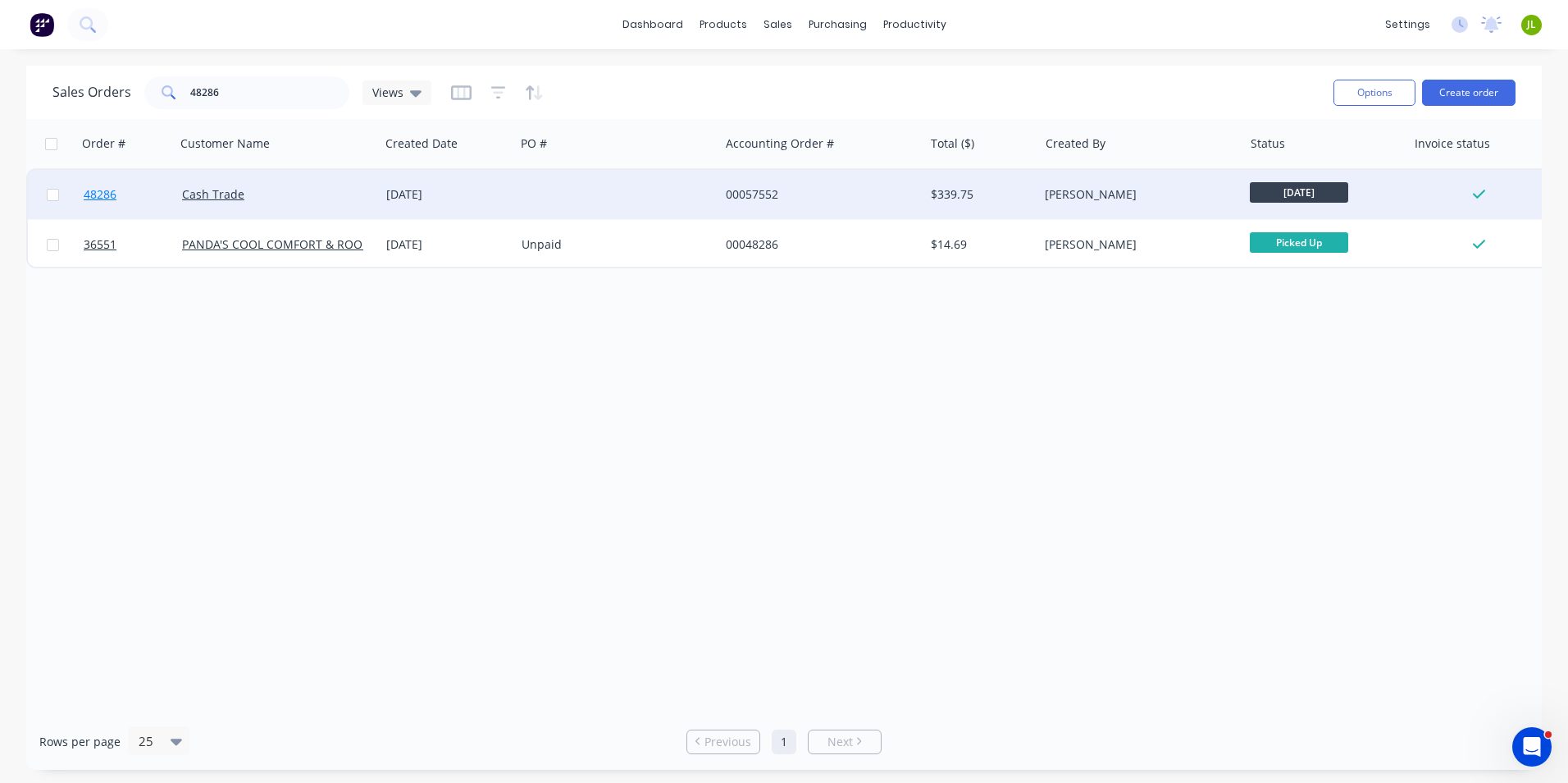
click at [111, 199] on span "48286" at bounding box center [99, 194] width 33 height 16
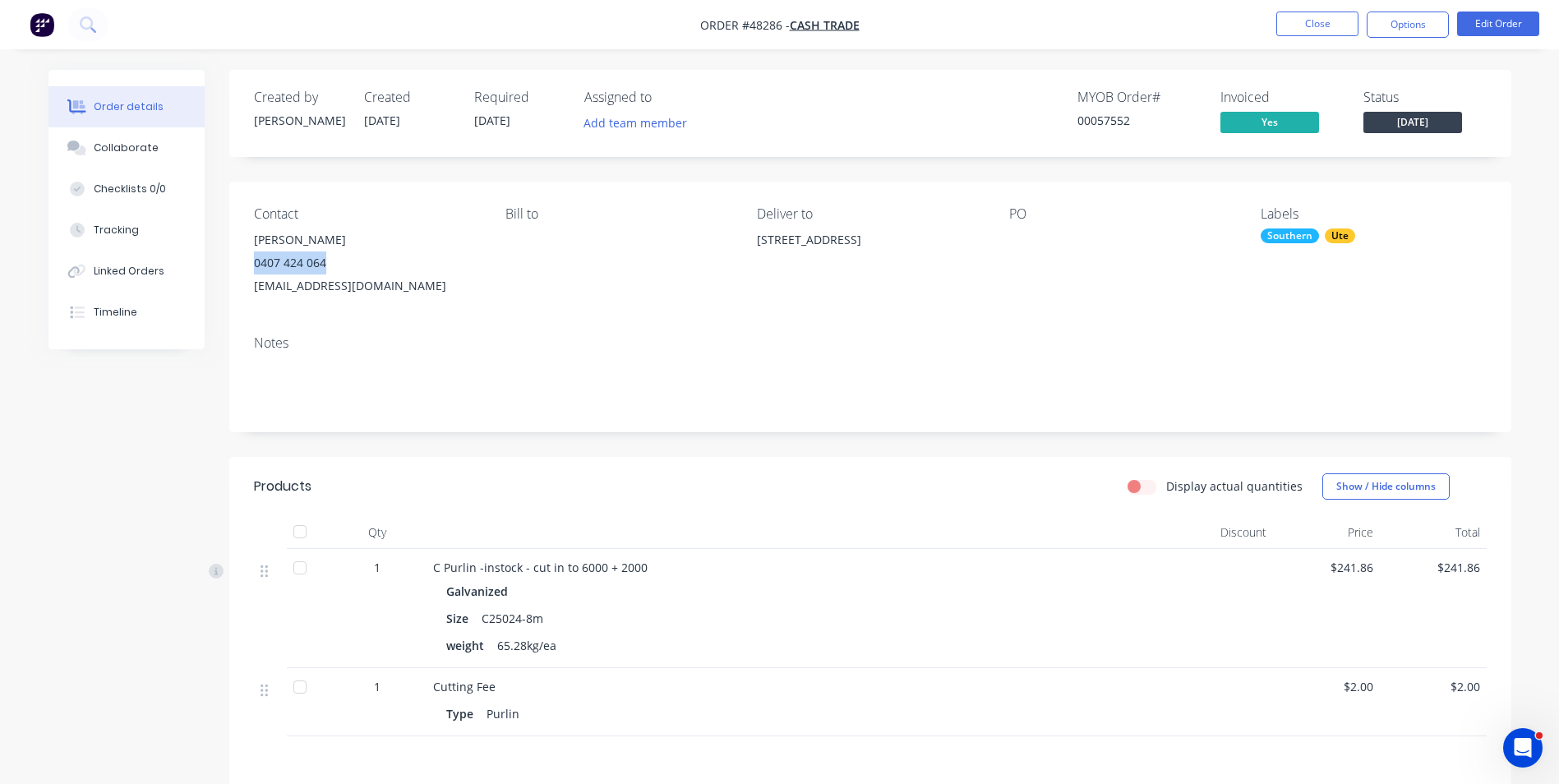
drag, startPoint x: 333, startPoint y: 262, endPoint x: 254, endPoint y: 268, distance: 79.2
click at [254, 268] on div "0407 424 064" at bounding box center [366, 262] width 225 height 23
drag, startPoint x: 387, startPoint y: 286, endPoint x: 347, endPoint y: 285, distance: 40.0
click at [347, 285] on div "[EMAIL_ADDRESS][DOMAIN_NAME]" at bounding box center [366, 285] width 225 height 23
click at [405, 327] on div "Notes" at bounding box center [870, 377] width 1282 height 110
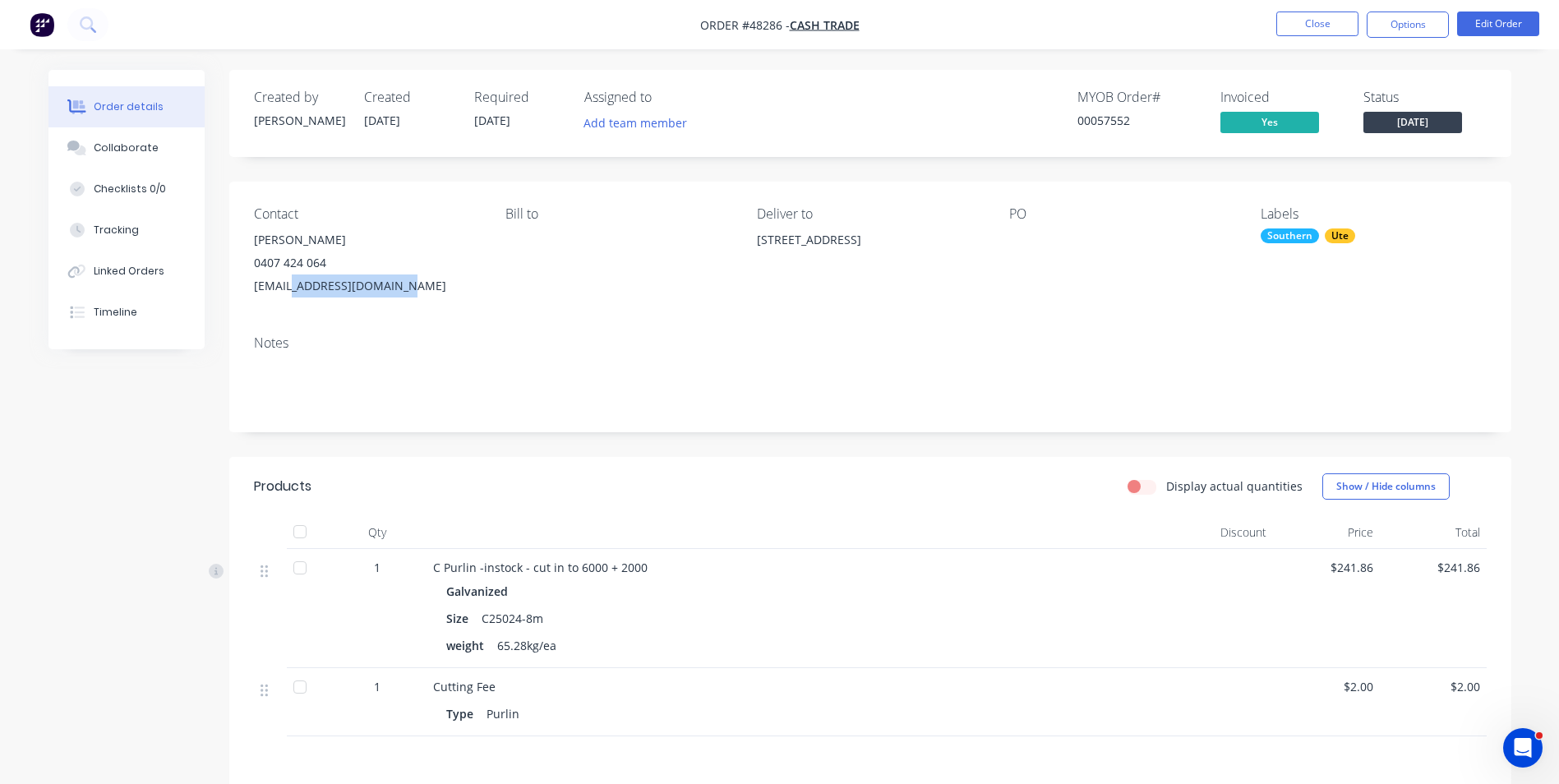
drag, startPoint x: 388, startPoint y: 283, endPoint x: 292, endPoint y: 288, distance: 96.1
click at [292, 288] on div "[EMAIL_ADDRESS][DOMAIN_NAME]" at bounding box center [366, 285] width 225 height 23
copy div "qualitybatterieswa"
click at [517, 297] on div "Contact Allan Kirk 0407 424 064 sales@qualitybatterieswa.com.au Bill to Deliver…" at bounding box center [870, 251] width 1282 height 140
click at [193, 445] on div "Created by Cathy Created 21/08/25 Required 27/08/25 Assigned to Add team member…" at bounding box center [779, 549] width 1463 height 959
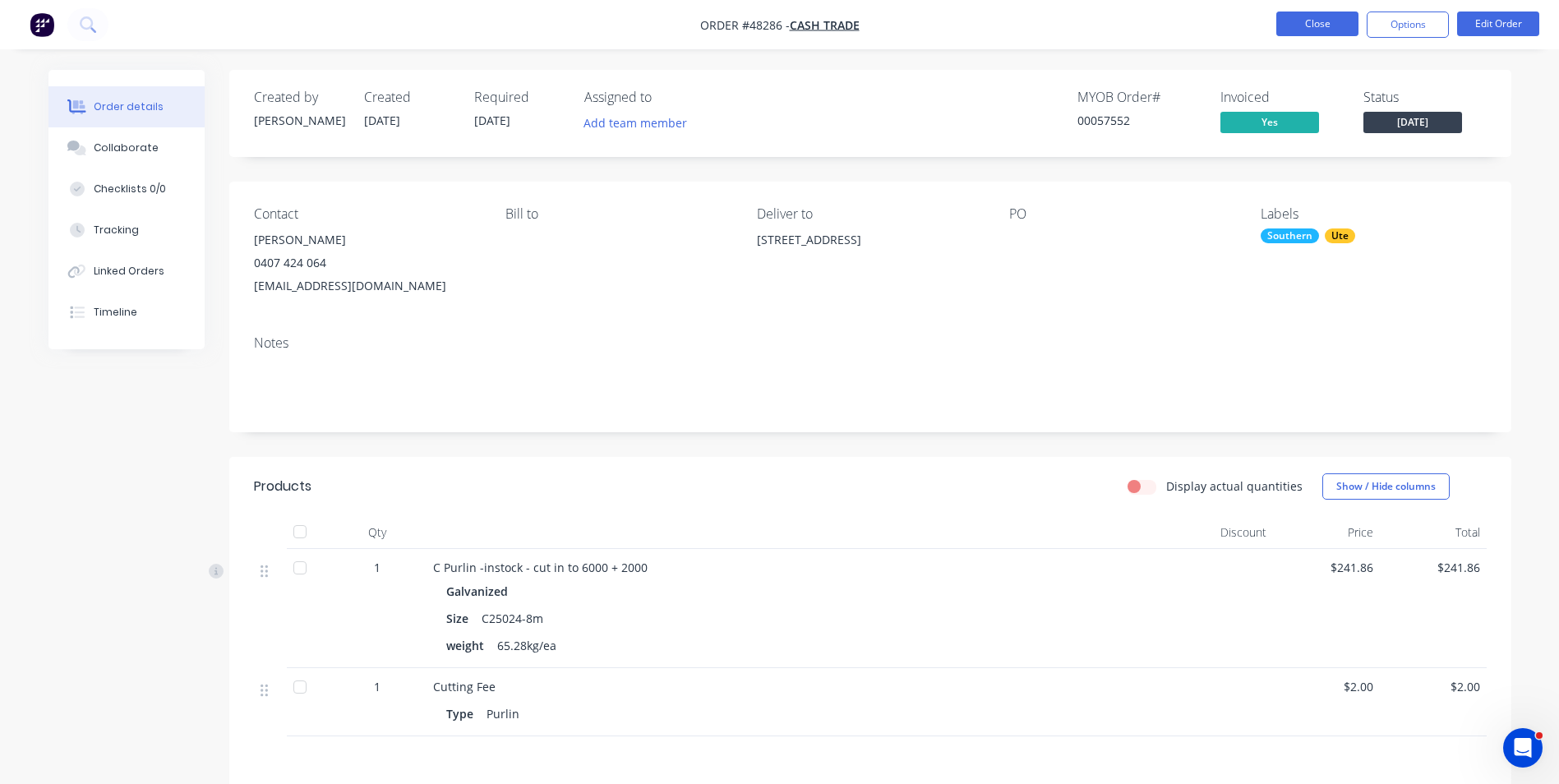
click at [1289, 26] on button "Close" at bounding box center [1317, 24] width 82 height 24
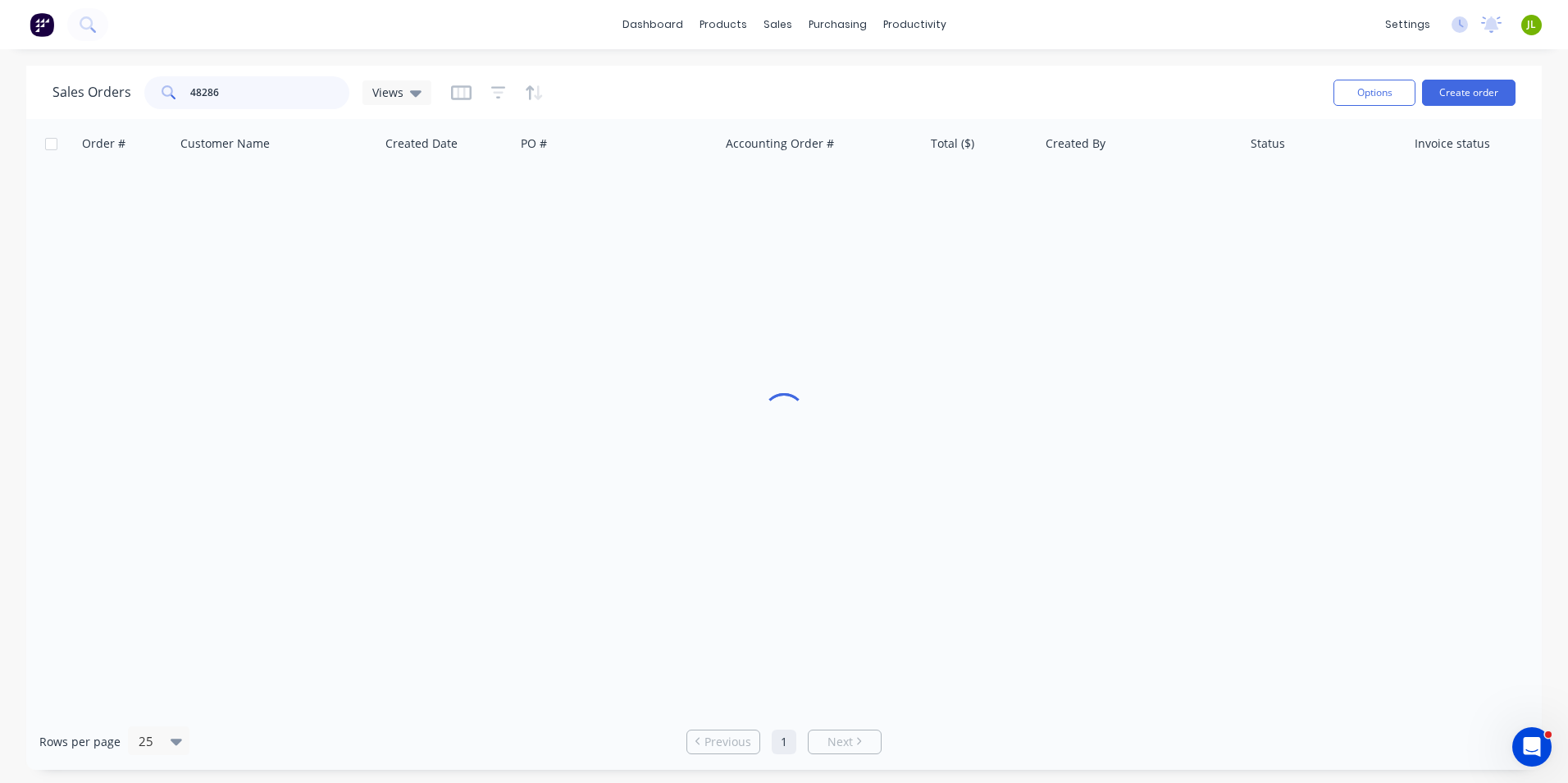
drag, startPoint x: 247, startPoint y: 97, endPoint x: 133, endPoint y: 91, distance: 114.2
click at [109, 97] on div "Sales Orders 48286 Views" at bounding box center [242, 93] width 379 height 33
type input "8474"
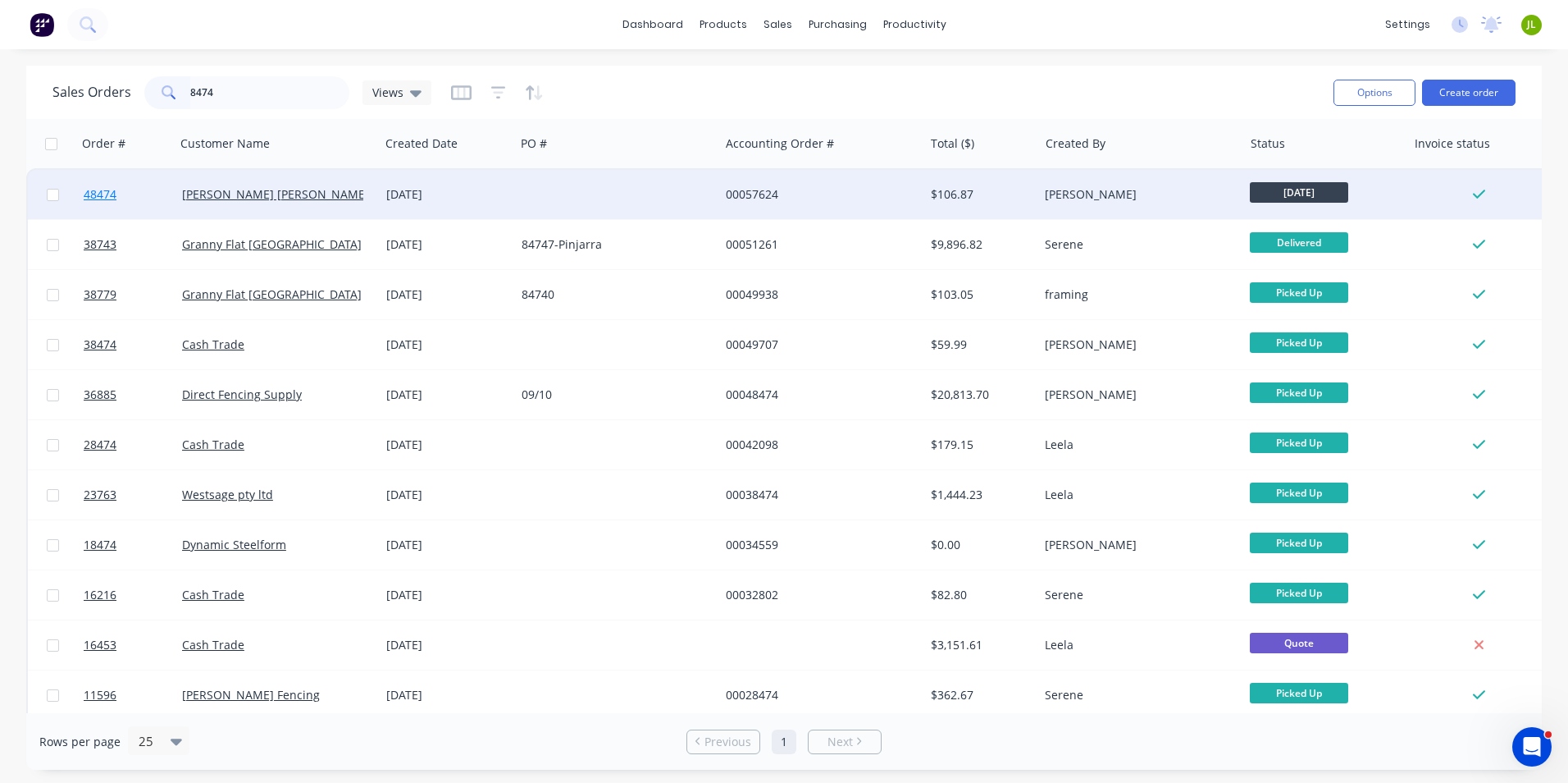
click at [97, 196] on span "48474" at bounding box center [99, 194] width 33 height 16
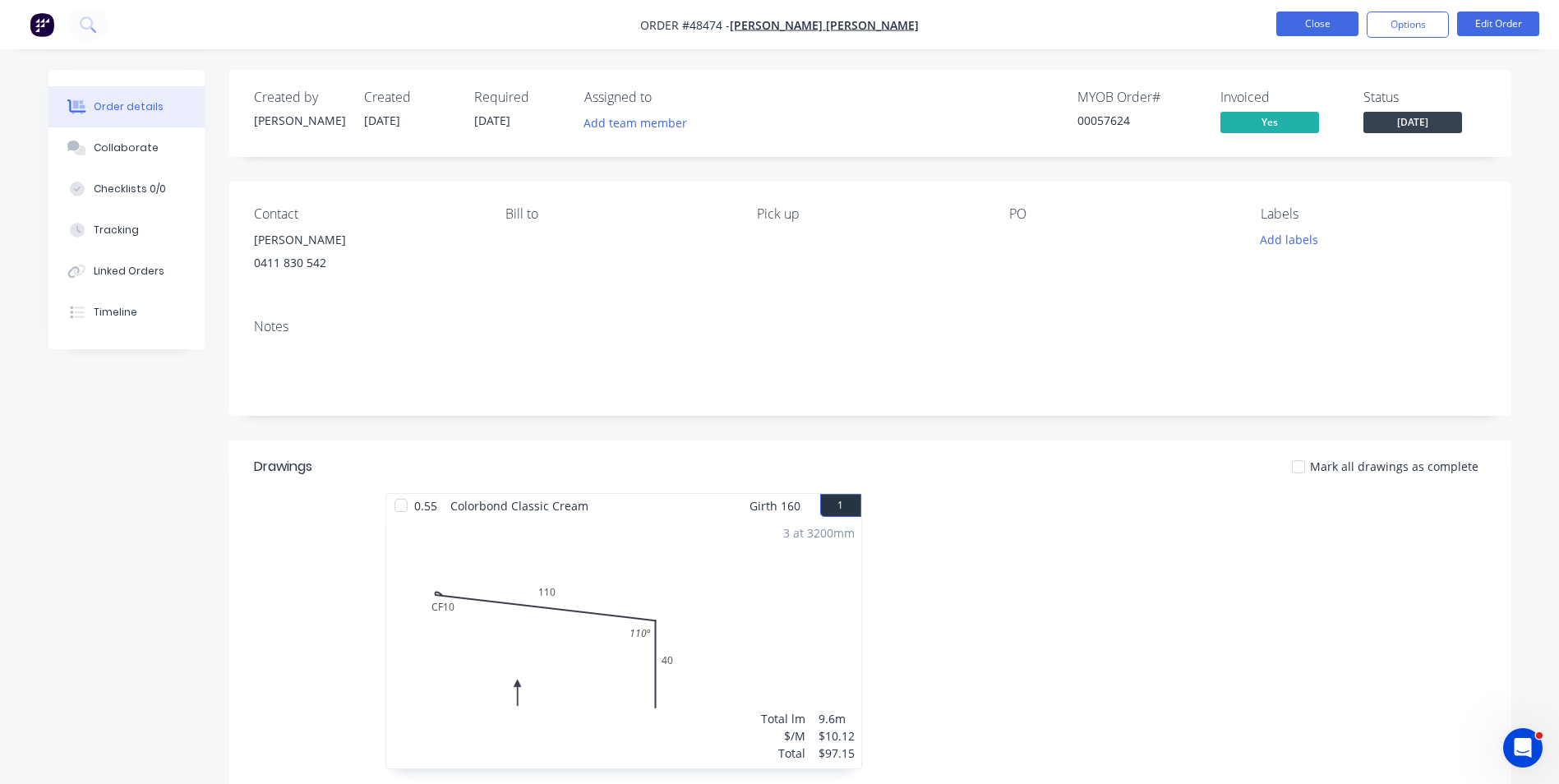
click at [1296, 25] on button "Close" at bounding box center [1317, 24] width 82 height 24
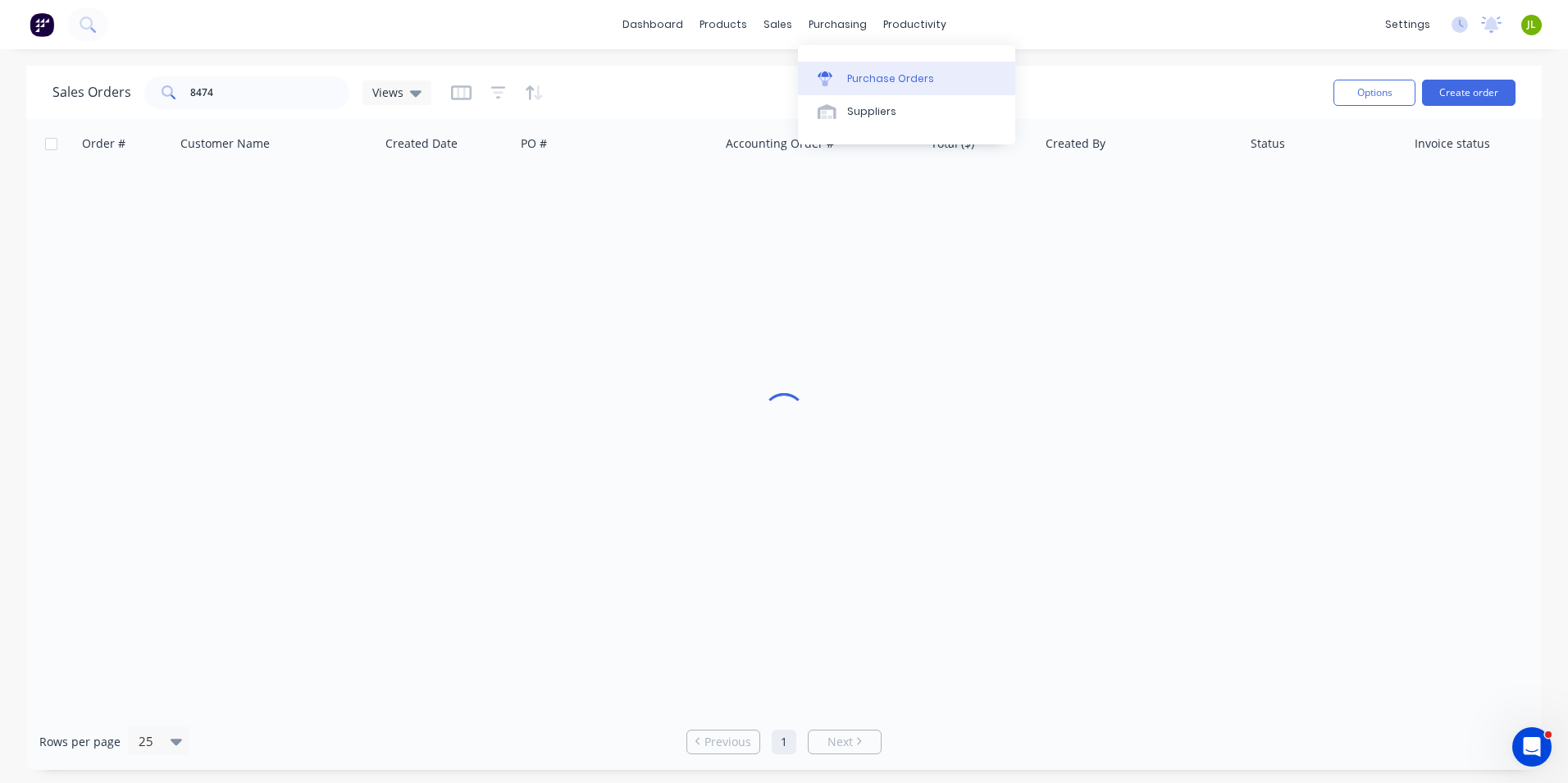
click at [854, 74] on div "Purchase Orders" at bounding box center [891, 79] width 87 height 15
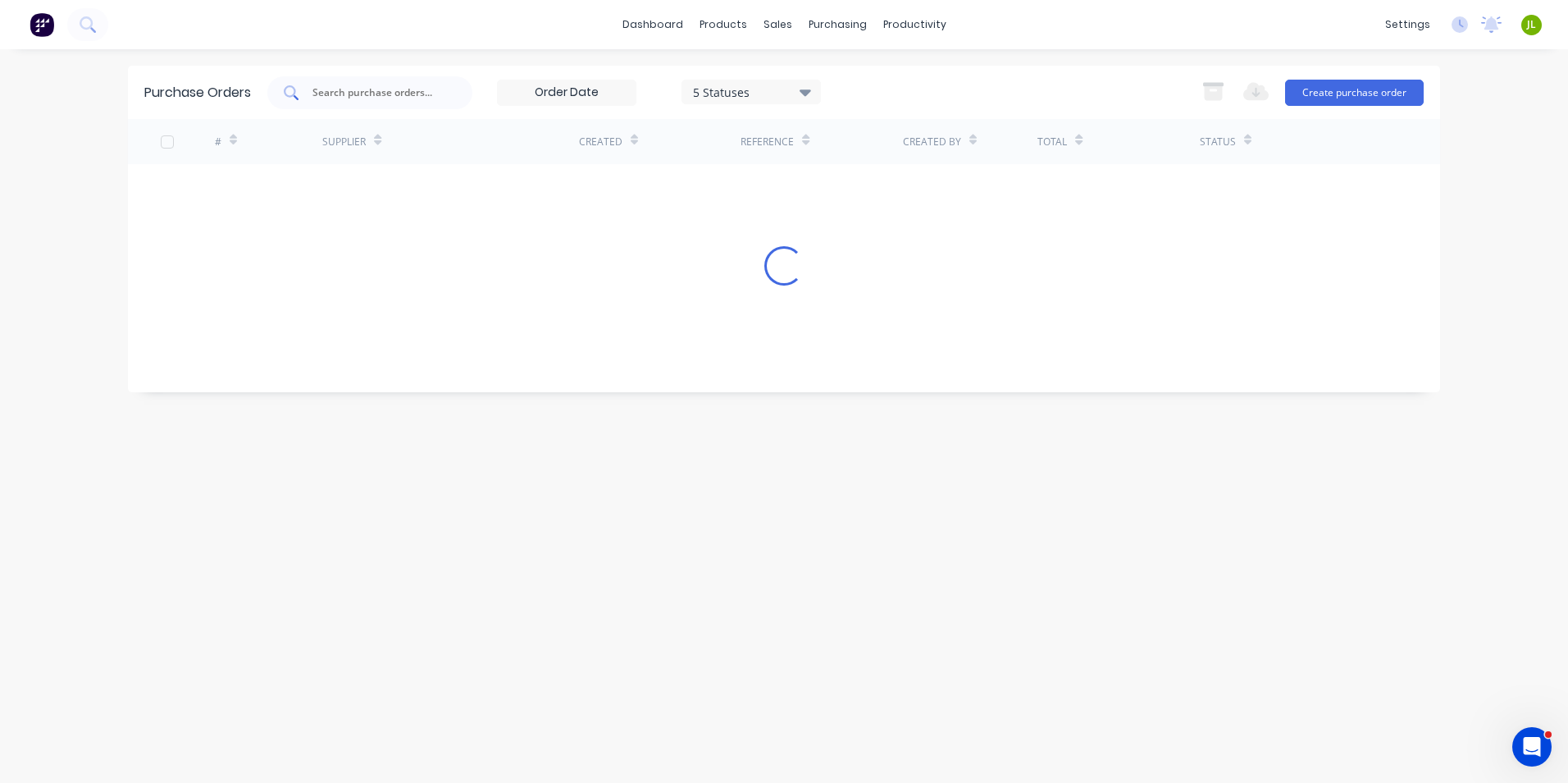
click at [362, 85] on input "text" at bounding box center [379, 92] width 136 height 16
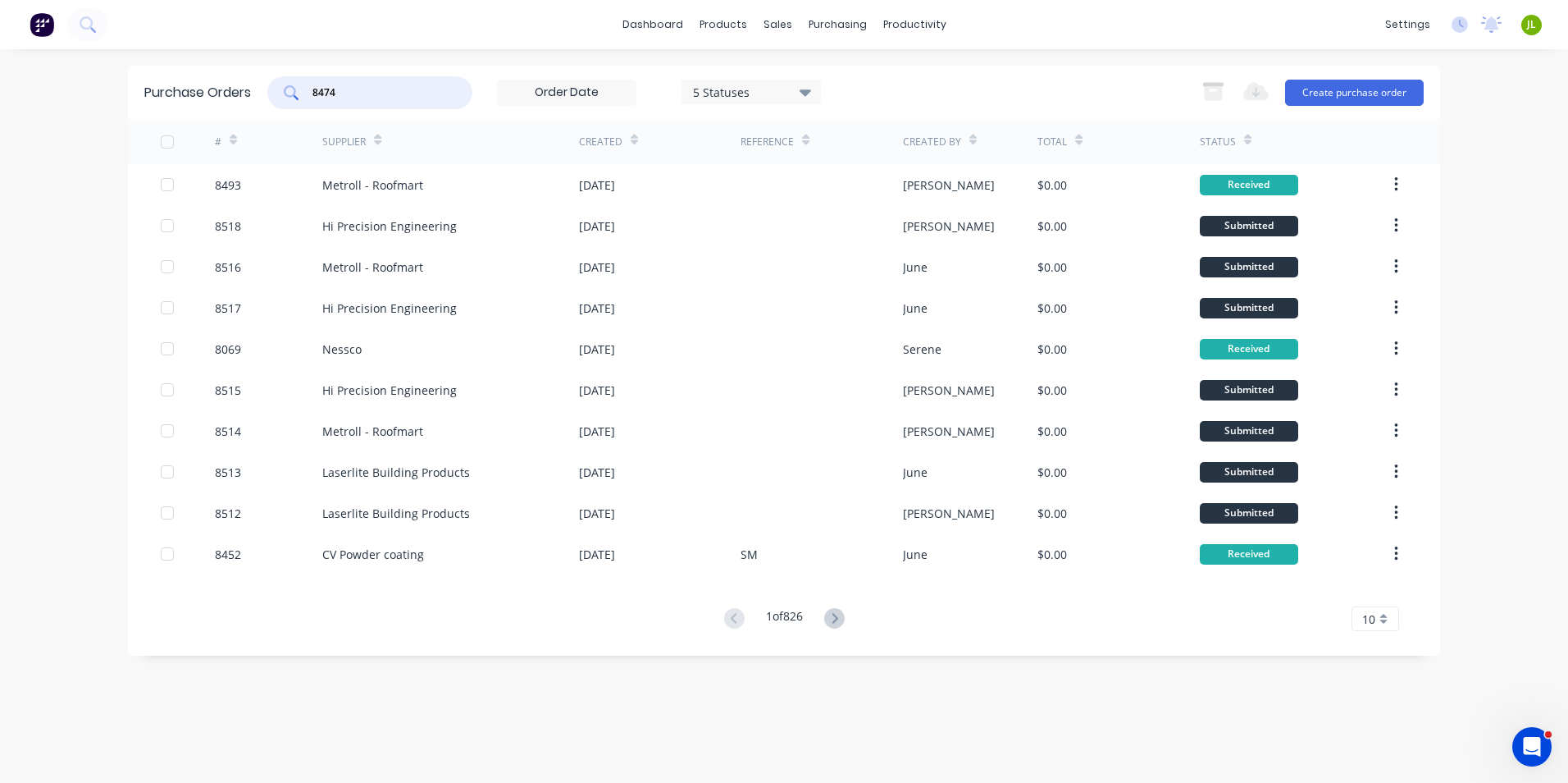
type input "8474"
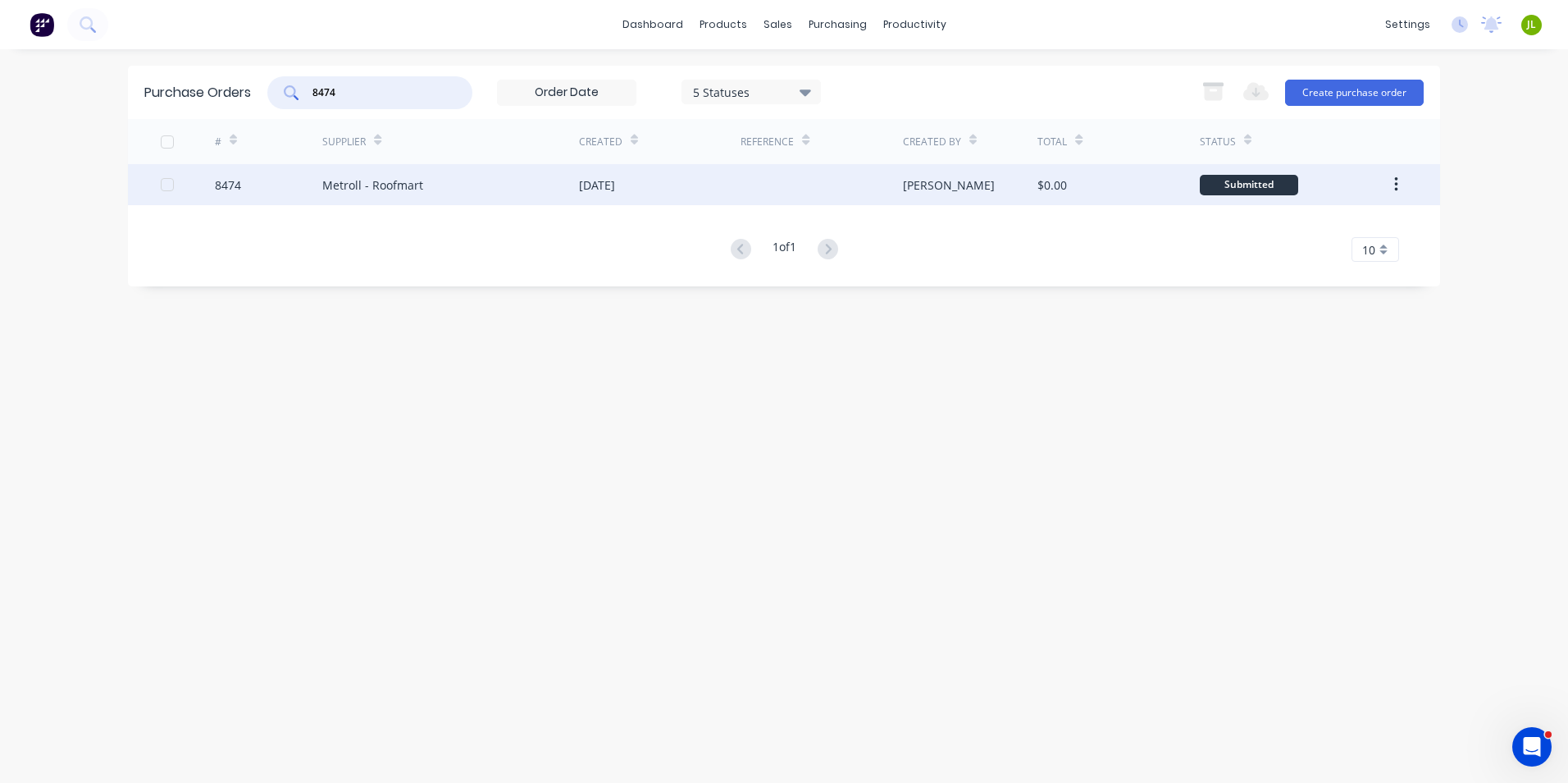
click at [360, 186] on div "Metroll - Roofmart" at bounding box center [373, 185] width 101 height 17
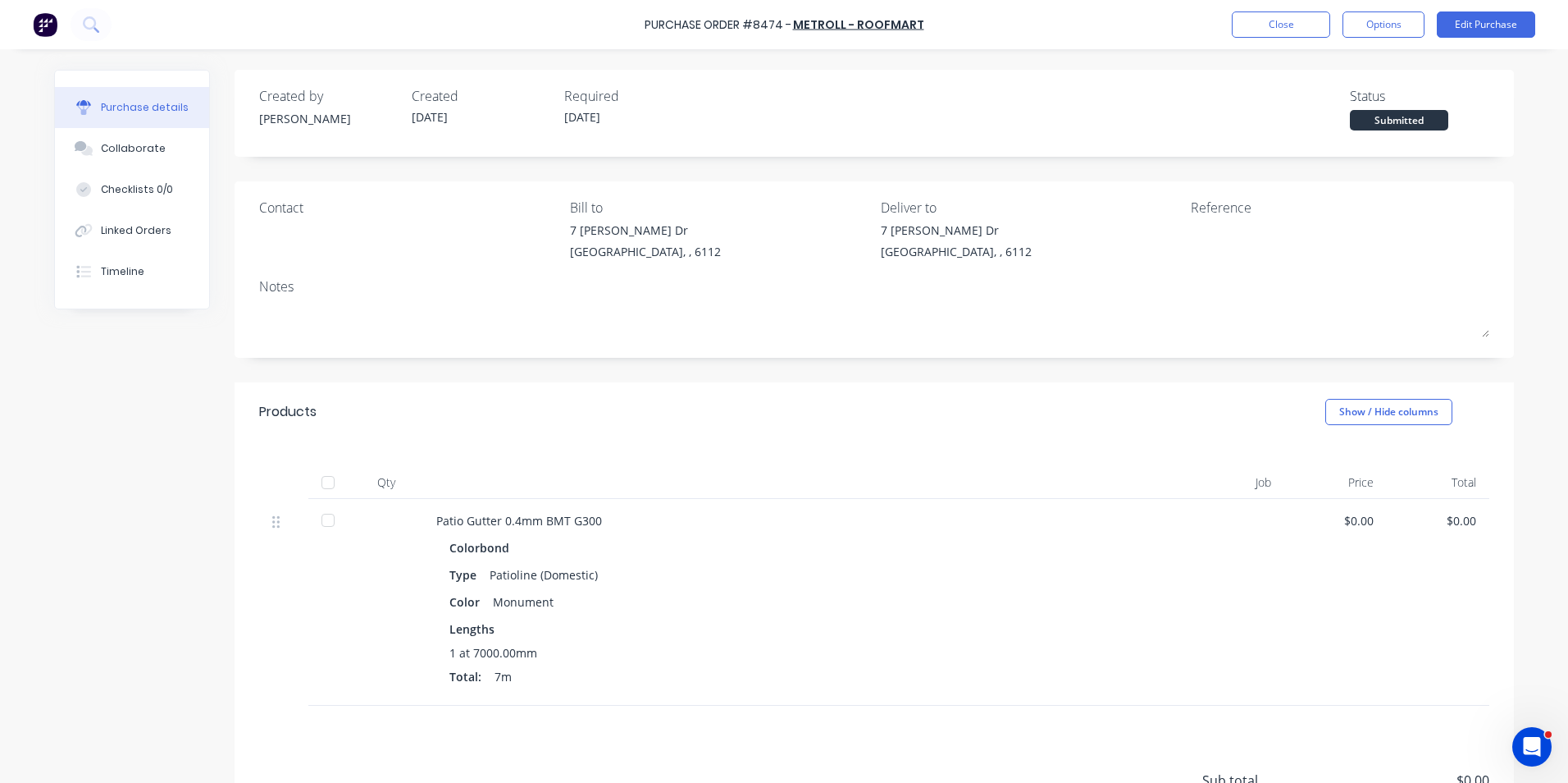
click at [335, 480] on div at bounding box center [328, 482] width 33 height 33
click at [135, 230] on div "Linked Orders" at bounding box center [136, 231] width 71 height 15
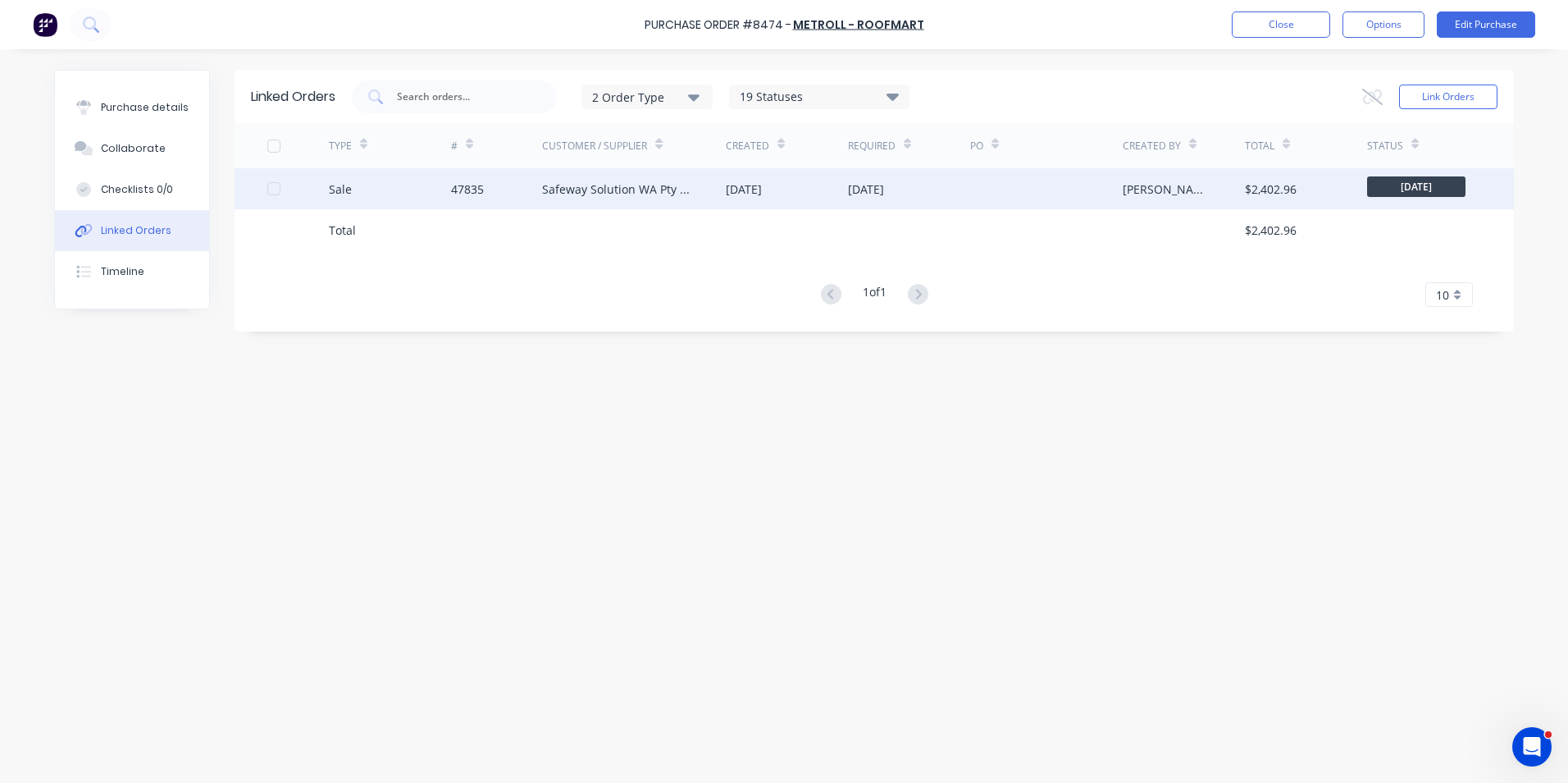
click at [495, 169] on div "47835" at bounding box center [496, 189] width 92 height 41
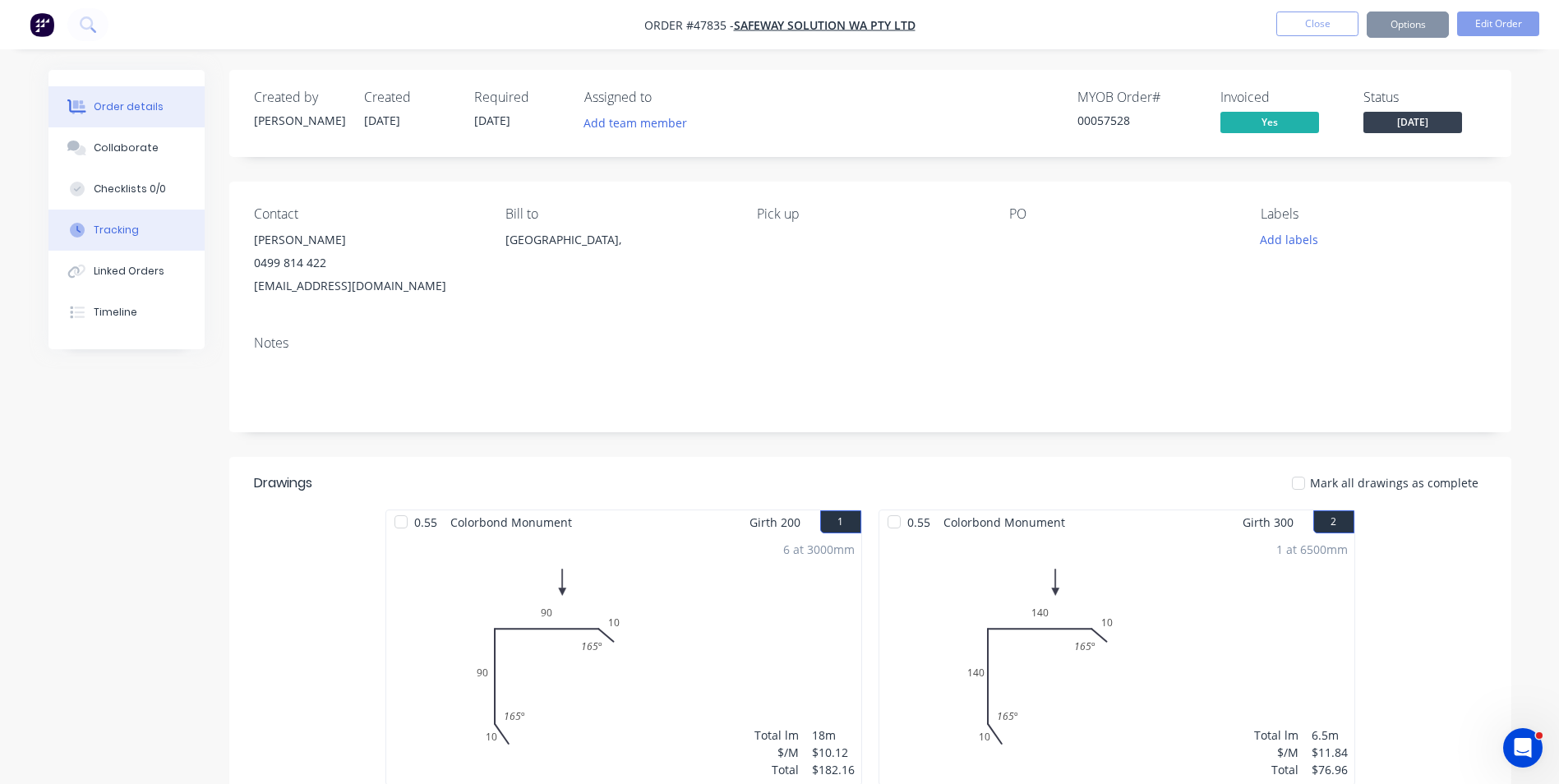
click at [120, 234] on div "Tracking" at bounding box center [116, 230] width 46 height 15
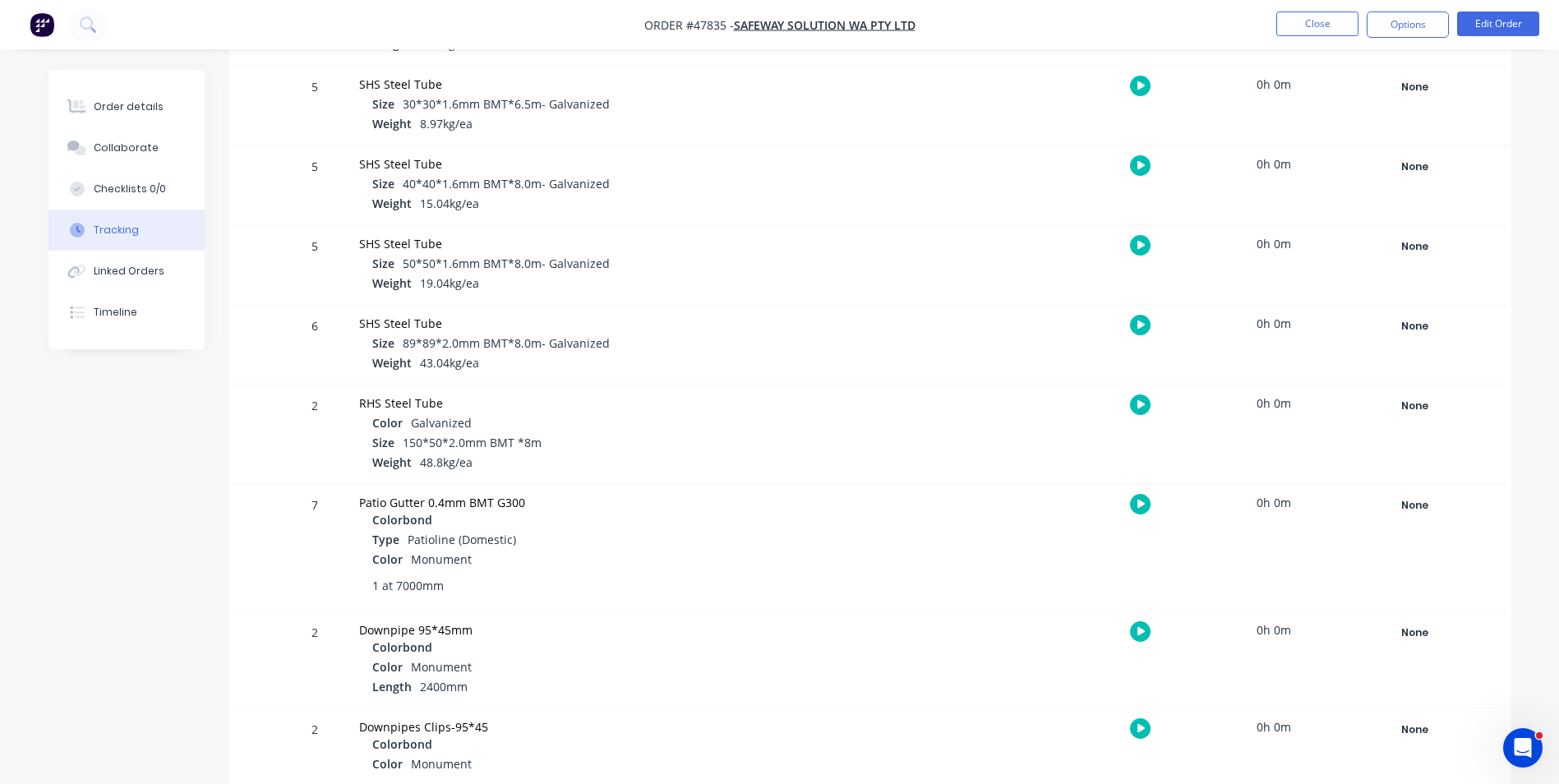
scroll to position [696, 0]
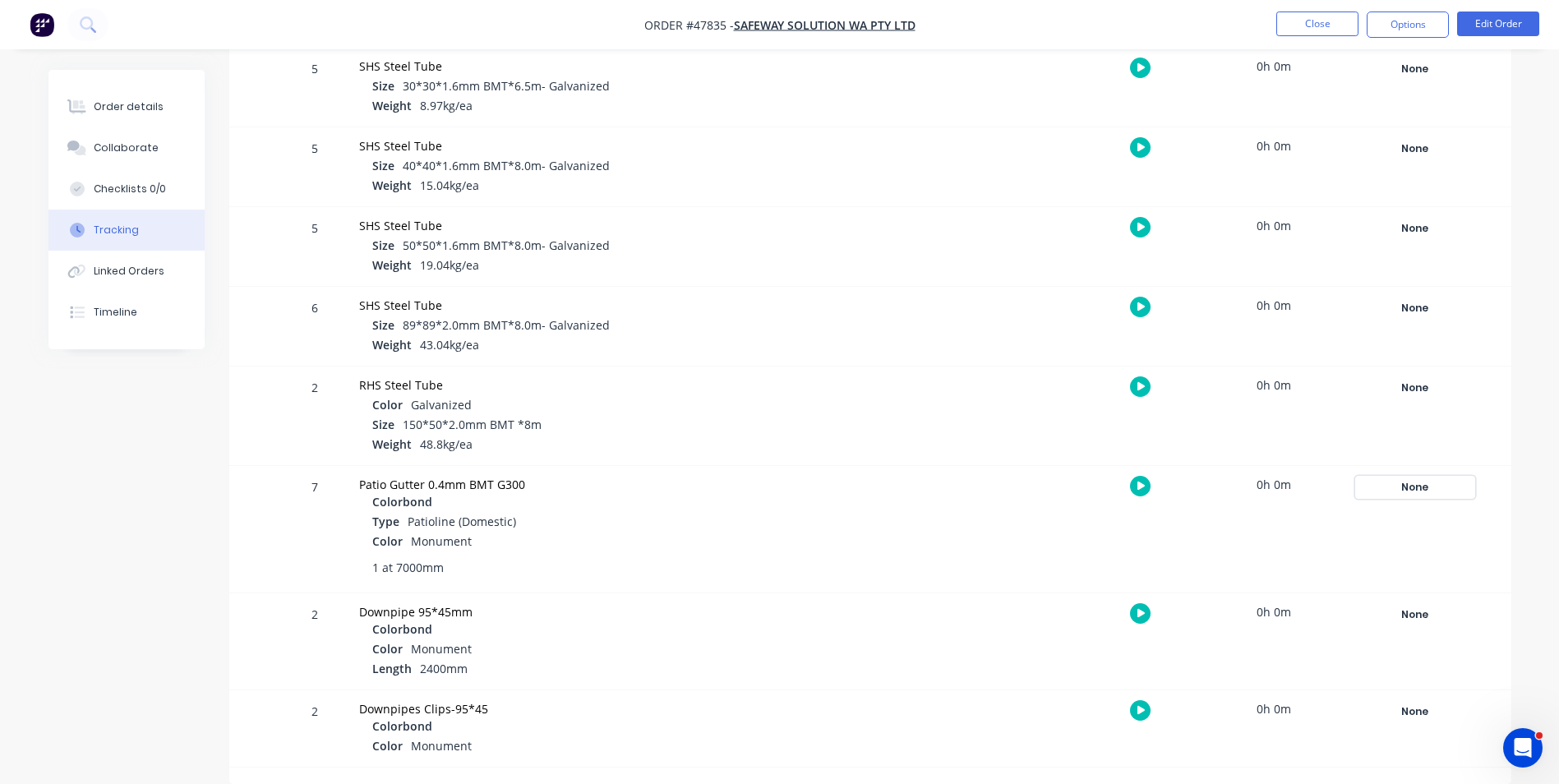
click at [1407, 491] on div "None" at bounding box center [1415, 487] width 118 height 21
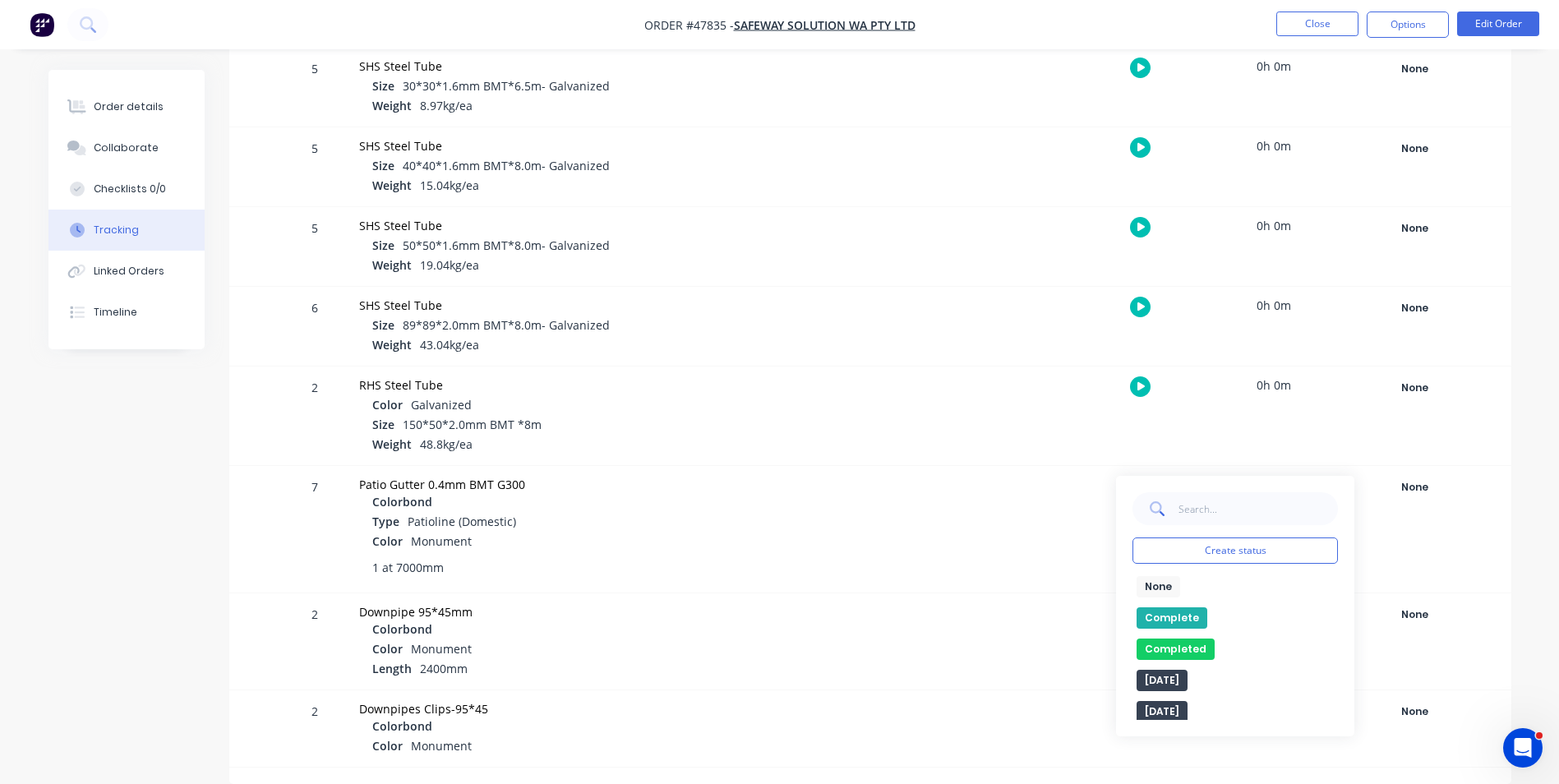
click at [1167, 618] on button "Complete" at bounding box center [1172, 617] width 71 height 21
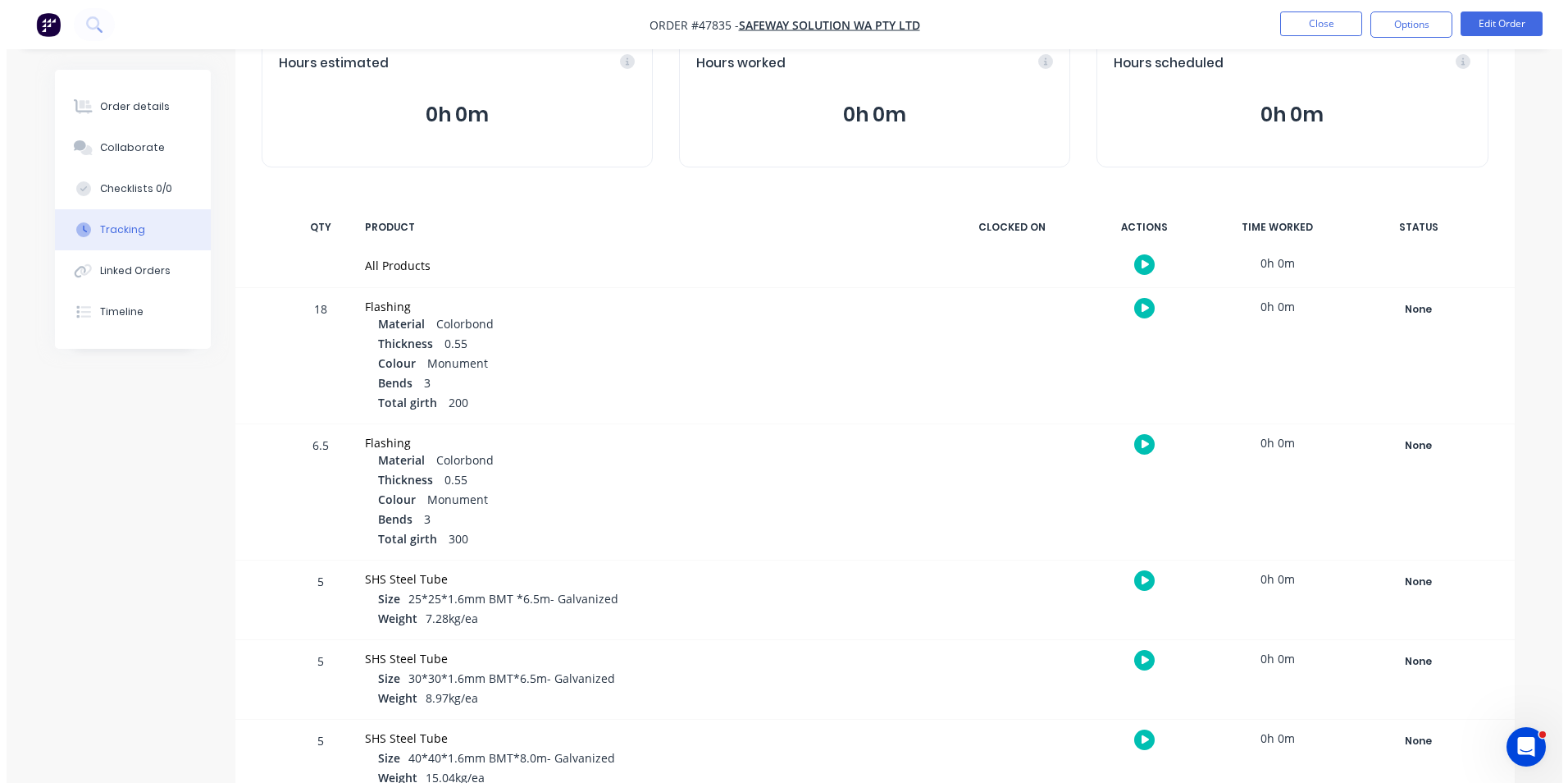
scroll to position [0, 0]
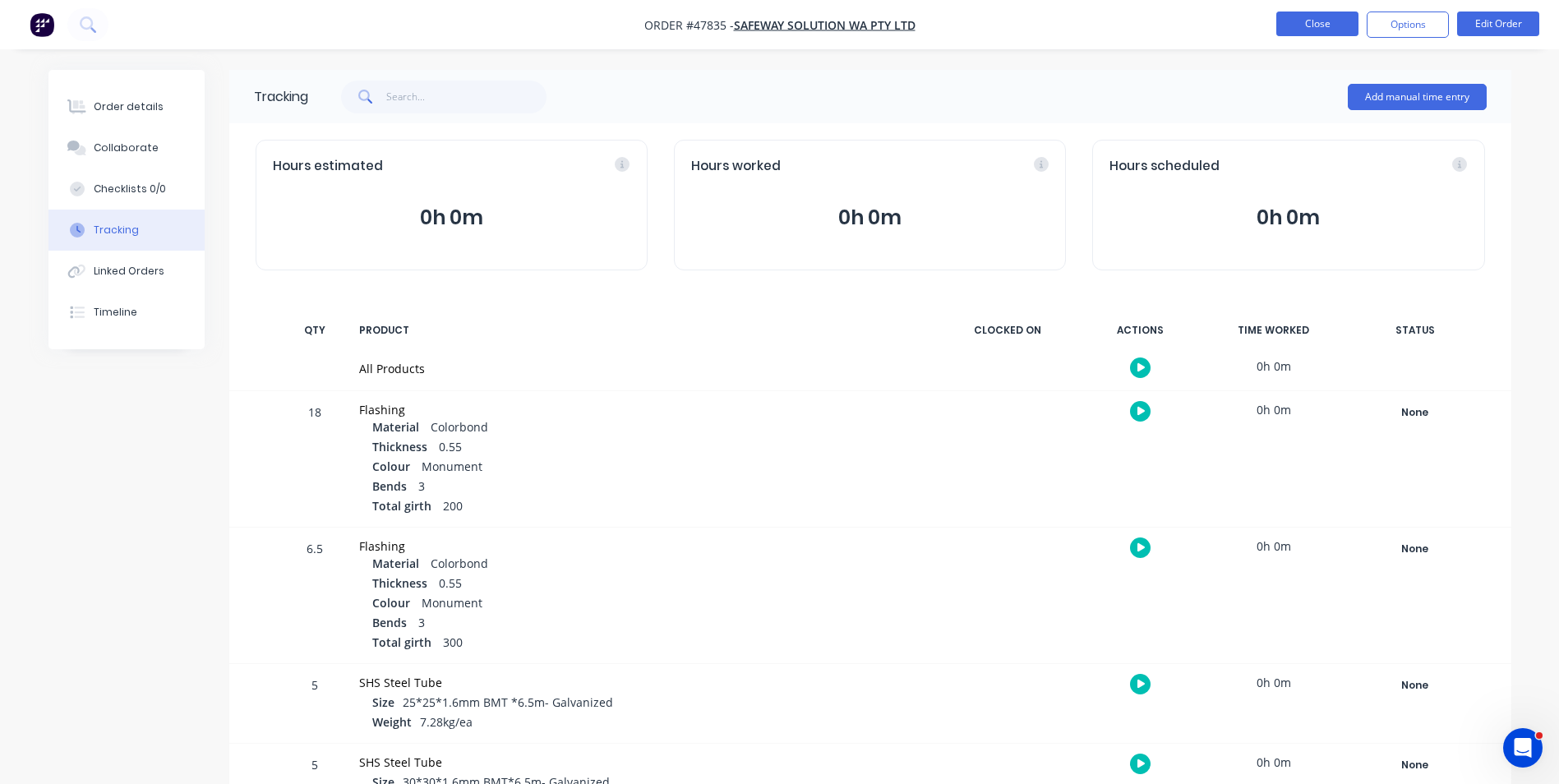
click at [1318, 31] on button "Close" at bounding box center [1317, 24] width 82 height 24
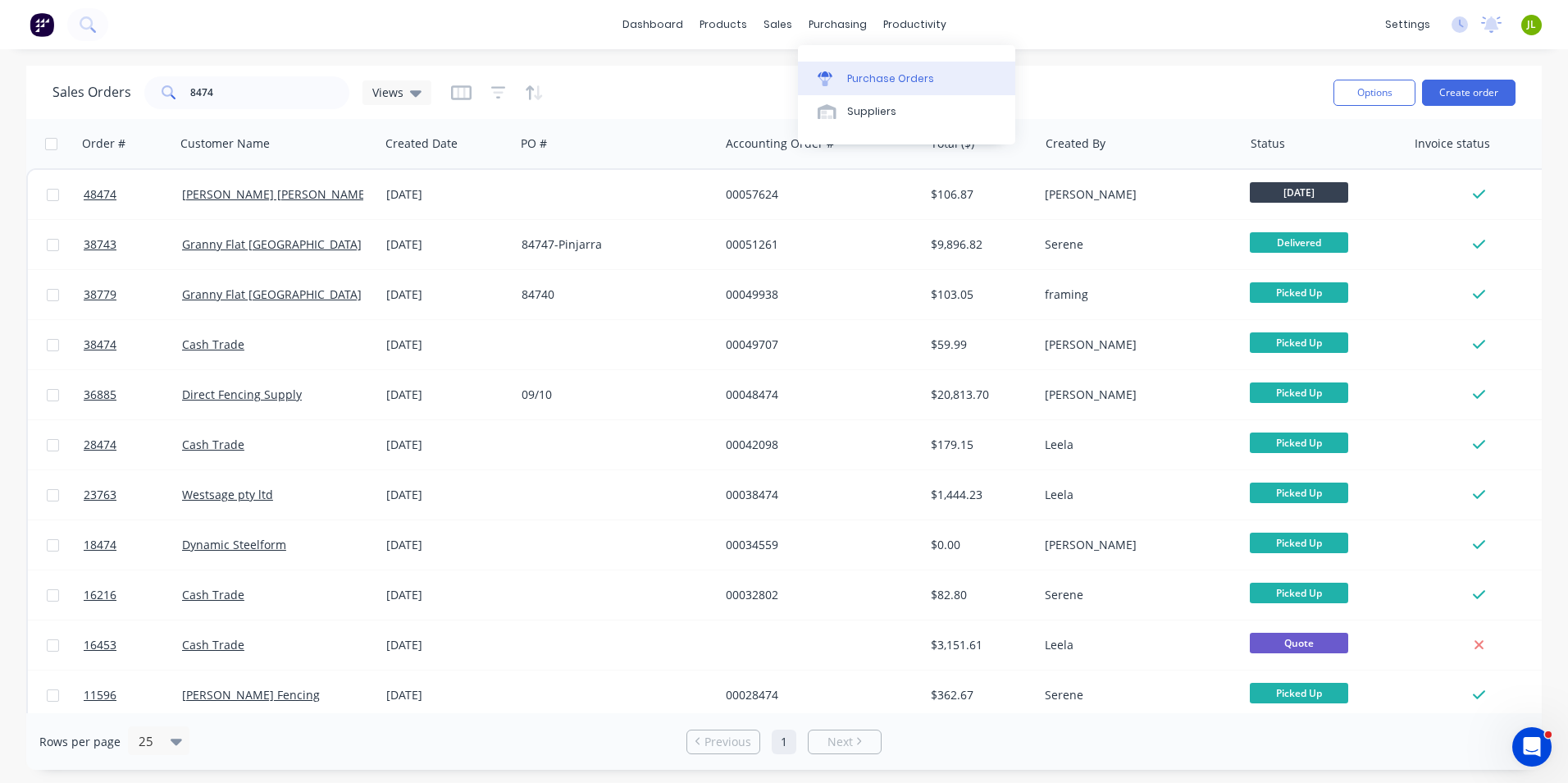
click at [841, 78] on div at bounding box center [830, 79] width 24 height 15
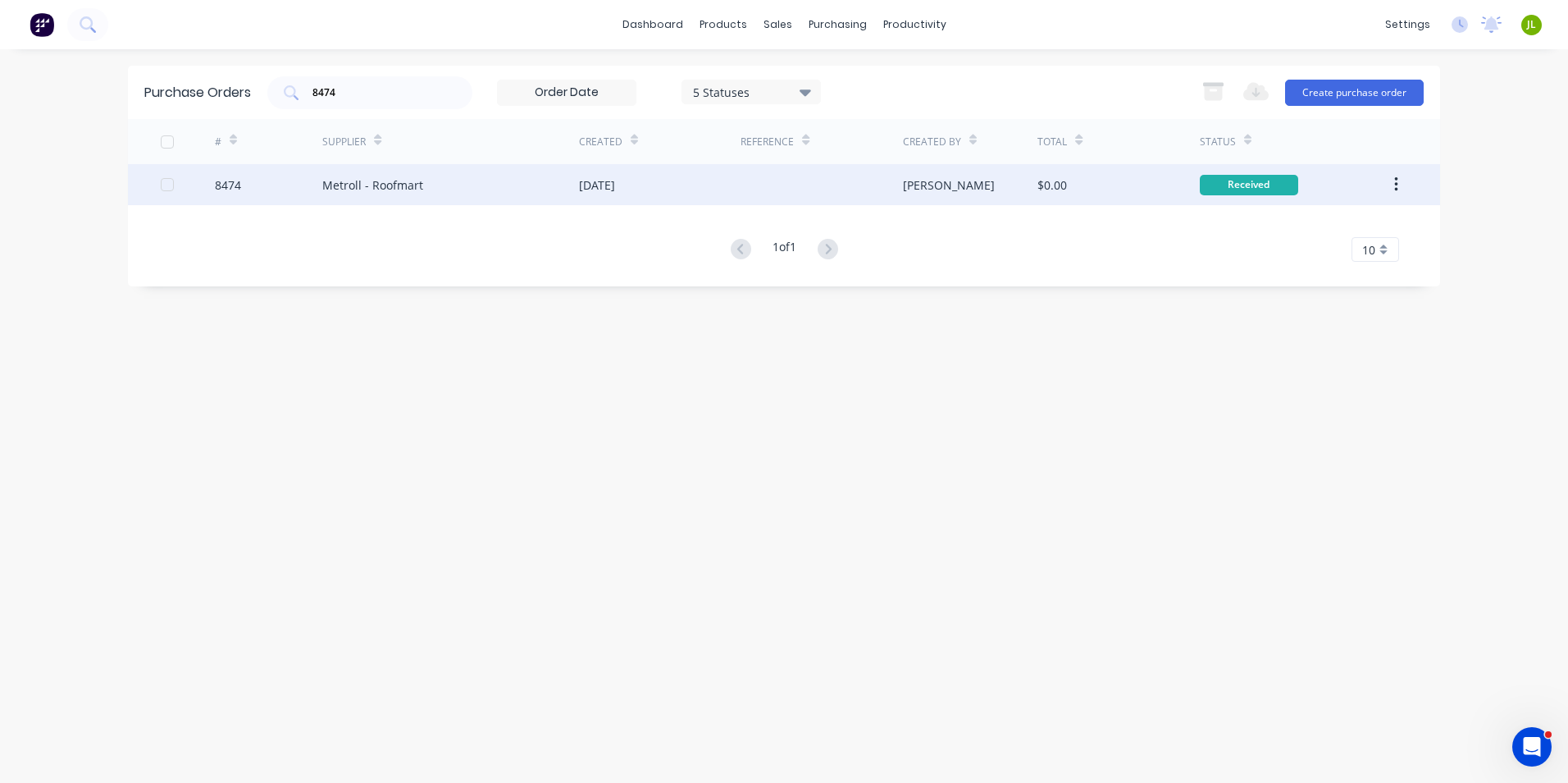
click at [465, 196] on div "Metroll - Roofmart" at bounding box center [451, 185] width 257 height 41
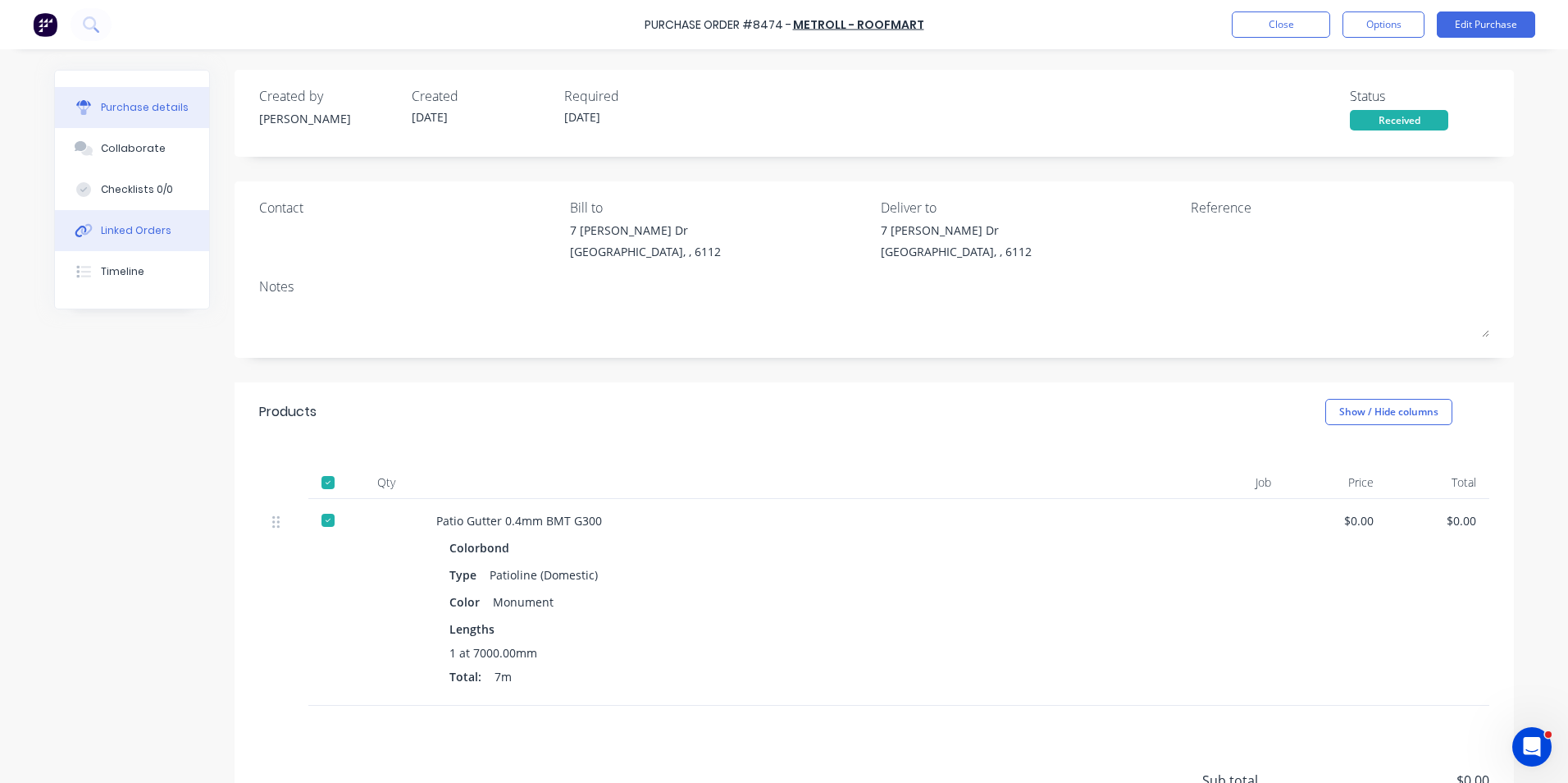
click at [132, 230] on div "Linked Orders" at bounding box center [136, 231] width 71 height 15
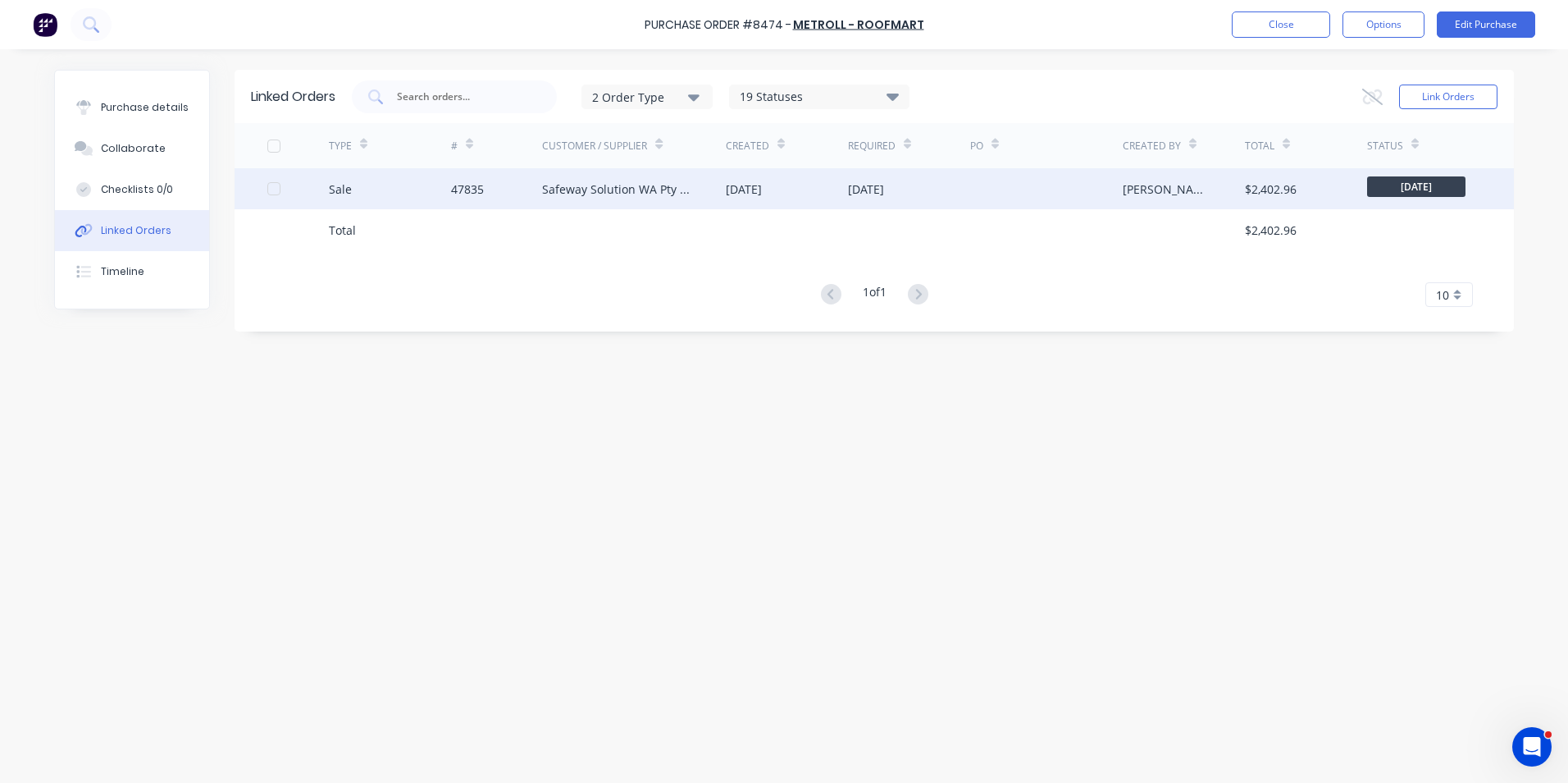
click at [656, 196] on div "Safeway Solution WA Pty Ltd" at bounding box center [618, 189] width 151 height 17
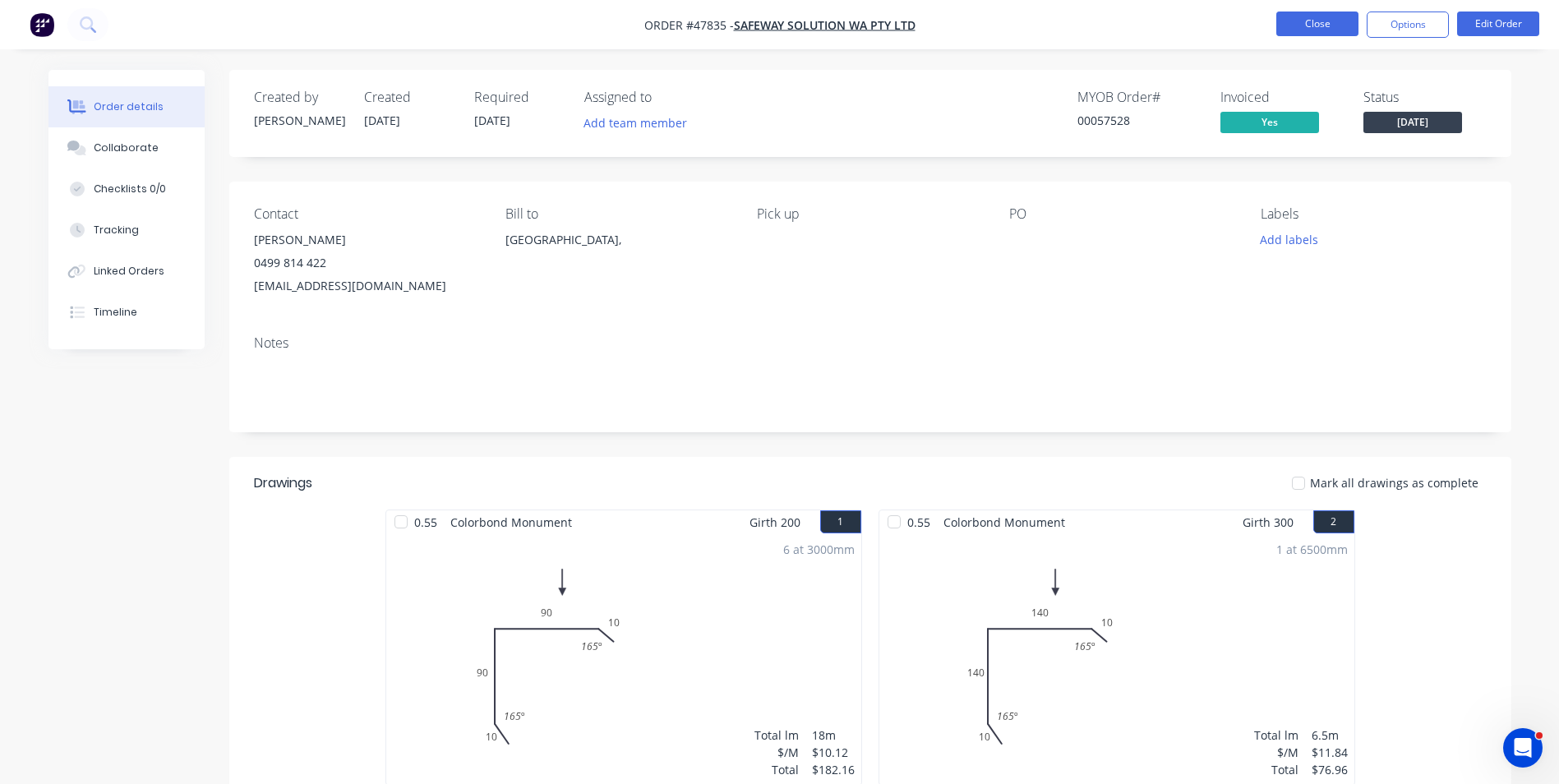
click at [1324, 15] on button "Close" at bounding box center [1317, 24] width 82 height 24
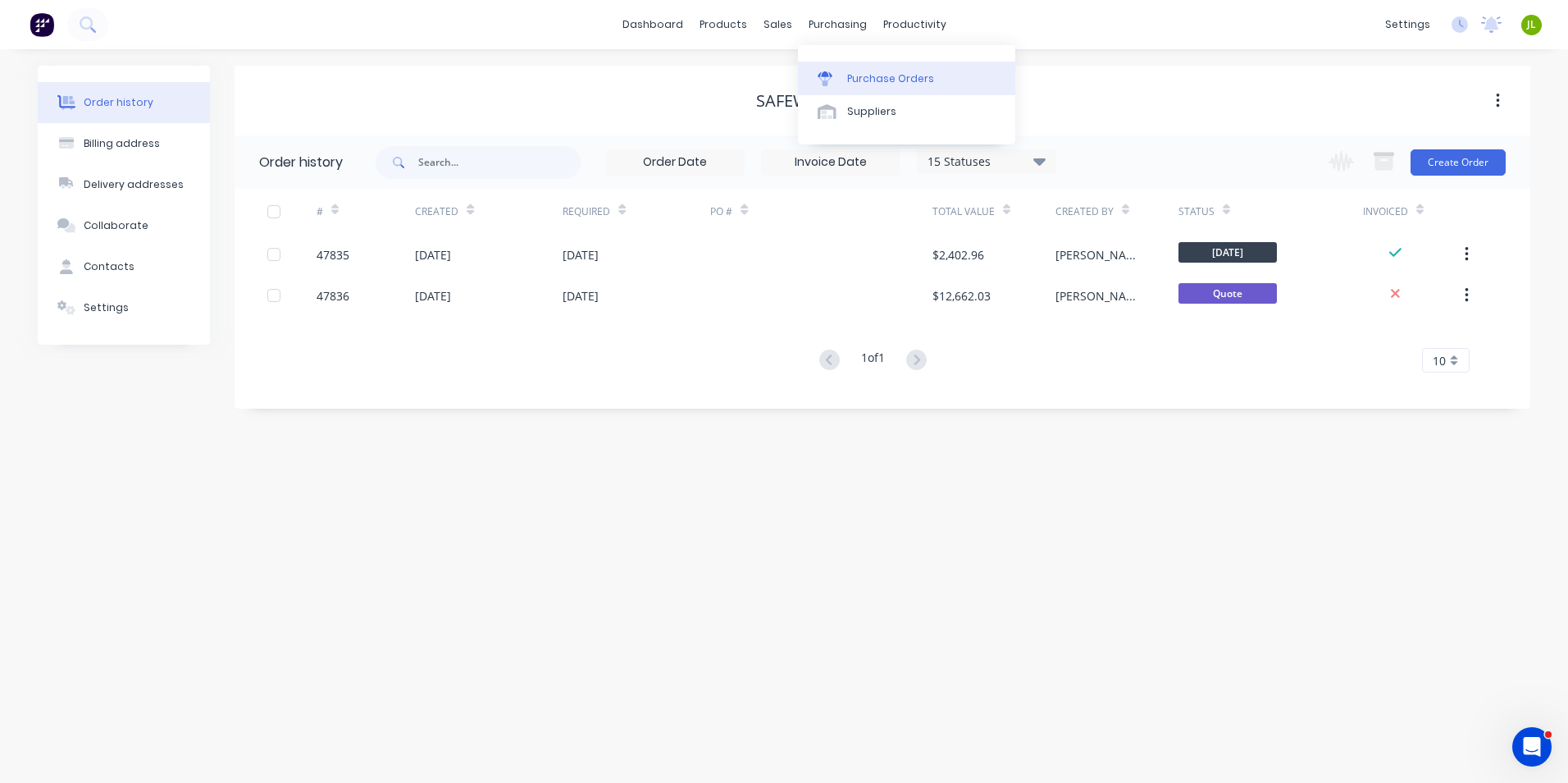
click at [838, 81] on div at bounding box center [830, 79] width 24 height 15
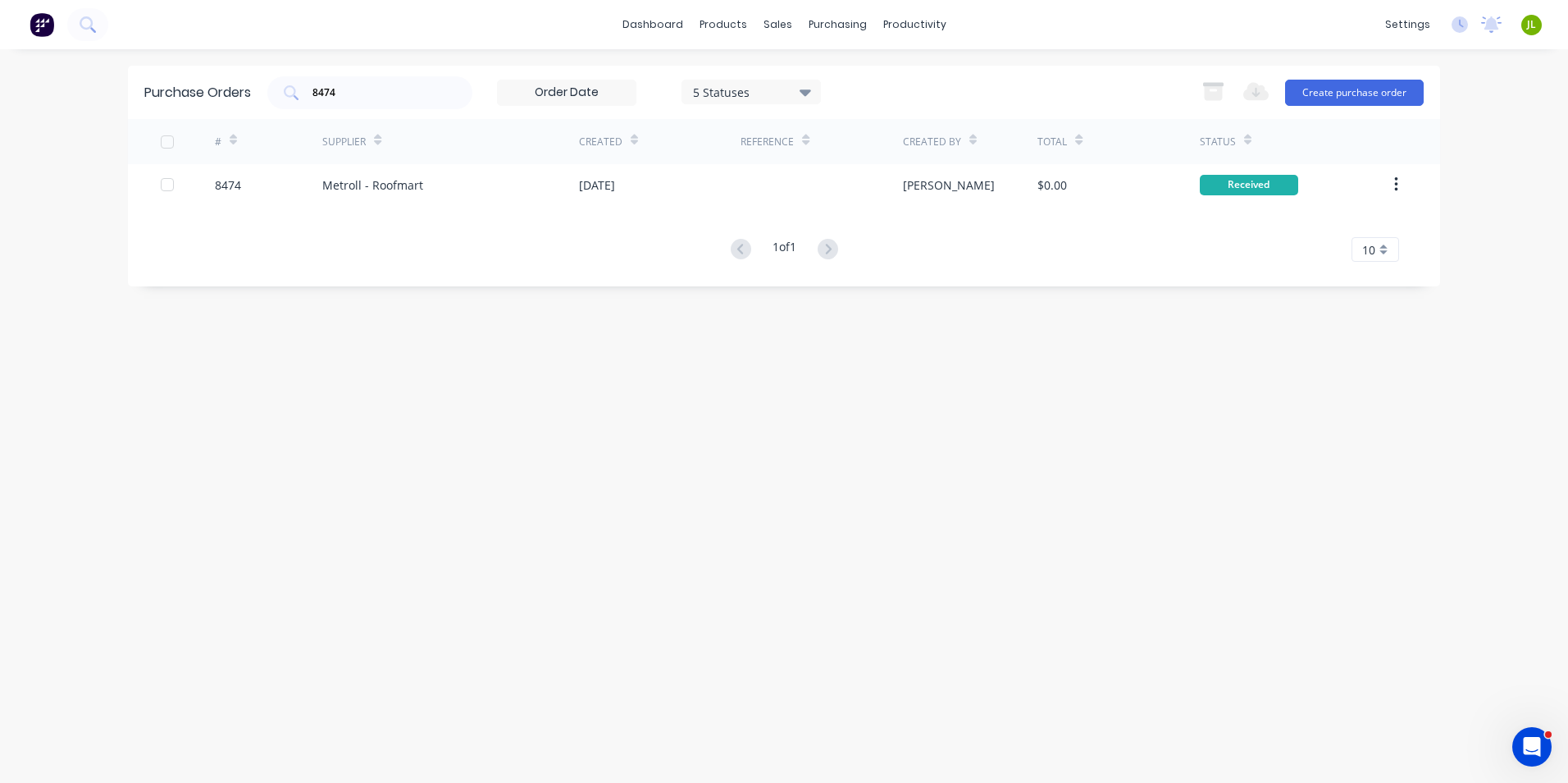
click at [179, 98] on div "Purchase Orders 8474 5 Statuses 5 Statuses Export to Excel (XLSX) Create purcha…" at bounding box center [784, 92] width 1313 height 53
type input "8476"
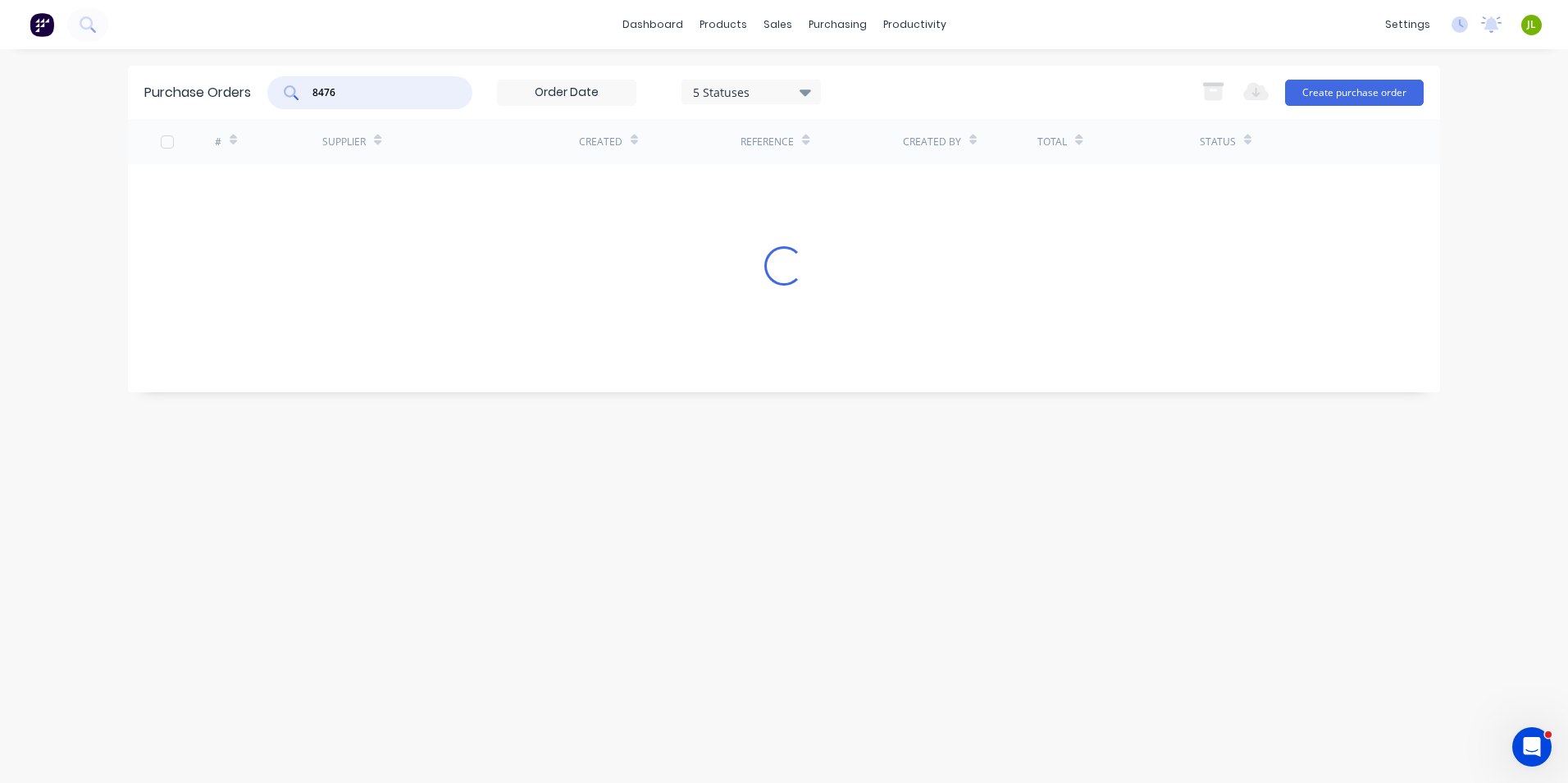
click at [707, 193] on div "# Supplier Created Reference Created By Total Status Loading..." at bounding box center [784, 243] width 1313 height 249
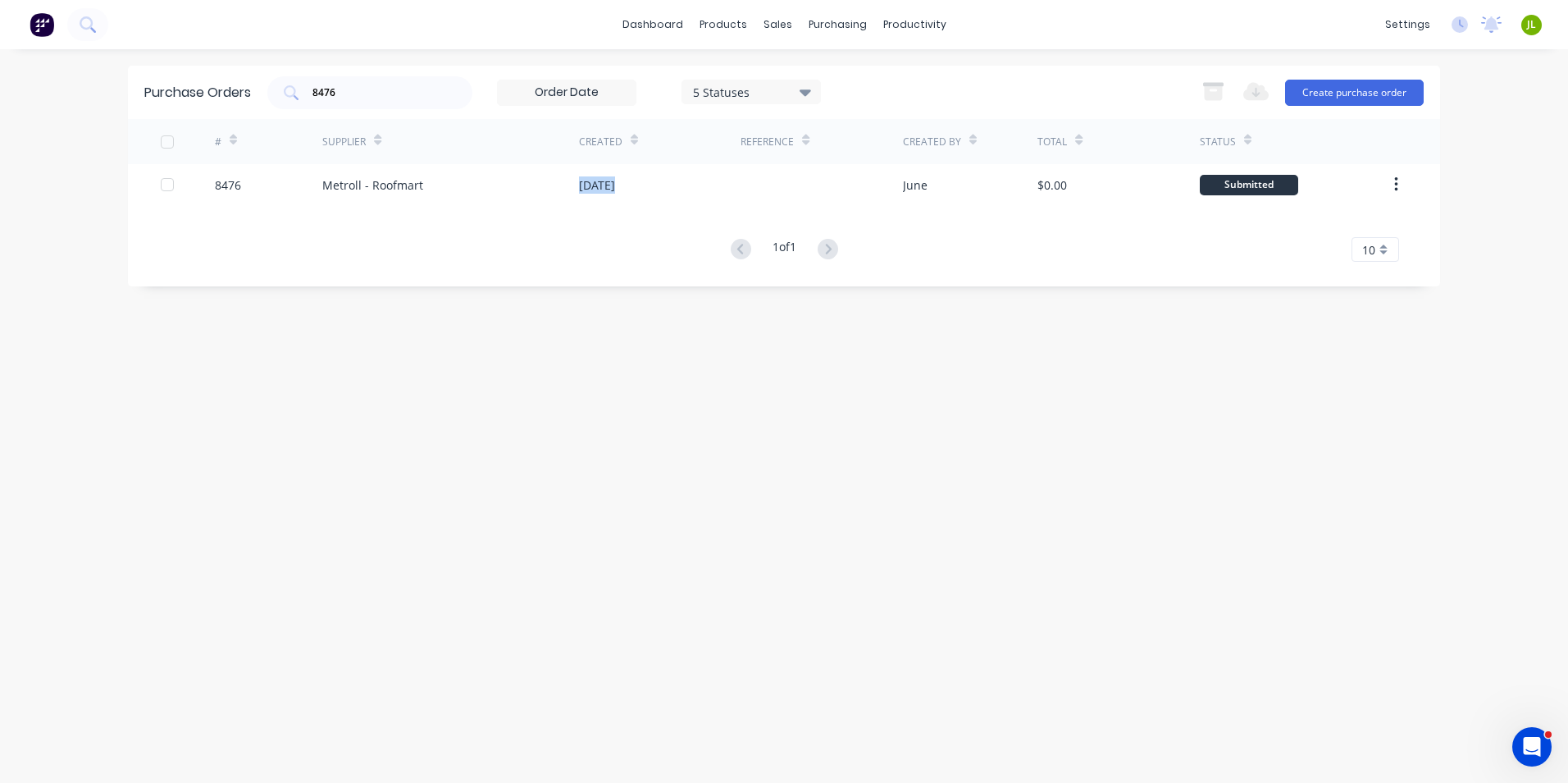
click at [707, 193] on div "21 Aug 2025" at bounding box center [660, 185] width 162 height 41
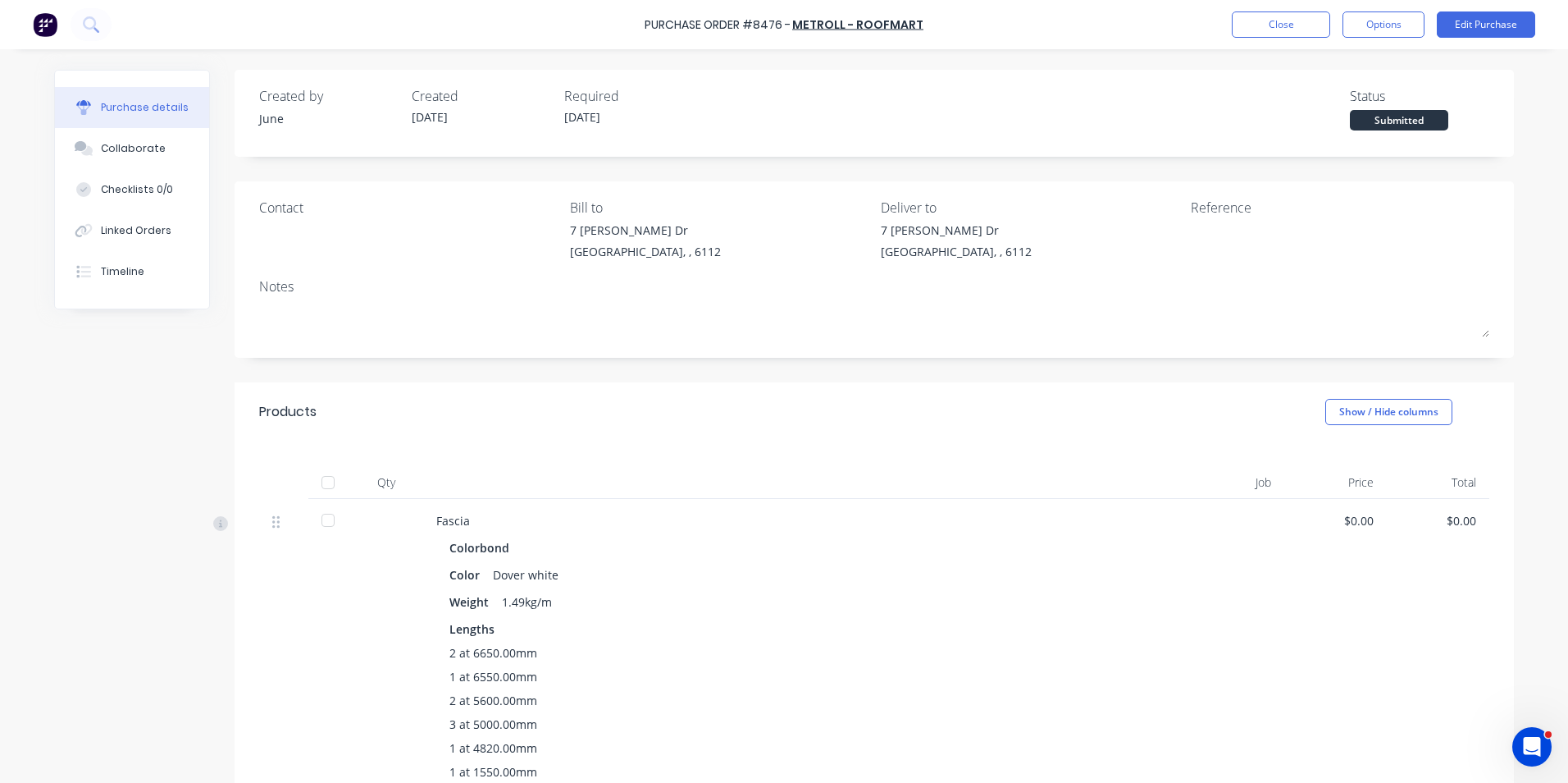
click at [822, 543] on div "Colorbond" at bounding box center [793, 548] width 686 height 24
click at [317, 485] on div at bounding box center [328, 482] width 33 height 33
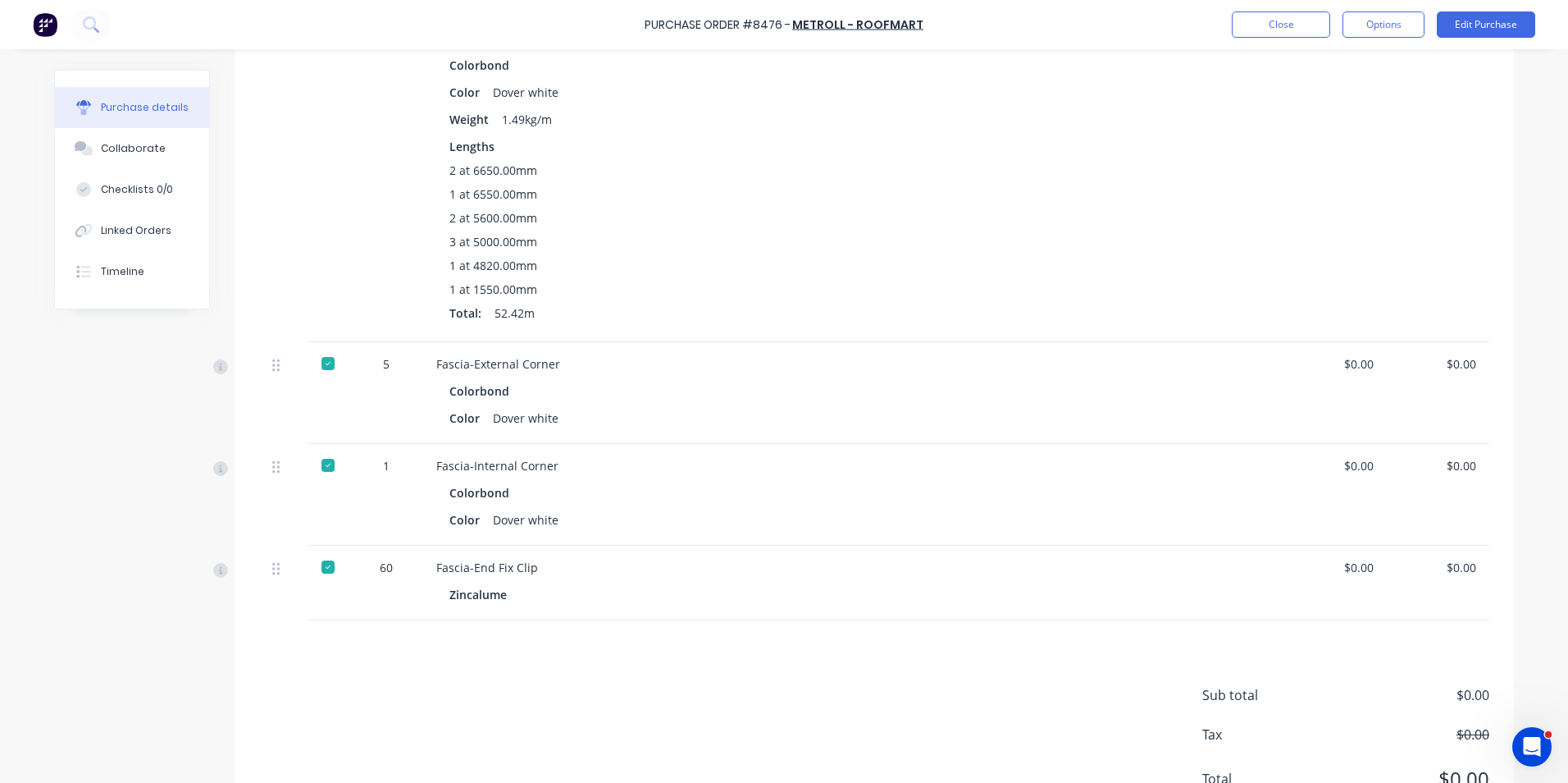
scroll to position [492, 0]
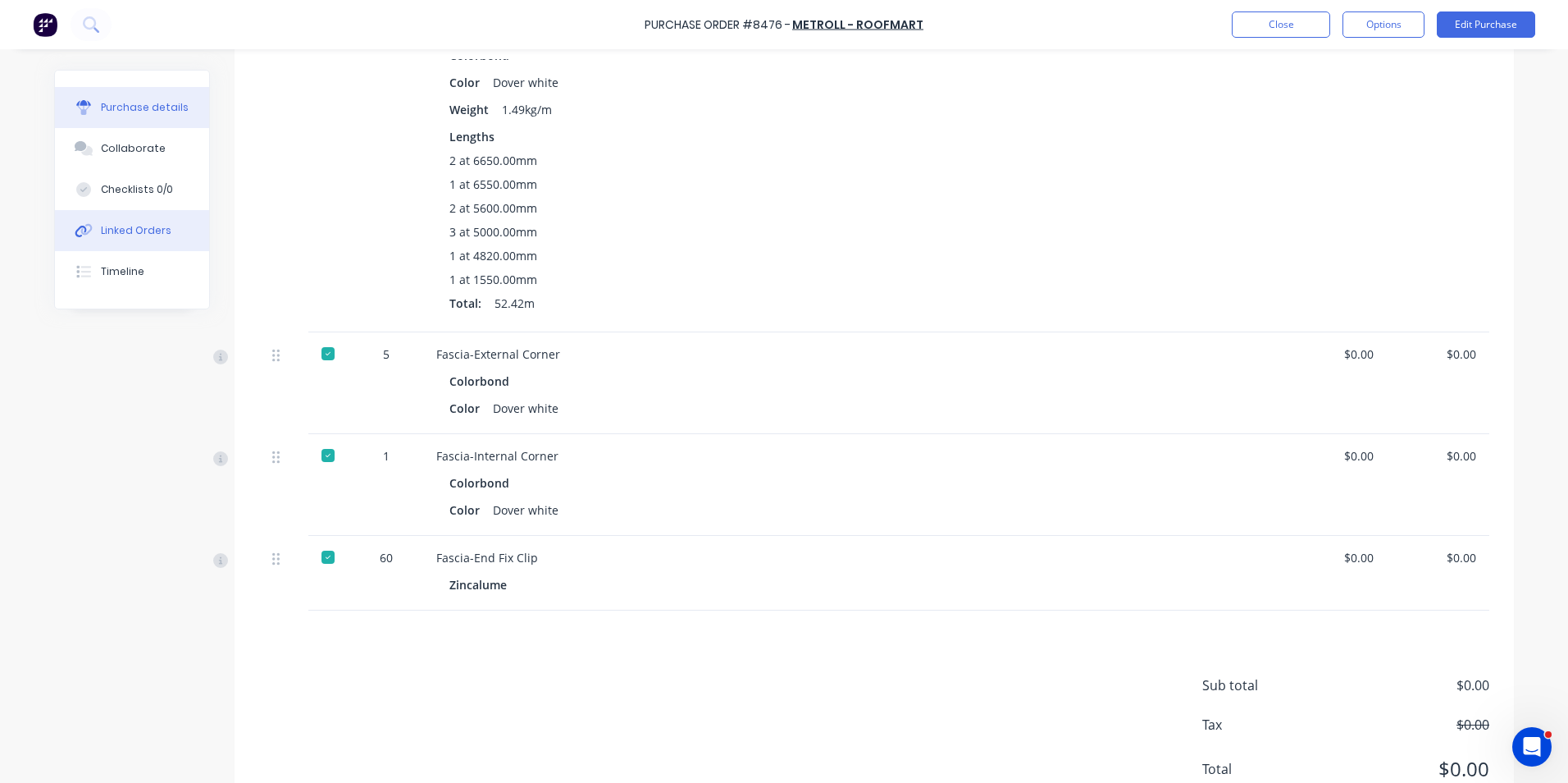
click at [163, 220] on button "Linked Orders" at bounding box center [131, 230] width 154 height 41
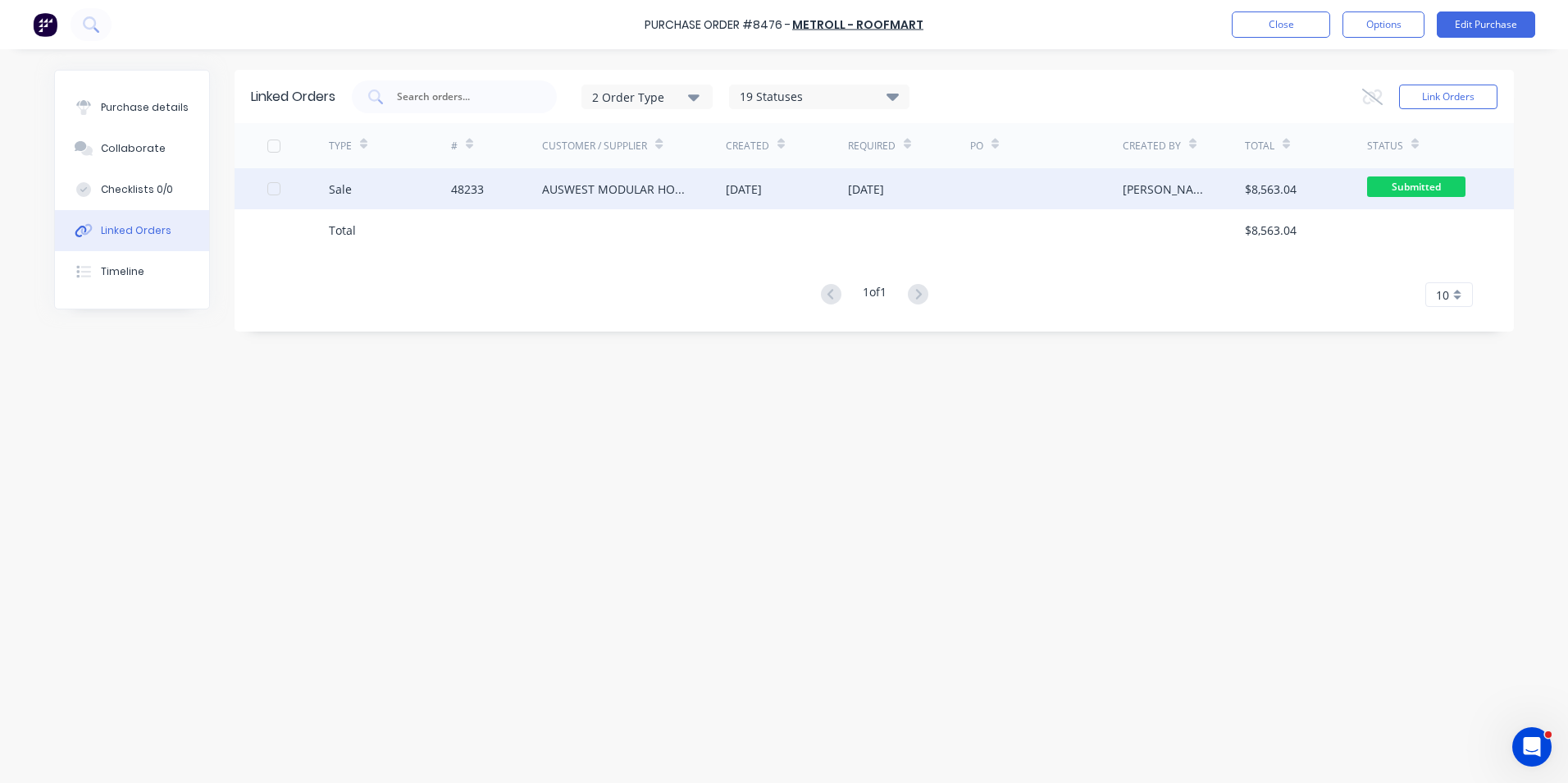
click at [788, 199] on div "21 Aug 2025" at bounding box center [787, 189] width 122 height 41
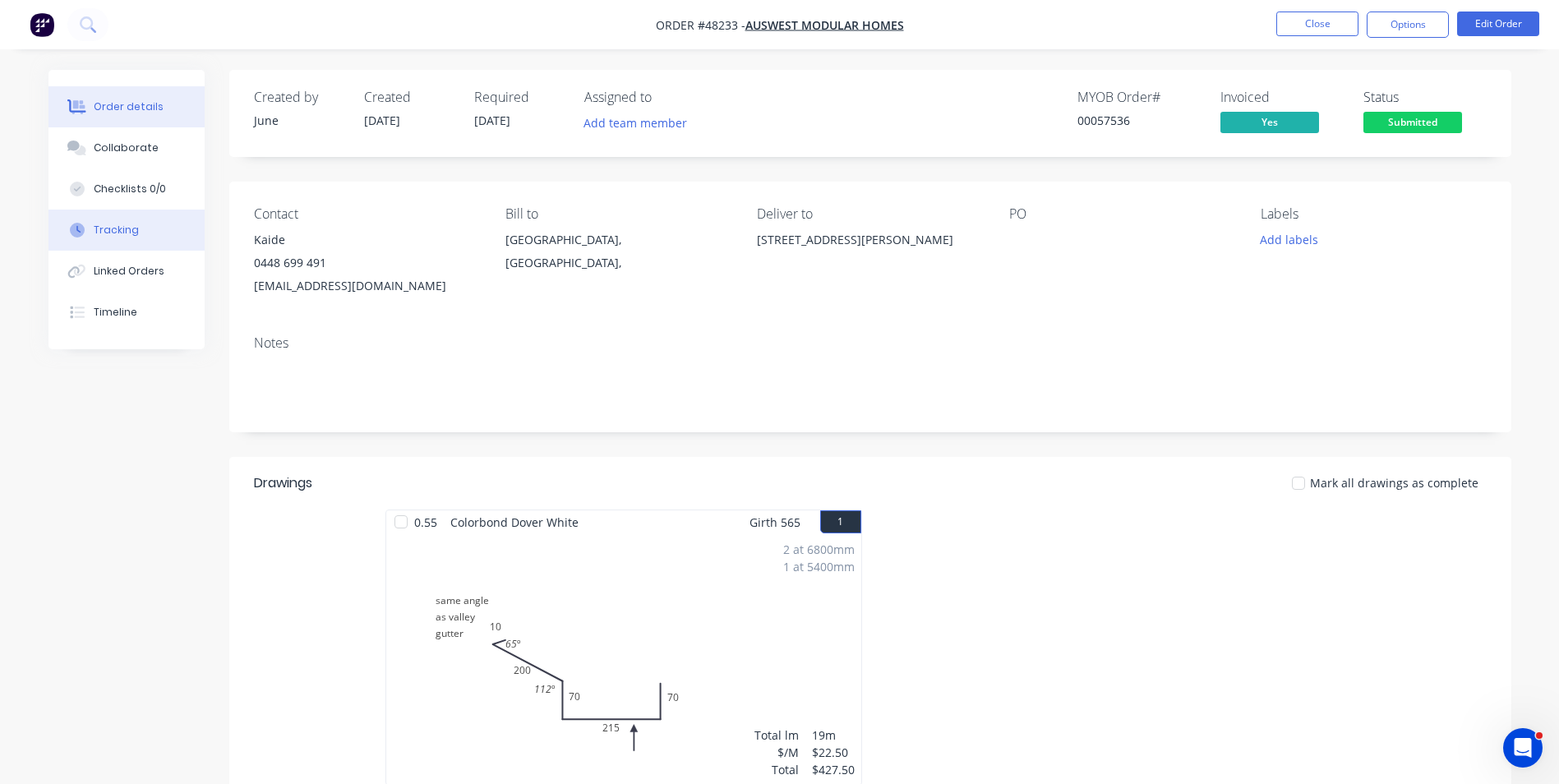
click at [86, 240] on button "Tracking" at bounding box center [126, 230] width 156 height 41
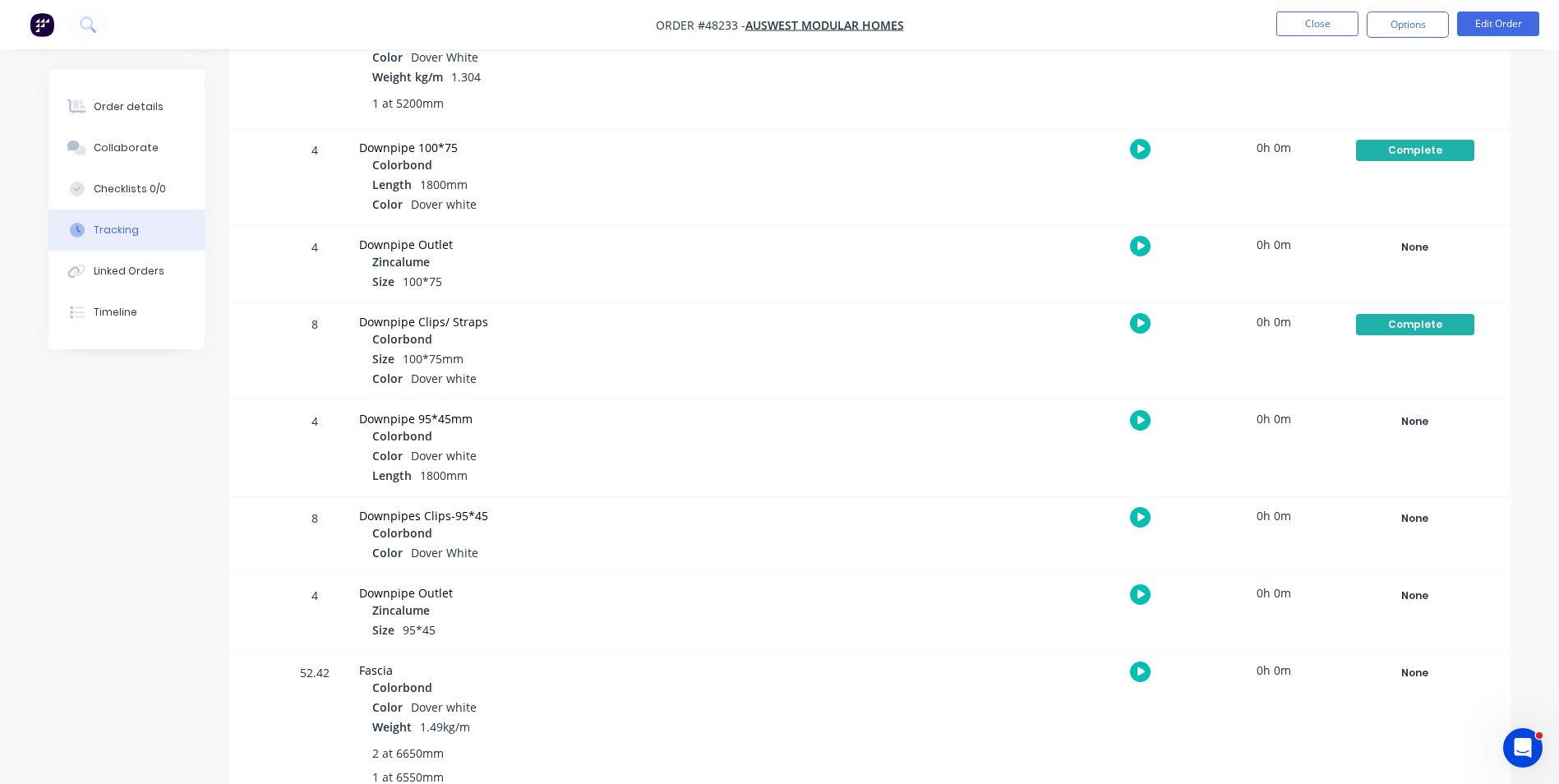
scroll to position [1068, 0]
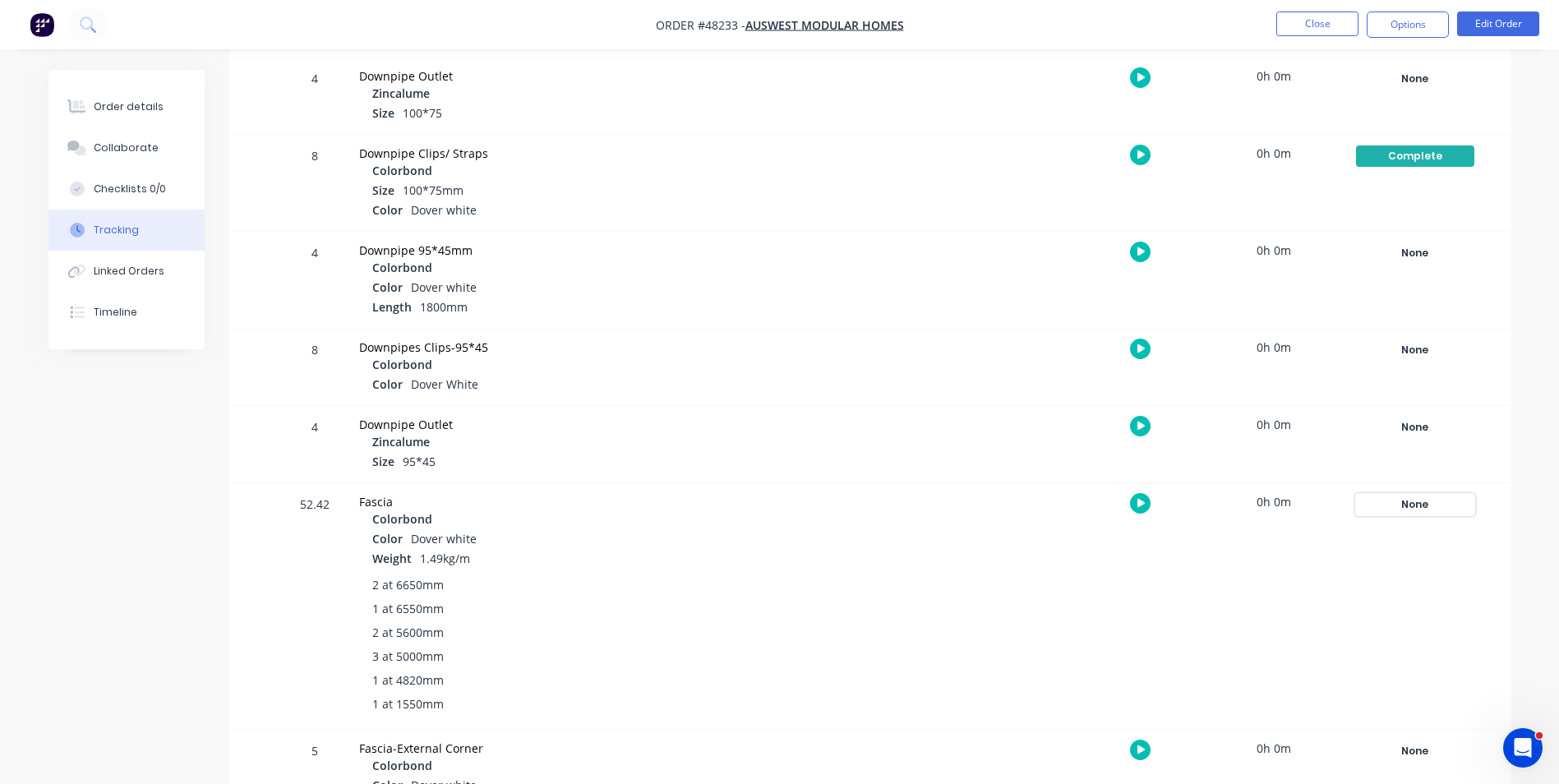
click at [1436, 500] on div "None" at bounding box center [1415, 504] width 118 height 21
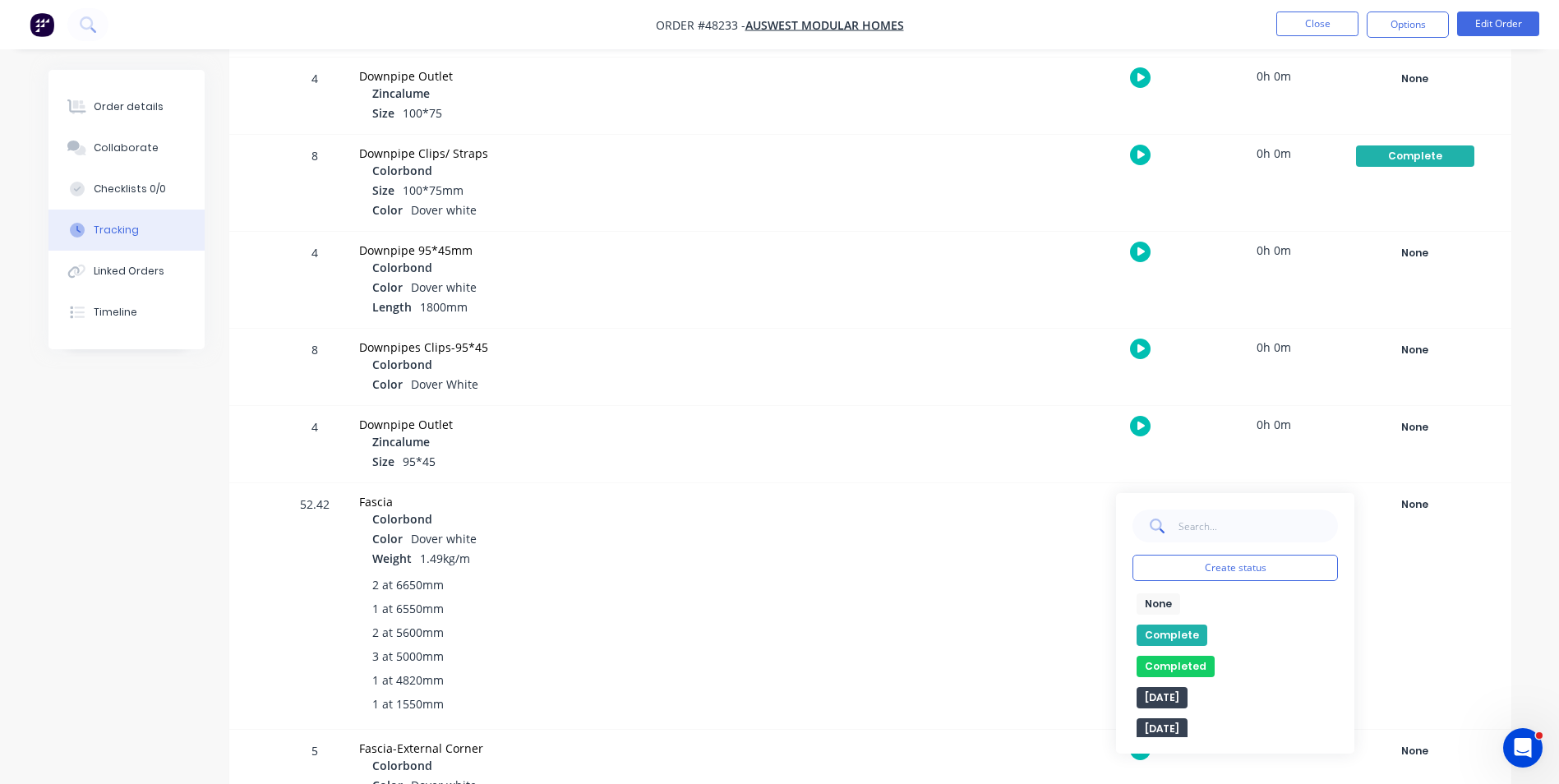
click at [1172, 631] on button "Complete" at bounding box center [1172, 635] width 71 height 21
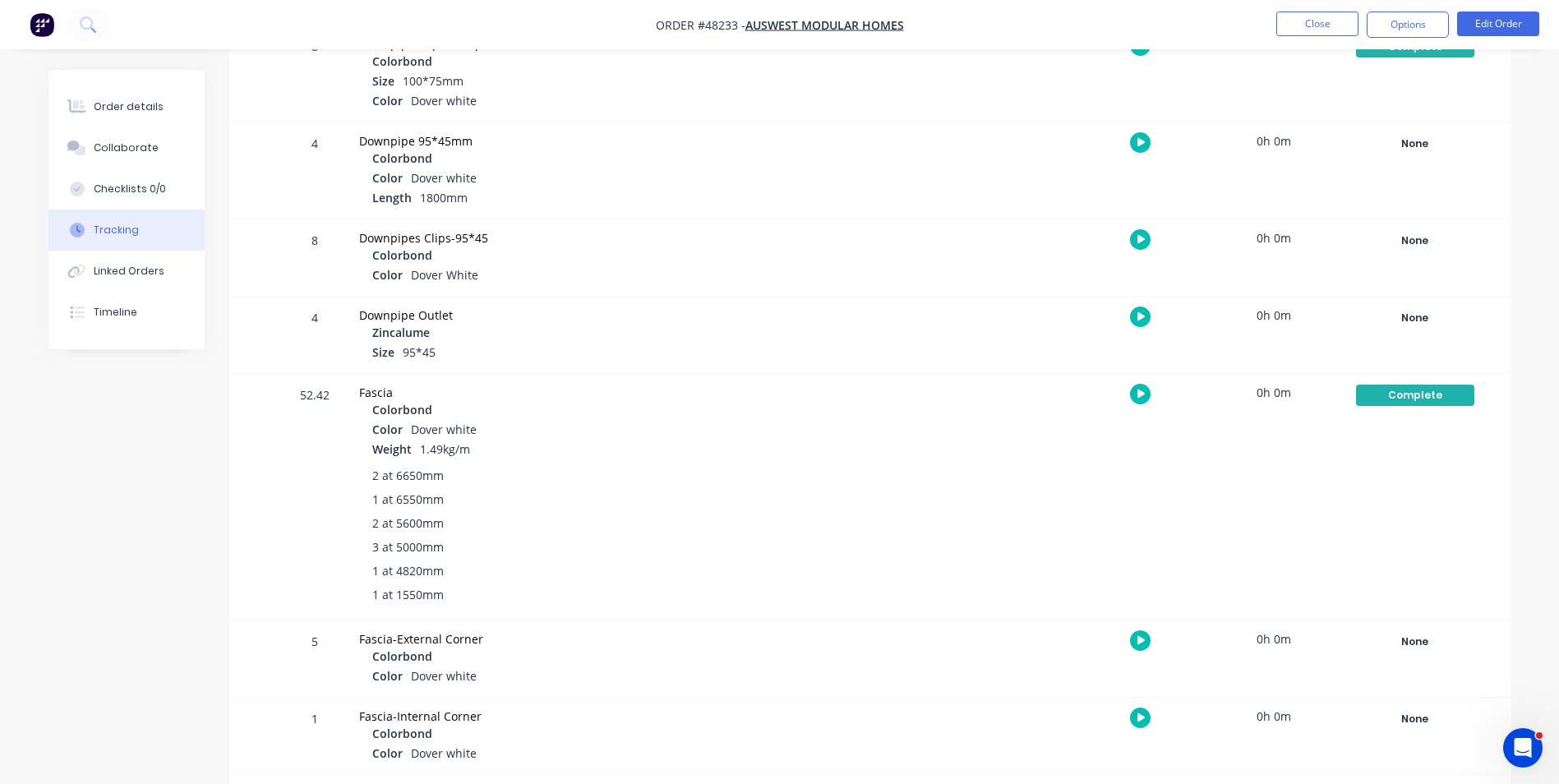
scroll to position [1397, 0]
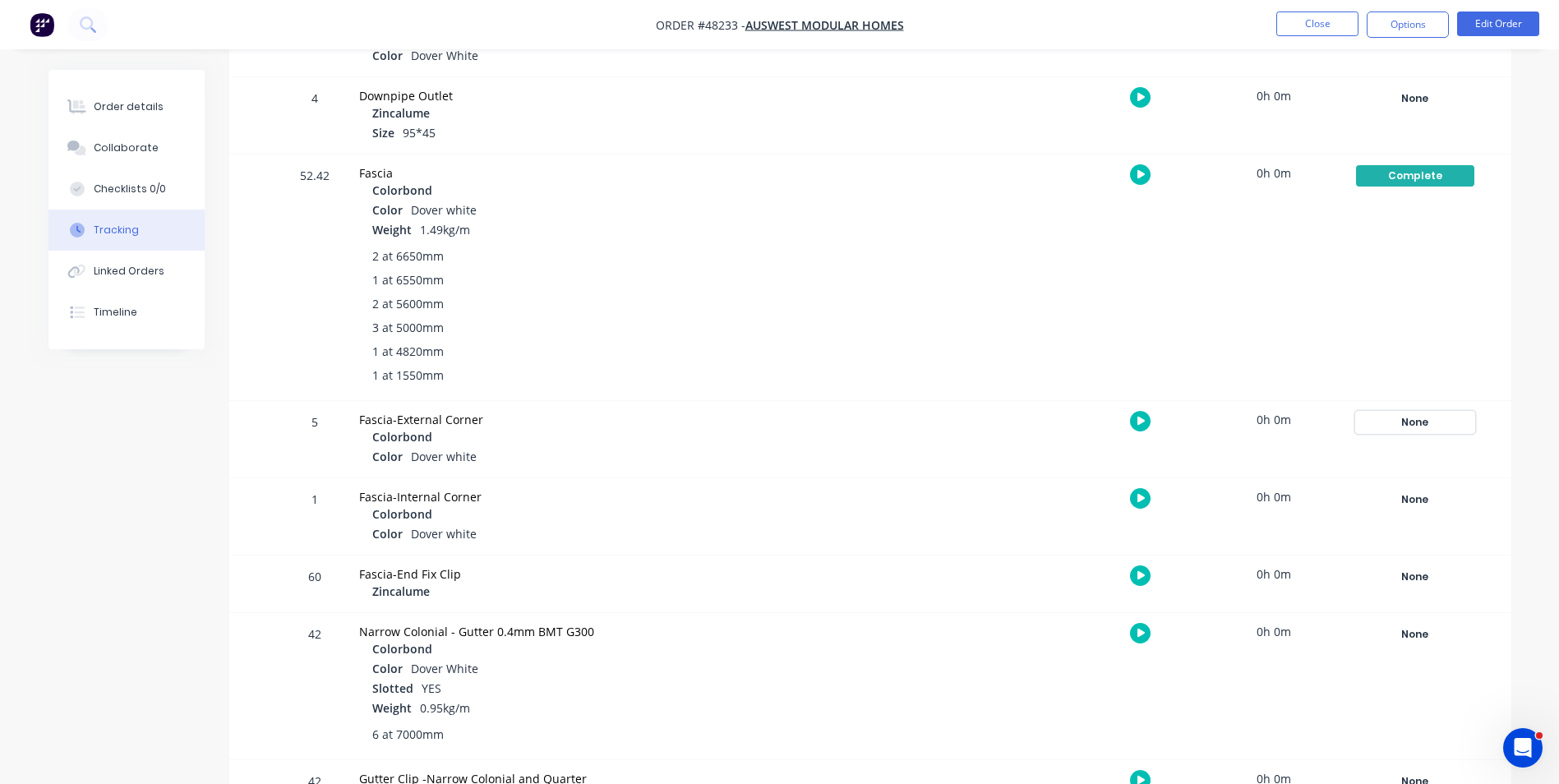
click at [1418, 424] on div "None" at bounding box center [1415, 422] width 118 height 21
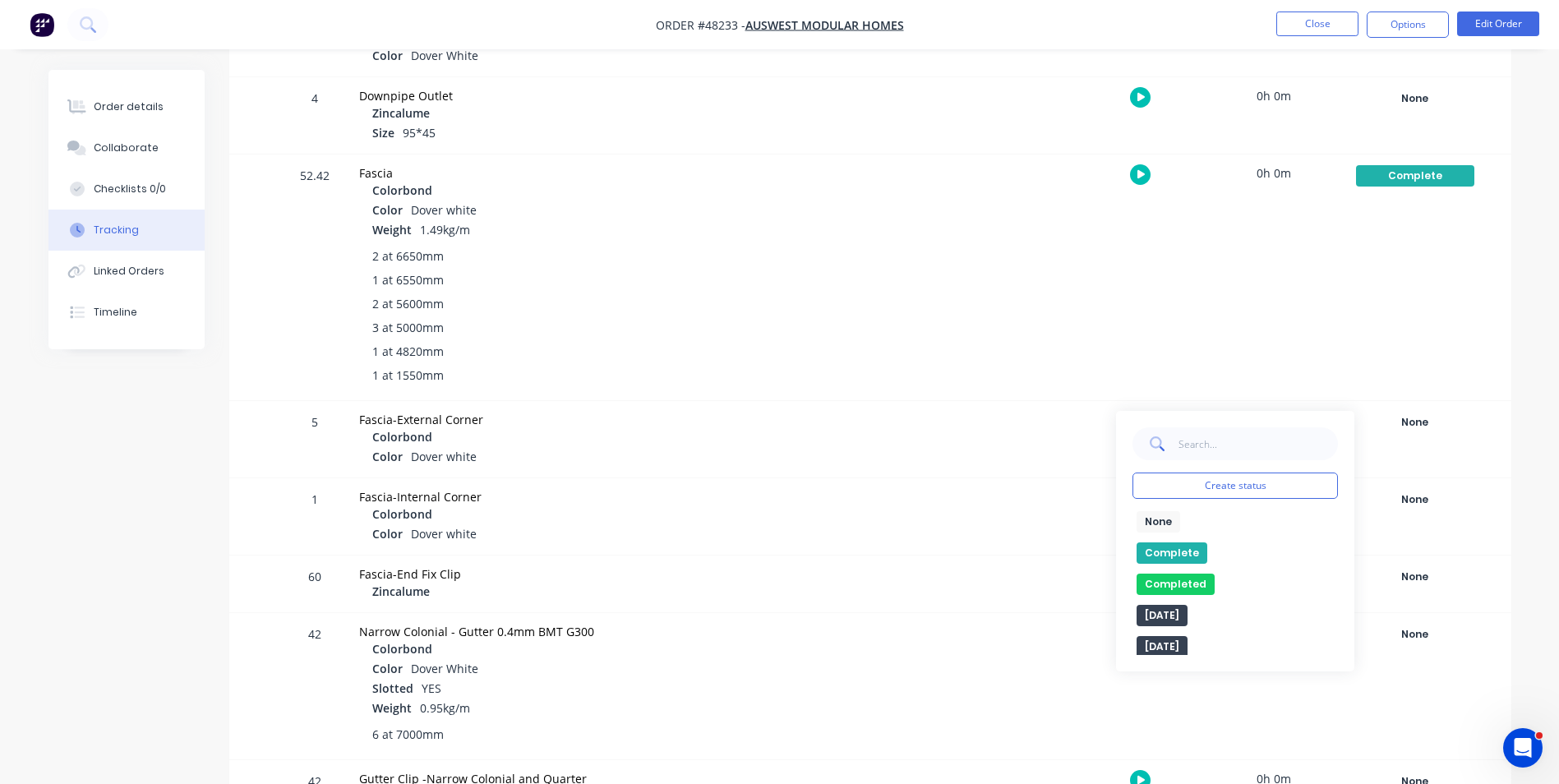
click at [1192, 560] on button "Complete" at bounding box center [1172, 553] width 71 height 21
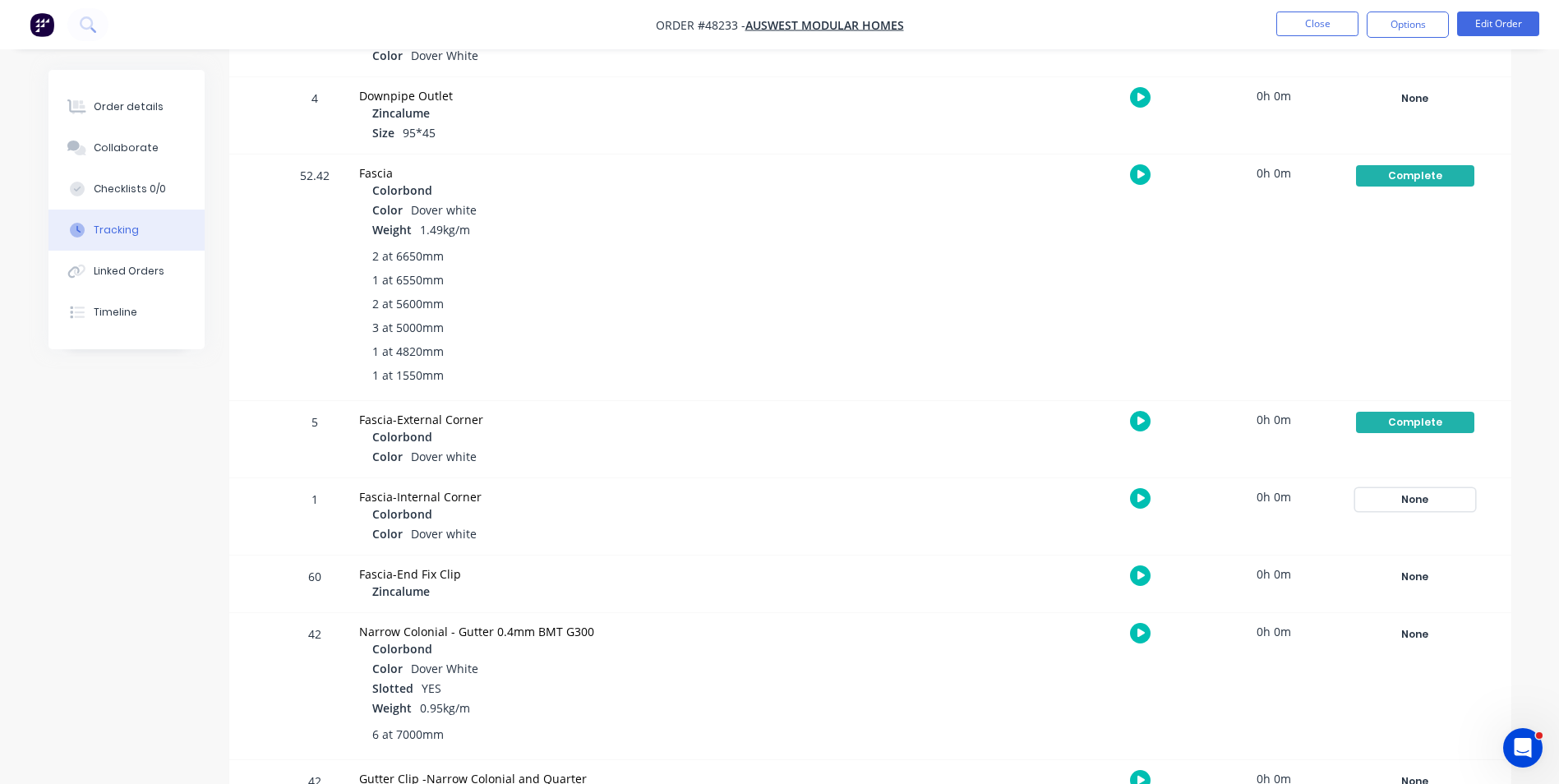
click at [1407, 501] on div "None" at bounding box center [1415, 499] width 118 height 21
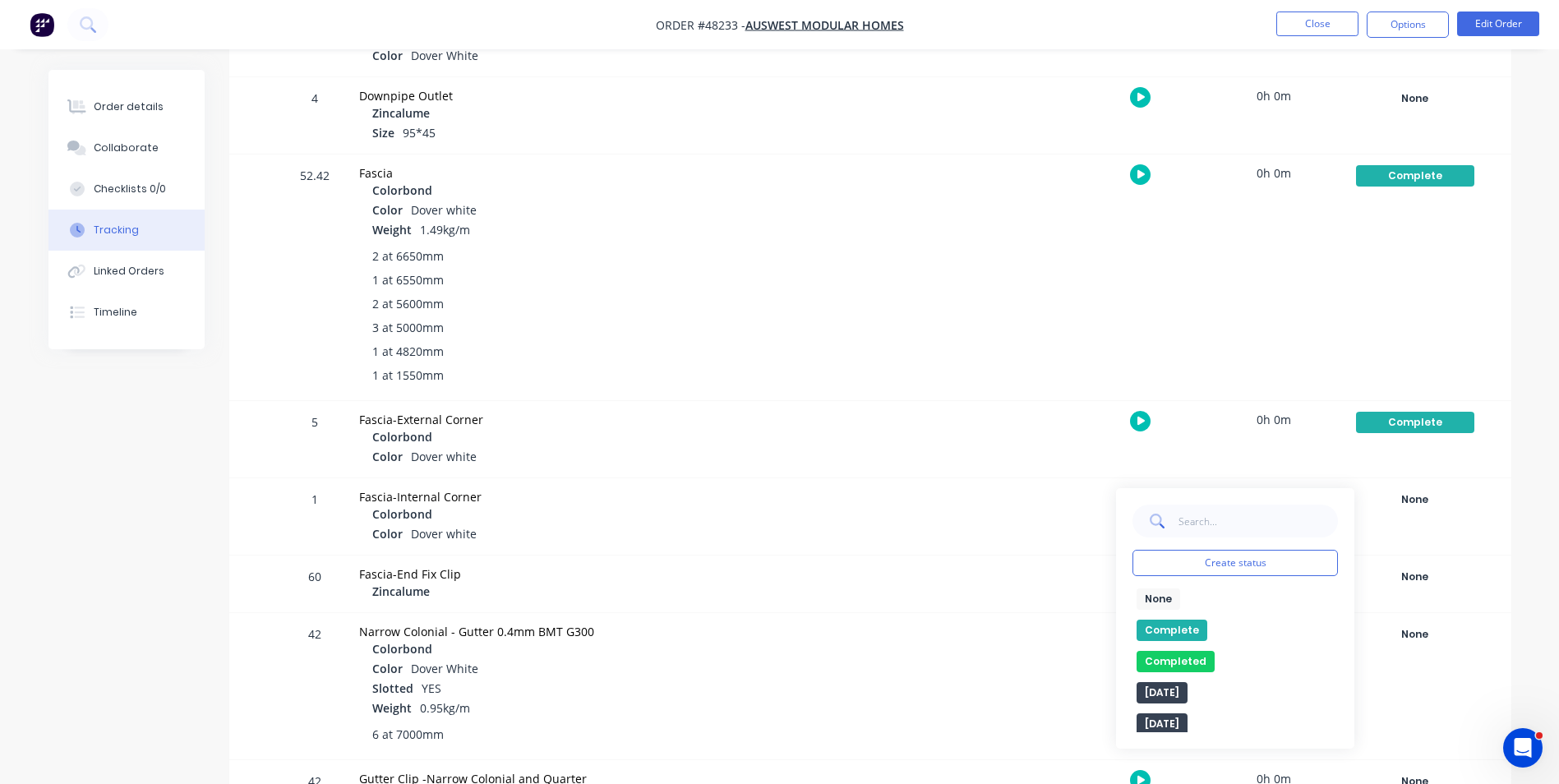
click at [1182, 630] on button "Complete" at bounding box center [1172, 630] width 71 height 21
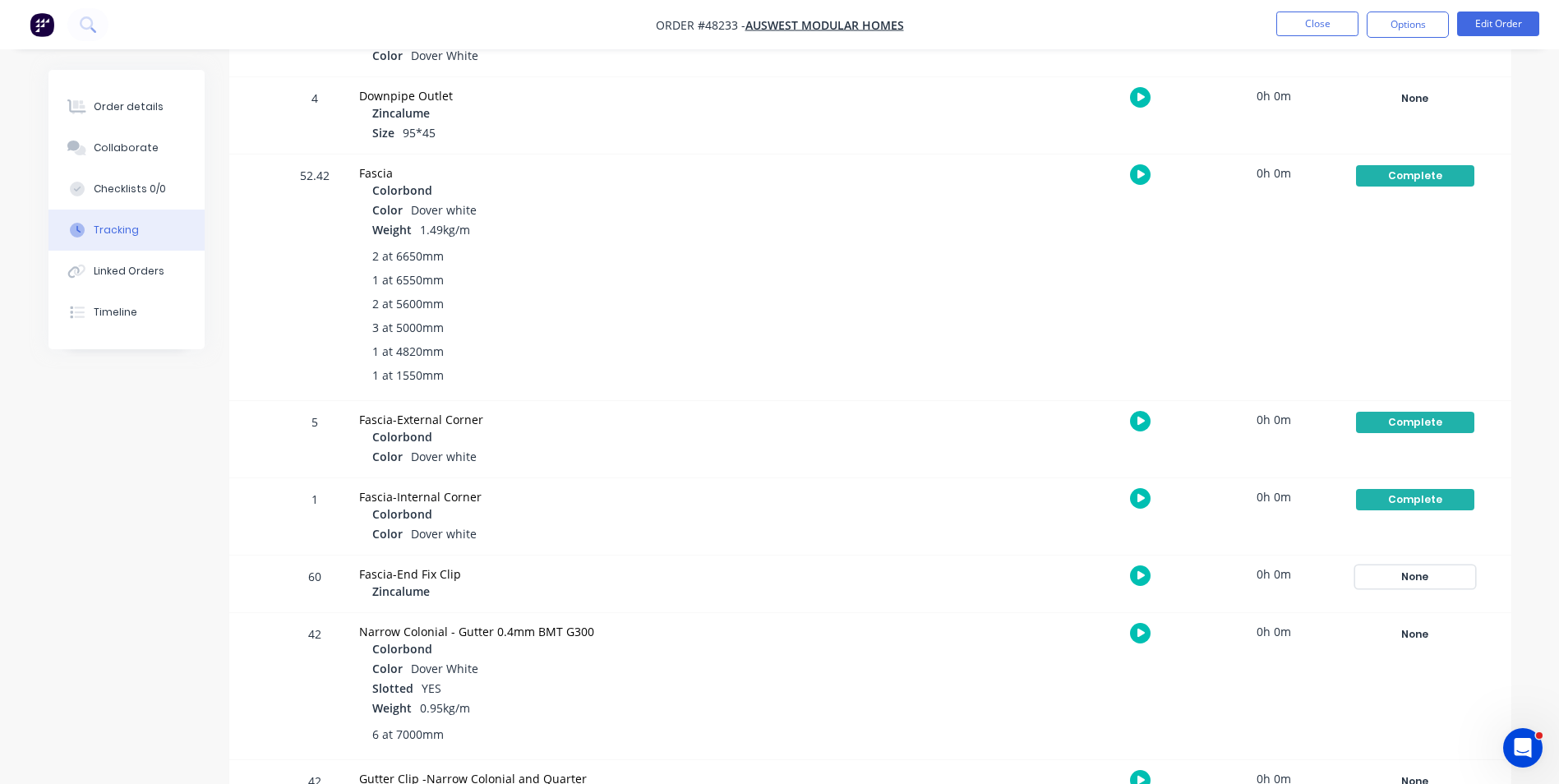
click at [1416, 576] on div "None" at bounding box center [1415, 576] width 118 height 21
click at [1183, 702] on button "Complete" at bounding box center [1172, 707] width 71 height 21
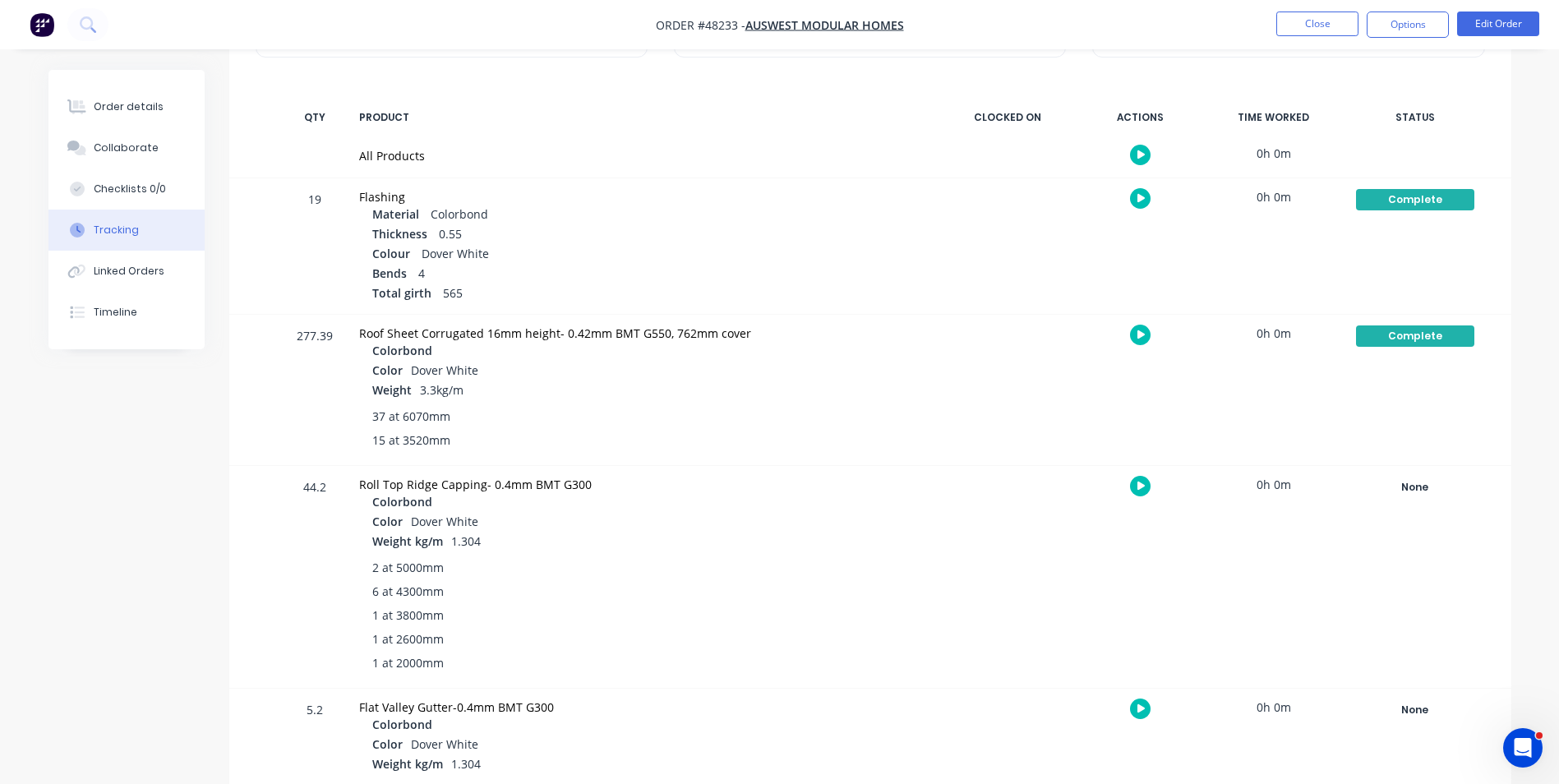
scroll to position [0, 0]
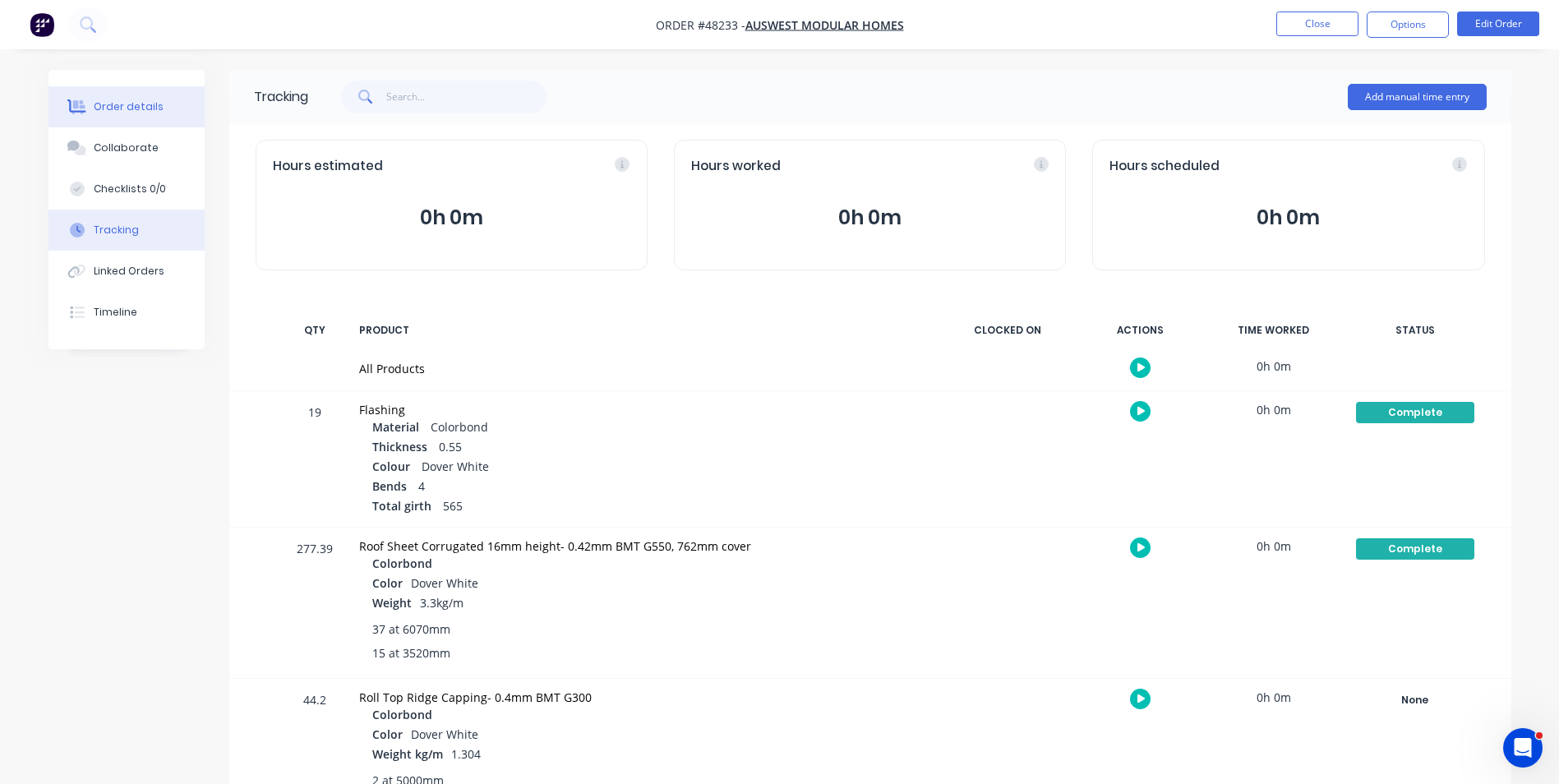
click at [155, 105] on div "Order details" at bounding box center [128, 107] width 70 height 15
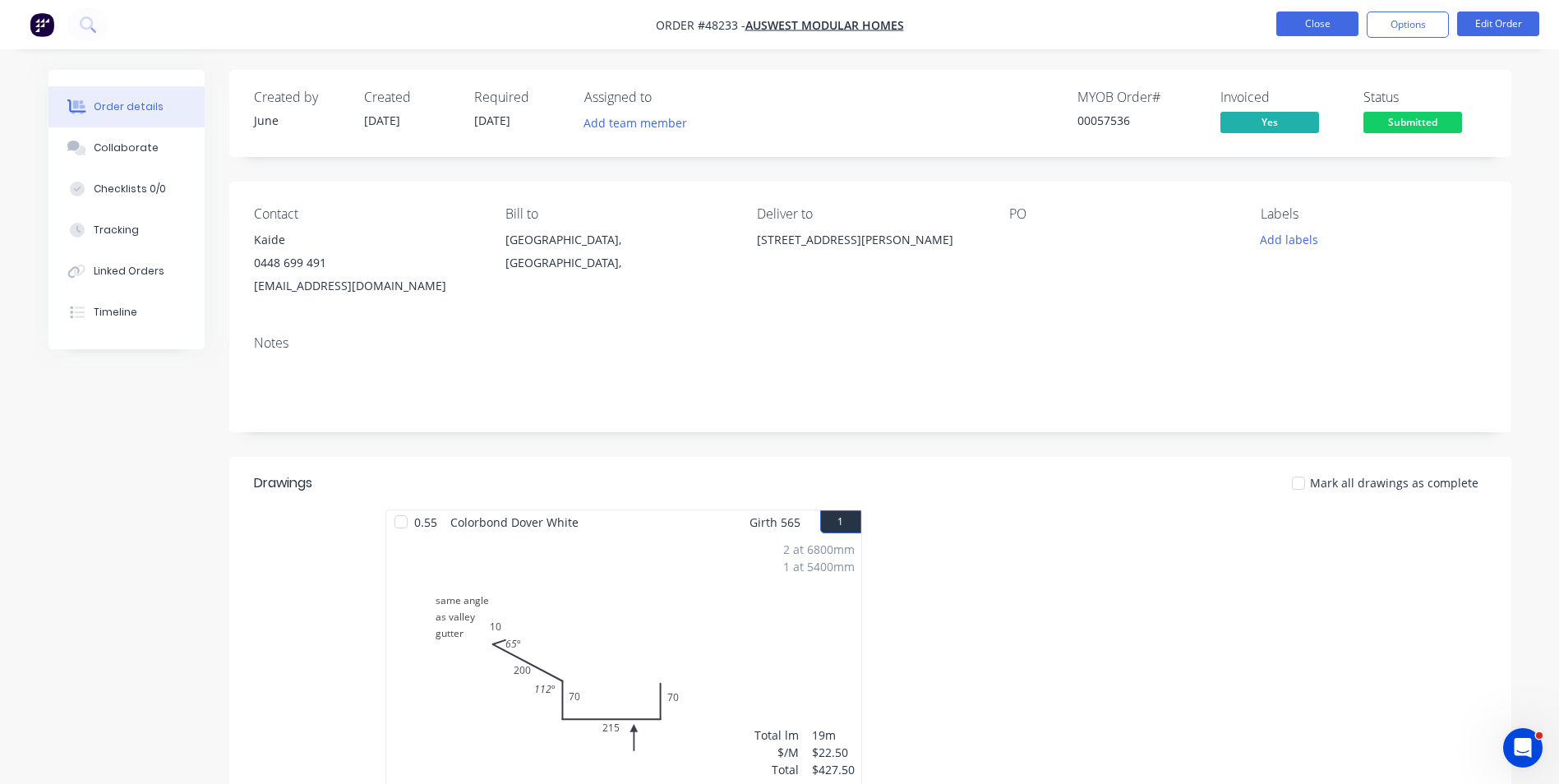
click at [1325, 20] on button "Close" at bounding box center [1317, 24] width 82 height 24
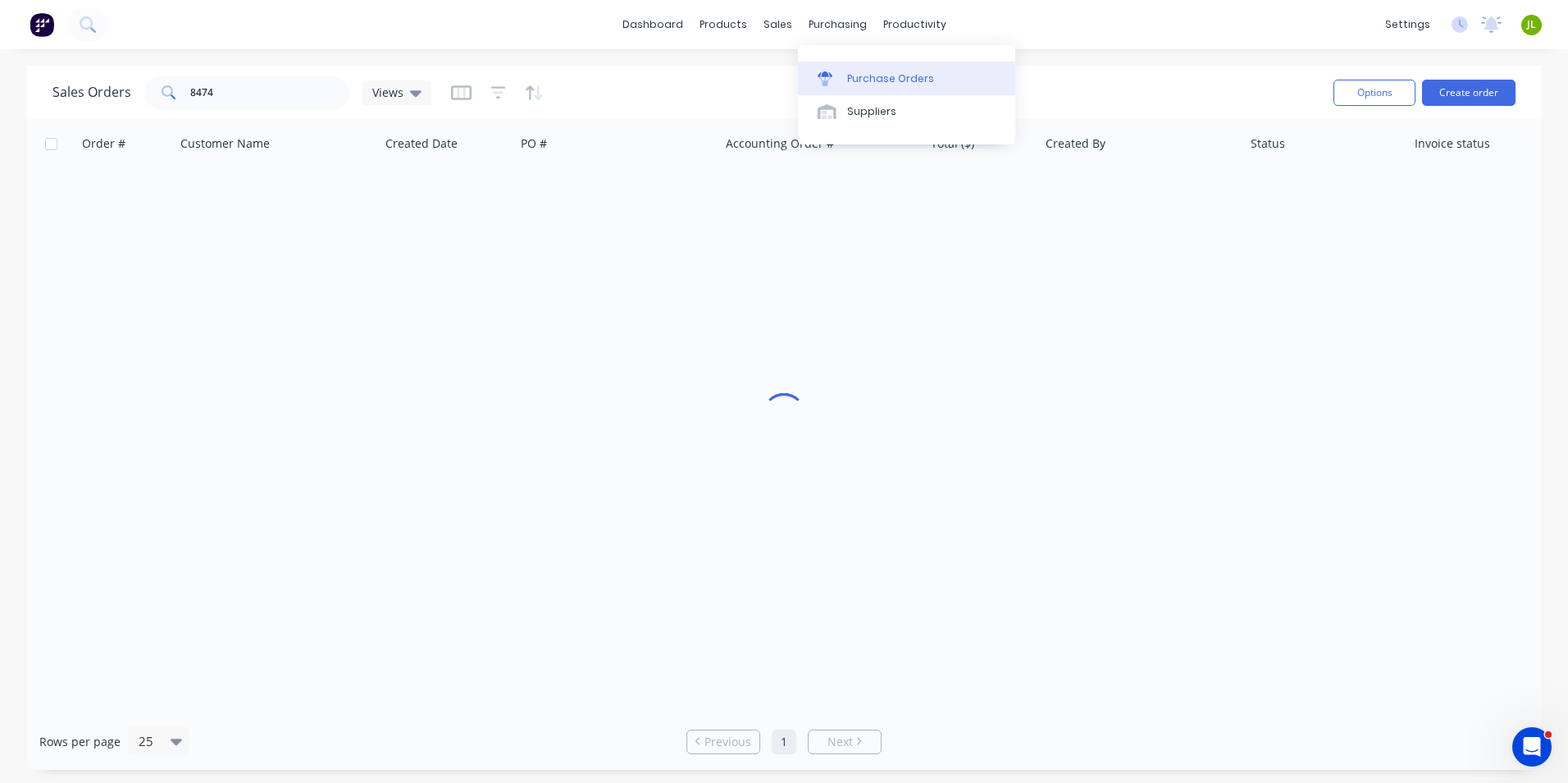
click at [847, 87] on link "Purchase Orders" at bounding box center [907, 78] width 217 height 33
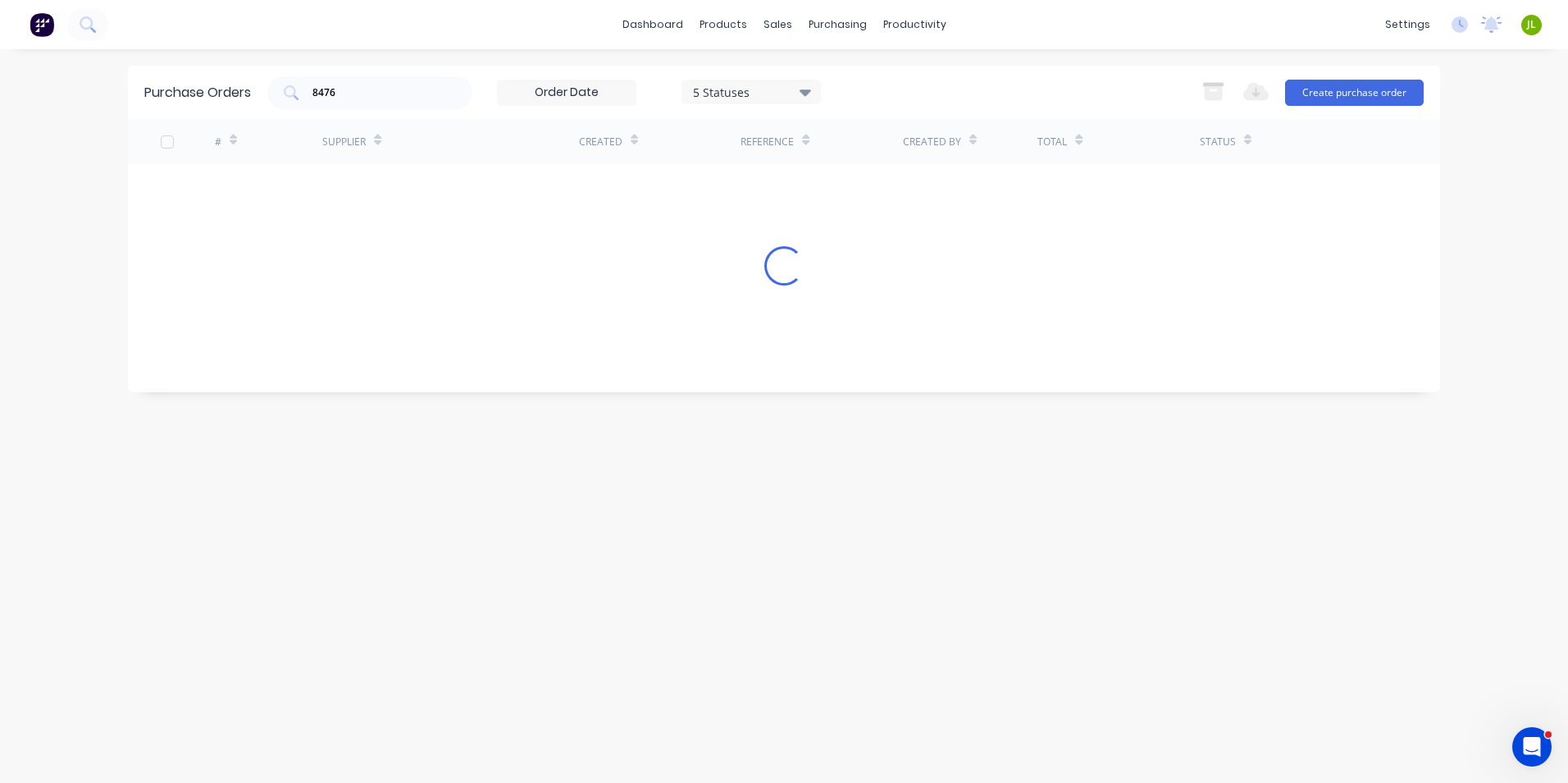
drag, startPoint x: 363, startPoint y: 92, endPoint x: 227, endPoint y: 99, distance: 136.2
click at [227, 99] on div "Purchase Orders 8476 5 Statuses 5 Statuses Export to Excel (XLSX) Create purcha…" at bounding box center [784, 92] width 1313 height 53
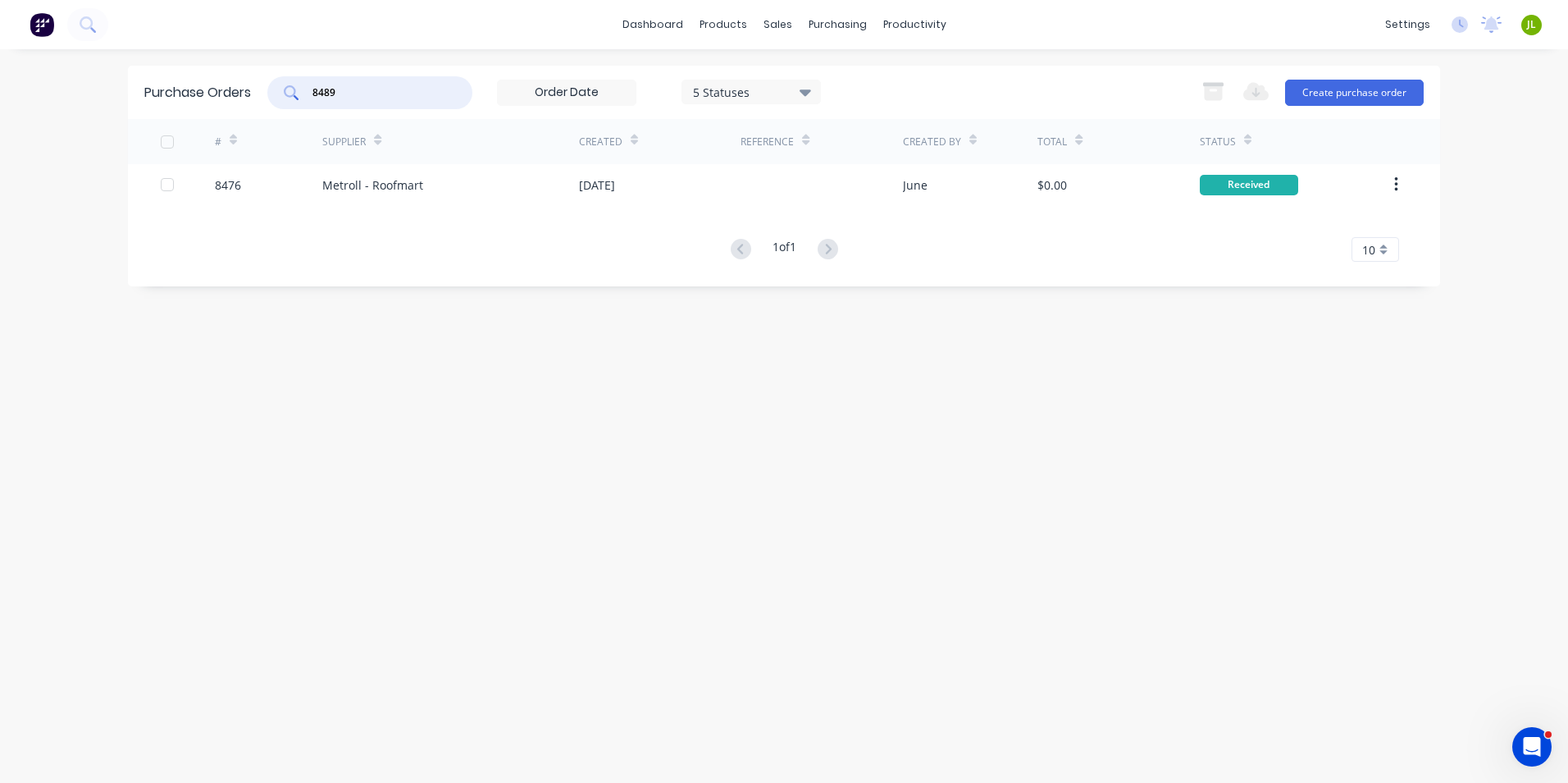
type input "8489"
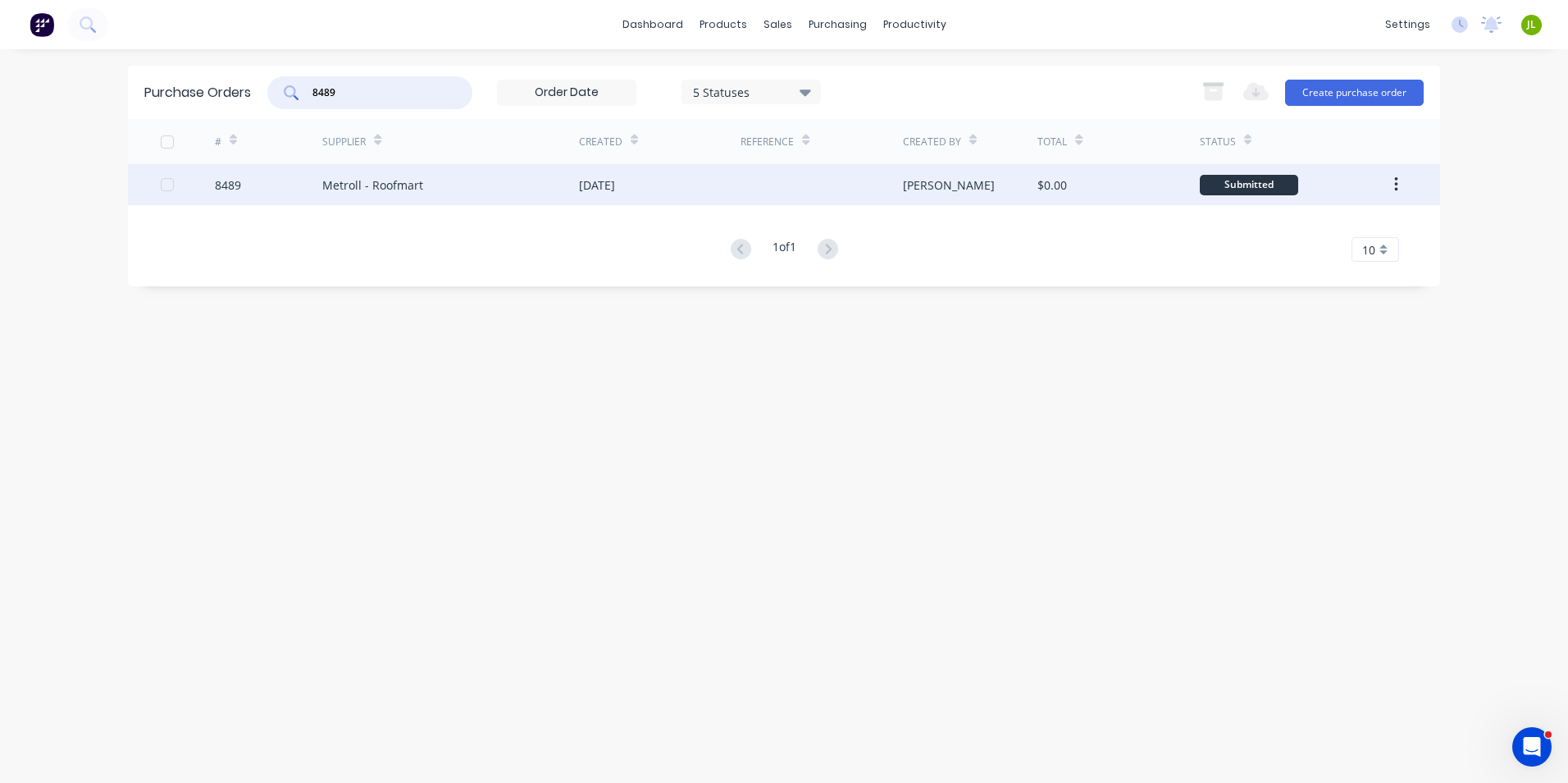
click at [420, 190] on div "Metroll - Roofmart" at bounding box center [373, 185] width 101 height 17
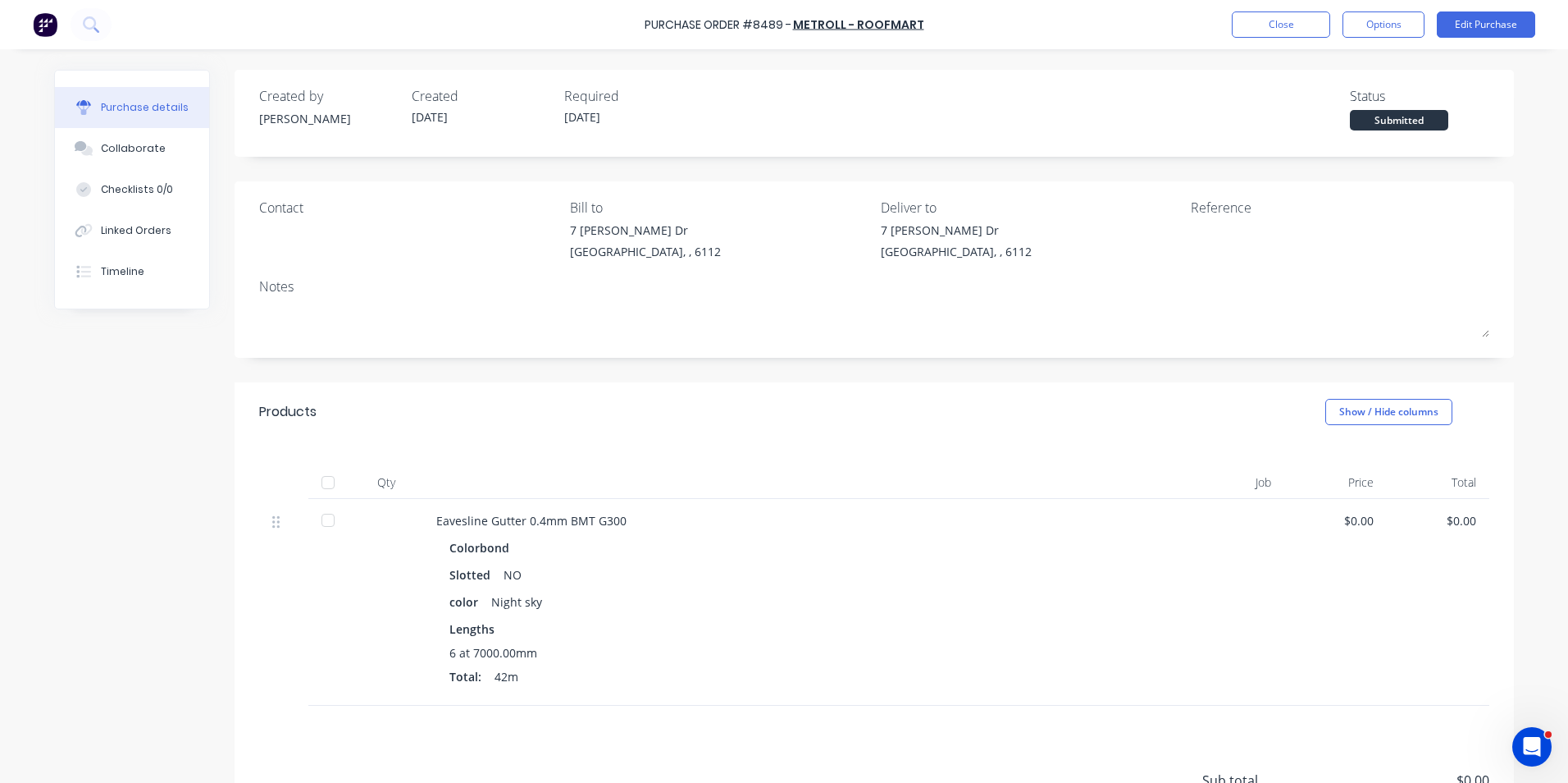
click at [324, 485] on div at bounding box center [328, 482] width 33 height 33
click at [141, 221] on button "Linked Orders" at bounding box center [131, 230] width 154 height 41
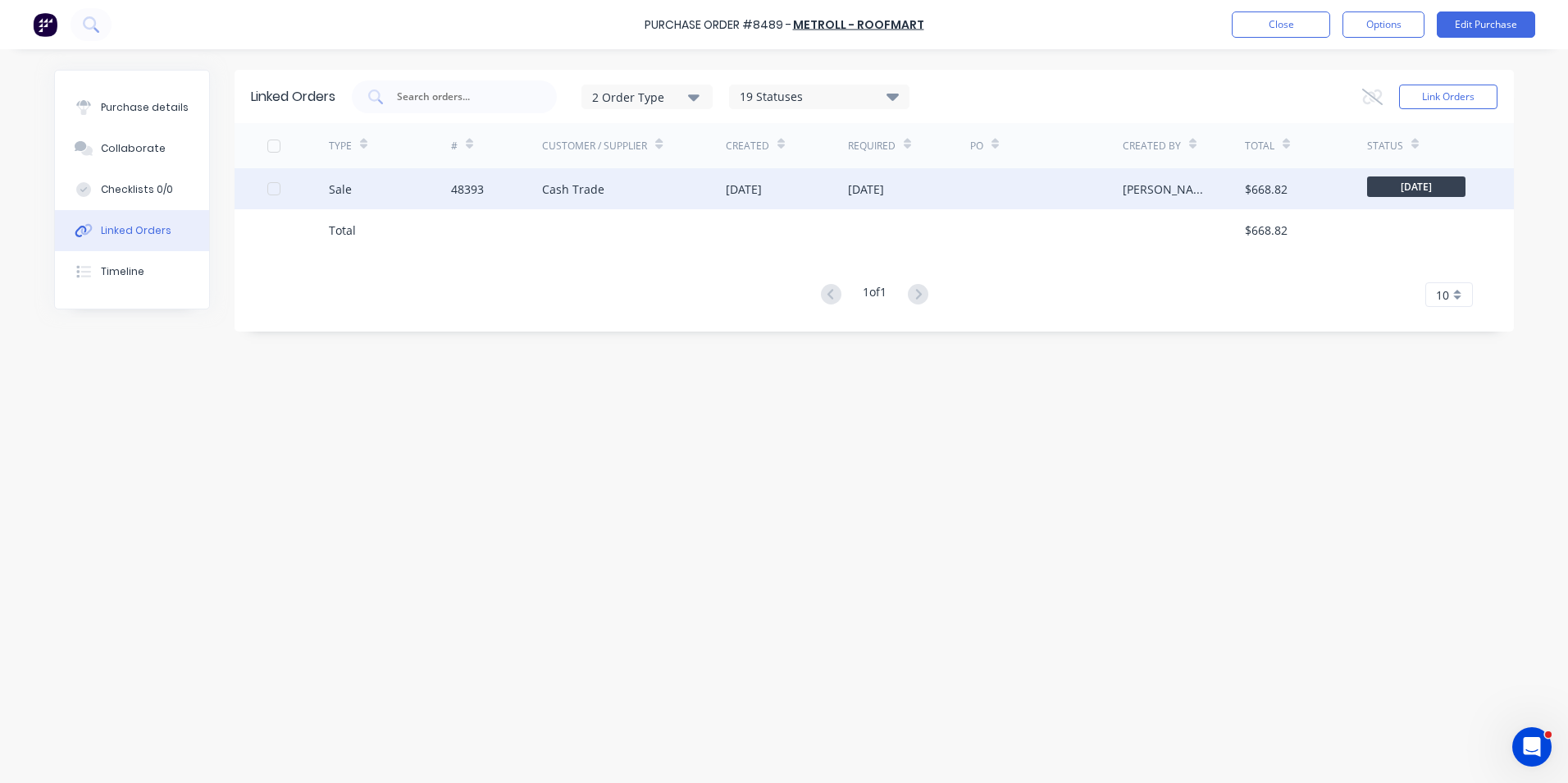
click at [528, 198] on div "48393" at bounding box center [496, 189] width 92 height 41
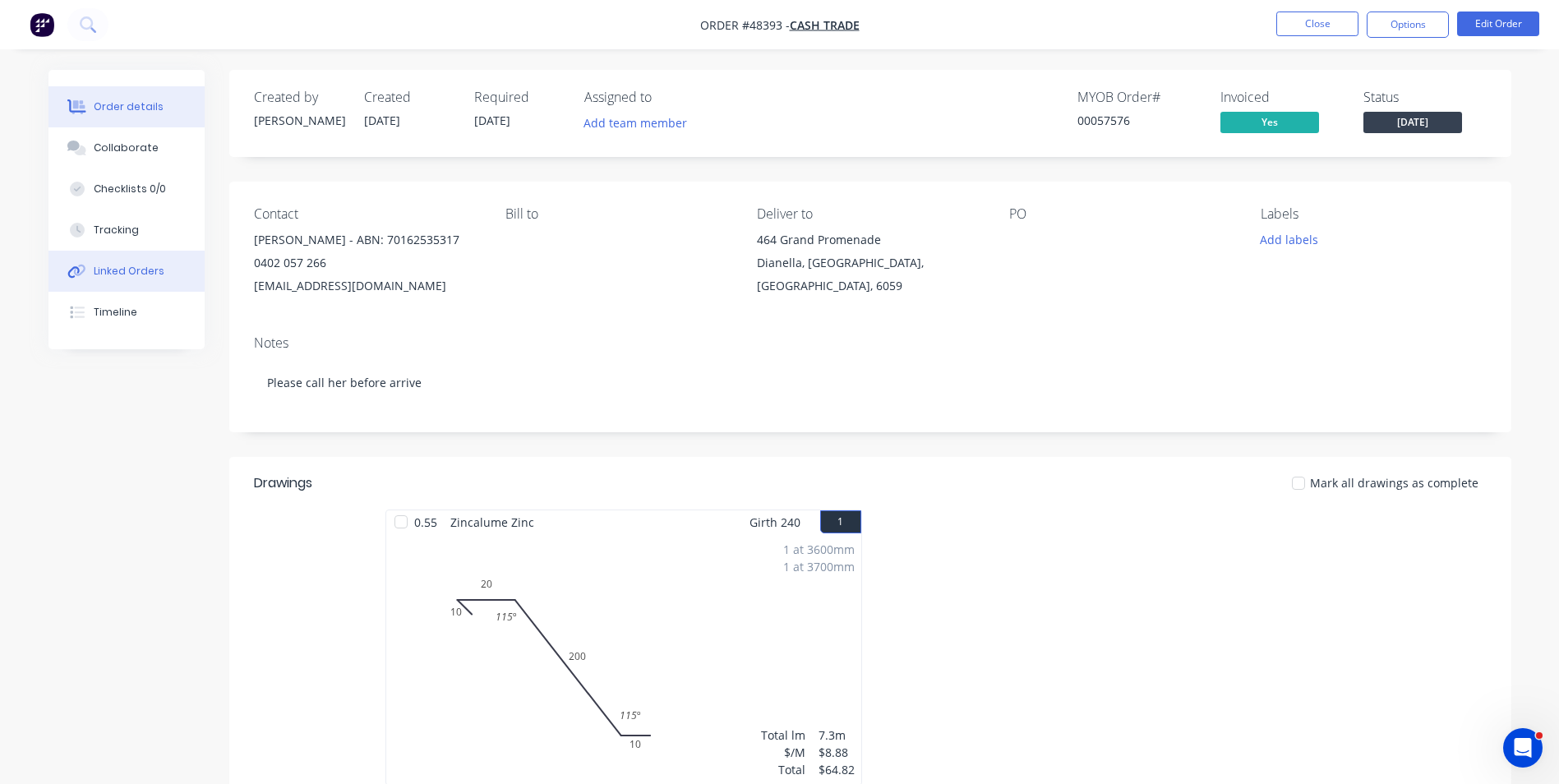
click at [171, 262] on button "Linked Orders" at bounding box center [126, 271] width 156 height 41
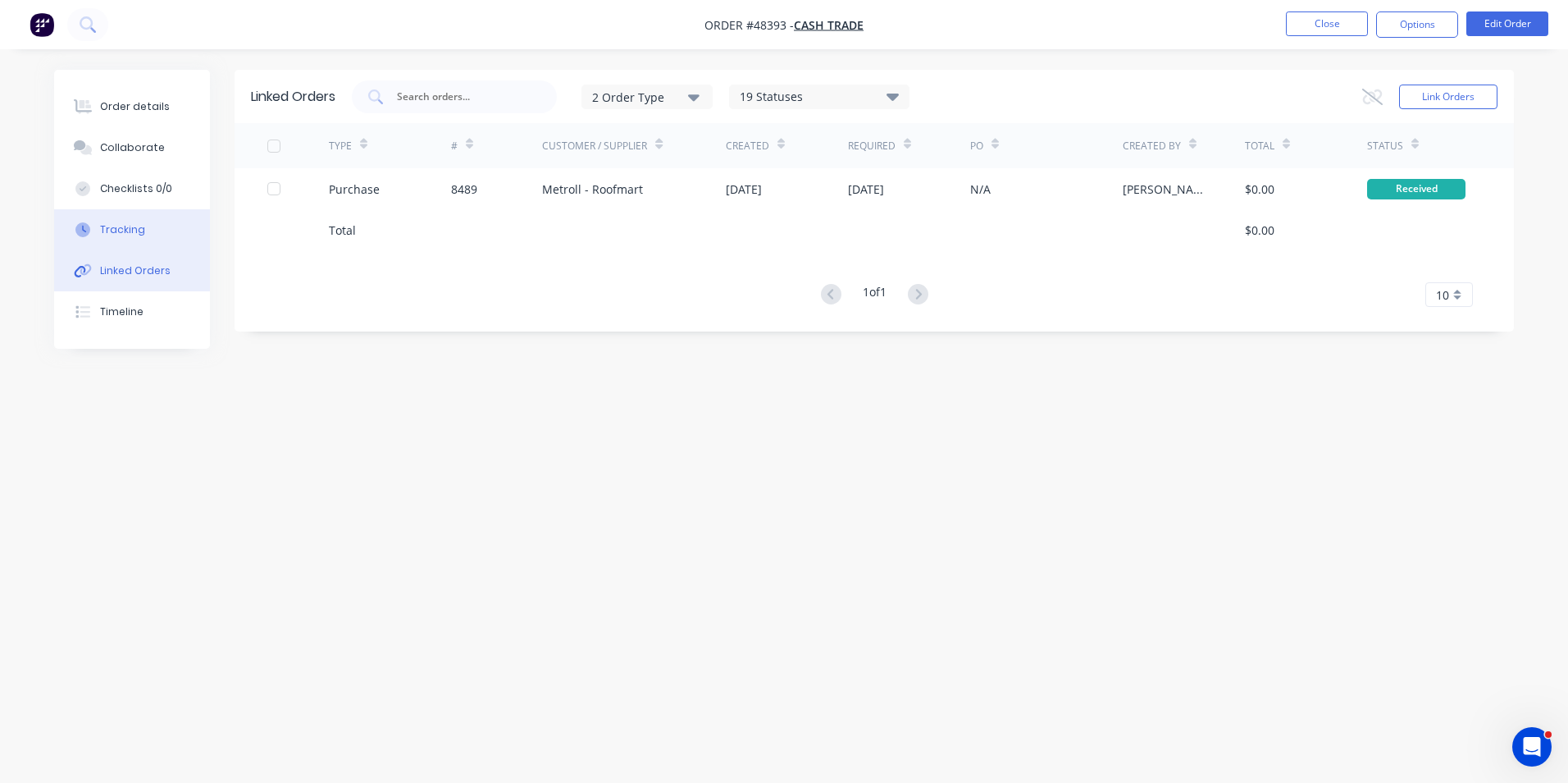
click at [130, 221] on button "Tracking" at bounding box center [131, 229] width 156 height 41
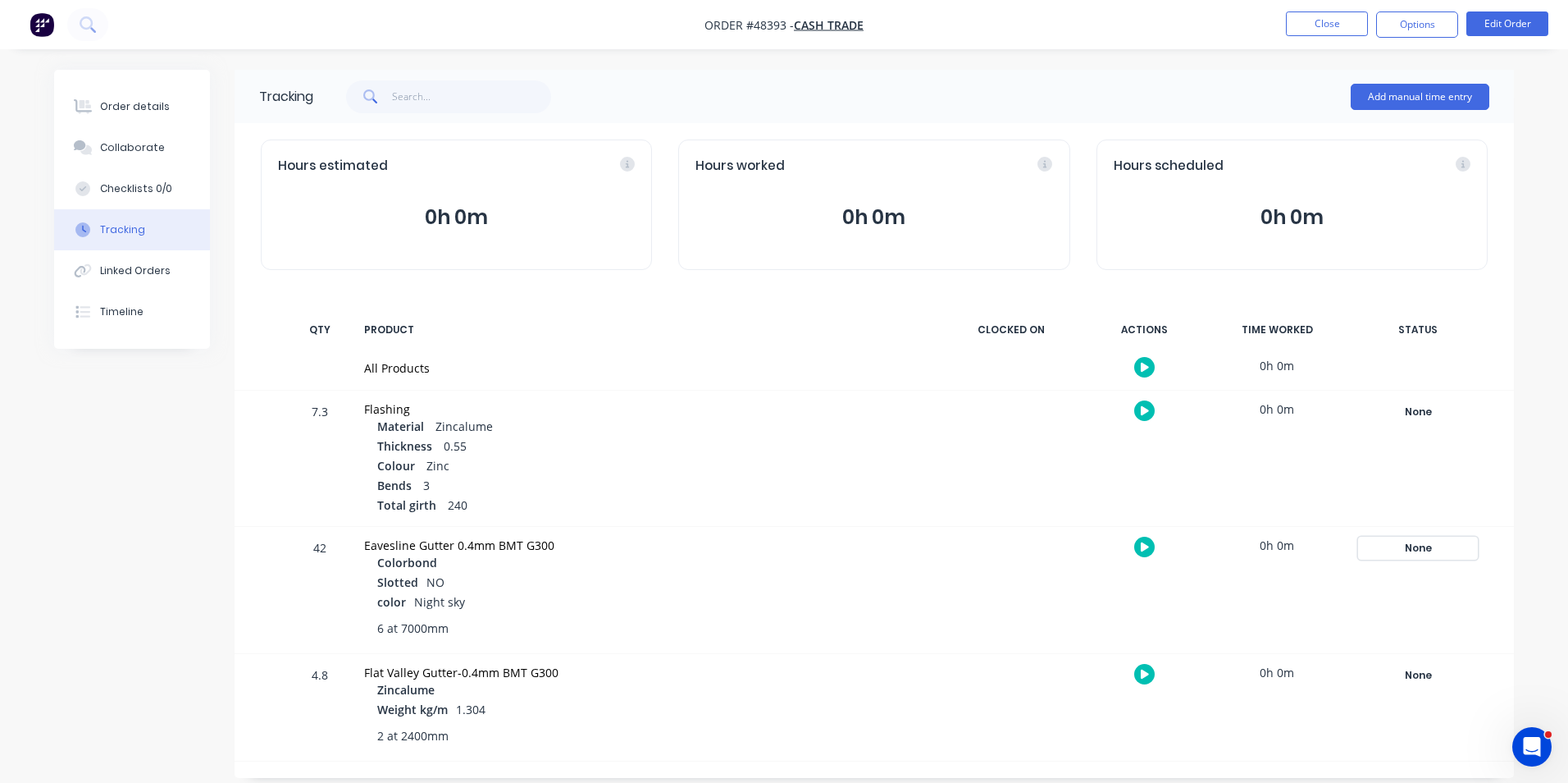
click at [1422, 540] on div "None" at bounding box center [1418, 548] width 118 height 21
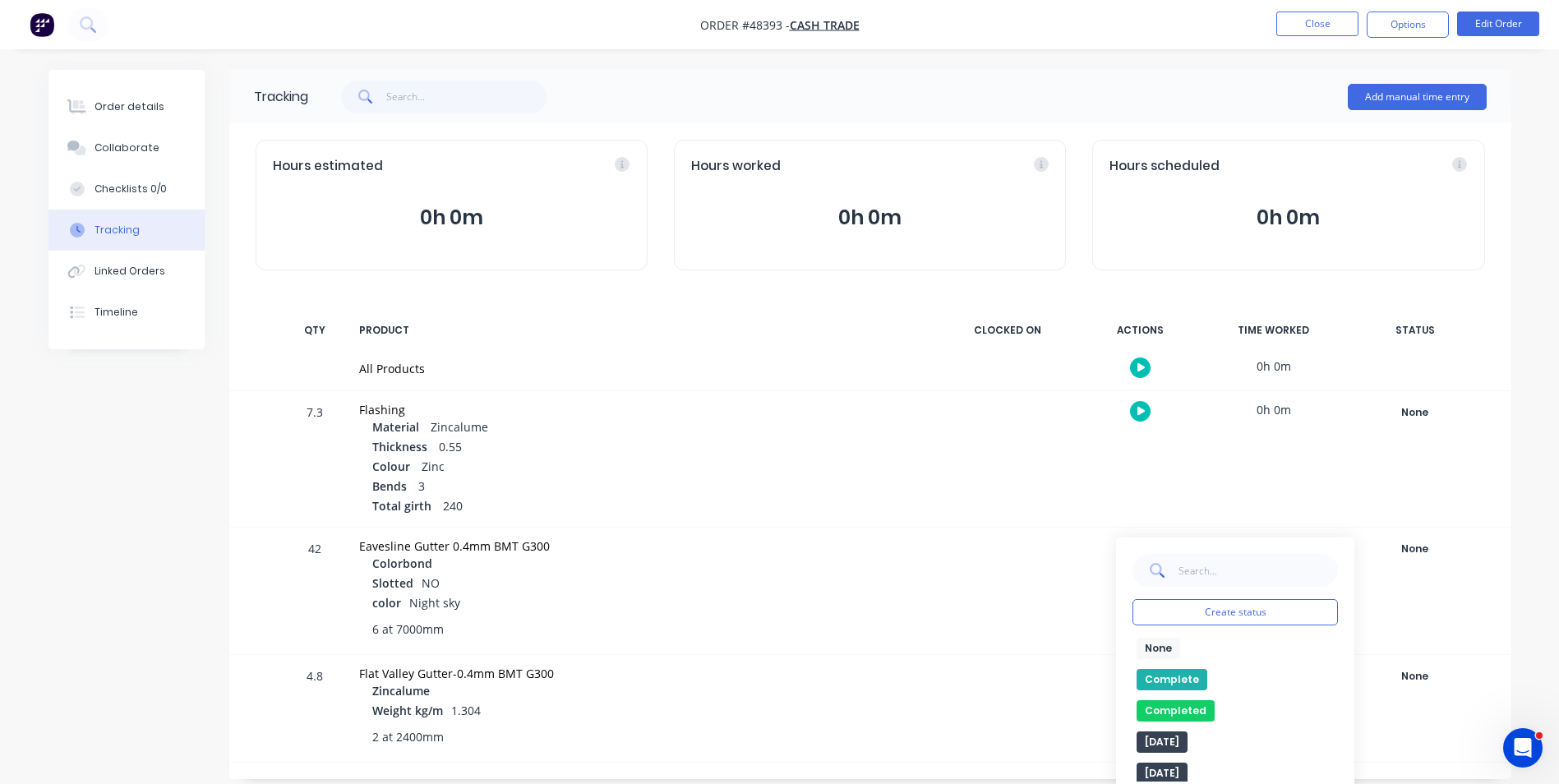
click at [1182, 684] on button "Complete" at bounding box center [1172, 679] width 71 height 21
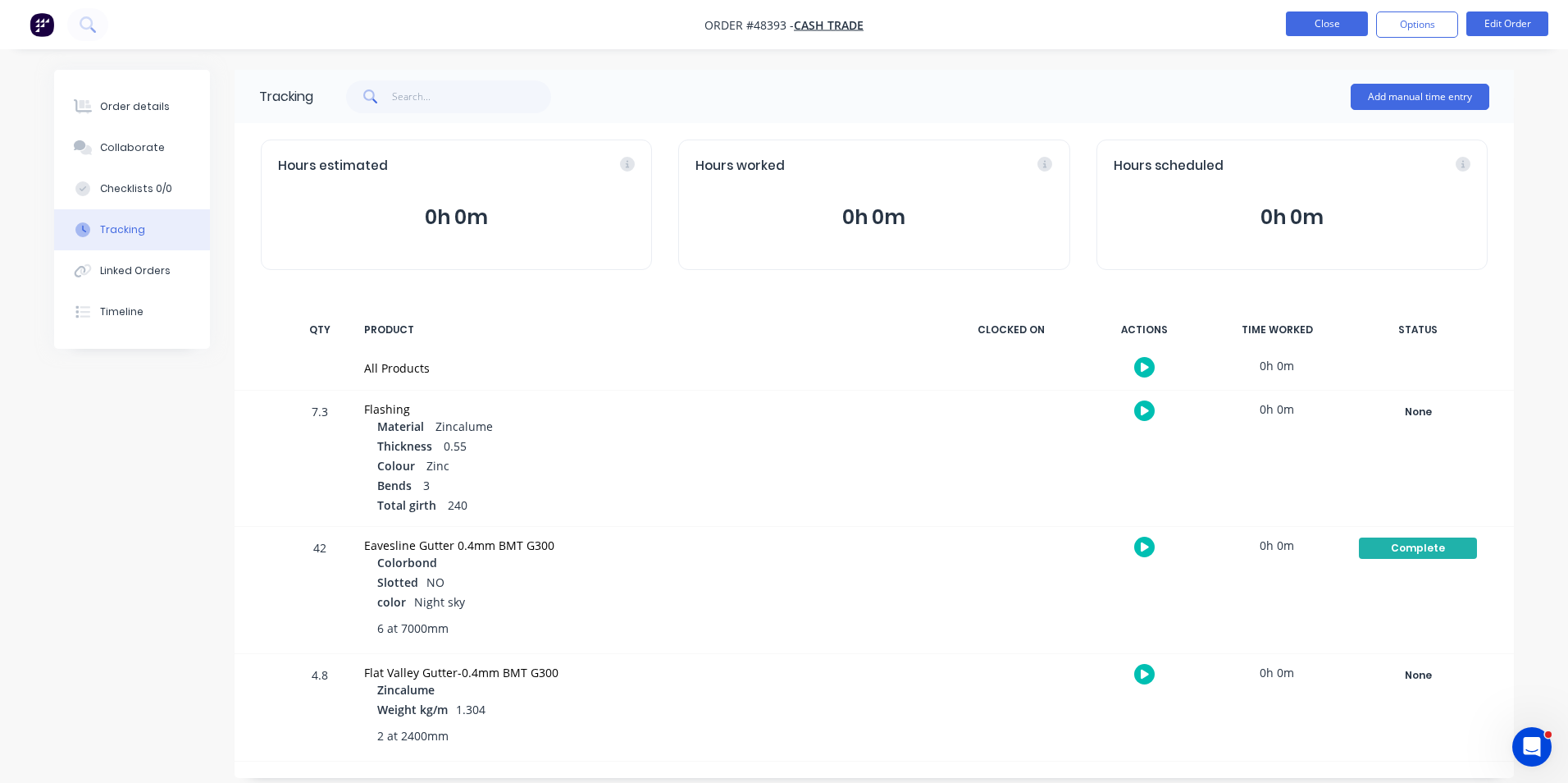
click at [1313, 30] on button "Close" at bounding box center [1327, 24] width 82 height 24
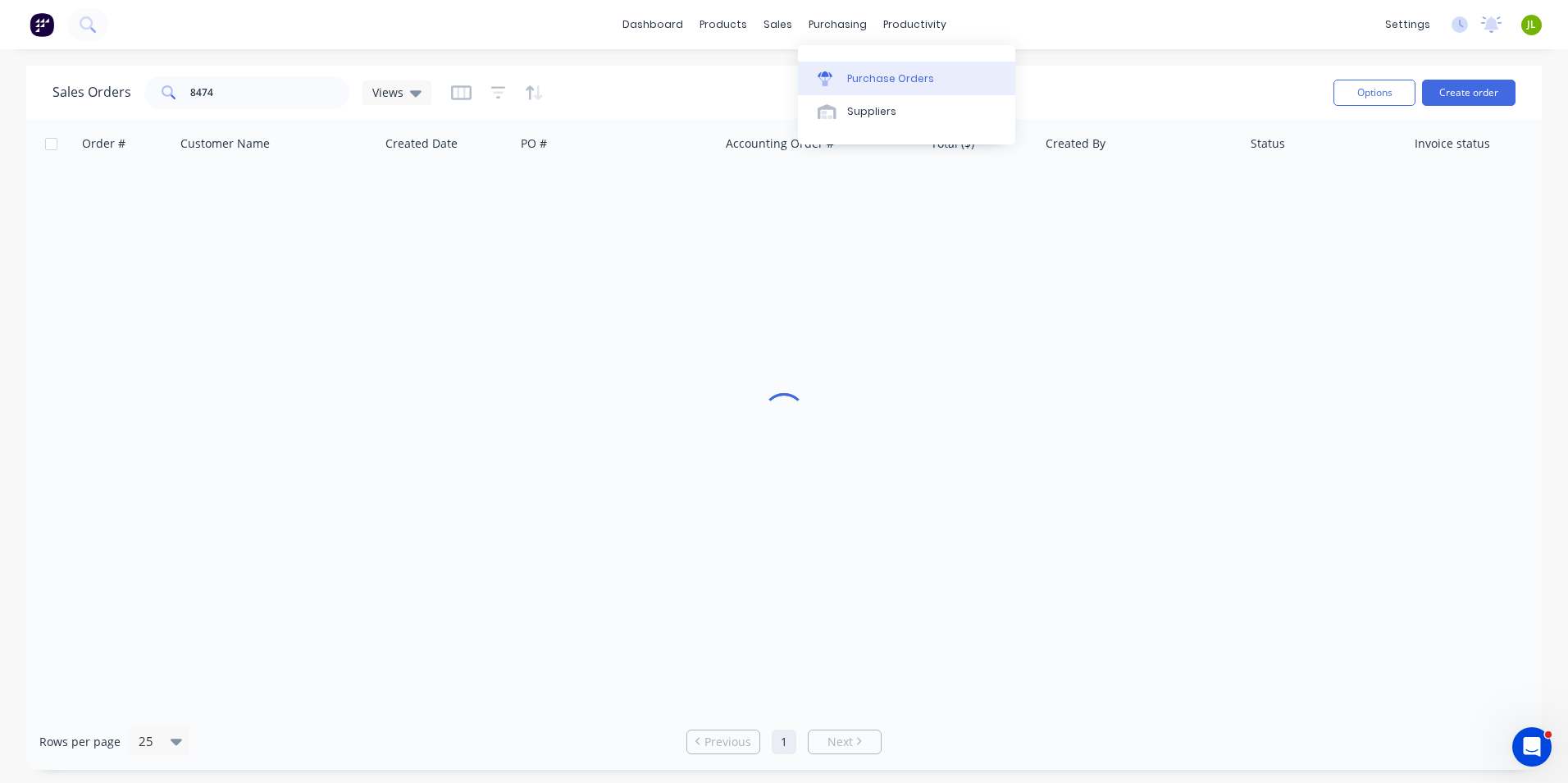
click at [840, 68] on link "Purchase Orders" at bounding box center [907, 78] width 217 height 33
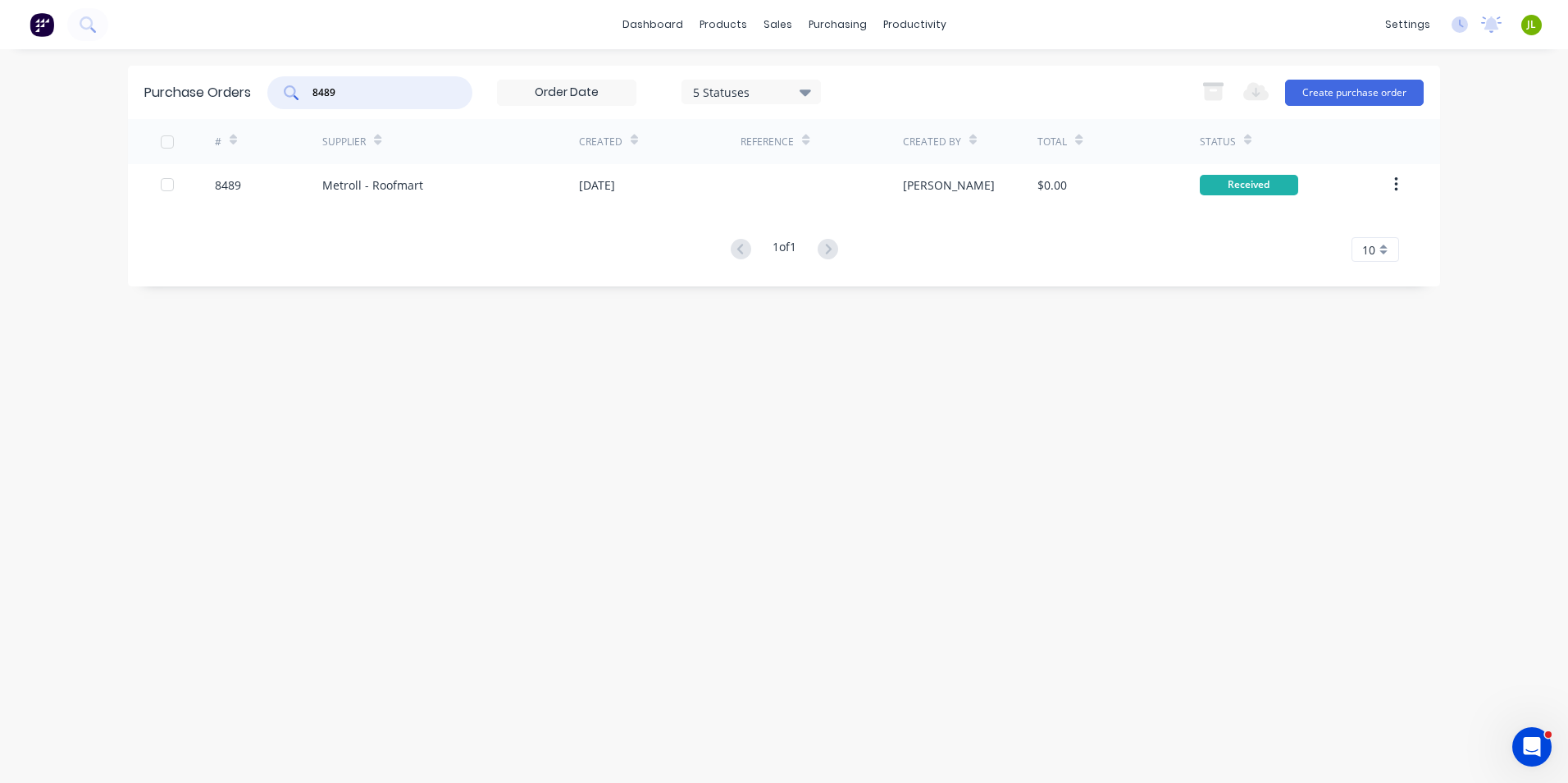
drag, startPoint x: 351, startPoint y: 89, endPoint x: 233, endPoint y: 89, distance: 118.0
click at [233, 89] on div "Purchase Orders 8489 5 Statuses 5 Statuses Export to Excel (XLSX) Create purcha…" at bounding box center [784, 92] width 1313 height 53
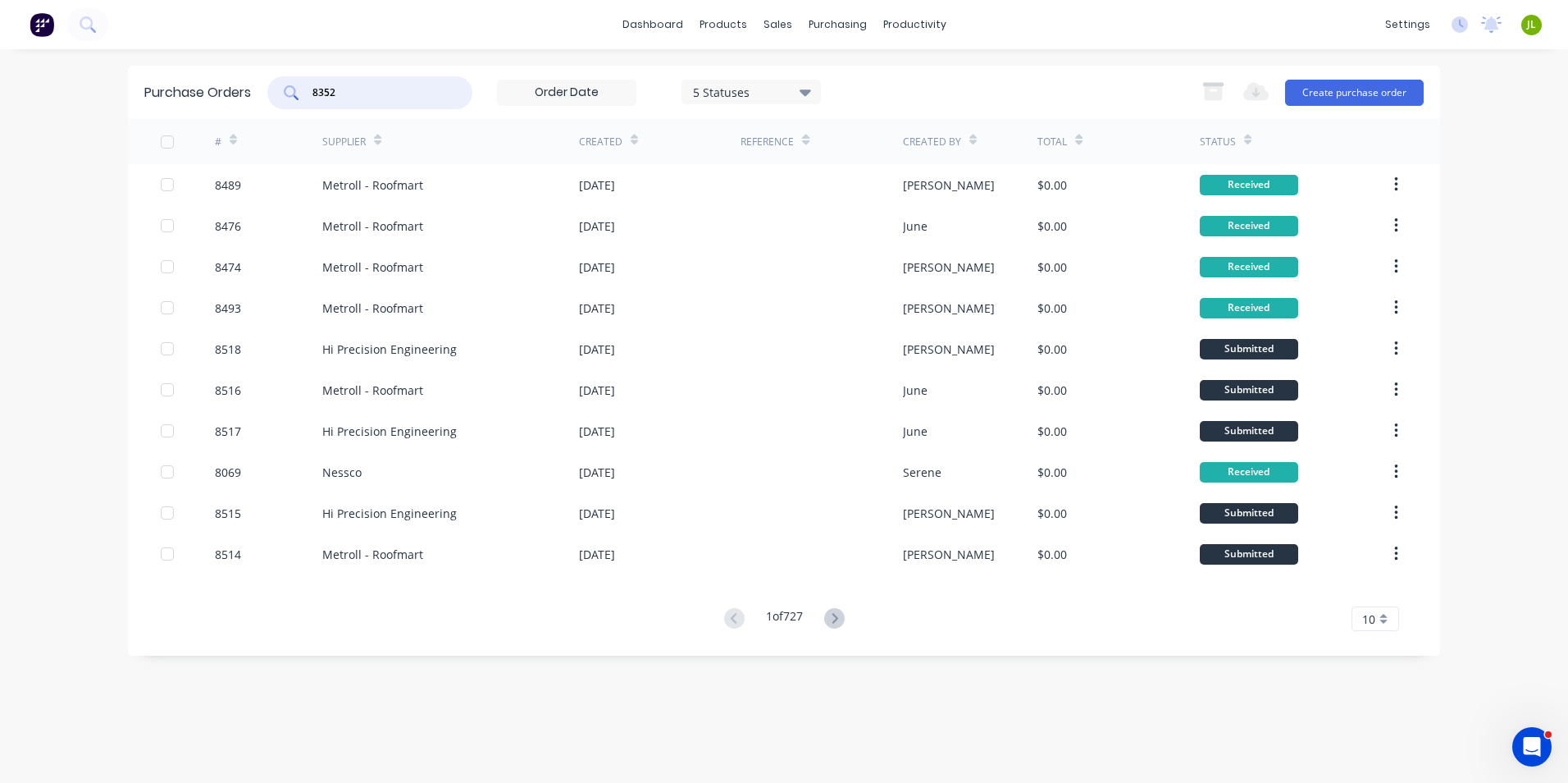
type input "8352"
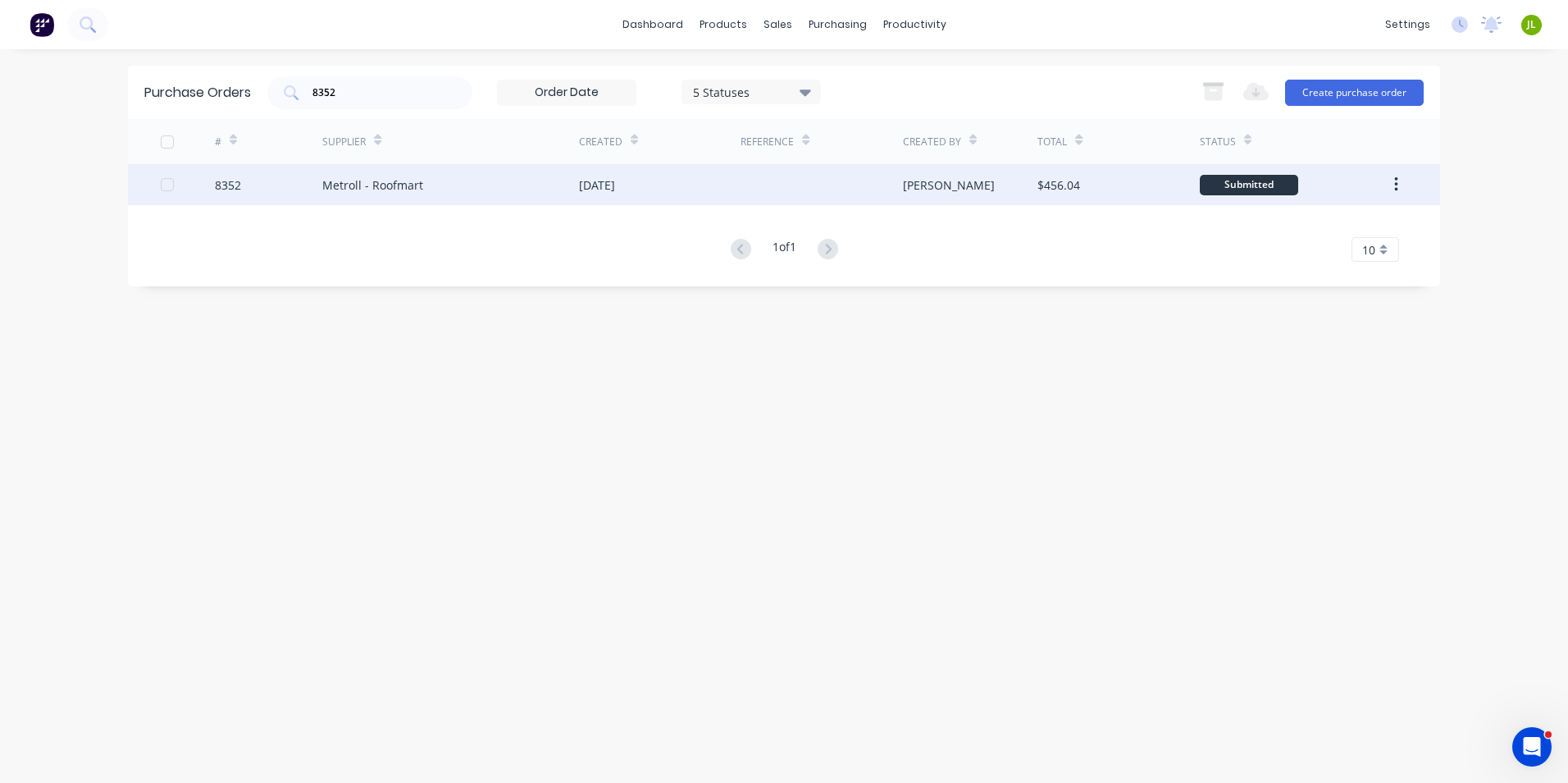
click at [428, 189] on div "Metroll - Roofmart" at bounding box center [451, 185] width 257 height 41
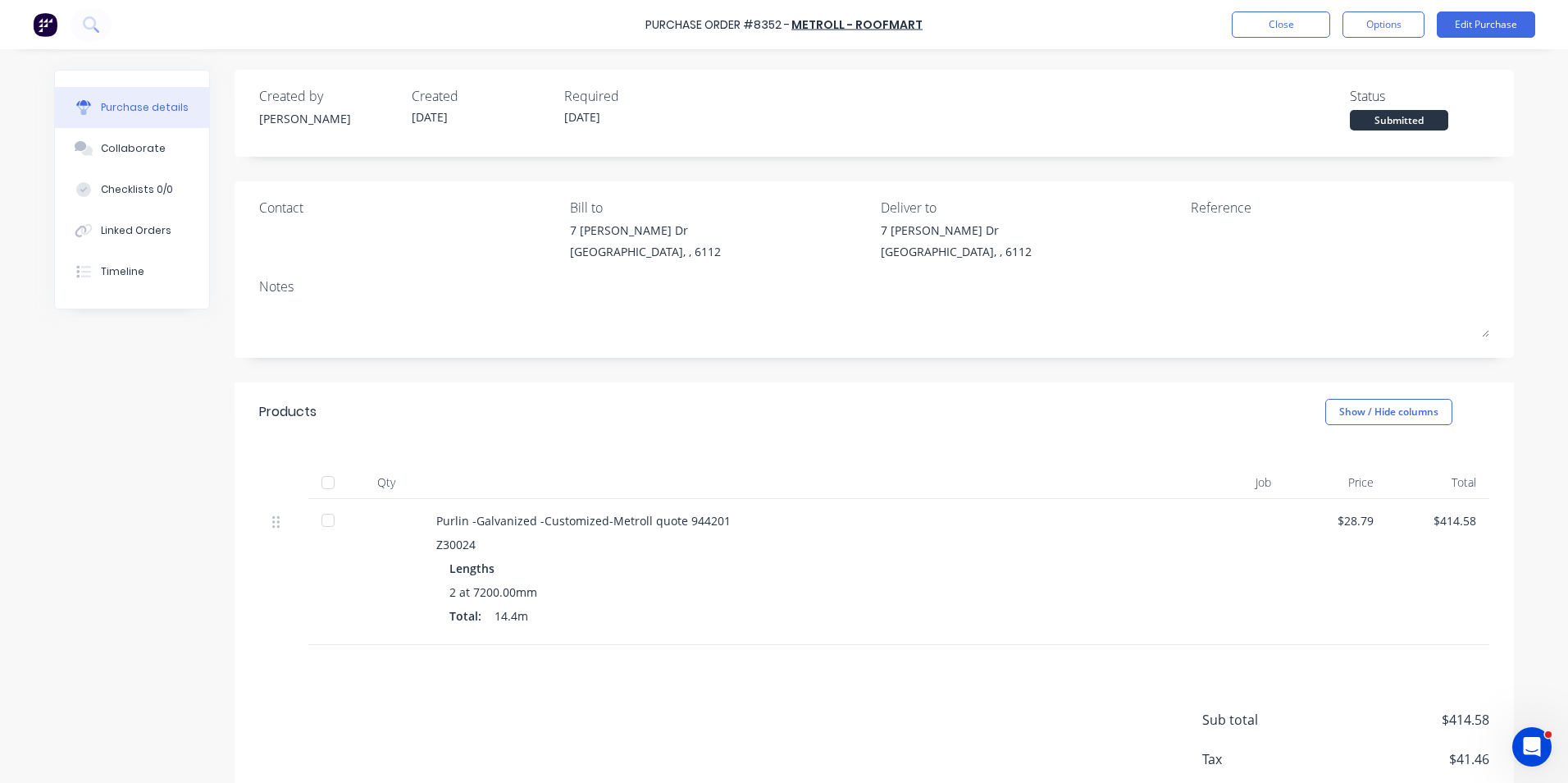
click at [328, 482] on div at bounding box center [328, 482] width 33 height 33
click at [109, 229] on div "Linked Orders" at bounding box center [136, 231] width 71 height 15
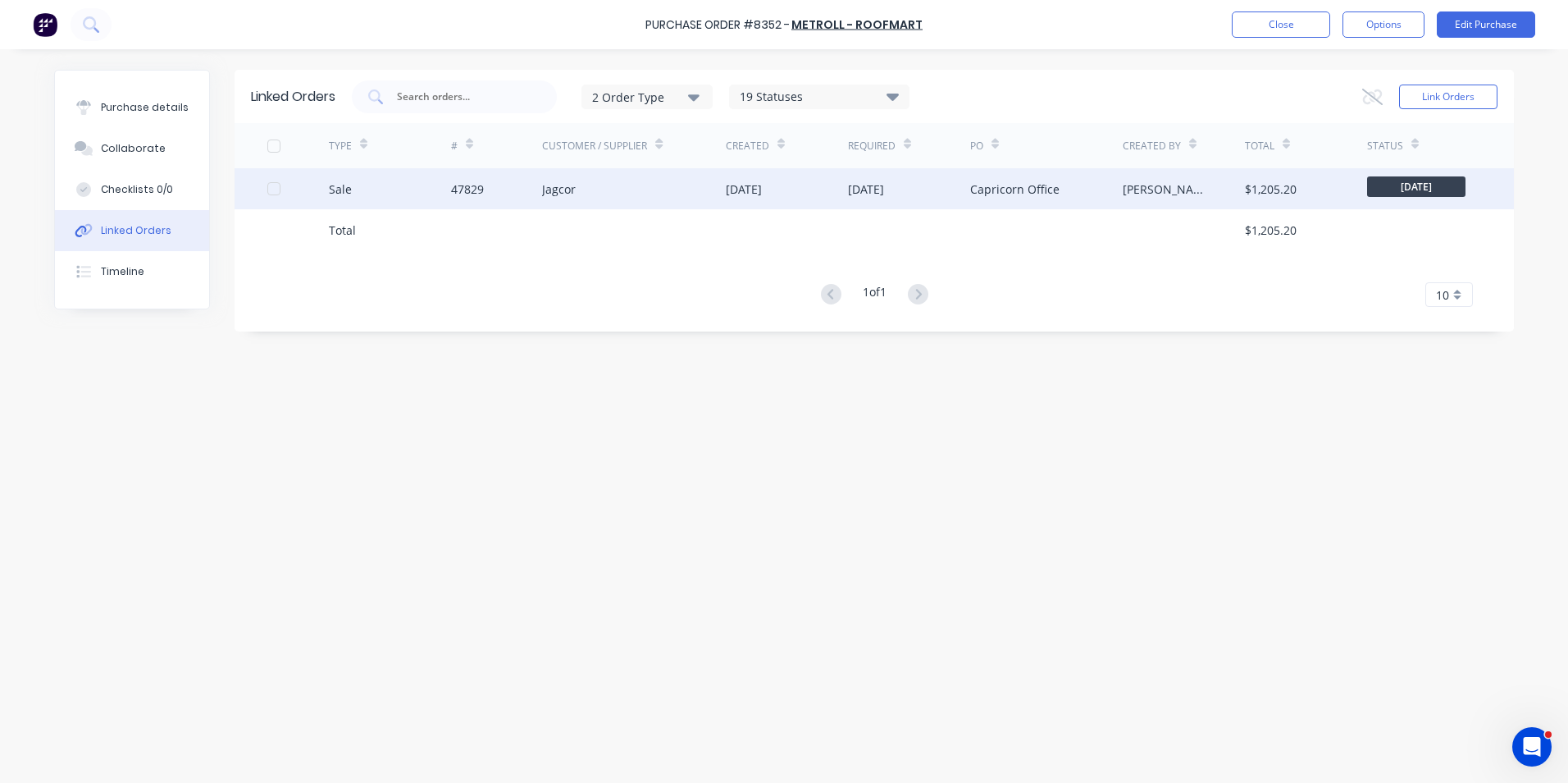
click at [531, 169] on div "47829" at bounding box center [496, 189] width 92 height 41
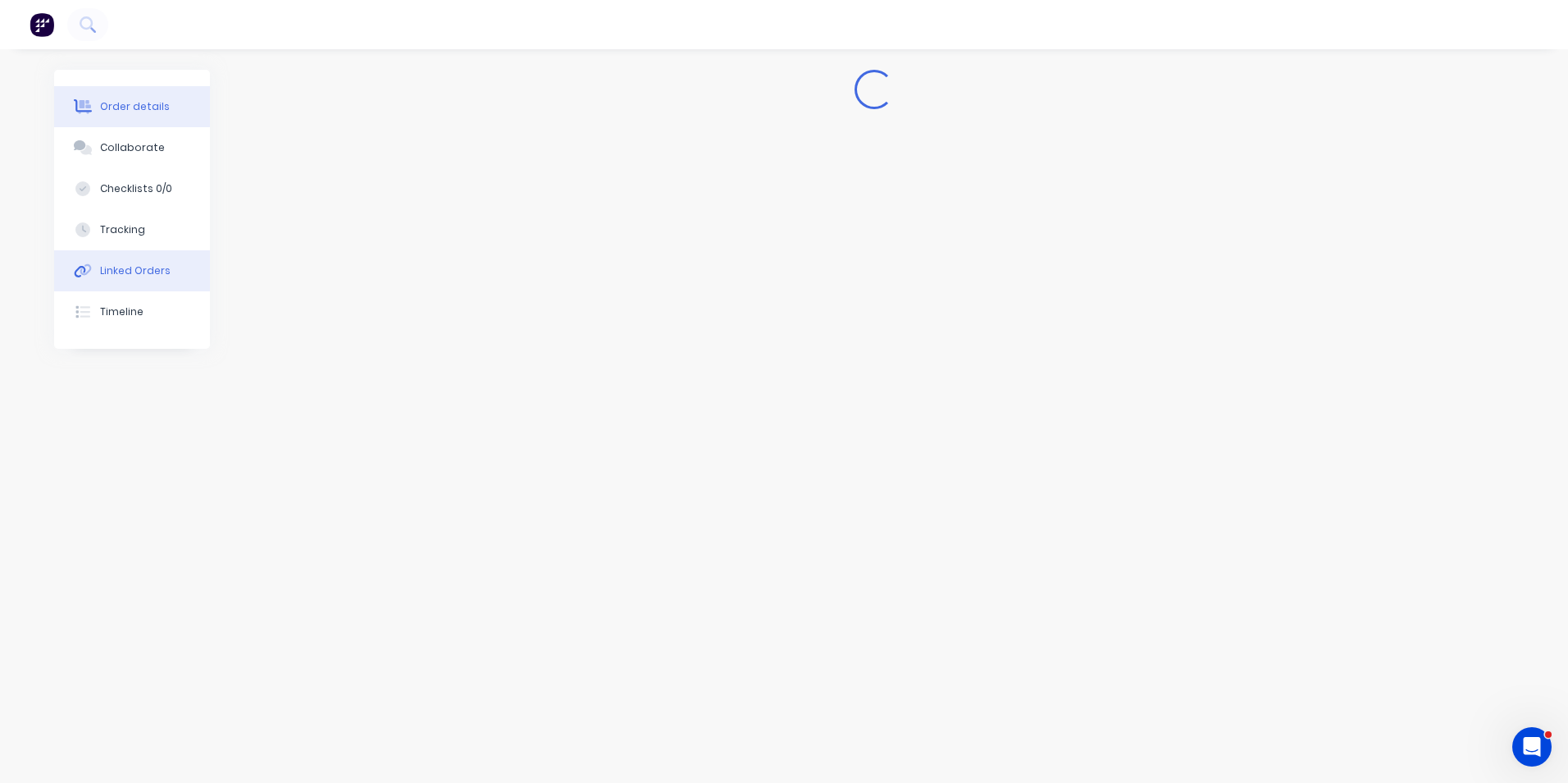
click at [117, 268] on div "Linked Orders" at bounding box center [136, 271] width 71 height 15
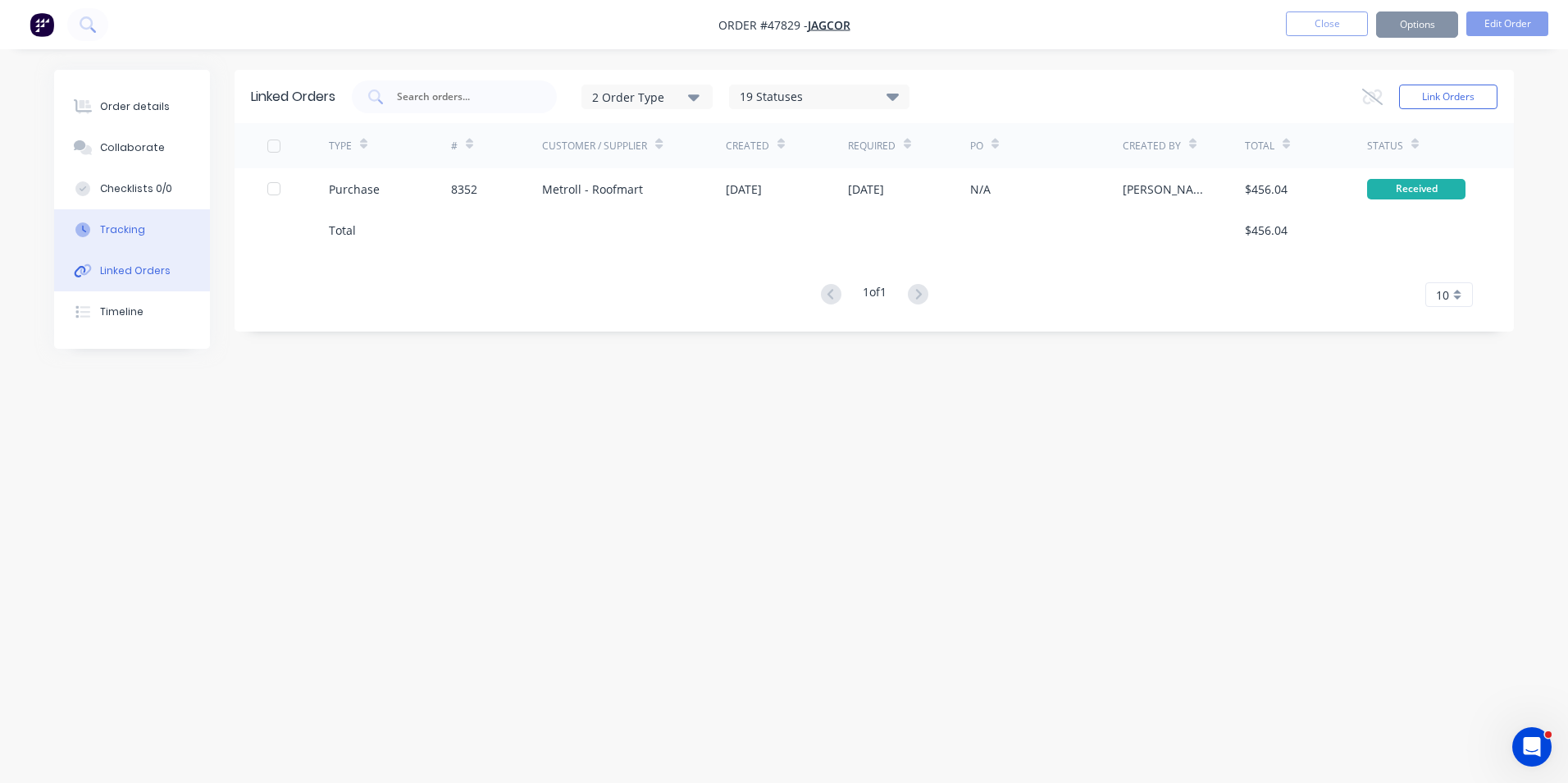
click at [122, 233] on div "Tracking" at bounding box center [123, 230] width 45 height 15
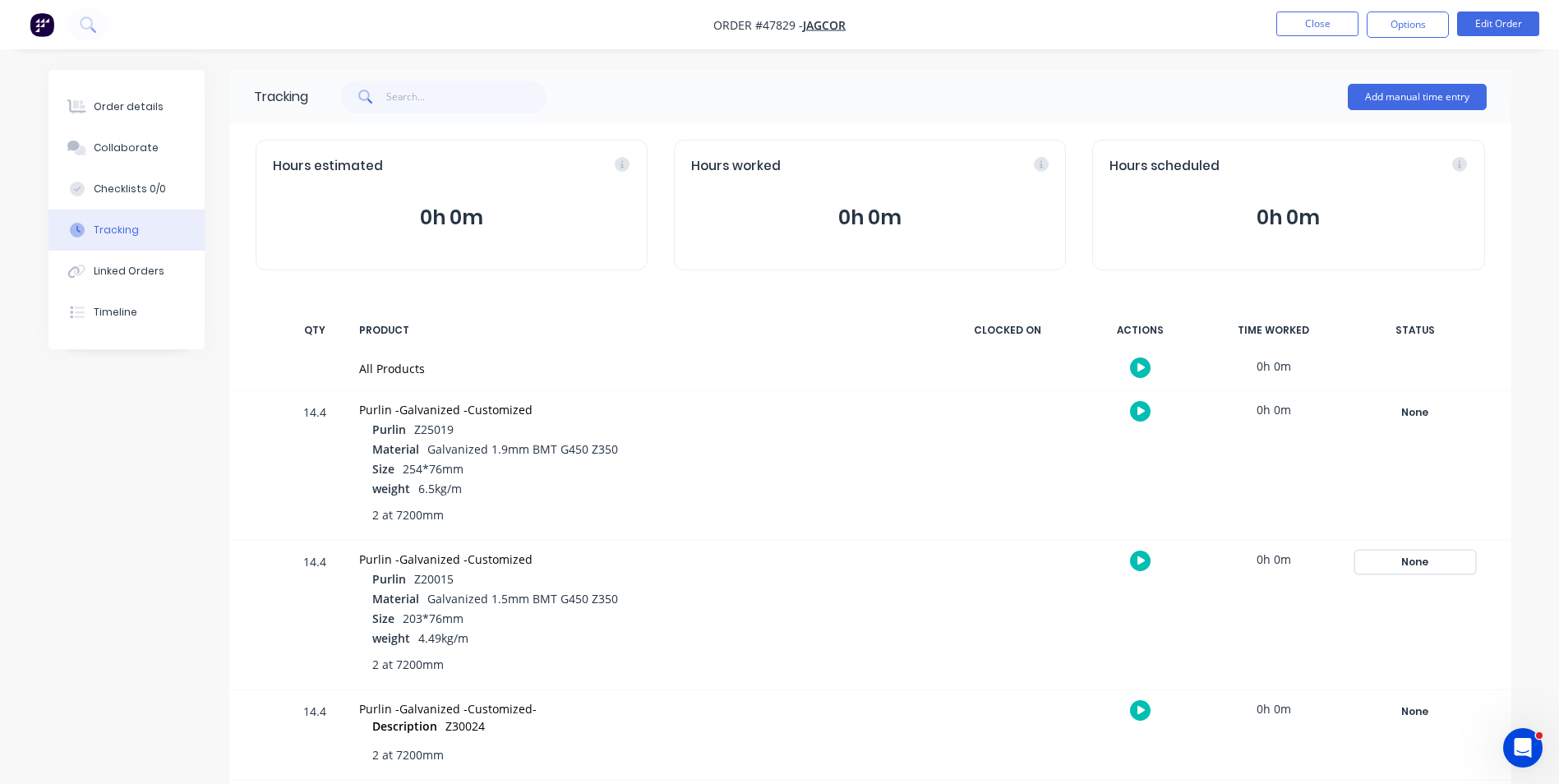
click at [1435, 557] on div "None" at bounding box center [1415, 561] width 118 height 21
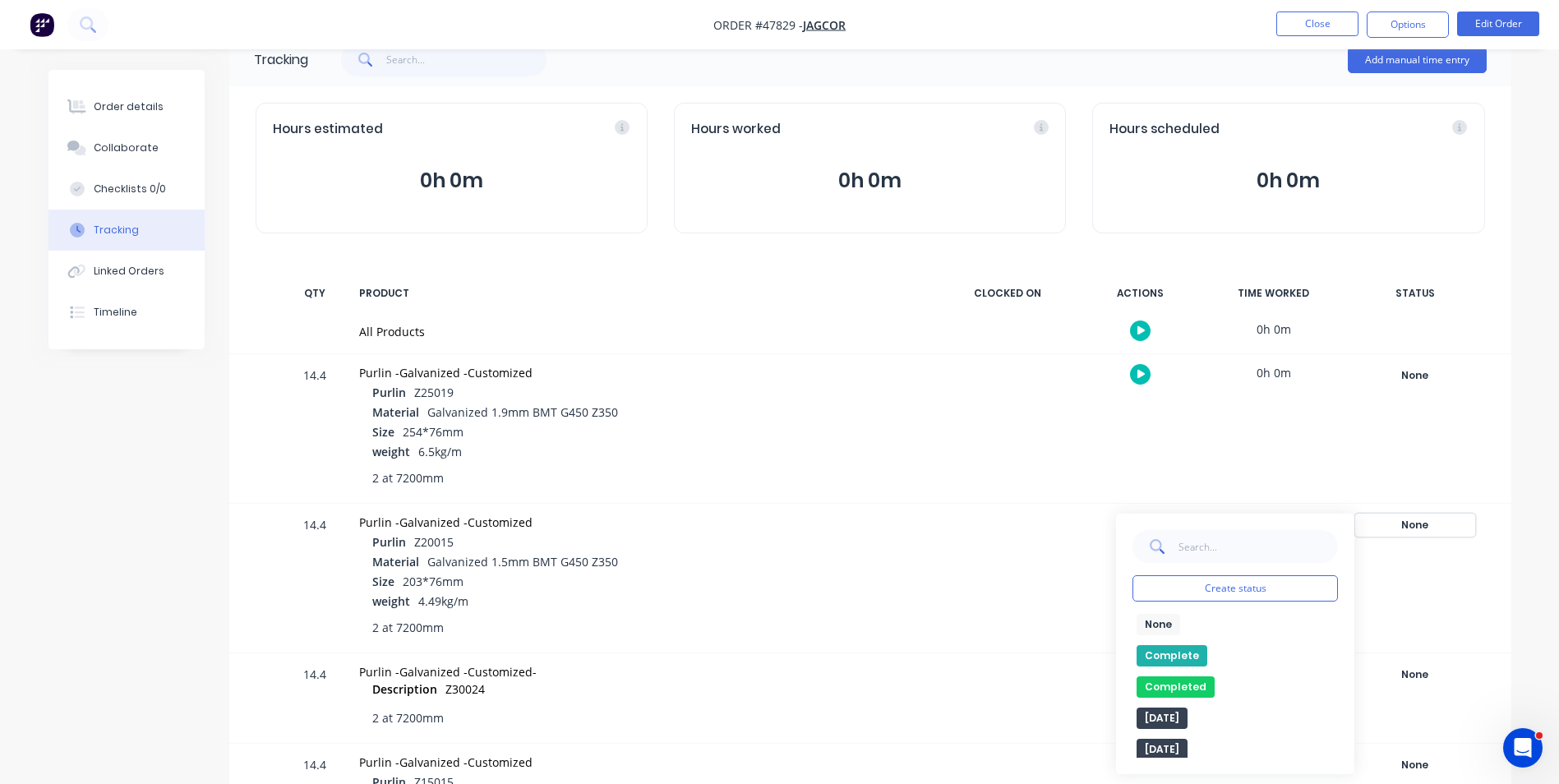
scroll to position [246, 0]
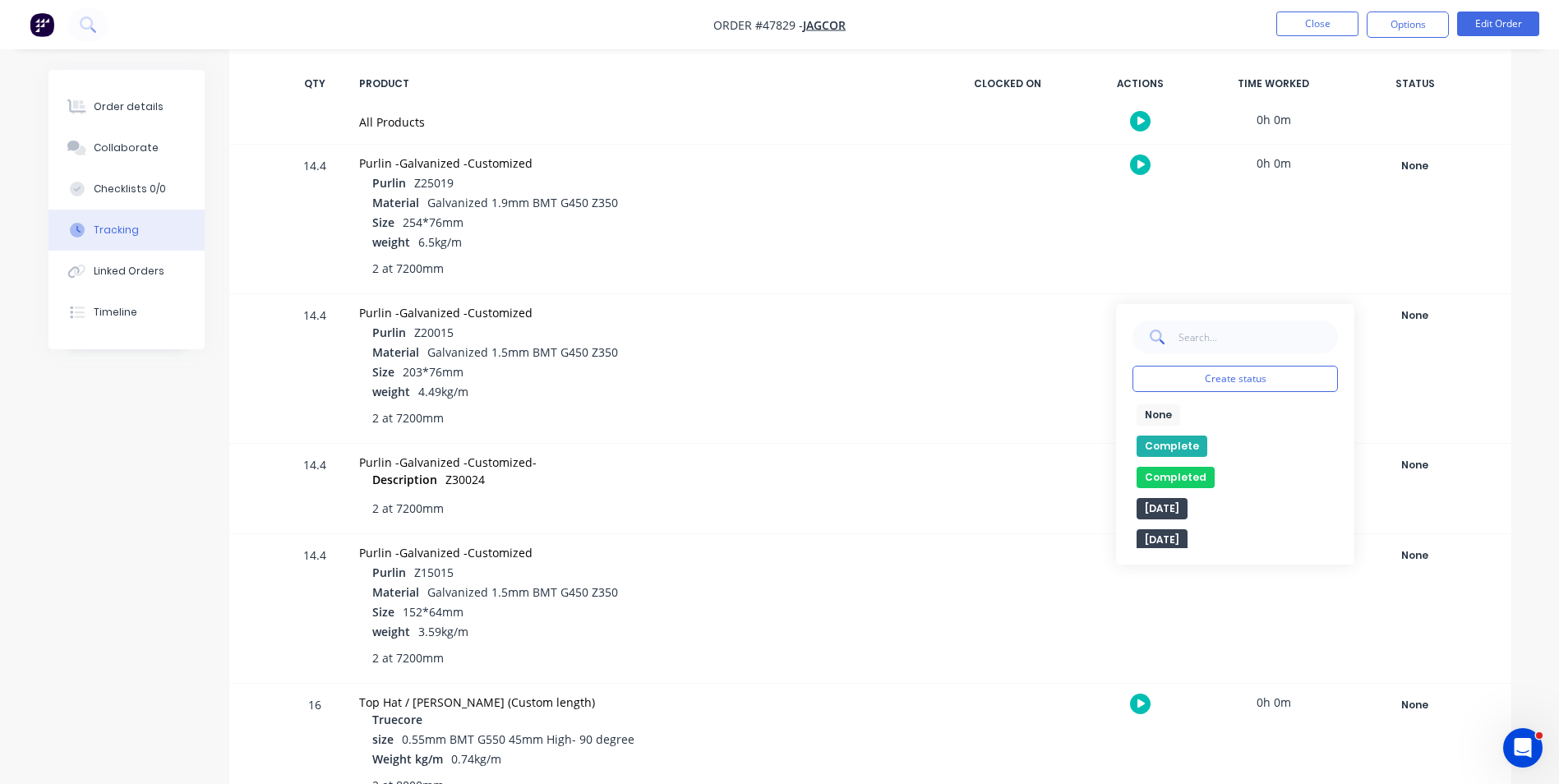
click at [1159, 444] on button "Complete" at bounding box center [1172, 446] width 71 height 21
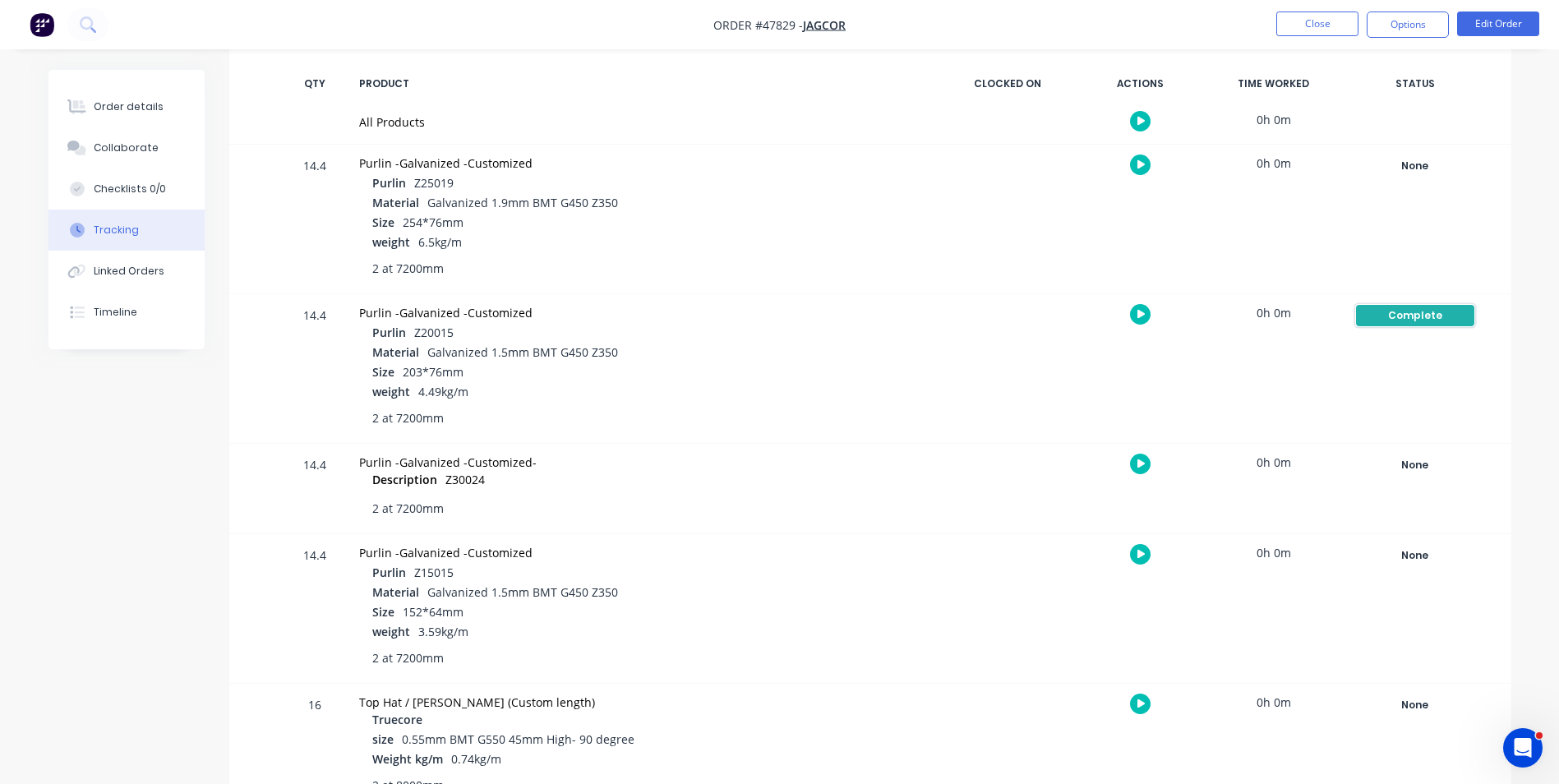
click at [1363, 313] on div "Complete" at bounding box center [1415, 315] width 118 height 21
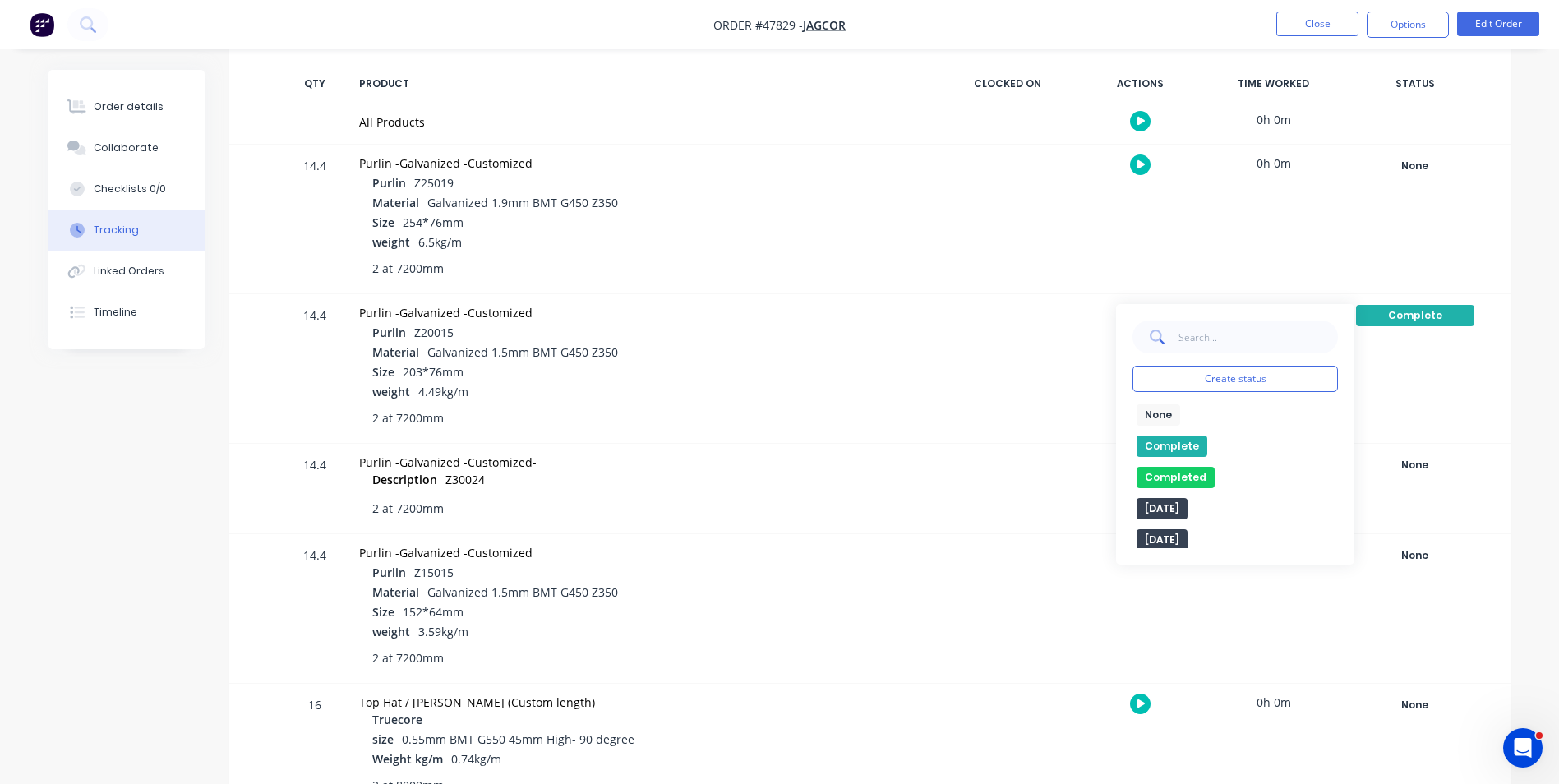
click at [1155, 416] on button "None" at bounding box center [1158, 414] width 44 height 21
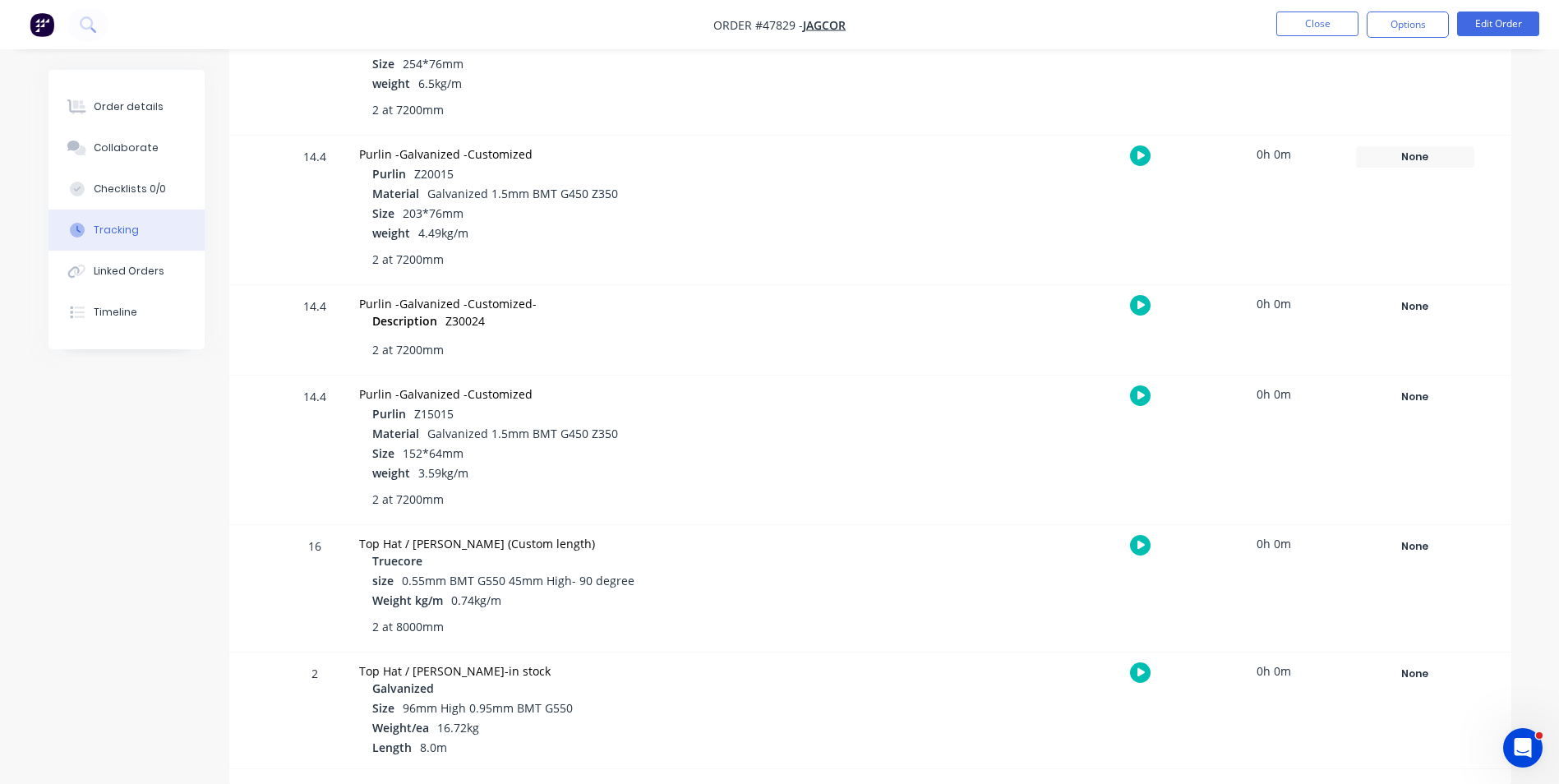
scroll to position [407, 0]
click at [171, 258] on button "Linked Orders" at bounding box center [126, 271] width 156 height 41
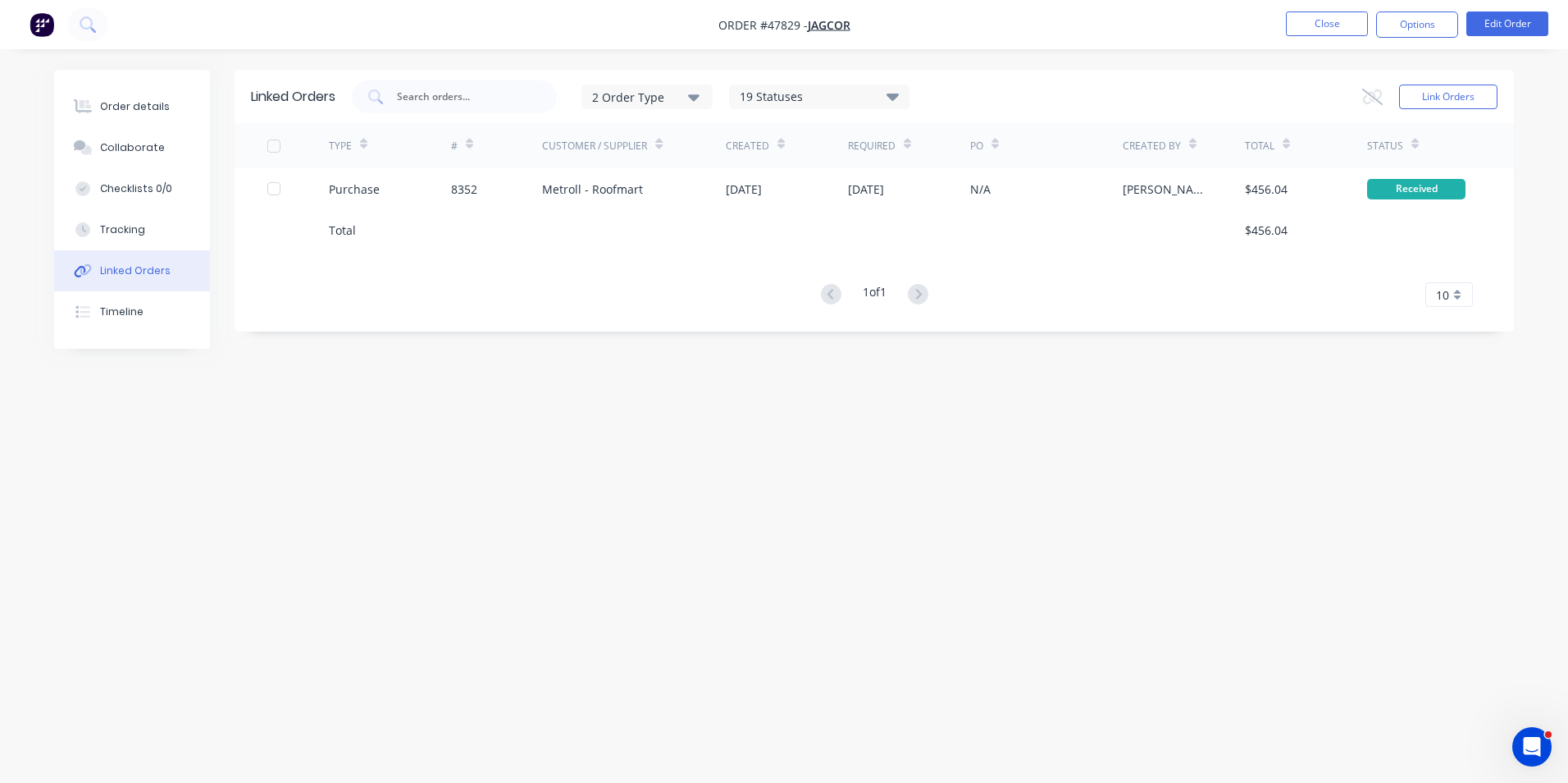
click at [589, 181] on div "Metroll - Roofmart" at bounding box center [593, 189] width 101 height 17
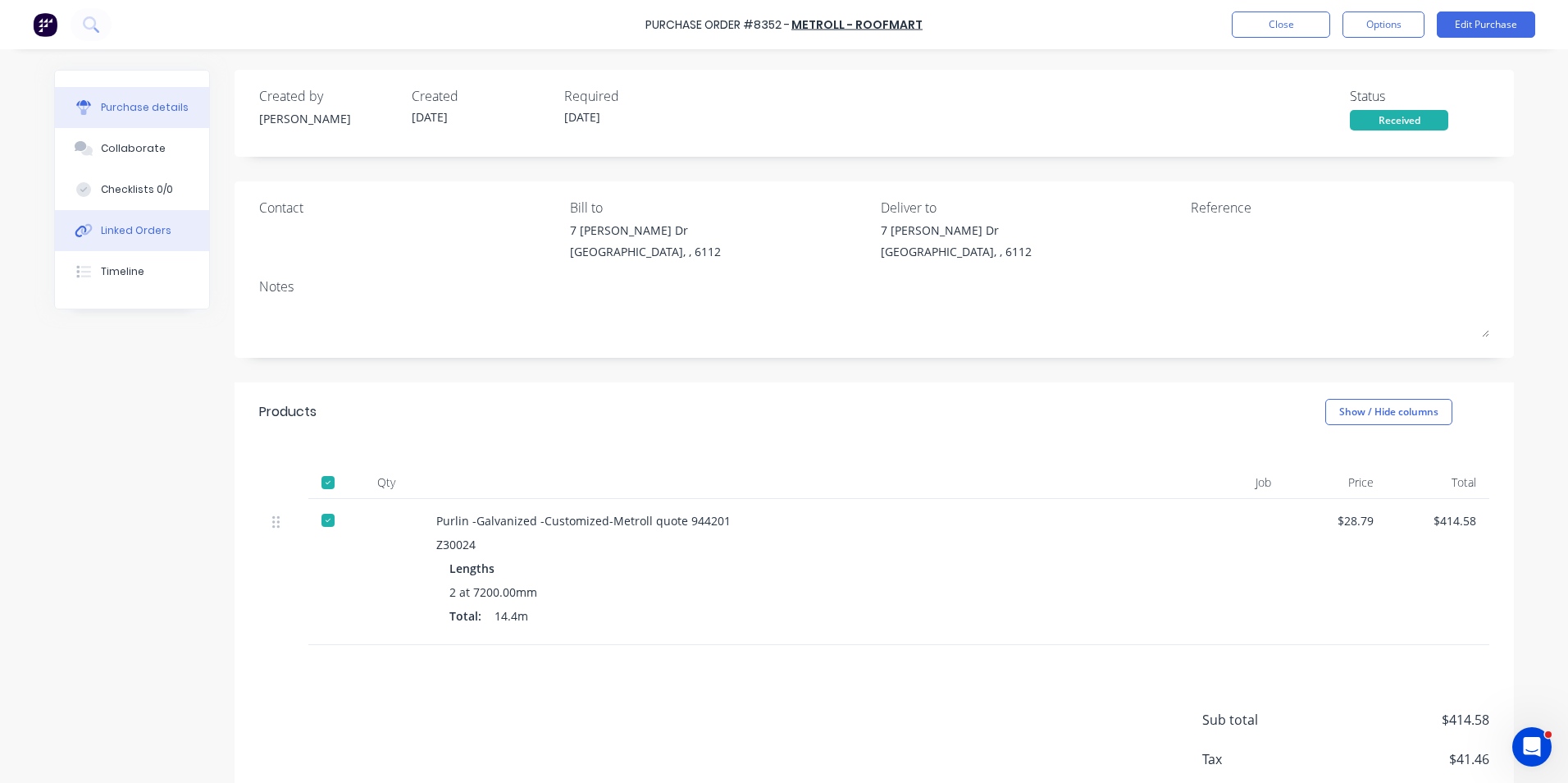
click at [148, 228] on div "Linked Orders" at bounding box center [136, 231] width 71 height 15
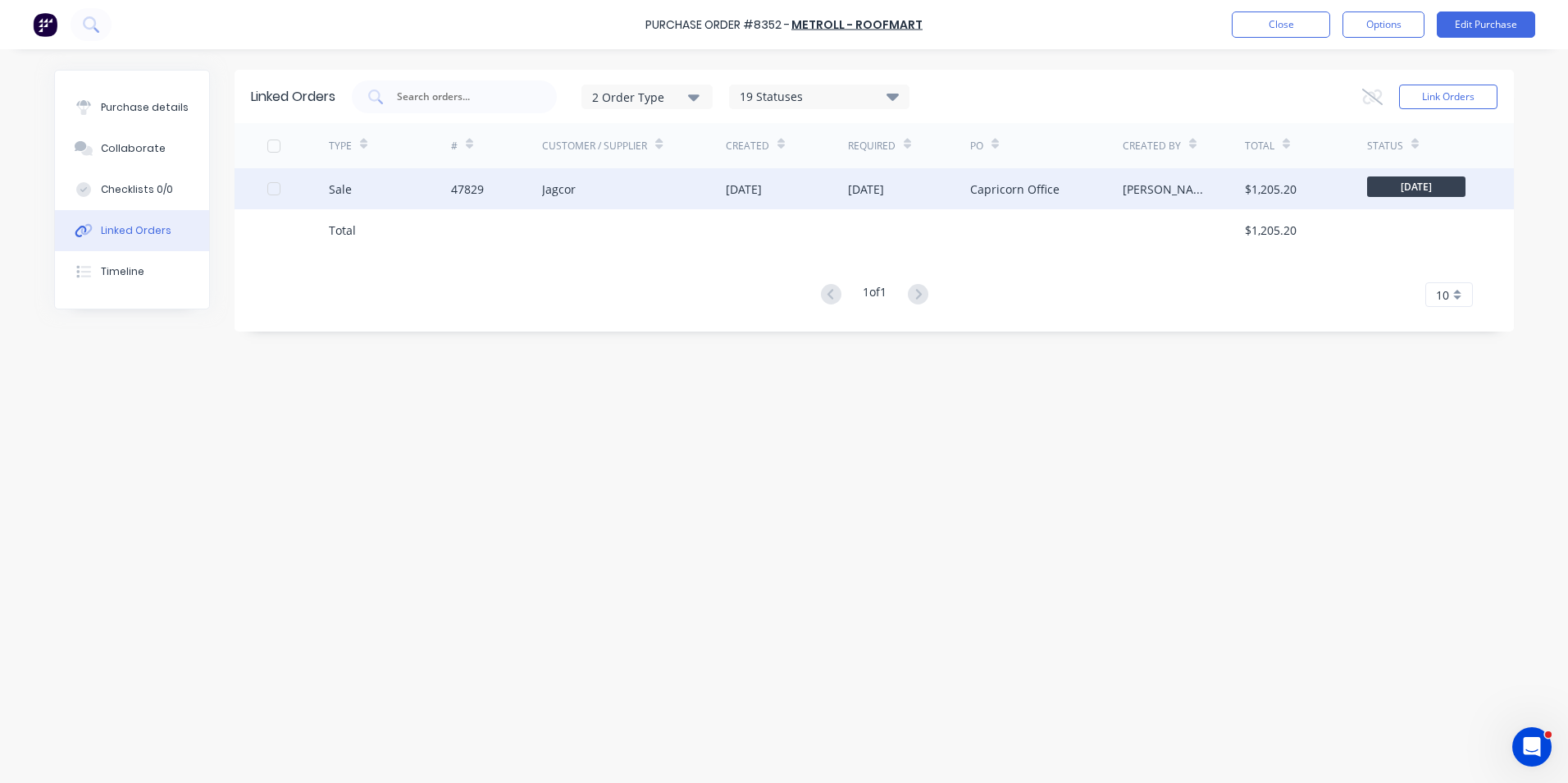
click at [554, 201] on div "Jagcor" at bounding box center [634, 189] width 184 height 41
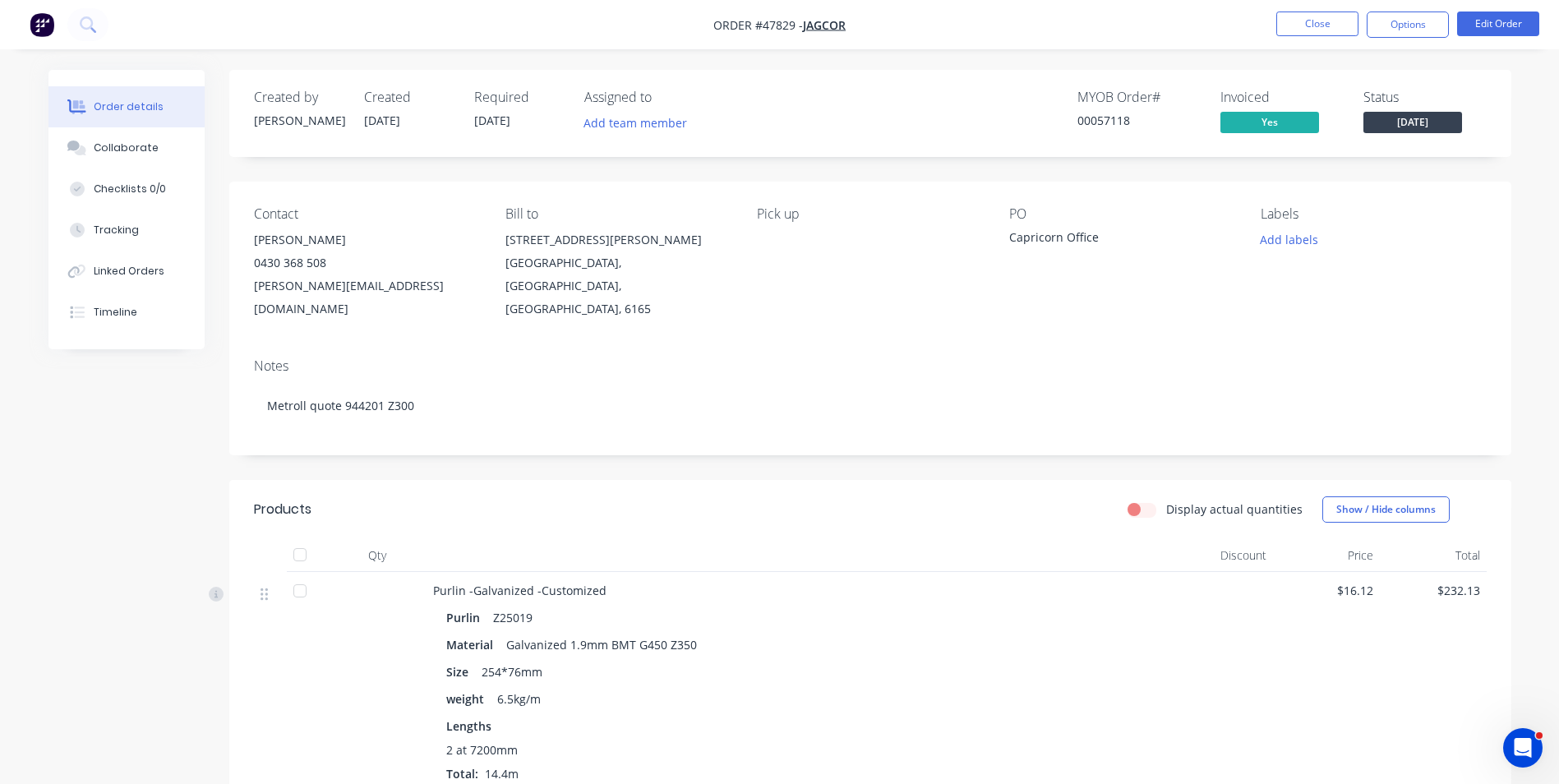
click at [966, 660] on div "Size 254*76mm" at bounding box center [796, 672] width 700 height 24
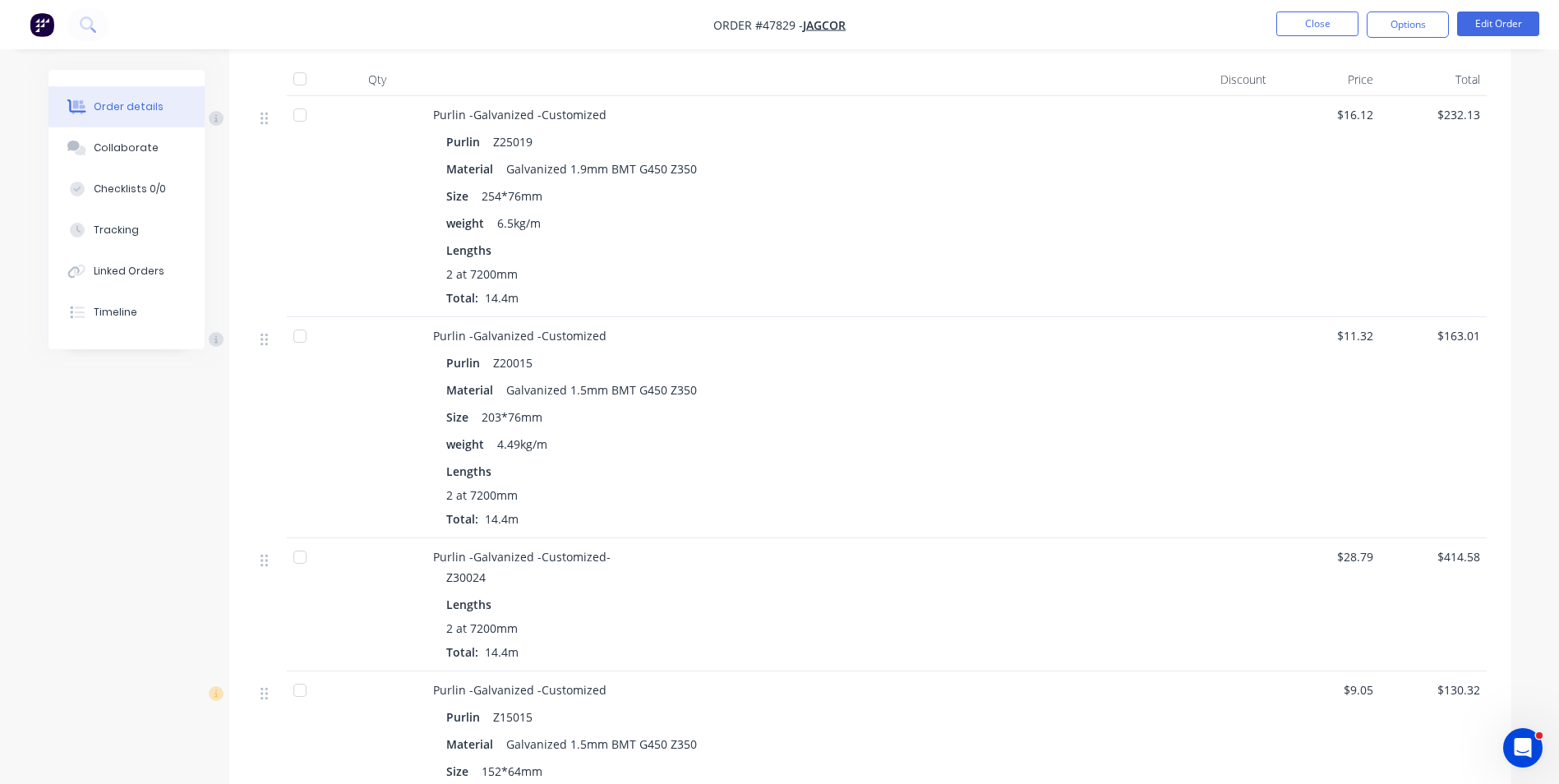
scroll to position [493, 0]
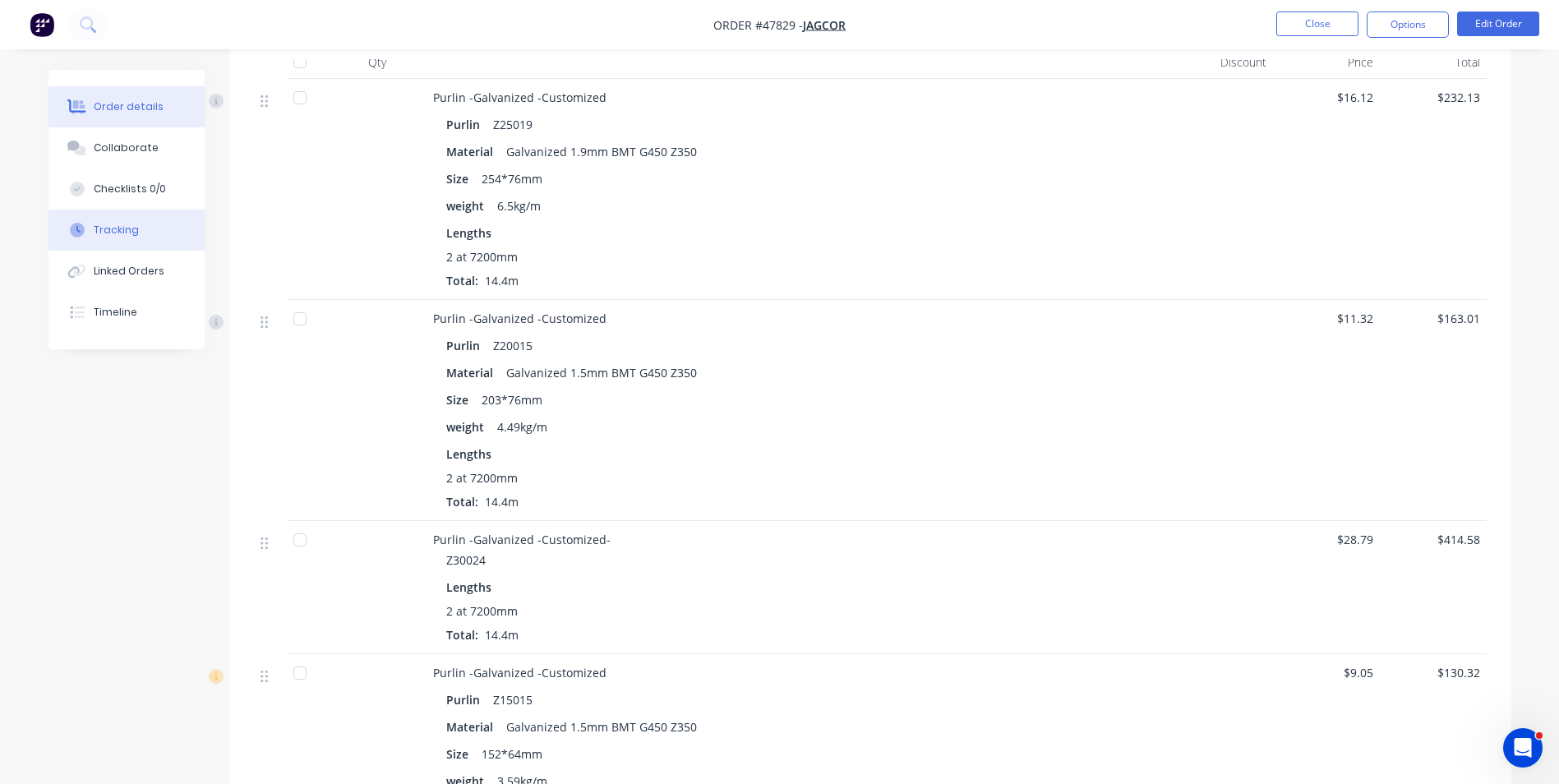
click at [133, 226] on div "Tracking" at bounding box center [116, 230] width 46 height 15
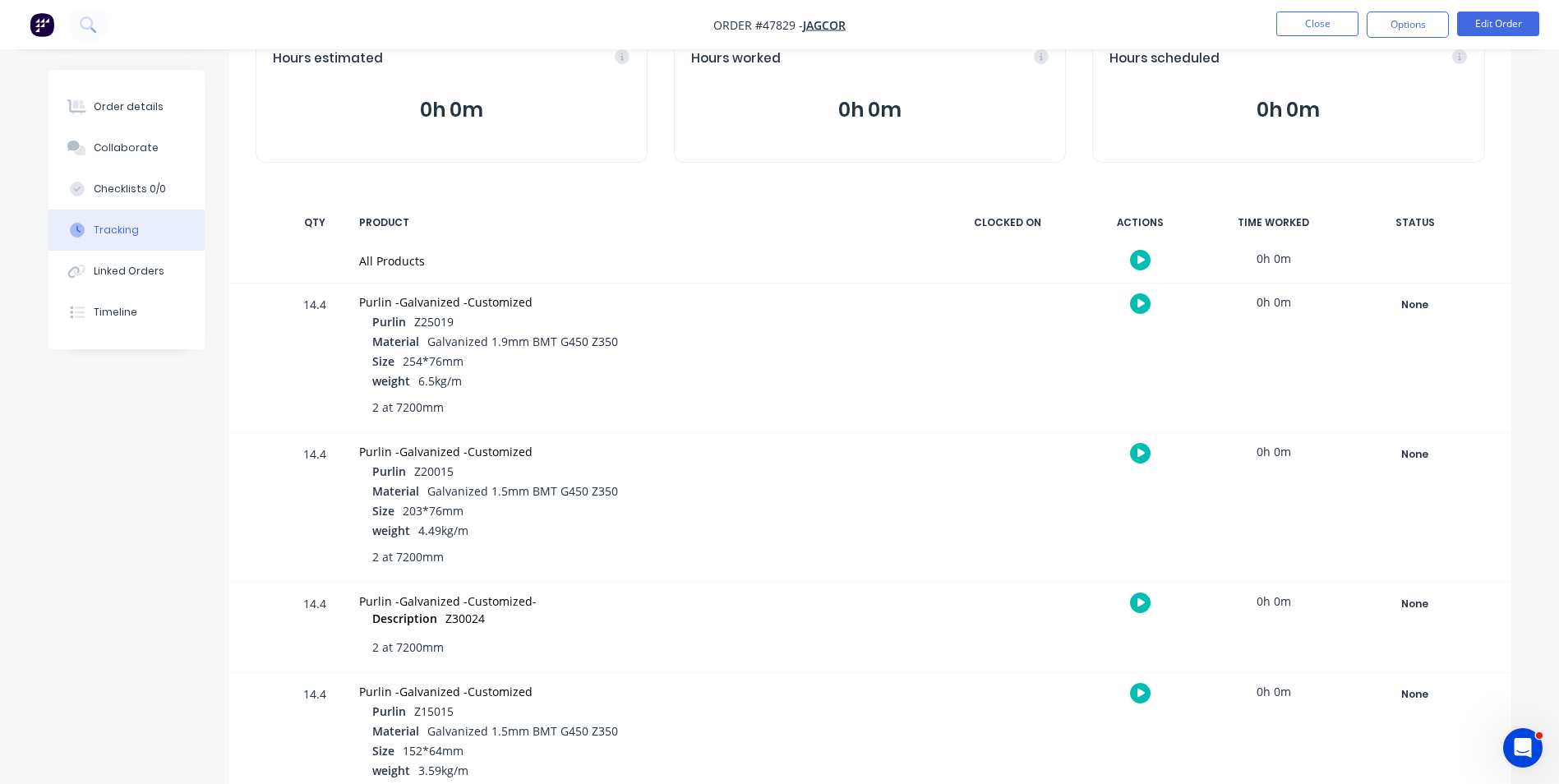
scroll to position [246, 0]
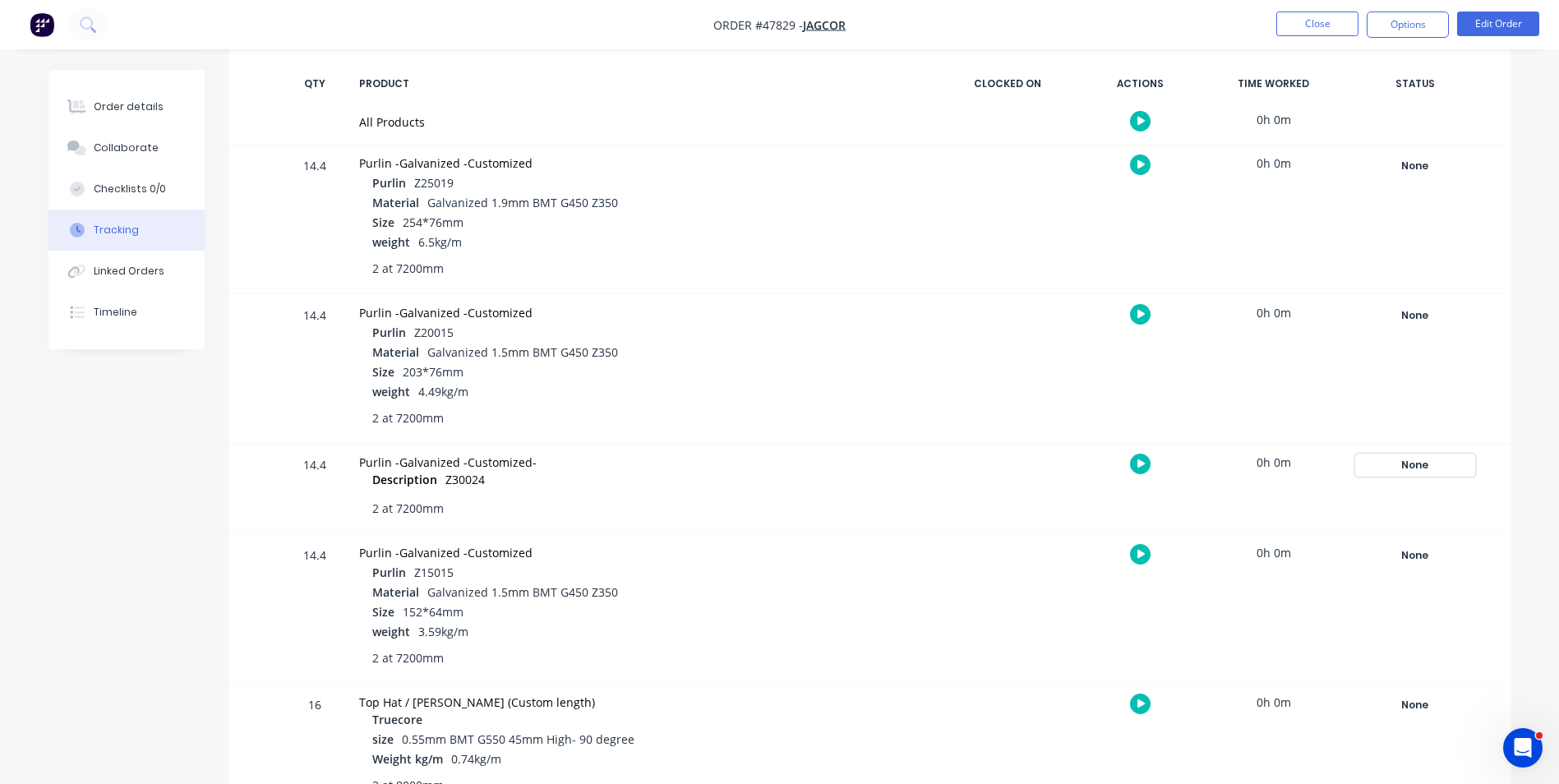
click at [1416, 463] on div "None" at bounding box center [1415, 464] width 118 height 21
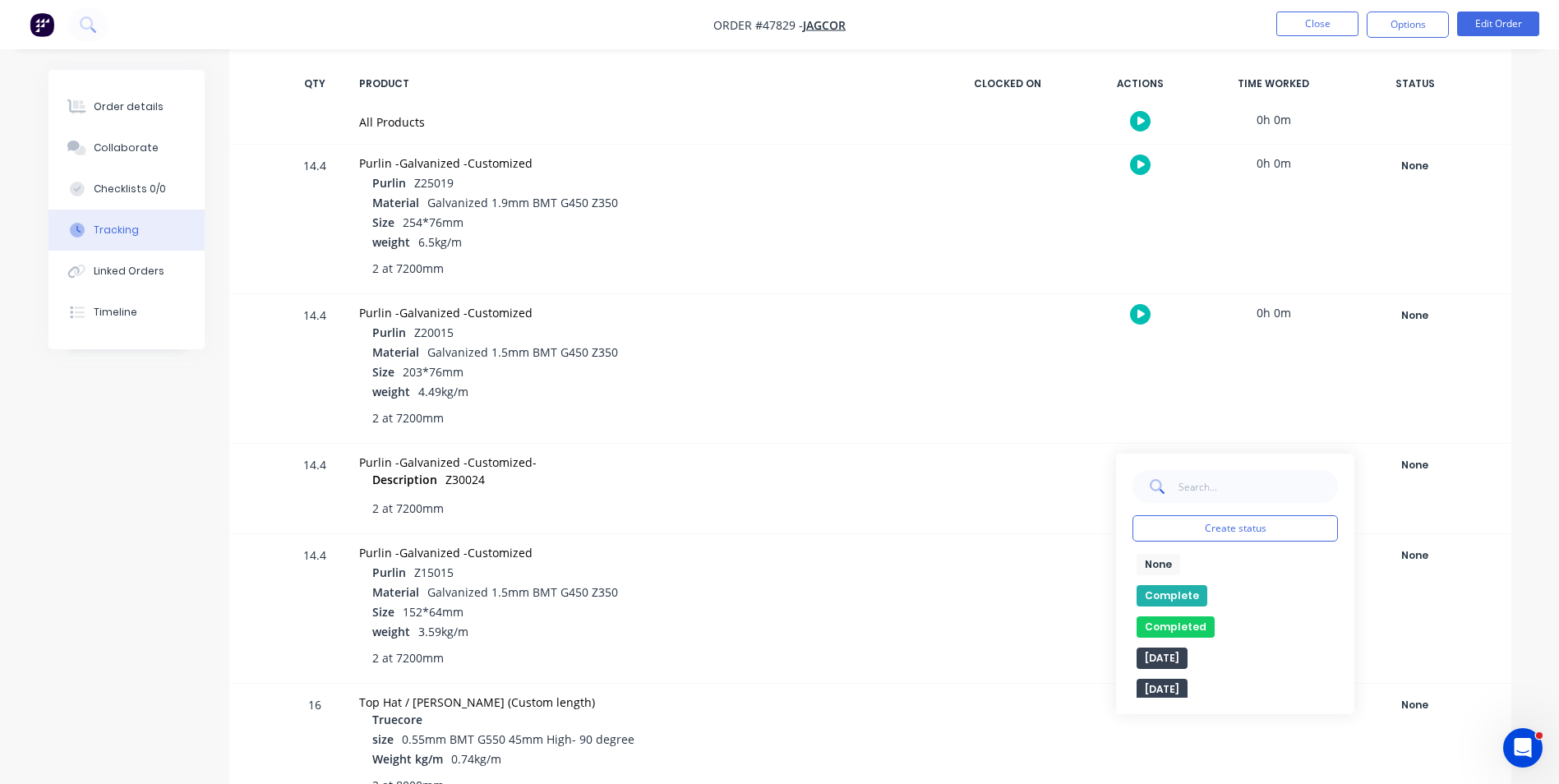
click at [1178, 597] on button "Complete" at bounding box center [1172, 595] width 71 height 21
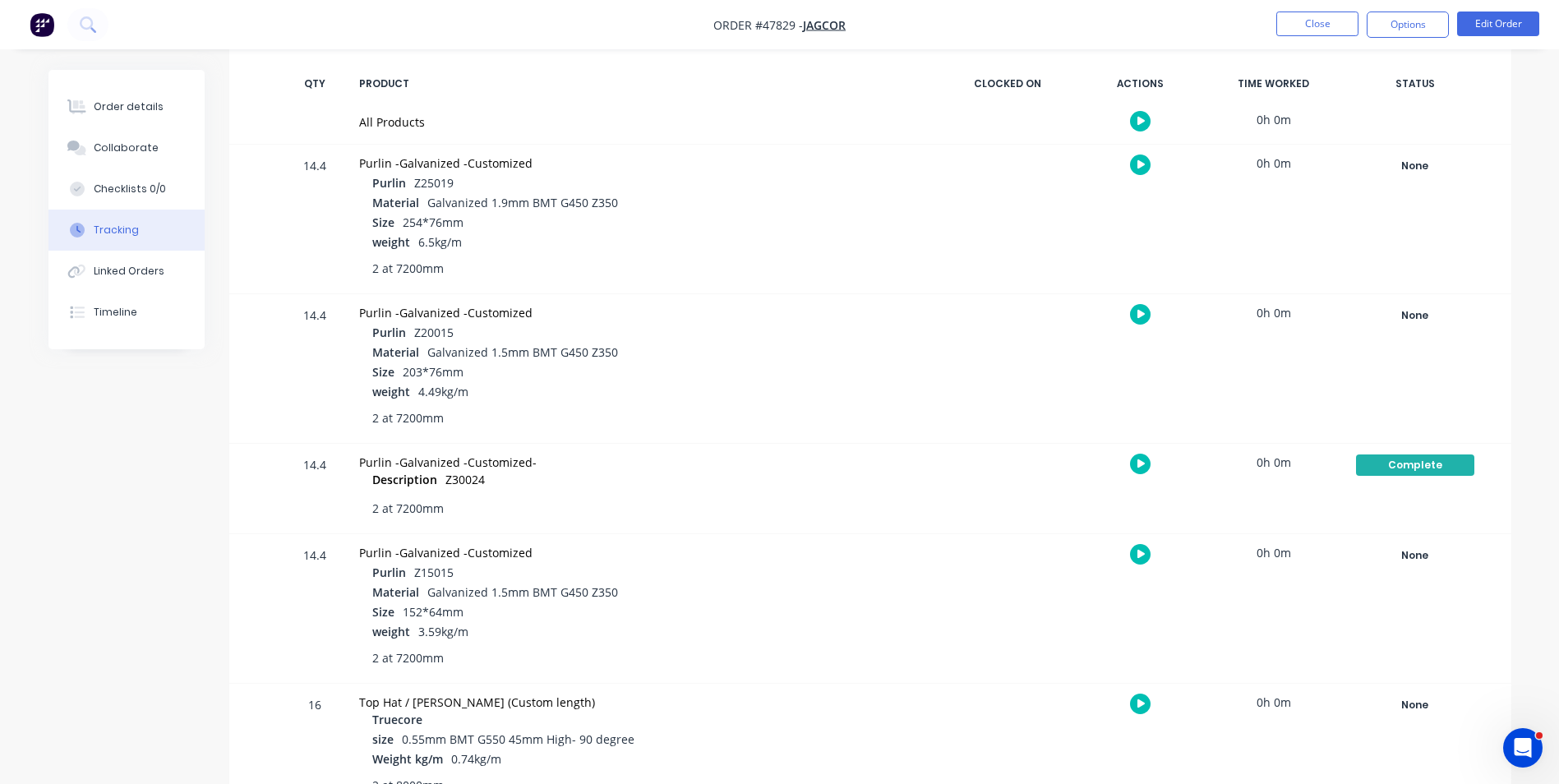
scroll to position [0, 0]
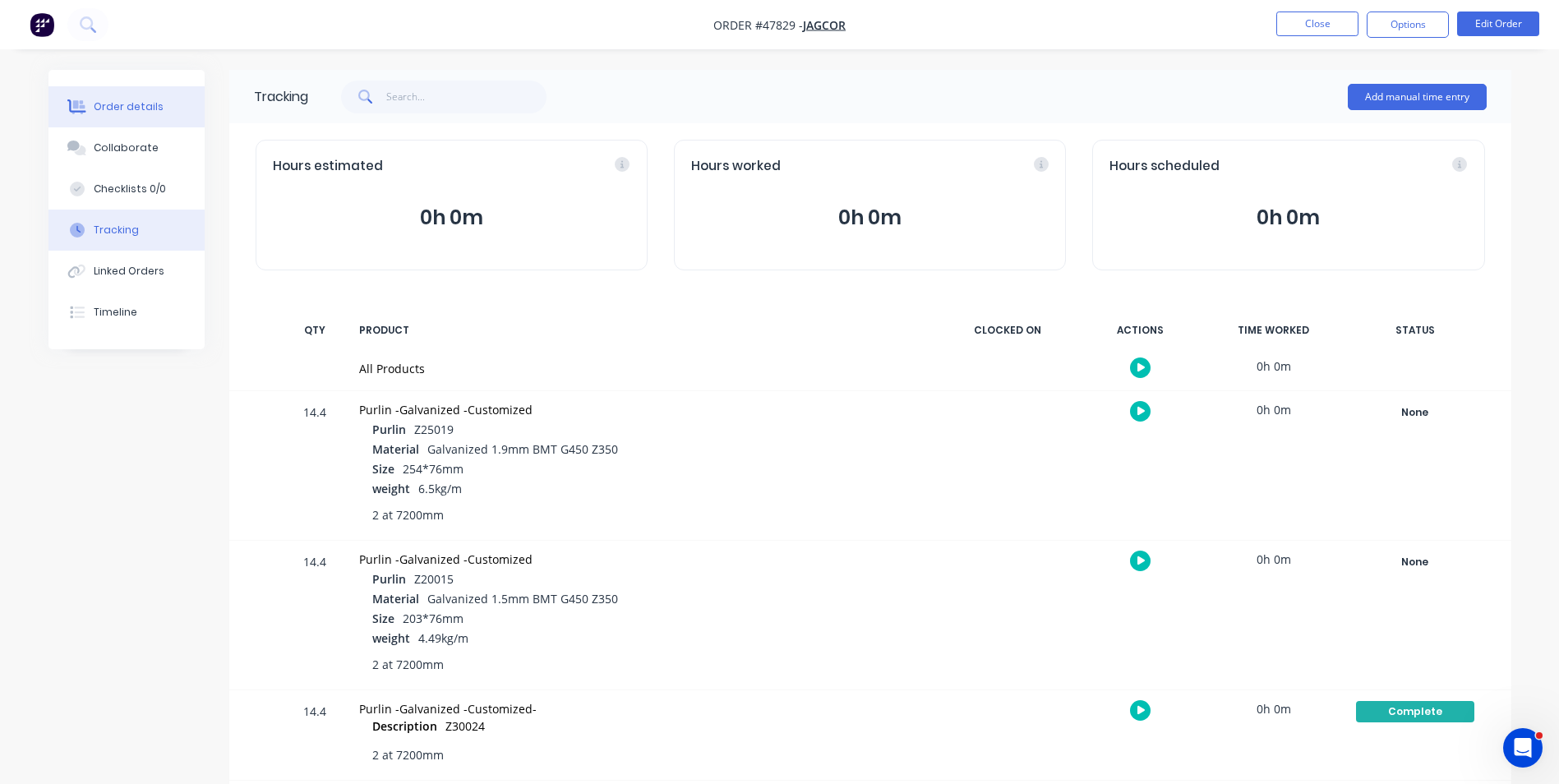
click at [164, 118] on button "Order details" at bounding box center [126, 106] width 156 height 41
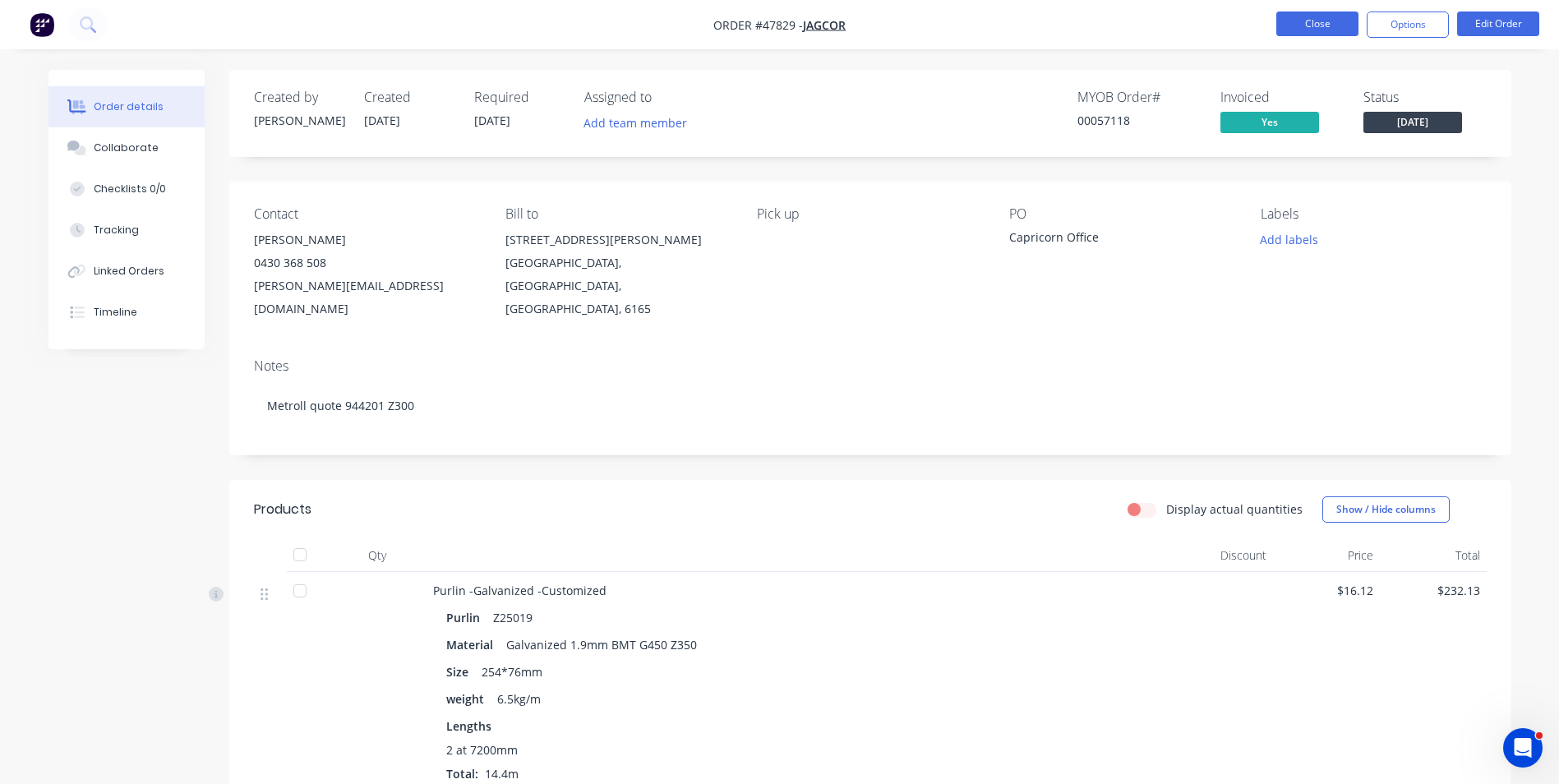
click at [1298, 21] on button "Close" at bounding box center [1317, 24] width 82 height 24
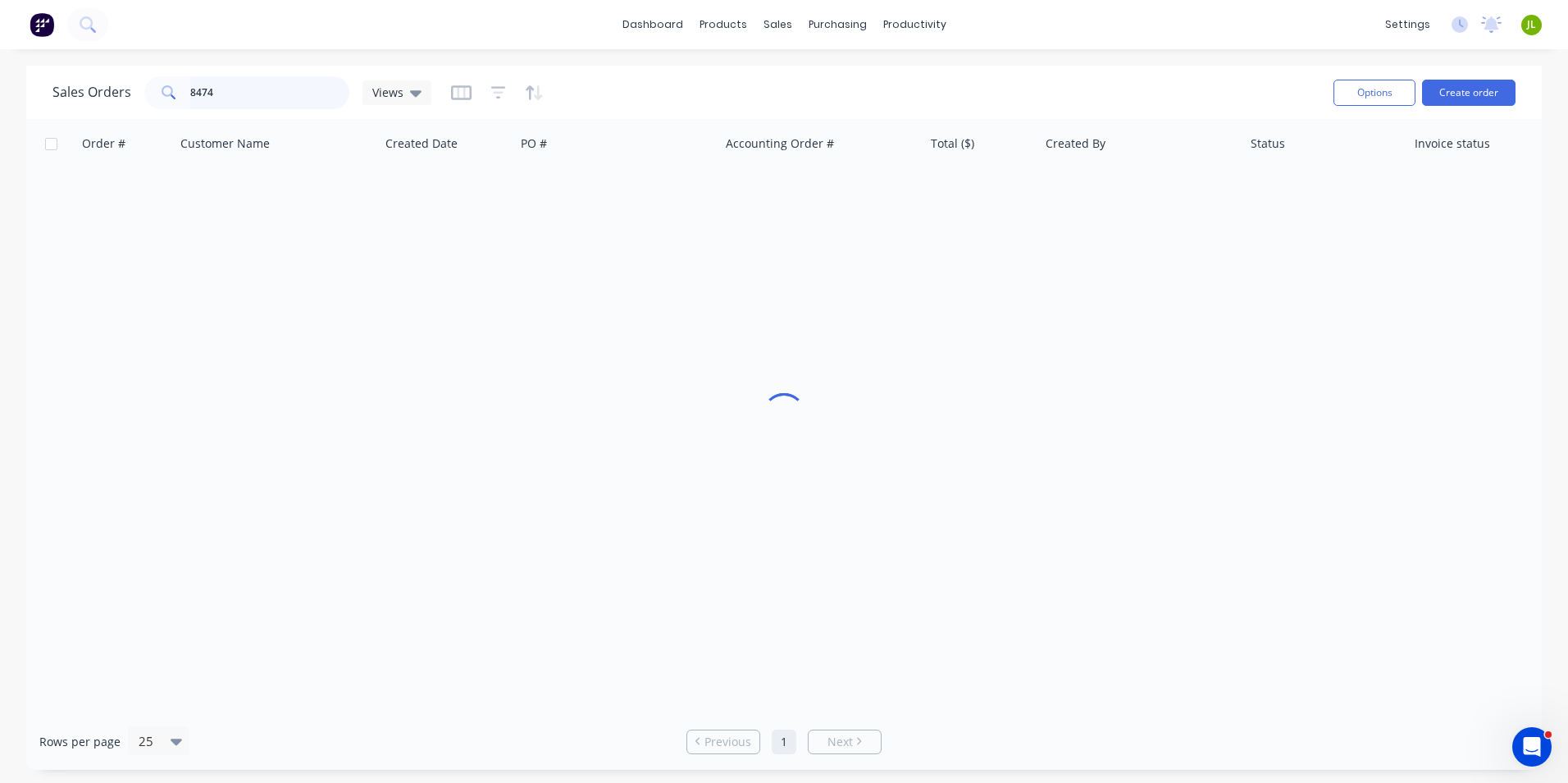
click at [254, 98] on input "8474" at bounding box center [270, 93] width 160 height 33
type input "8476"
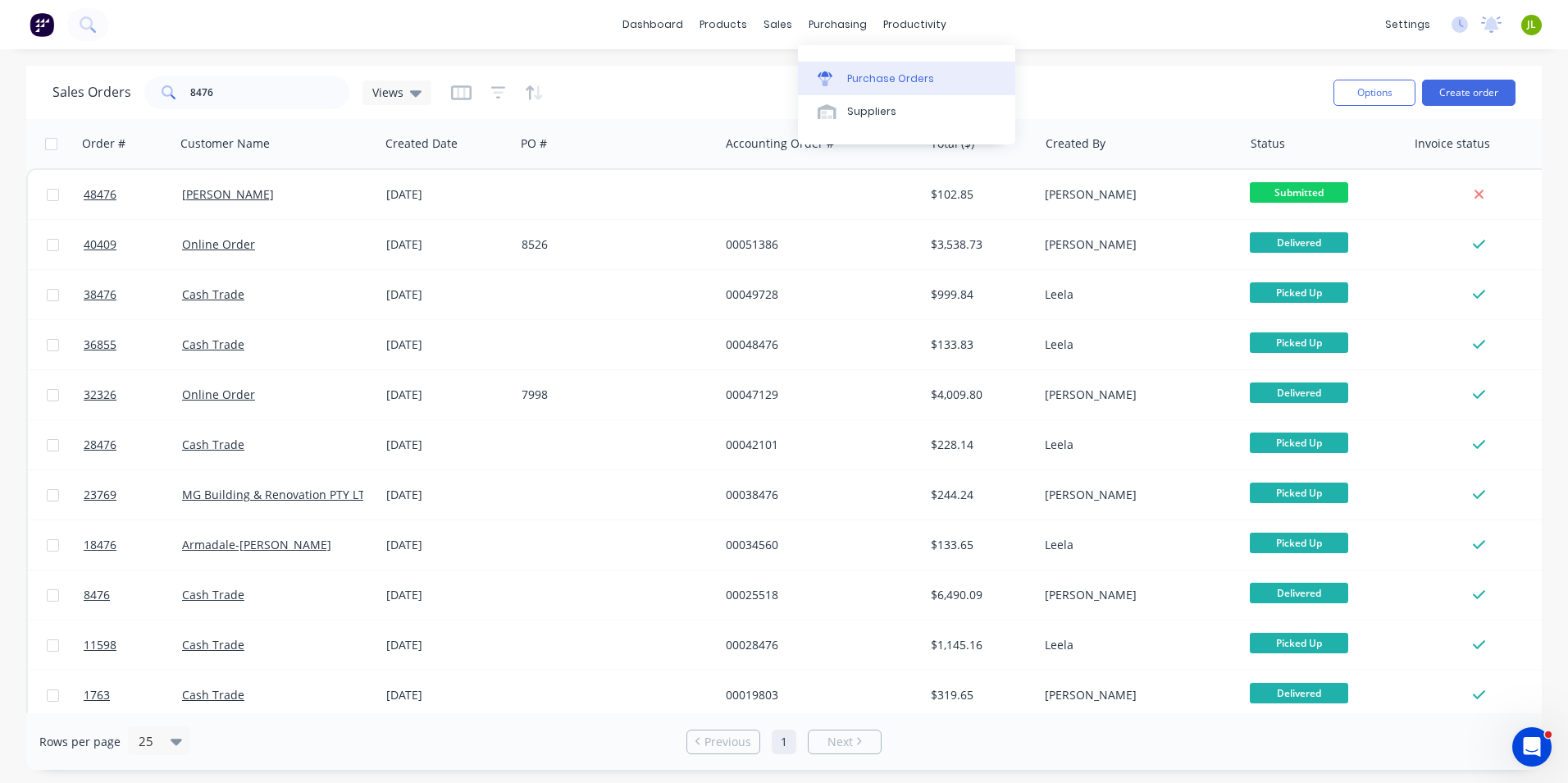
click at [832, 76] on icon at bounding box center [826, 74] width 15 height 6
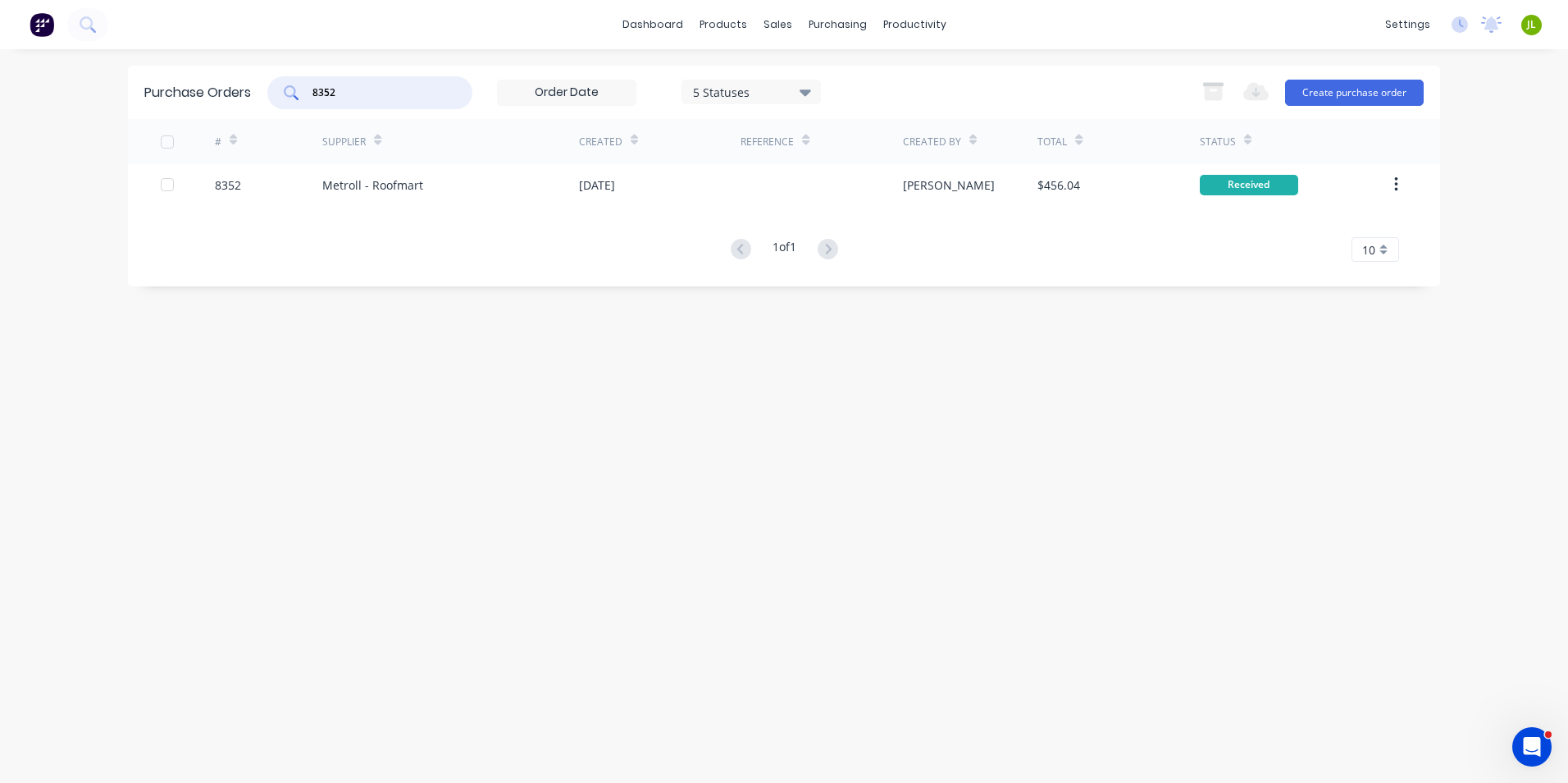
drag, startPoint x: 405, startPoint y: 99, endPoint x: 295, endPoint y: 97, distance: 110.0
click at [295, 97] on div "8352" at bounding box center [369, 93] width 205 height 33
type input "8476"
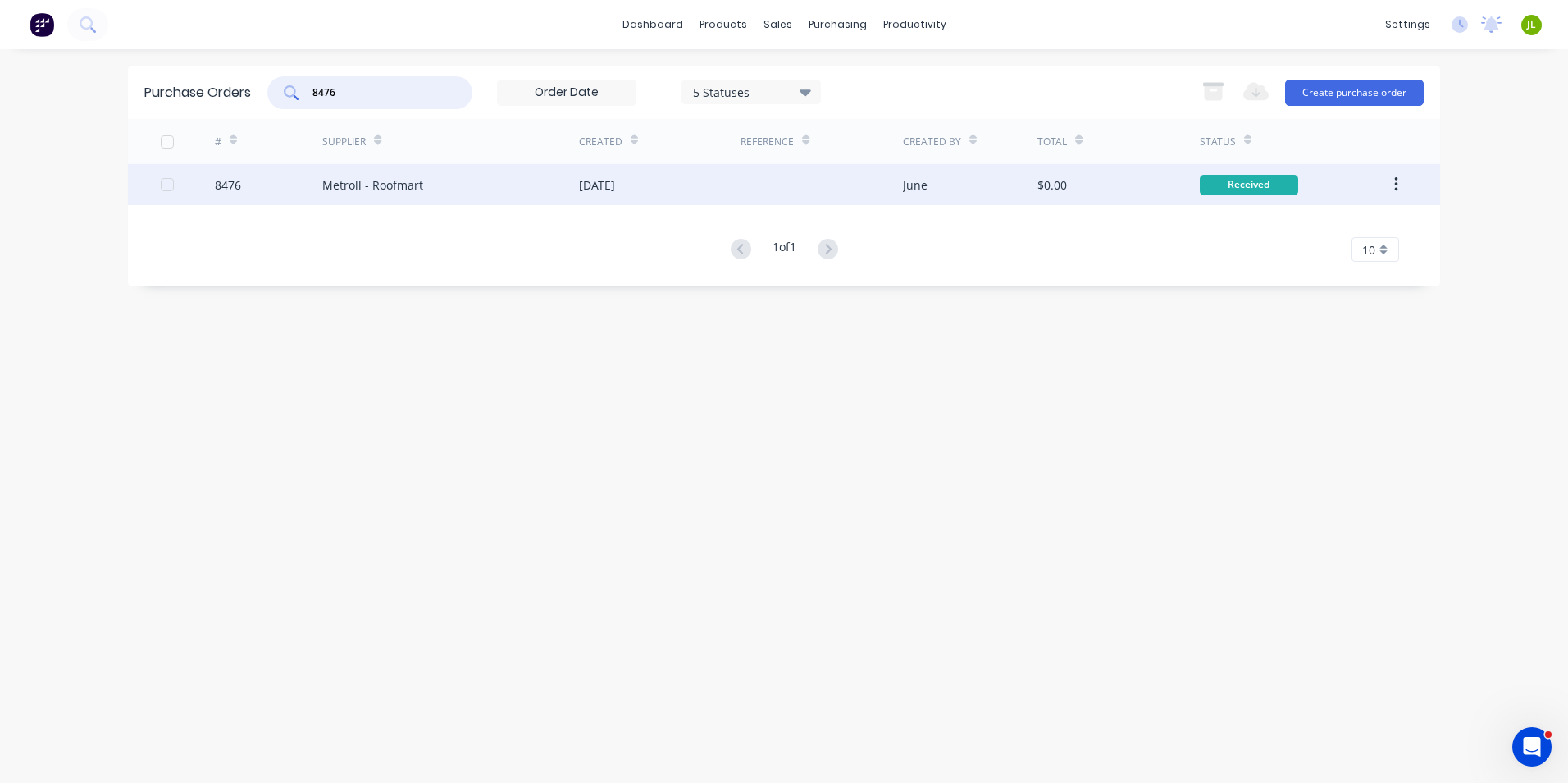
click at [481, 194] on div "Metroll - Roofmart" at bounding box center [451, 185] width 257 height 41
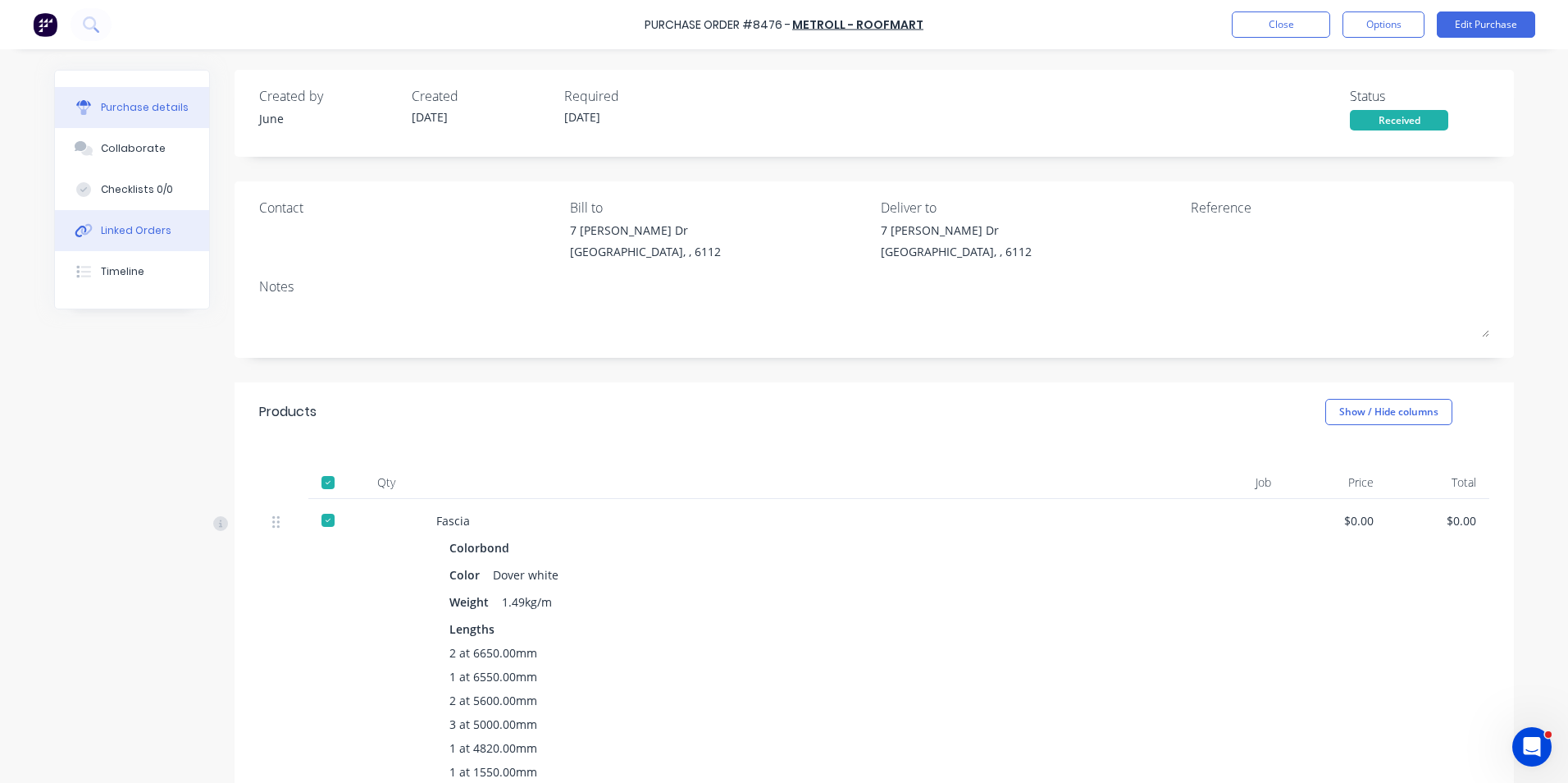
click at [119, 229] on div "Linked Orders" at bounding box center [136, 231] width 71 height 15
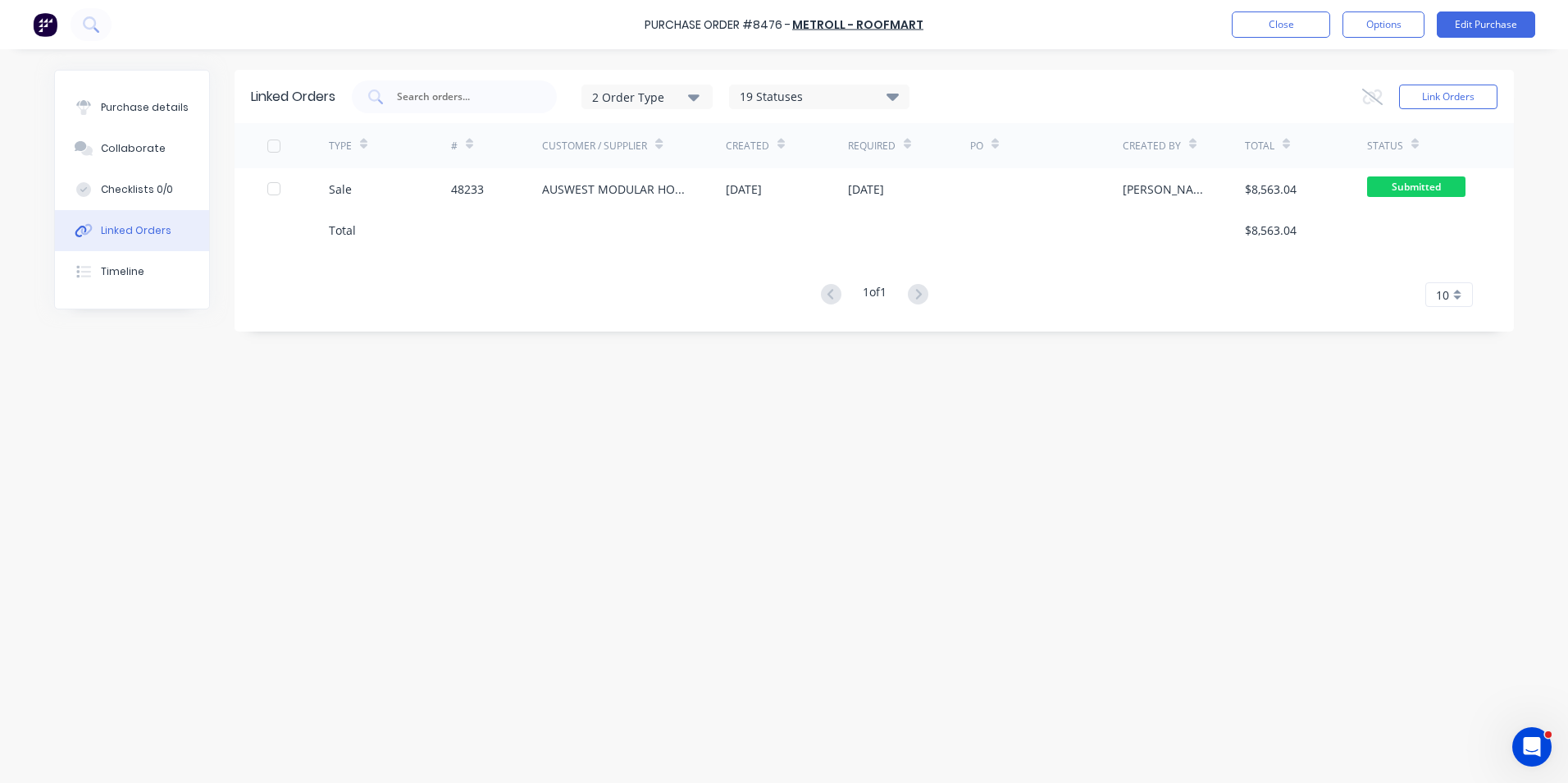
drag, startPoint x: 383, startPoint y: 202, endPoint x: 448, endPoint y: 210, distance: 65.5
click at [447, 210] on div "TYPE # Customer / Supplier Created Required PO Created By Total Status Sale 482…" at bounding box center [874, 215] width 1280 height 184
click at [530, 390] on div "Linked Orders 2 Order Type 19 Statuses Sales Order Status All Archived Draft Qu…" at bounding box center [784, 412] width 1460 height 684
click at [1285, 15] on button "Close" at bounding box center [1281, 24] width 99 height 26
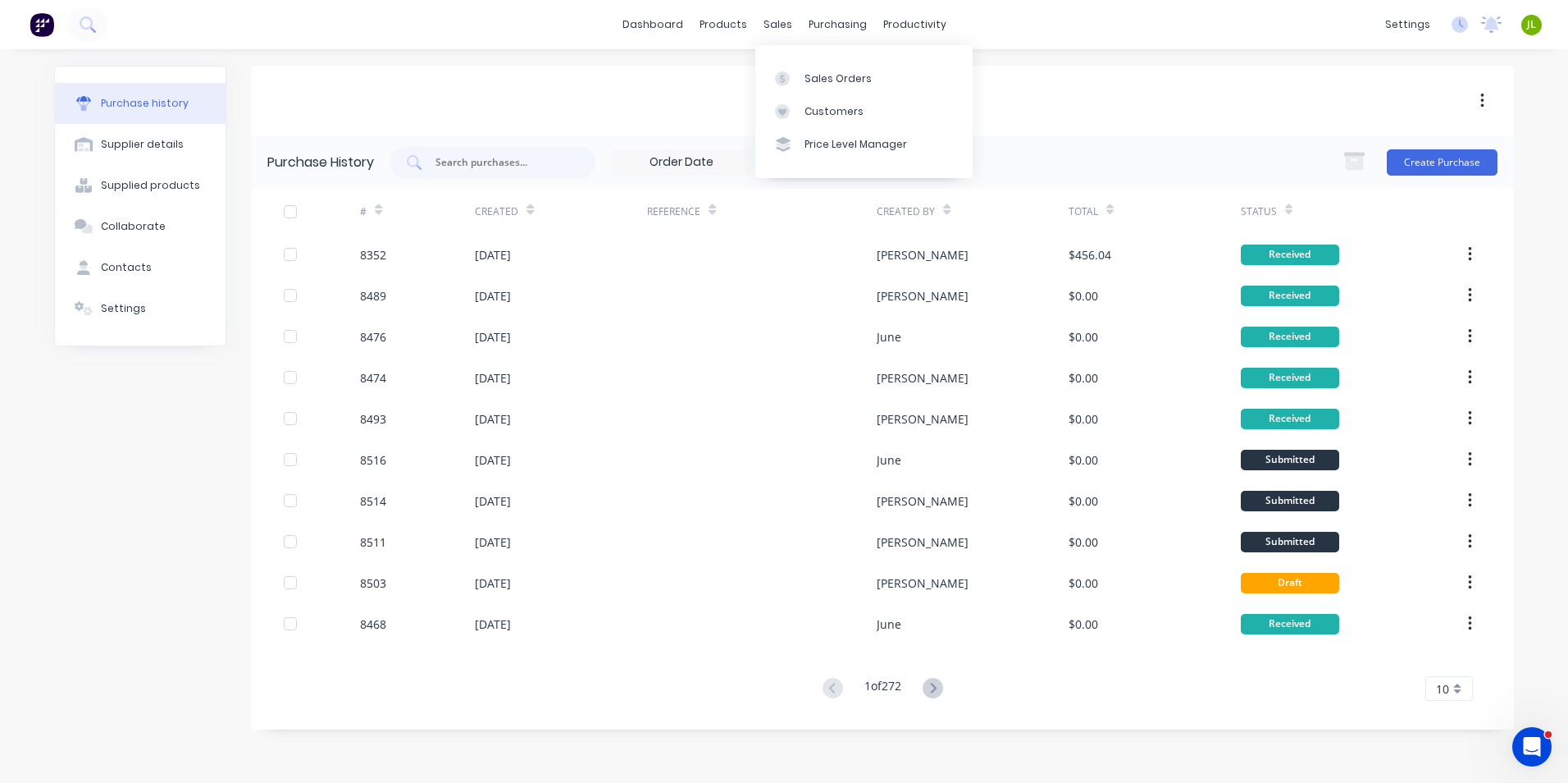
click at [792, 56] on div "Sales Orders Customers Price Level Manager" at bounding box center [864, 111] width 217 height 132
click at [791, 75] on div at bounding box center [787, 79] width 24 height 15
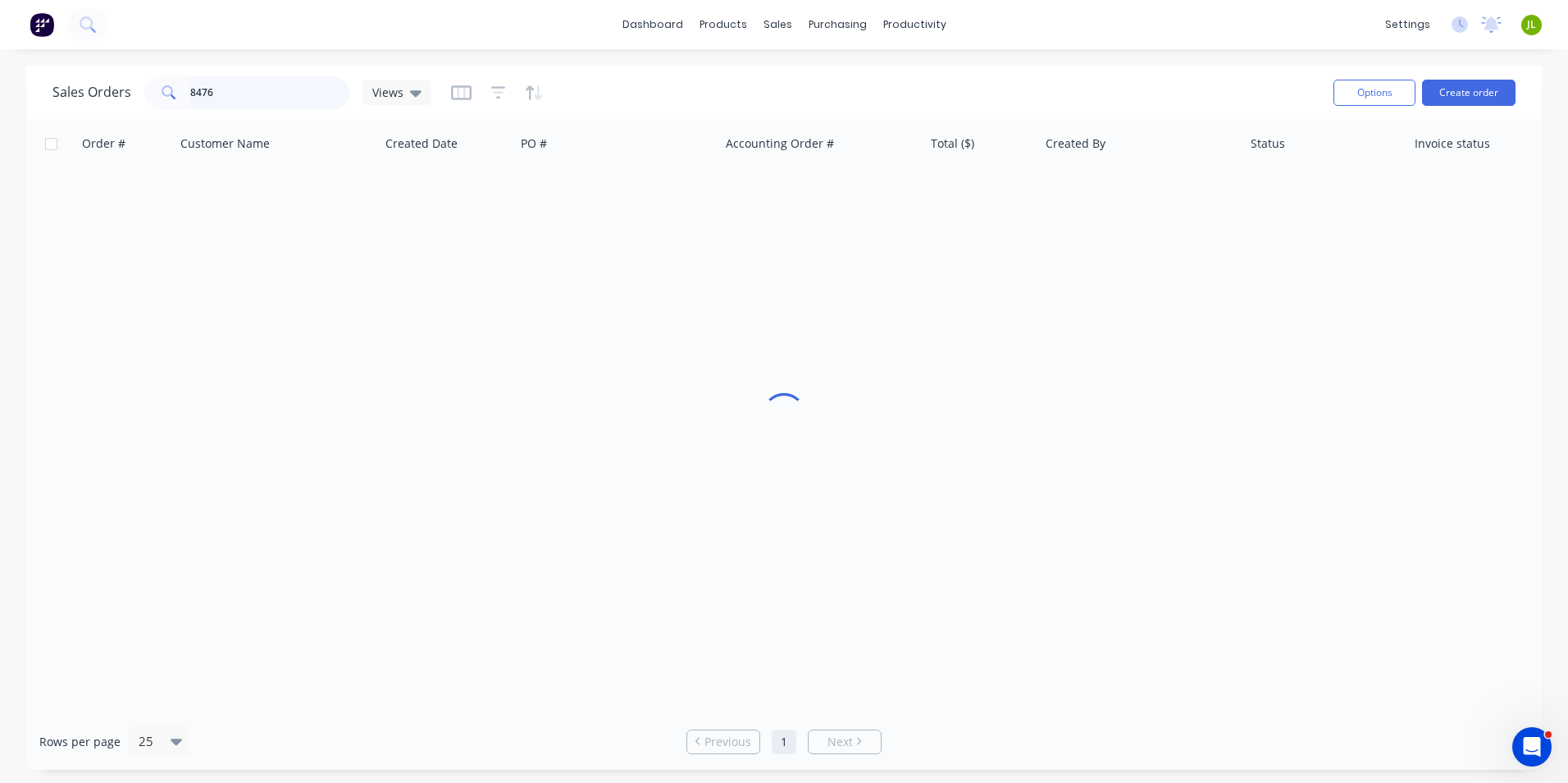
click at [261, 100] on input "8476" at bounding box center [270, 93] width 160 height 33
drag, startPoint x: 261, startPoint y: 100, endPoint x: 126, endPoint y: 89, distance: 135.4
click at [126, 89] on div "Sales Orders 8476 Views" at bounding box center [242, 93] width 379 height 33
type input "48524"
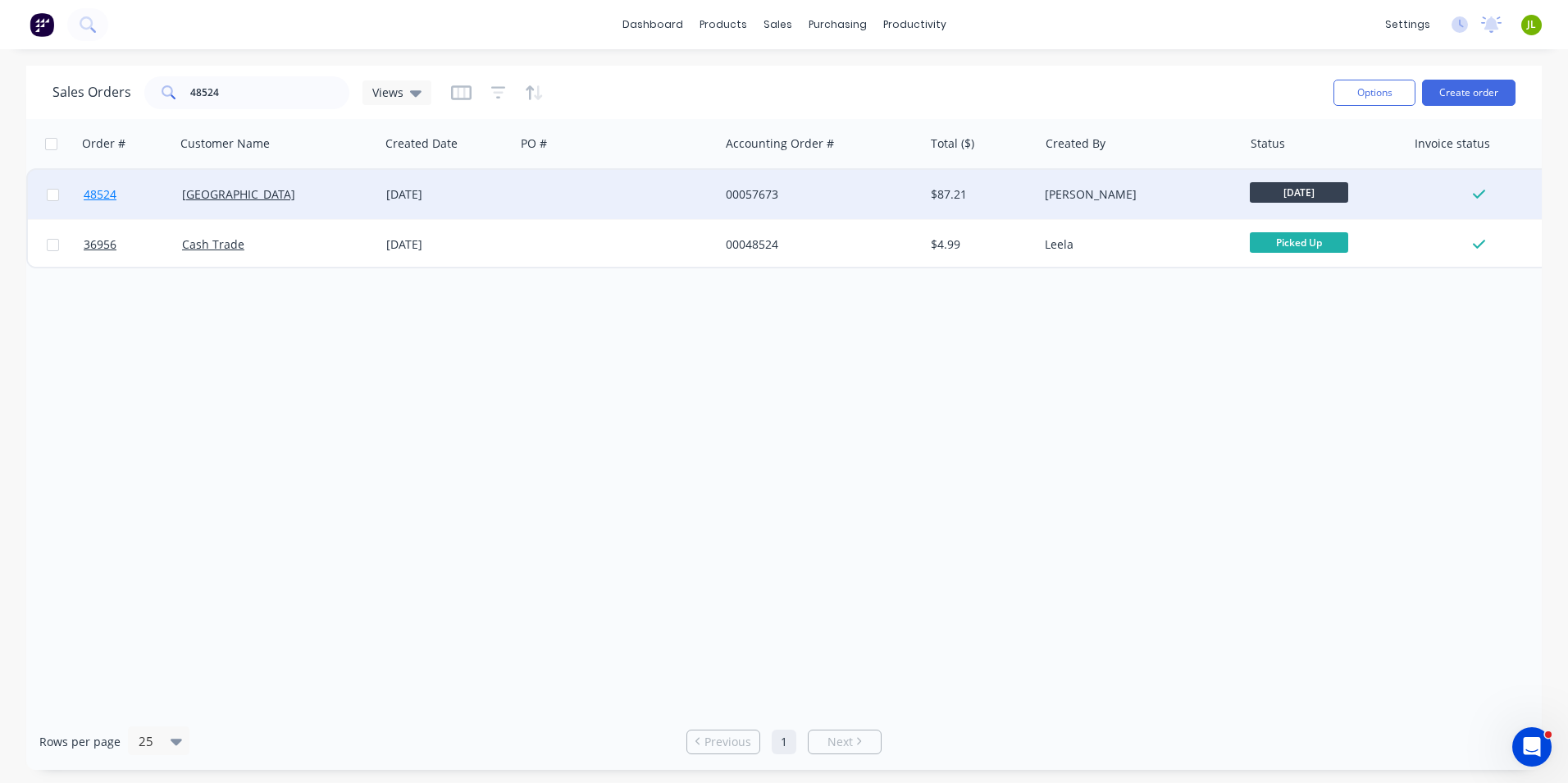
click at [113, 184] on link "48524" at bounding box center [132, 195] width 99 height 49
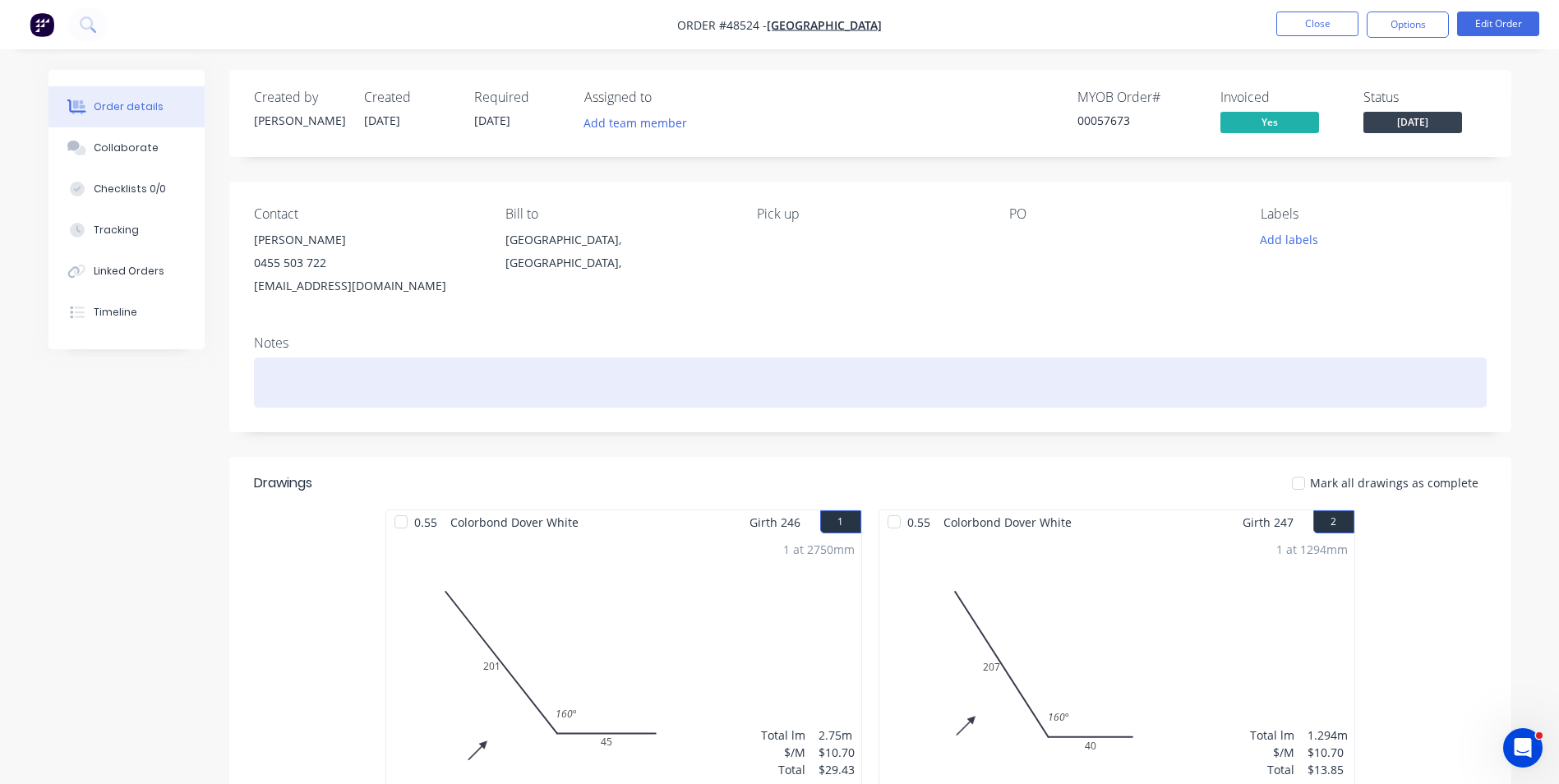
drag, startPoint x: 495, startPoint y: 388, endPoint x: 712, endPoint y: 448, distance: 225.1
click at [495, 388] on div at bounding box center [870, 381] width 1232 height 50
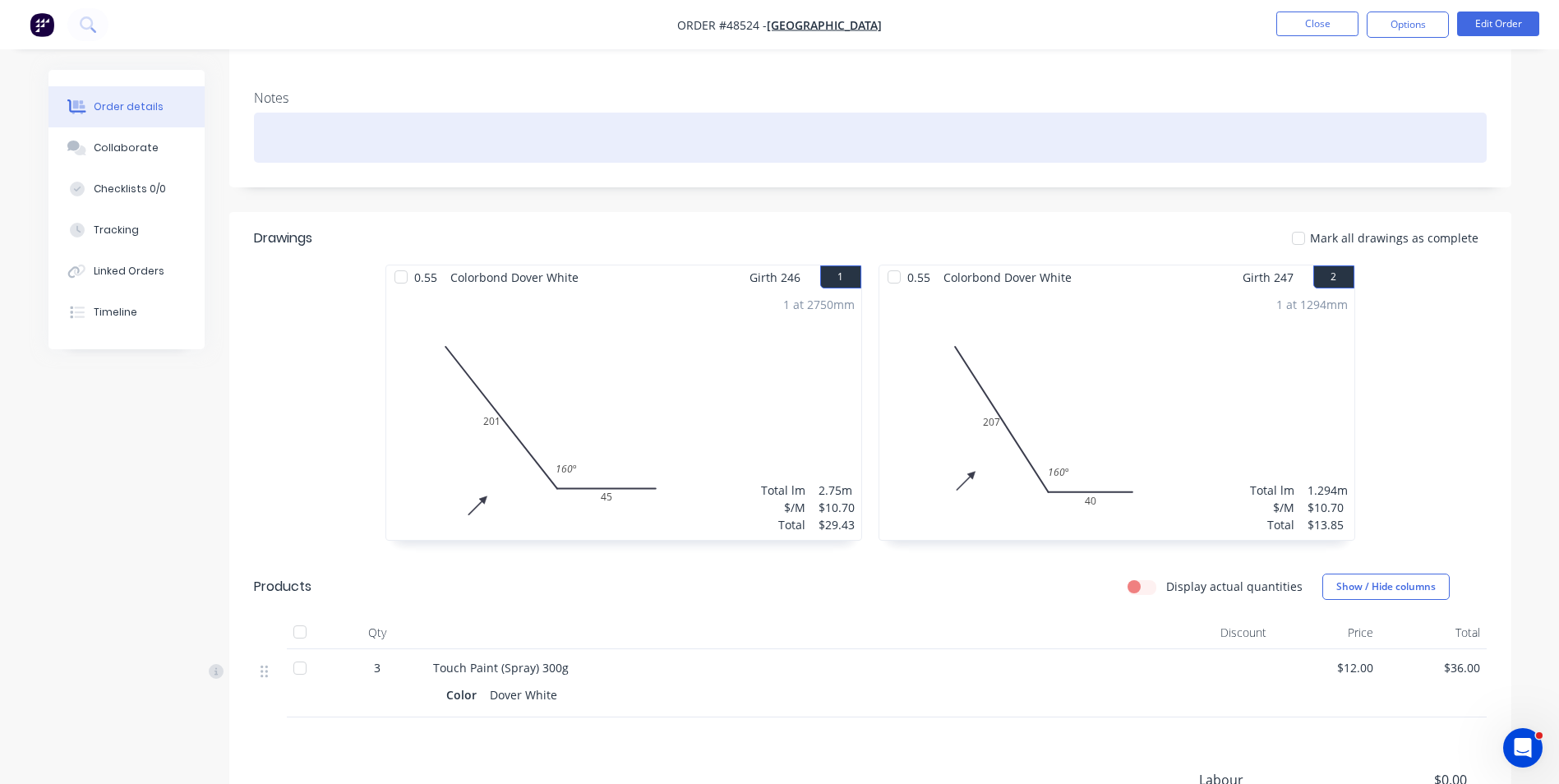
scroll to position [246, 0]
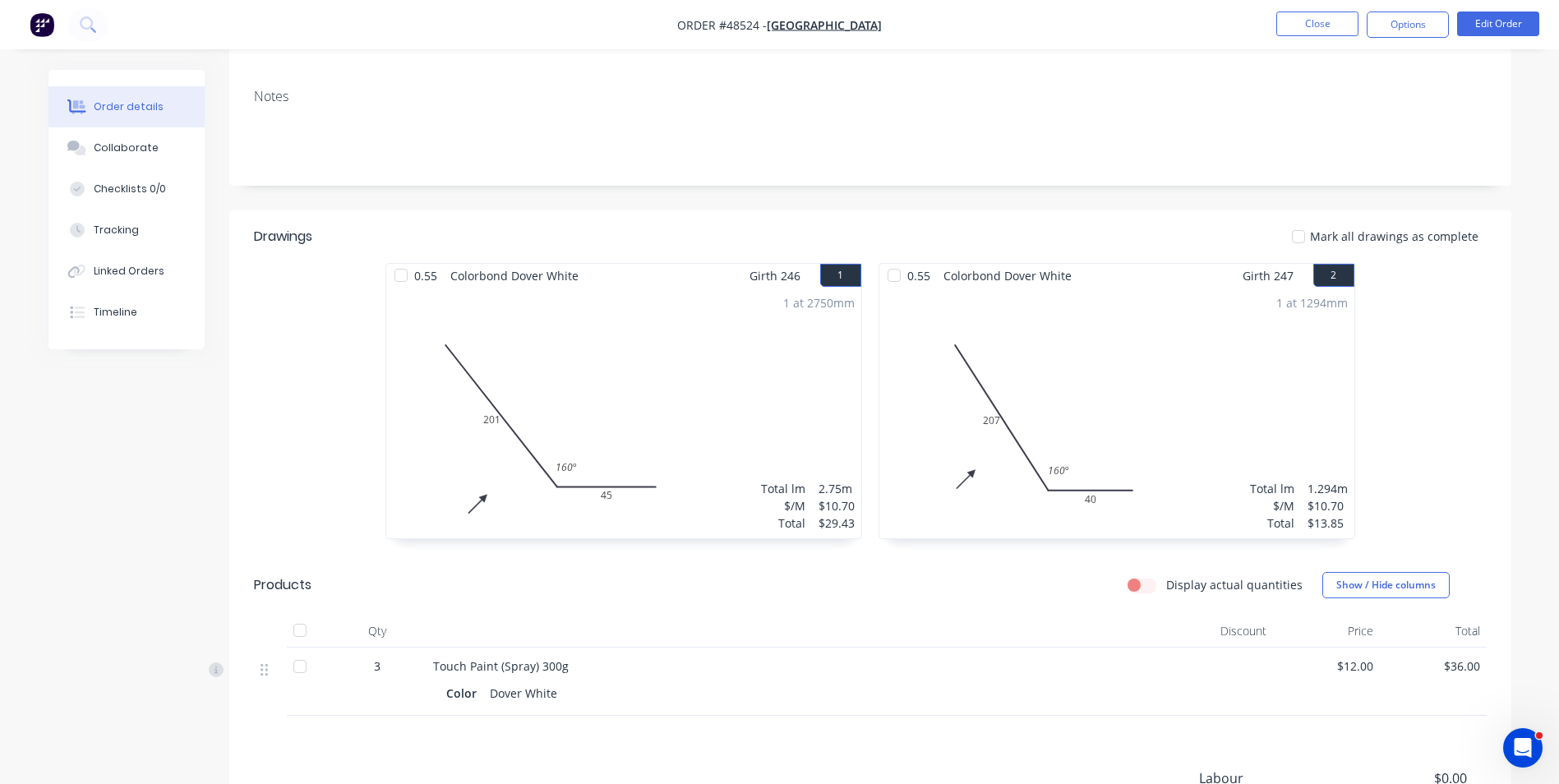
click at [87, 462] on div "Created by Rachel Created 27/08/25 Required 03/09/25 Assigned to Add team membe…" at bounding box center [779, 397] width 1463 height 1149
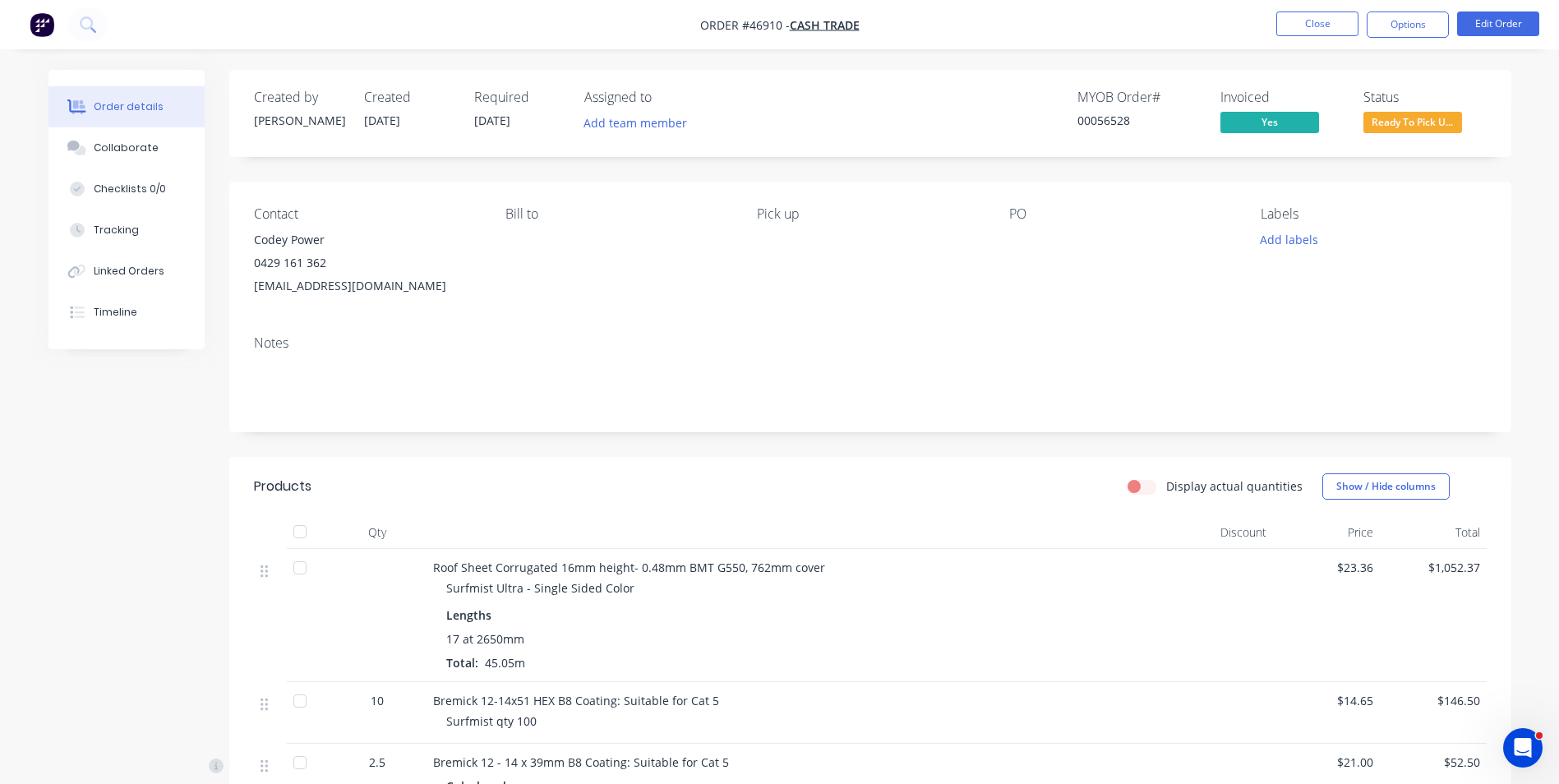
click at [638, 409] on div "Notes" at bounding box center [870, 377] width 1282 height 110
click at [1318, 25] on button "Close" at bounding box center [1317, 24] width 82 height 24
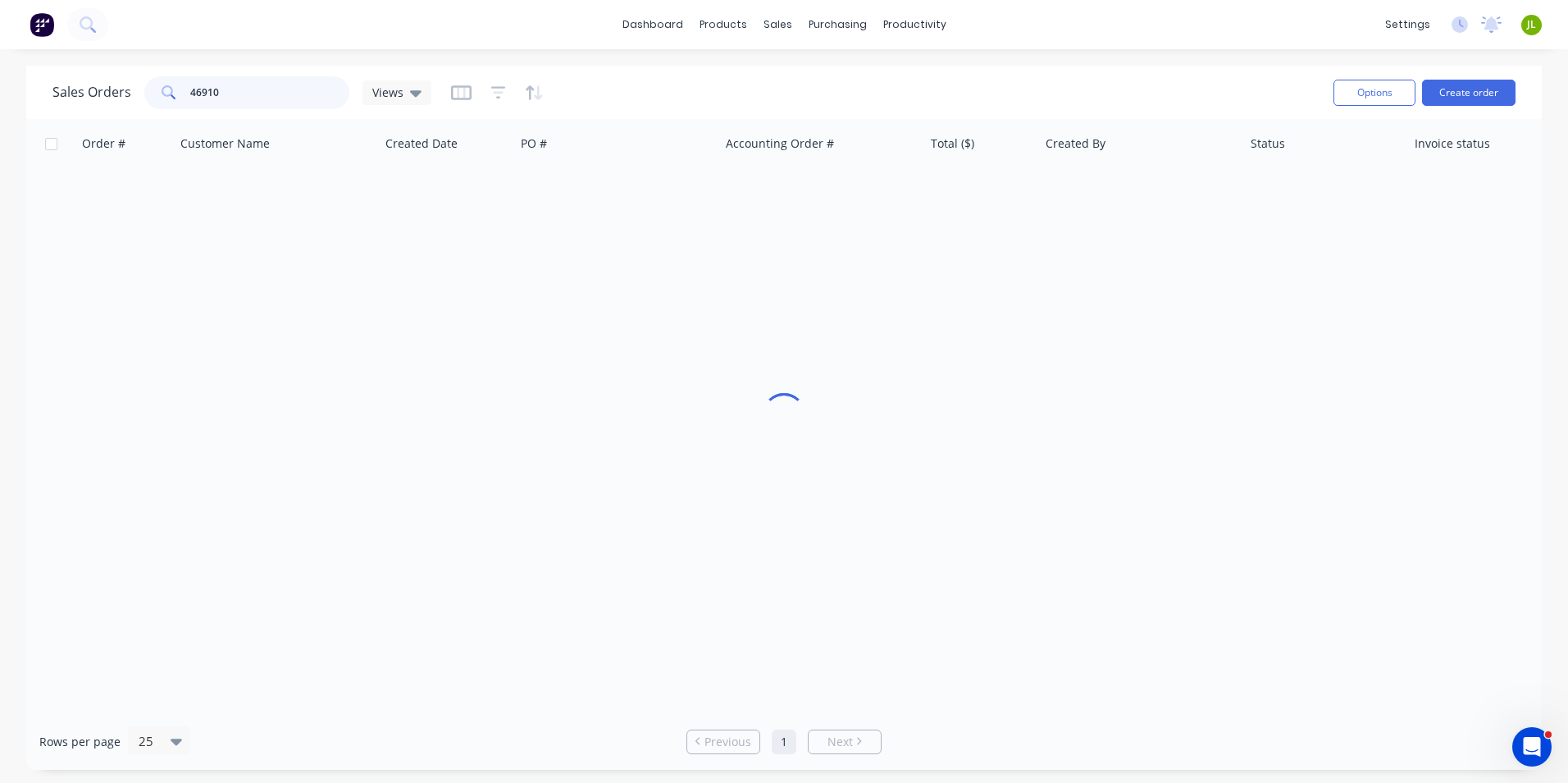
drag, startPoint x: 259, startPoint y: 88, endPoint x: 297, endPoint y: 78, distance: 39.3
click at [118, 103] on div "Sales Orders 46910 Views" at bounding box center [242, 93] width 379 height 33
type input "47768"
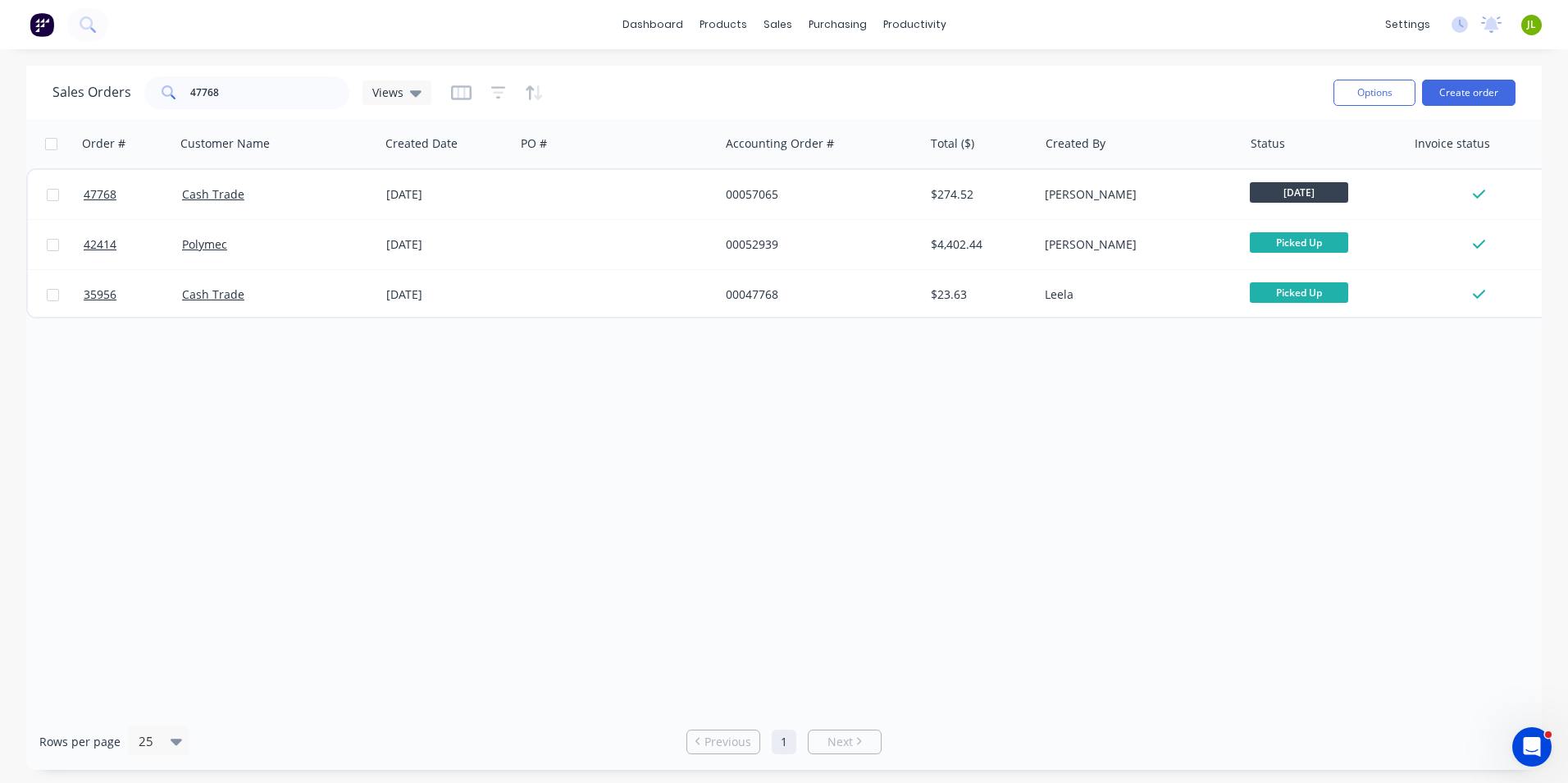
click at [869, 430] on div "Order # Customer Name Created Date PO # Accounting Order # Total ($) Created By…" at bounding box center [784, 416] width 1516 height 594
click at [863, 70] on link "Purchase Orders" at bounding box center [907, 78] width 217 height 33
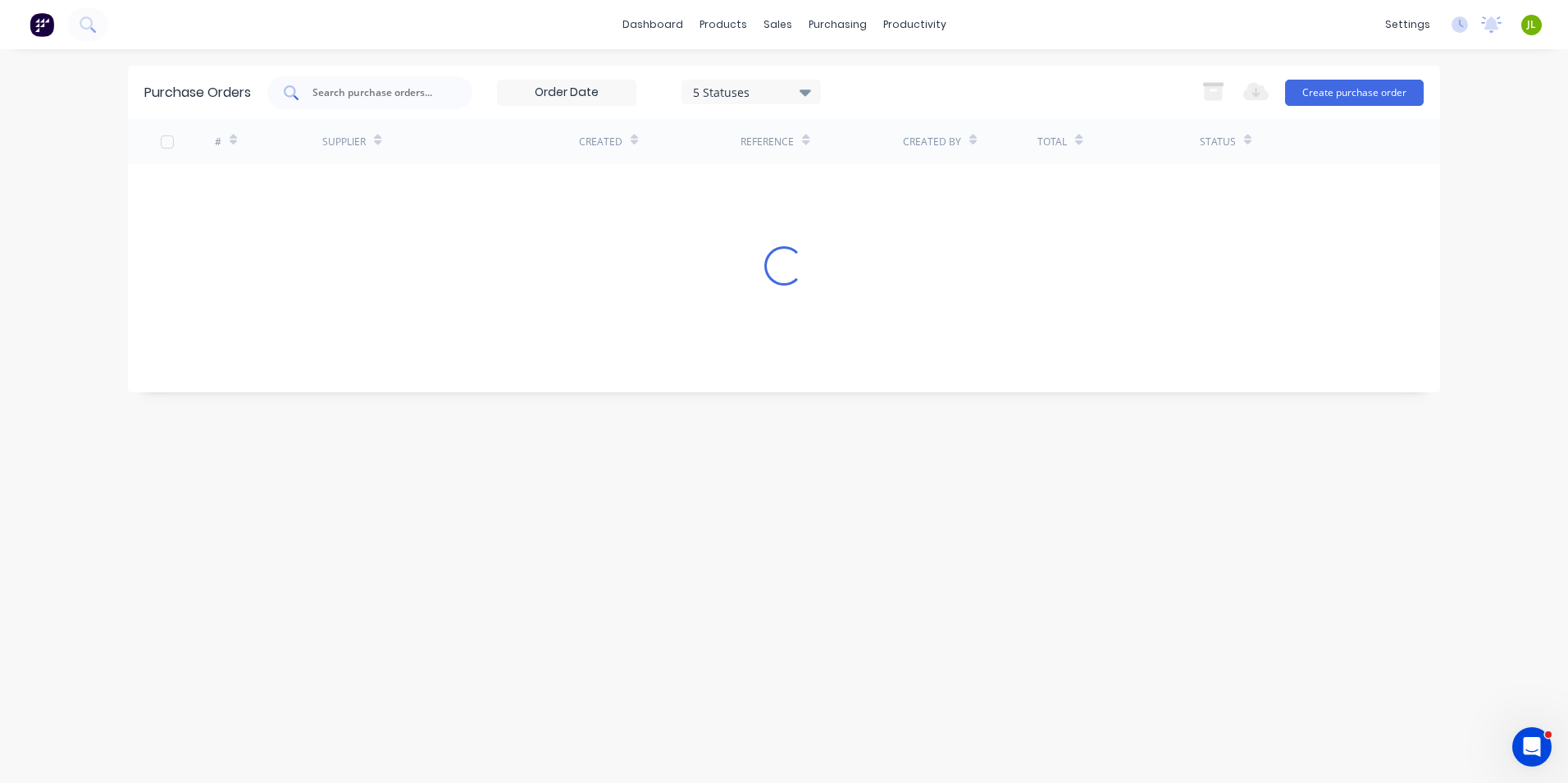
click at [420, 99] on input "text" at bounding box center [379, 92] width 136 height 16
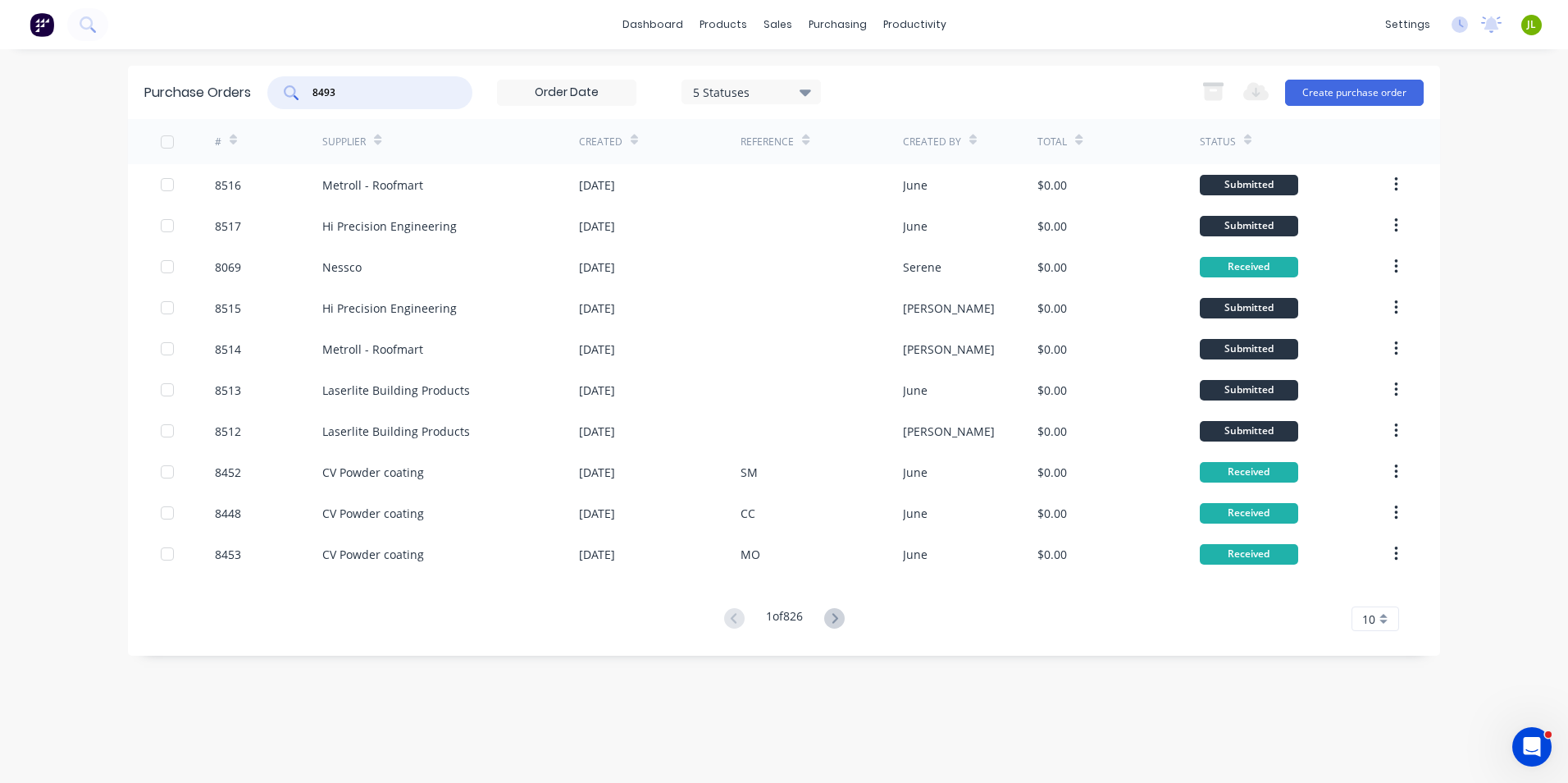
type input "8493"
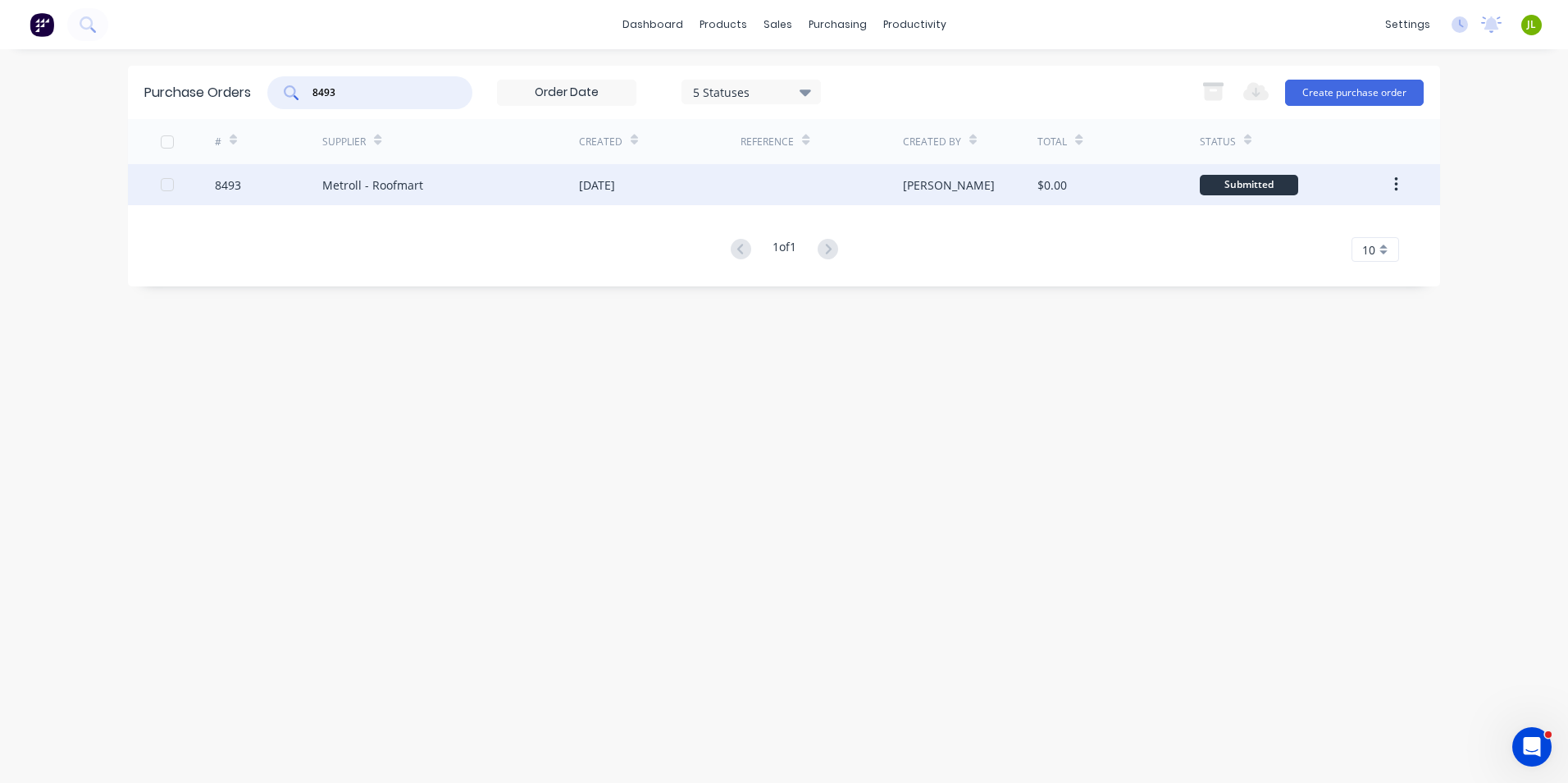
click at [437, 189] on div "Metroll - Roofmart" at bounding box center [451, 185] width 257 height 41
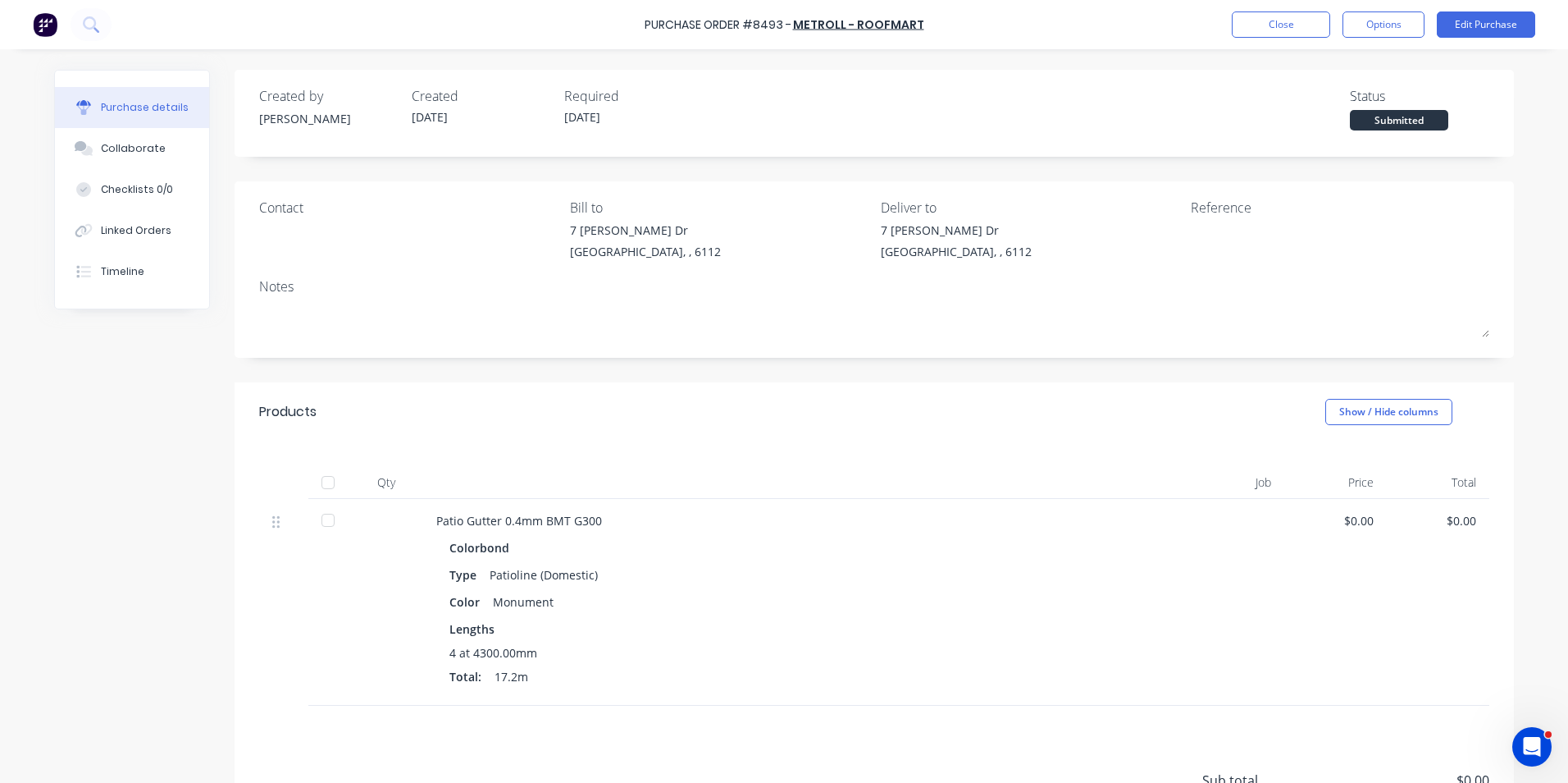
click at [318, 483] on div at bounding box center [328, 482] width 33 height 33
click at [167, 232] on button "Linked Orders" at bounding box center [131, 230] width 154 height 41
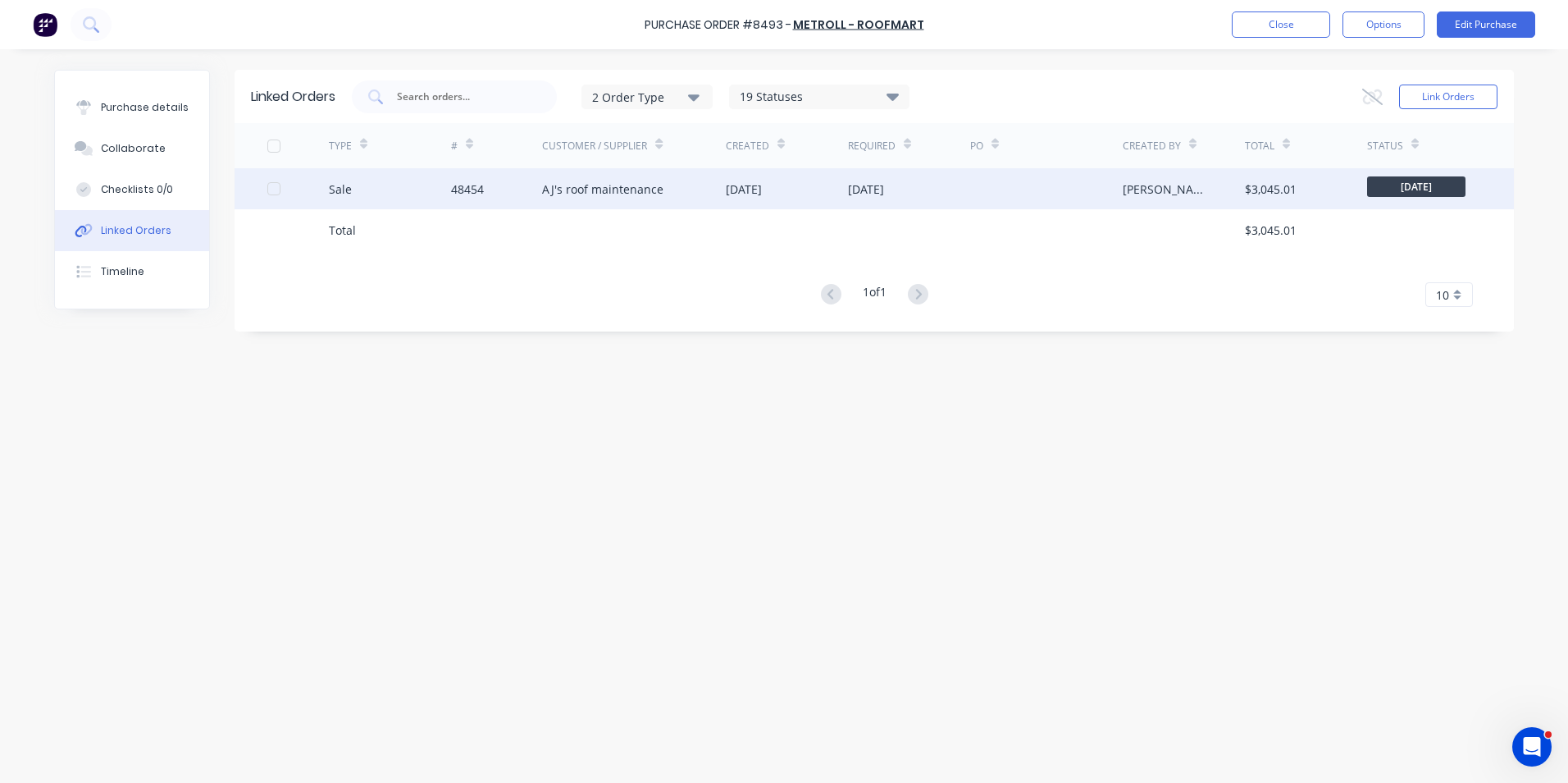
click at [570, 194] on div "AJ's roof maintenance" at bounding box center [603, 189] width 121 height 17
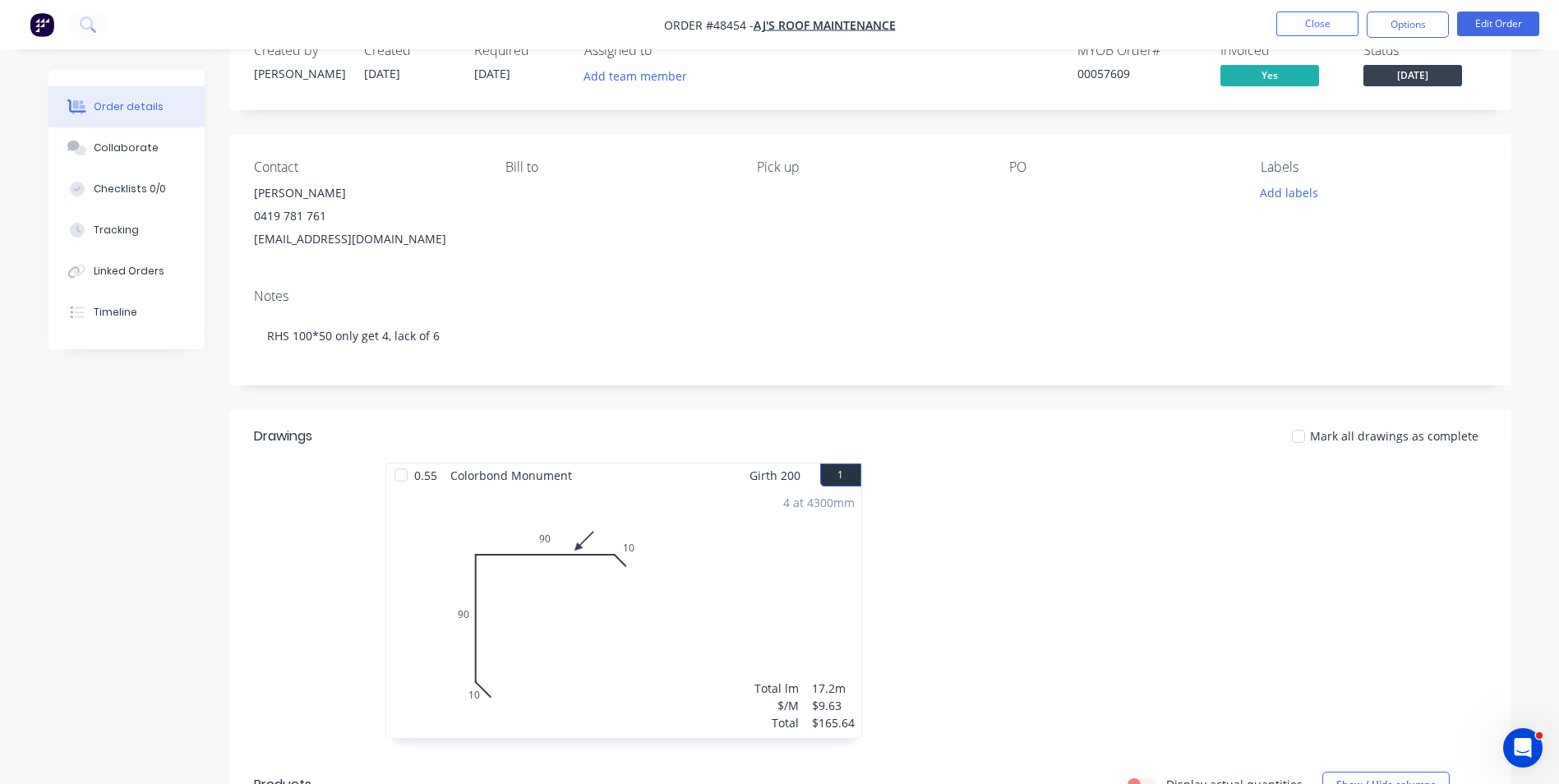
scroll to position [82, 0]
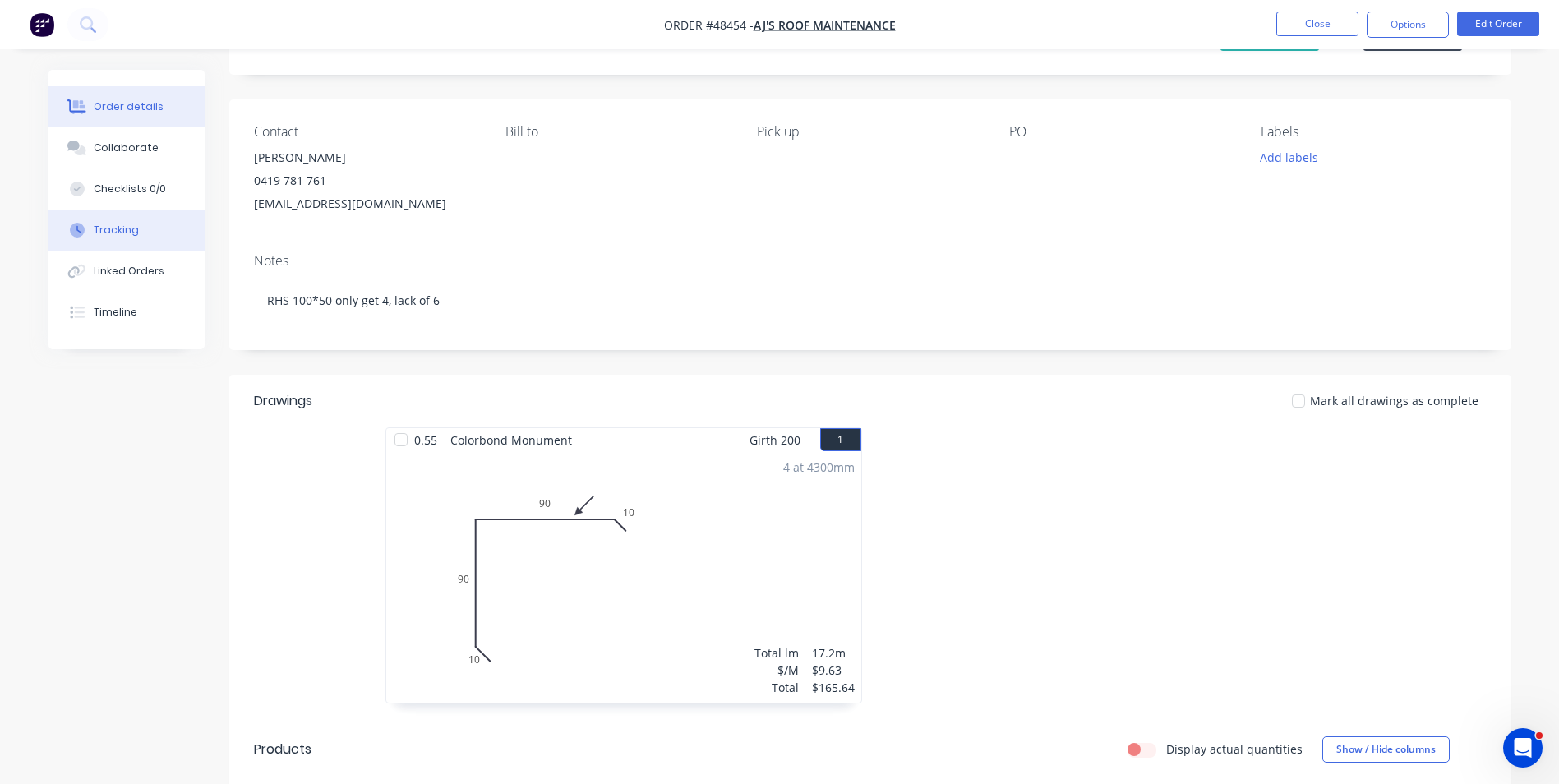
click at [114, 225] on div "Tracking" at bounding box center [116, 230] width 46 height 15
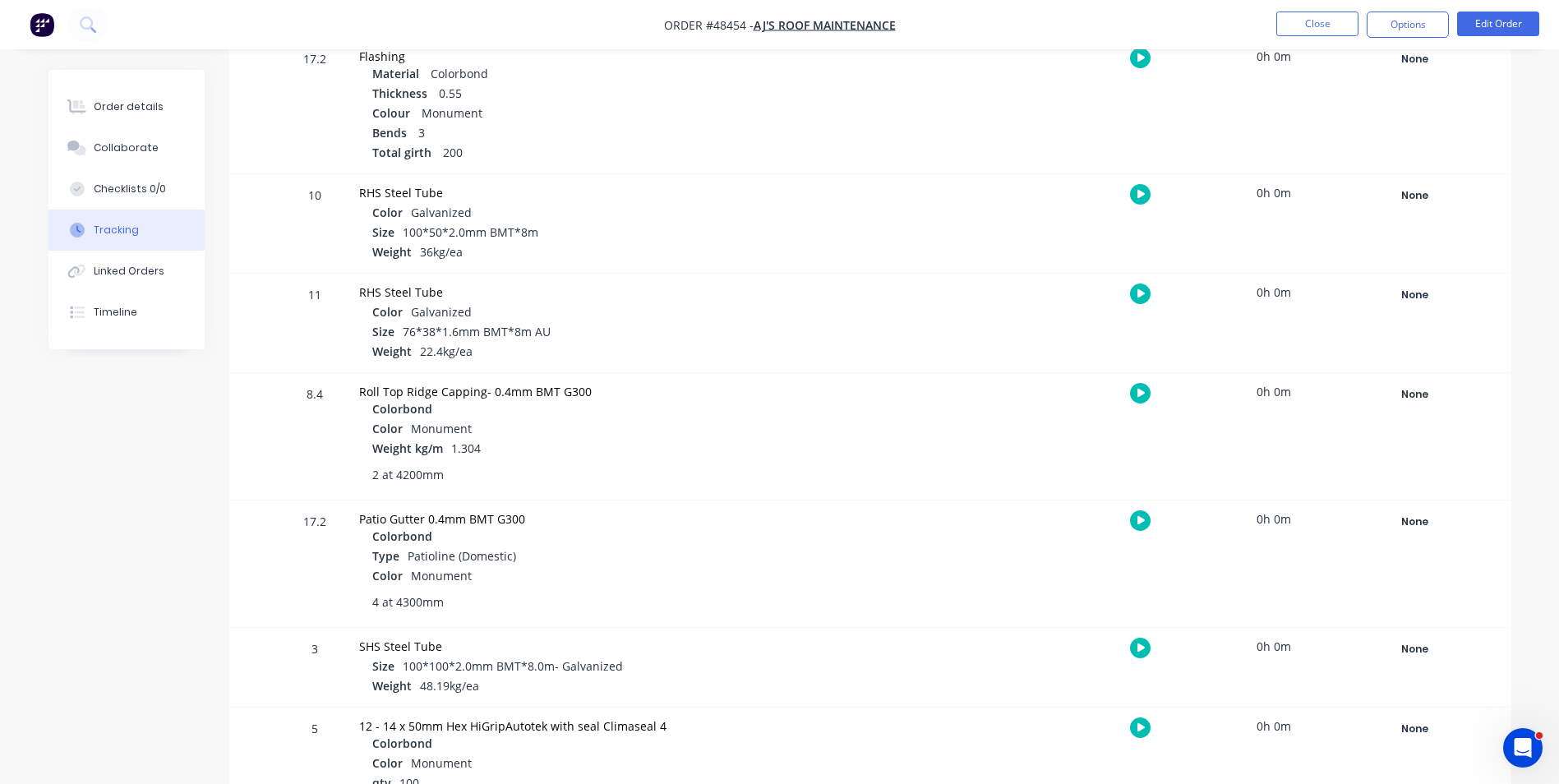
scroll to position [411, 0]
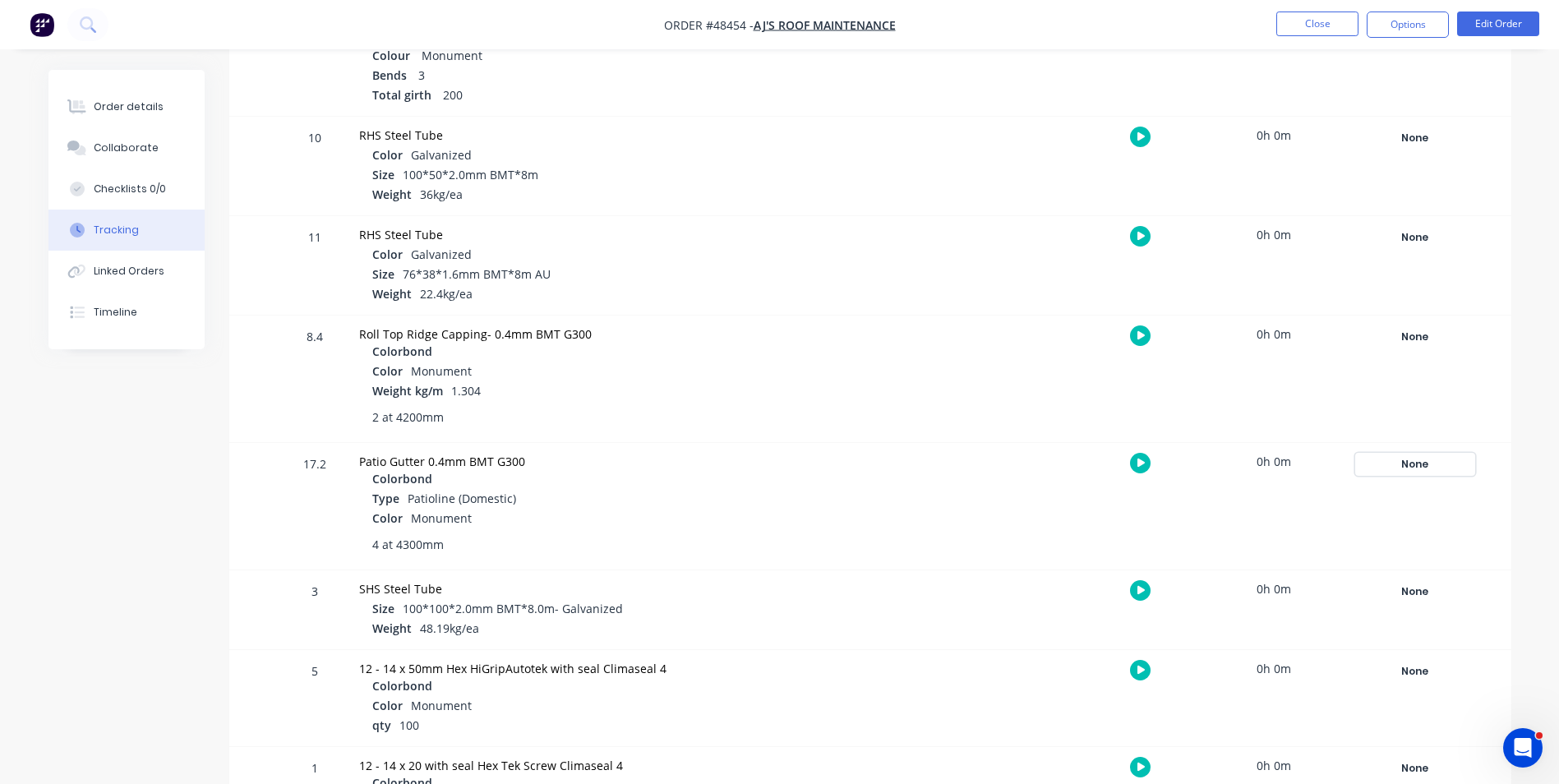
click at [1416, 461] on div "None" at bounding box center [1415, 463] width 118 height 21
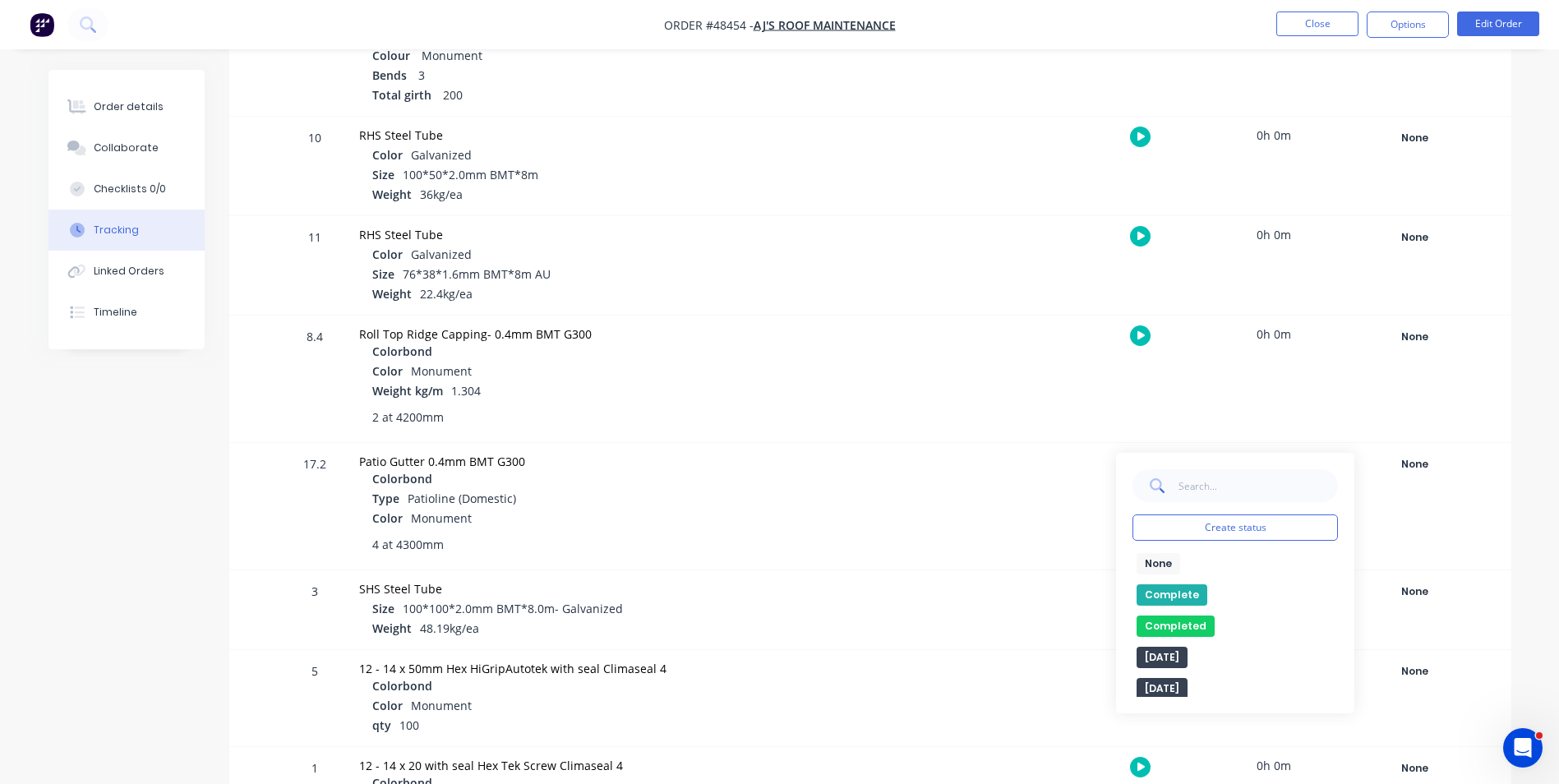
click at [1157, 589] on button "Complete" at bounding box center [1172, 594] width 71 height 21
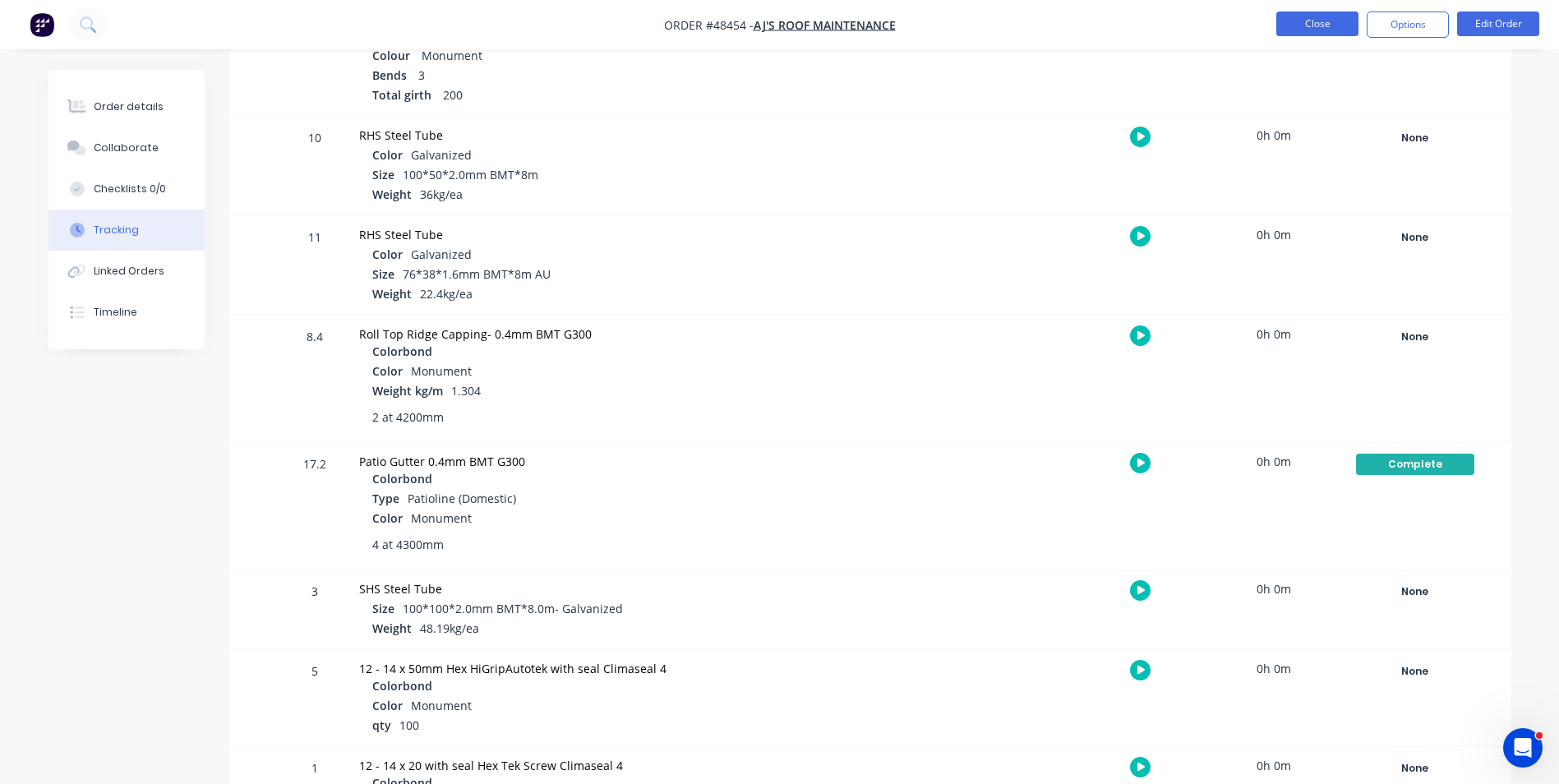
click at [1324, 23] on button "Close" at bounding box center [1317, 24] width 82 height 24
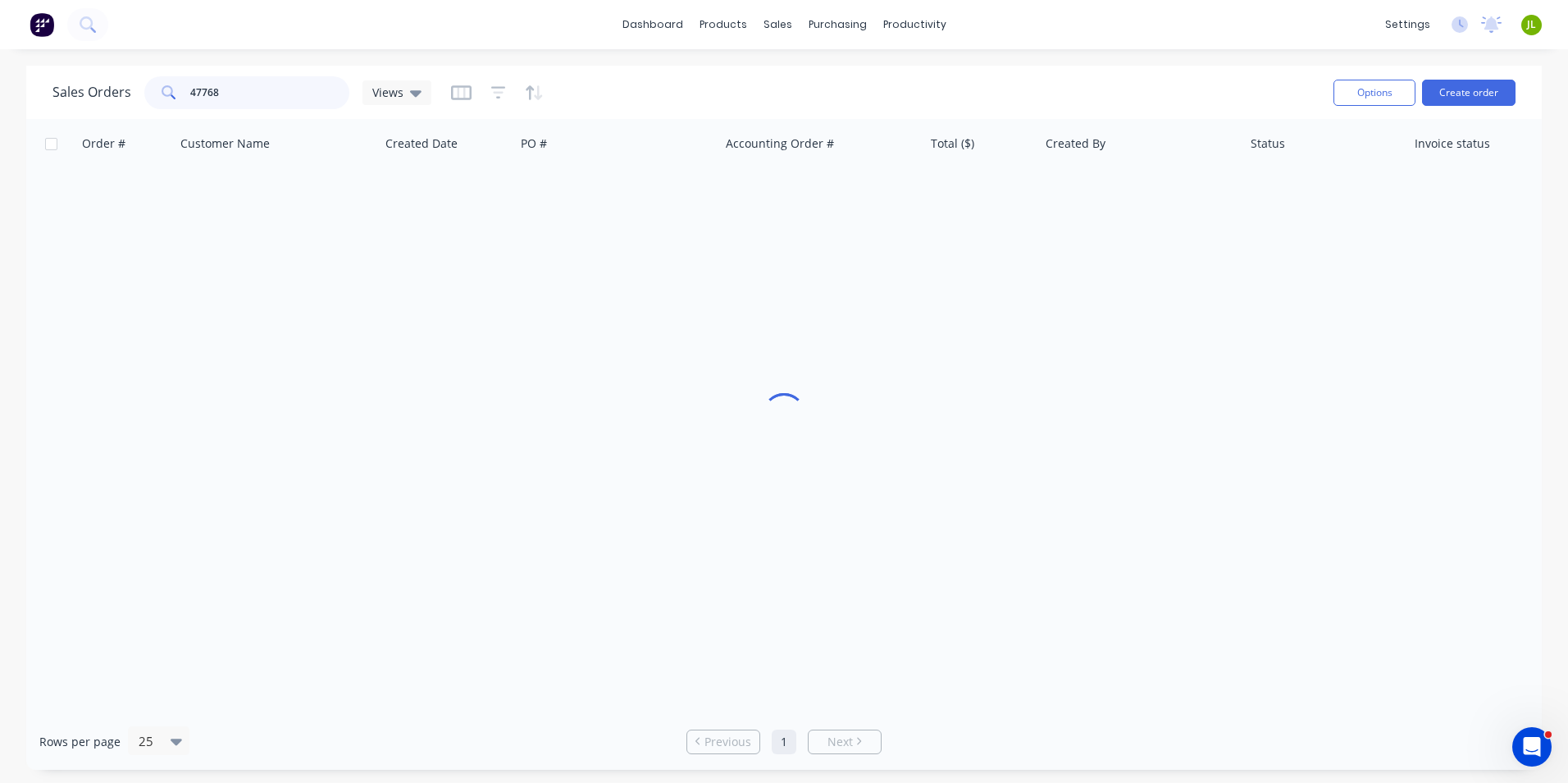
drag, startPoint x: 220, startPoint y: 87, endPoint x: 142, endPoint y: 95, distance: 78.4
click at [144, 95] on div "47768" at bounding box center [246, 93] width 205 height 33
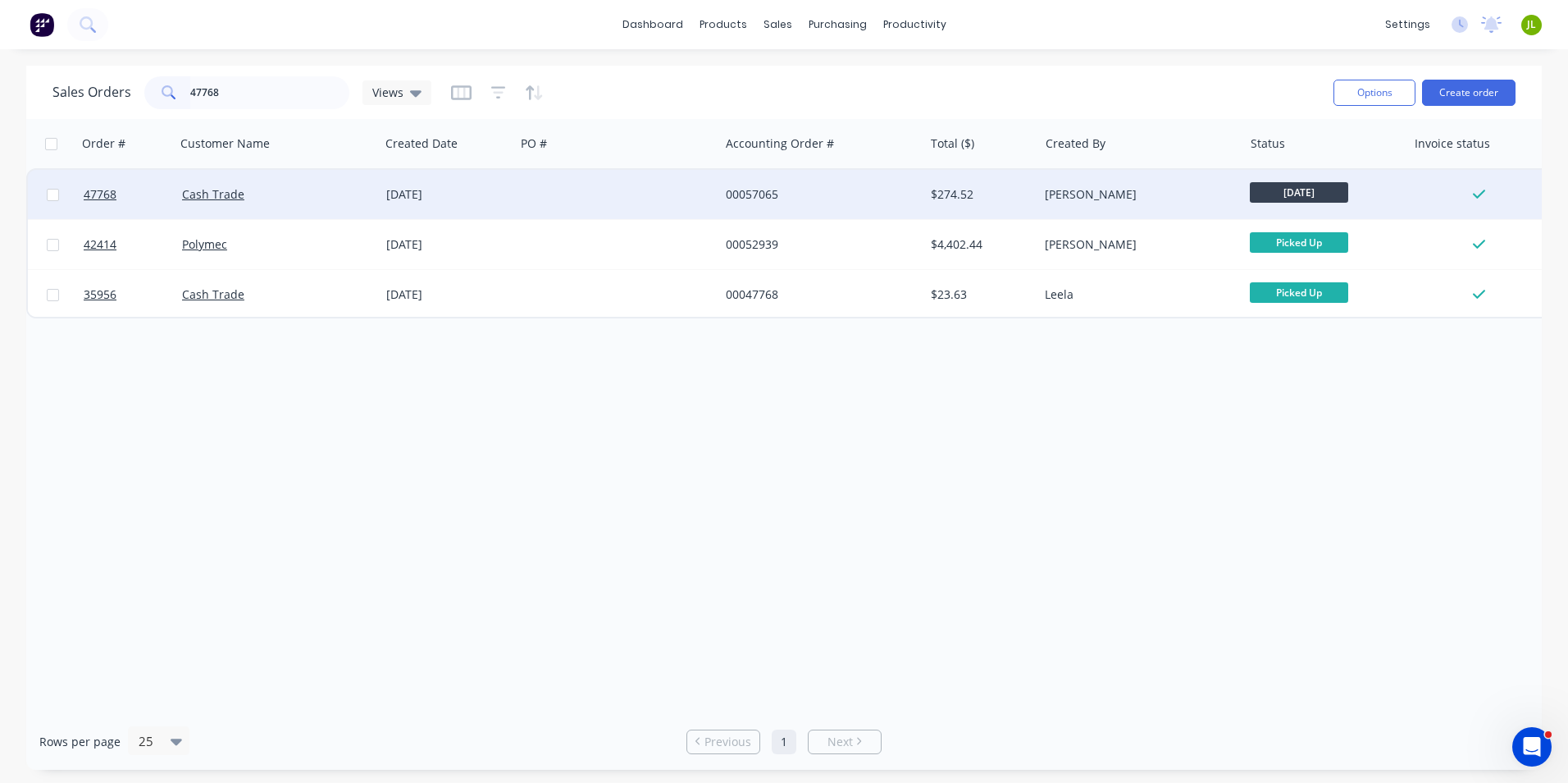
click at [75, 194] on div at bounding box center [52, 195] width 49 height 49
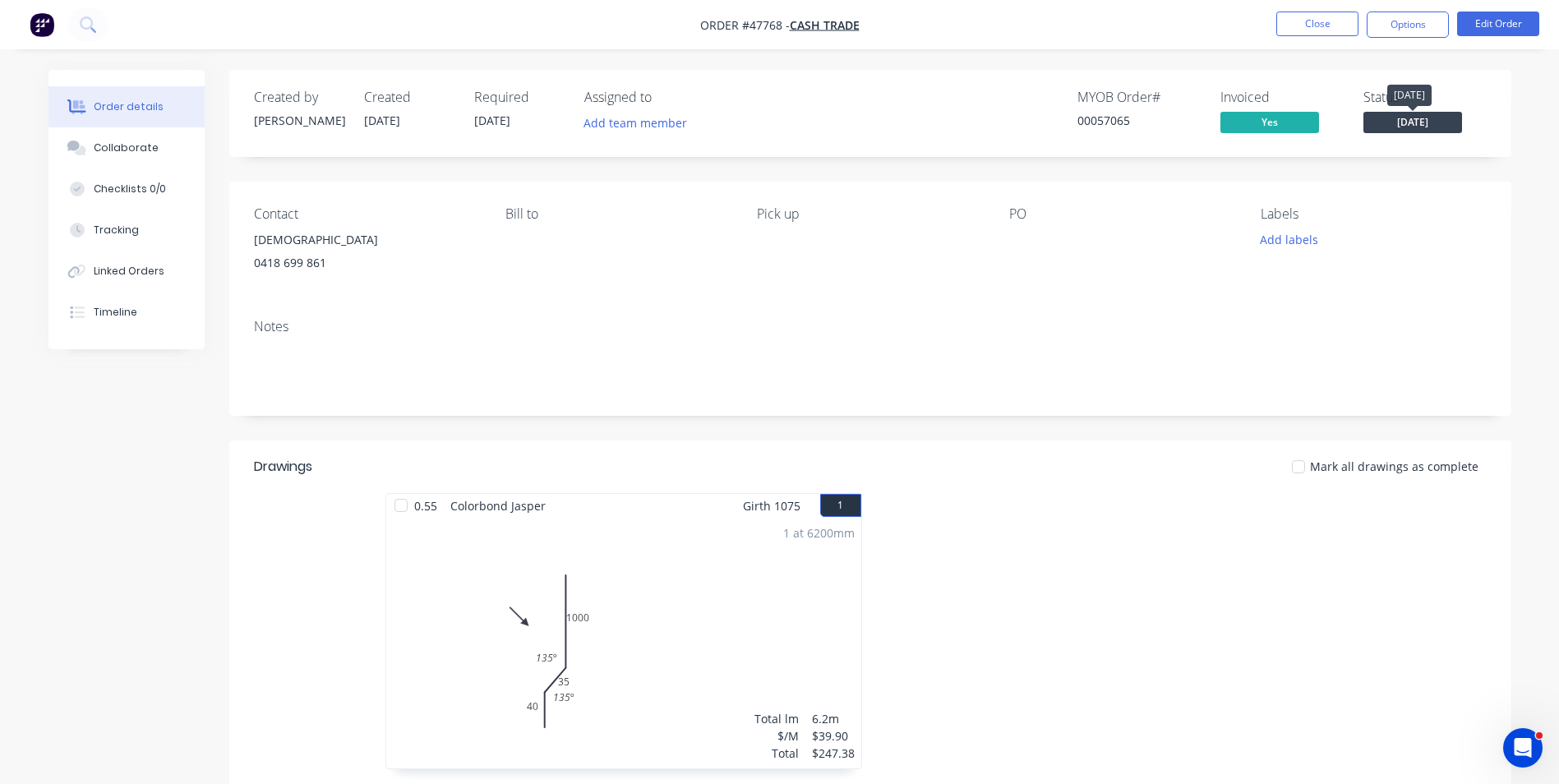
click at [1428, 124] on span "[DATE]" at bounding box center [1412, 122] width 99 height 20
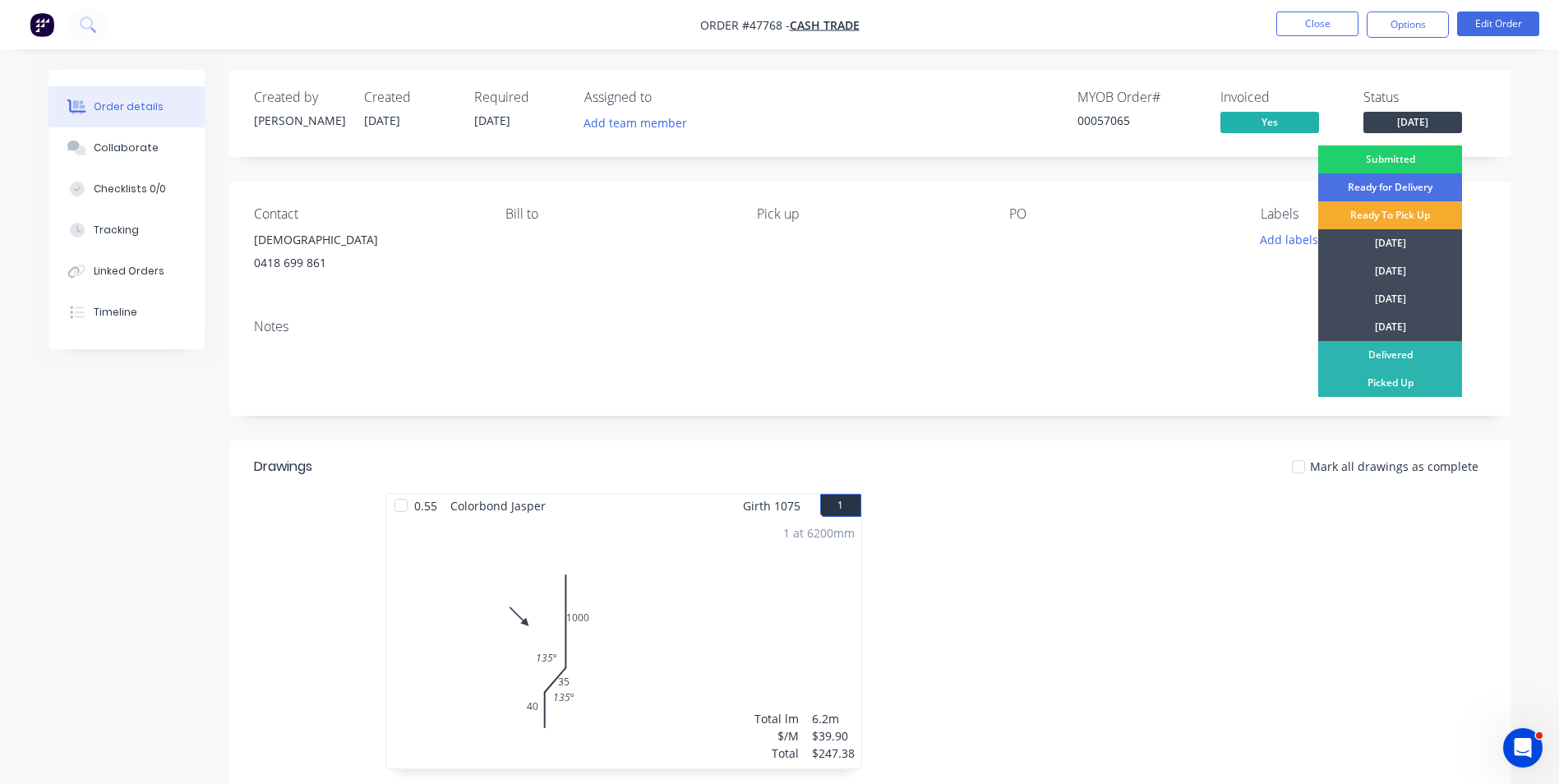
click at [1376, 218] on div "Ready To Pick Up" at bounding box center [1390, 215] width 143 height 28
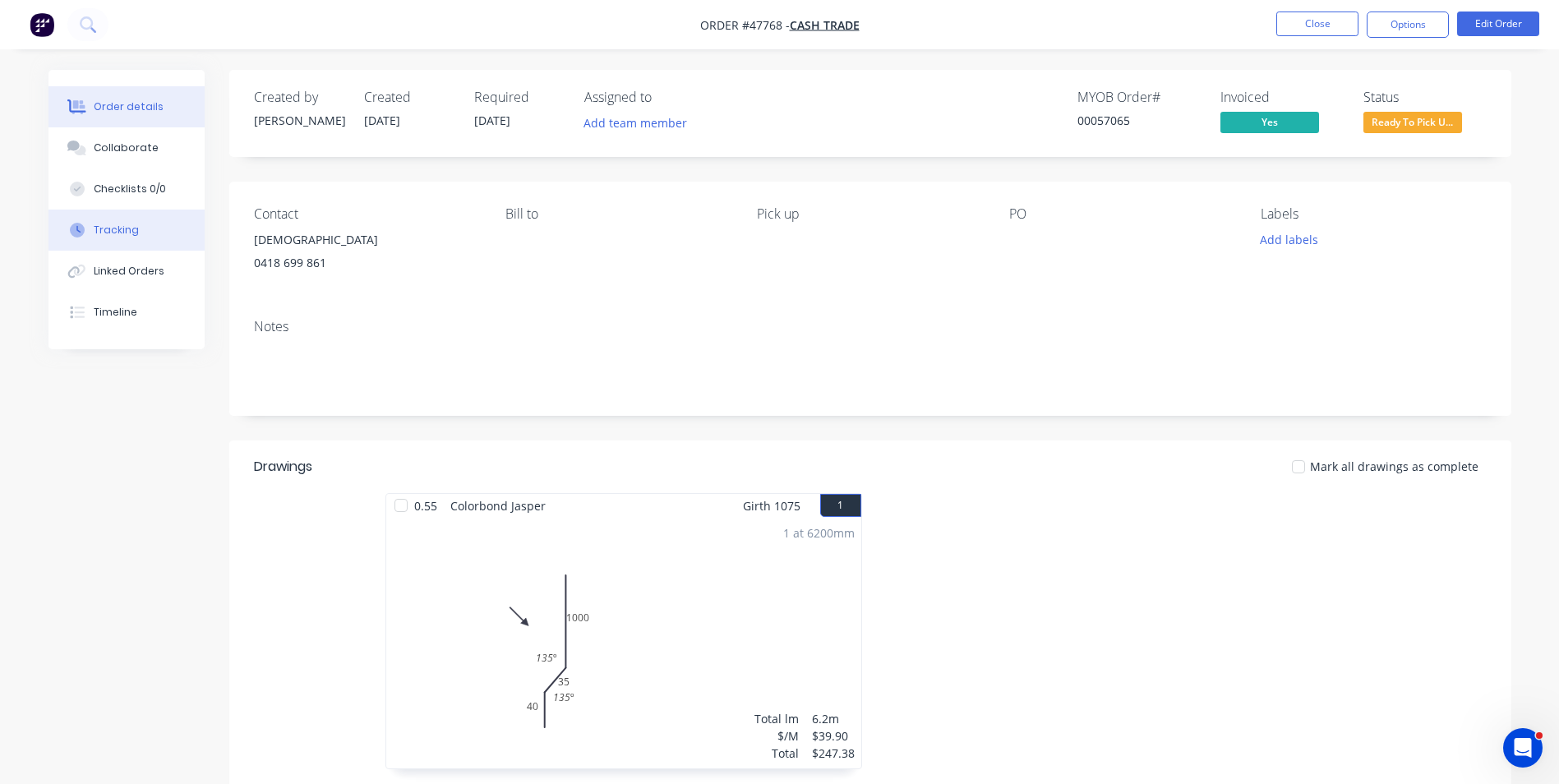
click at [142, 234] on button "Tracking" at bounding box center [126, 230] width 156 height 41
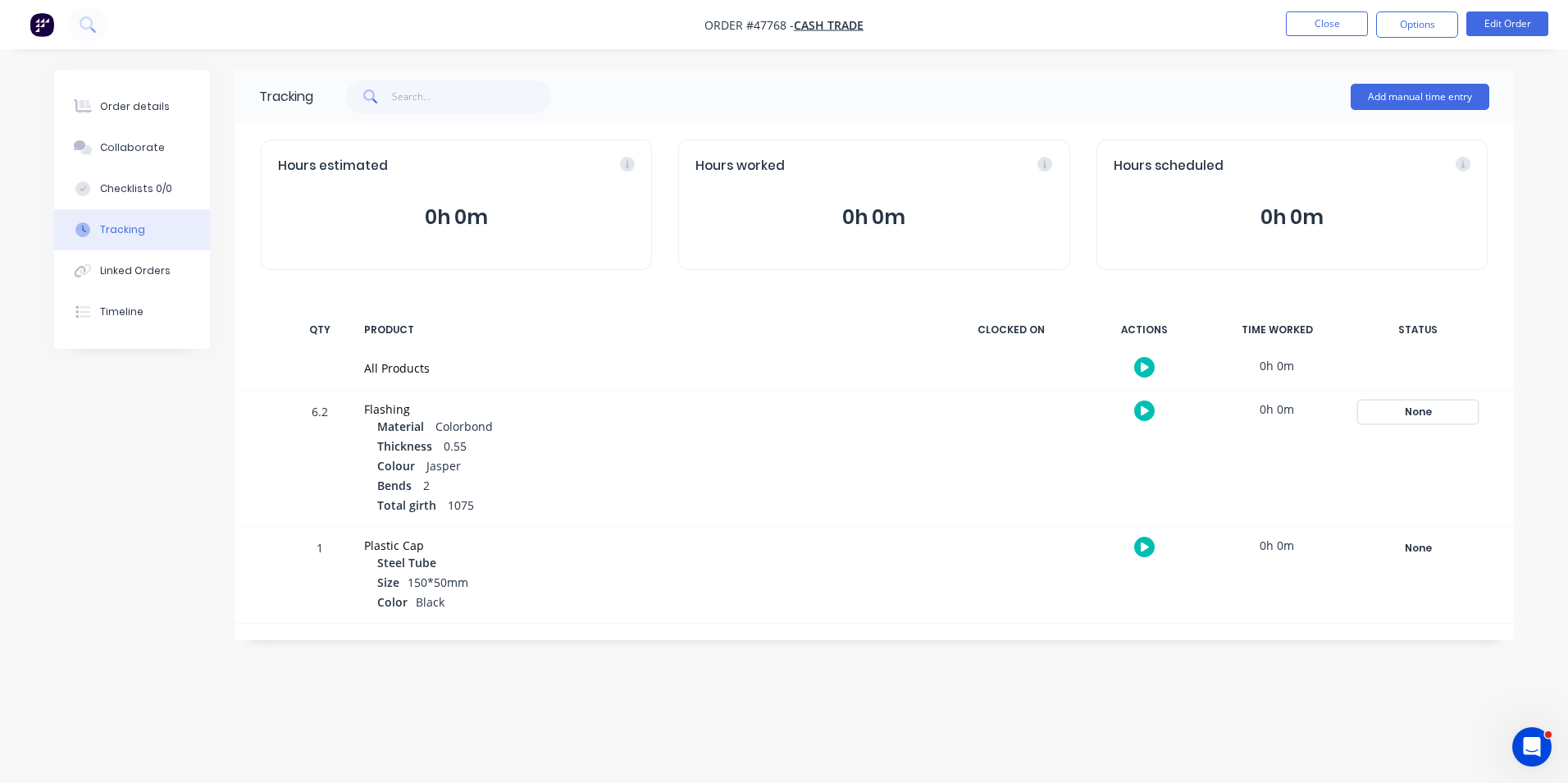
click at [1399, 409] on div "None" at bounding box center [1418, 411] width 118 height 21
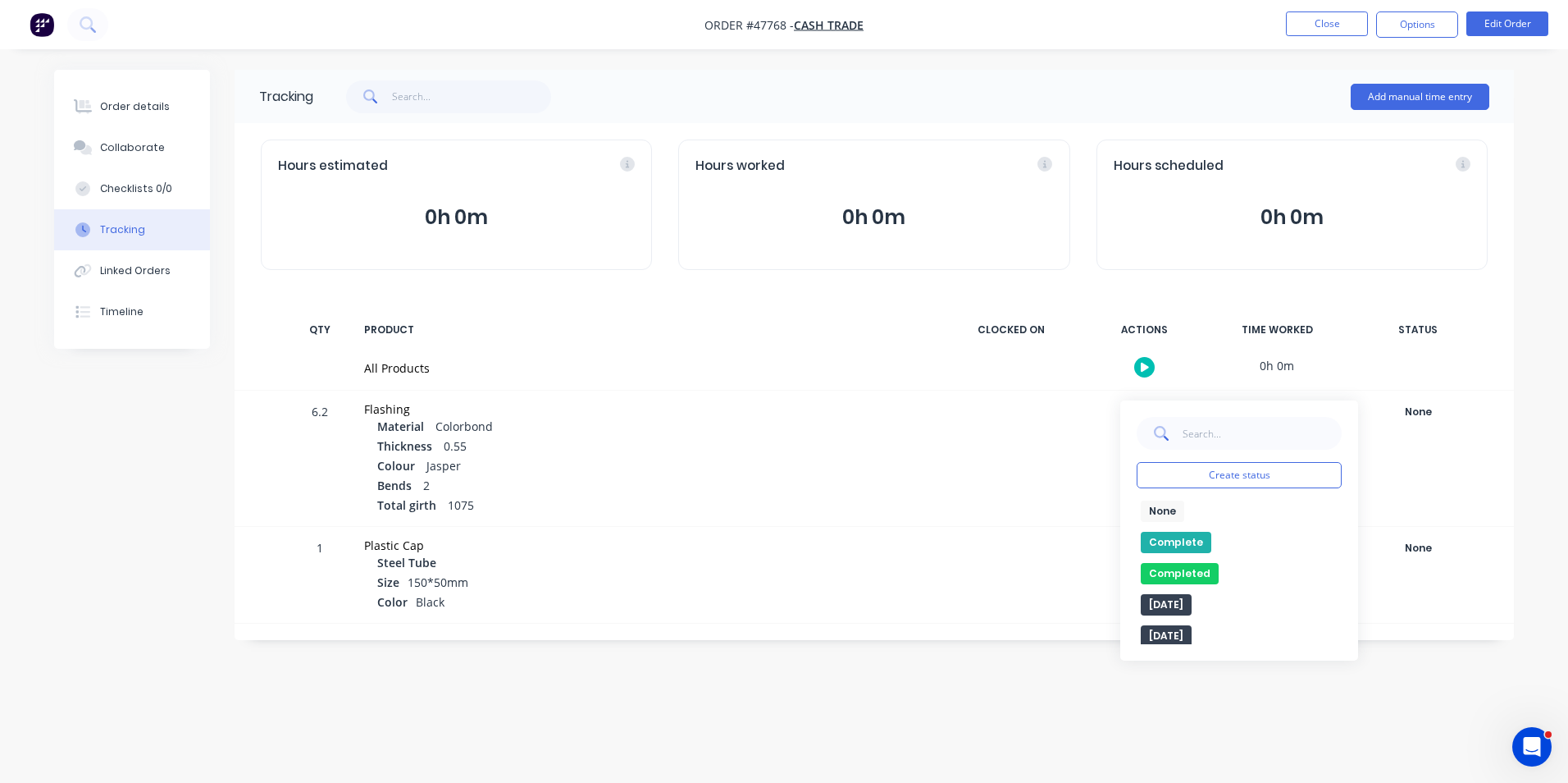
click at [1188, 540] on button "Complete" at bounding box center [1176, 542] width 71 height 21
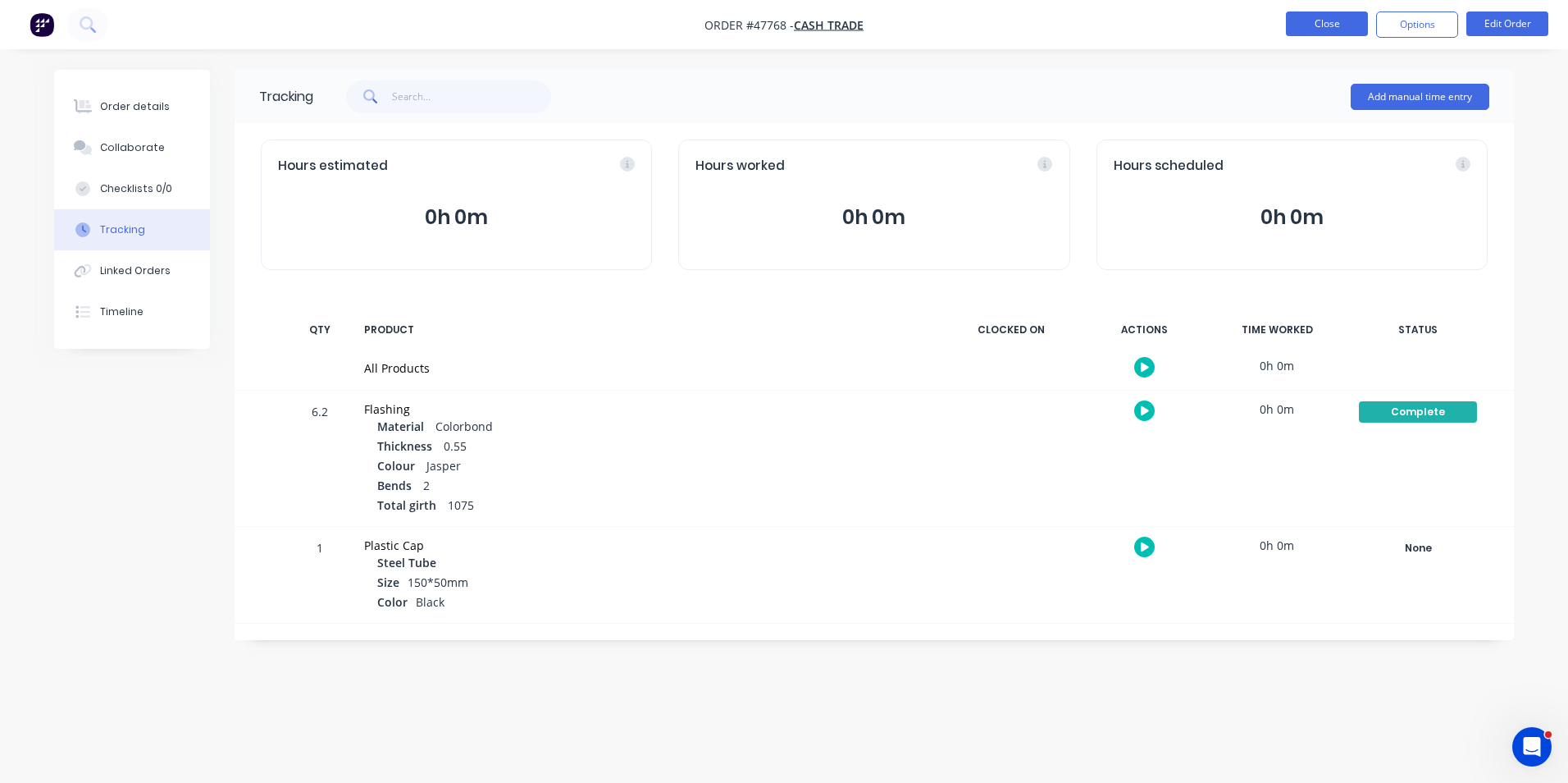
click at [1332, 24] on button "Close" at bounding box center [1327, 24] width 82 height 24
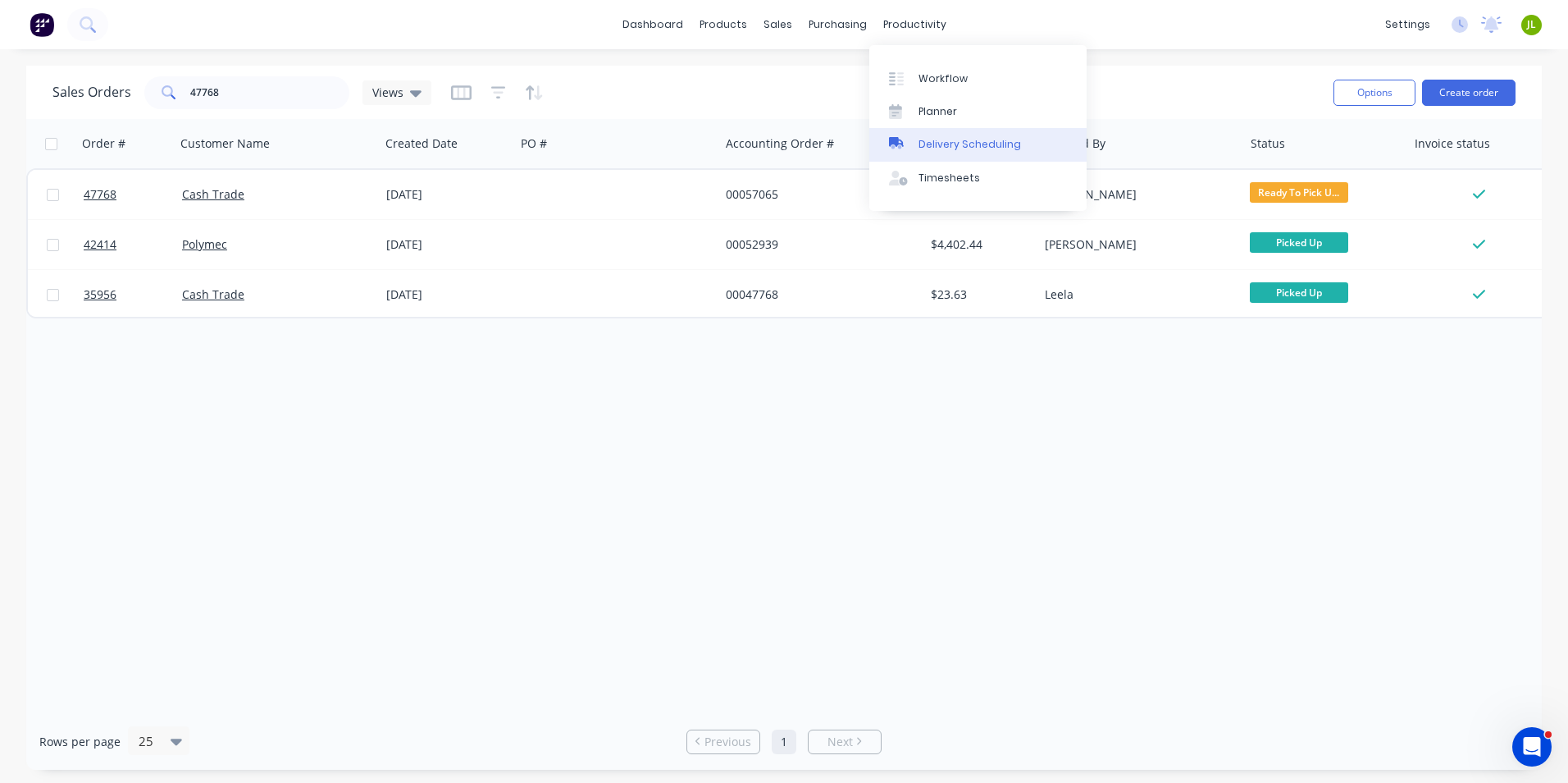
click at [946, 147] on div "Delivery Scheduling" at bounding box center [970, 145] width 103 height 15
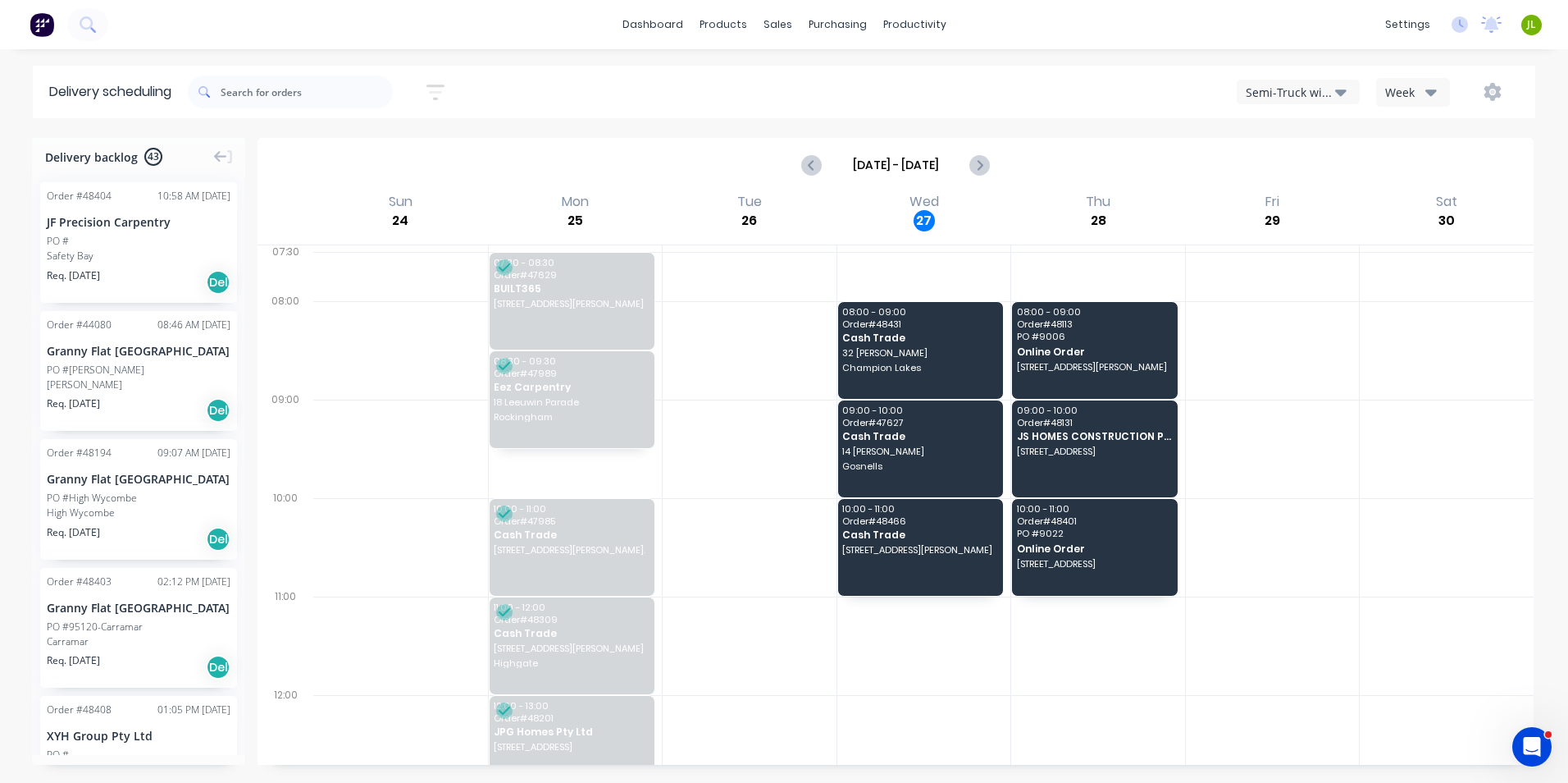
click at [1285, 80] on button "Semi-Truck with Hiab" at bounding box center [1298, 91] width 123 height 24
click at [1305, 204] on div "Utes Delivery" at bounding box center [1319, 199] width 163 height 33
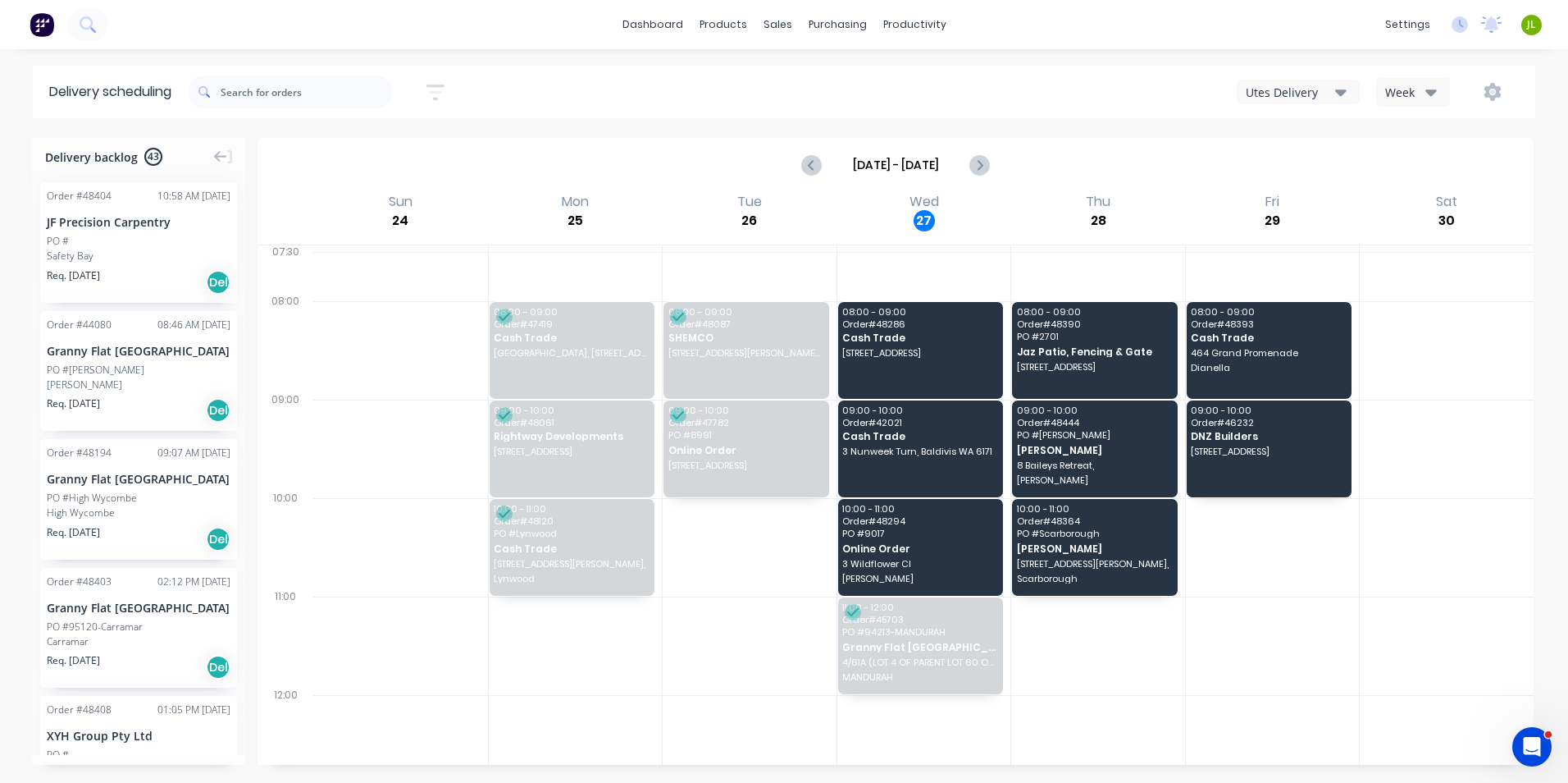
click at [605, 700] on div at bounding box center [575, 744] width 174 height 99
click at [741, 653] on div at bounding box center [750, 646] width 174 height 99
click at [1132, 681] on div at bounding box center [1098, 646] width 174 height 99
click at [1099, 698] on div at bounding box center [1098, 744] width 174 height 99
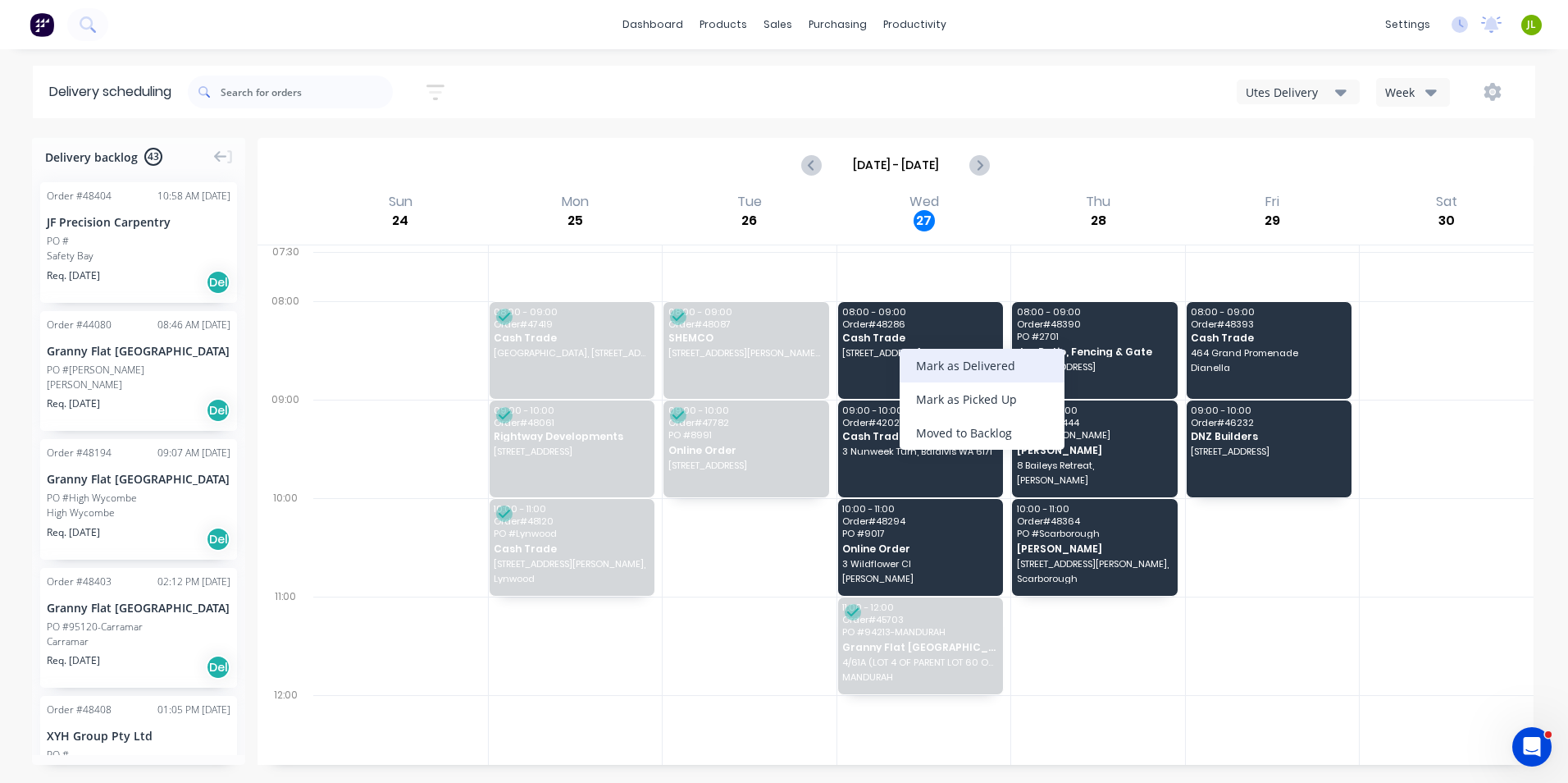
click at [944, 358] on div "Mark as Delivered" at bounding box center [982, 366] width 165 height 34
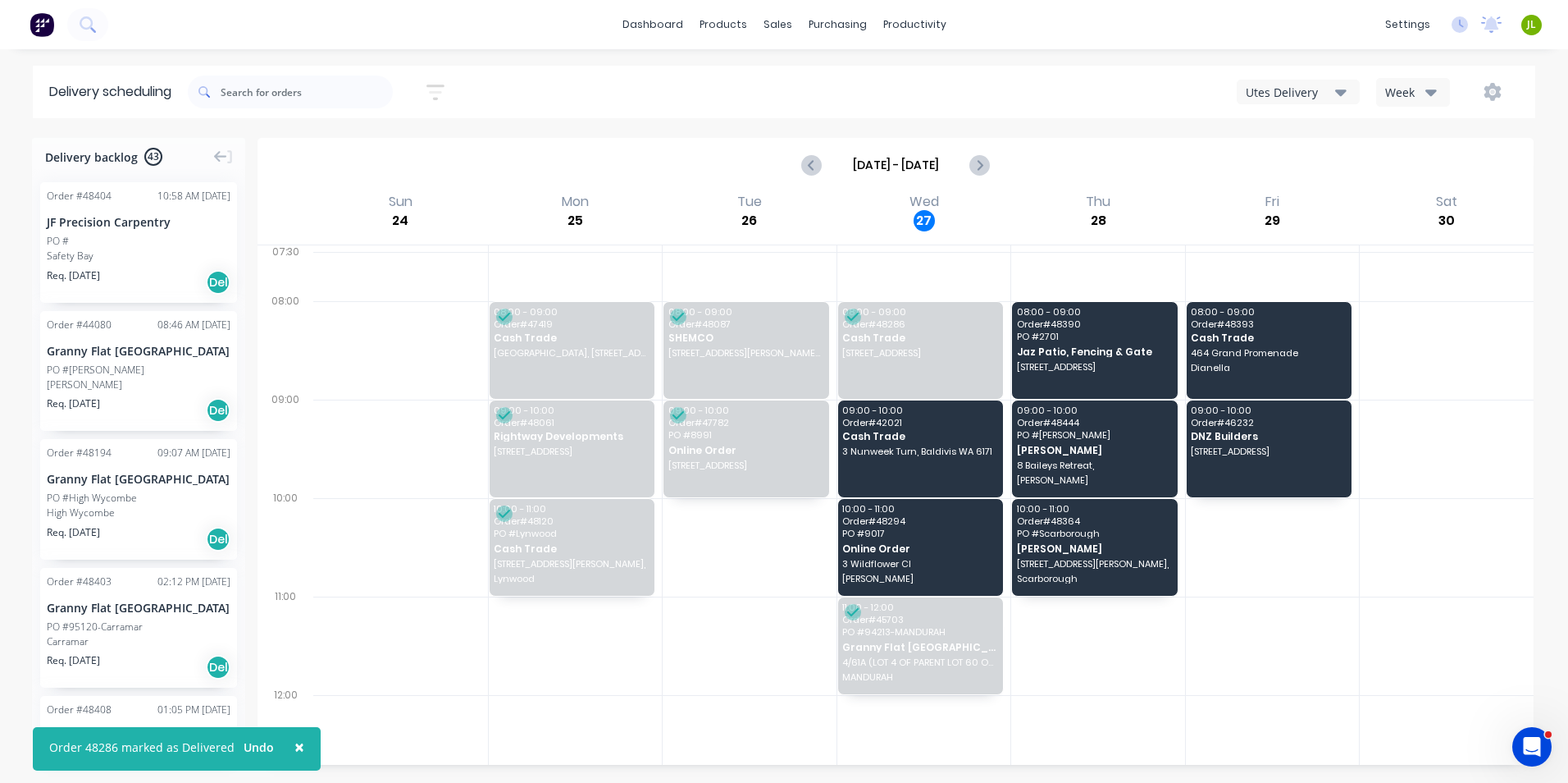
click at [1141, 696] on div at bounding box center [1098, 744] width 174 height 99
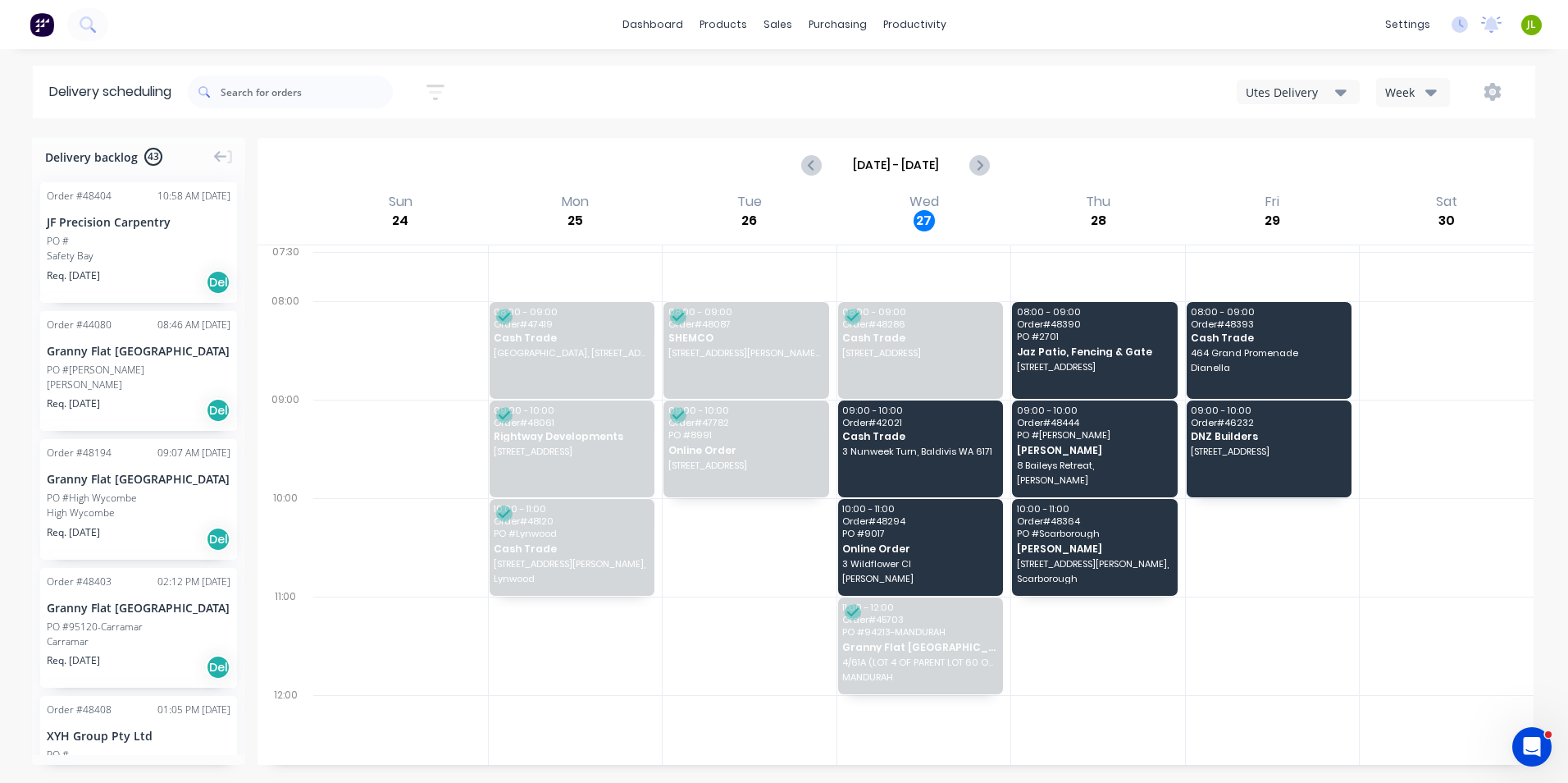
click at [1099, 87] on div "Utes Delivery Week" at bounding box center [1183, 92] width 674 height 29
click at [1271, 658] on div at bounding box center [1273, 646] width 174 height 99
click at [1210, 673] on div at bounding box center [1273, 646] width 174 height 99
click at [1186, 741] on div at bounding box center [1273, 744] width 174 height 99
click at [345, 74] on div at bounding box center [290, 92] width 205 height 46
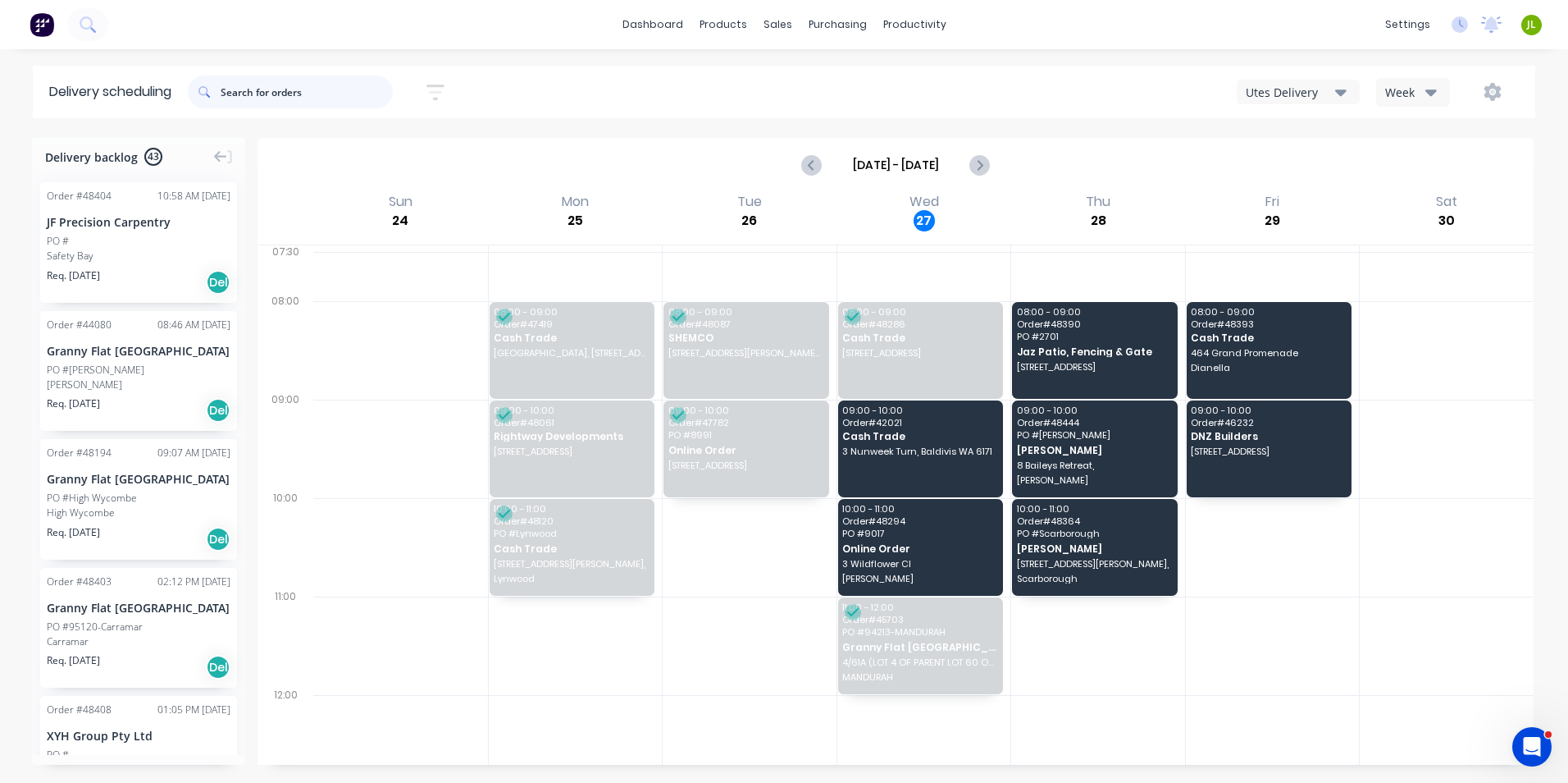
click at [342, 86] on input "text" at bounding box center [307, 92] width 172 height 33
type input "47893"
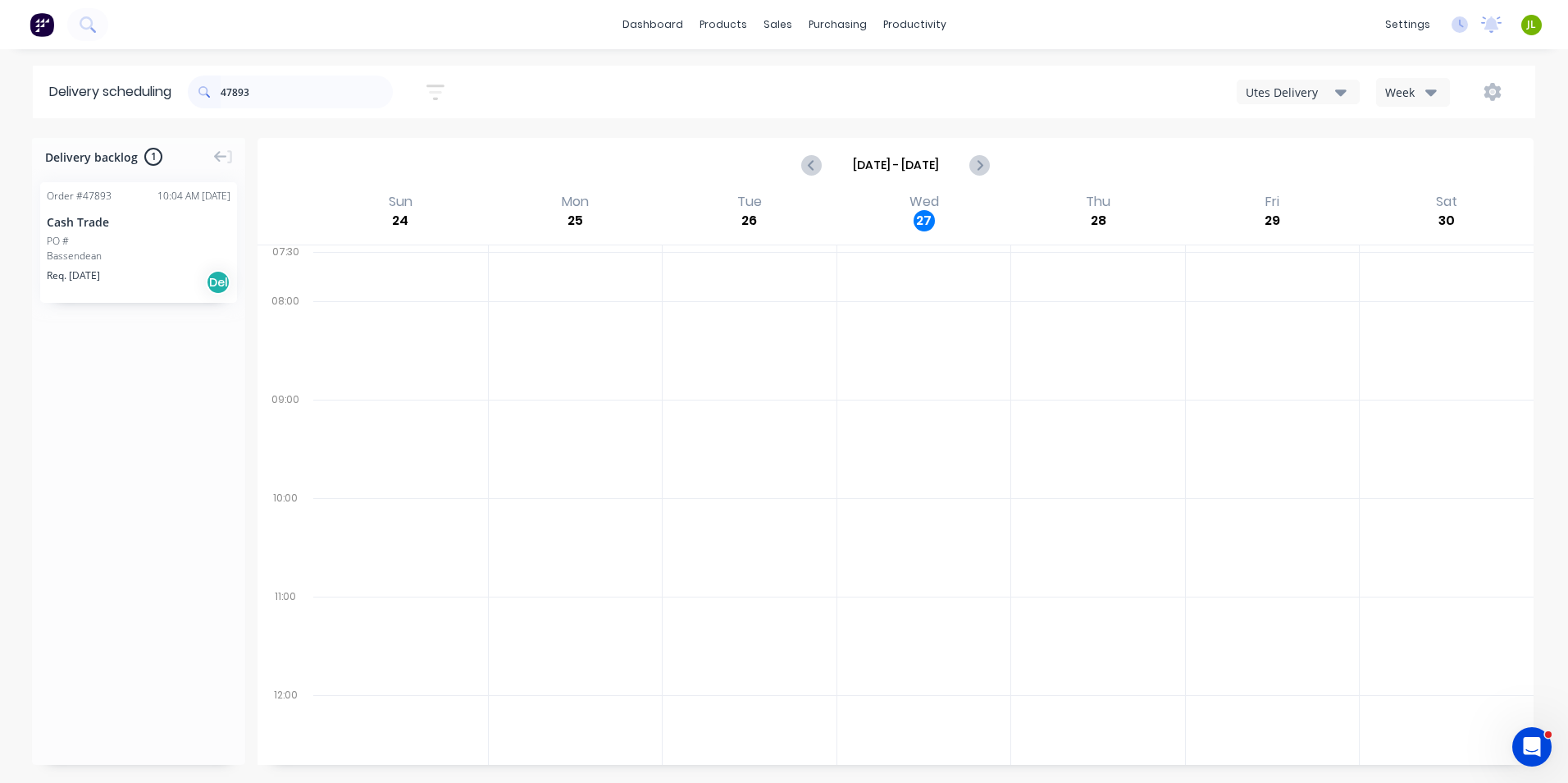
click at [159, 235] on div "PO #" at bounding box center [138, 241] width 184 height 15
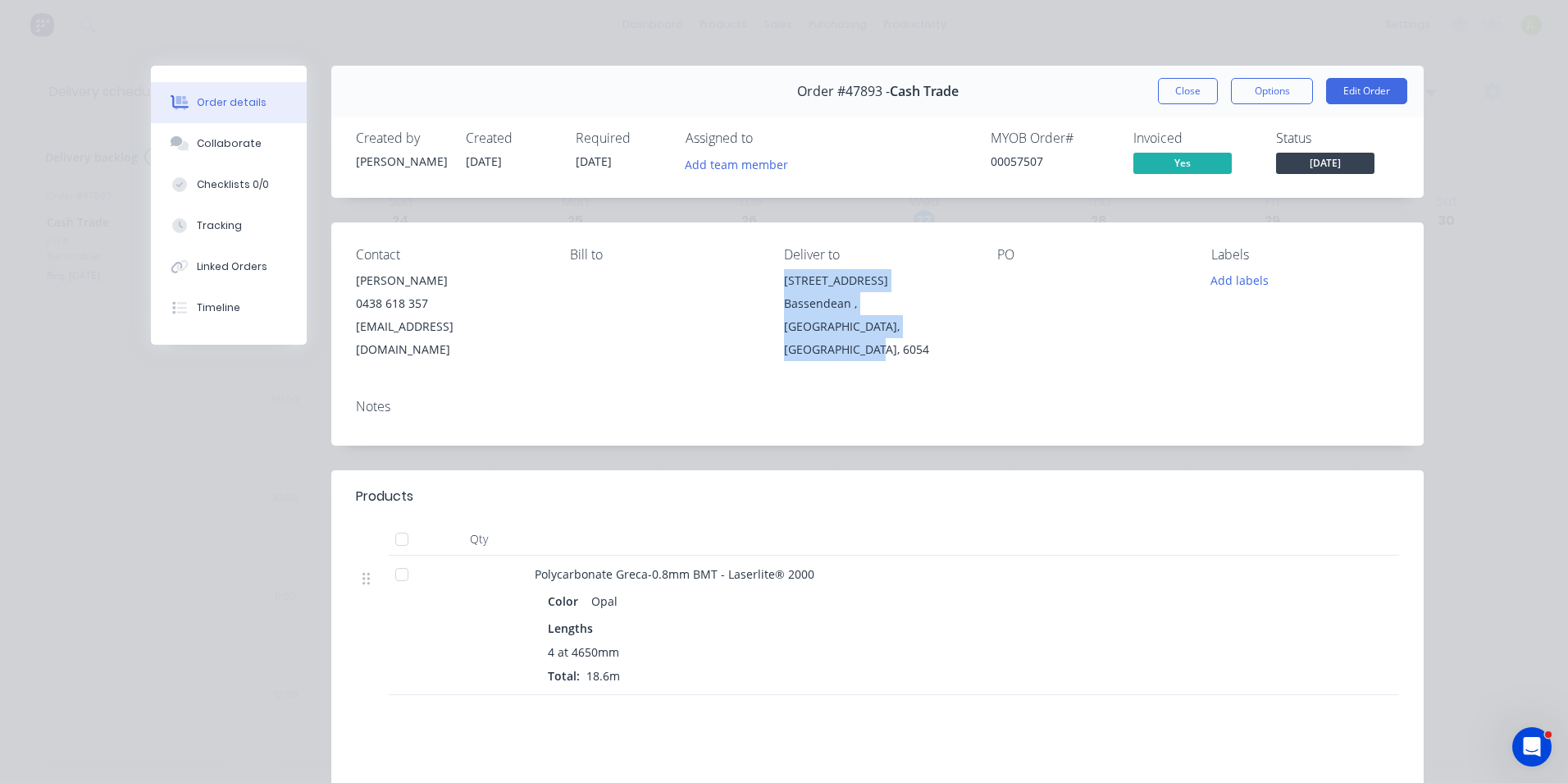
drag, startPoint x: 887, startPoint y: 335, endPoint x: 772, endPoint y: 287, distance: 124.6
click at [772, 287] on div "Contact [PERSON_NAME] [PHONE_NUMBER] [EMAIL_ADDRESS][DOMAIN_NAME] Bill to Deliv…" at bounding box center [877, 304] width 1093 height 164
copy div "[STREET_ADDRESS]"
click at [1191, 90] on button "Close" at bounding box center [1188, 90] width 60 height 26
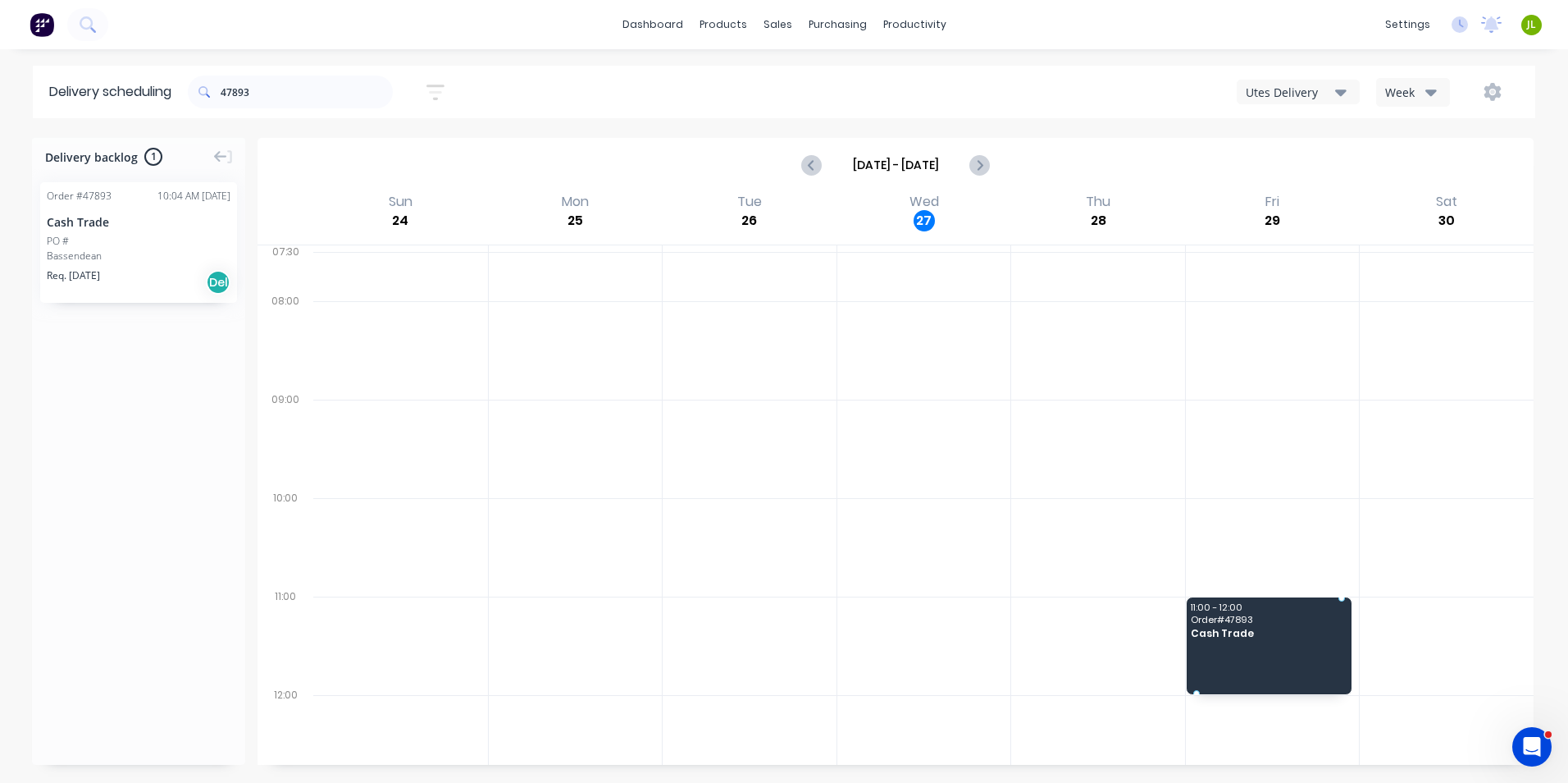
drag, startPoint x: 126, startPoint y: 233, endPoint x: 1293, endPoint y: 609, distance: 1226.1
click at [1315, 98] on div "Utes Delivery" at bounding box center [1291, 92] width 89 height 17
drag, startPoint x: 336, startPoint y: 103, endPoint x: 177, endPoint y: 98, distance: 159.1
click at [177, 98] on header "Delivery scheduling 47893 Sort by Most recent Created date Required date Order …" at bounding box center [784, 92] width 1503 height 52
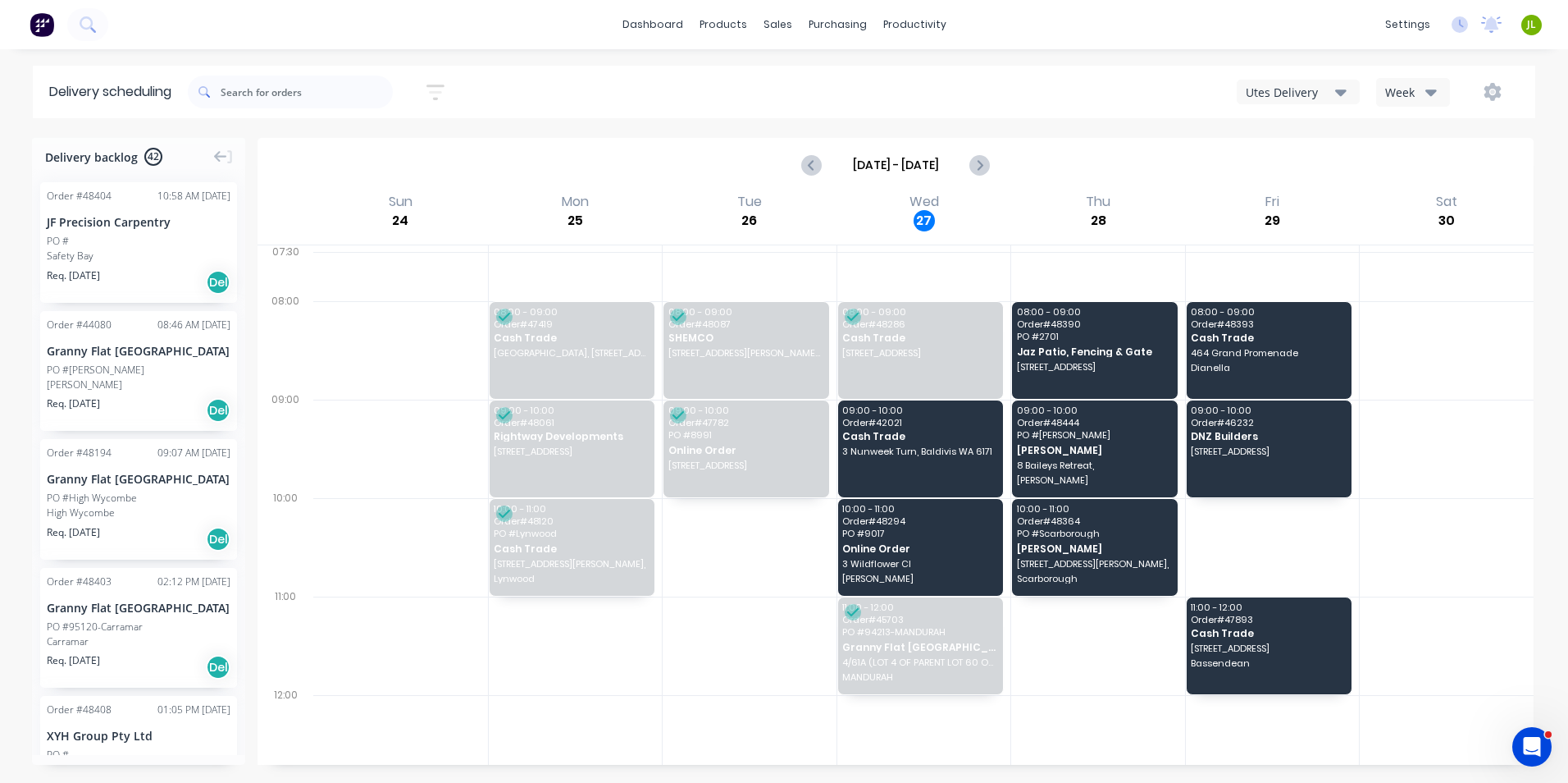
click at [1373, 188] on div "Aug 24 - Aug 30" at bounding box center [896, 165] width 1273 height 51
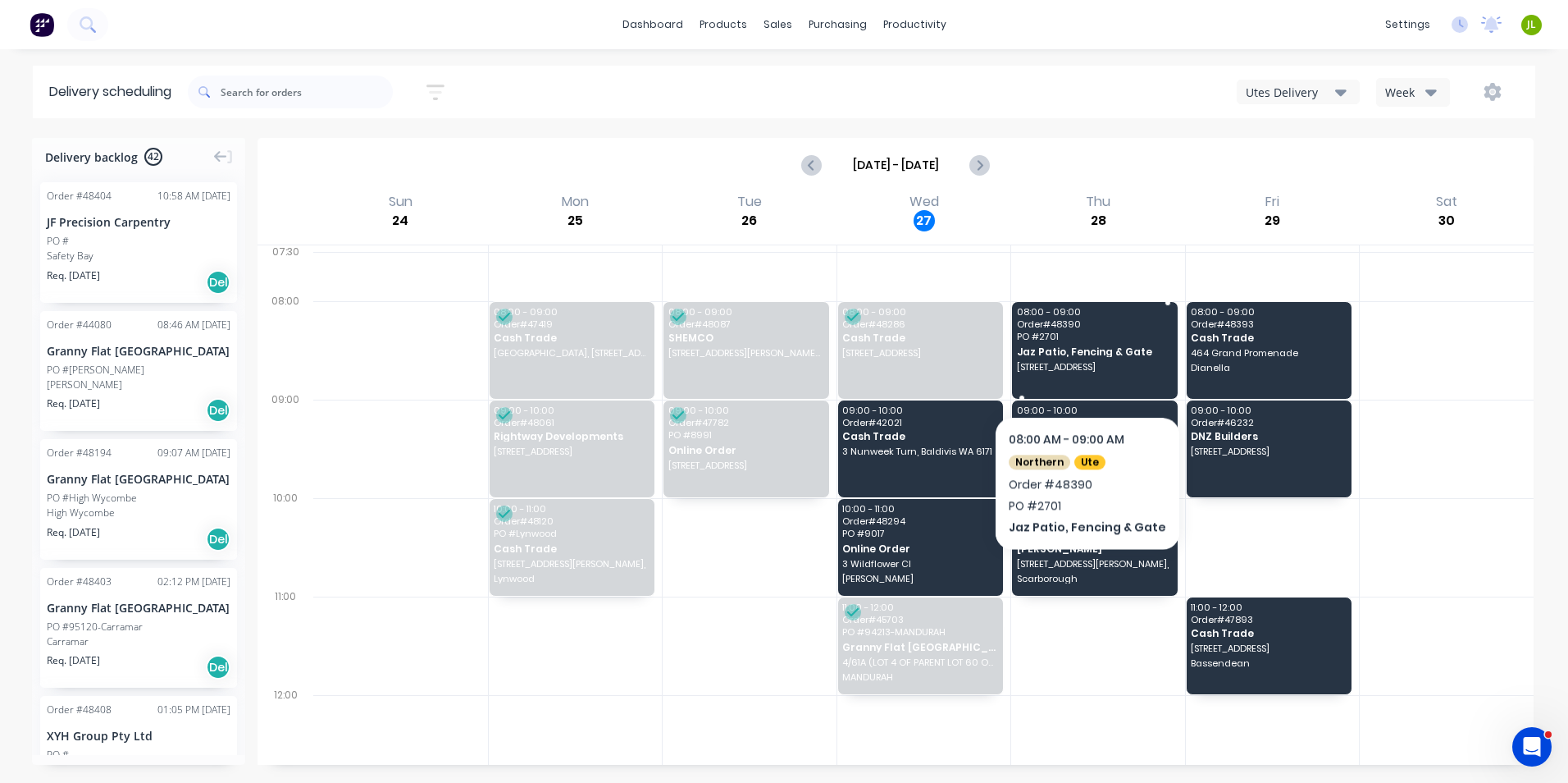
click at [1081, 366] on span "3 Wicklow St, Thornlie WA 6108" at bounding box center [1094, 367] width 154 height 10
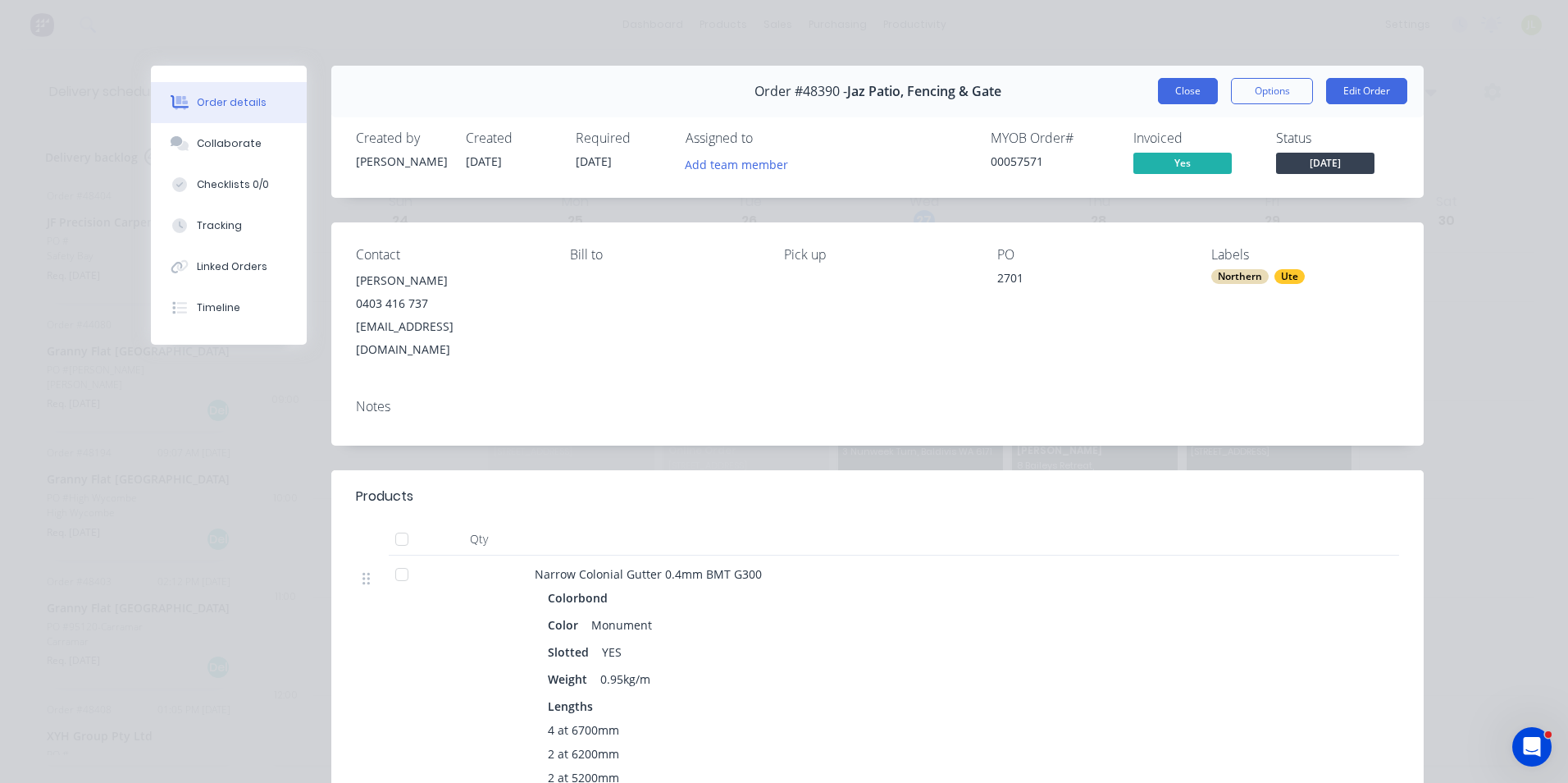
click at [1182, 89] on button "Close" at bounding box center [1188, 90] width 60 height 26
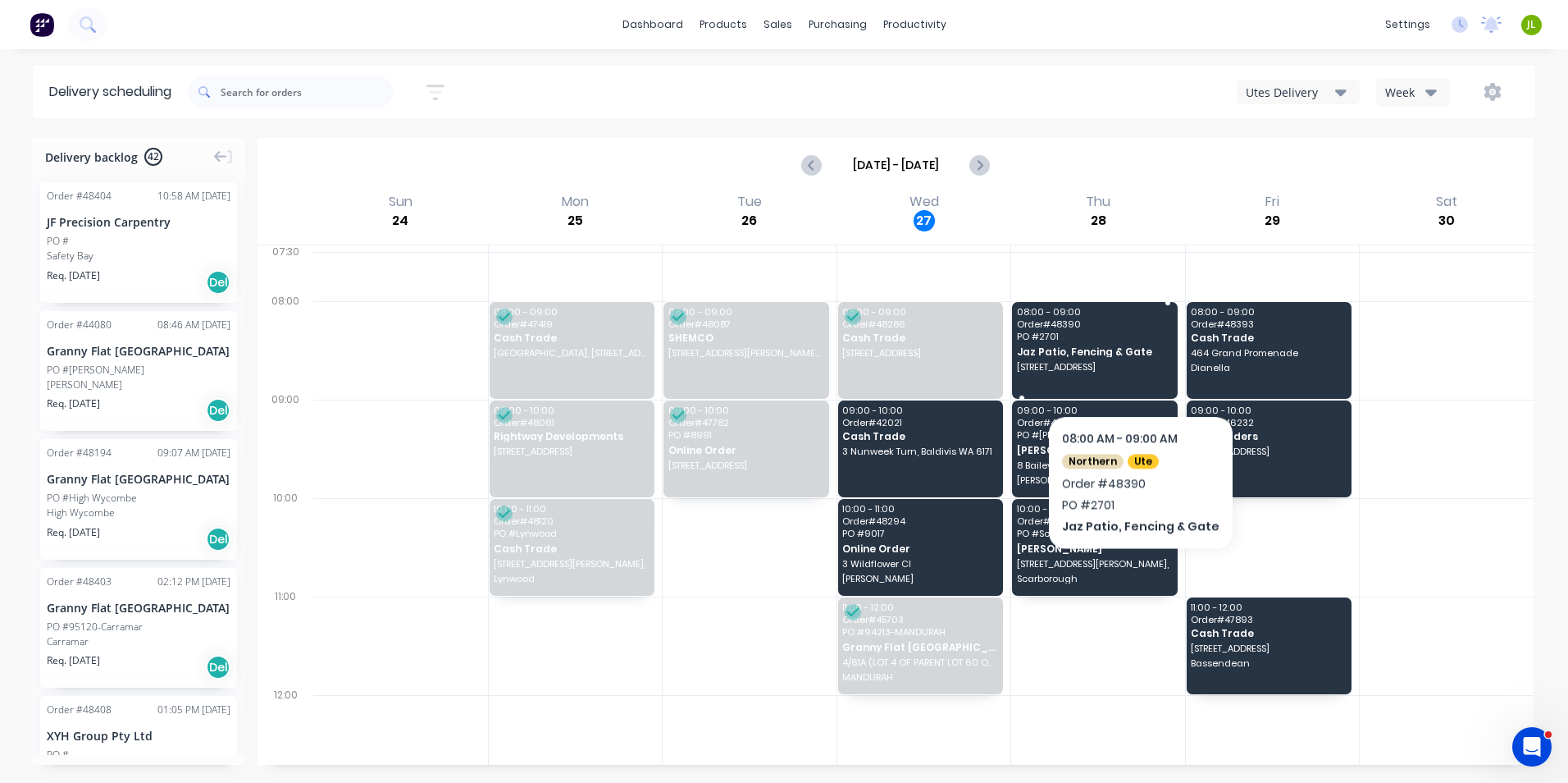
click at [1134, 365] on span "3 Wicklow St, Thornlie WA 6108" at bounding box center [1094, 367] width 154 height 10
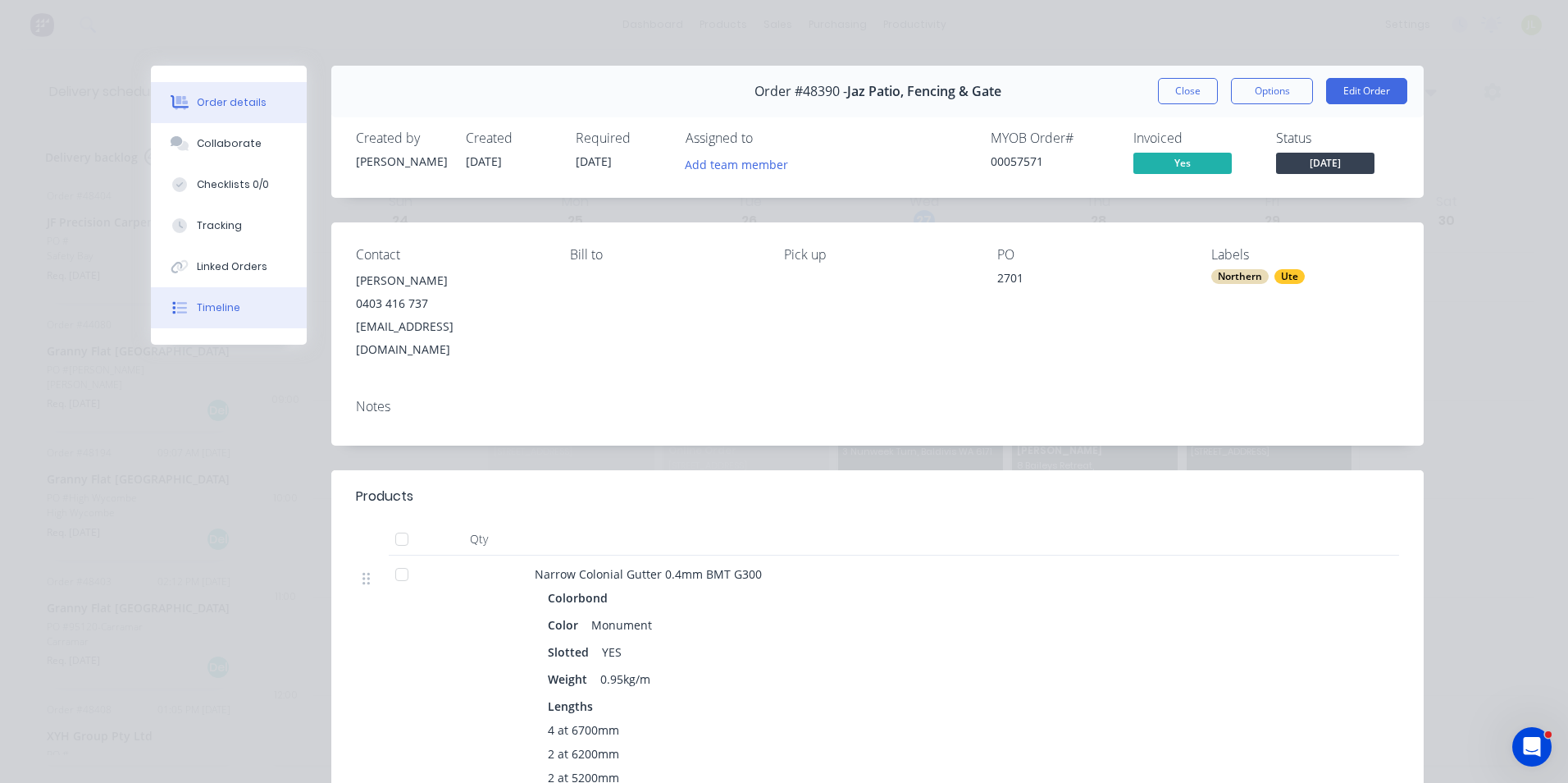
click at [257, 304] on button "Timeline" at bounding box center [228, 308] width 156 height 41
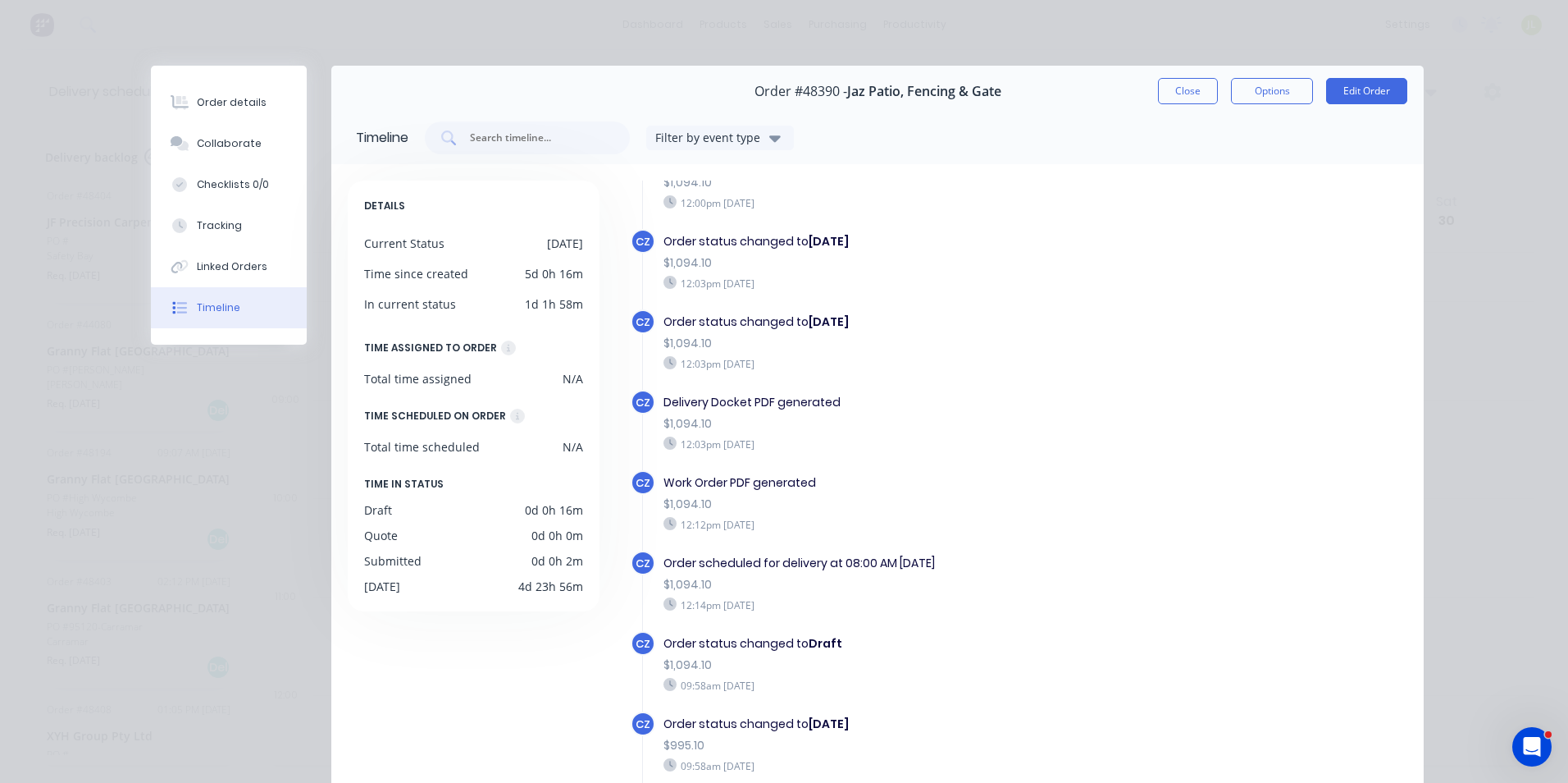
scroll to position [1223, 0]
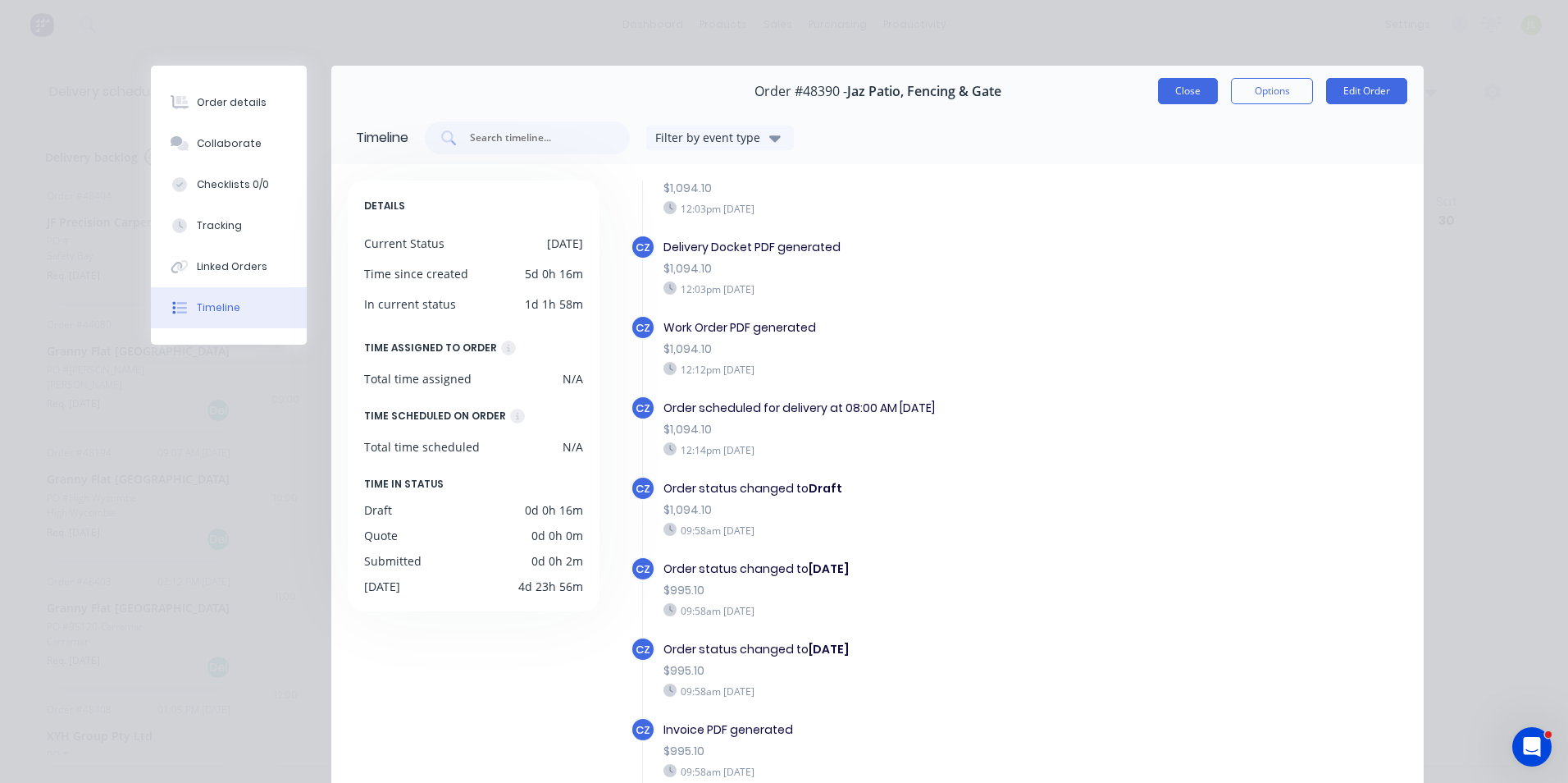
click at [1164, 92] on button "Close" at bounding box center [1188, 90] width 60 height 26
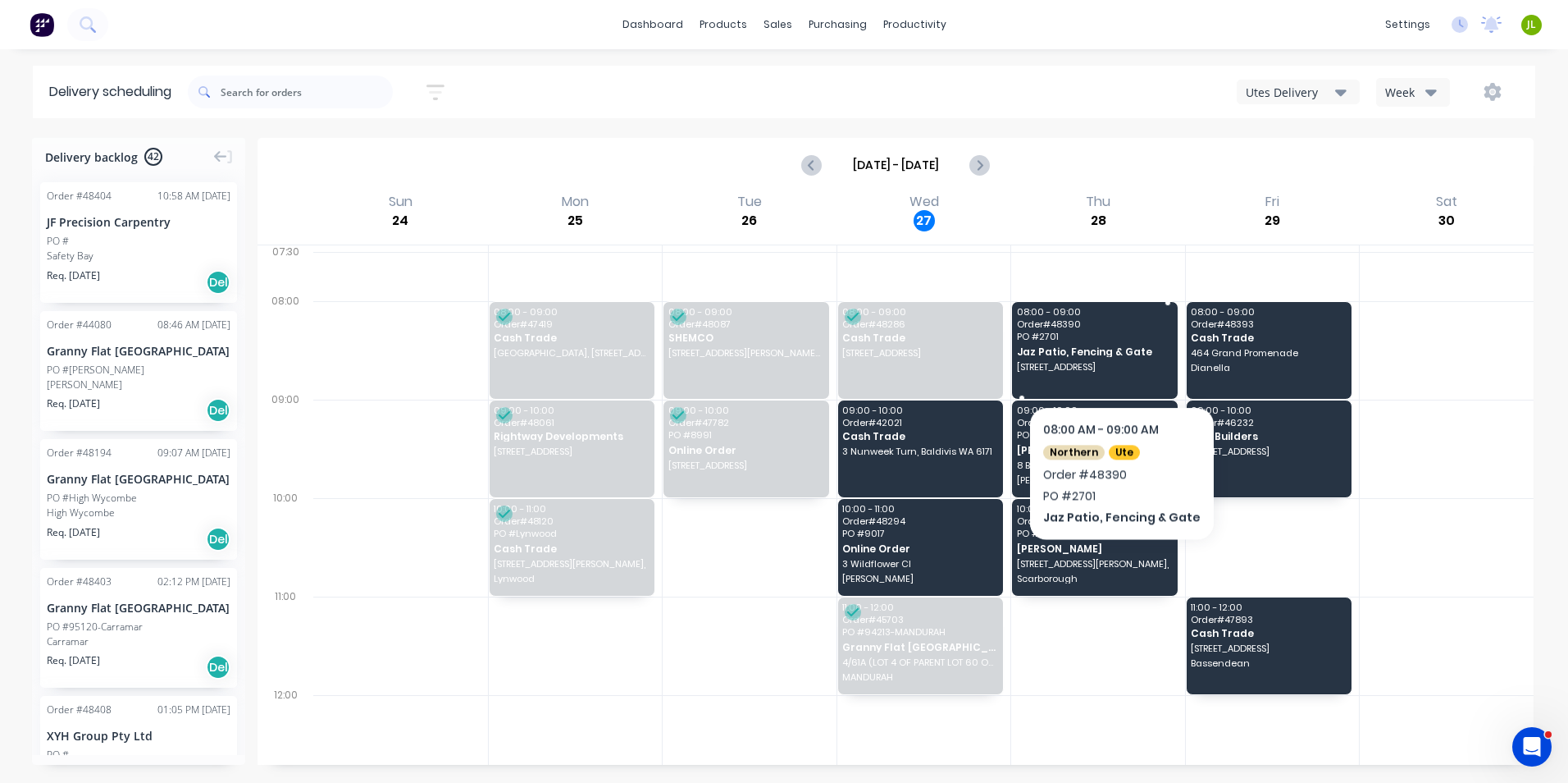
click at [1116, 357] on span "Jaz Patio, Fencing & Gate" at bounding box center [1094, 351] width 154 height 11
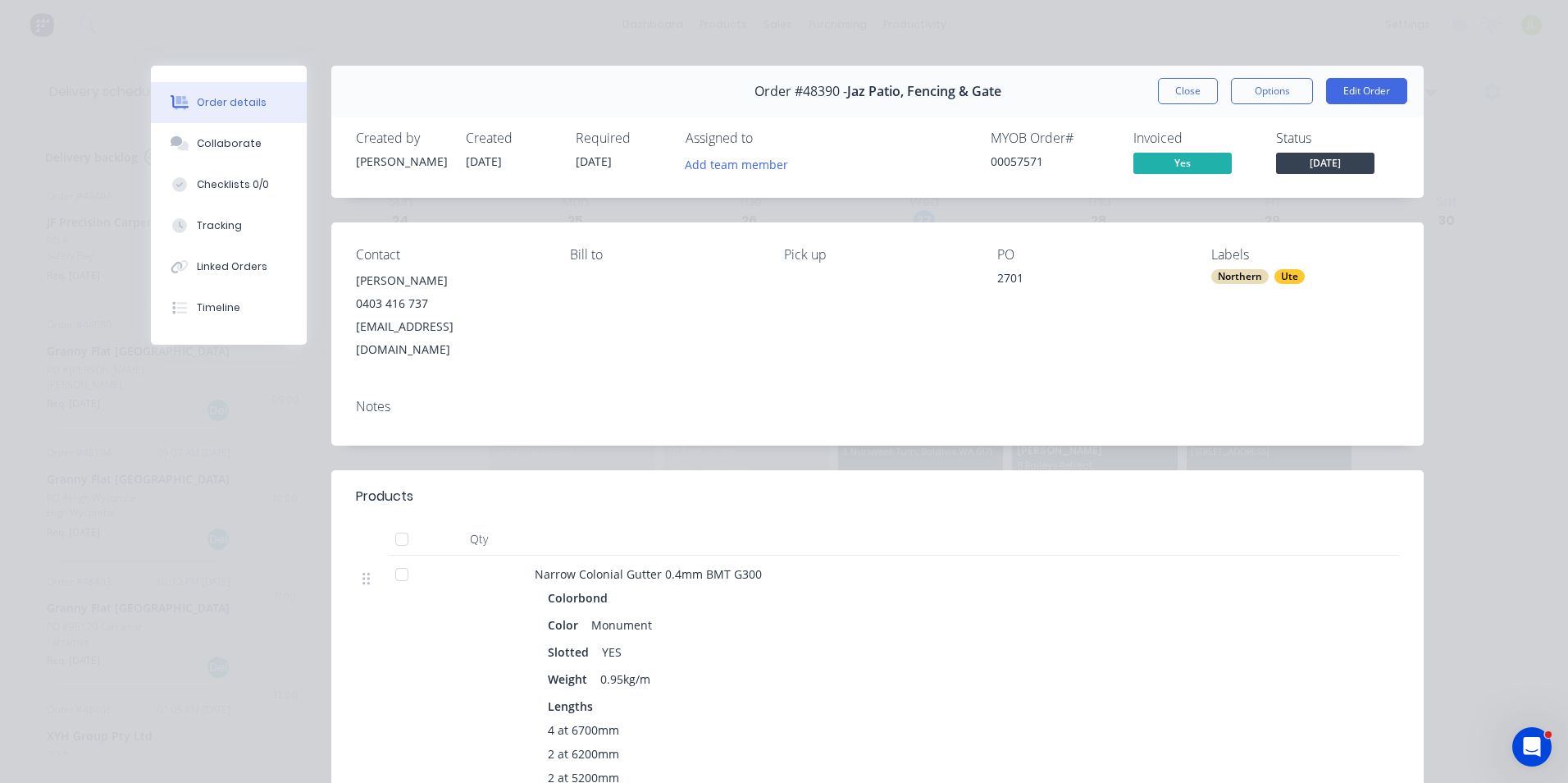
click at [1189, 70] on div "Order #48390 - Jaz Patio, Fencing & Gate Close Options Edit Order" at bounding box center [877, 91] width 1093 height 51
click at [1187, 88] on button "Close" at bounding box center [1188, 90] width 60 height 26
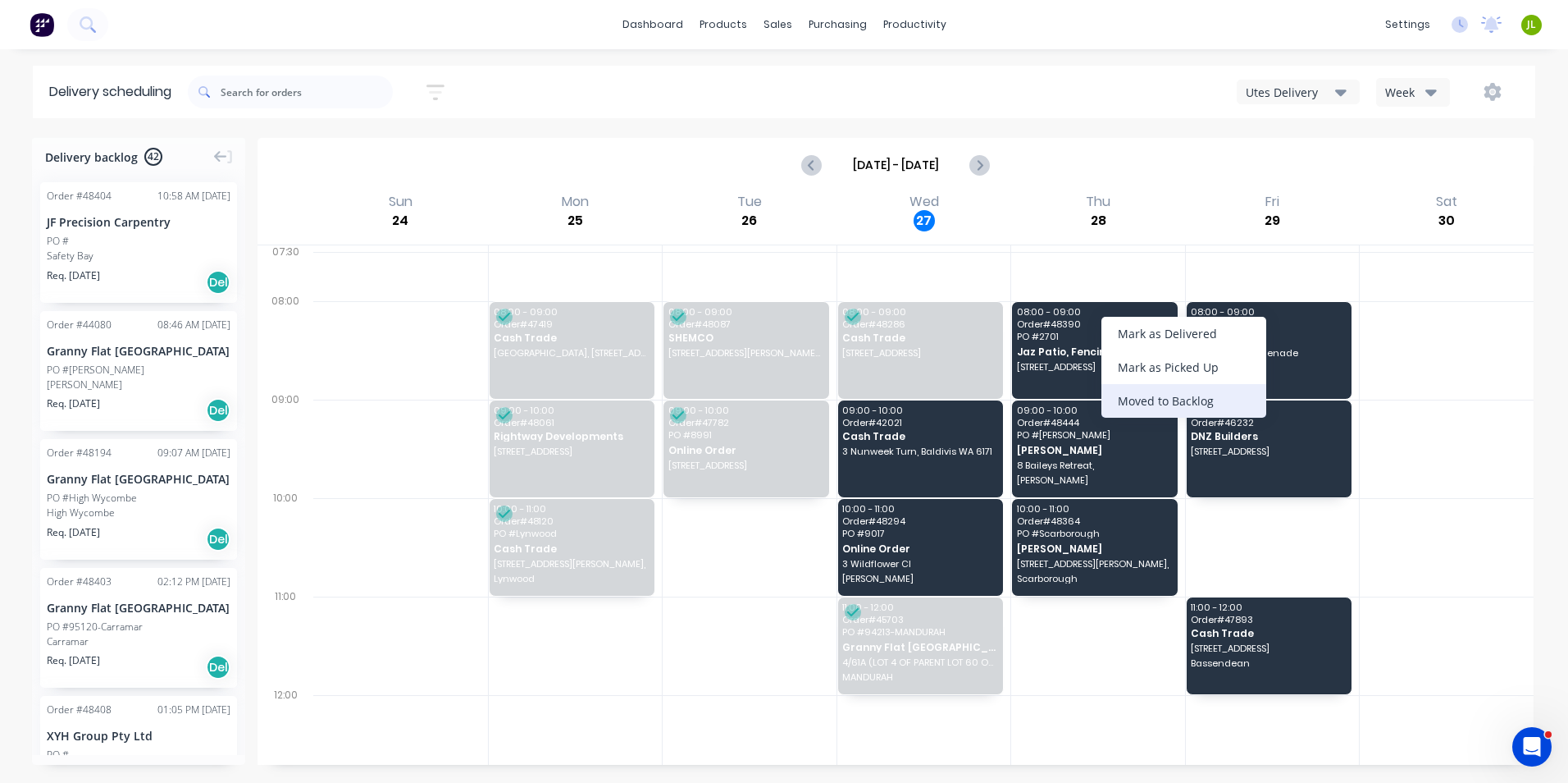
click at [1173, 394] on div "Moved to Backlog" at bounding box center [1184, 401] width 165 height 34
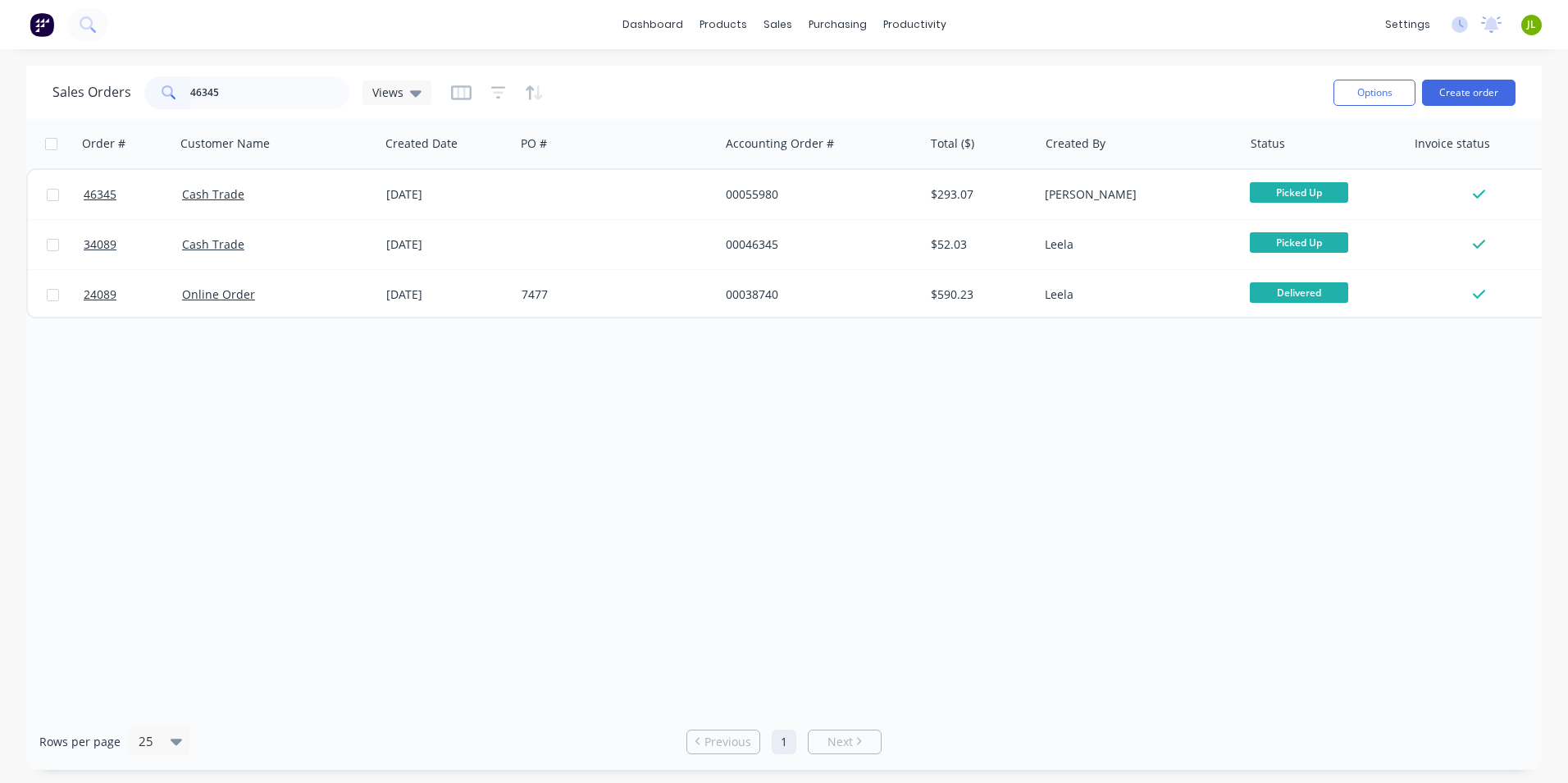
drag, startPoint x: 252, startPoint y: 80, endPoint x: 98, endPoint y: 88, distance: 154.2
click at [98, 88] on div "Sales Orders 46345 Views" at bounding box center [242, 93] width 379 height 33
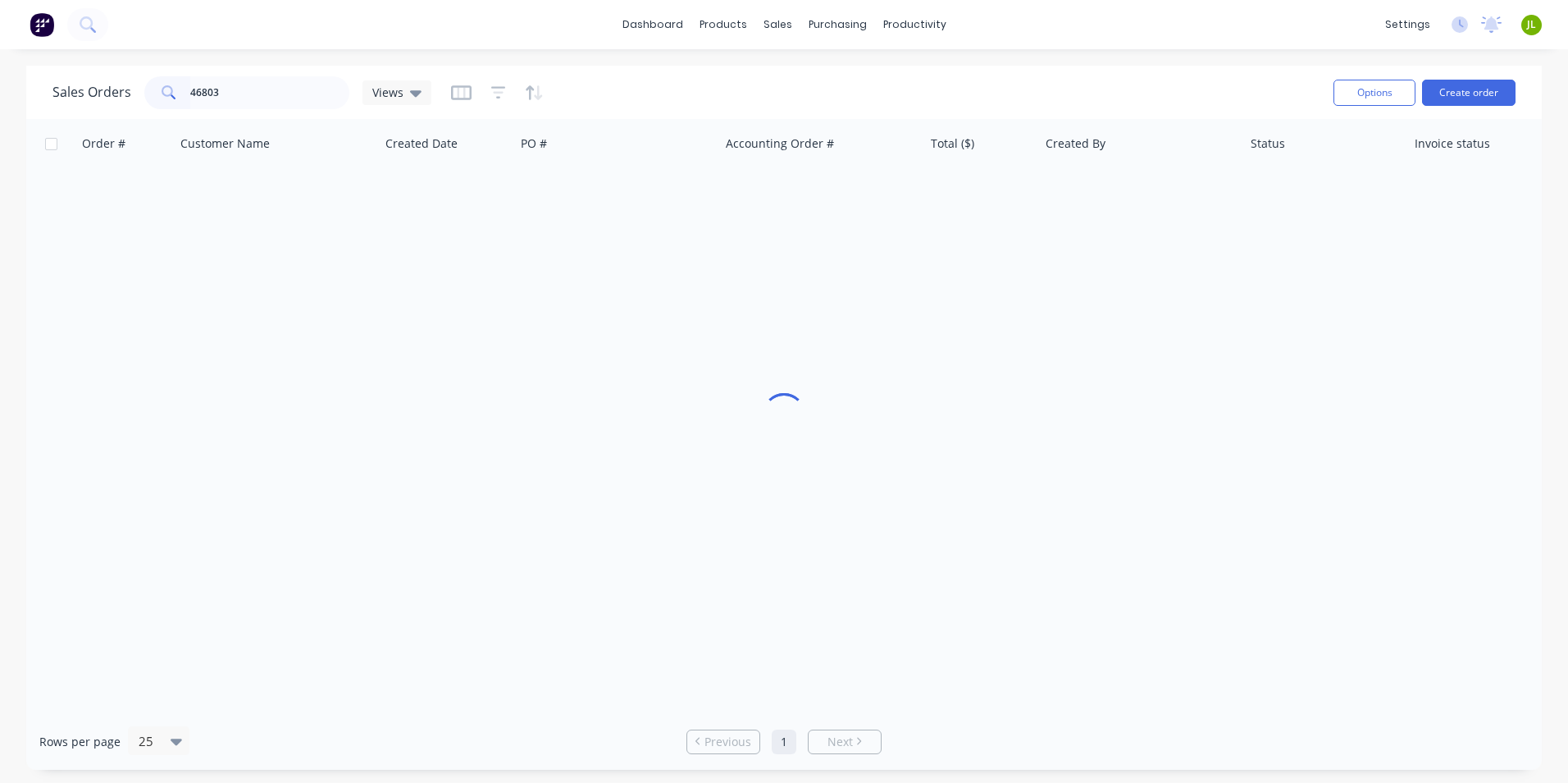
type input "46803"
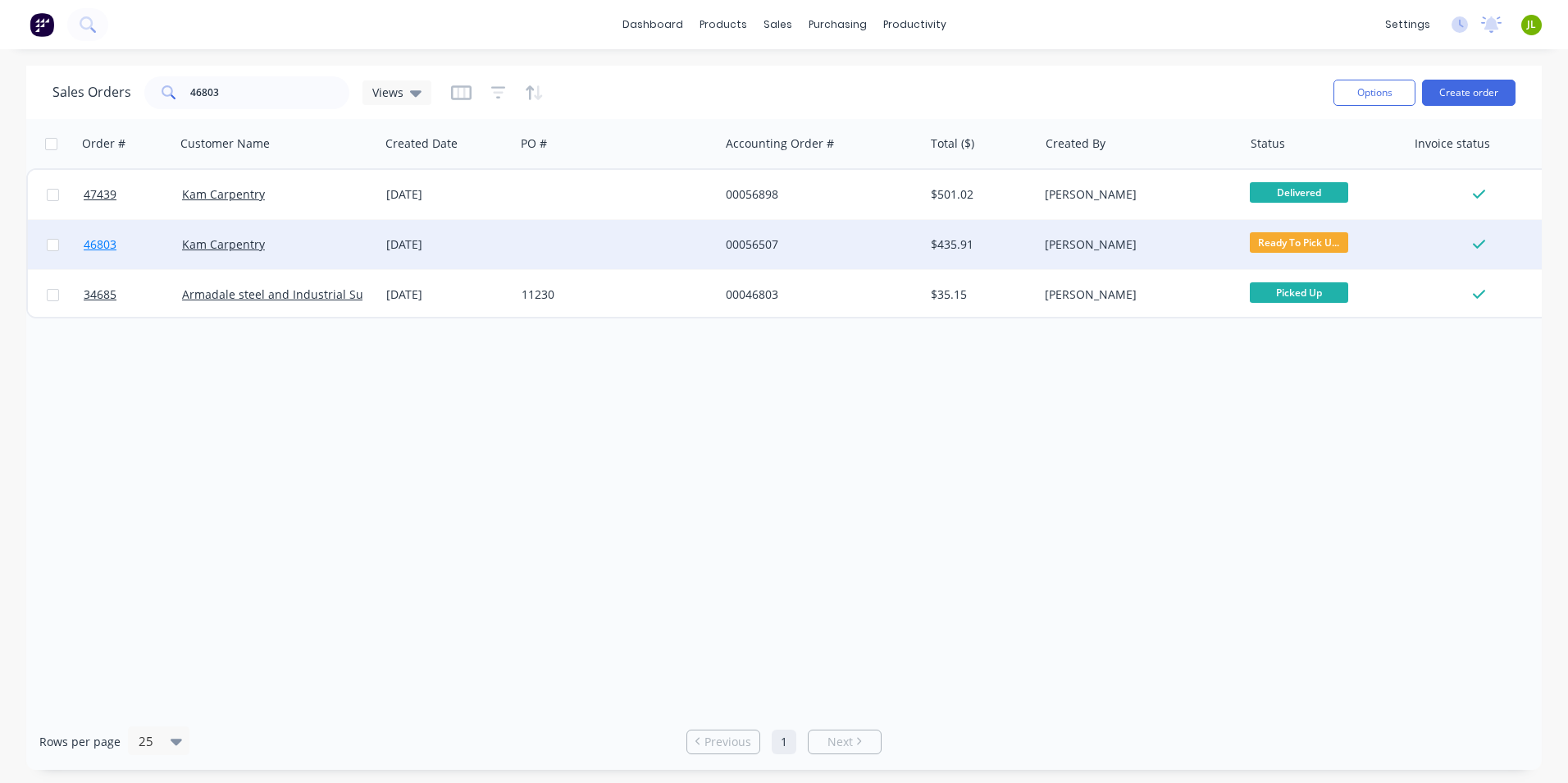
click at [103, 249] on span "46803" at bounding box center [99, 244] width 33 height 16
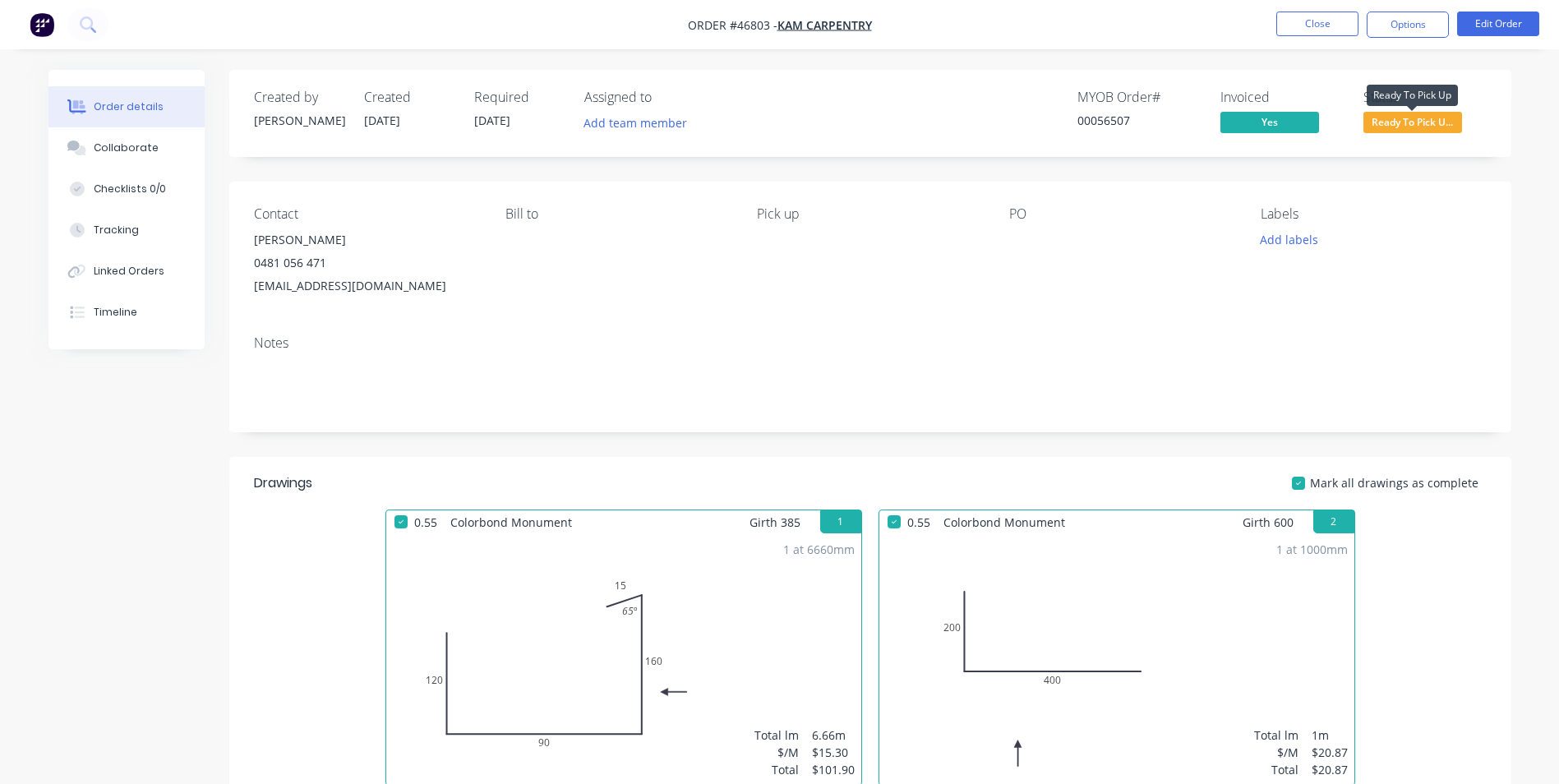
click at [1379, 121] on span "Ready To Pick U..." at bounding box center [1412, 122] width 99 height 20
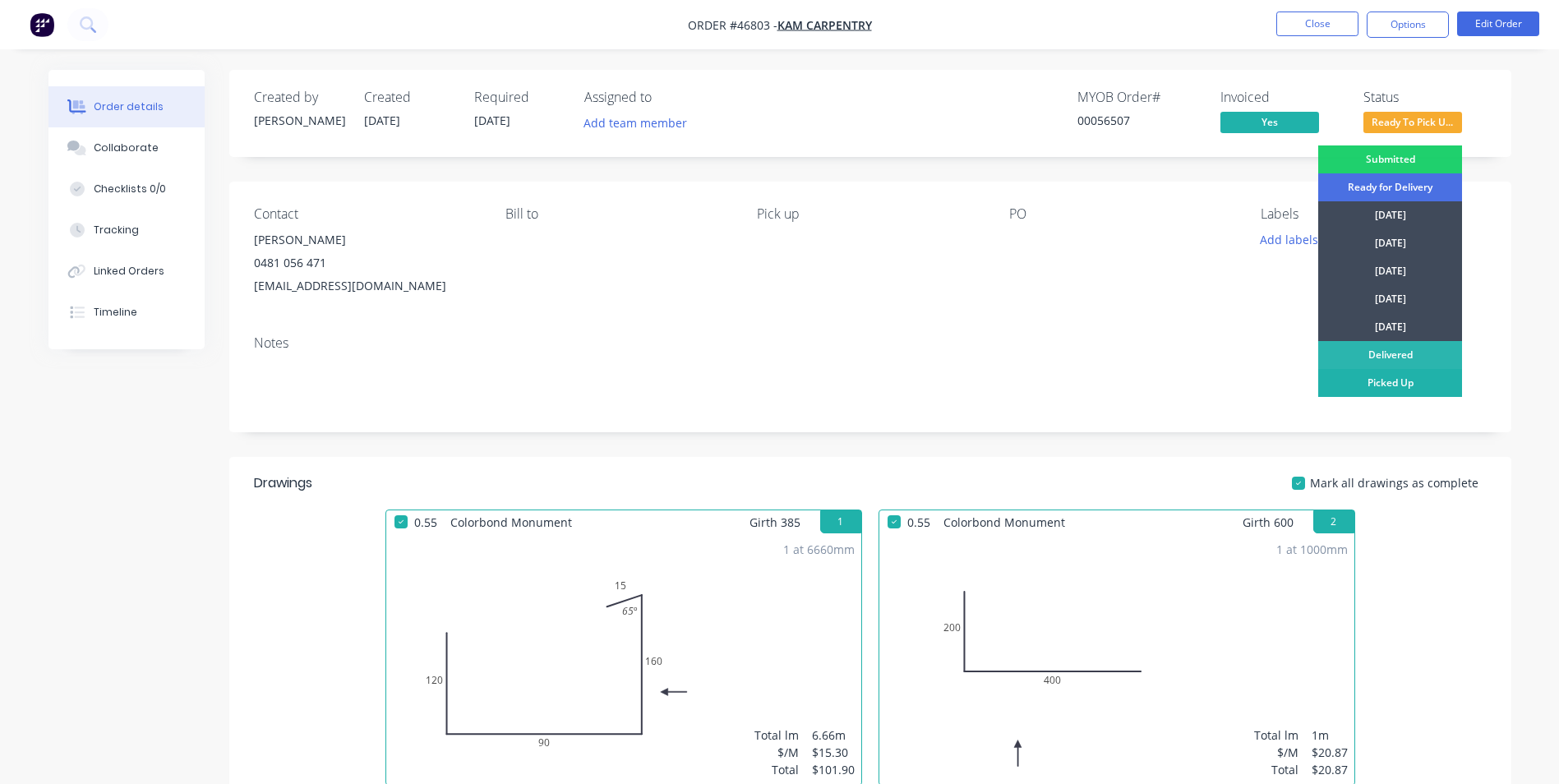
click at [1374, 378] on div "Picked Up" at bounding box center [1390, 382] width 143 height 28
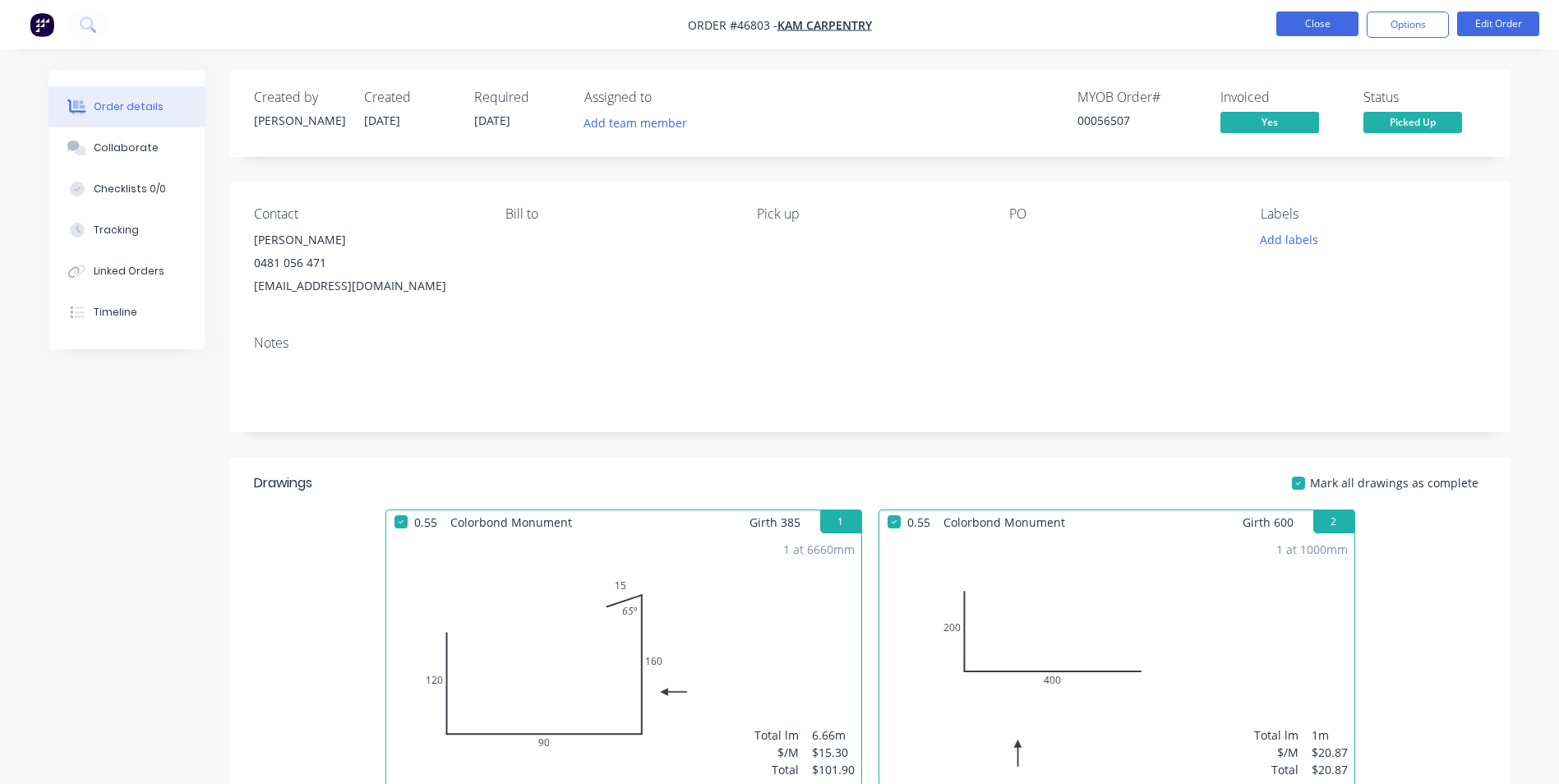
click at [1282, 25] on button "Close" at bounding box center [1317, 24] width 82 height 24
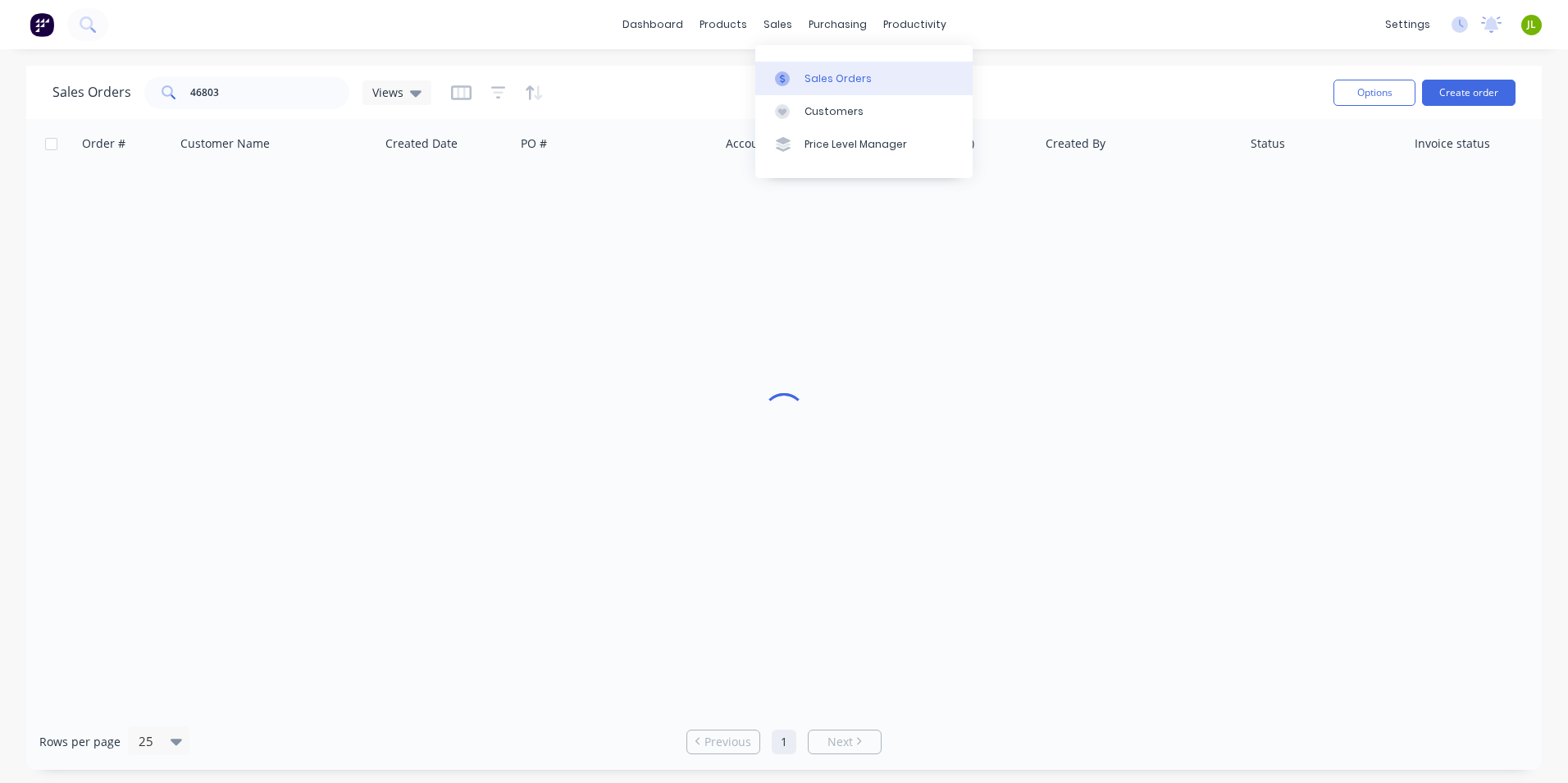
click at [791, 78] on div at bounding box center [787, 79] width 24 height 15
drag, startPoint x: 260, startPoint y: 90, endPoint x: 48, endPoint y: 98, distance: 212.2
click at [48, 98] on div "Sales Orders 46803 Views Options Create order" at bounding box center [784, 92] width 1516 height 53
type input "48445"
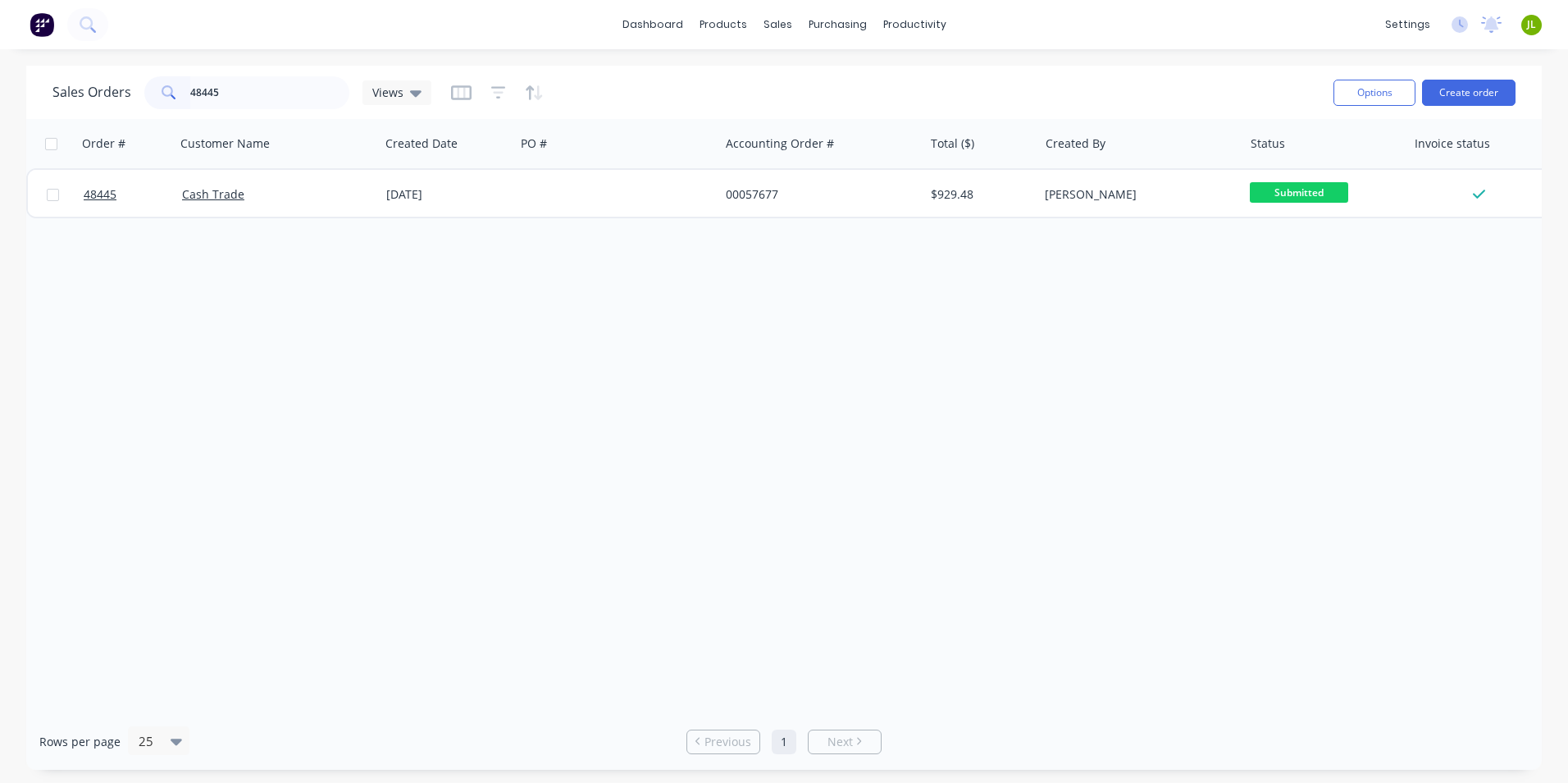
click at [506, 203] on div "[DATE]" at bounding box center [447, 195] width 136 height 49
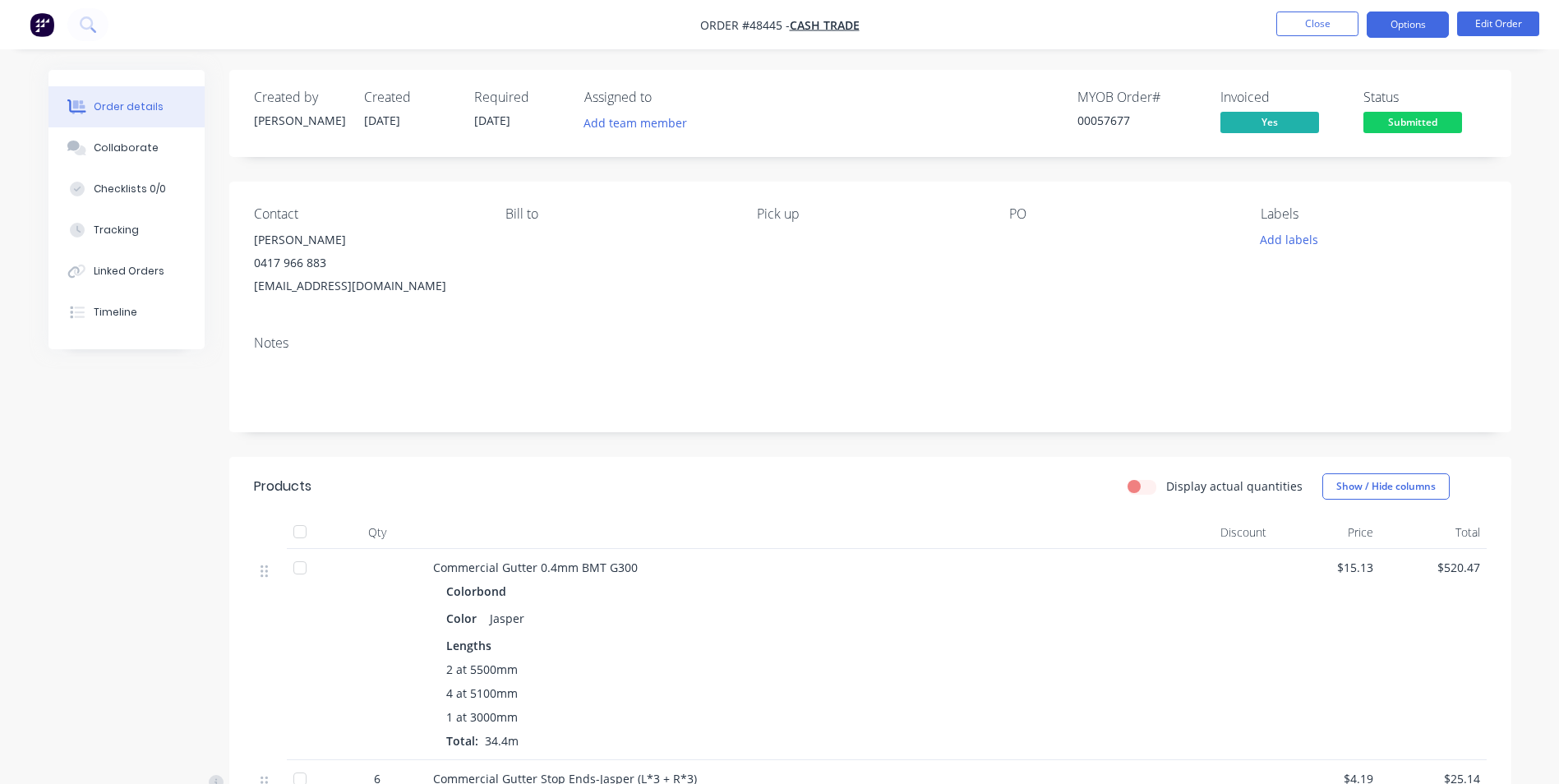
click at [1422, 30] on button "Options" at bounding box center [1407, 24] width 82 height 26
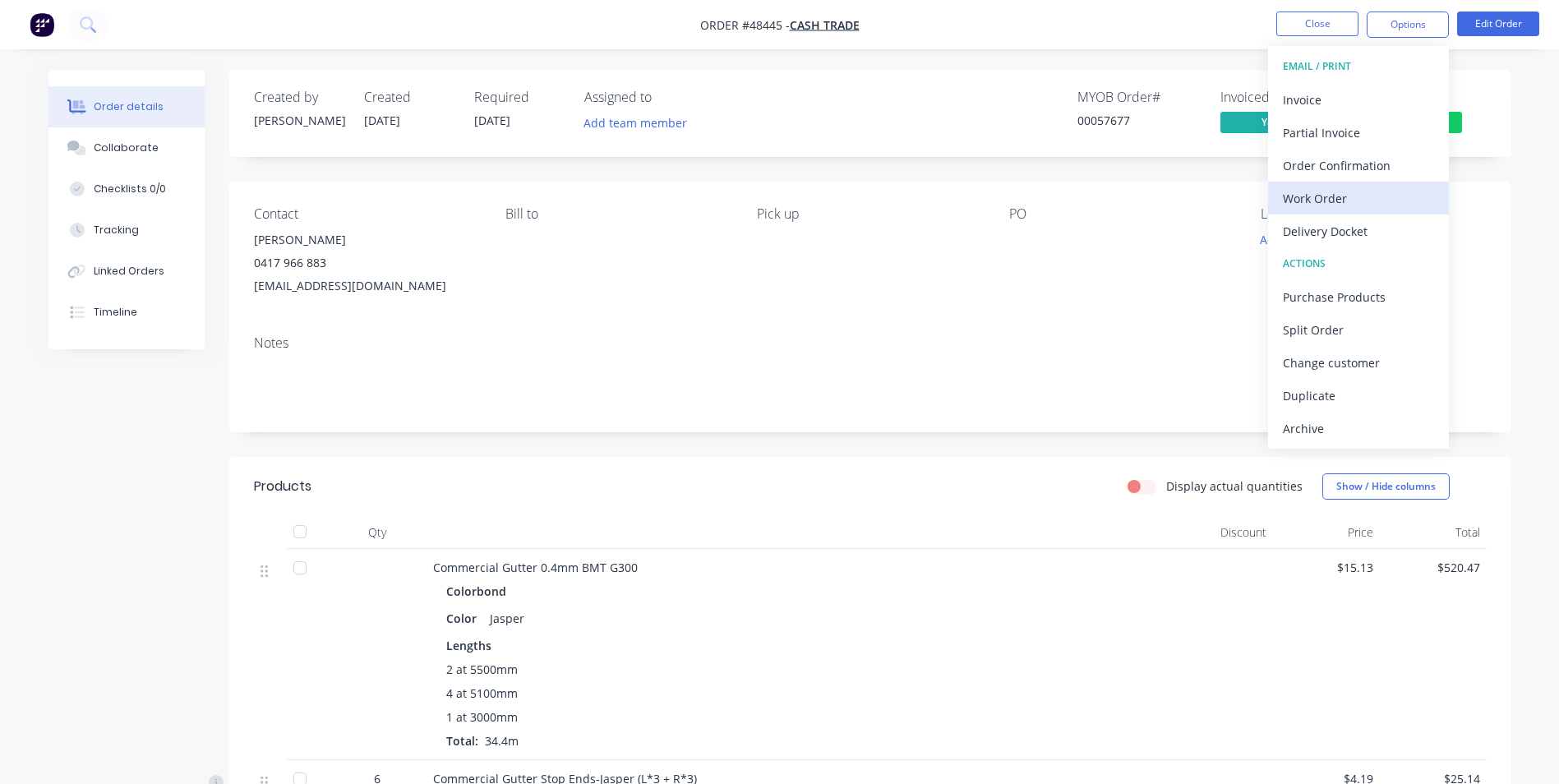
click at [1371, 203] on div "Work Order" at bounding box center [1358, 198] width 151 height 24
click at [1350, 192] on div "Custom" at bounding box center [1358, 198] width 151 height 24
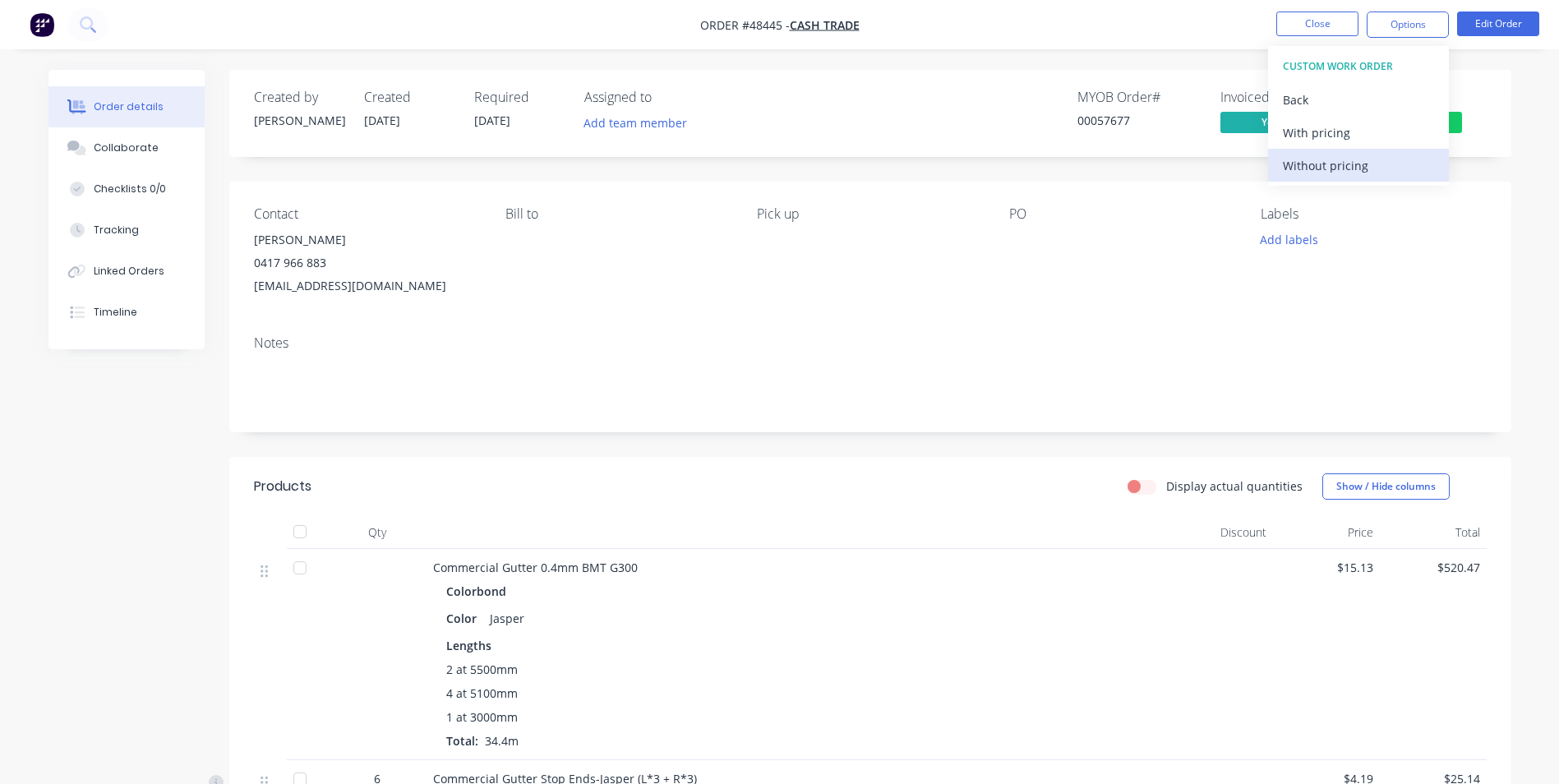
click at [1350, 181] on button "Without pricing" at bounding box center [1358, 165] width 181 height 33
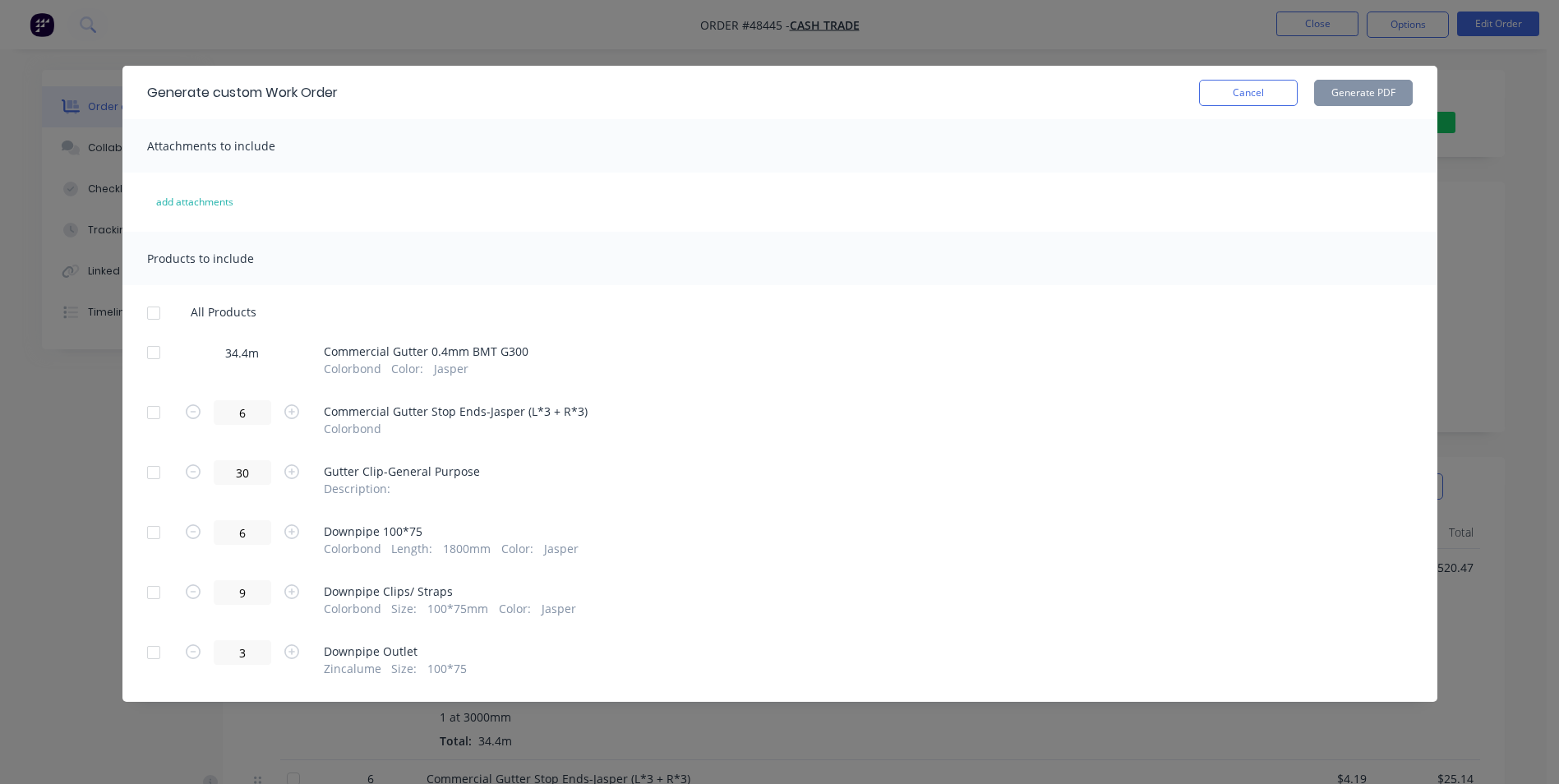
click at [161, 358] on div at bounding box center [154, 352] width 33 height 33
click at [278, 360] on div "34.4m" at bounding box center [242, 352] width 123 height 24
click at [1230, 96] on button "Cancel" at bounding box center [1248, 92] width 99 height 26
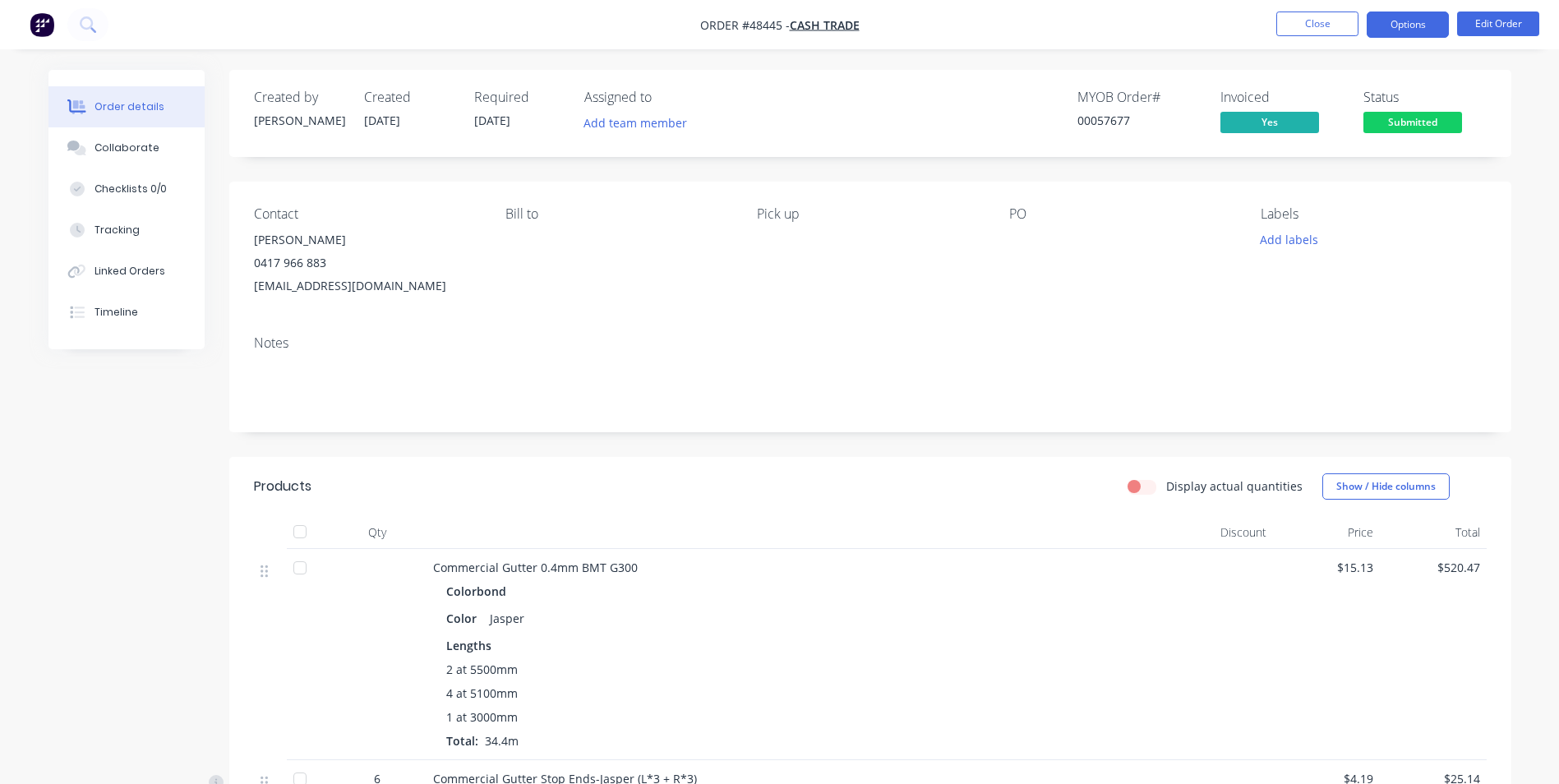
click at [1430, 20] on button "Options" at bounding box center [1407, 24] width 82 height 26
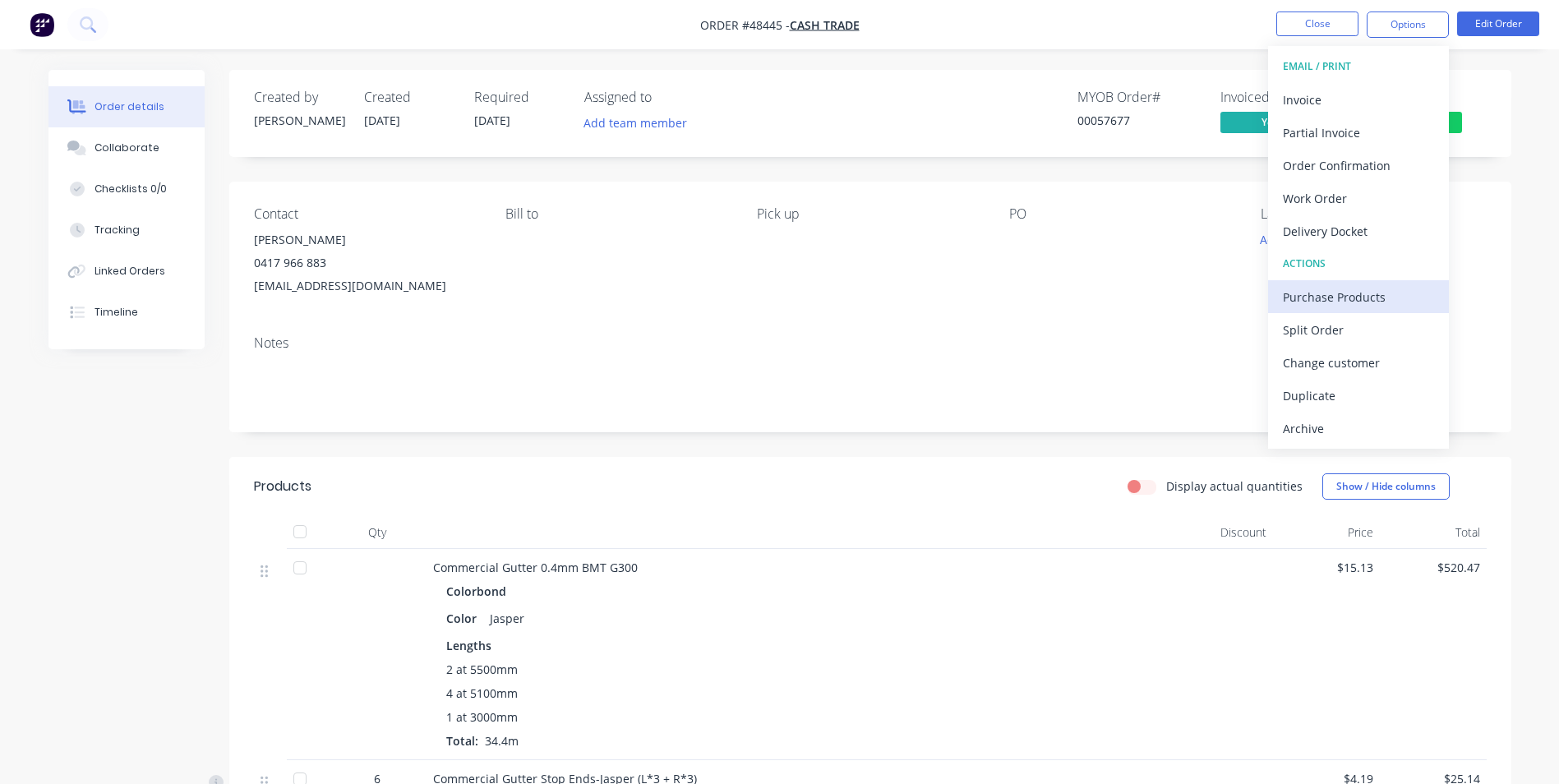
click at [1343, 300] on div "Purchase Products" at bounding box center [1358, 297] width 151 height 24
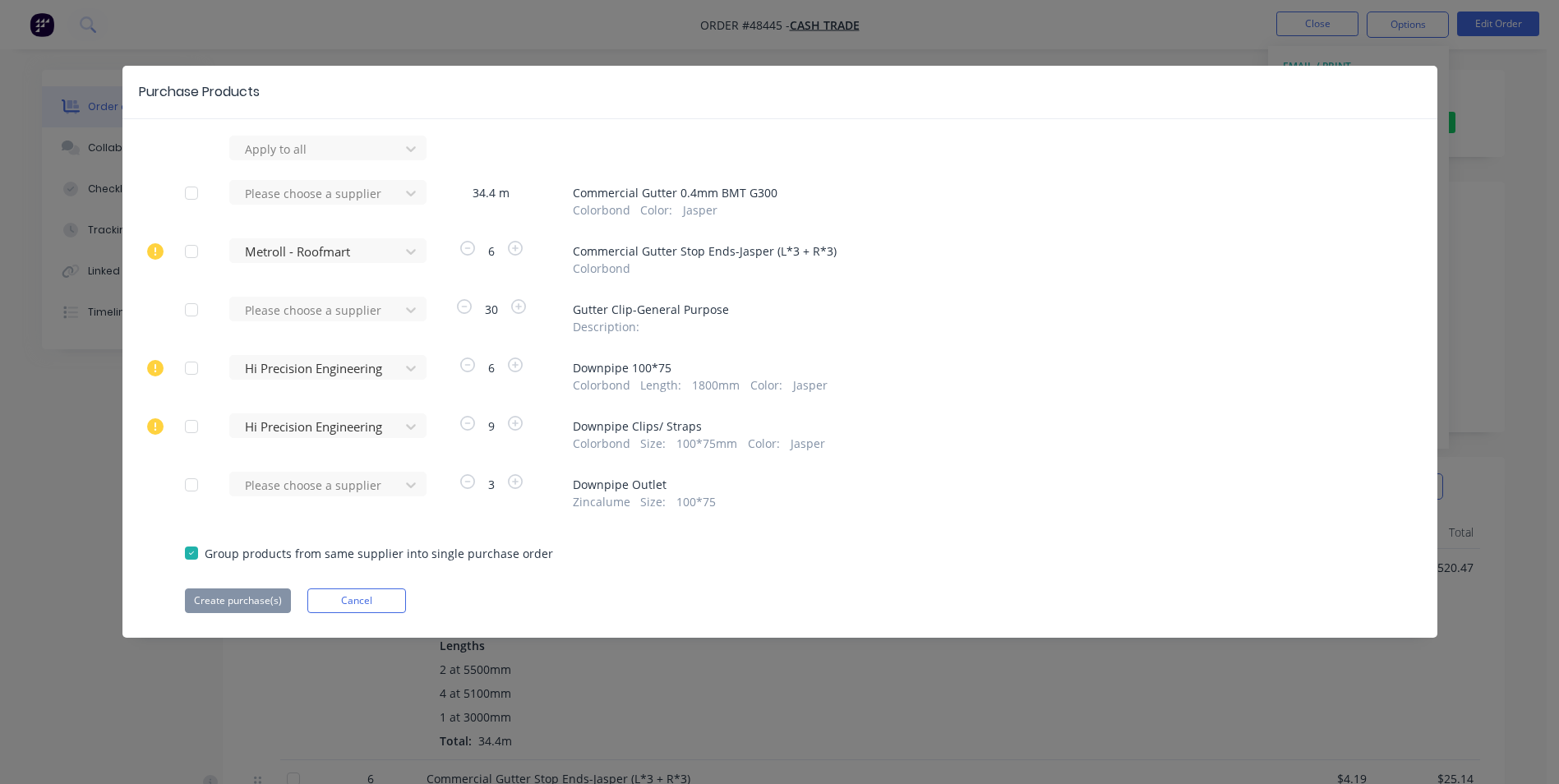
click at [388, 178] on div "Apply to all Please choose a supplier 34.4 m Commercial Gutter 0.4mm BMT G300 C…" at bounding box center [780, 375] width 1315 height 478
click at [388, 160] on div at bounding box center [317, 149] width 148 height 20
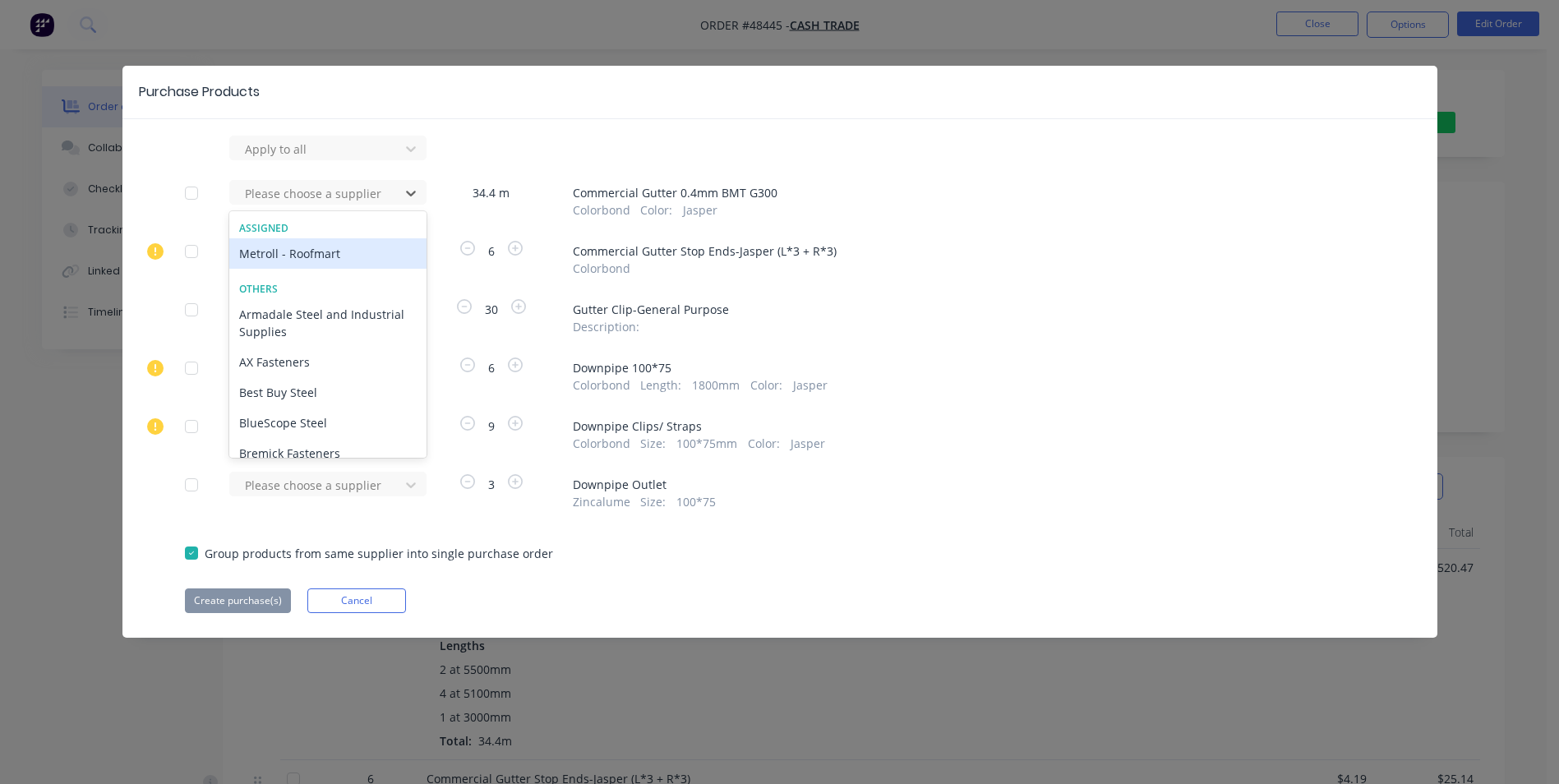
click at [327, 255] on div "Metroll - Roofmart" at bounding box center [328, 253] width 198 height 30
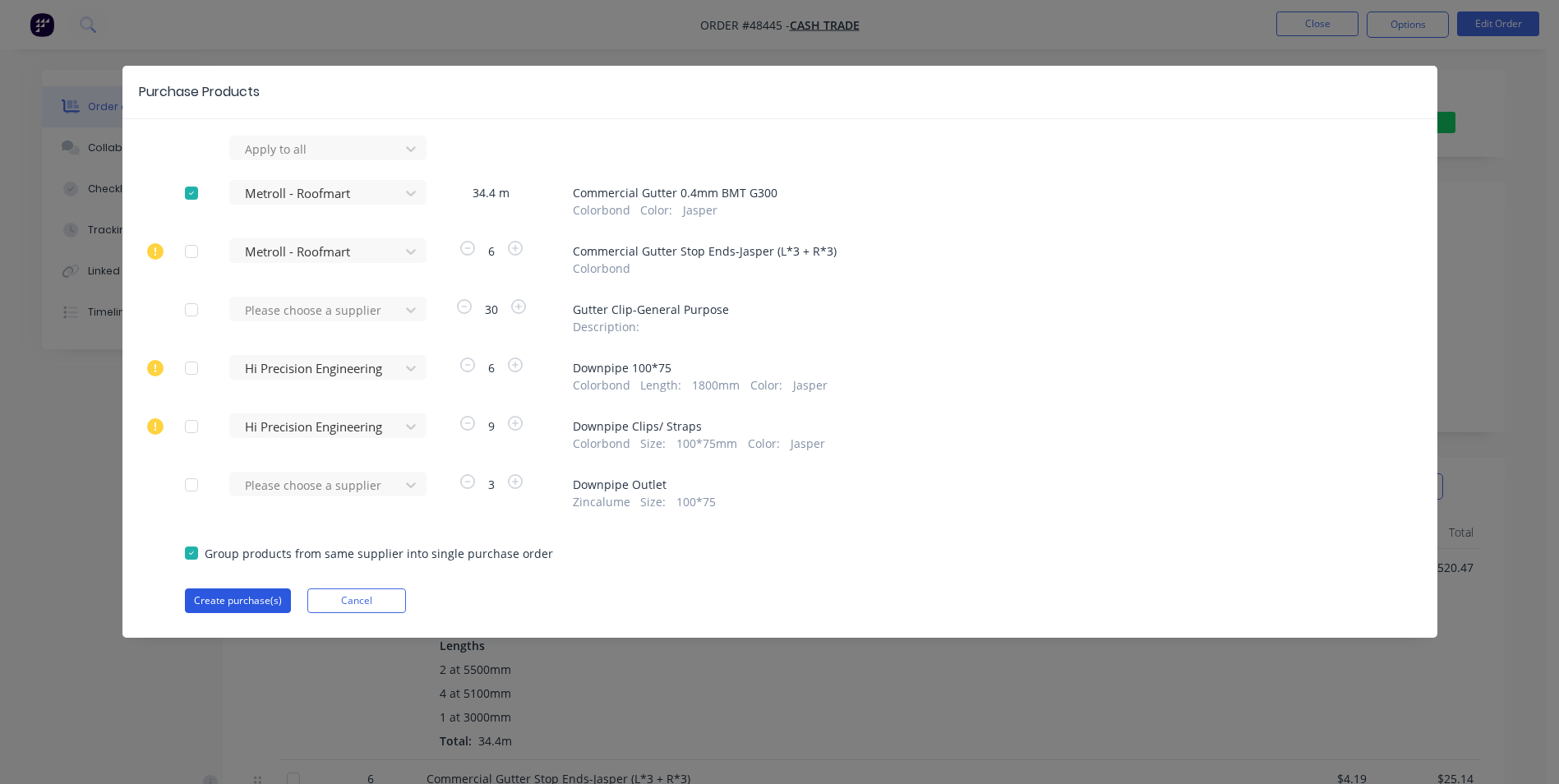
click at [235, 607] on button "Create purchase(s)" at bounding box center [238, 600] width 106 height 24
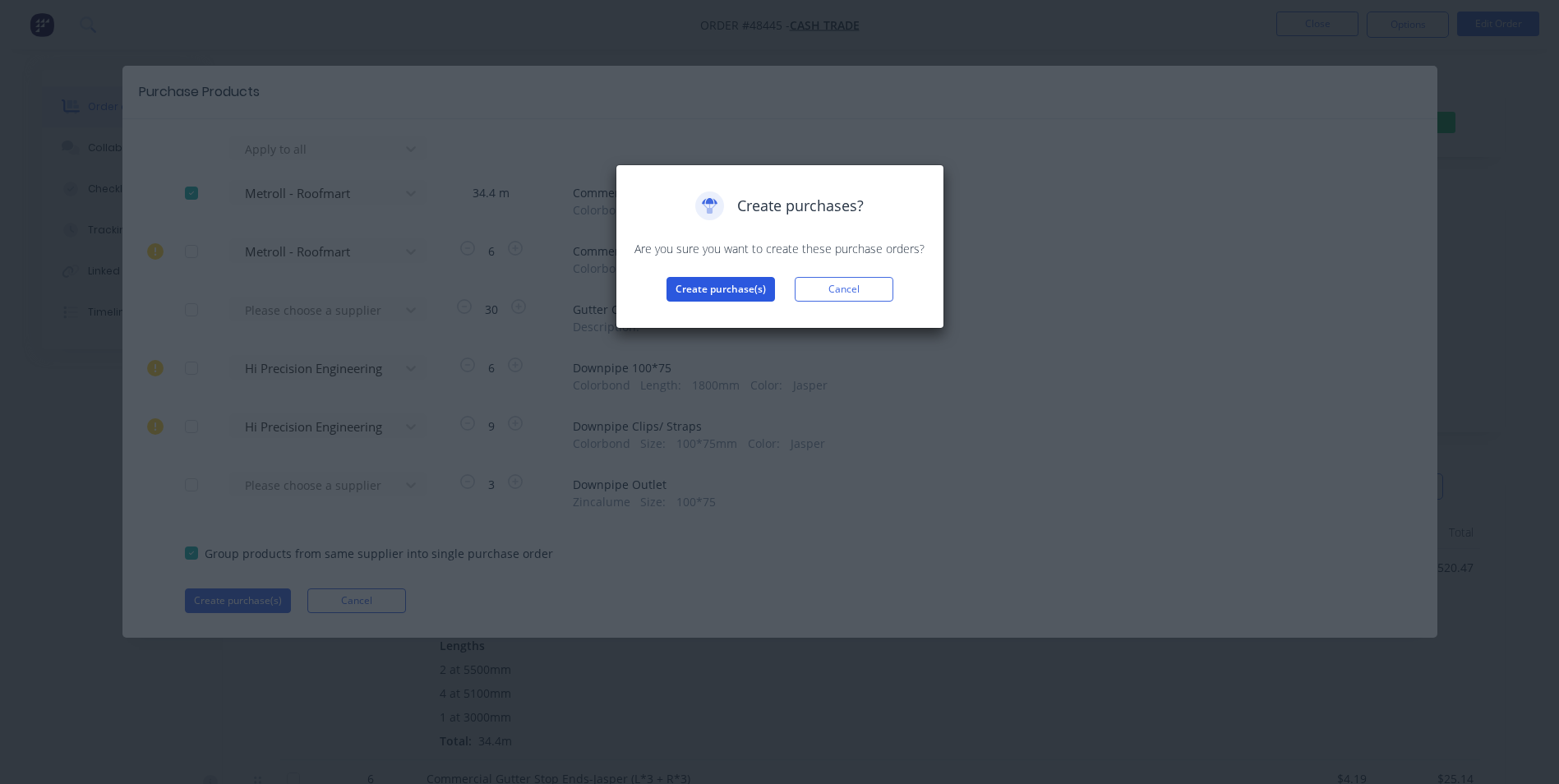
click at [730, 284] on button "Create purchase(s)" at bounding box center [721, 289] width 109 height 24
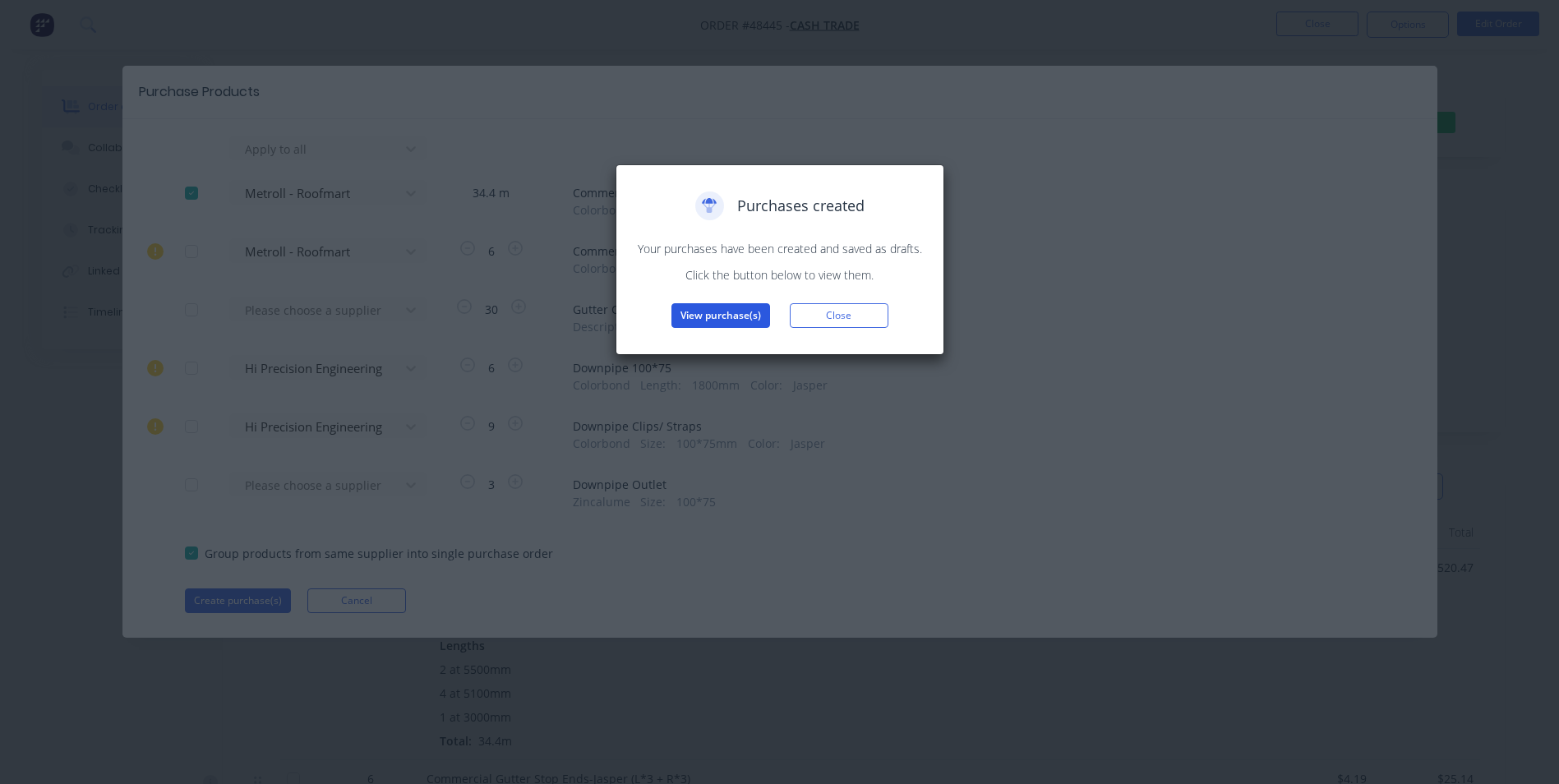
click at [730, 322] on button "View purchase(s)" at bounding box center [720, 315] width 99 height 24
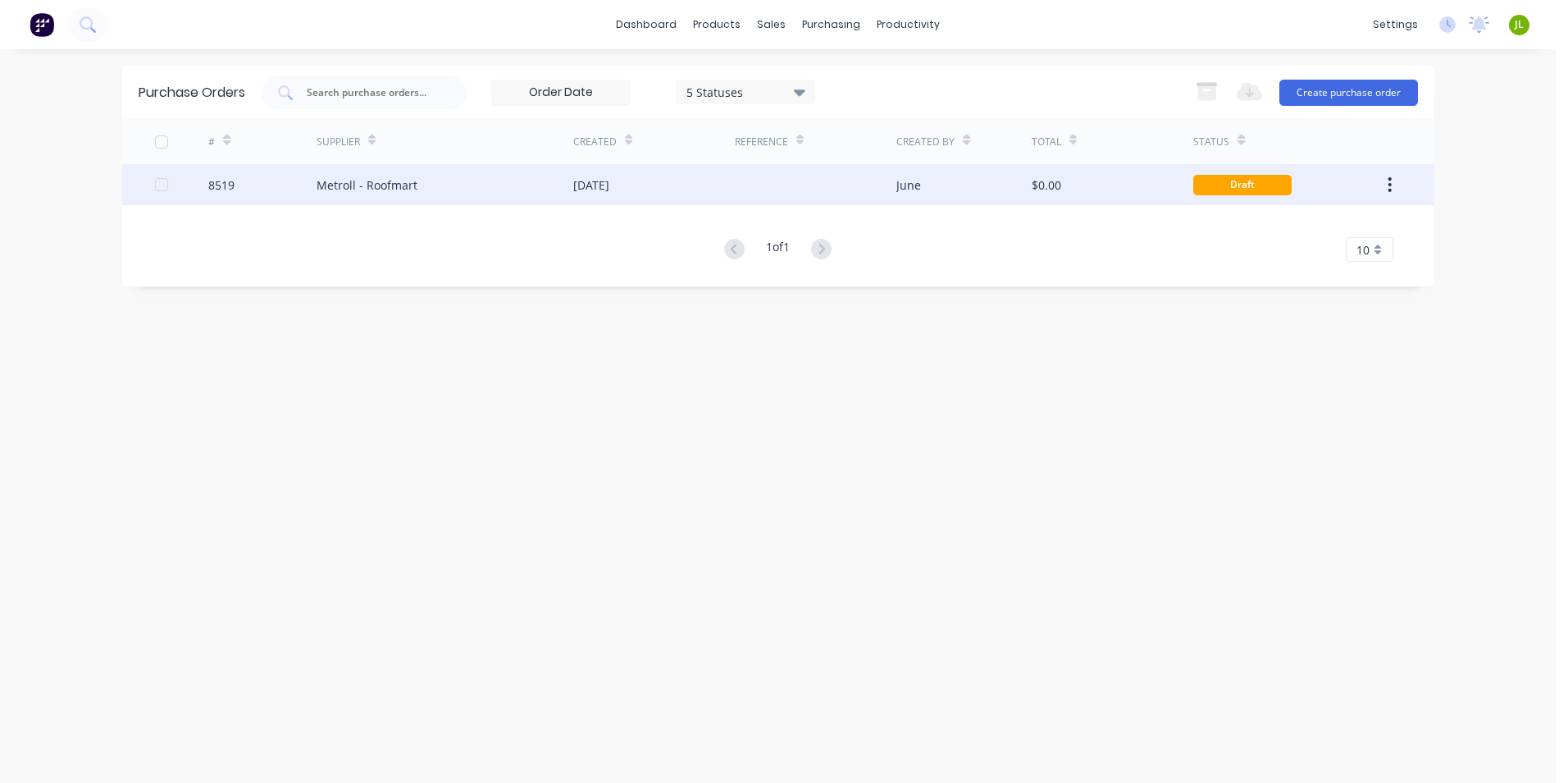
click at [893, 182] on div at bounding box center [816, 185] width 162 height 41
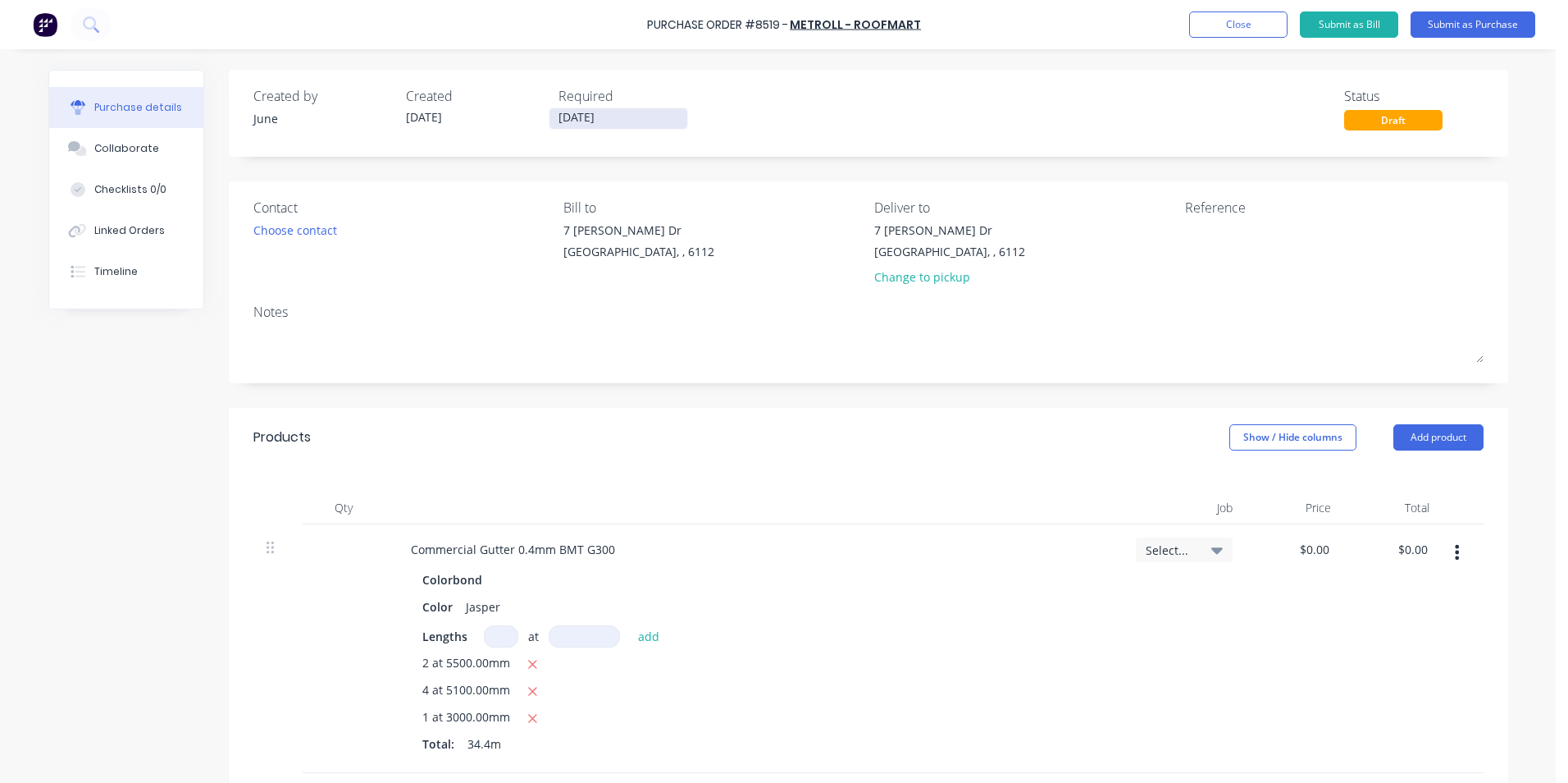
click at [586, 114] on input "[DATE]" at bounding box center [618, 119] width 138 height 20
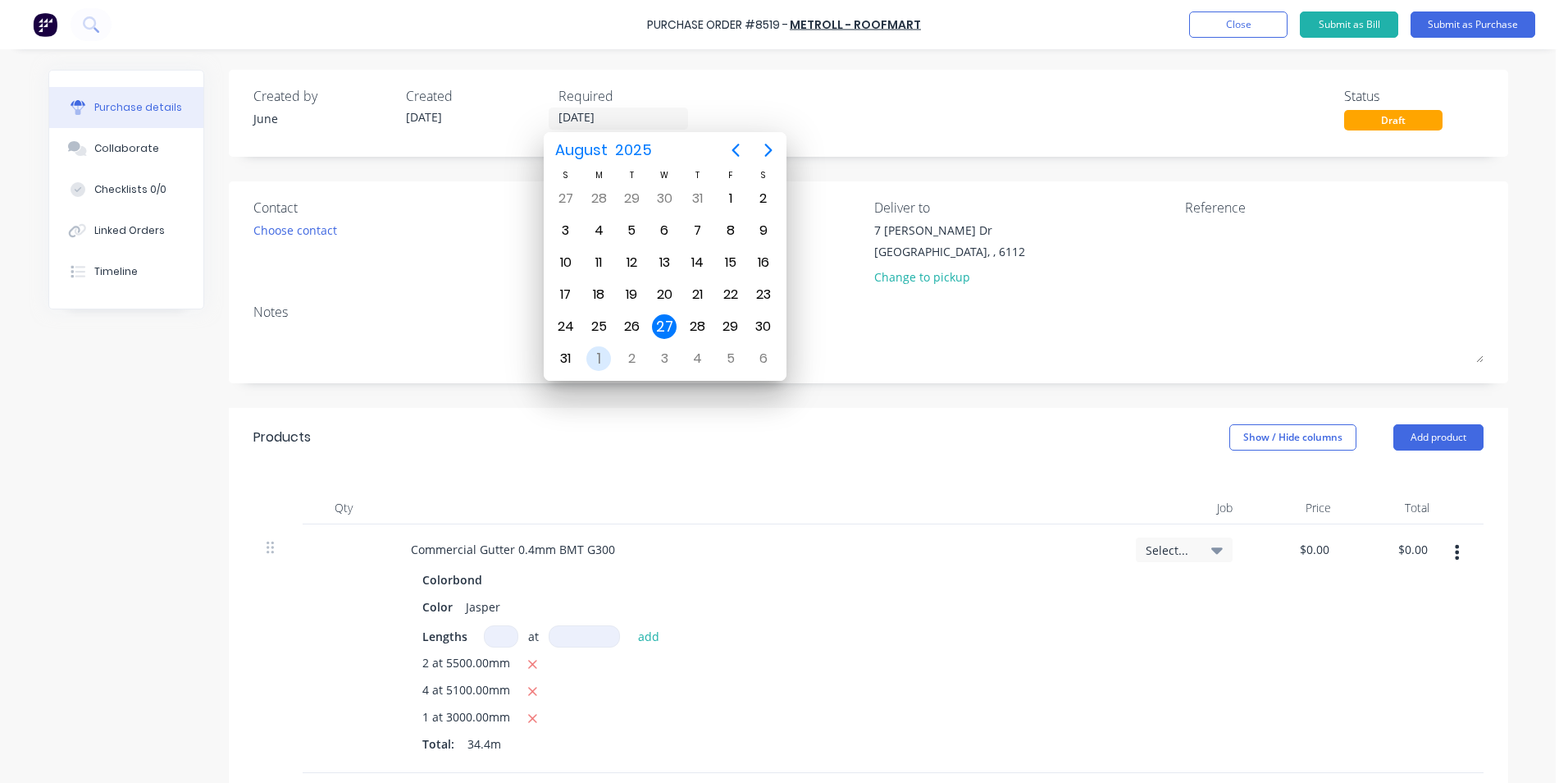
click at [604, 357] on div "1" at bounding box center [598, 358] width 24 height 24
type input "01/09/25"
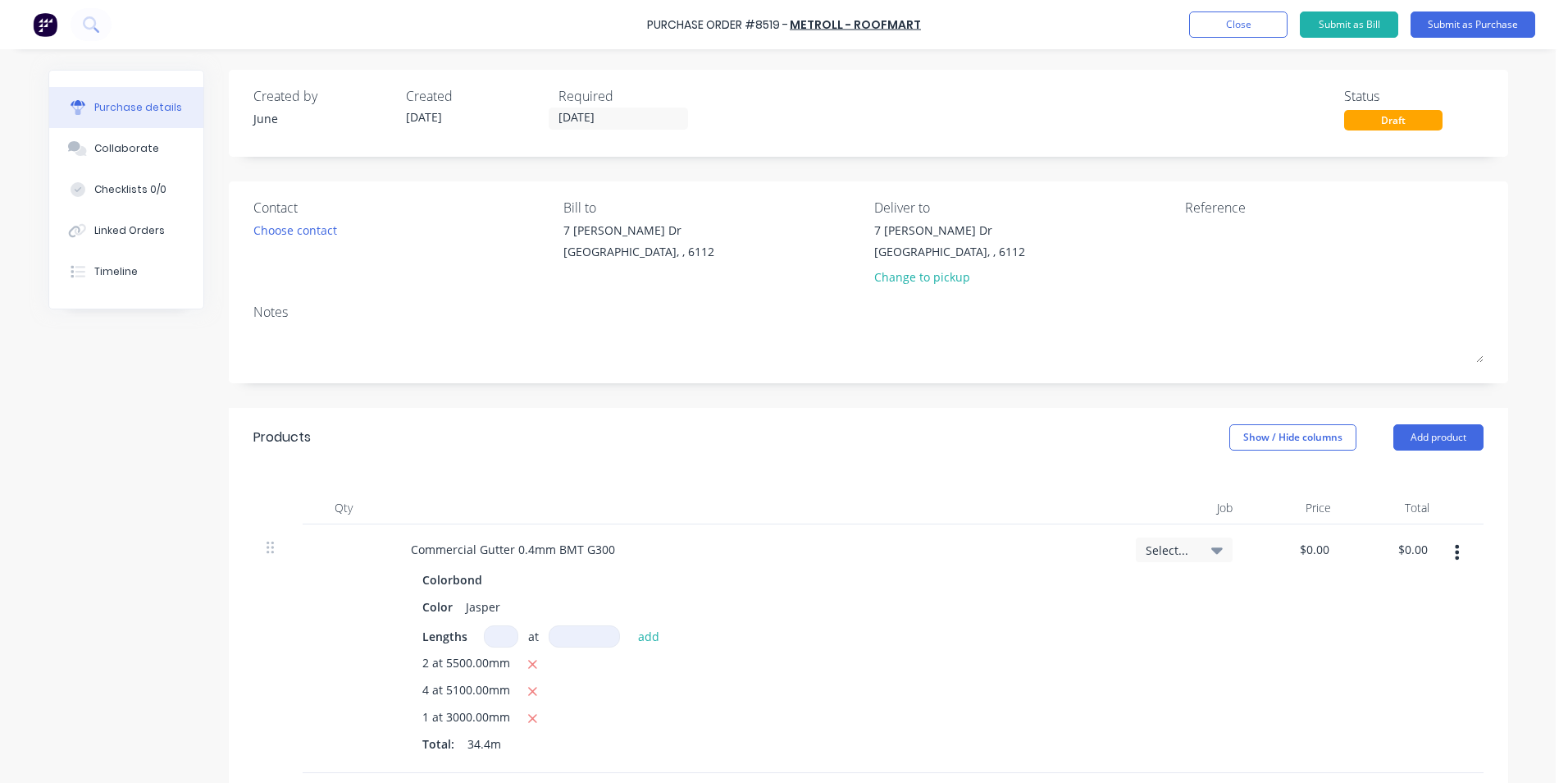
click at [747, 207] on div "Bill to" at bounding box center [713, 207] width 298 height 19
click at [1226, 24] on button "Close" at bounding box center [1239, 24] width 99 height 26
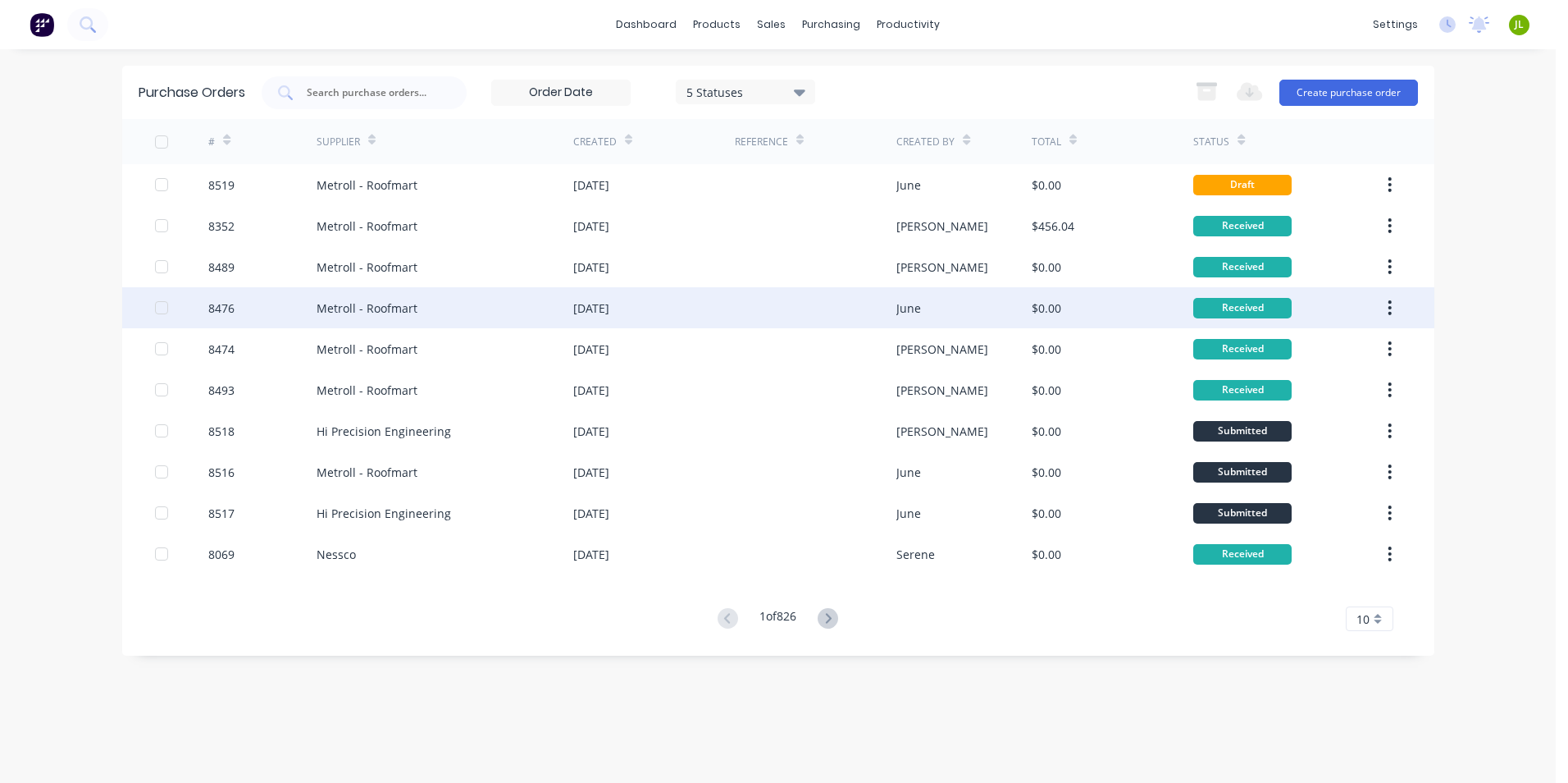
click at [914, 314] on div "June" at bounding box center [908, 308] width 24 height 17
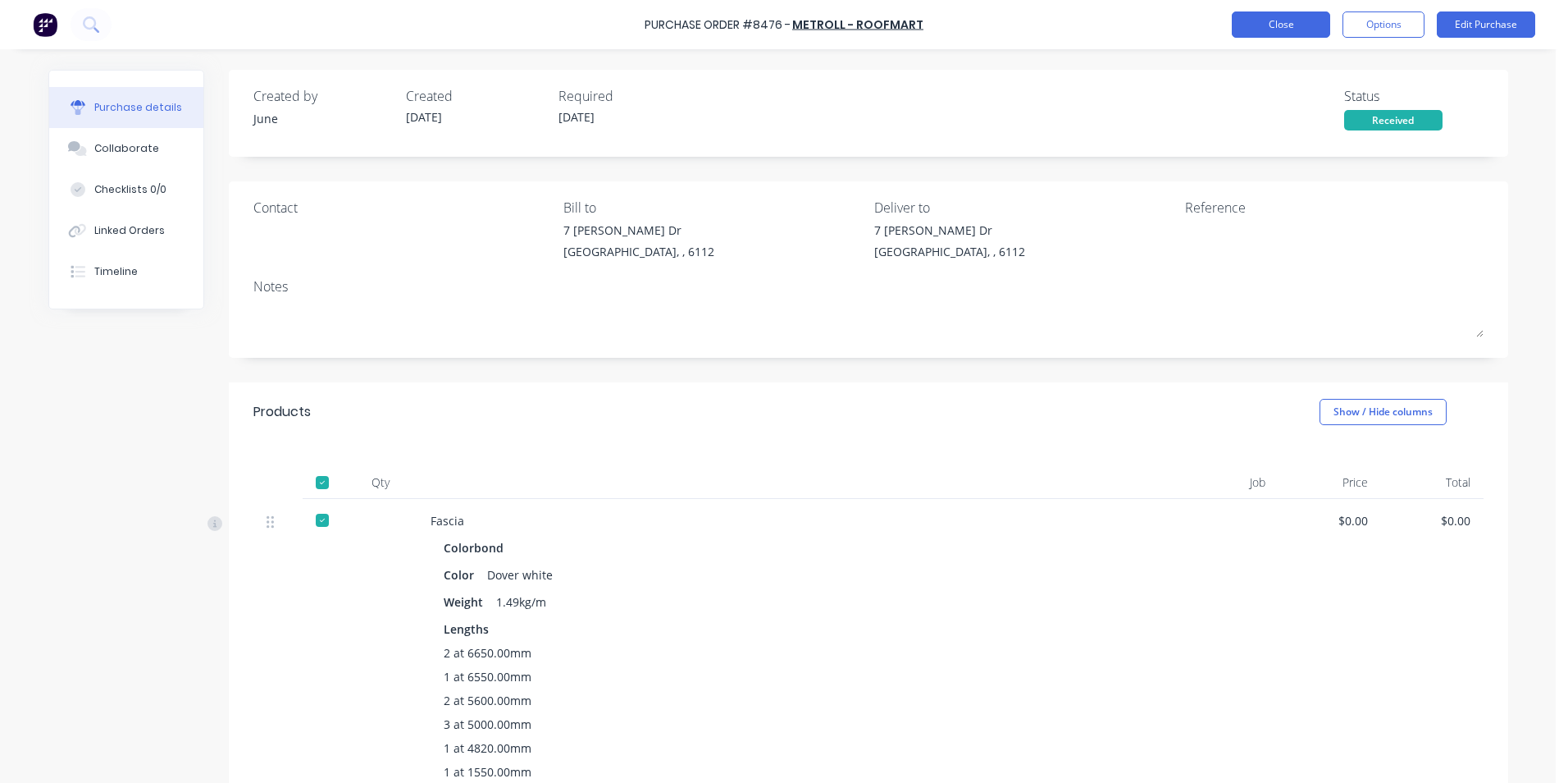
click at [1243, 30] on button "Close" at bounding box center [1281, 24] width 99 height 26
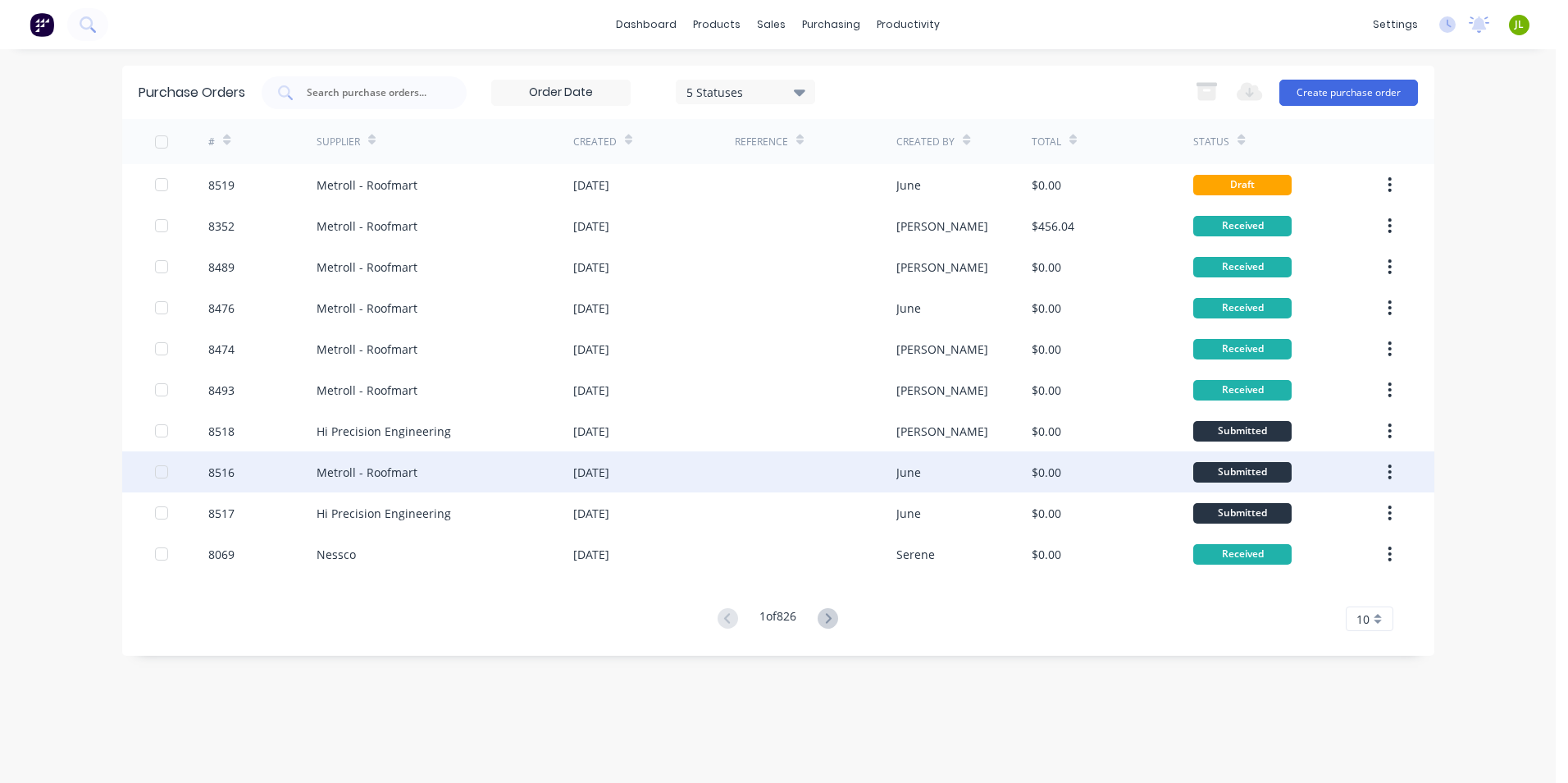
click at [919, 485] on div "June" at bounding box center [964, 471] width 136 height 41
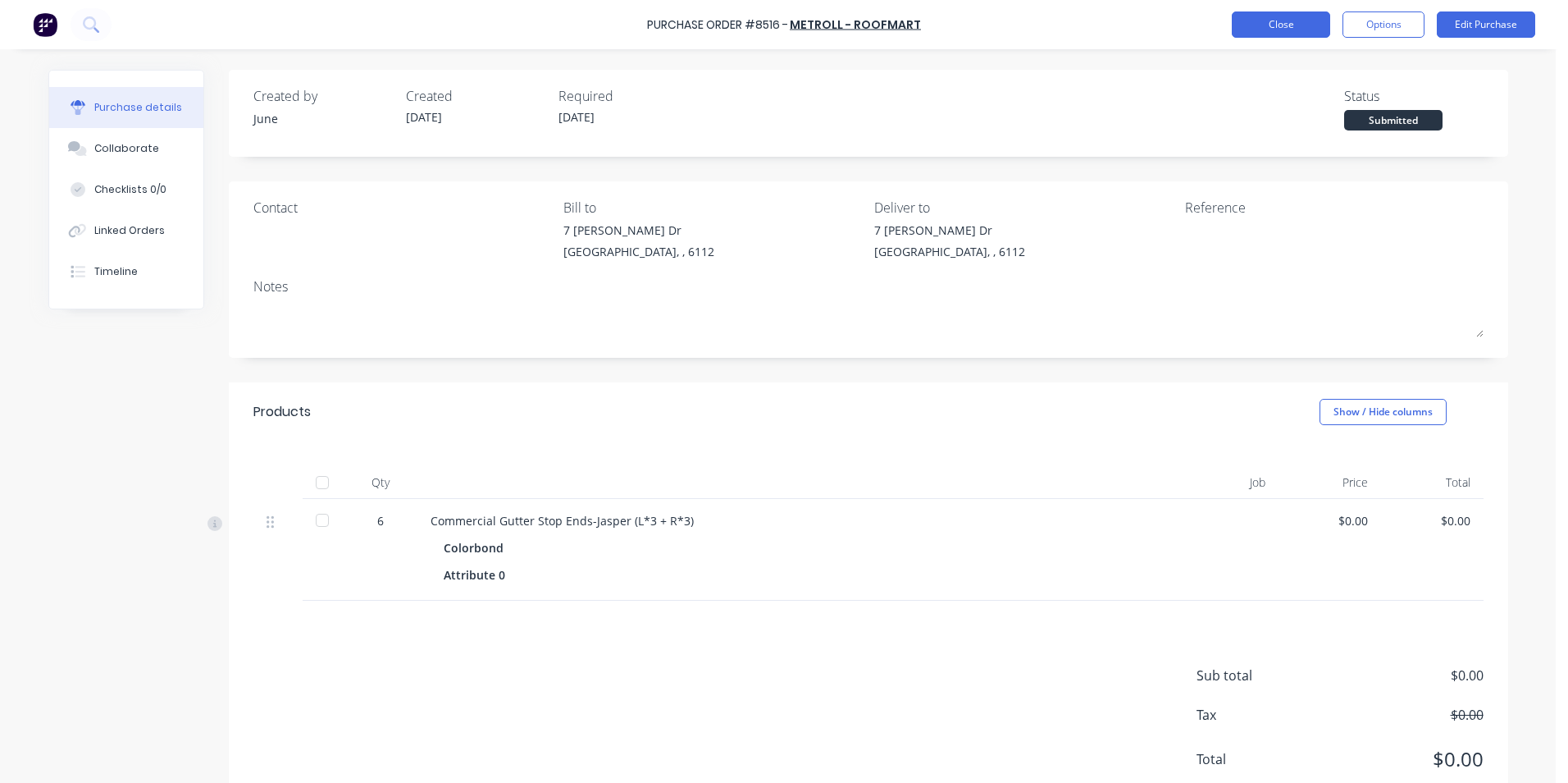
click at [1287, 18] on button "Close" at bounding box center [1281, 24] width 99 height 26
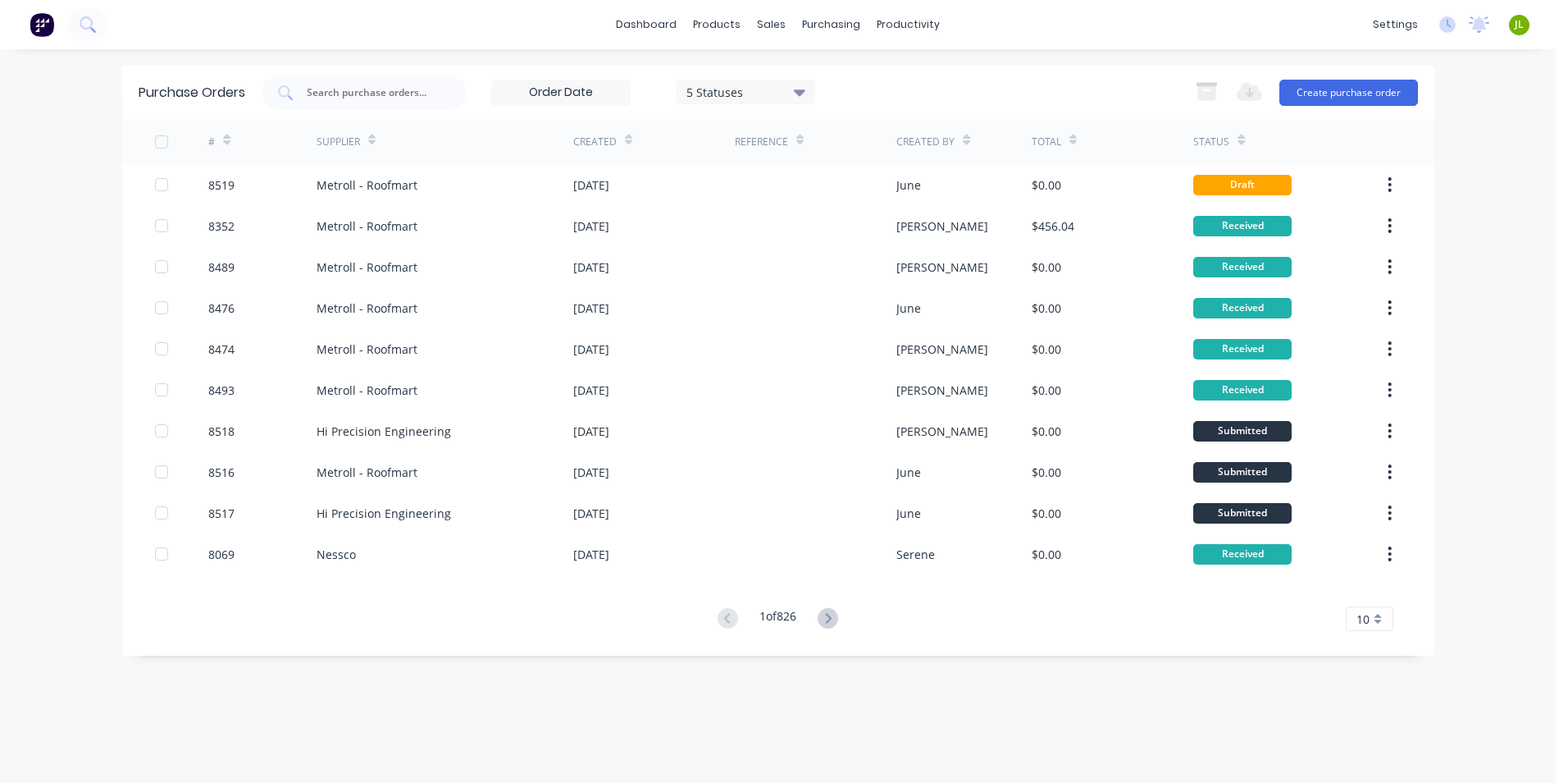
click at [685, 190] on div "27 Aug 2025" at bounding box center [655, 185] width 162 height 41
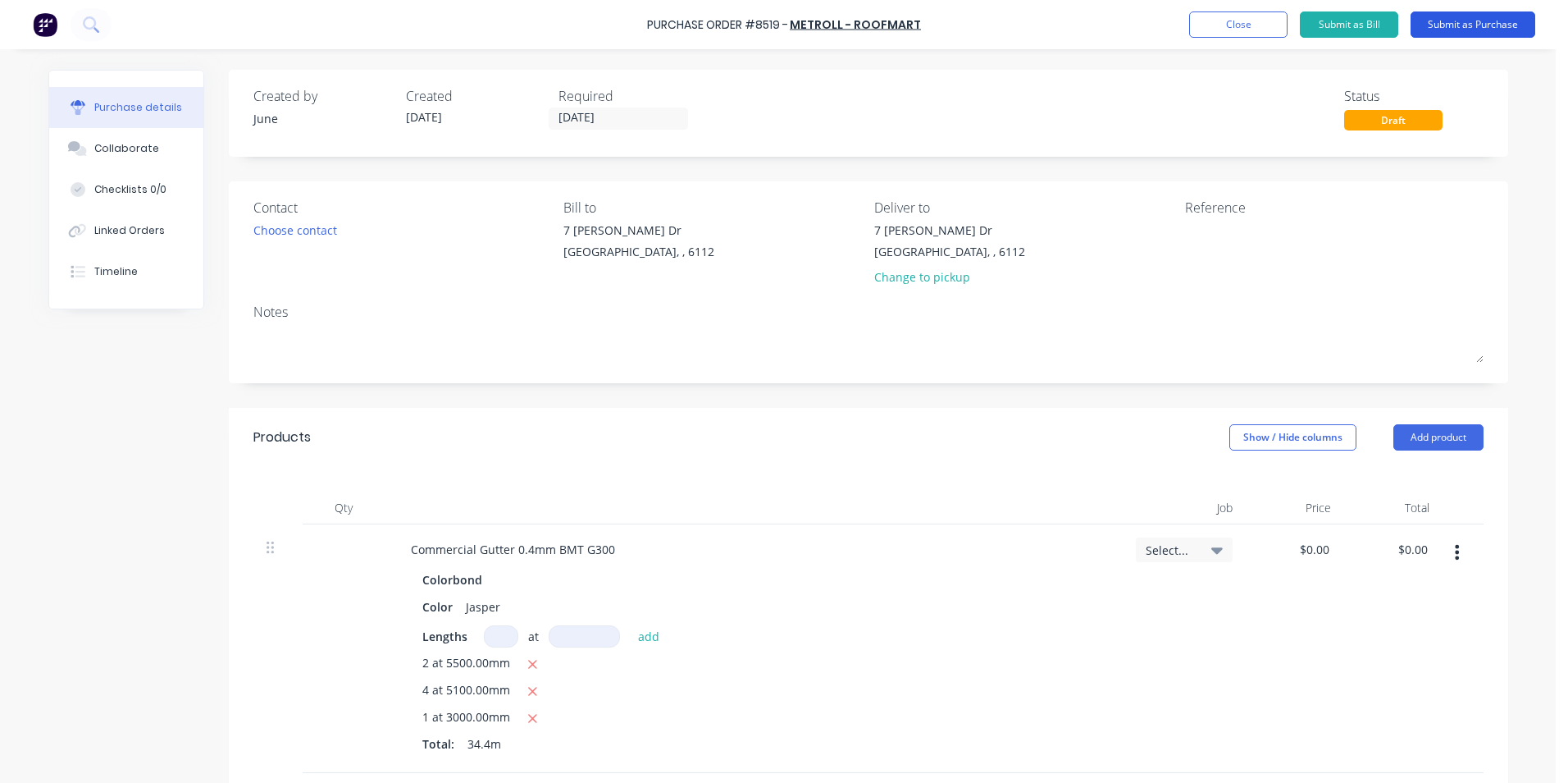
click at [1455, 29] on button "Submit as Purchase" at bounding box center [1474, 24] width 125 height 26
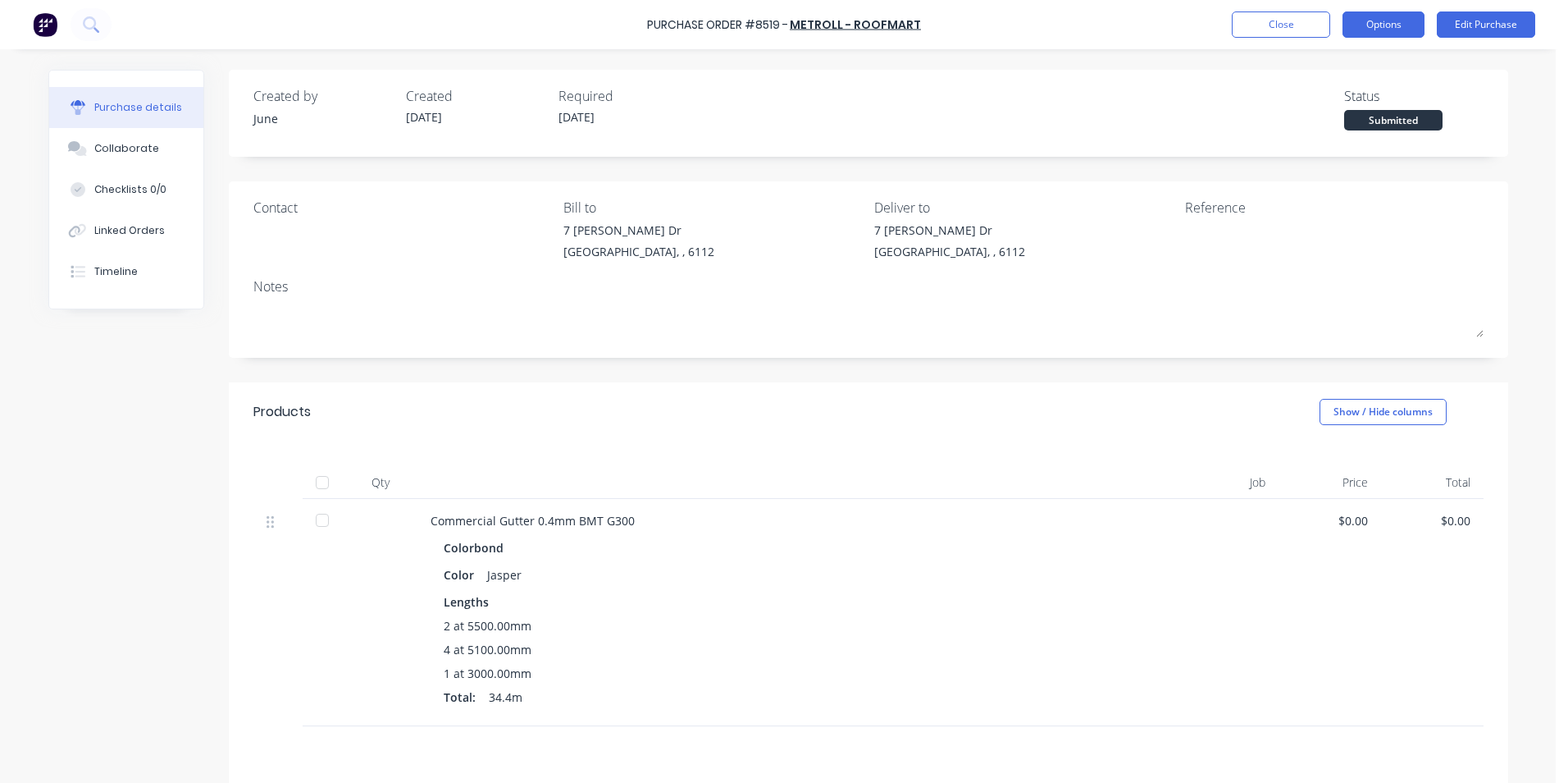
click at [1400, 24] on button "Options" at bounding box center [1383, 24] width 82 height 26
click at [1400, 67] on div "Print / Email" at bounding box center [1347, 67] width 126 height 24
click at [1334, 131] on div "Without pricing" at bounding box center [1347, 132] width 126 height 24
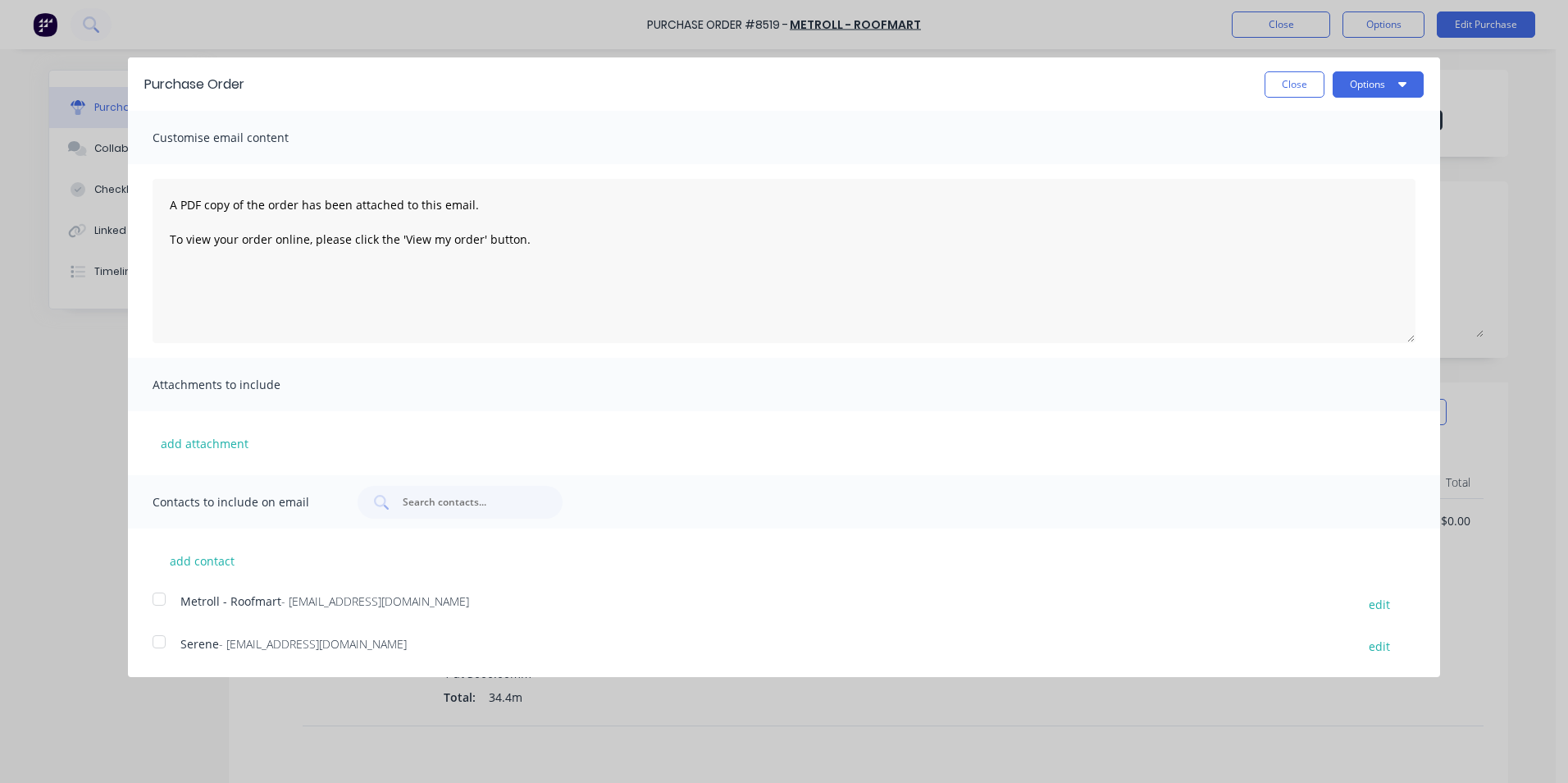
click at [183, 609] on div "Metroll - Roofmart - orders@perth.metroll.com.au" at bounding box center [760, 603] width 1159 height 22
click at [1376, 93] on button "Options" at bounding box center [1378, 84] width 91 height 26
click at [1362, 155] on div "Email" at bounding box center [1346, 158] width 126 height 24
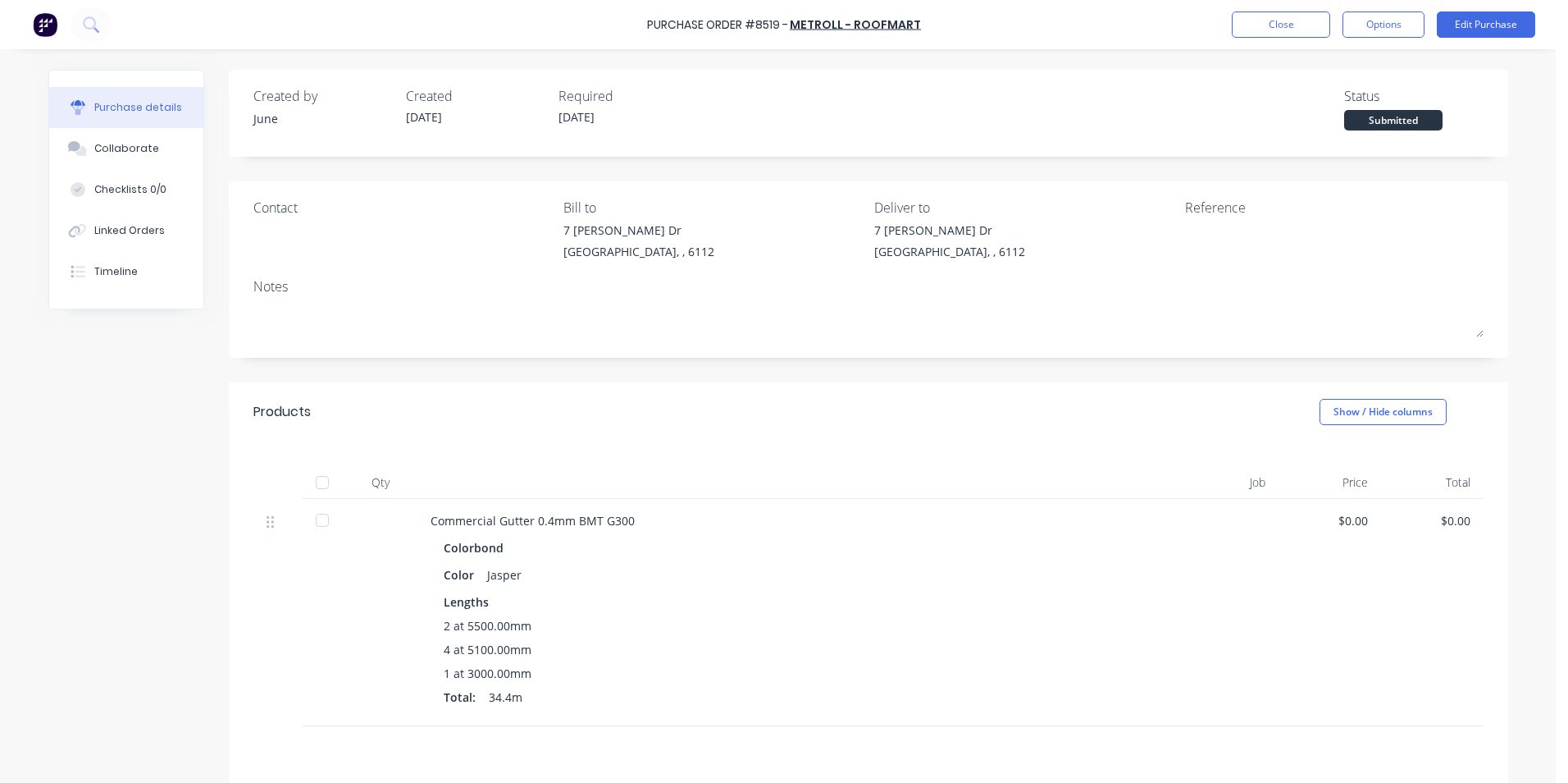
click at [1038, 376] on div "Created by June Created 27/08/25 Required 01/09/25 Status Submitted Contact Bil…" at bounding box center [869, 507] width 1280 height 874
click at [1323, 35] on button "Close" at bounding box center [1281, 24] width 99 height 26
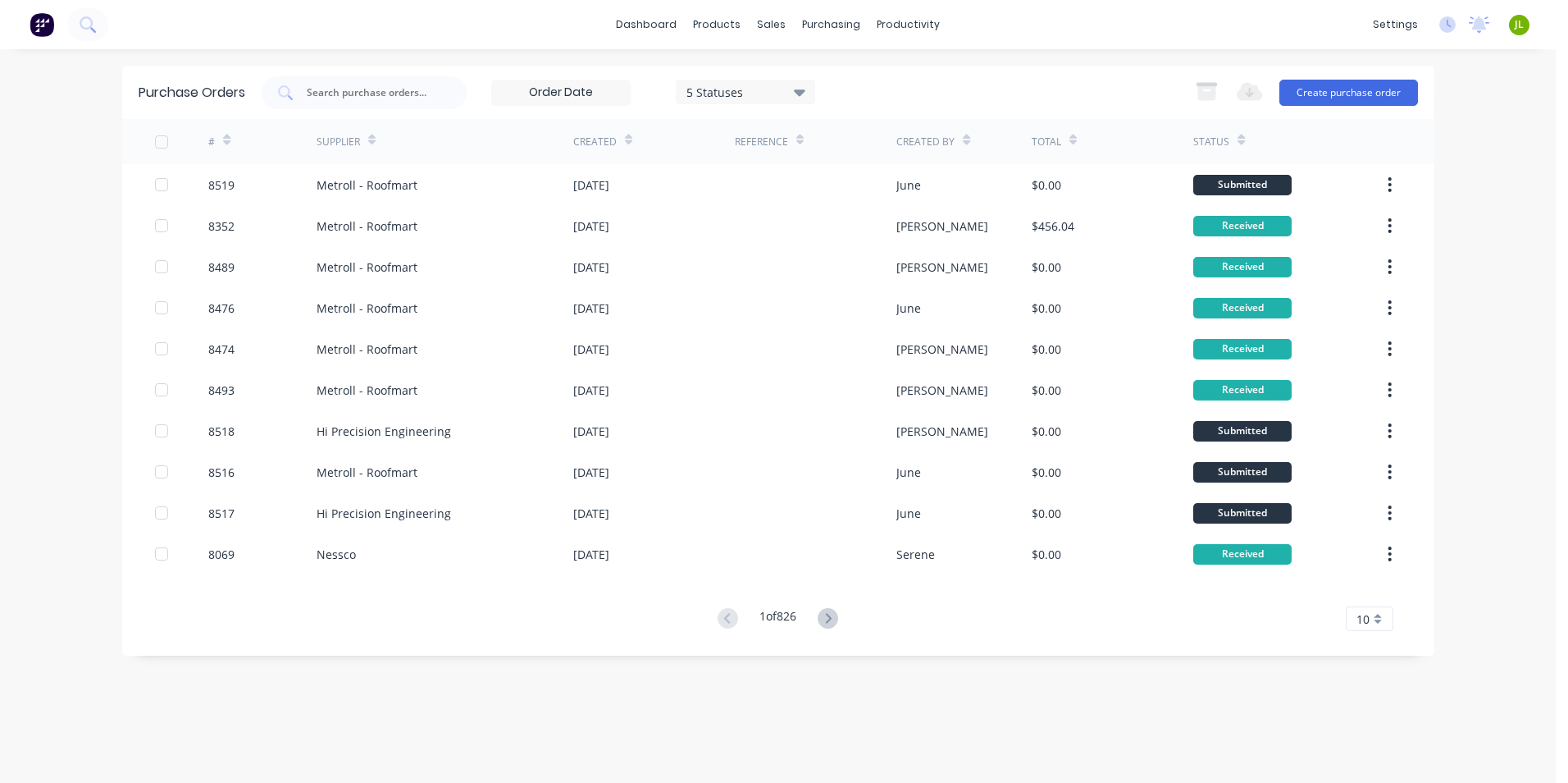
click at [570, 743] on div "Purchase Orders 5 Statuses 5 Statuses Export to Excel (XLSX) Create purchase or…" at bounding box center [779, 416] width 1313 height 700
click at [782, 75] on icon at bounding box center [777, 79] width 15 height 15
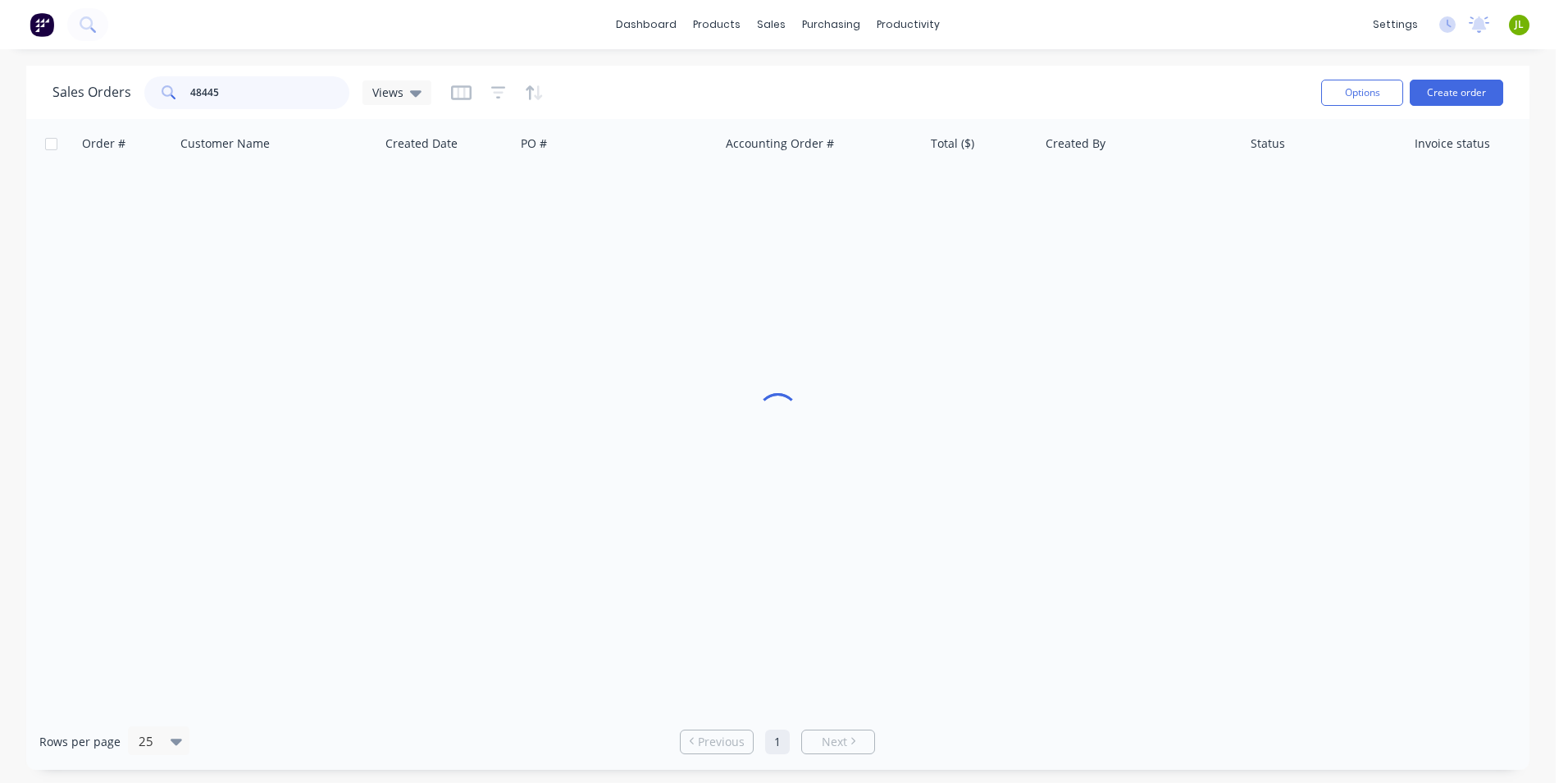
drag, startPoint x: 293, startPoint y: 83, endPoint x: 29, endPoint y: 100, distance: 264.5
click at [29, 100] on div "Sales Orders 48445 Views Options Create order" at bounding box center [778, 92] width 1504 height 53
type input "48444"
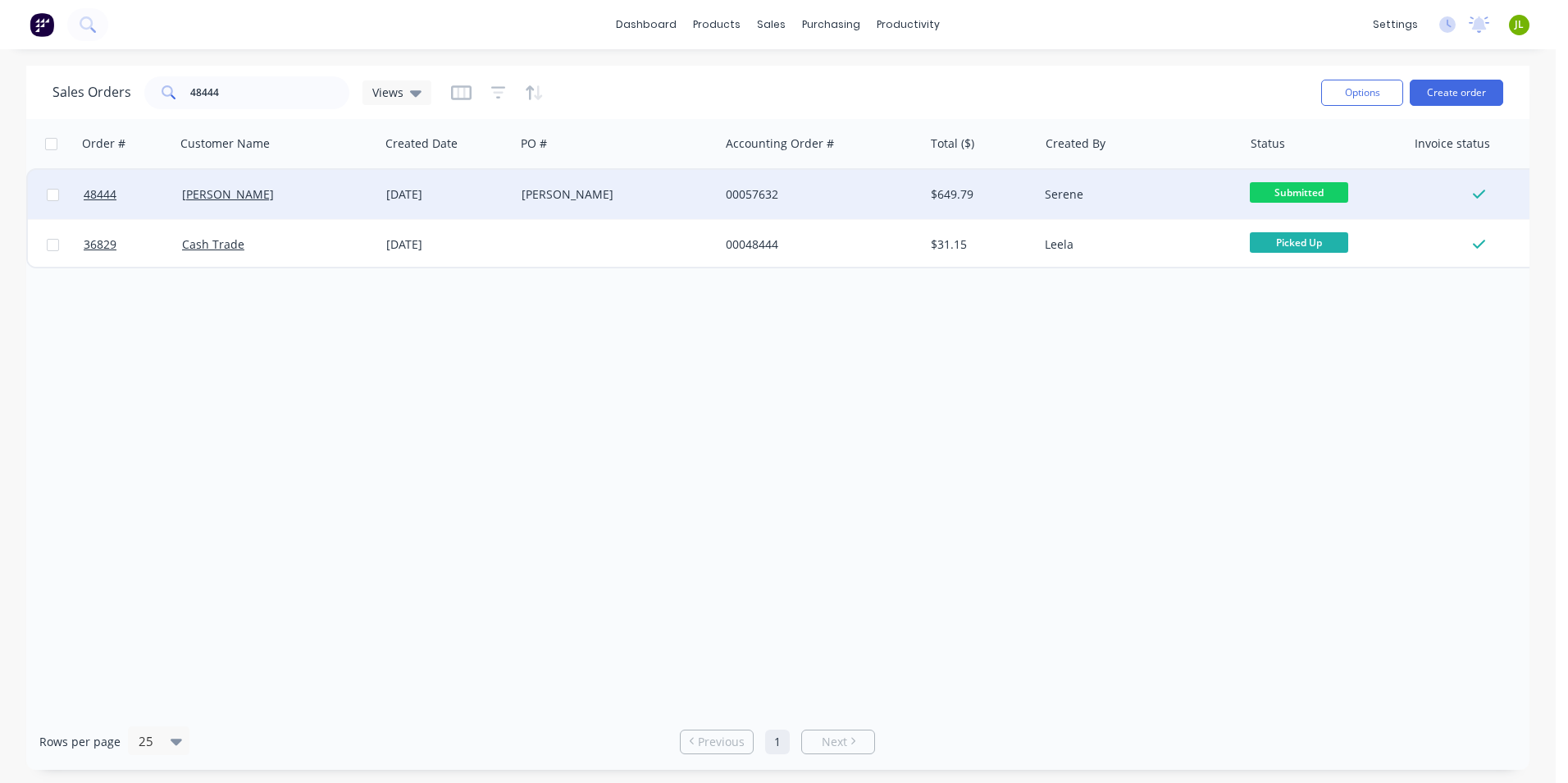
click at [604, 192] on div "Morley" at bounding box center [613, 194] width 182 height 16
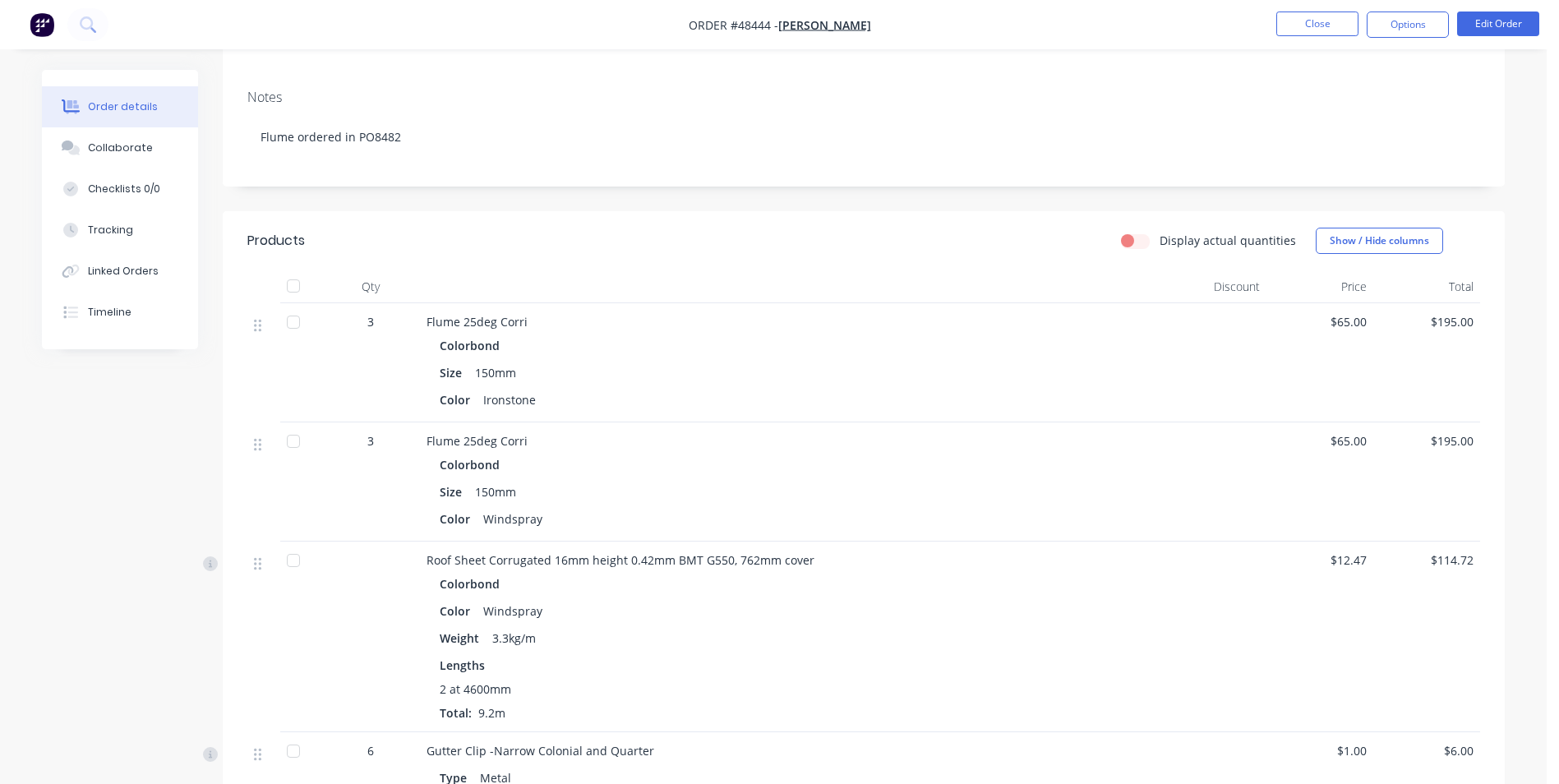
scroll to position [246, 0]
click at [131, 268] on div "Linked Orders" at bounding box center [123, 272] width 71 height 15
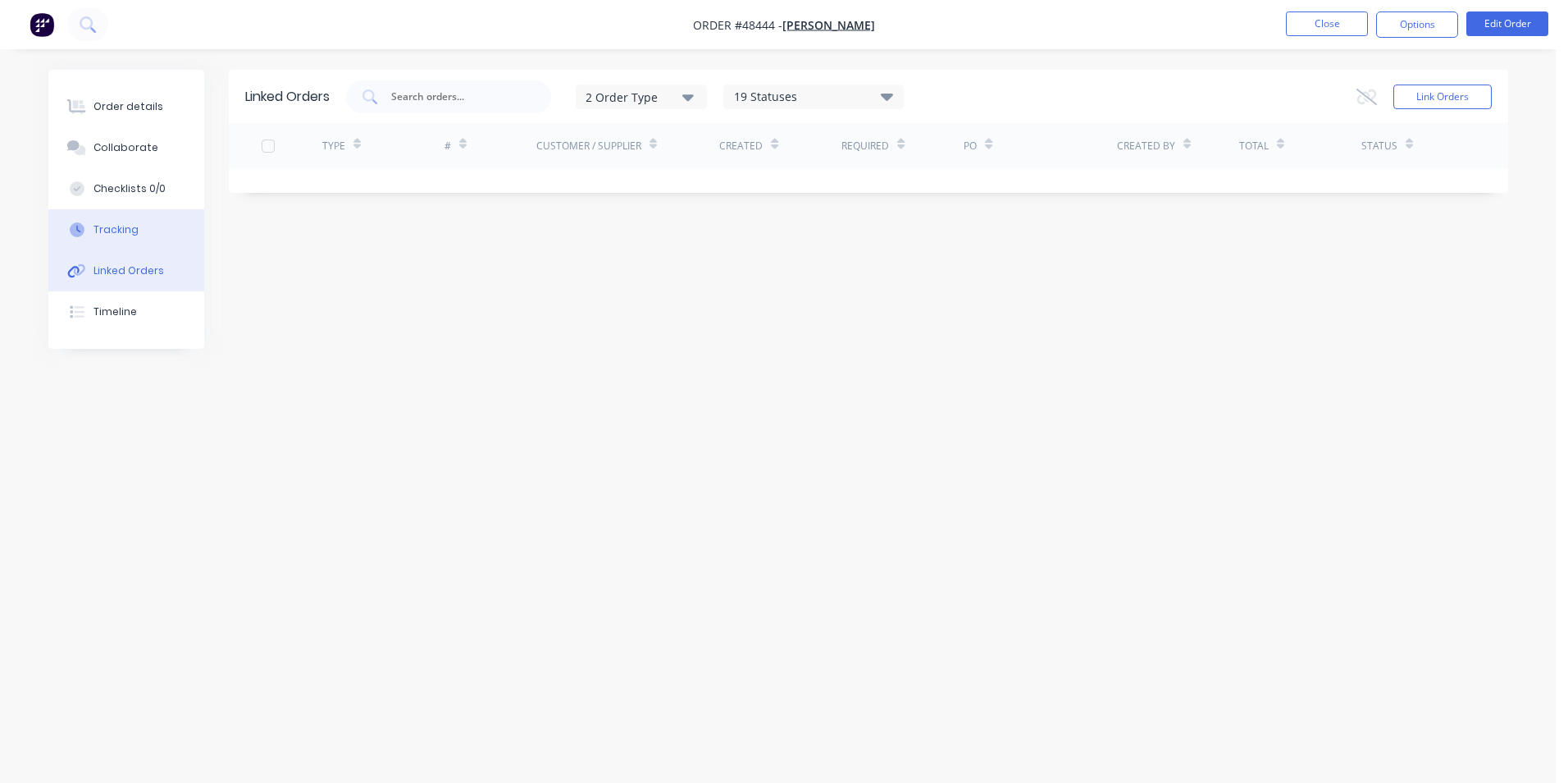
click at [131, 239] on button "Tracking" at bounding box center [126, 229] width 156 height 41
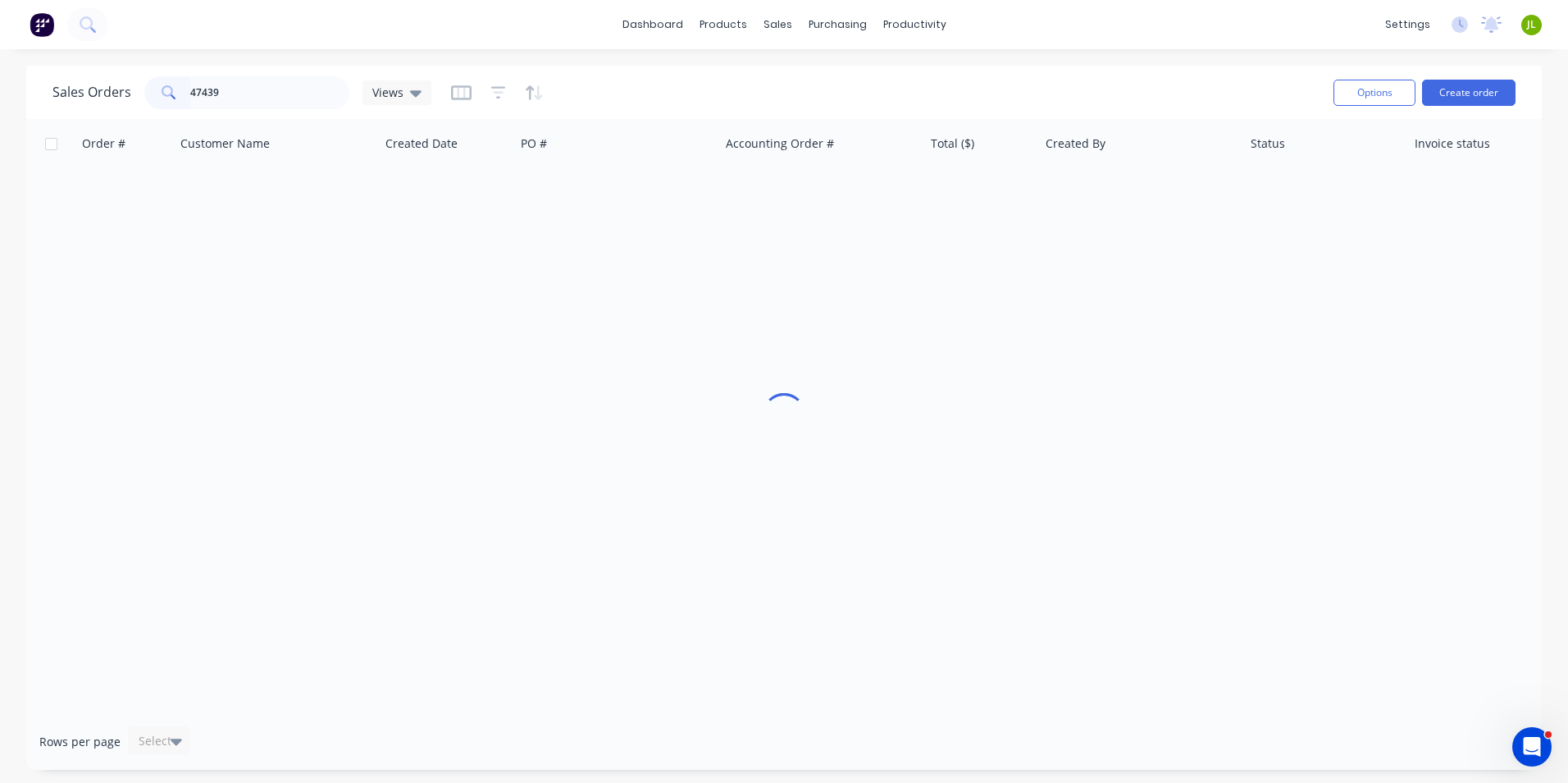
type input "47439"
